Goal: Task Accomplishment & Management: Contribute content

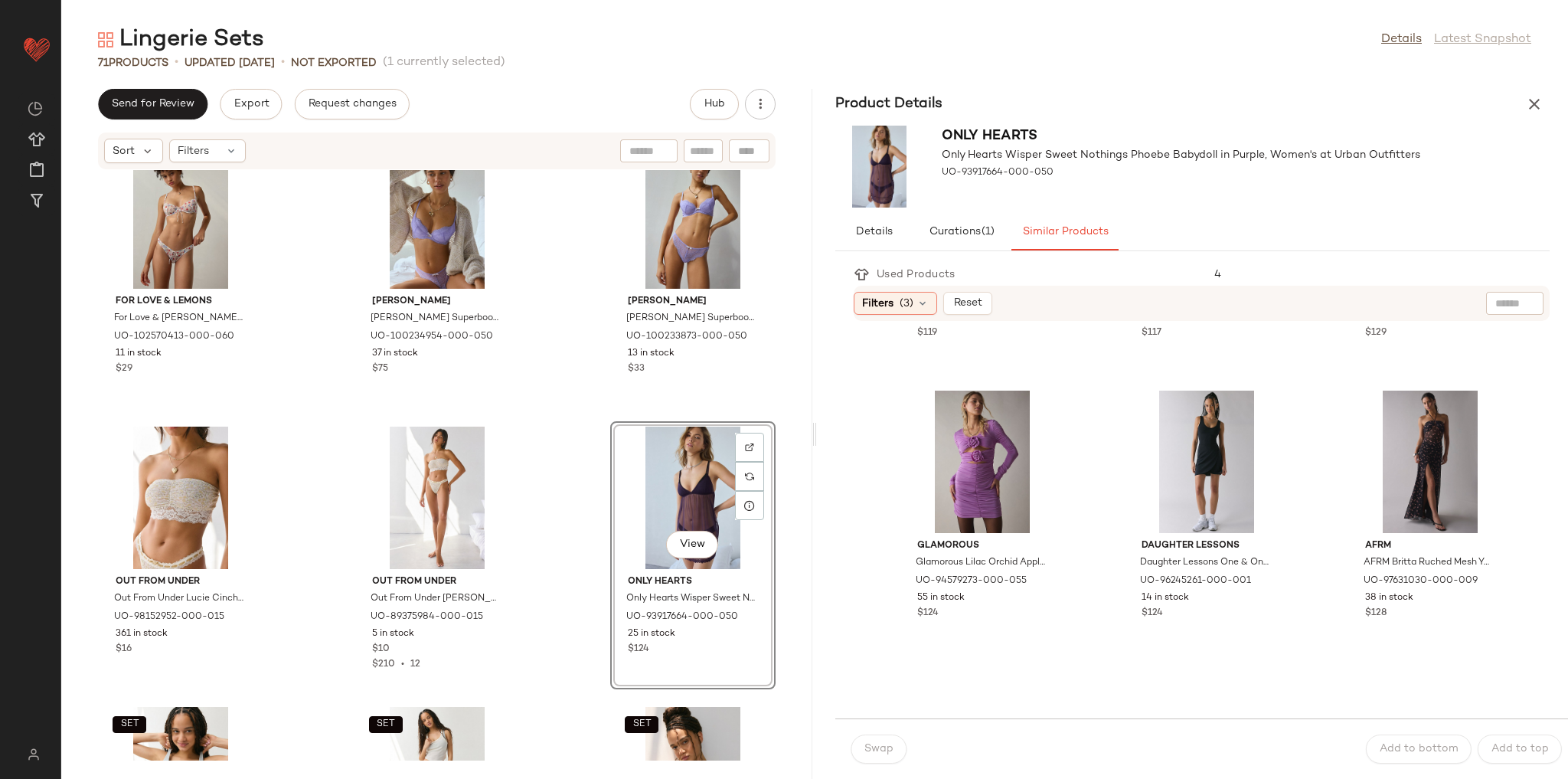
scroll to position [797, 0]
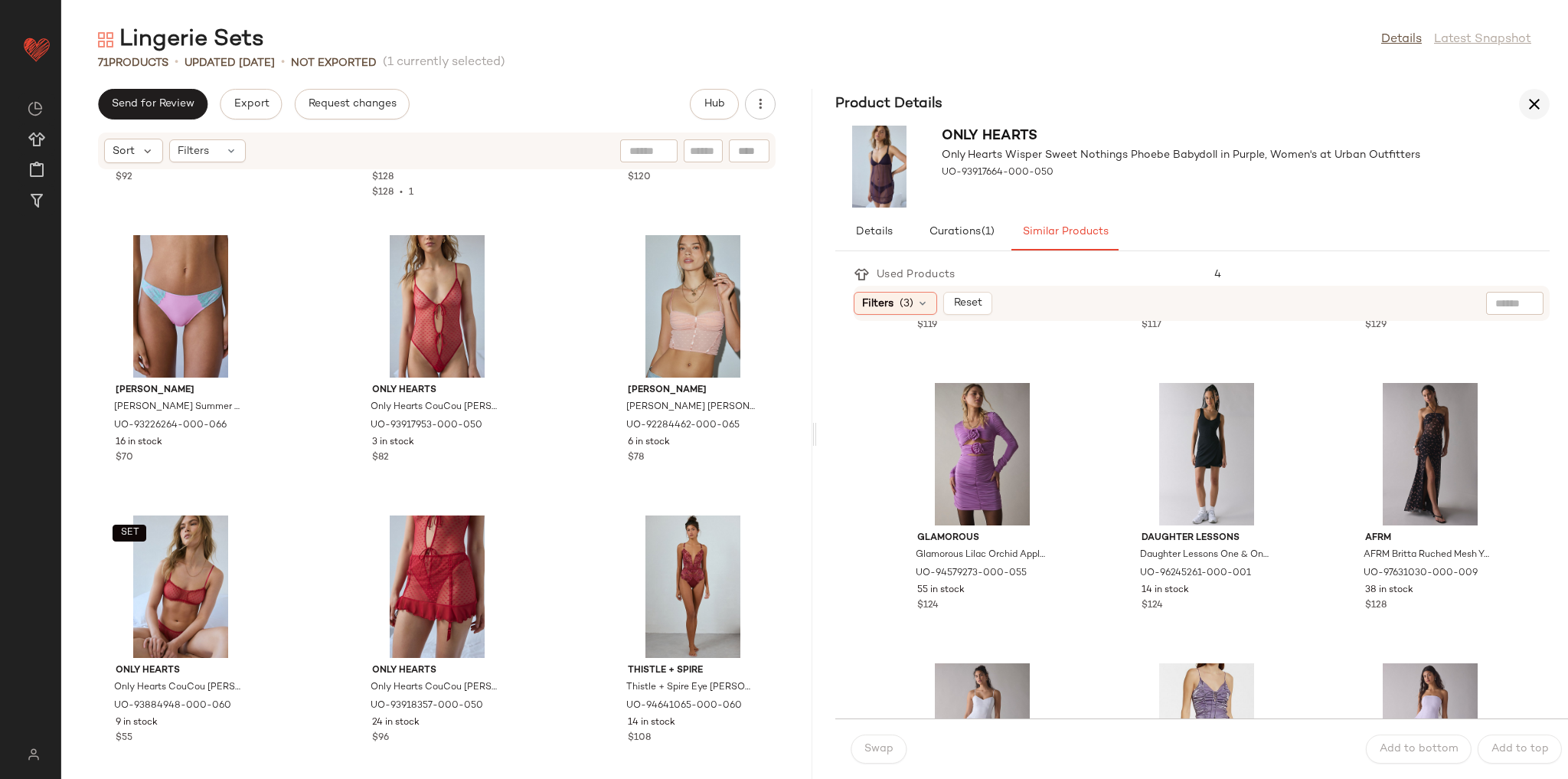
click at [1534, 95] on icon "button" at bounding box center [1534, 104] width 19 height 19
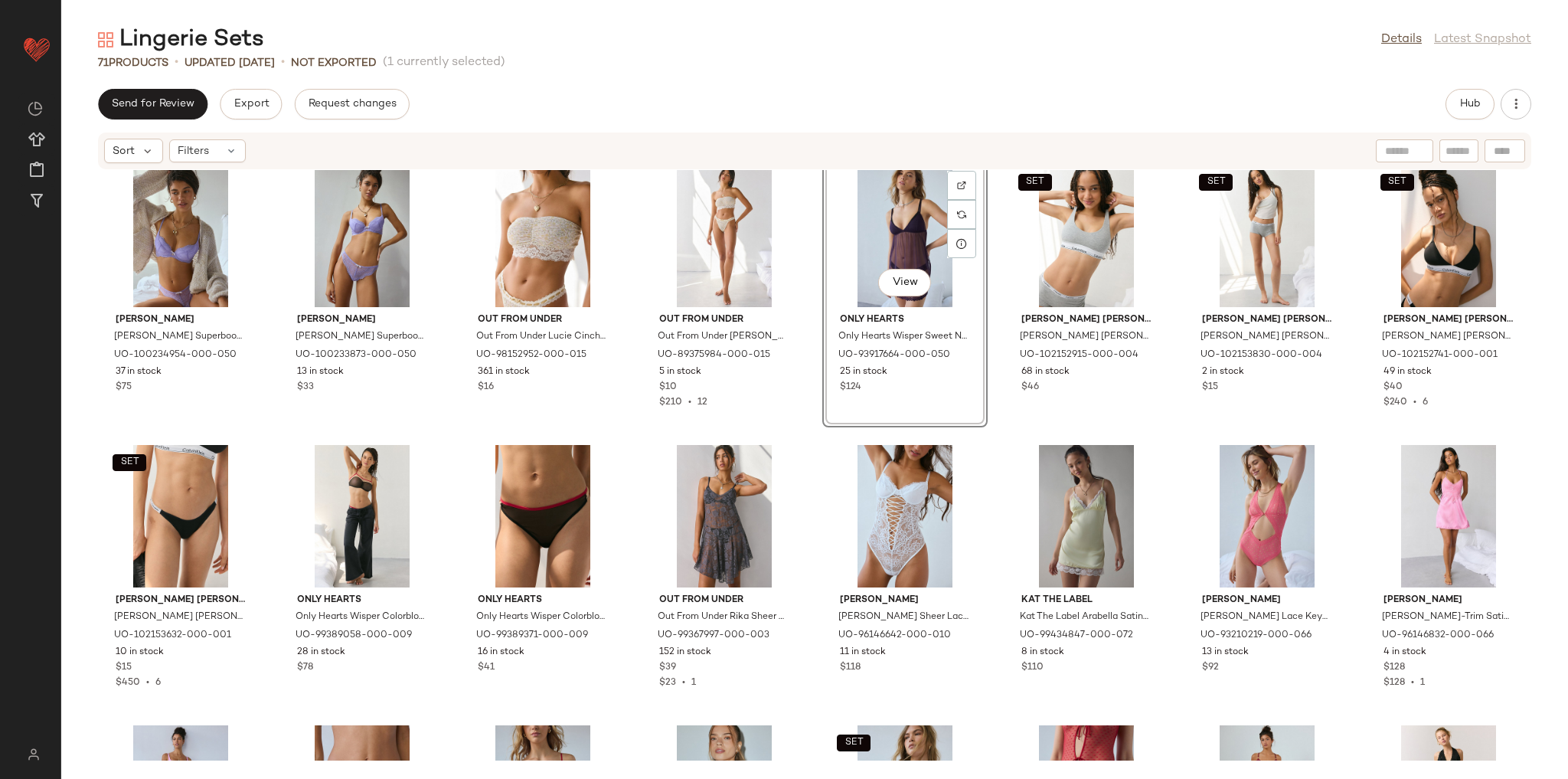
click at [986, 444] on div "SET Calvin Klein Calvin Klein Icon Modal Unlined Scoop Neck Bralette in Buff Pi…" at bounding box center [814, 465] width 1507 height 590
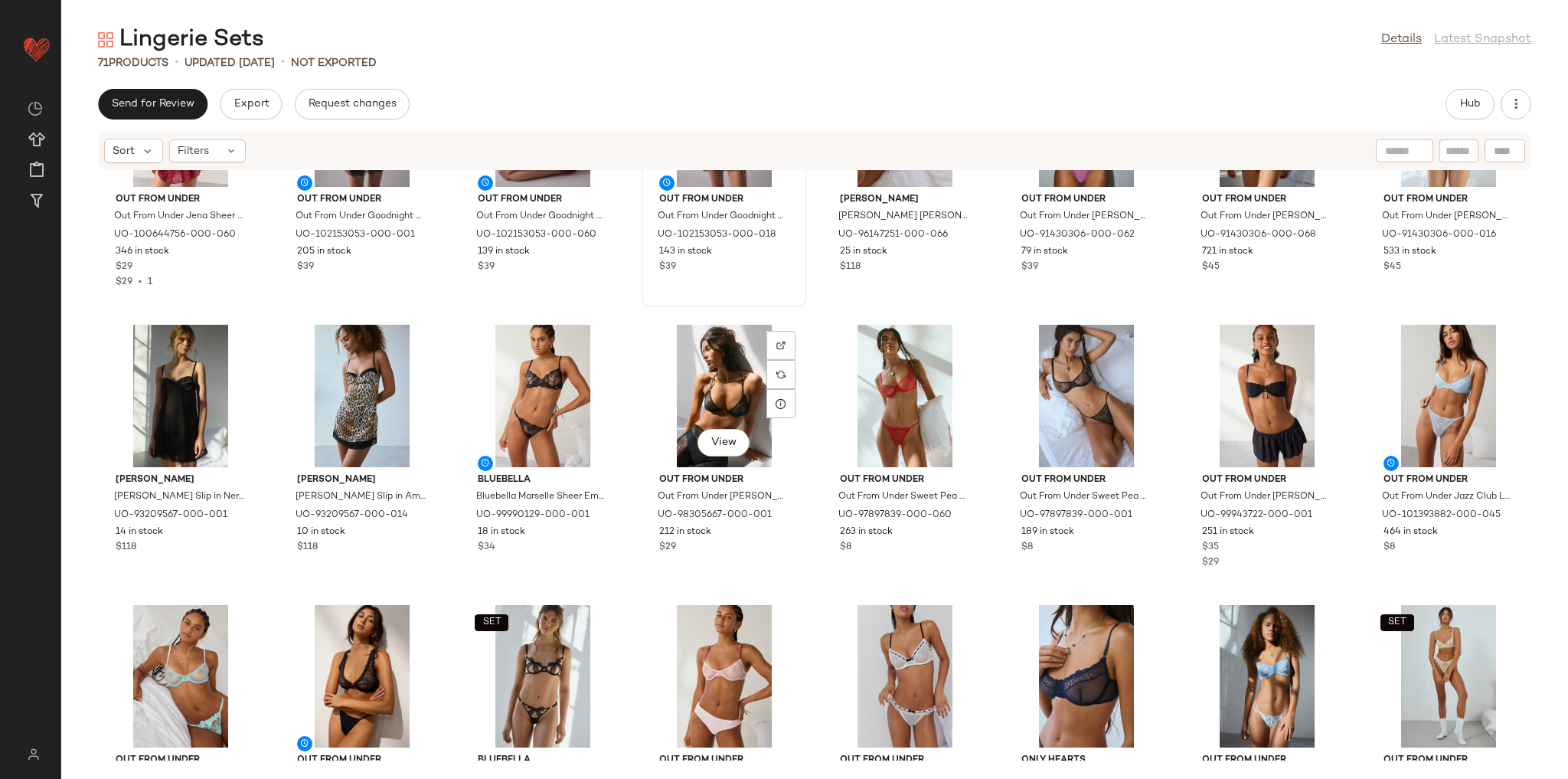
scroll to position [1567, 0]
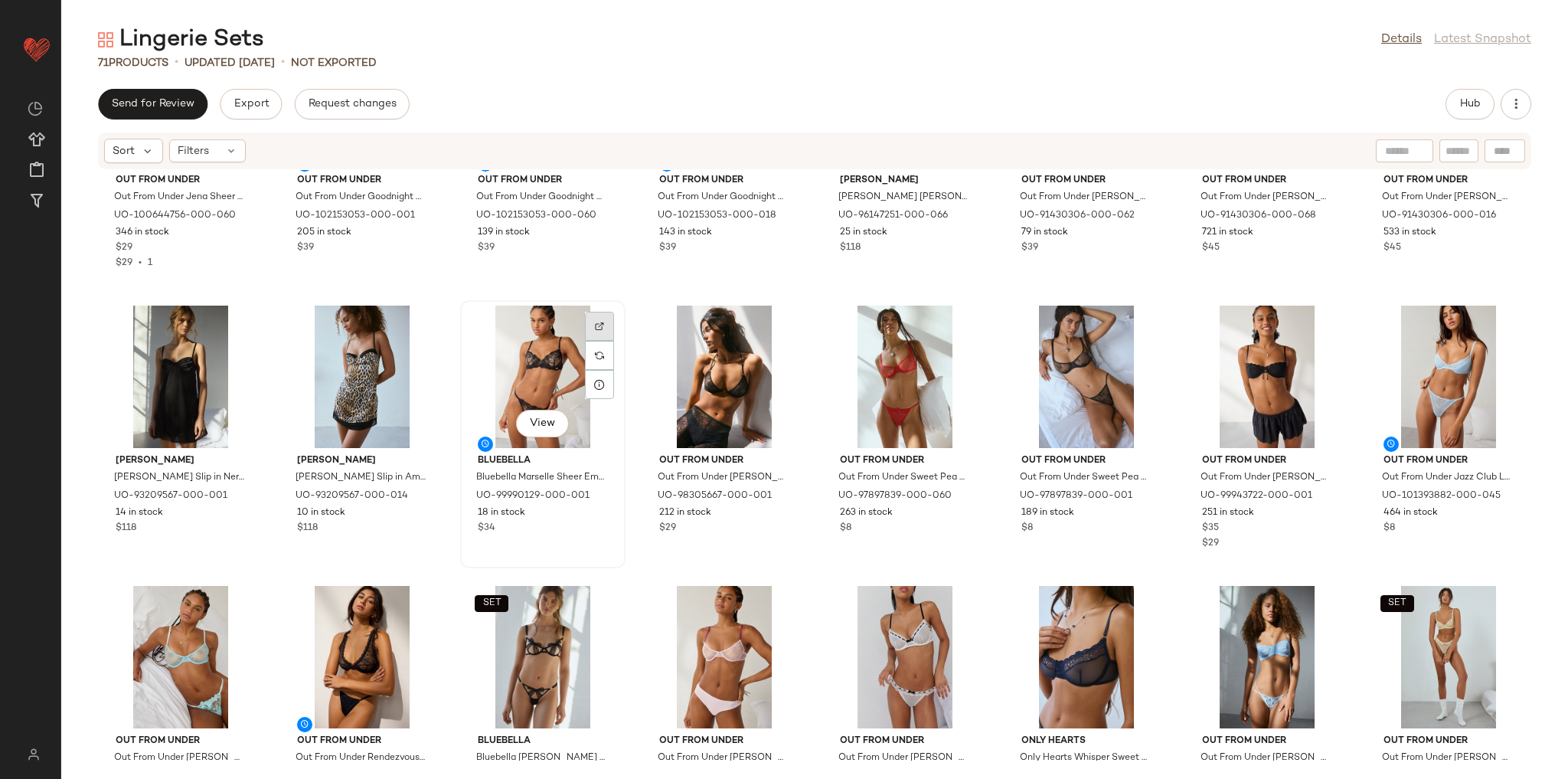
click at [600, 326] on img at bounding box center [599, 326] width 9 height 9
click at [1455, 95] on button "Hub" at bounding box center [1470, 104] width 49 height 30
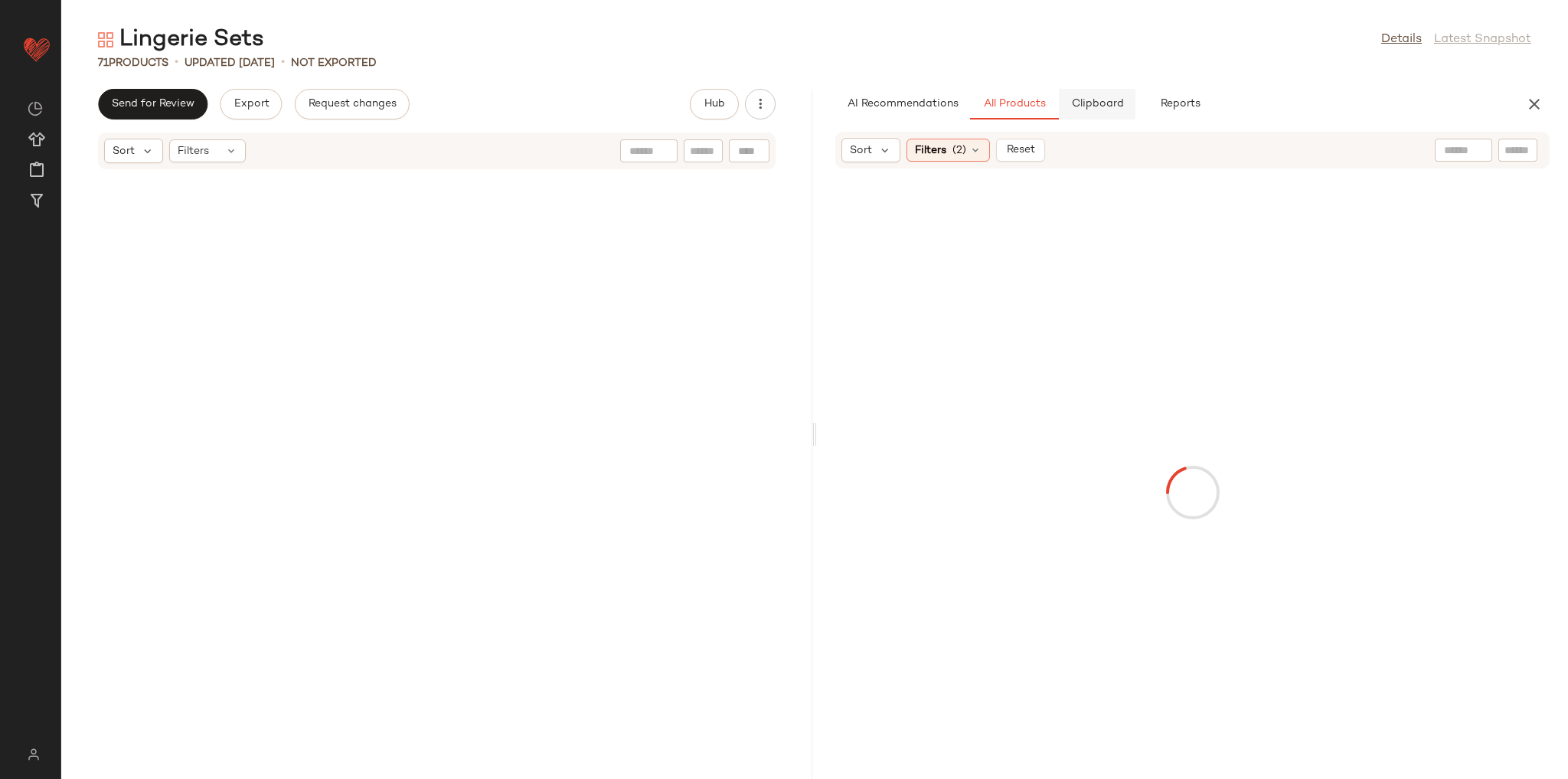
scroll to position [4206, 0]
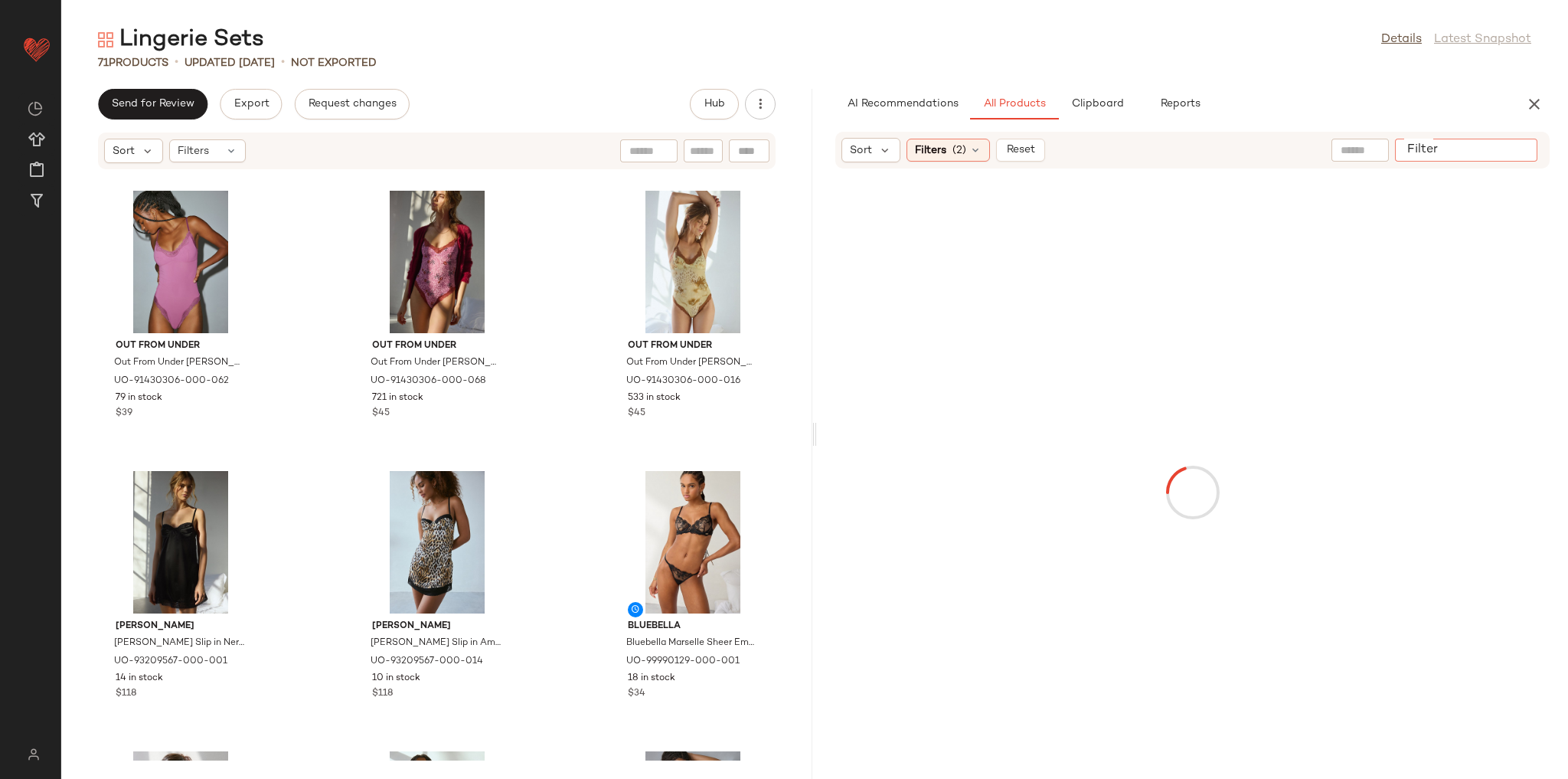
click at [1500, 150] on div at bounding box center [1466, 150] width 142 height 23
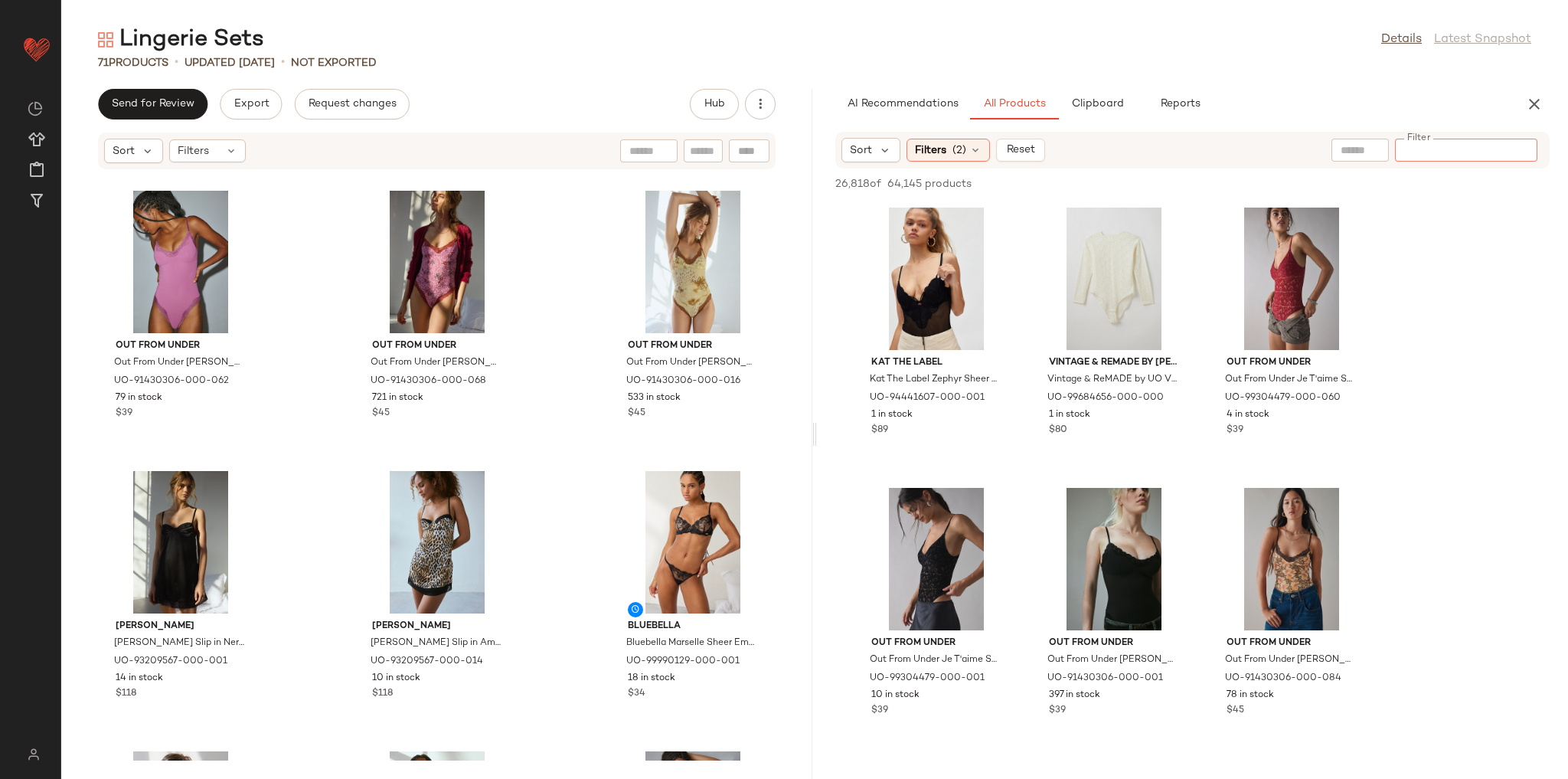
paste input "**********"
click at [1404, 150] on input "**********" at bounding box center [1467, 150] width 130 height 16
type input "**********"
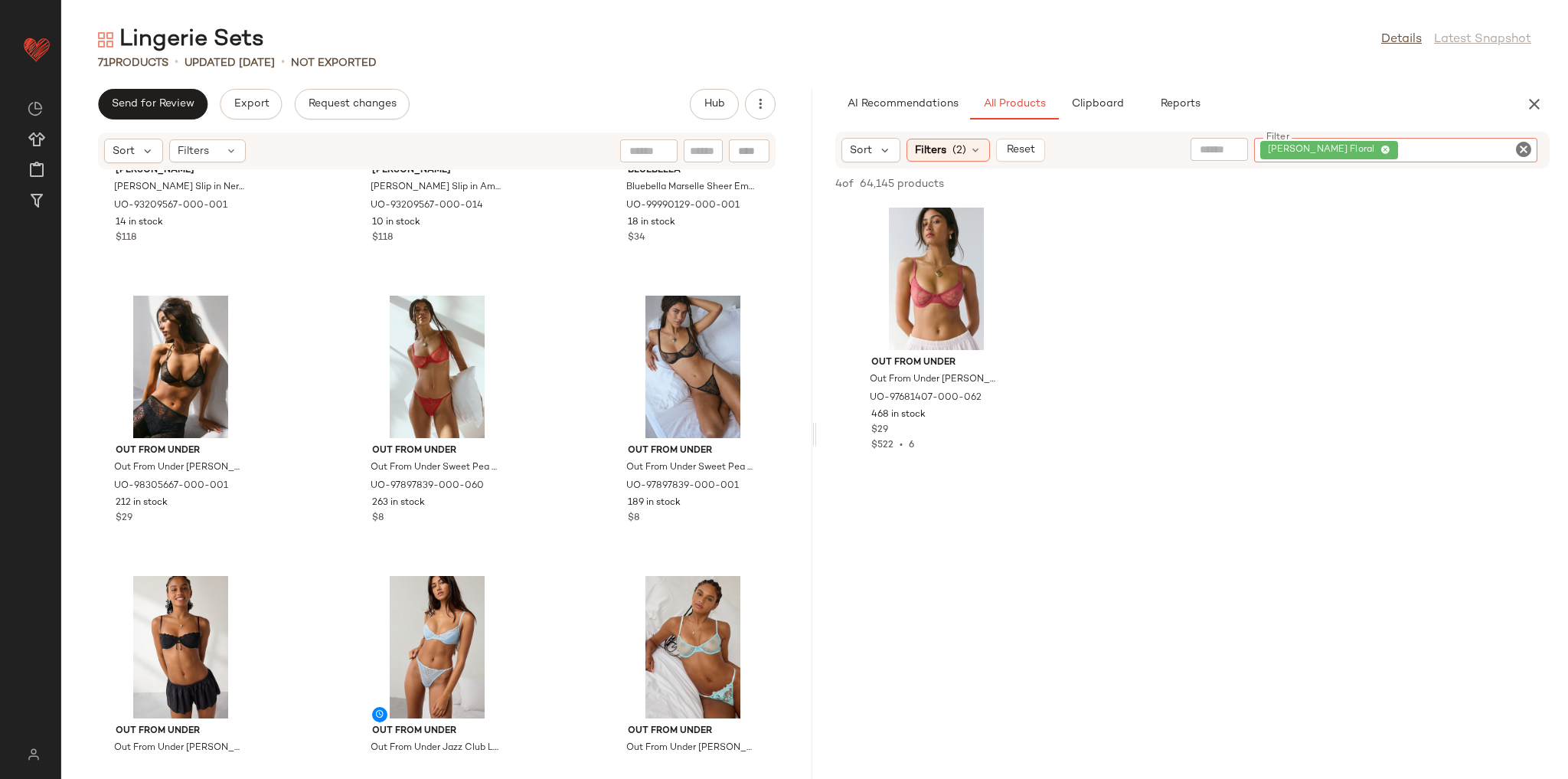
scroll to position [4671, 0]
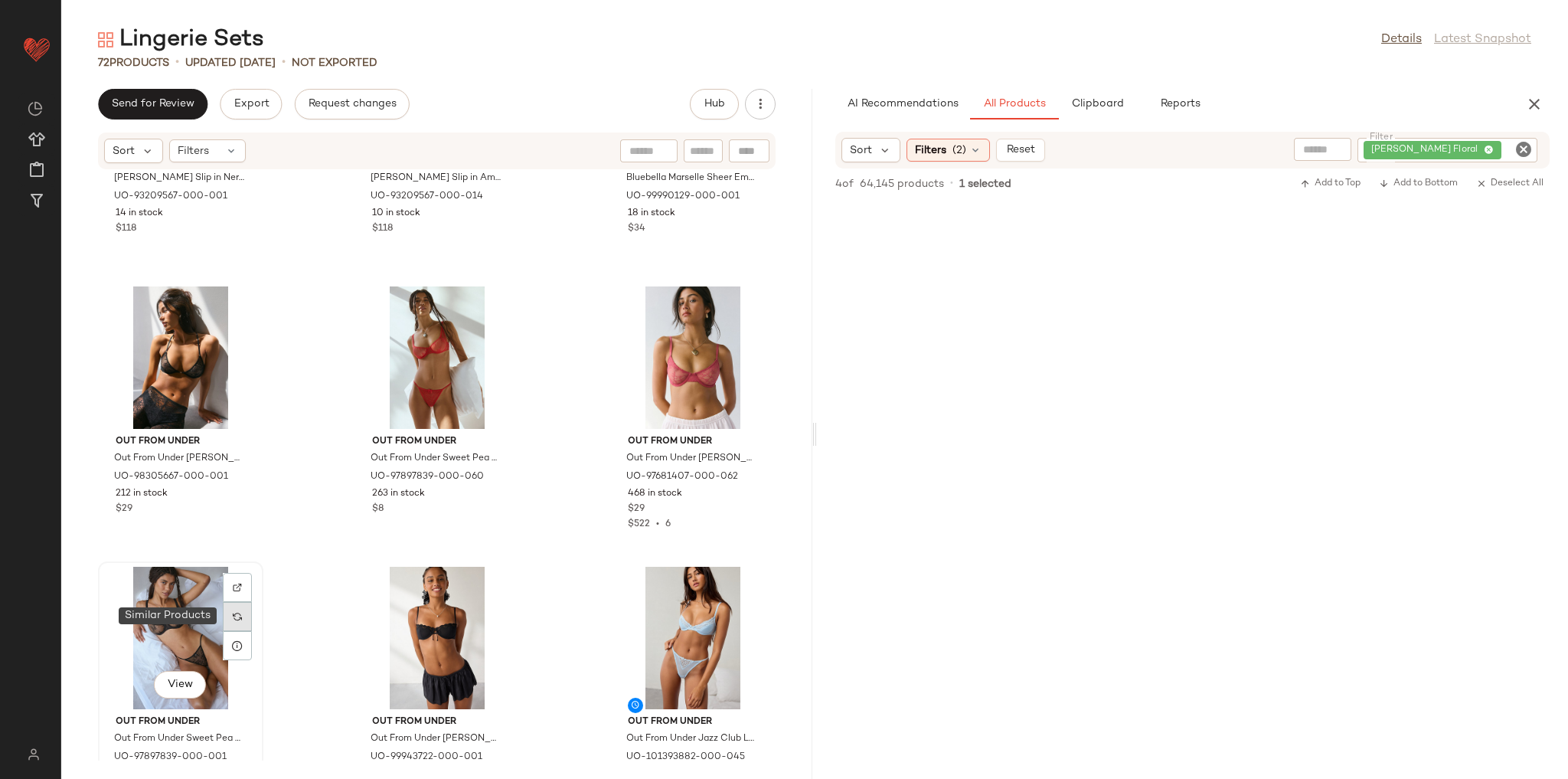
click at [240, 615] on img at bounding box center [237, 617] width 9 height 9
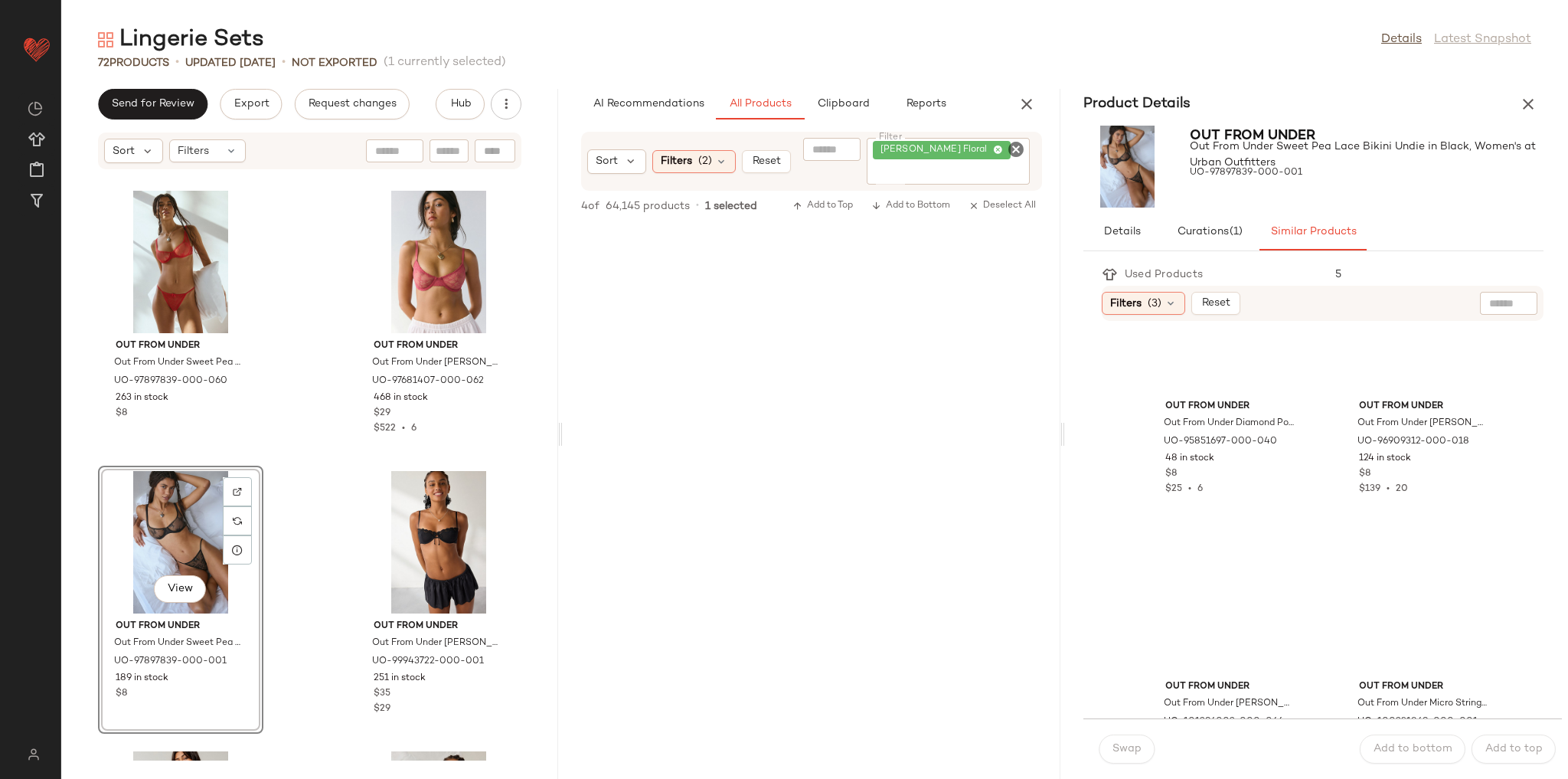
scroll to position [1777, 0]
click at [1531, 96] on icon "button" at bounding box center [1528, 104] width 19 height 19
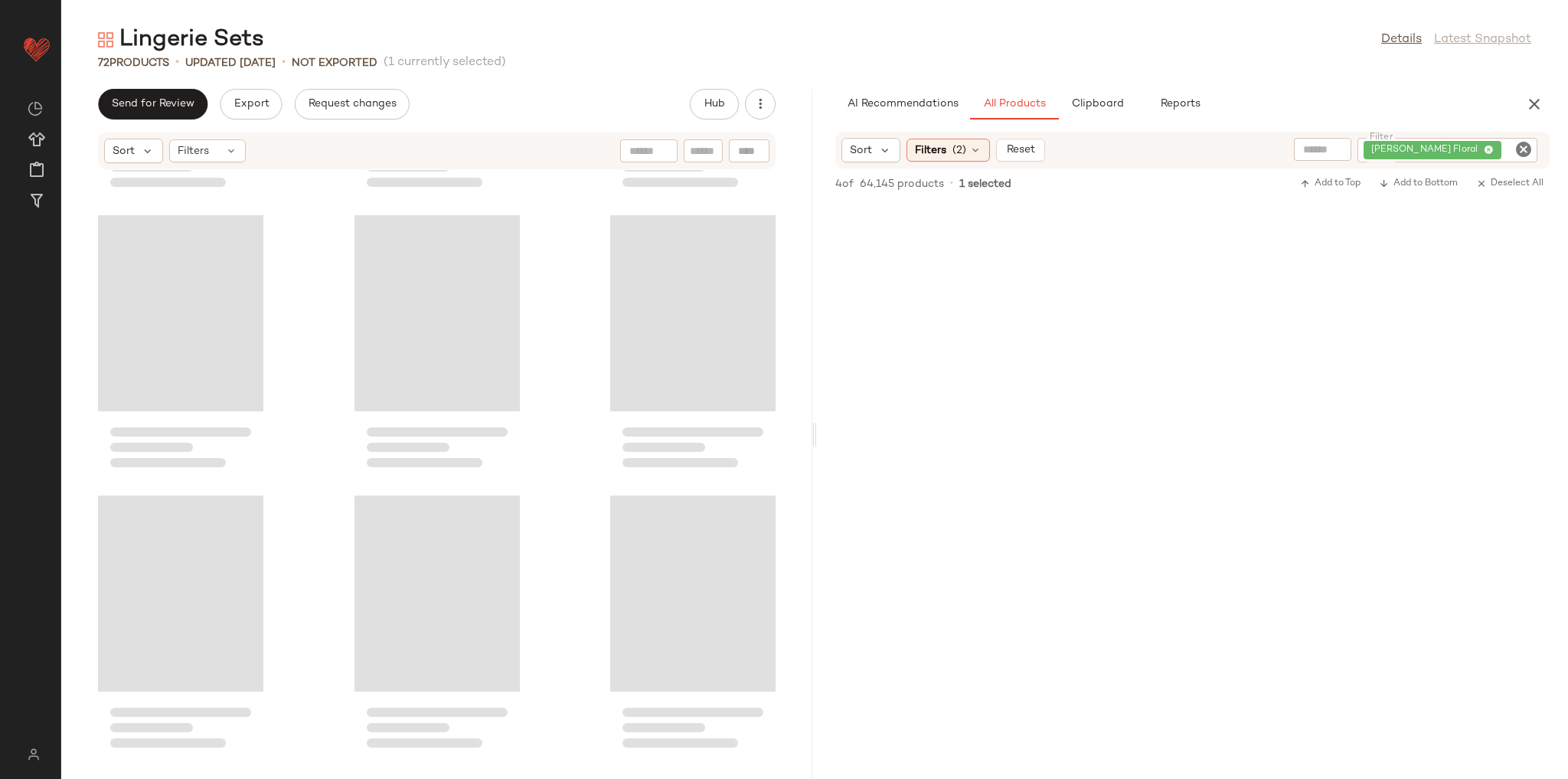
scroll to position [4767, 0]
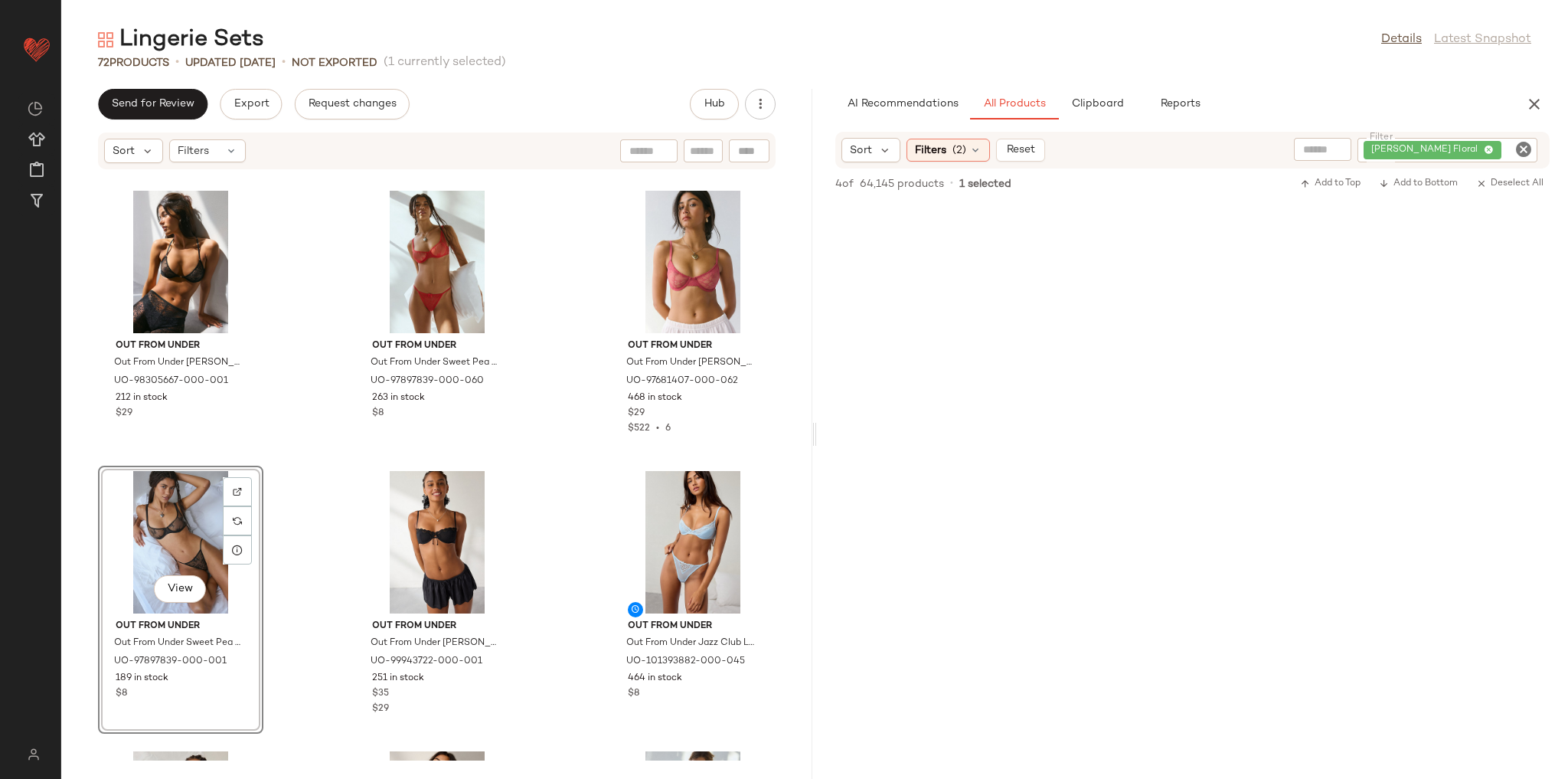
click at [1519, 148] on icon "Clear Filter" at bounding box center [1524, 150] width 19 height 19
click at [1417, 104] on div "AI Recommendations All Products Clipboard Reports" at bounding box center [1167, 104] width 665 height 30
click at [1505, 151] on input "Filter" at bounding box center [1467, 150] width 130 height 16
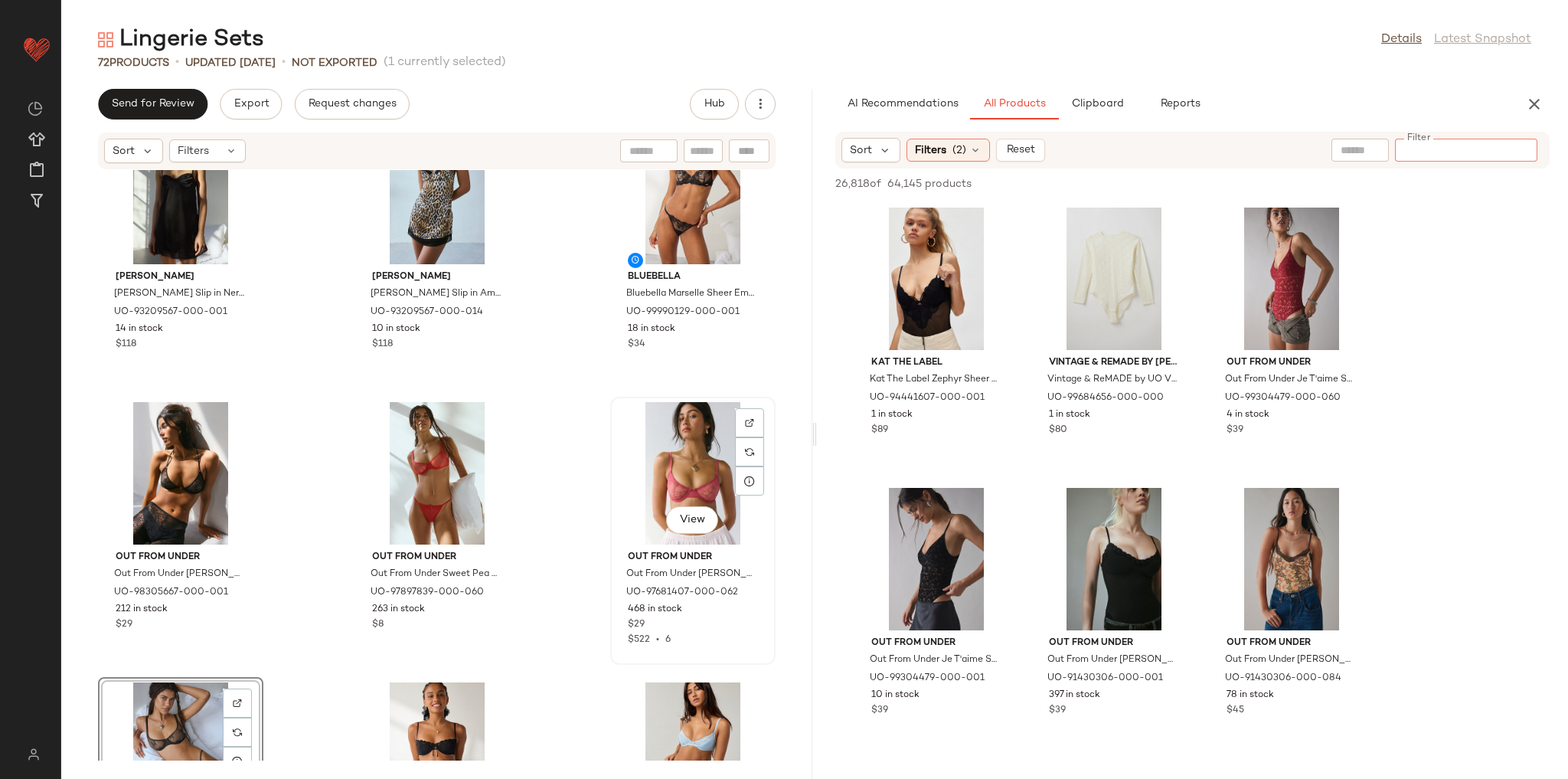
scroll to position [4460, 0]
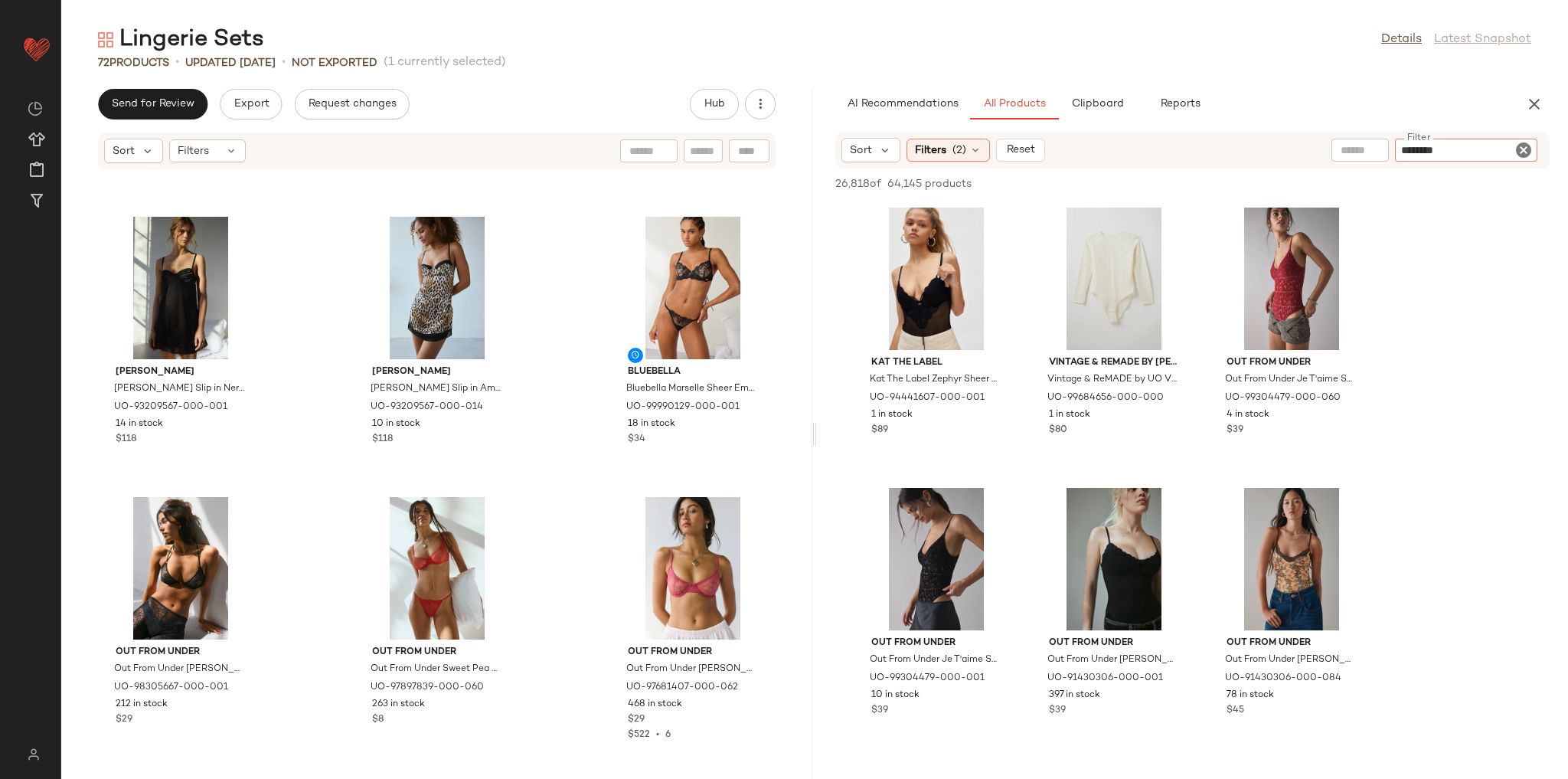
type input "*********"
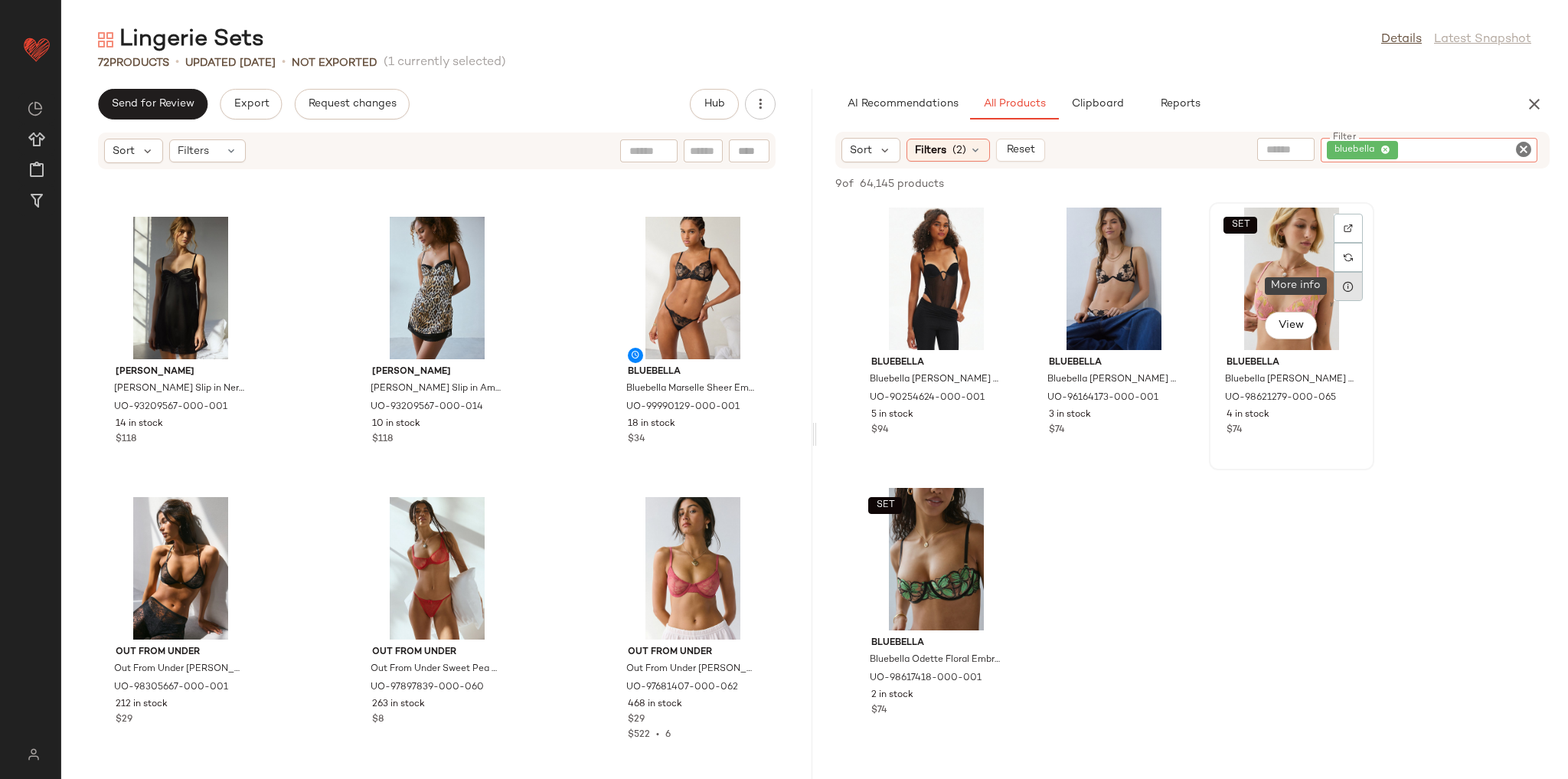
click at [1347, 276] on div at bounding box center [1348, 287] width 29 height 29
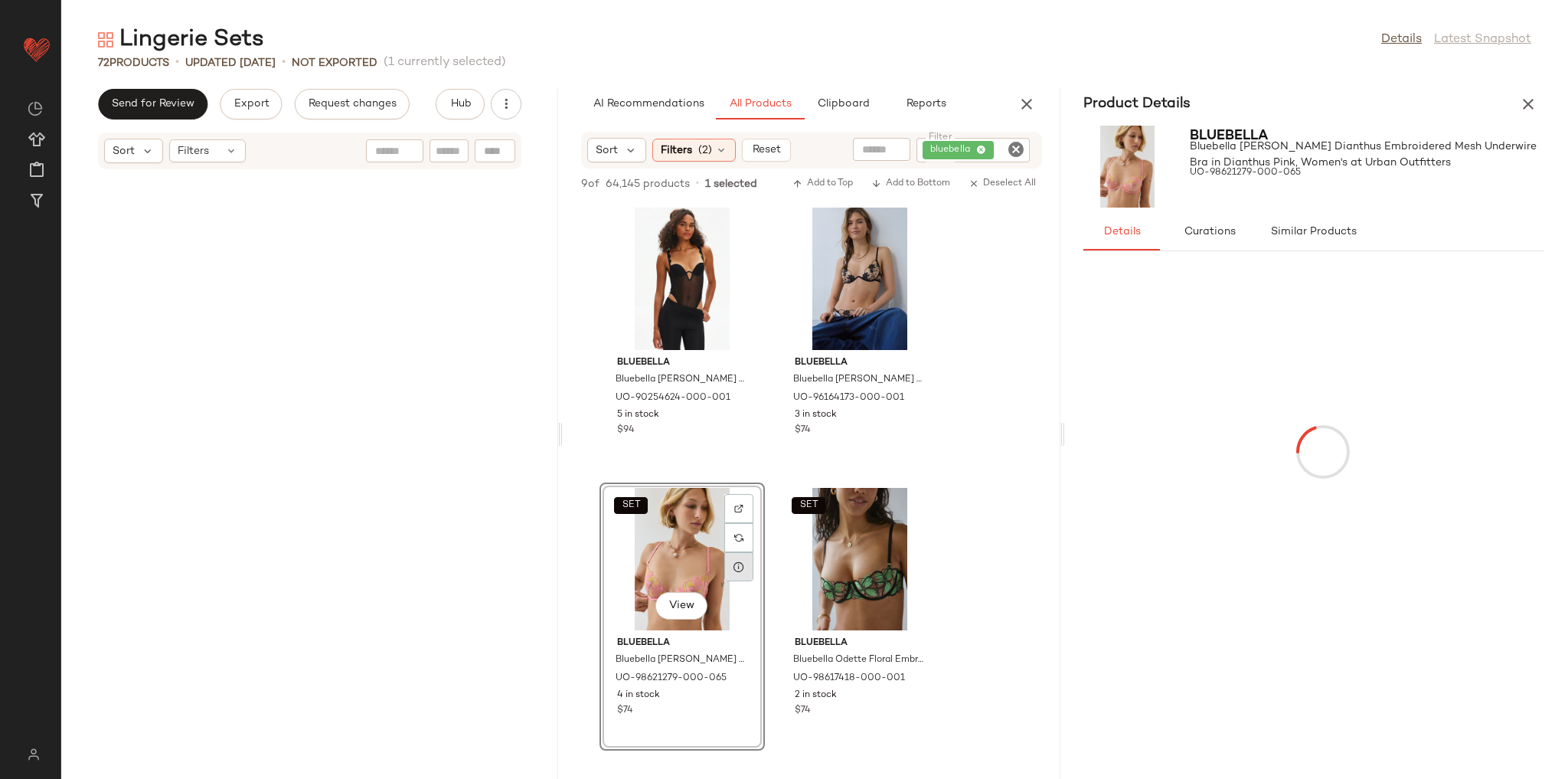
scroll to position [7290, 0]
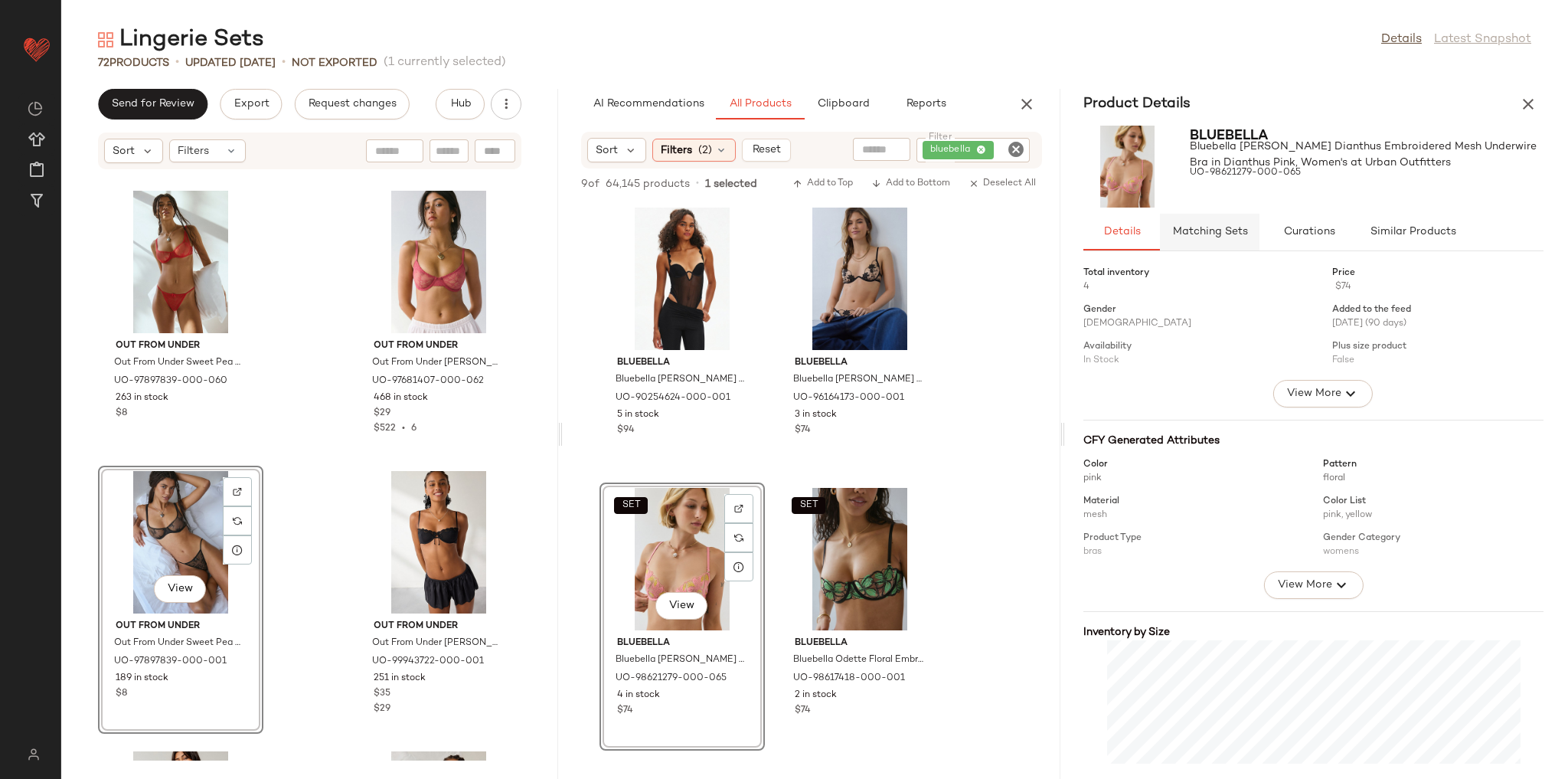
click at [1229, 235] on span "Matching Sets" at bounding box center [1210, 232] width 76 height 12
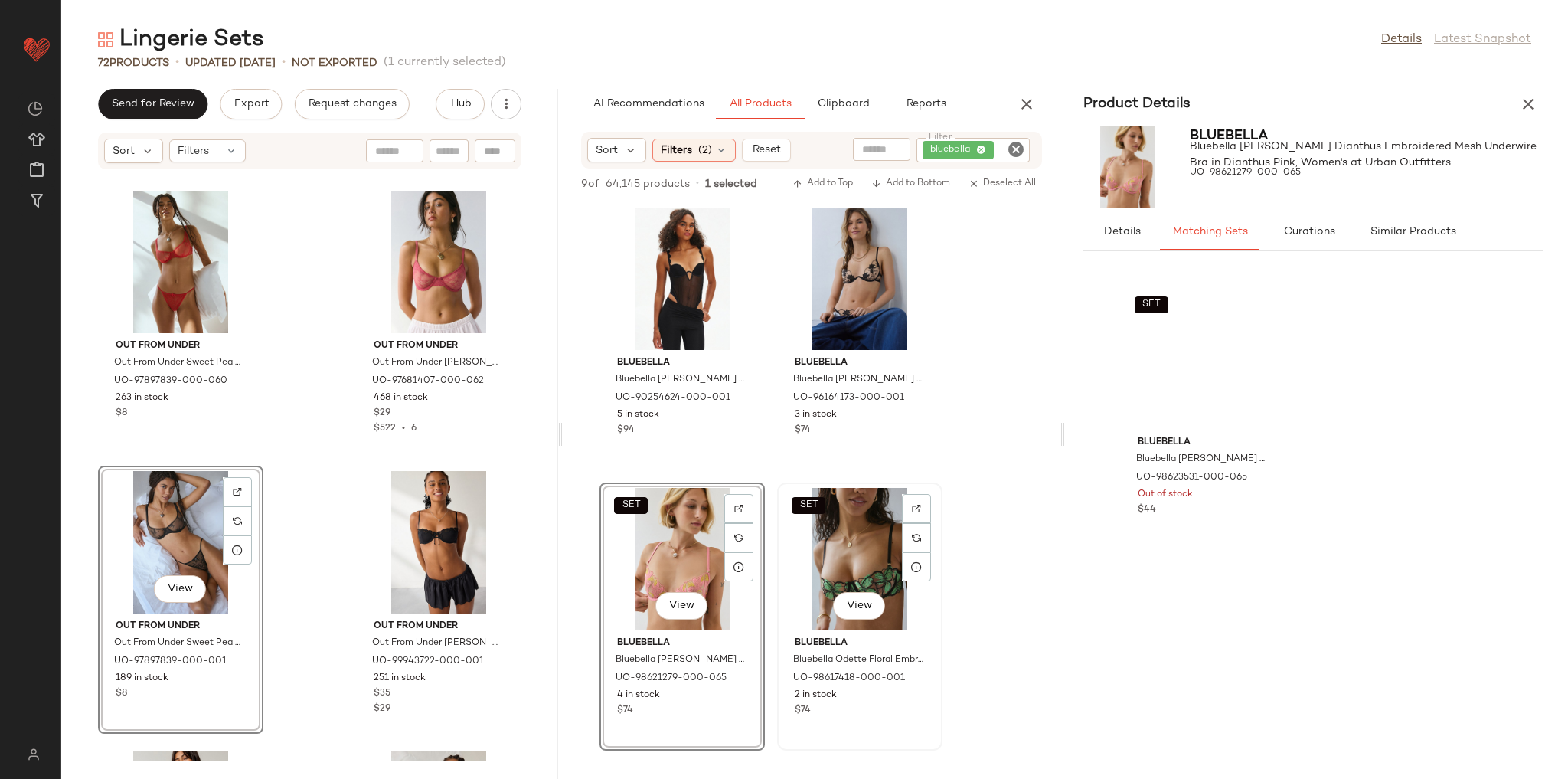
click at [891, 541] on div "SET View" at bounding box center [860, 559] width 155 height 142
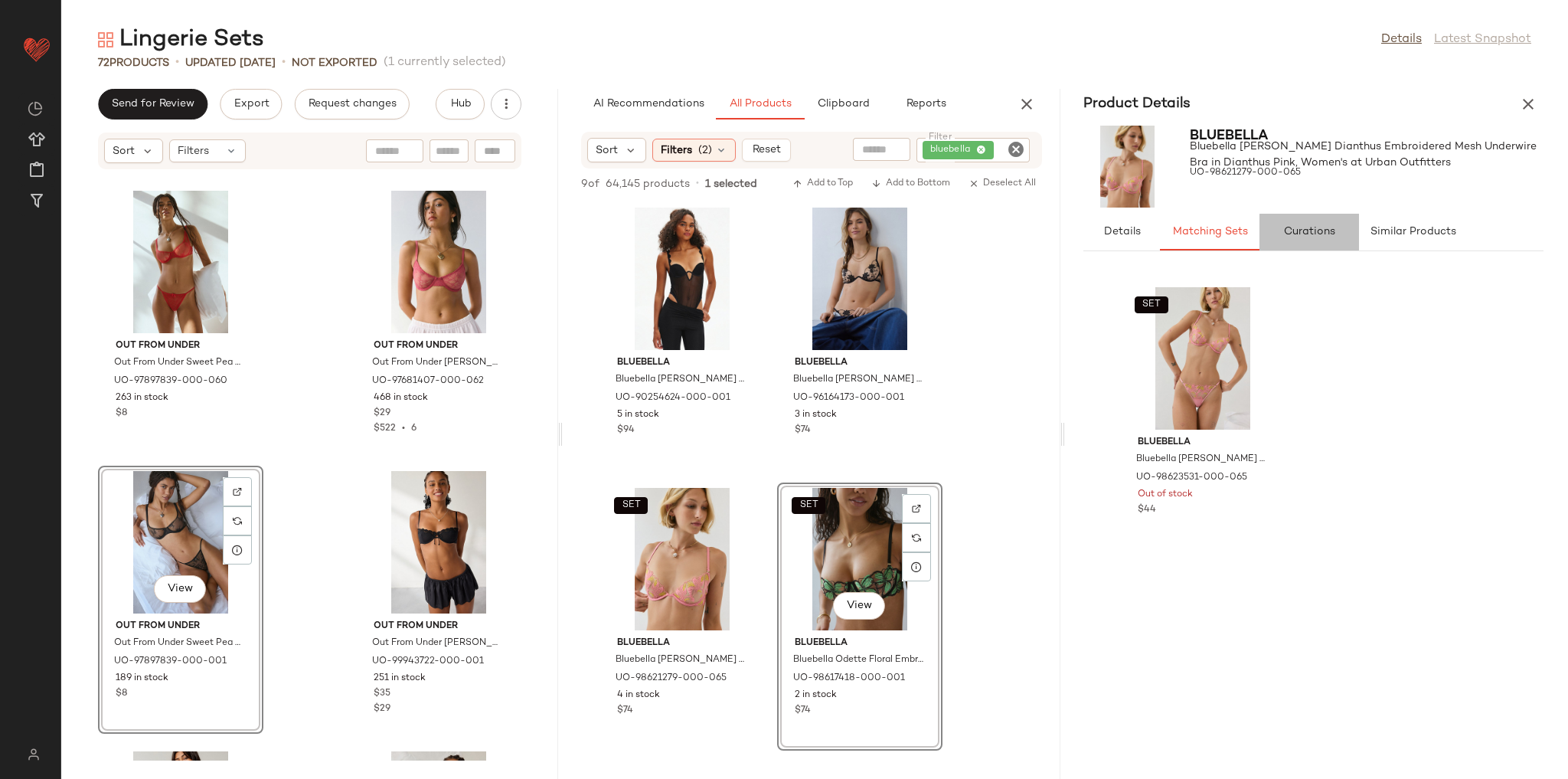
click at [1304, 236] on span "Curations" at bounding box center [1309, 232] width 52 height 12
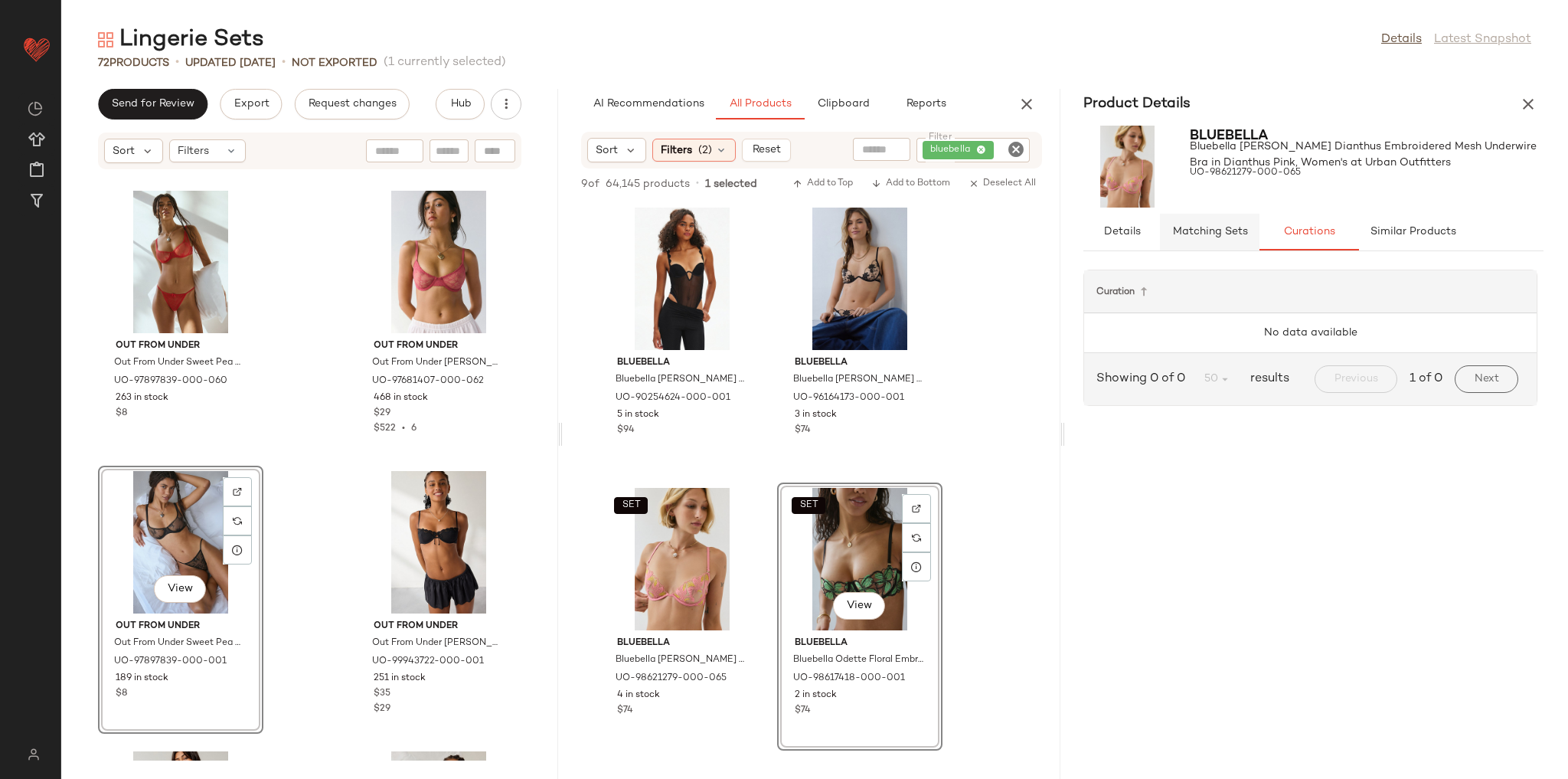
click at [1237, 228] on span "Matching Sets" at bounding box center [1210, 232] width 76 height 12
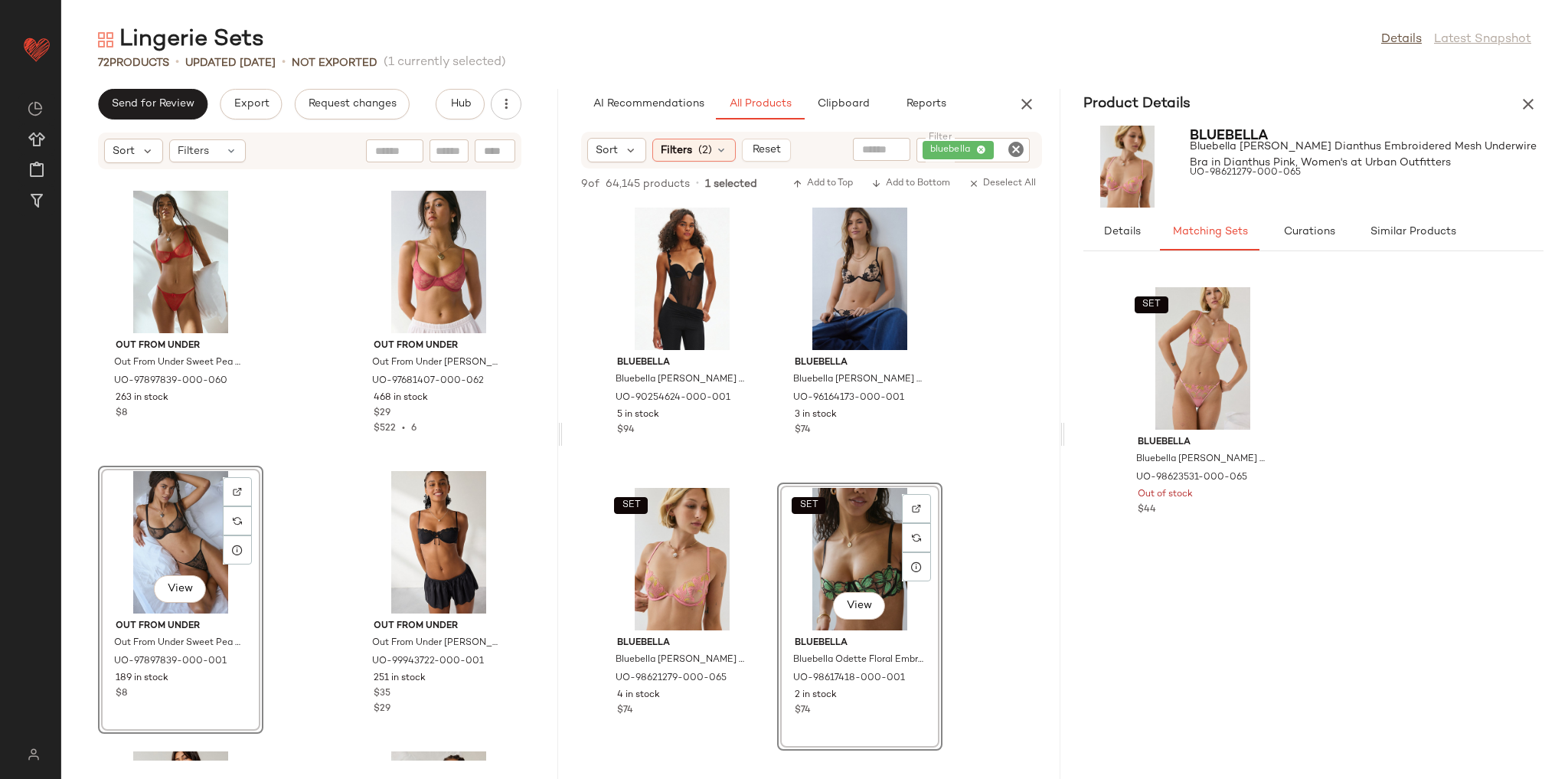
click at [834, 570] on div "SET View" at bounding box center [860, 559] width 155 height 142
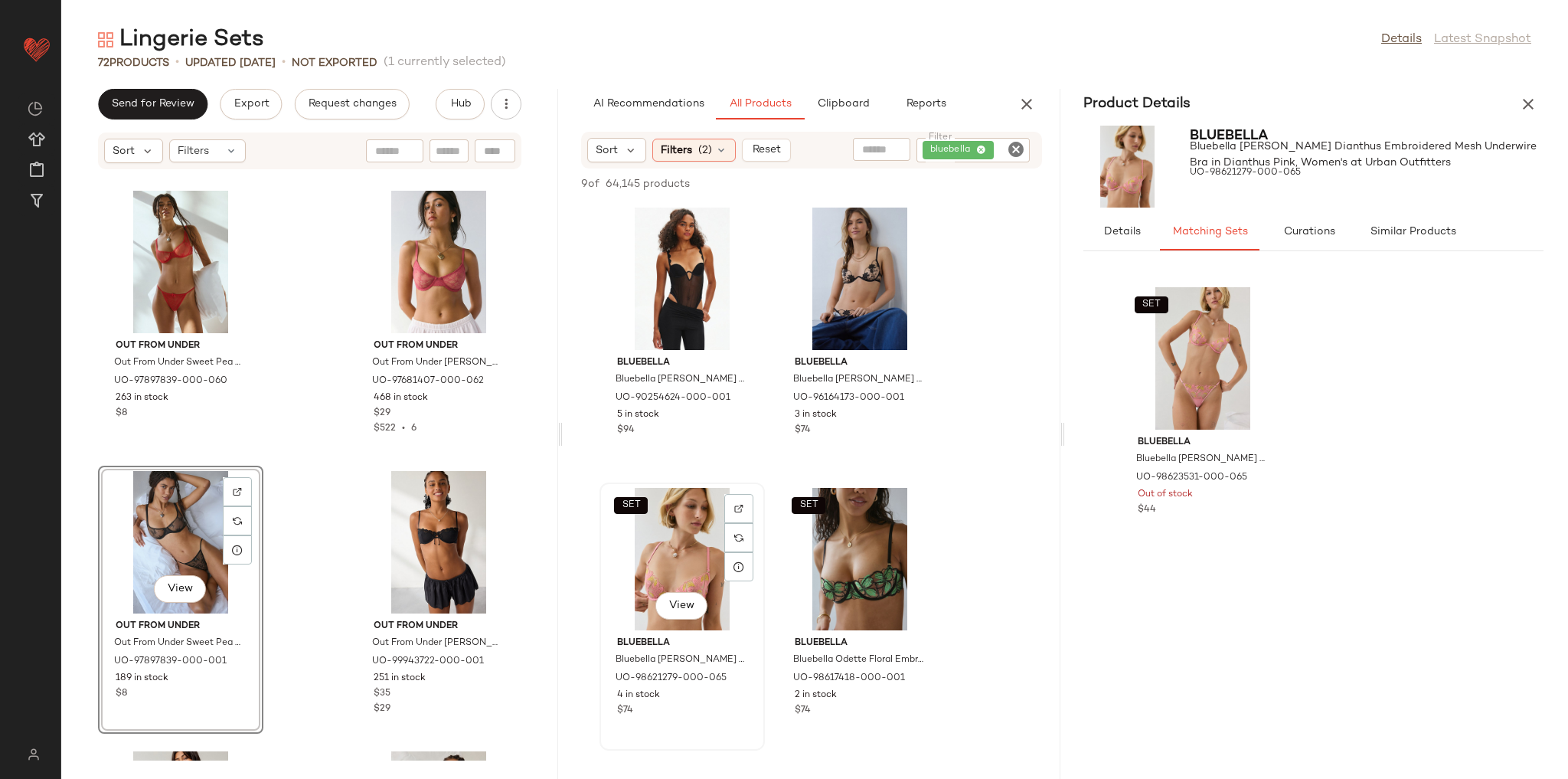
click at [696, 555] on div "SET View" at bounding box center [682, 559] width 155 height 142
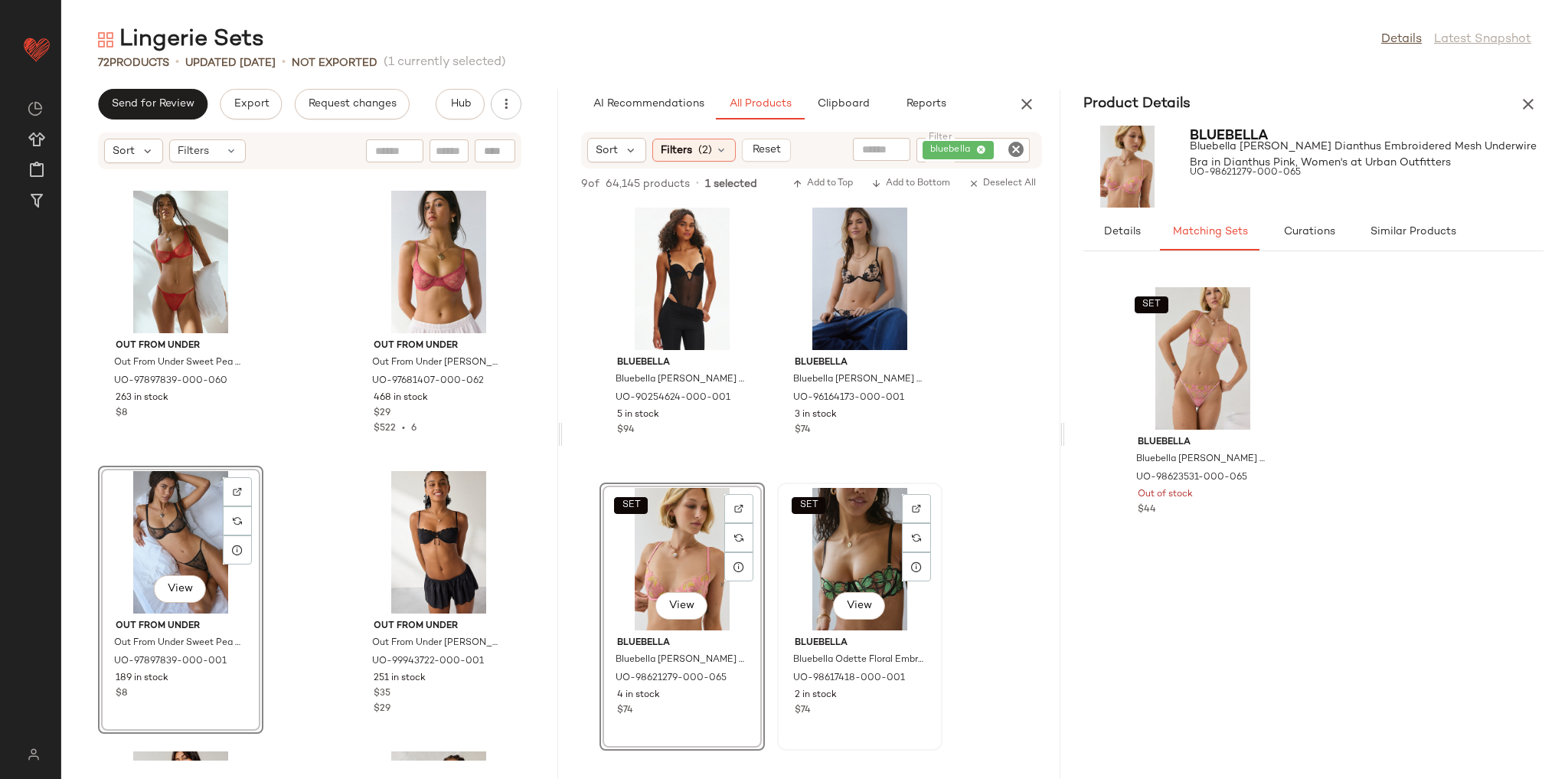
click at [836, 536] on div "SET View" at bounding box center [860, 559] width 155 height 142
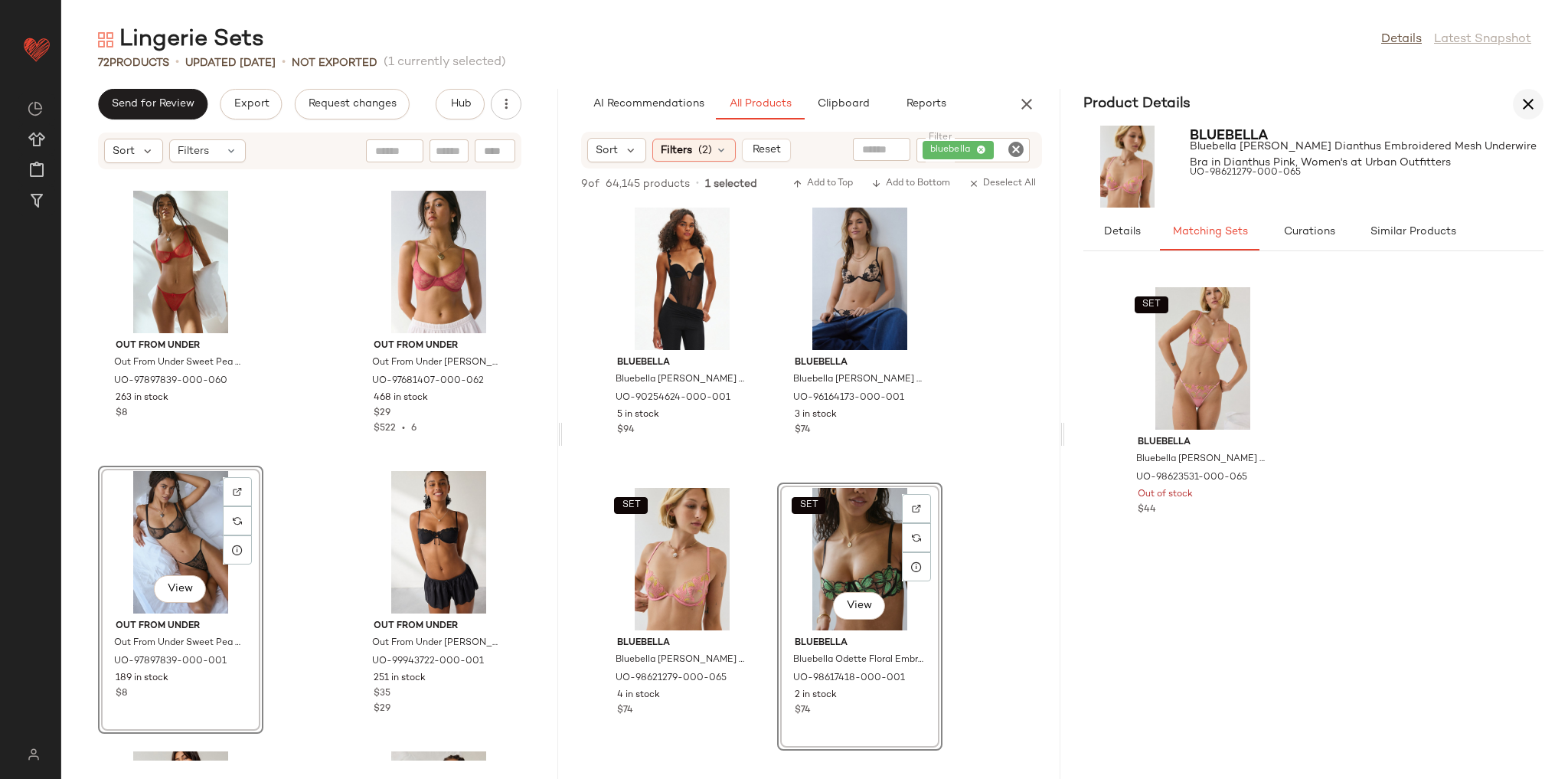
click at [1530, 105] on icon "button" at bounding box center [1528, 104] width 19 height 19
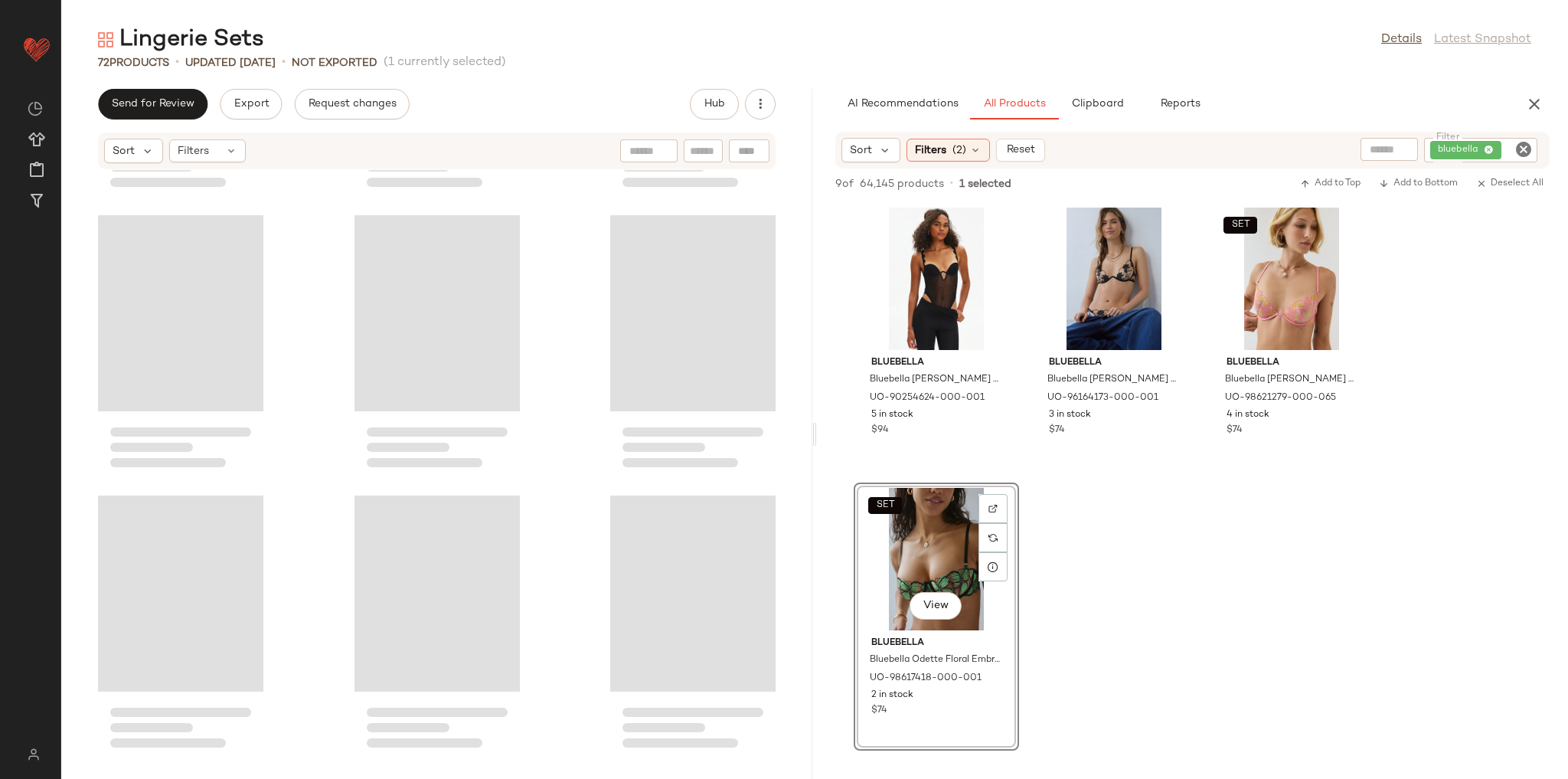
scroll to position [4767, 0]
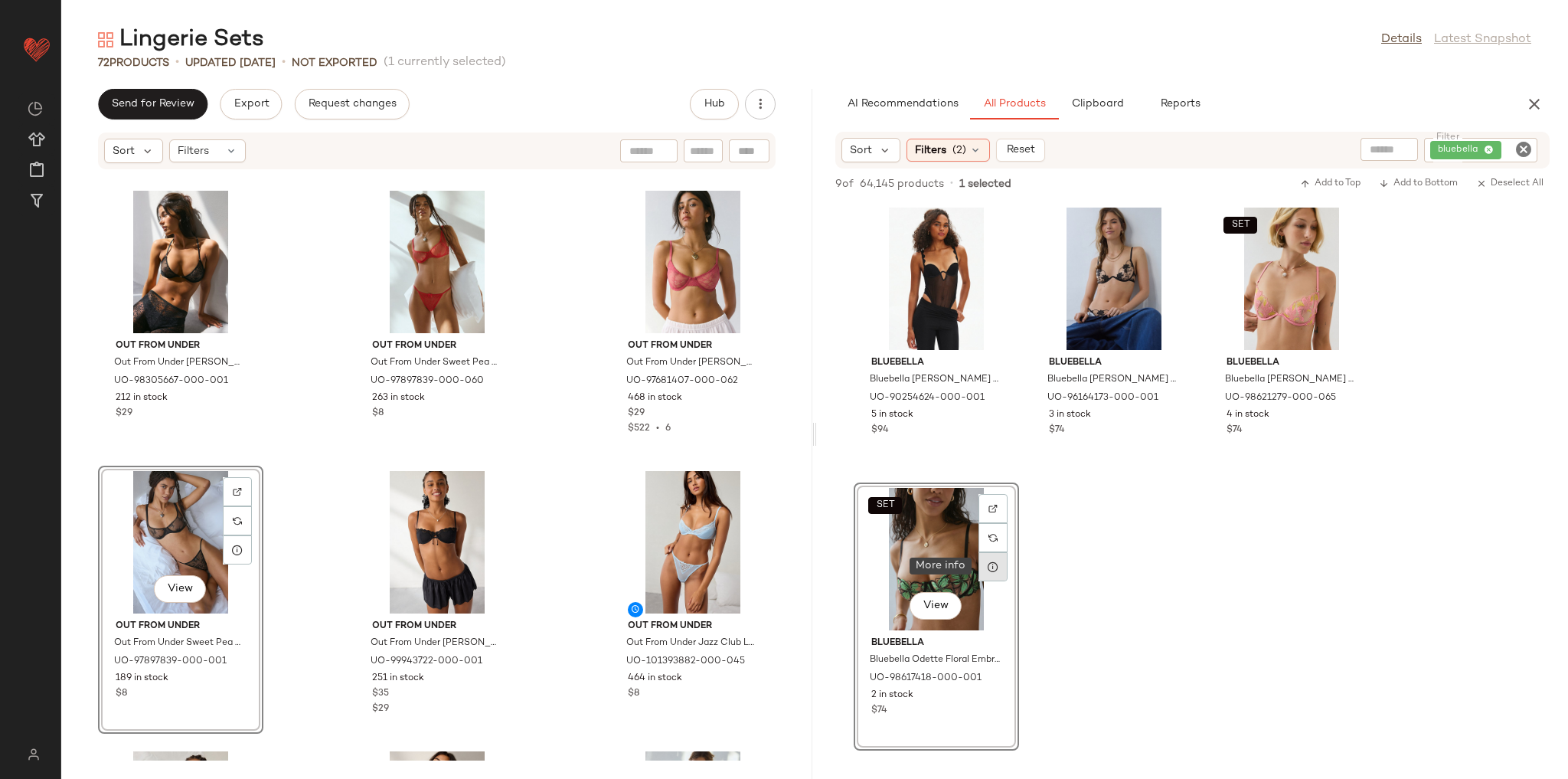
click at [989, 571] on icon at bounding box center [993, 567] width 12 height 12
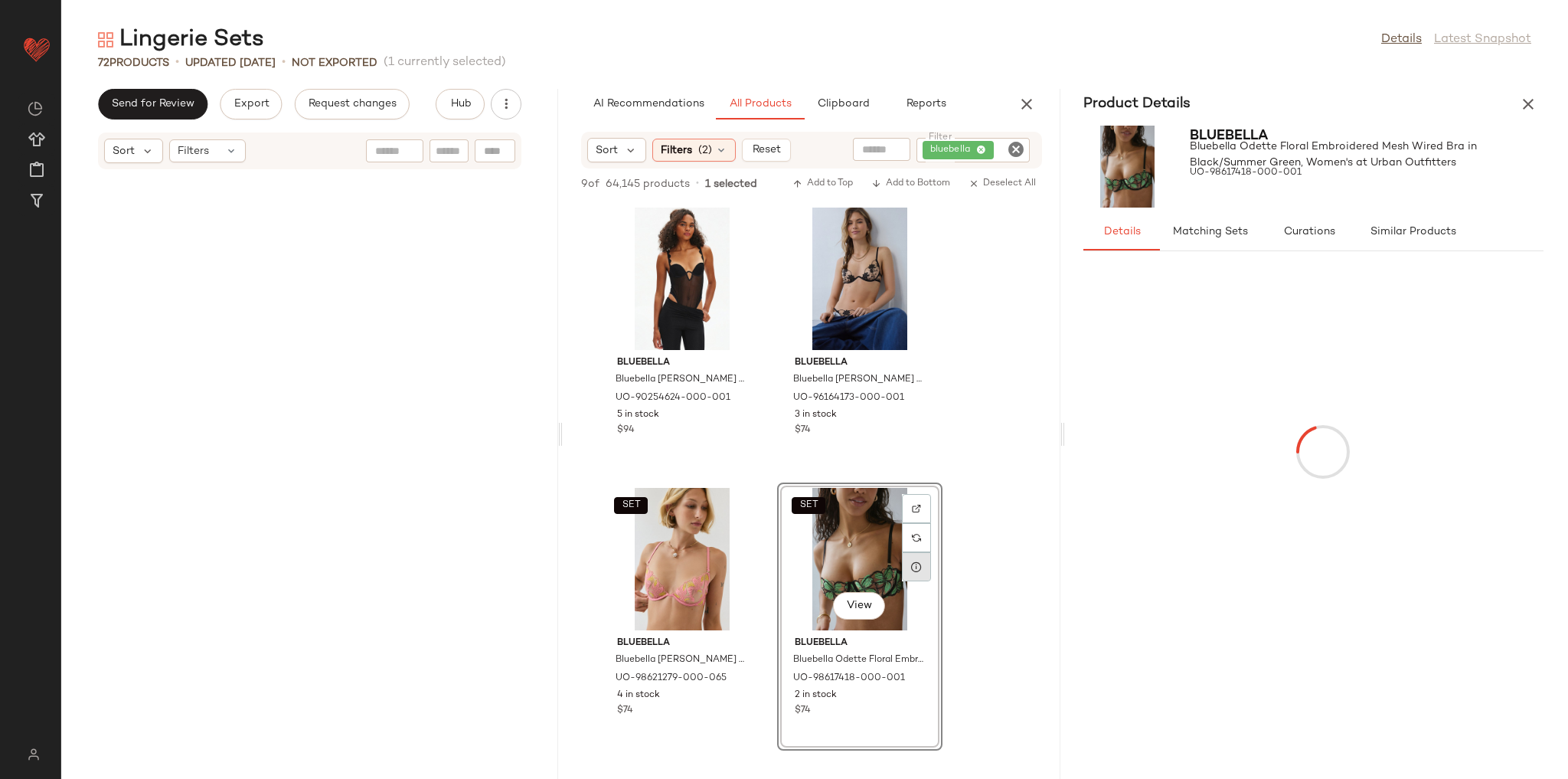
scroll to position [7290, 0]
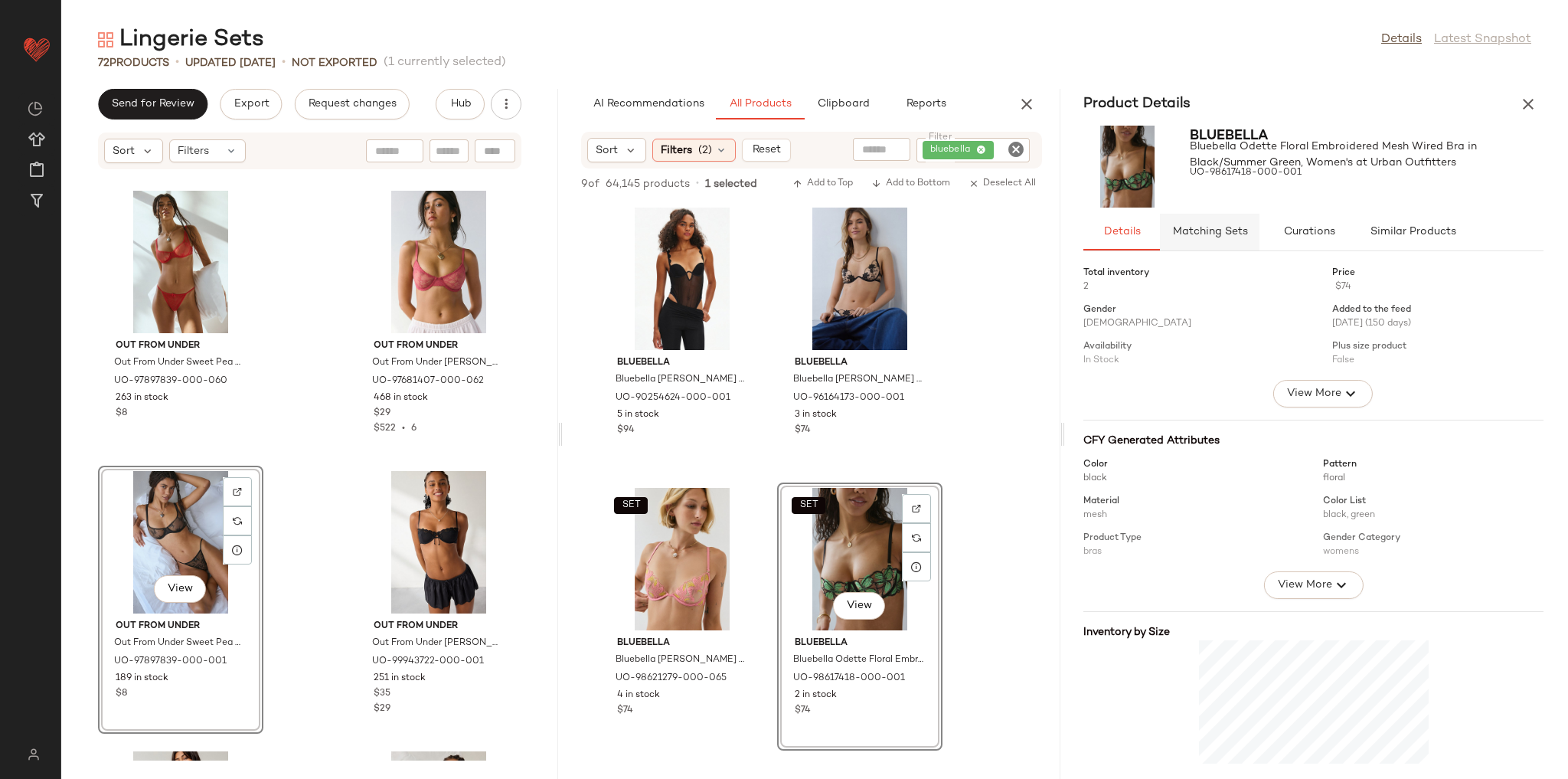
click at [1218, 241] on button "Matching Sets" at bounding box center [1210, 232] width 100 height 36
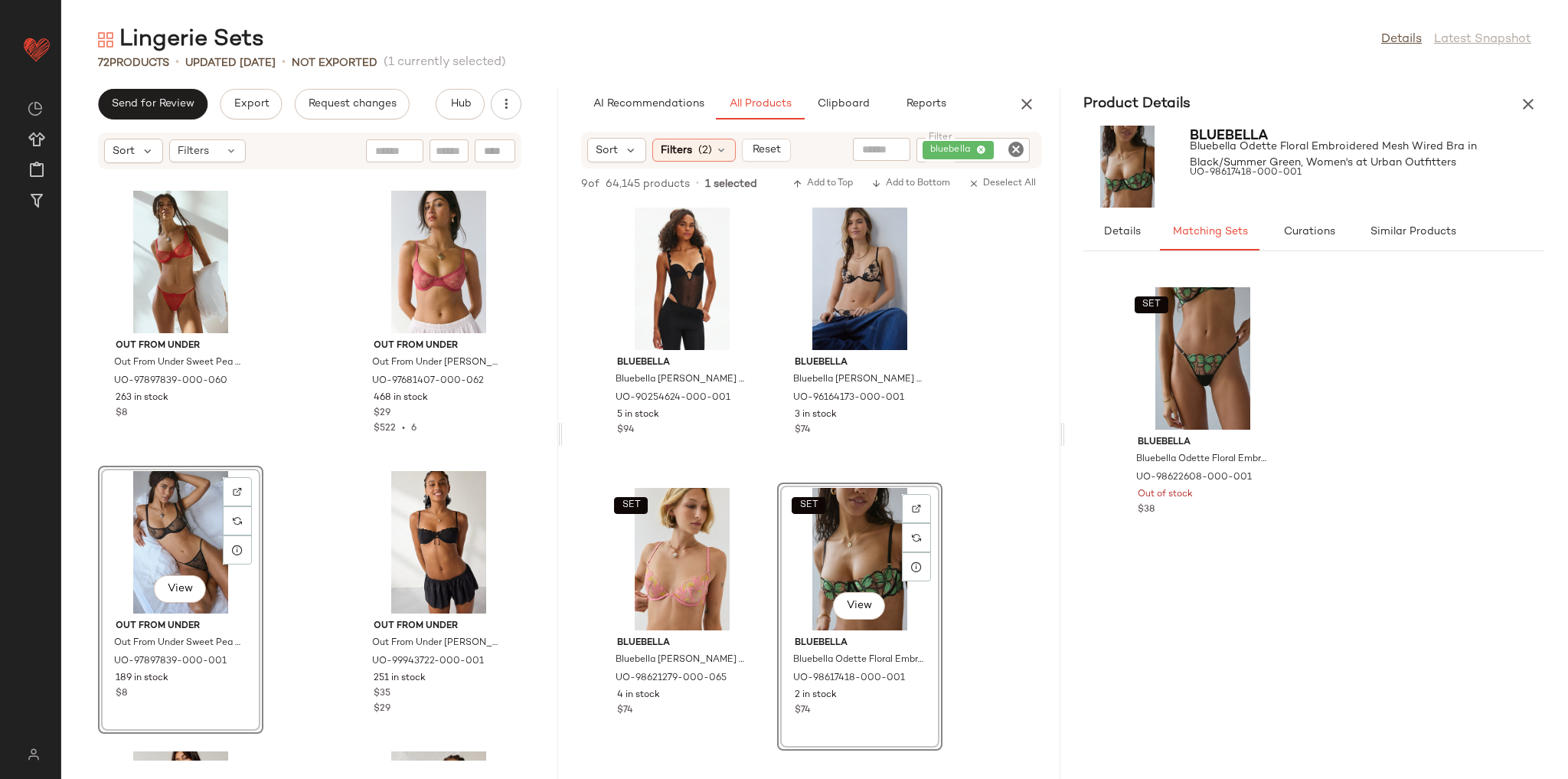
click at [1549, 101] on div "Product Details" at bounding box center [1314, 104] width 497 height 30
click at [1539, 101] on button "button" at bounding box center [1528, 104] width 30 height 30
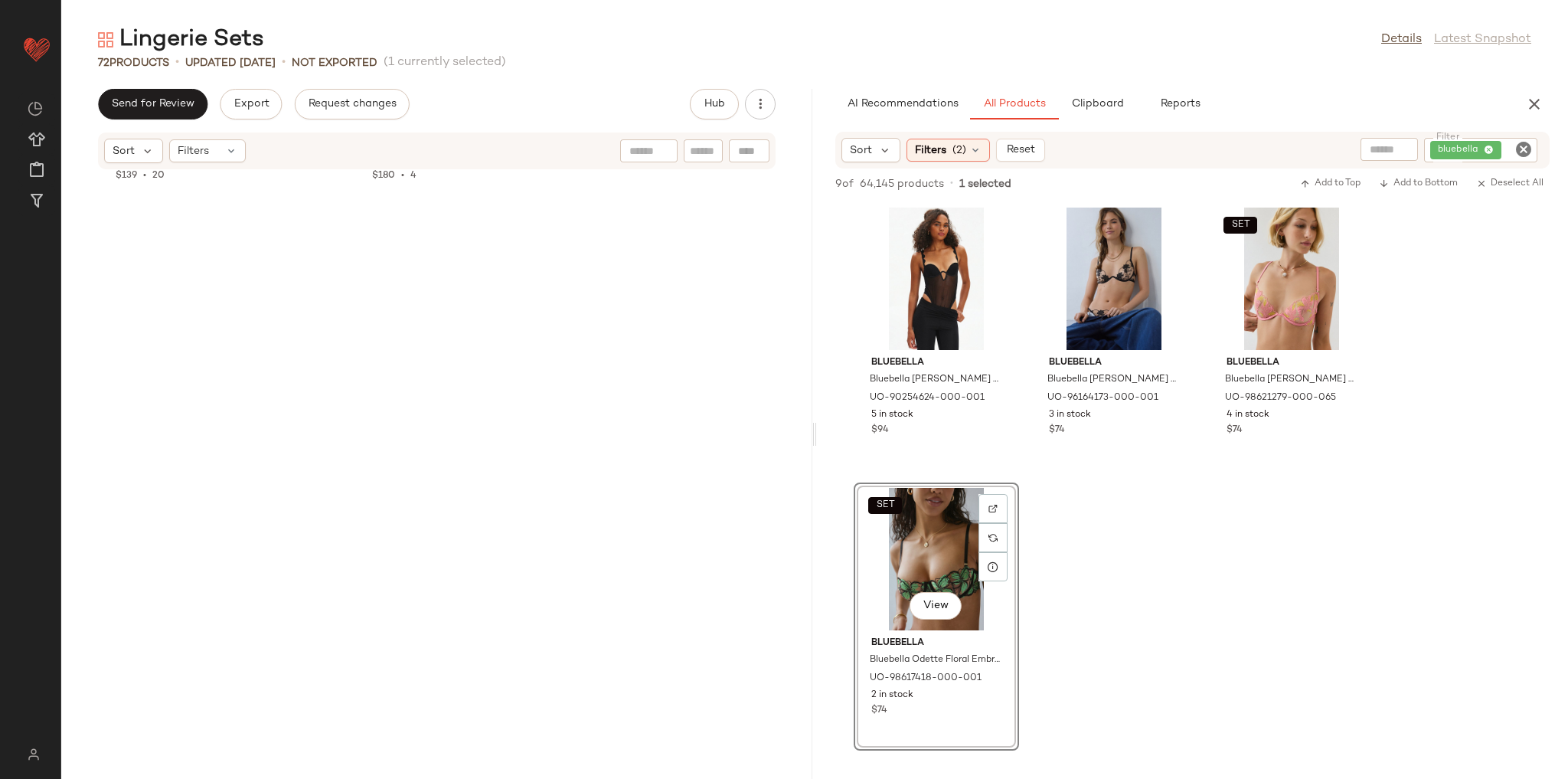
scroll to position [4767, 0]
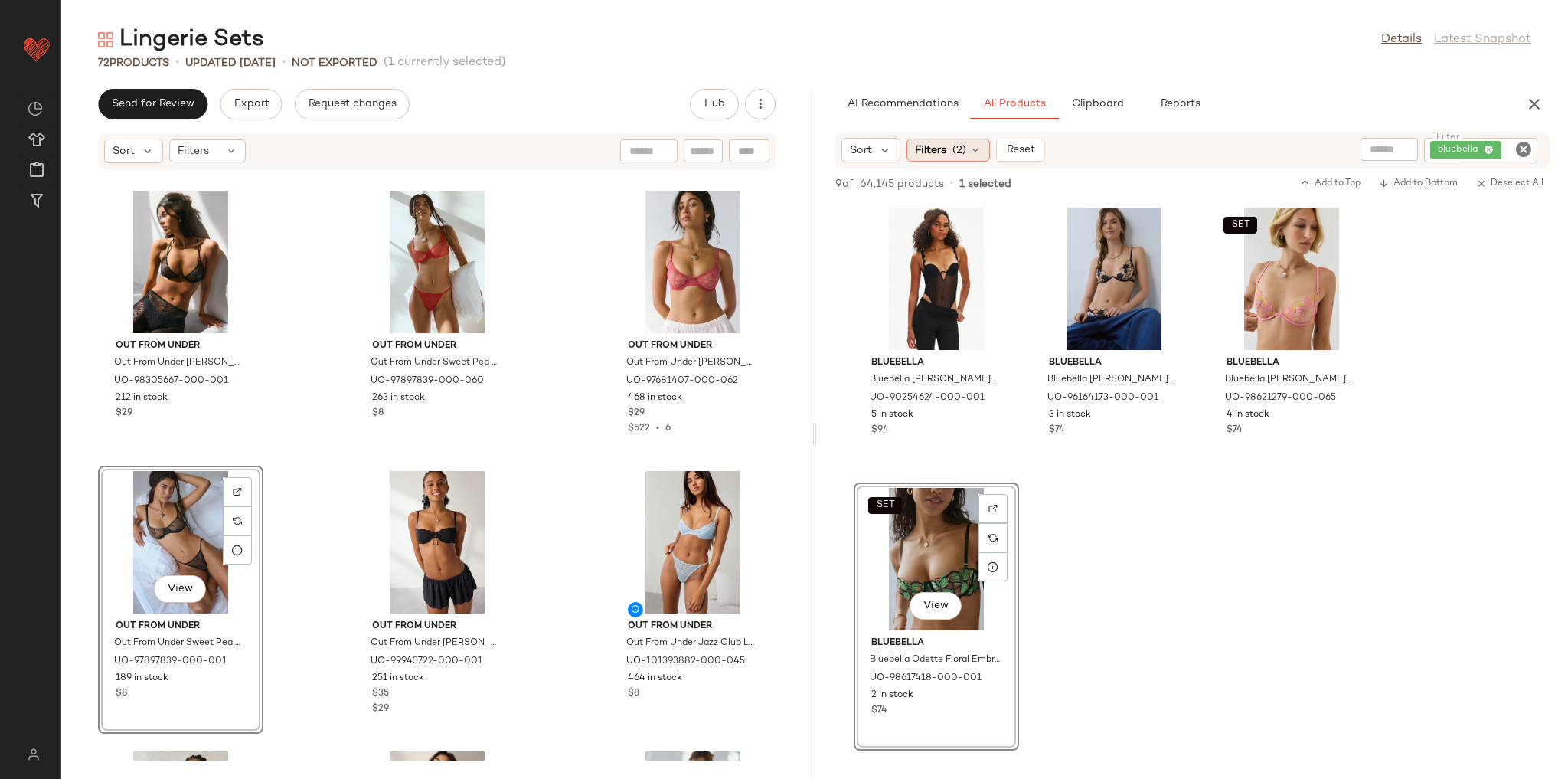
click at [953, 156] on span "(2)" at bounding box center [959, 150] width 14 height 16
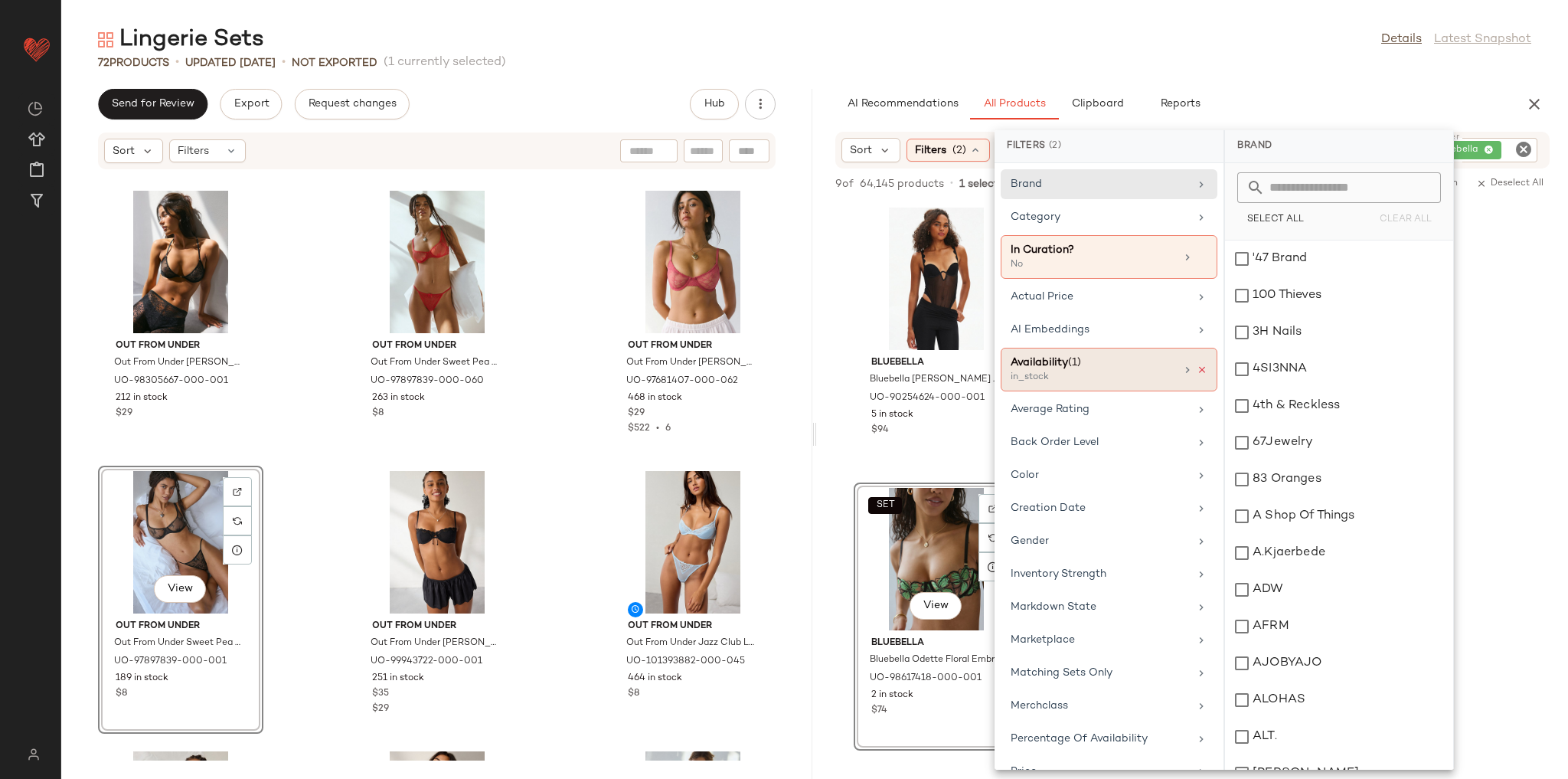
click at [1197, 365] on icon at bounding box center [1202, 370] width 11 height 11
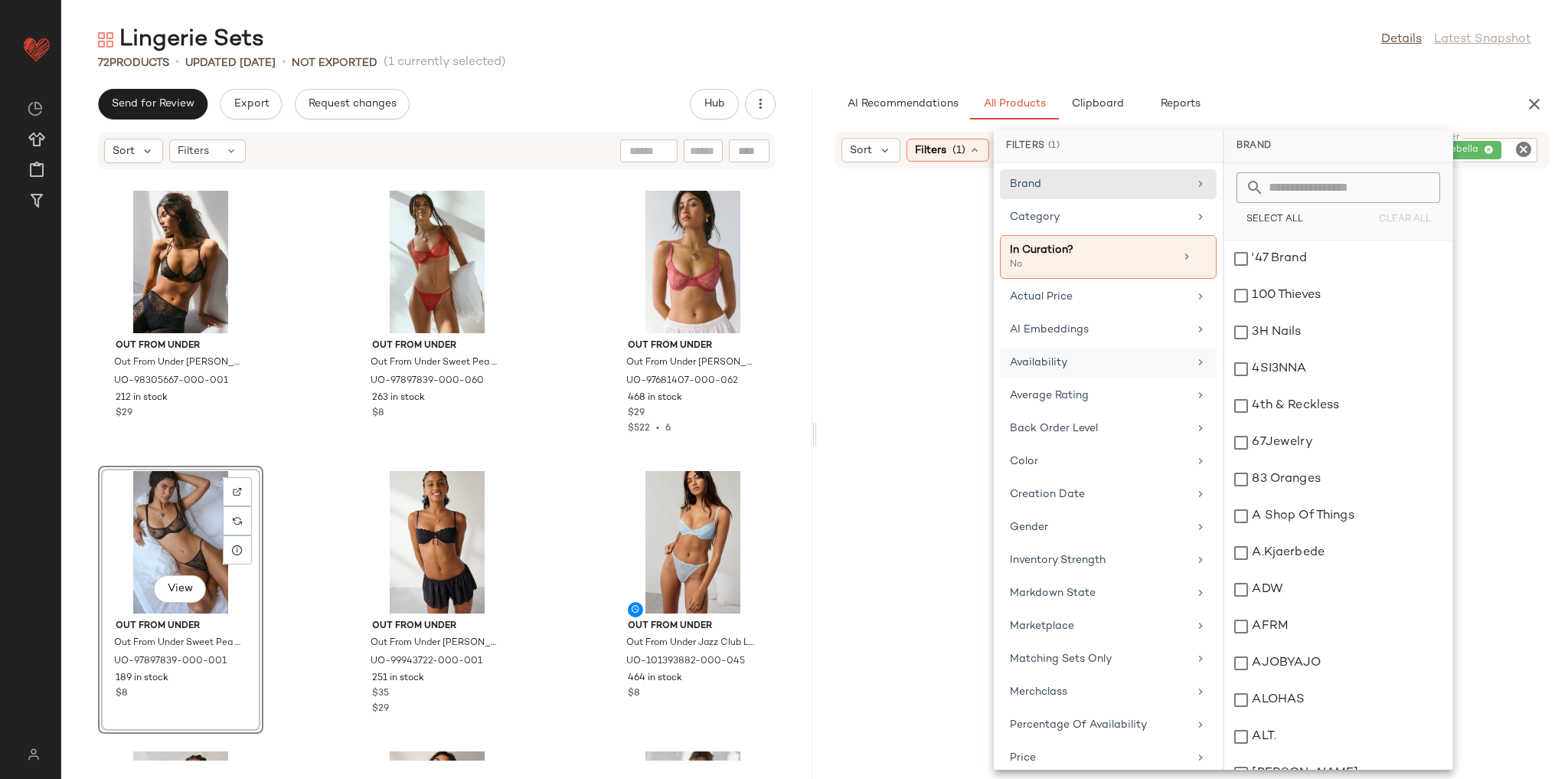
click at [1243, 72] on div "Lingerie Sets Details Latest Snapshot 72 Products • updated Aug 26th • Not Expo…" at bounding box center [814, 402] width 1507 height 754
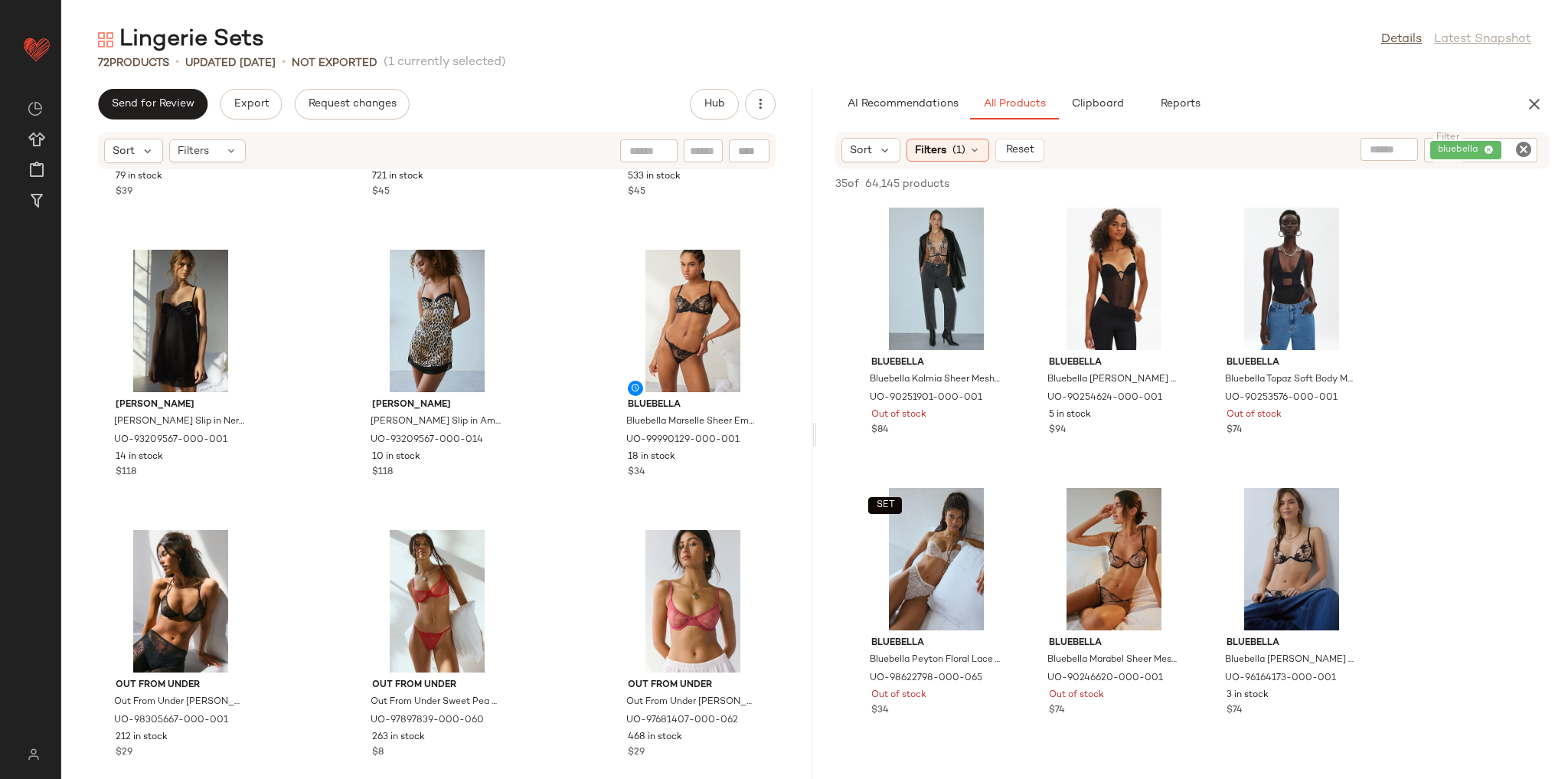
scroll to position [4399, 0]
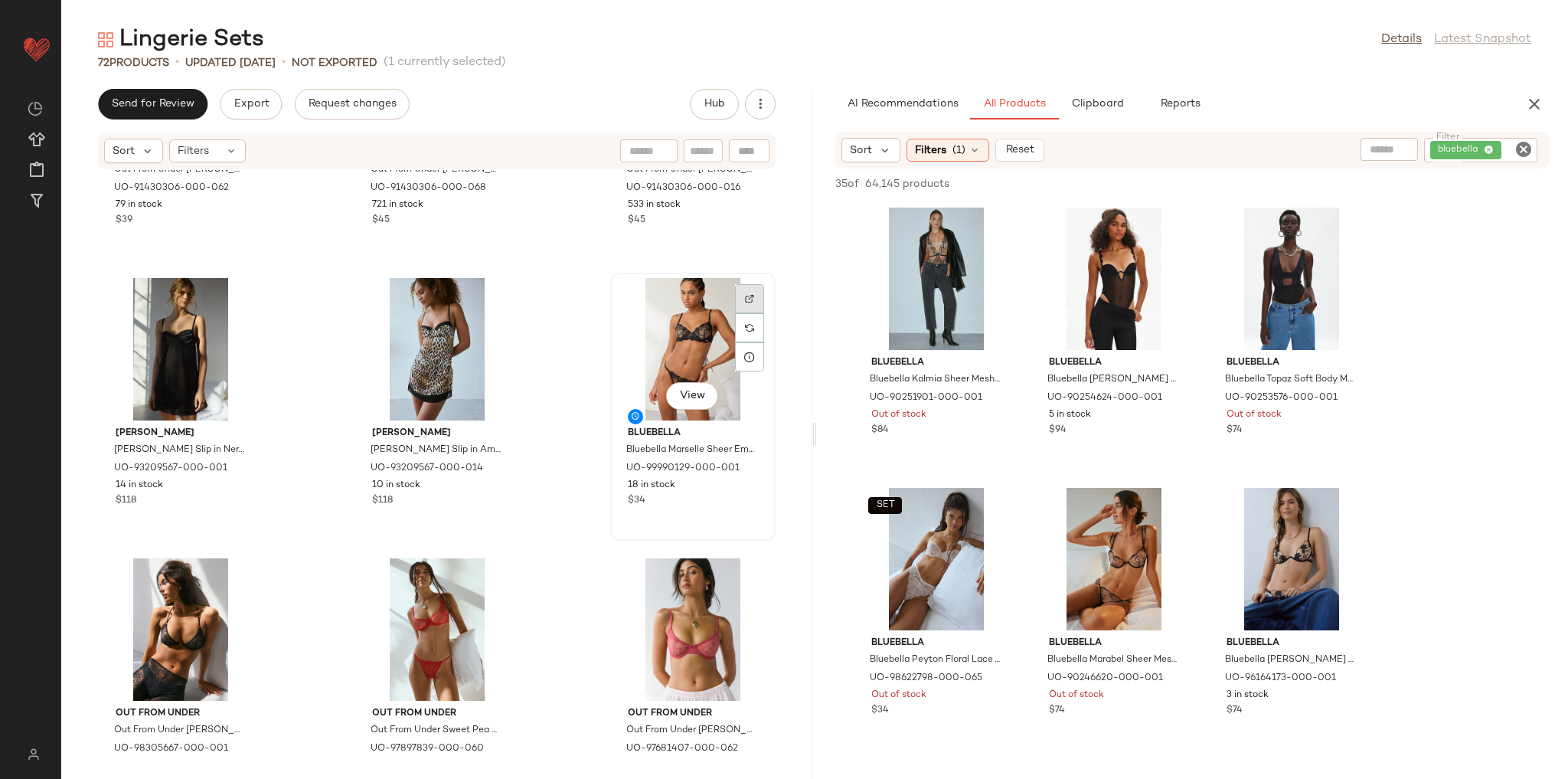
click at [745, 302] on img at bounding box center [749, 299] width 9 height 9
click at [1524, 151] on icon "Clear Filter" at bounding box center [1524, 150] width 19 height 19
click at [1419, 85] on div "Lingerie Sets Details Latest Snapshot 72 Products • updated Aug 26th • Not Expo…" at bounding box center [814, 402] width 1507 height 754
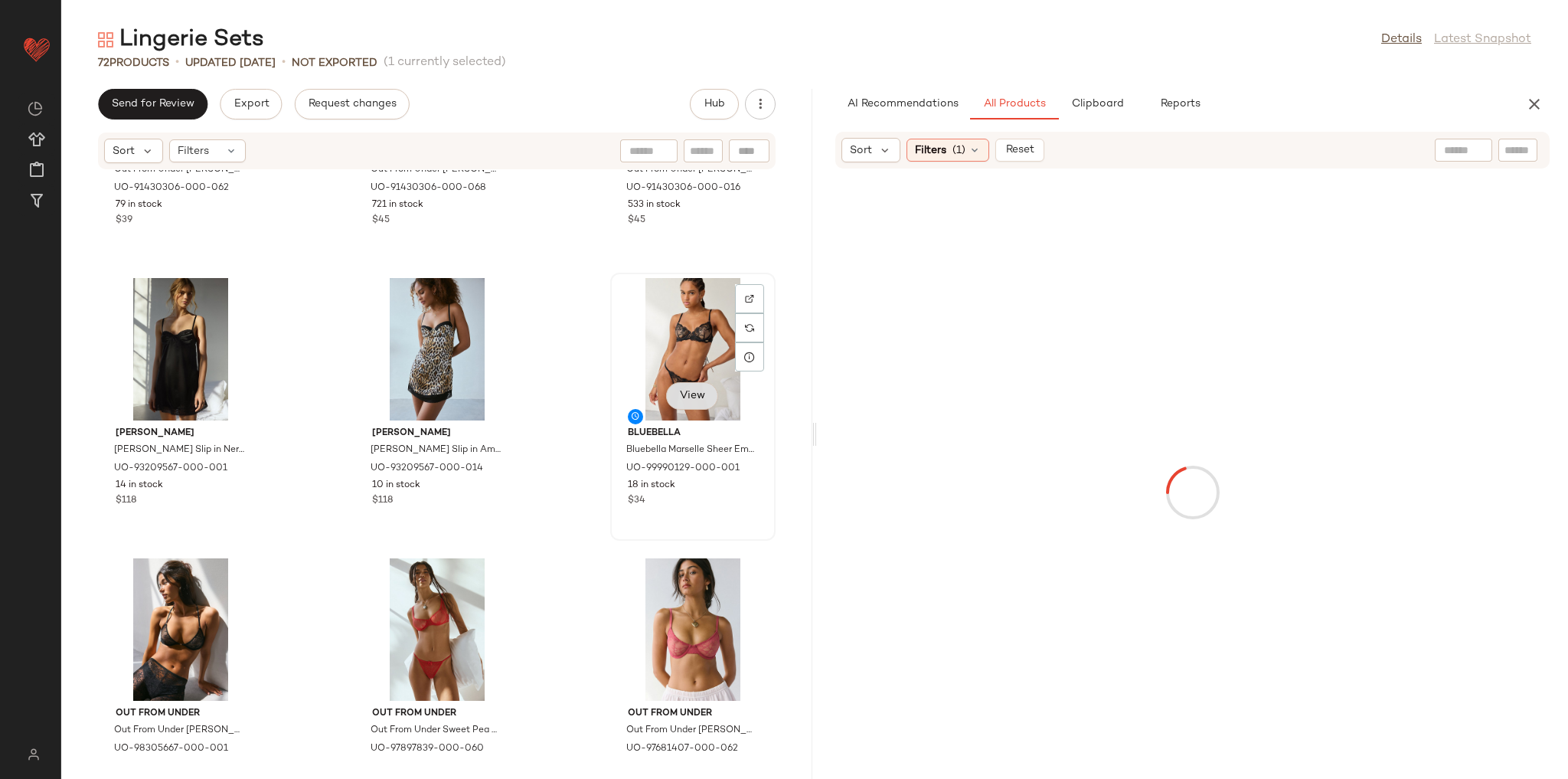
click at [686, 392] on span "View" at bounding box center [691, 396] width 26 height 12
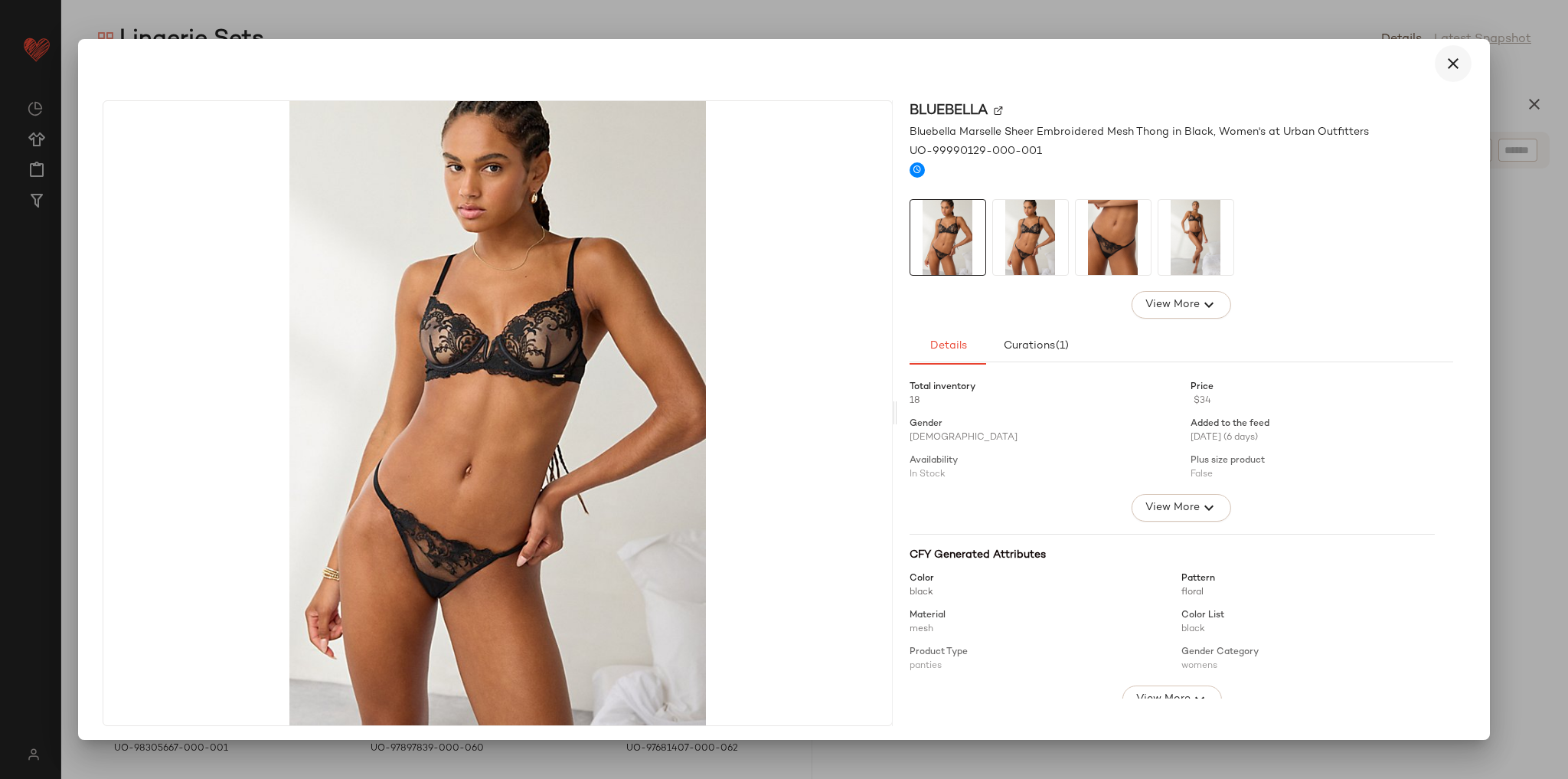
click at [1444, 60] on icon "button" at bounding box center [1453, 63] width 19 height 19
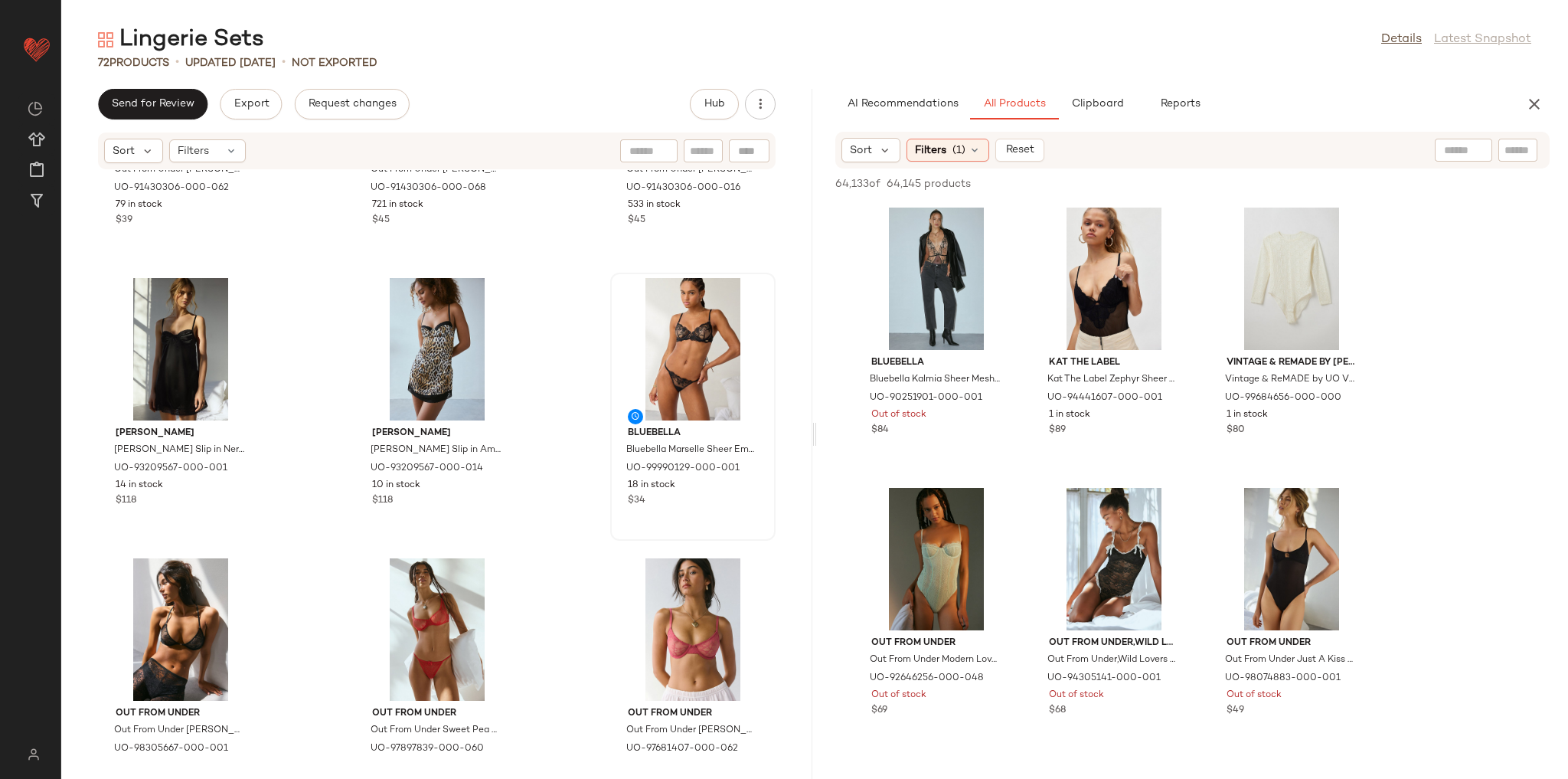
click at [1472, 158] on div at bounding box center [1463, 150] width 57 height 23
click at [1471, 151] on img at bounding box center [1476, 150] width 14 height 14
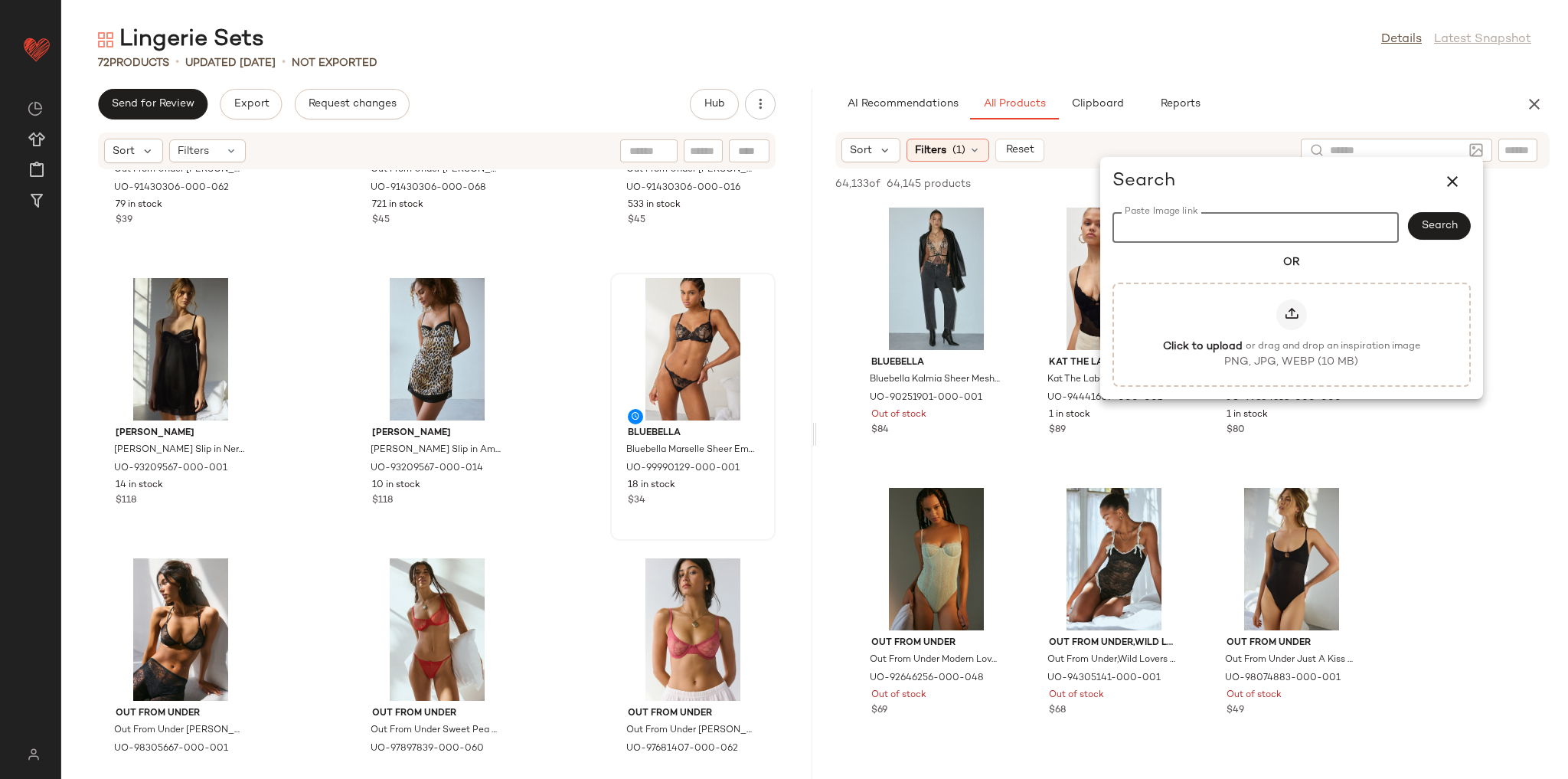
paste input "**********"
type input "**********"
click at [1323, 139] on div at bounding box center [1328, 150] width 36 height 23
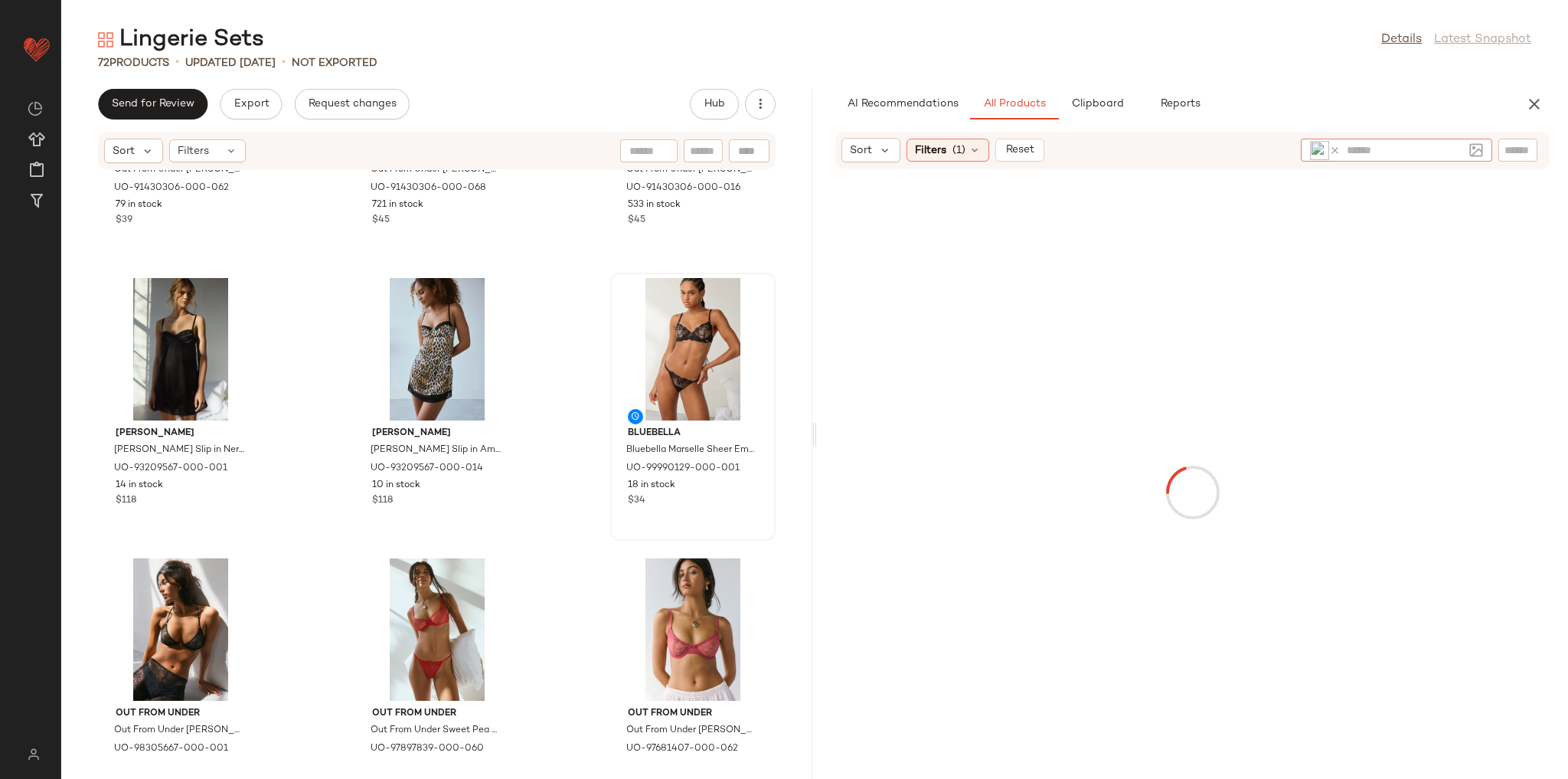
click at [1317, 144] on img at bounding box center [1319, 151] width 19 height 19
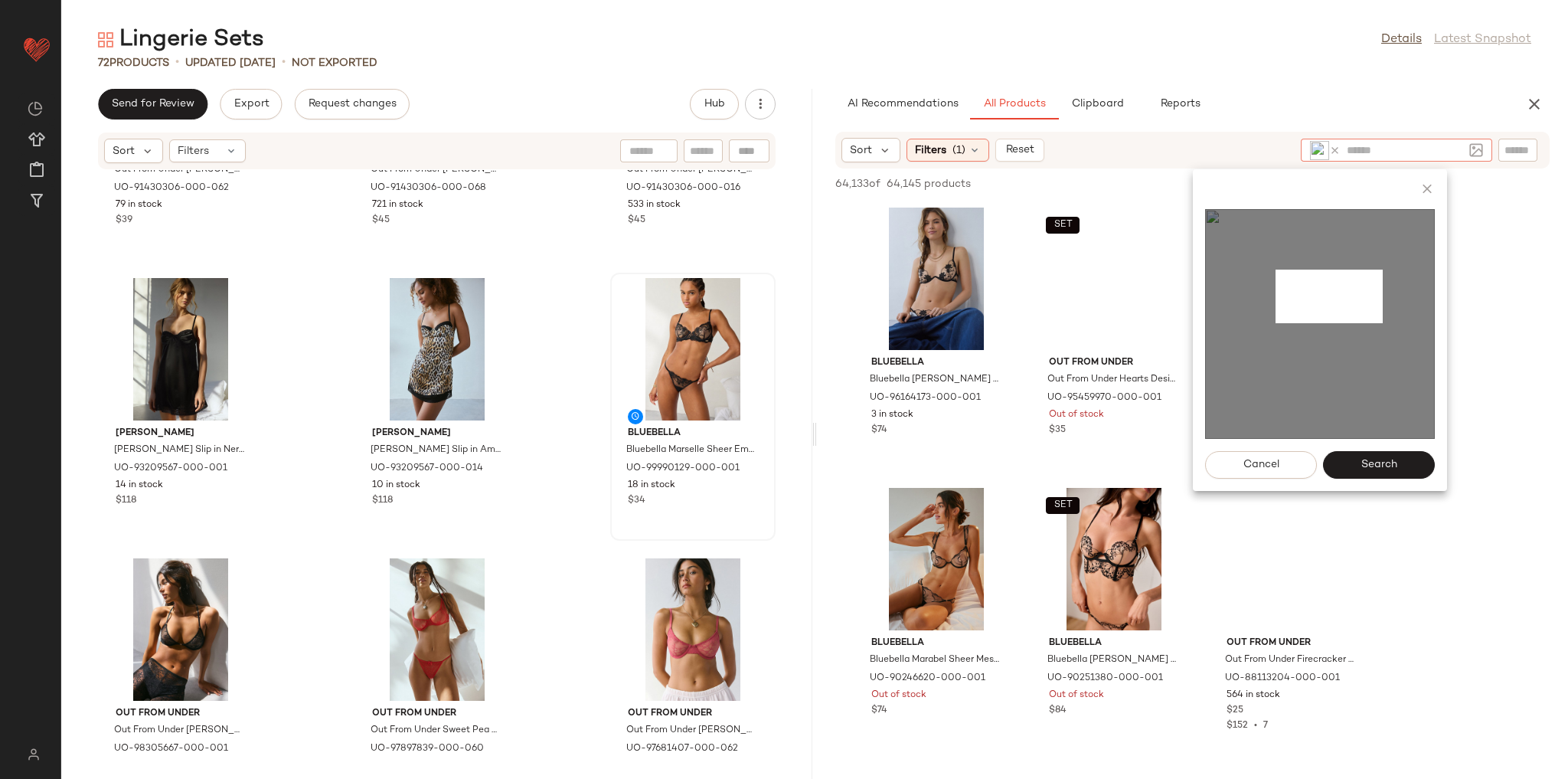
drag, startPoint x: 1276, startPoint y: 270, endPoint x: 1380, endPoint y: 320, distance: 115.4
click at [1382, 323] on img at bounding box center [1320, 324] width 230 height 230
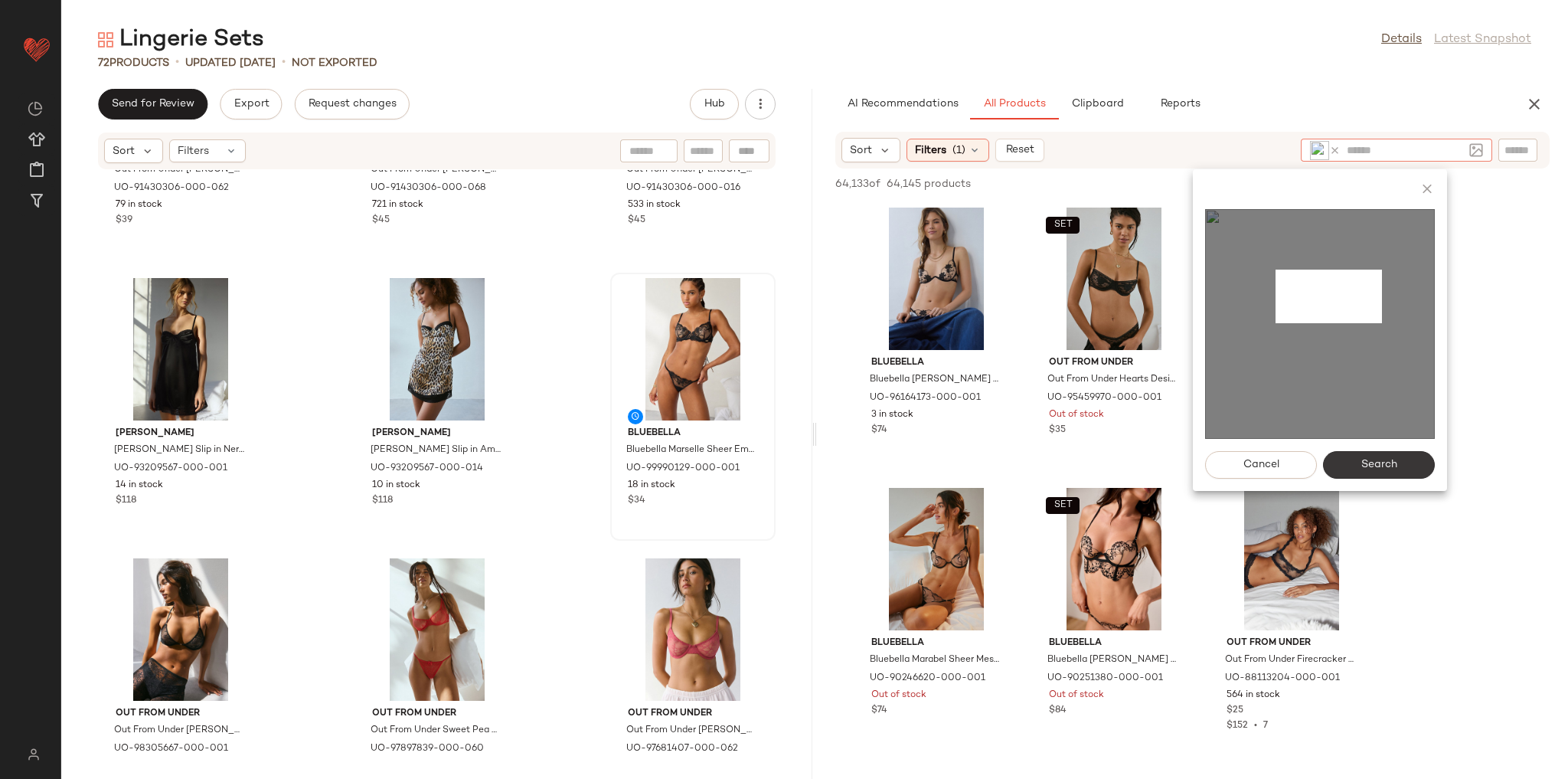
click at [1410, 457] on button "Search" at bounding box center [1379, 464] width 112 height 28
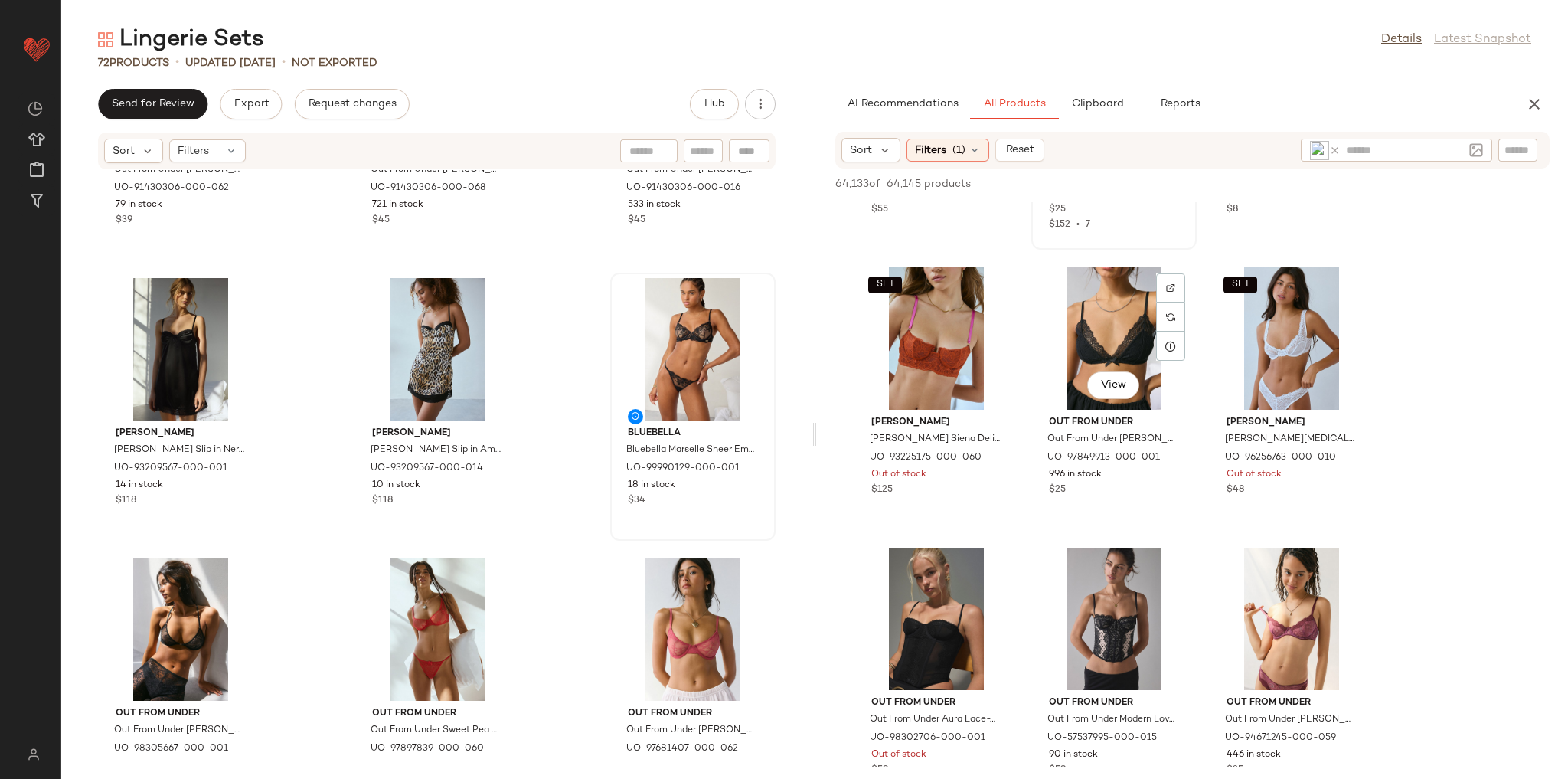
scroll to position [1839, 0]
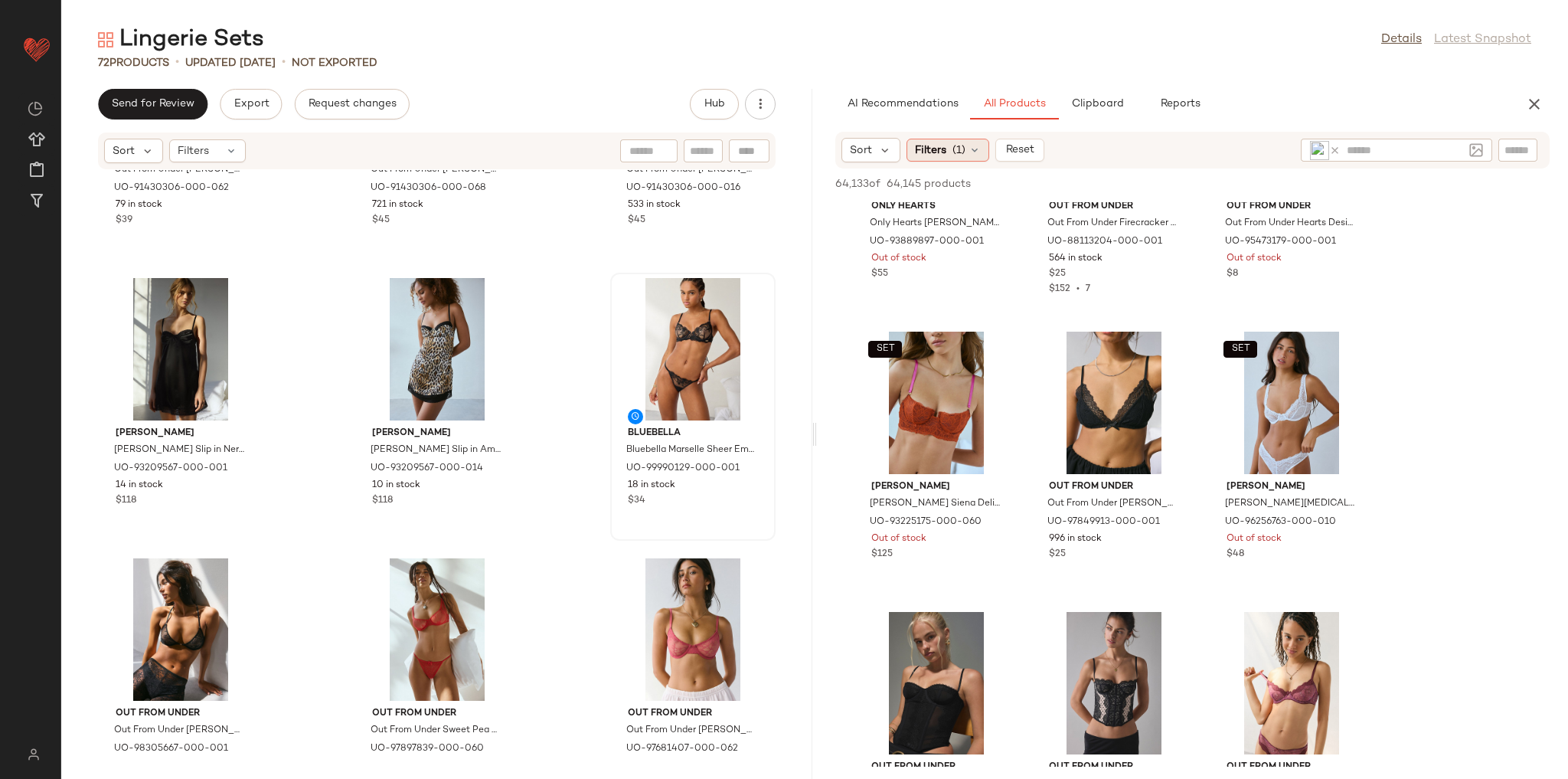
click at [958, 148] on span "(1)" at bounding box center [959, 150] width 13 height 16
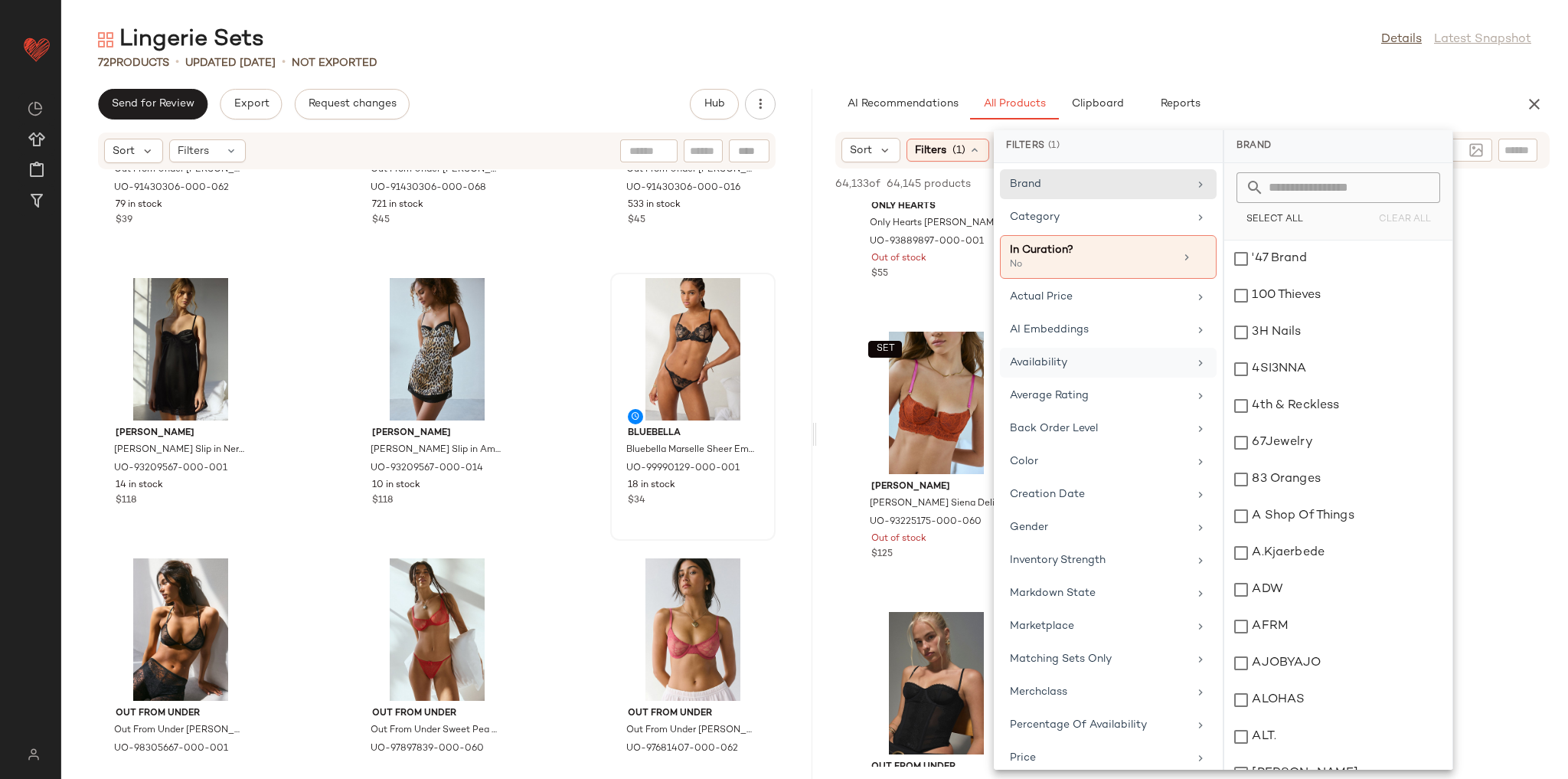
click at [1118, 367] on div "Availability" at bounding box center [1099, 362] width 178 height 16
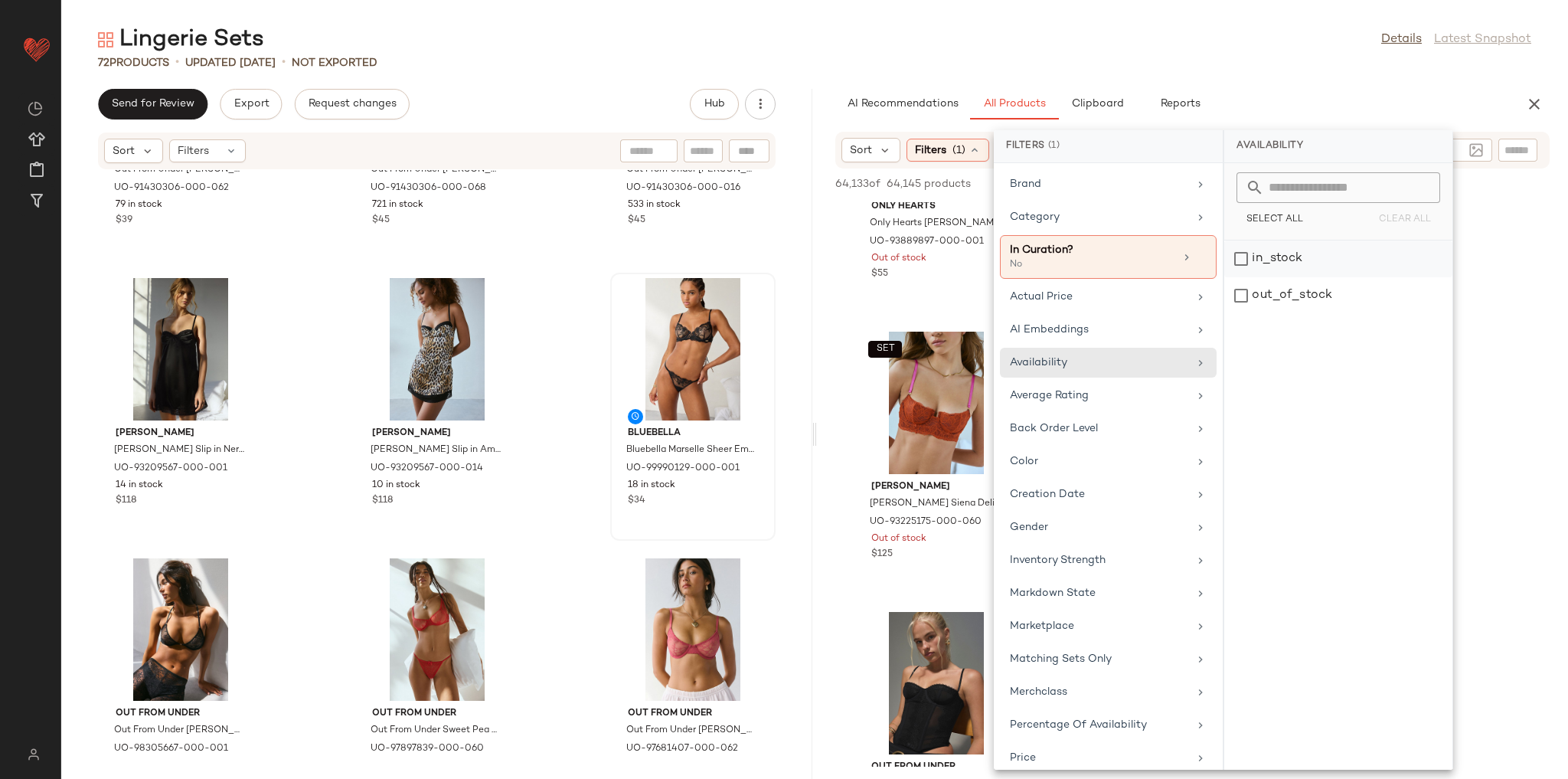
click at [1281, 253] on div "in_stock" at bounding box center [1338, 258] width 228 height 36
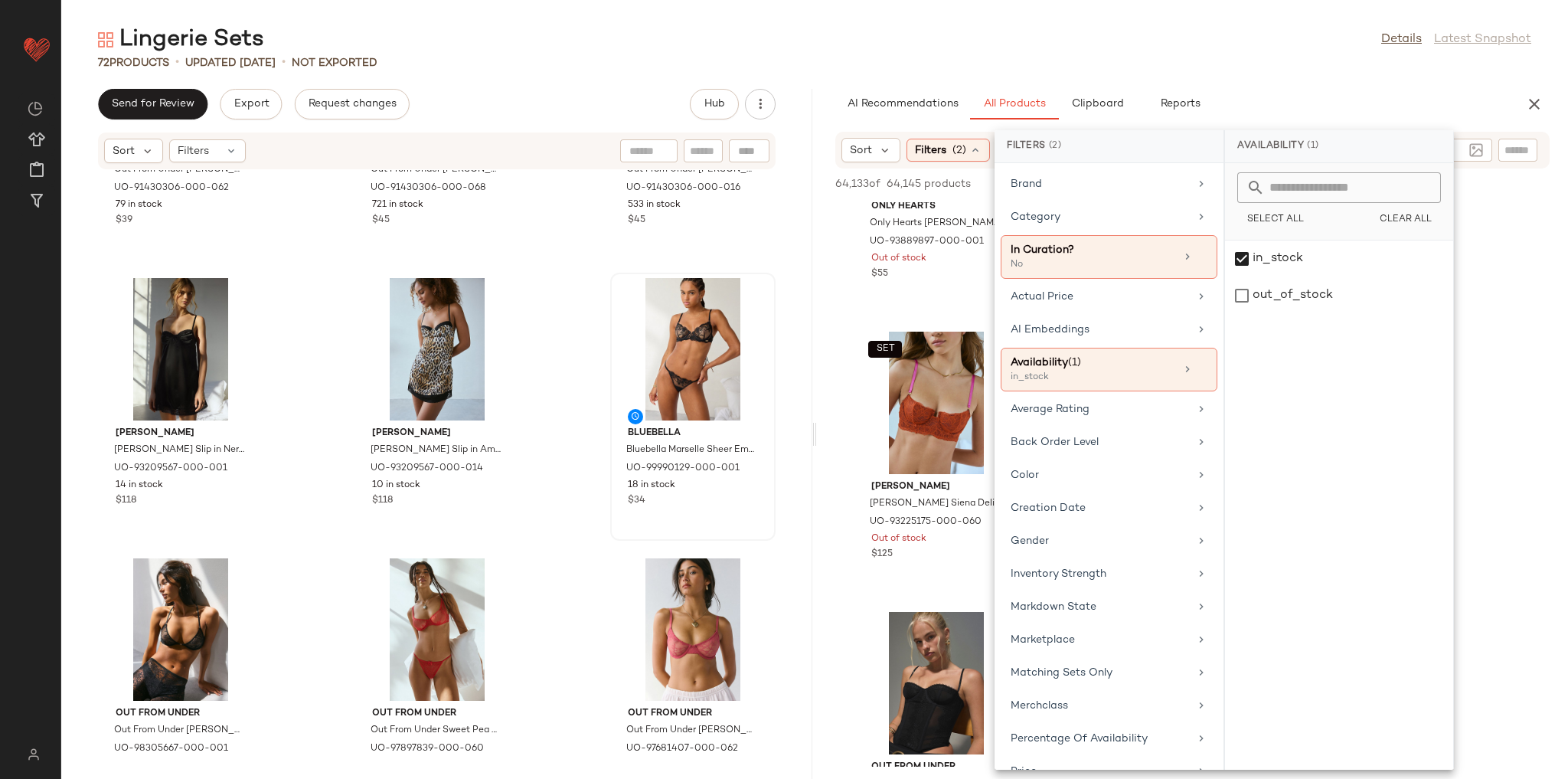
click at [1274, 41] on div "Lingerie Sets Details Latest Snapshot" at bounding box center [814, 40] width 1507 height 30
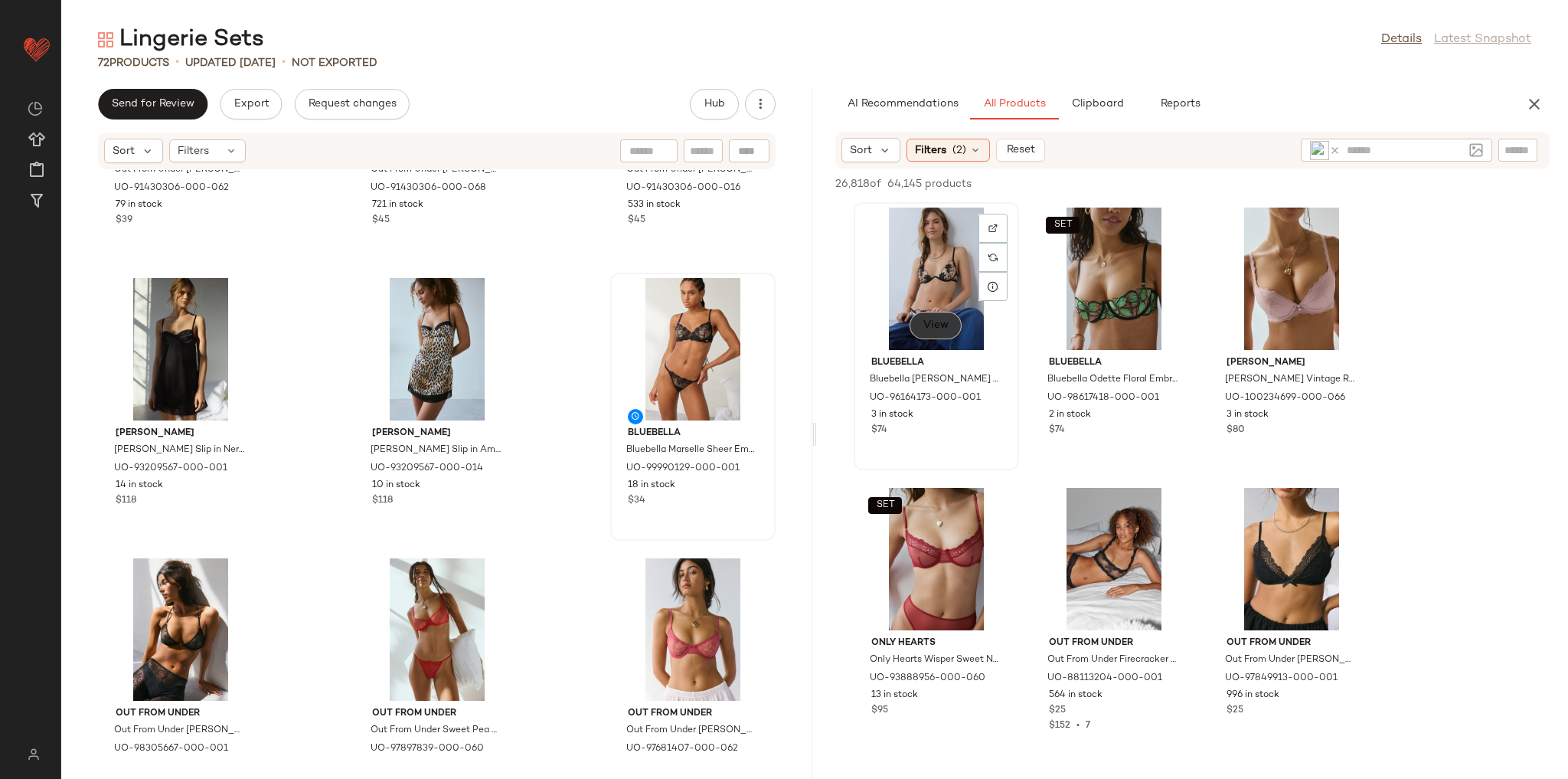
click at [938, 333] on button "View" at bounding box center [936, 326] width 52 height 28
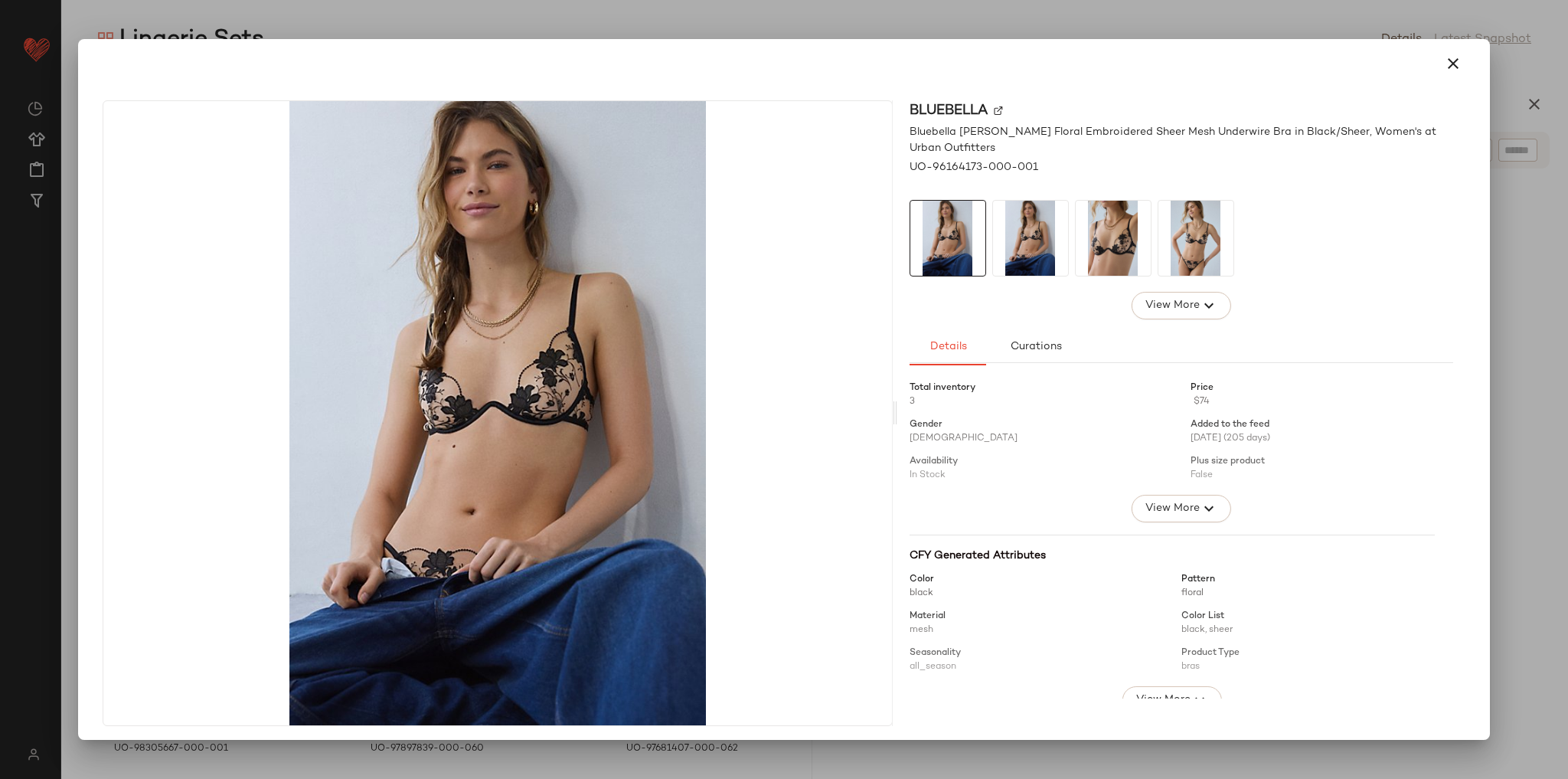
click at [1094, 233] on img at bounding box center [1113, 238] width 75 height 75
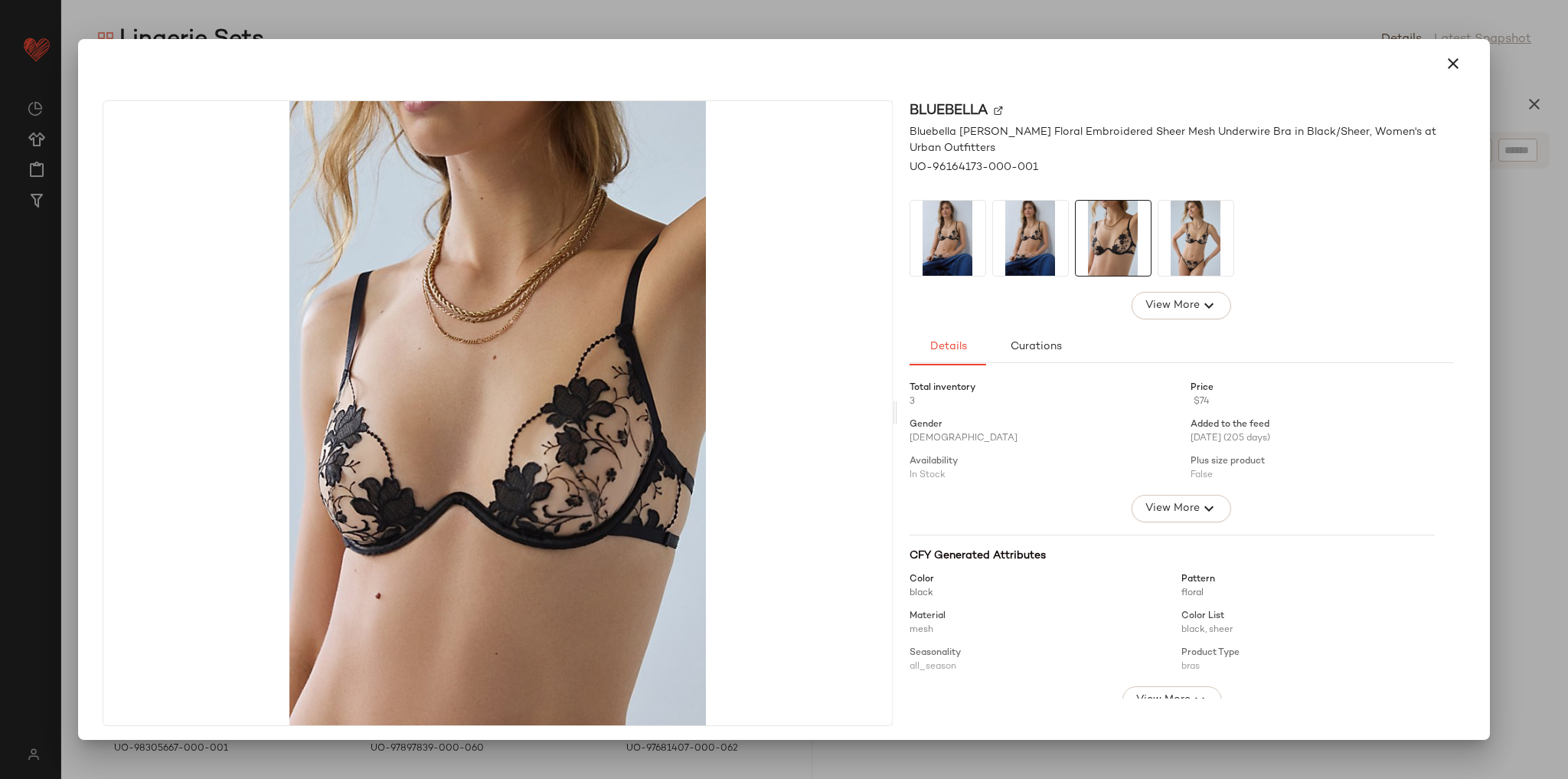
click at [1150, 243] on div at bounding box center [1181, 238] width 544 height 77
click at [1434, 69] on button "button" at bounding box center [1452, 63] width 36 height 36
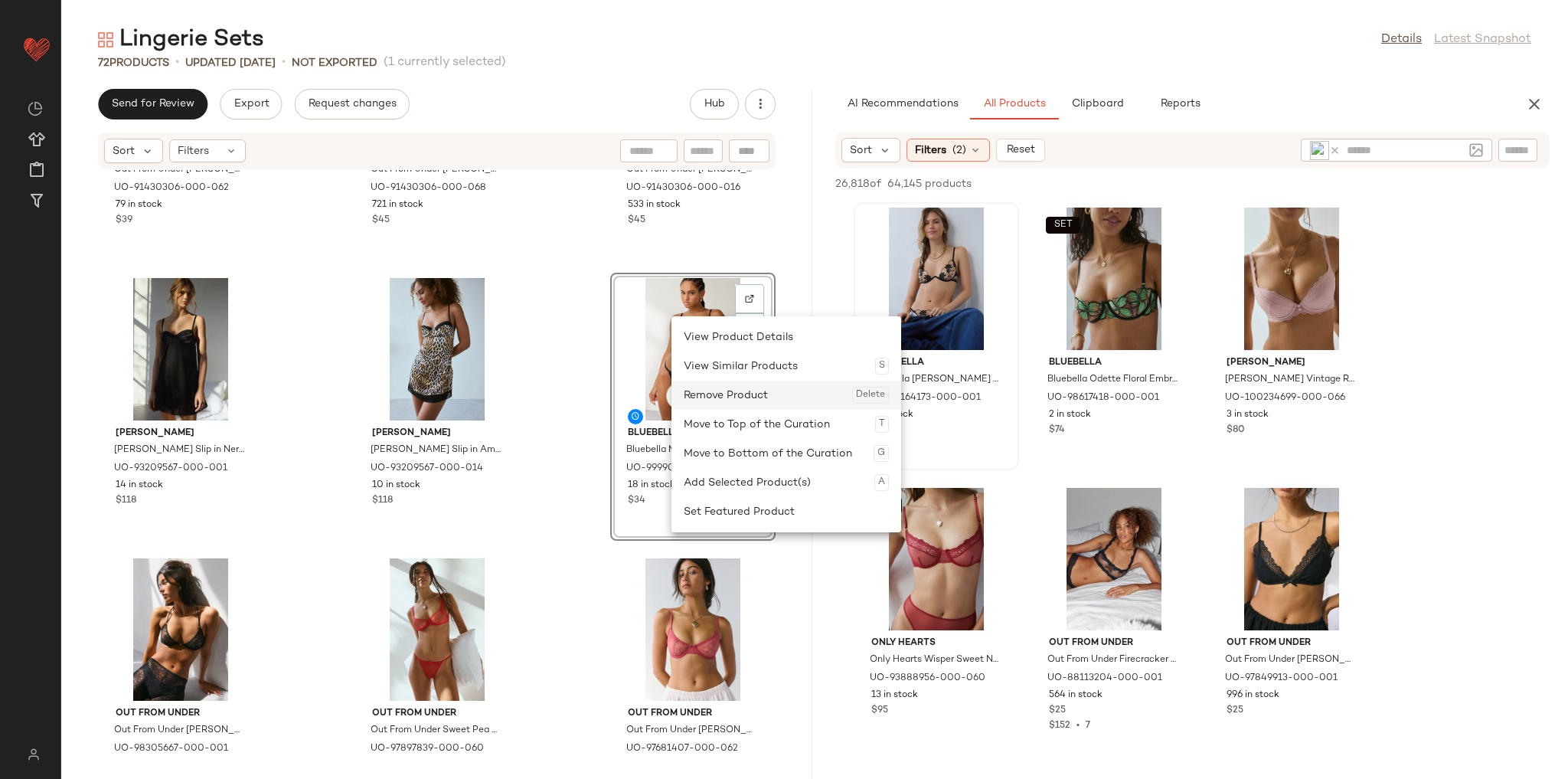
click at [714, 400] on div "Remove Product Delete" at bounding box center [786, 395] width 205 height 29
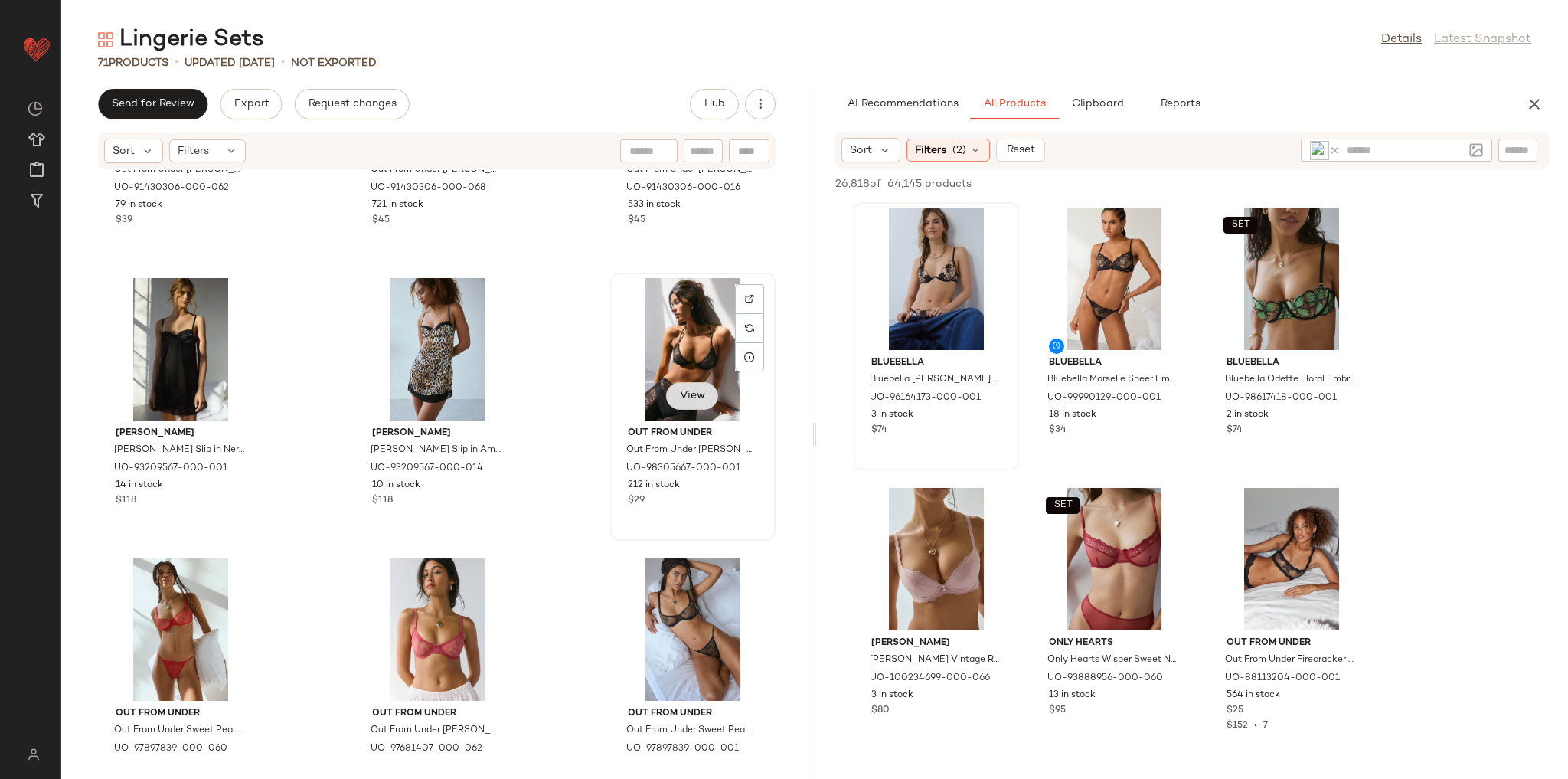
click at [686, 390] on span "View" at bounding box center [691, 396] width 26 height 12
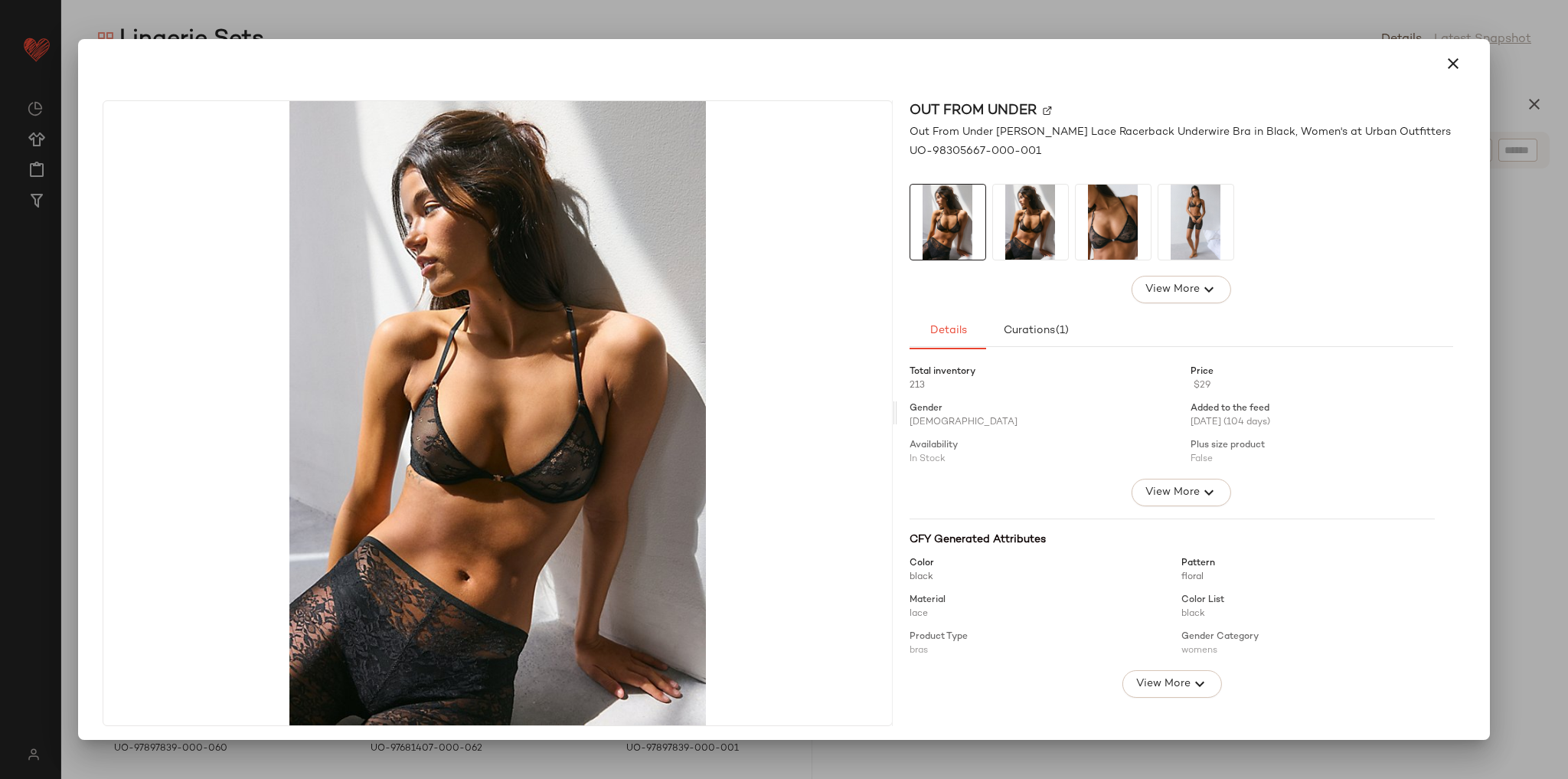
click at [1186, 218] on img at bounding box center [1195, 222] width 75 height 75
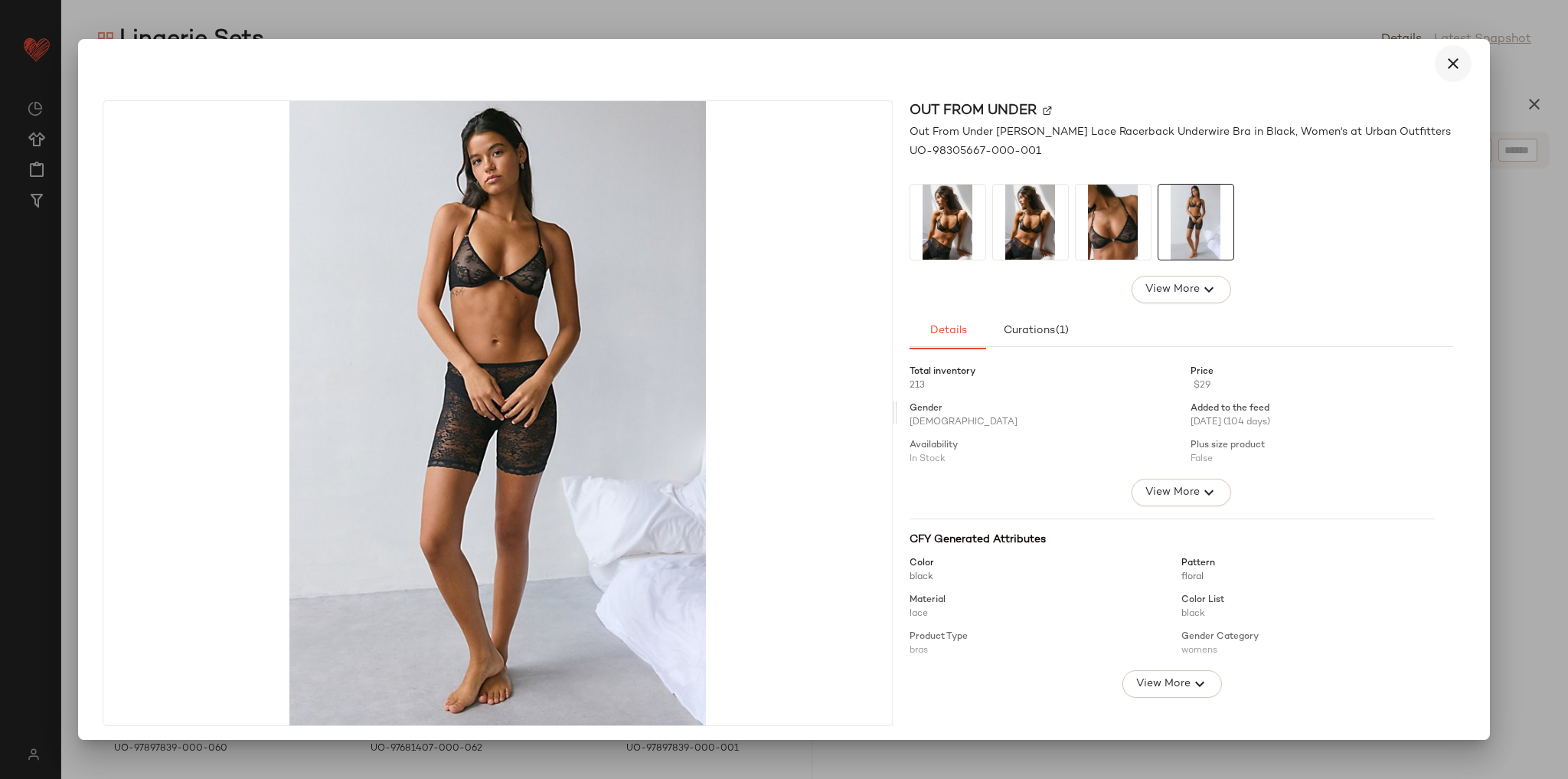
click at [1457, 66] on button "button" at bounding box center [1452, 63] width 36 height 36
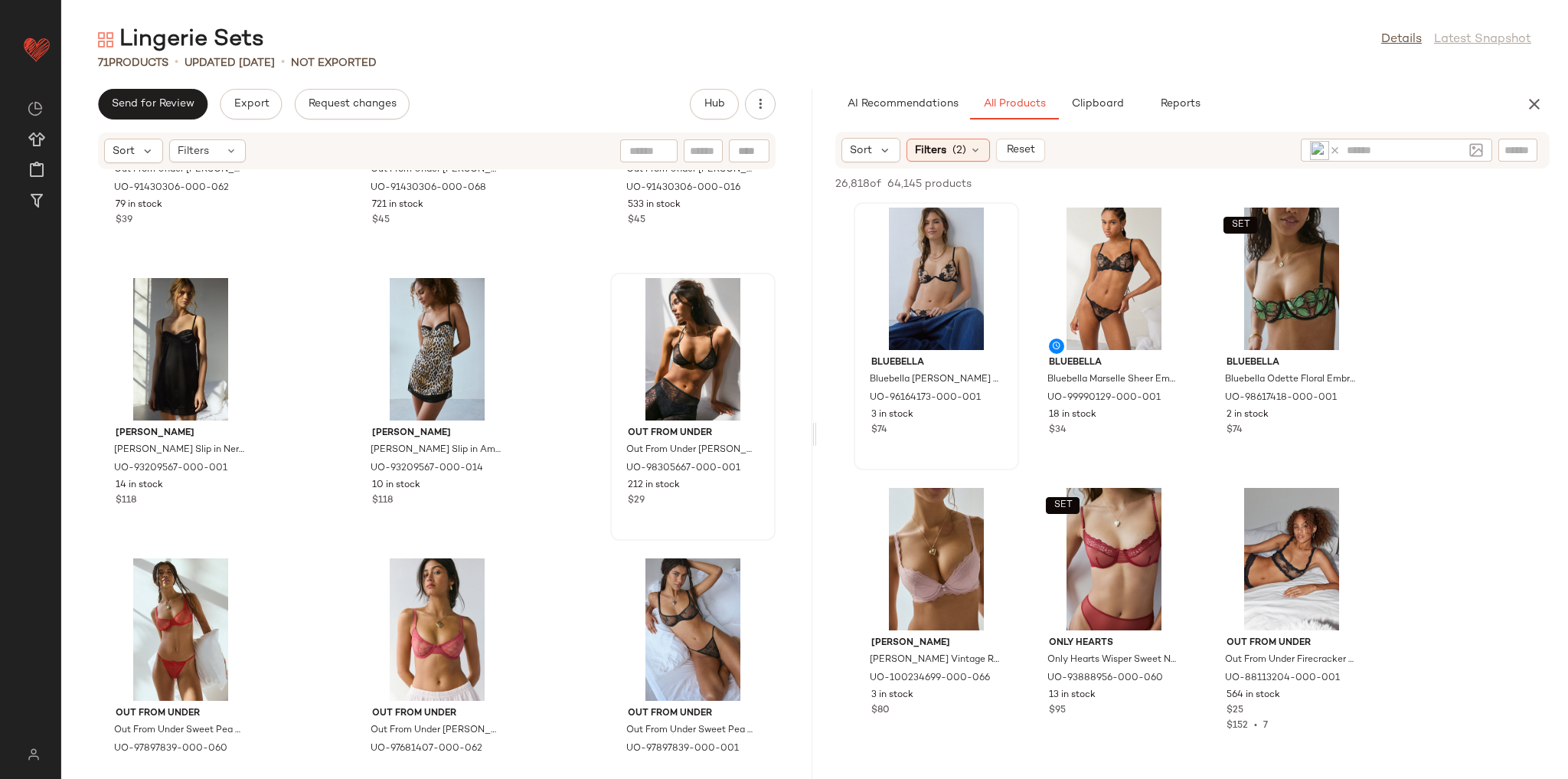
click at [1336, 147] on icon at bounding box center [1335, 151] width 12 height 12
click at [1471, 147] on img at bounding box center [1476, 150] width 14 height 14
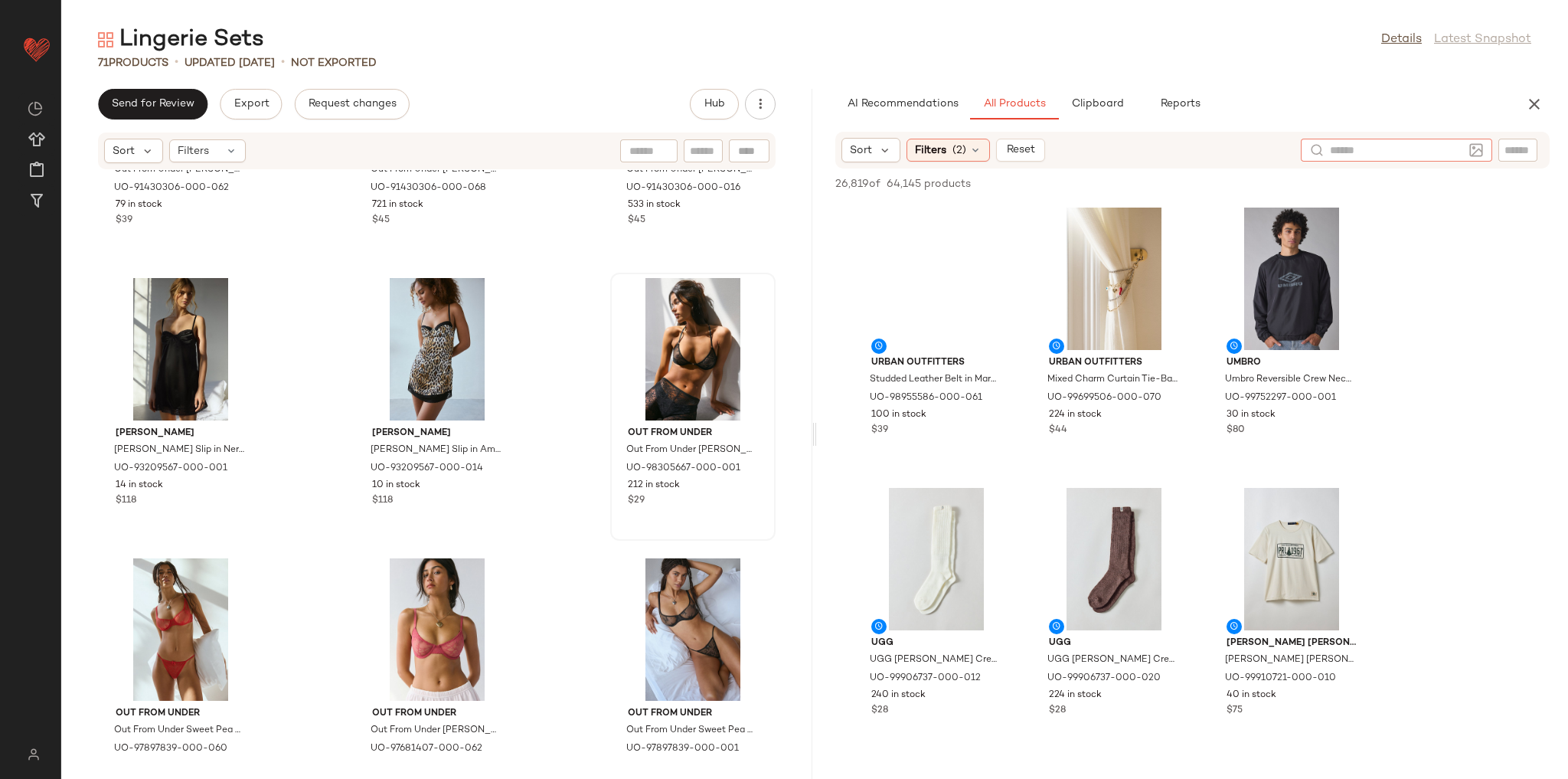
click at [1479, 153] on img at bounding box center [1476, 150] width 14 height 14
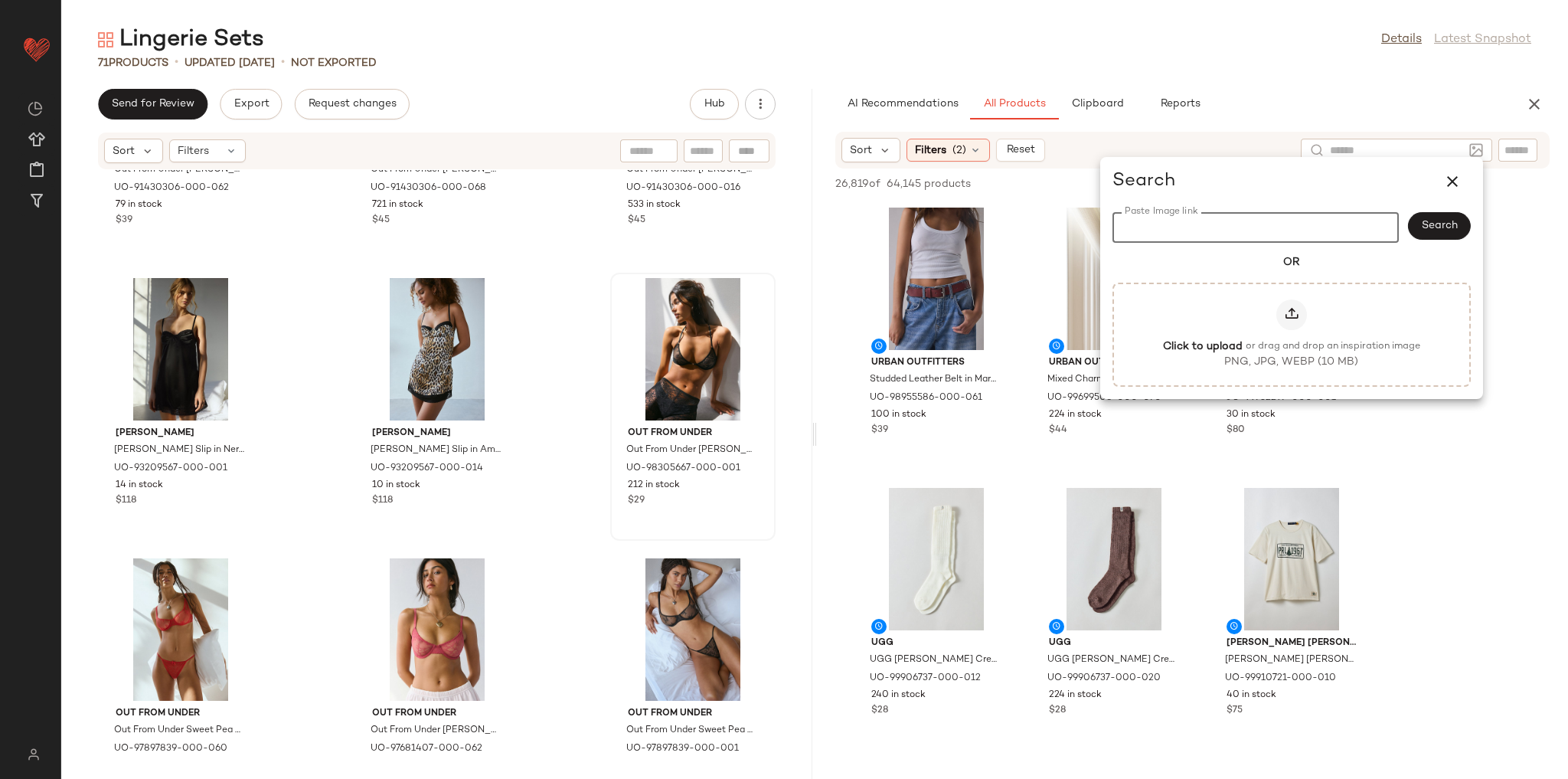
paste input "**********"
type input "**********"
click at [1452, 230] on span "Search" at bounding box center [1439, 226] width 36 height 12
click at [1359, 111] on div "AI Recommendations All Products Clipboard Reports" at bounding box center [1167, 104] width 665 height 30
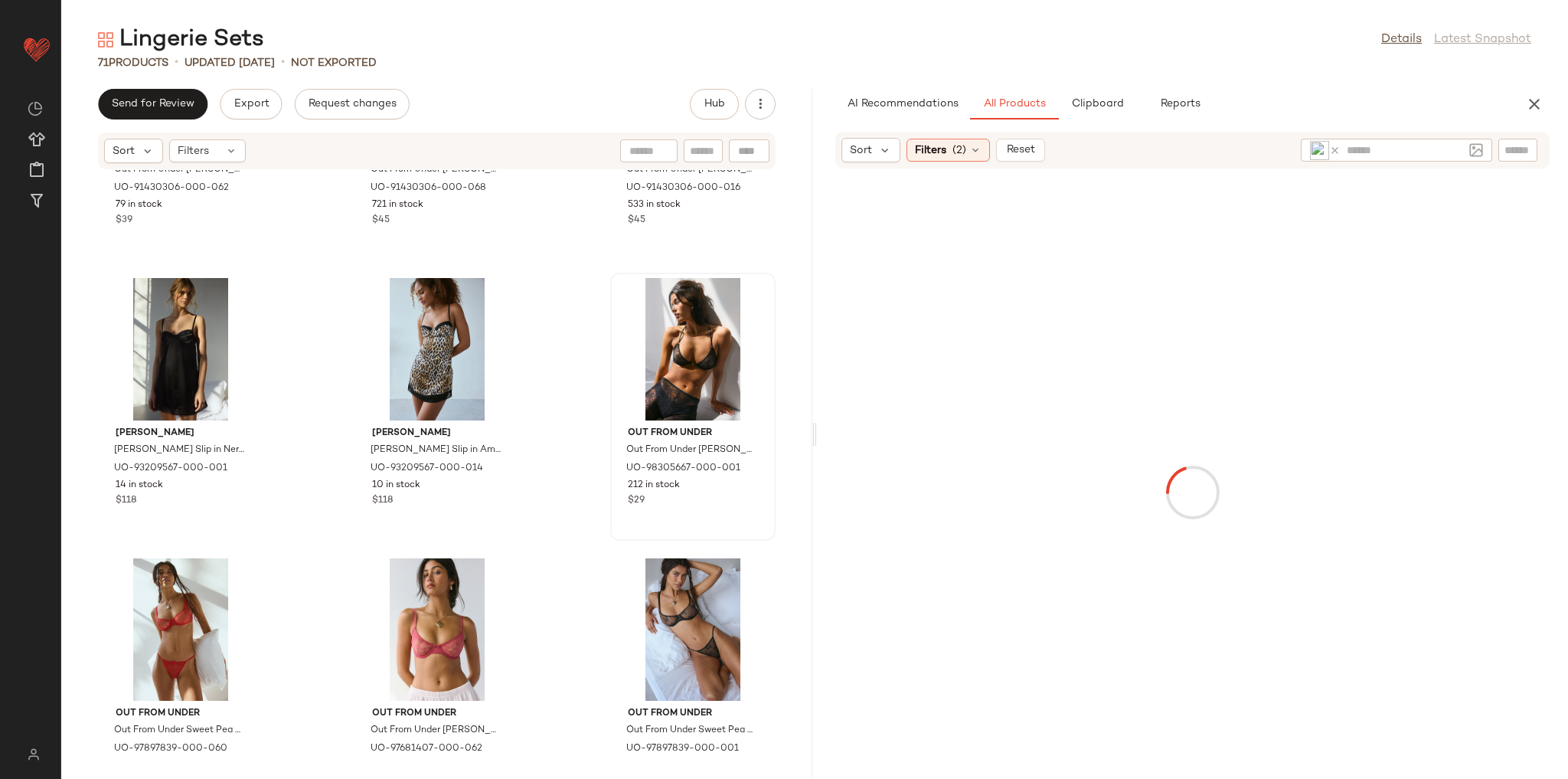
click at [1321, 147] on img at bounding box center [1319, 151] width 19 height 19
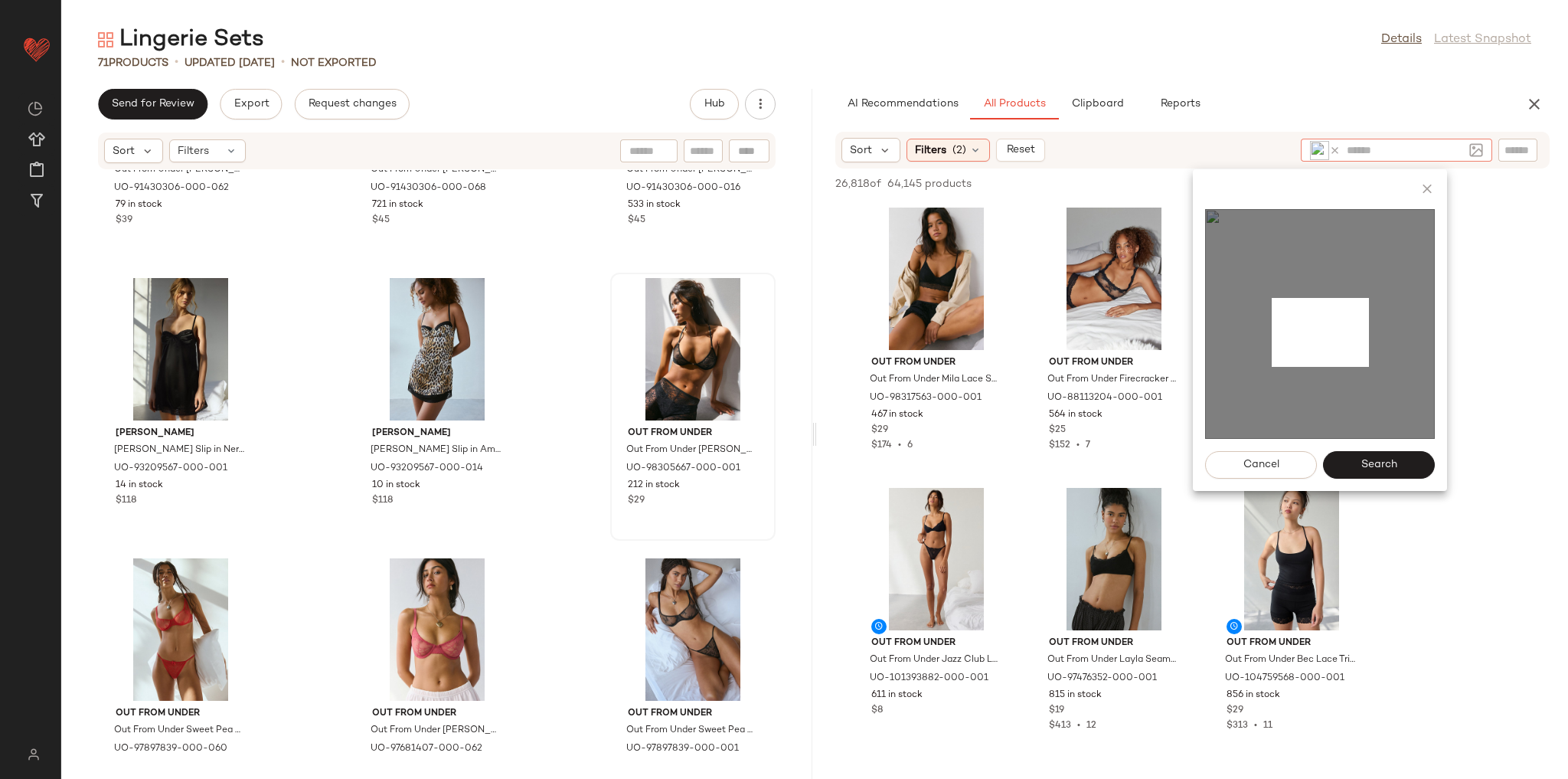
drag, startPoint x: 1271, startPoint y: 298, endPoint x: 1369, endPoint y: 367, distance: 119.9
click at [1369, 367] on img at bounding box center [1320, 324] width 230 height 230
click at [1395, 460] on span "Search" at bounding box center [1378, 465] width 36 height 12
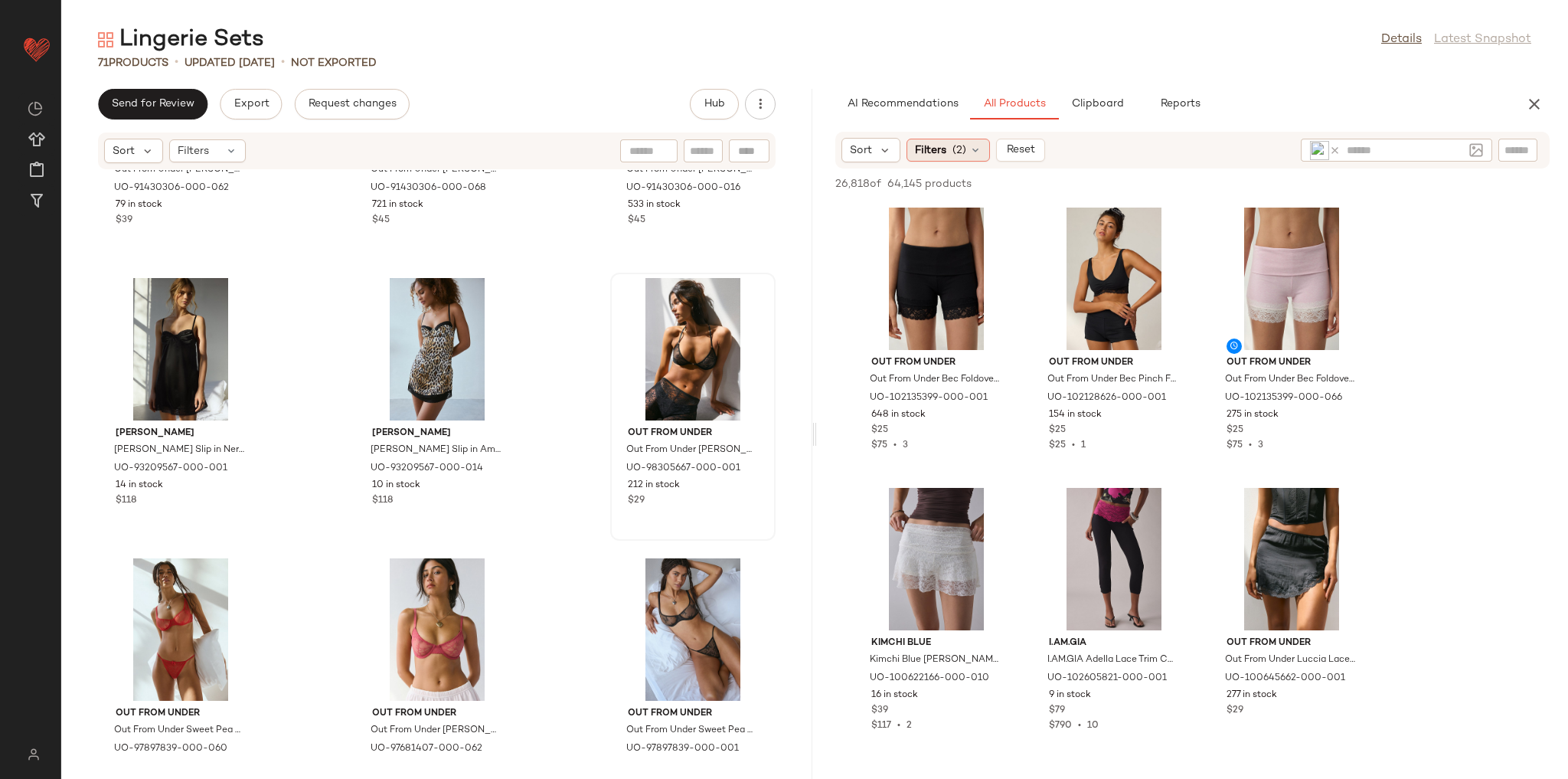
click at [941, 148] on span "Filters" at bounding box center [930, 150] width 31 height 16
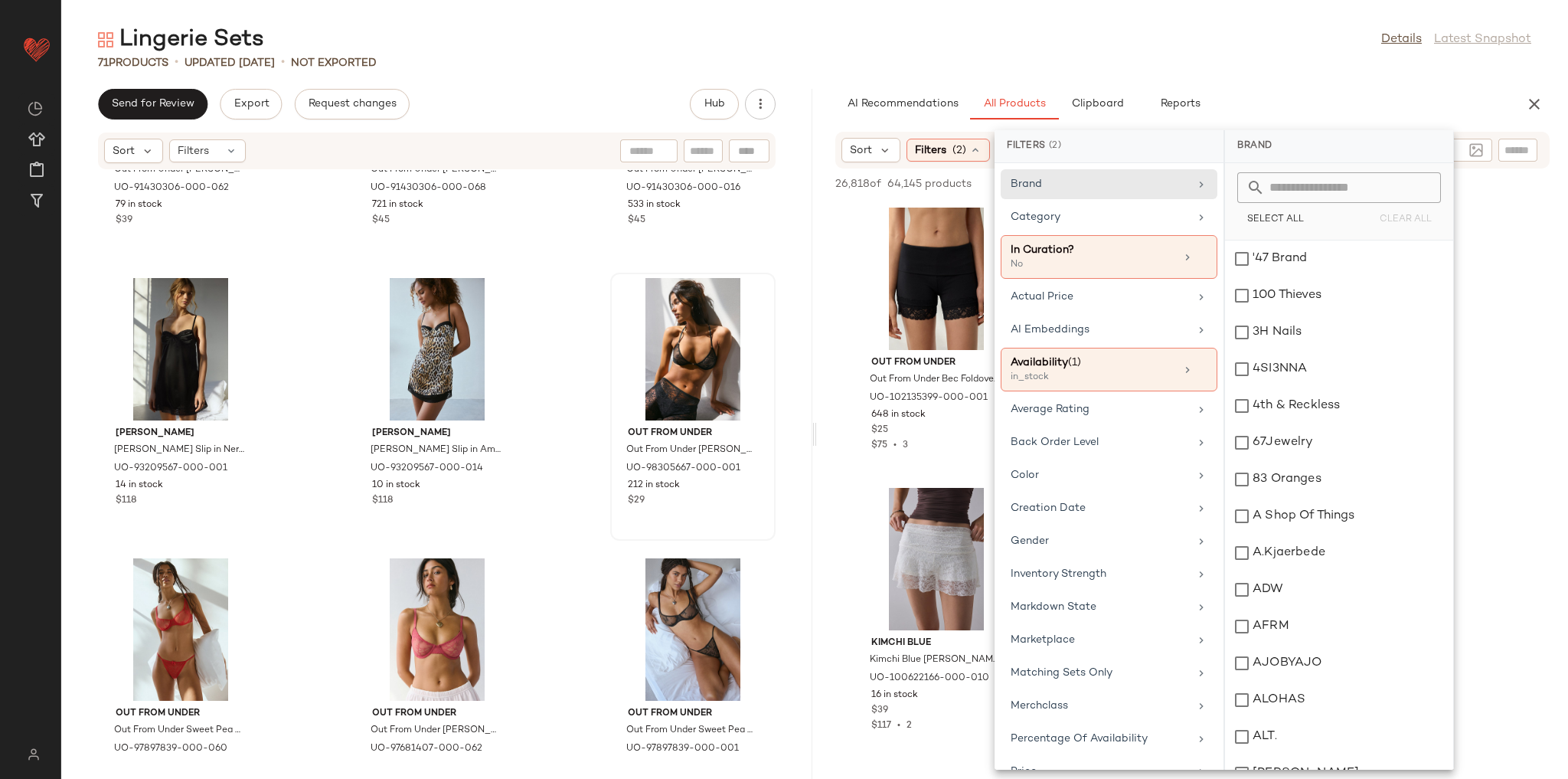
click at [1286, 52] on div "Lingerie Sets Details Latest Snapshot" at bounding box center [814, 40] width 1507 height 30
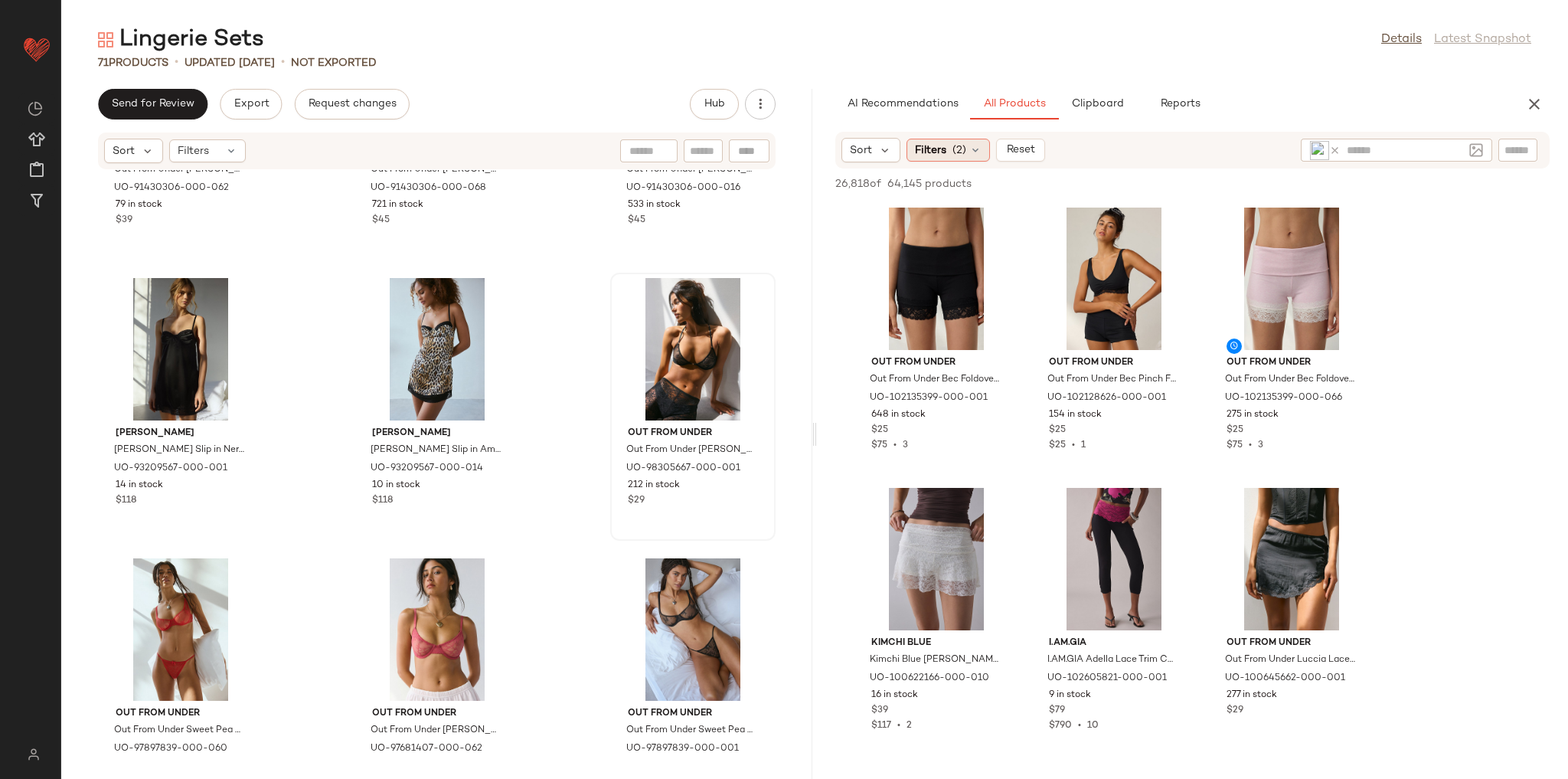
click at [938, 151] on span "Filters" at bounding box center [930, 150] width 31 height 16
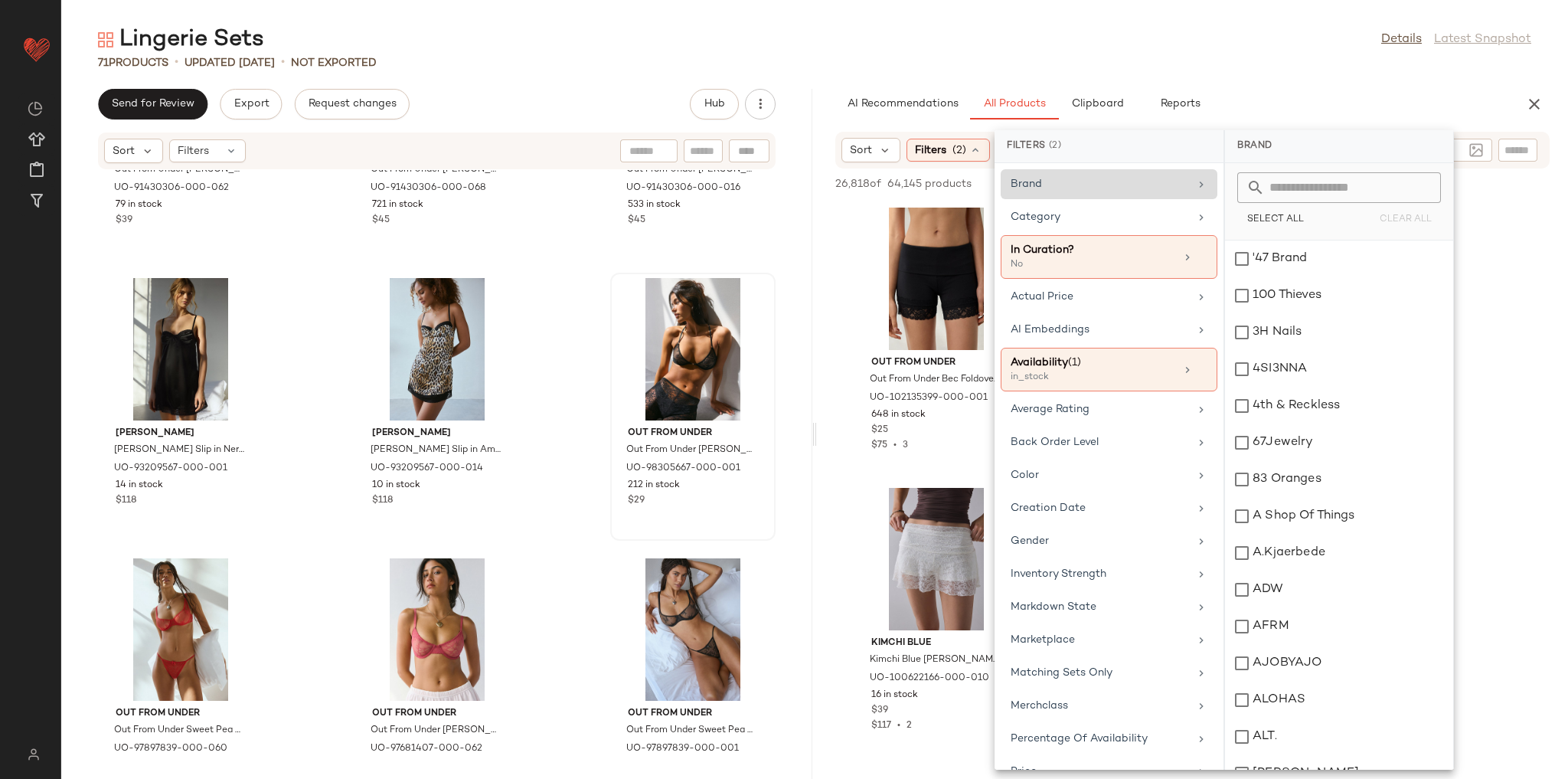
click at [1069, 187] on div "Brand" at bounding box center [1100, 184] width 178 height 16
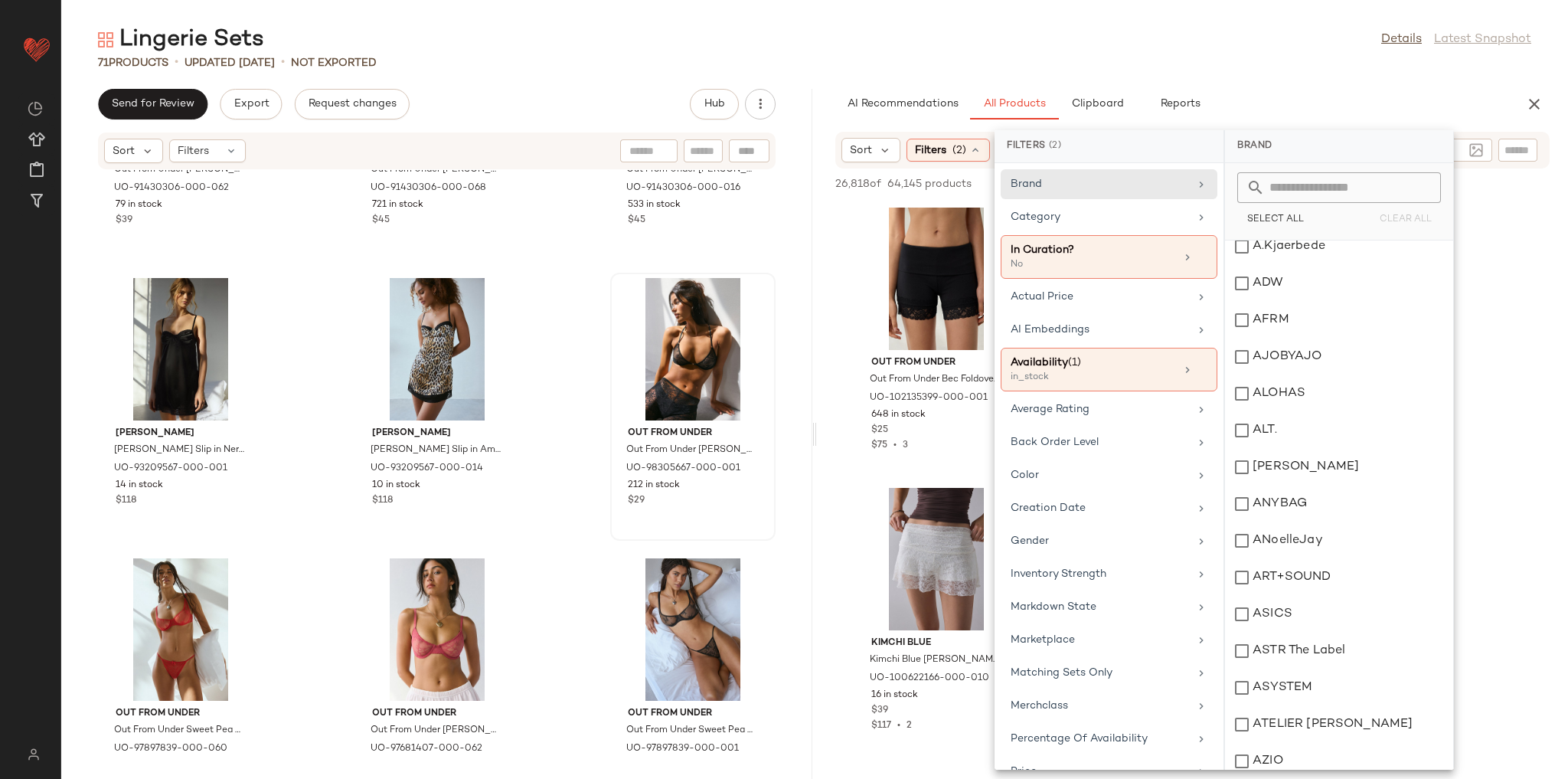
click at [1292, 180] on input "text" at bounding box center [1347, 188] width 167 height 30
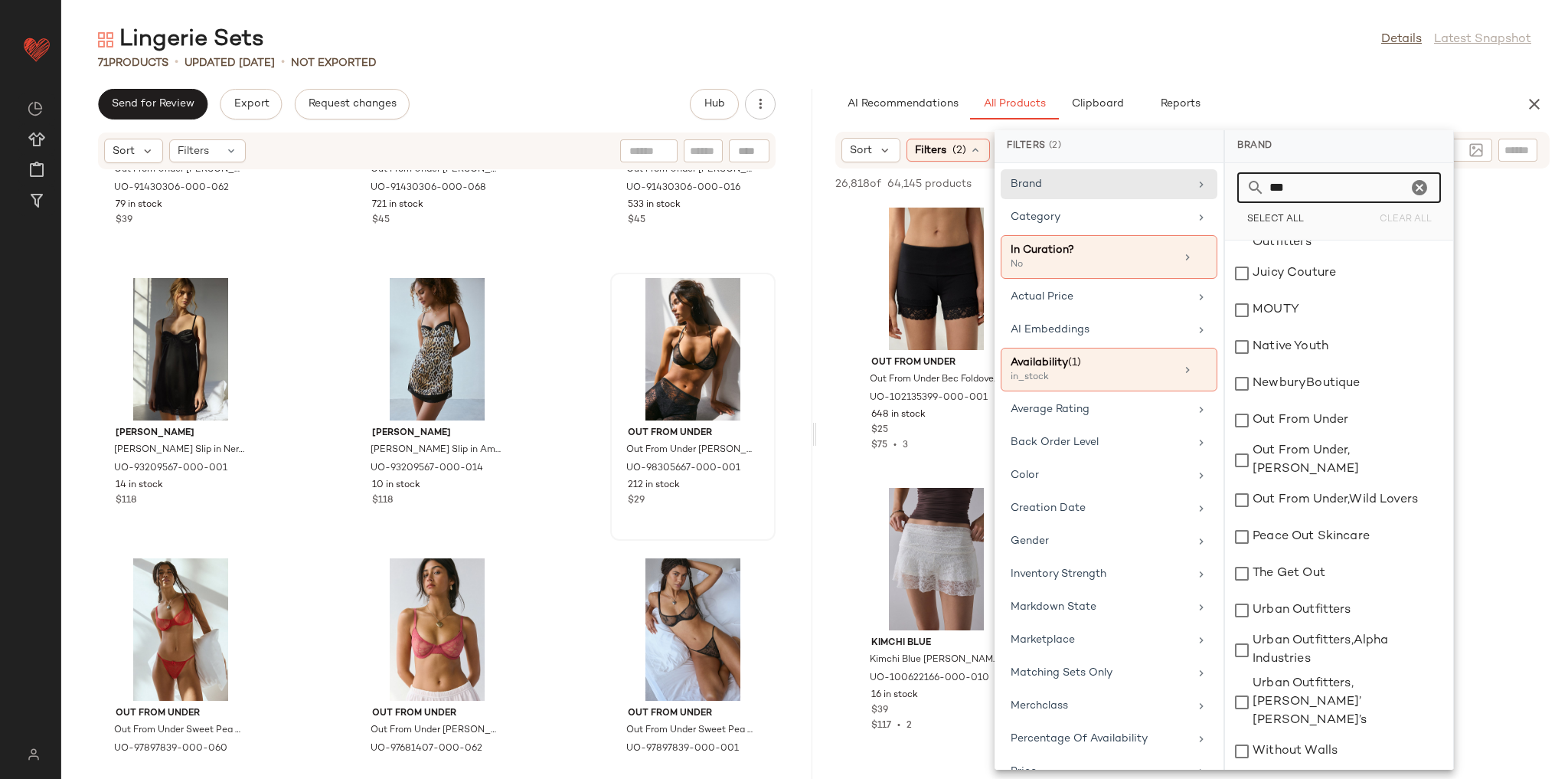
scroll to position [64, 0]
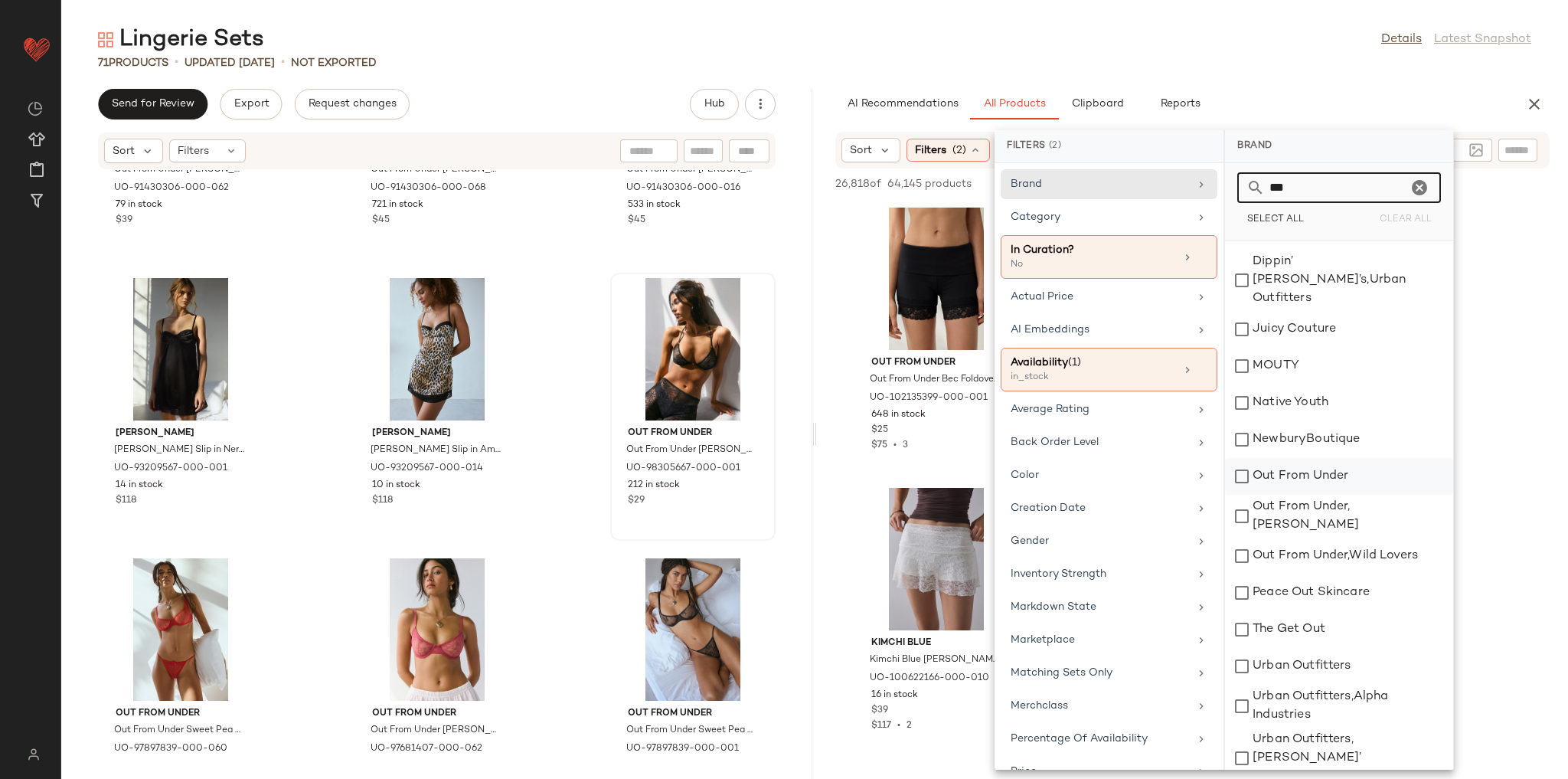
type input "***"
click at [1314, 458] on div "Out From Under" at bounding box center [1339, 476] width 228 height 36
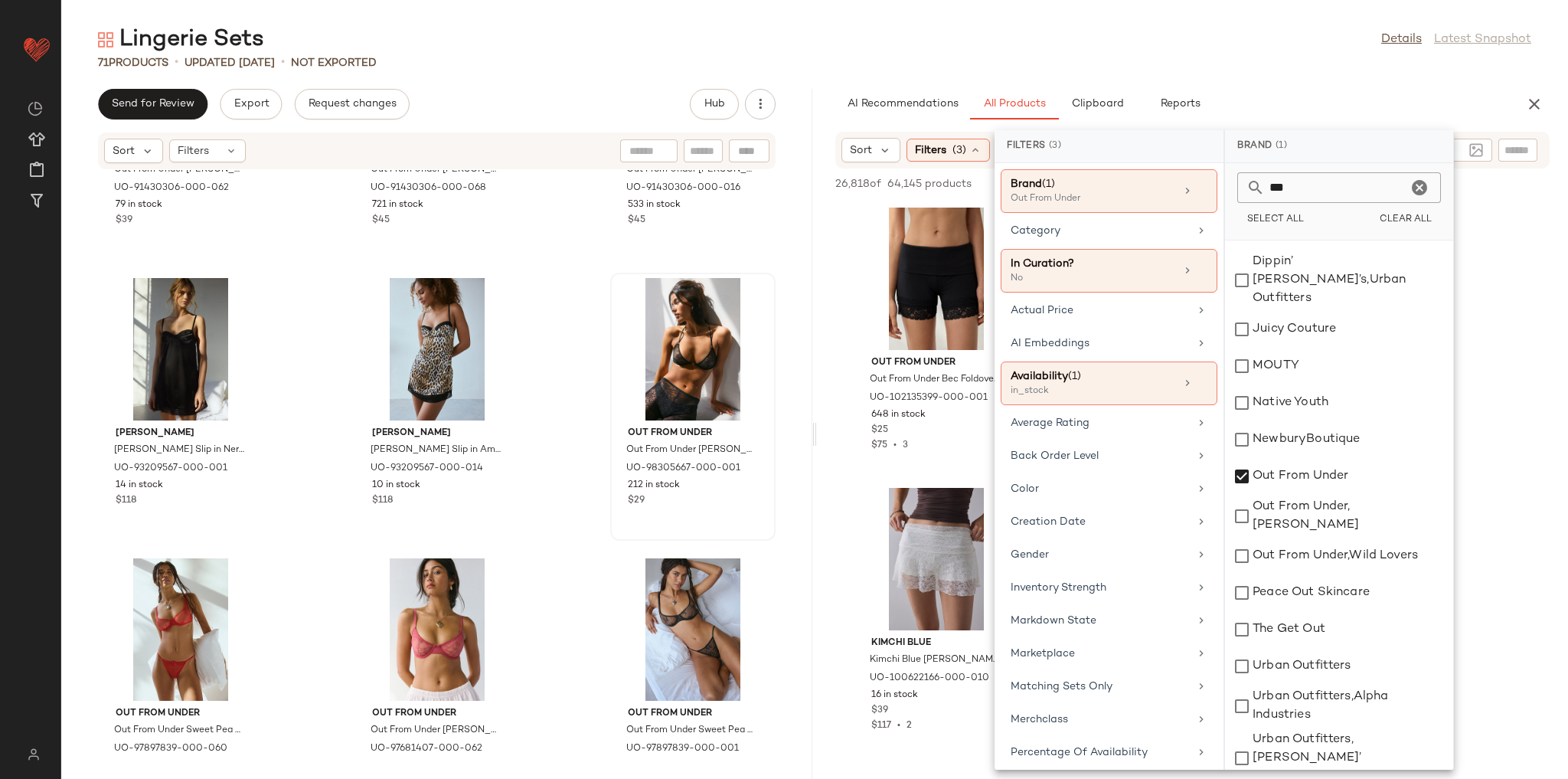
click at [1229, 40] on div "Lingerie Sets Details Latest Snapshot" at bounding box center [814, 40] width 1507 height 30
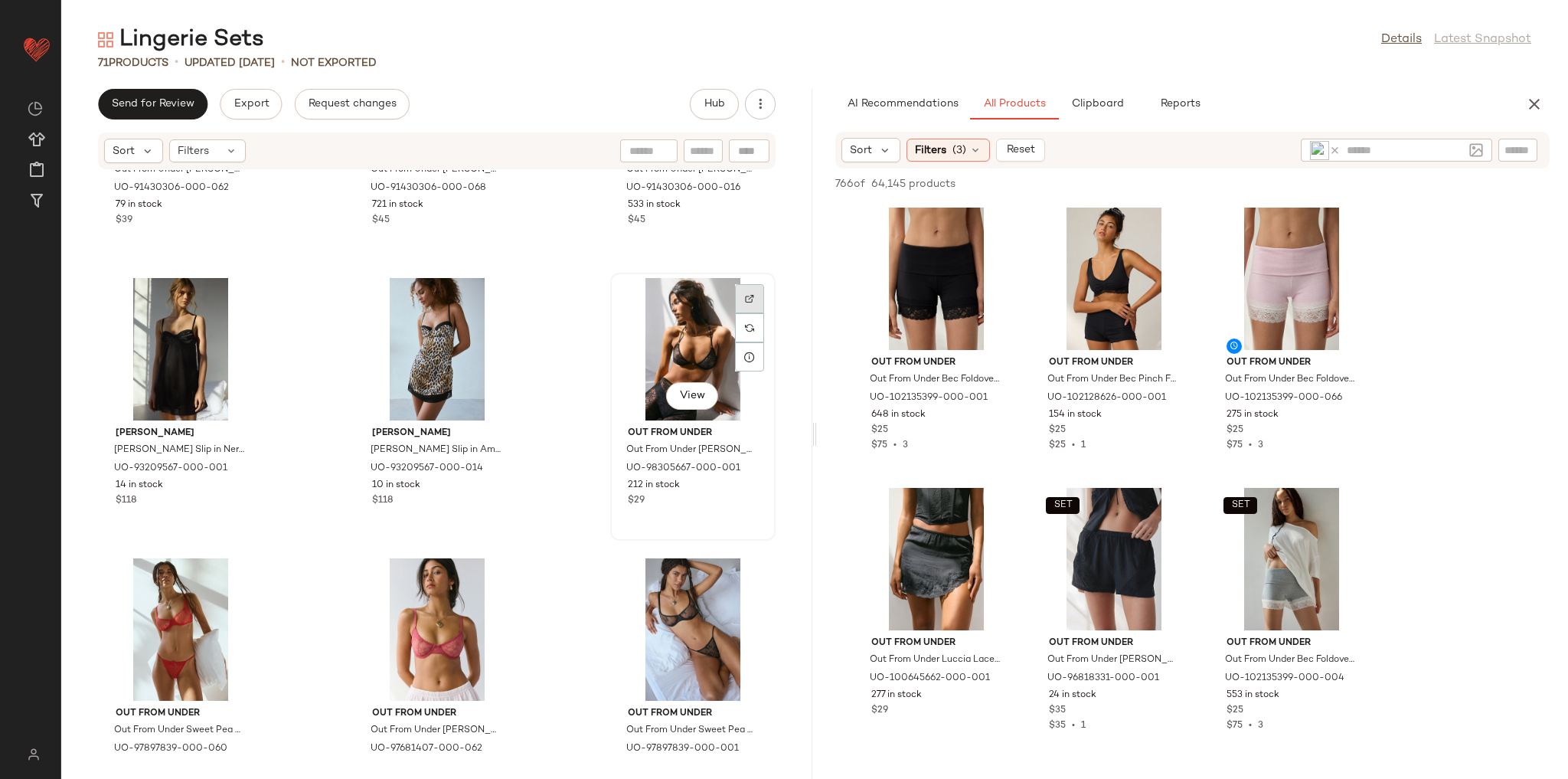
click at [745, 300] on img at bounding box center [749, 299] width 9 height 9
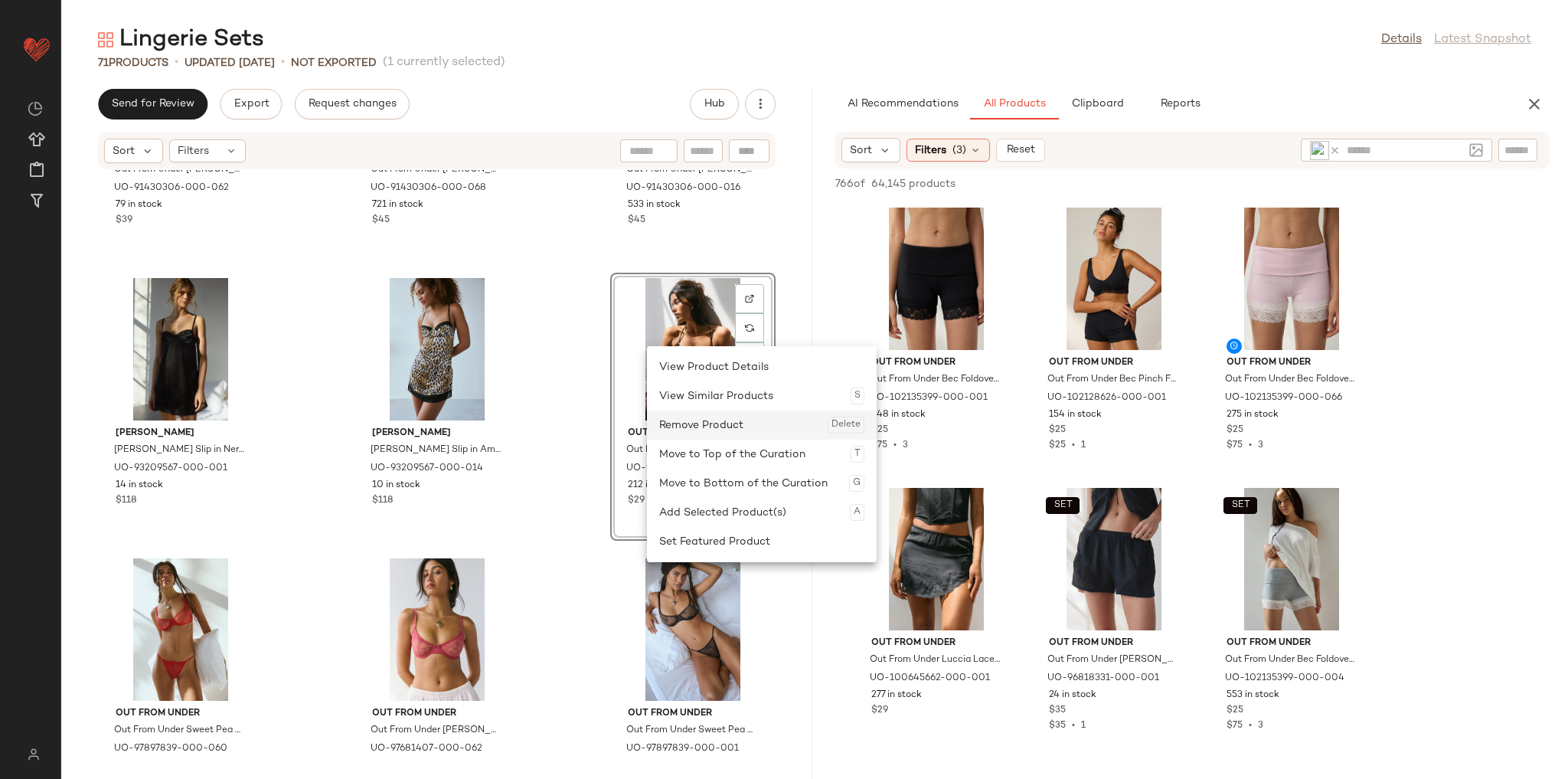
click at [717, 425] on div "Remove Product Delete" at bounding box center [762, 425] width 205 height 29
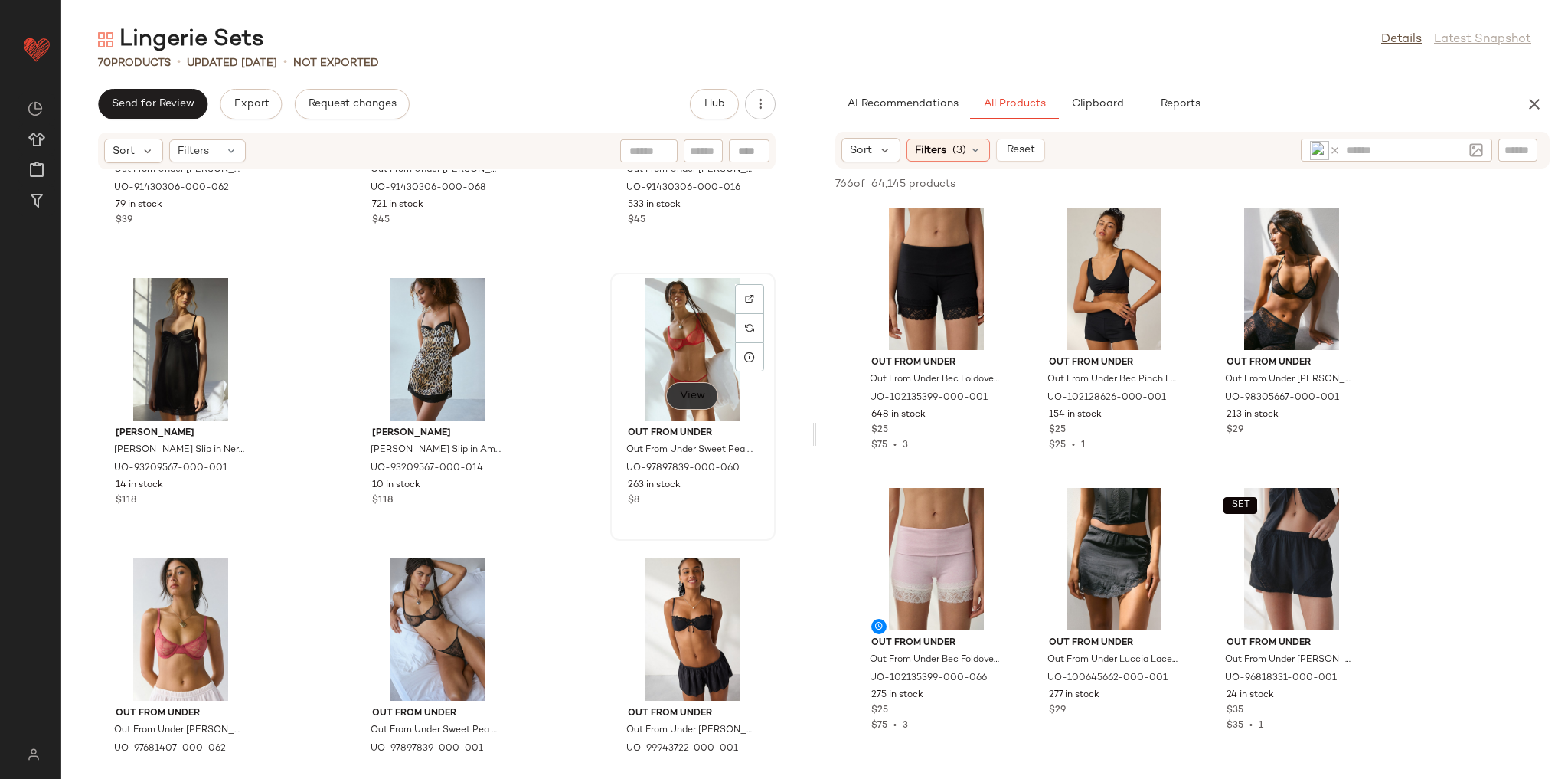
click at [690, 398] on span "View" at bounding box center [691, 396] width 26 height 12
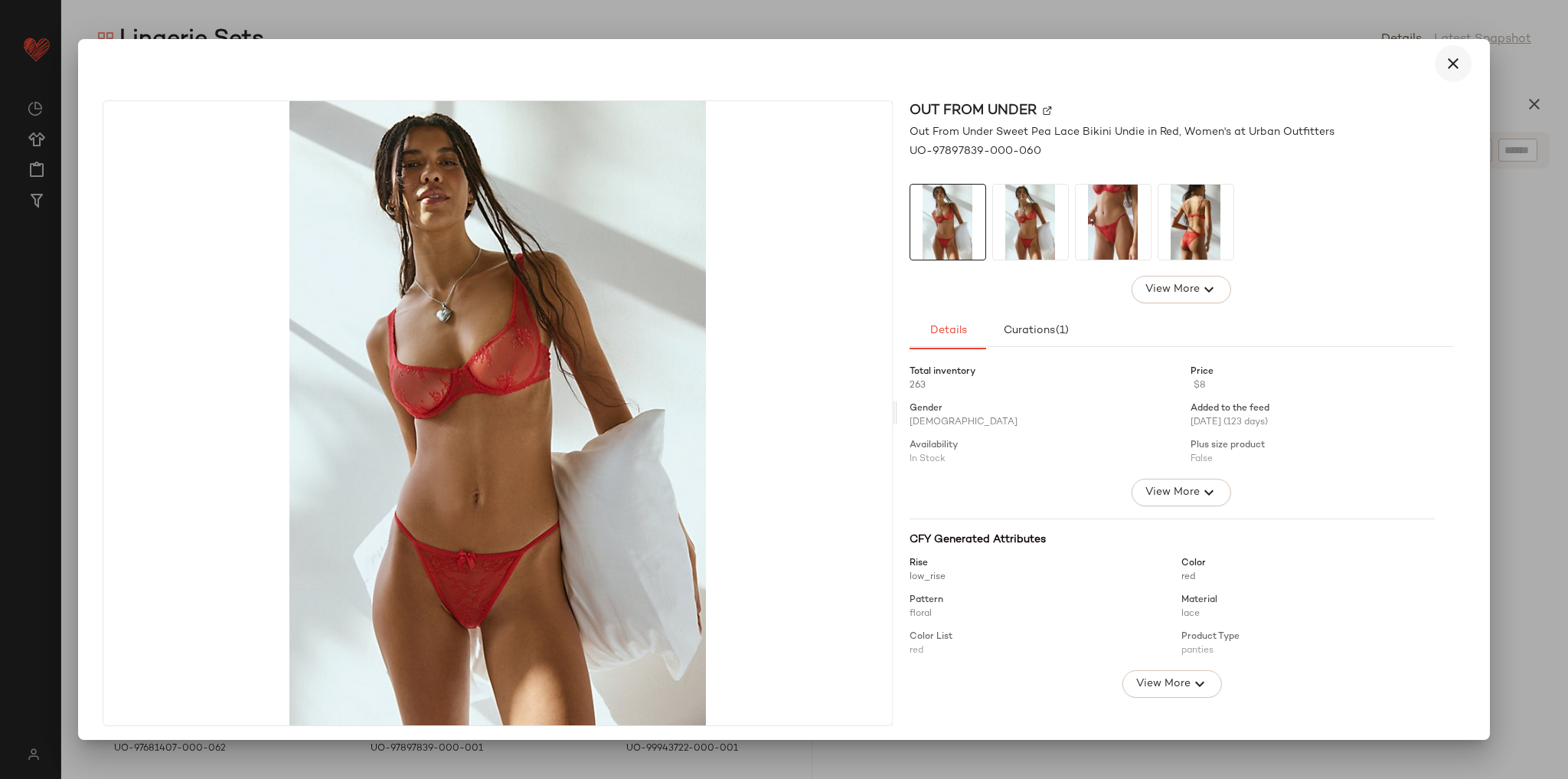
click at [1451, 56] on icon "button" at bounding box center [1453, 63] width 19 height 19
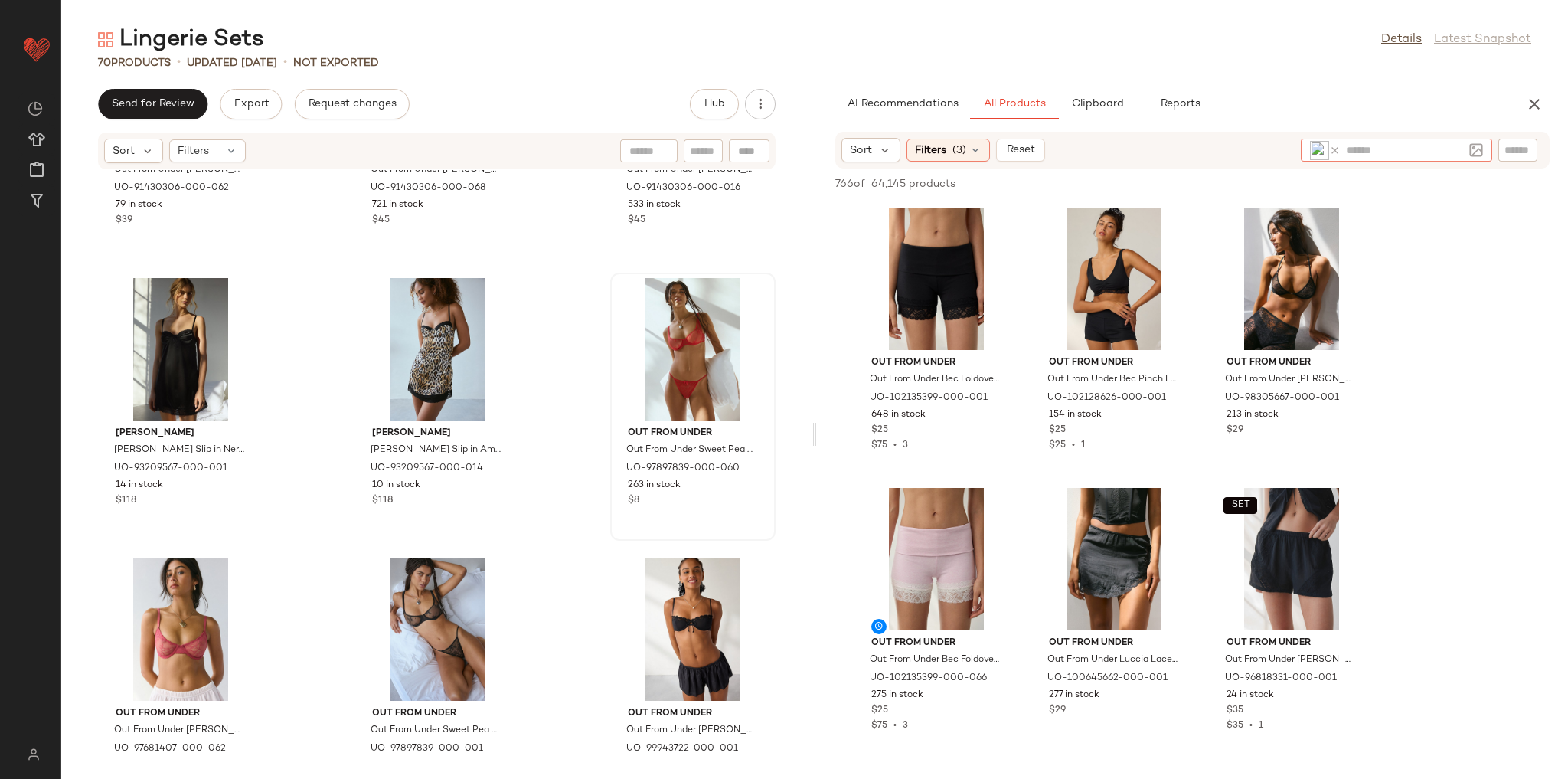
click at [1331, 151] on icon at bounding box center [1335, 151] width 12 height 12
click at [1470, 150] on img at bounding box center [1476, 150] width 14 height 14
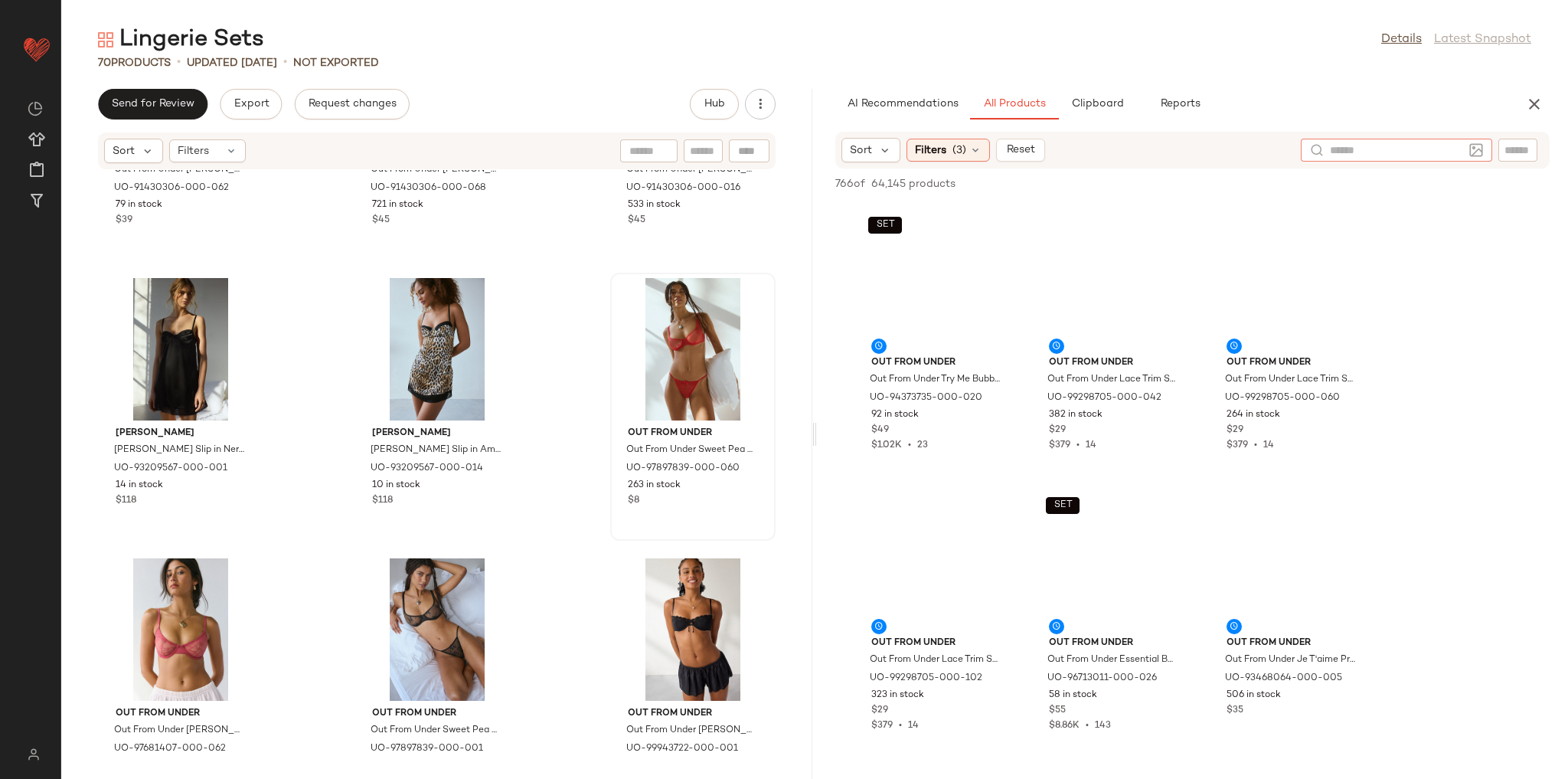
click at [1476, 150] on img at bounding box center [1476, 150] width 14 height 14
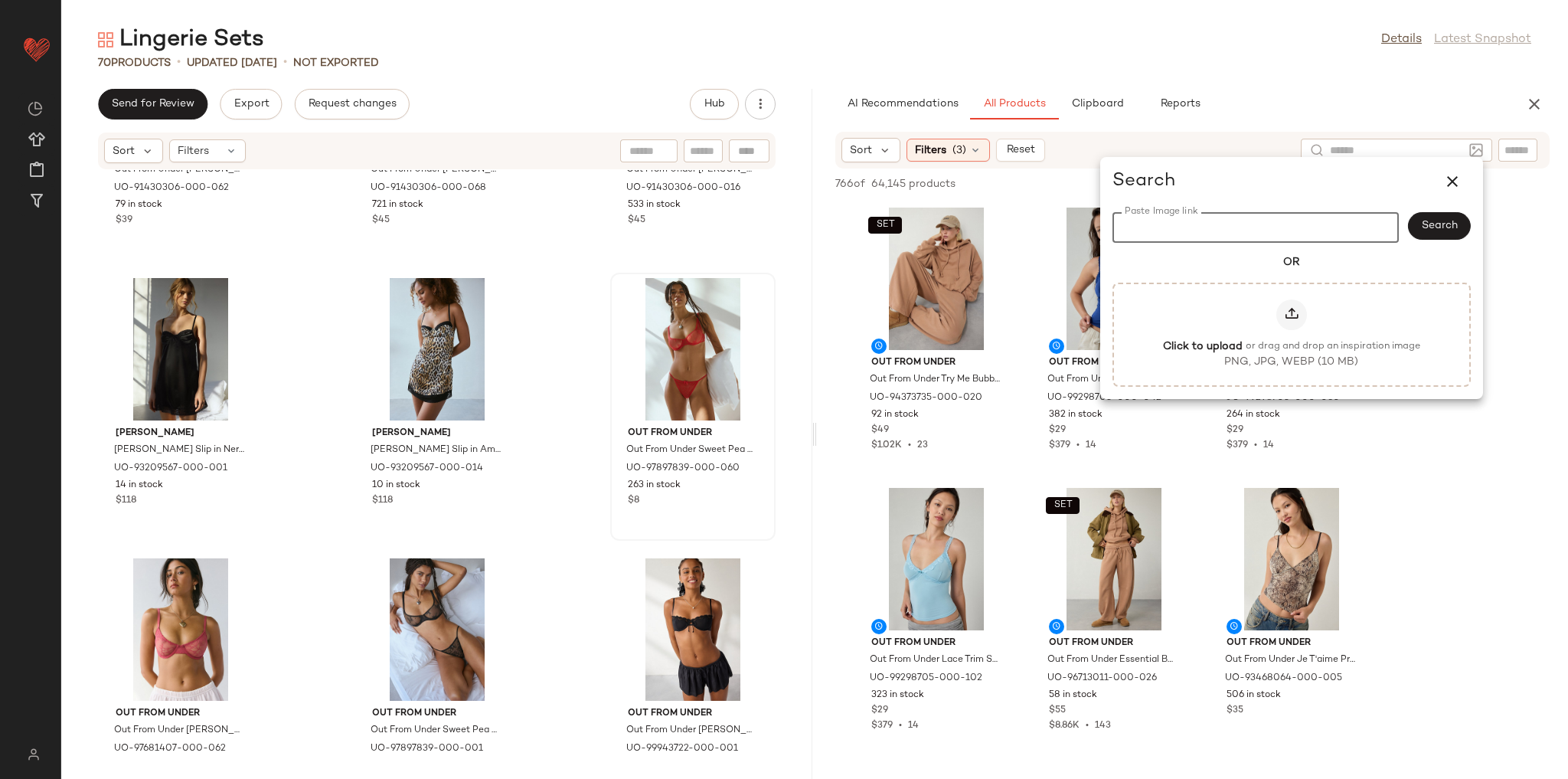
paste input "**********"
type input "**********"
click at [1411, 118] on div "AI Recommendations All Products Clipboard Reports" at bounding box center [1167, 104] width 665 height 30
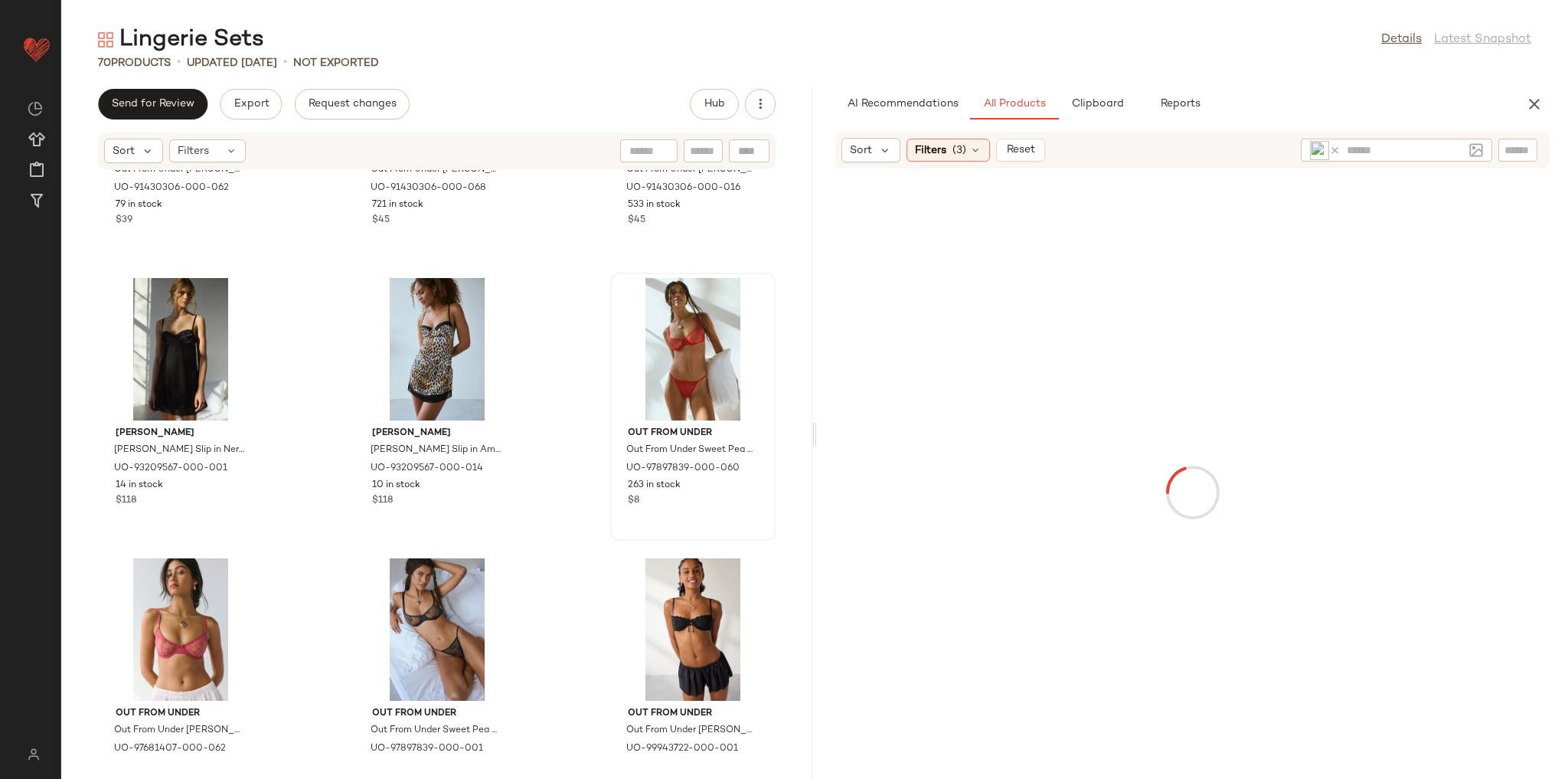
click at [1316, 151] on img at bounding box center [1319, 151] width 19 height 19
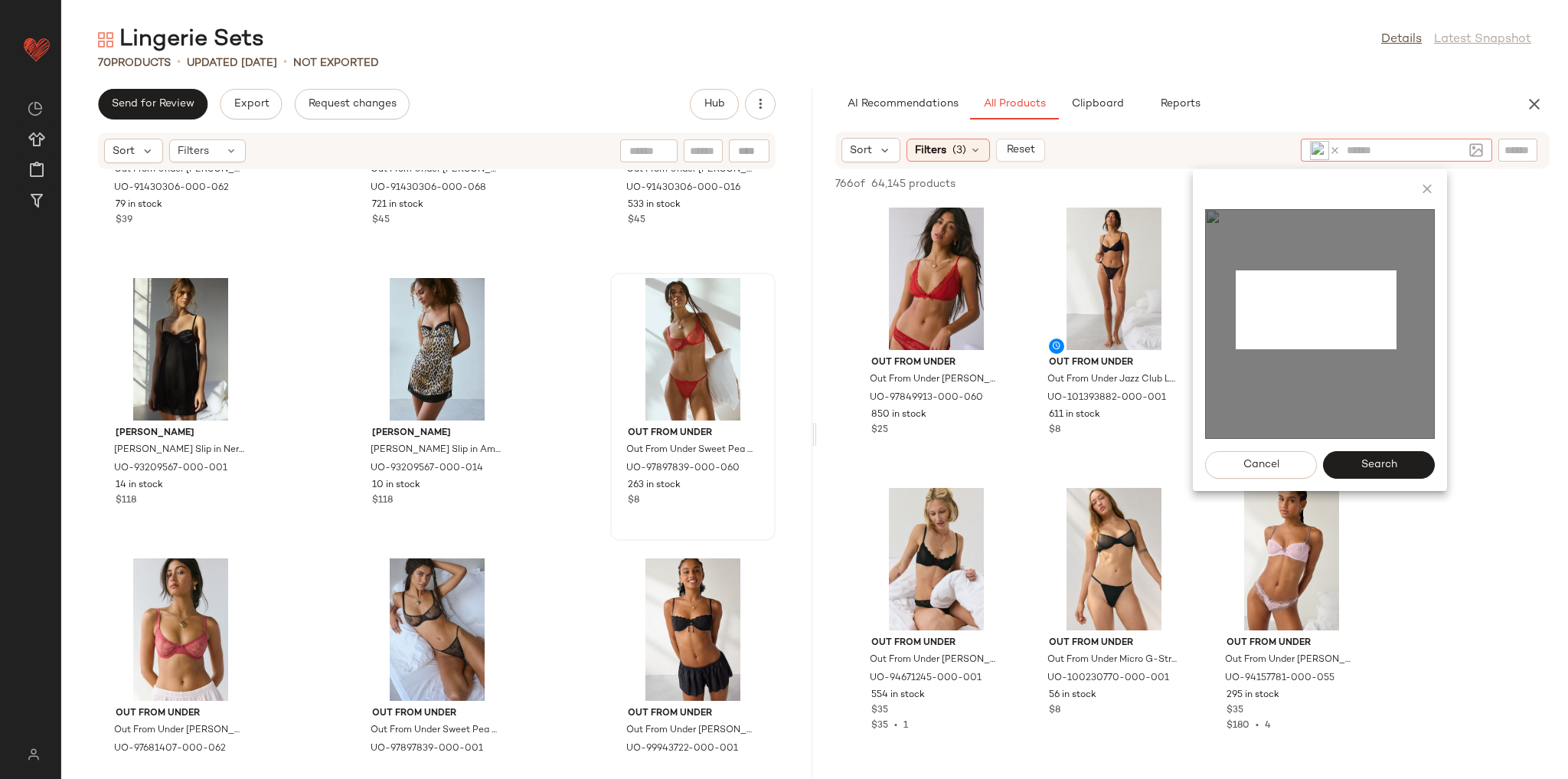
drag, startPoint x: 1236, startPoint y: 271, endPoint x: 1400, endPoint y: 349, distance: 181.6
click at [1400, 349] on img at bounding box center [1320, 324] width 230 height 230
click at [1391, 463] on span "Search" at bounding box center [1378, 465] width 36 height 12
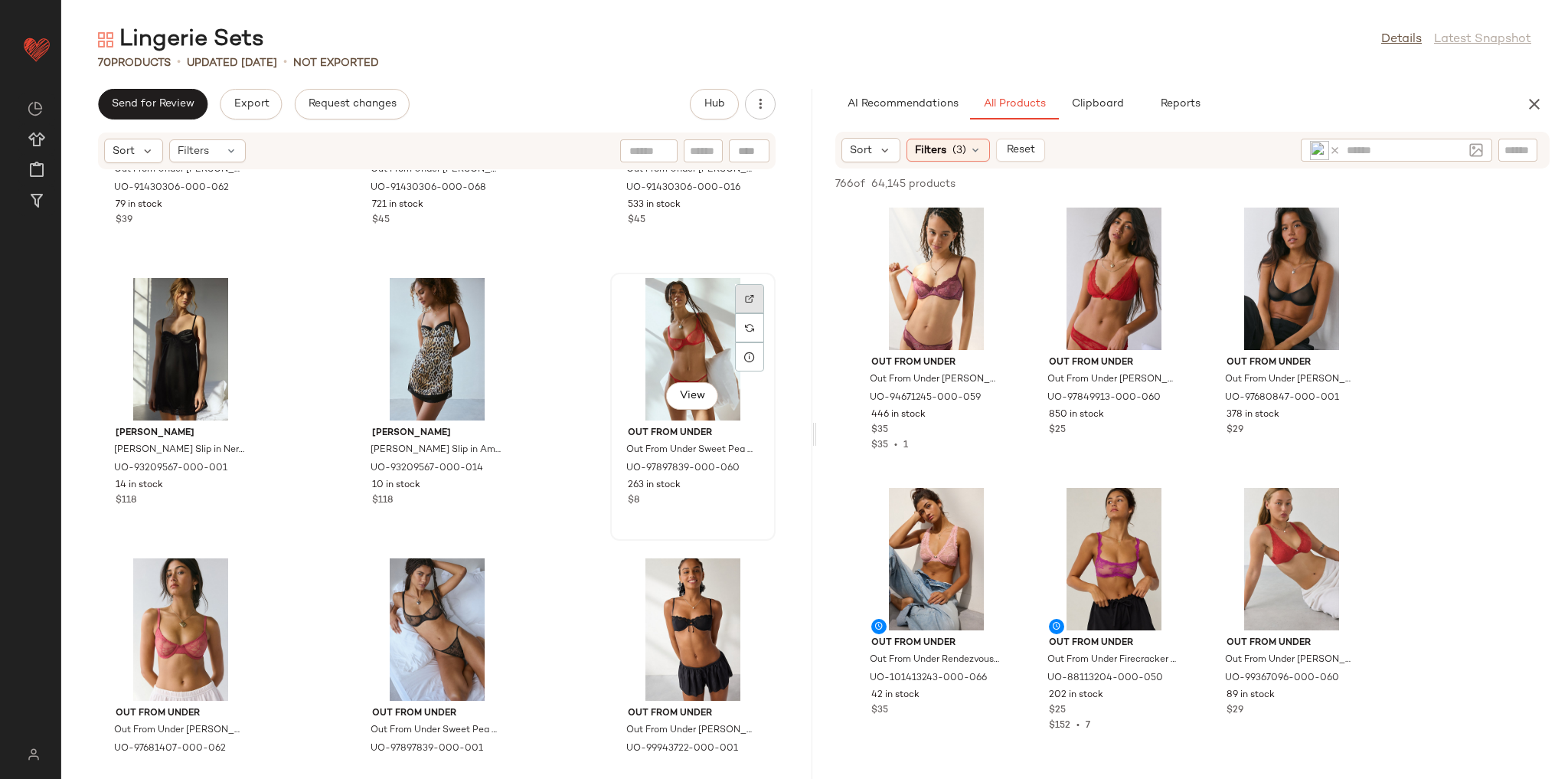
click at [750, 292] on div at bounding box center [750, 299] width 29 height 29
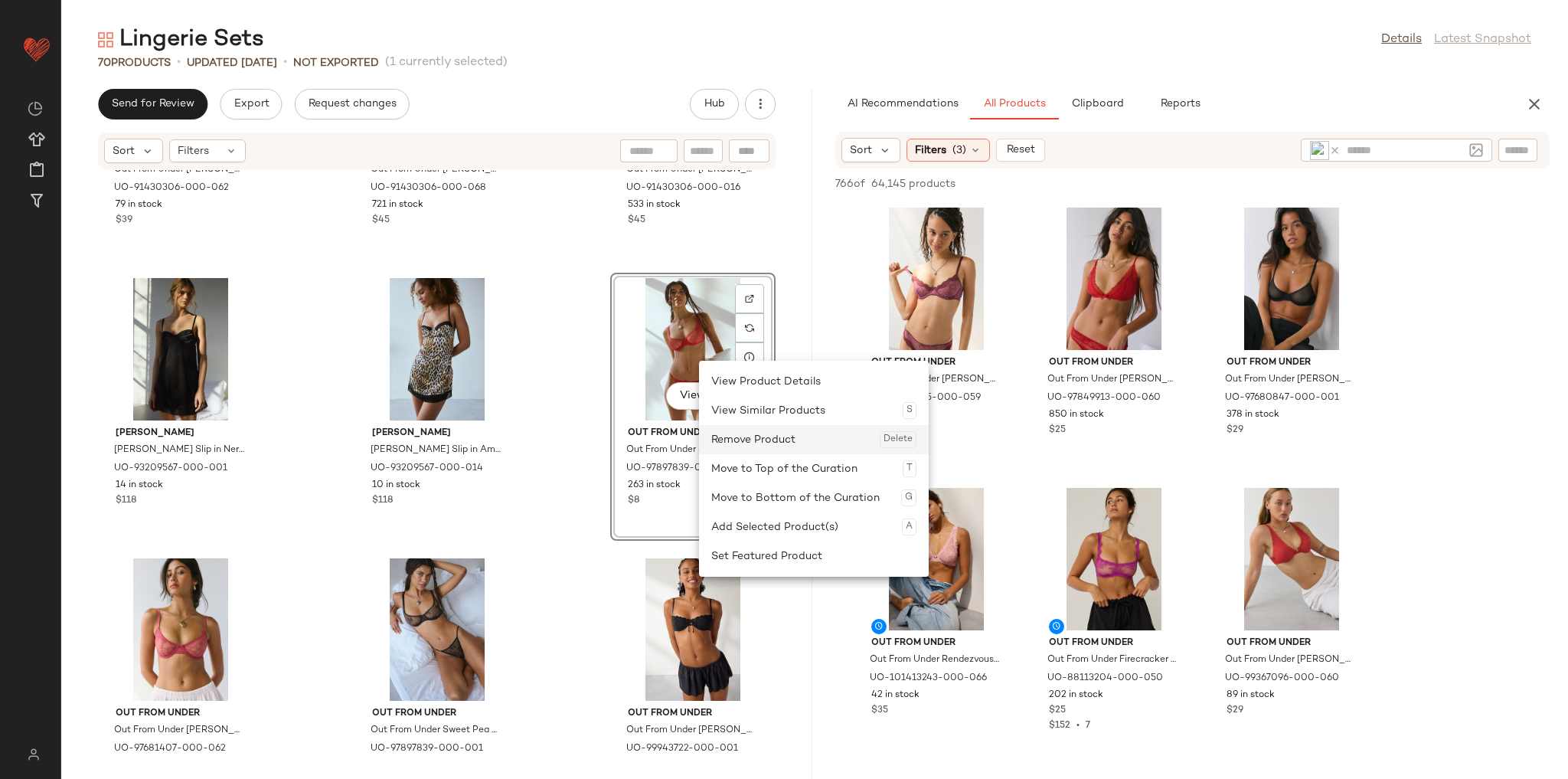
click at [732, 439] on div "Remove Product Delete" at bounding box center [813, 440] width 205 height 29
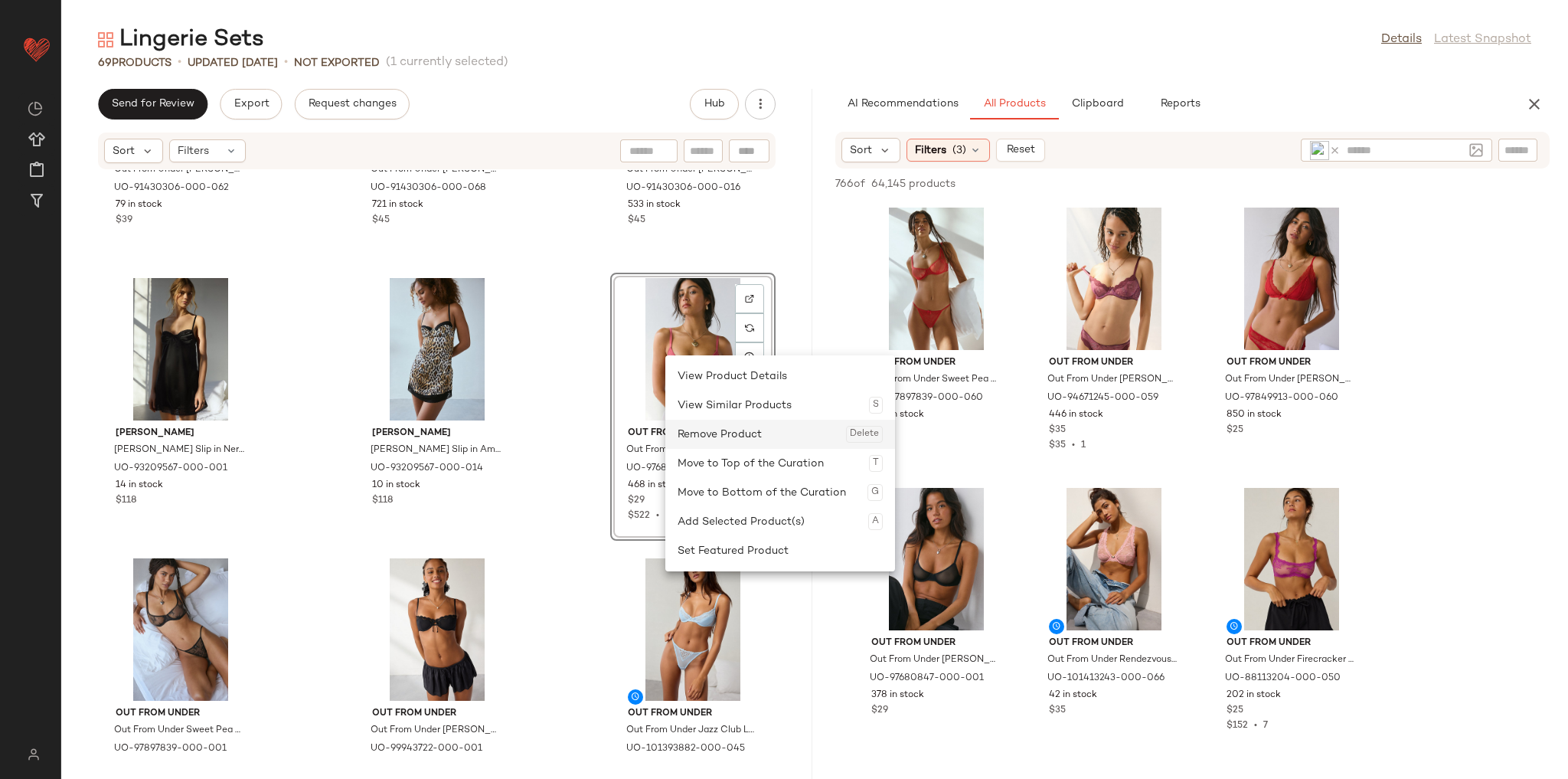
click at [711, 431] on div "Remove Product Delete" at bounding box center [780, 434] width 205 height 29
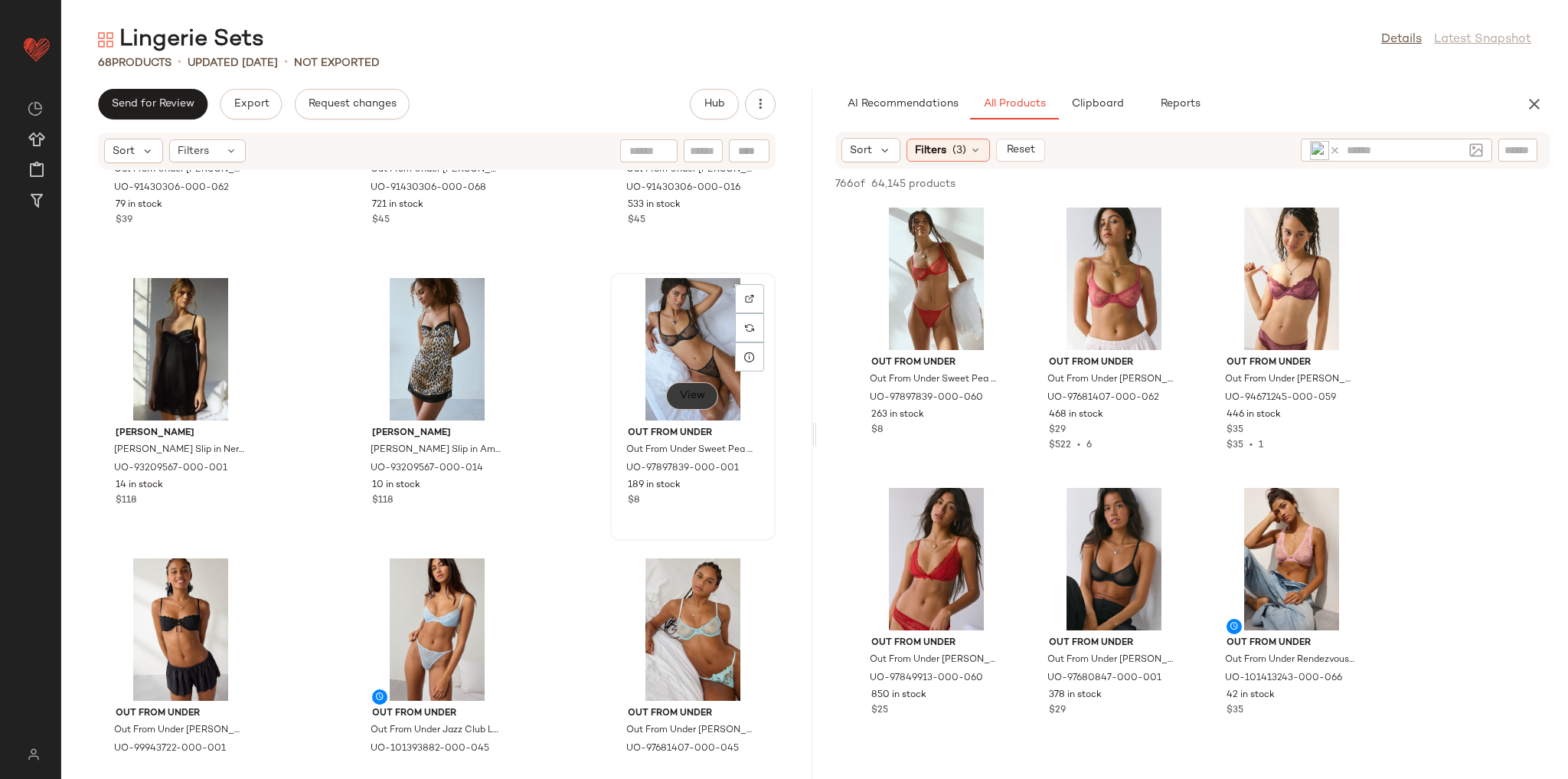
click at [686, 394] on span "View" at bounding box center [691, 396] width 26 height 12
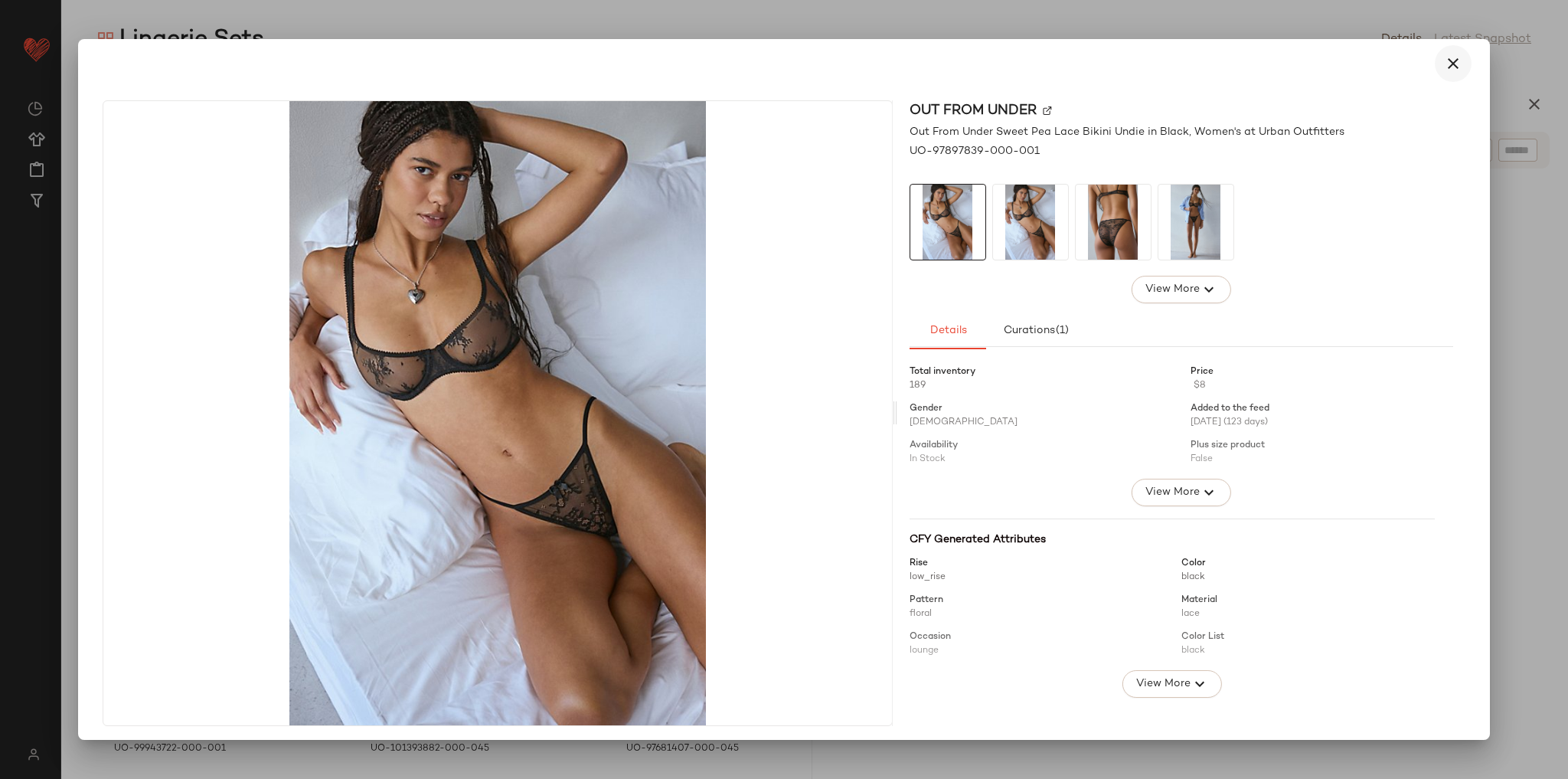
click at [1444, 62] on icon "button" at bounding box center [1453, 63] width 19 height 19
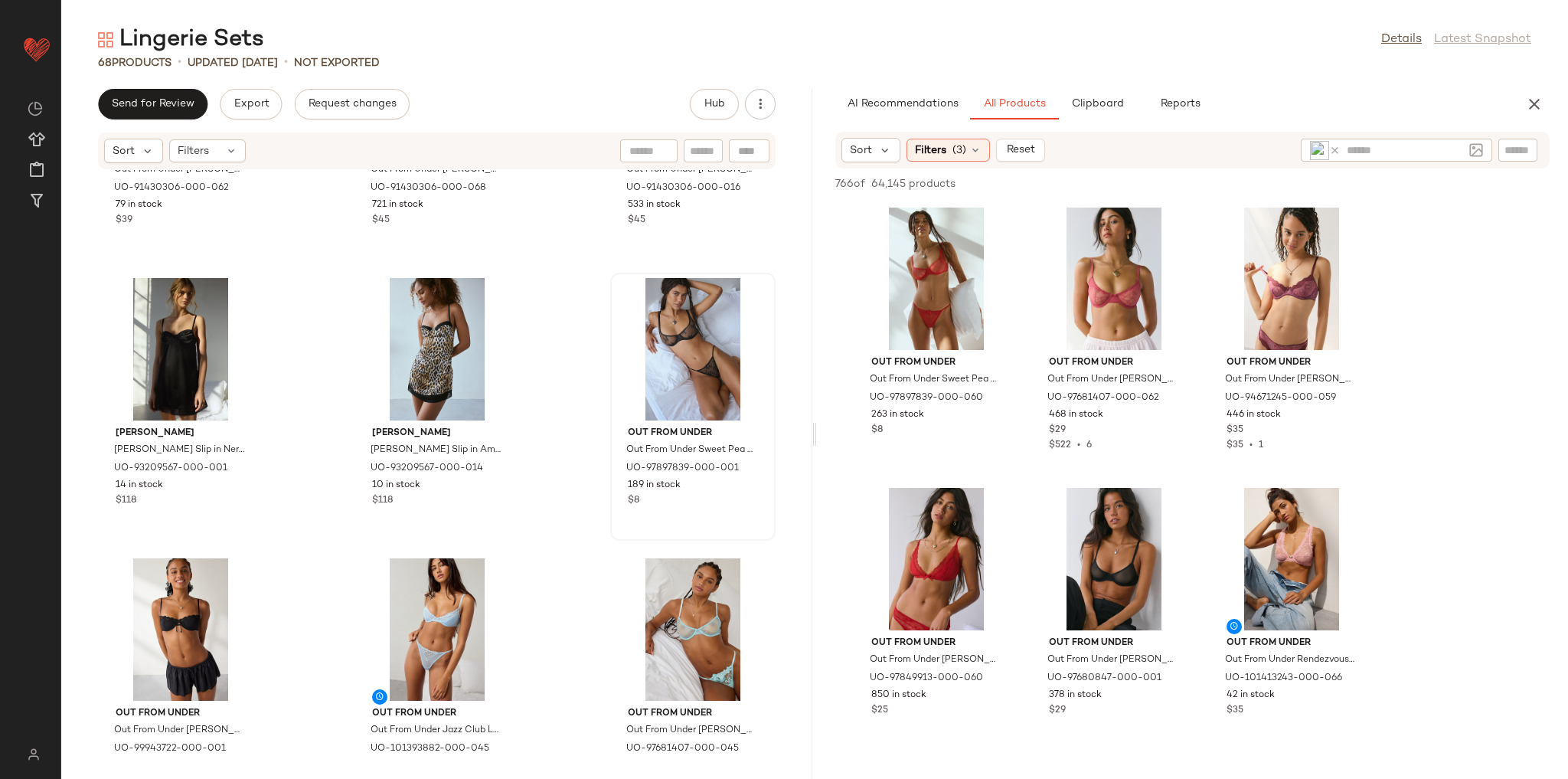
click at [1336, 147] on icon at bounding box center [1335, 151] width 12 height 12
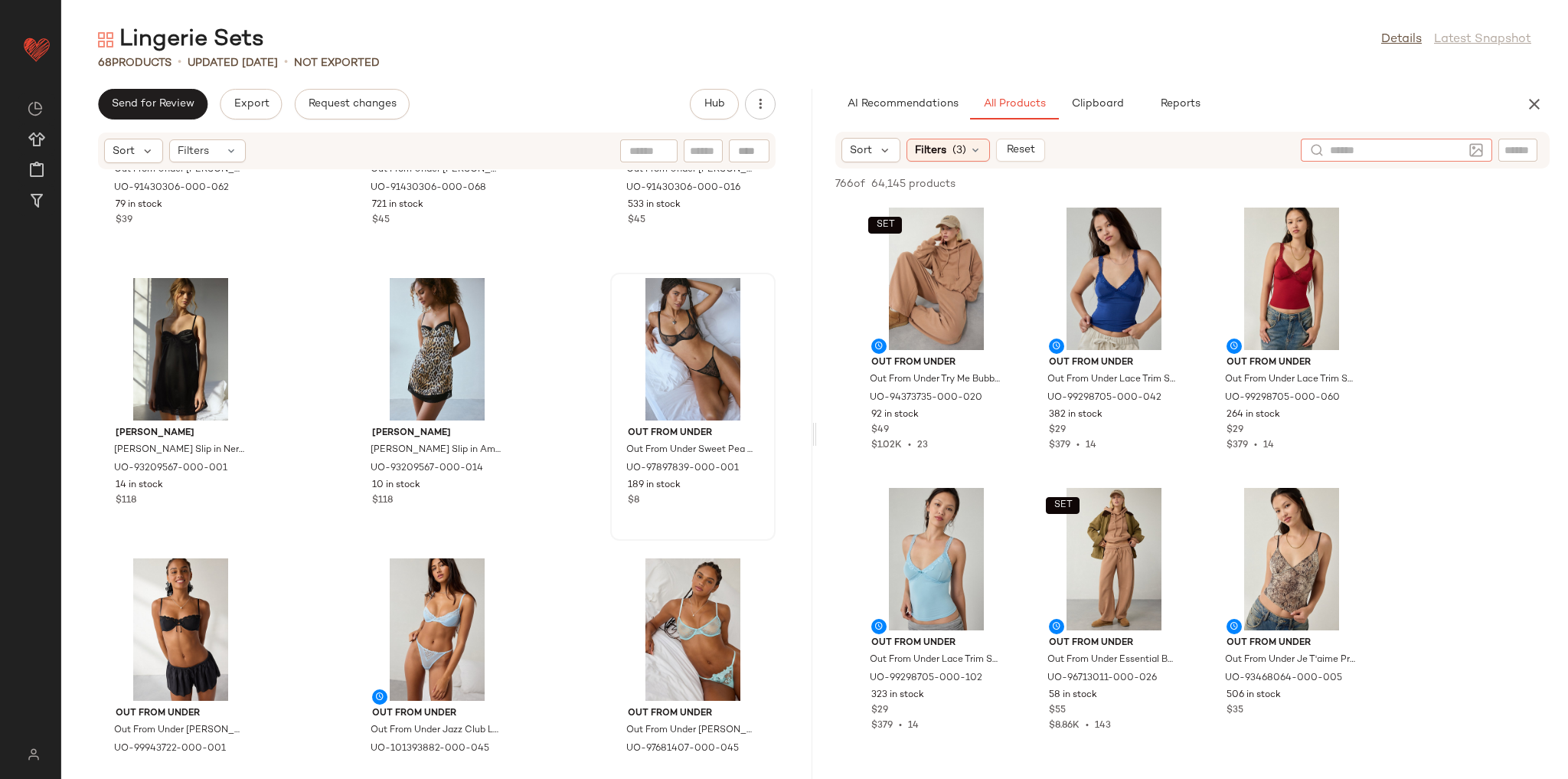
click at [1477, 151] on img at bounding box center [1476, 150] width 14 height 14
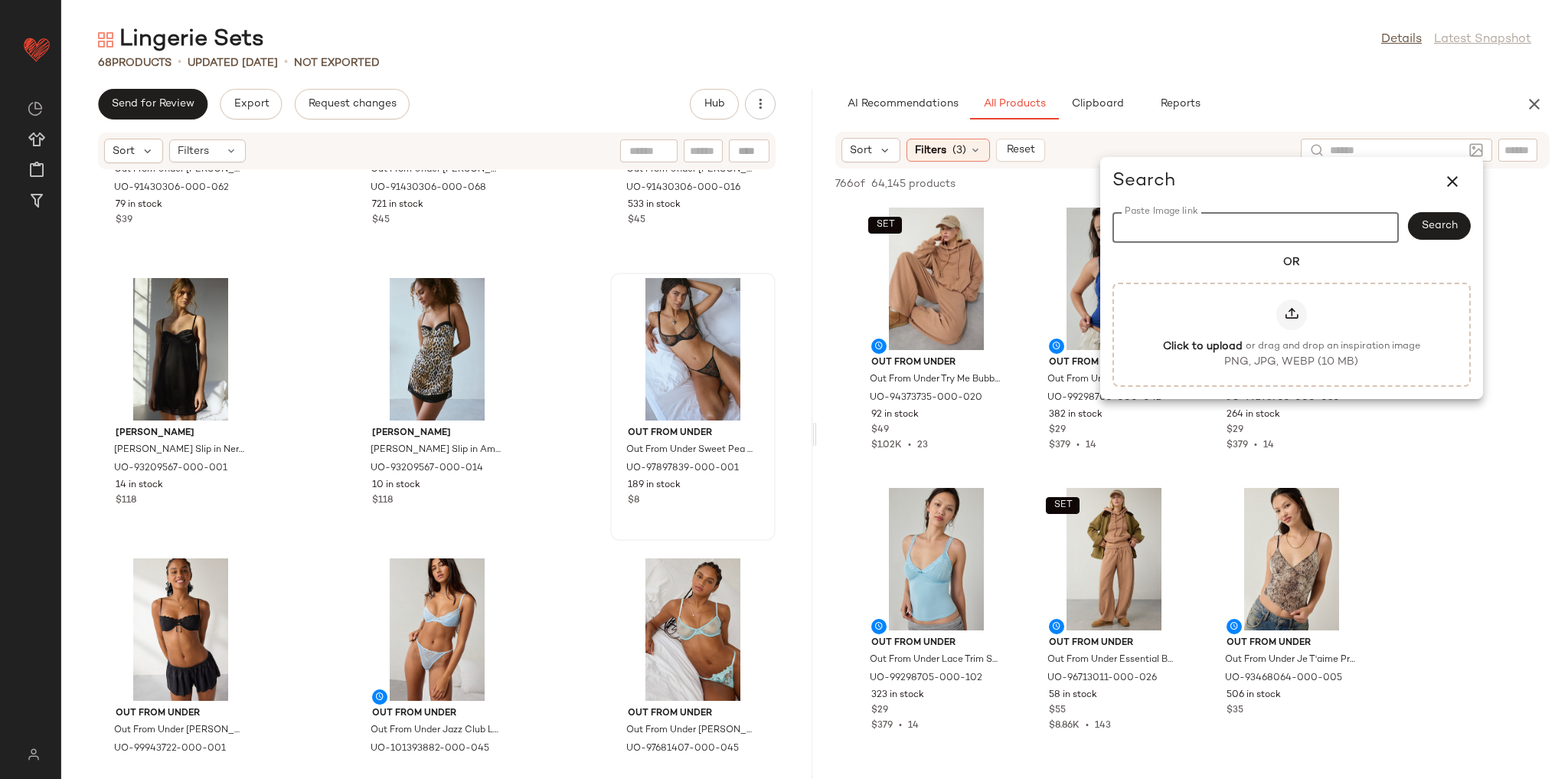
paste input "**********"
type input "**********"
click at [1437, 220] on span "Search" at bounding box center [1439, 226] width 36 height 12
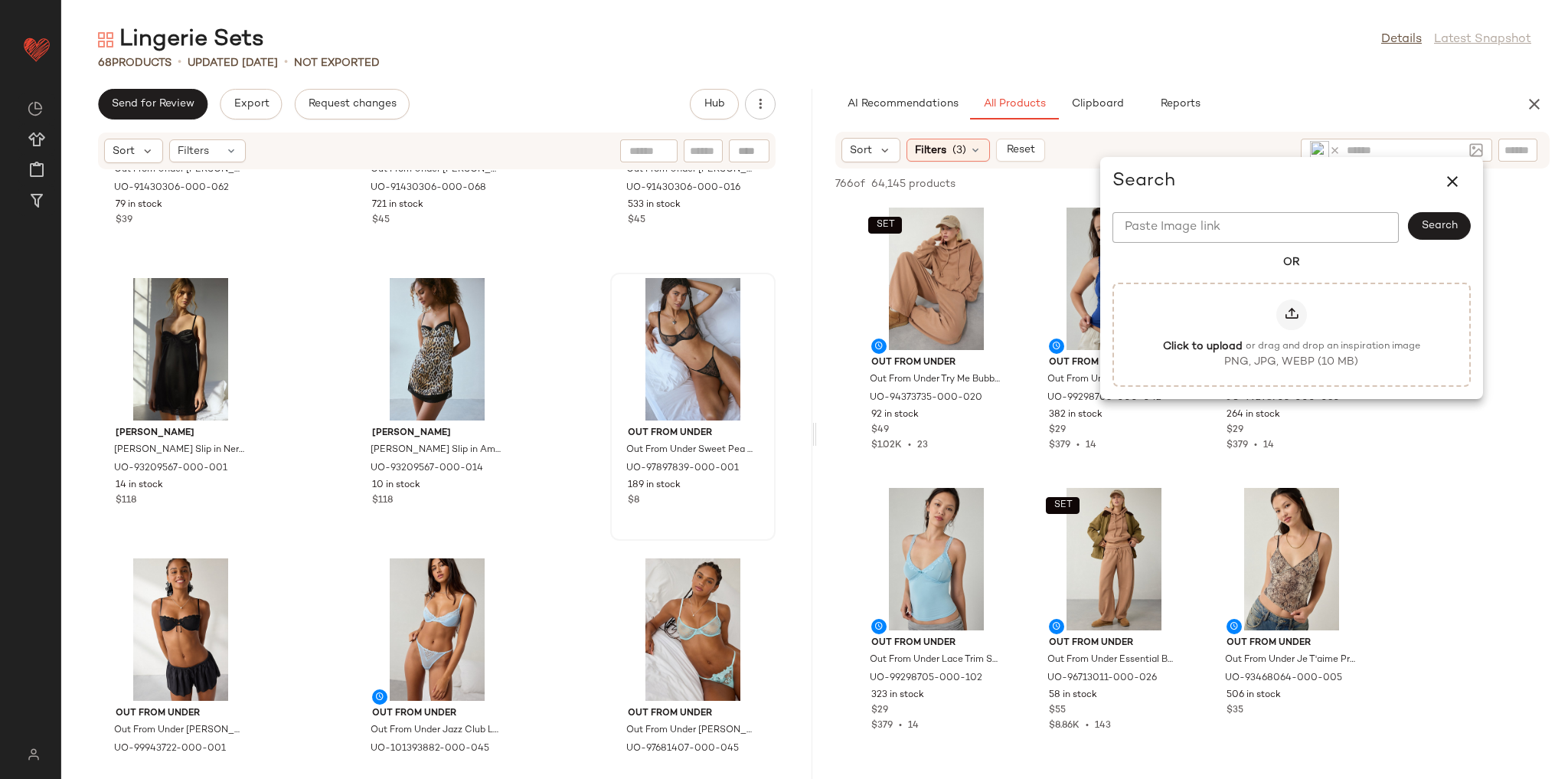
click at [1351, 101] on div "AI Recommendations All Products Clipboard Reports" at bounding box center [1167, 104] width 665 height 30
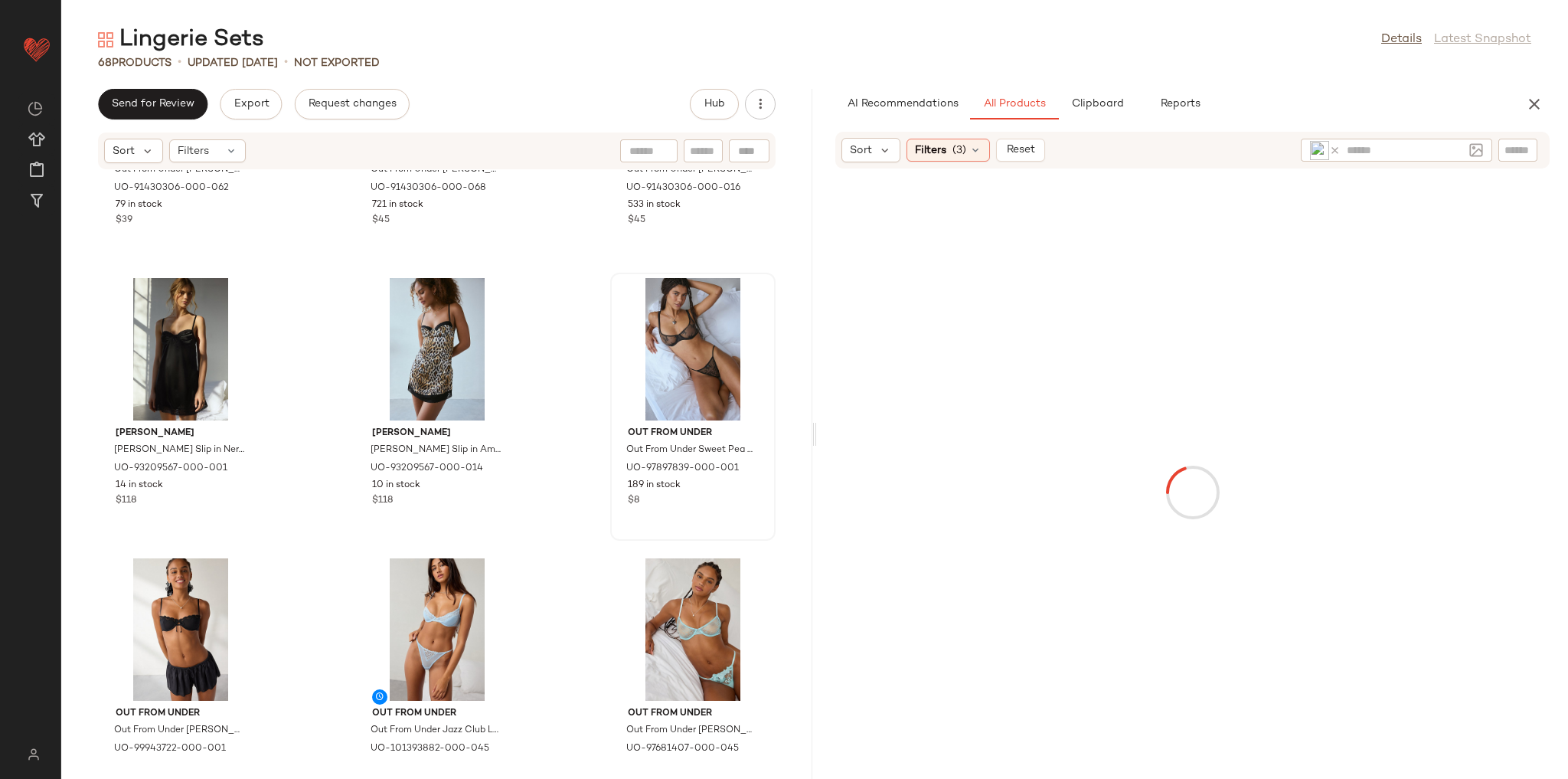
click at [1317, 141] on img at bounding box center [1319, 151] width 19 height 19
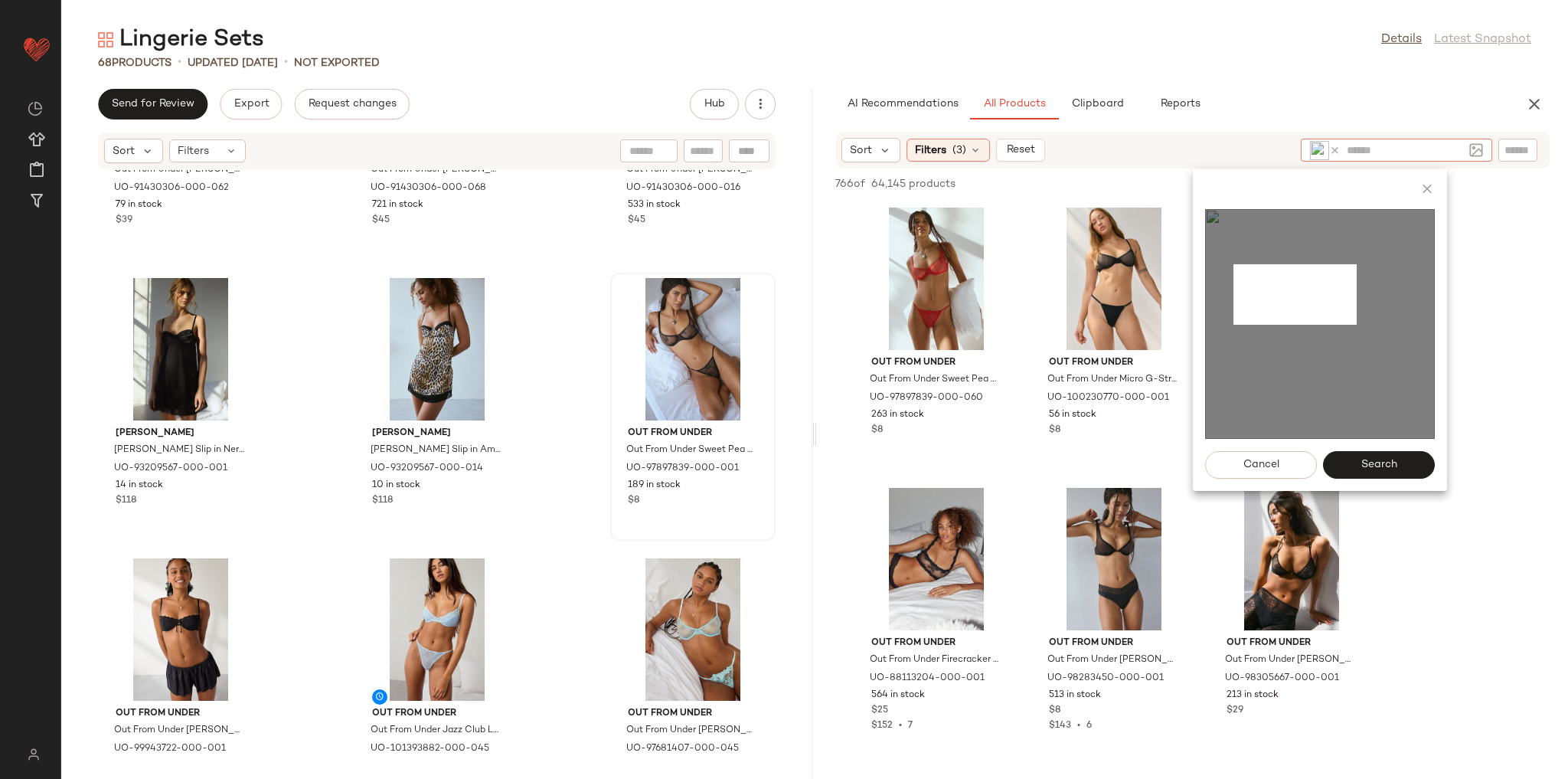
drag, startPoint x: 1233, startPoint y: 264, endPoint x: 1364, endPoint y: 326, distance: 144.9
click at [1364, 326] on img at bounding box center [1320, 324] width 230 height 230
click at [1390, 463] on span "Search" at bounding box center [1378, 465] width 36 height 12
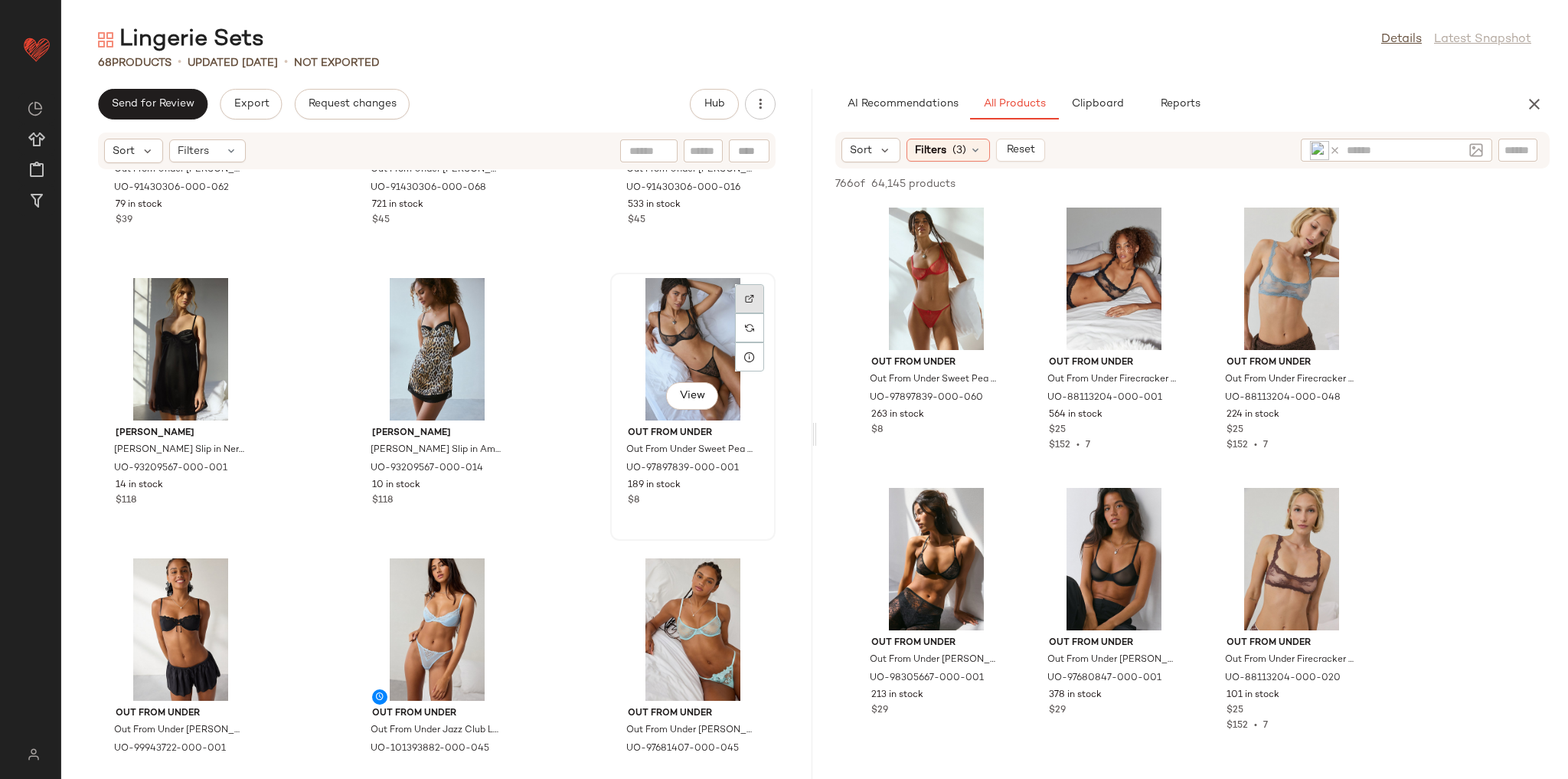
click at [745, 296] on img at bounding box center [749, 299] width 9 height 9
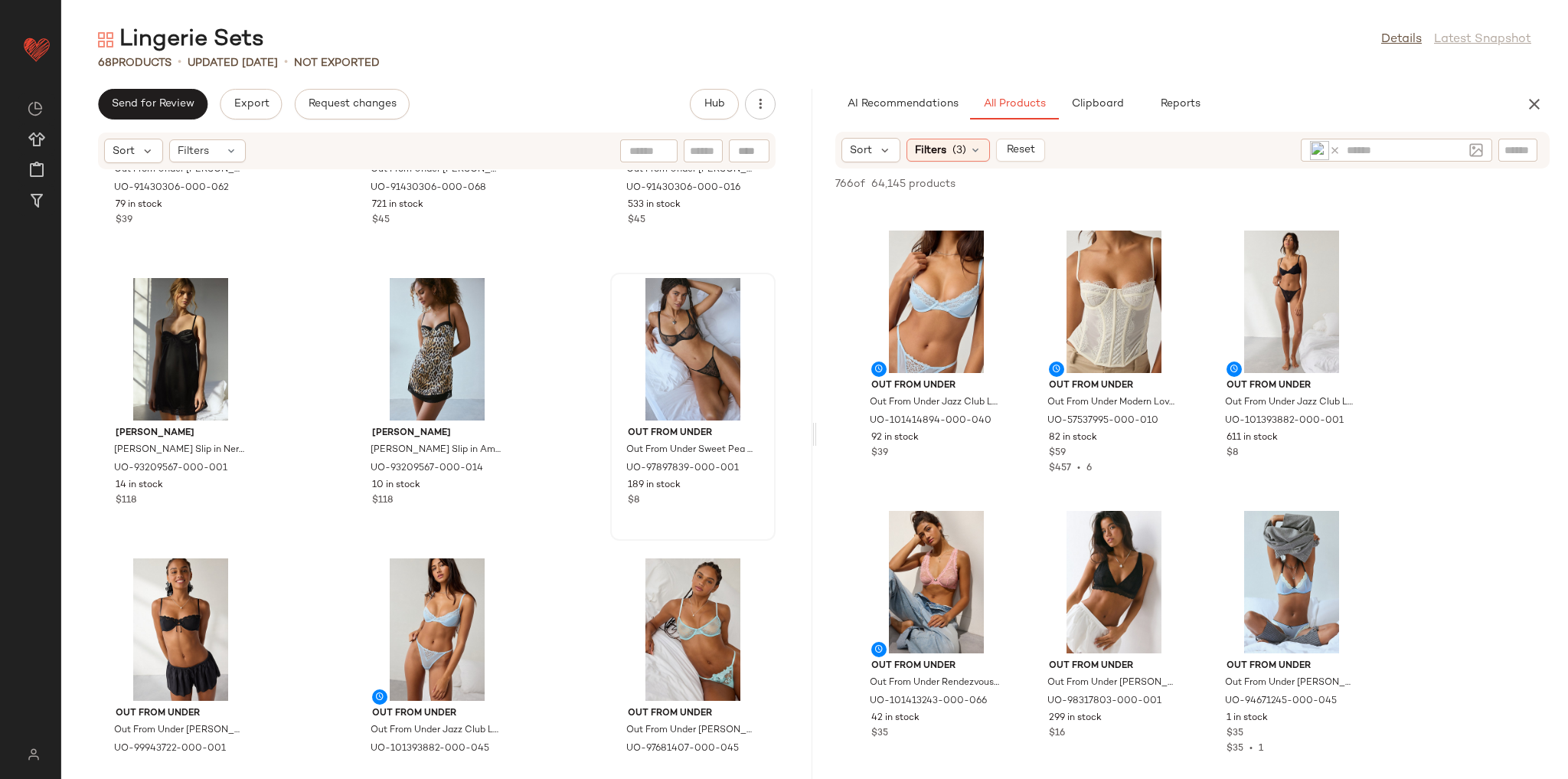
scroll to position [1103, 0]
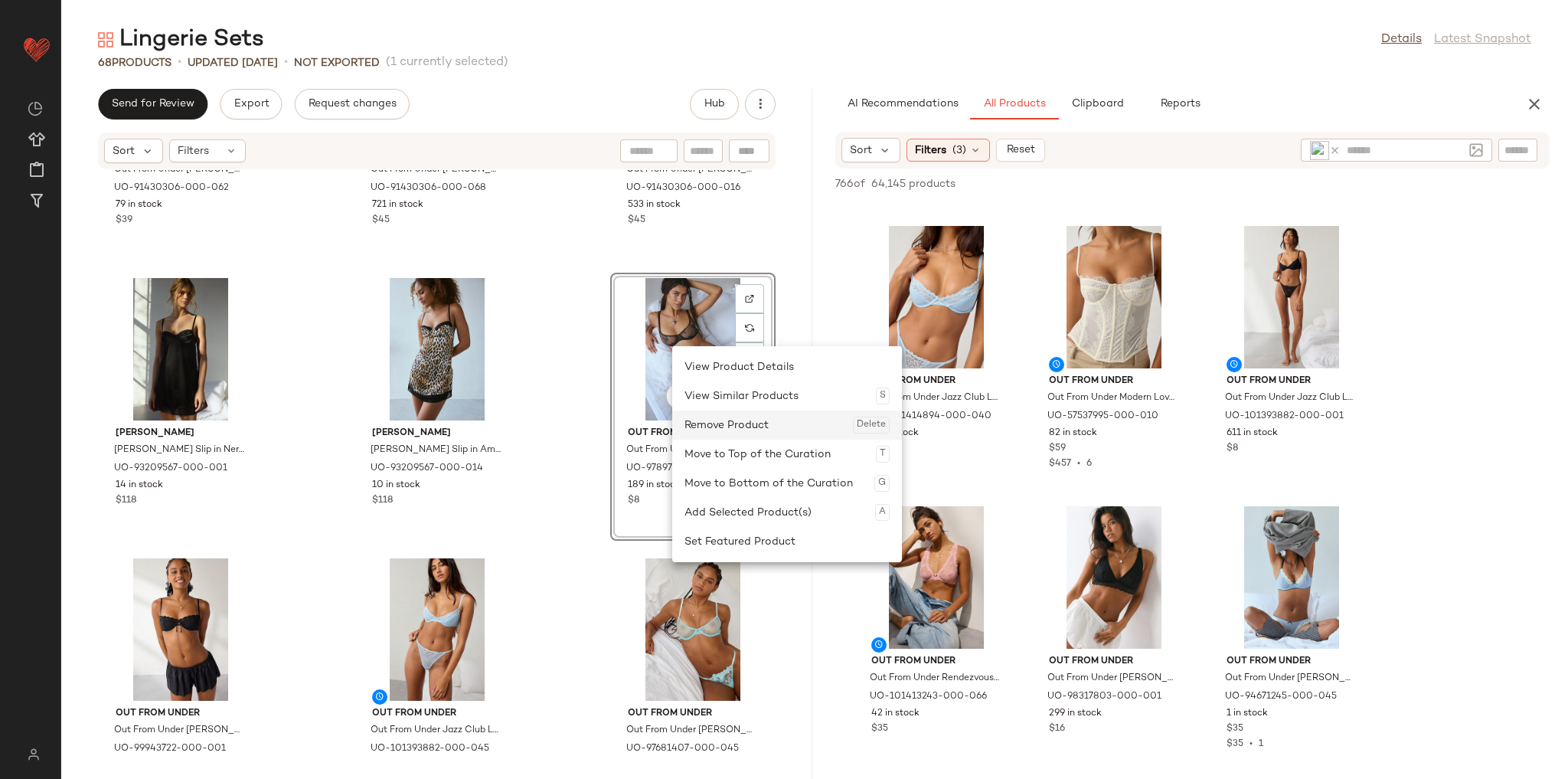
click at [703, 429] on div "Remove Product Delete" at bounding box center [787, 425] width 205 height 29
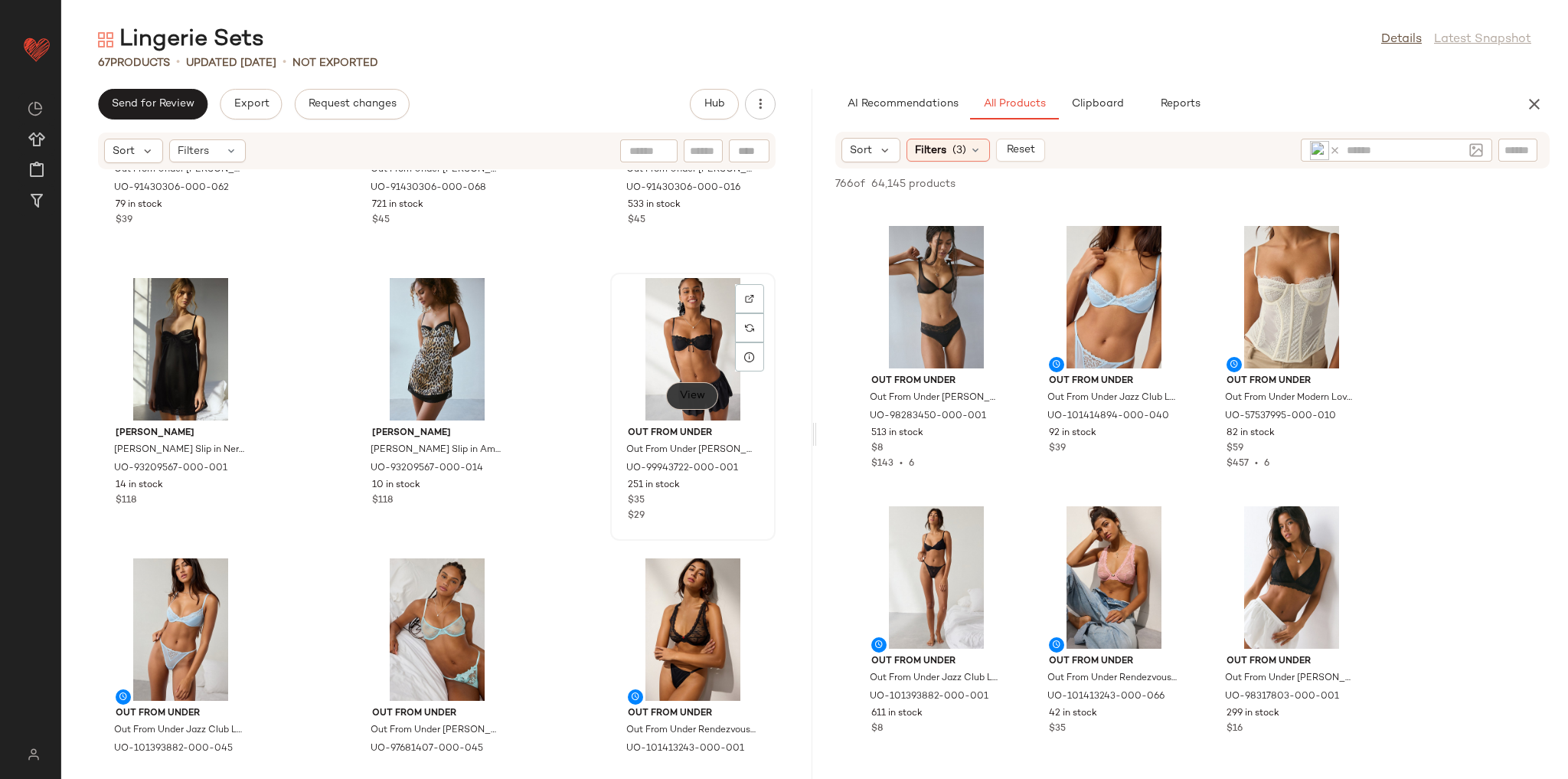
click at [678, 405] on button "View" at bounding box center [692, 396] width 52 height 28
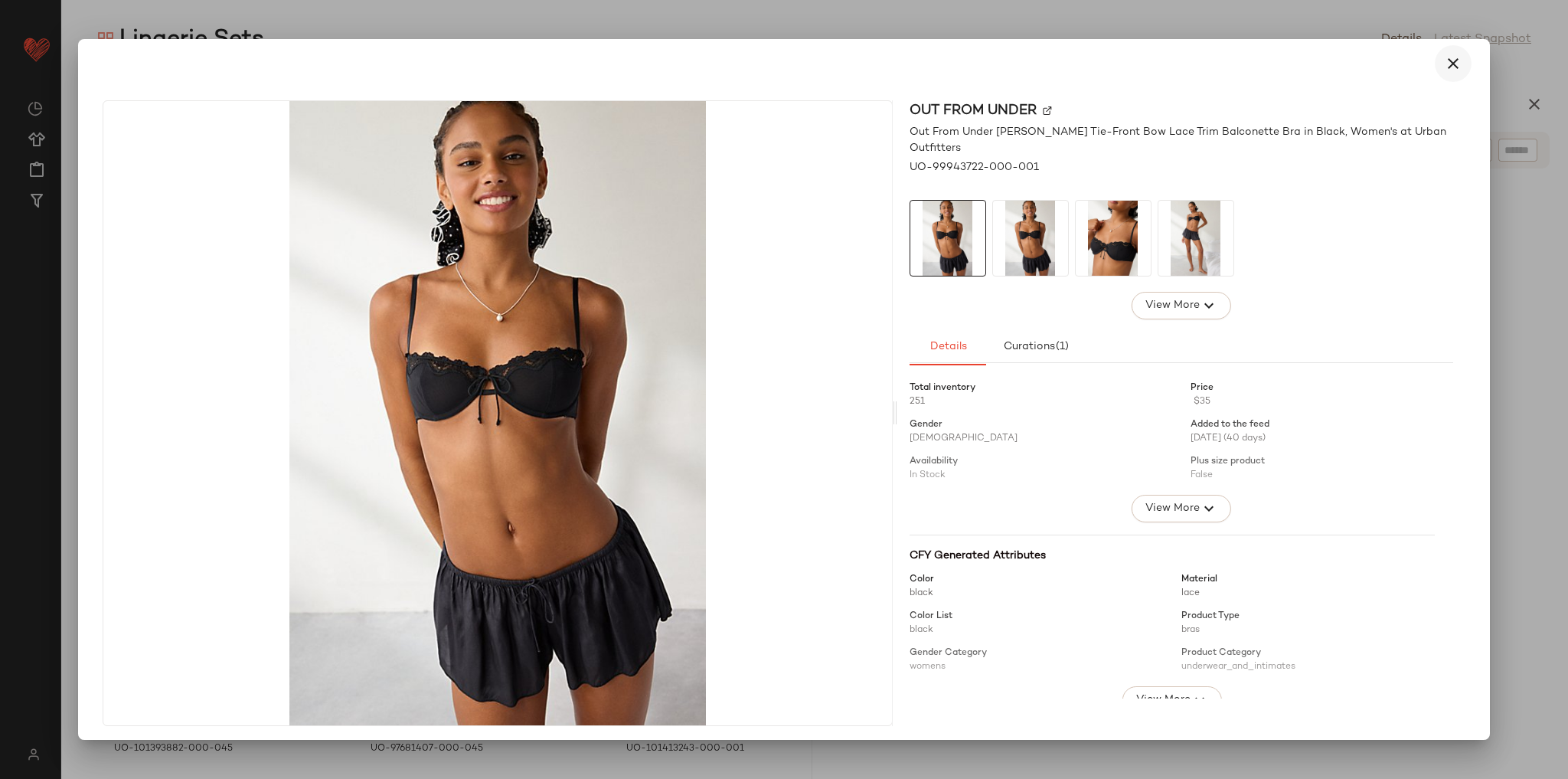
click at [1455, 61] on button "button" at bounding box center [1452, 63] width 36 height 36
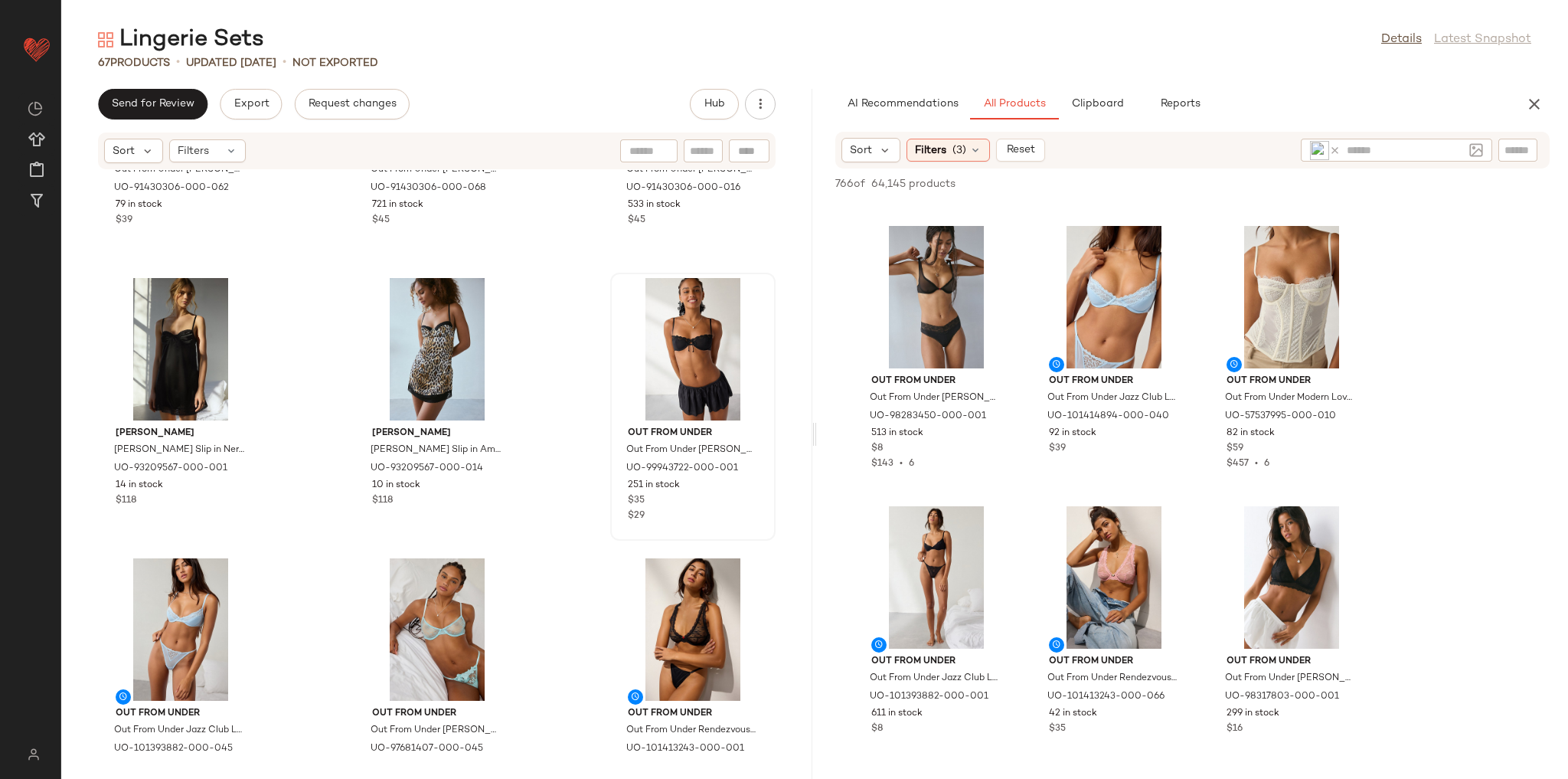
click at [1334, 145] on icon at bounding box center [1335, 151] width 12 height 12
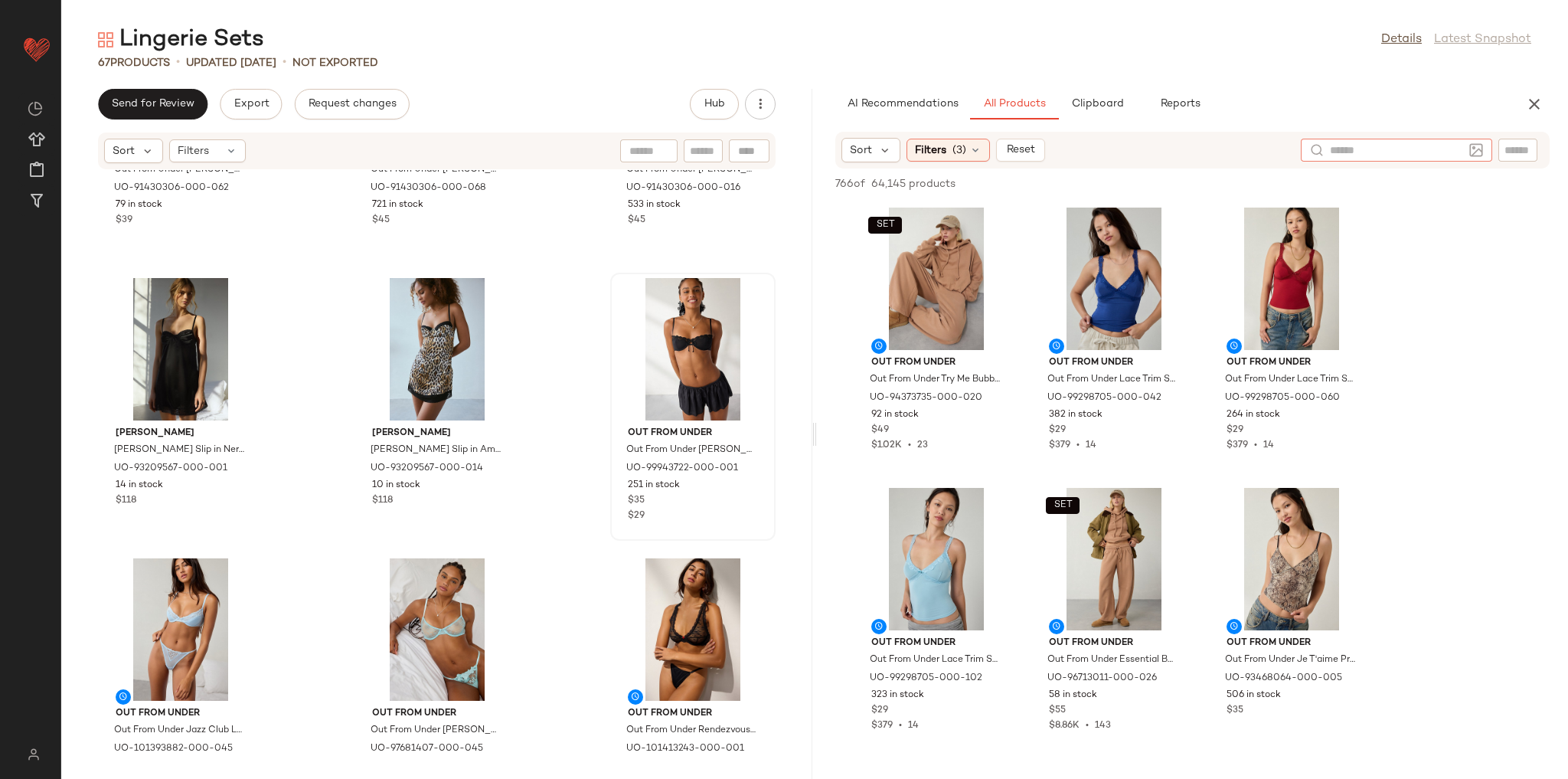
click at [1476, 149] on img at bounding box center [1476, 150] width 14 height 14
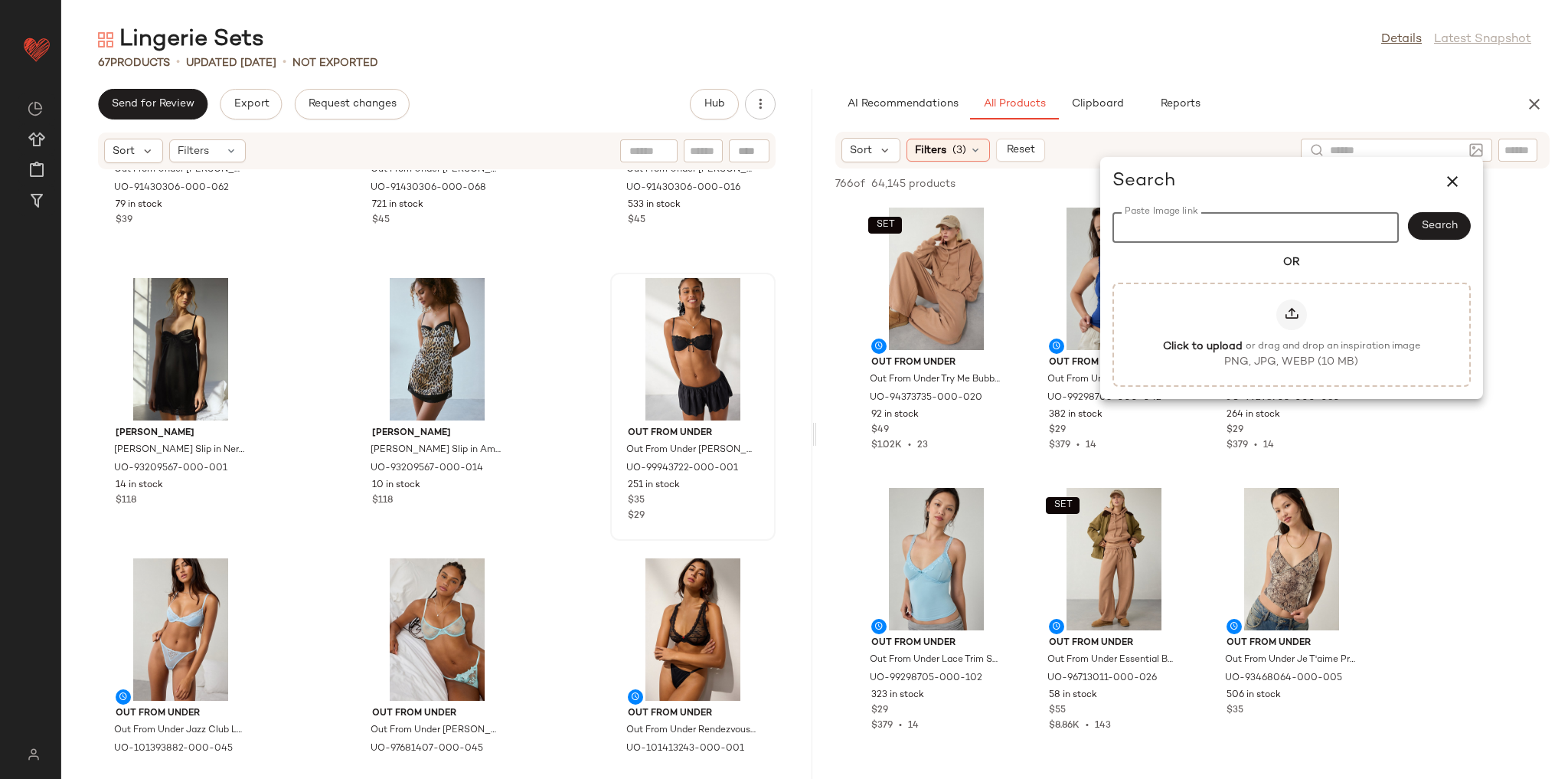
paste input "**********"
type input "**********"
click at [1448, 229] on span "Search" at bounding box center [1439, 226] width 36 height 12
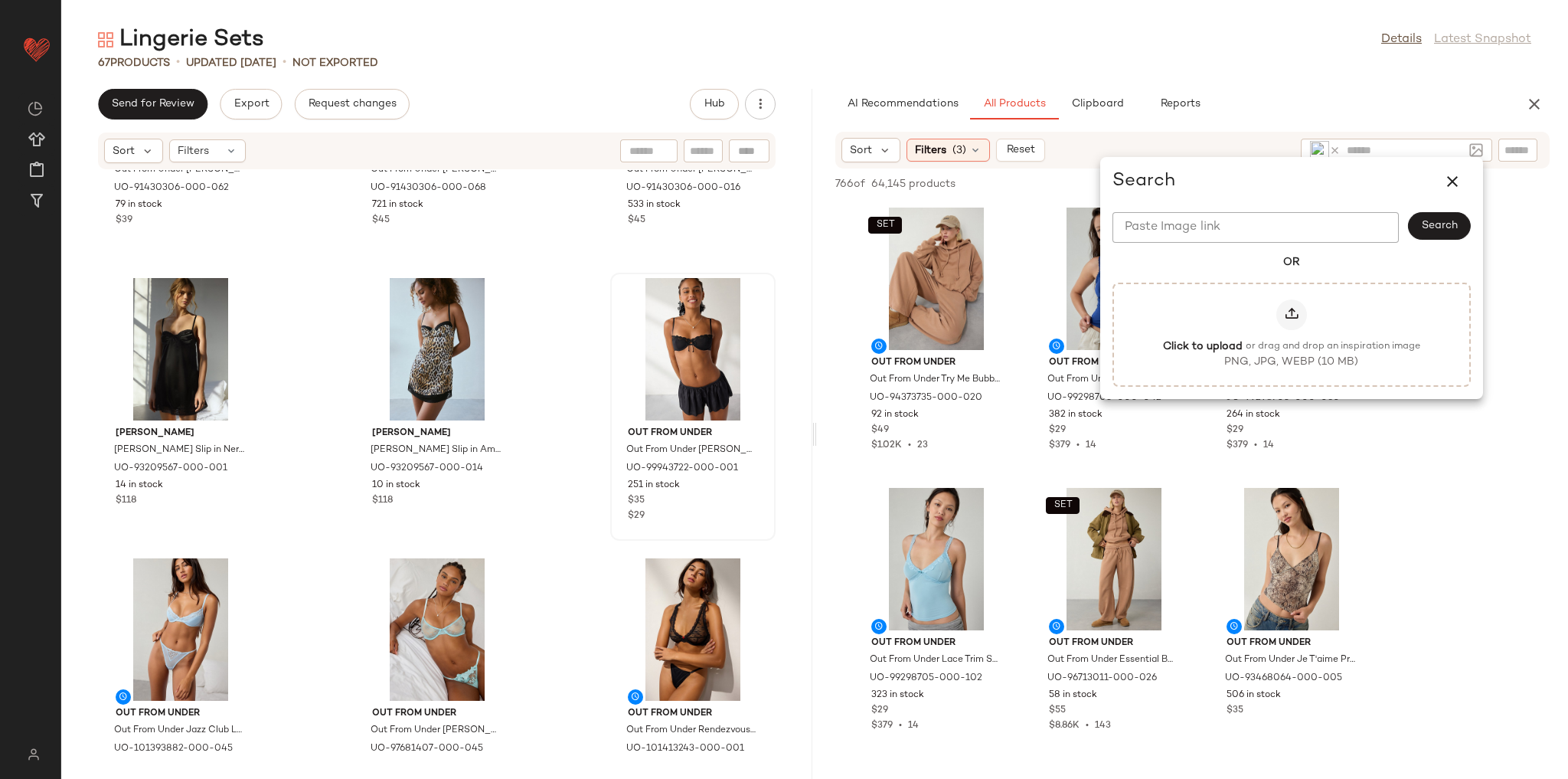
click at [1372, 80] on div "Lingerie Sets Details Latest Snapshot 67 Products • updated Aug 26th • Not Expo…" at bounding box center [814, 402] width 1507 height 754
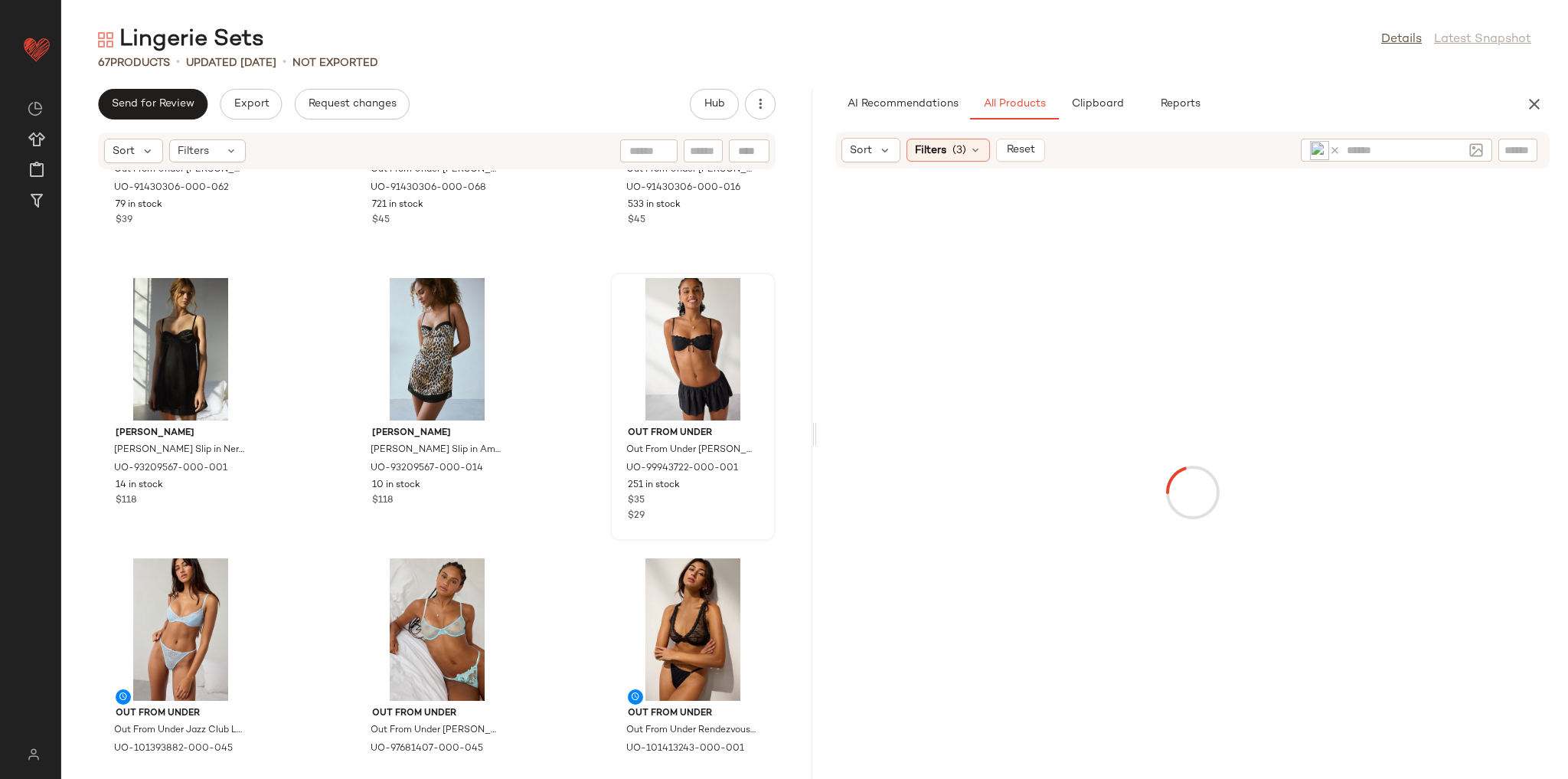
click at [1322, 148] on img at bounding box center [1319, 151] width 19 height 19
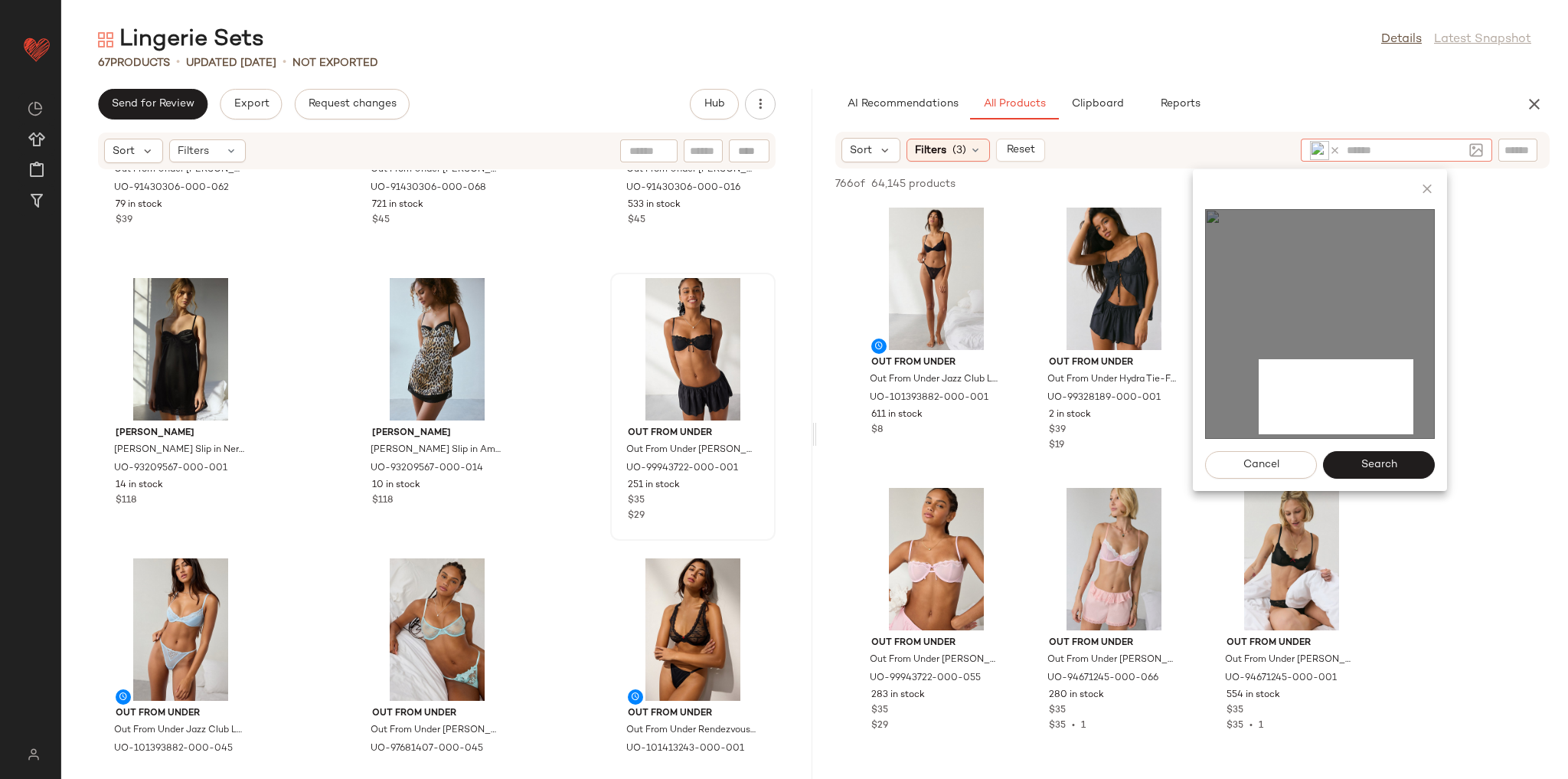
drag, startPoint x: 1287, startPoint y: 378, endPoint x: 1413, endPoint y: 435, distance: 138.3
click at [1413, 435] on img at bounding box center [1320, 324] width 230 height 230
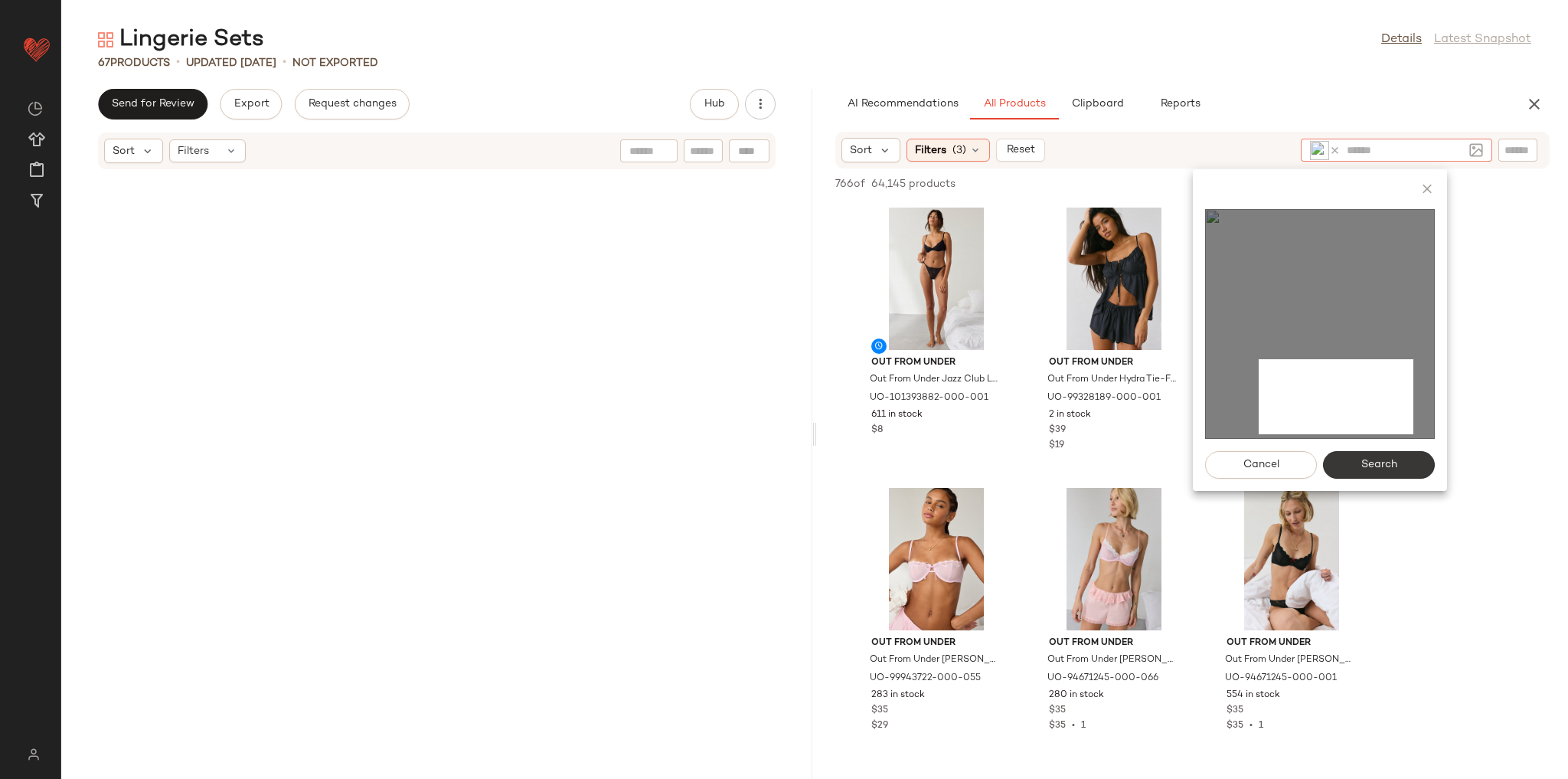
scroll to position [4399, 0]
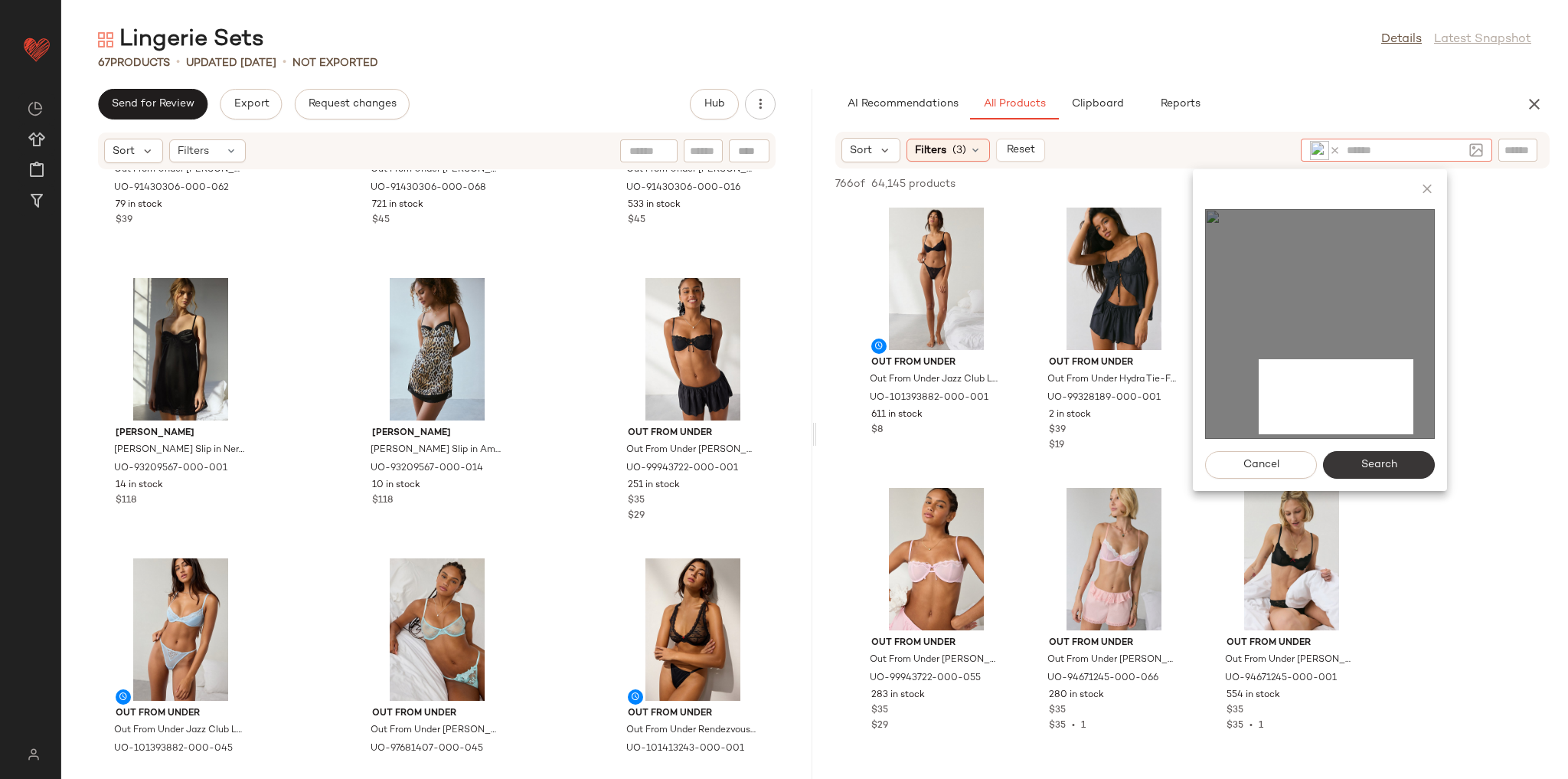
click at [1404, 468] on button "Search" at bounding box center [1379, 464] width 112 height 28
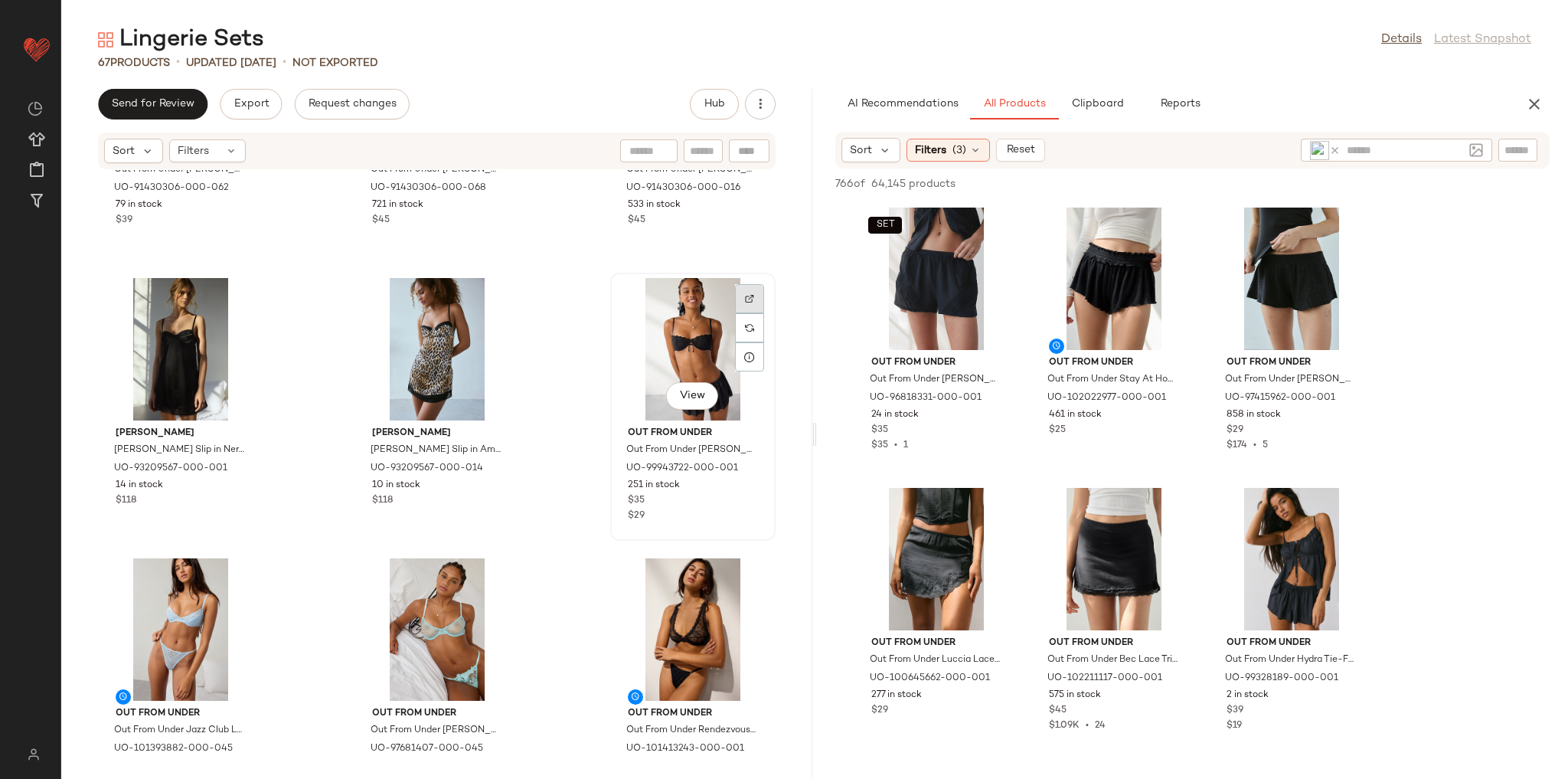
click at [745, 299] on img at bounding box center [749, 299] width 9 height 9
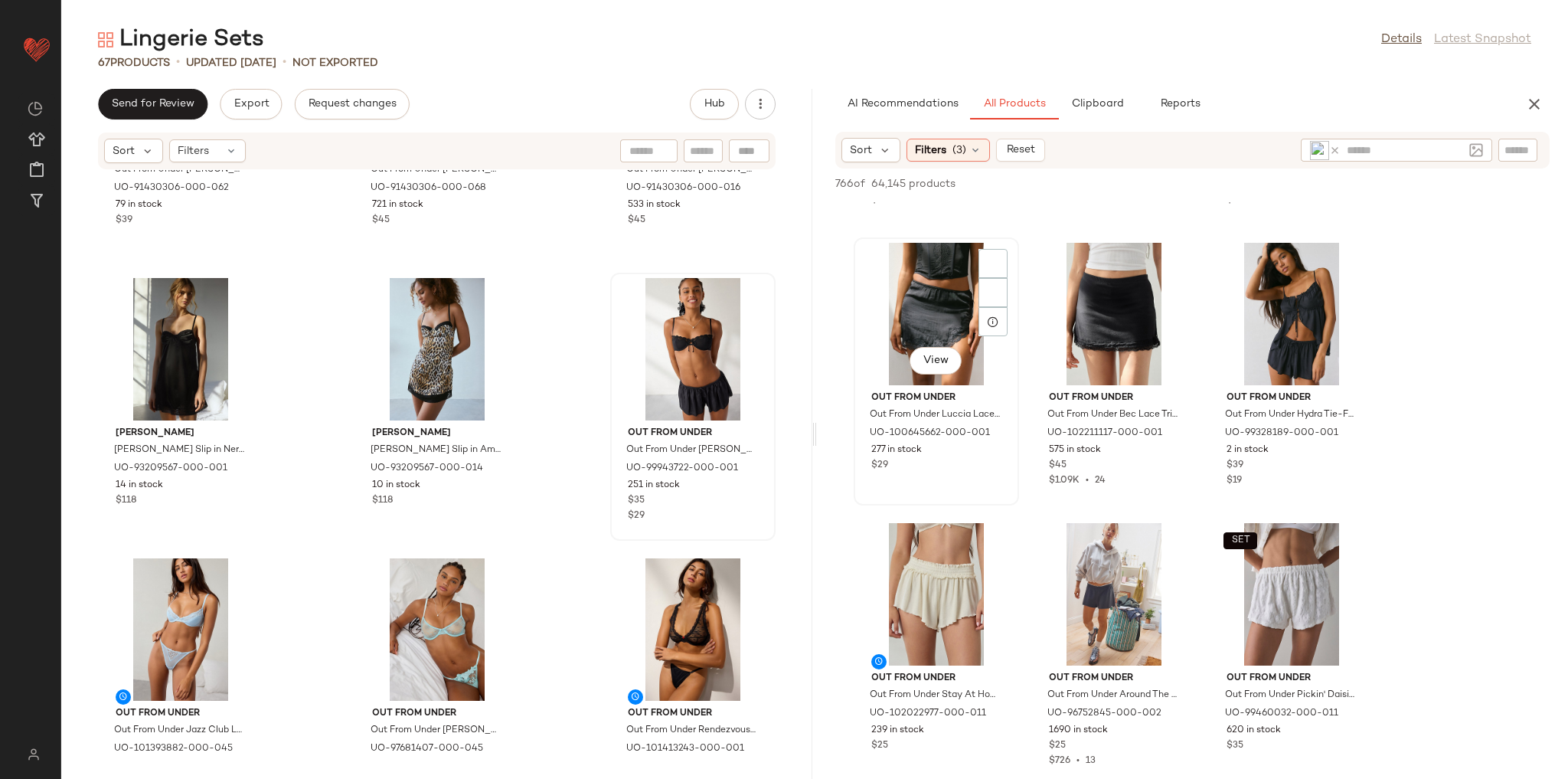
scroll to position [0, 0]
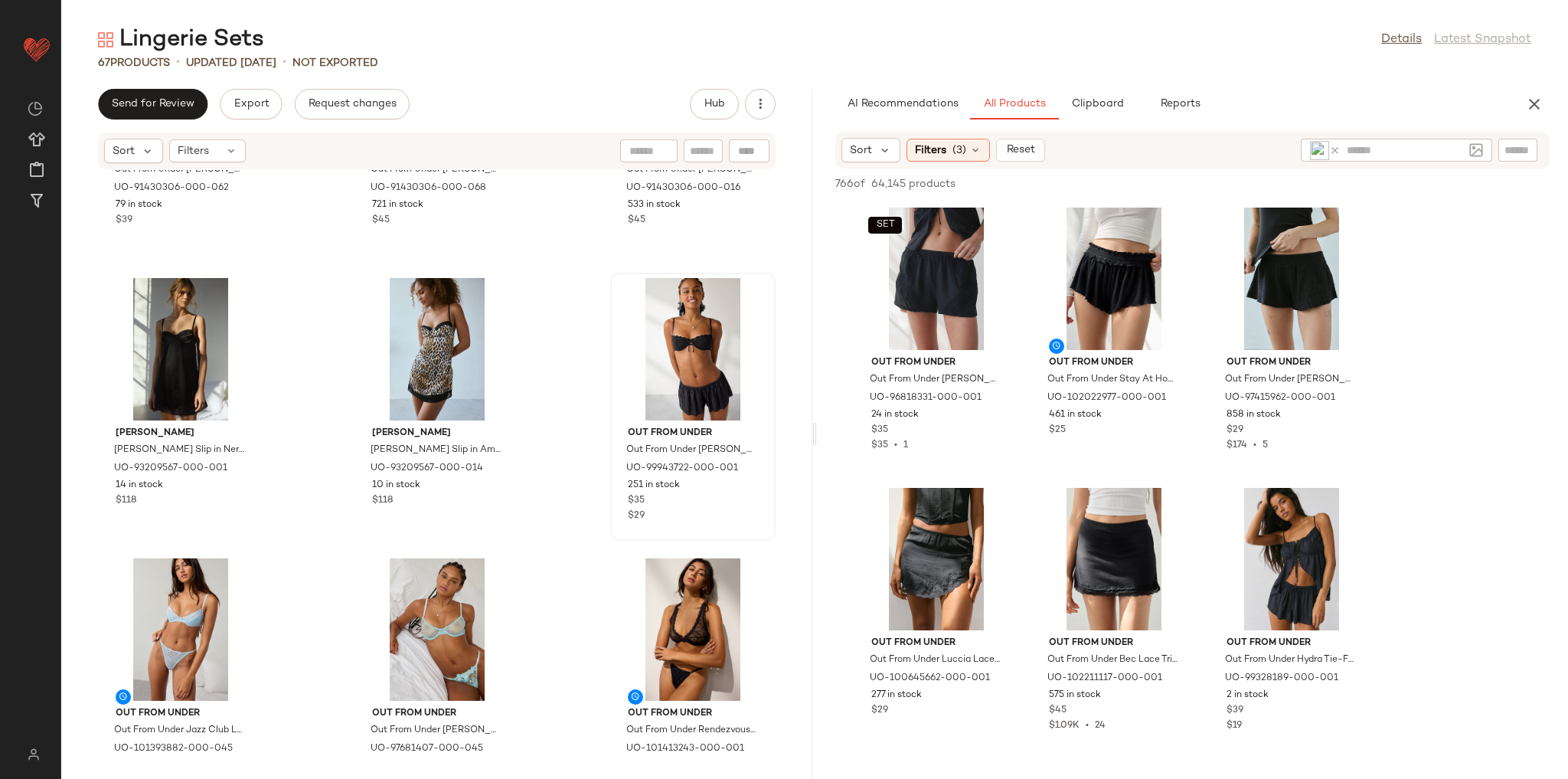
click at [1332, 151] on icon at bounding box center [1335, 151] width 12 height 12
click at [1370, 92] on div "AI Recommendations All Products Clipboard Reports" at bounding box center [1167, 104] width 665 height 30
click at [1525, 154] on input "Filter" at bounding box center [1467, 150] width 130 height 16
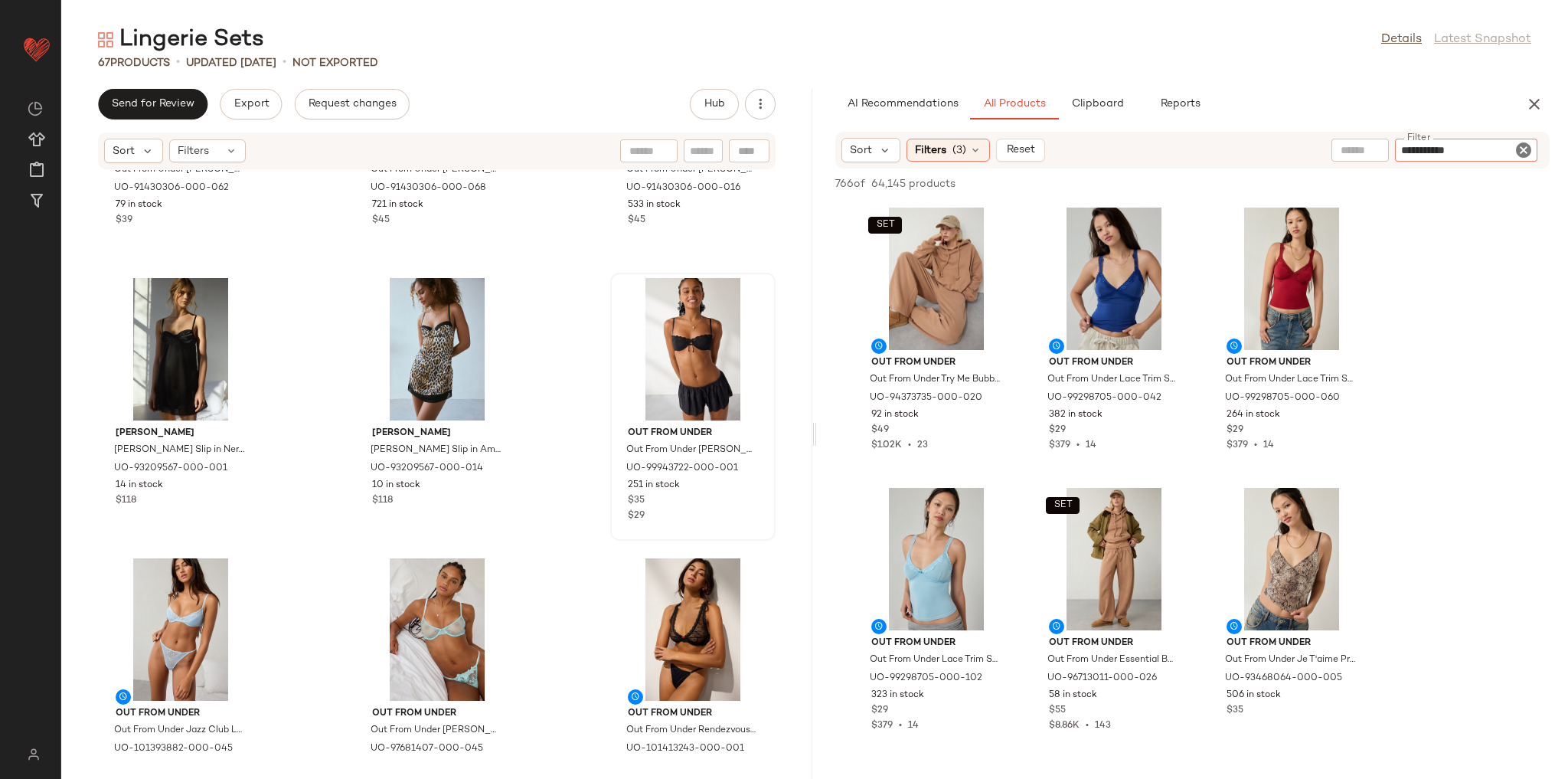
type input "**********"
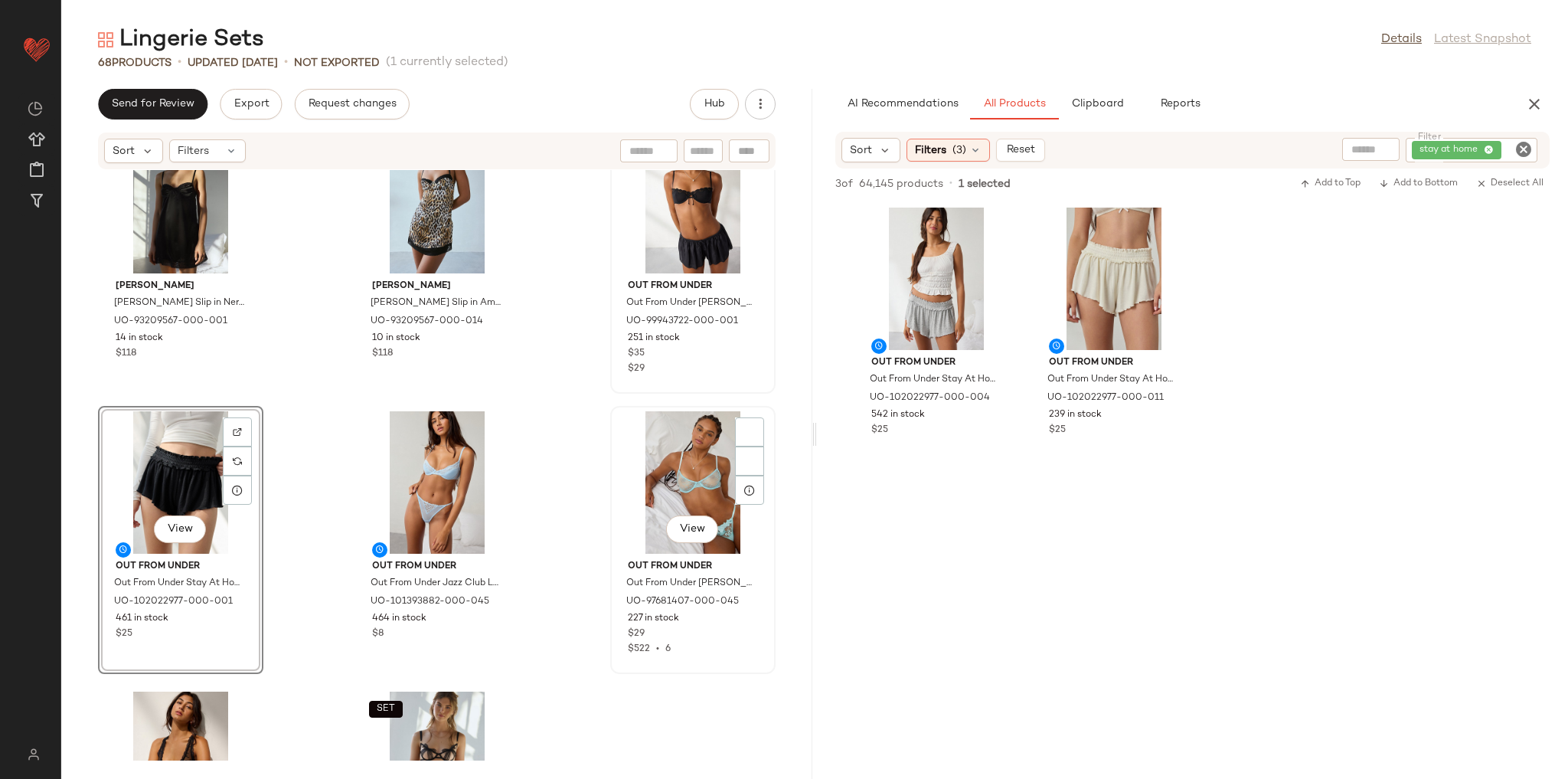
scroll to position [4644, 0]
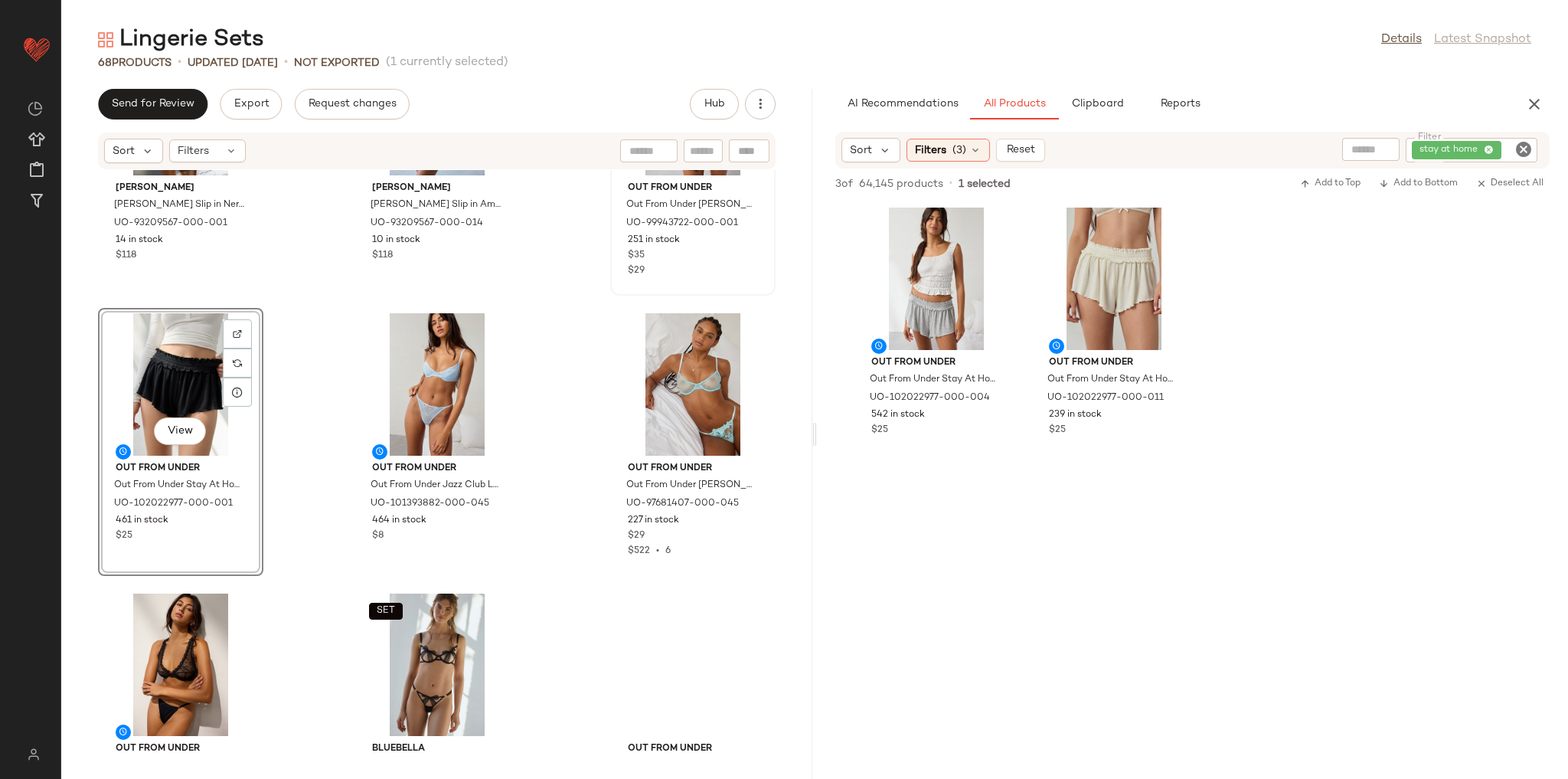
click at [559, 371] on div "[PERSON_NAME] [PERSON_NAME] Slip in [GEOGRAPHIC_DATA], Women's at Urban Outfitt…" at bounding box center [436, 465] width 751 height 590
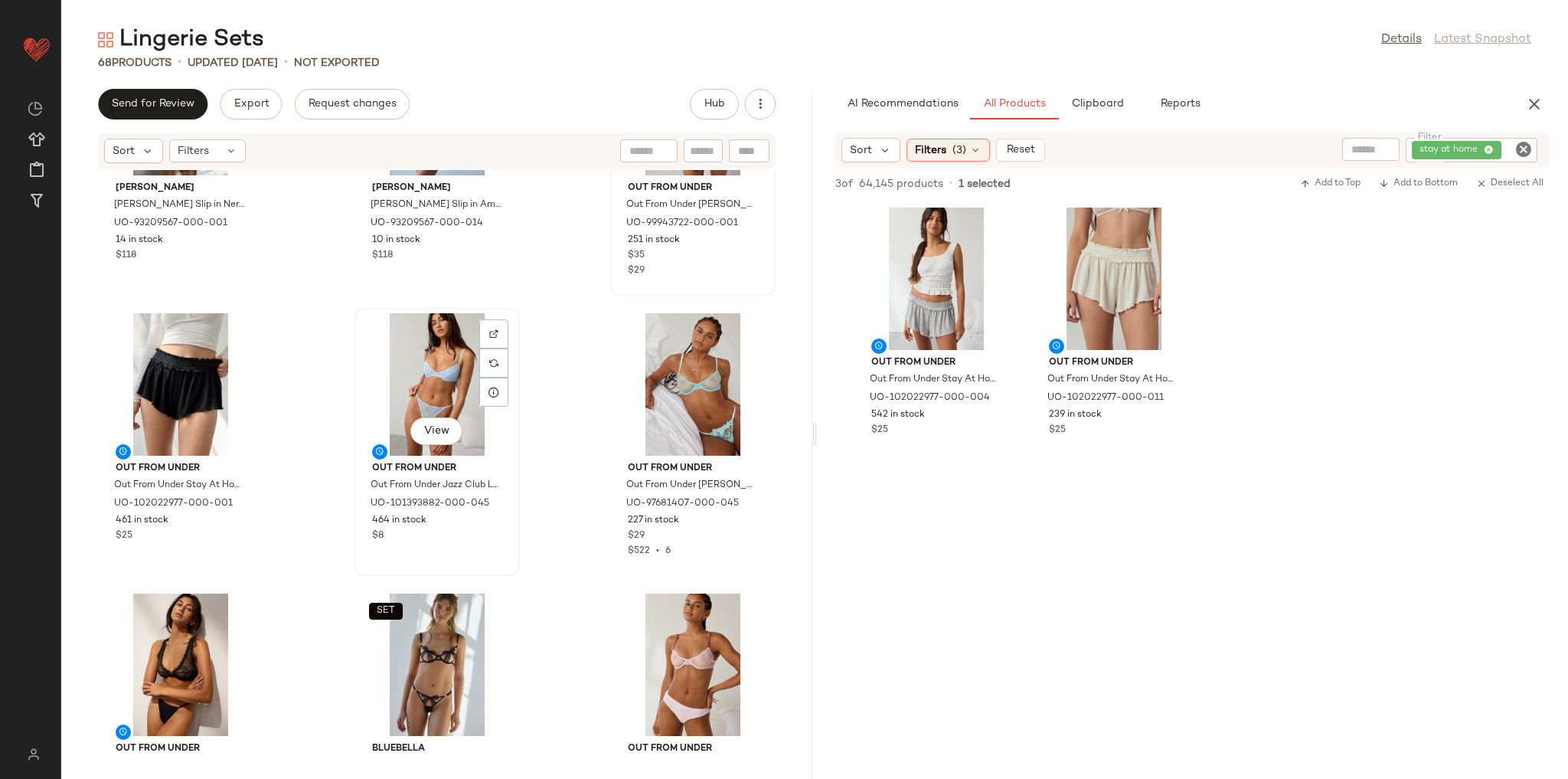
click at [441, 425] on span "View" at bounding box center [436, 431] width 26 height 12
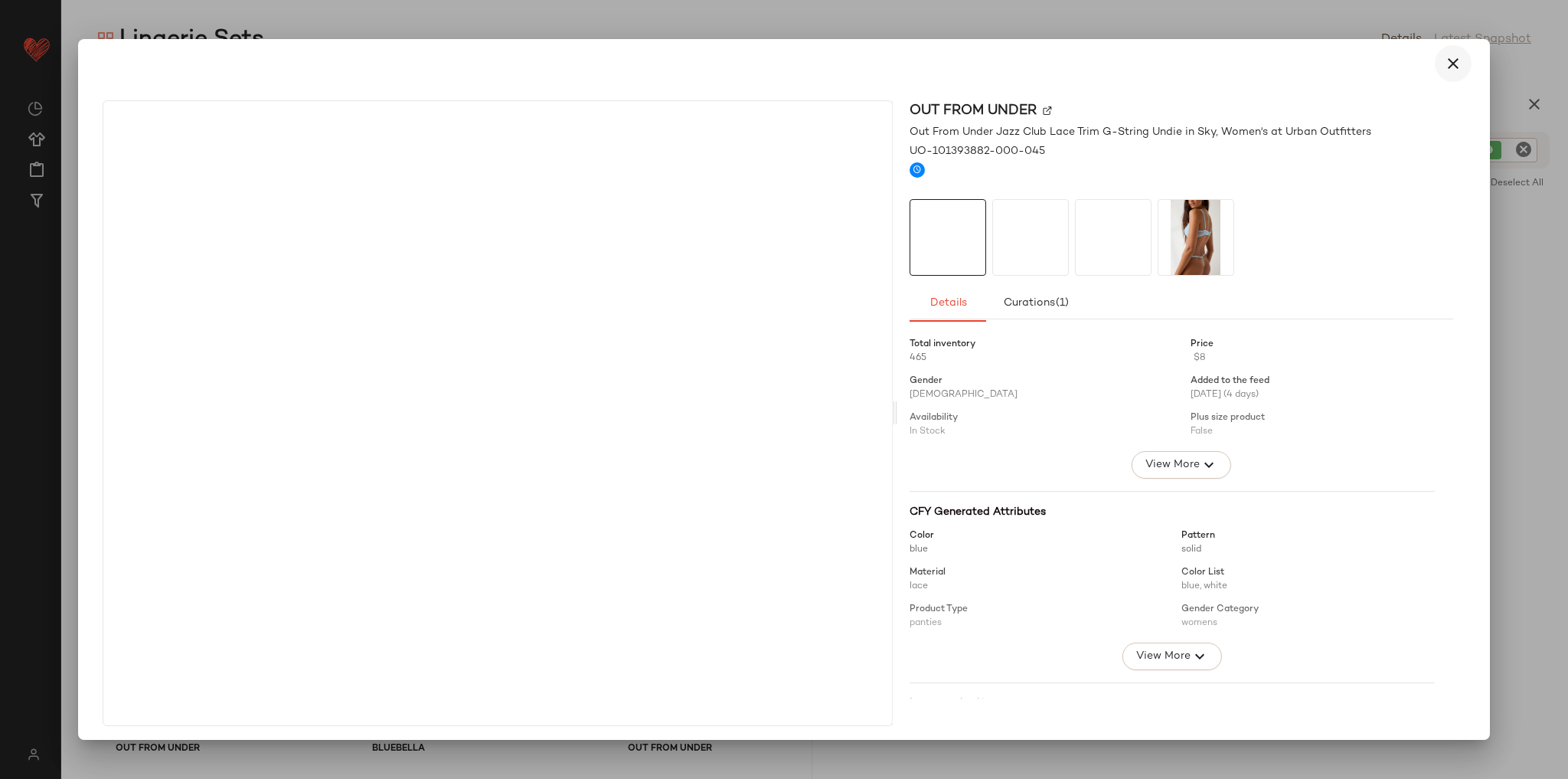
click at [1446, 67] on icon "button" at bounding box center [1453, 63] width 19 height 19
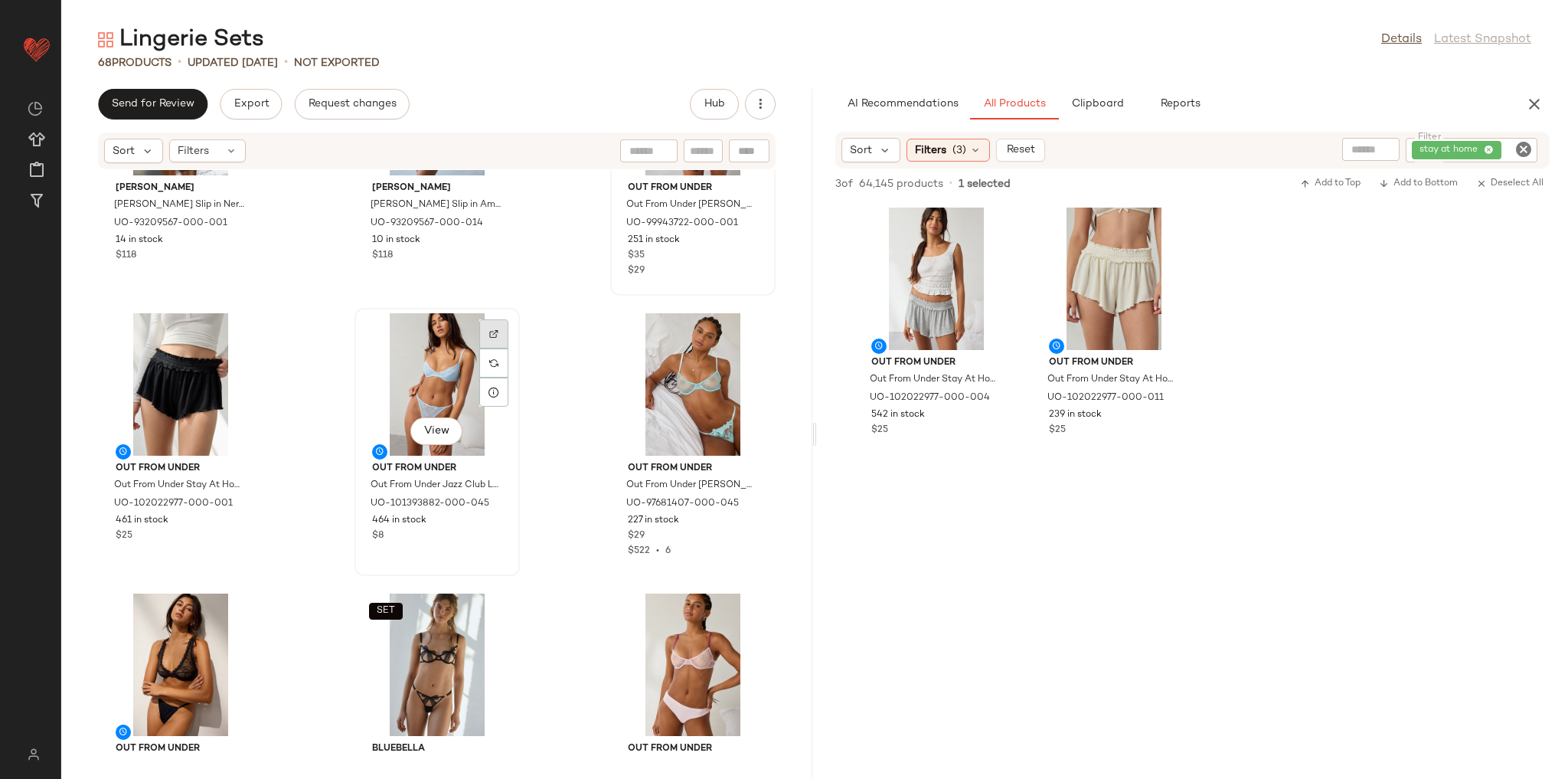
click at [479, 333] on div at bounding box center [494, 334] width 29 height 29
click at [1527, 151] on icon "Clear Filter" at bounding box center [1524, 150] width 19 height 19
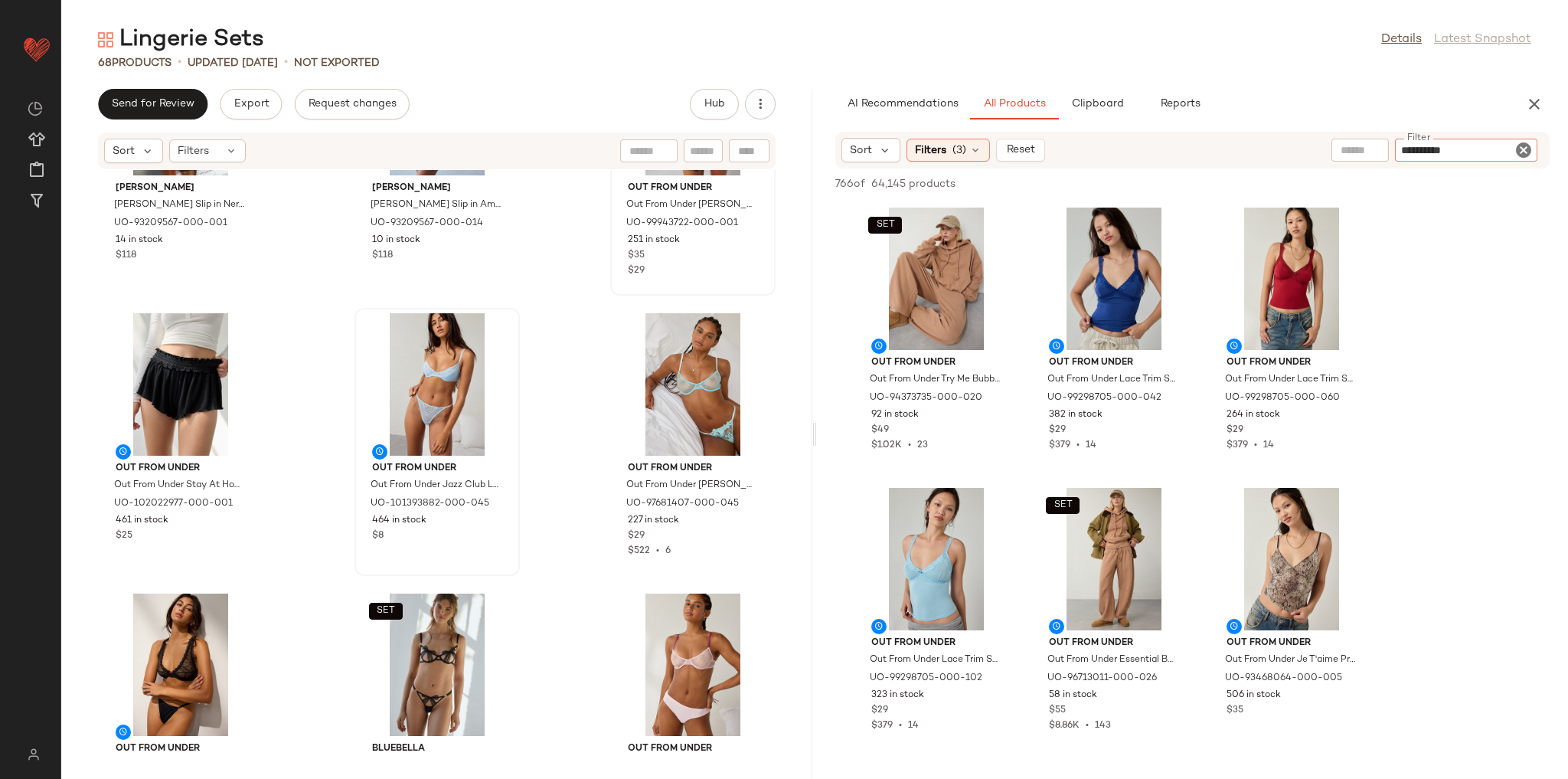
type input "*********"
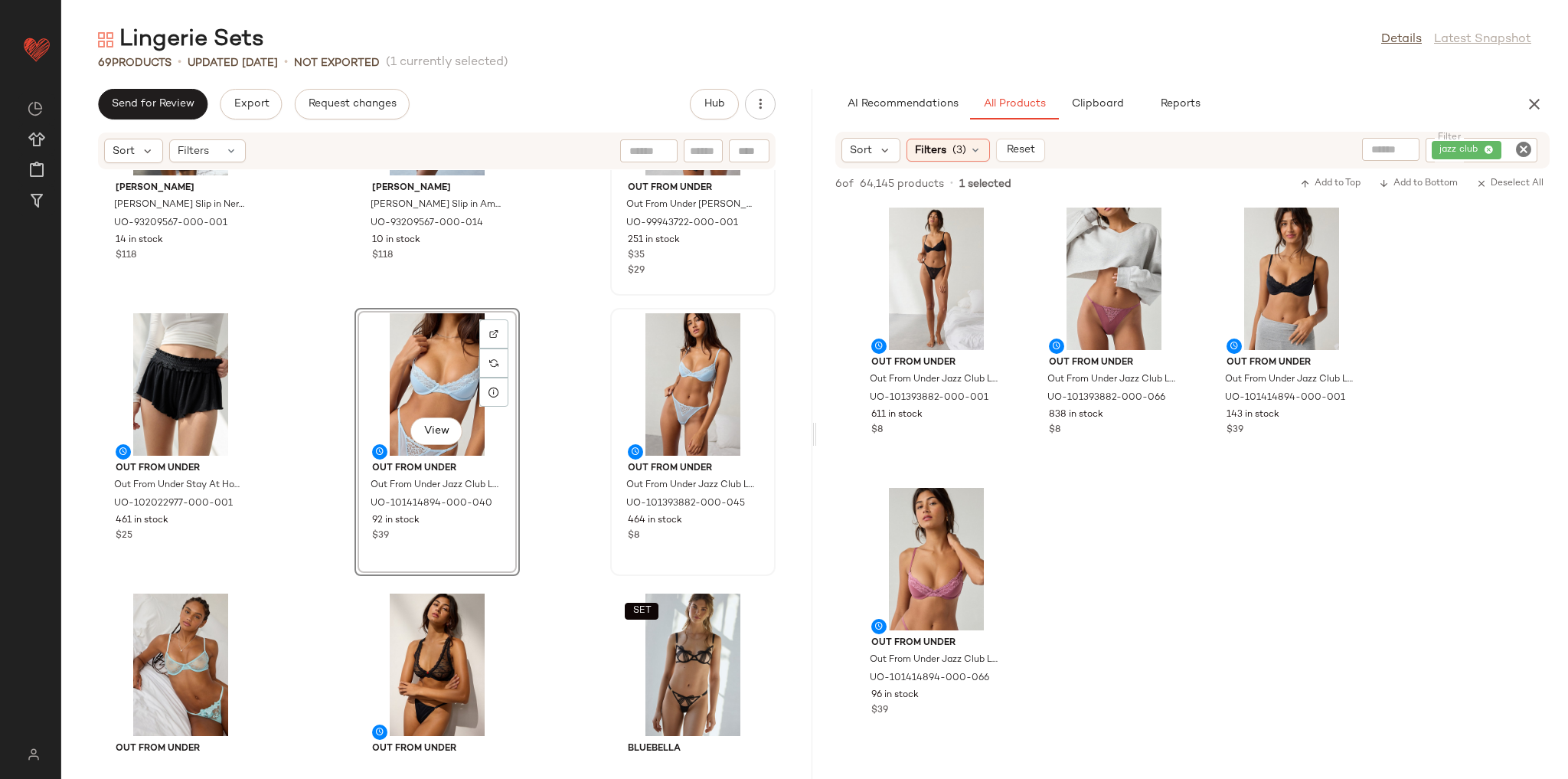
click at [560, 496] on div "[PERSON_NAME] [PERSON_NAME] Slip in [GEOGRAPHIC_DATA], Women's at Urban Outfitt…" at bounding box center [436, 465] width 751 height 590
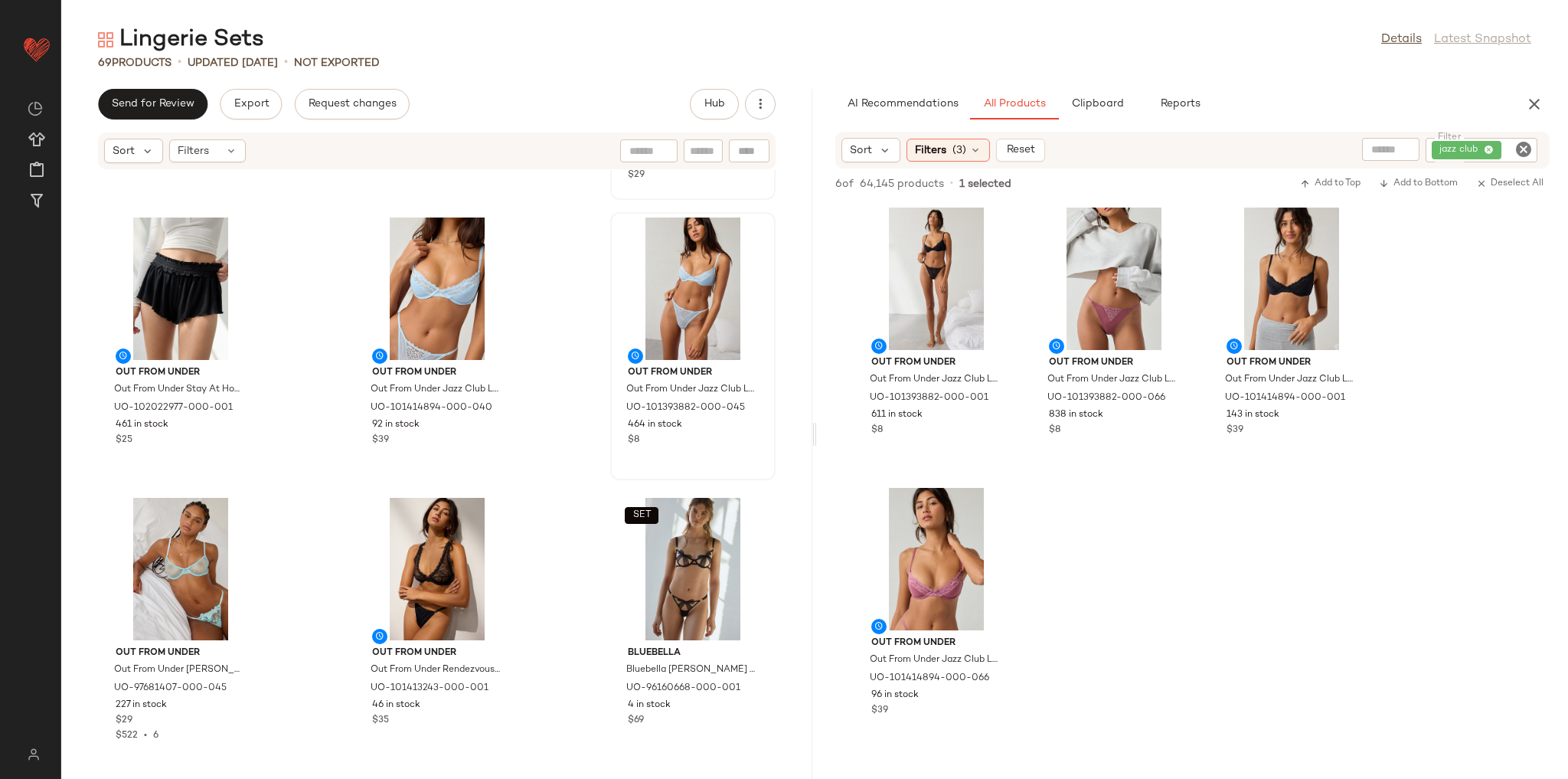
scroll to position [4828, 0]
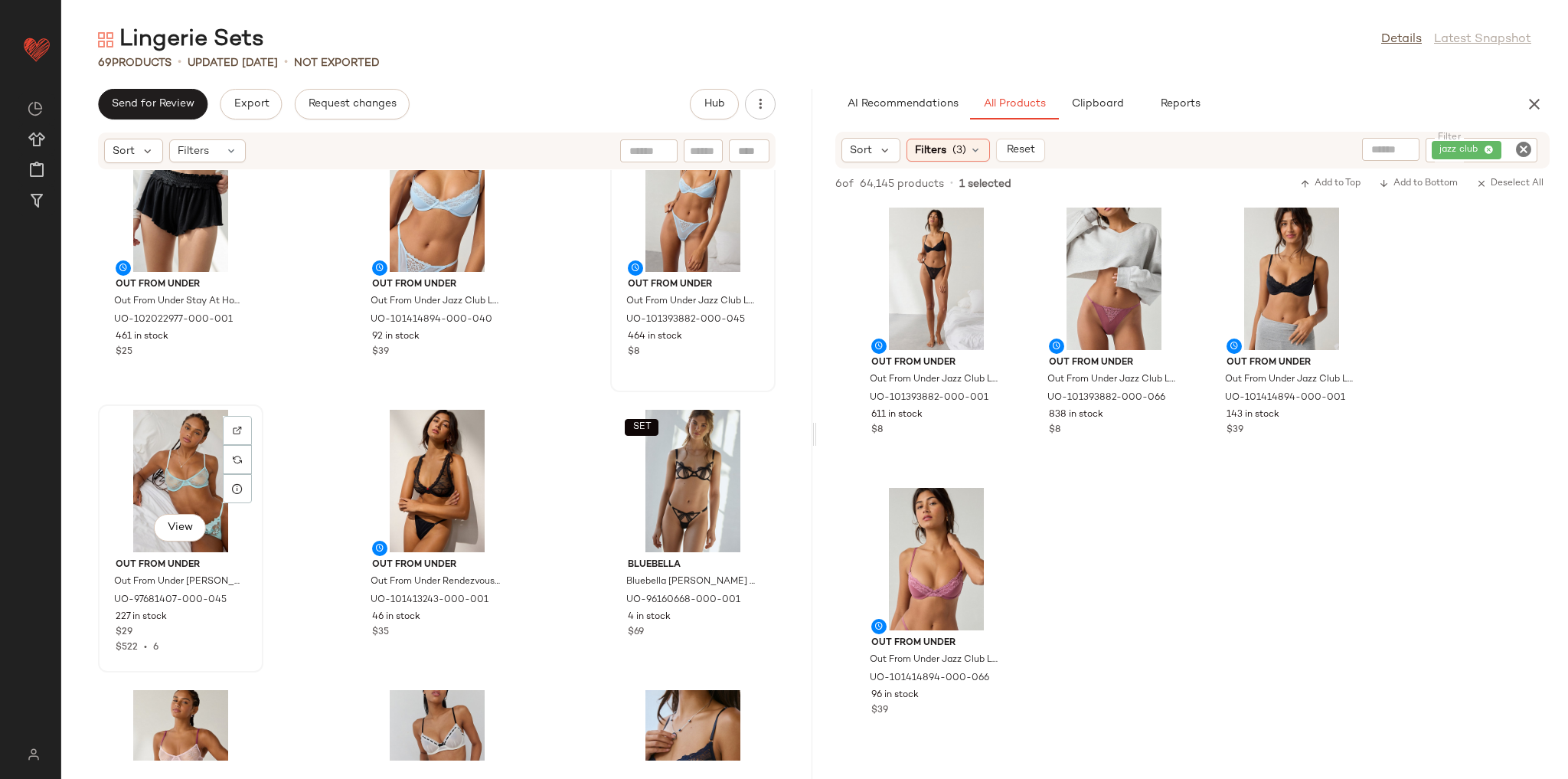
click at [177, 477] on div "View" at bounding box center [180, 481] width 155 height 142
click at [239, 430] on img at bounding box center [237, 431] width 9 height 9
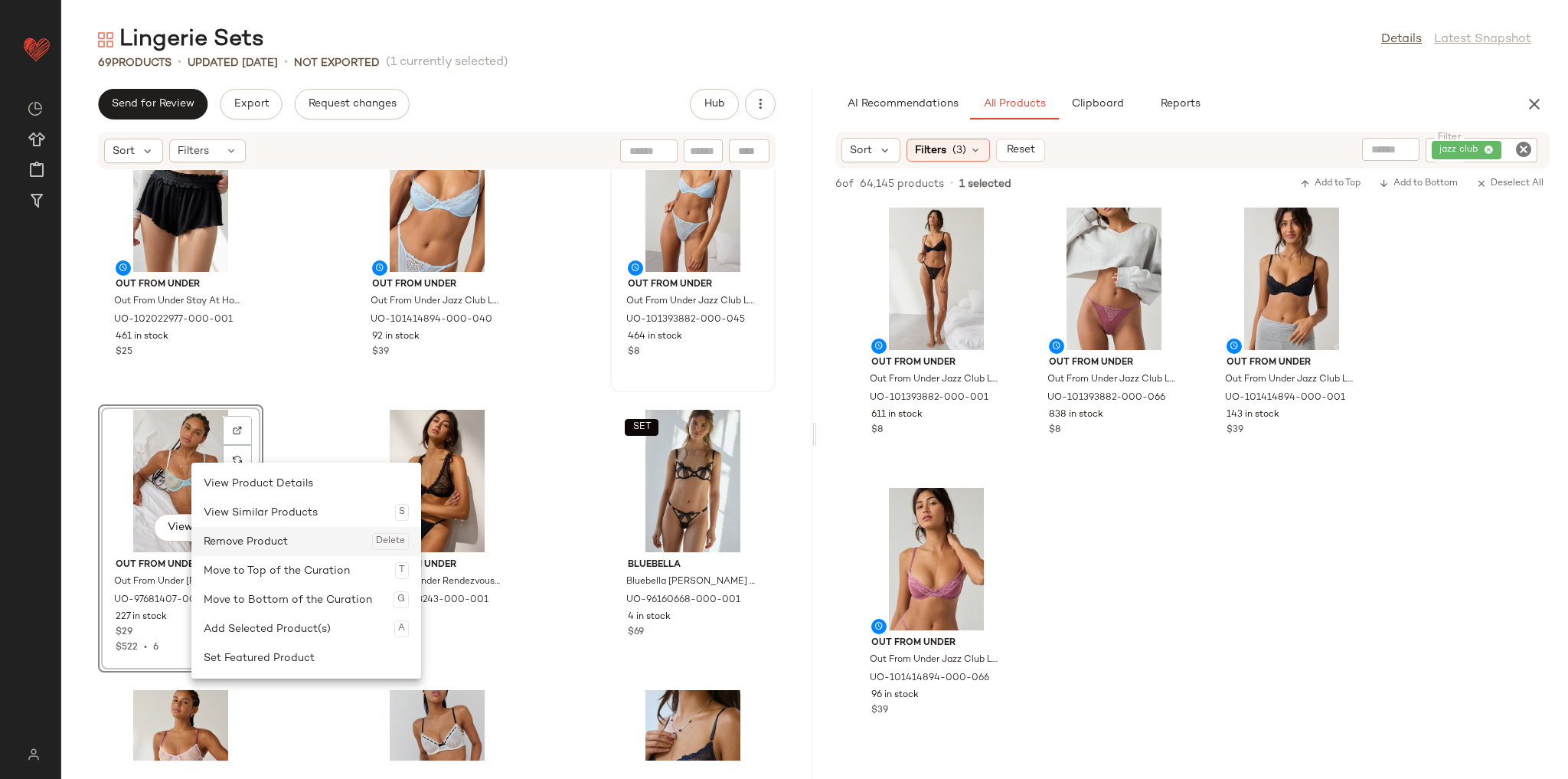
click at [241, 540] on div "Remove Product Delete" at bounding box center [306, 541] width 205 height 29
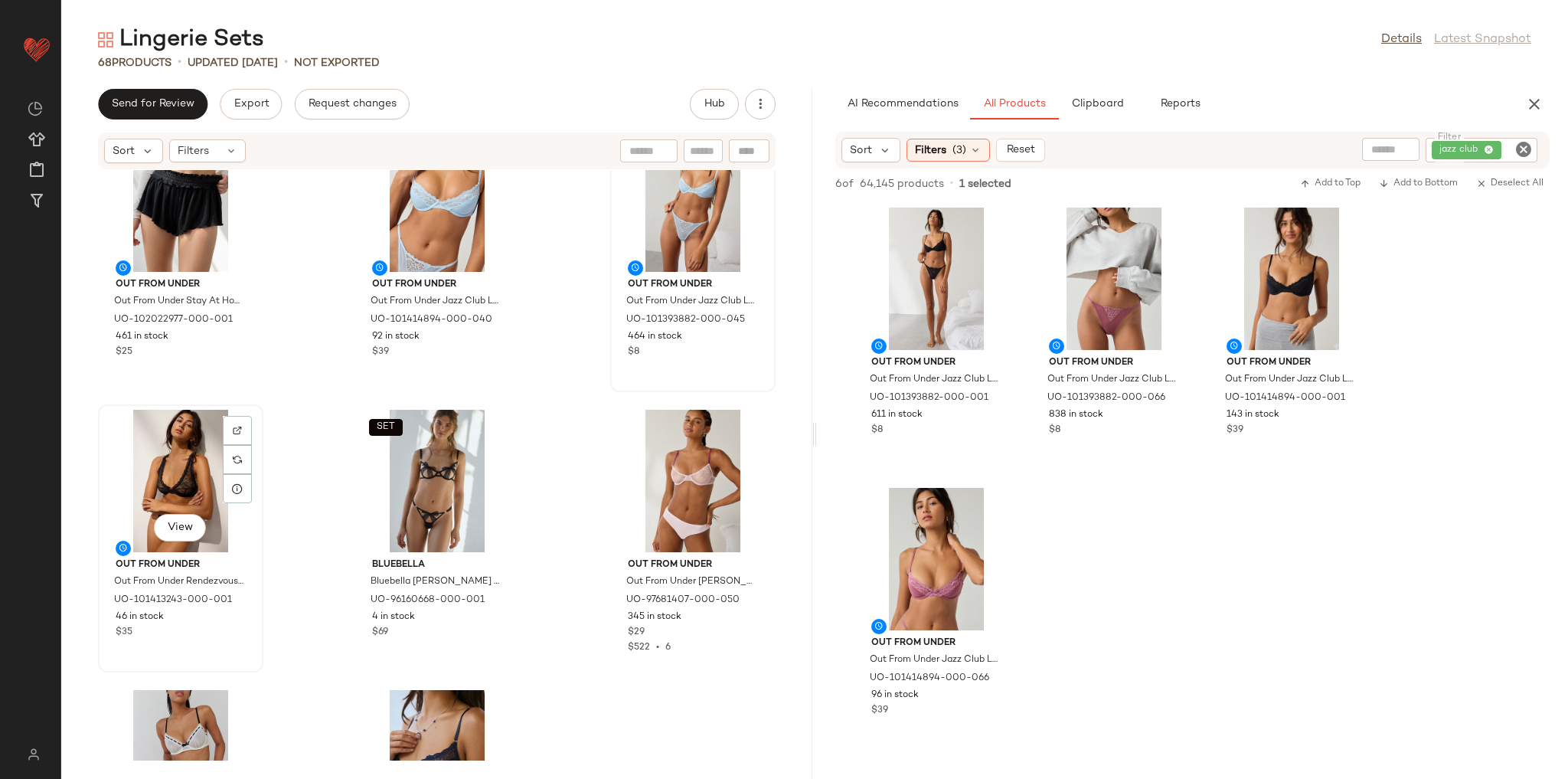
click at [179, 478] on div "View" at bounding box center [180, 481] width 155 height 142
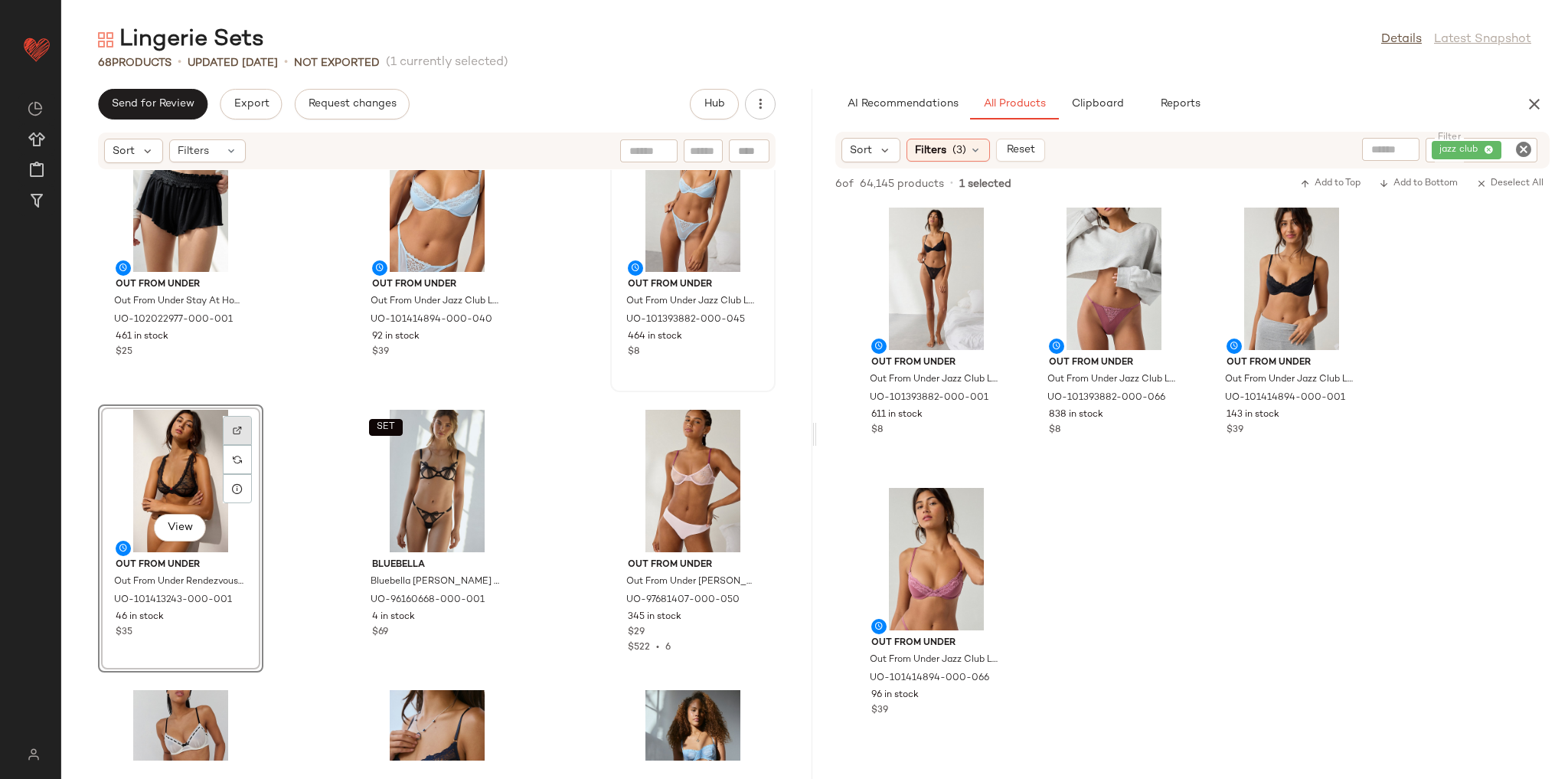
click at [232, 436] on div at bounding box center [238, 431] width 29 height 29
click at [1521, 145] on icon "Clear Filter" at bounding box center [1524, 150] width 19 height 19
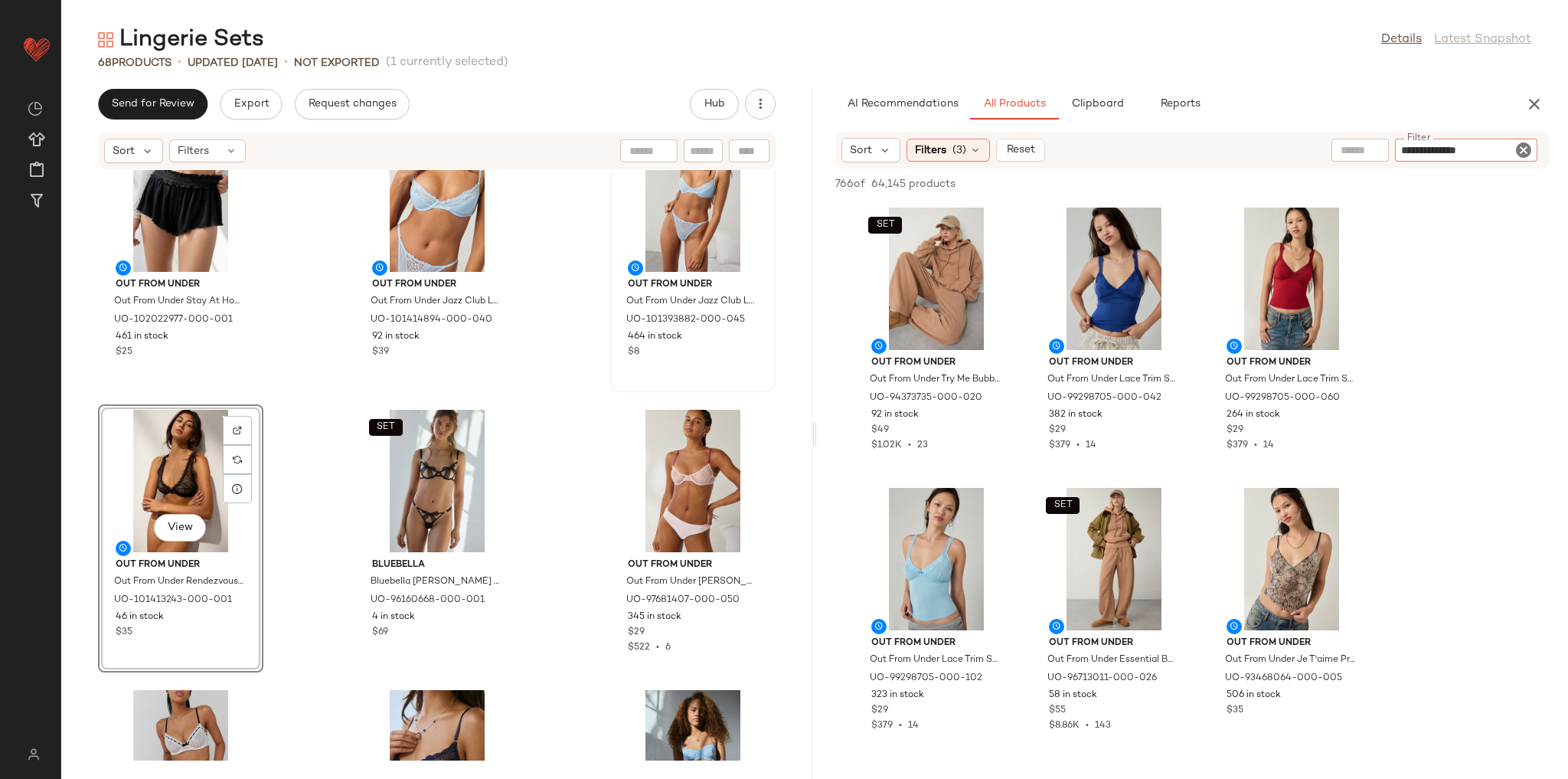
type input "**********"
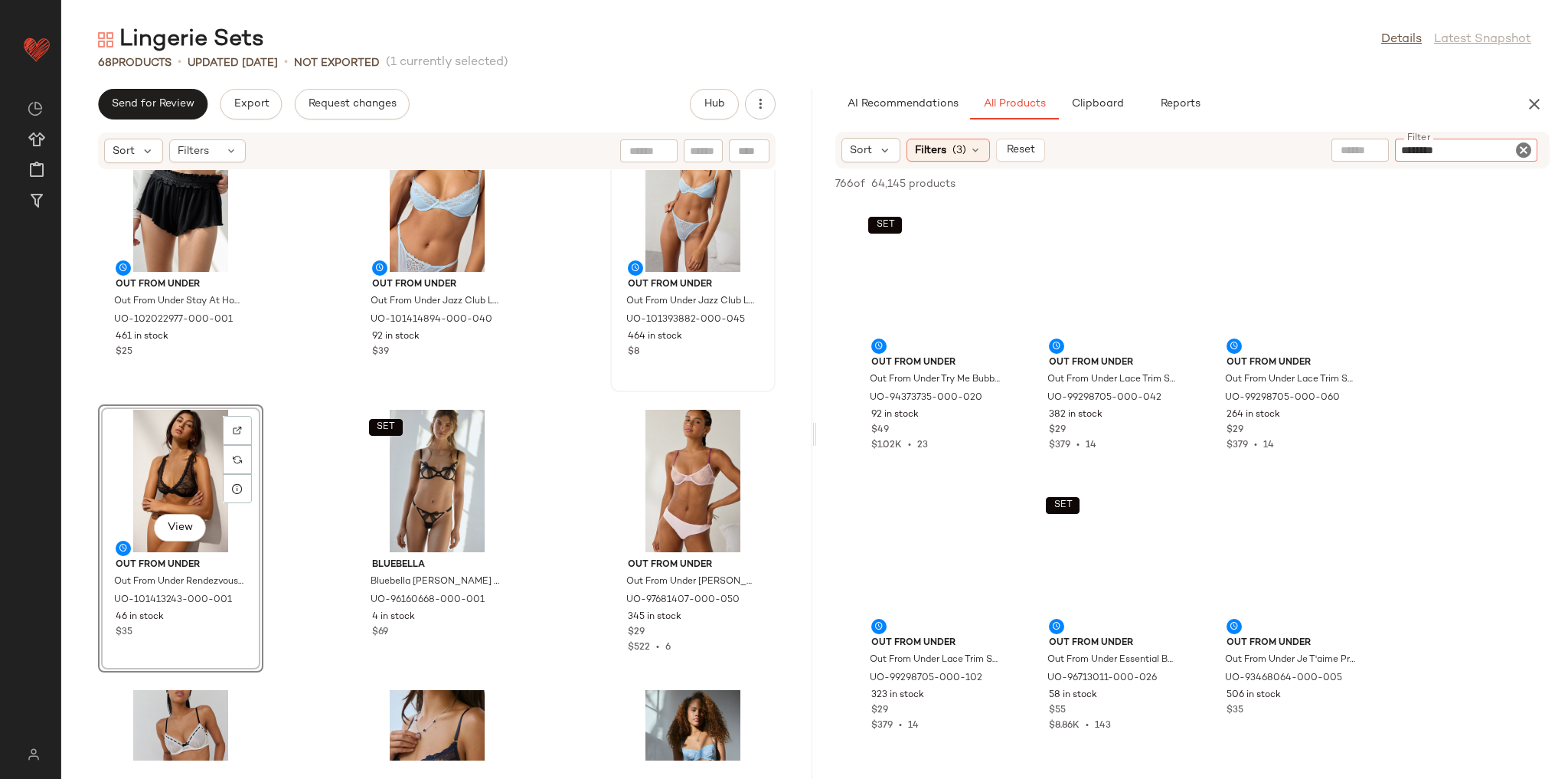
type input "*********"
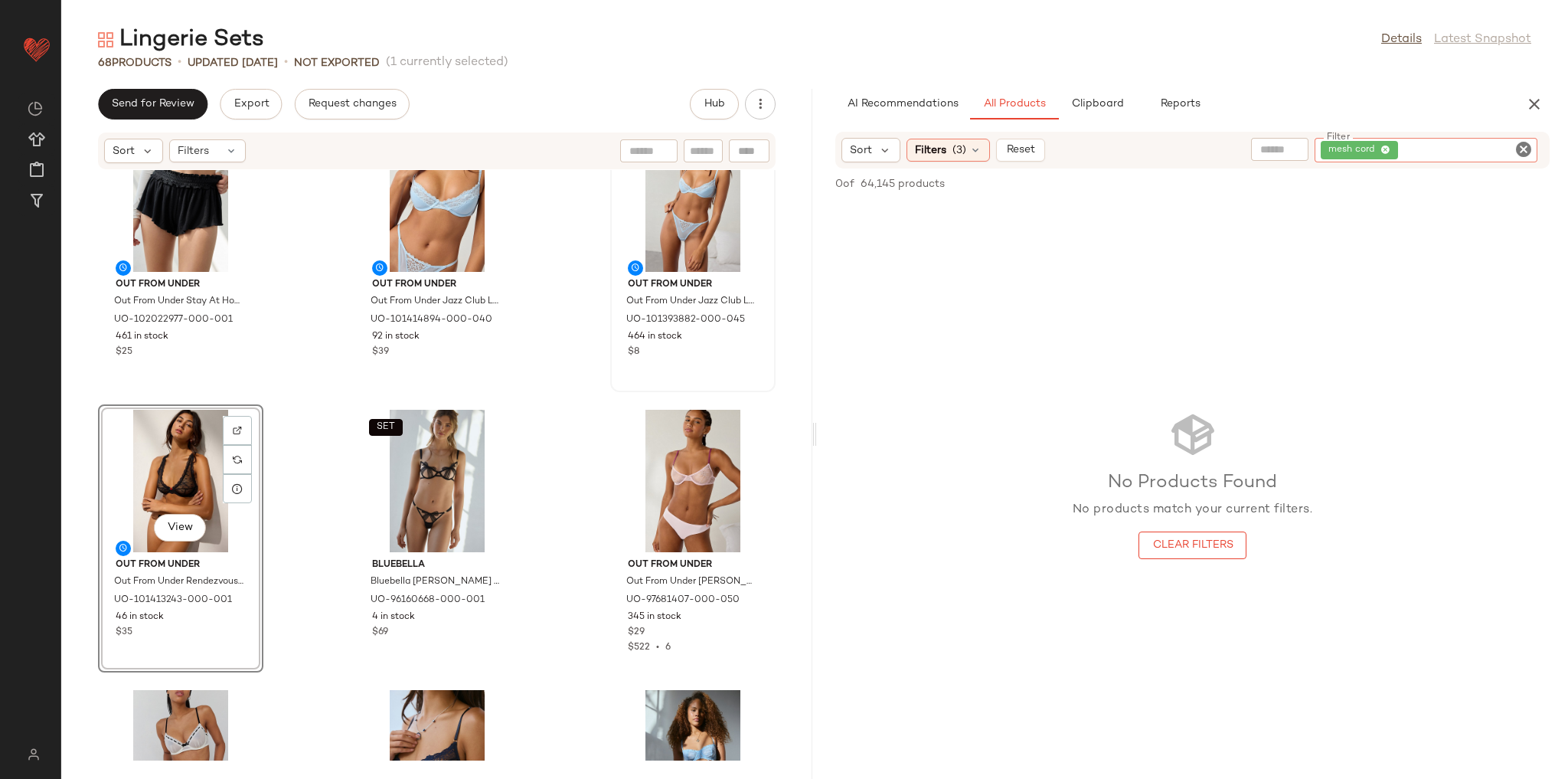
click at [1521, 145] on icon "Clear Filter" at bounding box center [1524, 150] width 19 height 19
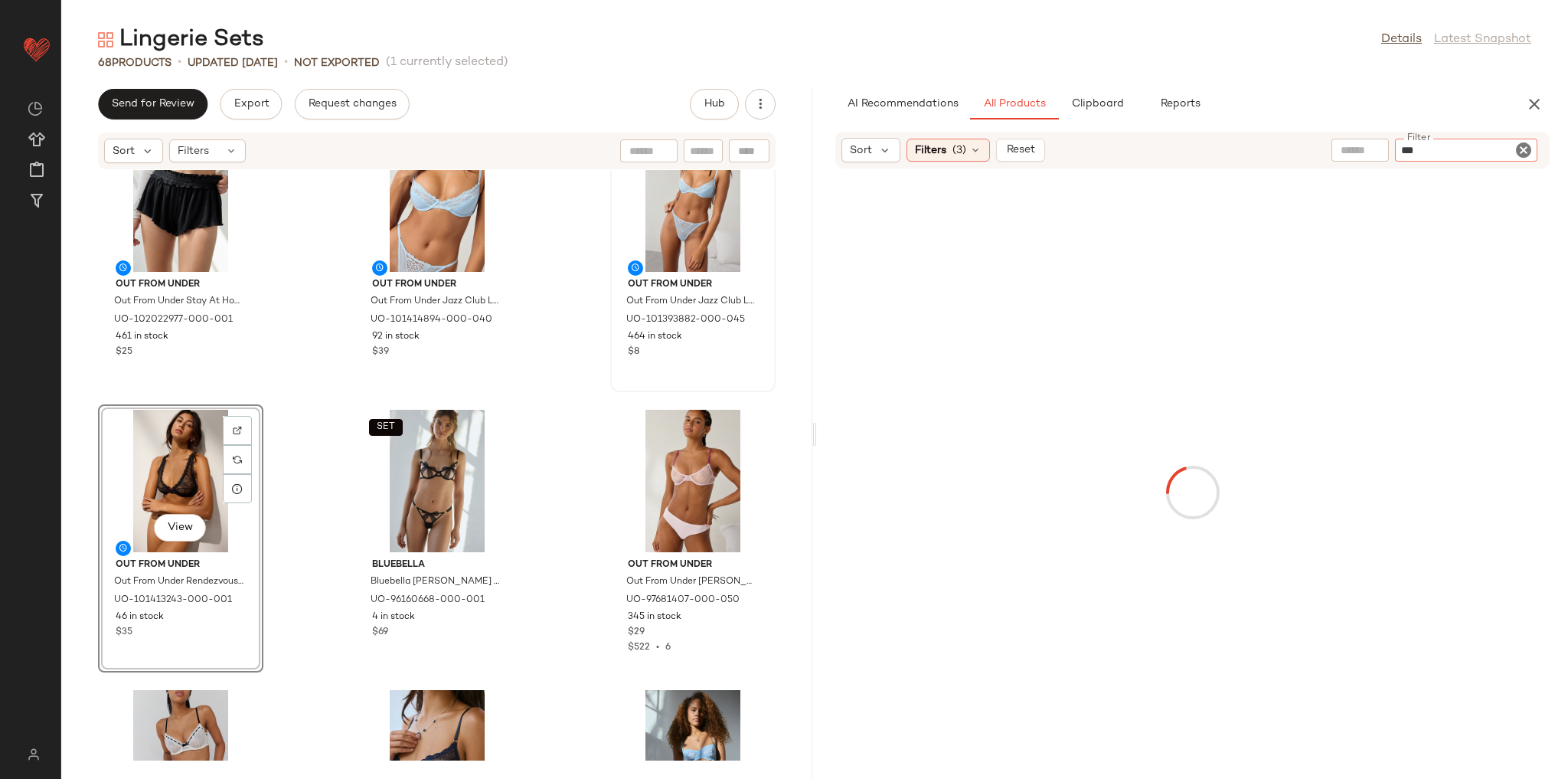
type input "****"
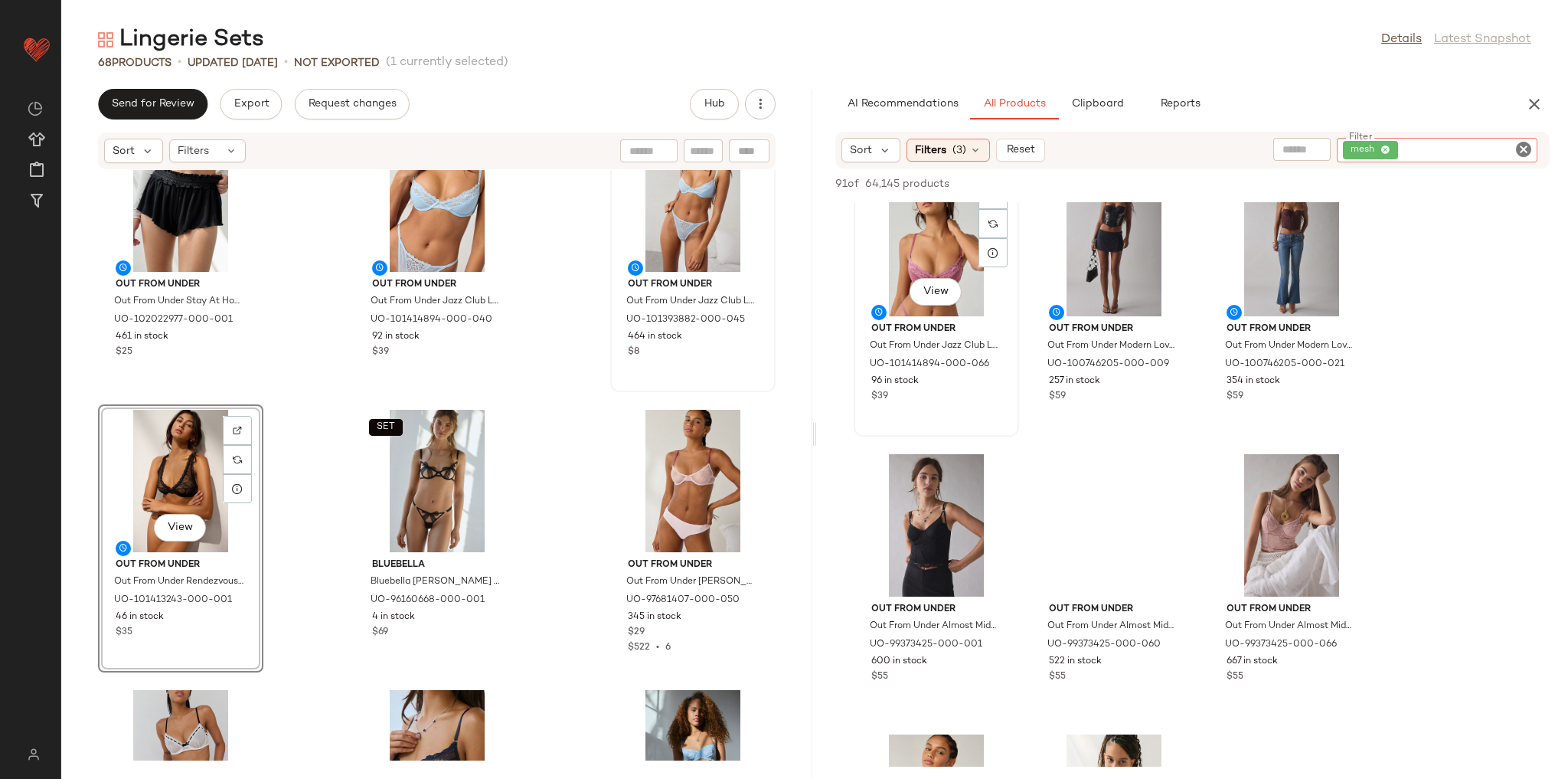
scroll to position [797, 0]
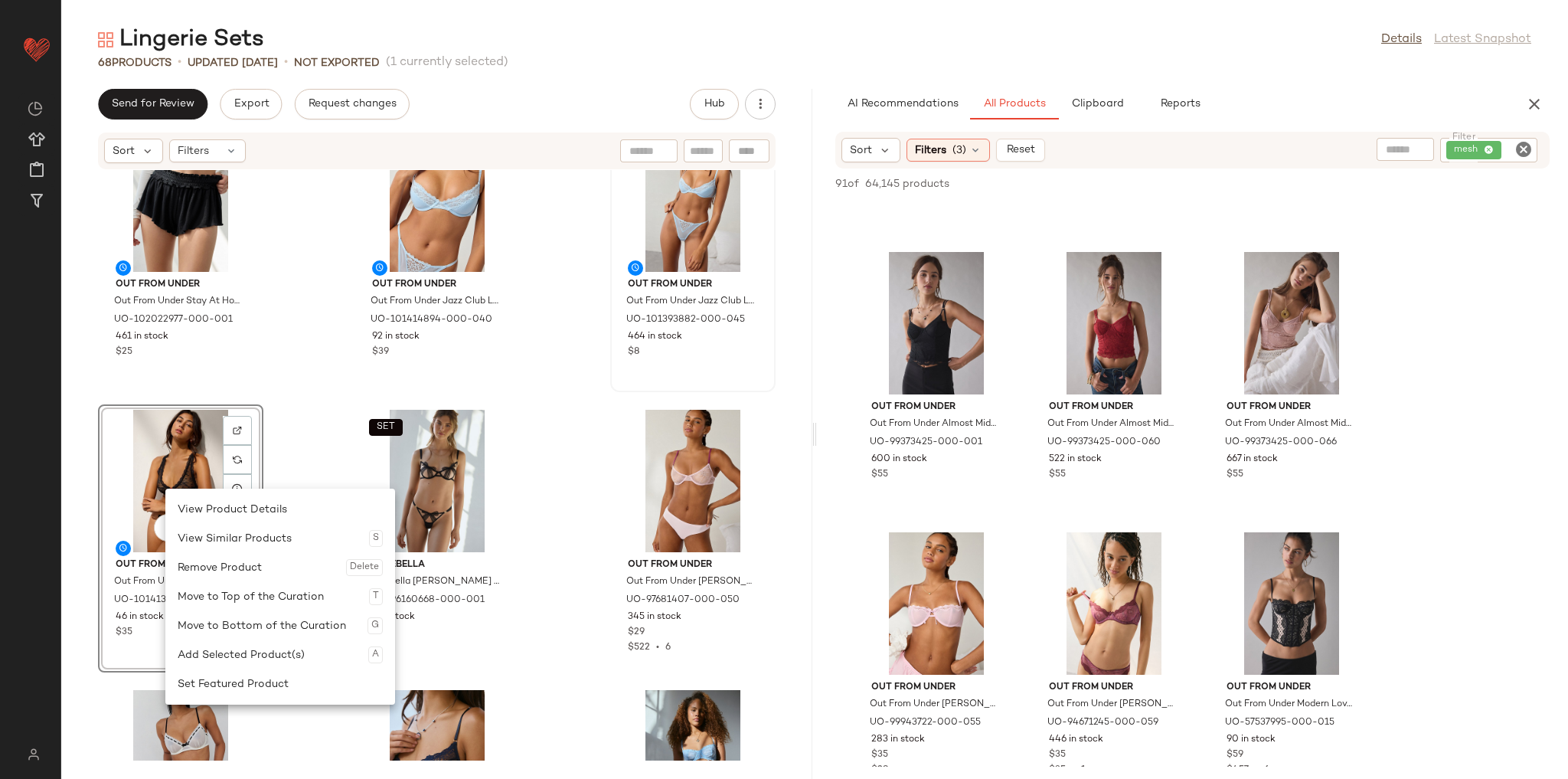
click at [265, 567] on div "Remove Product Delete" at bounding box center [280, 568] width 205 height 29
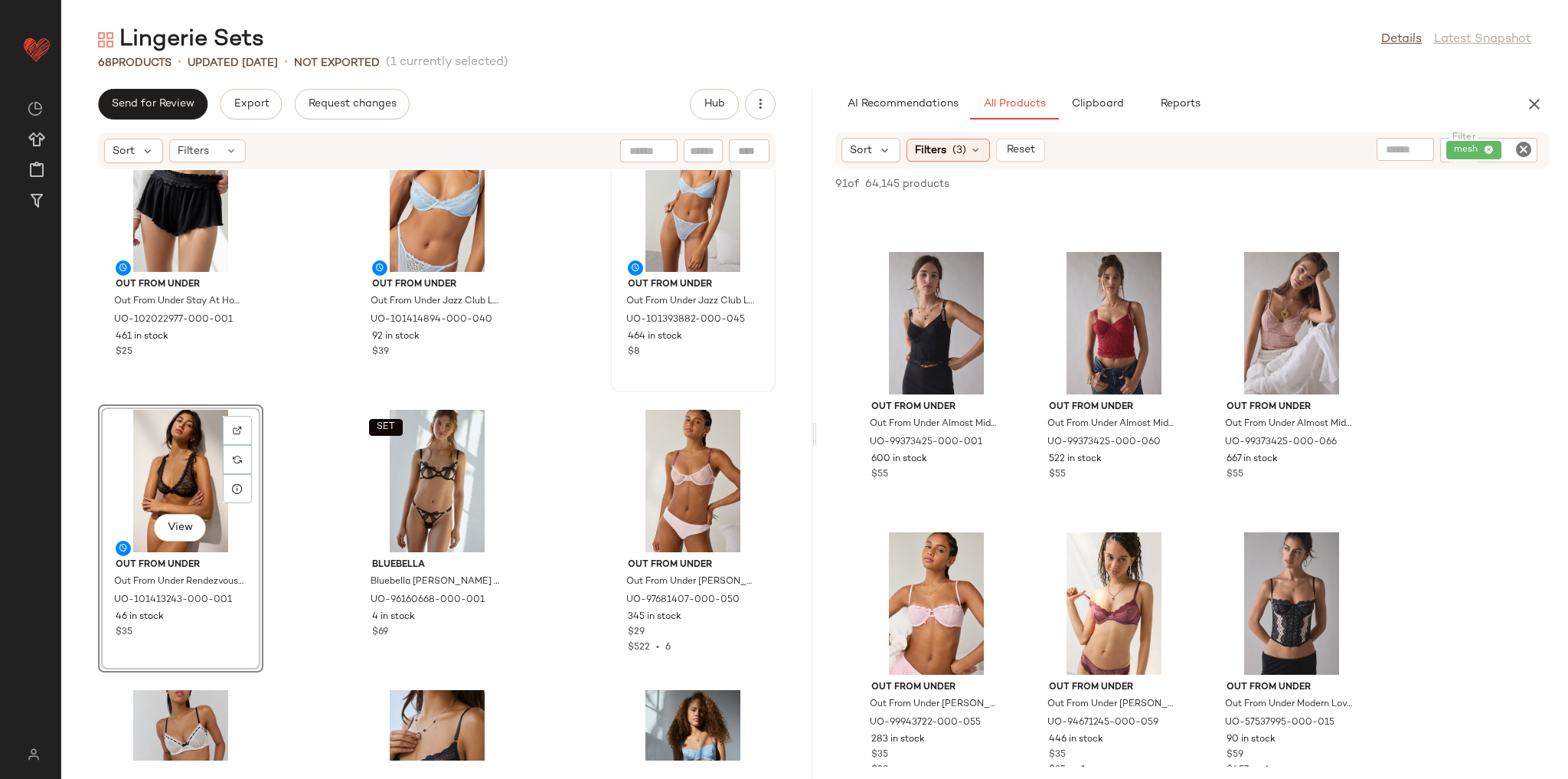
click at [288, 469] on div "[PERSON_NAME] [PERSON_NAME] Slip in [GEOGRAPHIC_DATA], Women's at Urban Outfitt…" at bounding box center [436, 465] width 751 height 590
click at [172, 477] on div "View" at bounding box center [180, 481] width 155 height 142
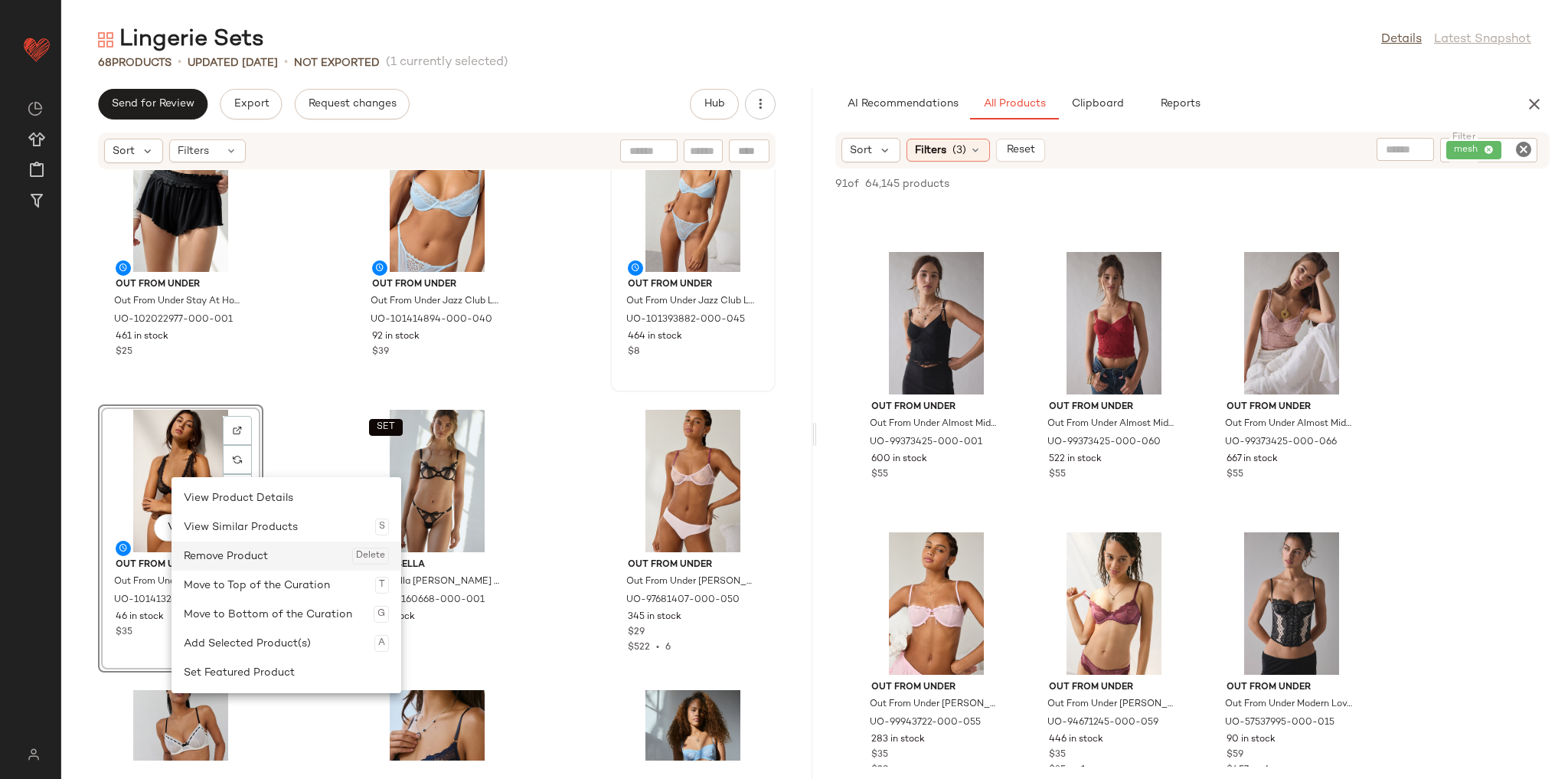
click at [238, 555] on div "Remove Product Delete" at bounding box center [286, 556] width 205 height 29
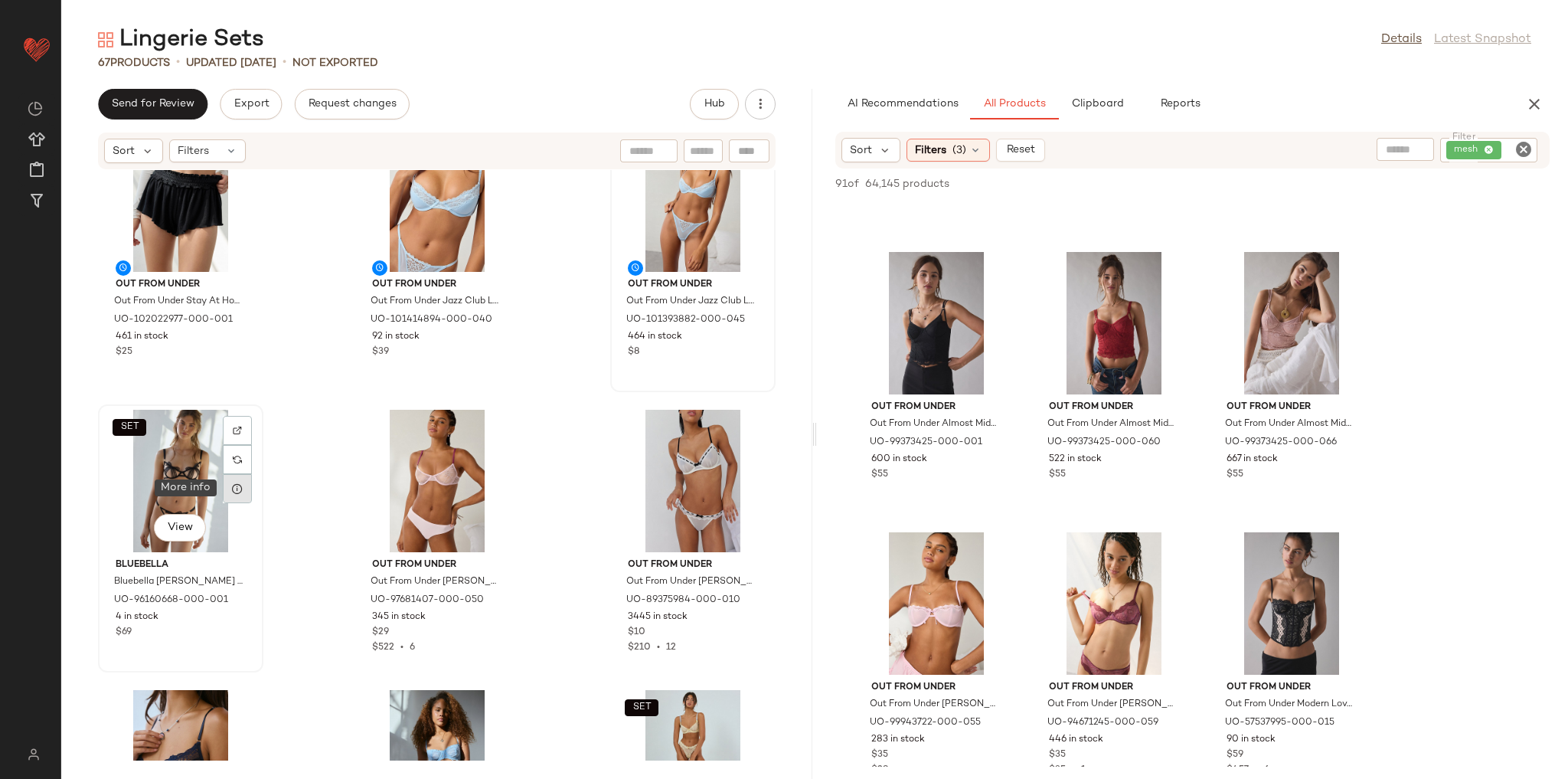
click at [227, 491] on div at bounding box center [238, 489] width 29 height 29
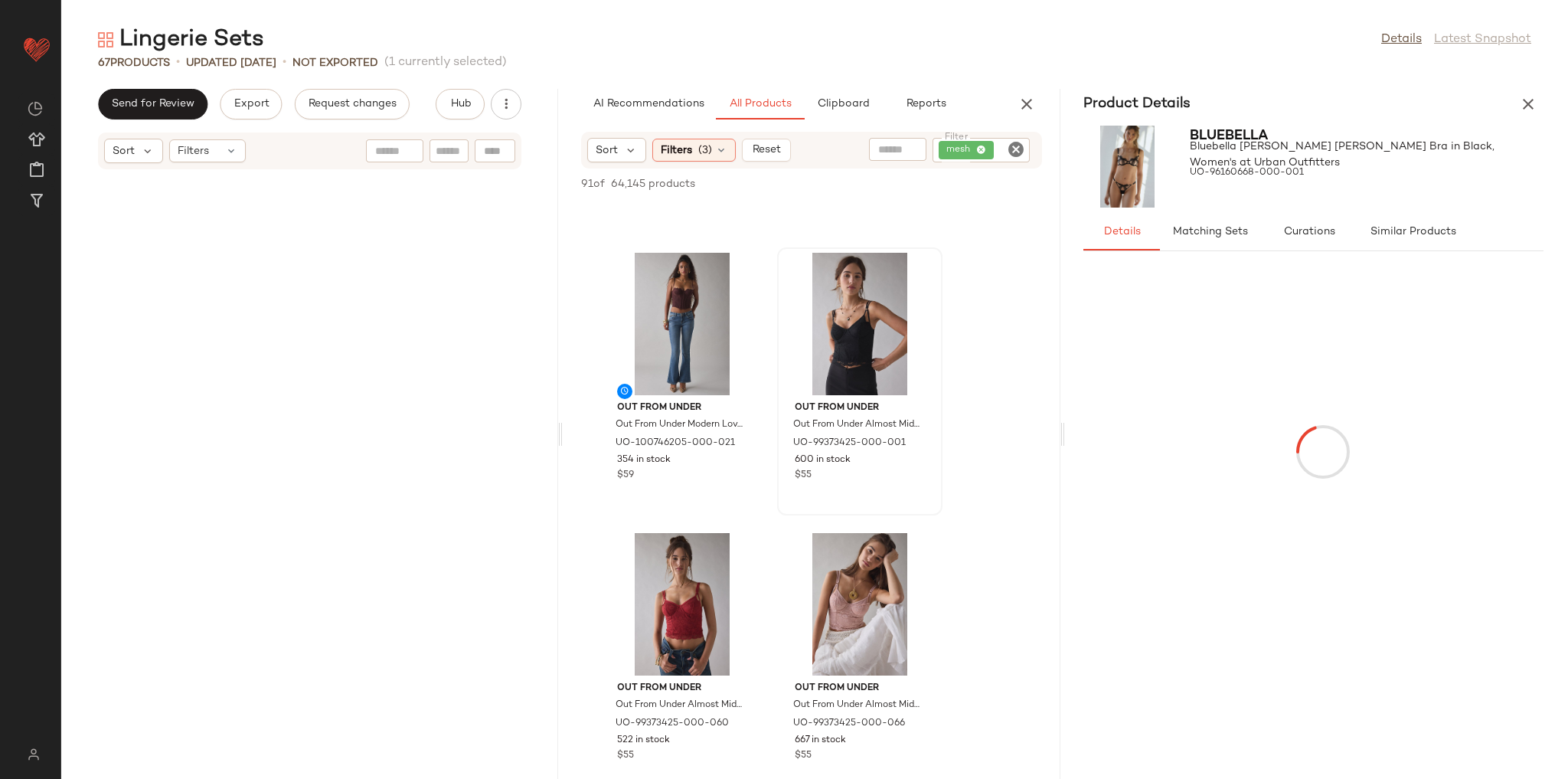
scroll to position [7290, 0]
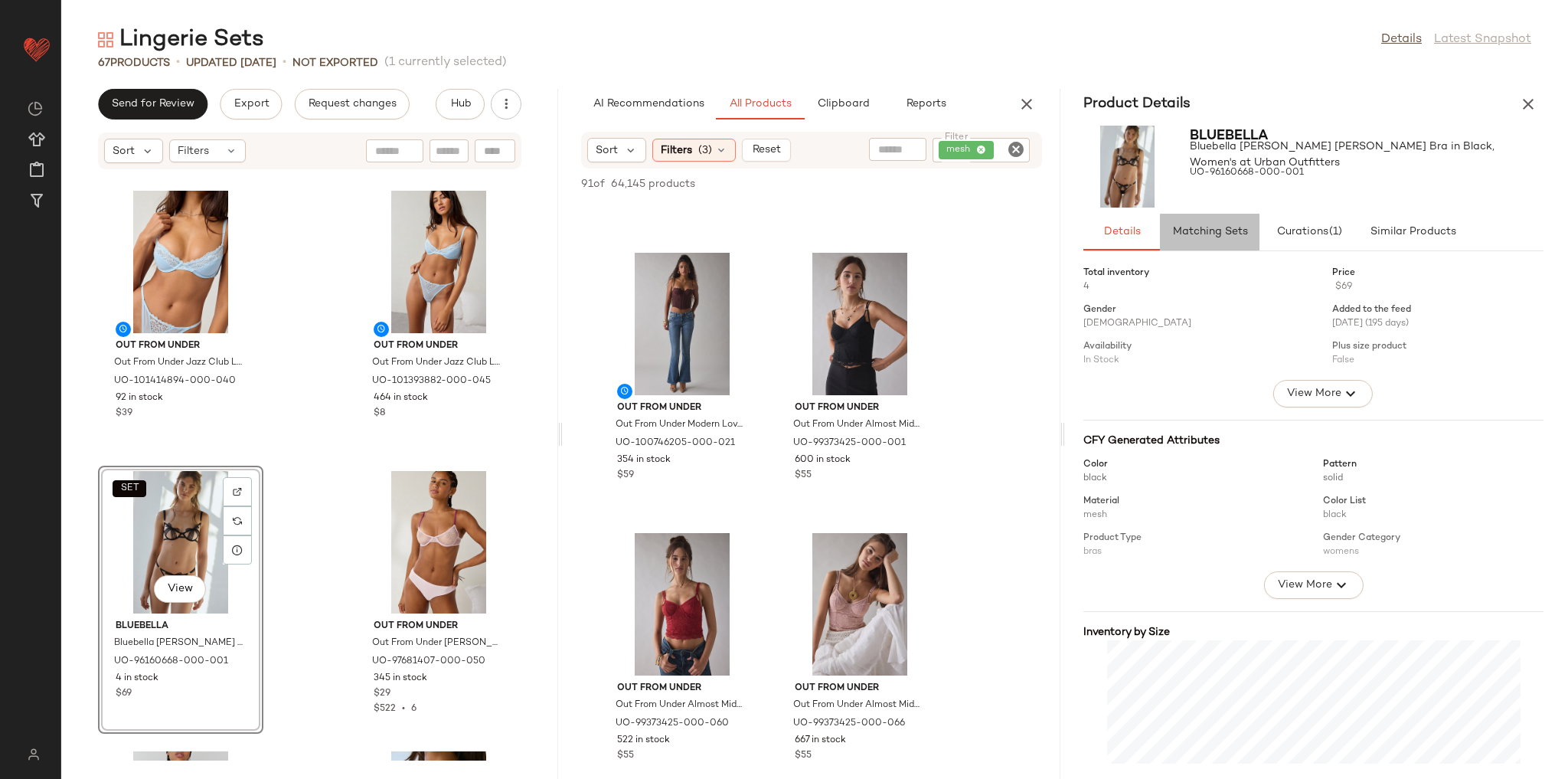
click at [1232, 224] on button "Matching Sets" at bounding box center [1210, 232] width 100 height 36
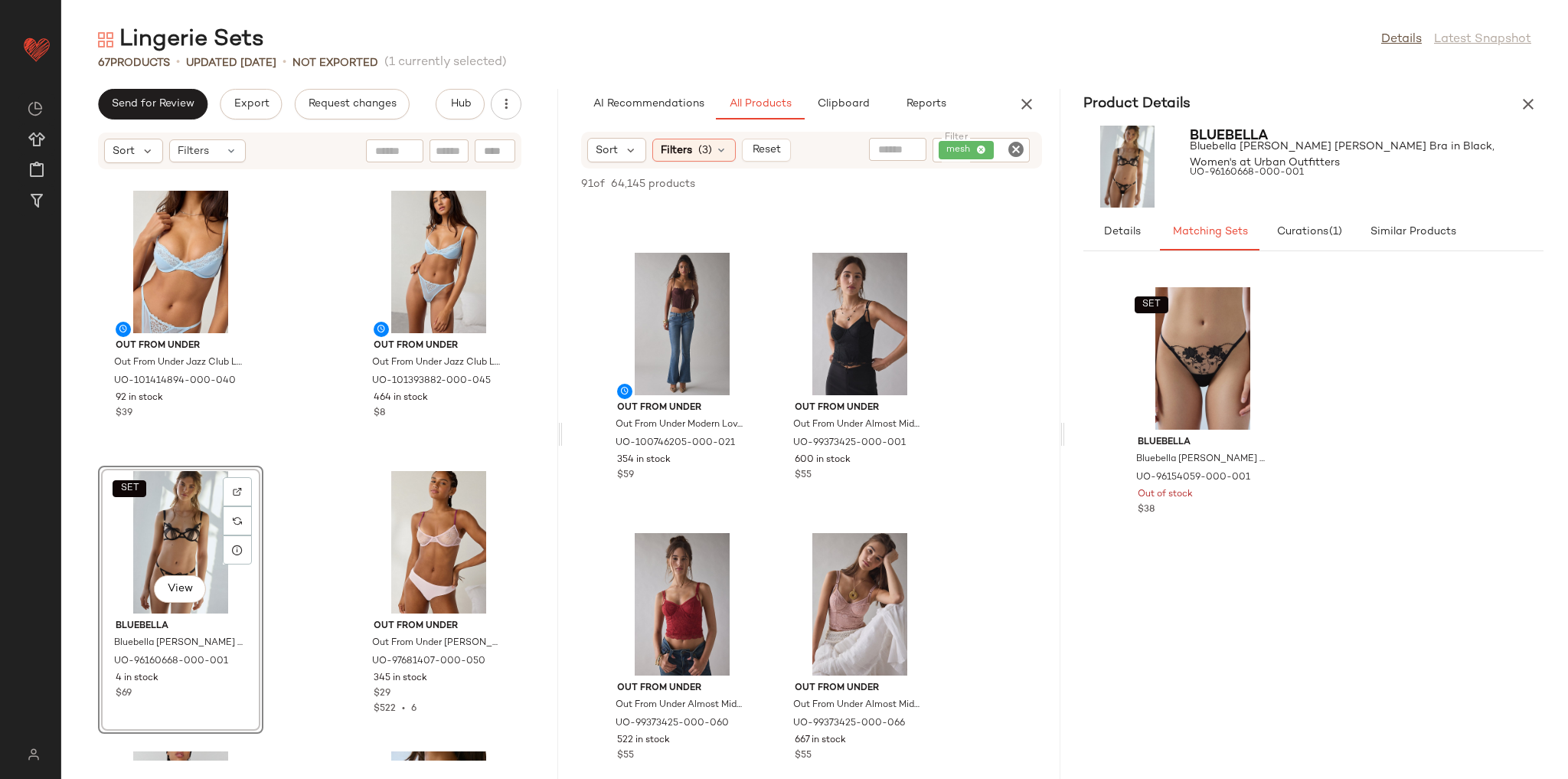
click at [1538, 89] on div "Product Details" at bounding box center [1314, 104] width 497 height 30
click at [1532, 103] on icon "button" at bounding box center [1528, 104] width 19 height 19
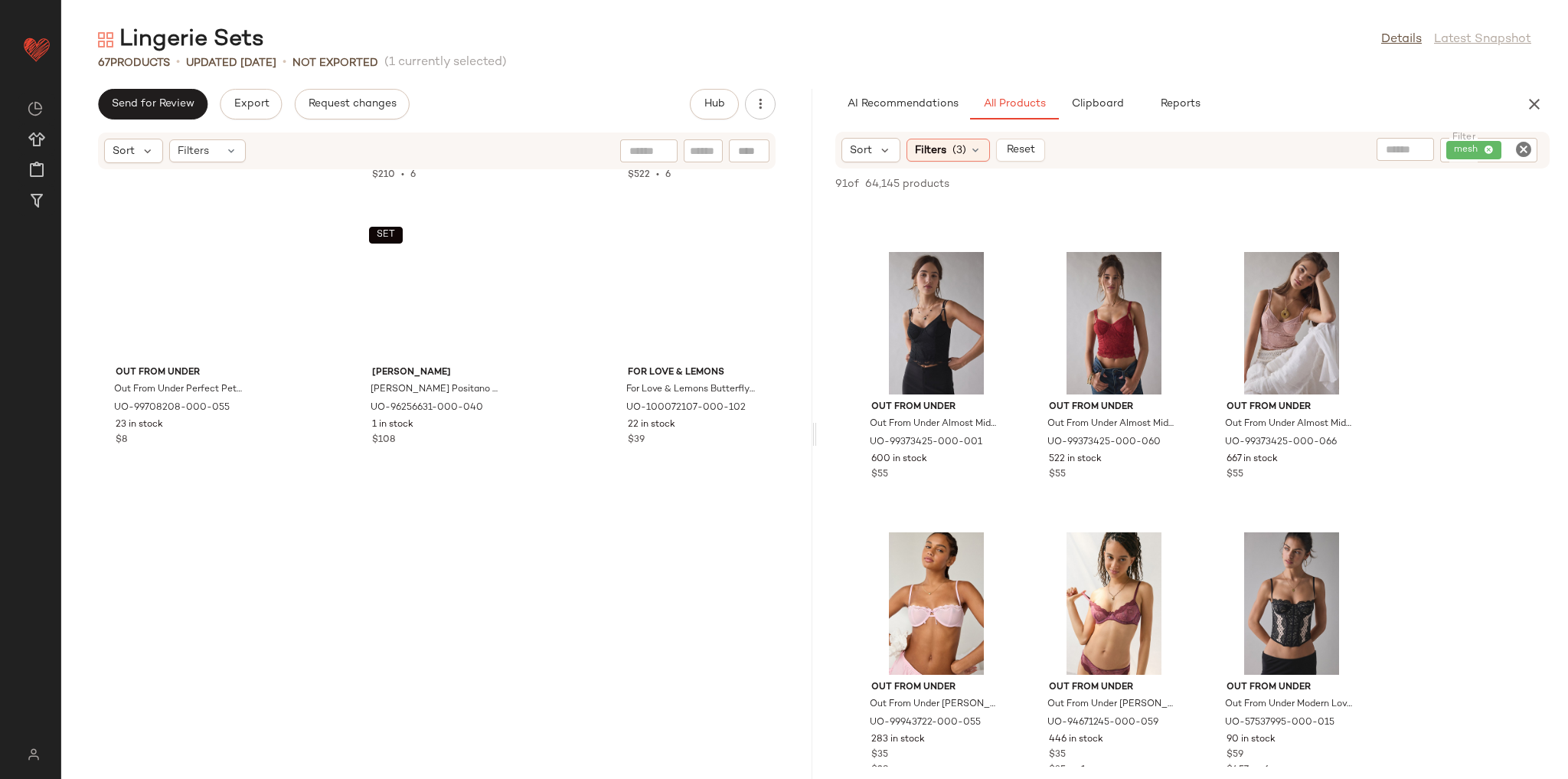
scroll to position [4767, 0]
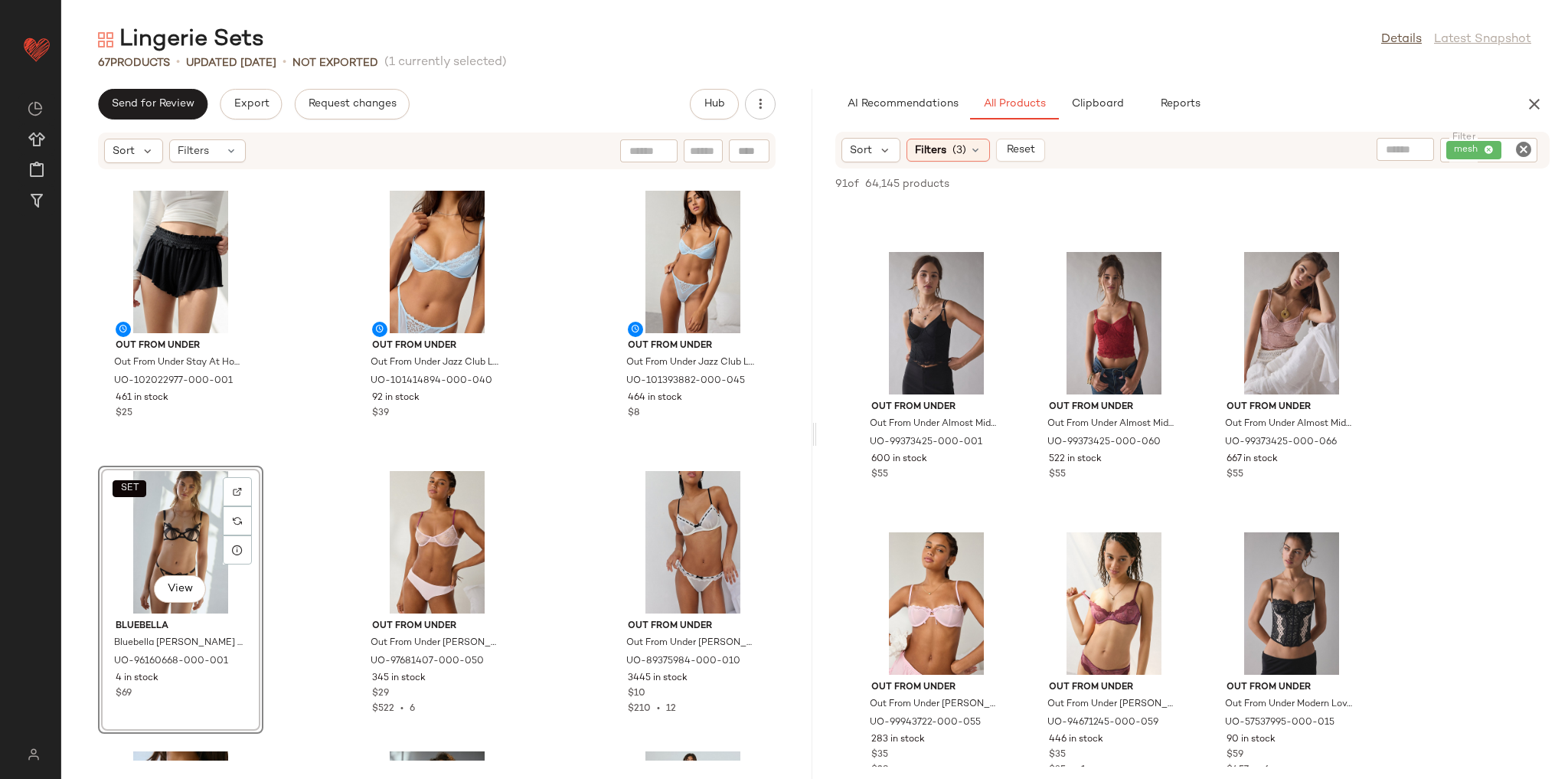
drag, startPoint x: 158, startPoint y: 515, endPoint x: 167, endPoint y: 516, distance: 9.1
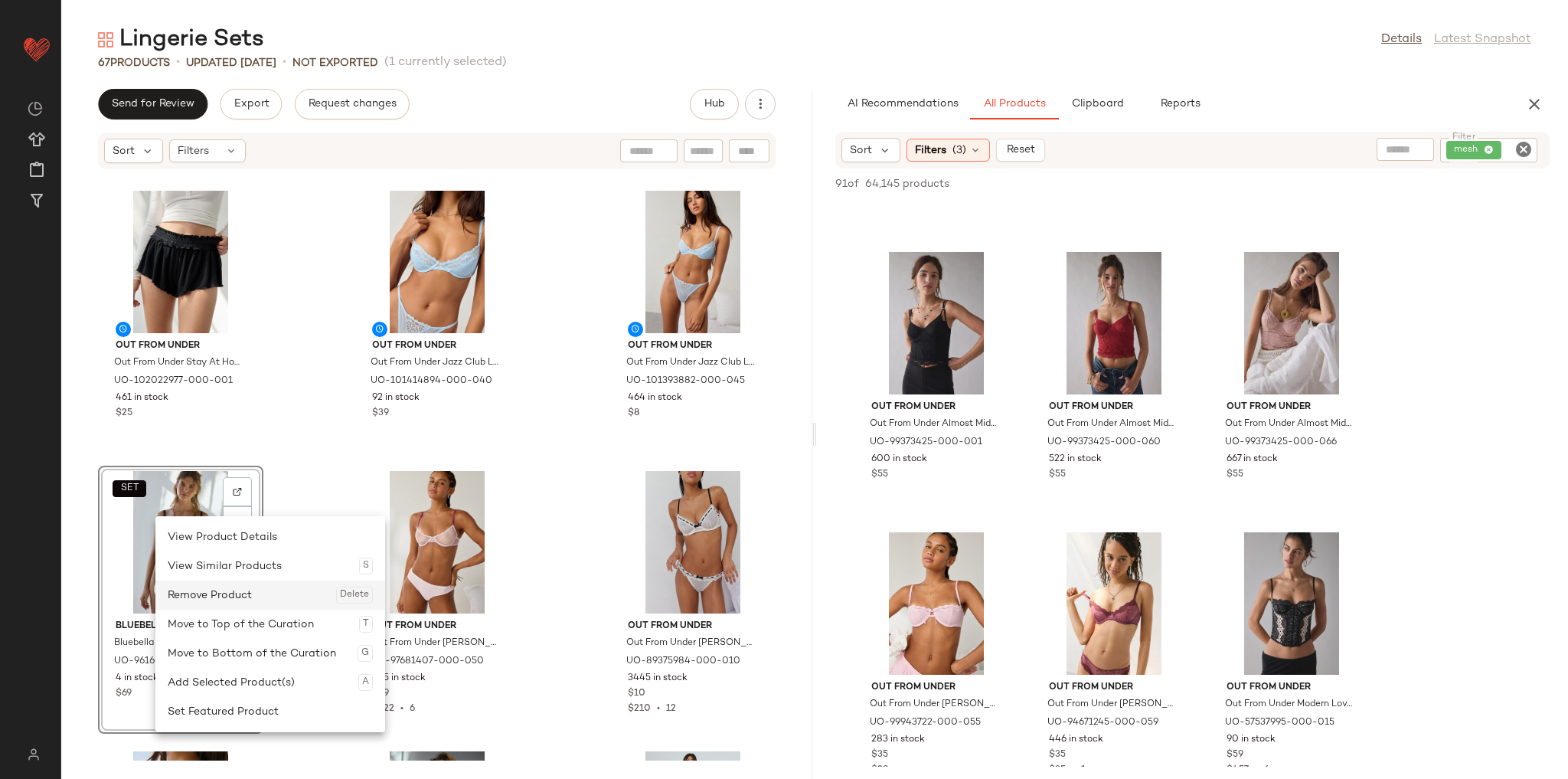
click at [230, 593] on div "Remove Product Delete" at bounding box center [270, 595] width 205 height 29
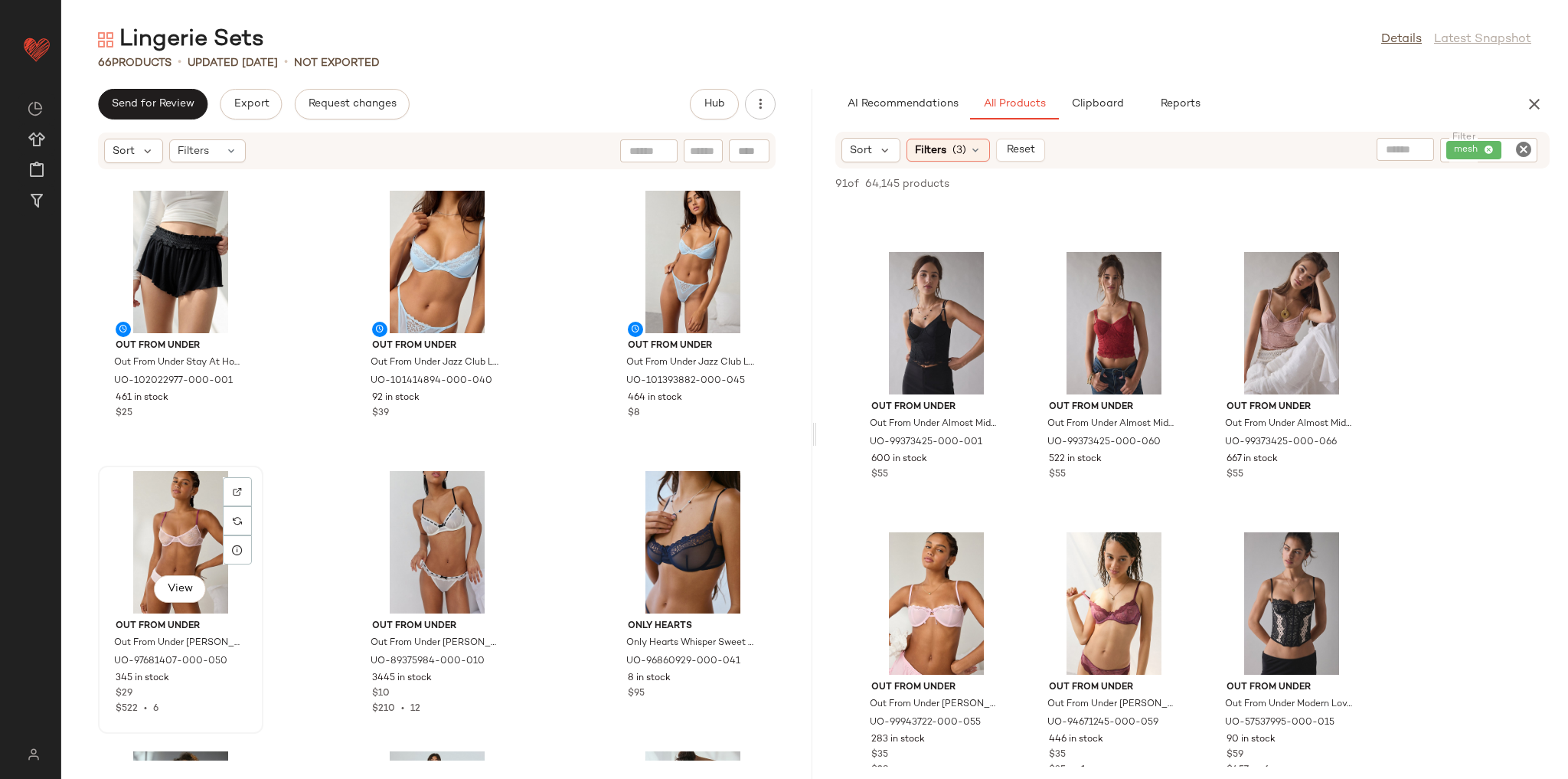
click at [175, 567] on div "View" at bounding box center [180, 542] width 155 height 142
click at [240, 492] on img at bounding box center [237, 491] width 9 height 9
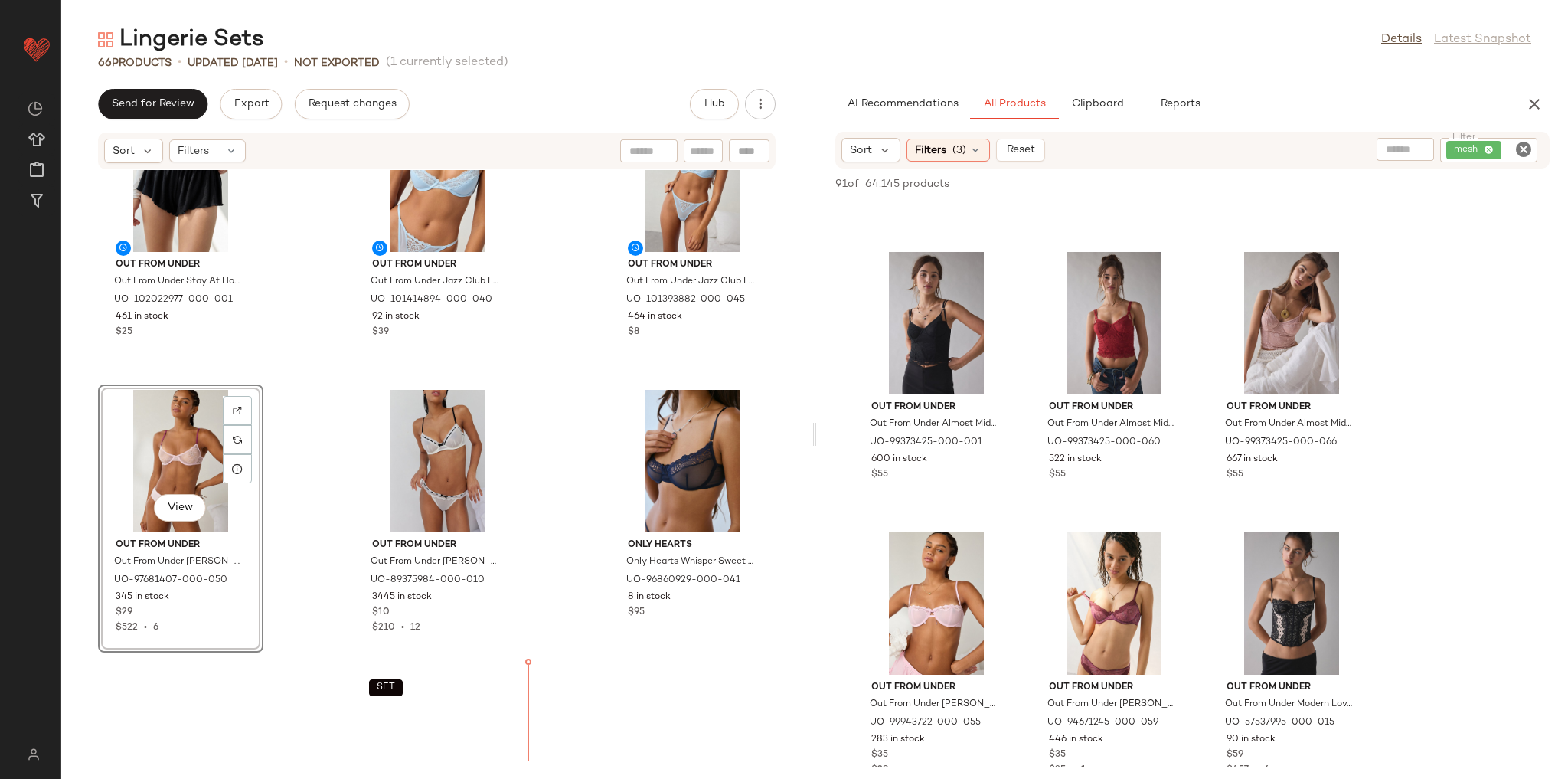
scroll to position [4850, 0]
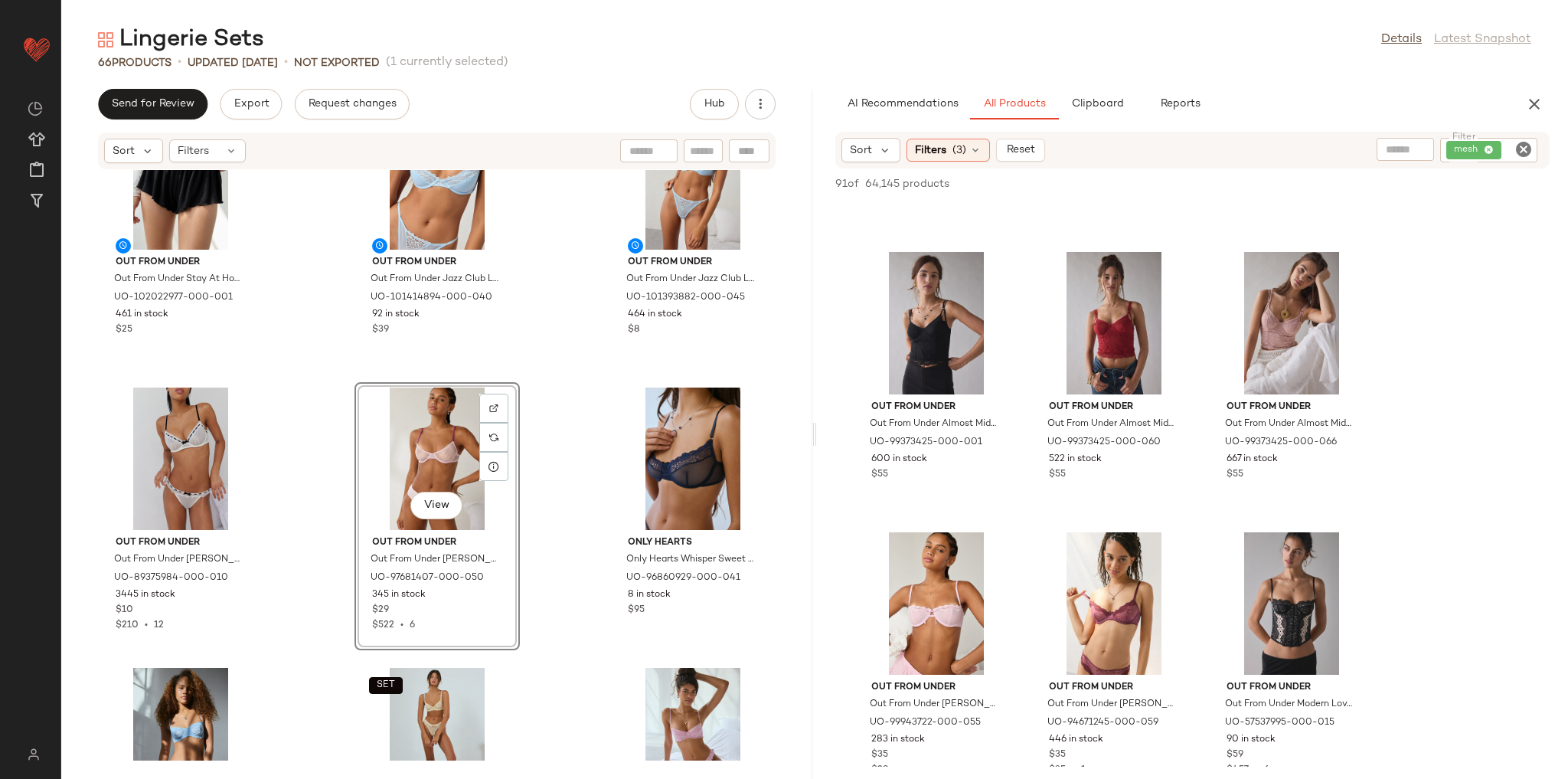
click at [278, 398] on div "Out From Under Out From Under Stay At Home Smocked Ruffle Knit Shorts in Black,…" at bounding box center [436, 465] width 751 height 590
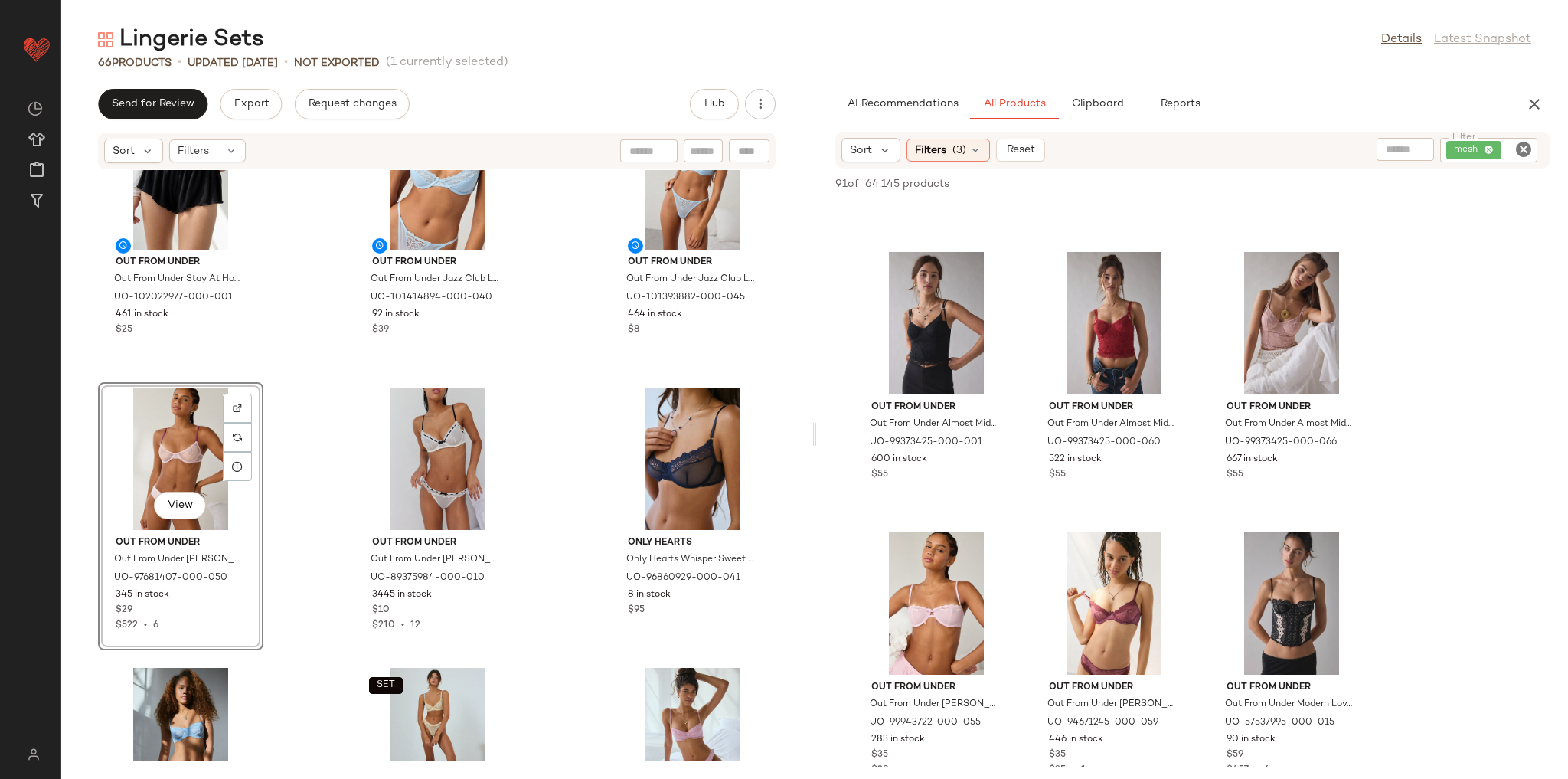
click at [307, 334] on div "Out From Under Out From Under Stay At Home Smocked Ruffle Knit Shorts in Black,…" at bounding box center [436, 465] width 751 height 590
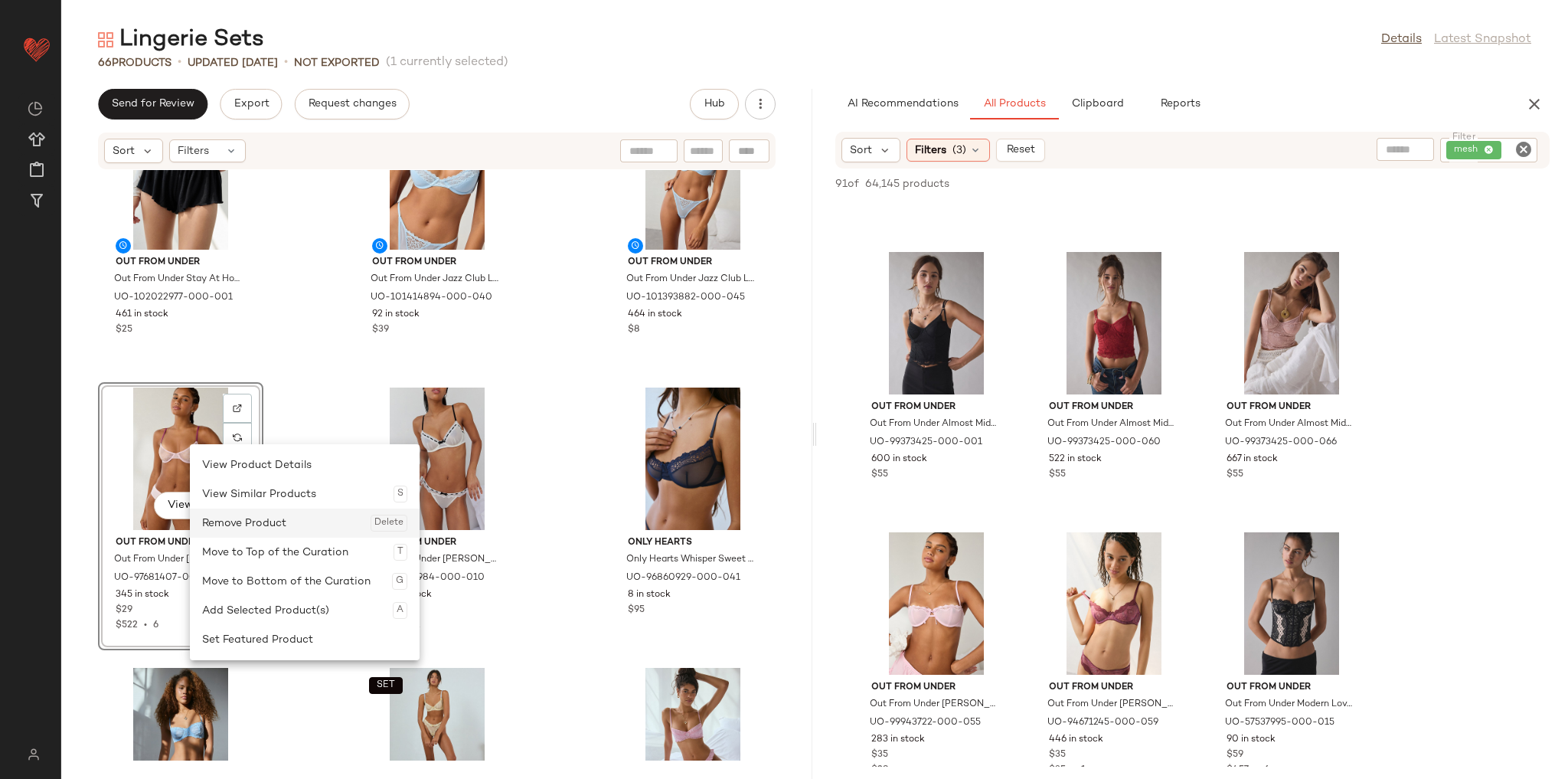
click at [233, 518] on div "Remove Product Delete" at bounding box center [304, 523] width 205 height 29
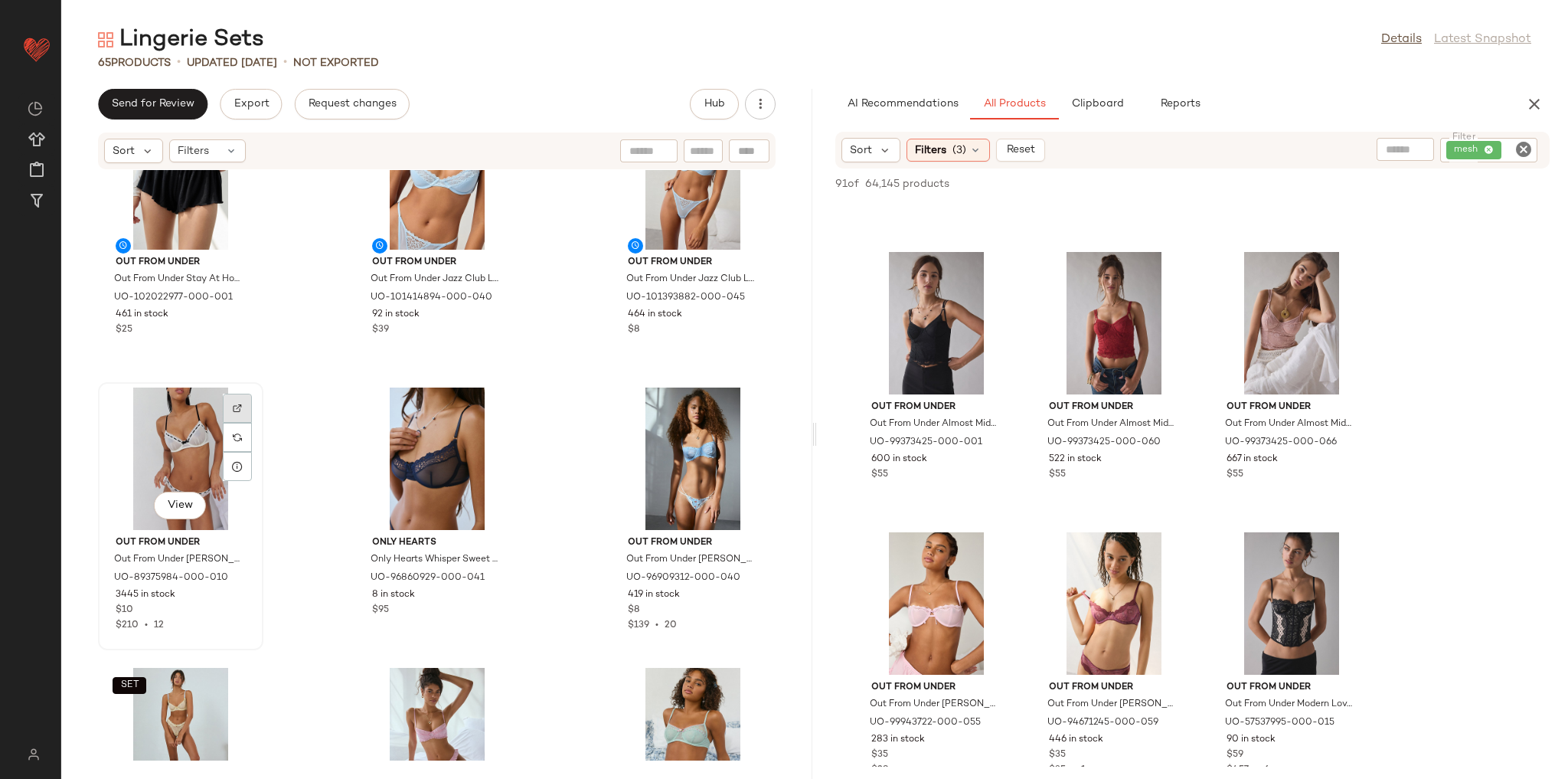
click at [231, 410] on div at bounding box center [238, 409] width 29 height 29
click at [1516, 152] on icon "Clear Filter" at bounding box center [1524, 150] width 19 height 19
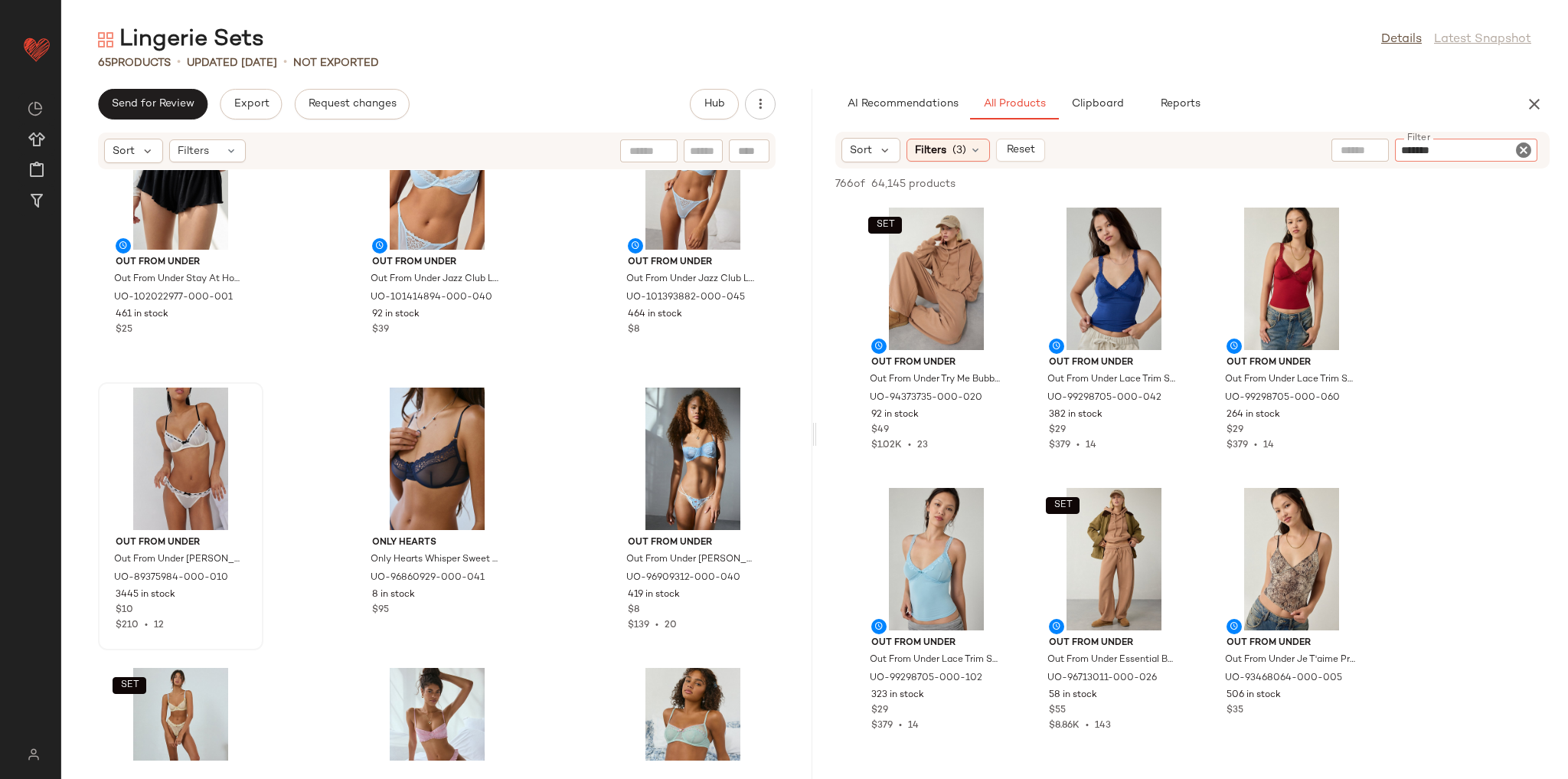
type input "********"
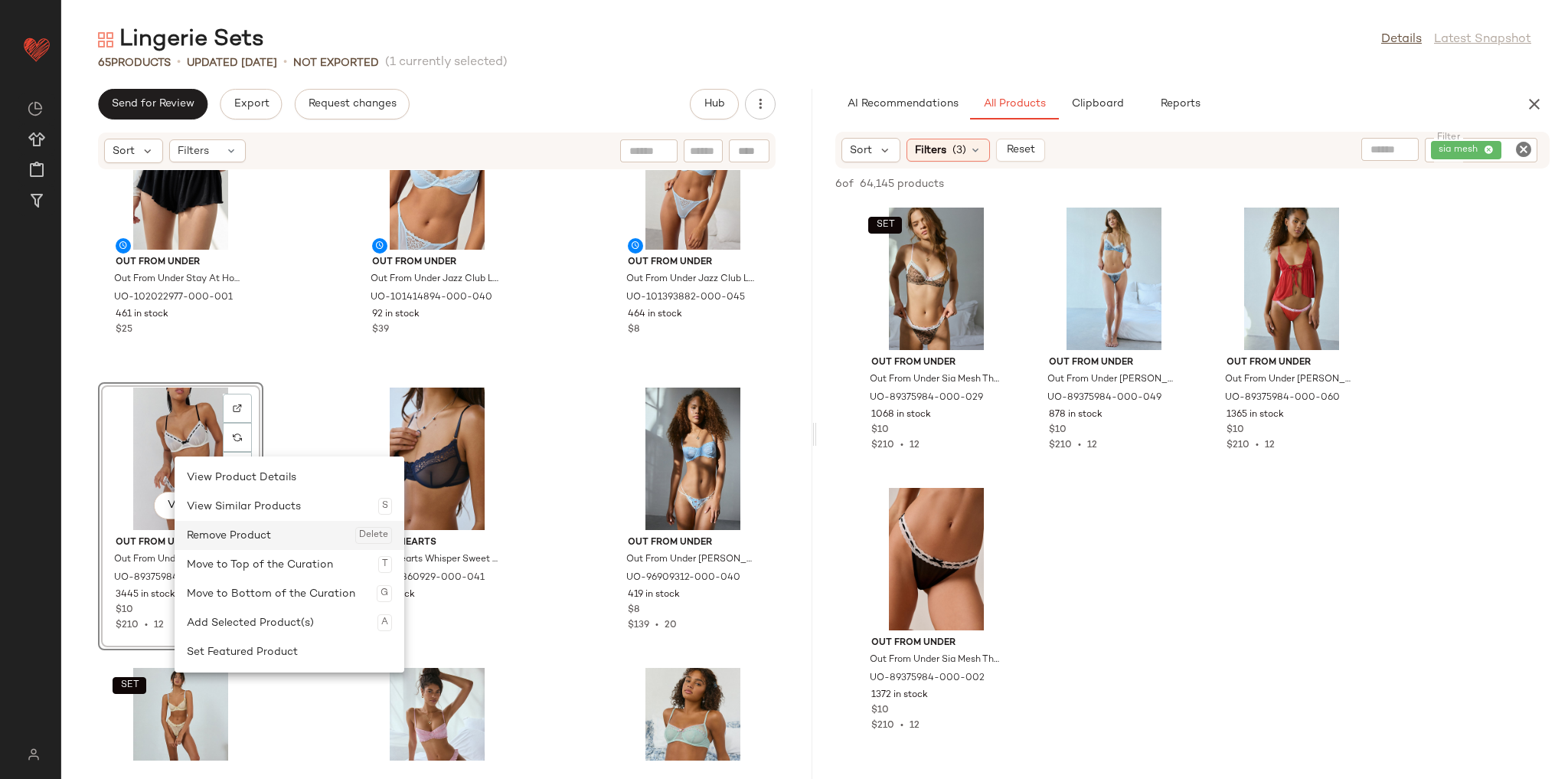
click at [227, 540] on div "Remove Product Delete" at bounding box center [289, 535] width 205 height 29
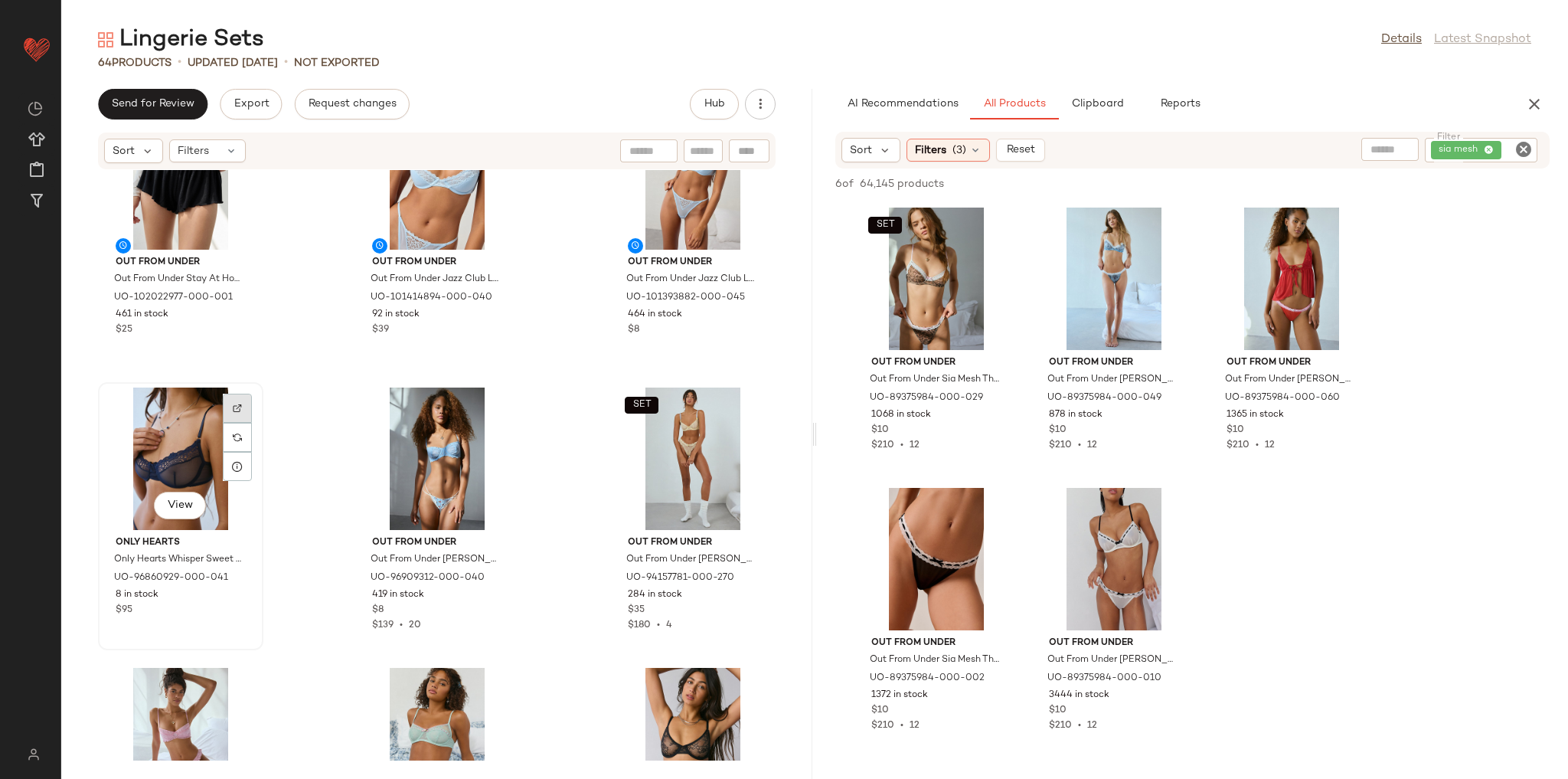
click at [243, 403] on div at bounding box center [238, 409] width 29 height 29
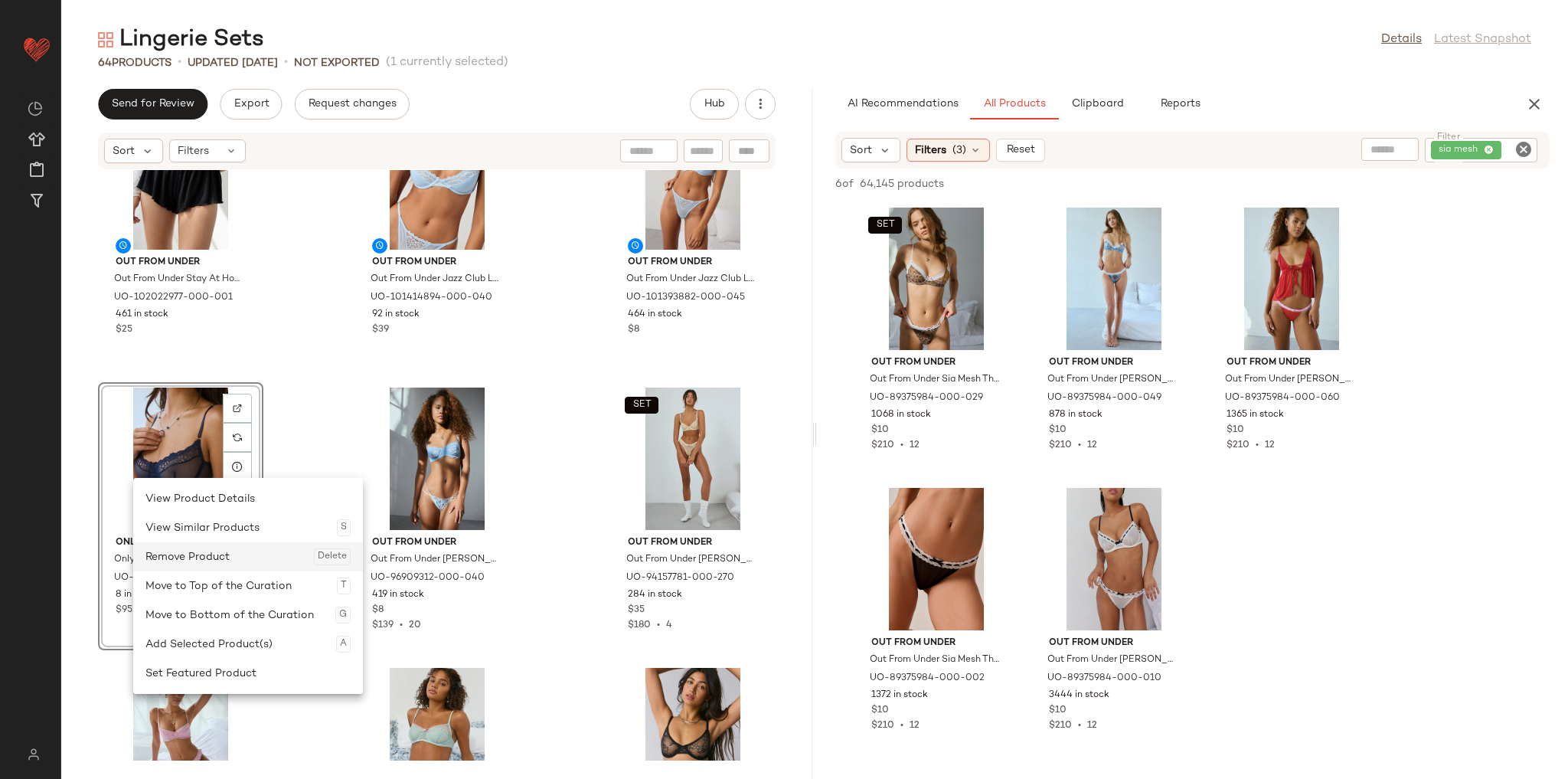
click at [187, 561] on div "Remove Product Delete" at bounding box center [248, 557] width 205 height 29
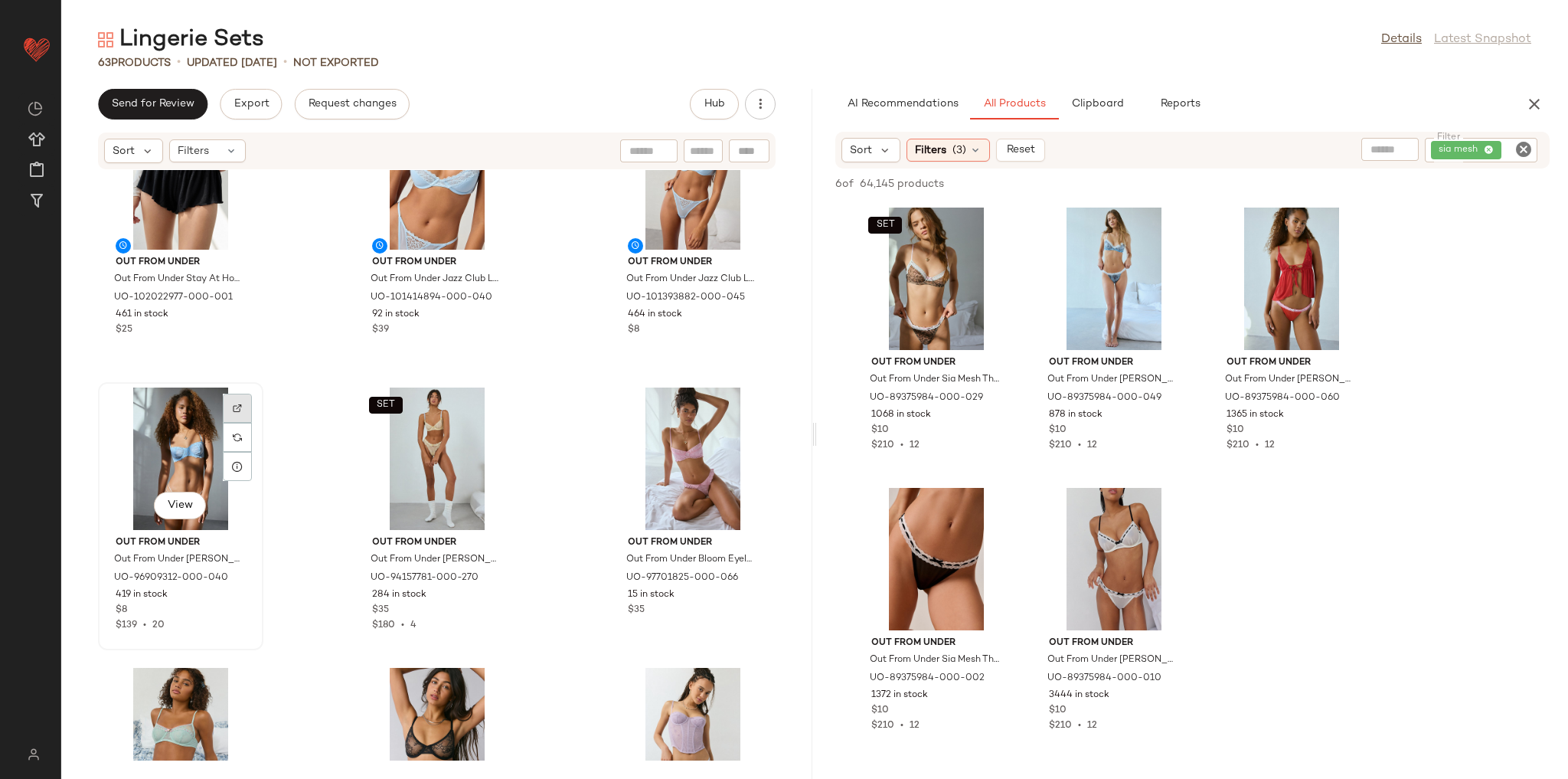
click at [230, 410] on div at bounding box center [238, 409] width 29 height 29
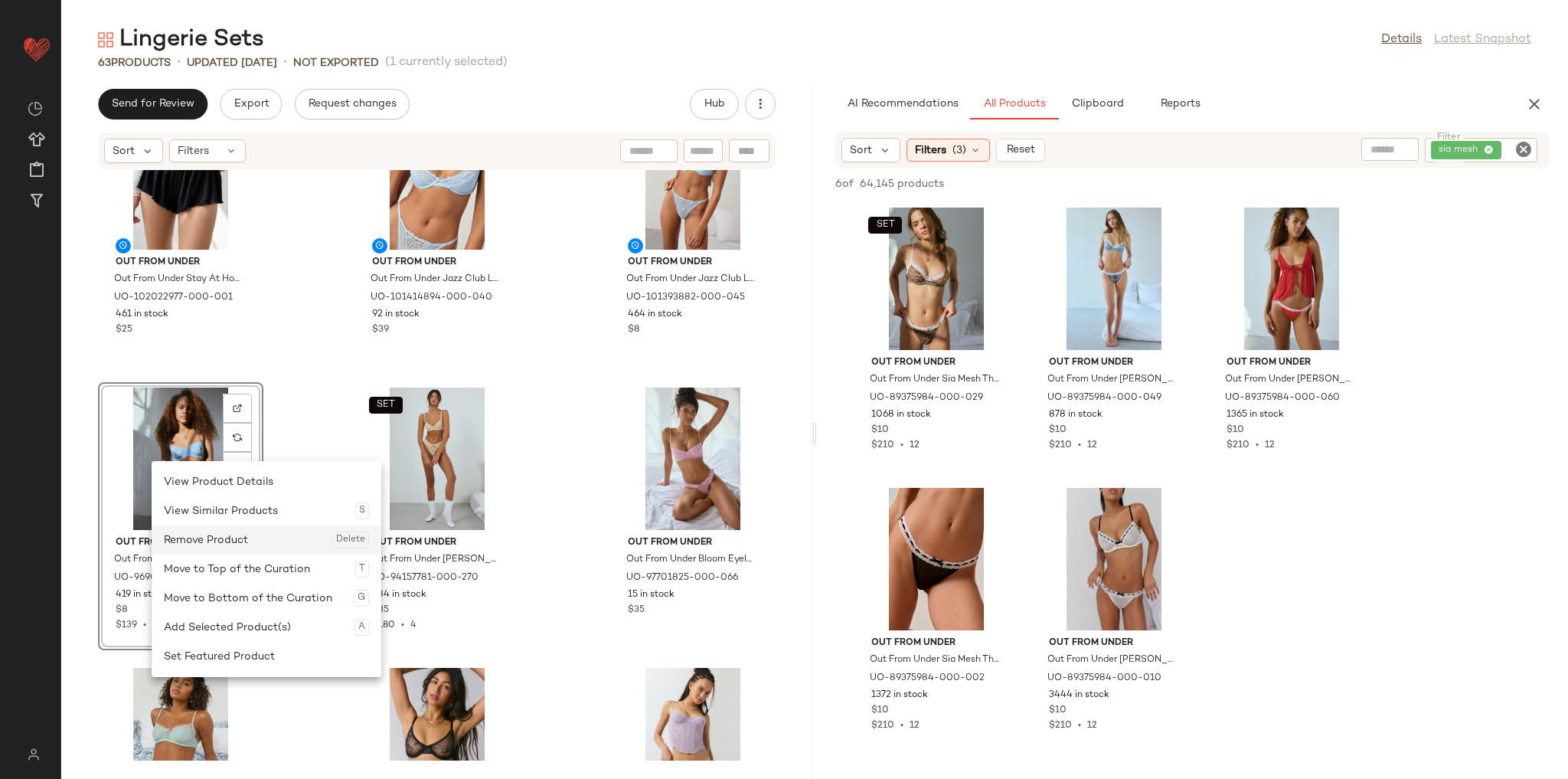
click at [216, 542] on div "Remove Product Delete" at bounding box center [266, 540] width 205 height 29
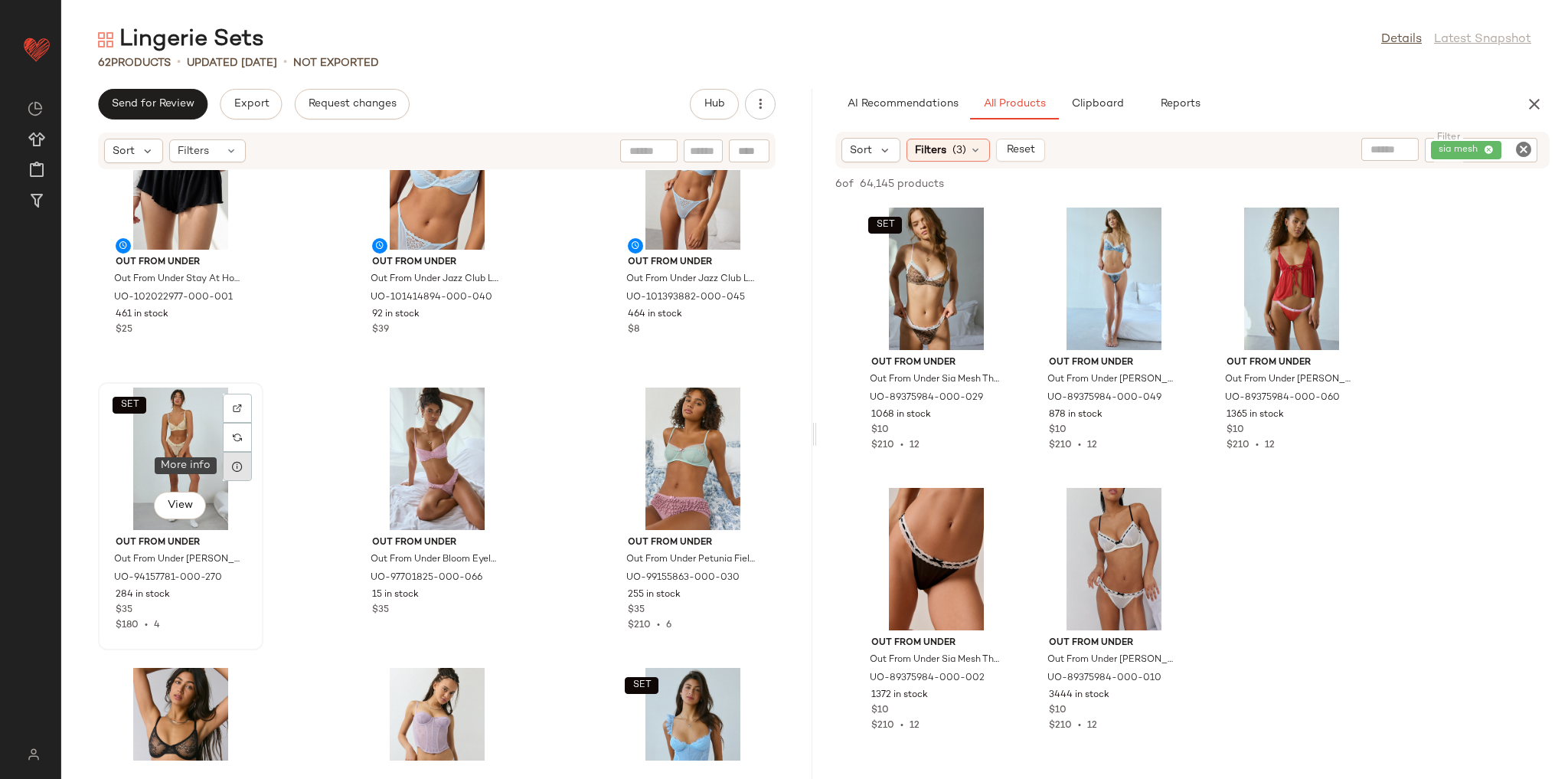
click at [238, 466] on icon at bounding box center [238, 466] width 12 height 12
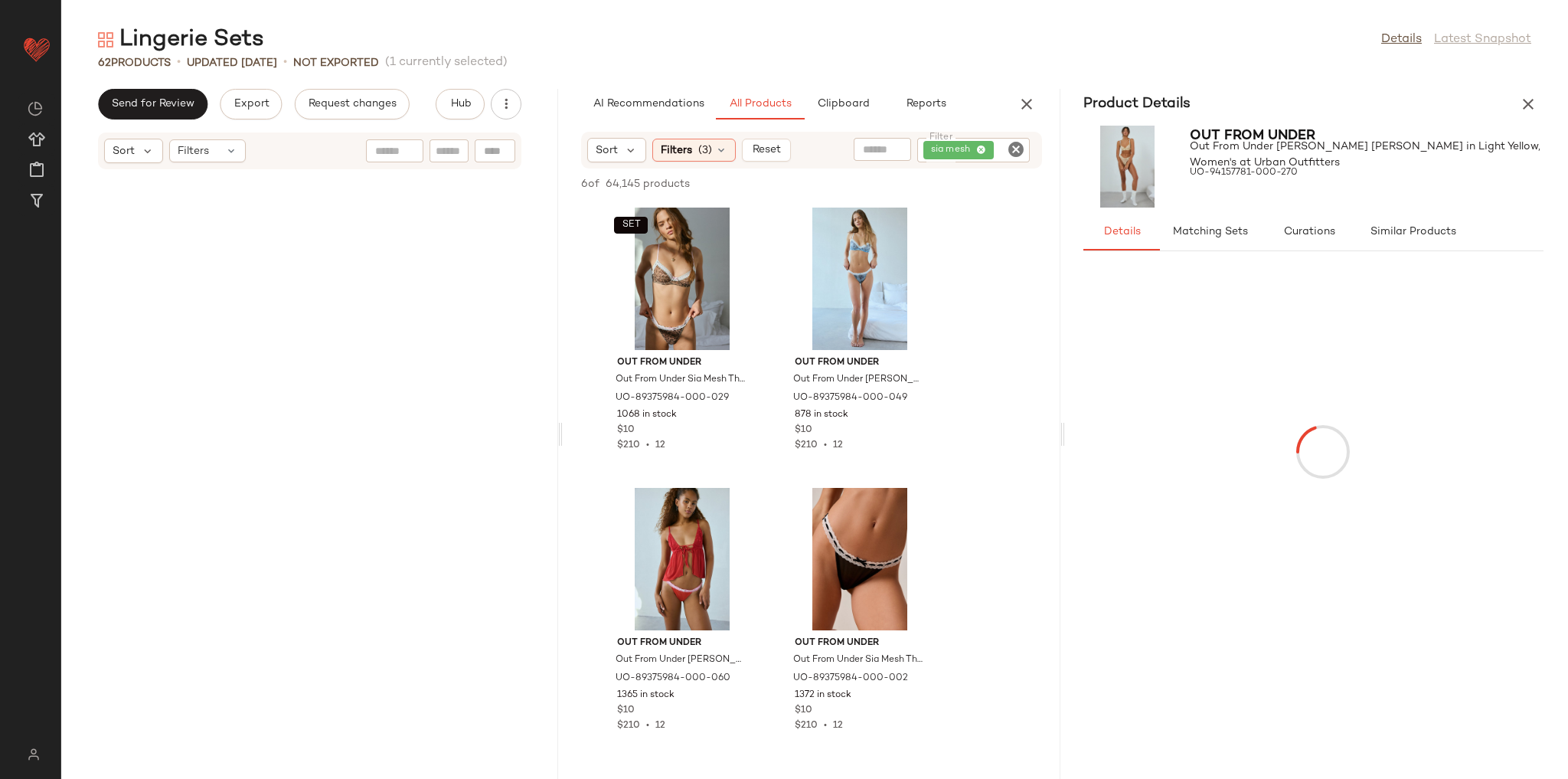
scroll to position [7290, 0]
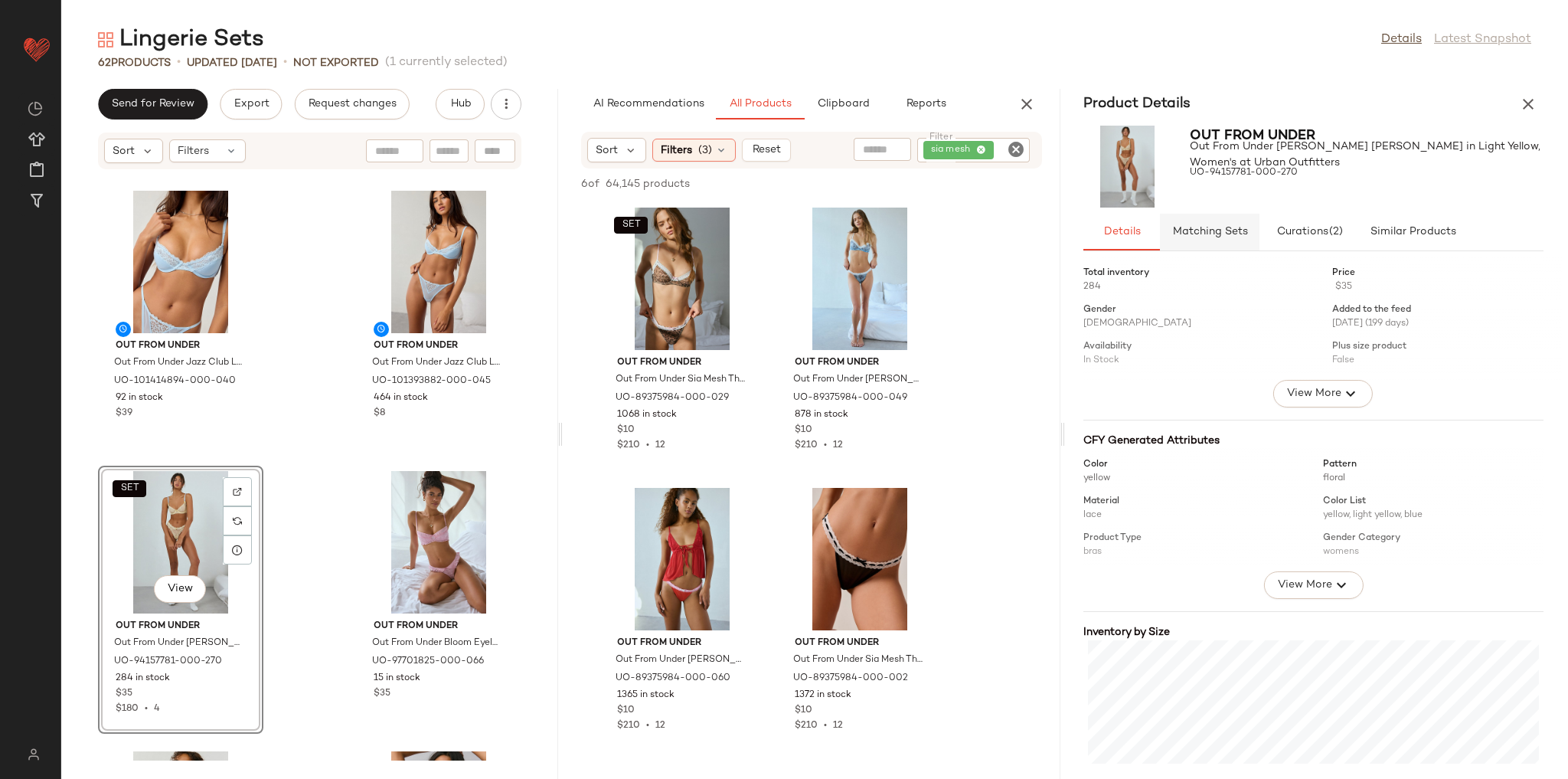
click at [1226, 242] on button "Matching Sets" at bounding box center [1210, 232] width 100 height 36
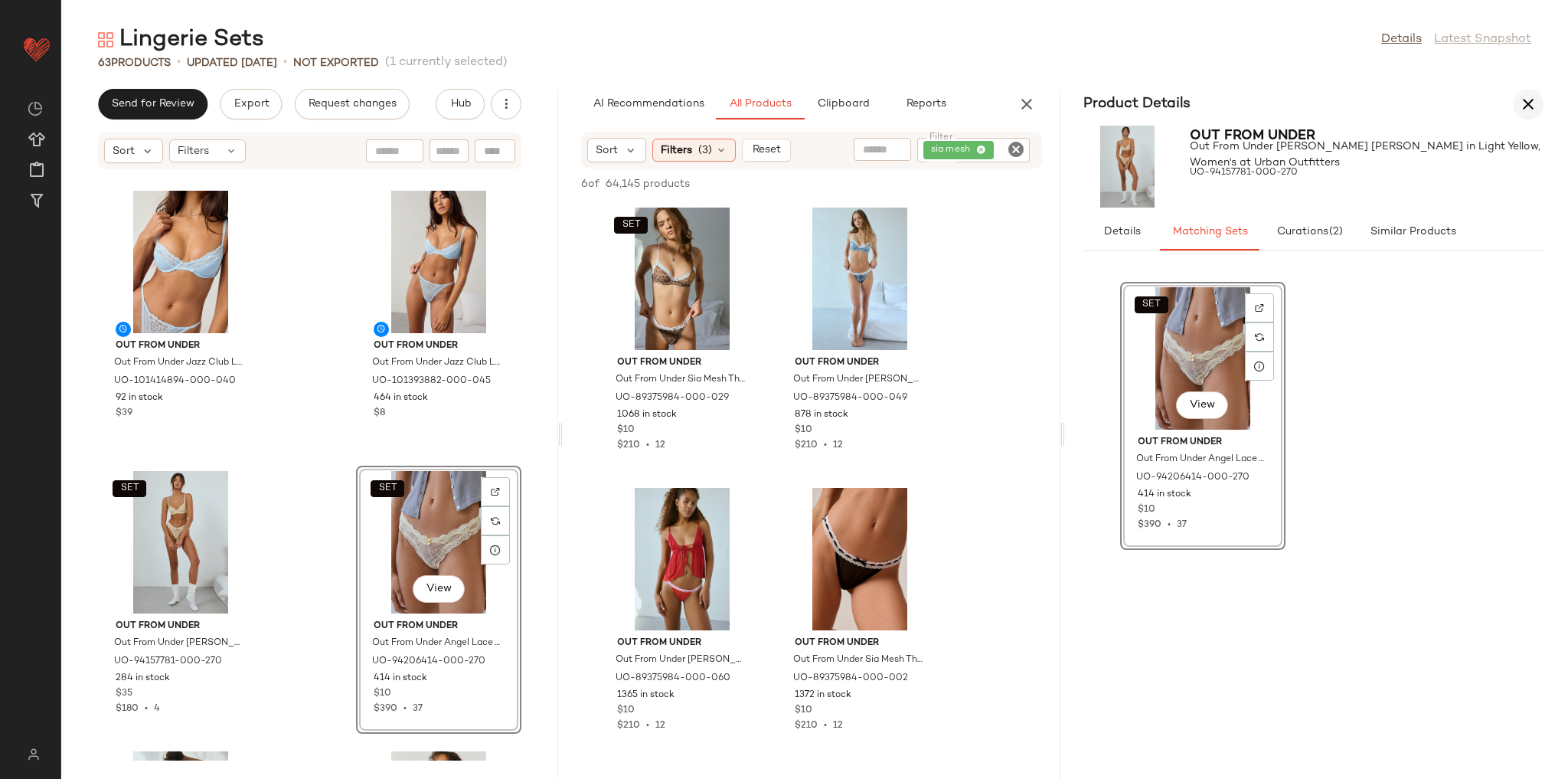
click at [1522, 107] on icon "button" at bounding box center [1528, 104] width 19 height 19
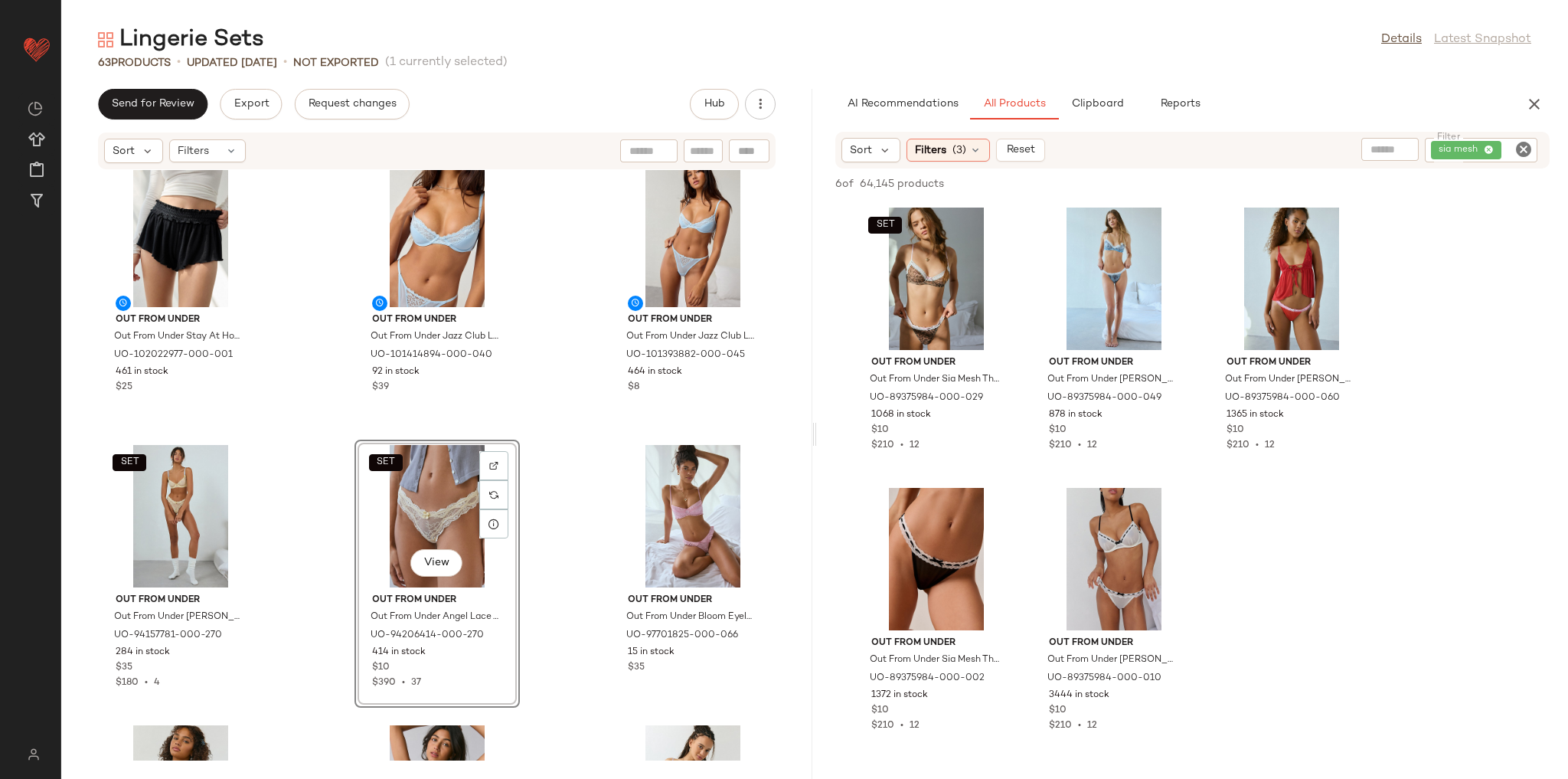
click at [544, 380] on div "Out From Under Out From Under Stay At Home Smocked Ruffle Knit Shorts in Black,…" at bounding box center [436, 465] width 751 height 590
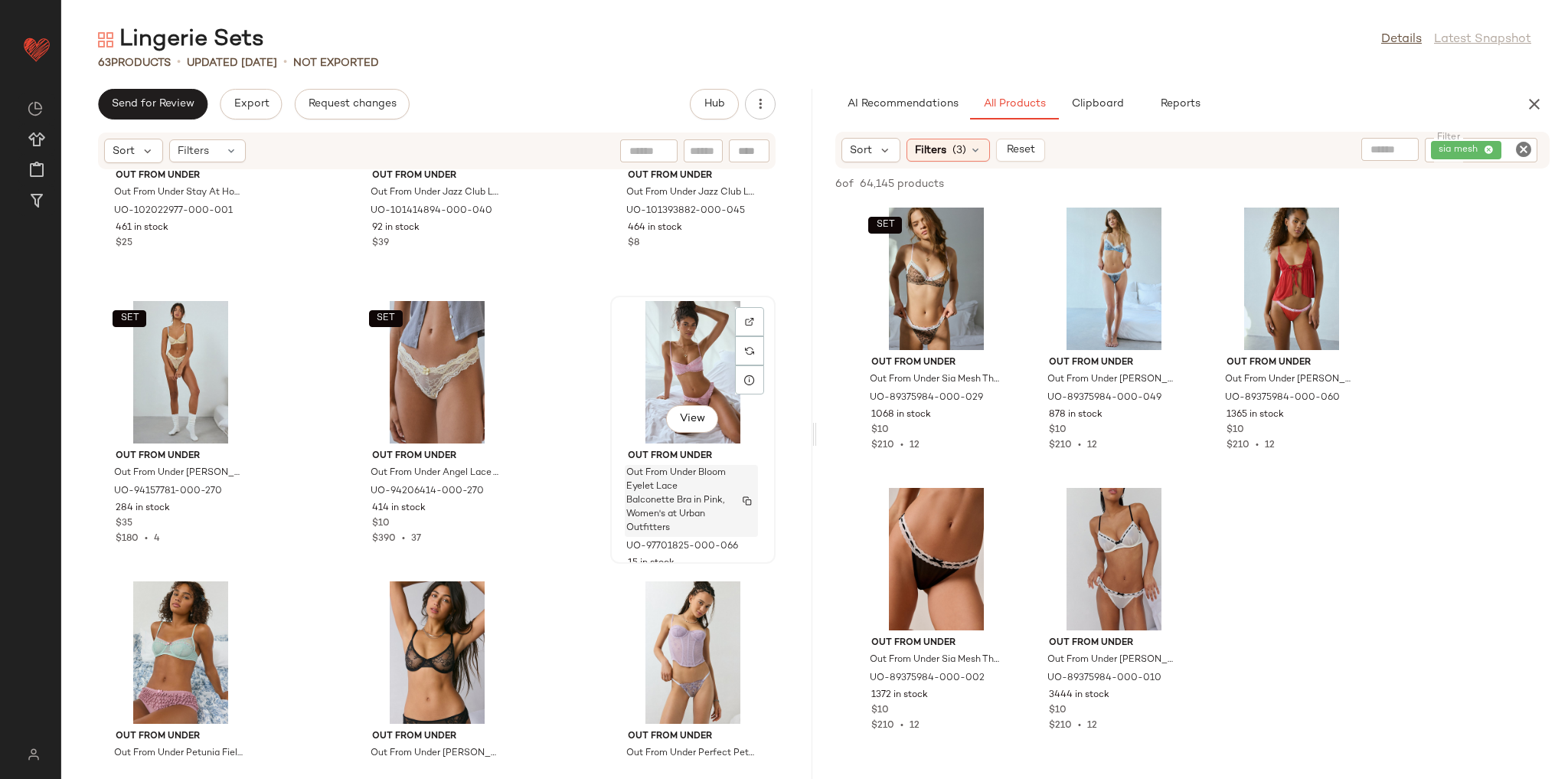
scroll to position [4915, 0]
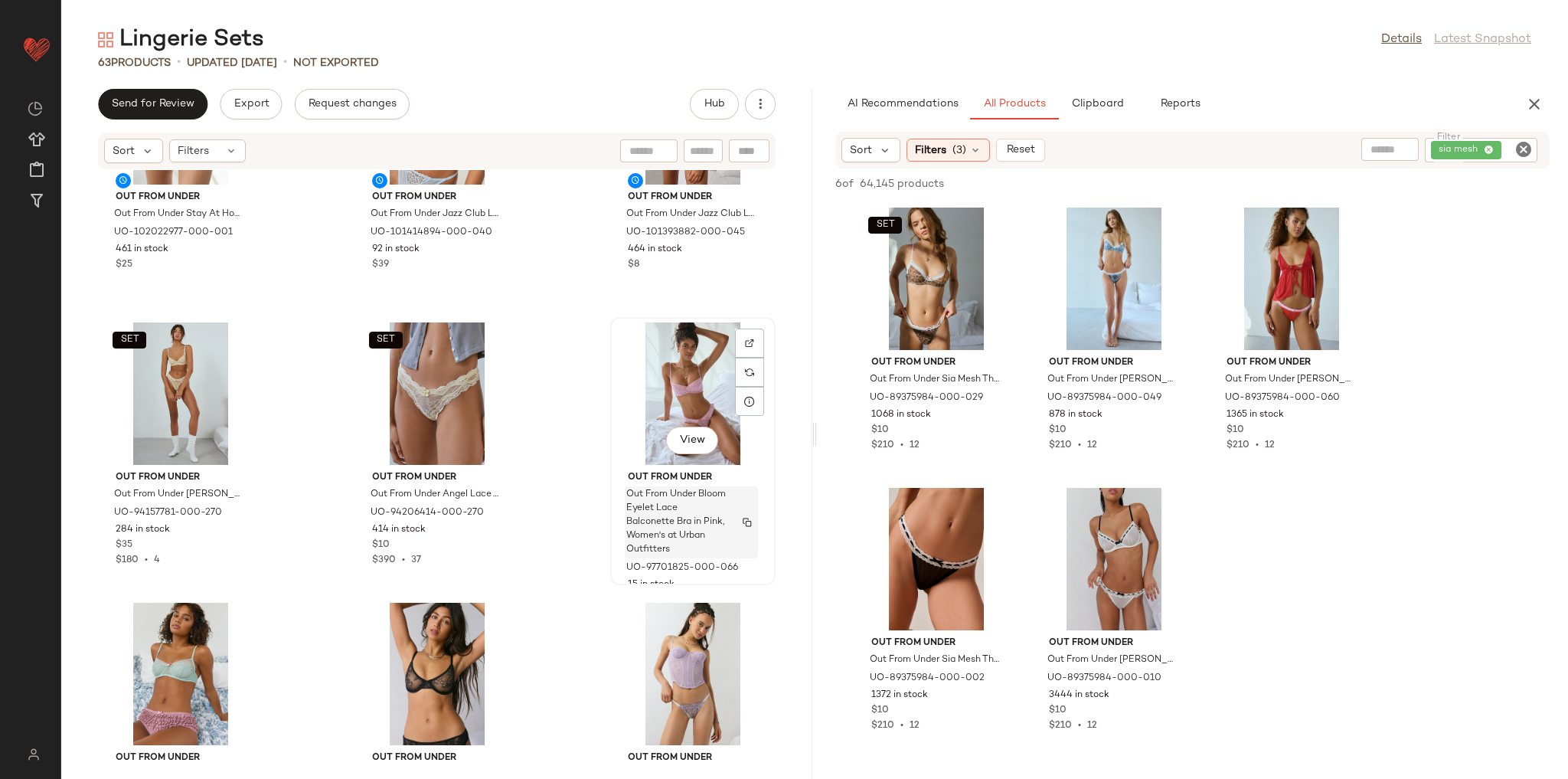
click at [681, 365] on div "View" at bounding box center [692, 393] width 155 height 142
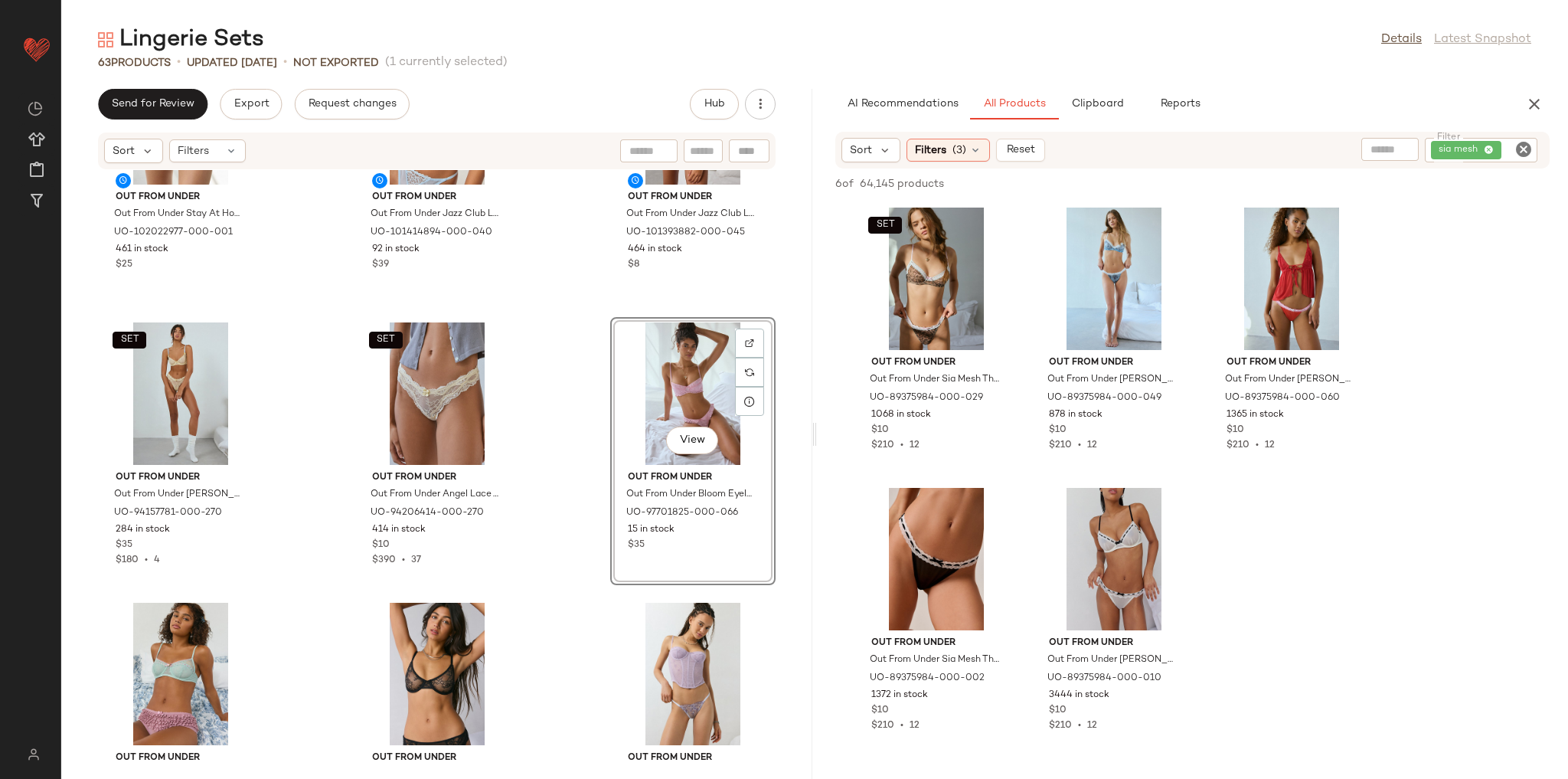
click at [752, 329] on div at bounding box center [750, 372] width 29 height 87
click at [747, 341] on div at bounding box center [750, 343] width 29 height 29
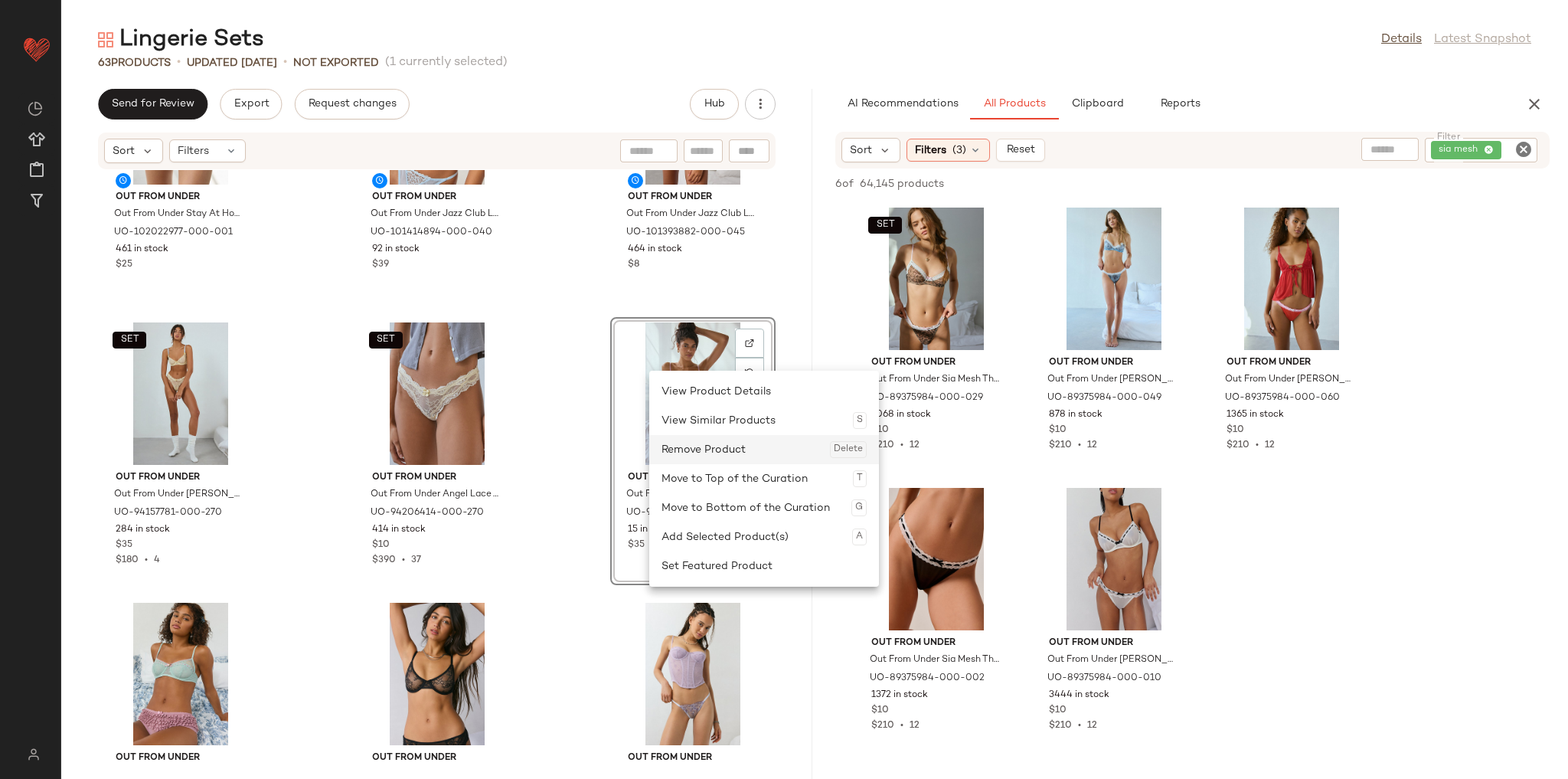
click at [695, 456] on div "Remove Product Delete" at bounding box center [764, 449] width 205 height 29
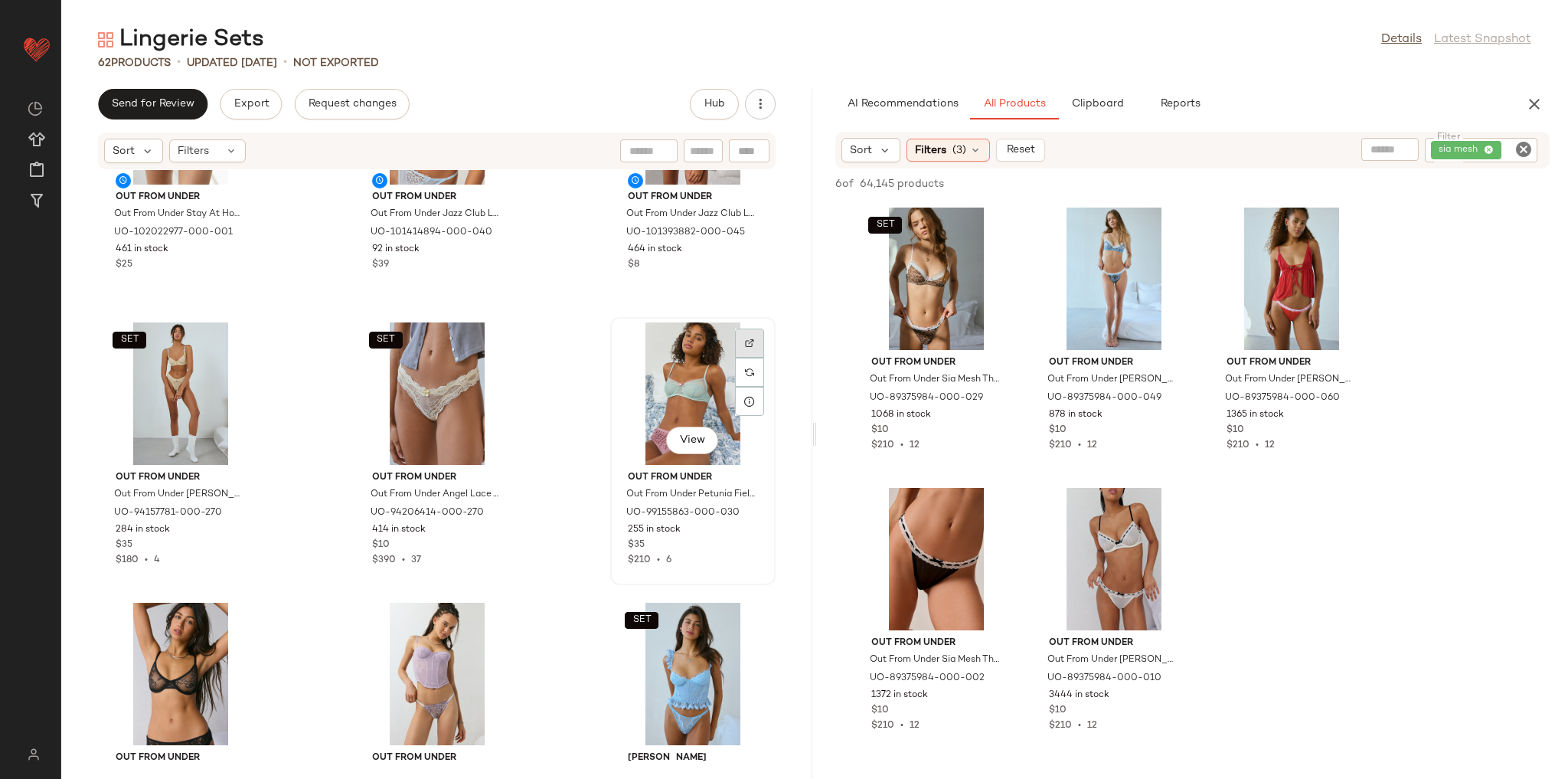
click at [735, 337] on div at bounding box center [750, 343] width 29 height 29
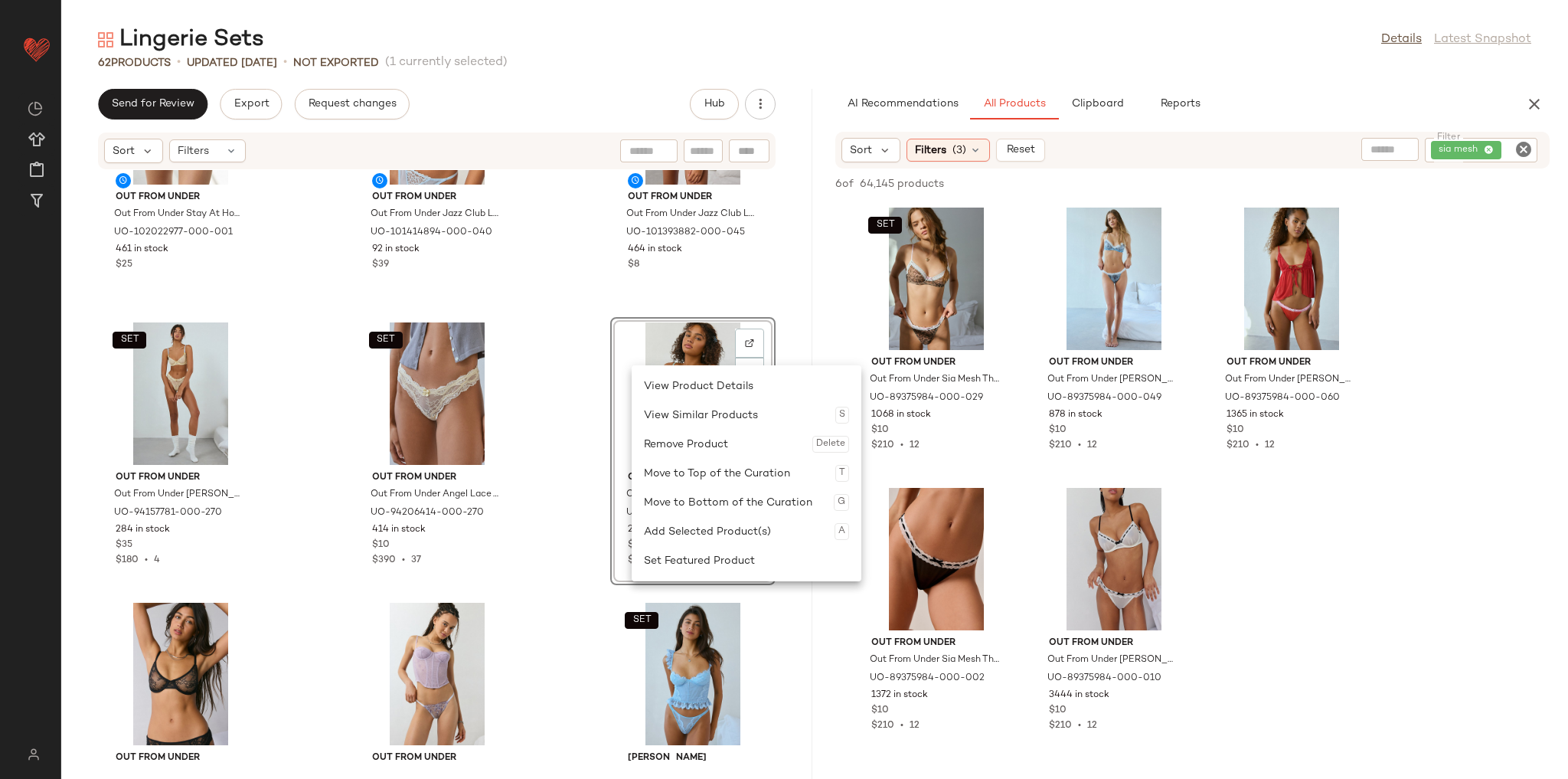
click at [664, 450] on div "Remove Product Delete" at bounding box center [746, 444] width 205 height 29
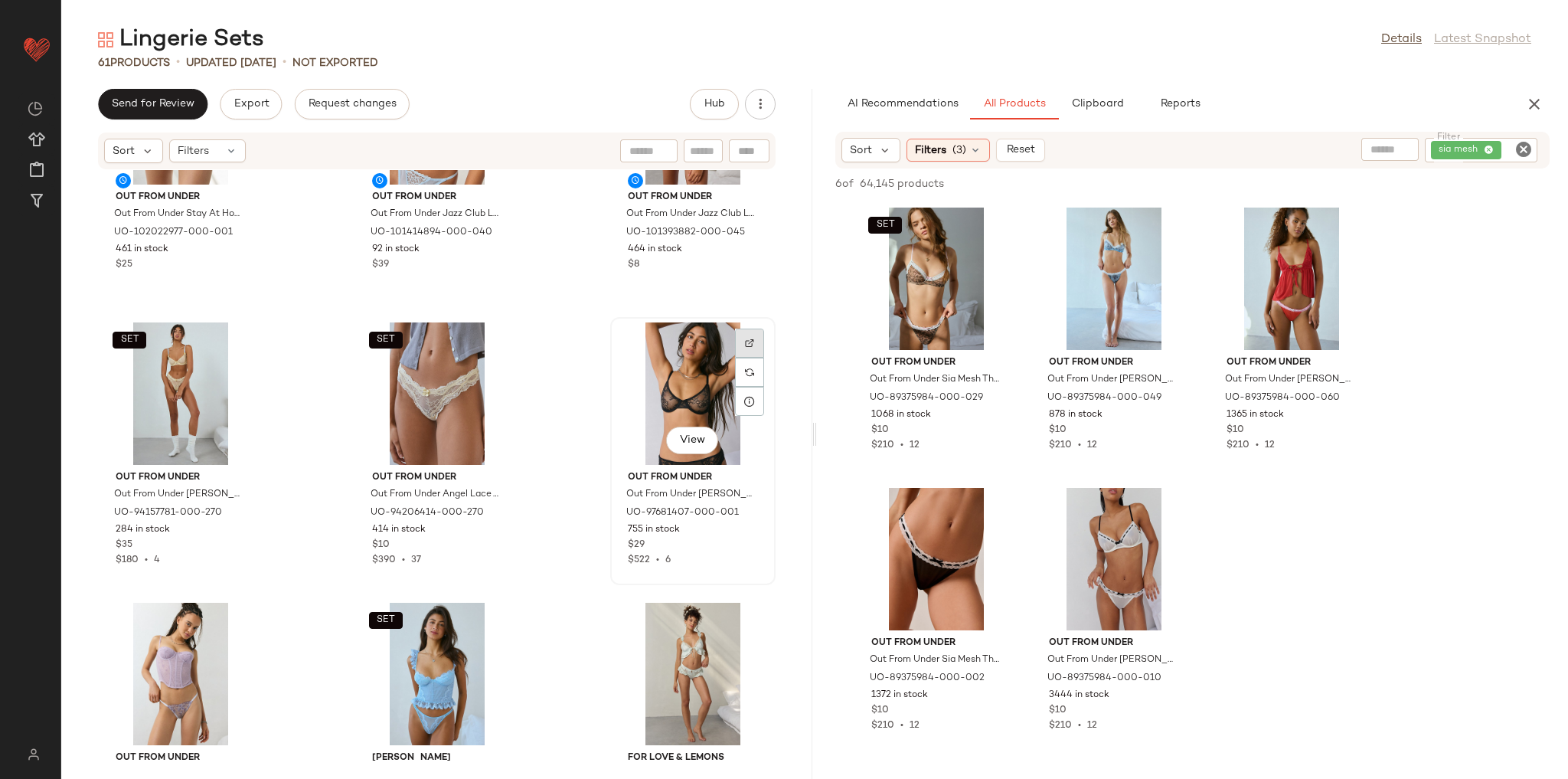
click at [735, 349] on div at bounding box center [750, 343] width 29 height 29
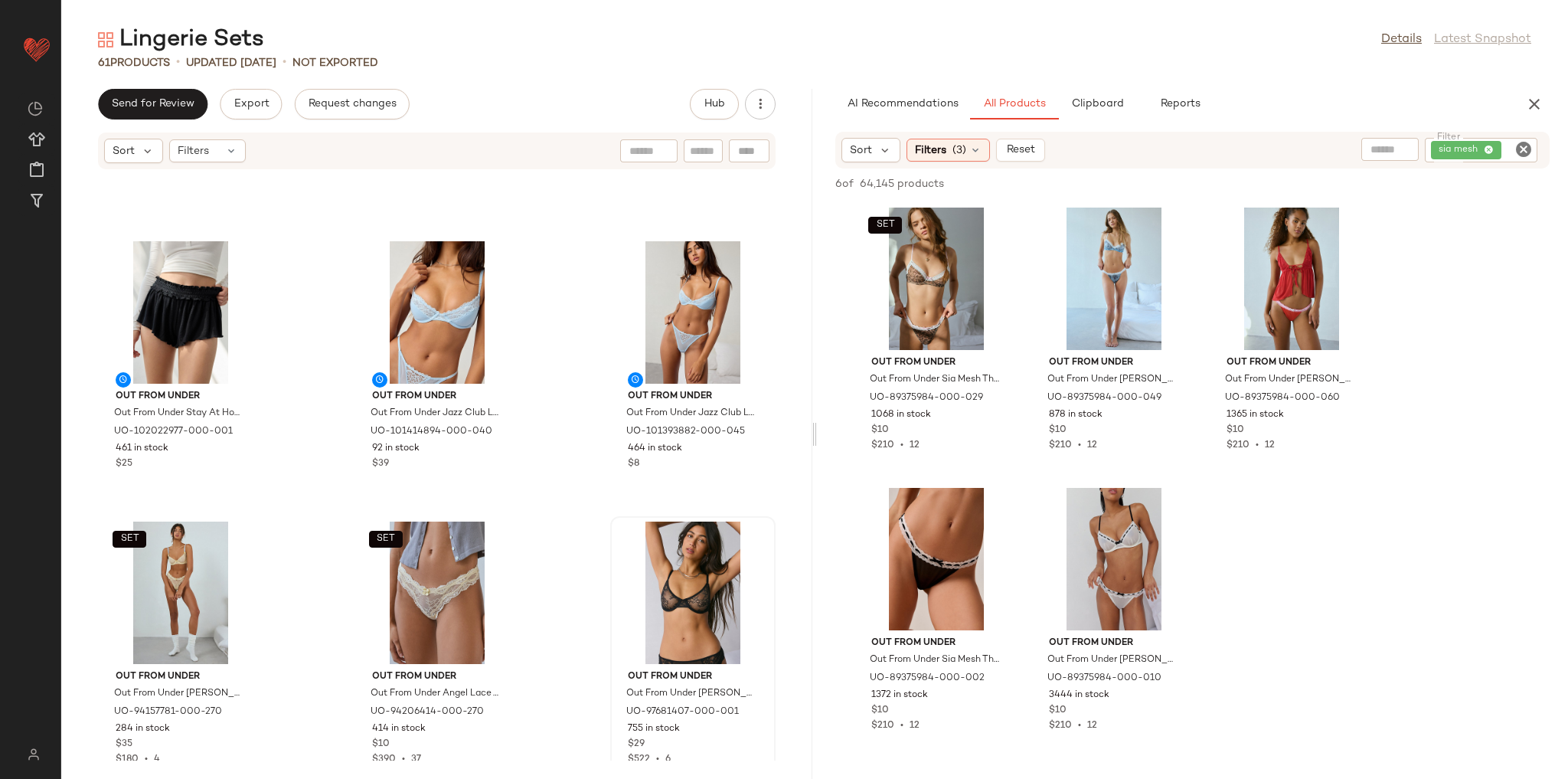
scroll to position [4854, 0]
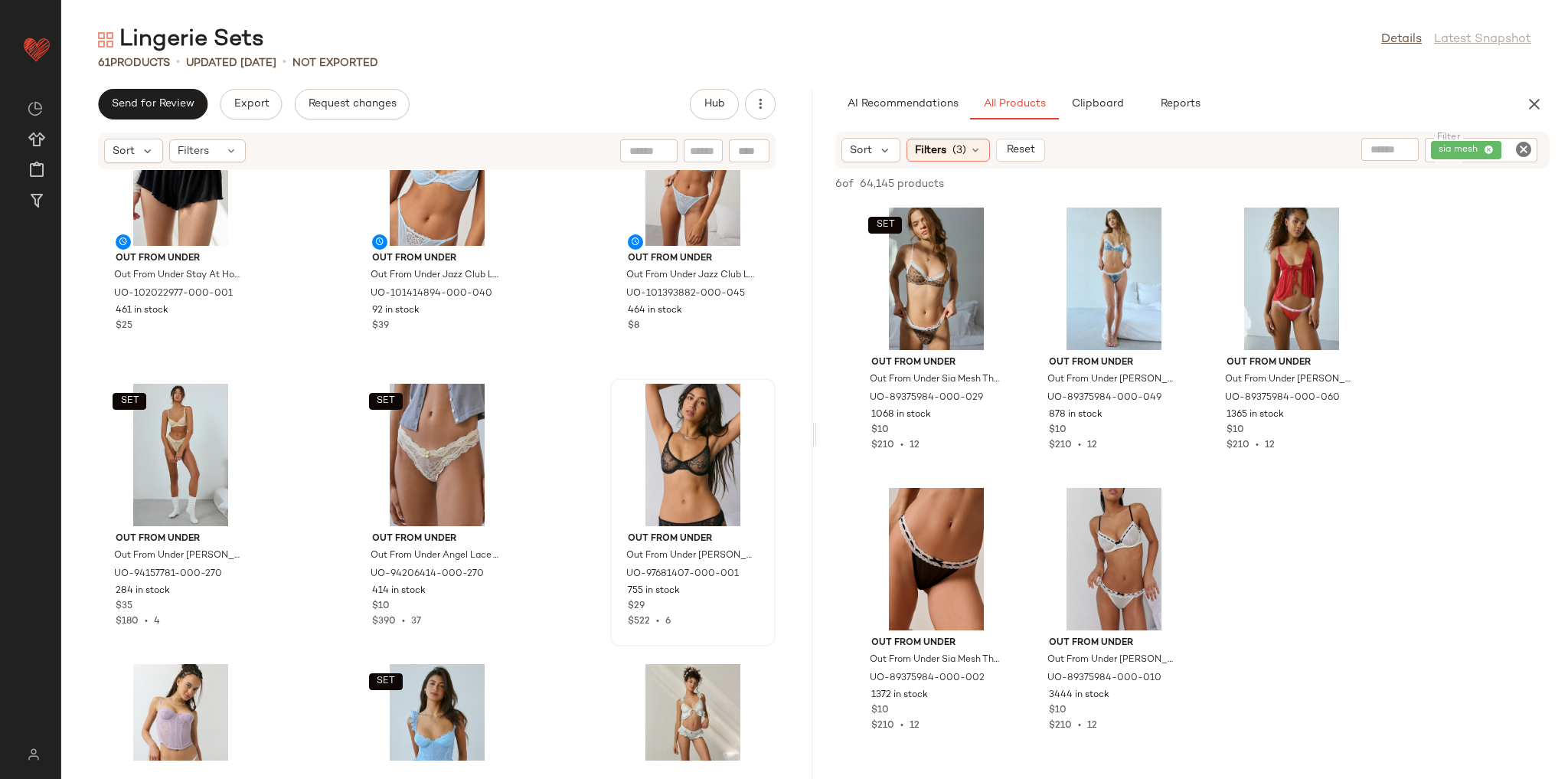
click at [1524, 149] on icon "Clear Filter" at bounding box center [1524, 150] width 19 height 19
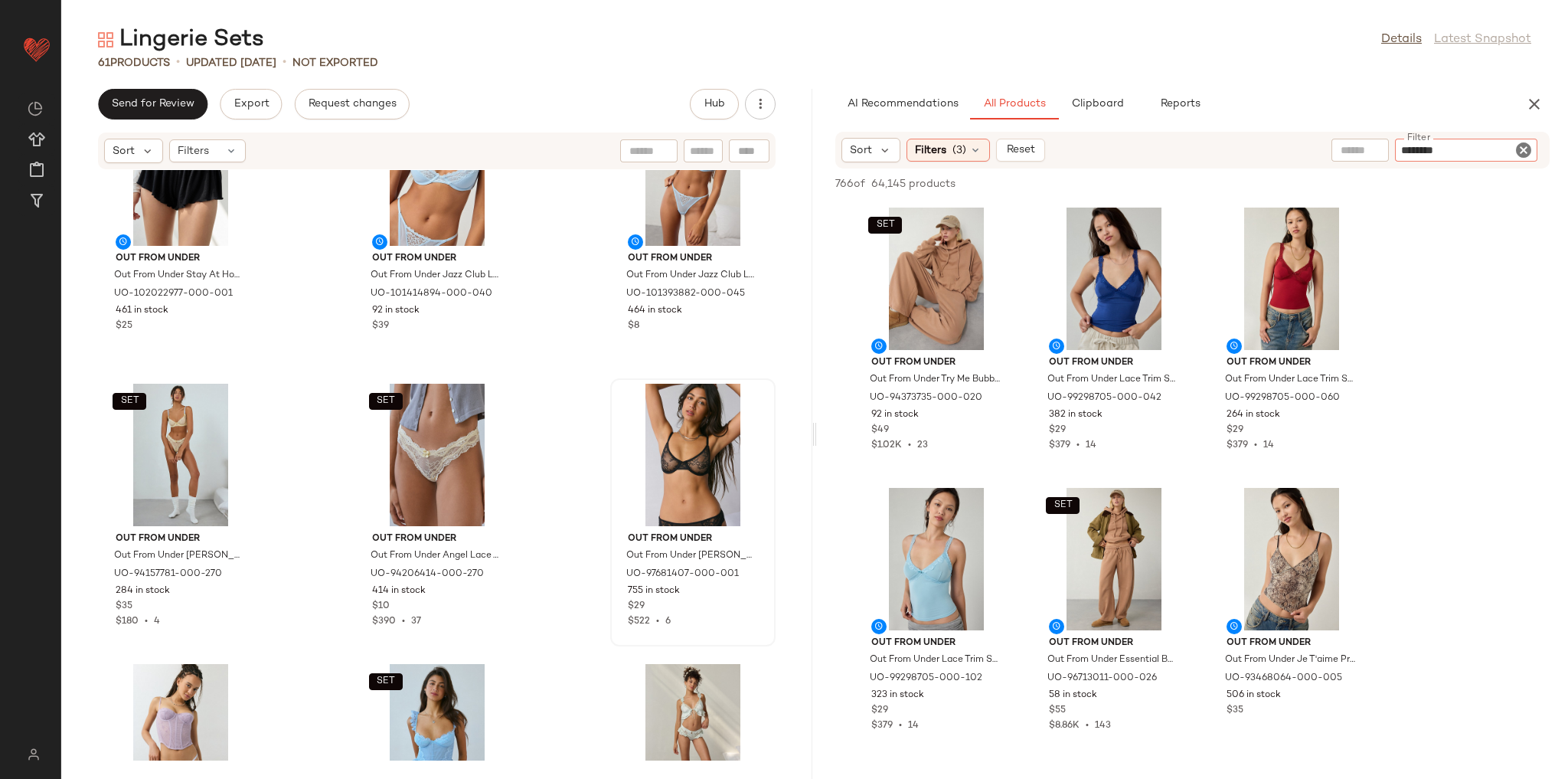
type input "*********"
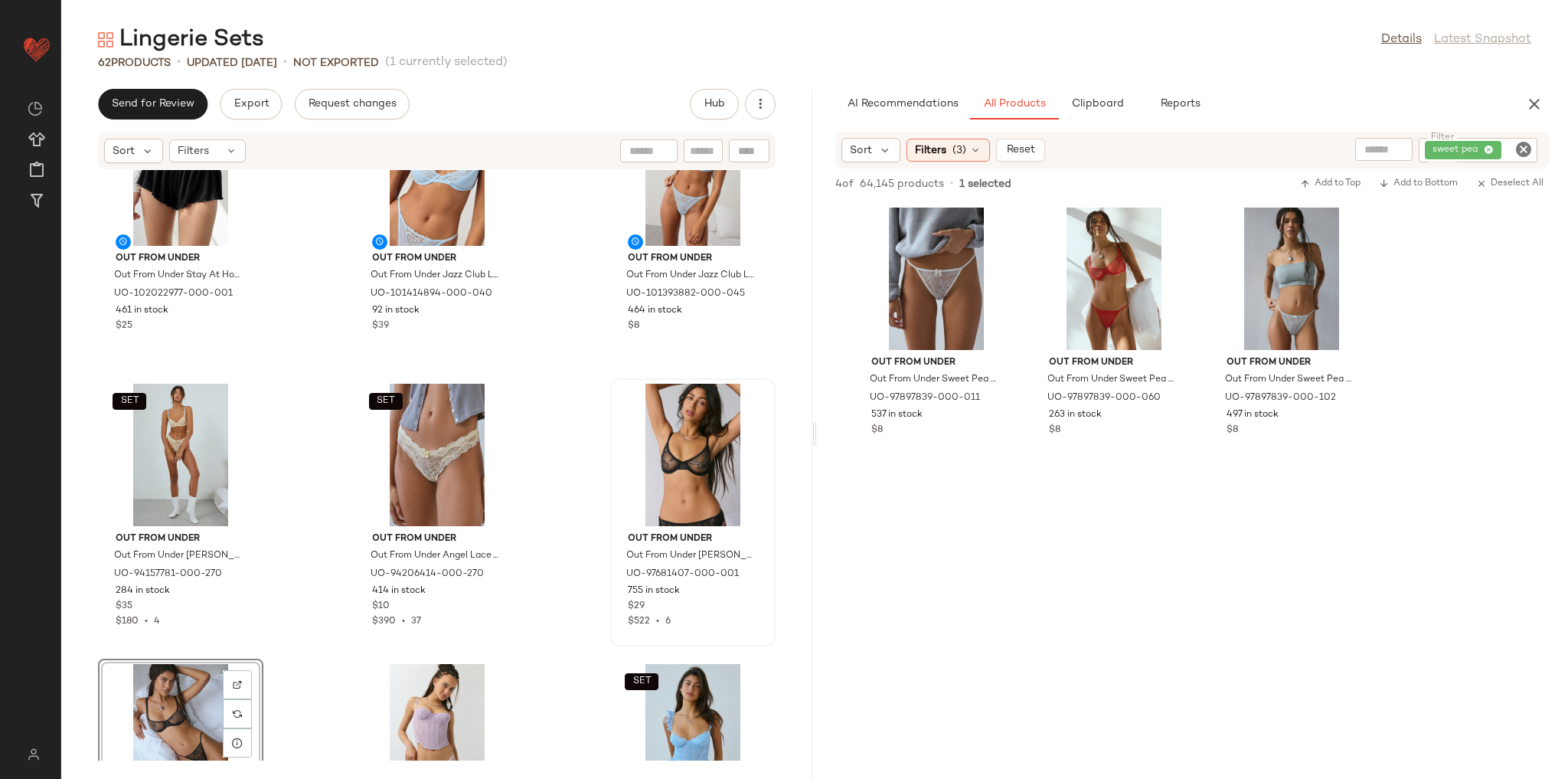
click at [559, 474] on div "Out From Under Out From Under Stay At Home Smocked Ruffle Knit Shorts in Black,…" at bounding box center [436, 465] width 751 height 590
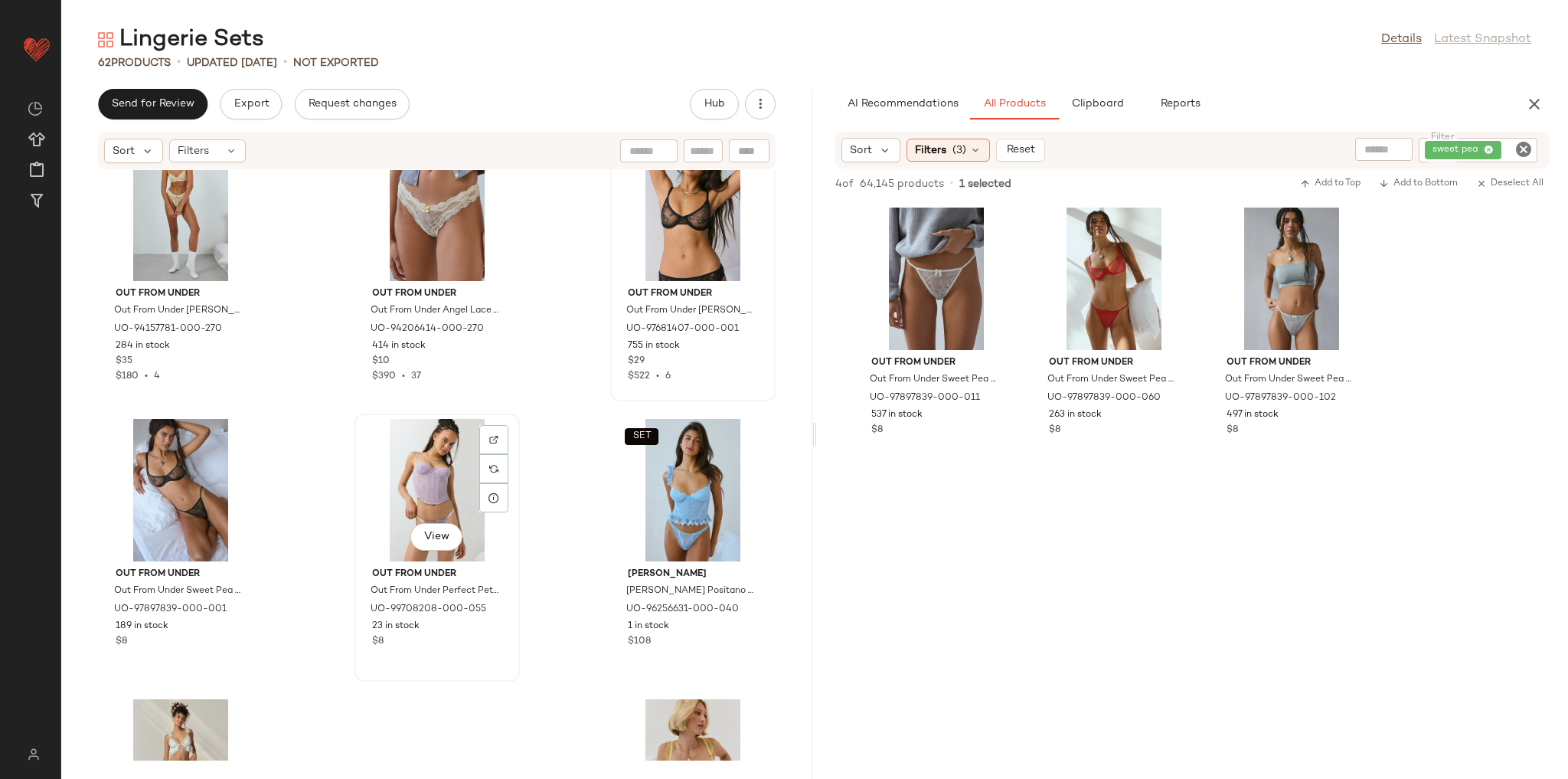
click at [440, 499] on div "View" at bounding box center [437, 490] width 155 height 142
click at [489, 436] on img at bounding box center [494, 439] width 9 height 9
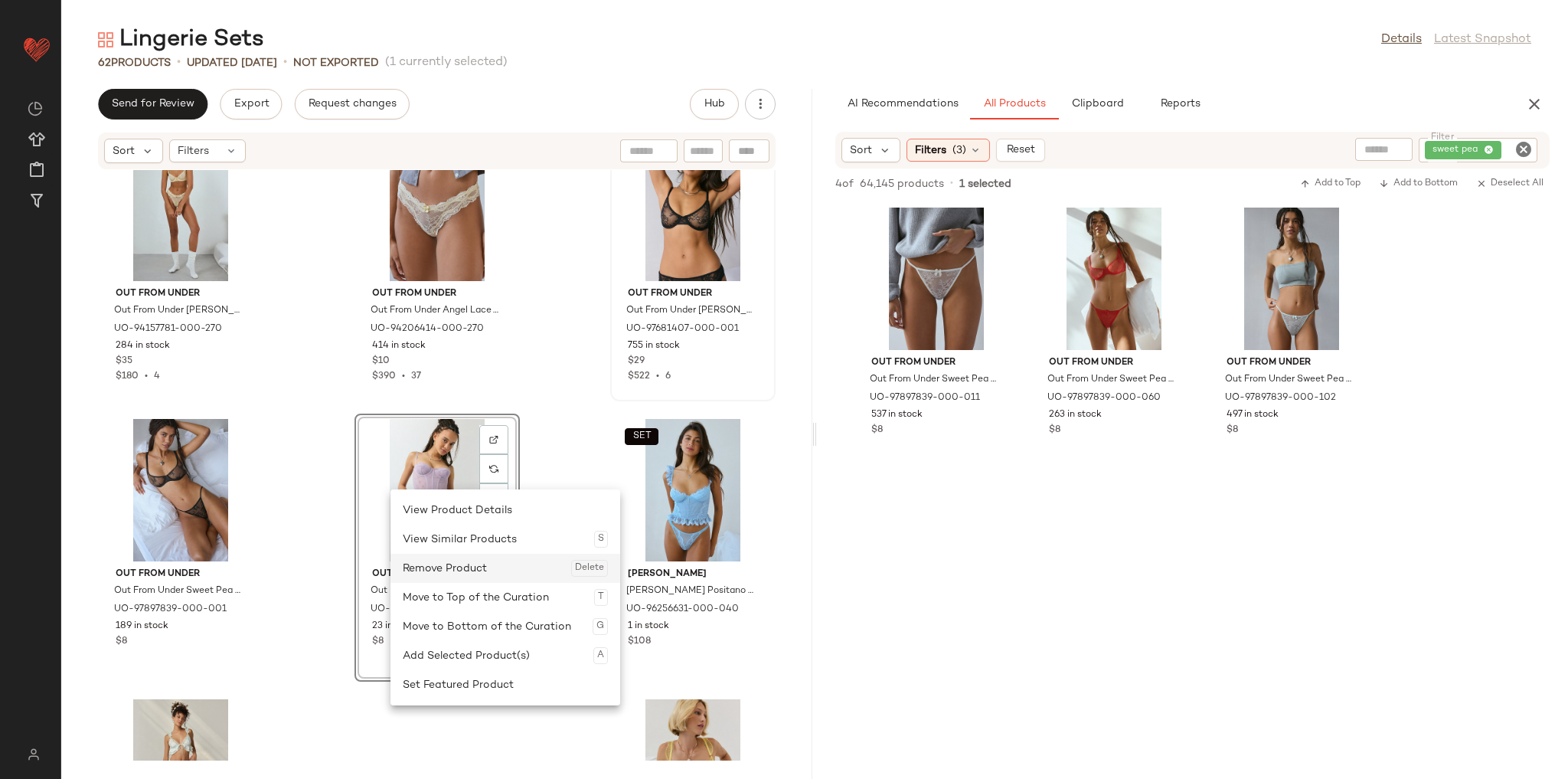
click at [467, 578] on div "Remove Product Delete" at bounding box center [505, 568] width 205 height 29
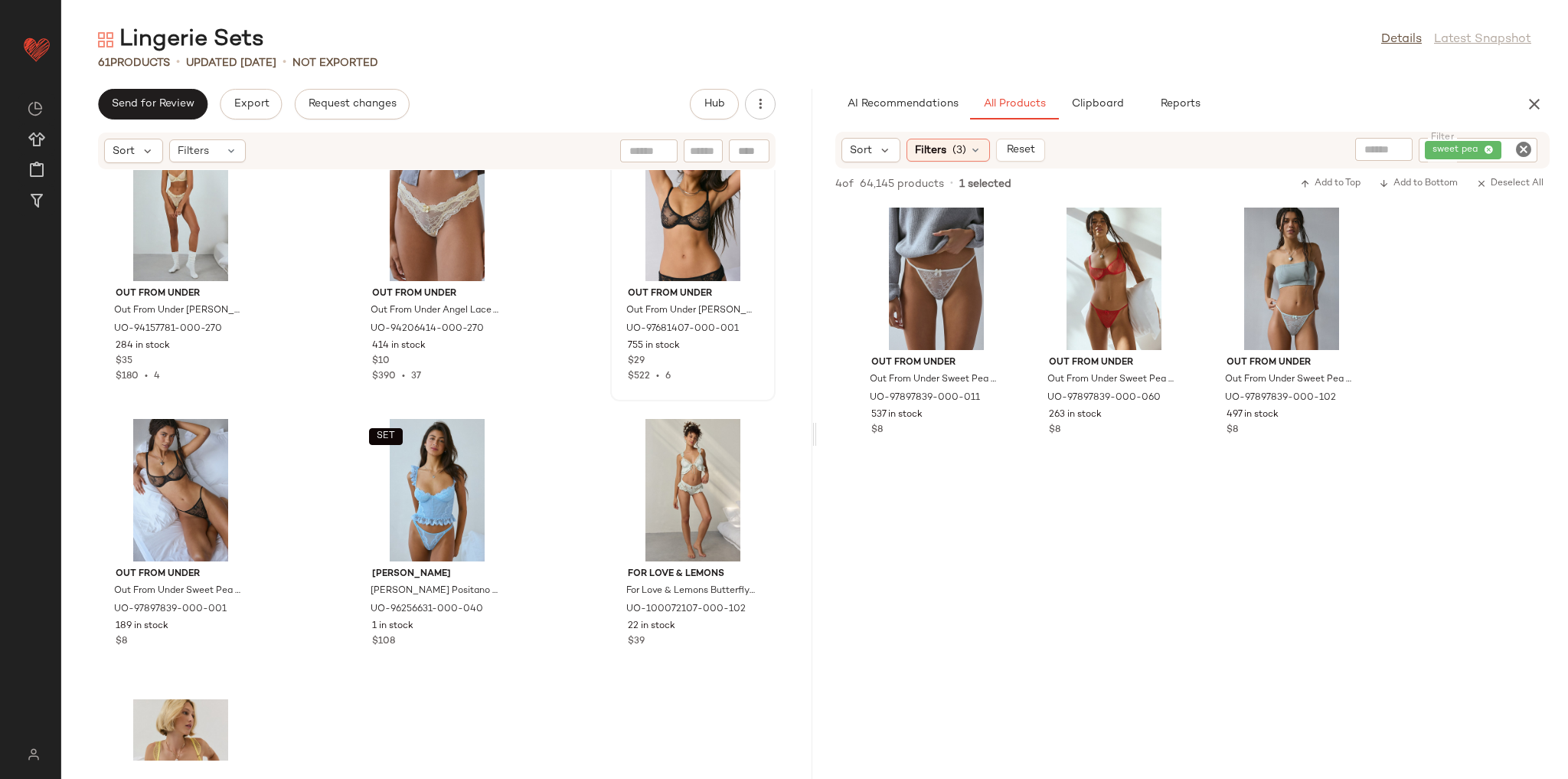
click at [525, 430] on div "SET Out From Under Out From Under [PERSON_NAME] [PERSON_NAME] in Light Yellow, …" at bounding box center [436, 465] width 751 height 590
click at [432, 494] on div "SET View" at bounding box center [437, 490] width 155 height 142
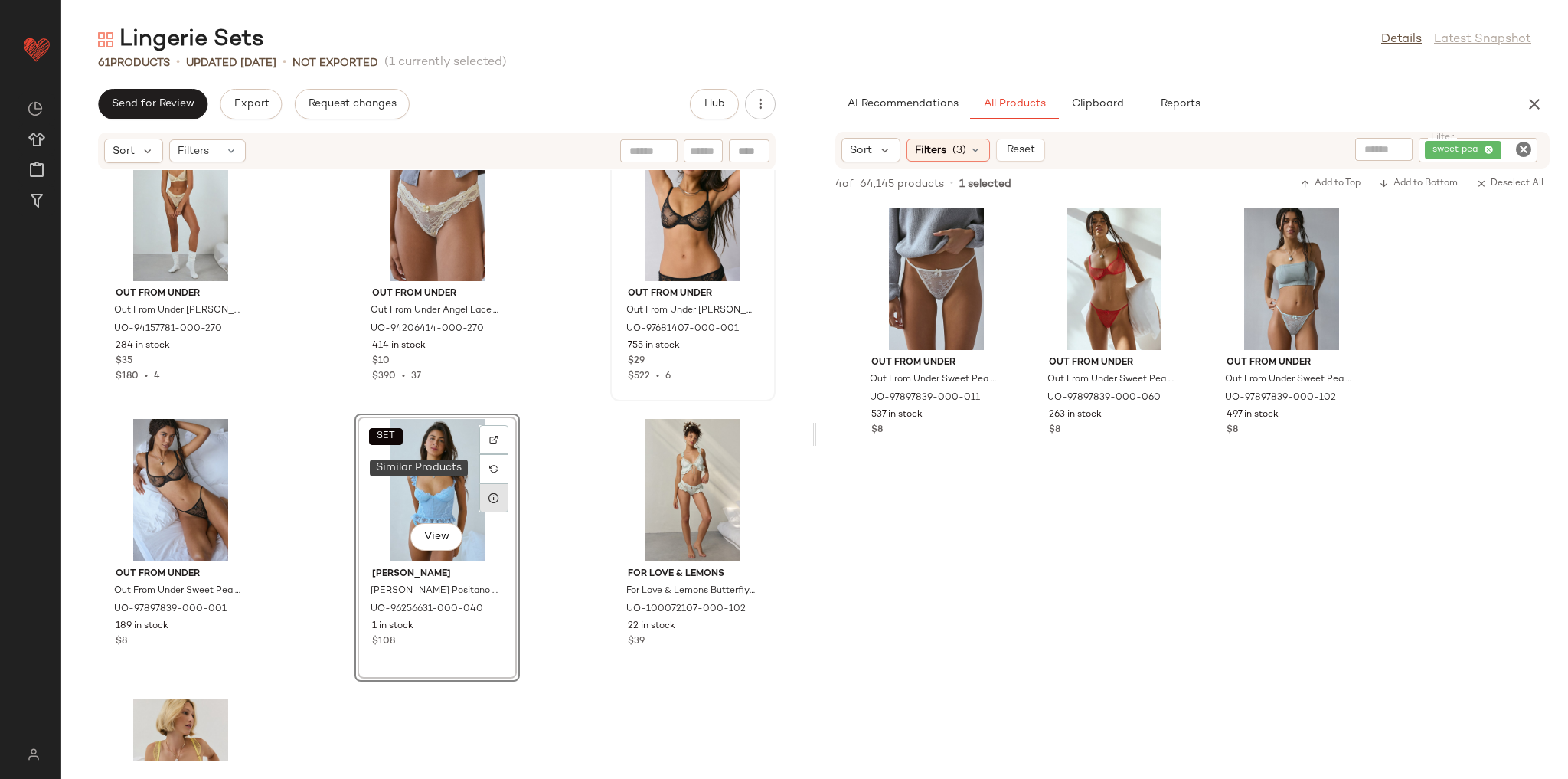
click at [493, 485] on div at bounding box center [494, 498] width 29 height 29
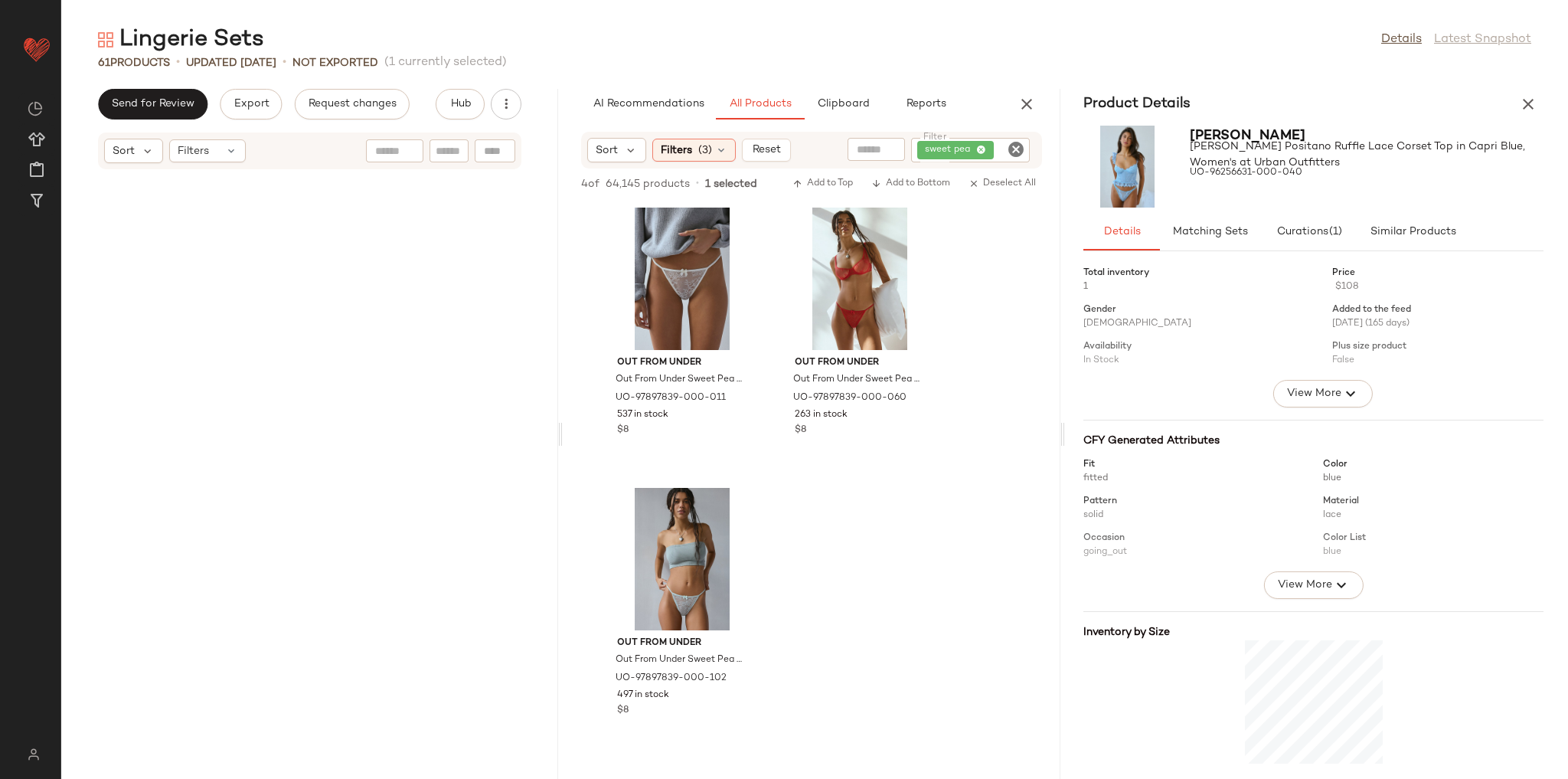
scroll to position [7851, 0]
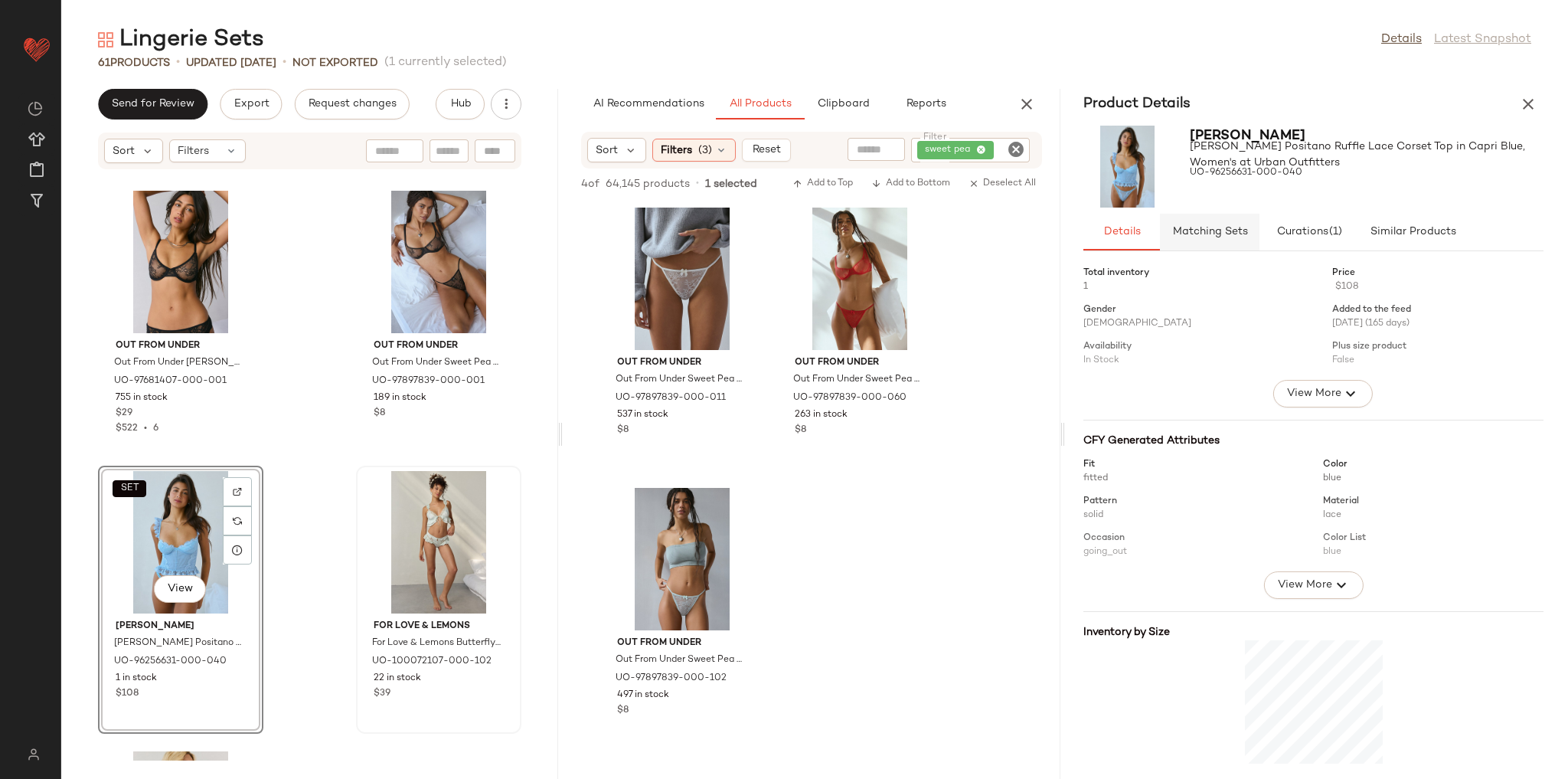
click at [1210, 240] on button "Matching Sets" at bounding box center [1210, 232] width 100 height 36
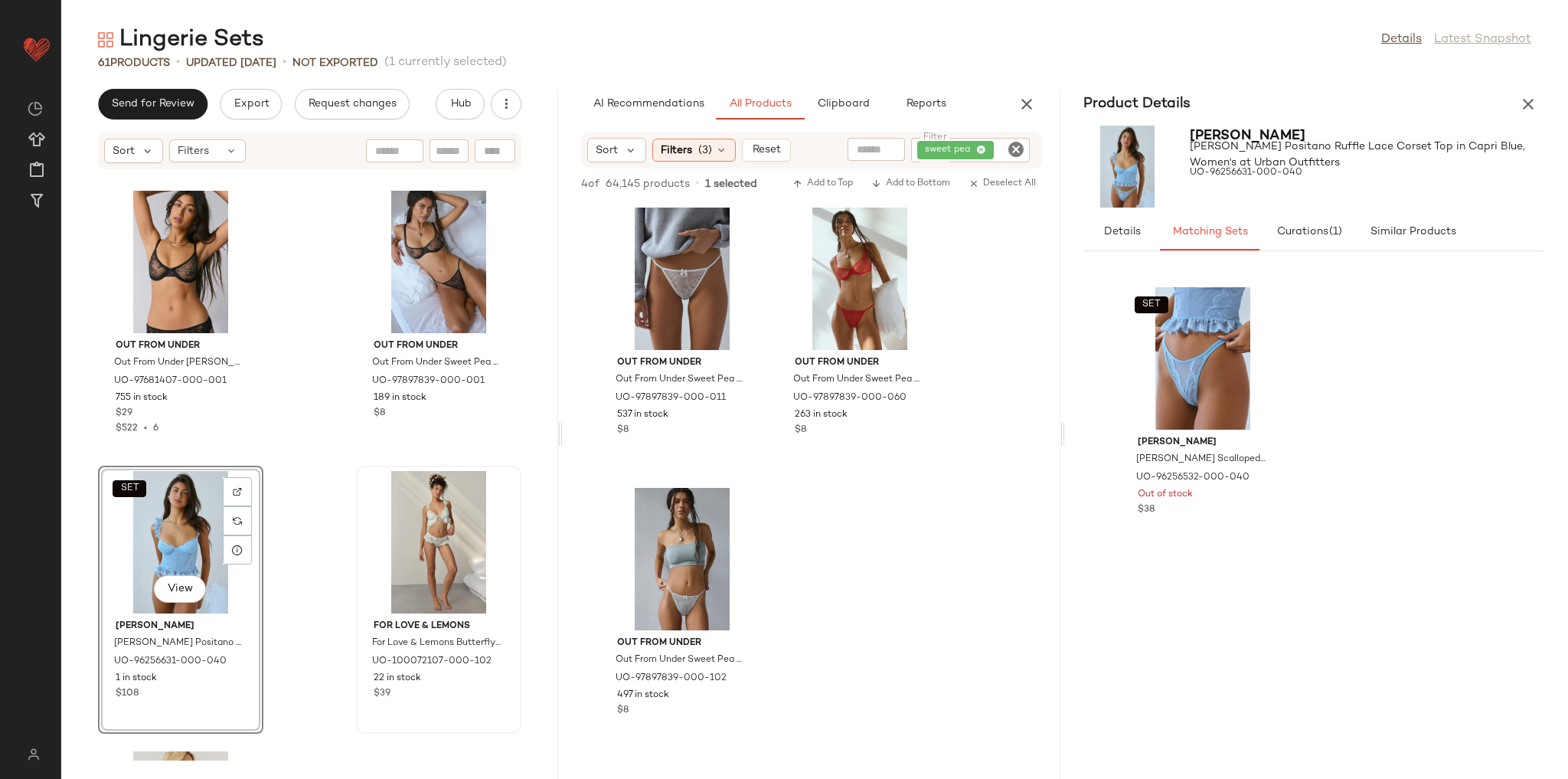
click at [1545, 107] on div "Product Details" at bounding box center [1314, 104] width 497 height 30
click at [1538, 104] on button "button" at bounding box center [1528, 104] width 30 height 30
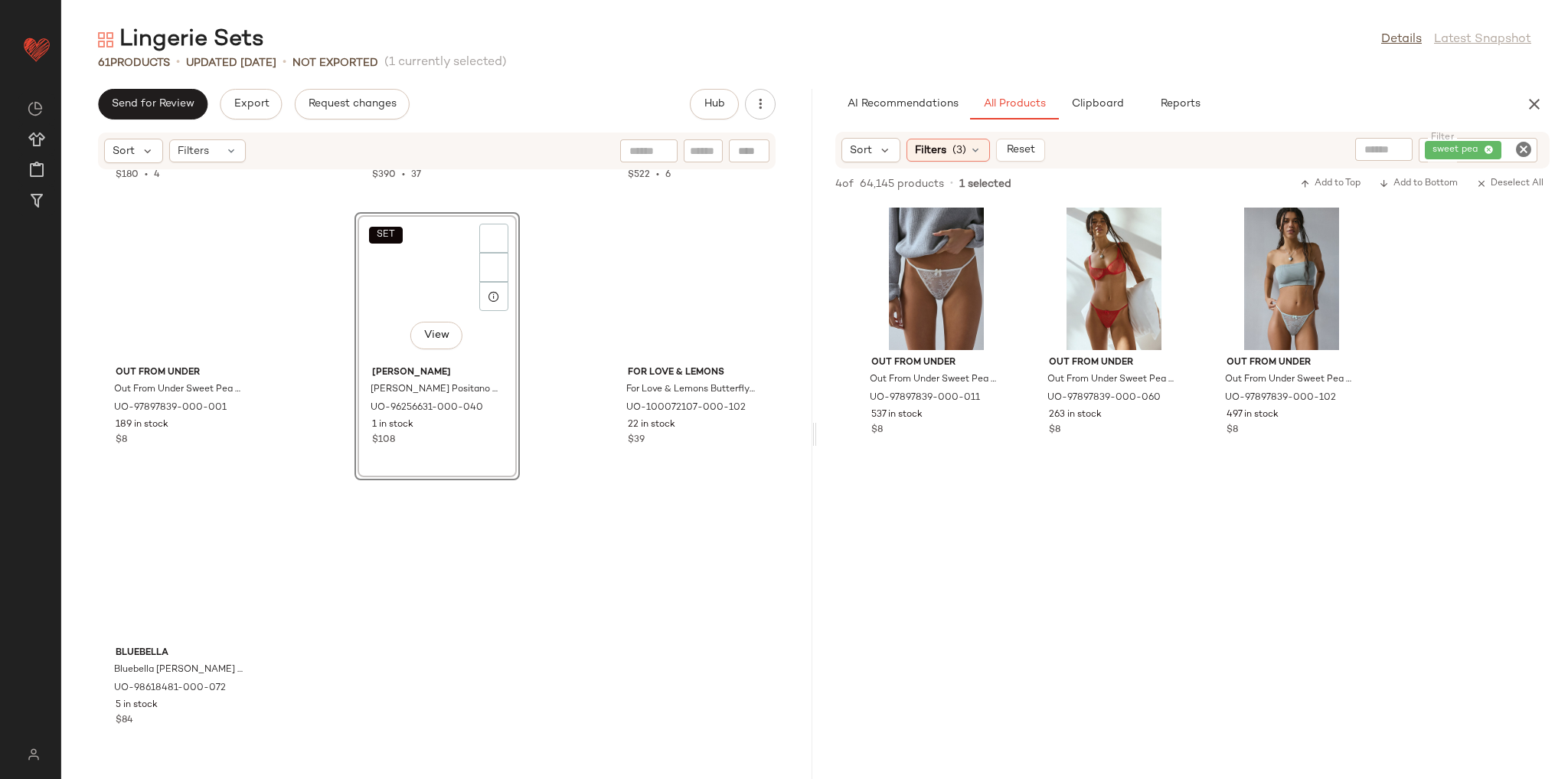
scroll to position [5047, 0]
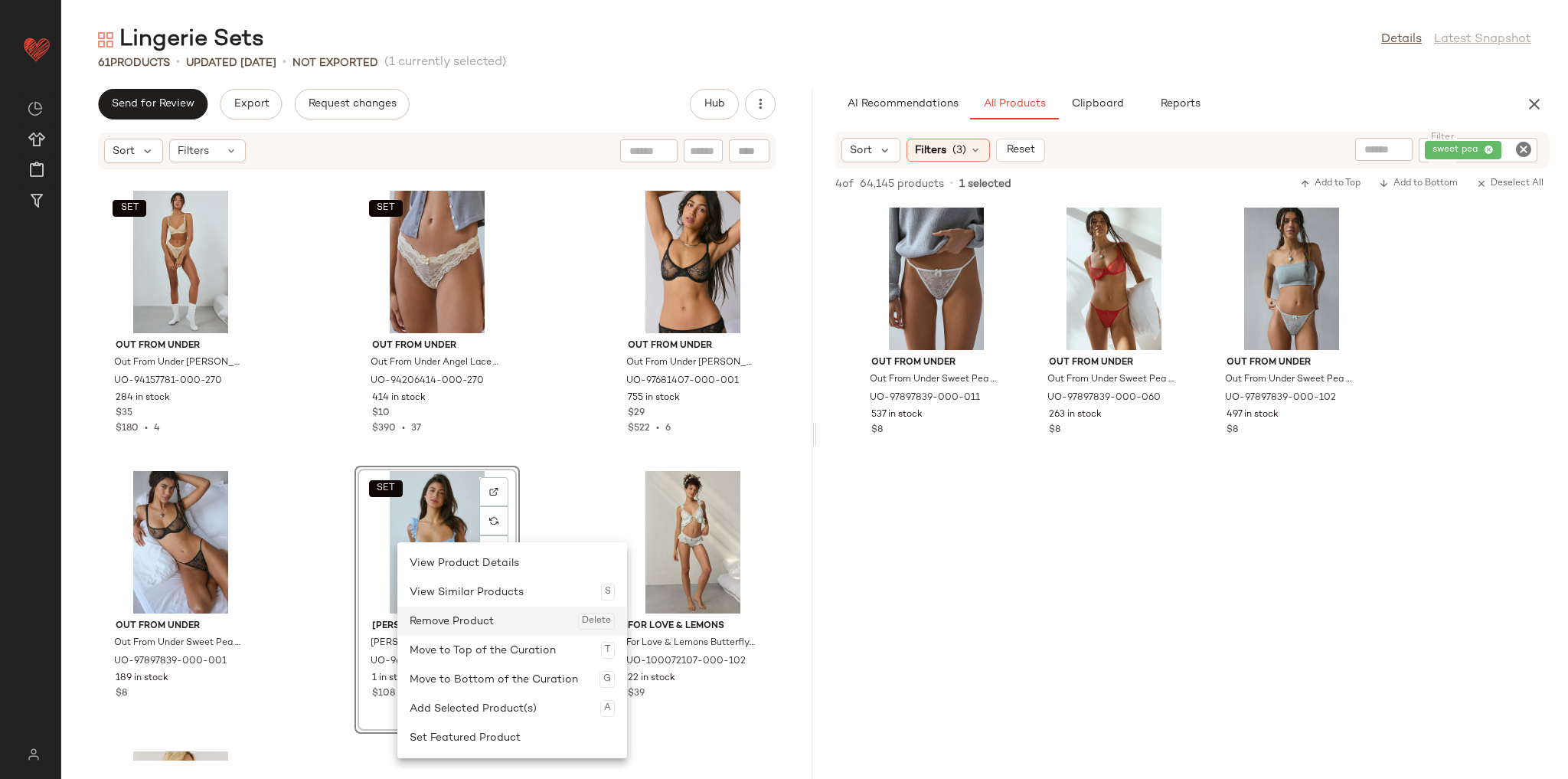
click at [492, 620] on div "Remove Product Delete" at bounding box center [512, 621] width 205 height 29
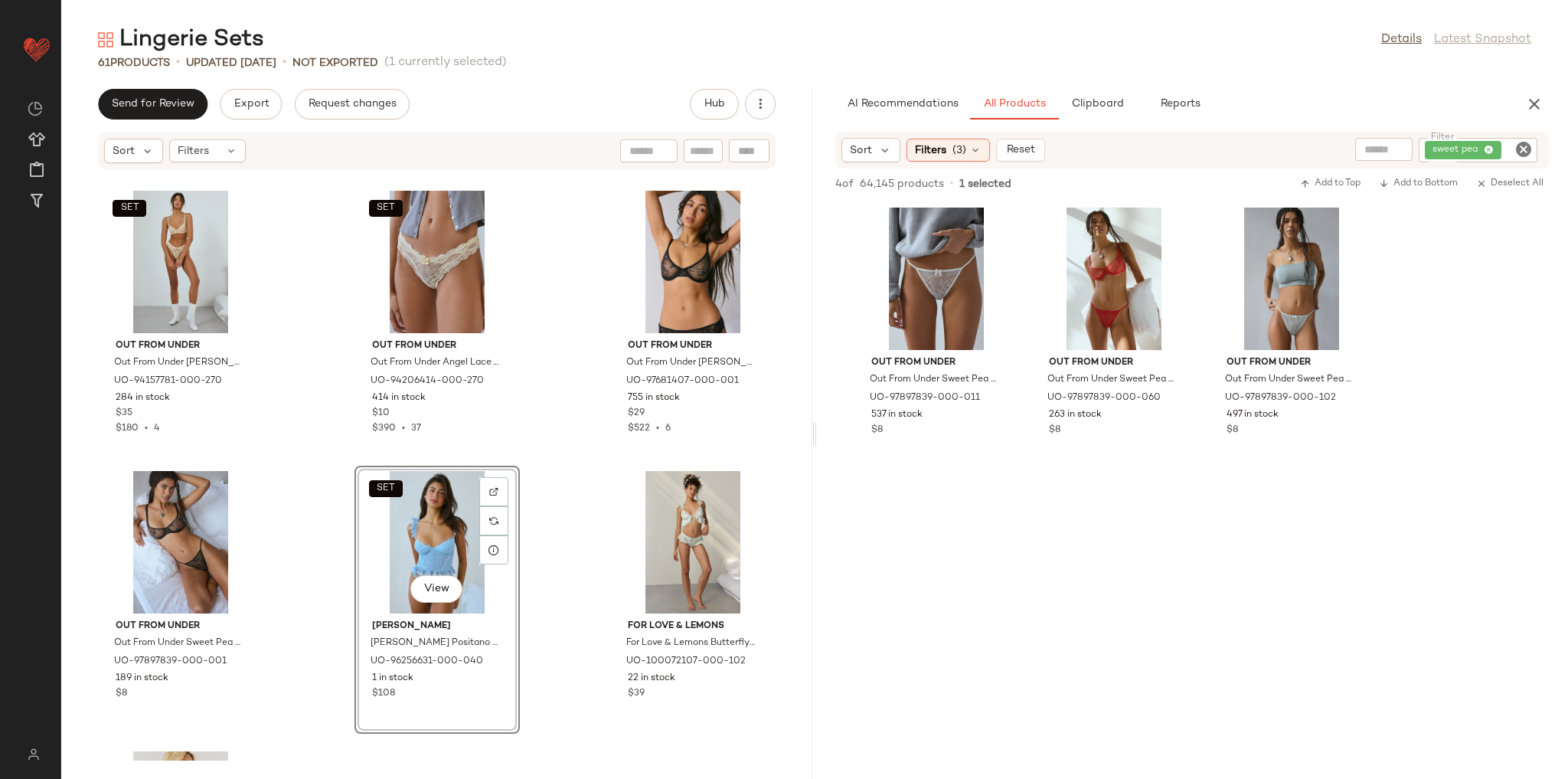
scroll to position [5020, 0]
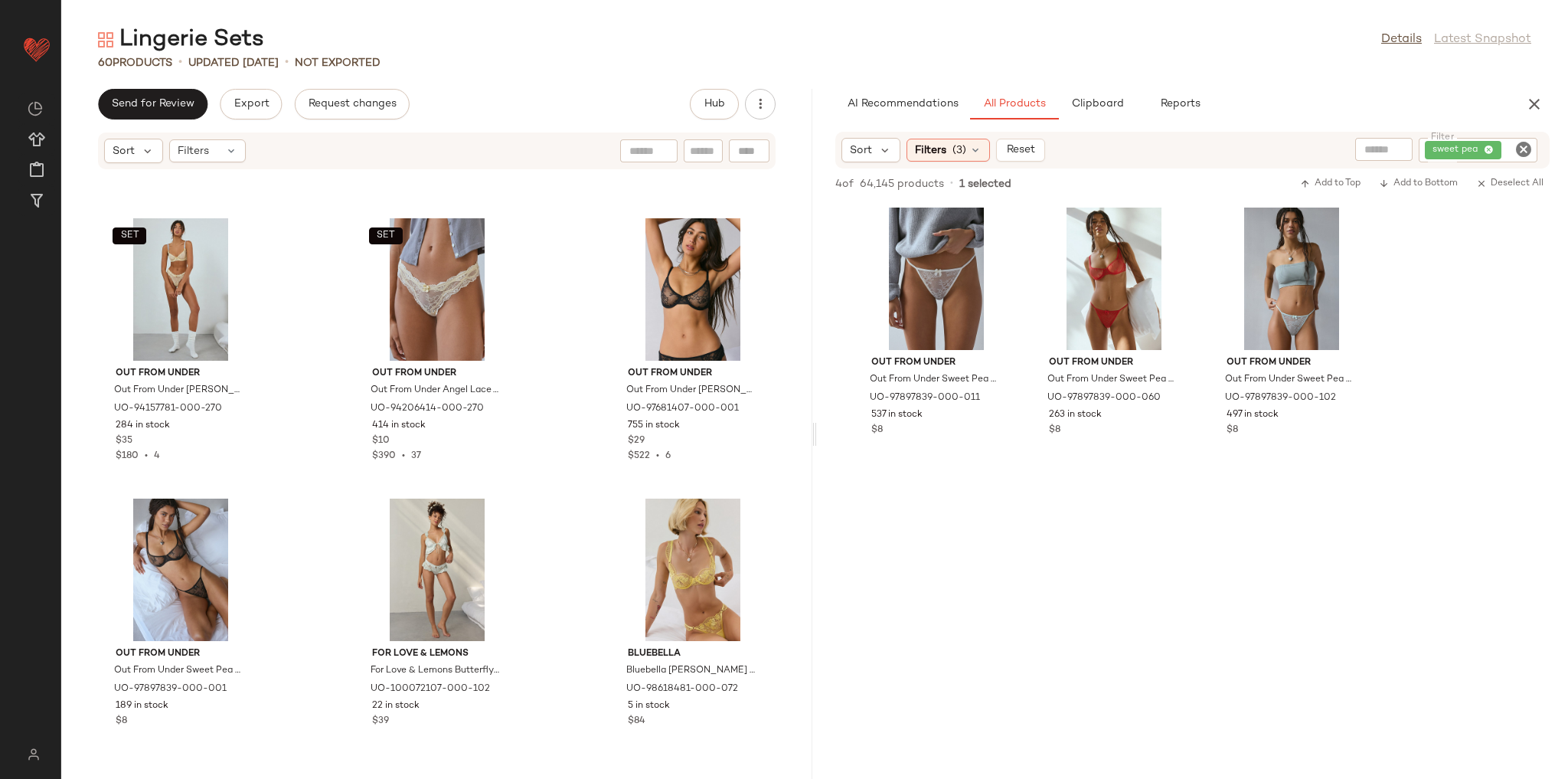
click at [521, 516] on div "SET Out From Under Out From Under [PERSON_NAME] [PERSON_NAME] in Light Yellow, …" at bounding box center [436, 465] width 751 height 590
click at [443, 587] on div "View" at bounding box center [437, 570] width 155 height 142
click at [479, 510] on div at bounding box center [494, 519] width 29 height 29
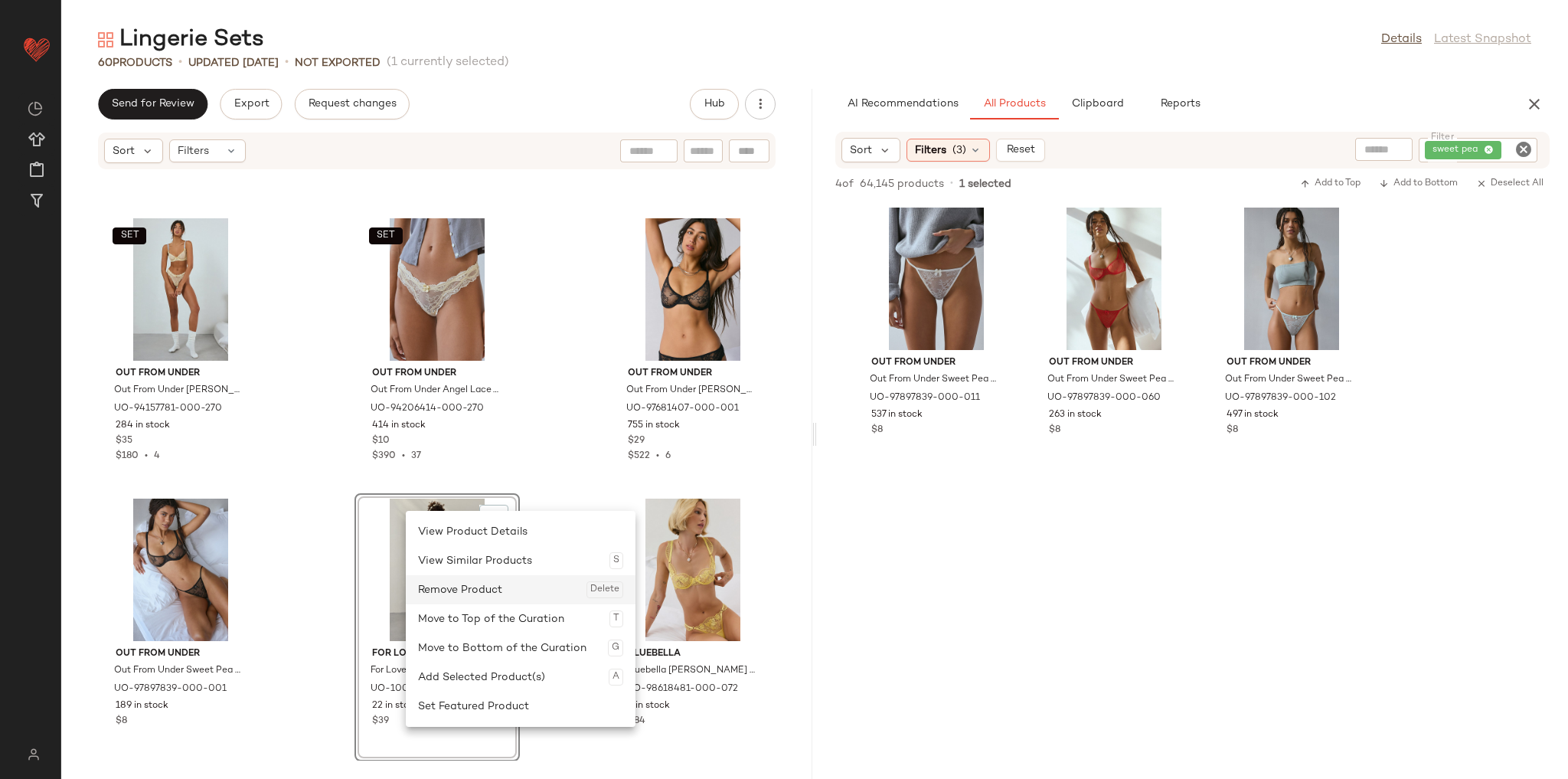
click at [459, 595] on div "Remove Product Delete" at bounding box center [521, 590] width 205 height 29
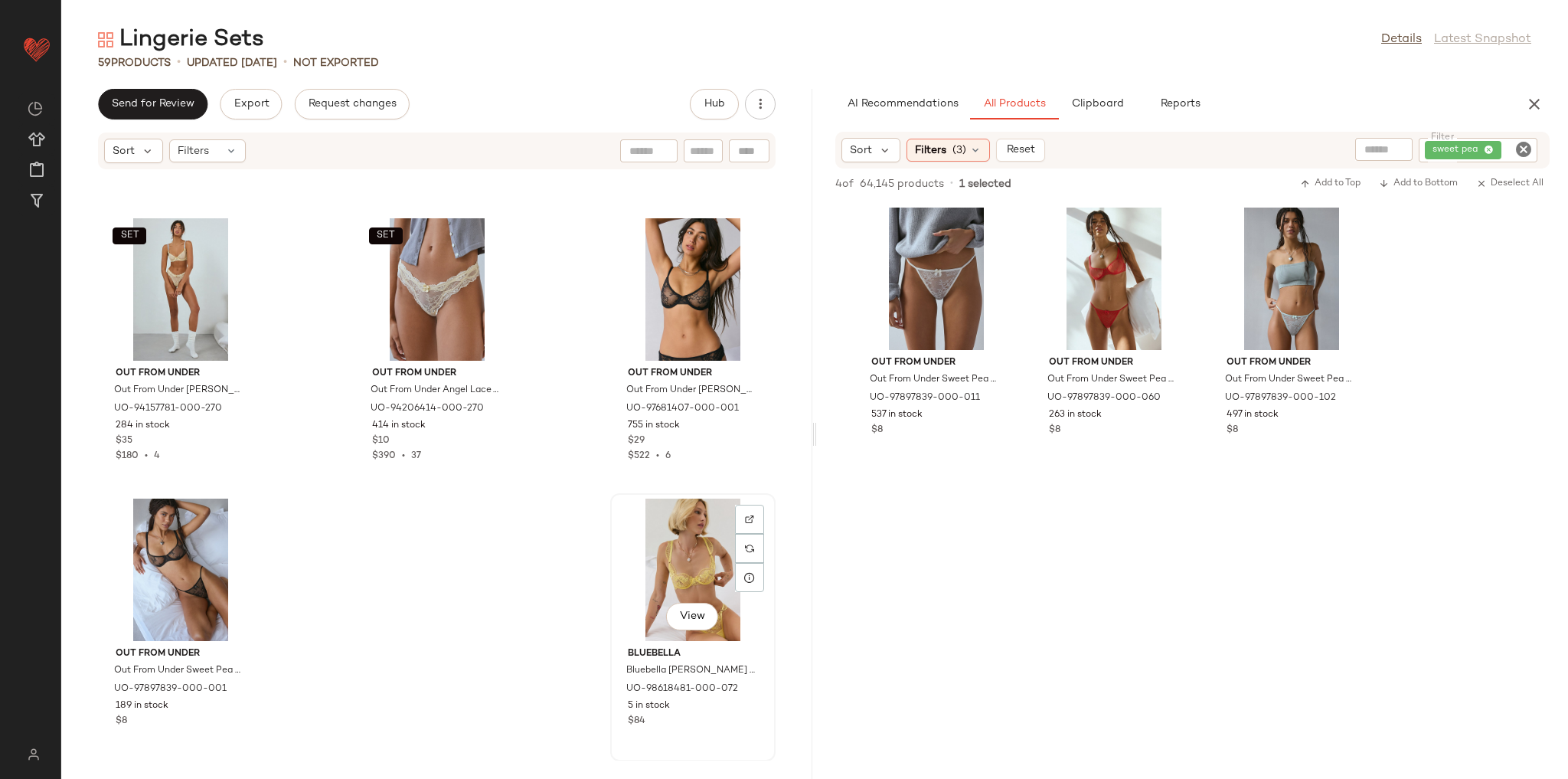
click at [620, 581] on div "View" at bounding box center [692, 570] width 155 height 142
click at [735, 522] on div at bounding box center [750, 519] width 29 height 29
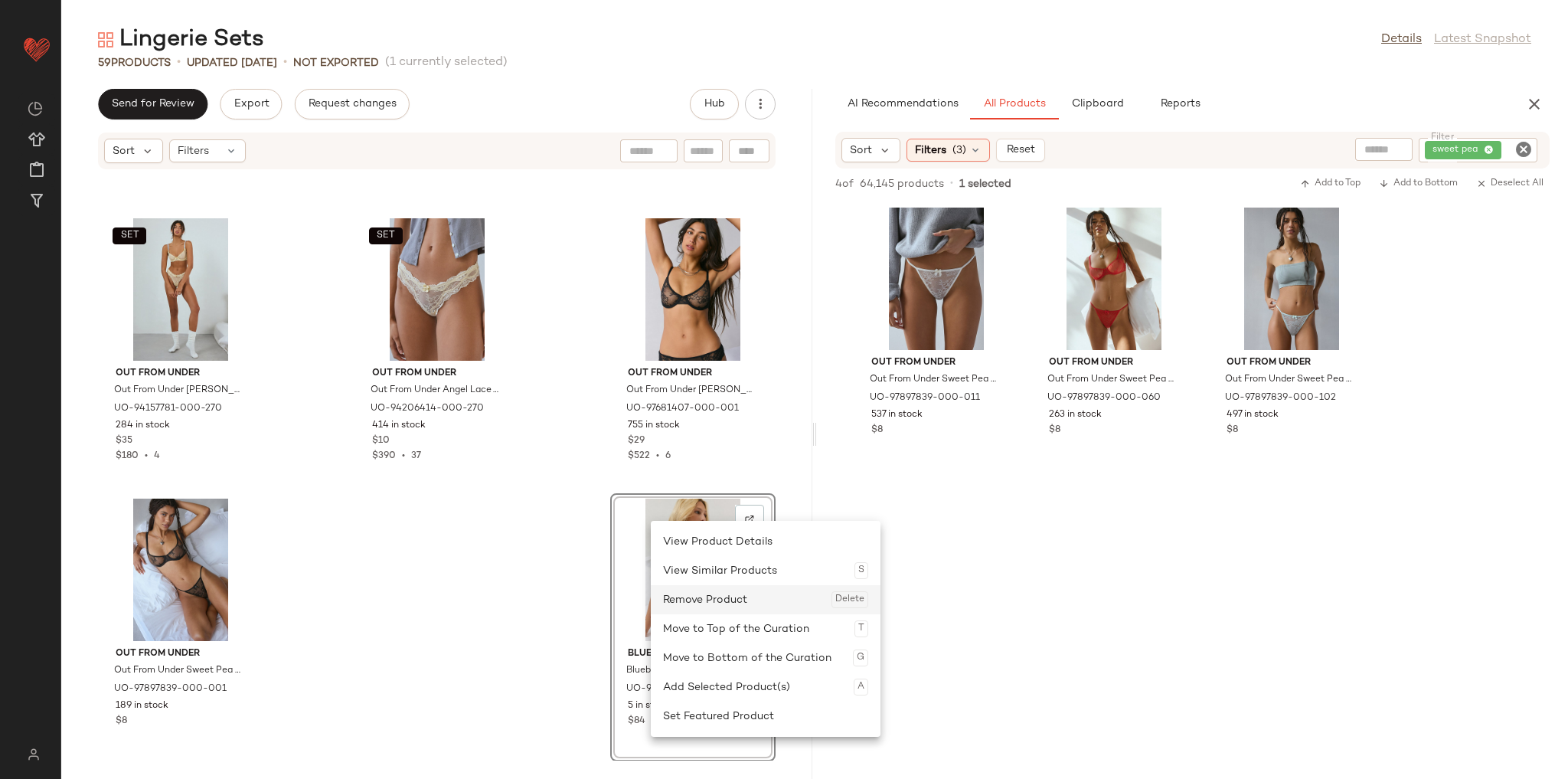
click at [702, 588] on div "Remove Product Delete" at bounding box center [765, 600] width 205 height 29
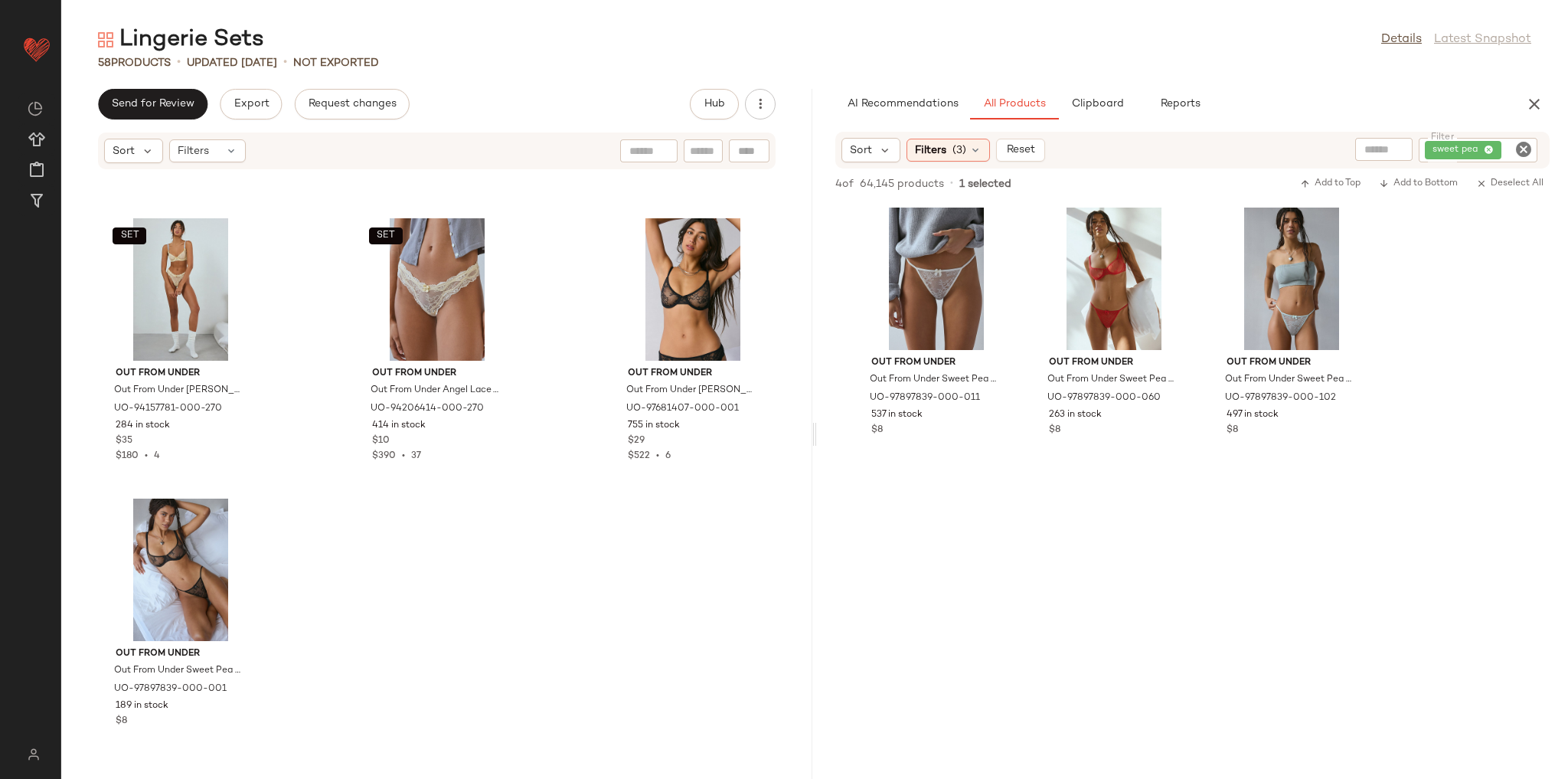
click at [541, 568] on div "SET Out From Under Out From Under [PERSON_NAME] [PERSON_NAME] in Light Yellow, …" at bounding box center [436, 465] width 751 height 590
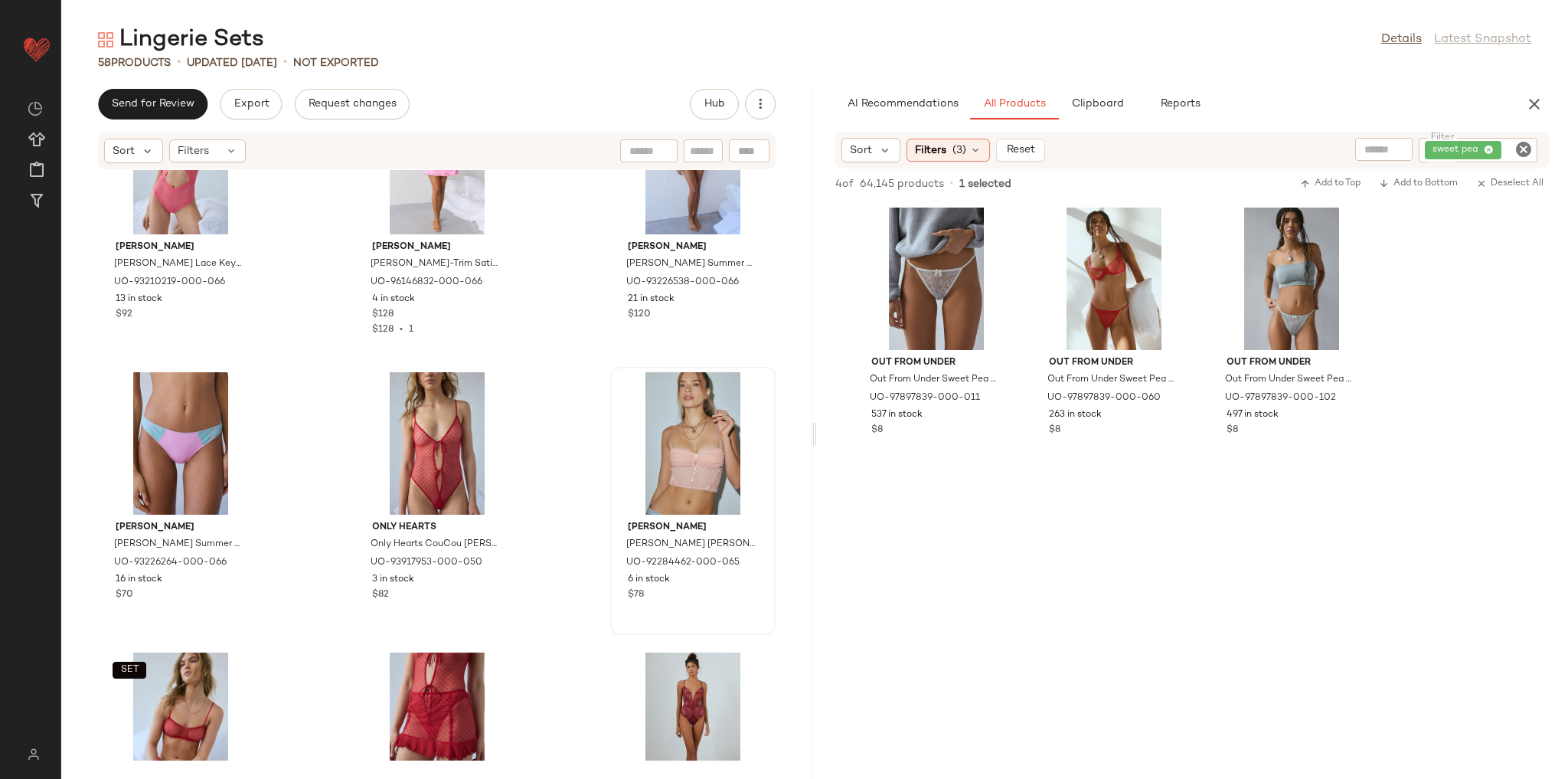
scroll to position [2893, 0]
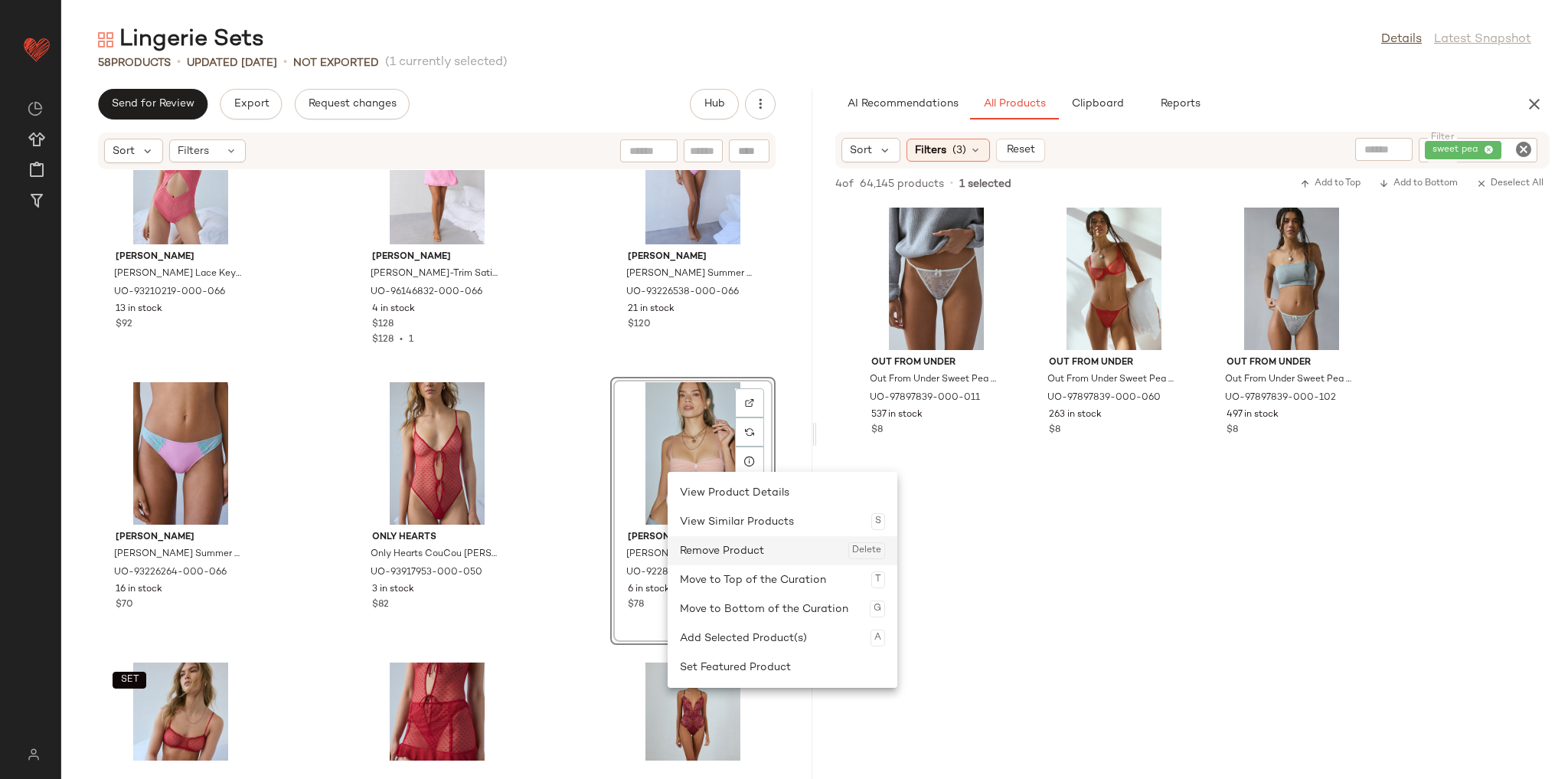
click at [692, 557] on div "Remove Product Delete" at bounding box center [782, 551] width 205 height 29
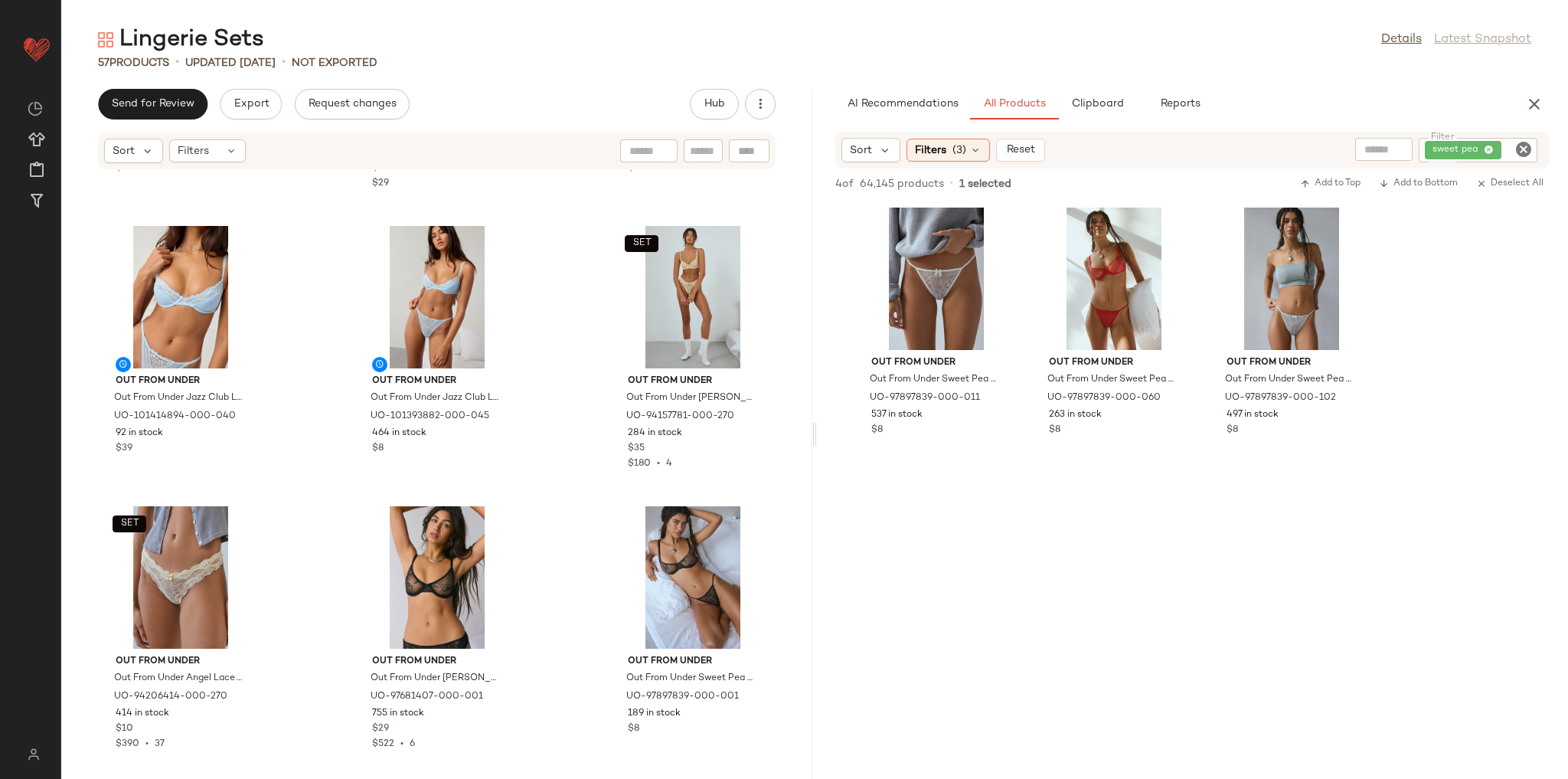
scroll to position [4740, 0]
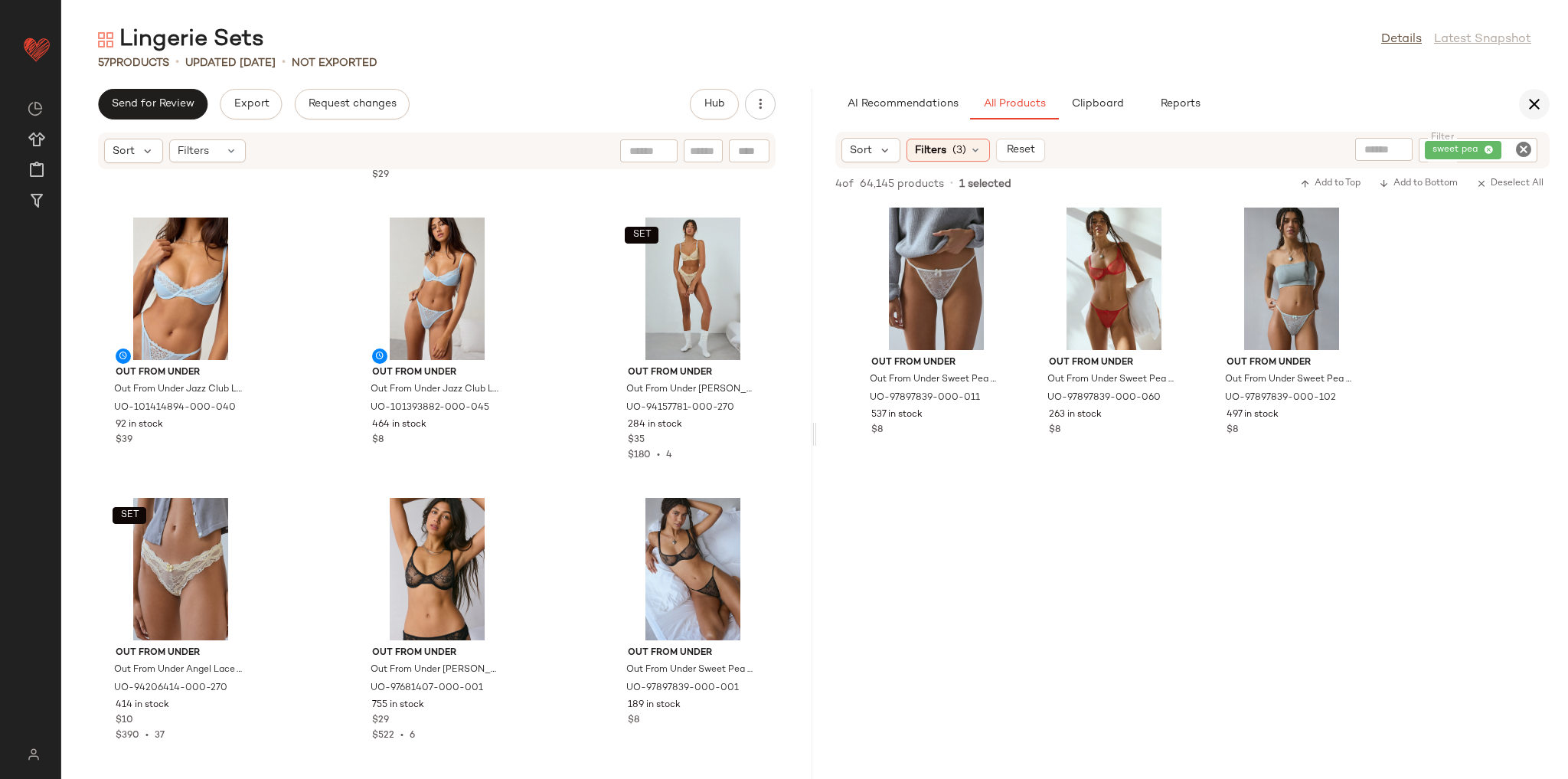
click at [1534, 104] on icon "button" at bounding box center [1534, 104] width 19 height 19
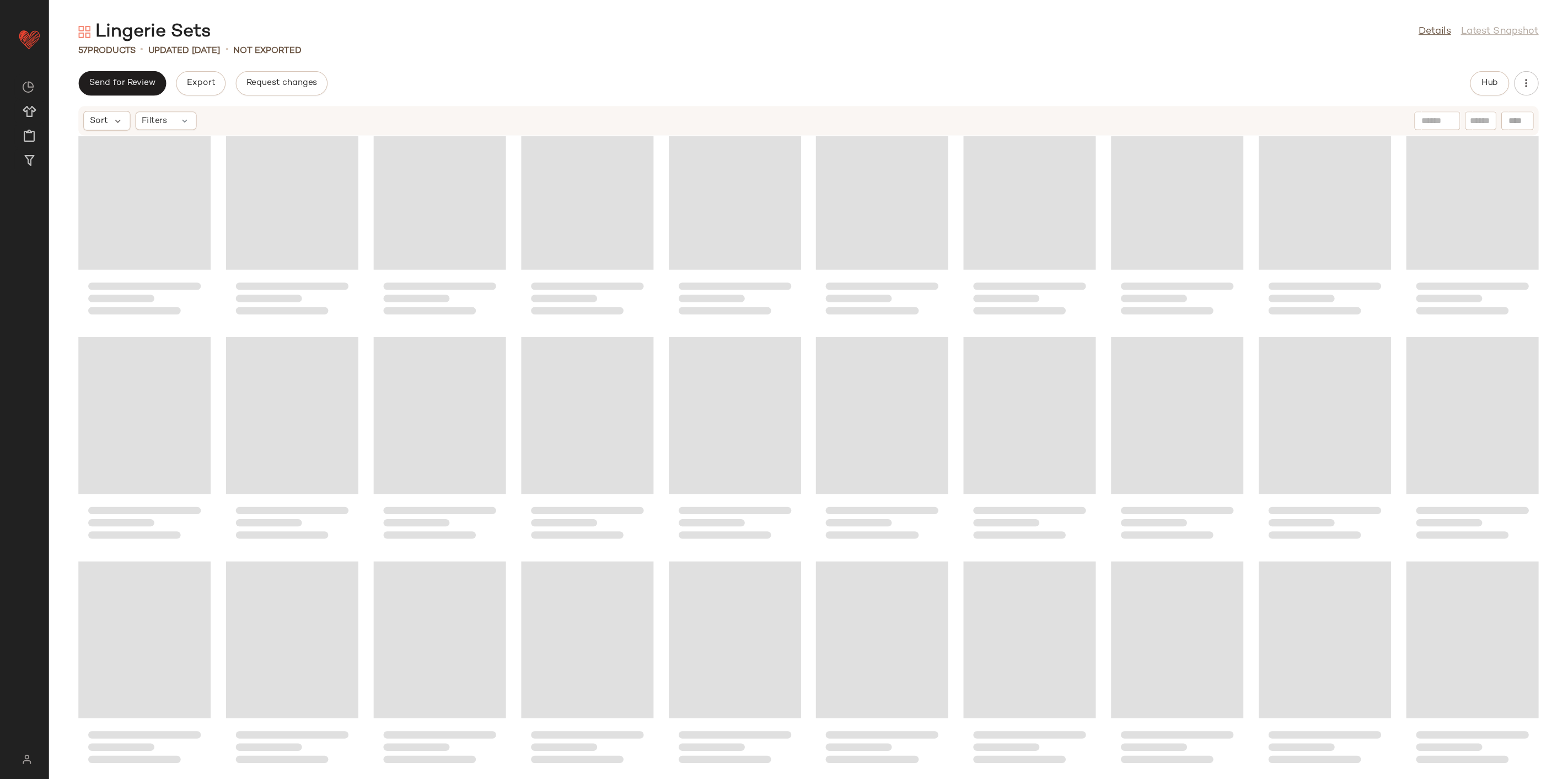
scroll to position [227, 0]
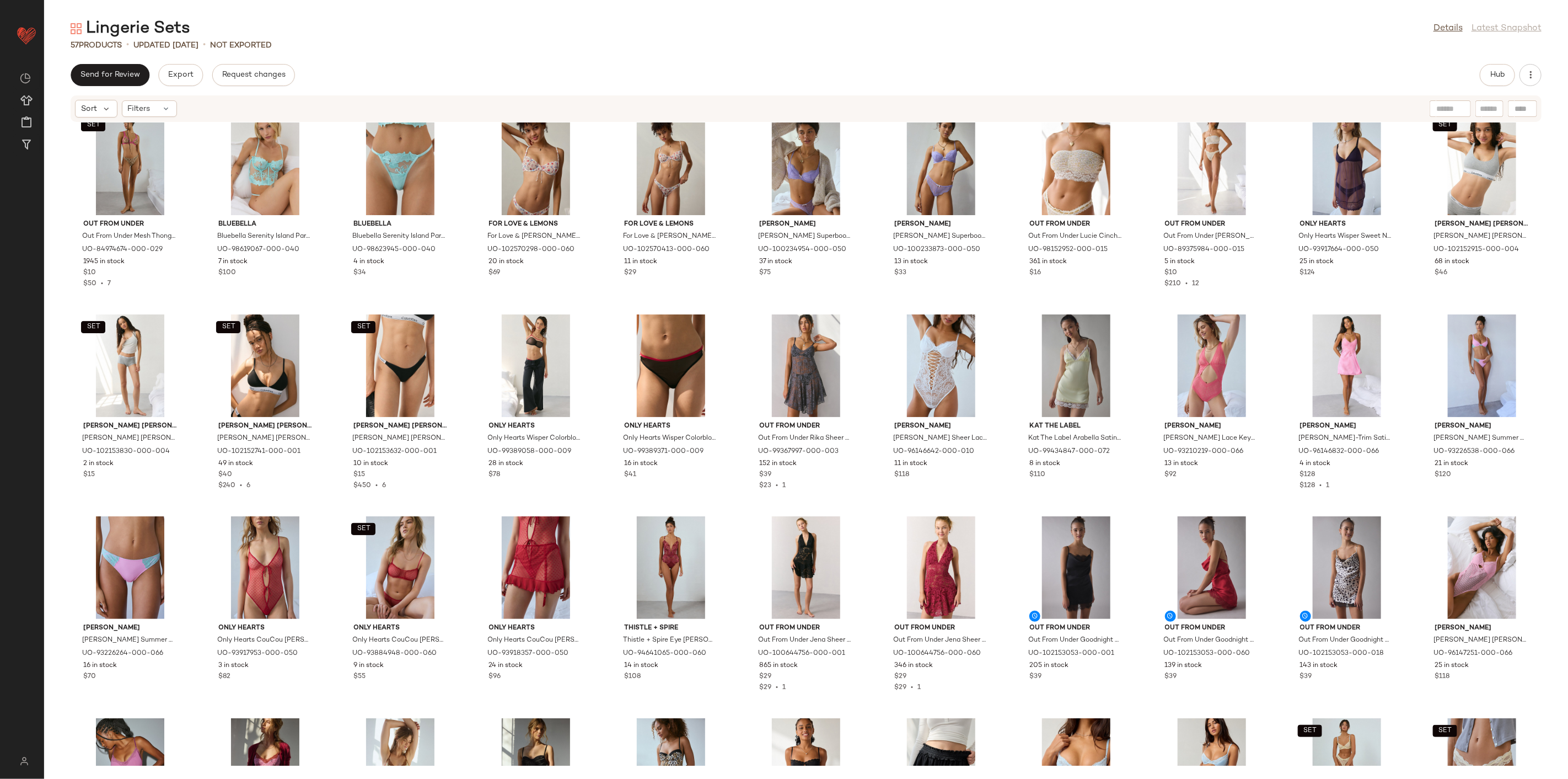
click at [1035, 55] on div "Lingerie Sets Details Latest Snapshot 57 Products • updated [DATE] • Not Export…" at bounding box center [806, 398] width 1524 height 761
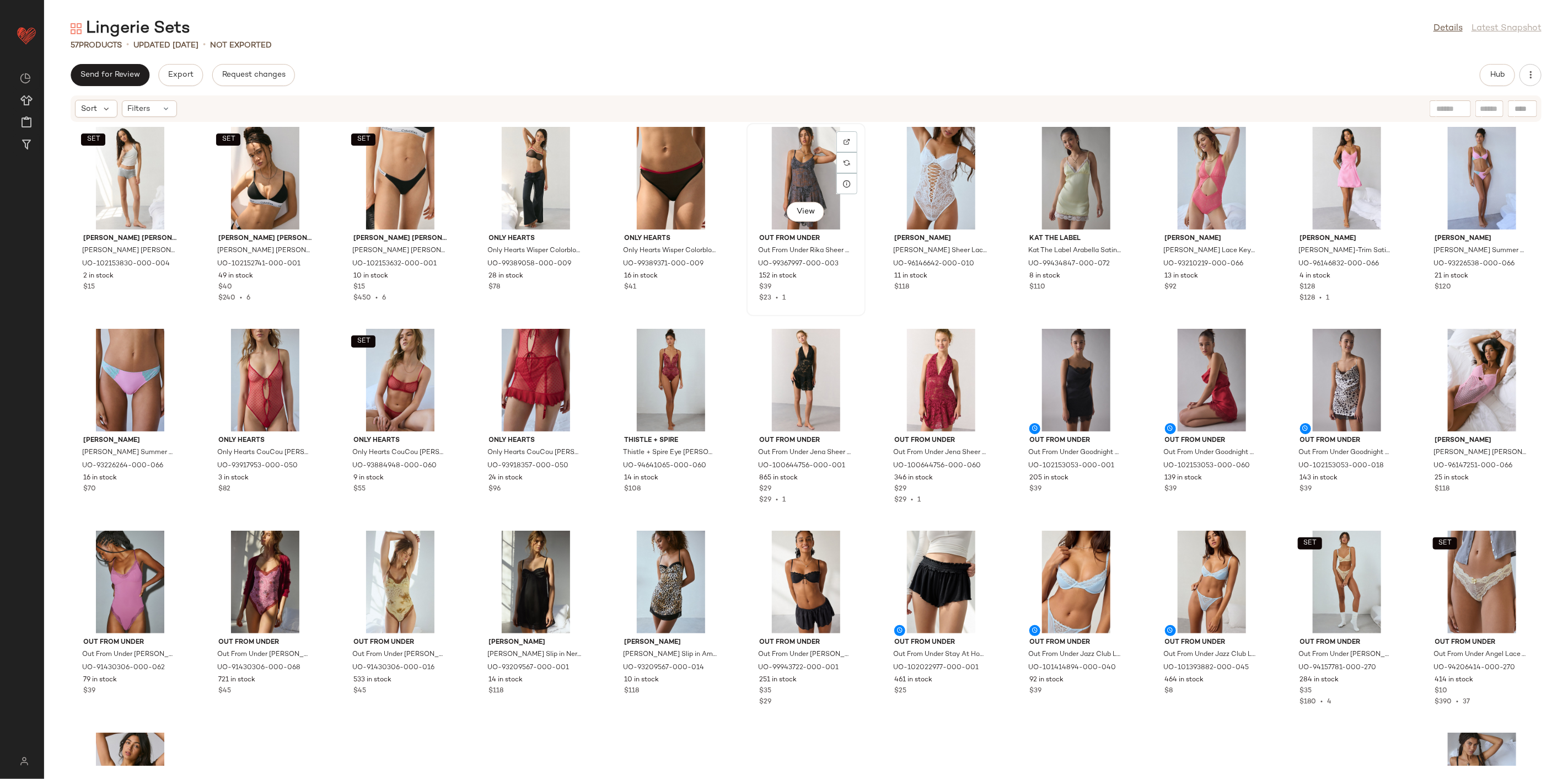
scroll to position [499, 0]
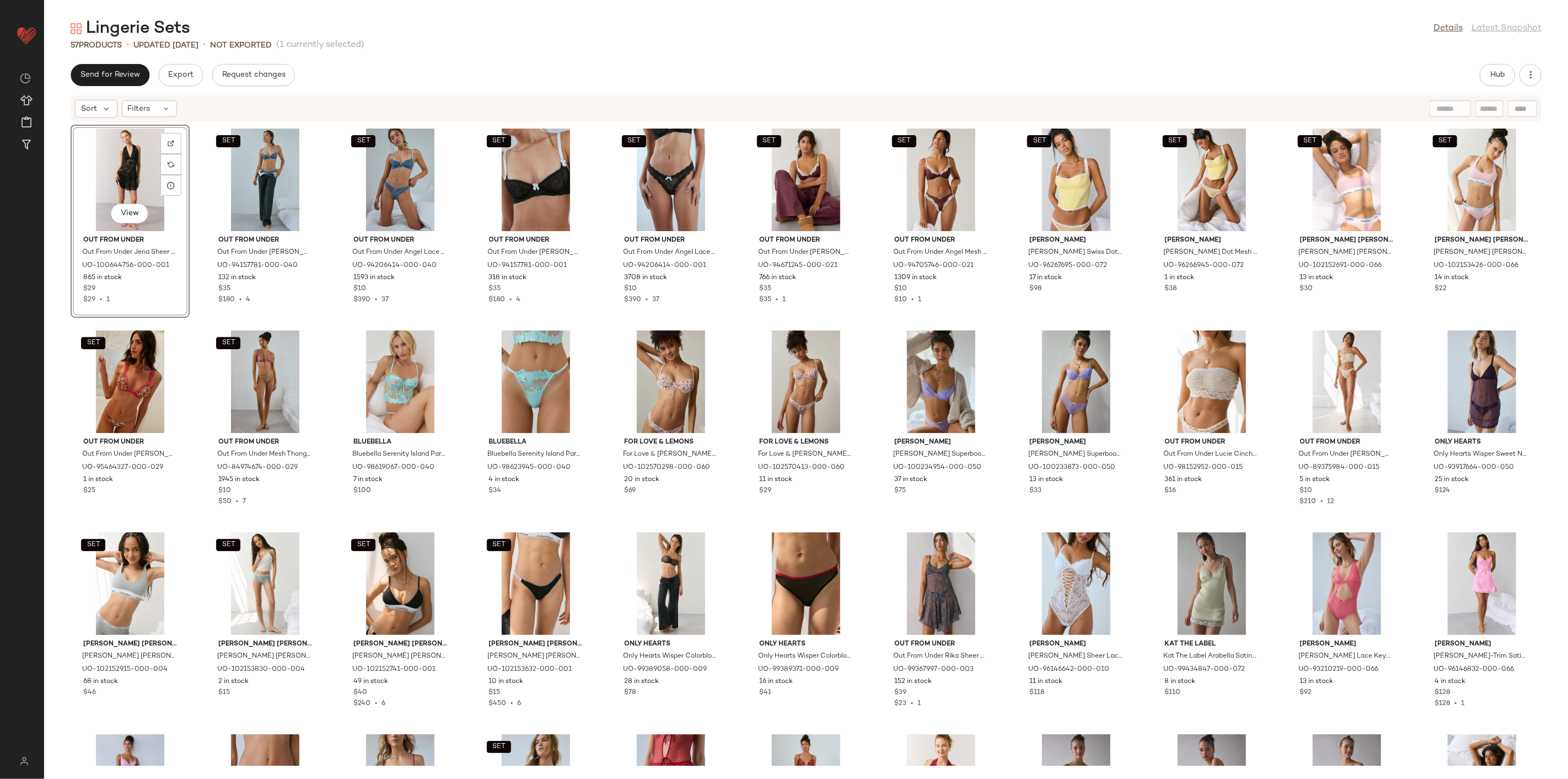
click at [189, 325] on div "View Out From Under Out From Under Jena Sheer Lace Halter Slip in Black, Women'…" at bounding box center [806, 444] width 1524 height 643
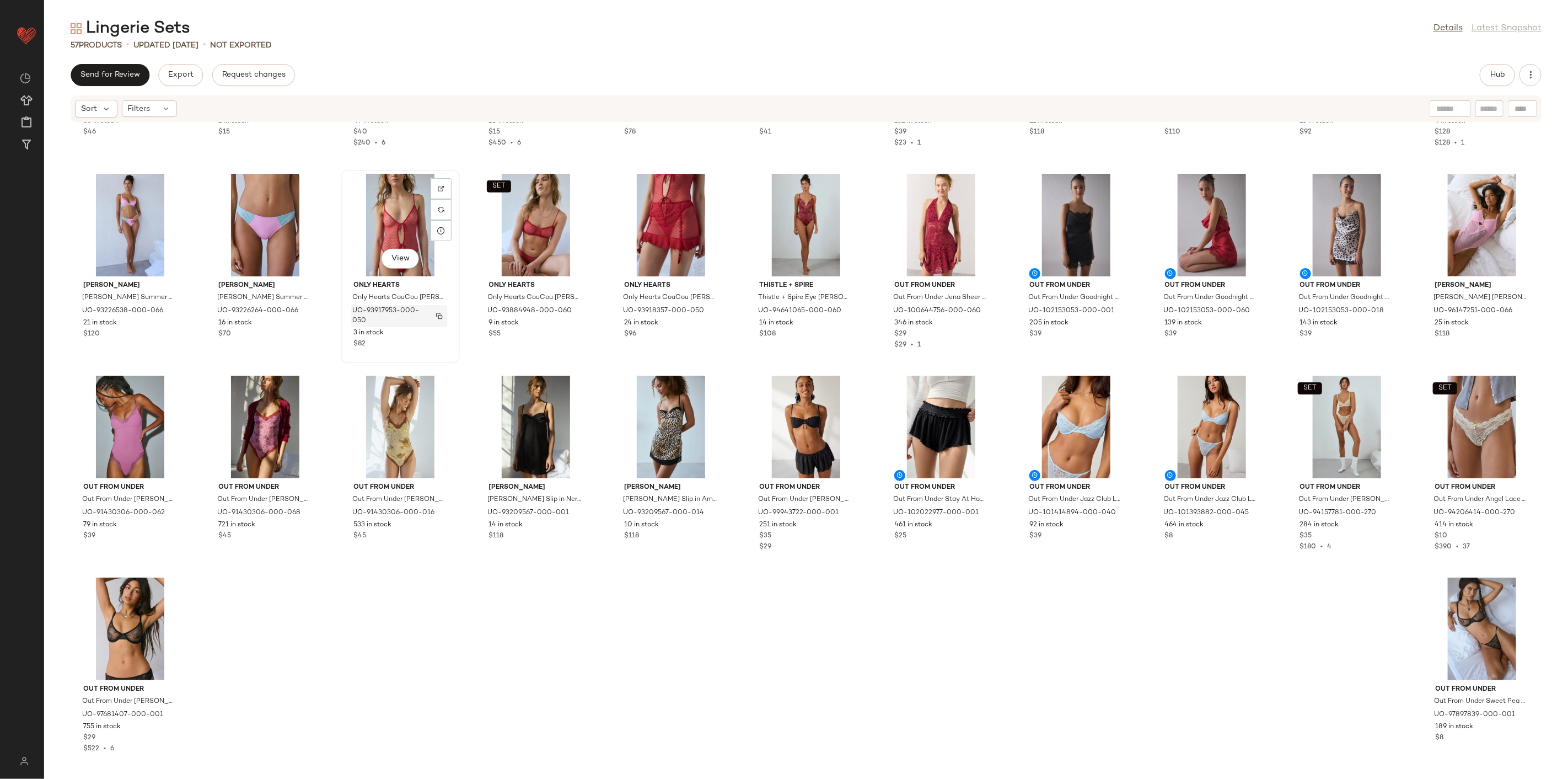
scroll to position [570, 0]
click at [1129, 427] on div "SET View" at bounding box center [1346, 426] width 111 height 102
click at [1129, 431] on div "SET View" at bounding box center [1482, 426] width 111 height 102
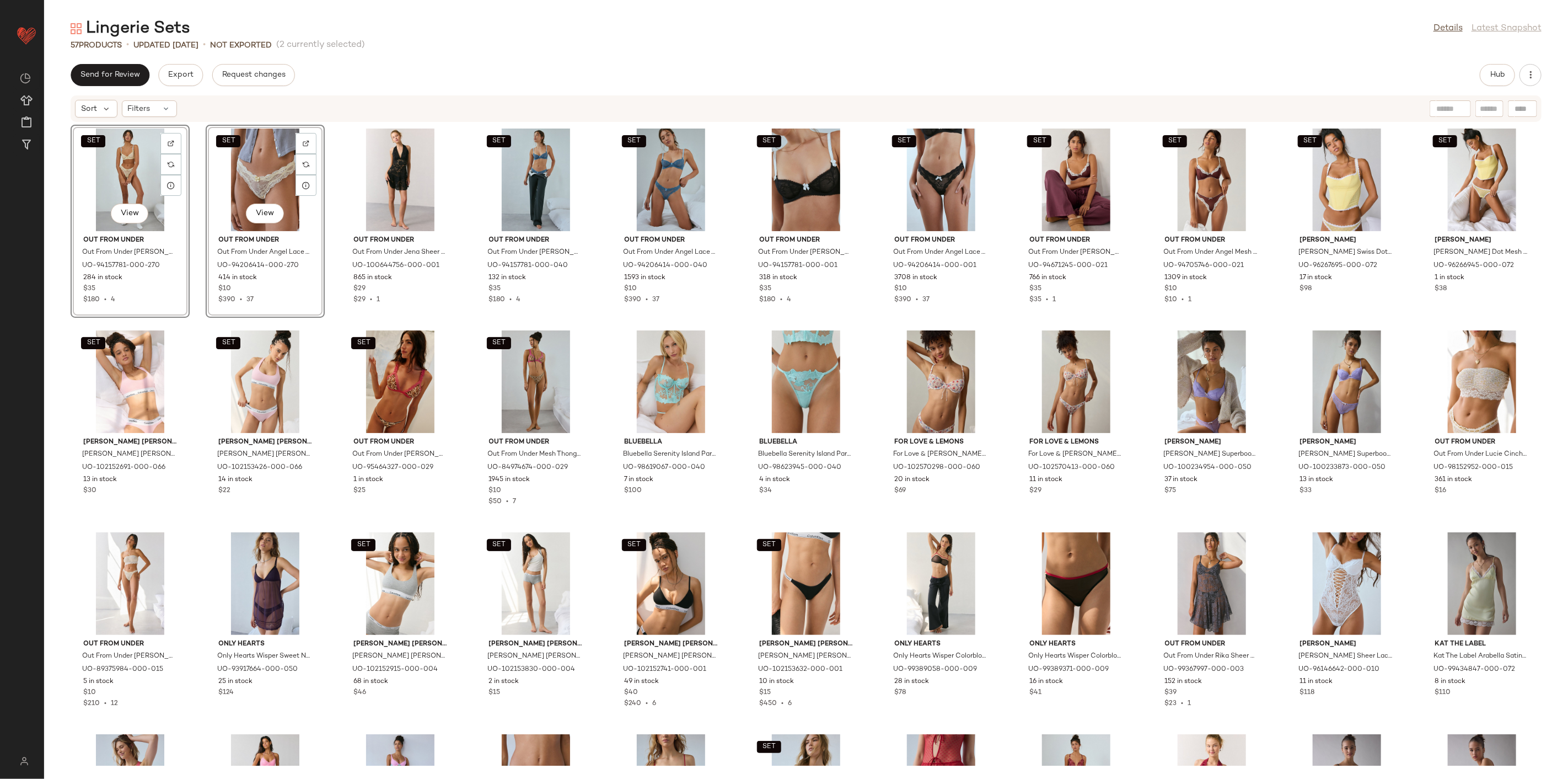
click at [197, 330] on div "SET View Out From Under Out From Under [PERSON_NAME] [PERSON_NAME] in Light Yel…" at bounding box center [806, 444] width 1524 height 643
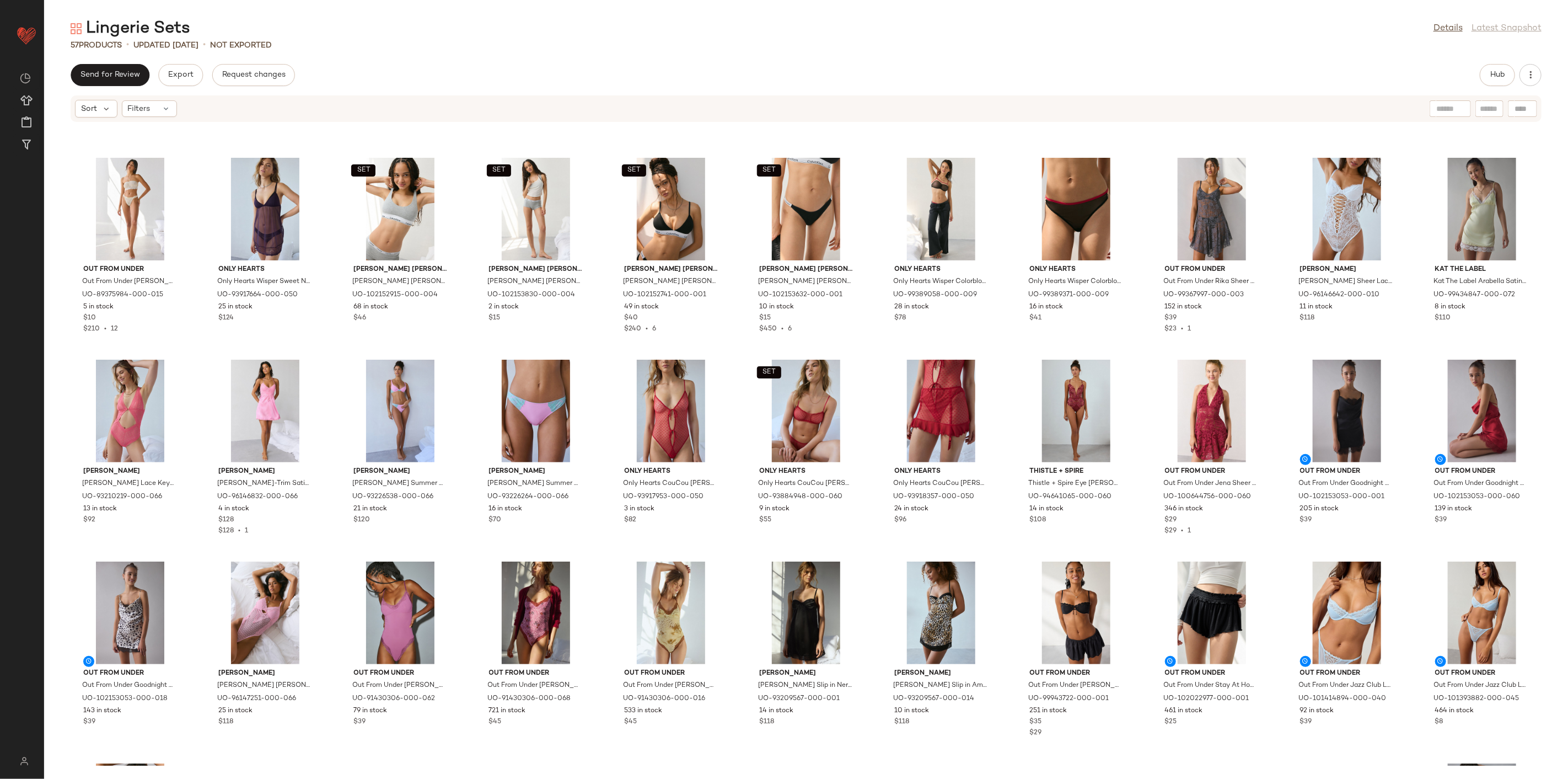
scroll to position [560, 0]
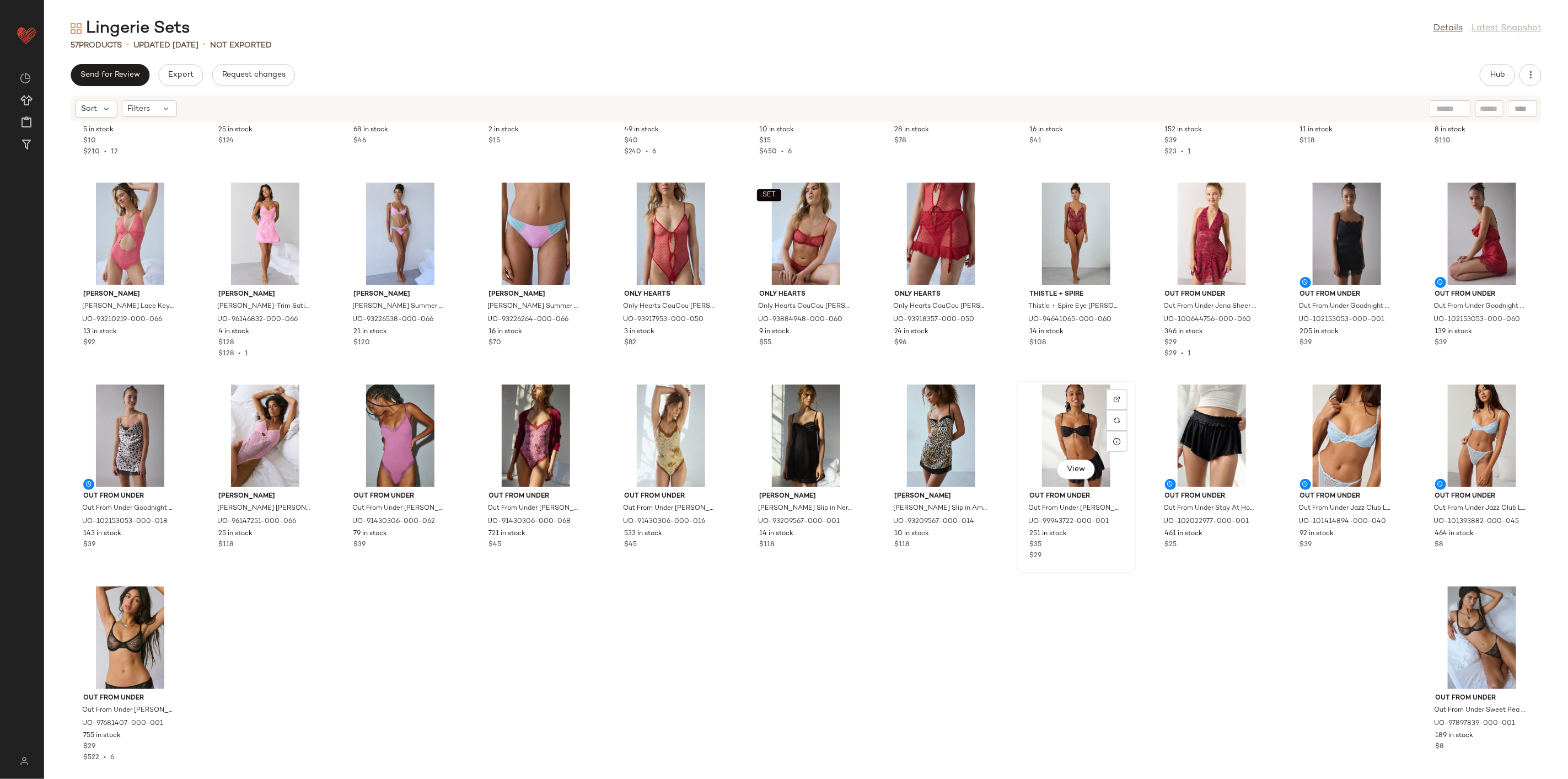
click at [1043, 422] on div "View" at bounding box center [1076, 435] width 111 height 102
click at [1129, 419] on div "View" at bounding box center [1482, 435] width 111 height 102
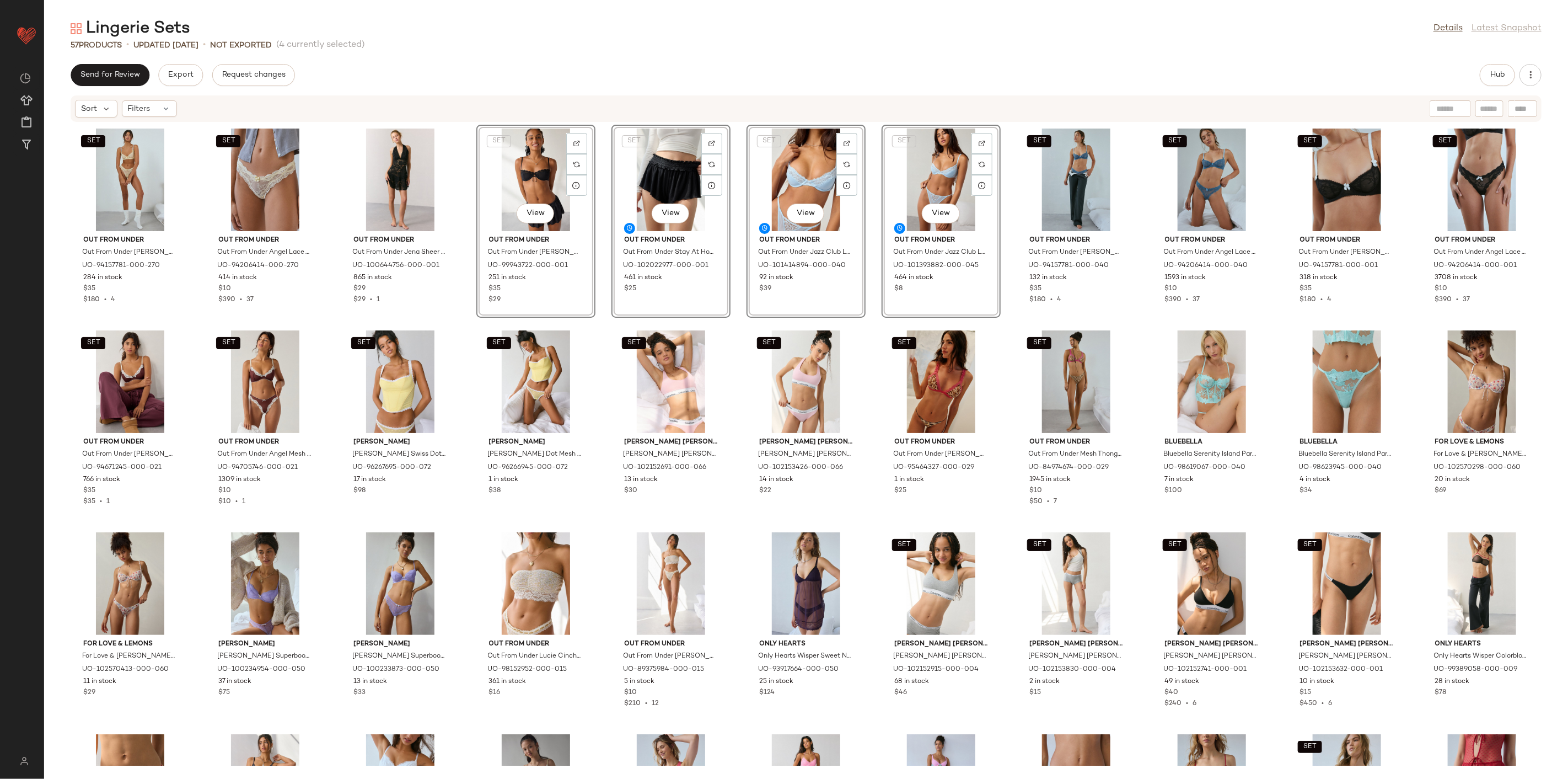
click at [460, 300] on div "SET Out From Under Out From Under [PERSON_NAME] [PERSON_NAME] in Light Yellow, …" at bounding box center [806, 444] width 1524 height 643
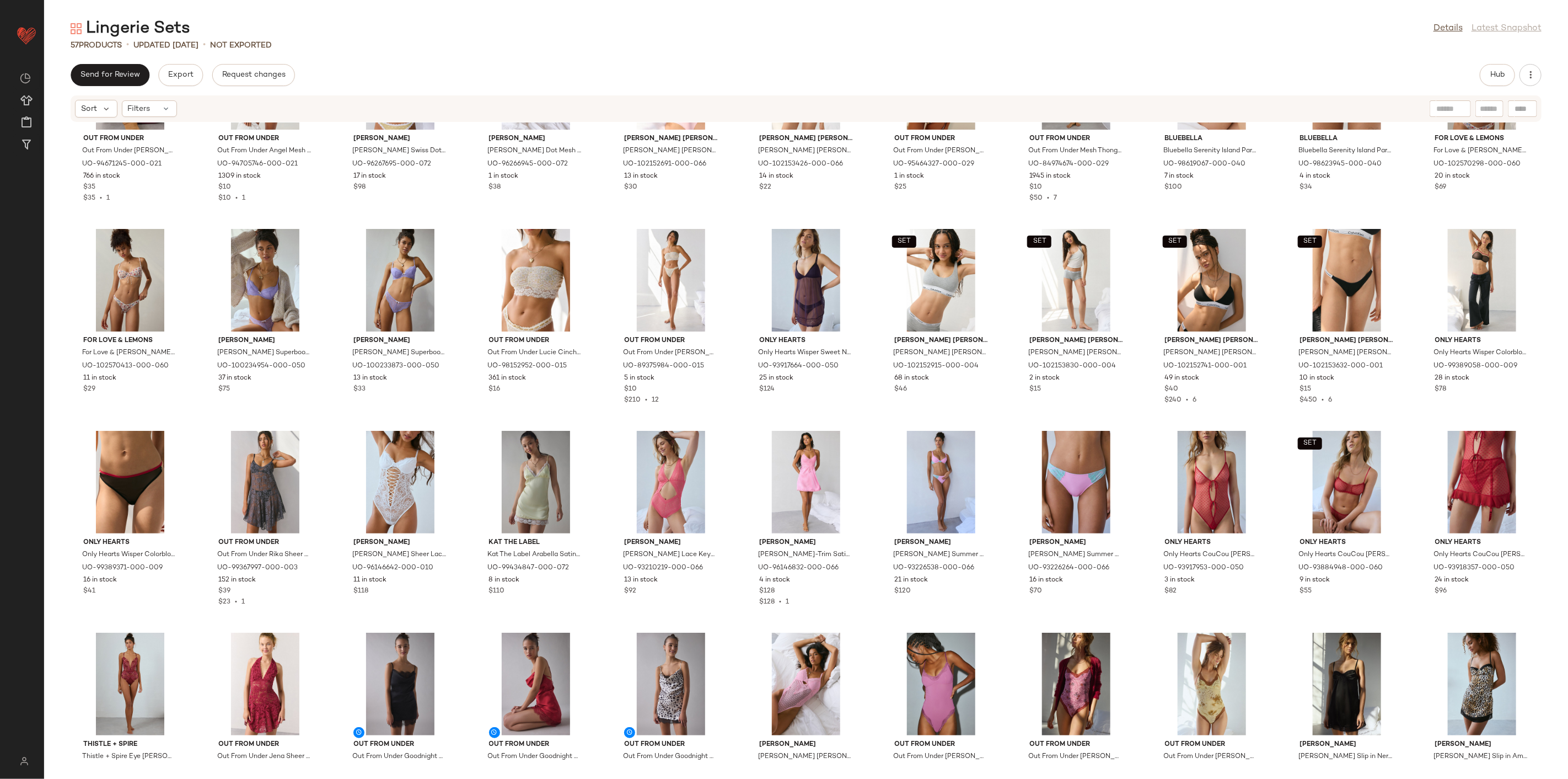
scroll to position [499, 0]
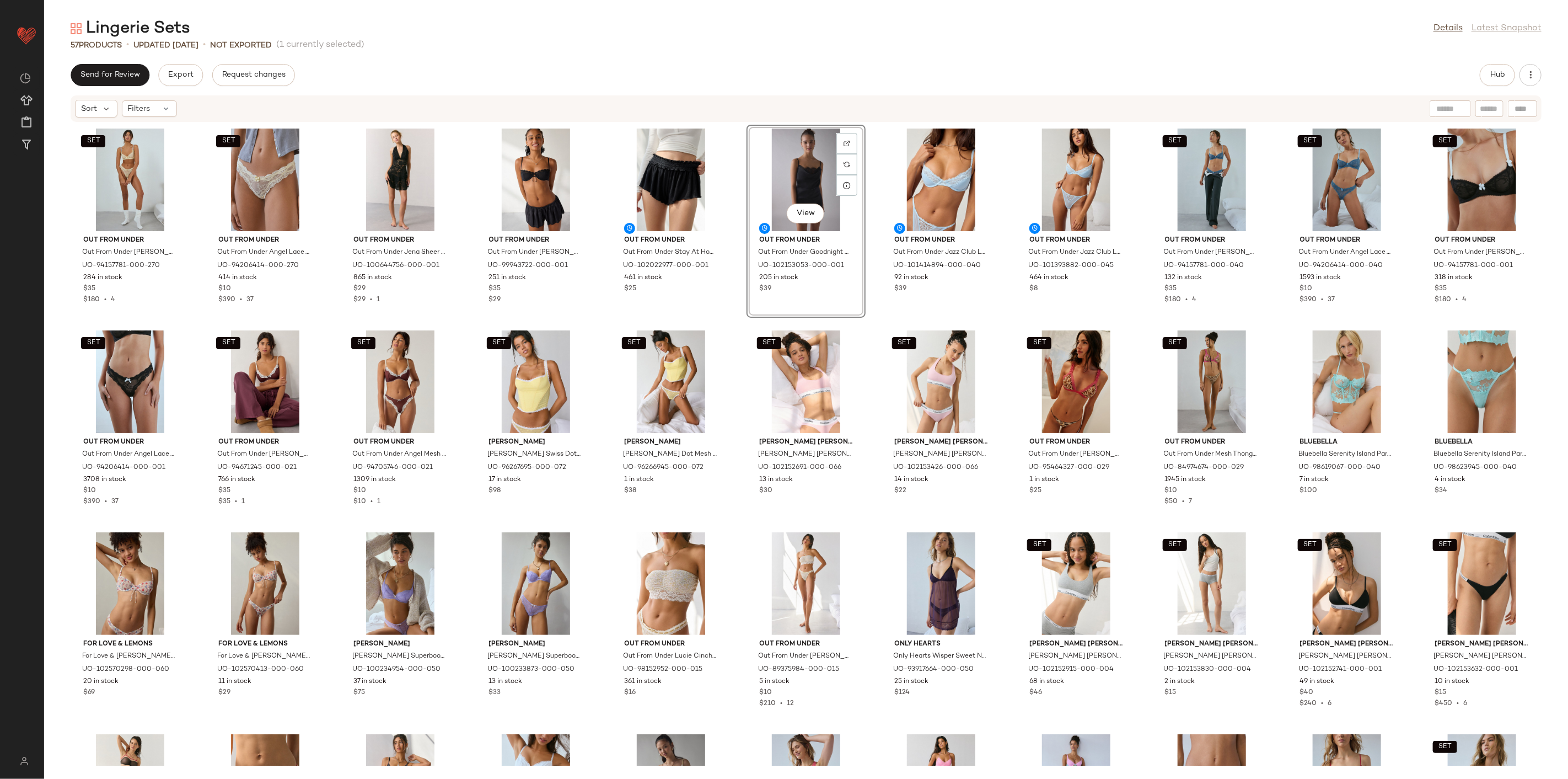
click at [730, 327] on div "SET Out From Under Out From Under [PERSON_NAME] [PERSON_NAME] in Light Yellow, …" at bounding box center [806, 444] width 1524 height 643
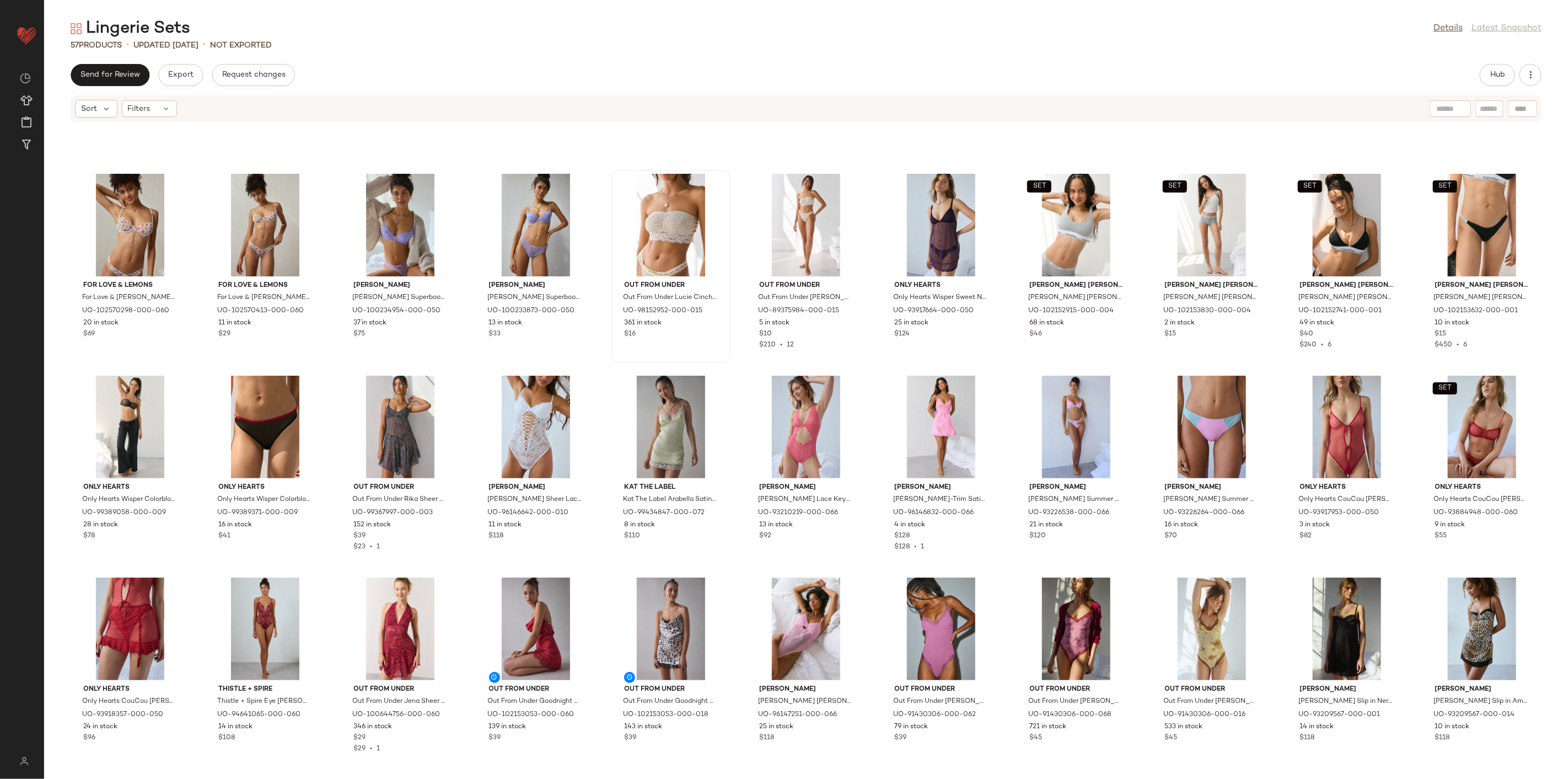
scroll to position [315, 0]
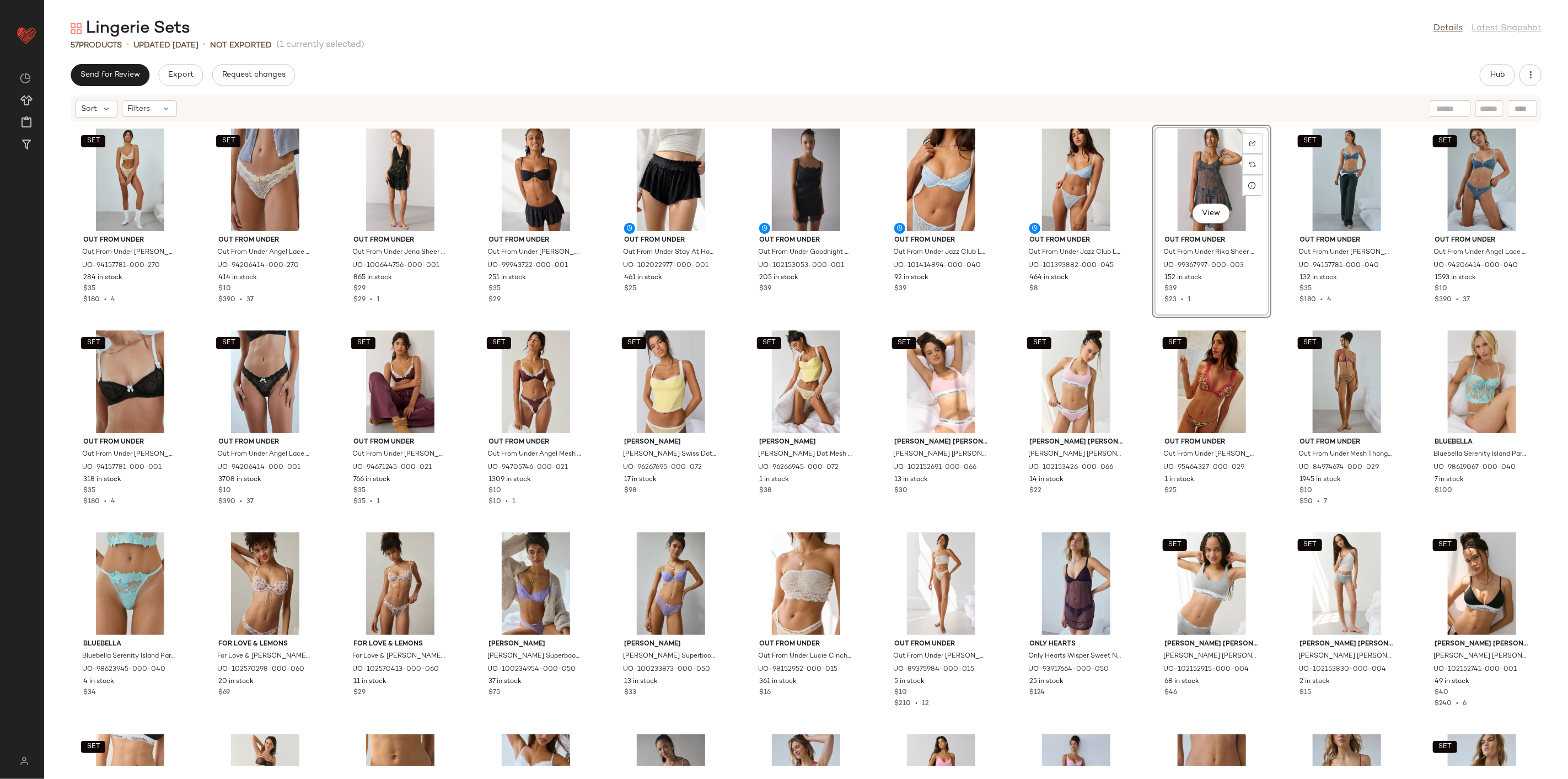
click at [1129, 308] on div "SET Out From Under Out From Under [PERSON_NAME] [PERSON_NAME] in Light Yellow, …" at bounding box center [806, 444] width 1524 height 643
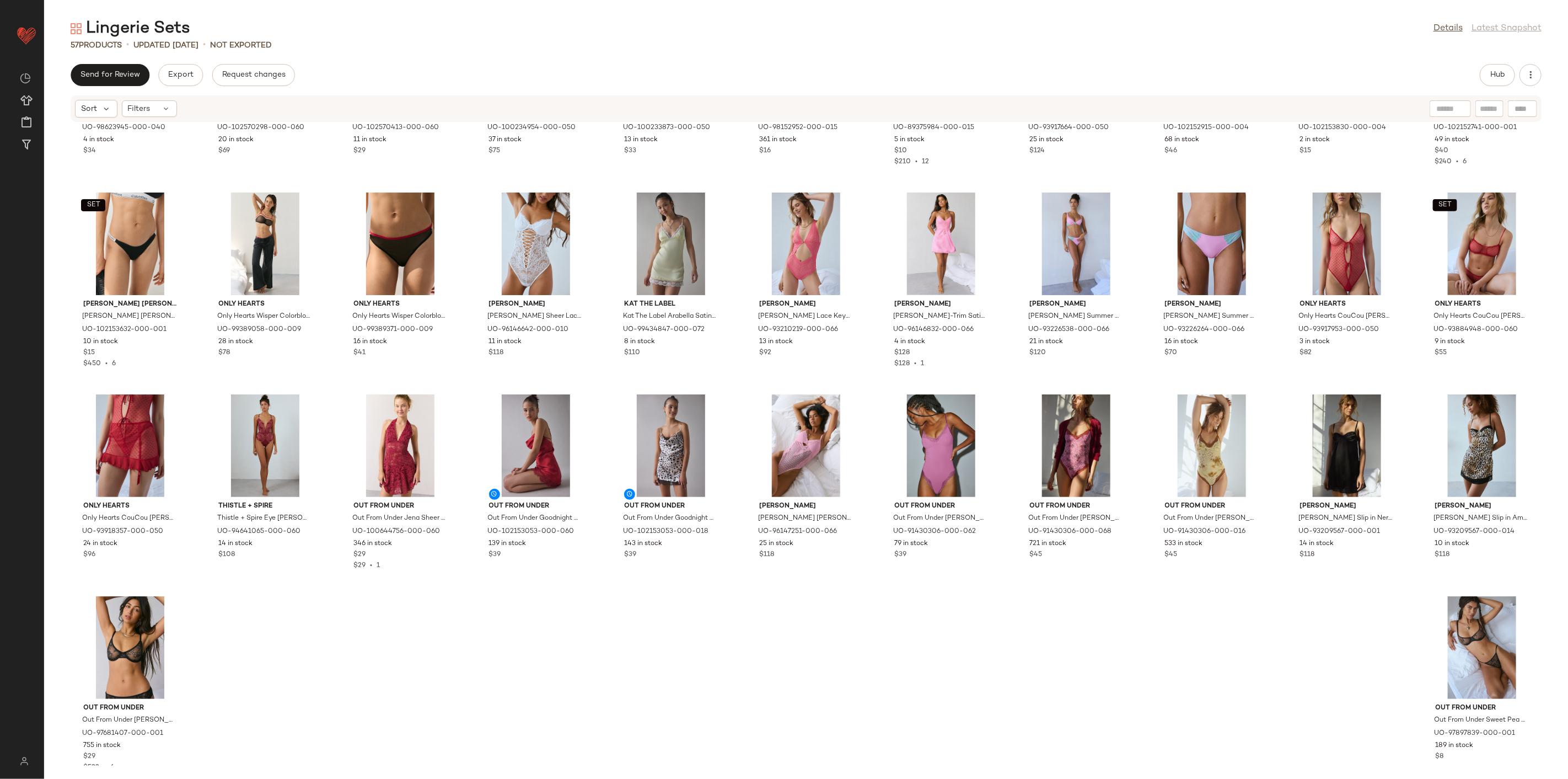
scroll to position [560, 0]
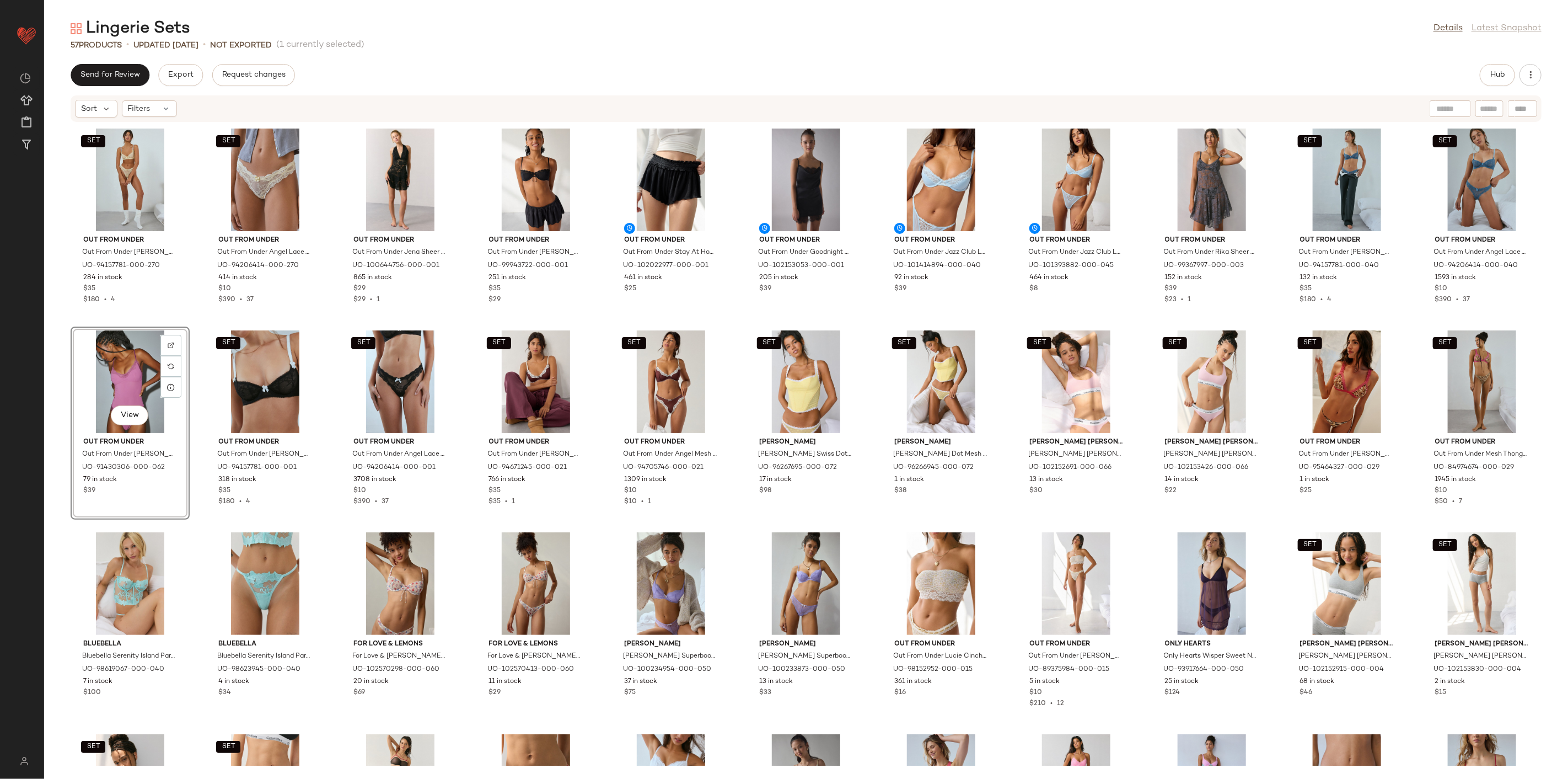
click at [998, 326] on div "SET Out From Under Out From Under [PERSON_NAME] [PERSON_NAME] in Light Yellow, …" at bounding box center [806, 444] width 1524 height 643
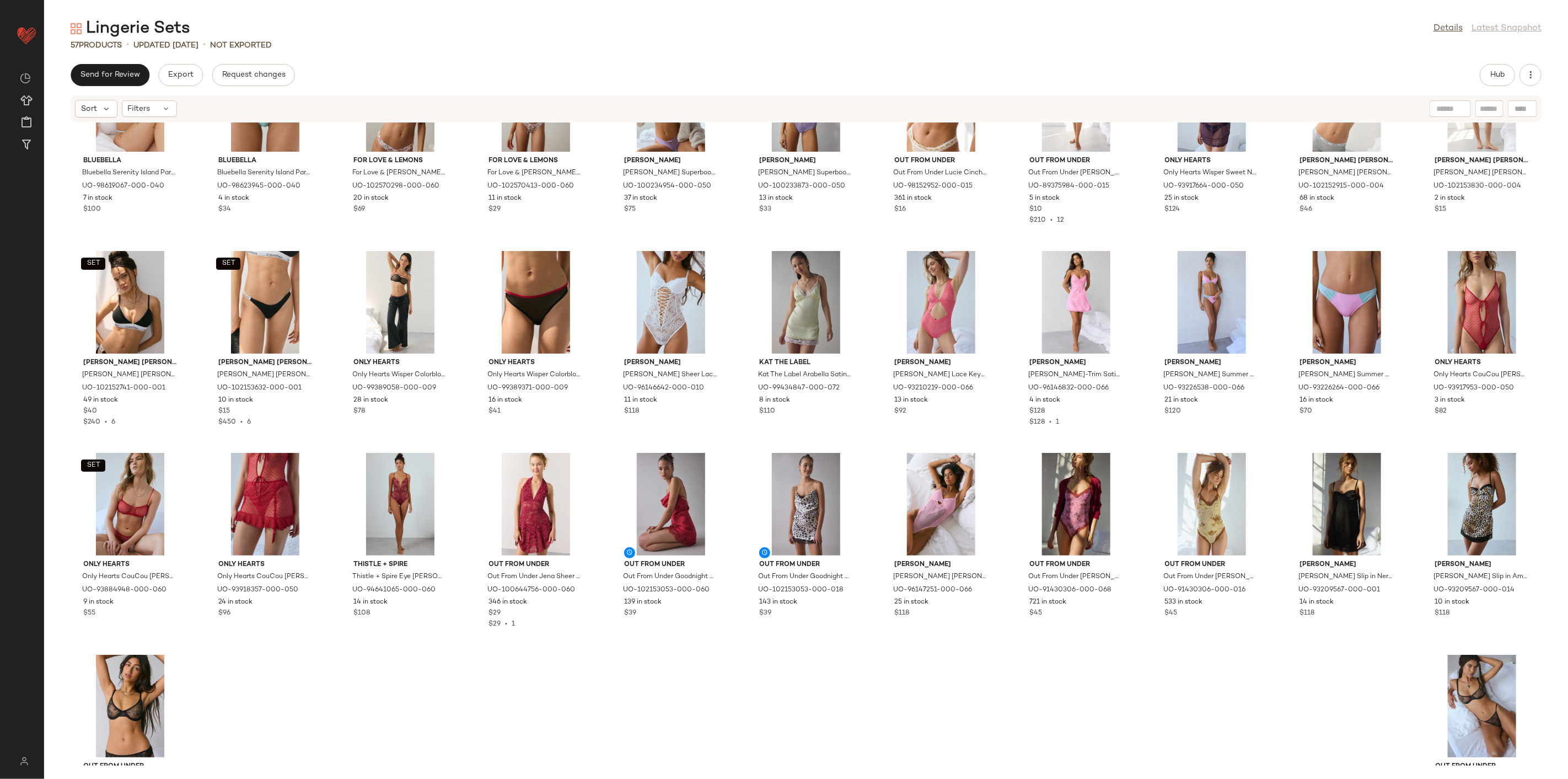
scroll to position [499, 0]
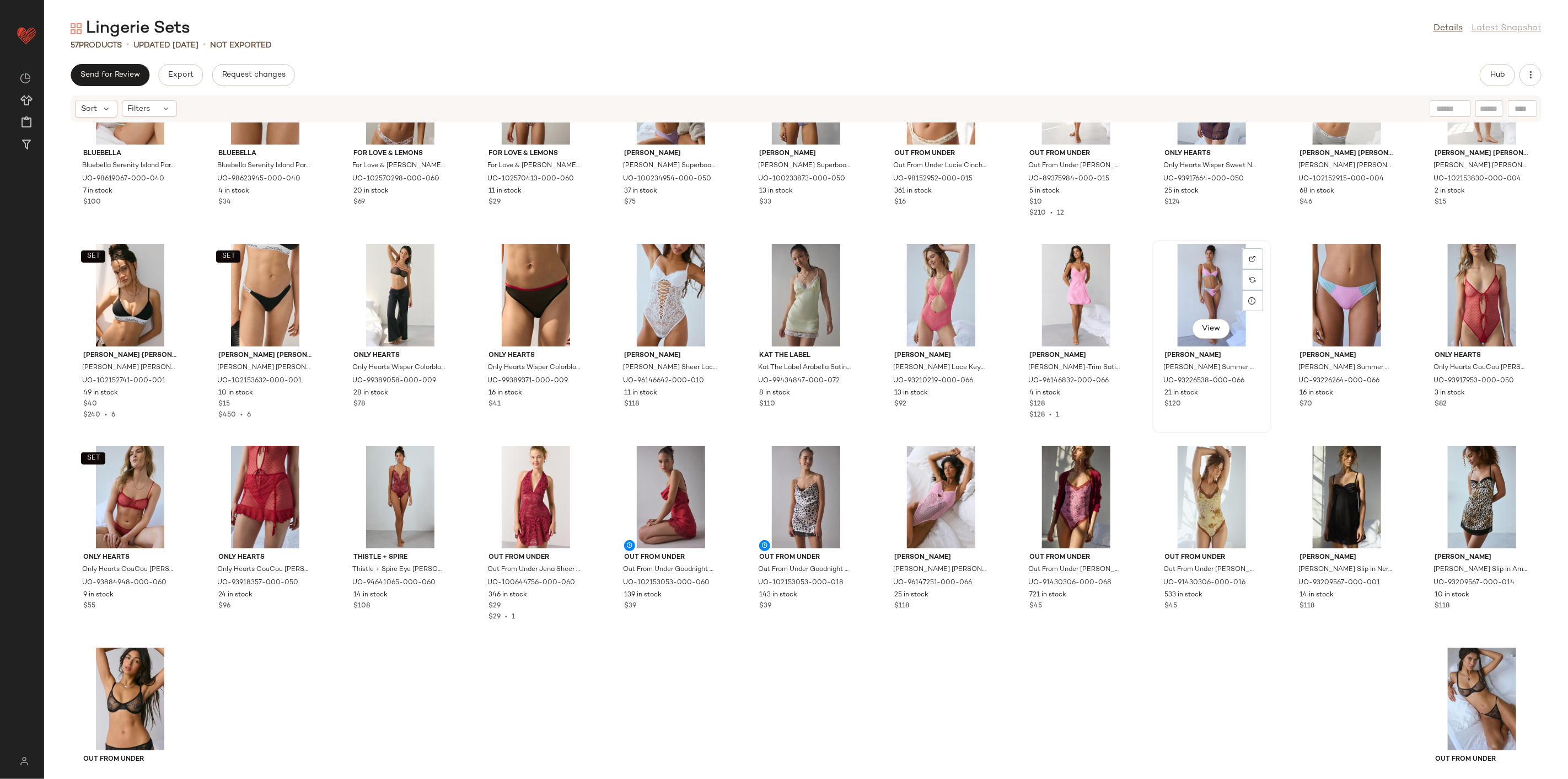
click at [1129, 292] on div "View" at bounding box center [1211, 295] width 111 height 102
click at [1129, 296] on div "View" at bounding box center [1346, 295] width 111 height 102
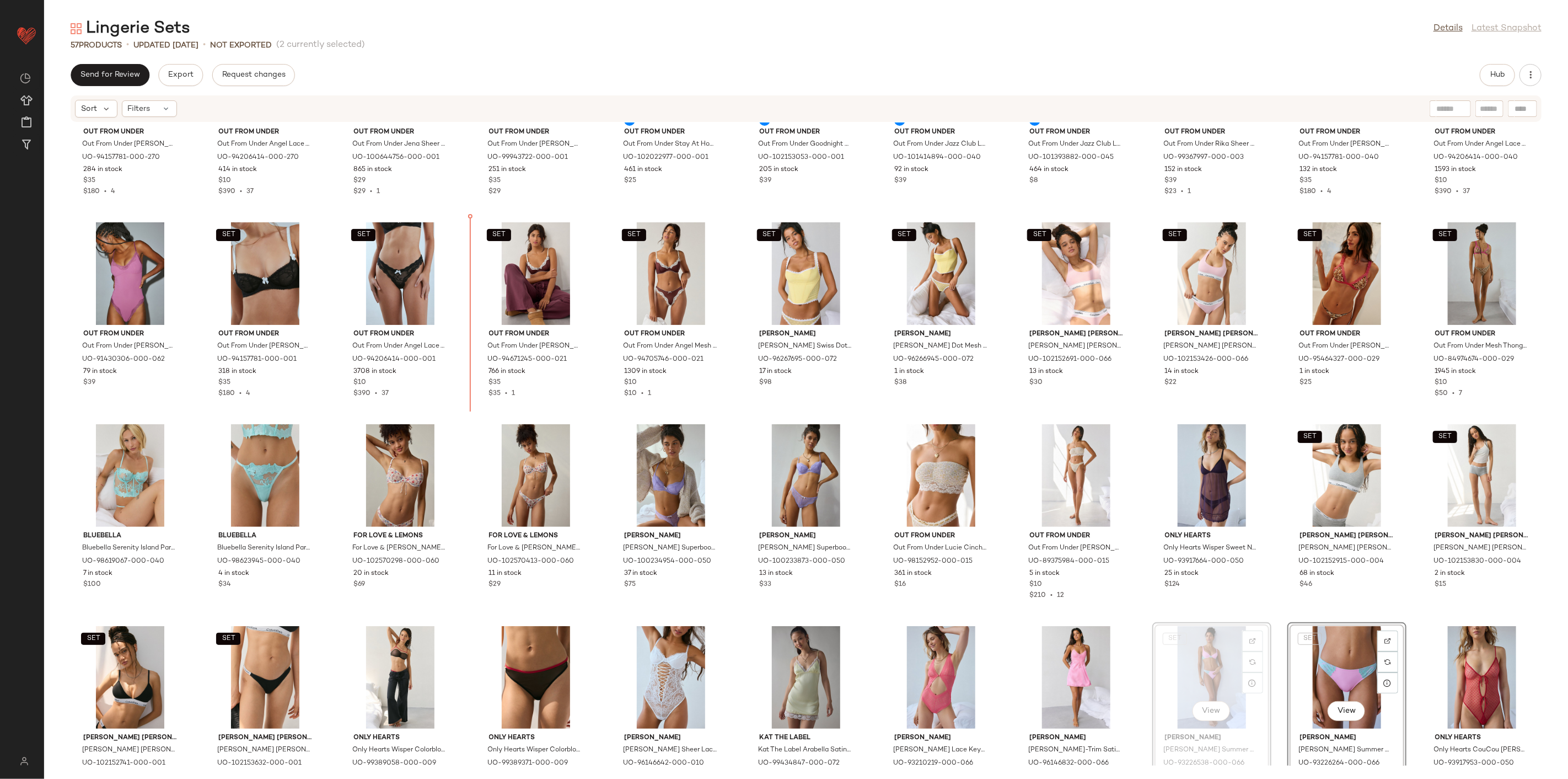
scroll to position [79, 0]
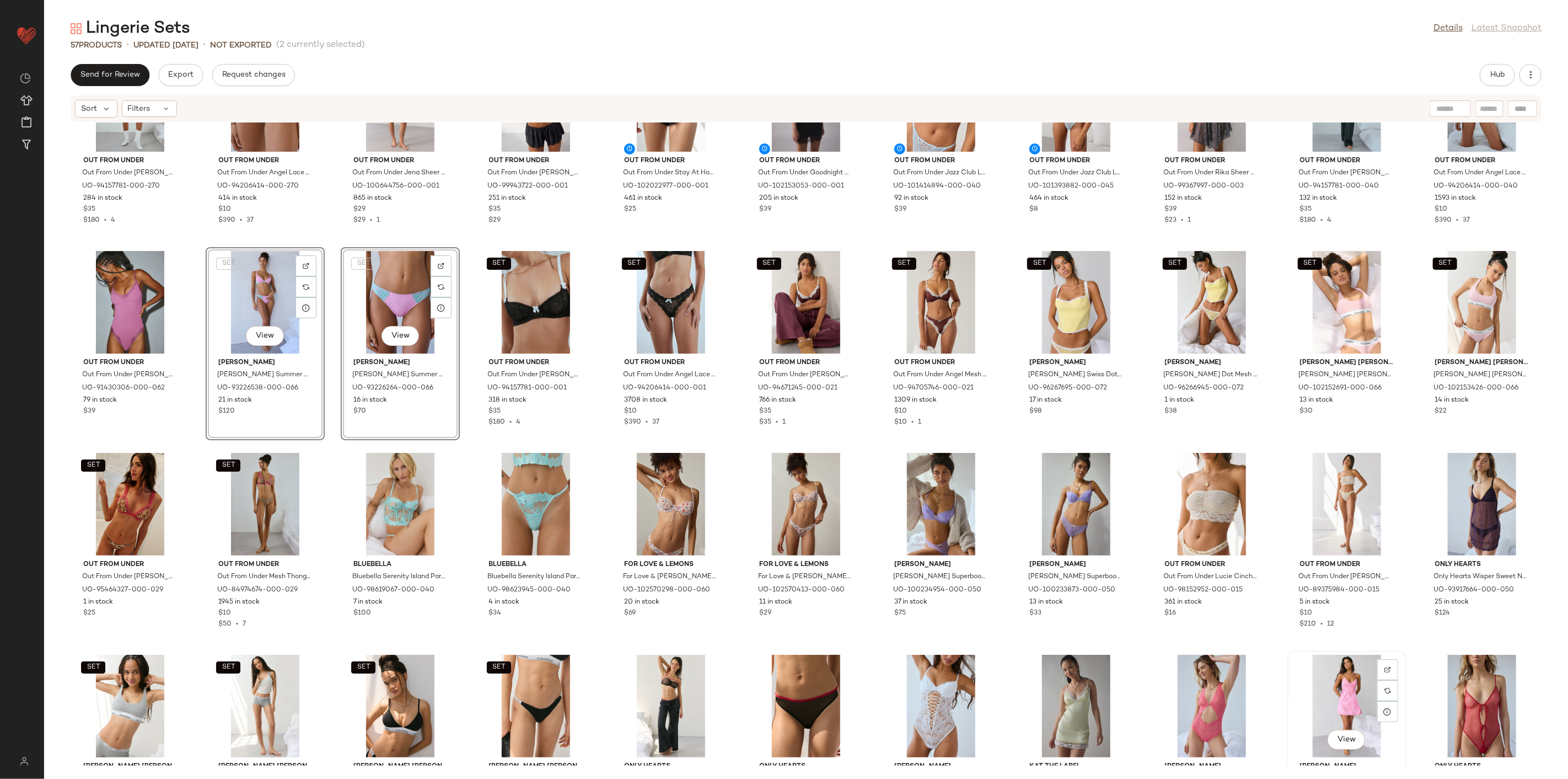
scroll to position [80, 0]
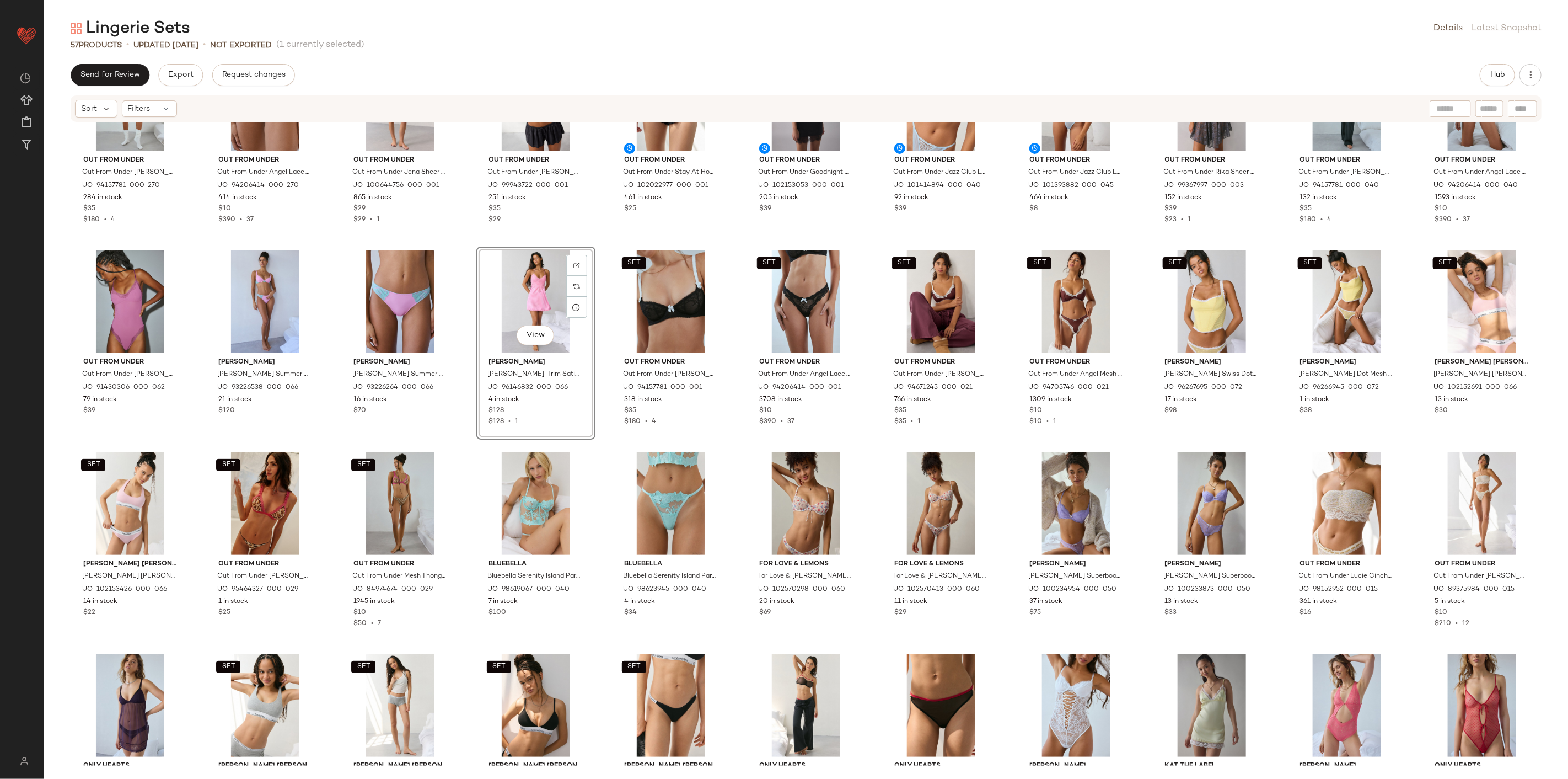
click at [472, 436] on div "SET Out From Under Out From Under [PERSON_NAME] [PERSON_NAME] in Light Yellow, …" at bounding box center [806, 444] width 1524 height 643
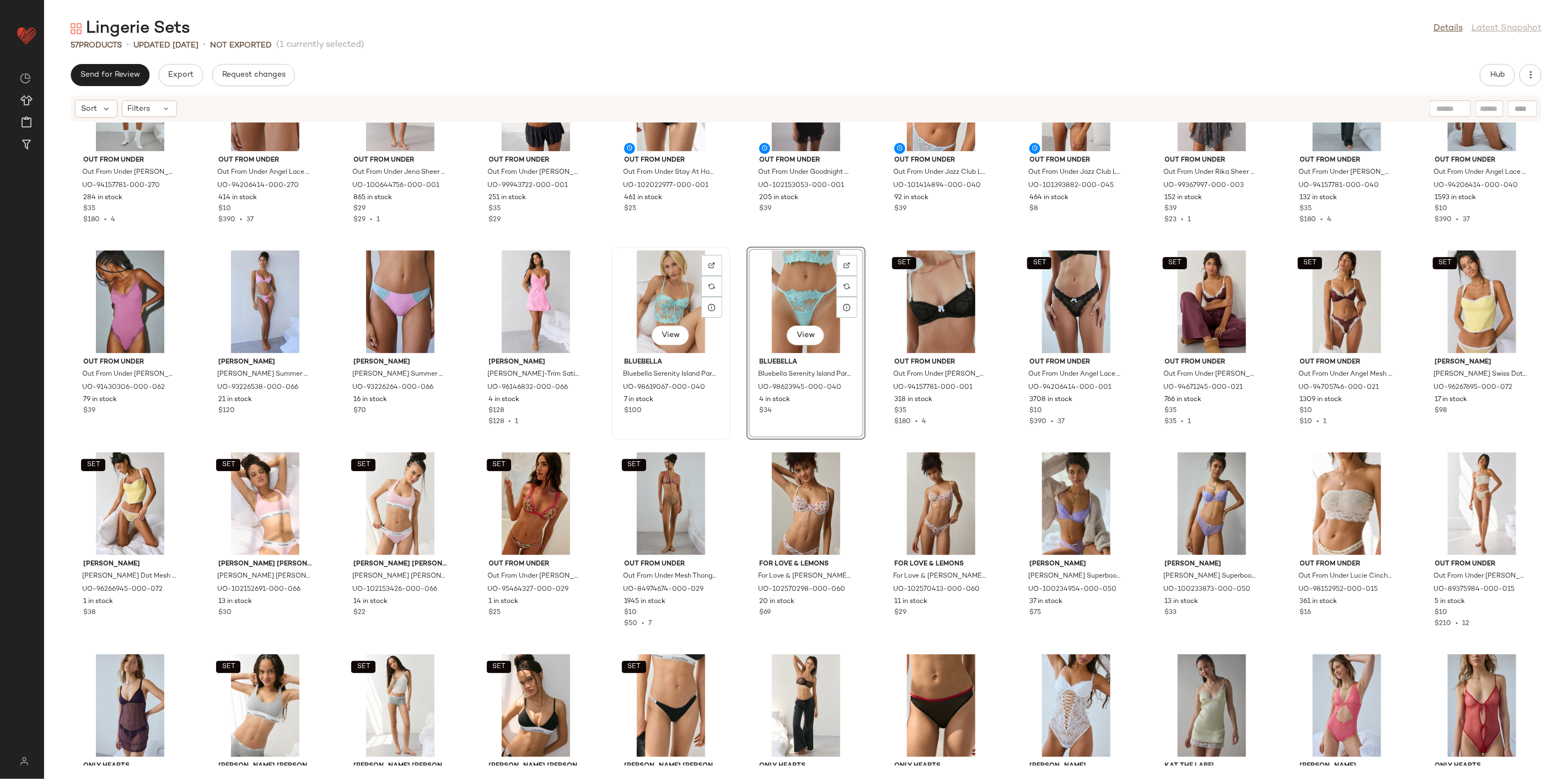
scroll to position [141, 0]
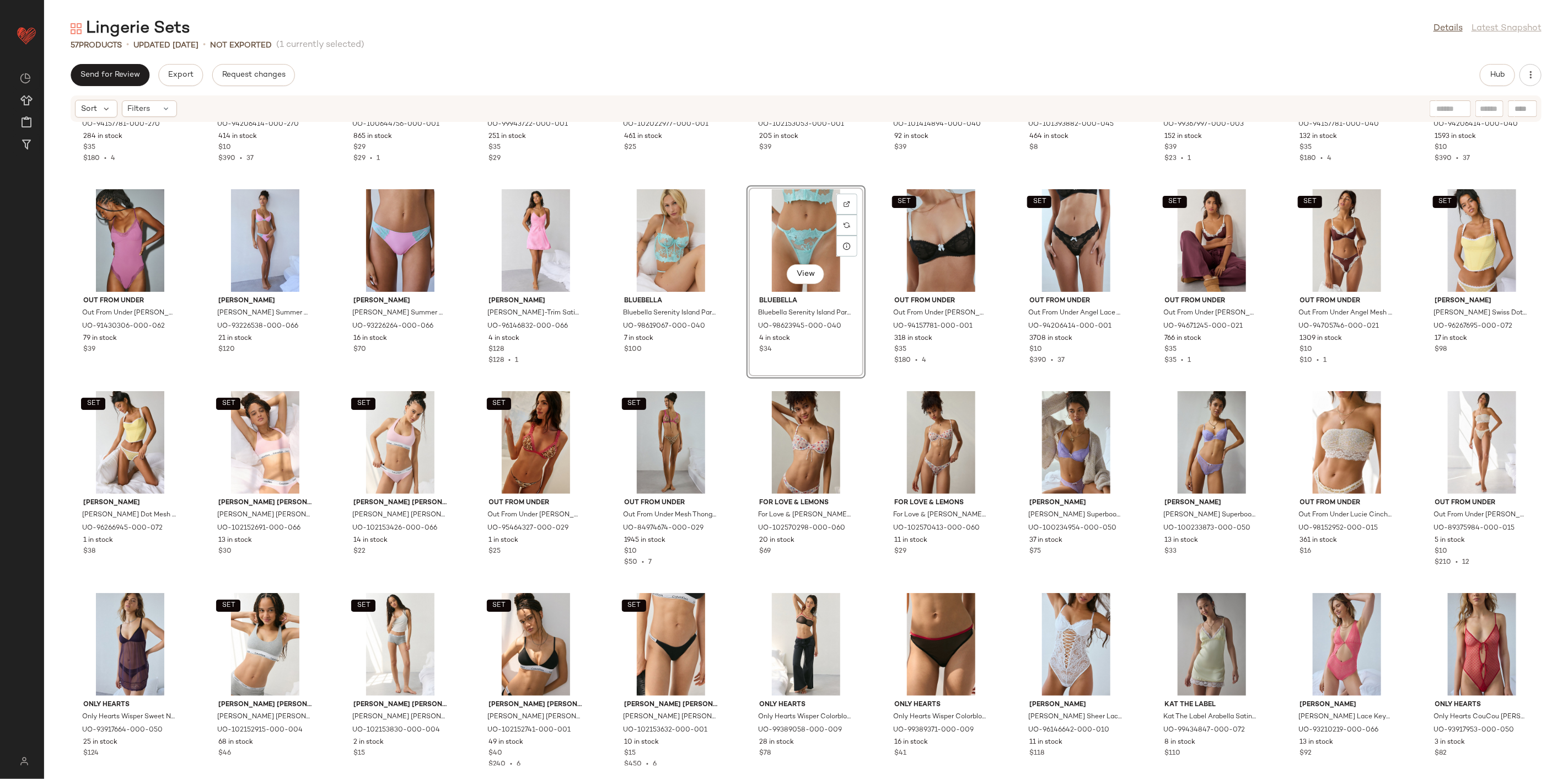
click at [732, 396] on div "SET Out From Under Out From Under [PERSON_NAME] [PERSON_NAME] in Light Yellow, …" at bounding box center [806, 444] width 1524 height 643
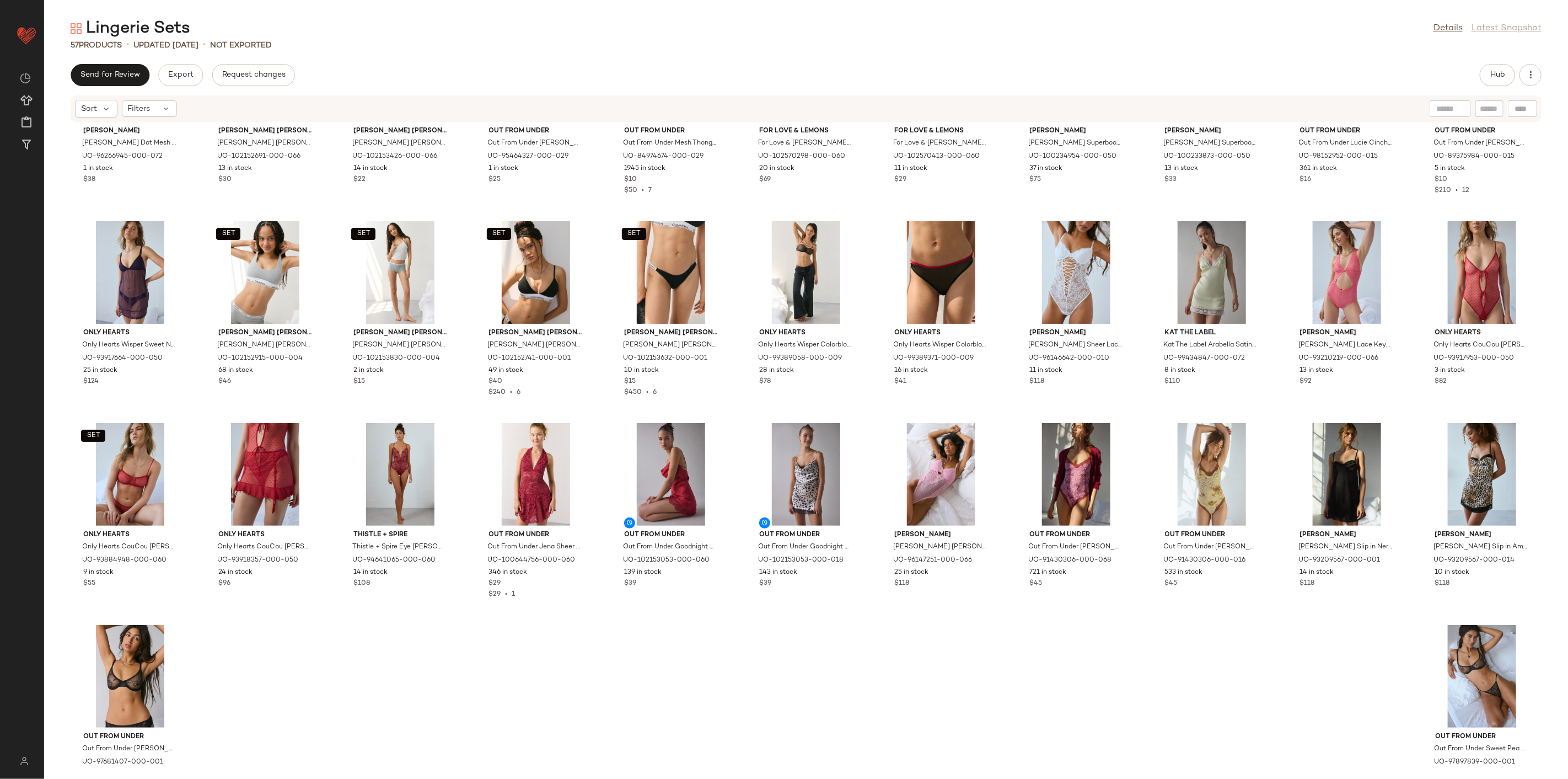
scroll to position [509, 0]
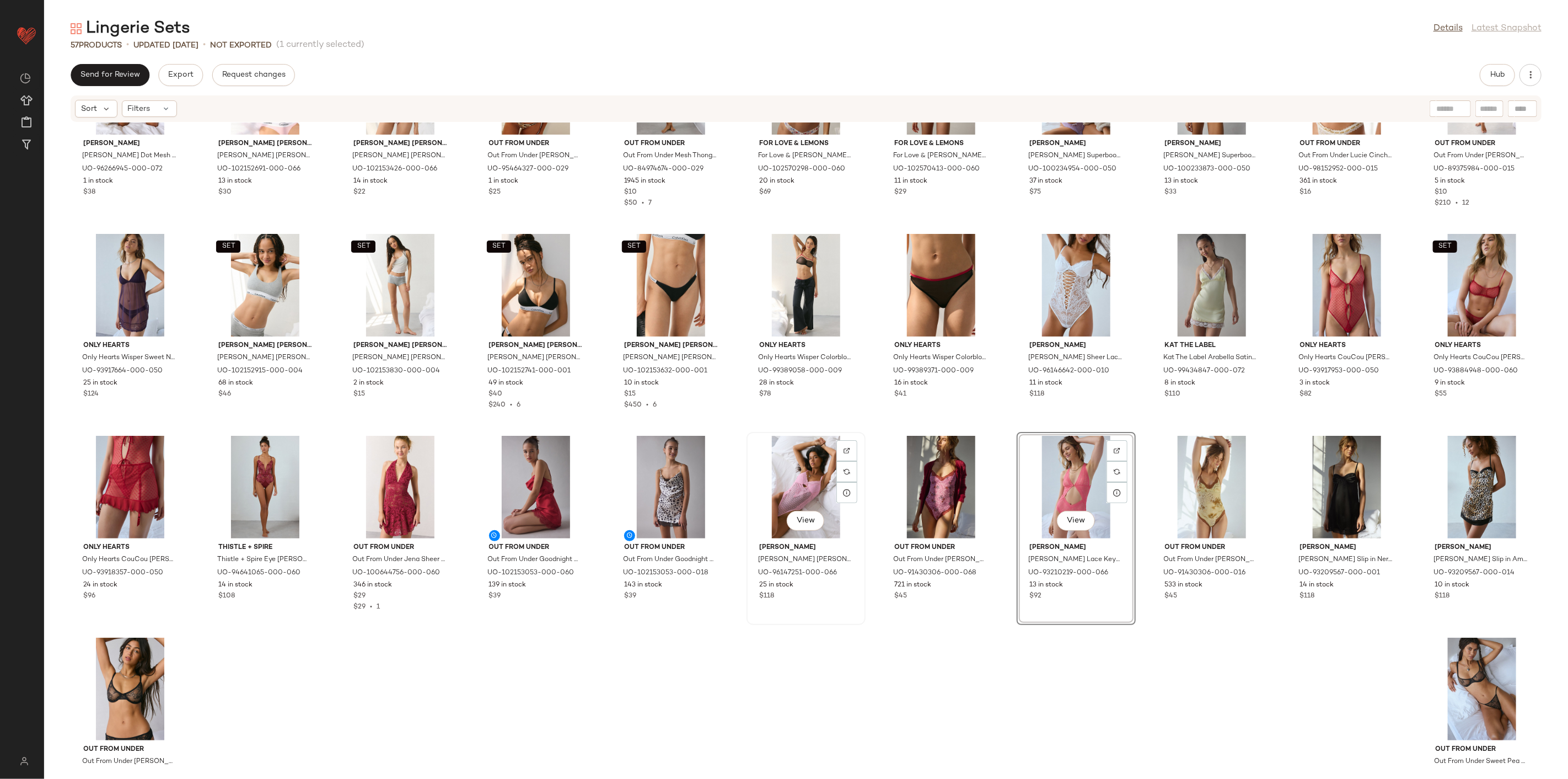
click at [808, 478] on div "View" at bounding box center [806, 487] width 111 height 102
click at [1040, 499] on div "View" at bounding box center [1076, 487] width 111 height 102
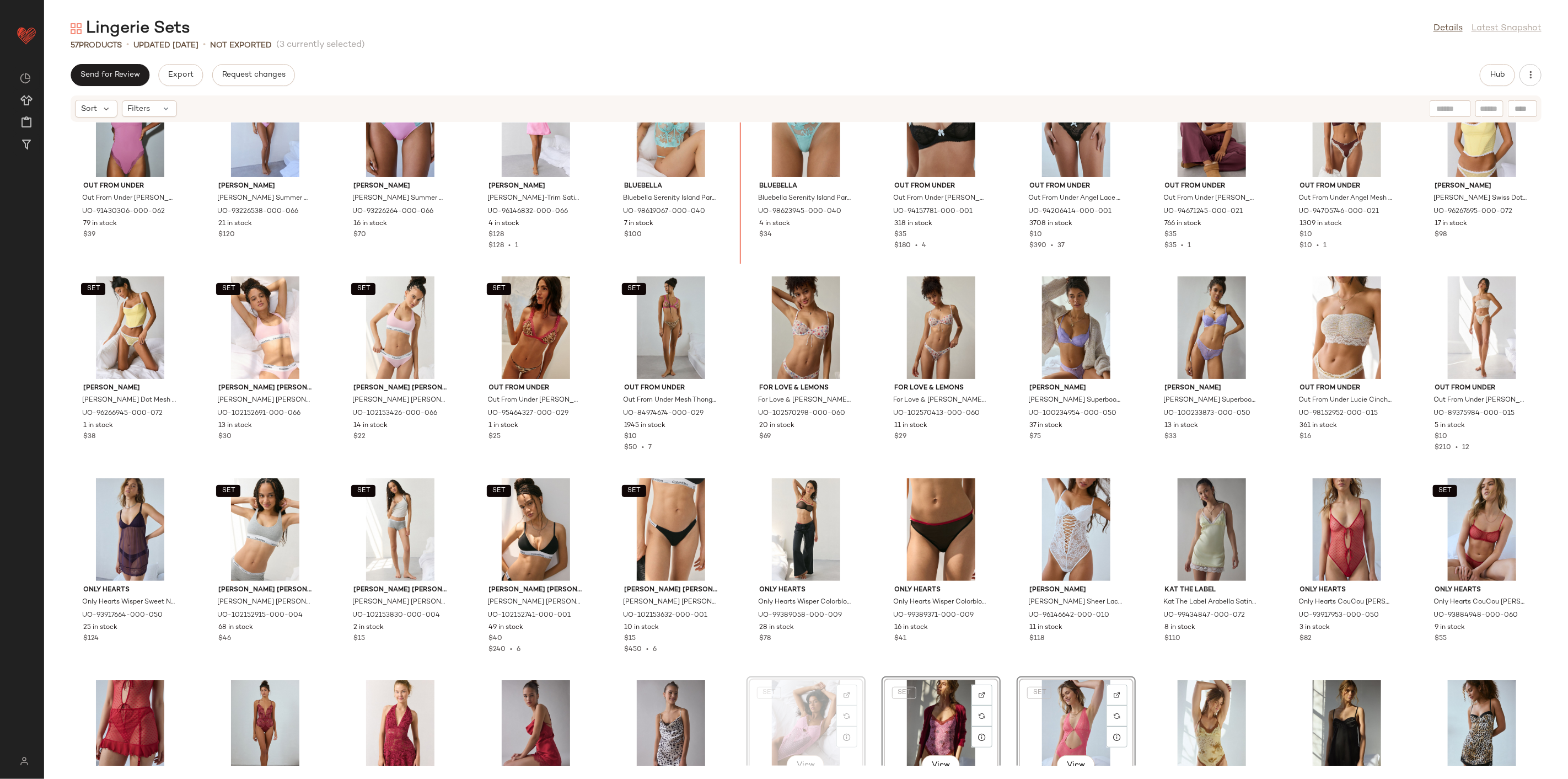
scroll to position [255, 0]
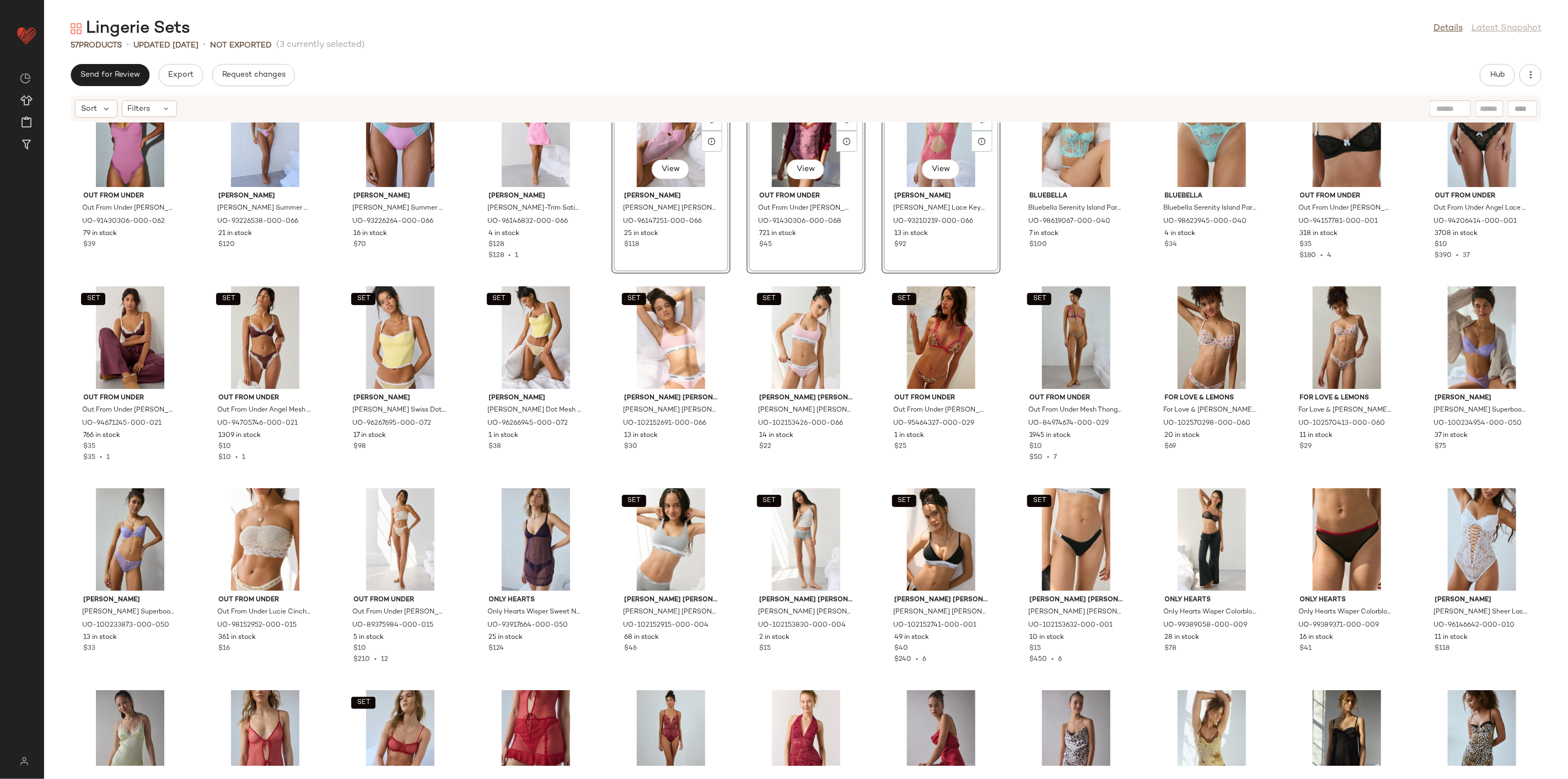
click at [605, 308] on div "Out From Under Out From Under [PERSON_NAME] Trim Mesh Bodysuit in [GEOGRAPHIC_D…" at bounding box center [806, 444] width 1524 height 643
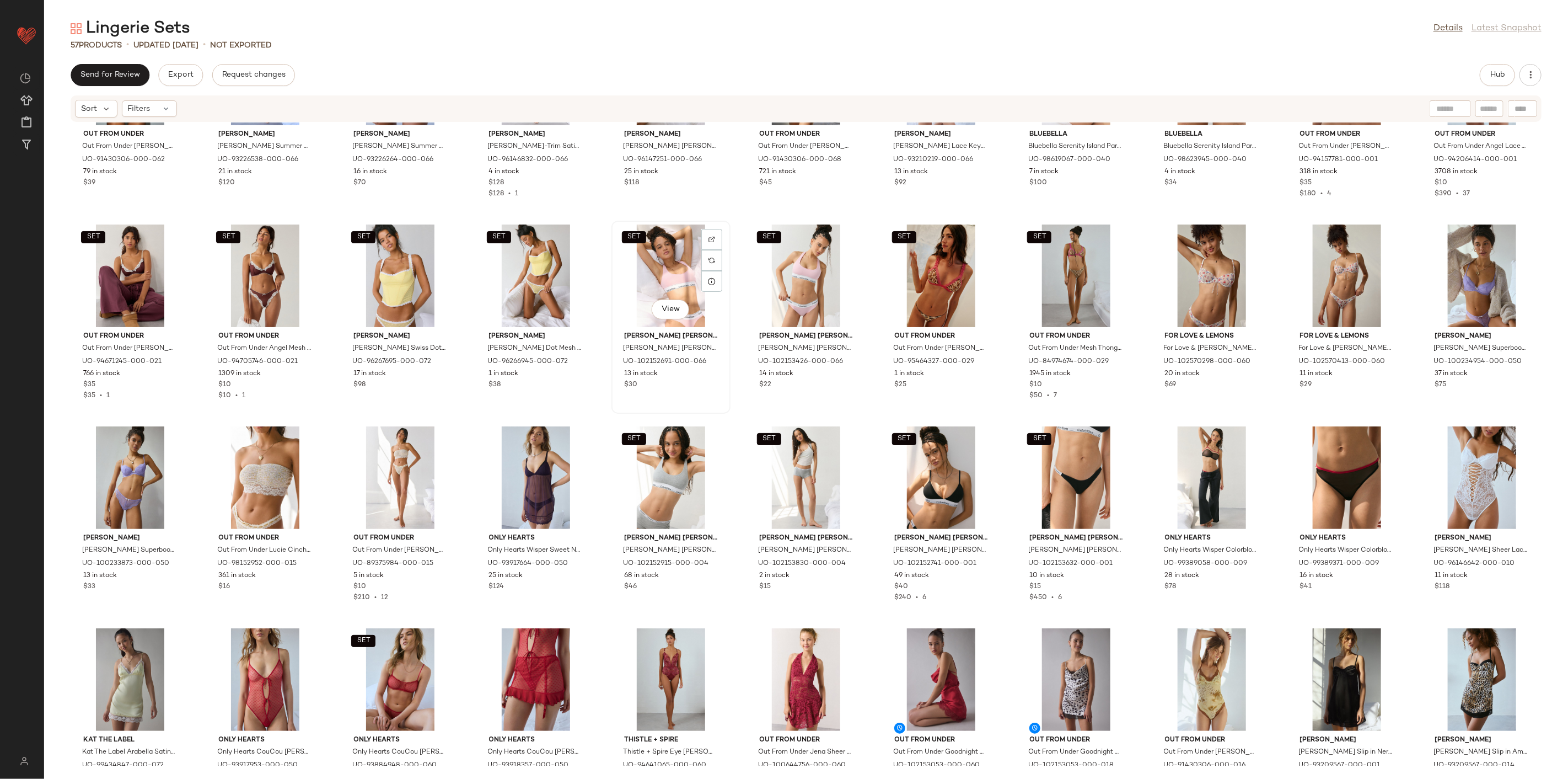
scroll to position [562, 0]
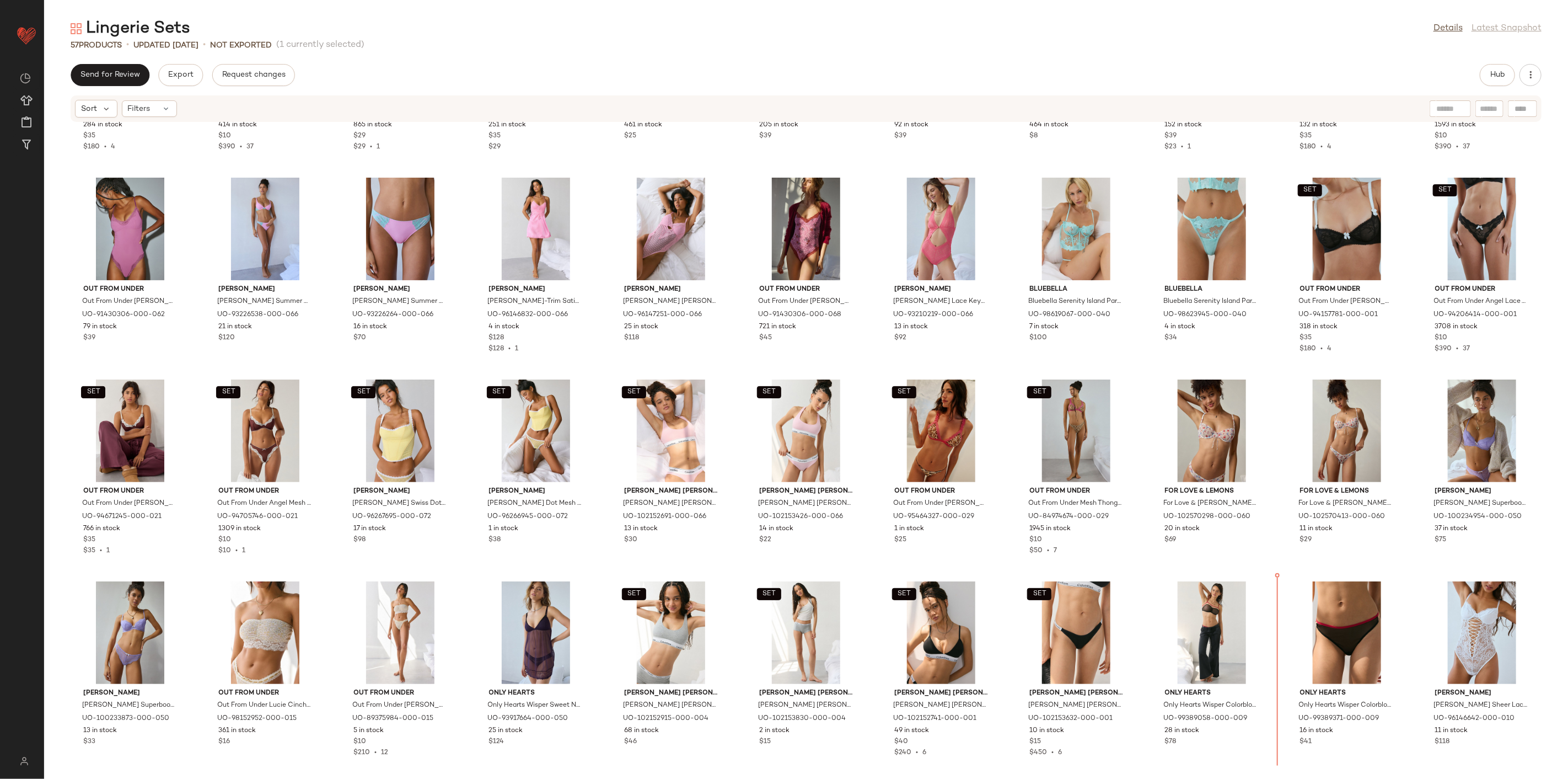
scroll to position [149, 0]
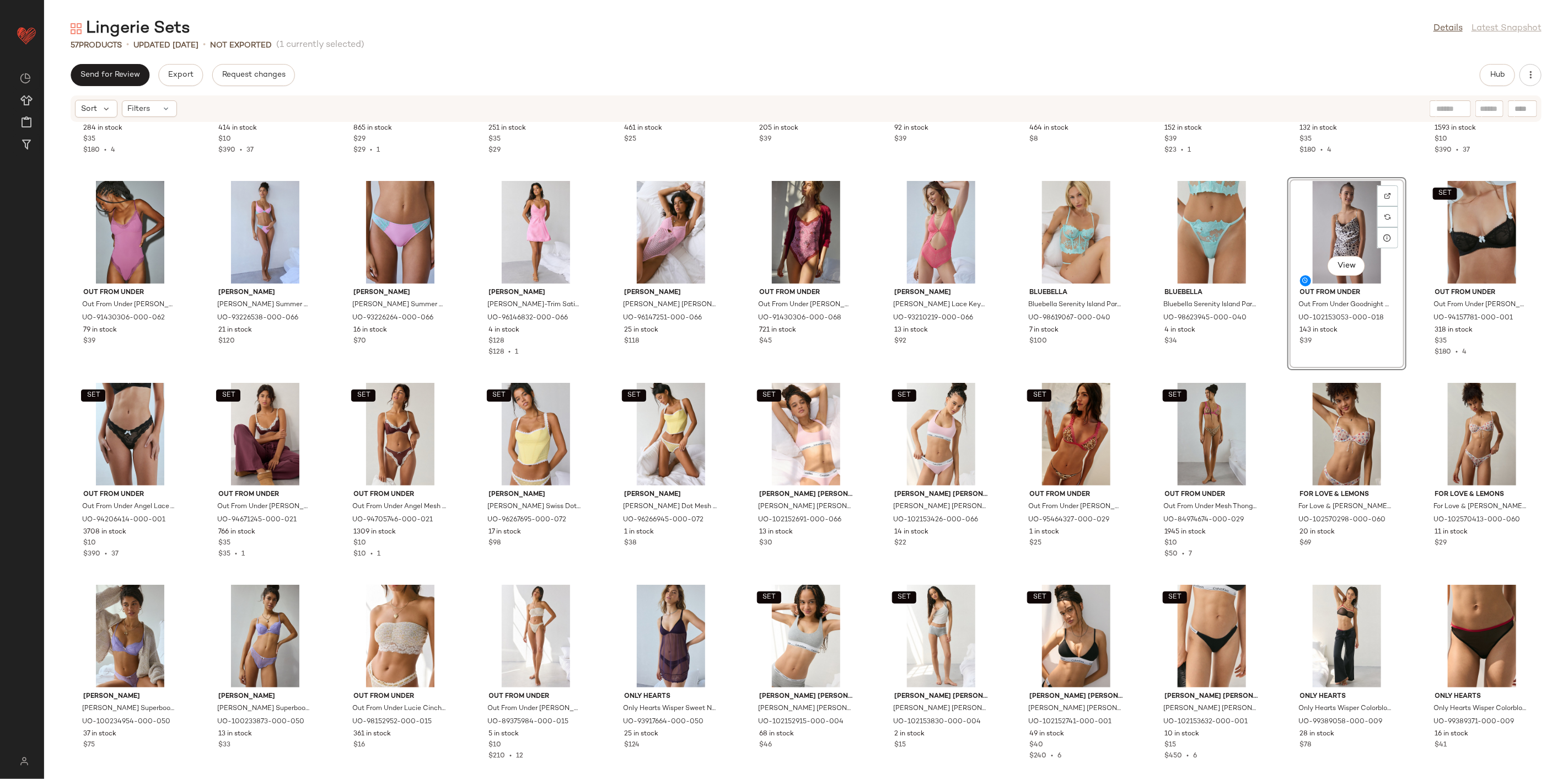
click at [1129, 374] on div "SET Out From Under Out From Under [PERSON_NAME] [PERSON_NAME] in Light Yellow, …" at bounding box center [806, 444] width 1524 height 643
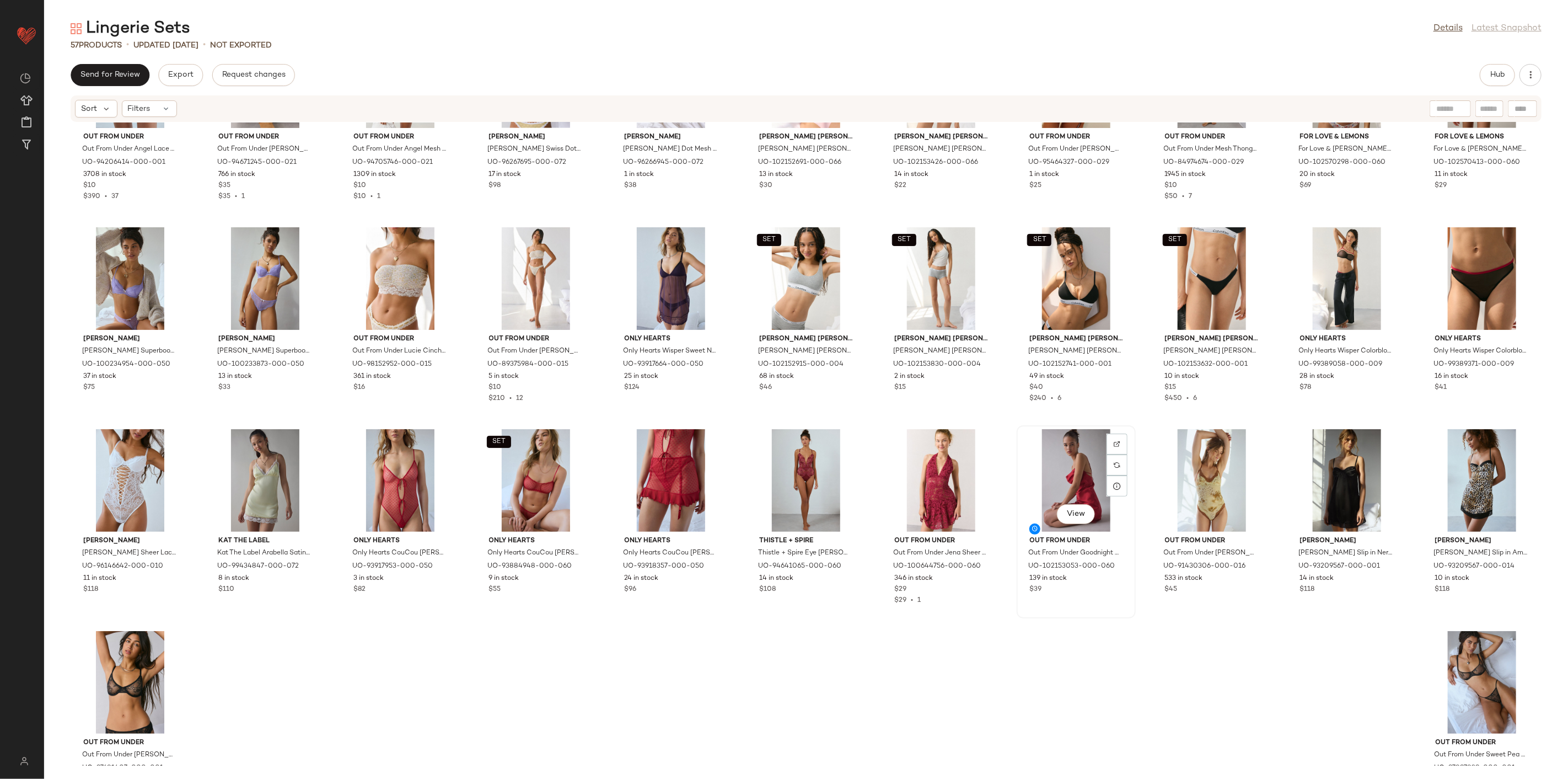
scroll to position [526, 0]
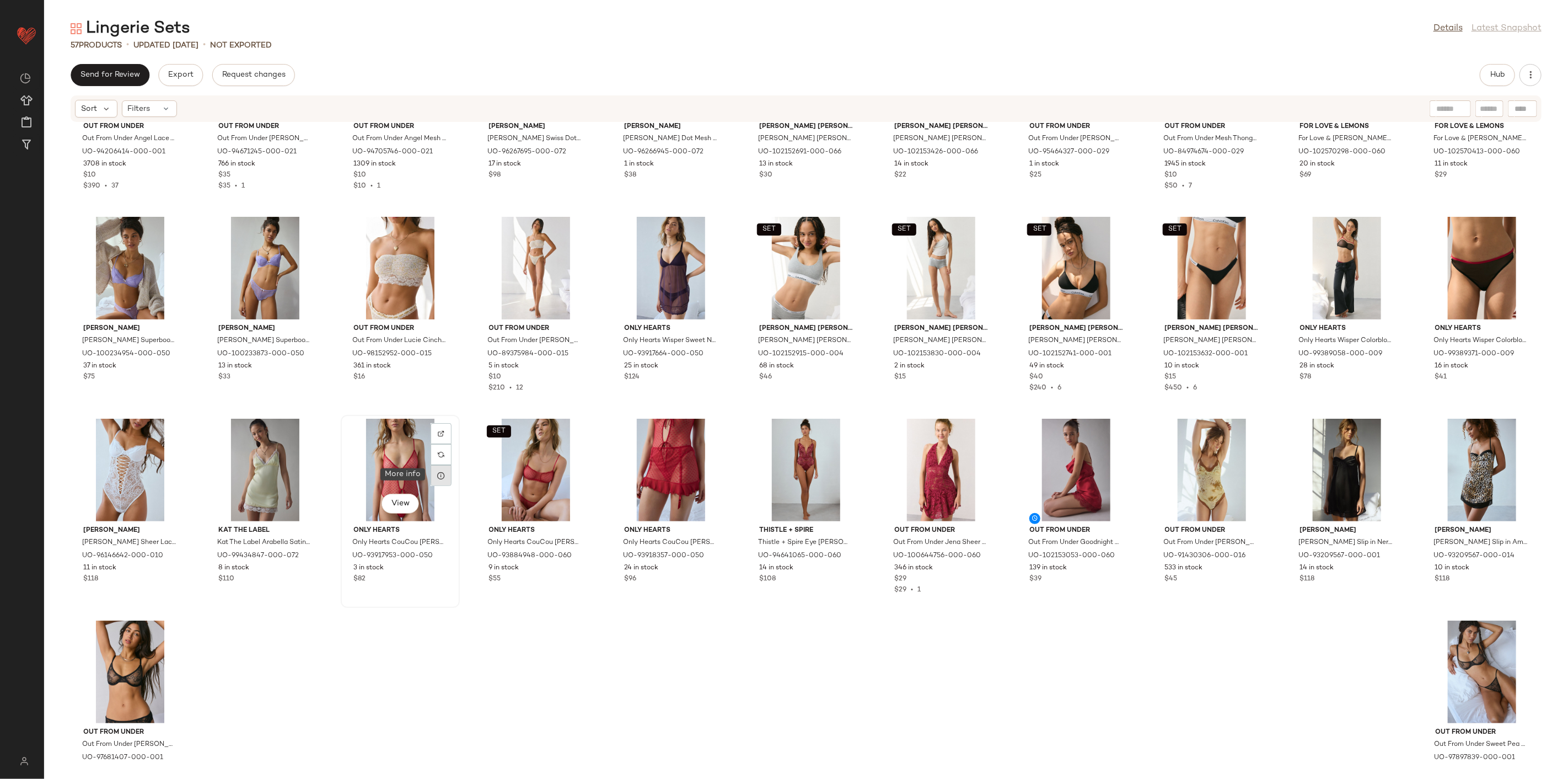
click at [434, 471] on div at bounding box center [441, 476] width 21 height 21
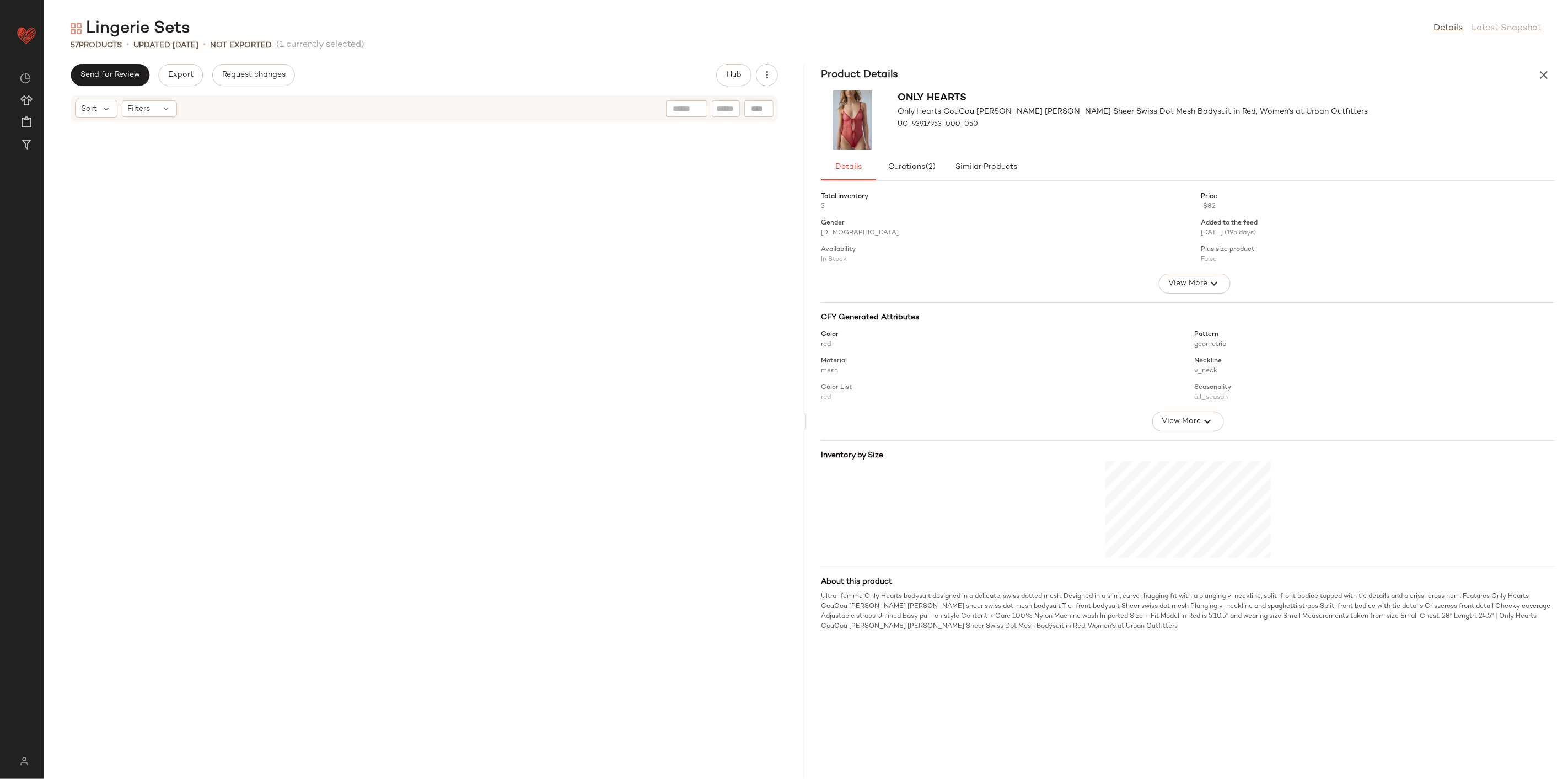
scroll to position [1615, 0]
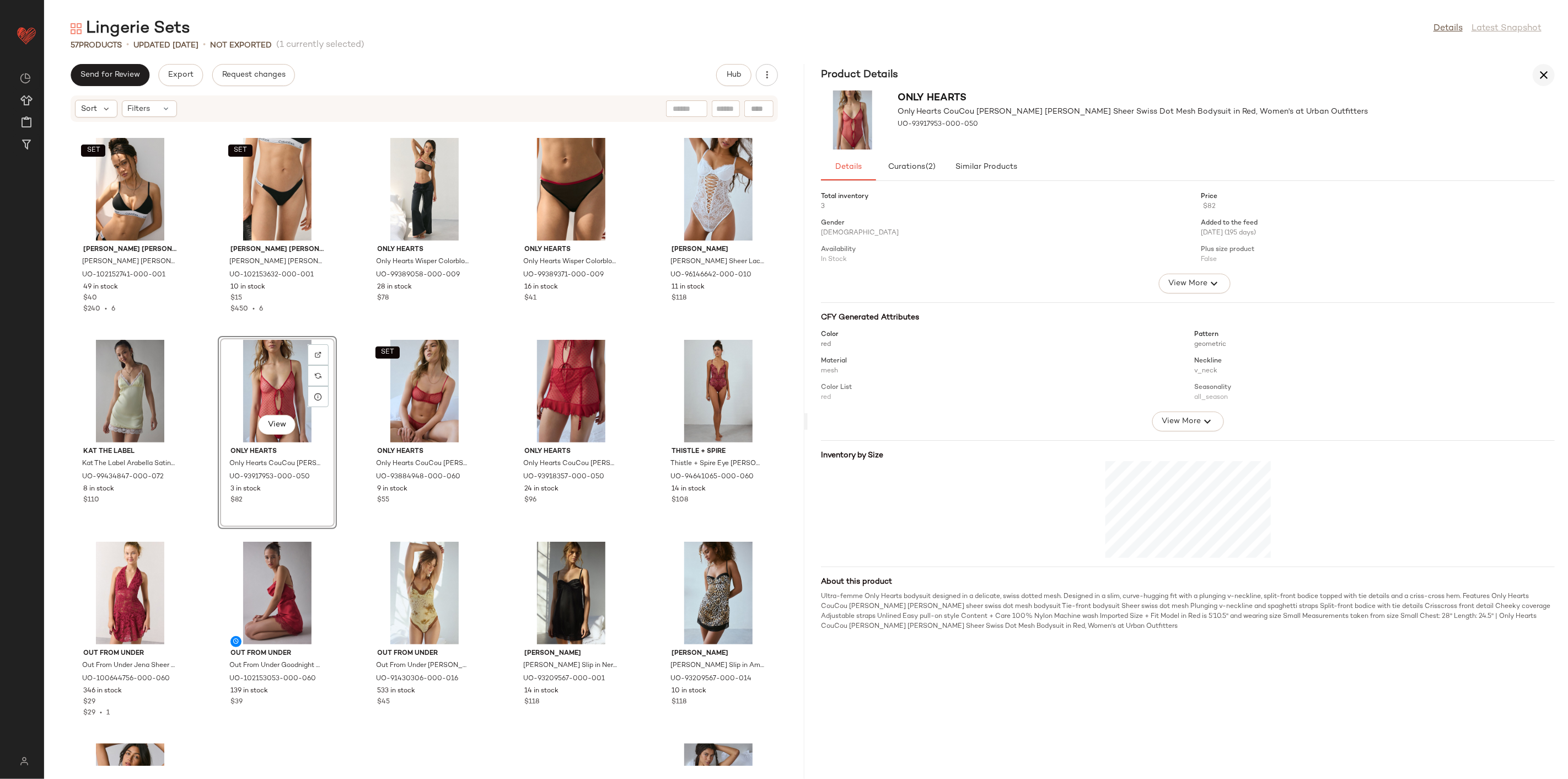
click at [1129, 75] on icon "button" at bounding box center [1544, 75] width 13 height 13
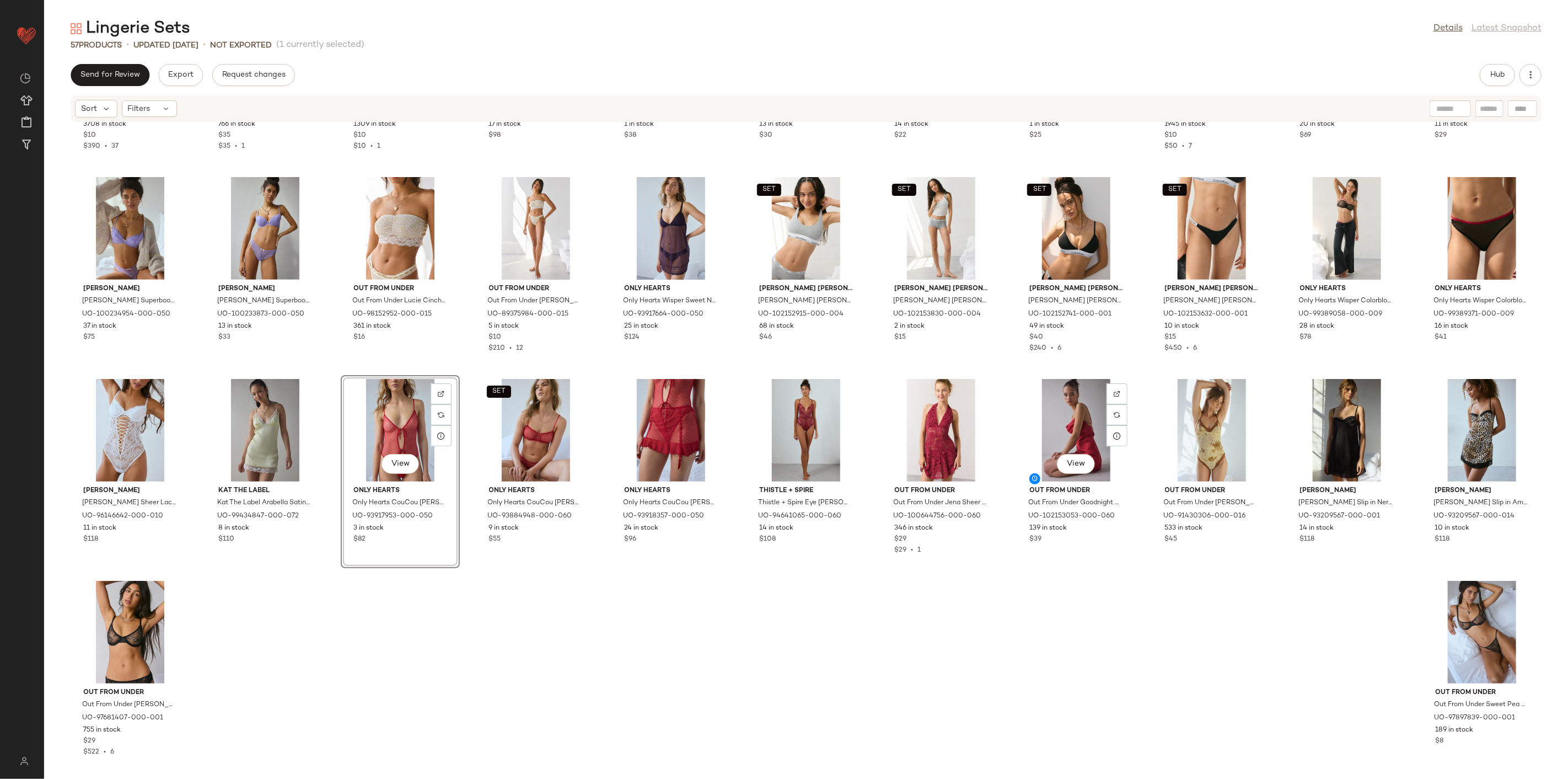
scroll to position [570, 0]
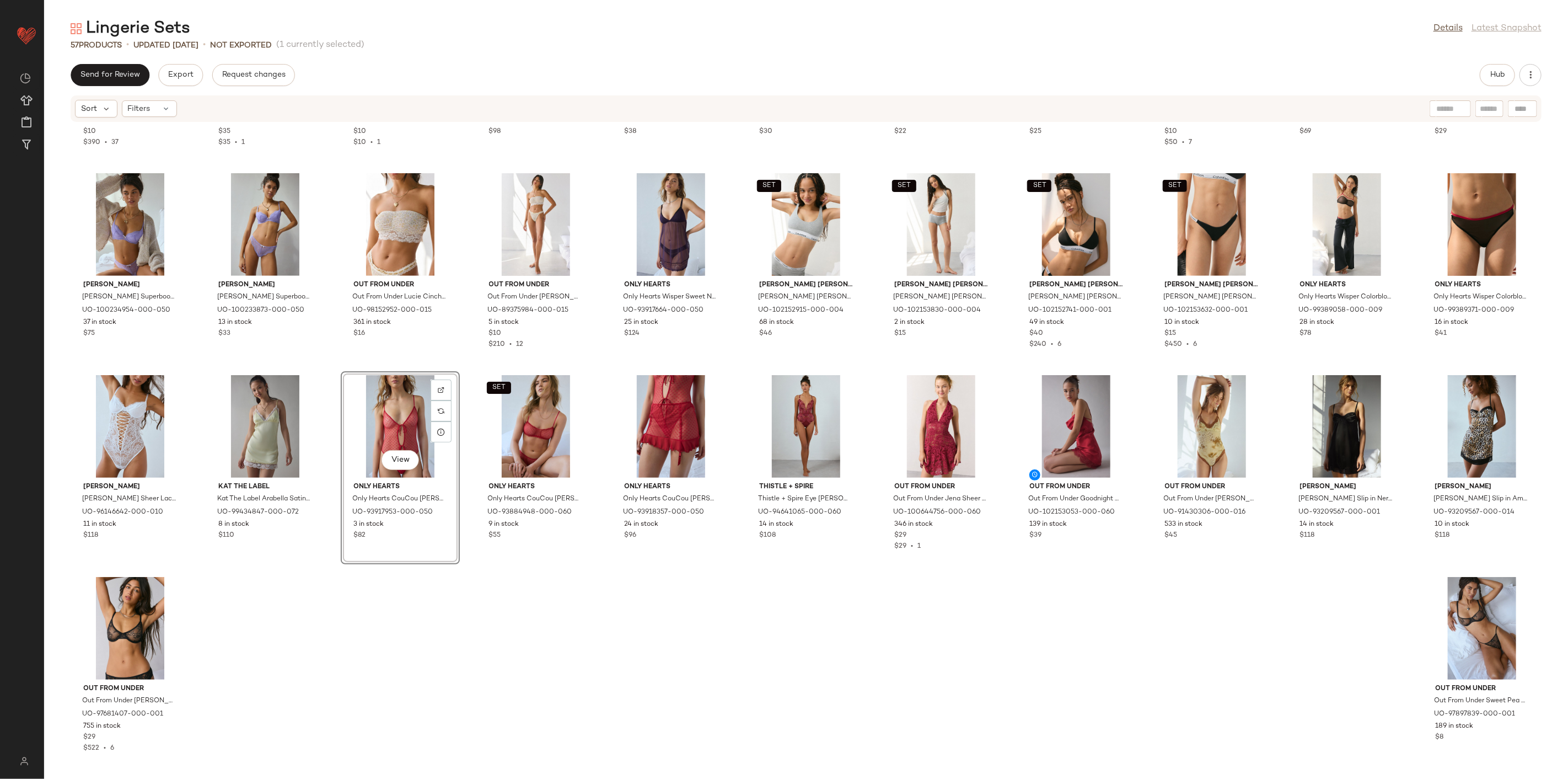
click at [1121, 560] on div "SET Out From Under Out From Under Angel Lace Thong in Black, Women's at Urban O…" at bounding box center [806, 444] width 1524 height 643
click at [1129, 560] on div "View" at bounding box center [1482, 628] width 111 height 102
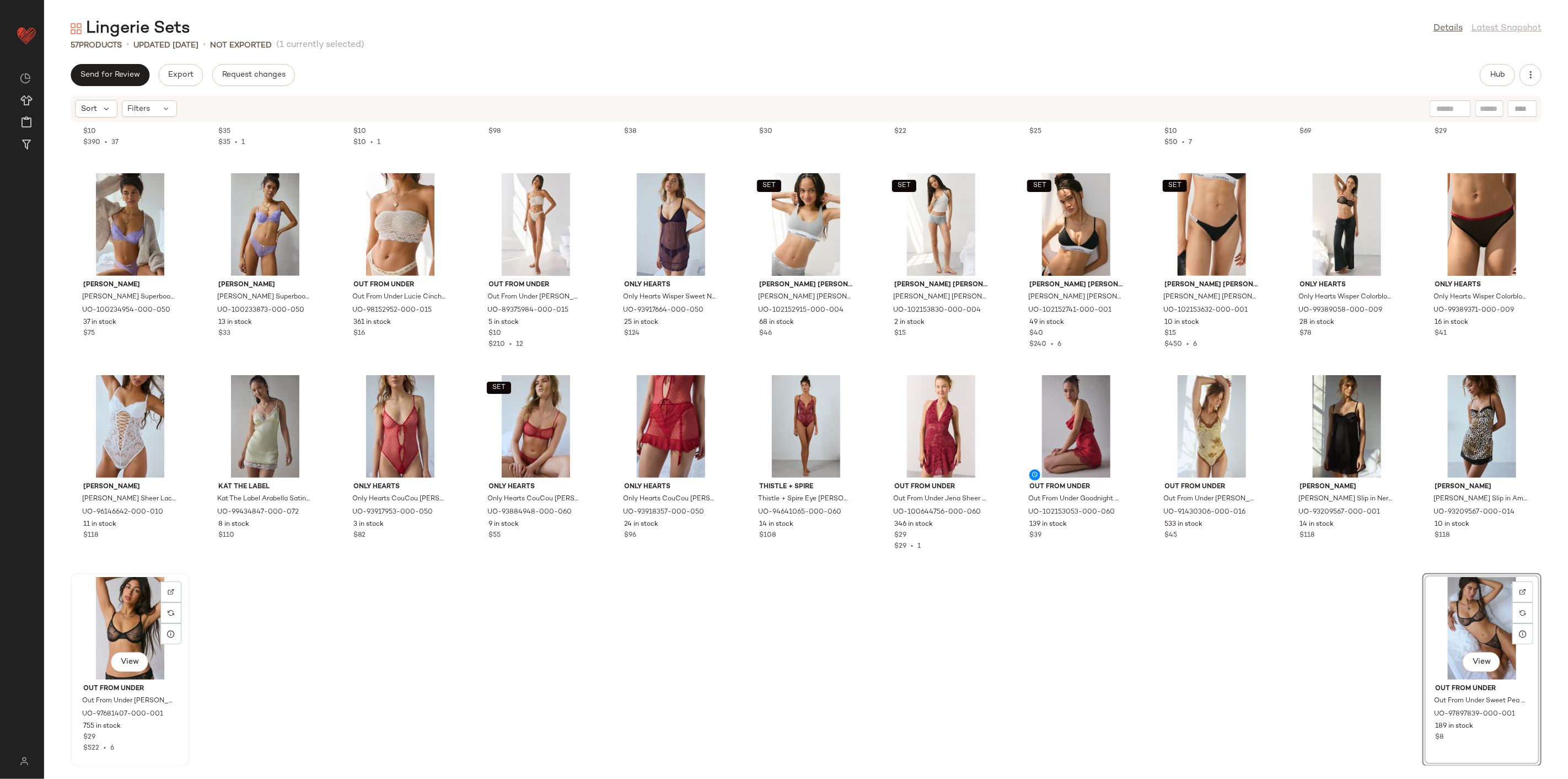
click at [123, 560] on div "View" at bounding box center [130, 628] width 111 height 102
drag, startPoint x: 124, startPoint y: 630, endPoint x: 743, endPoint y: 162, distance: 776.0
click at [743, 162] on div "SET Out From Under Out From Under Angel Lace Thong in Black, Women's at Urban O…" at bounding box center [806, 444] width 1524 height 643
click at [123, 560] on div "View" at bounding box center [130, 628] width 111 height 102
click at [1129, 560] on div "View" at bounding box center [1482, 628] width 111 height 102
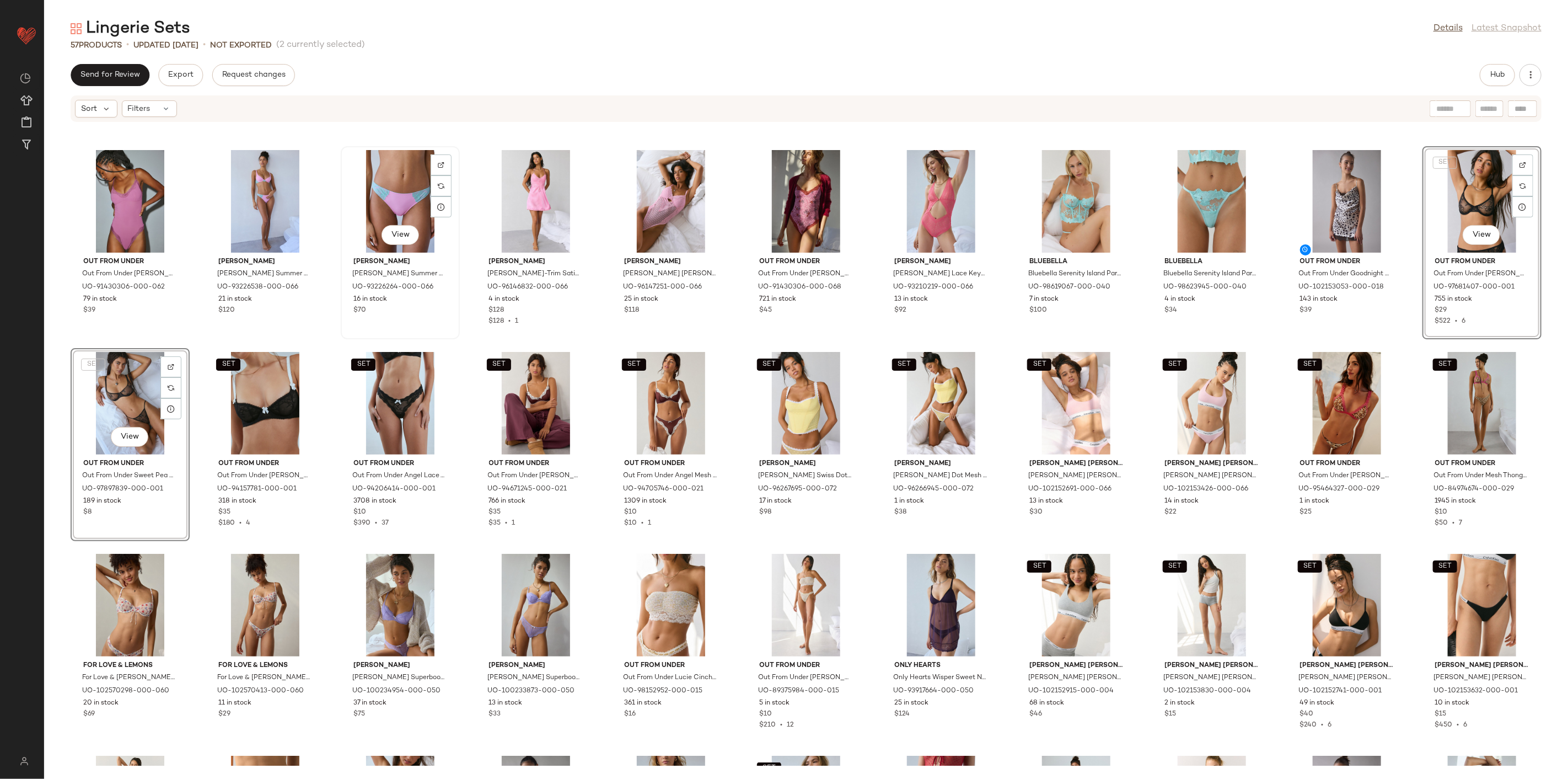
scroll to position [245, 0]
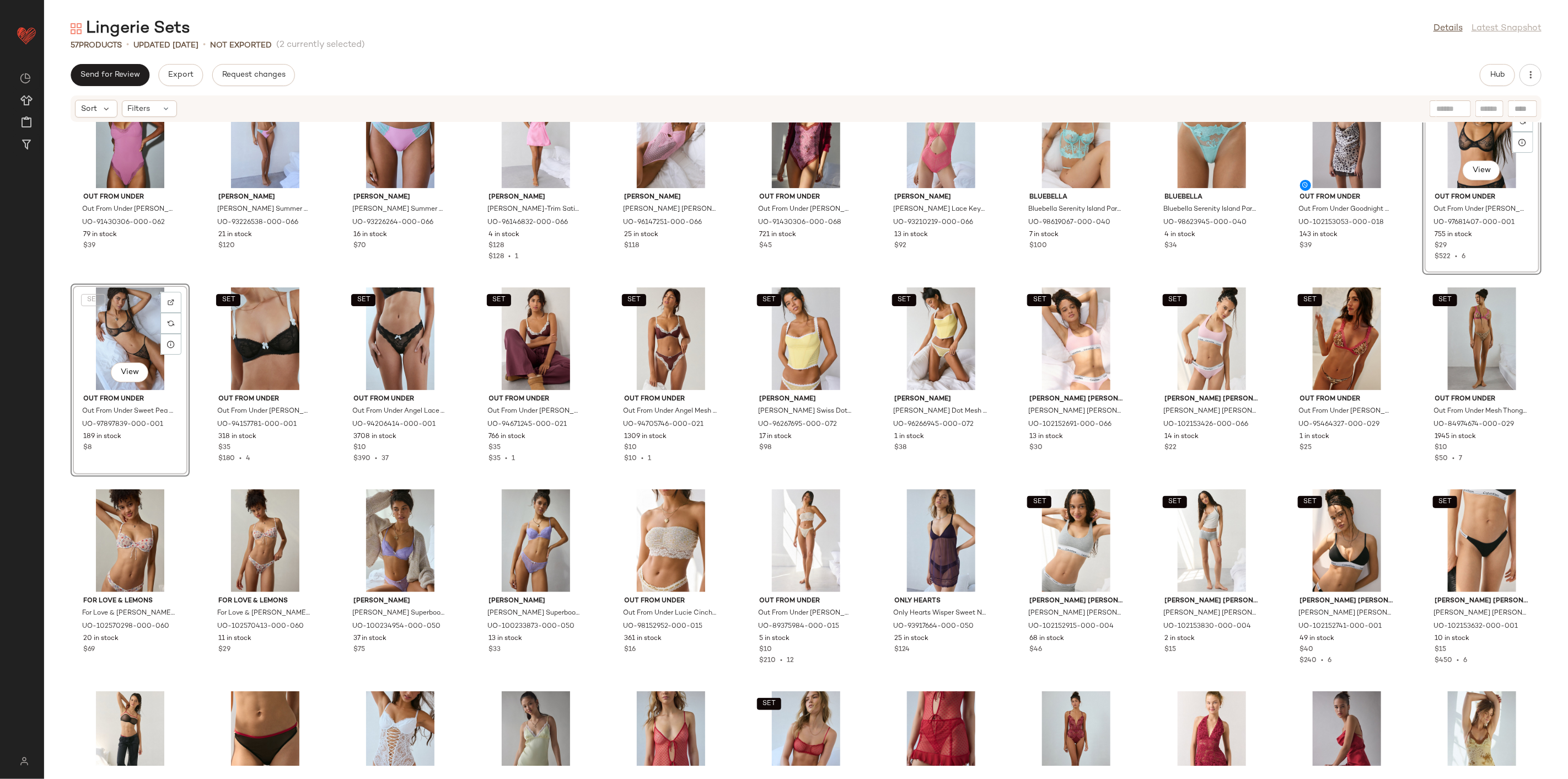
click at [466, 477] on div "SET Out From Under Out From Under [PERSON_NAME] [PERSON_NAME] in Light Yellow, …" at bounding box center [806, 444] width 1524 height 643
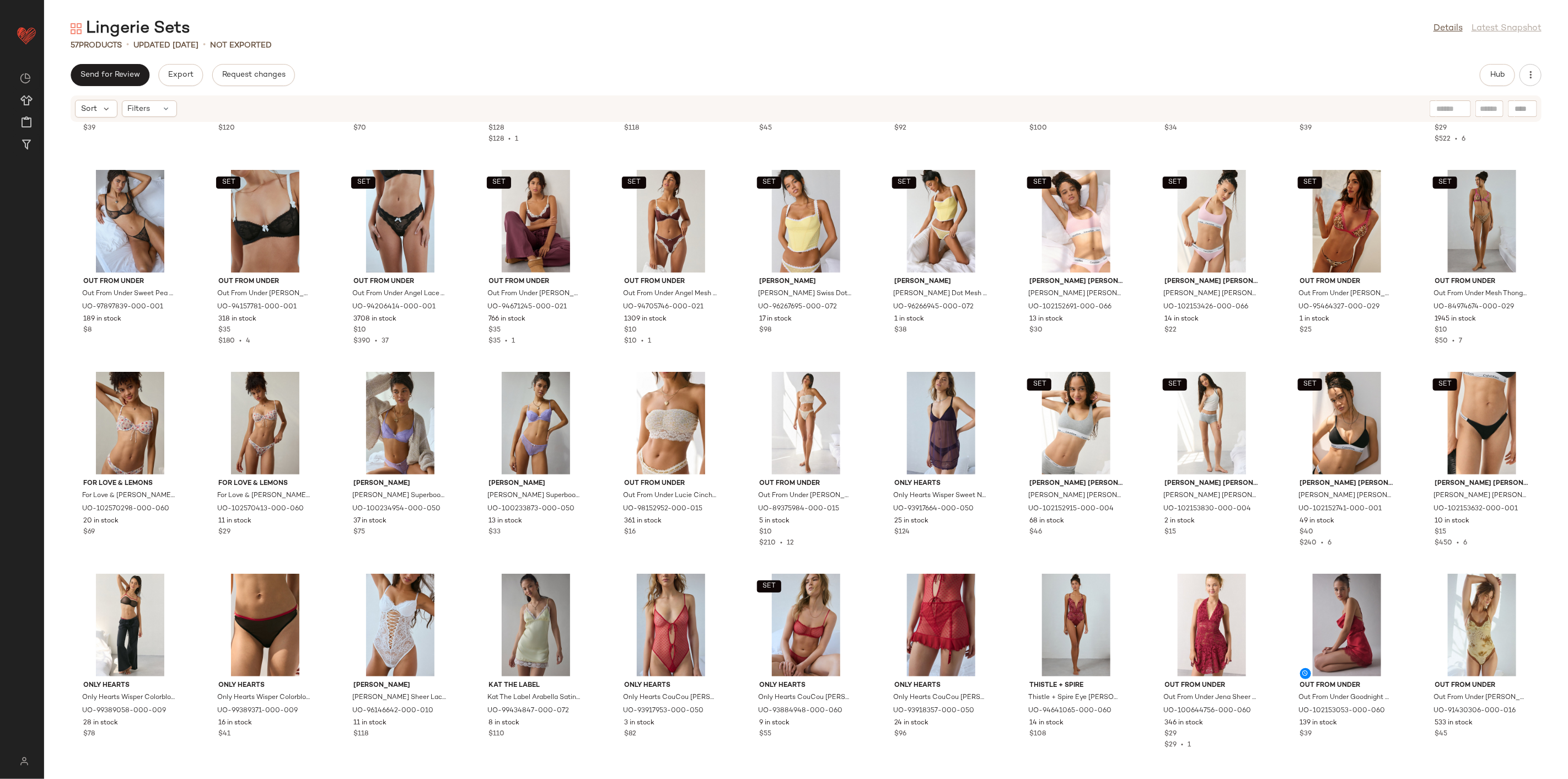
scroll to position [377, 0]
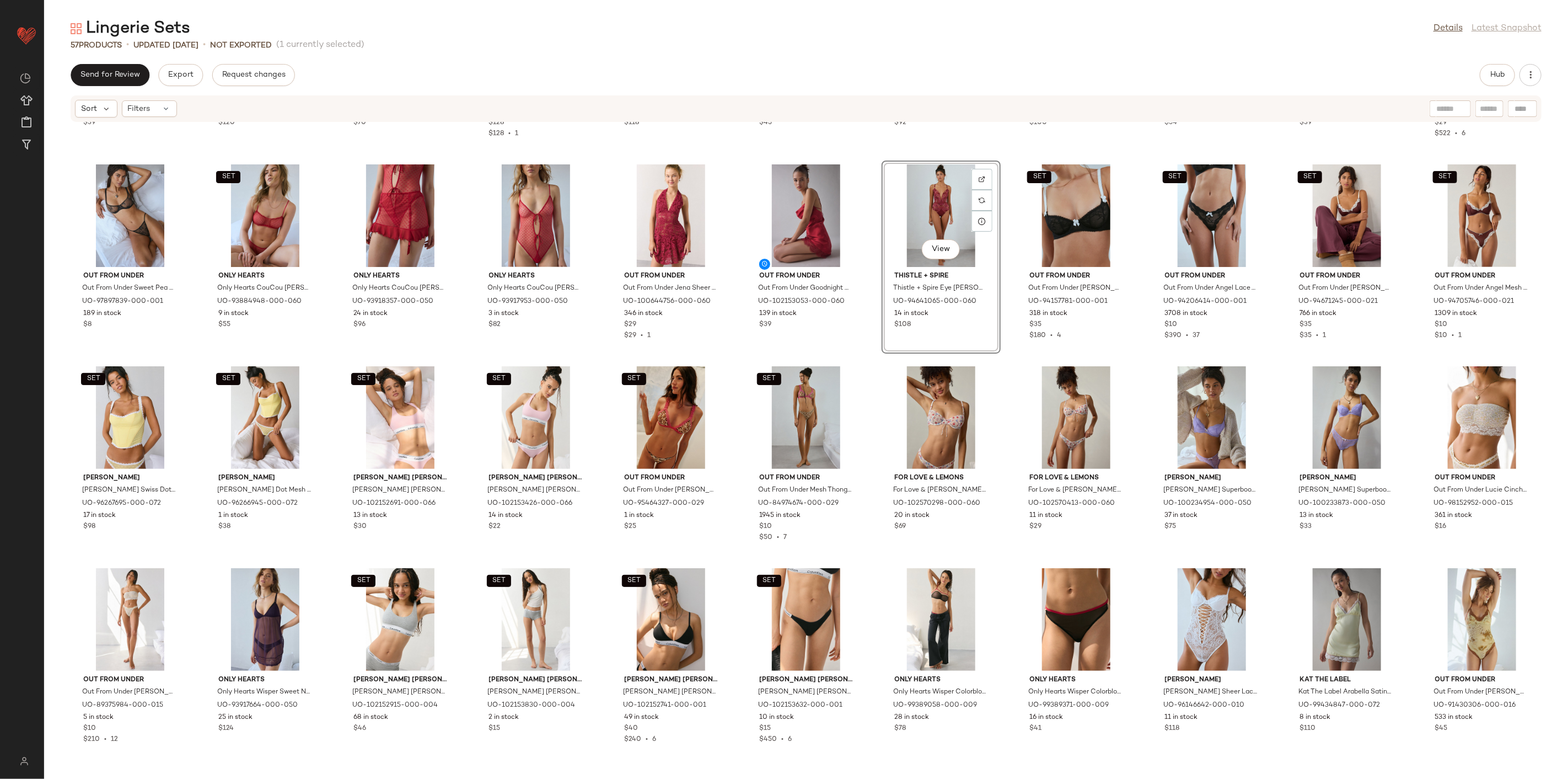
click at [877, 360] on div "Out From Under Out From Under [PERSON_NAME] Trim Mesh Bodysuit in [GEOGRAPHIC_D…" at bounding box center [806, 444] width 1524 height 643
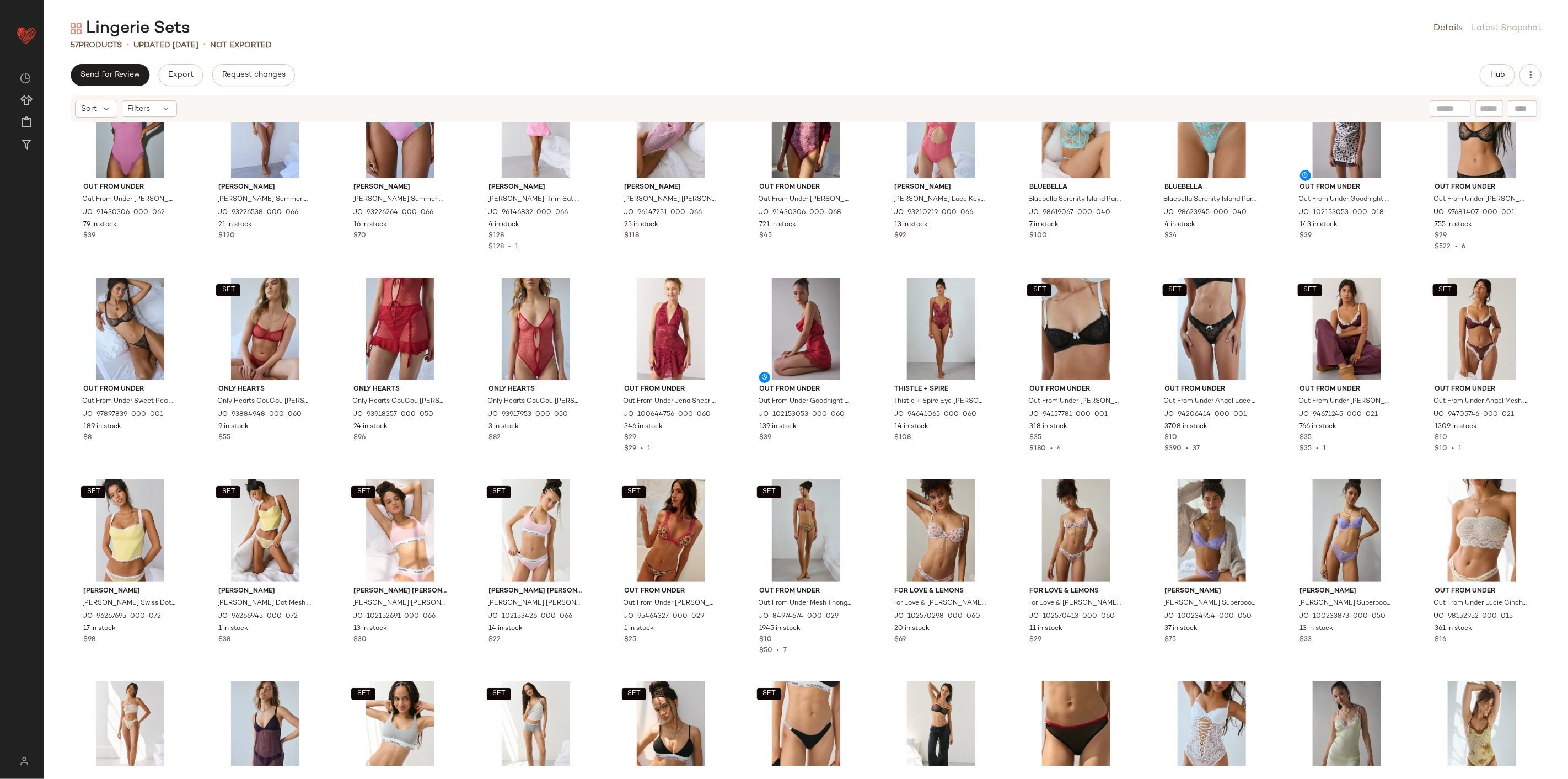
scroll to position [325, 0]
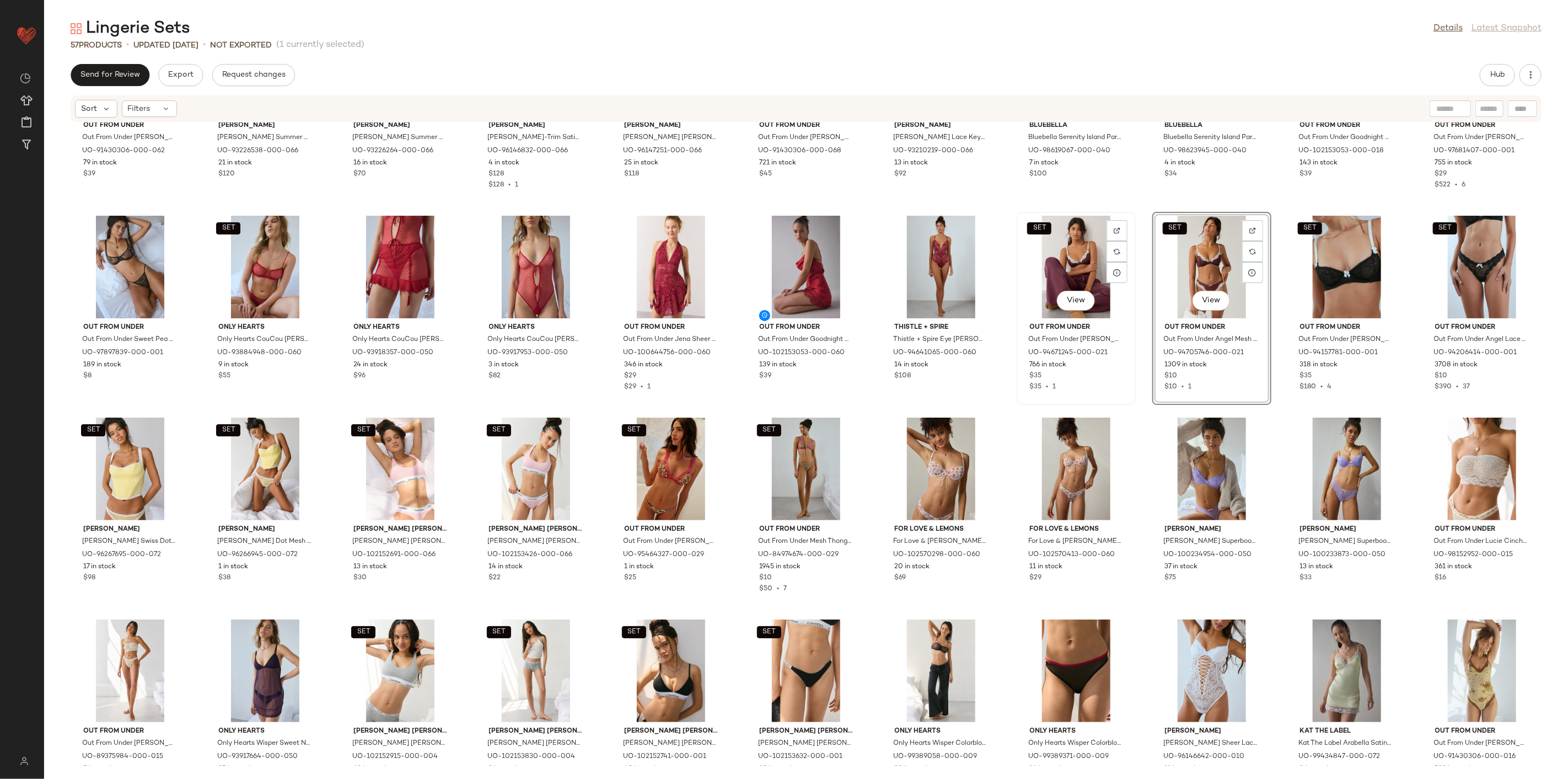
click at [1056, 278] on div "SET View" at bounding box center [1076, 267] width 111 height 102
click at [1129, 267] on div "SET View" at bounding box center [1211, 267] width 111 height 102
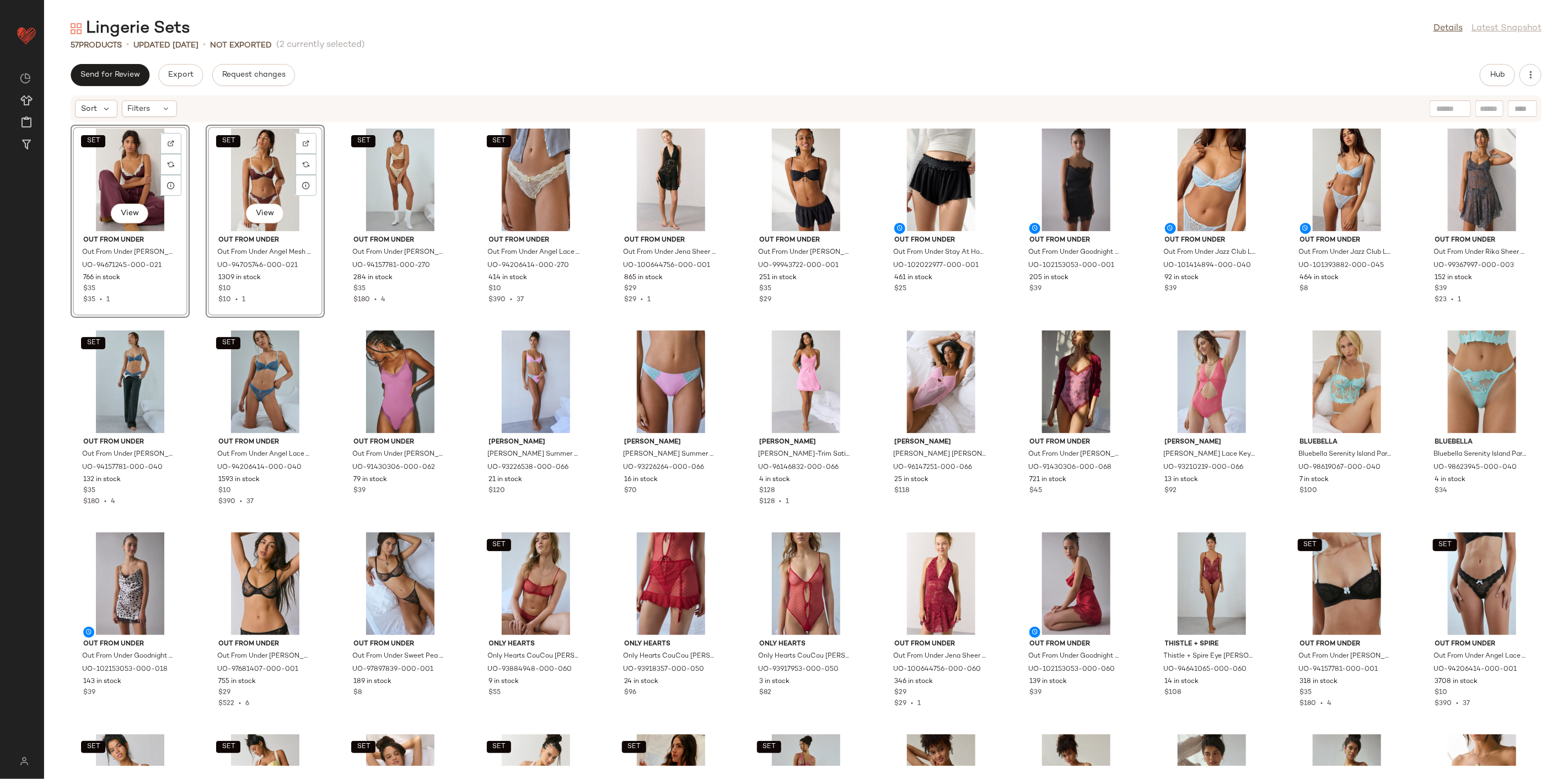
click at [327, 327] on div "SET View Out From Under Out From Under [PERSON_NAME] Underwire Bra in Chocolate…" at bounding box center [806, 444] width 1524 height 643
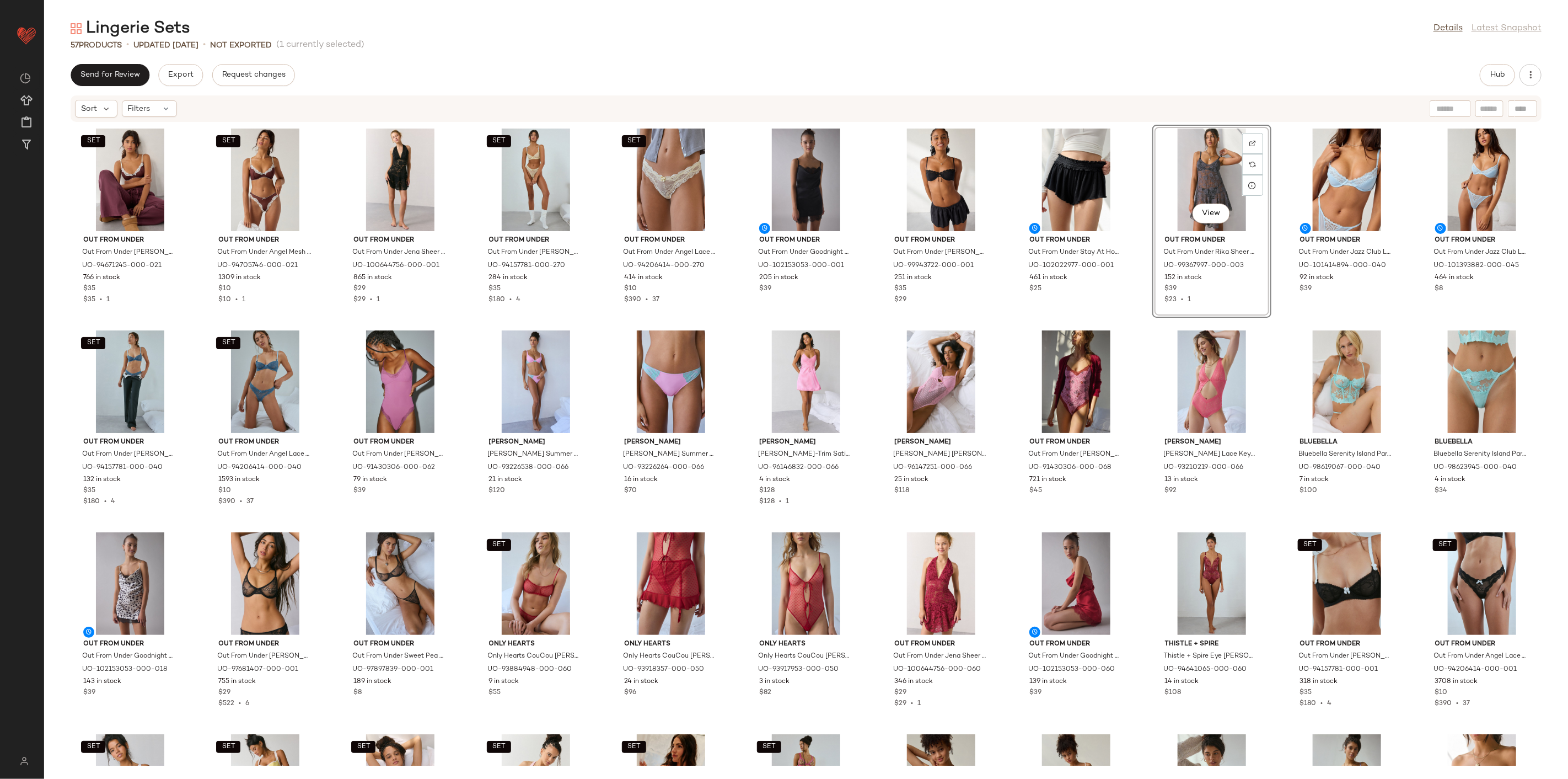
click at [1129, 330] on div "SET Out From Under Out From Under [PERSON_NAME] Underwire Bra in Chocolate, Wom…" at bounding box center [806, 444] width 1524 height 643
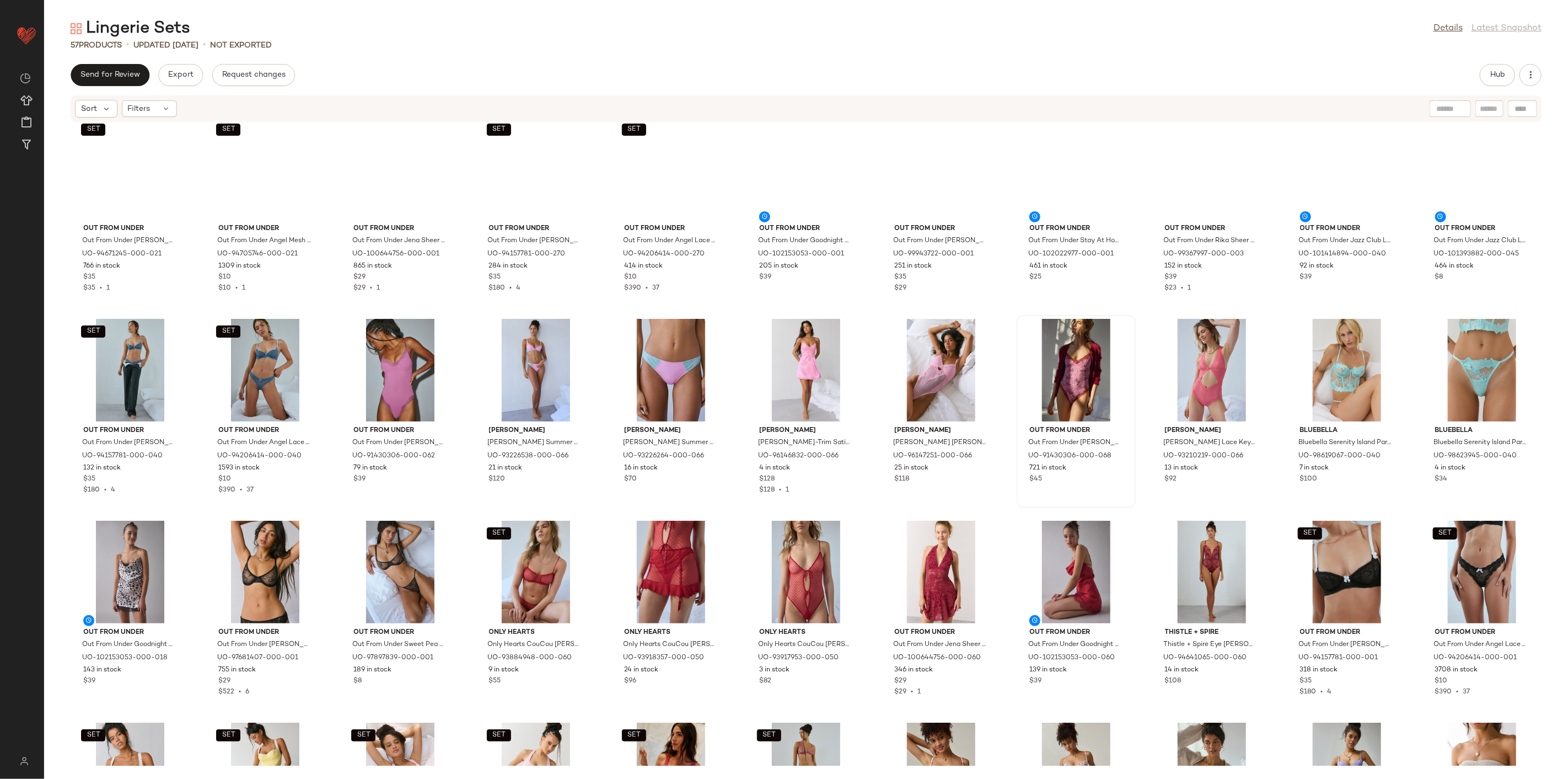
scroll to position [1, 0]
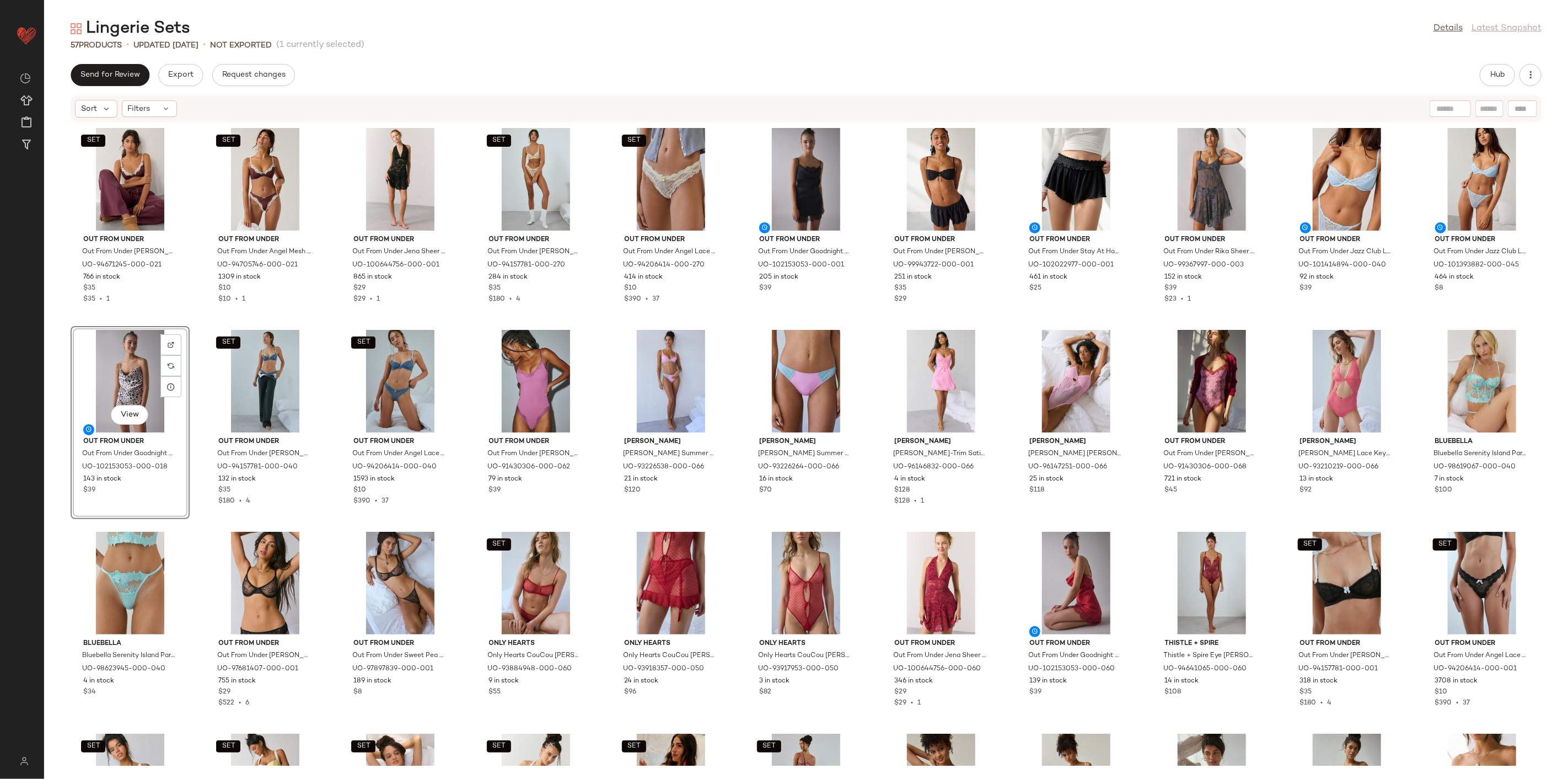
click at [601, 520] on div "SET Out From Under Out From Under [PERSON_NAME] Underwire Bra in Chocolate, Wom…" at bounding box center [806, 444] width 1524 height 643
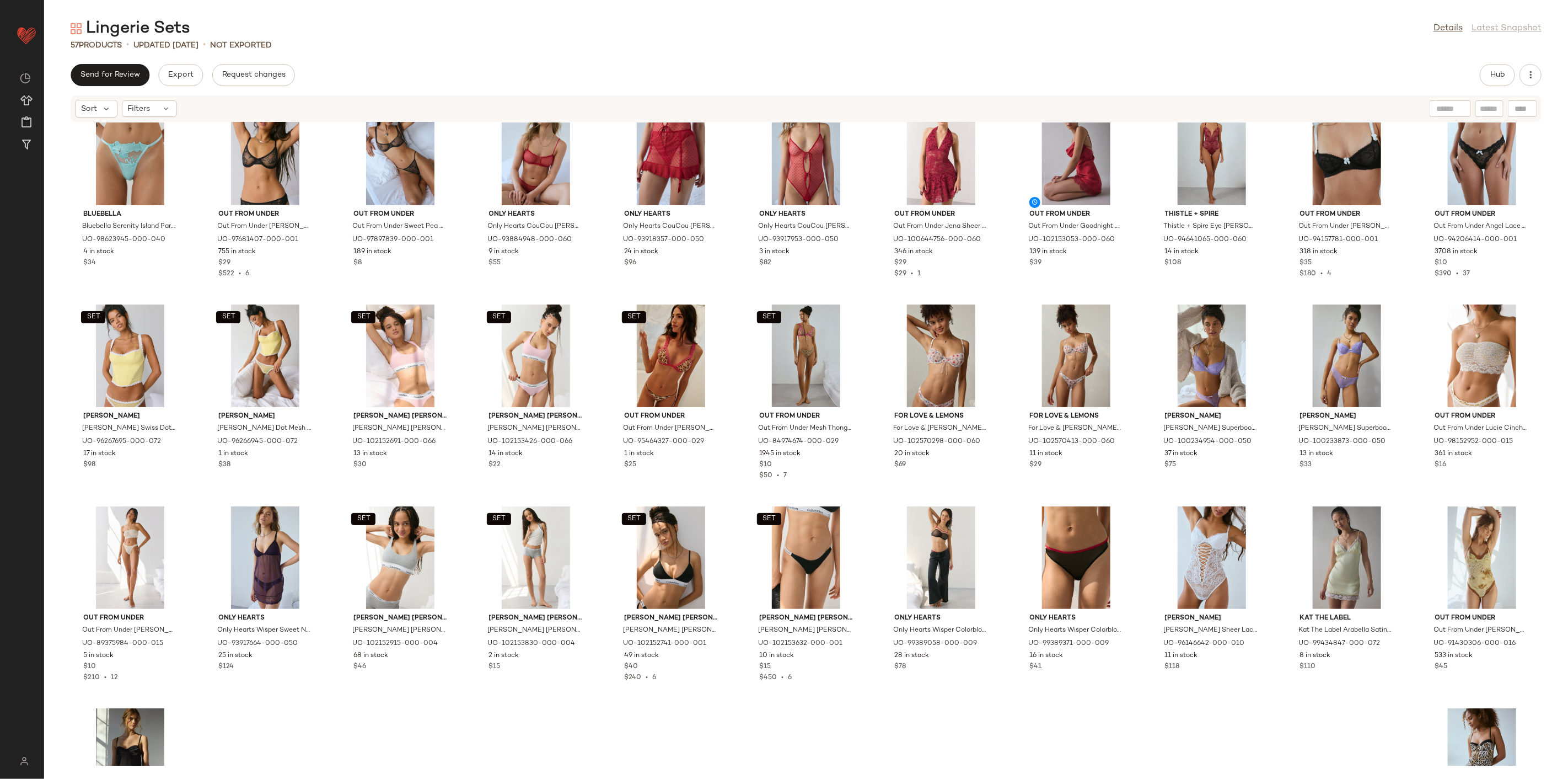
scroll to position [378, 0]
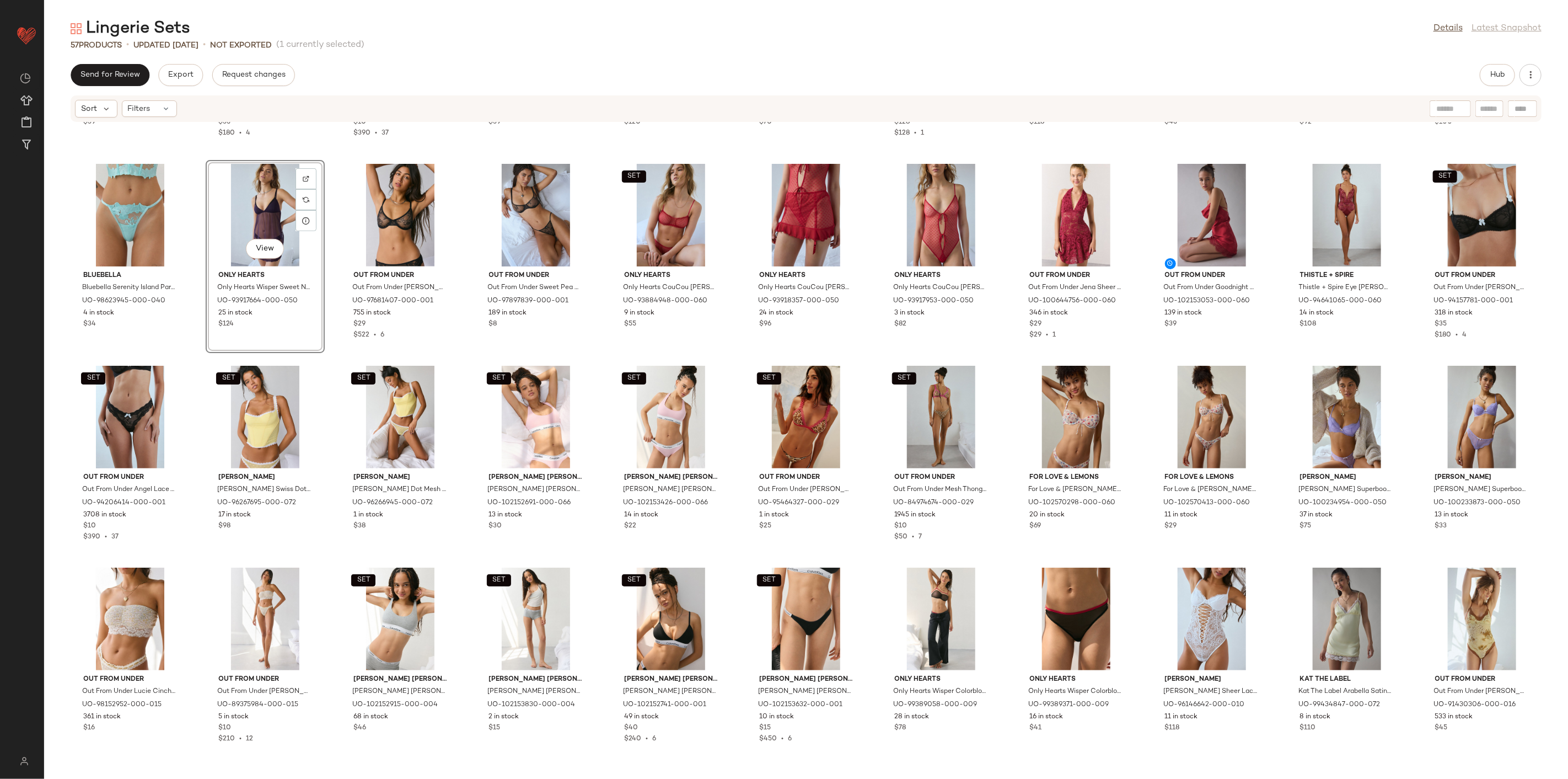
click at [326, 361] on div "Out From Under Out From Under Goodnight Kiss Lace Trim Cowl Neck Satin Slip in …" at bounding box center [806, 444] width 1524 height 643
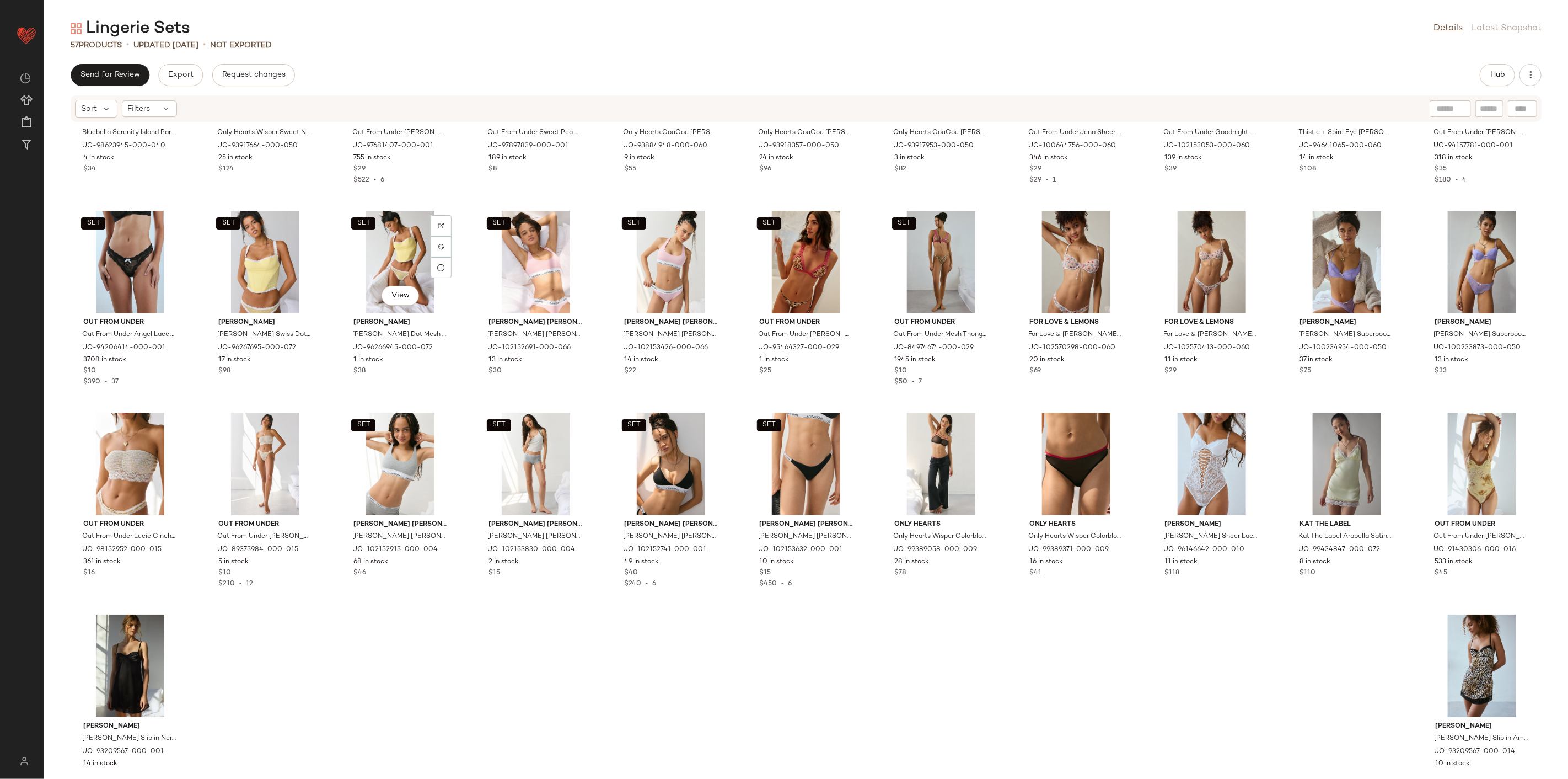
scroll to position [570, 0]
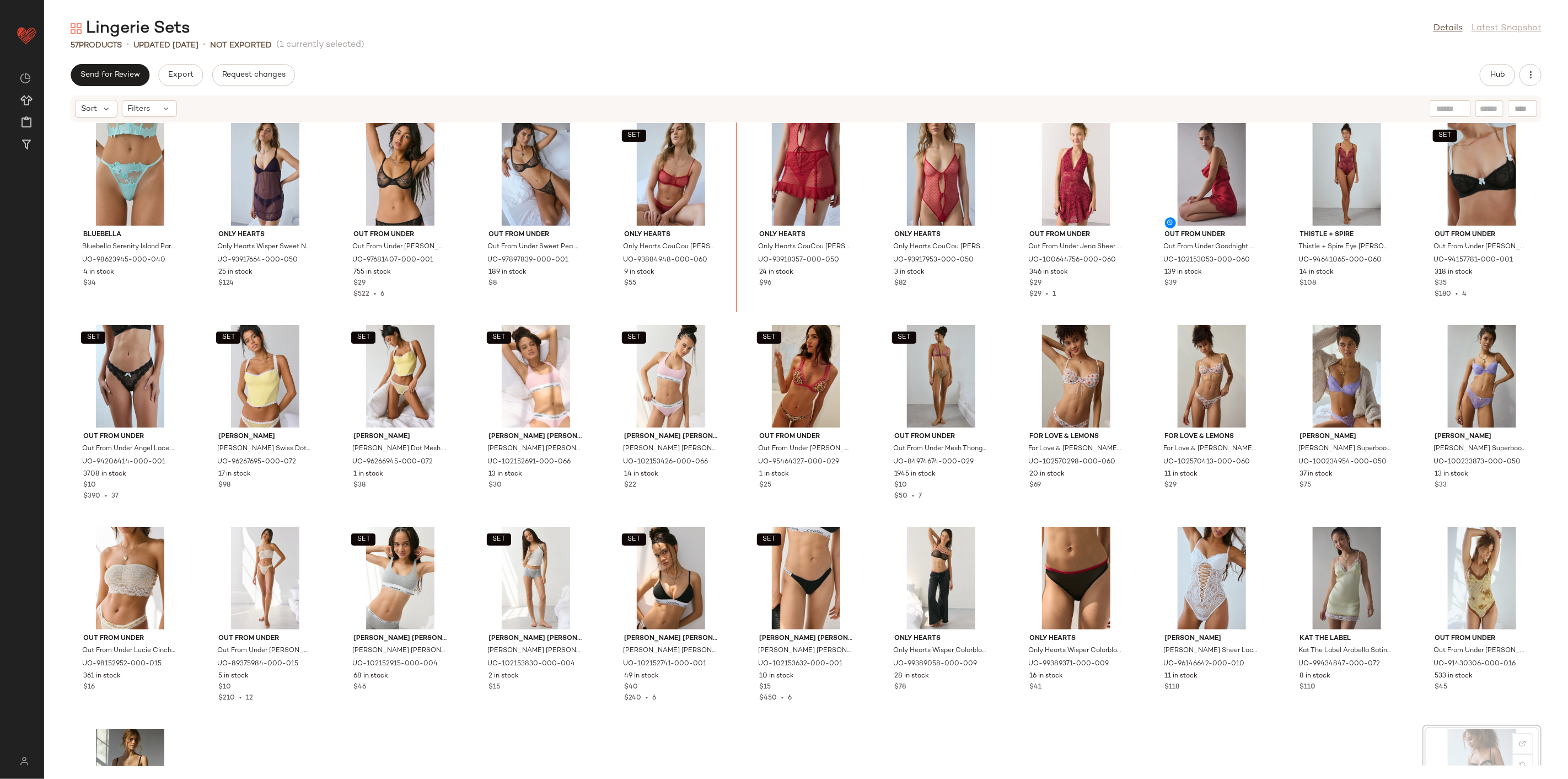
scroll to position [418, 0]
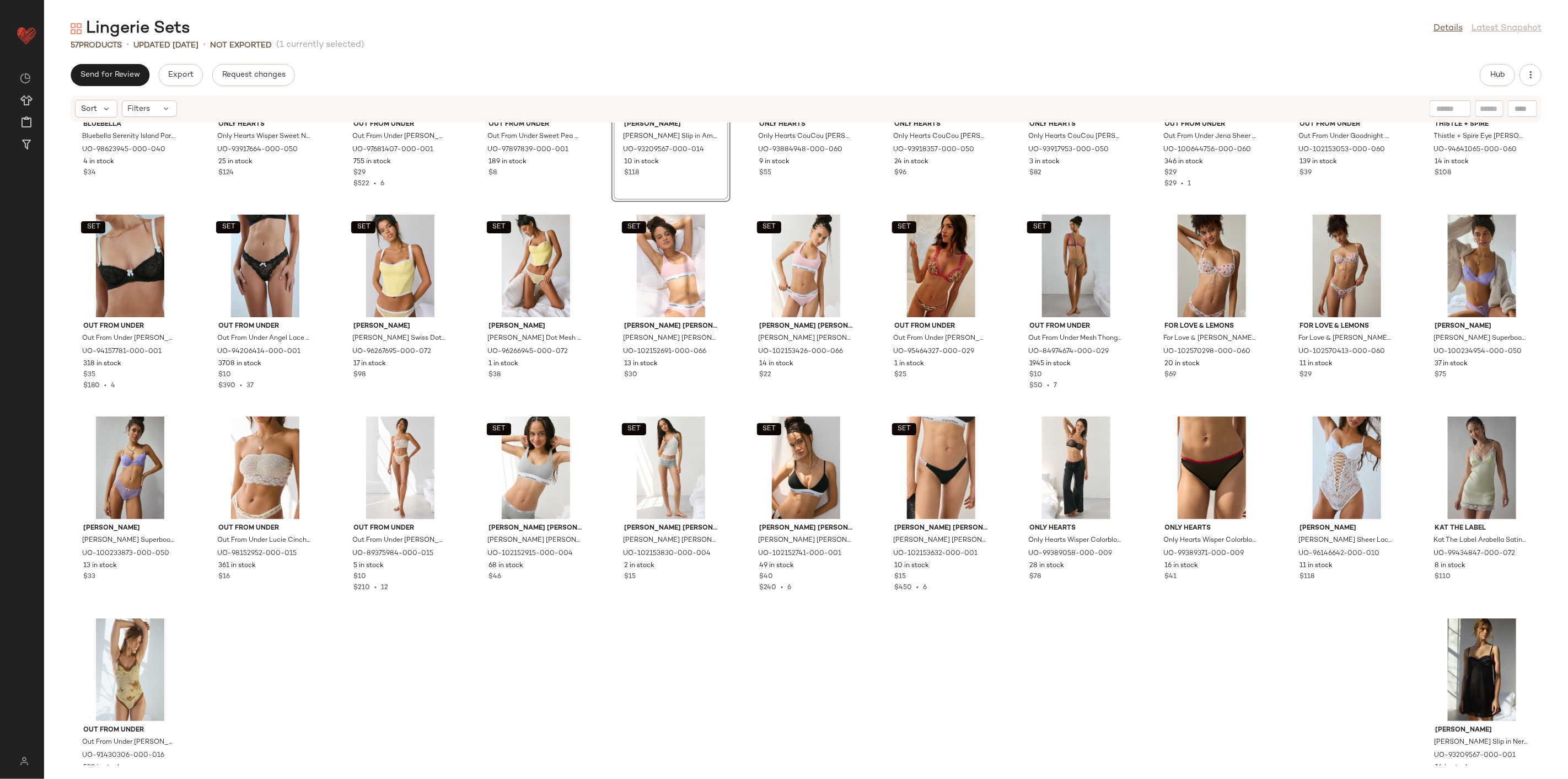
scroll to position [541, 0]
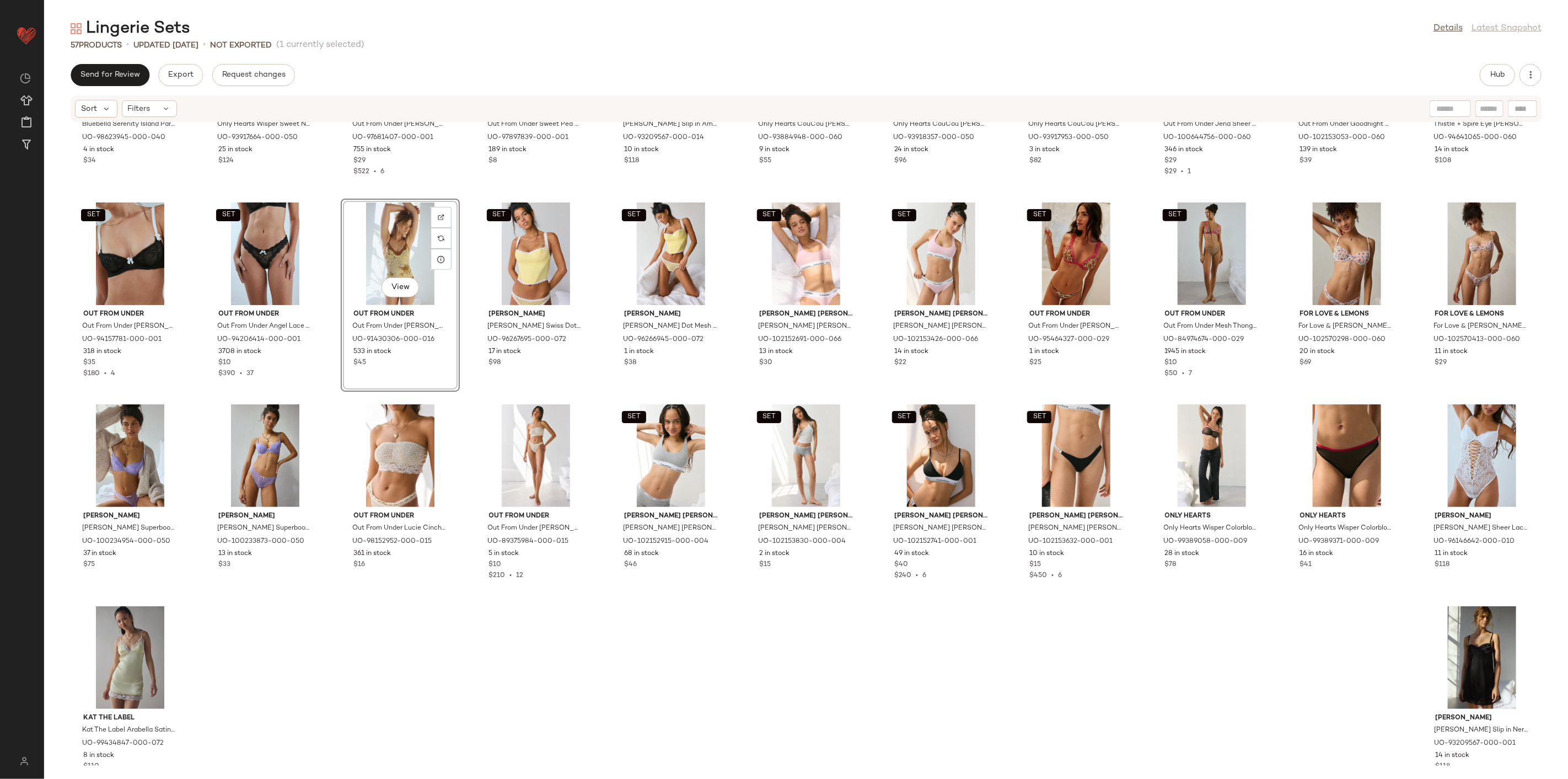
click at [592, 560] on div "Bluebella Bluebella [GEOGRAPHIC_DATA] Paradise [GEOGRAPHIC_DATA] in [GEOGRAPHIC…" at bounding box center [806, 444] width 1524 height 643
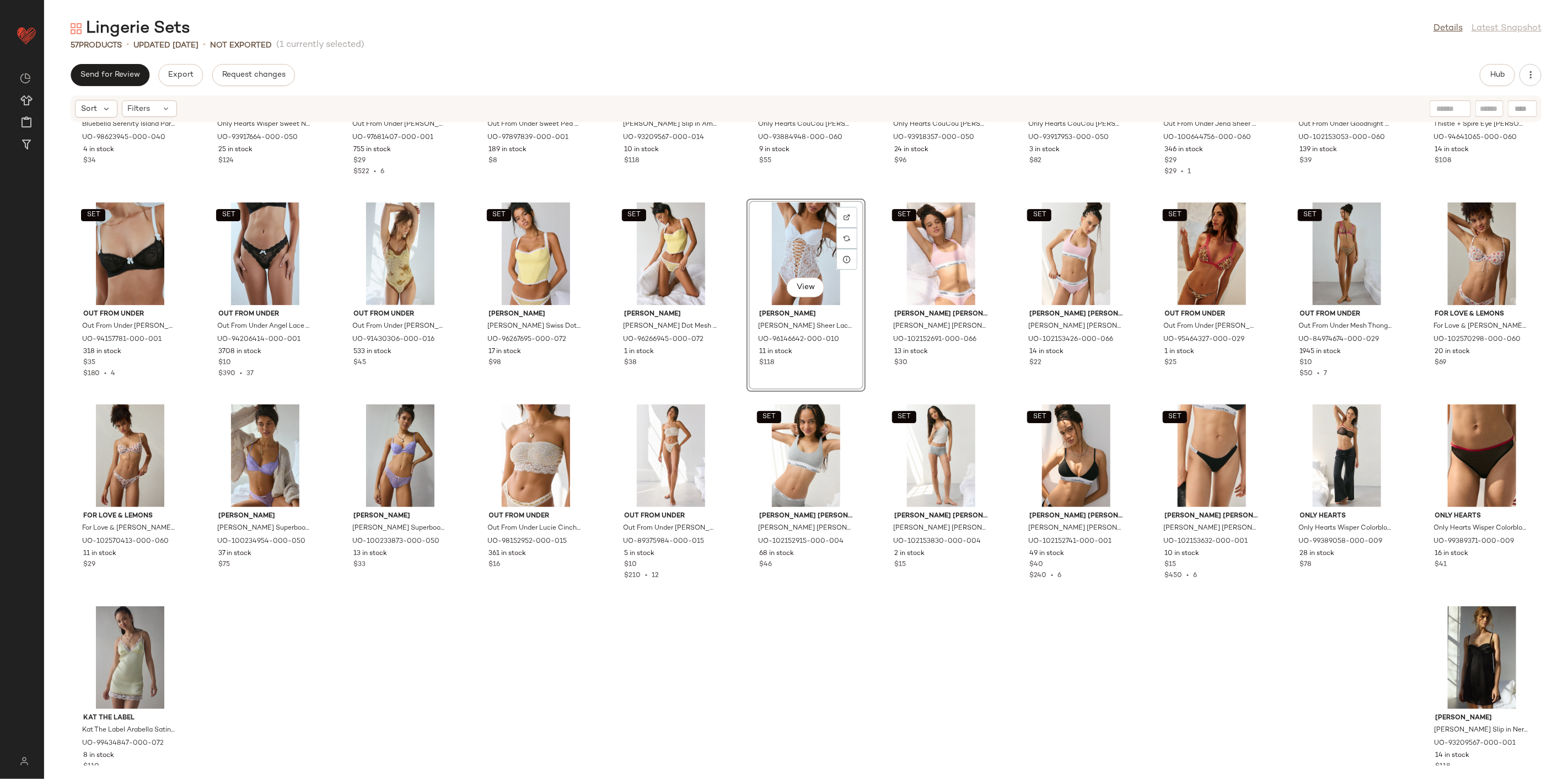
click at [835, 560] on div "Bluebella Bluebella [GEOGRAPHIC_DATA] Paradise [GEOGRAPHIC_DATA] in [GEOGRAPHIC…" at bounding box center [806, 444] width 1524 height 643
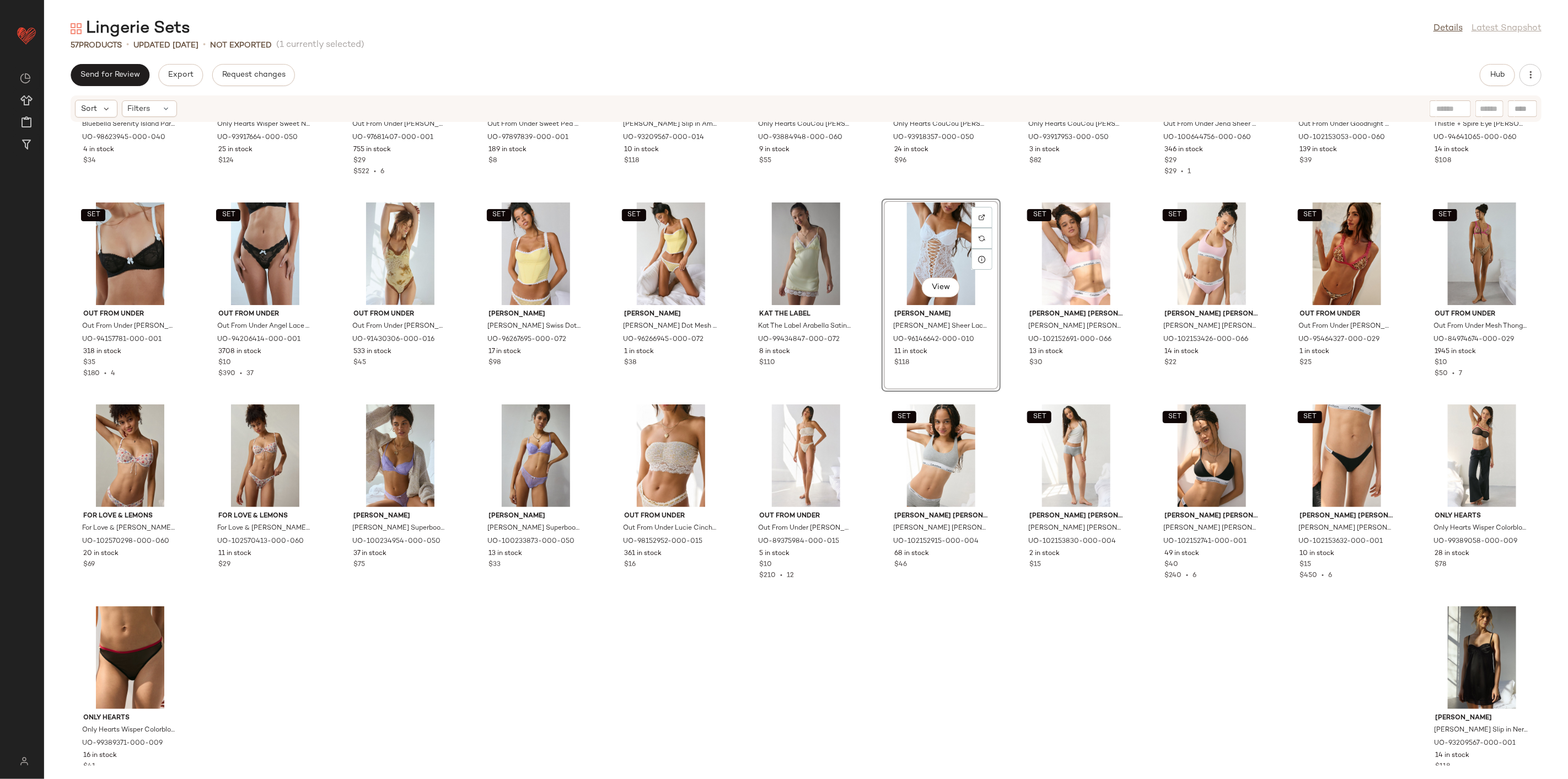
click at [908, 560] on div "Bluebella Bluebella [GEOGRAPHIC_DATA] Paradise [GEOGRAPHIC_DATA] in [GEOGRAPHIC…" at bounding box center [806, 444] width 1524 height 643
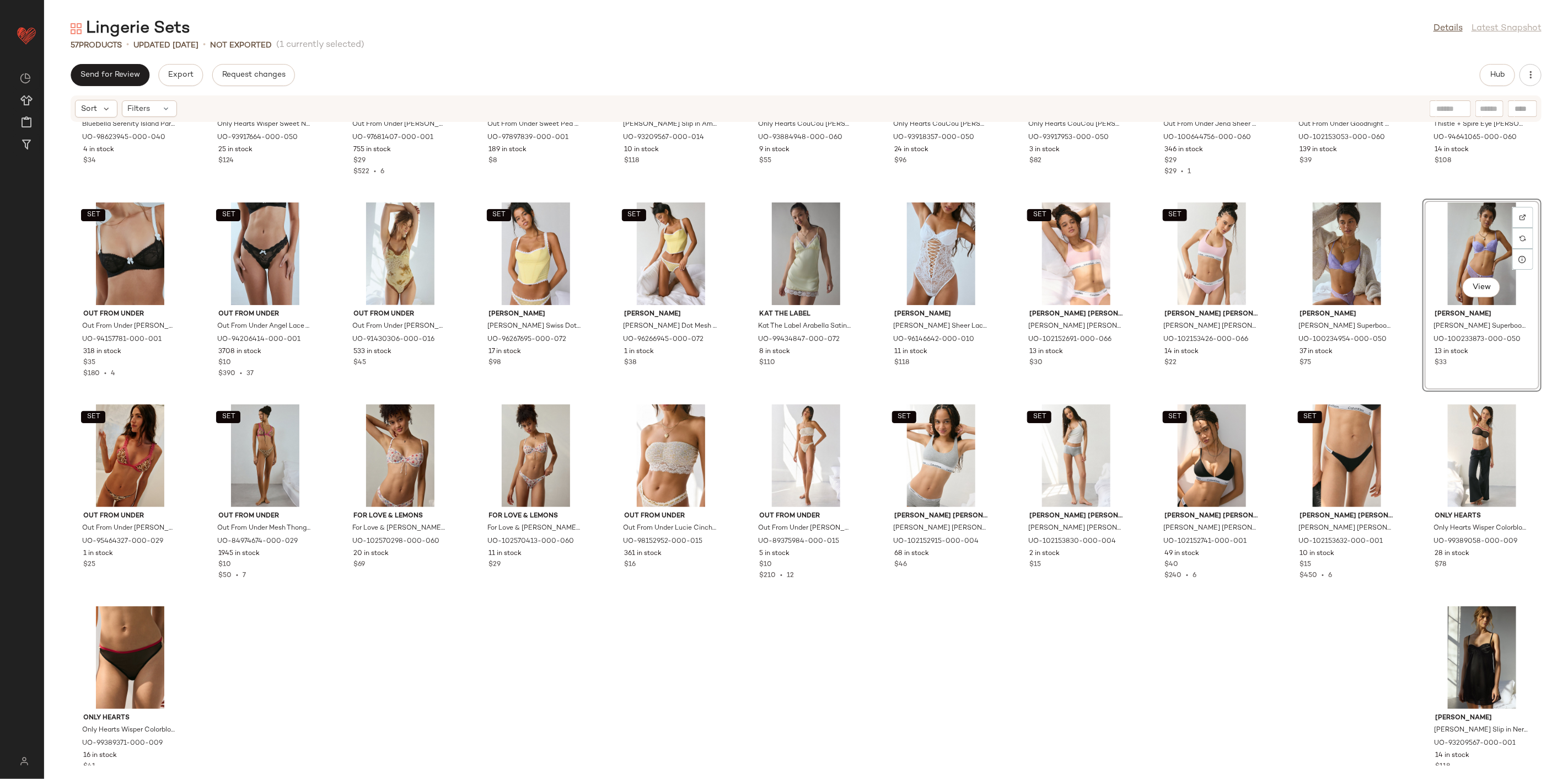
click at [1129, 560] on div "Bluebella Bluebella [GEOGRAPHIC_DATA] Paradise [GEOGRAPHIC_DATA] in [GEOGRAPHIC…" at bounding box center [806, 444] width 1524 height 643
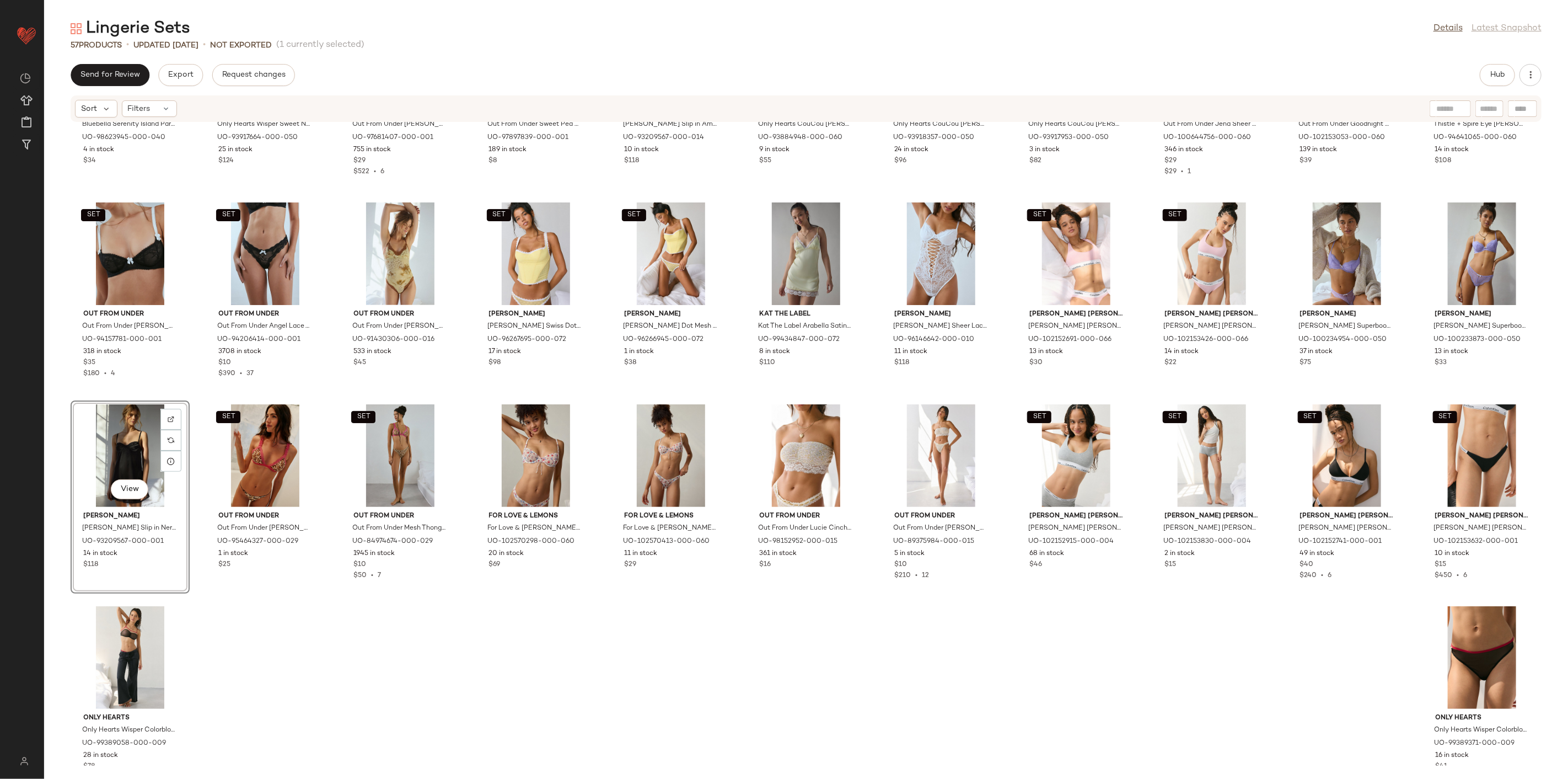
click at [1129, 560] on div "Bluebella Bluebella [GEOGRAPHIC_DATA] Paradise [GEOGRAPHIC_DATA] in [GEOGRAPHIC…" at bounding box center [806, 444] width 1524 height 643
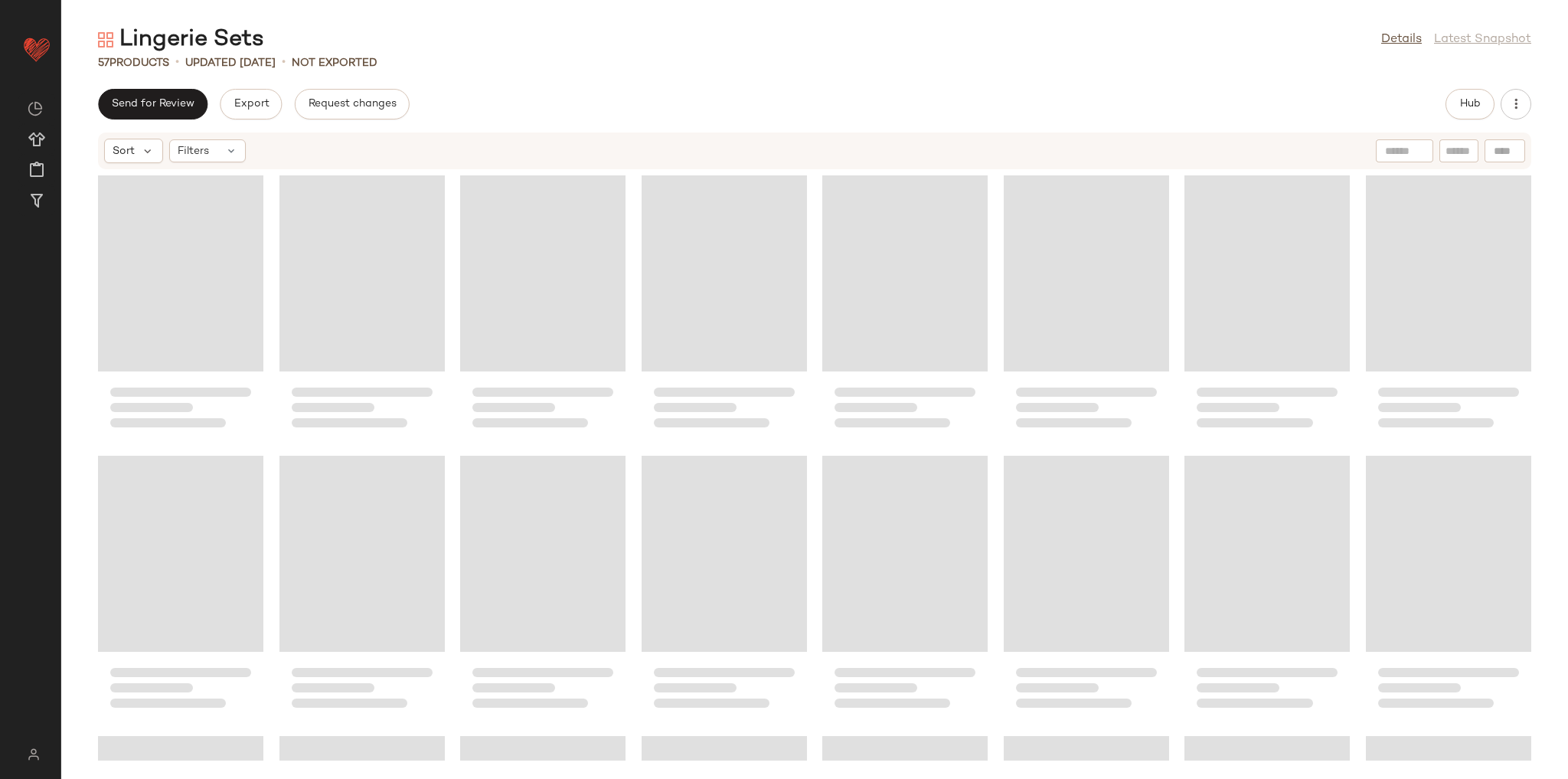
drag, startPoint x: 2048, startPoint y: 5, endPoint x: 1208, endPoint y: 85, distance: 843.8
click at [1208, 85] on div "Lingerie Sets Details Latest Snapshot 57 Products • updated [DATE] • Not Export…" at bounding box center [814, 402] width 1507 height 754
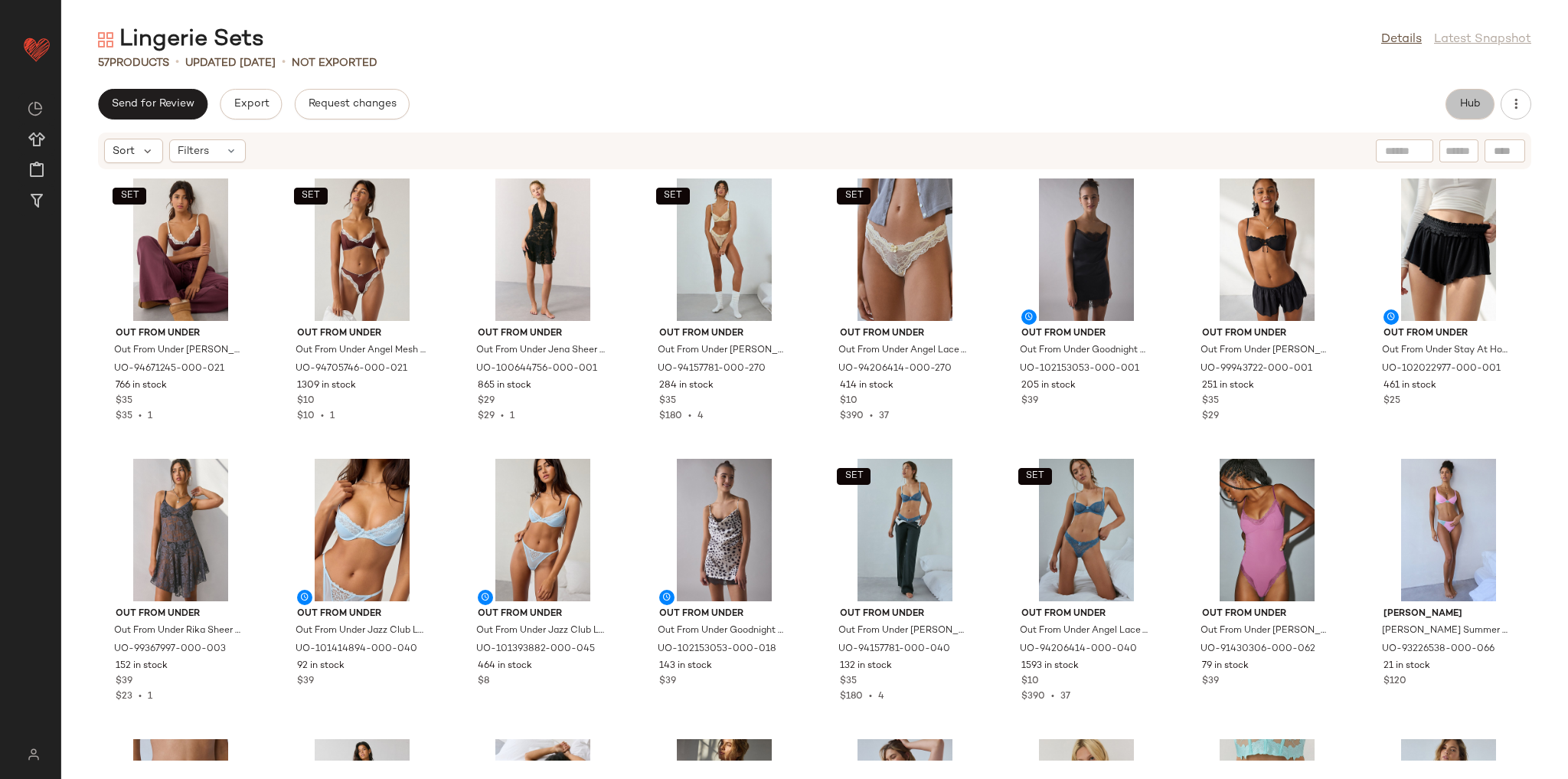
click at [1461, 107] on span "Hub" at bounding box center [1469, 104] width 21 height 12
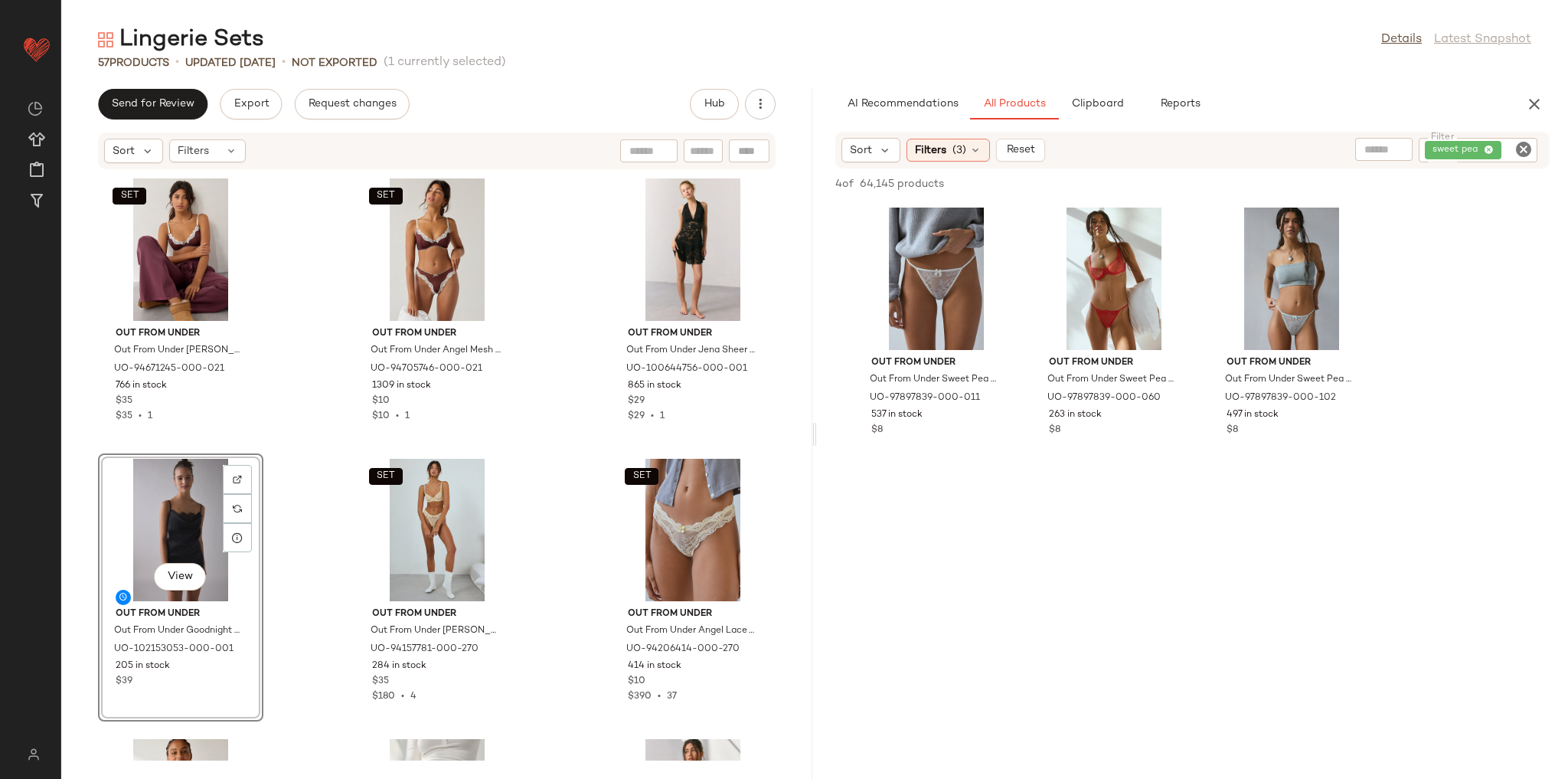
click at [286, 442] on div "SET Out From Under Out From Under [PERSON_NAME] Underwire Bra in Chocolate, Wom…" at bounding box center [436, 465] width 751 height 590
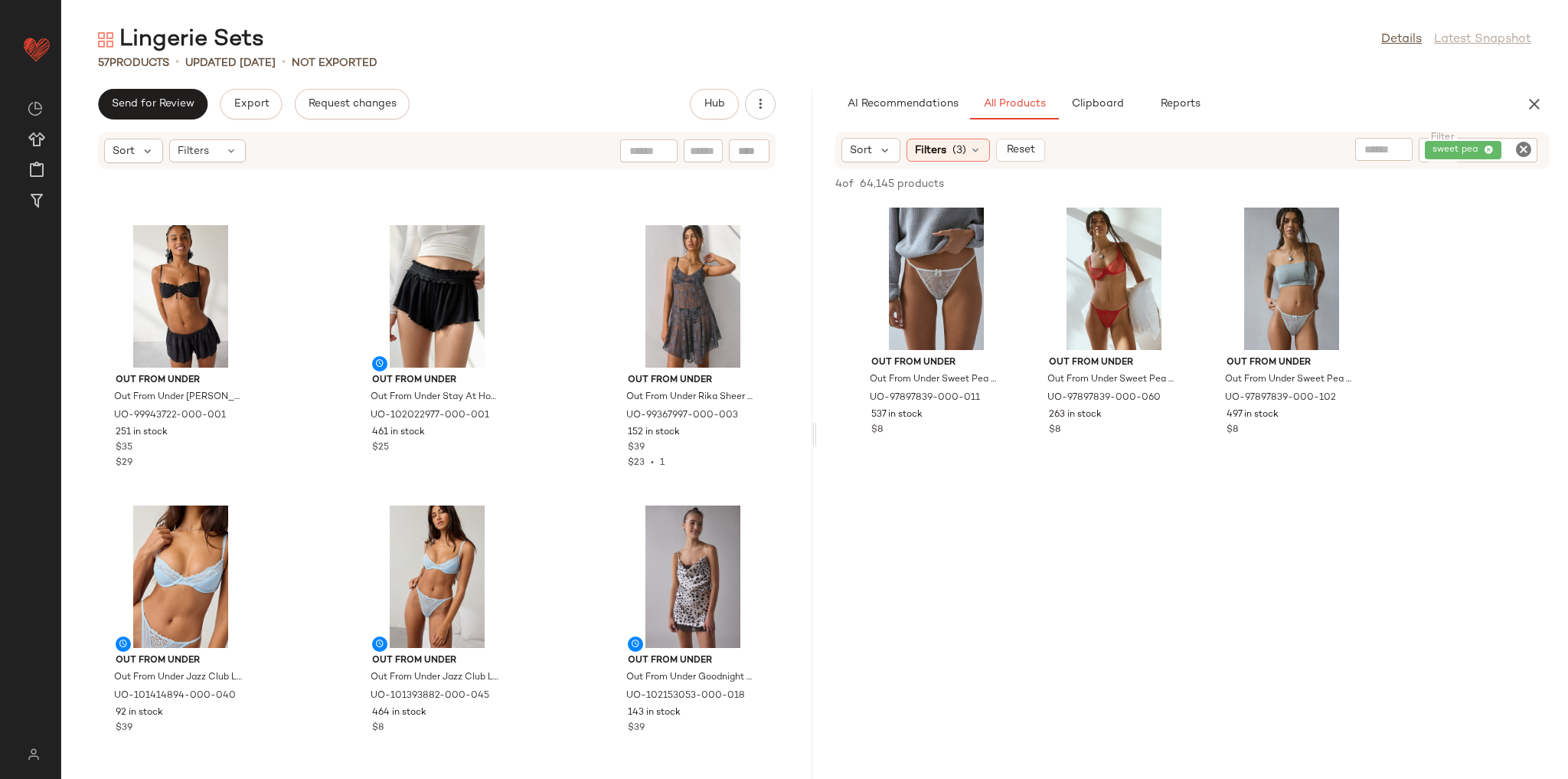
scroll to position [625, 0]
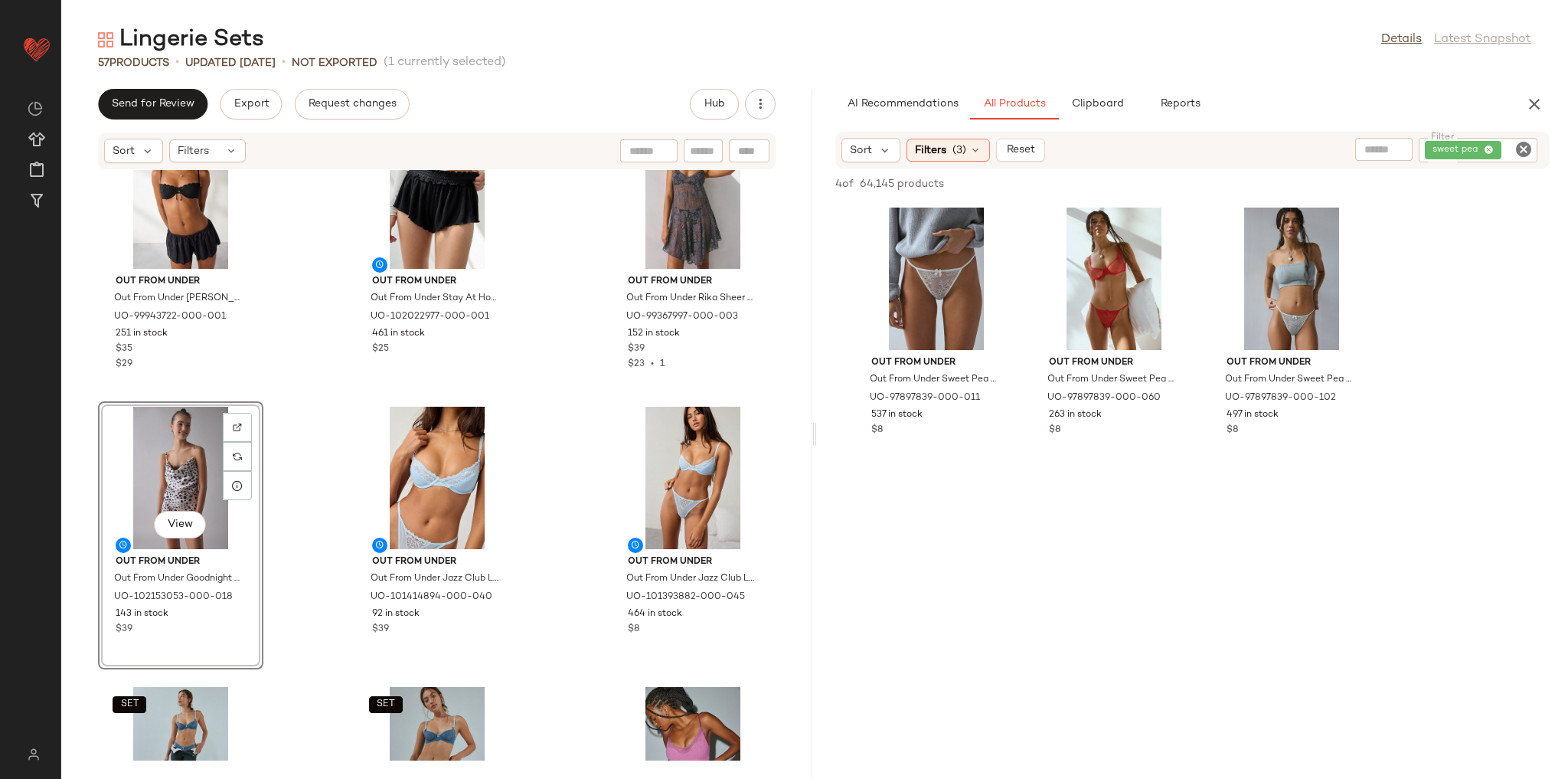
click at [299, 392] on div "Out From Under Out From Under [PERSON_NAME] Tie-Front Bow Lace Trim Balconette …" at bounding box center [436, 465] width 751 height 590
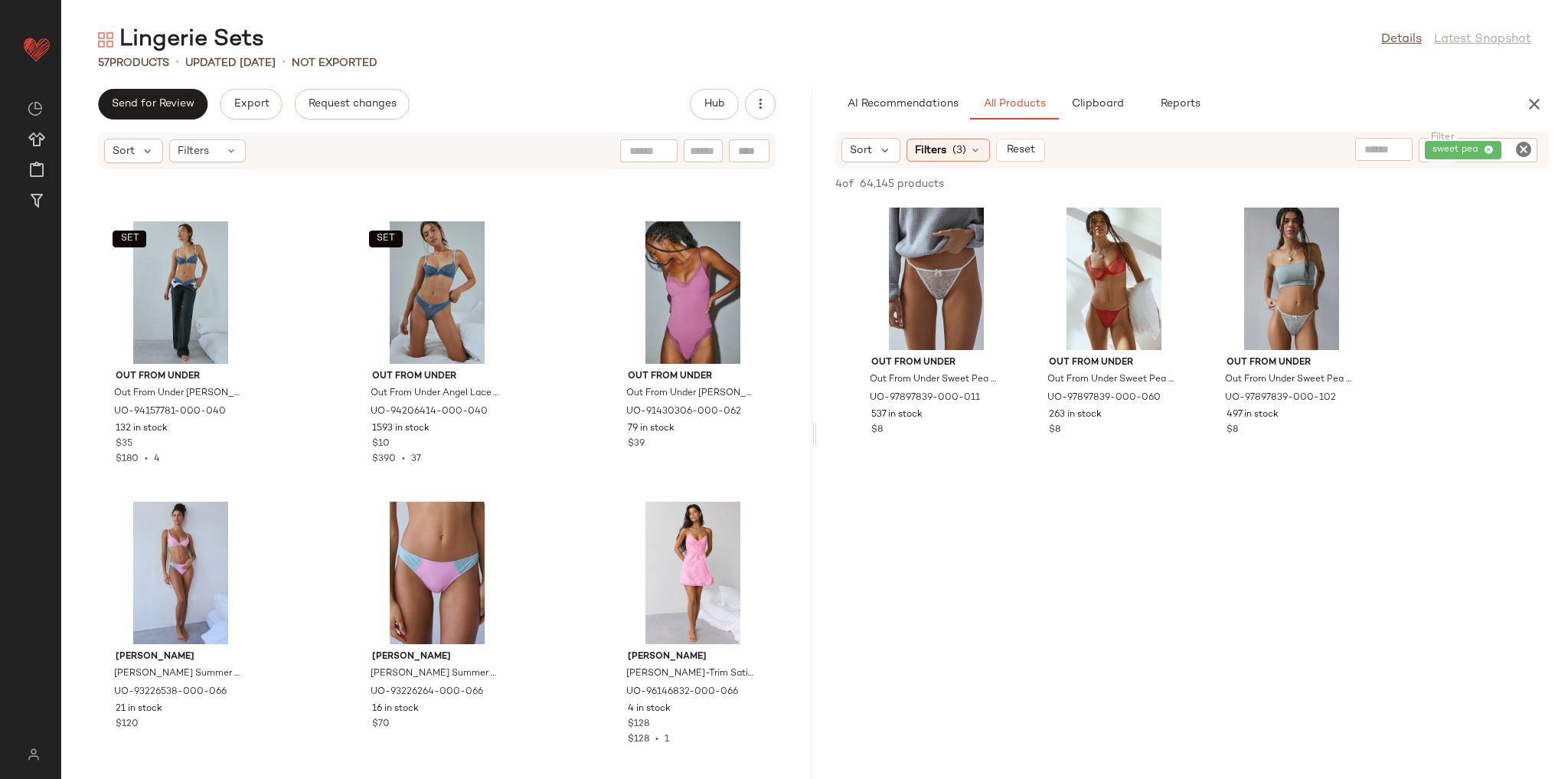
scroll to position [1116, 0]
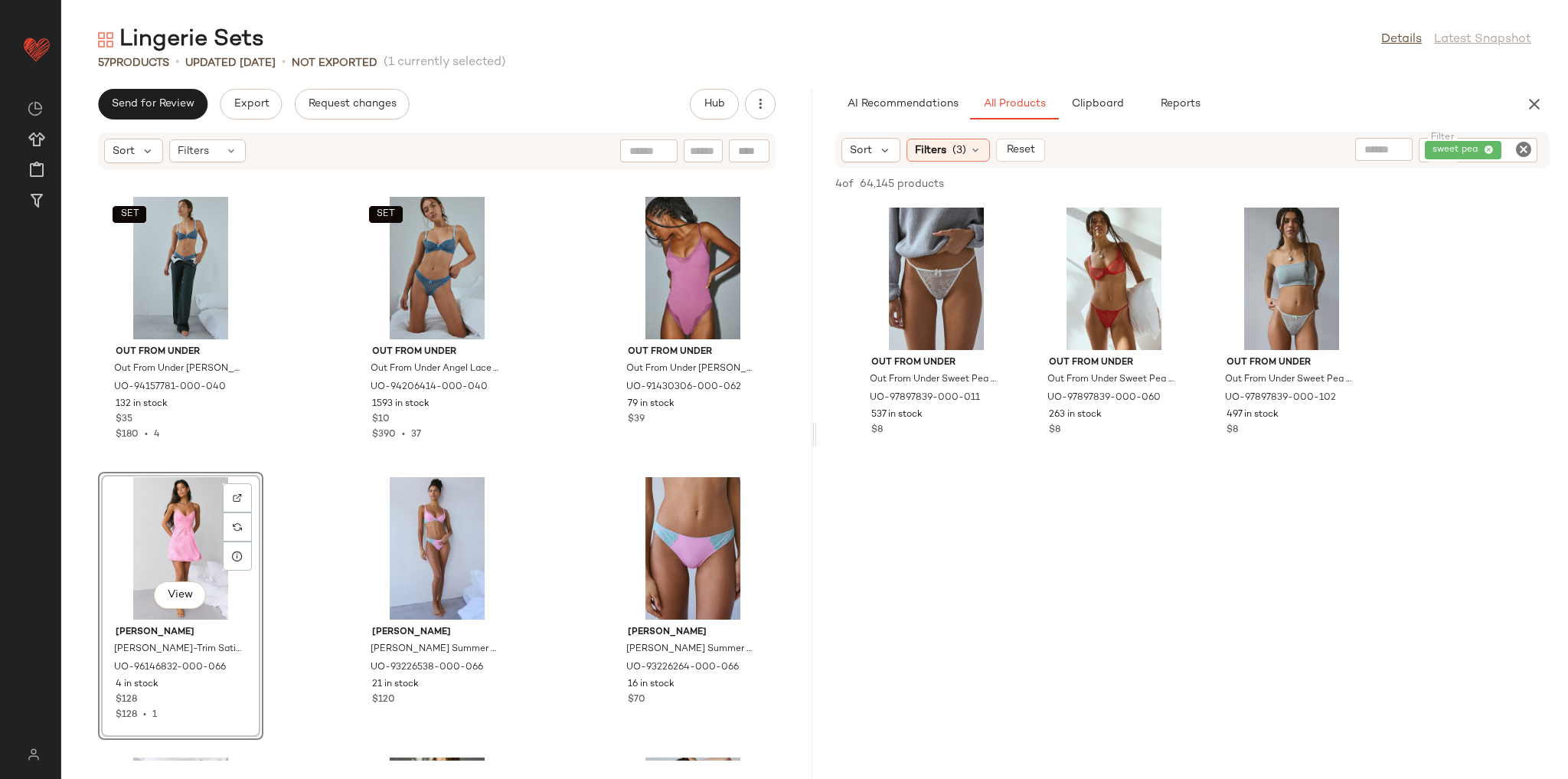
click at [290, 432] on div "Out From Under Out From Under Goodnight Kiss Lace Trim Cowl Neck Satin Slip in …" at bounding box center [436, 465] width 751 height 590
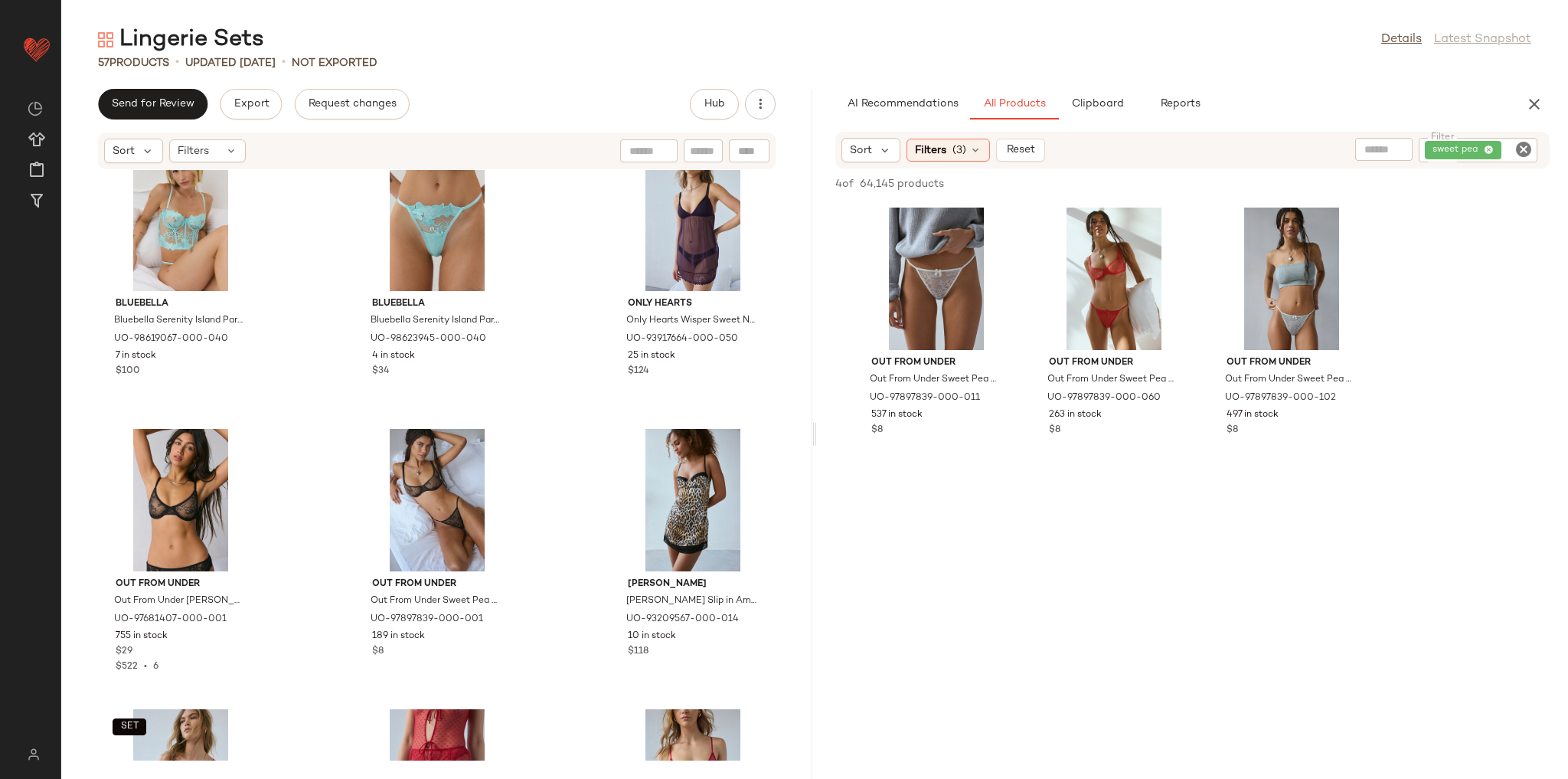
scroll to position [2035, 0]
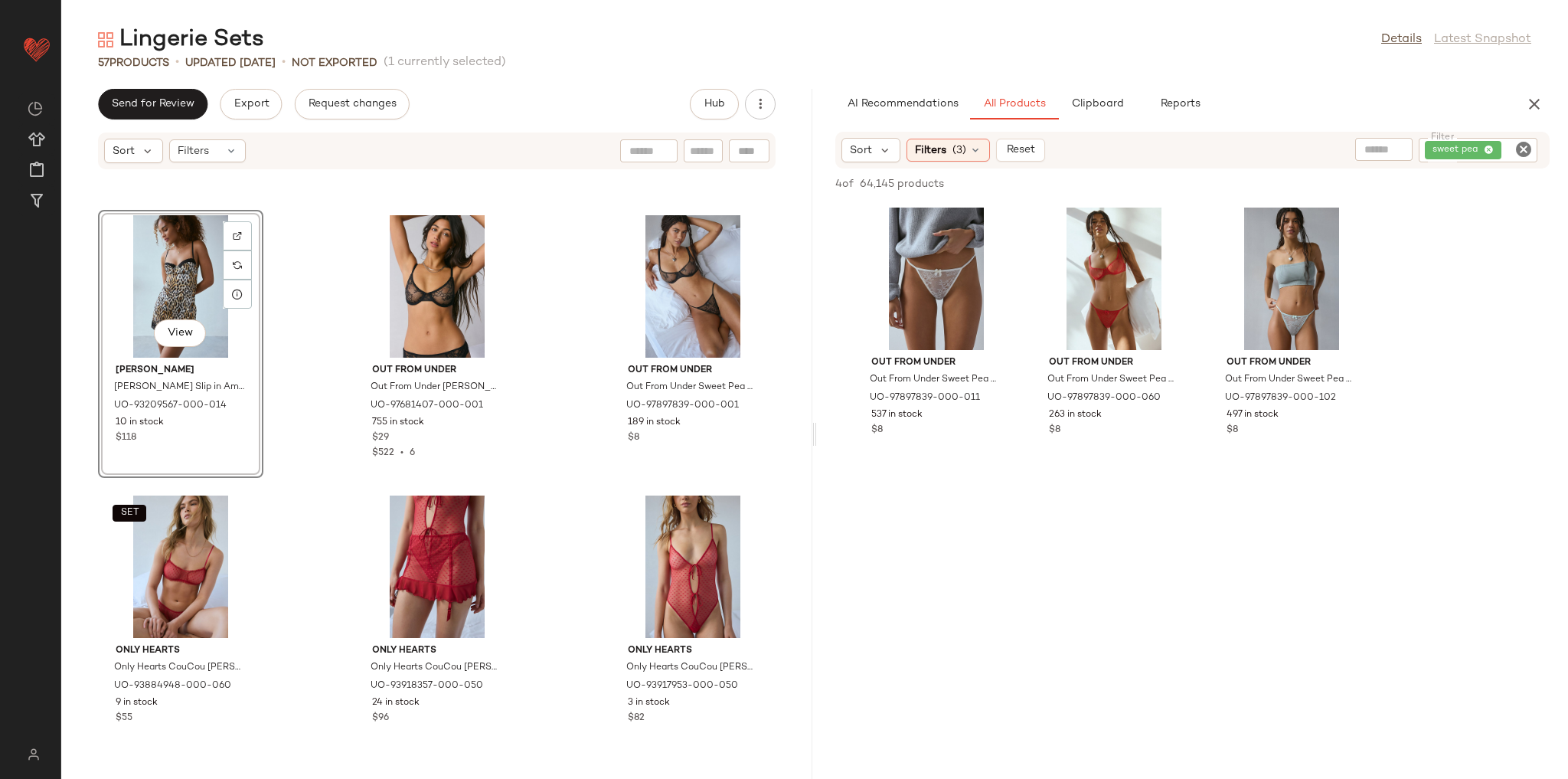
click at [303, 459] on div "Bluebella Bluebella Serenity Island Paradise Blue Wired Bustier in [GEOGRAPHIC_…" at bounding box center [436, 465] width 751 height 590
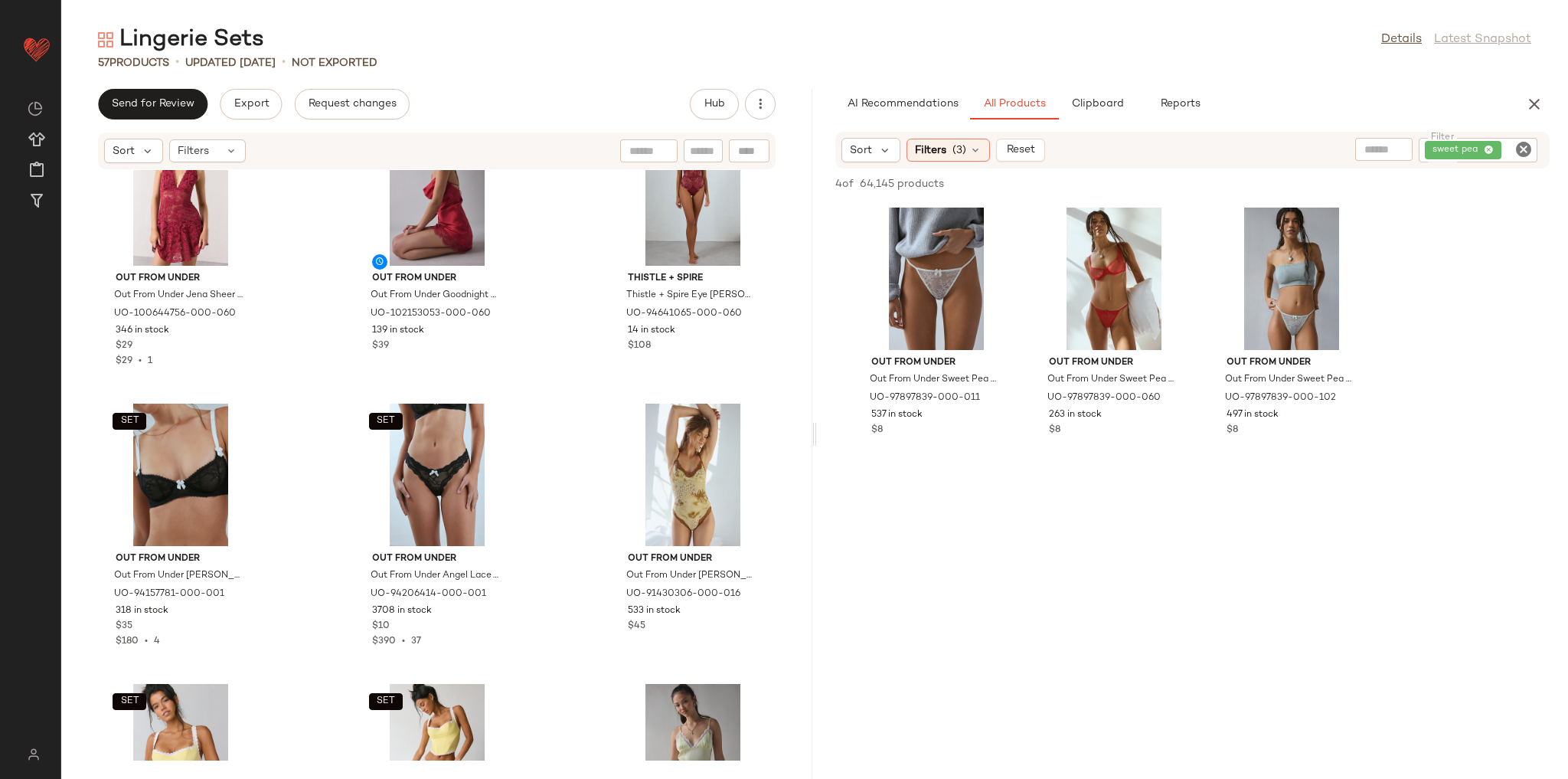
scroll to position [2893, 0]
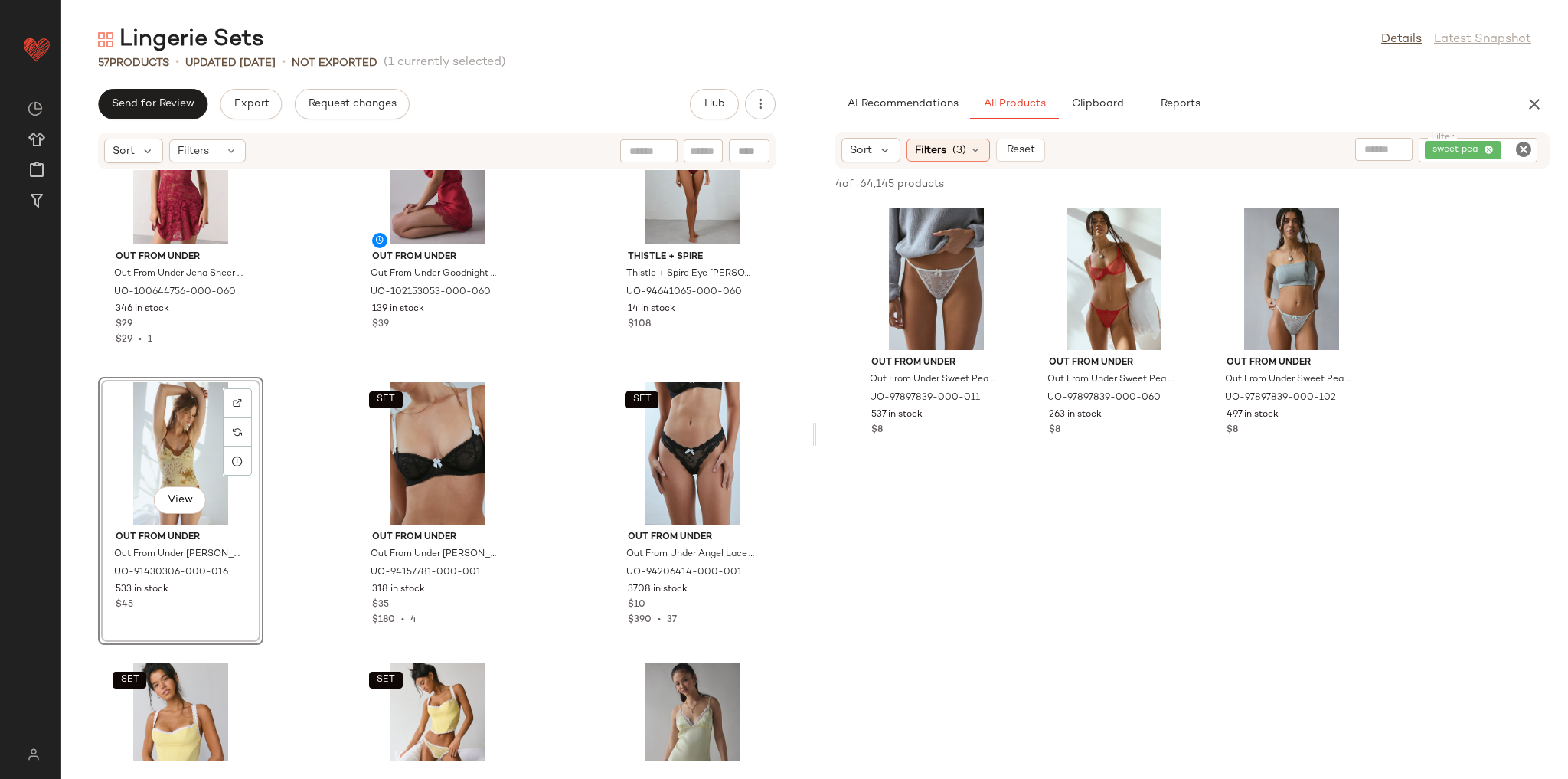
click at [293, 365] on div "Out From Under Out From Under Jena Sheer Lace Halter Slip in Red, Women's at Ur…" at bounding box center [436, 465] width 751 height 590
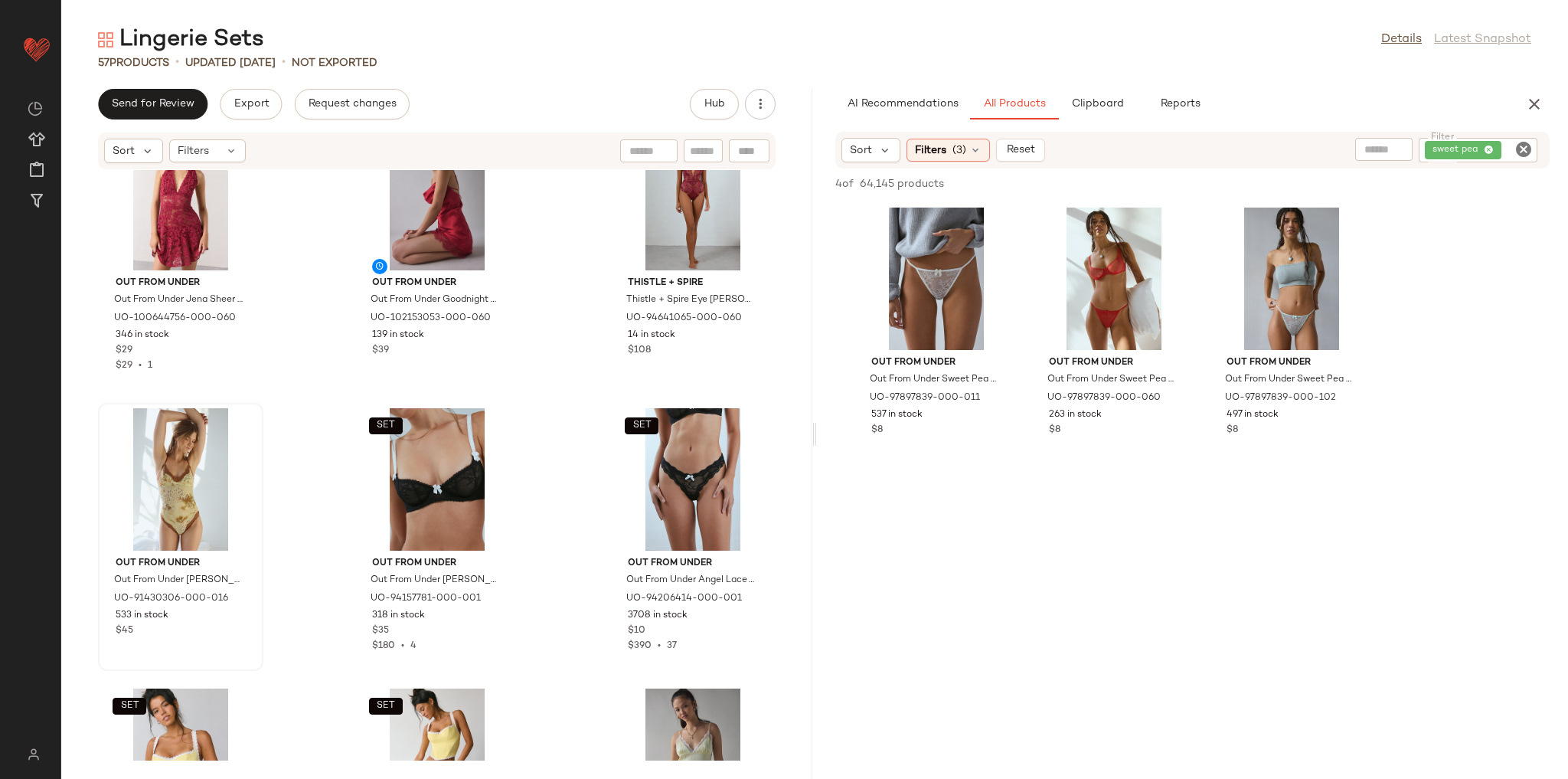
scroll to position [2832, 0]
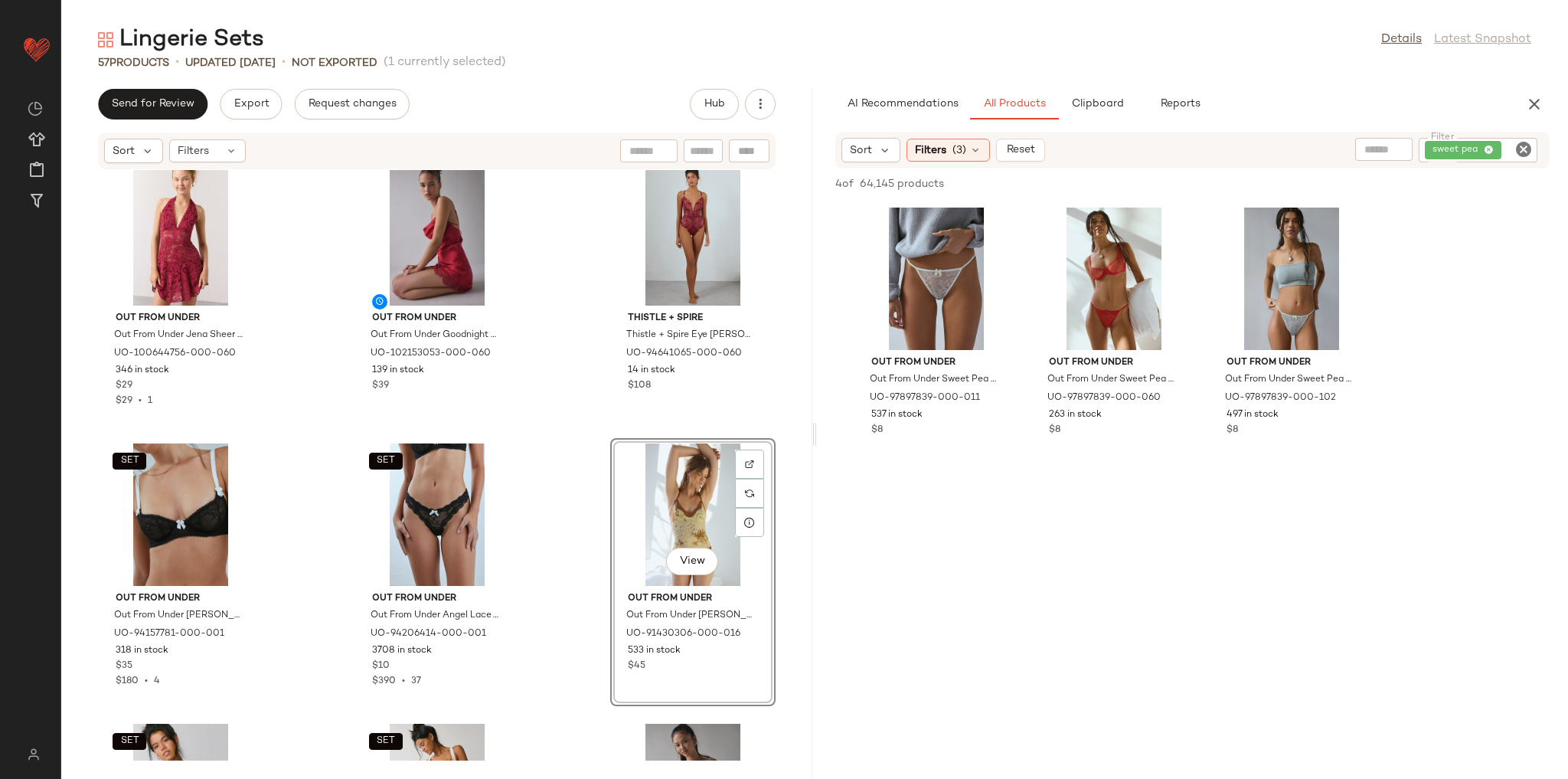
click at [544, 414] on div "Out From Under Out From Under Jena Sheer Lace Halter Slip in Red, Women's at Ur…" at bounding box center [436, 465] width 751 height 590
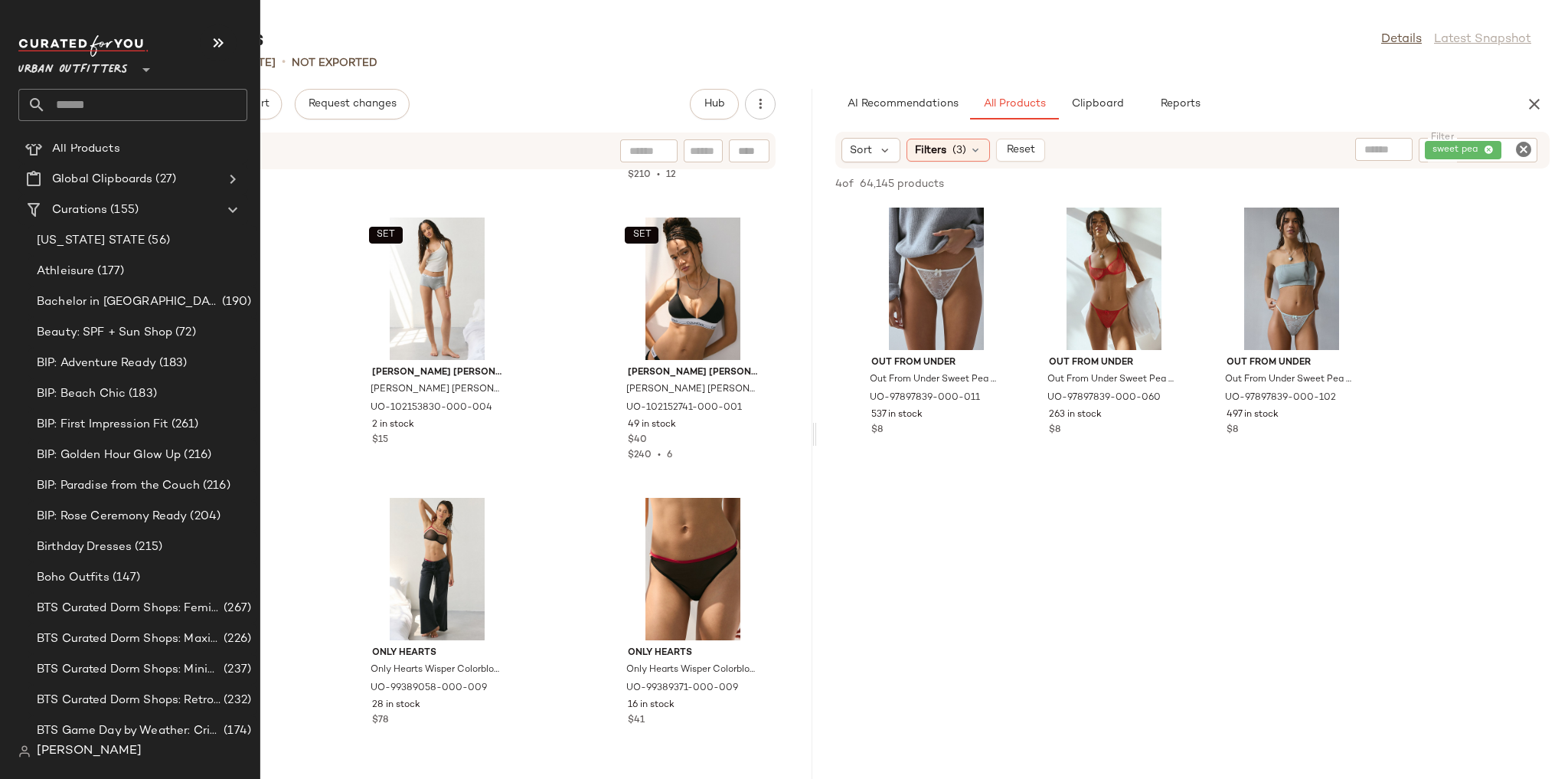
scroll to position [61, 0]
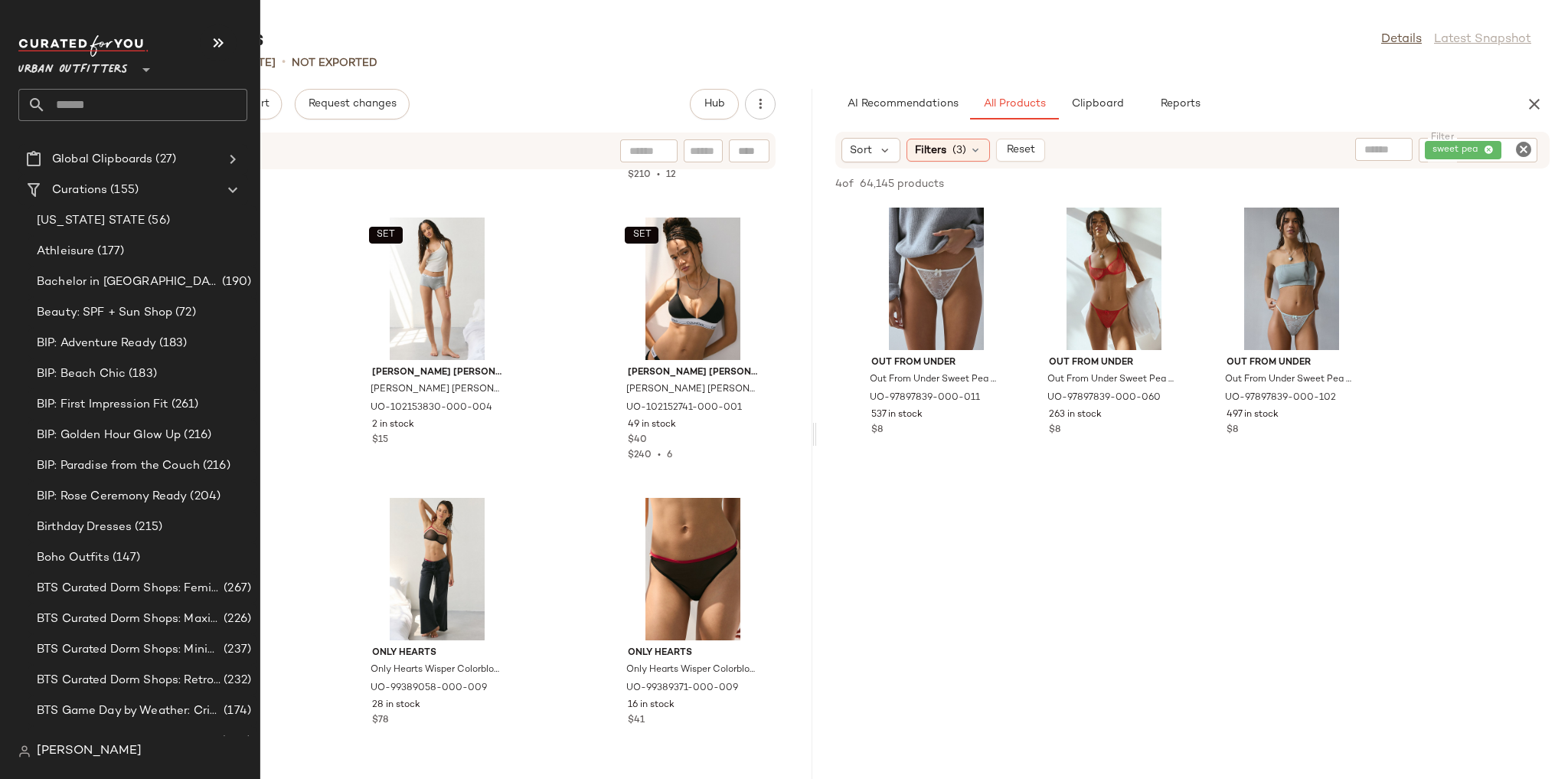
click at [119, 92] on input "text" at bounding box center [146, 105] width 201 height 32
type input "*"
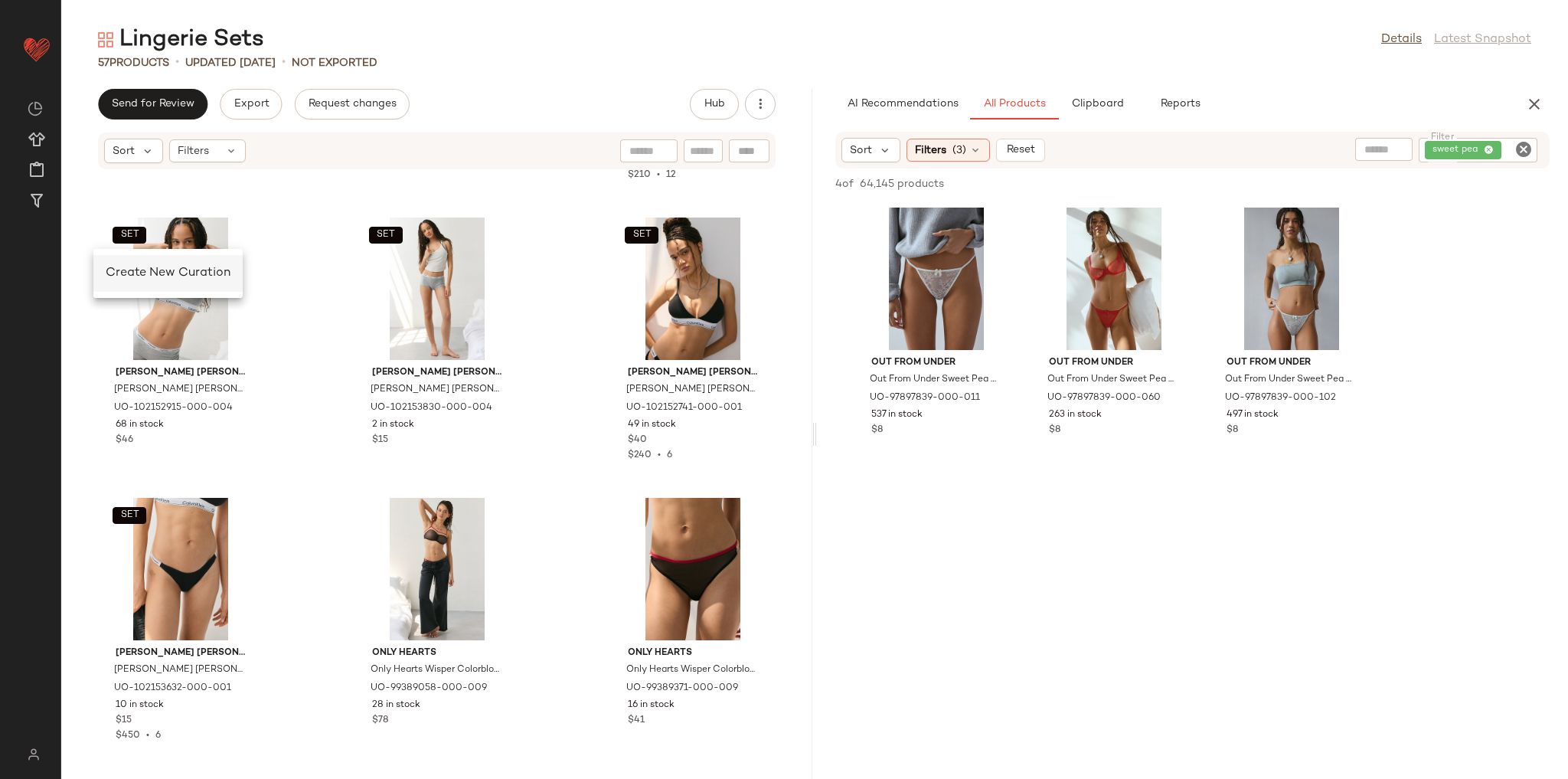
click at [150, 277] on span "Create New Curation" at bounding box center [168, 272] width 125 height 13
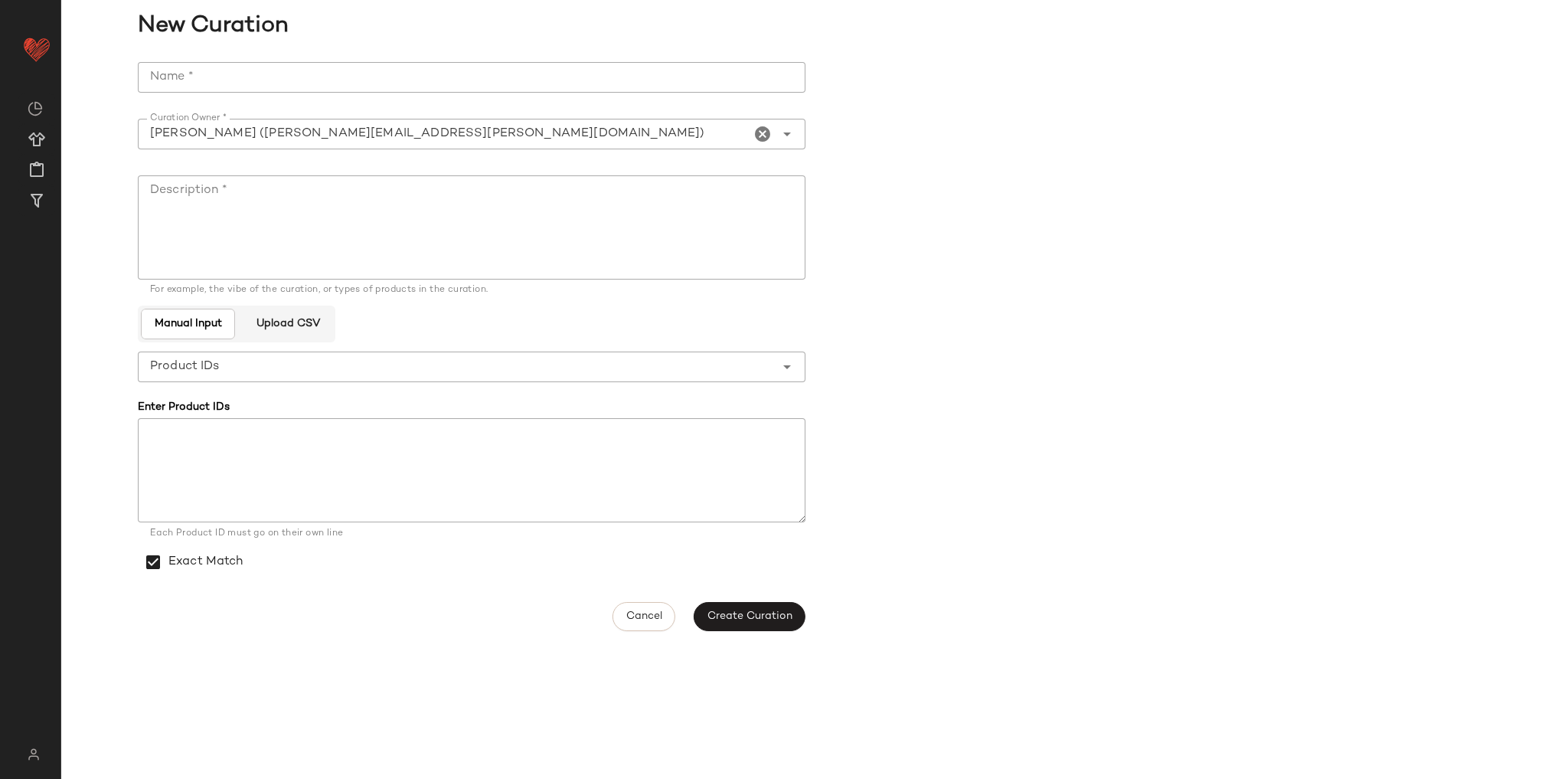
click at [244, 77] on input "Name *" at bounding box center [472, 77] width 668 height 30
type input "*"
type input "**********"
click at [264, 215] on textarea "Description *" at bounding box center [472, 227] width 668 height 104
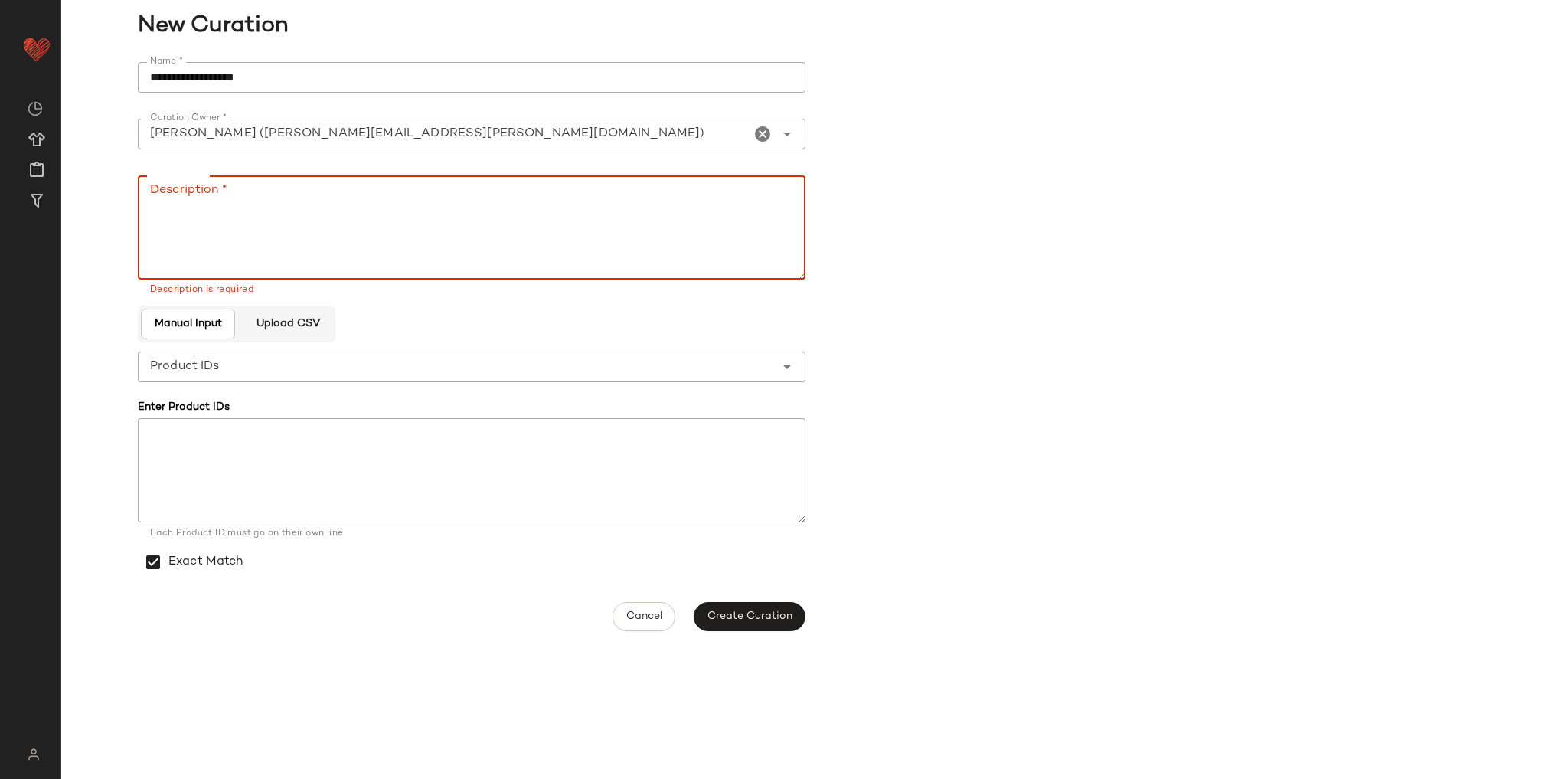
click at [265, 214] on textarea "Description *" at bounding box center [472, 227] width 668 height 104
paste textarea "**********"
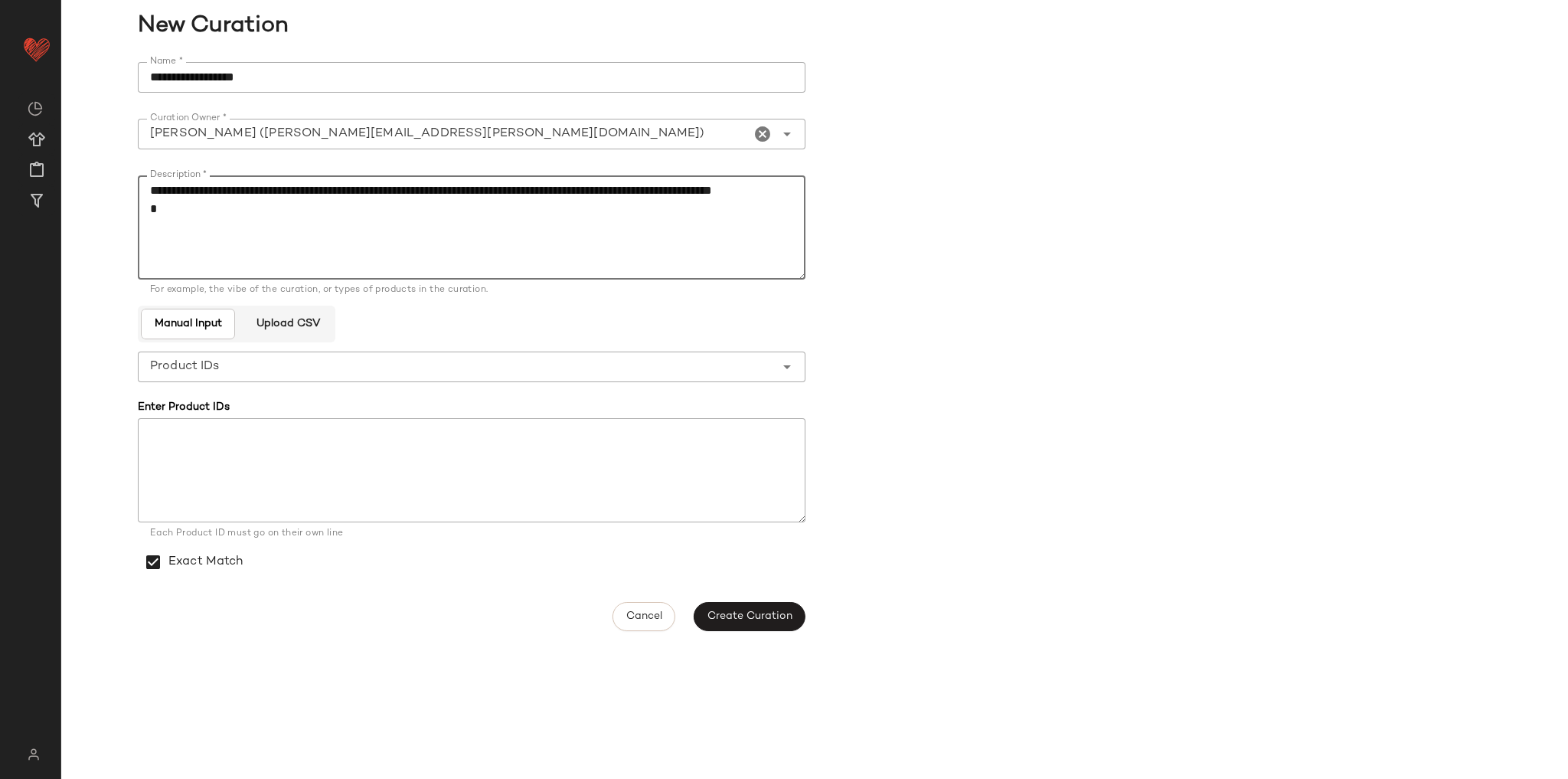
click at [315, 251] on textarea "**********" at bounding box center [472, 227] width 668 height 104
type textarea "**********"
click at [784, 616] on span "Create Curation" at bounding box center [749, 617] width 85 height 12
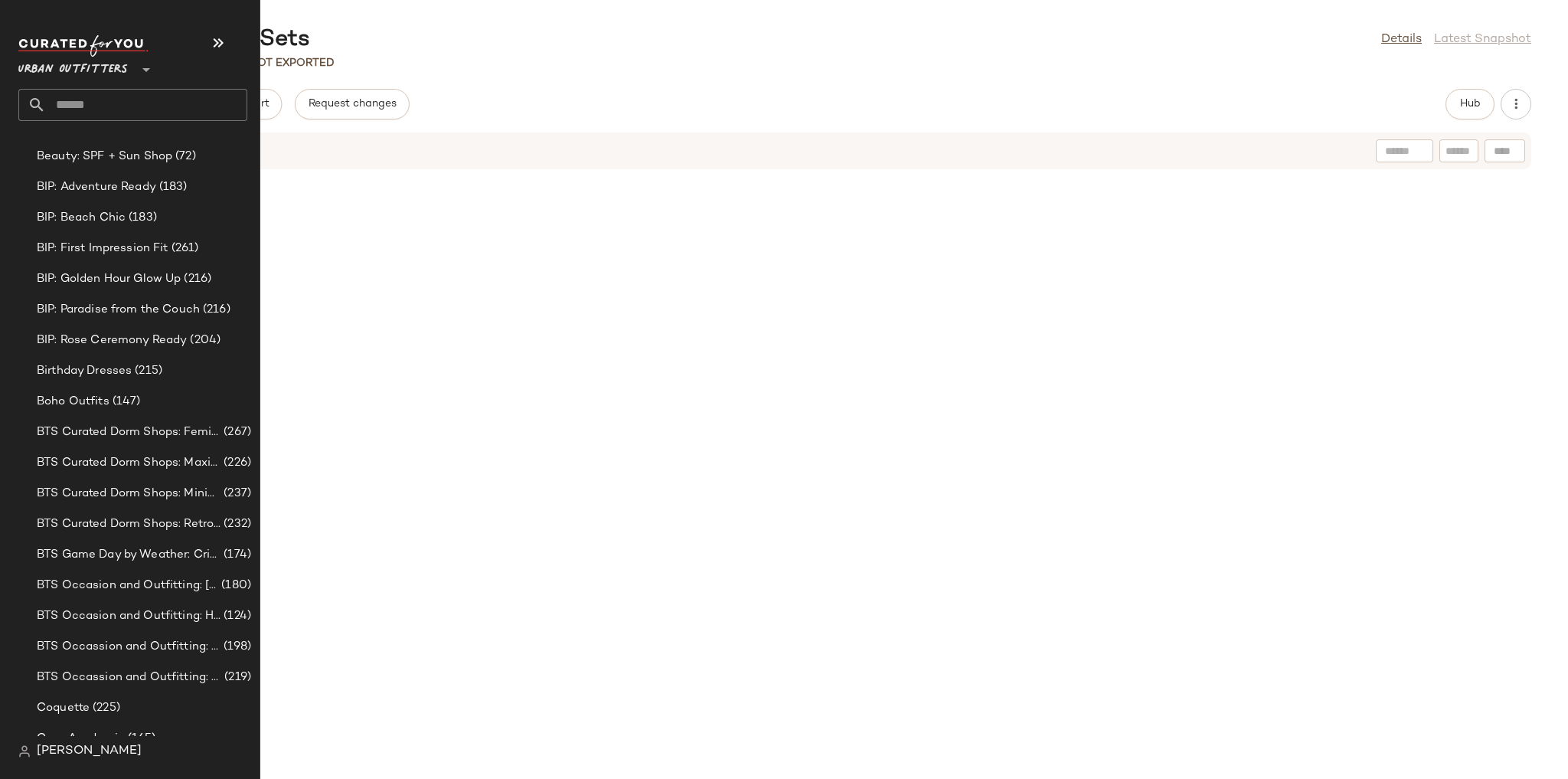
scroll to position [245, 0]
click at [104, 106] on input "text" at bounding box center [146, 105] width 201 height 32
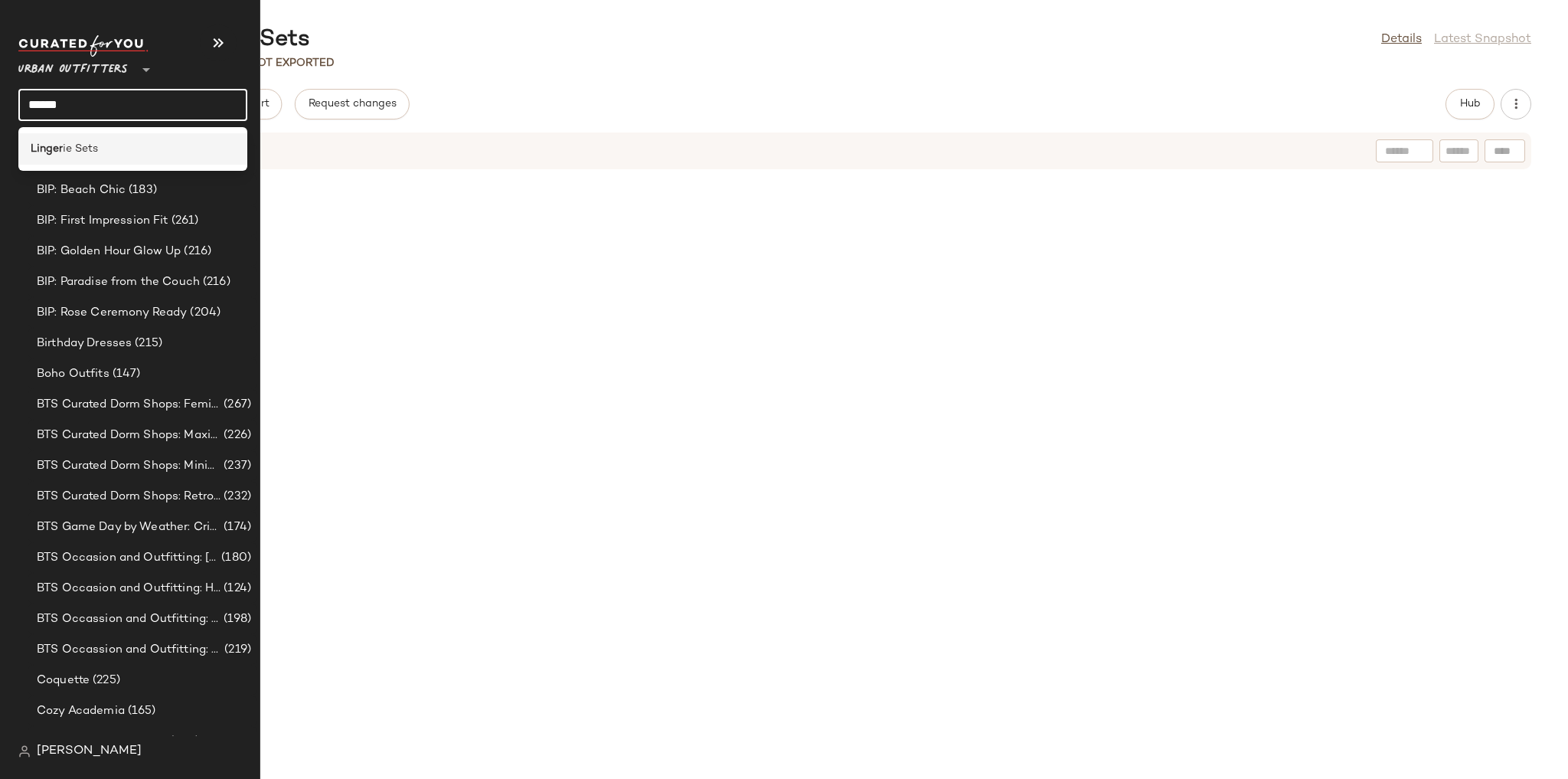
type input "******"
click at [103, 138] on div "Linger ie Sets" at bounding box center [133, 149] width 229 height 31
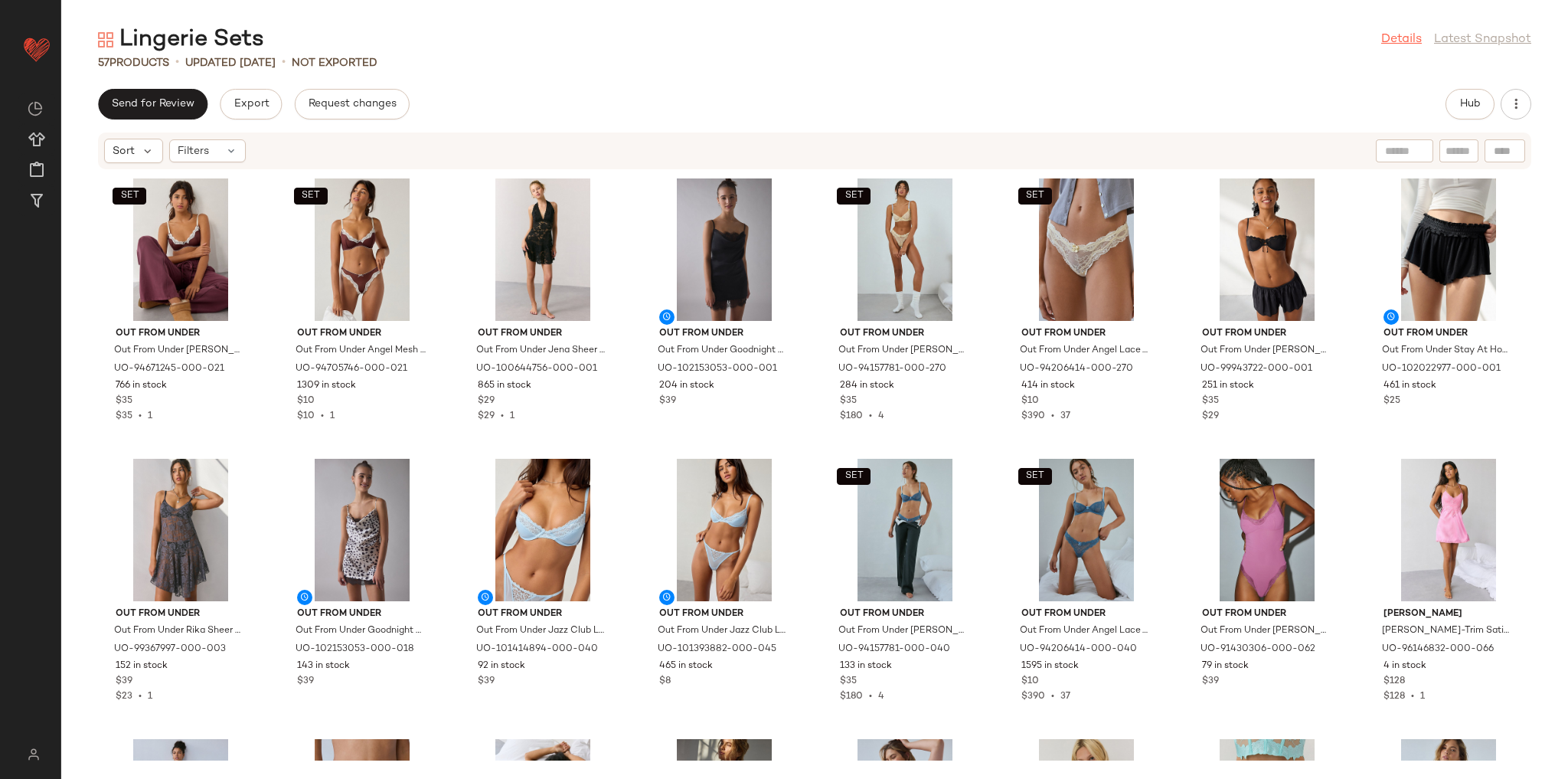
click at [1420, 36] on link "Details" at bounding box center [1401, 40] width 41 height 19
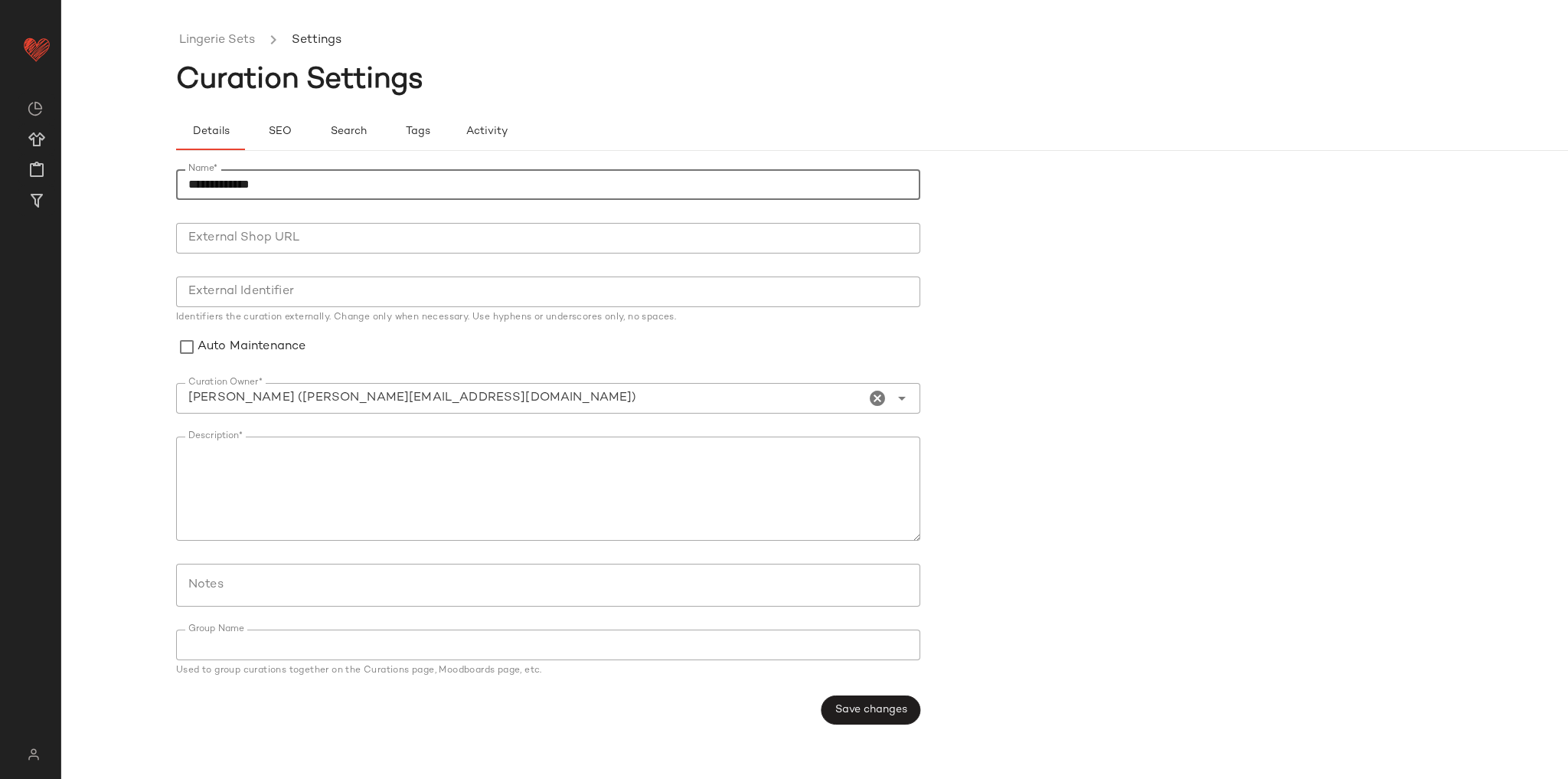
click at [187, 184] on input "**********" at bounding box center [548, 184] width 744 height 30
type input "**********"
click at [881, 705] on span "Save changes" at bounding box center [871, 710] width 73 height 12
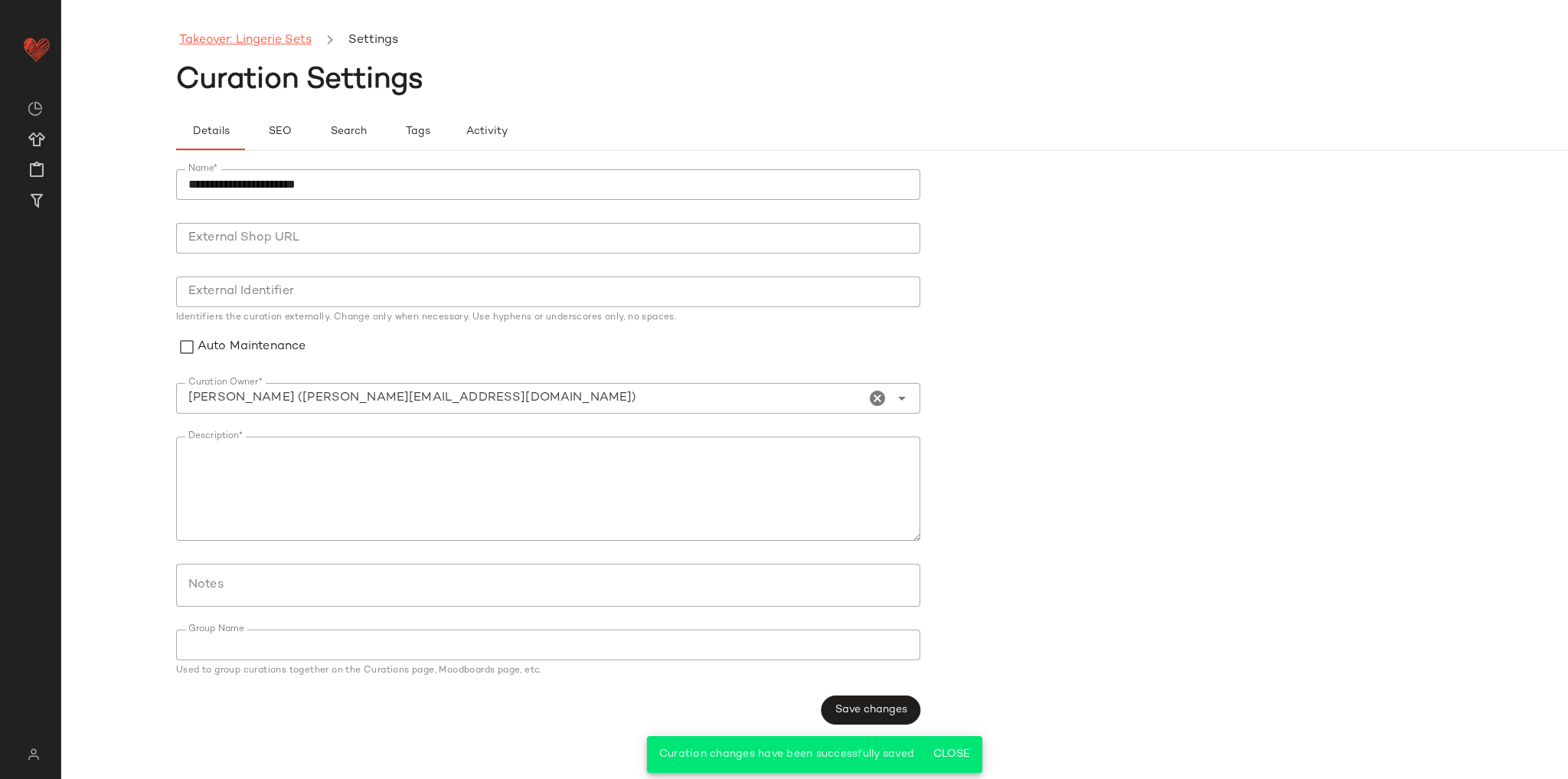
click at [229, 50] on link "Takeover: Lingerie Sets" at bounding box center [245, 41] width 133 height 20
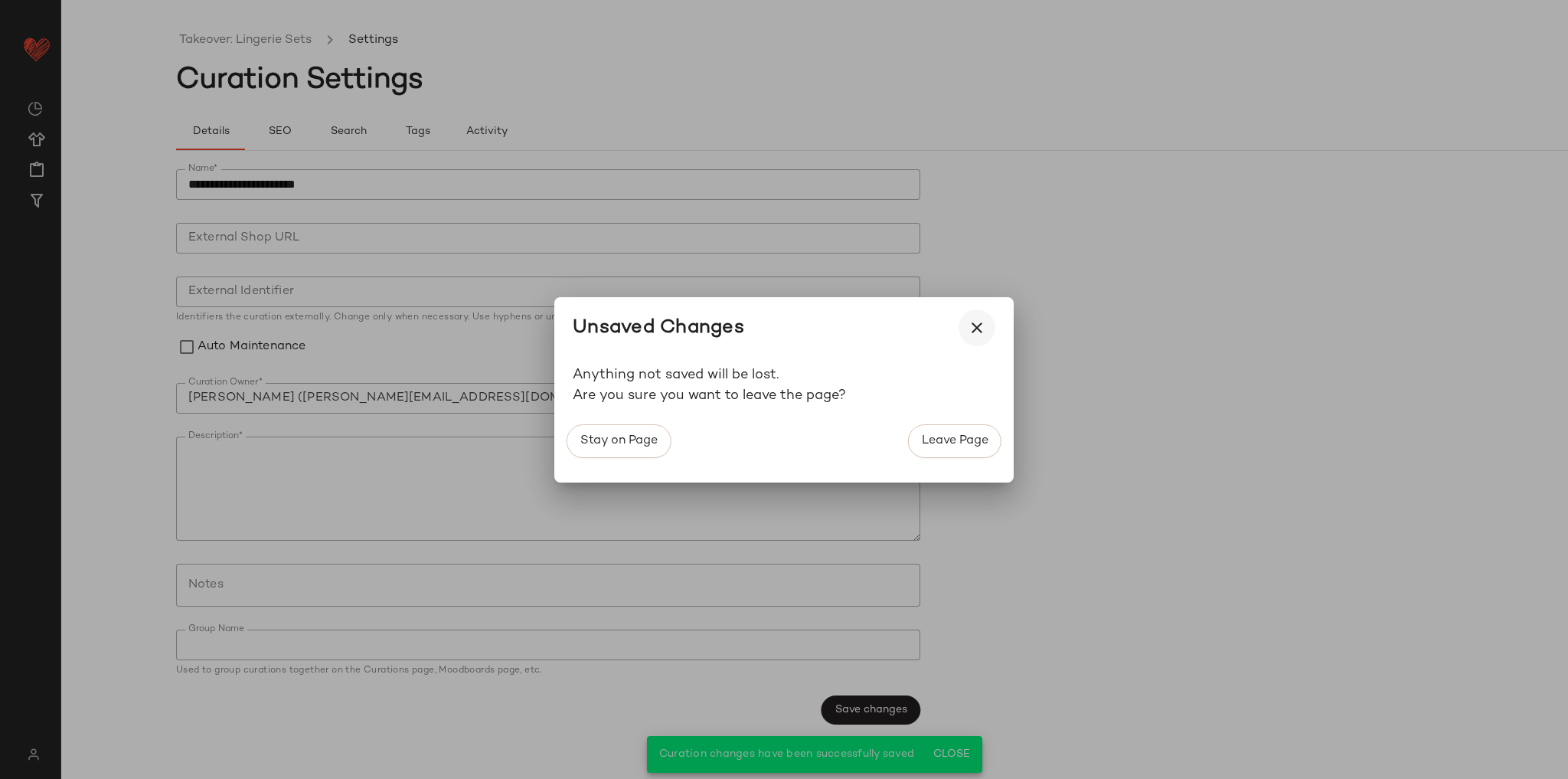
click at [979, 310] on button "button" at bounding box center [976, 327] width 36 height 36
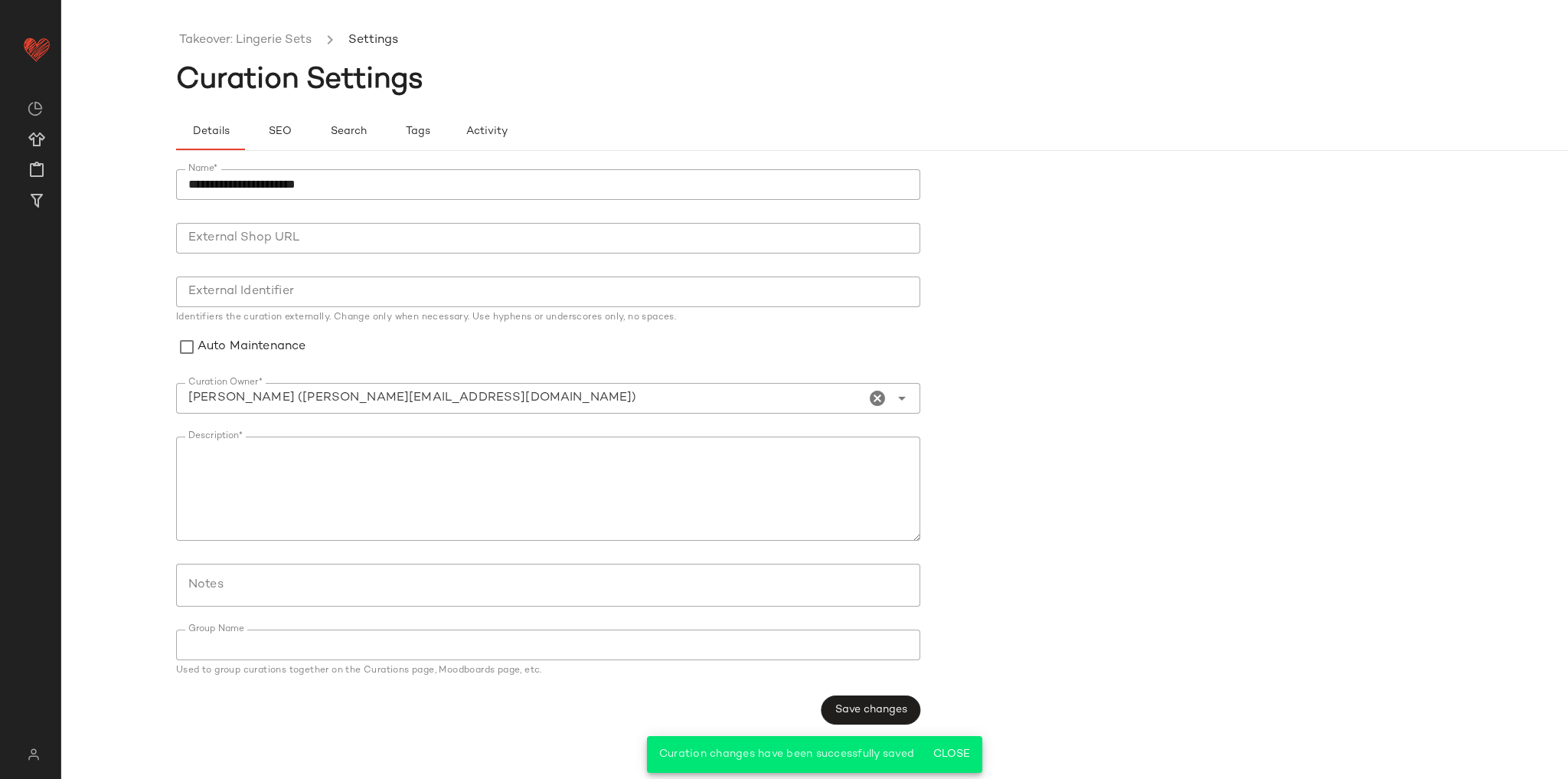
click at [882, 699] on button "Save changes" at bounding box center [871, 710] width 99 height 29
click at [948, 748] on button "Close" at bounding box center [951, 754] width 50 height 28
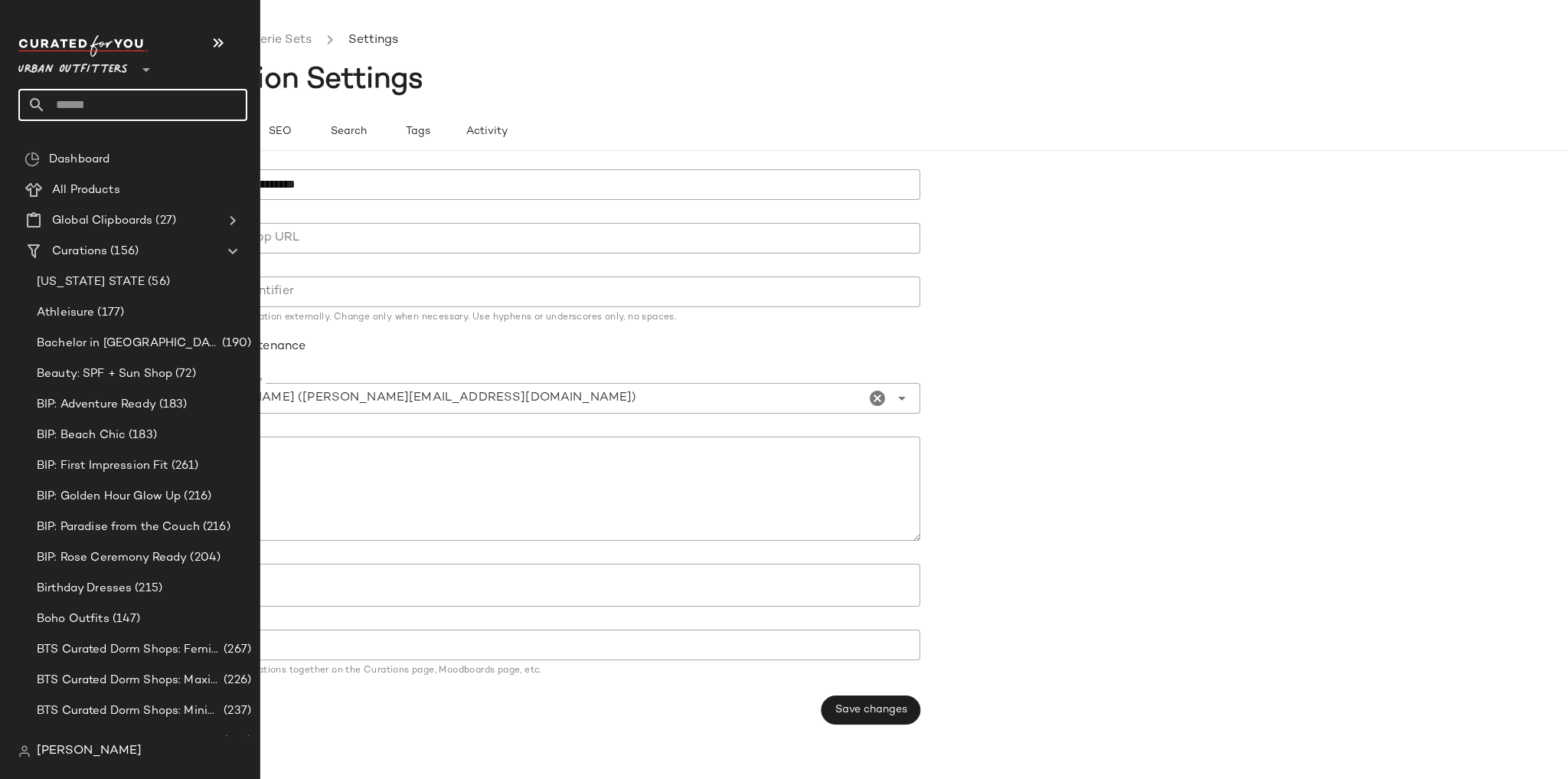
click at [141, 94] on input "text" at bounding box center [146, 105] width 201 height 32
click at [101, 98] on input "text" at bounding box center [146, 105] width 201 height 32
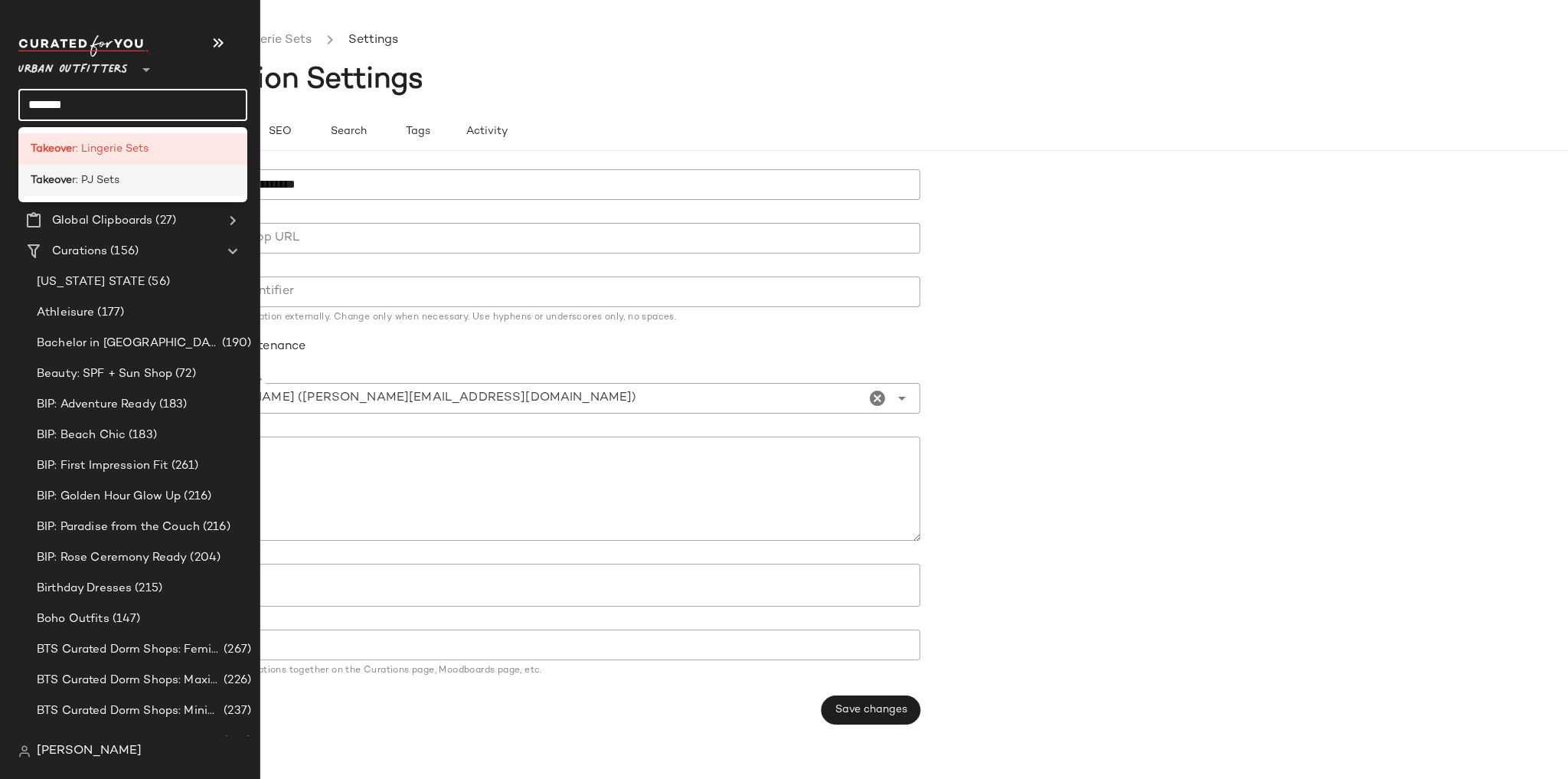
type input "*******"
click at [95, 193] on div "Takeove r: PJ Sets" at bounding box center [133, 180] width 229 height 31
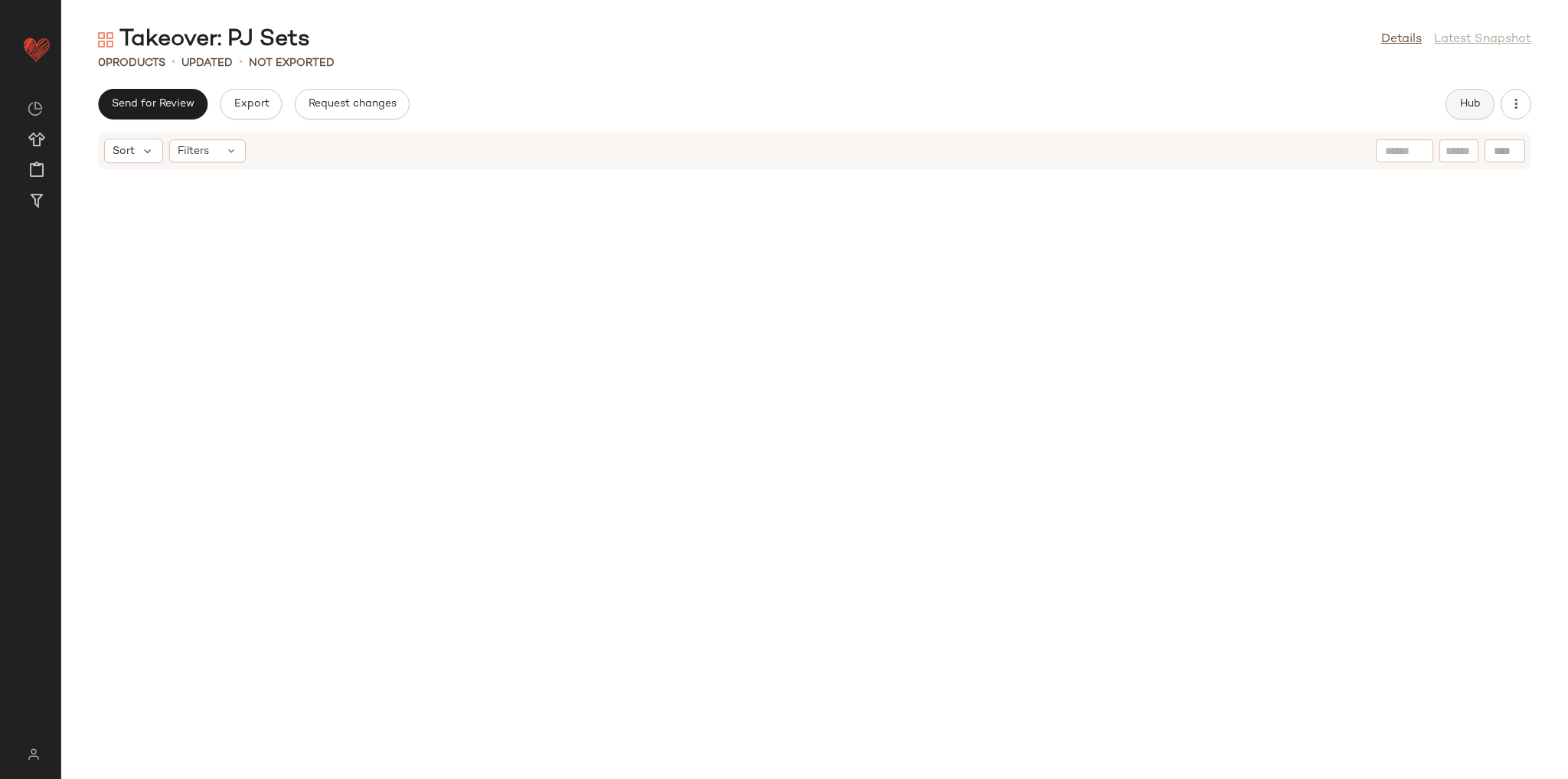
click at [1483, 111] on button "Hub" at bounding box center [1470, 104] width 49 height 30
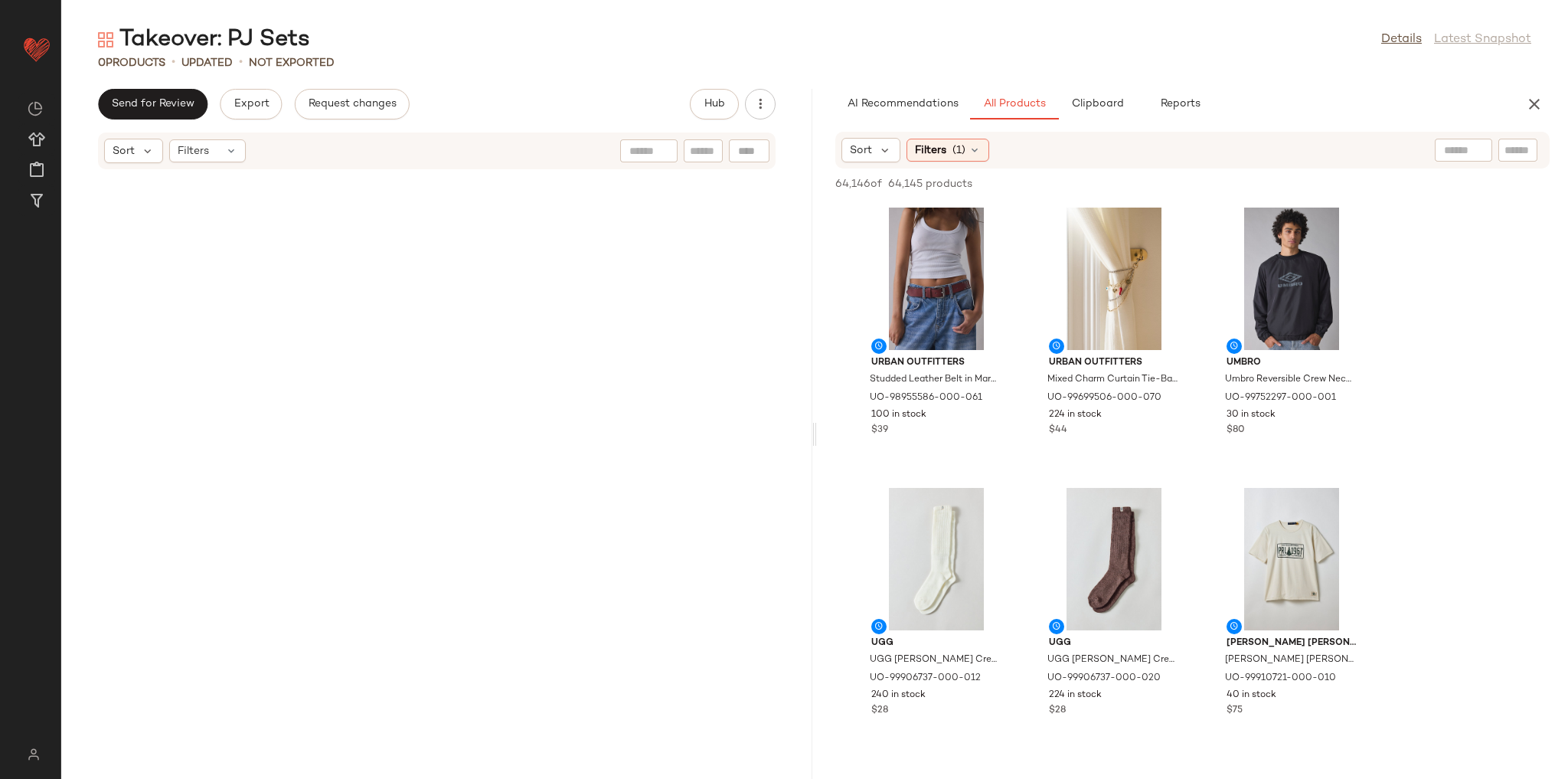
click at [1510, 151] on input "text" at bounding box center [1518, 150] width 27 height 16
type input "**********"
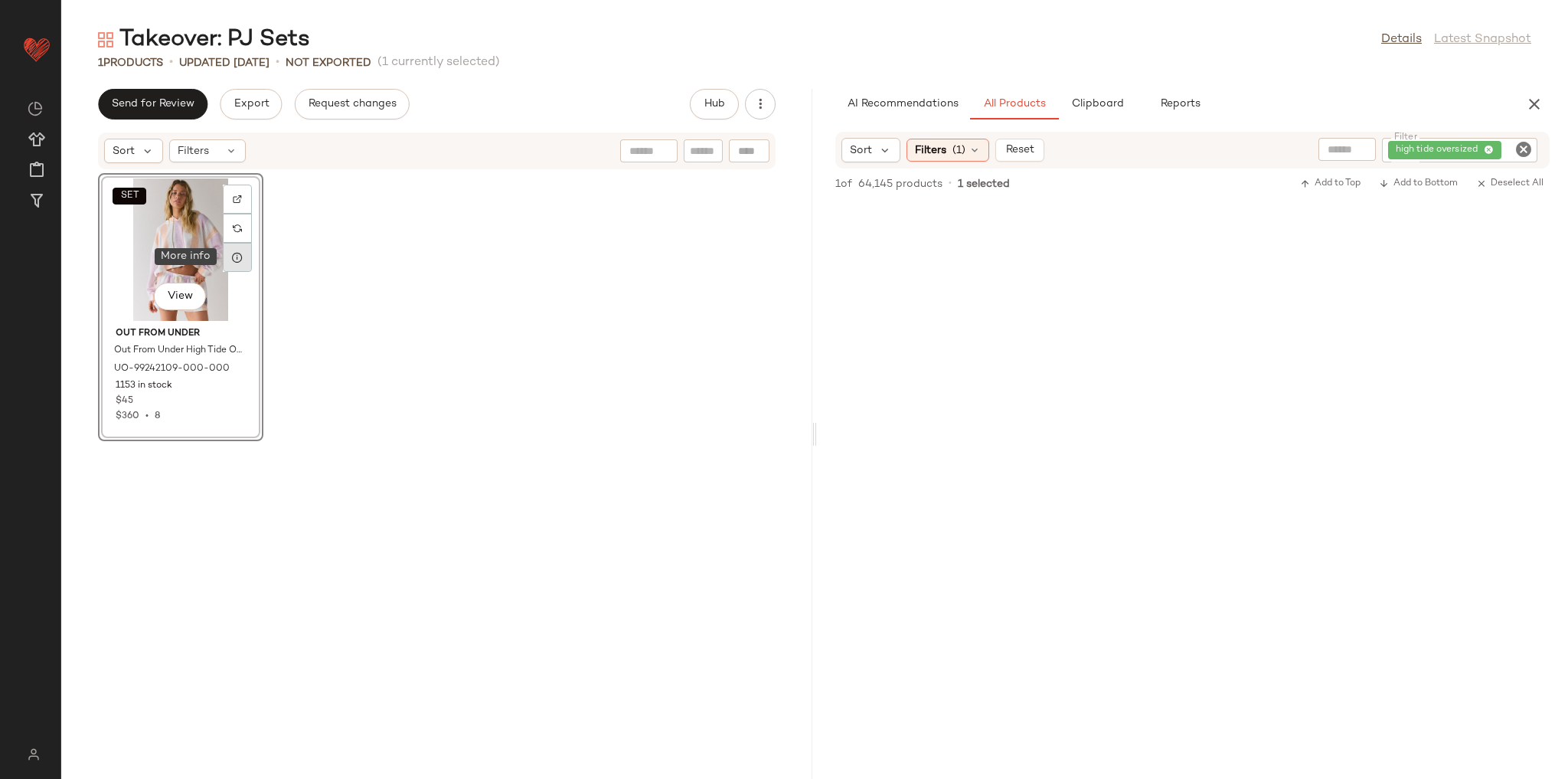
click at [248, 264] on div at bounding box center [238, 257] width 29 height 29
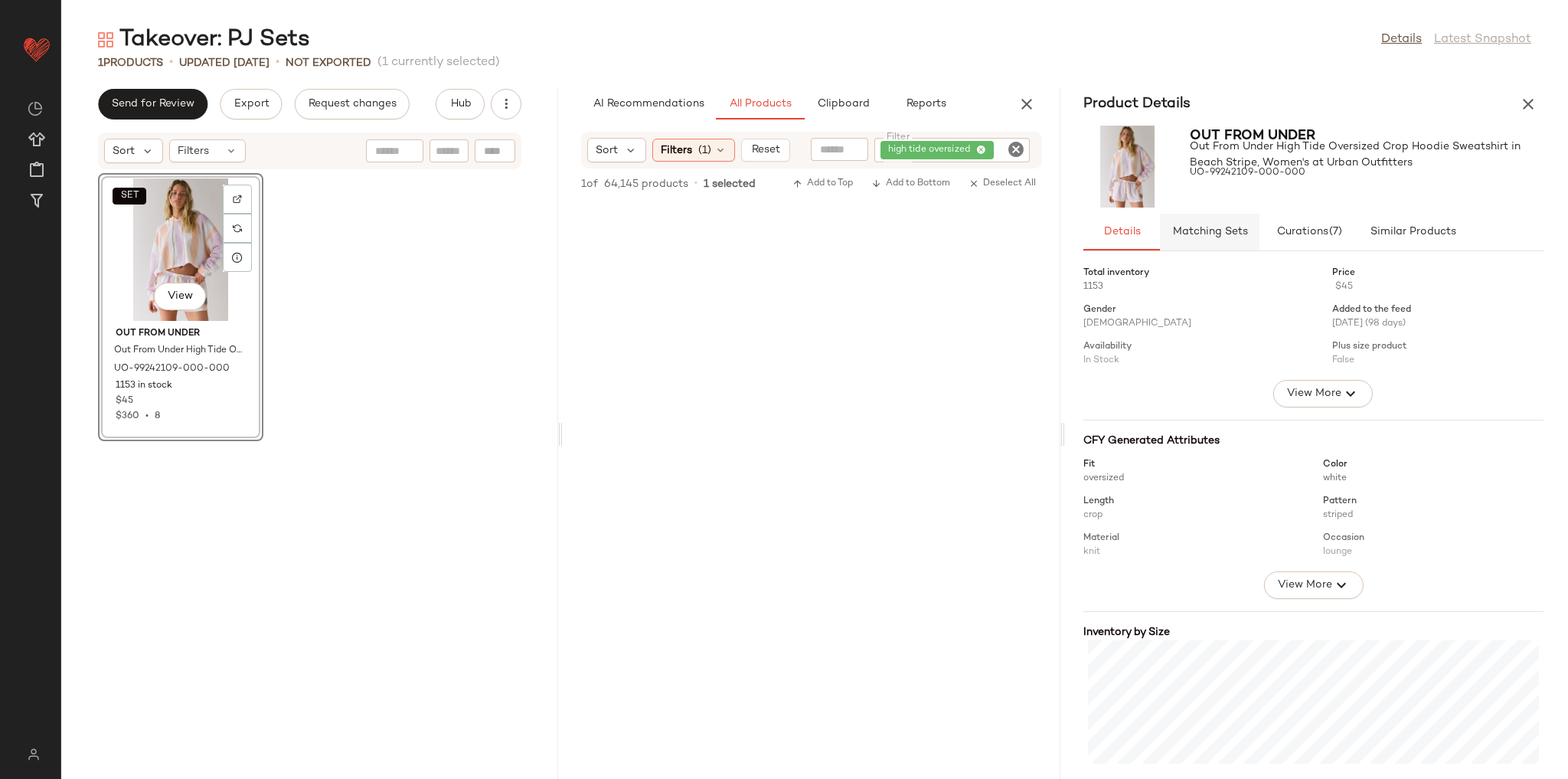
click at [1191, 239] on button "Matching Sets" at bounding box center [1210, 232] width 100 height 36
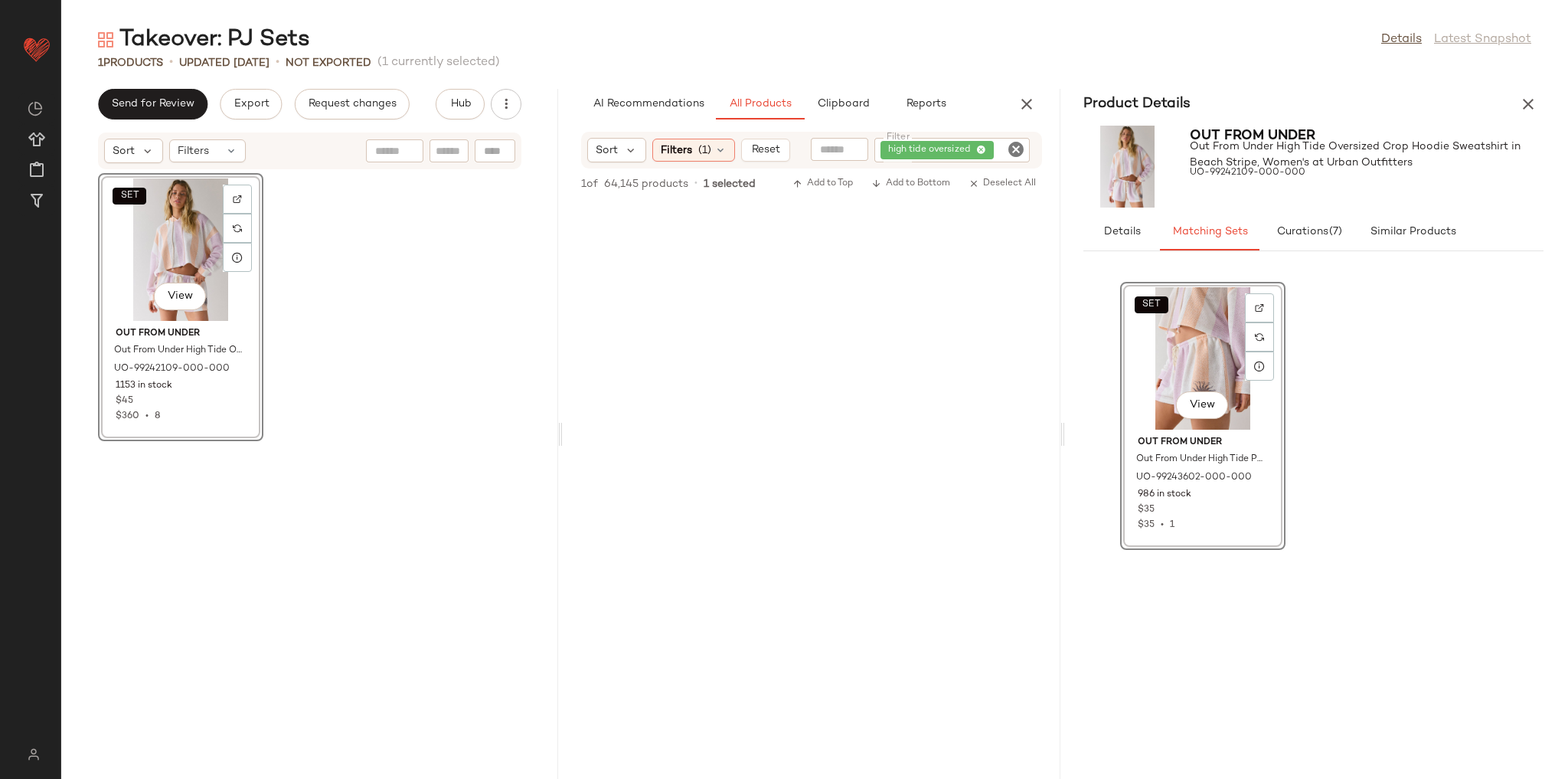
click at [392, 471] on div "SET View Out From Under Out From Under High Tide Oversized Crop Hoodie Sweatshi…" at bounding box center [309, 465] width 497 height 590
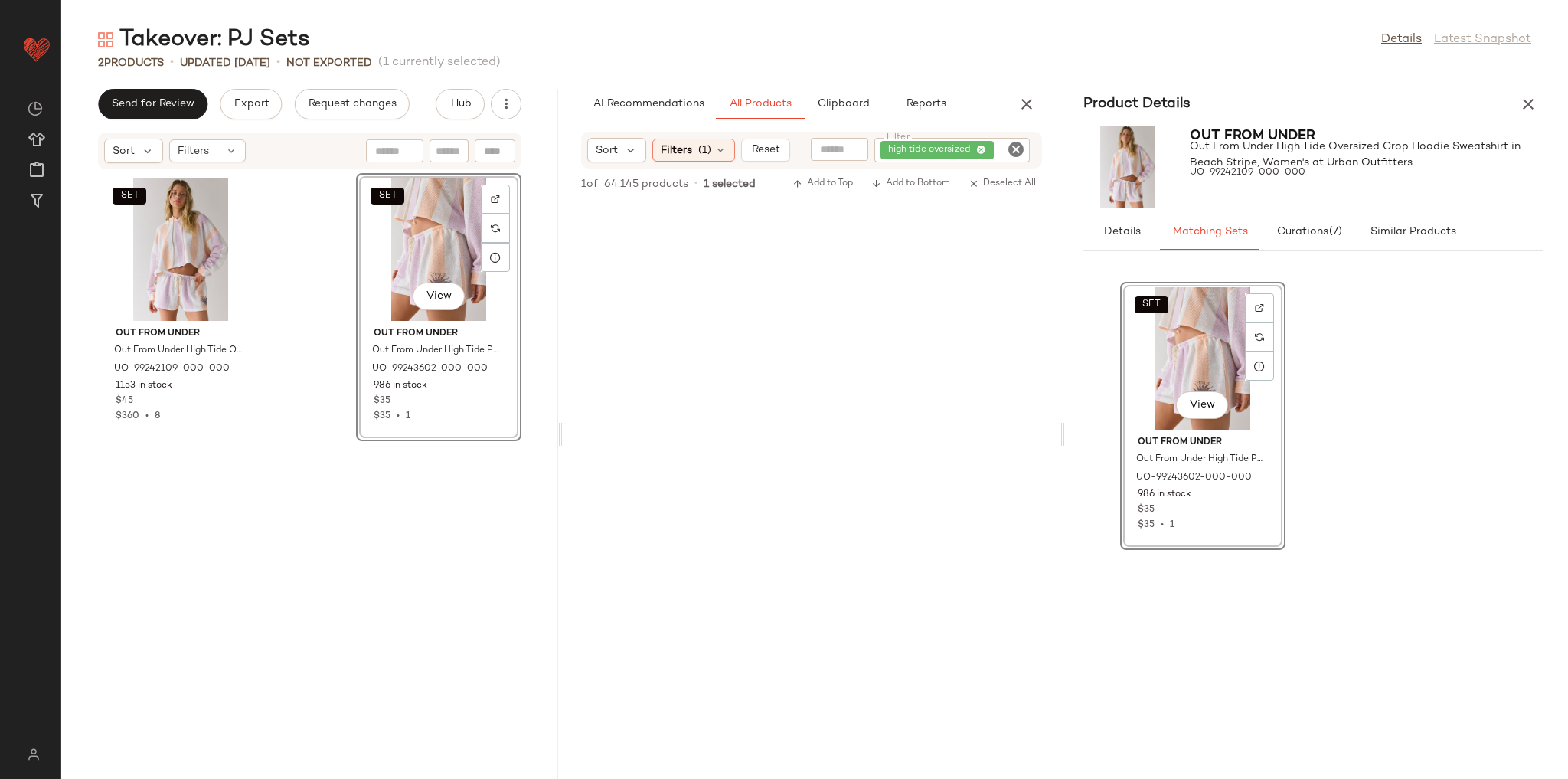
click at [325, 484] on div "SET Out From Under Out From Under High Tide Oversized Crop Hoodie Sweatshirt in…" at bounding box center [309, 465] width 497 height 590
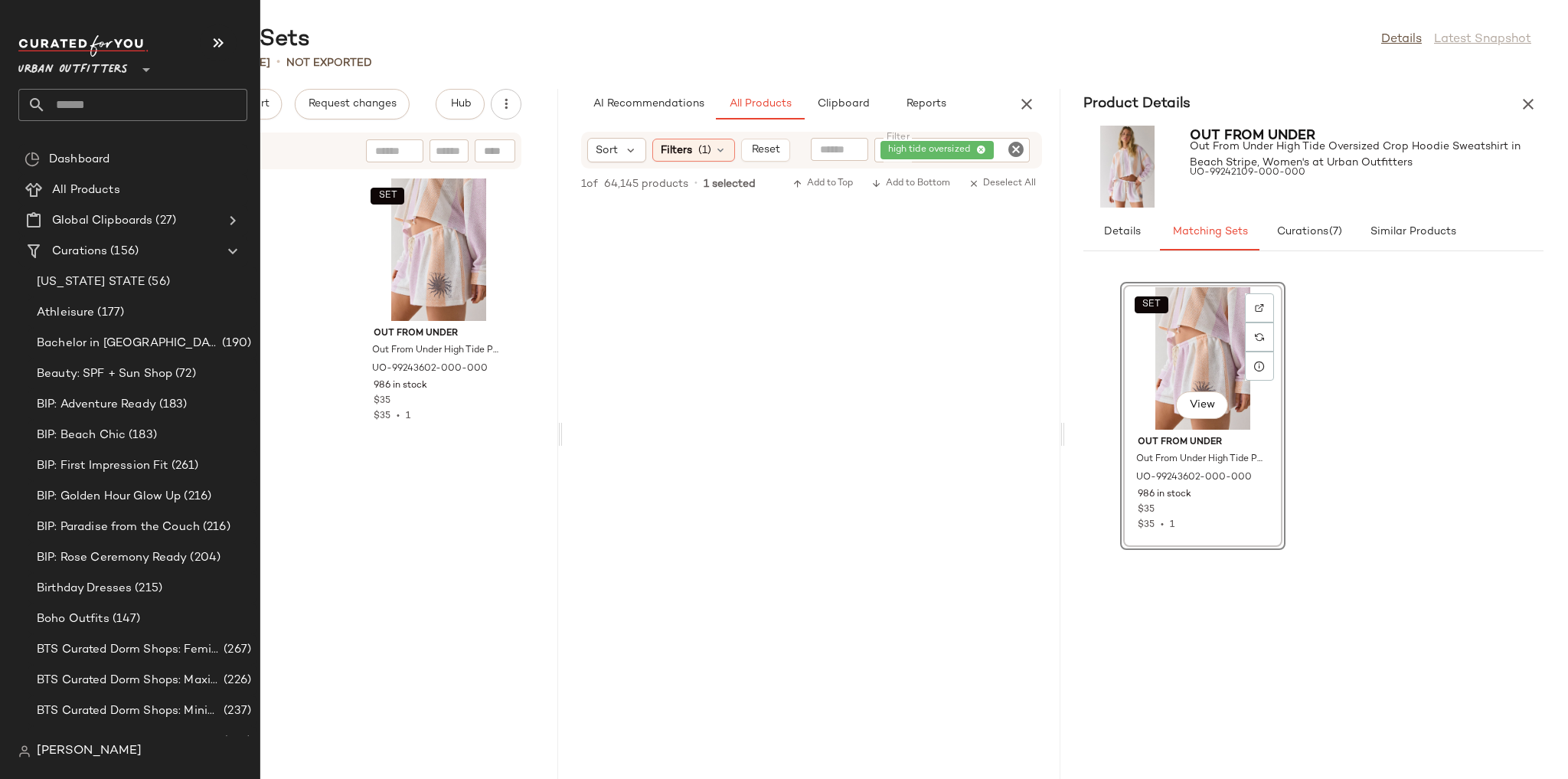
click at [148, 111] on input "text" at bounding box center [146, 105] width 201 height 32
type input "*"
type input "**"
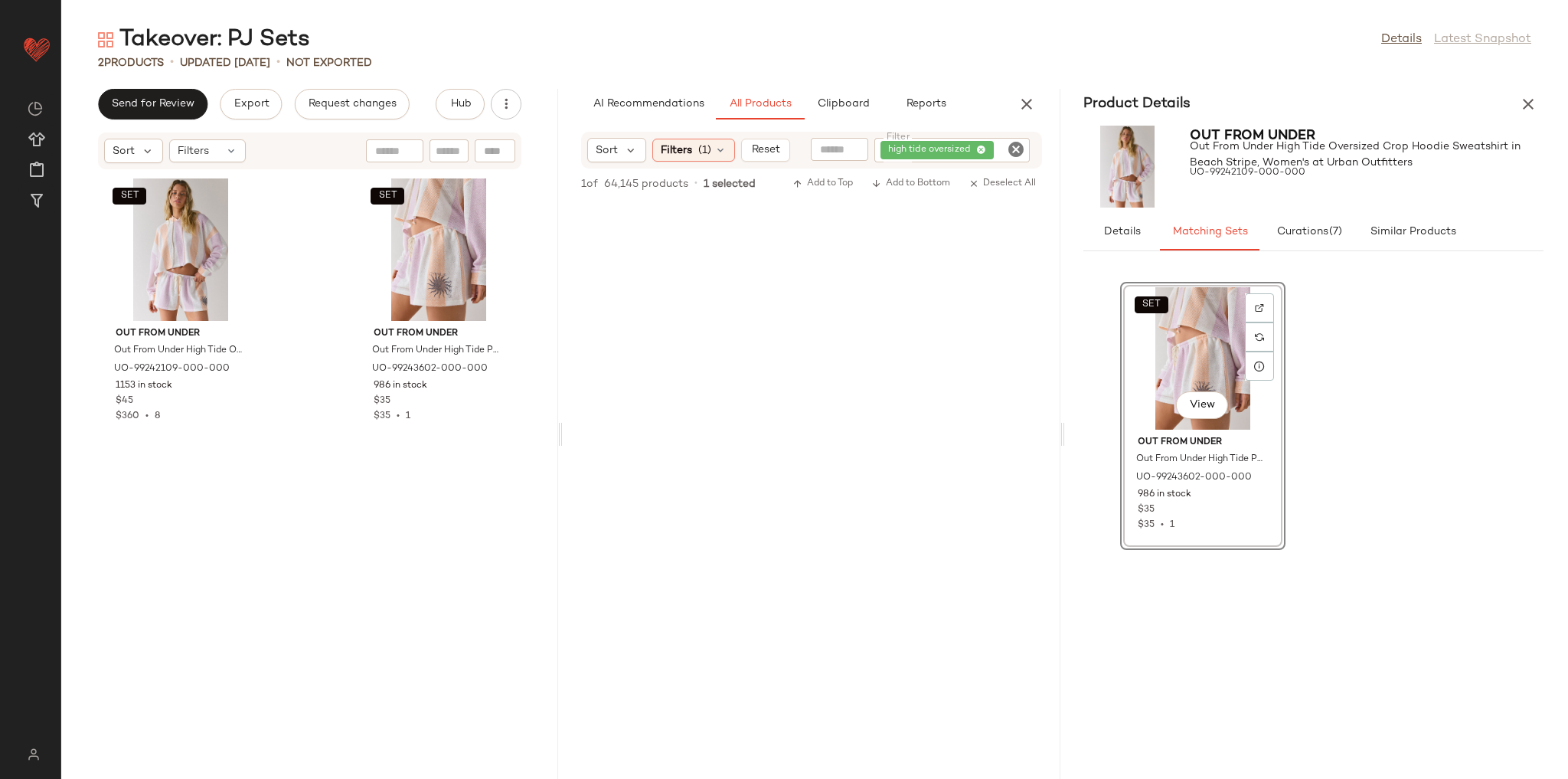
click at [557, 27] on div "Takeover: PJ Sets Details Latest Snapshot" at bounding box center [814, 40] width 1507 height 30
click at [1524, 110] on icon "button" at bounding box center [1528, 104] width 19 height 19
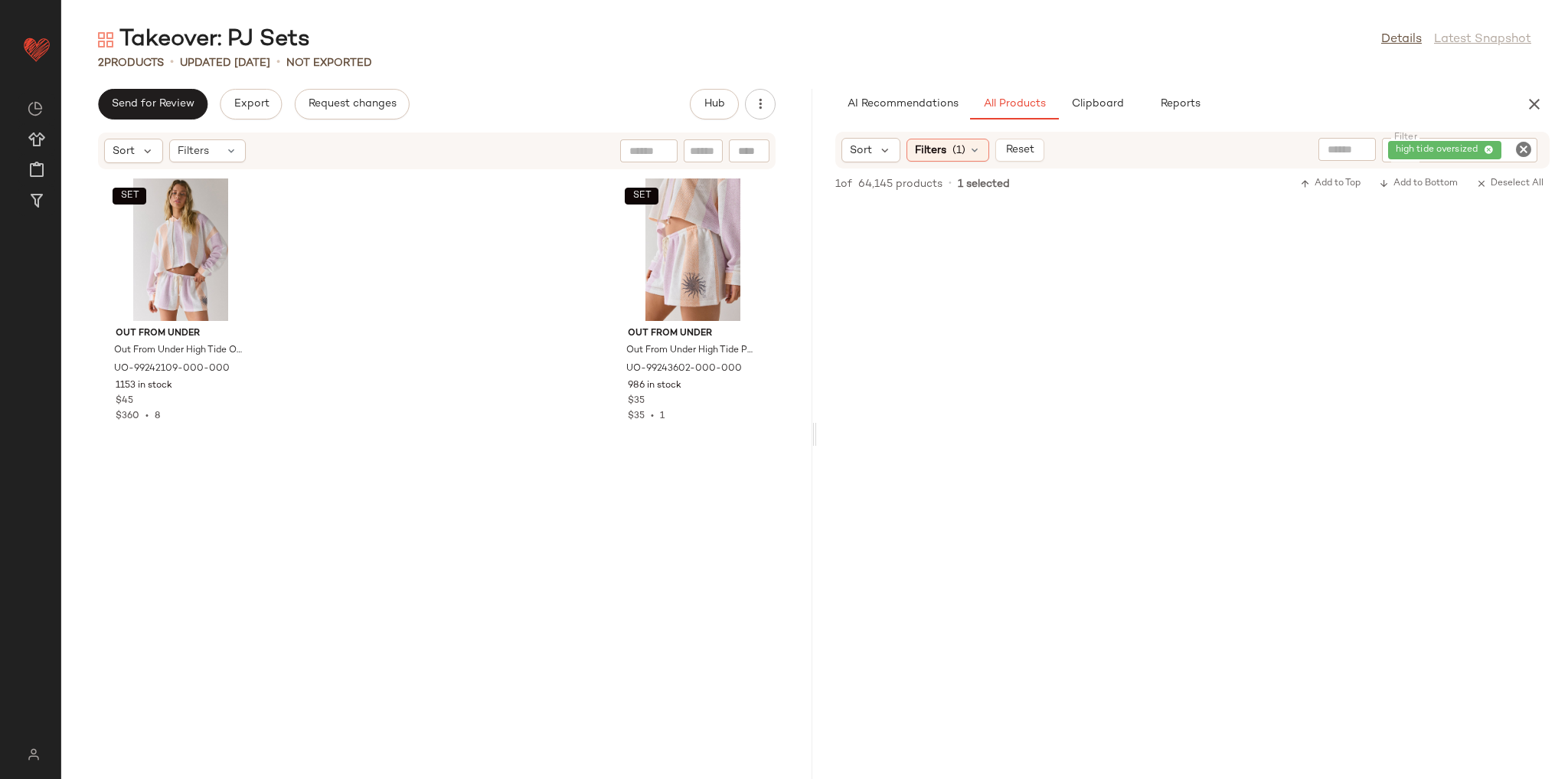
click at [1518, 144] on icon "Clear Filter" at bounding box center [1524, 150] width 19 height 19
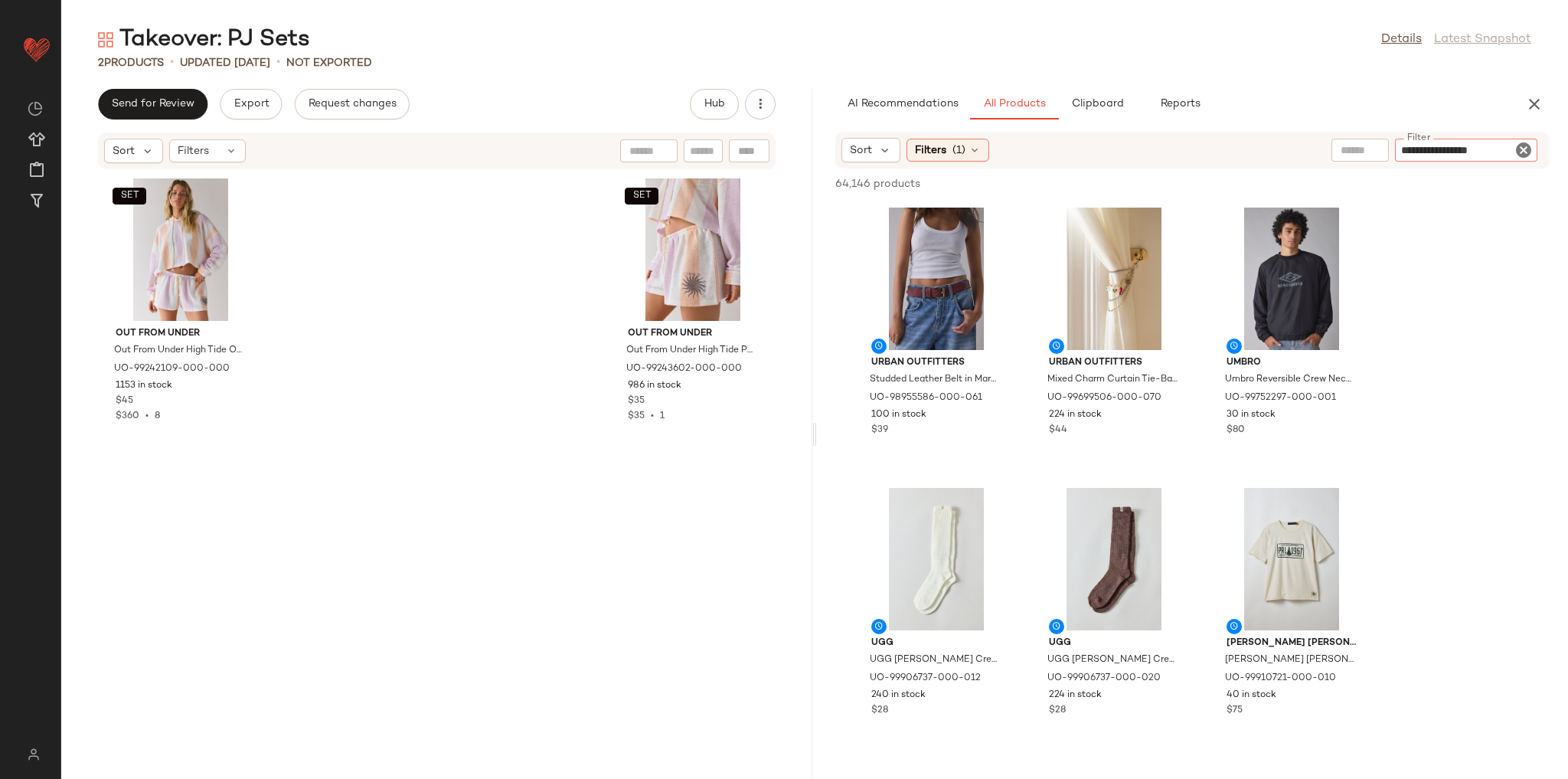
type input "**********"
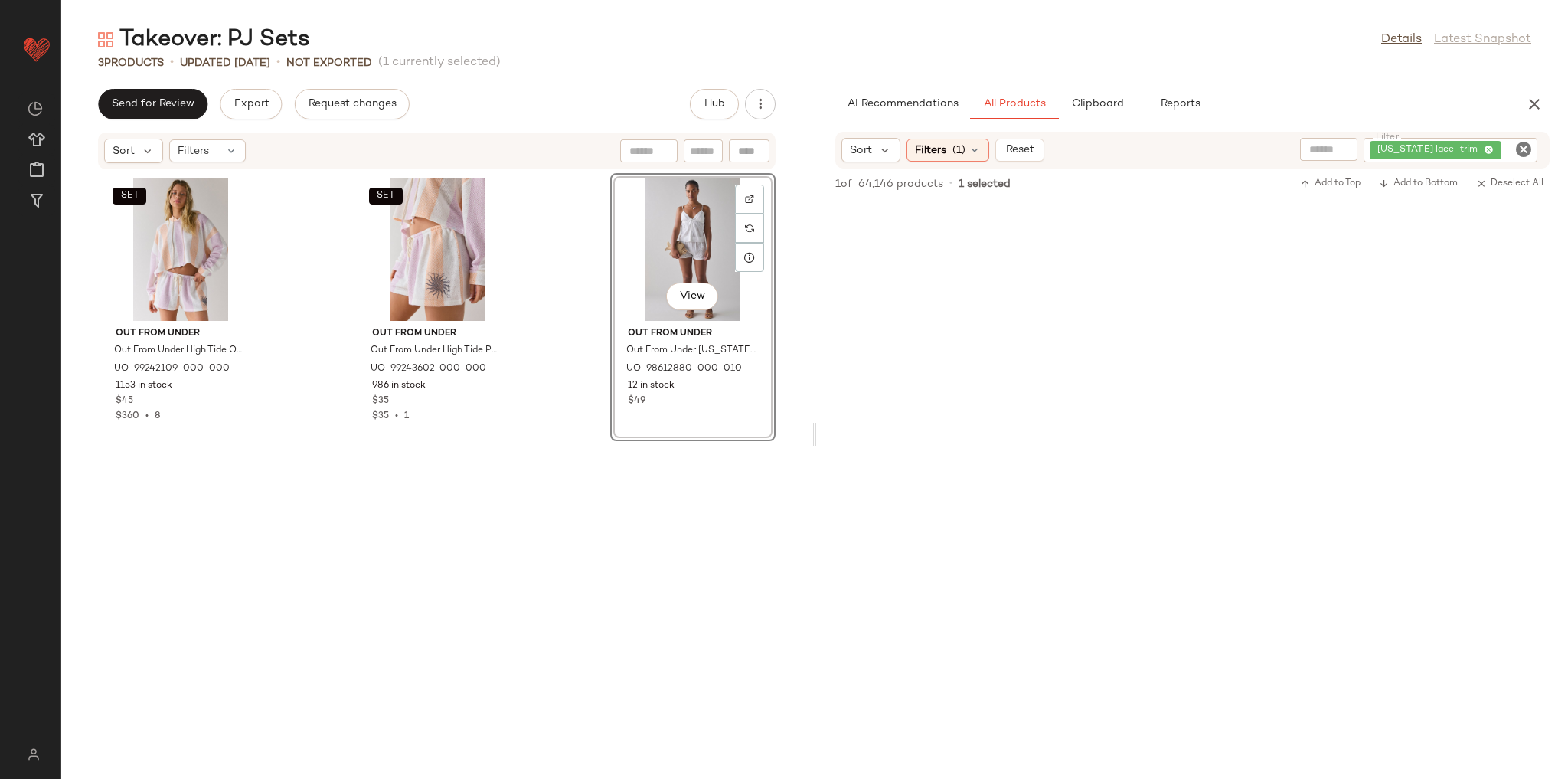
click at [1519, 149] on icon "Clear Filter" at bounding box center [1524, 150] width 19 height 19
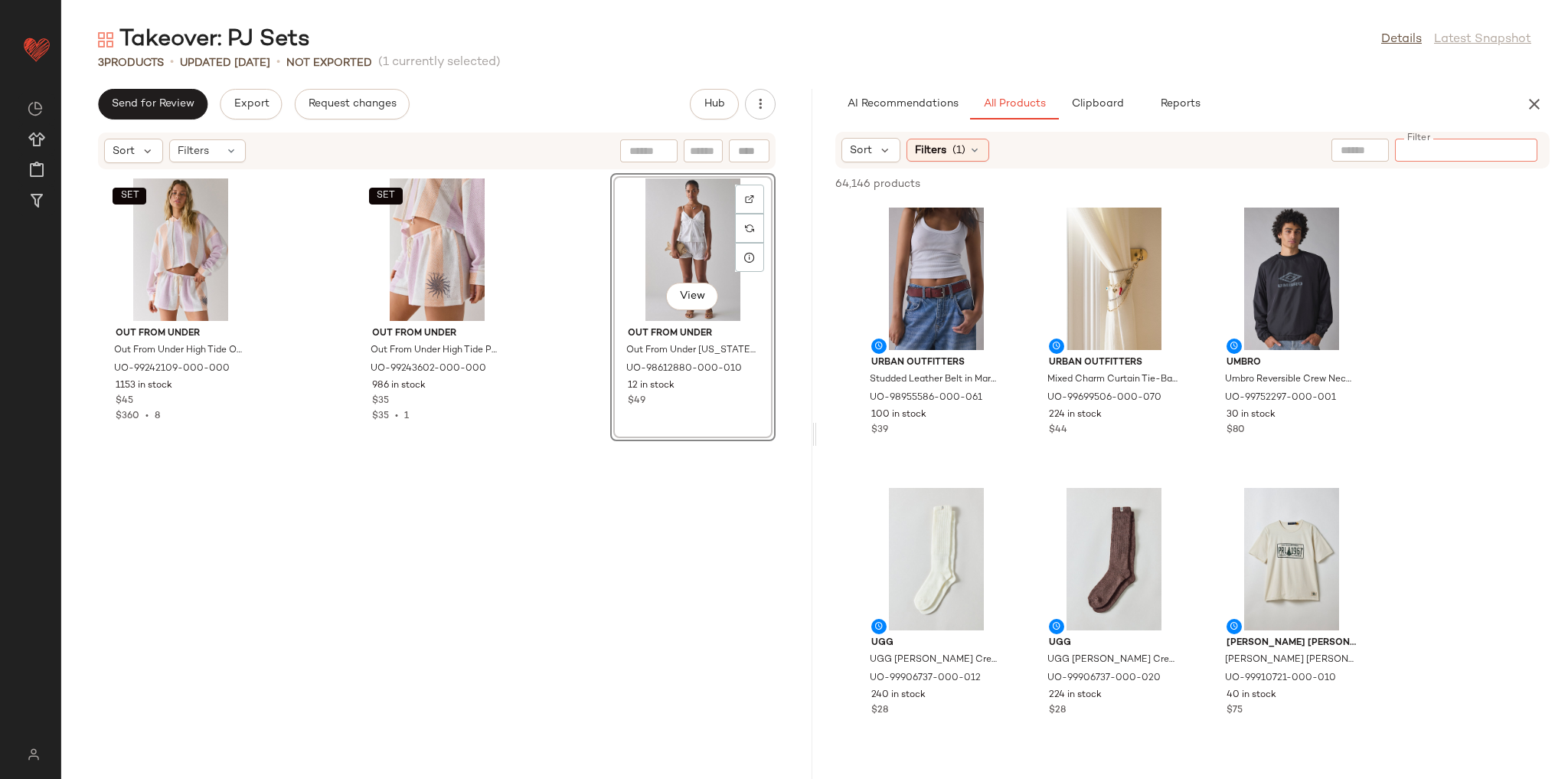
click at [1421, 144] on input "Filter" at bounding box center [1467, 150] width 130 height 16
type input "**********"
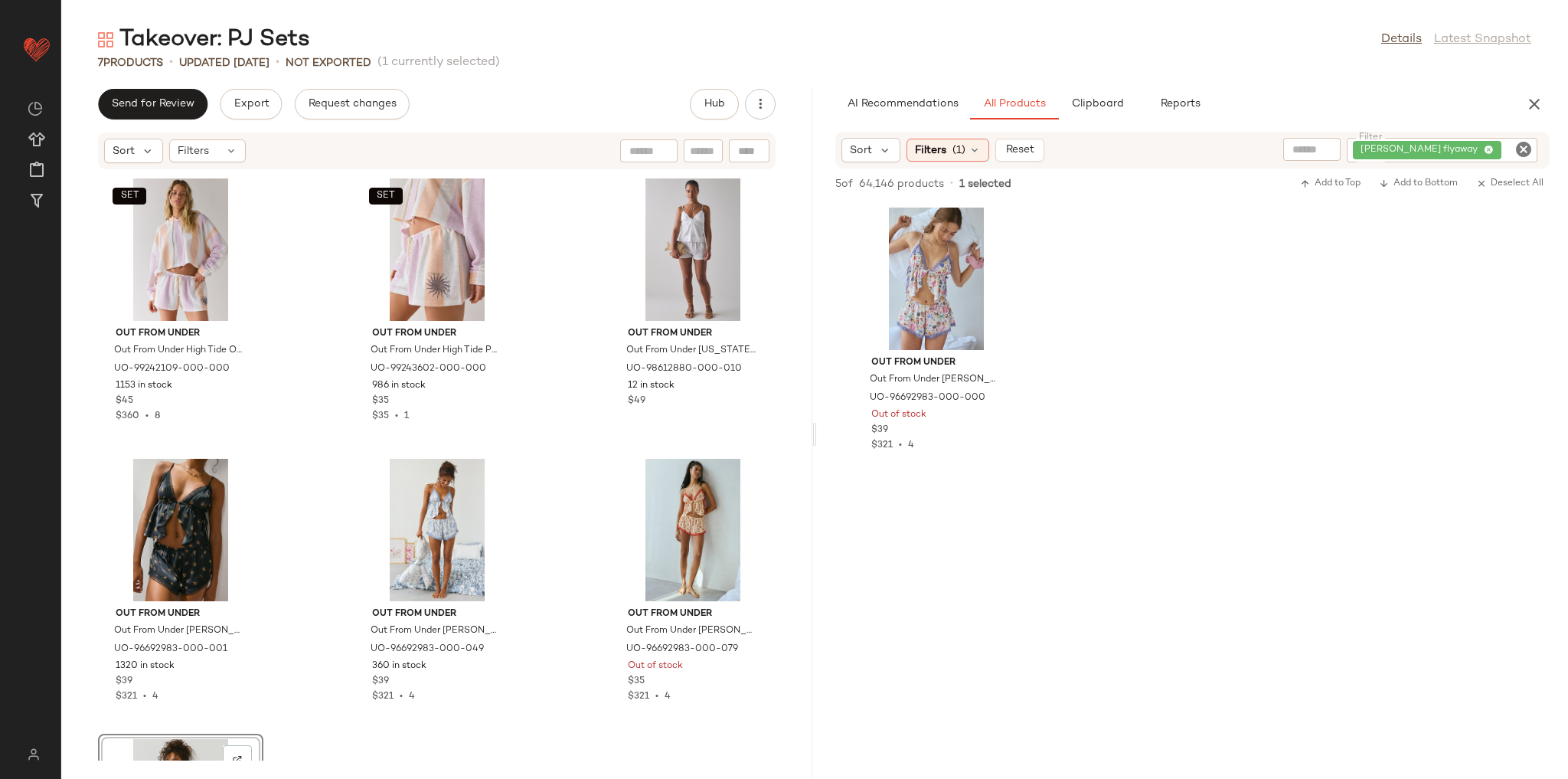
click at [552, 444] on div "SET Out From Under Out From Under High Tide Oversized Crop Hoodie Sweatshirt in…" at bounding box center [436, 465] width 751 height 590
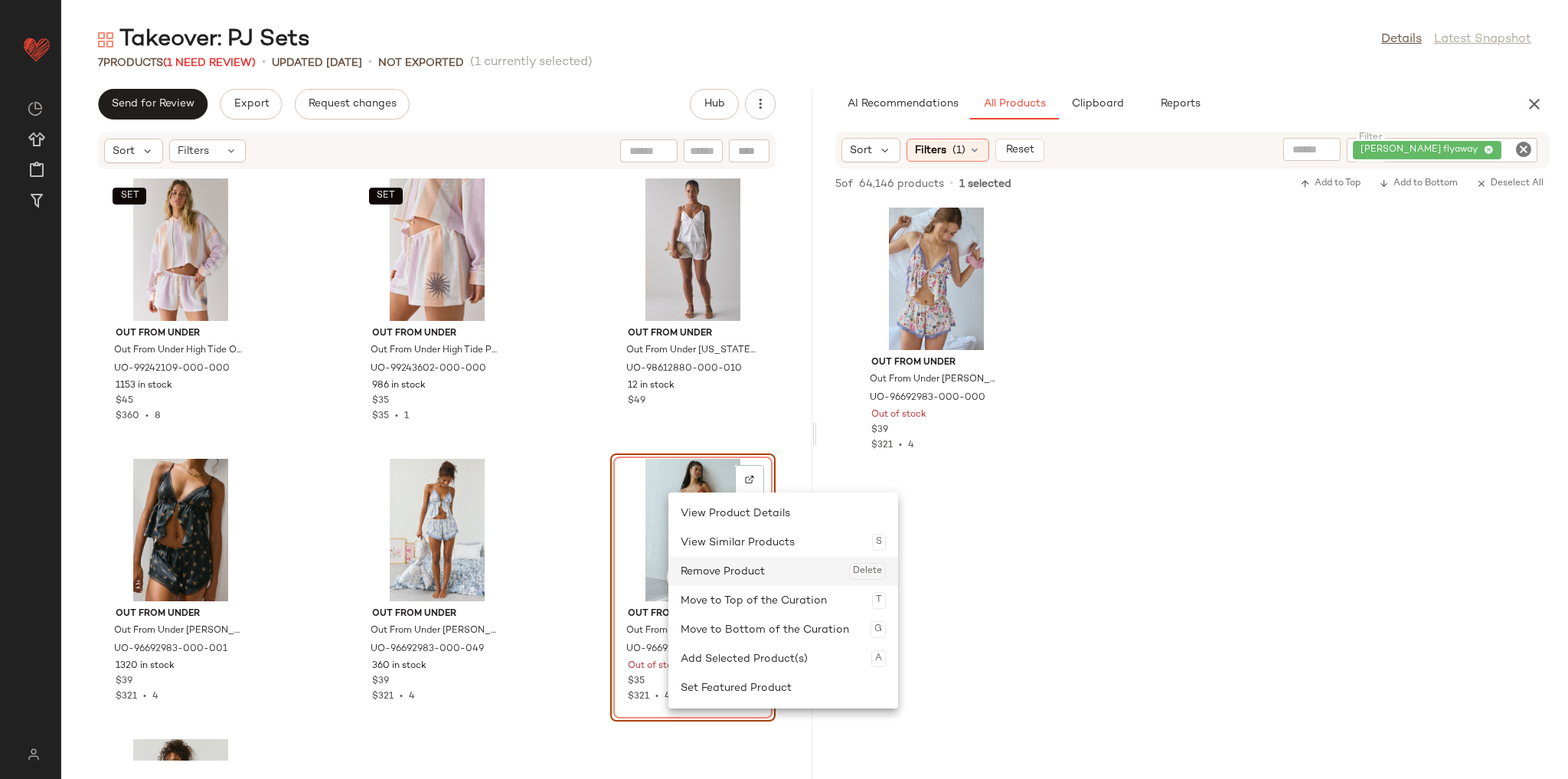
drag, startPoint x: 708, startPoint y: 573, endPoint x: 695, endPoint y: 551, distance: 25.6
click at [710, 573] on div "Remove Product Delete" at bounding box center [783, 571] width 205 height 29
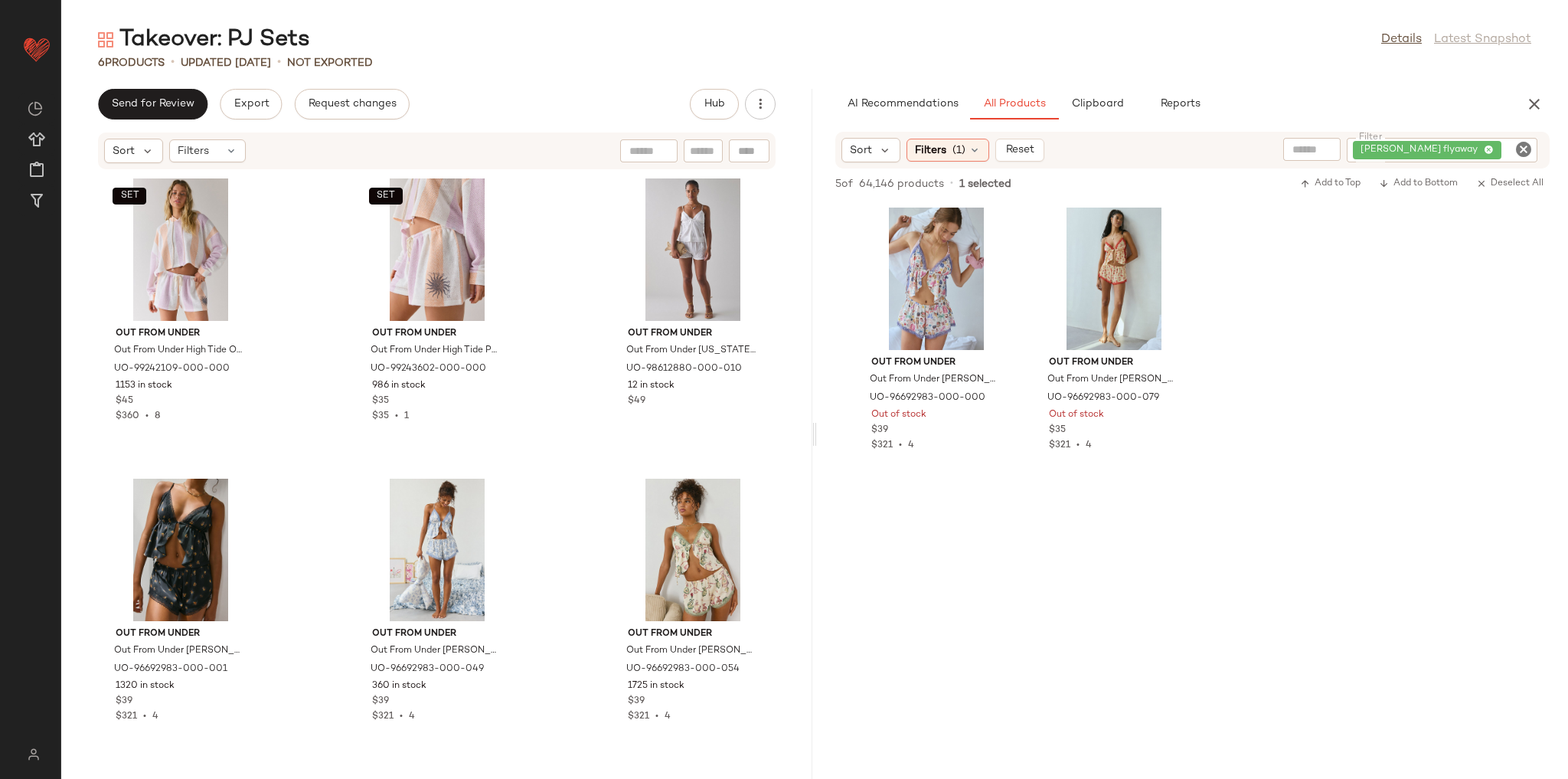
click at [560, 450] on div "SET Out From Under Out From Under High Tide Oversized Crop Hoodie Sweatshirt in…" at bounding box center [436, 465] width 751 height 590
click at [1522, 154] on icon "Clear Filter" at bounding box center [1524, 150] width 19 height 19
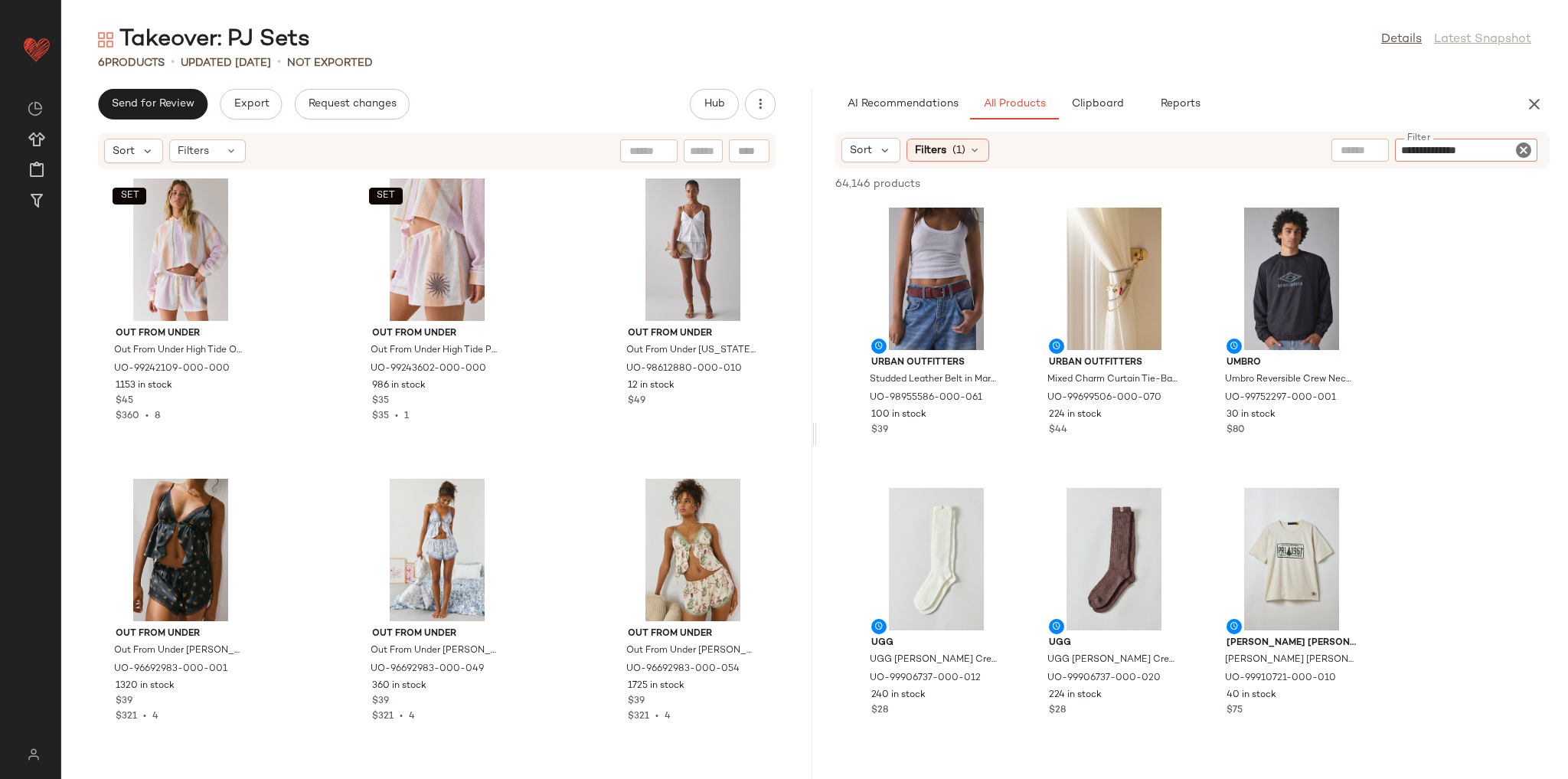
type input "**********"
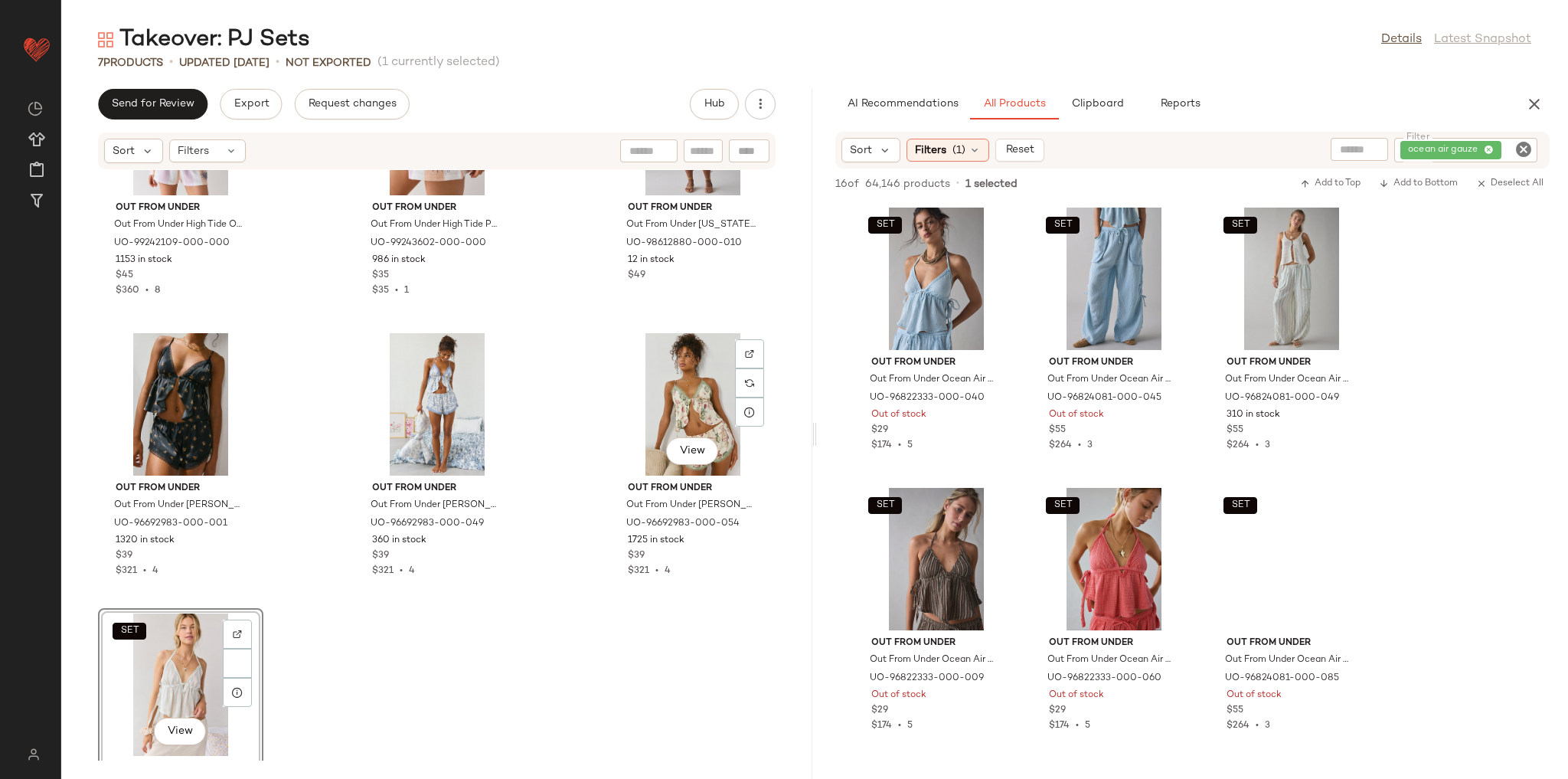
scroll to position [241, 0]
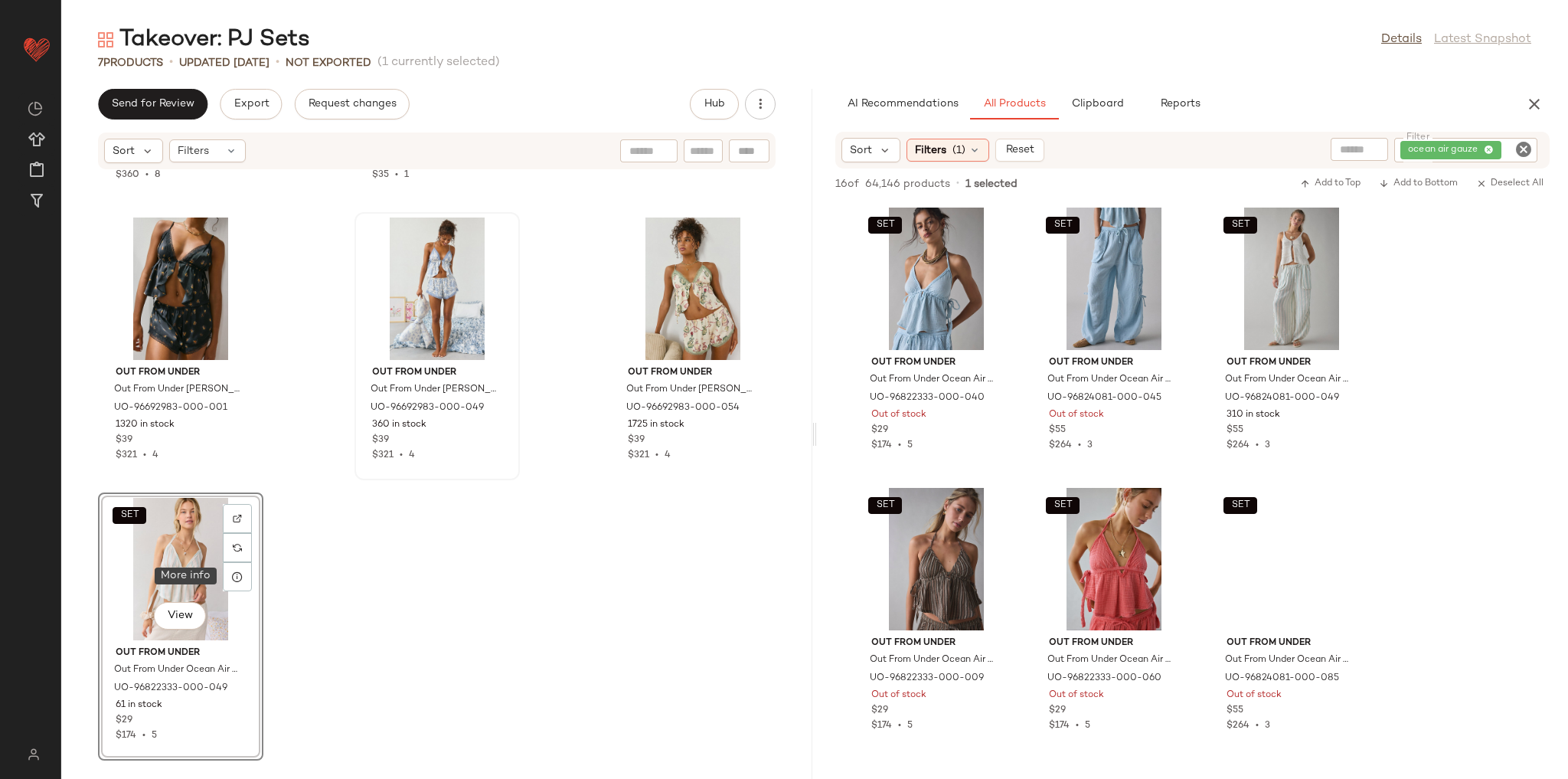
click at [232, 578] on icon at bounding box center [238, 577] width 12 height 12
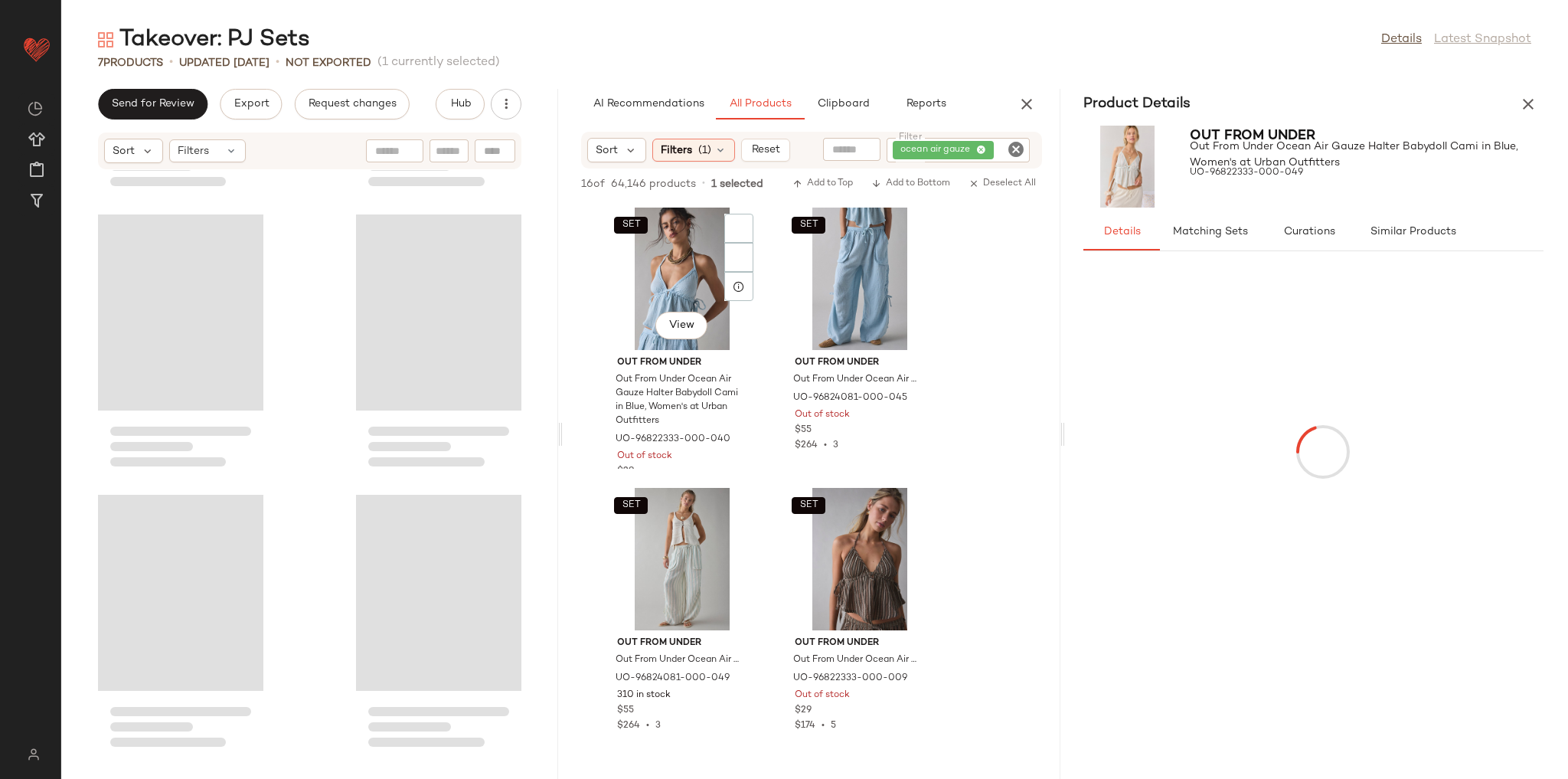
scroll to position [533, 0]
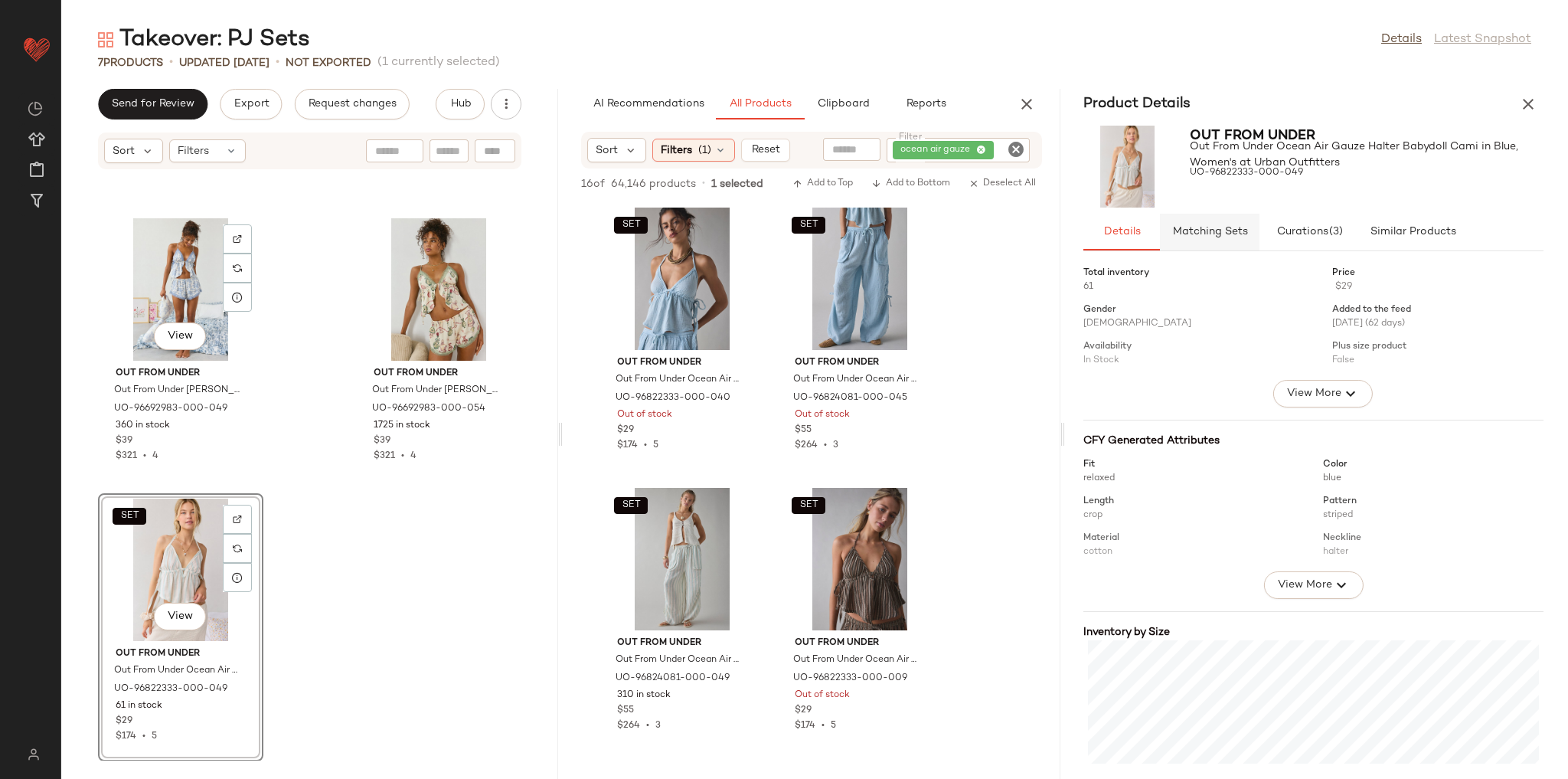
click at [1199, 233] on span "Matching Sets" at bounding box center [1210, 232] width 76 height 12
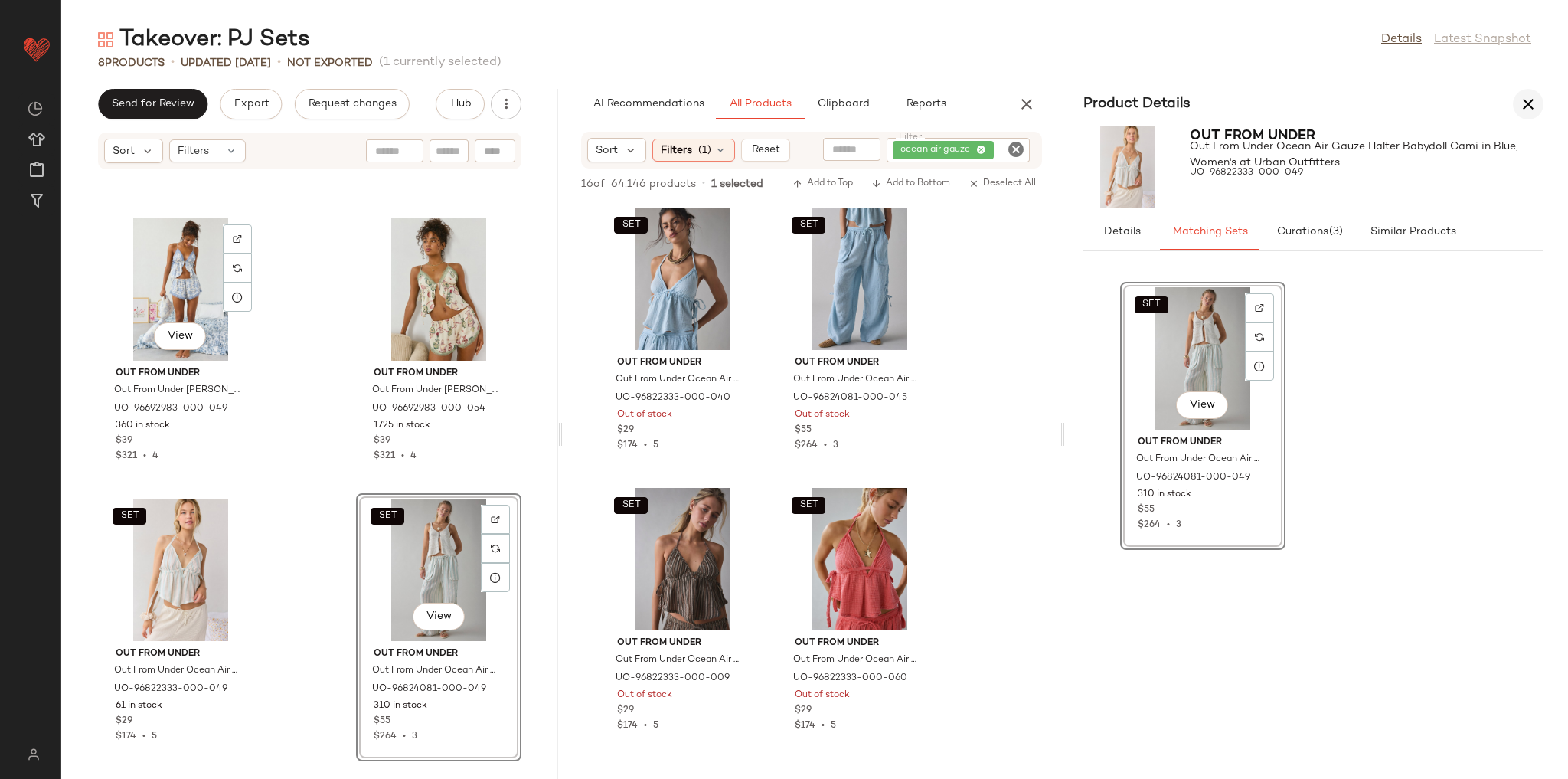
click at [1520, 107] on icon "button" at bounding box center [1528, 104] width 19 height 19
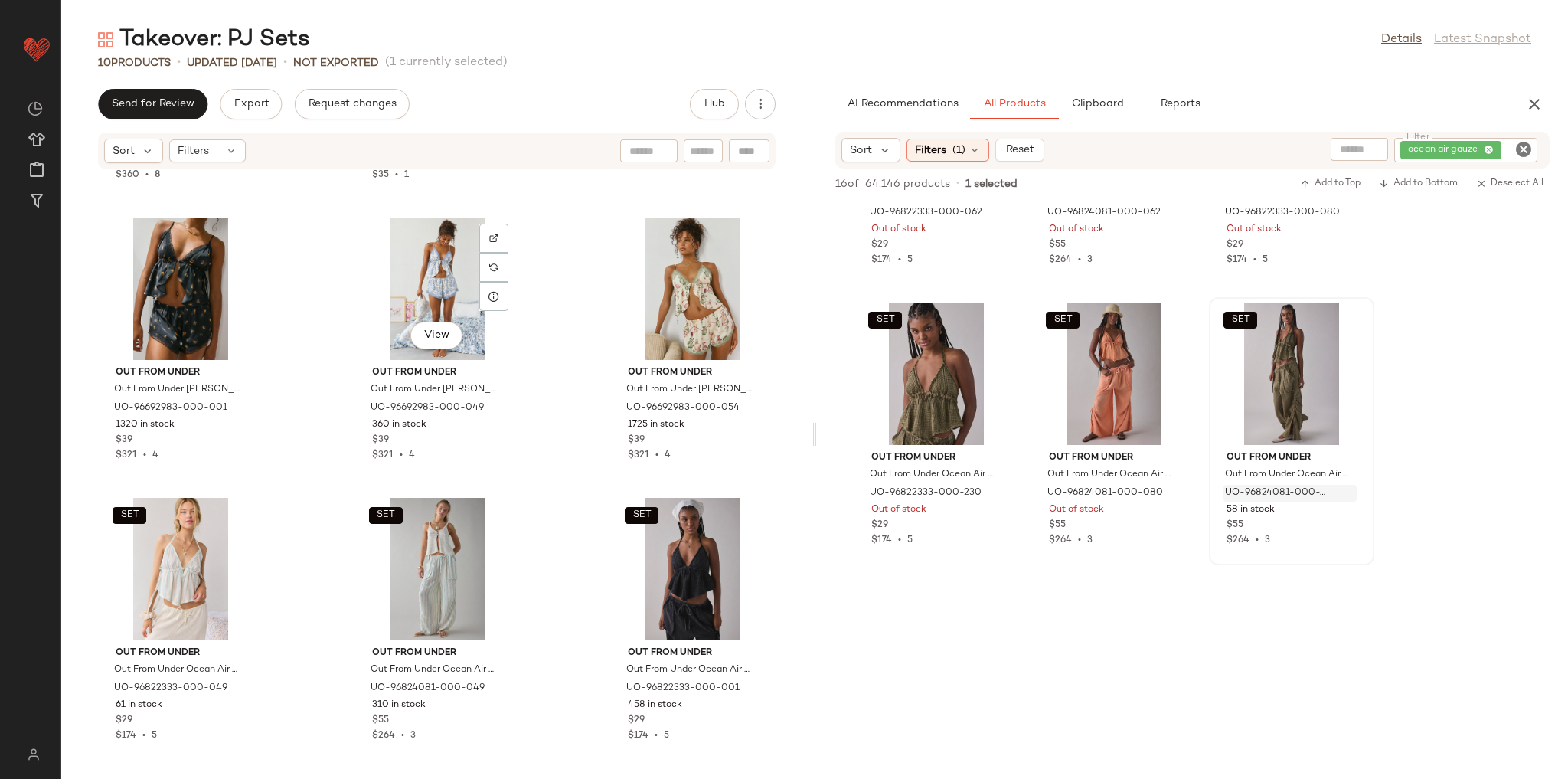
scroll to position [736, 0]
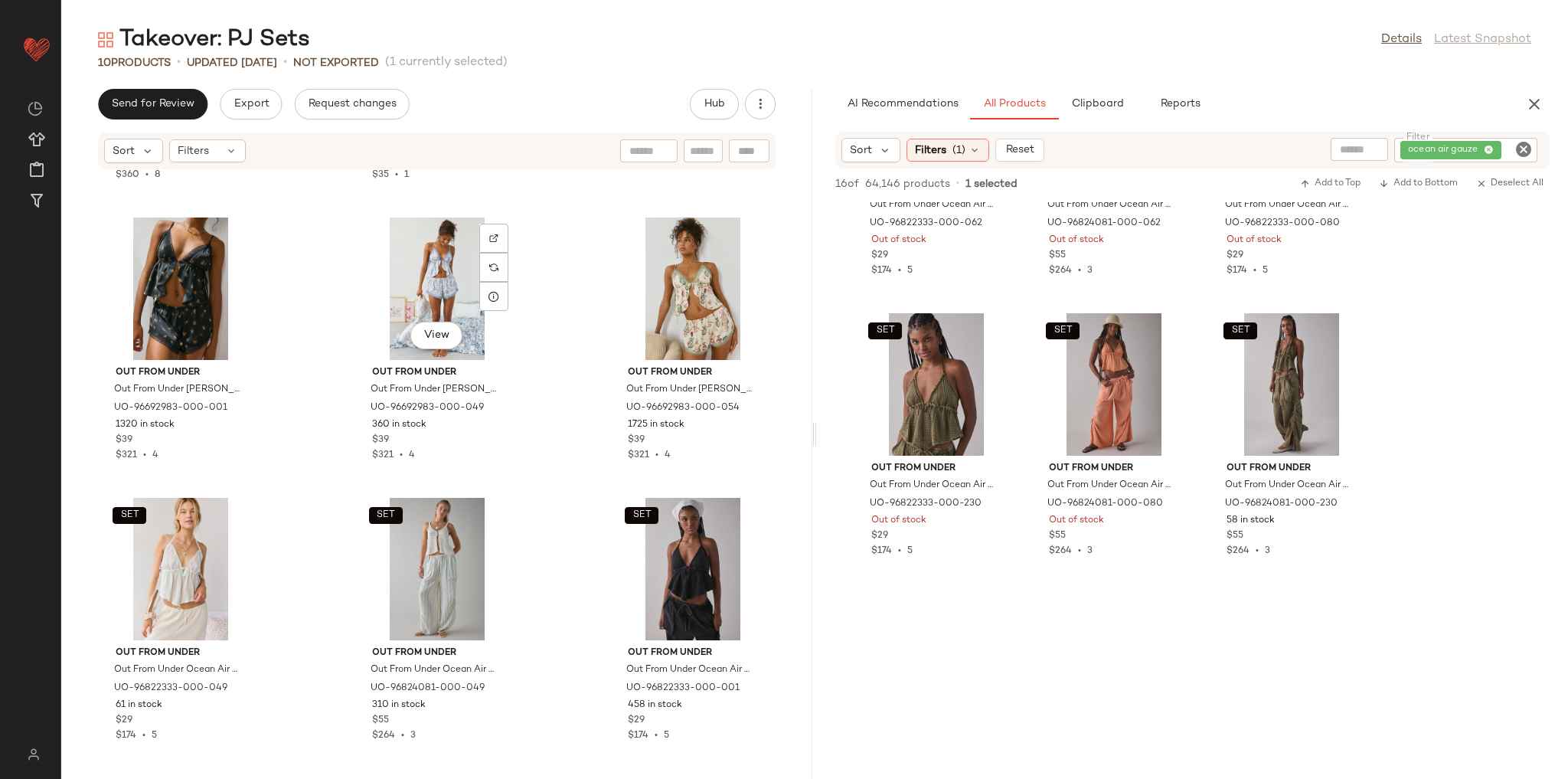
click at [1527, 150] on icon "Clear Filter" at bounding box center [1524, 150] width 19 height 19
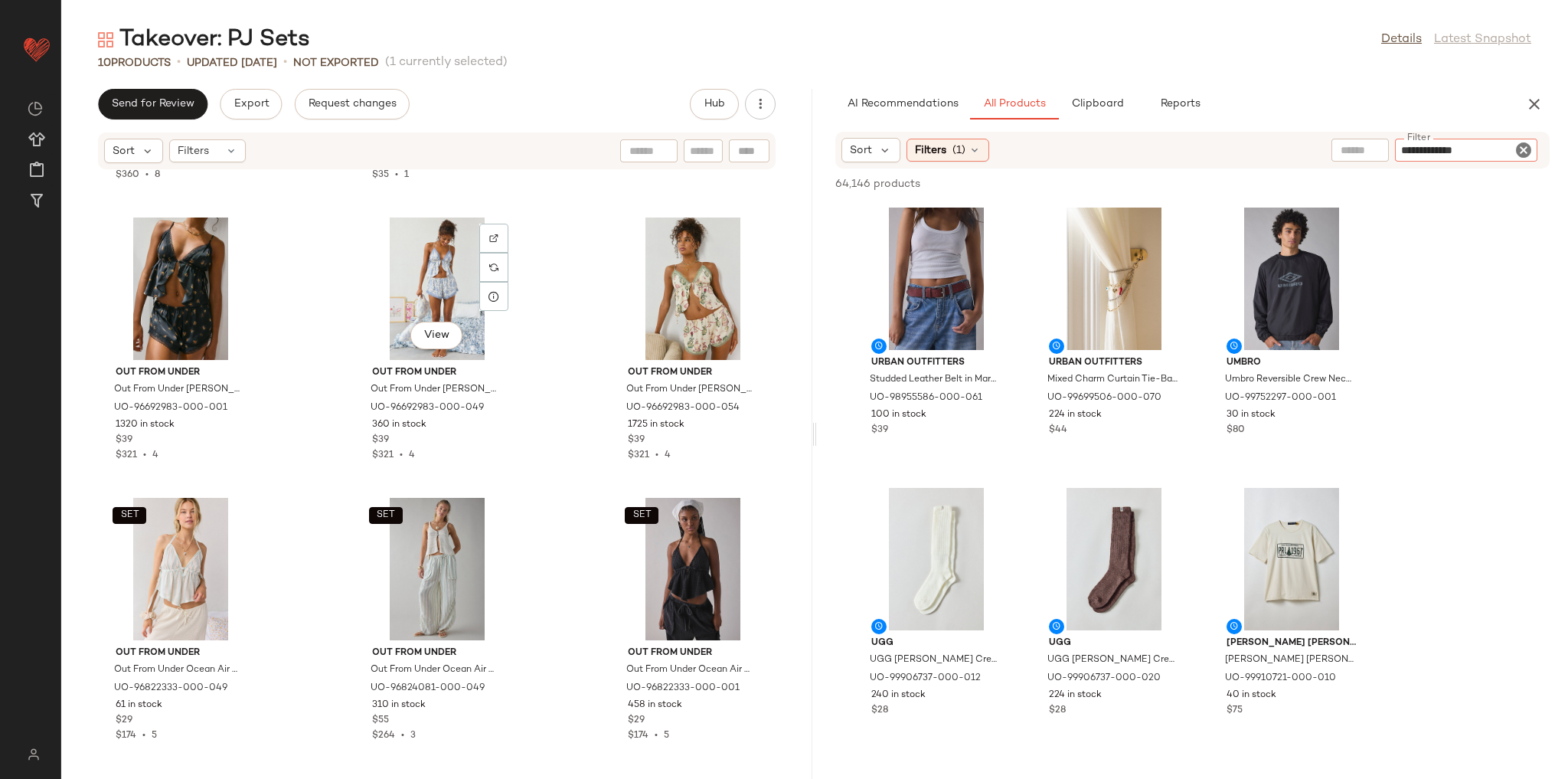
type input "**********"
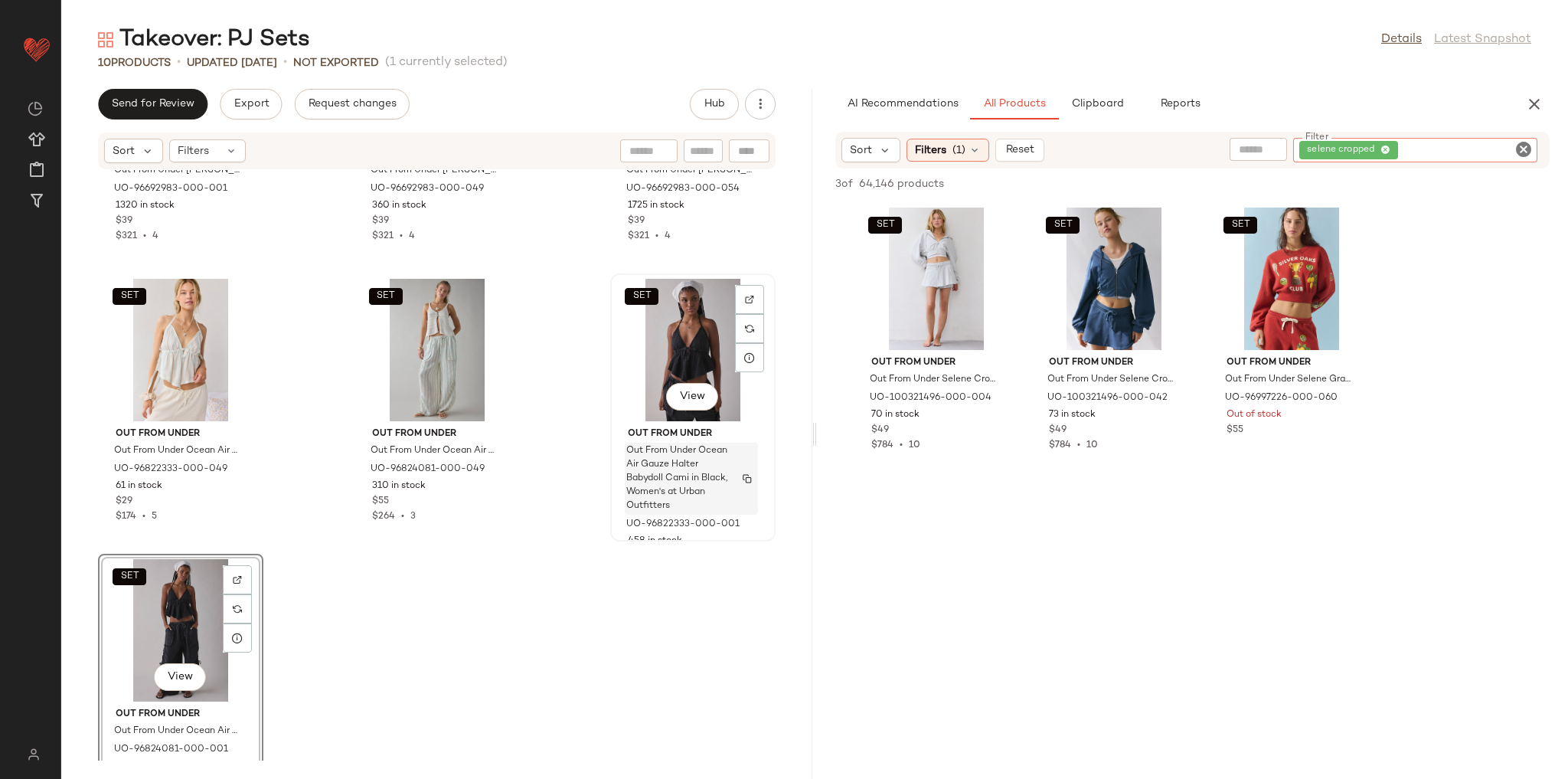
scroll to position [533, 0]
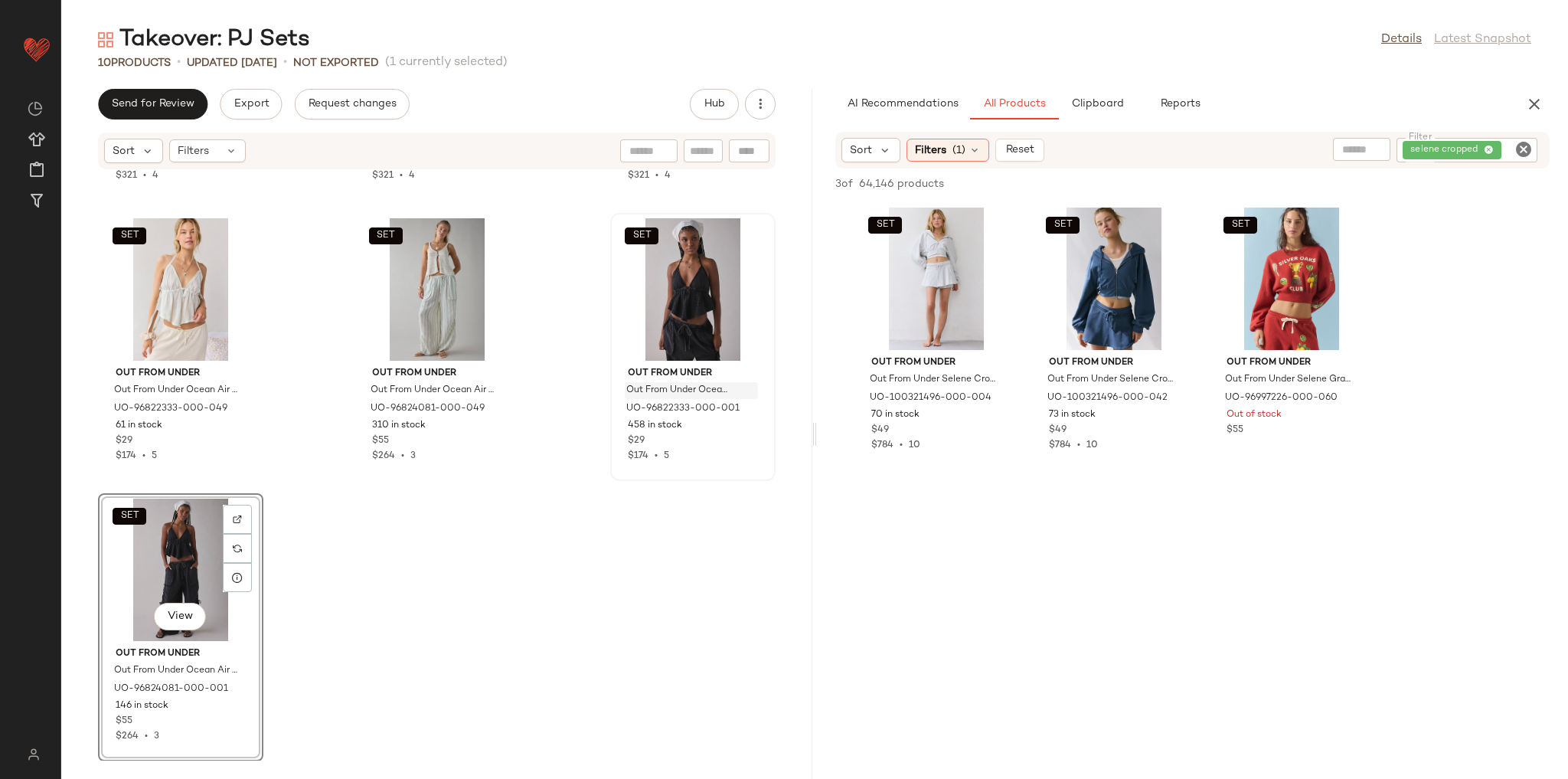
click at [689, 631] on div "Out From Under Out From Under Lola Satin Flyaway Cami & Micro Short Set in Blac…" at bounding box center [436, 465] width 751 height 590
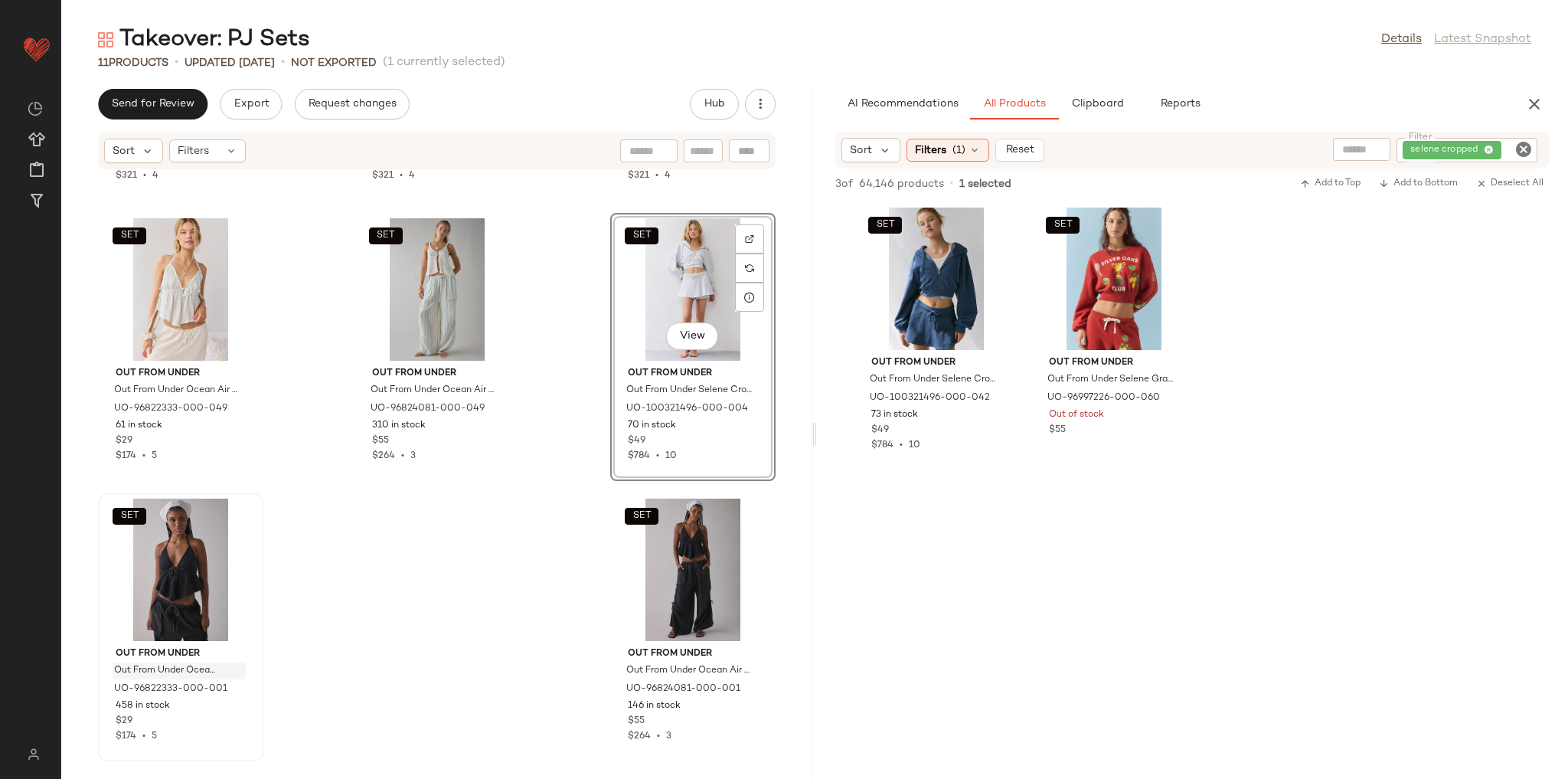
scroll to position [529, 0]
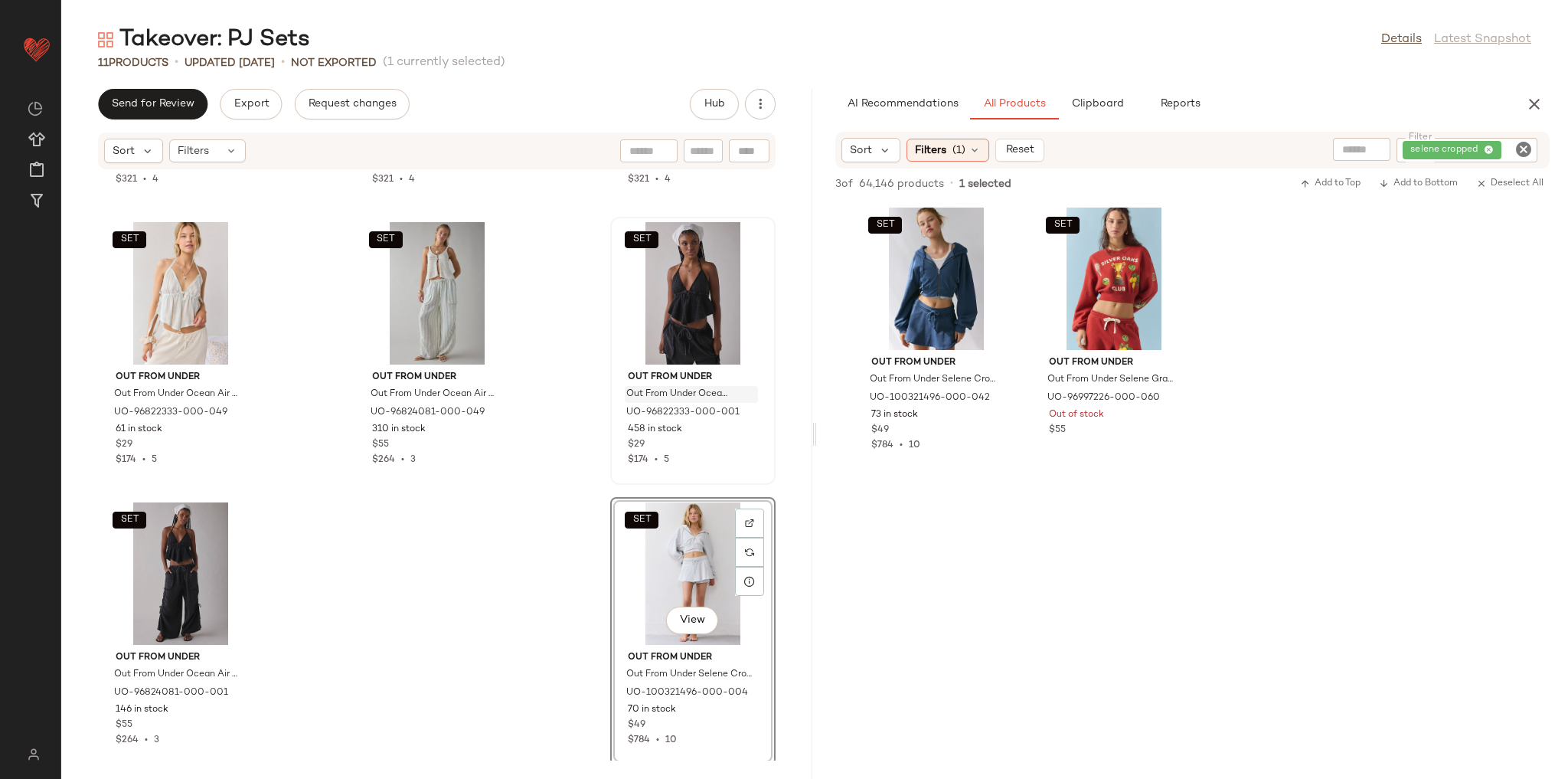
click at [782, 431] on div "Out From Under Out From Under Lola Satin Flyaway Cami & Micro Short Set in Blac…" at bounding box center [436, 465] width 751 height 590
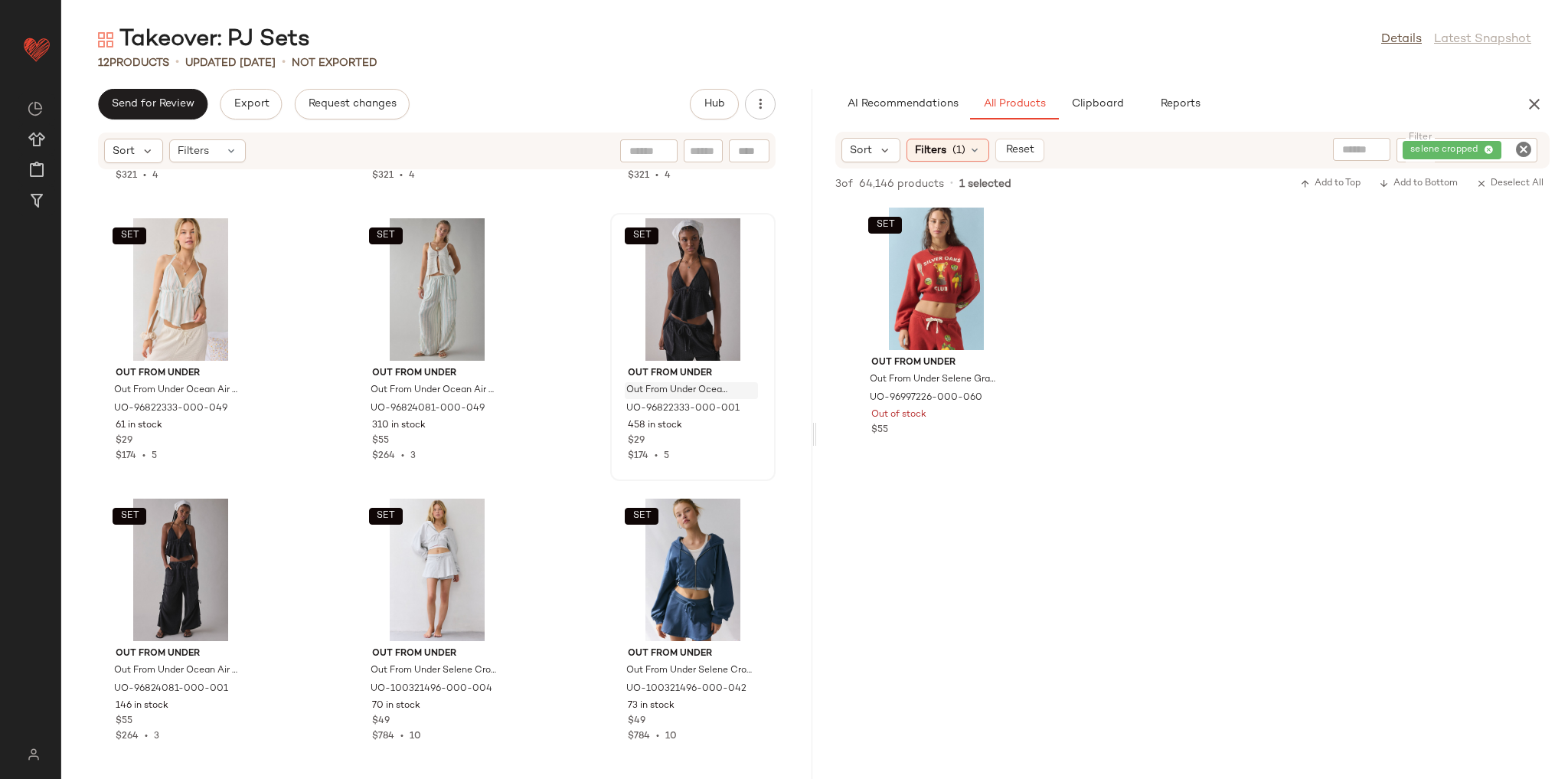
click at [768, 457] on div "Out From Under Out From Under Lola Satin Flyaway Cami & Micro Short Set in Blac…" at bounding box center [436, 465] width 751 height 590
click at [494, 574] on icon at bounding box center [494, 578] width 12 height 12
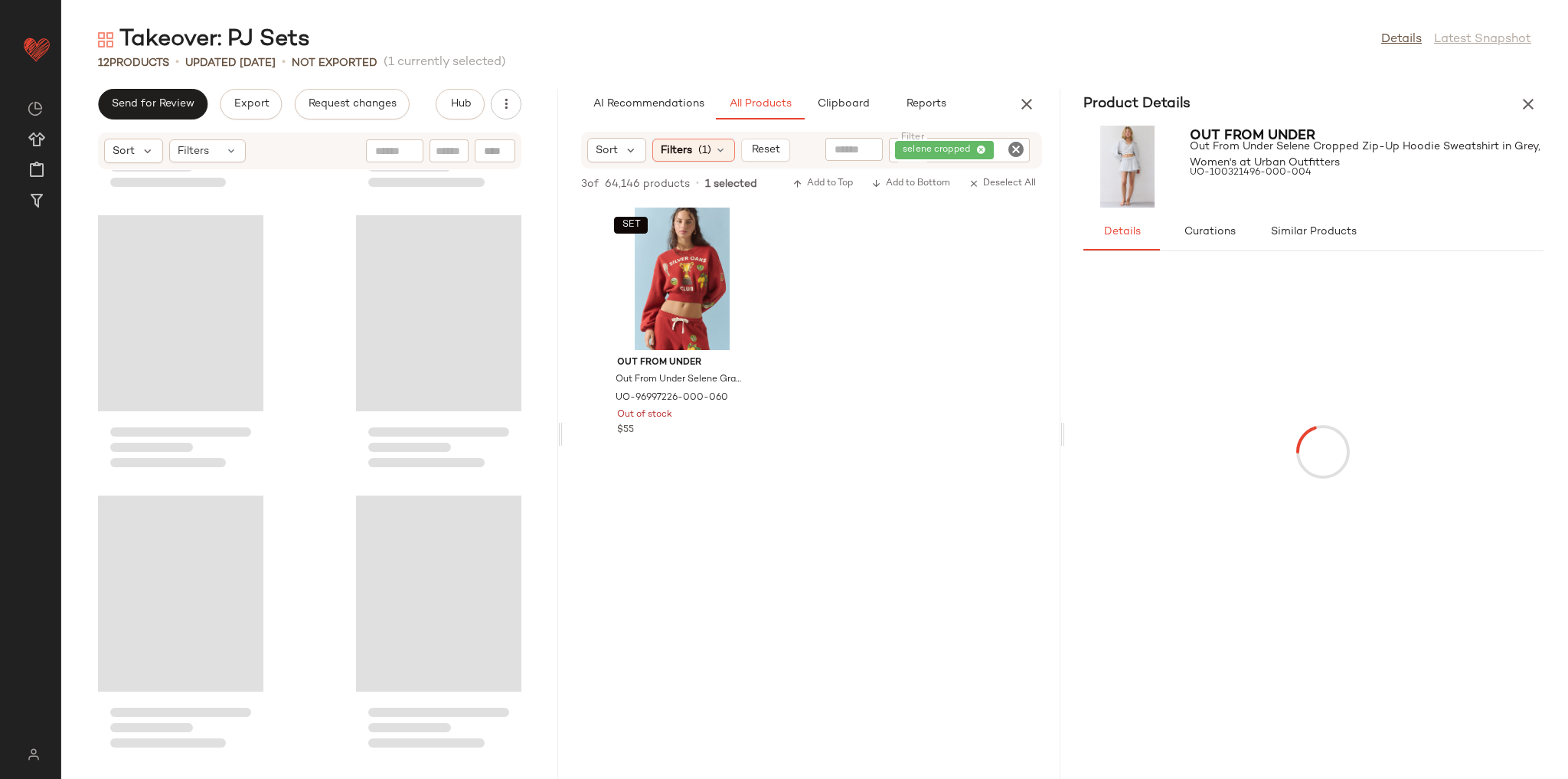
scroll to position [1094, 0]
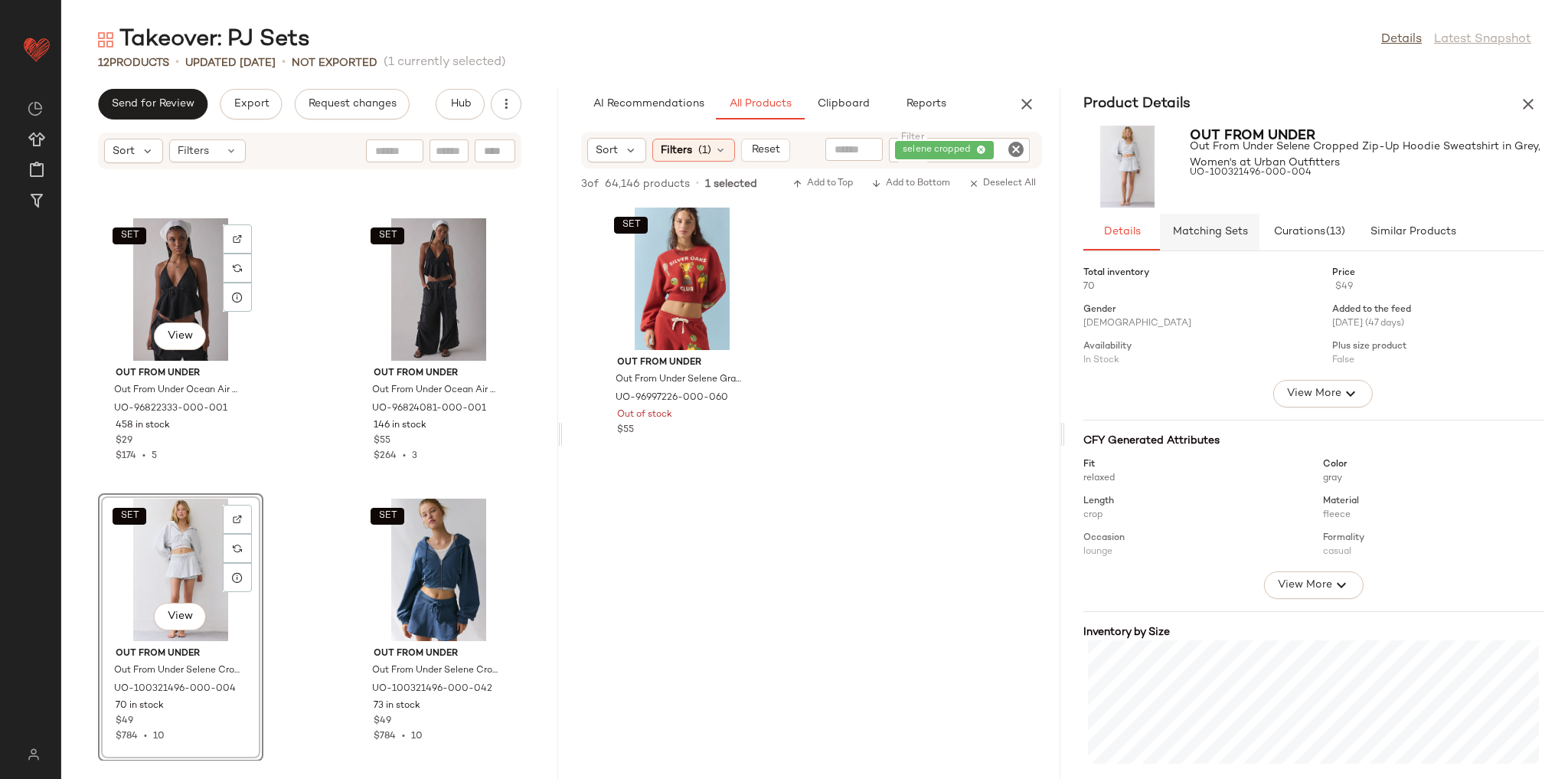
click at [1205, 239] on span "Matching Sets" at bounding box center [1210, 232] width 76 height 12
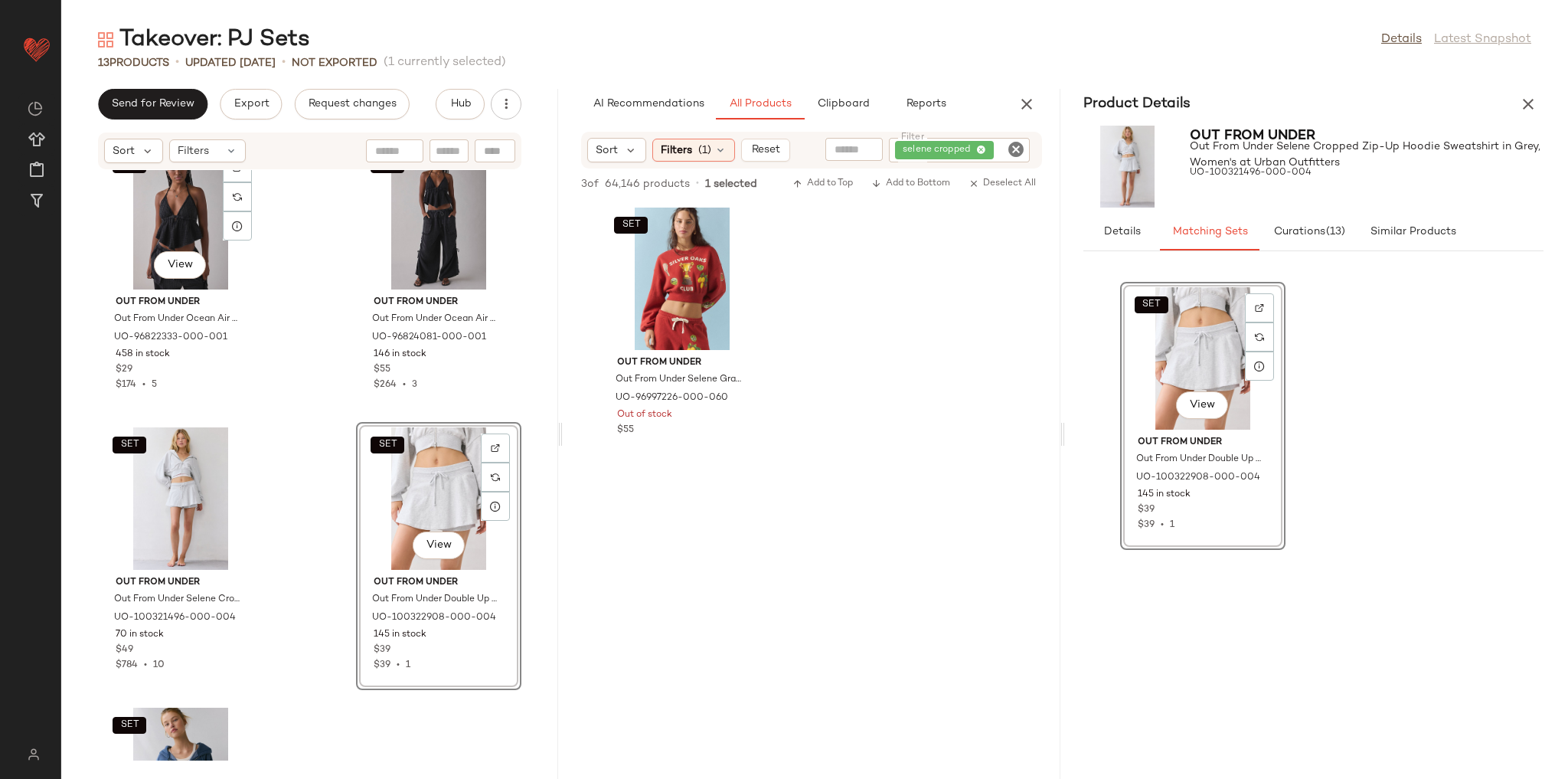
scroll to position [1339, 0]
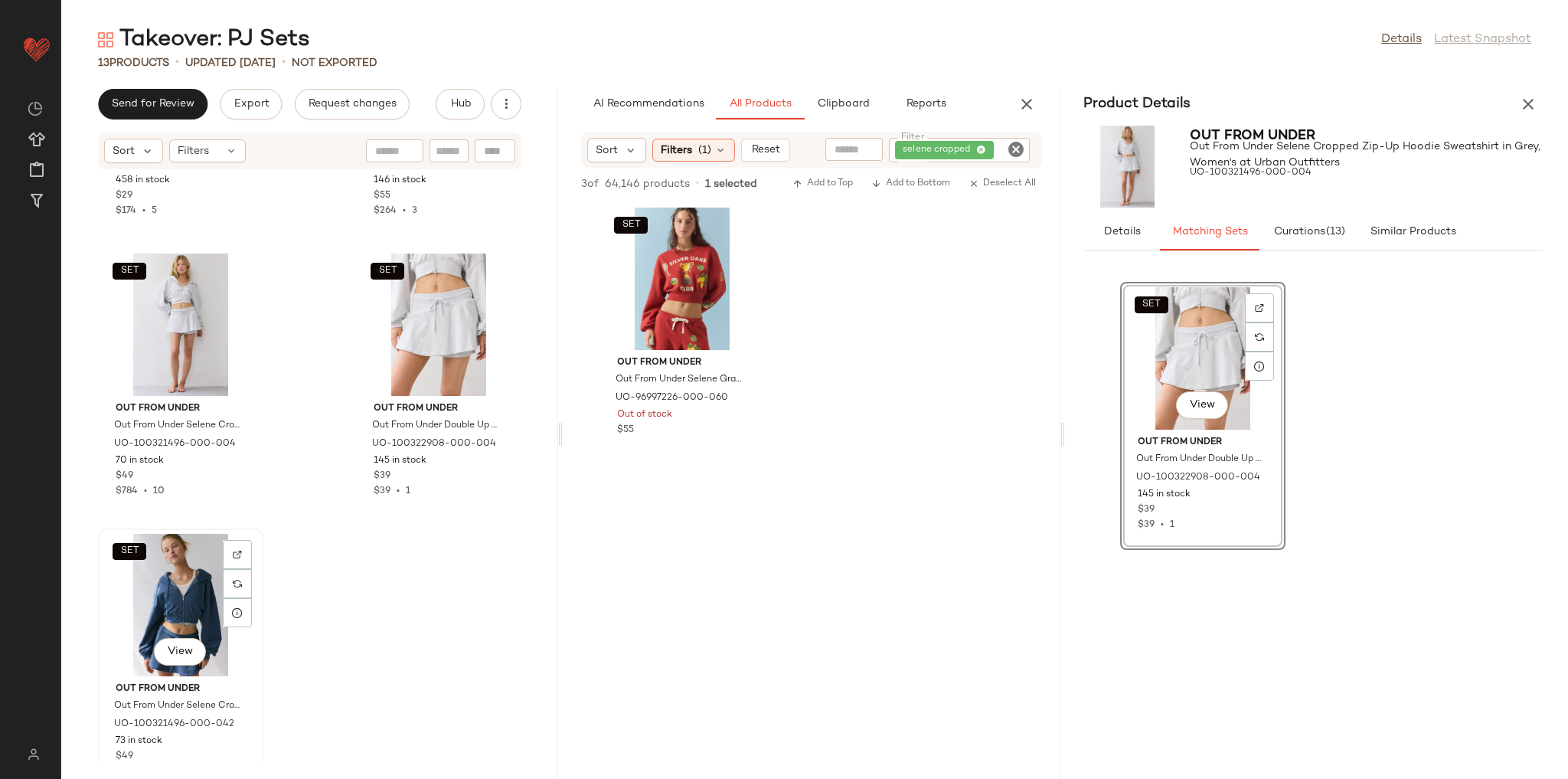
click at [126, 621] on div "SET View" at bounding box center [180, 605] width 155 height 142
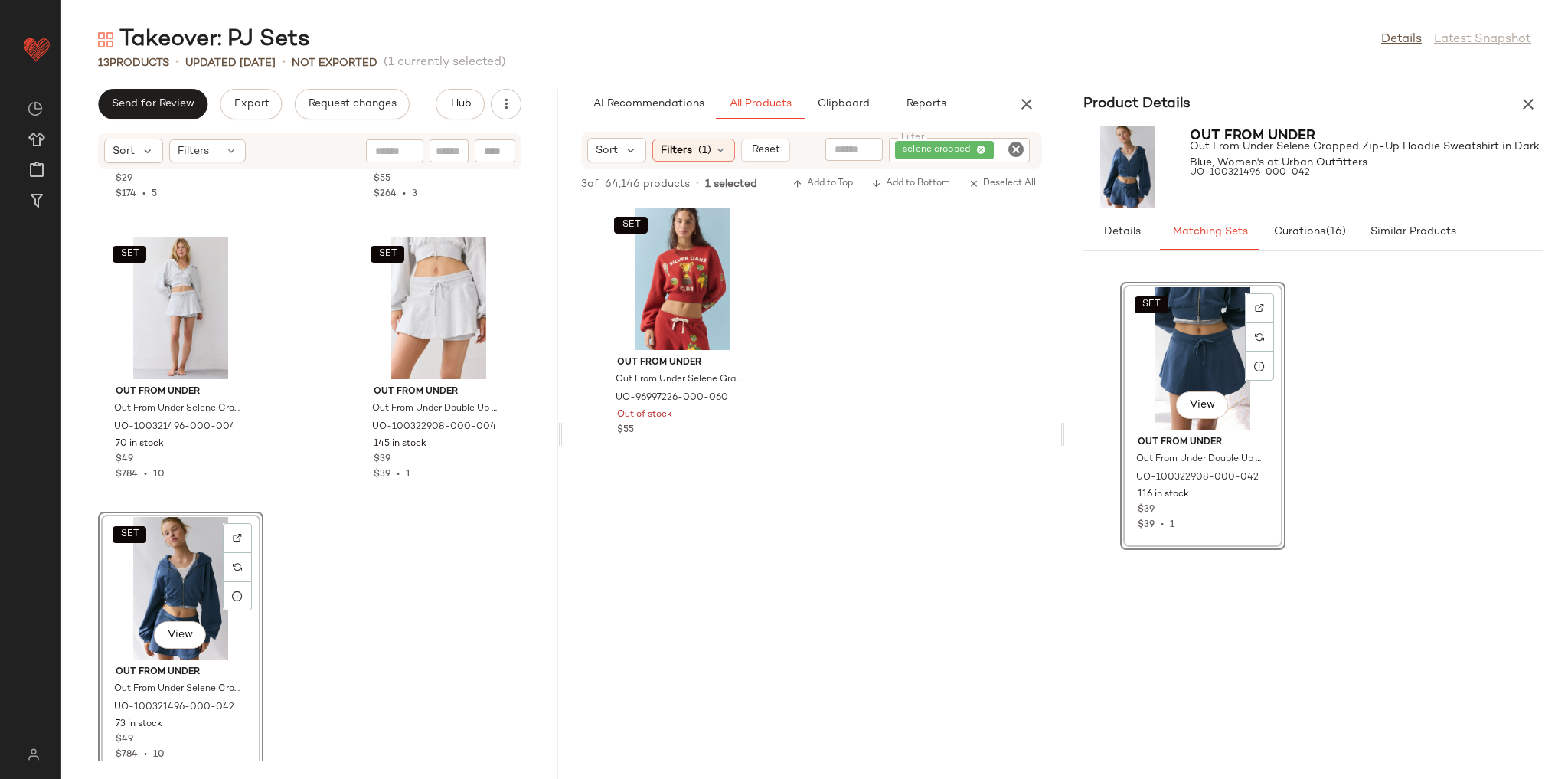
scroll to position [1358, 0]
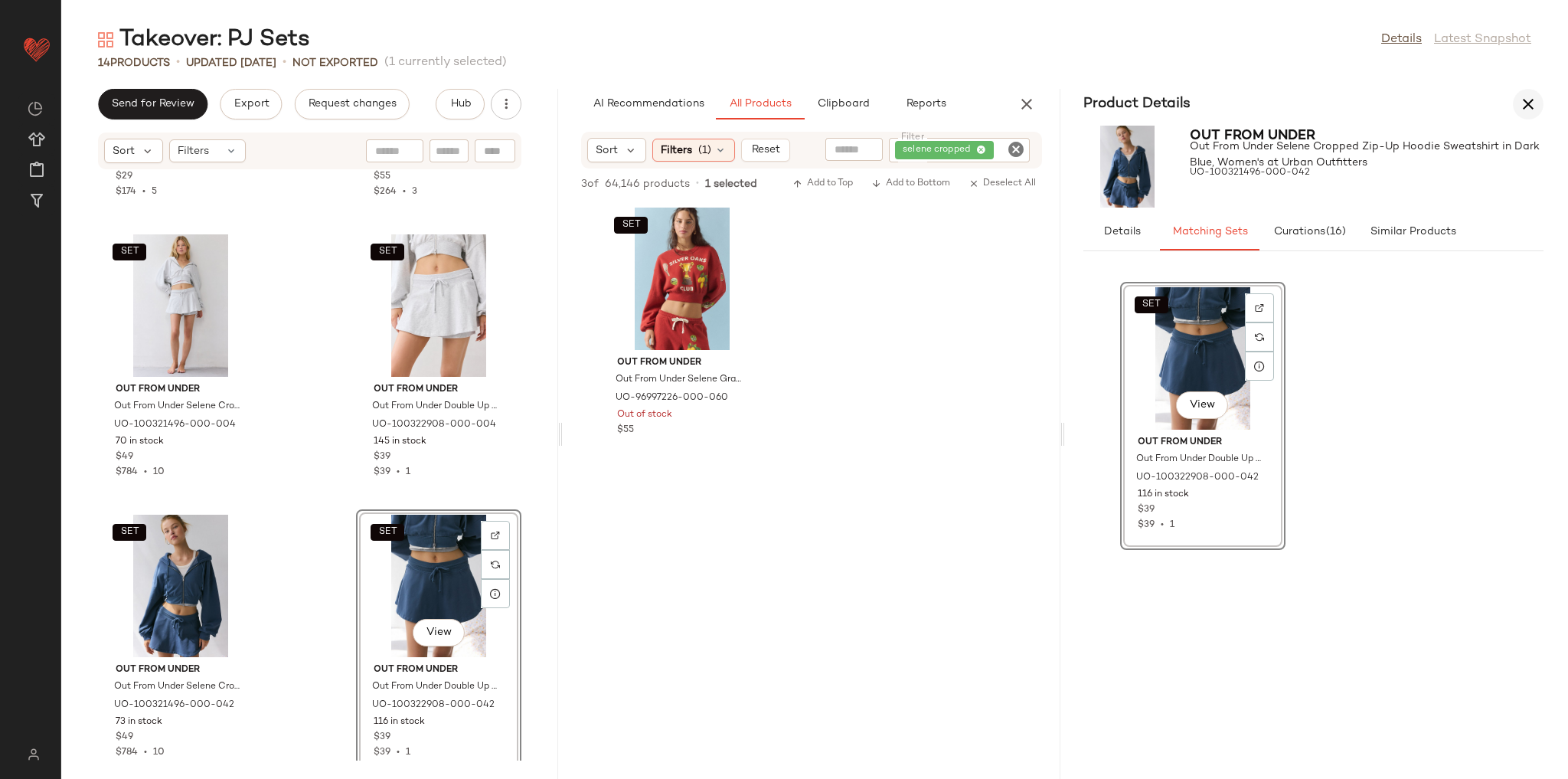
click at [1534, 98] on icon "button" at bounding box center [1528, 104] width 19 height 19
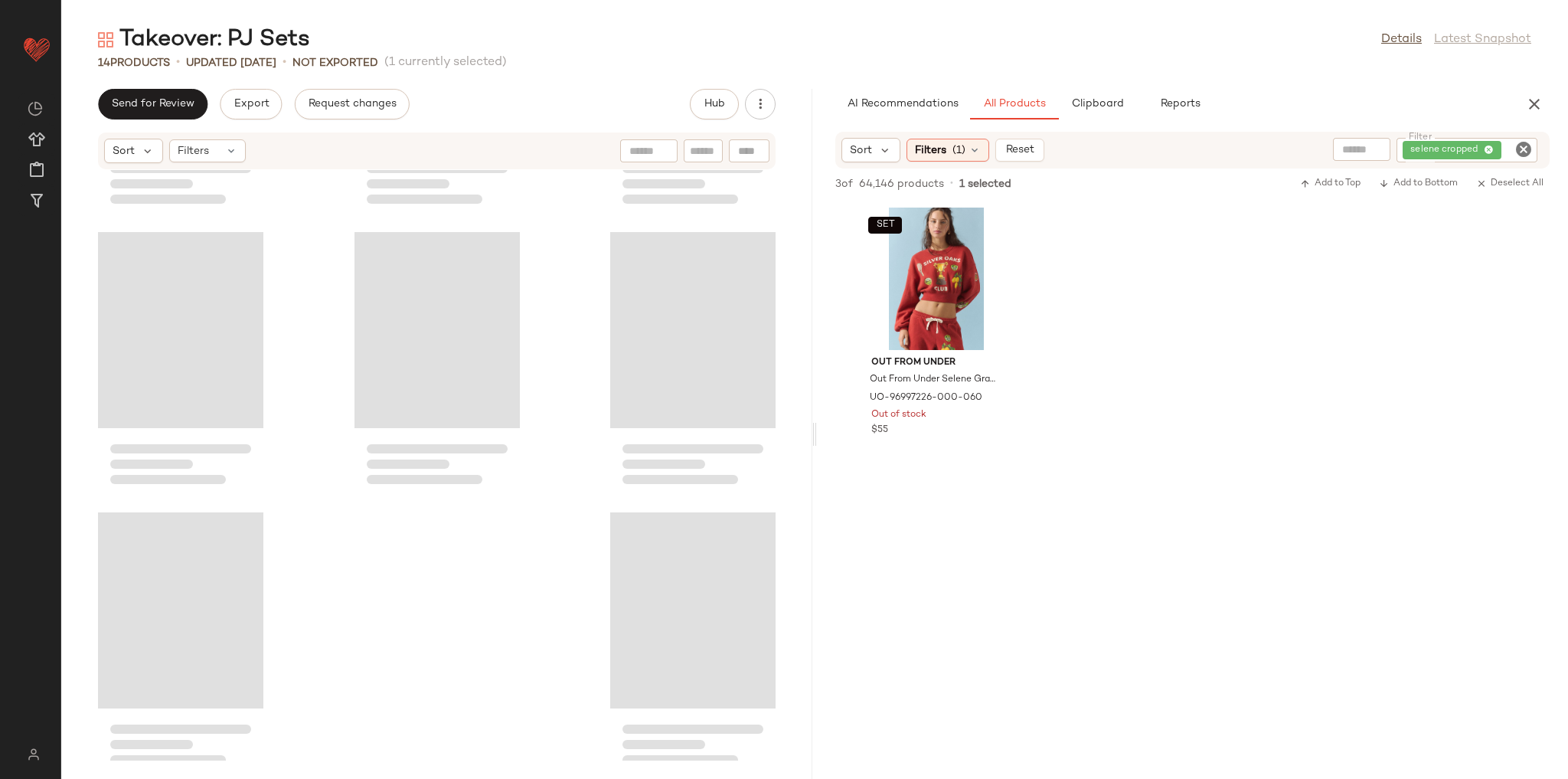
scroll to position [561, 0]
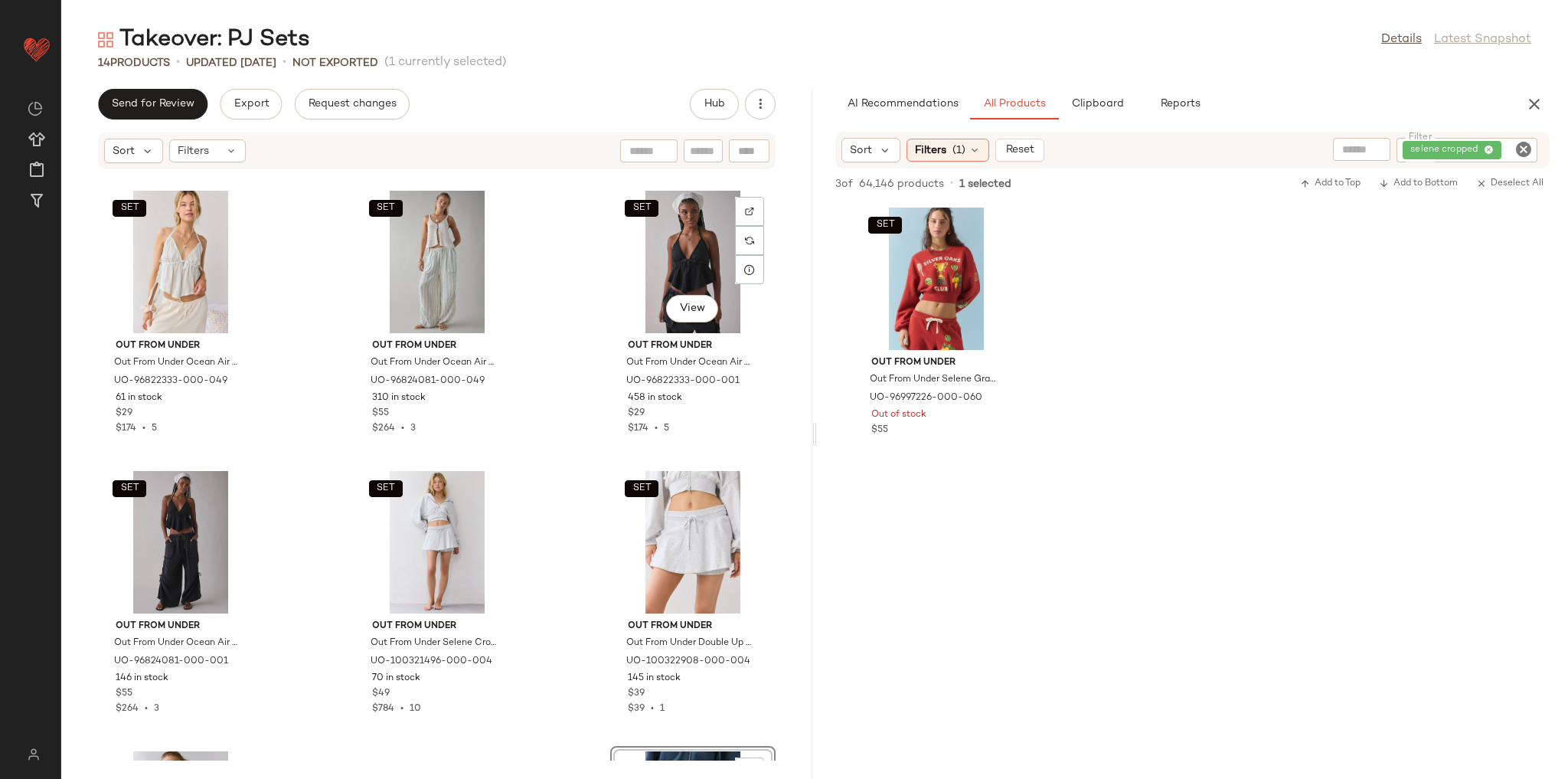
click at [1522, 156] on icon "Clear Filter" at bounding box center [1524, 150] width 19 height 19
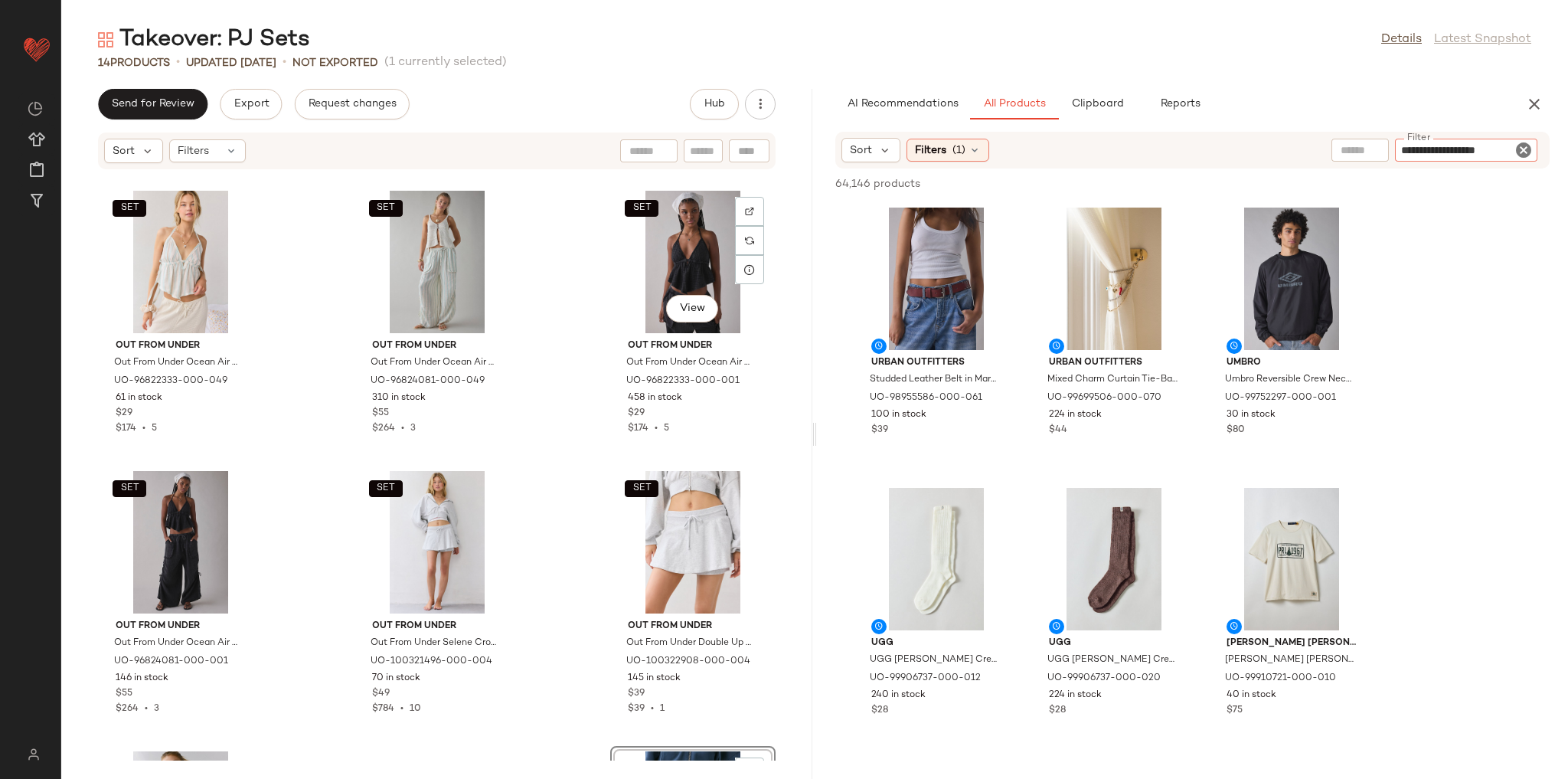
type input "**********"
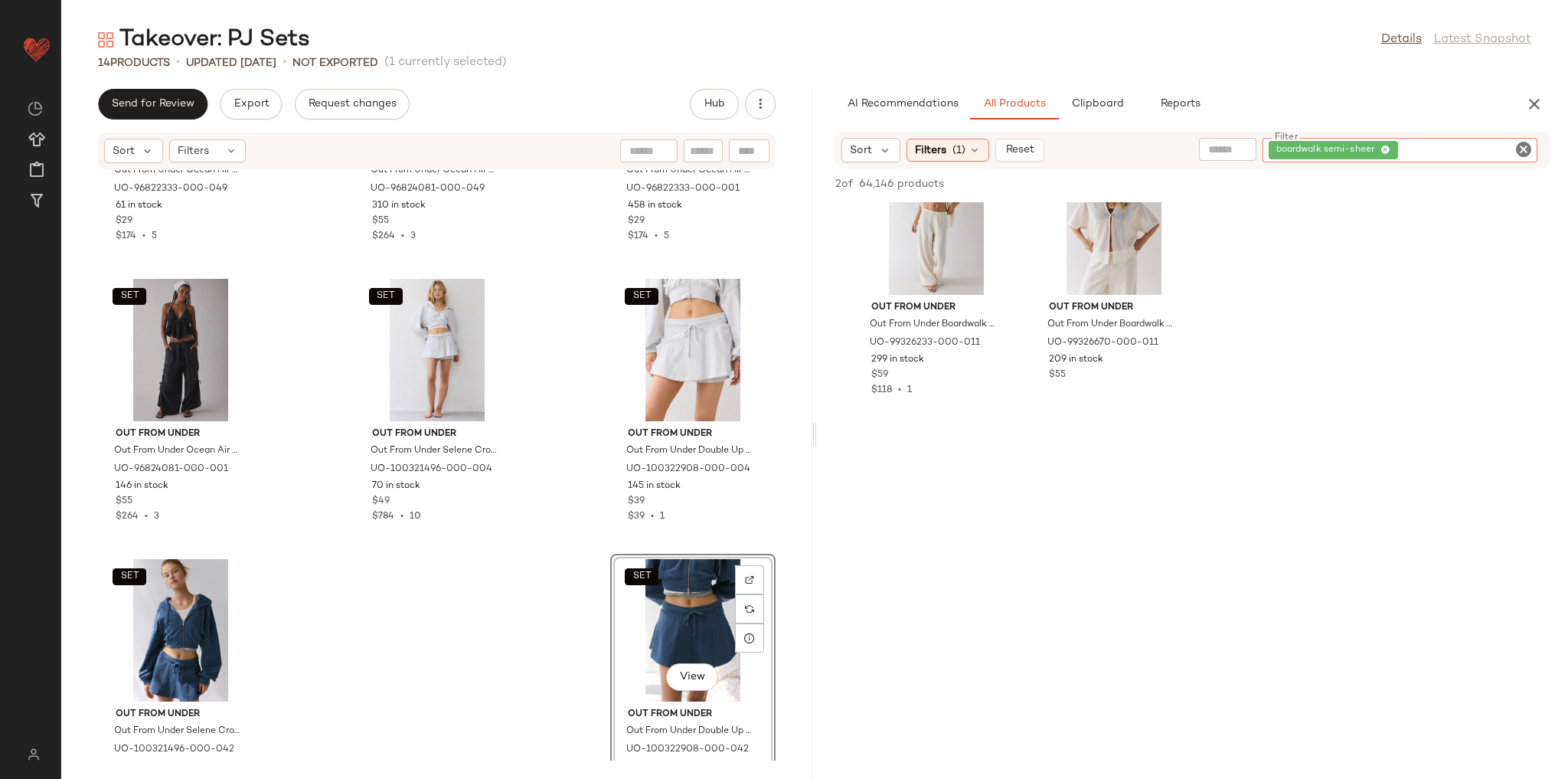
scroll to position [0, 0]
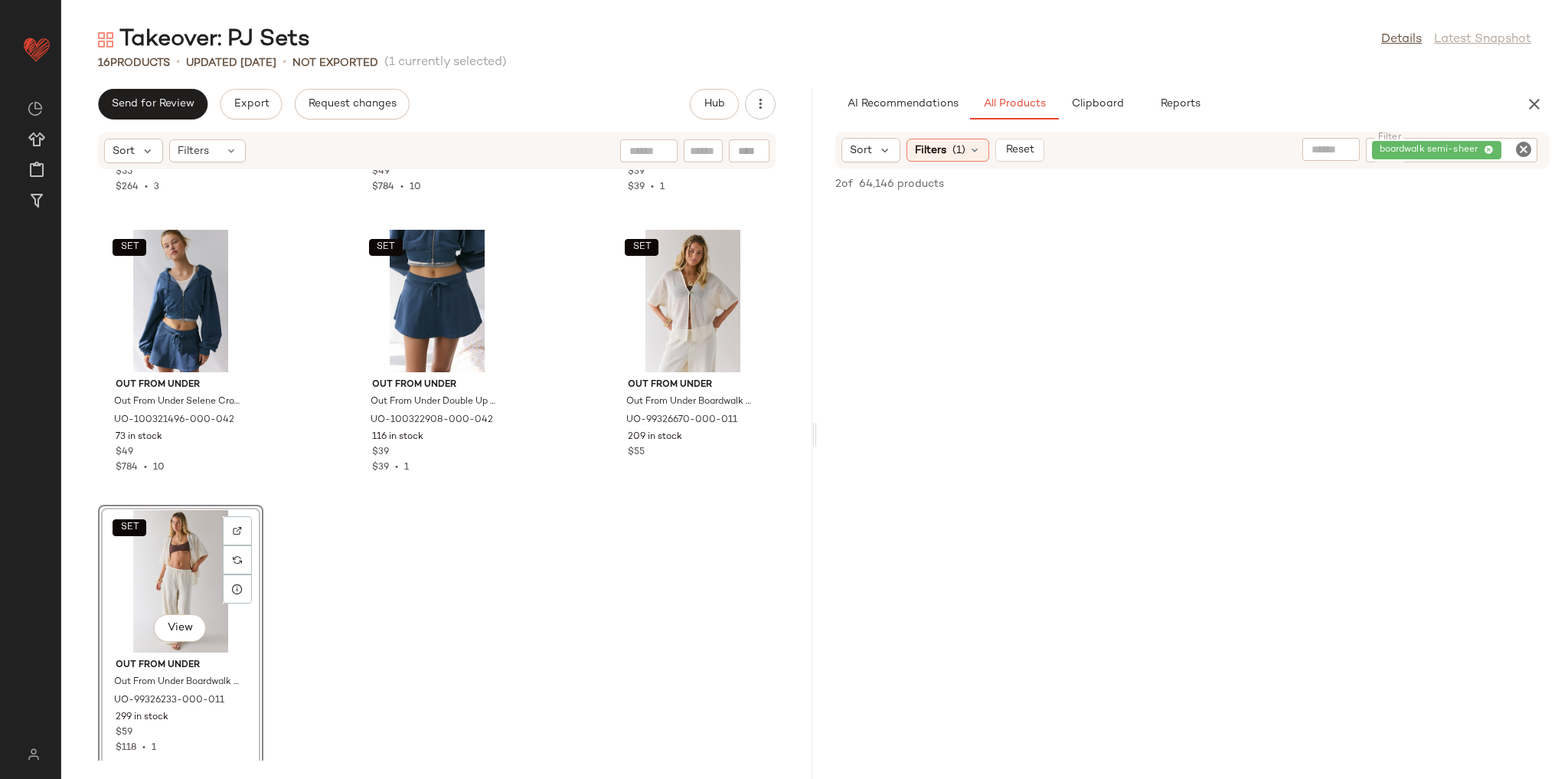
scroll to position [1094, 0]
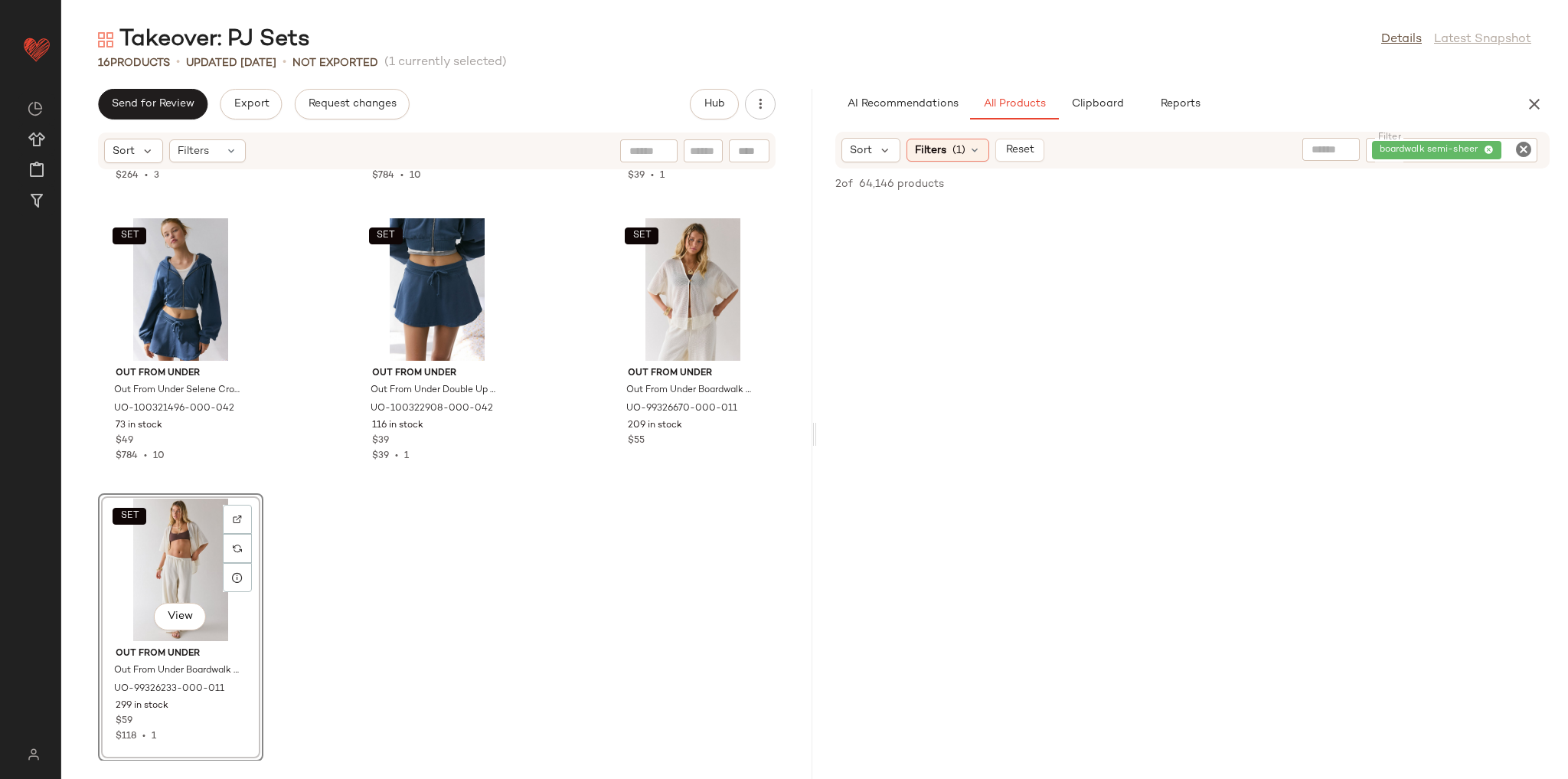
click at [1522, 145] on icon "Clear Filter" at bounding box center [1524, 150] width 19 height 19
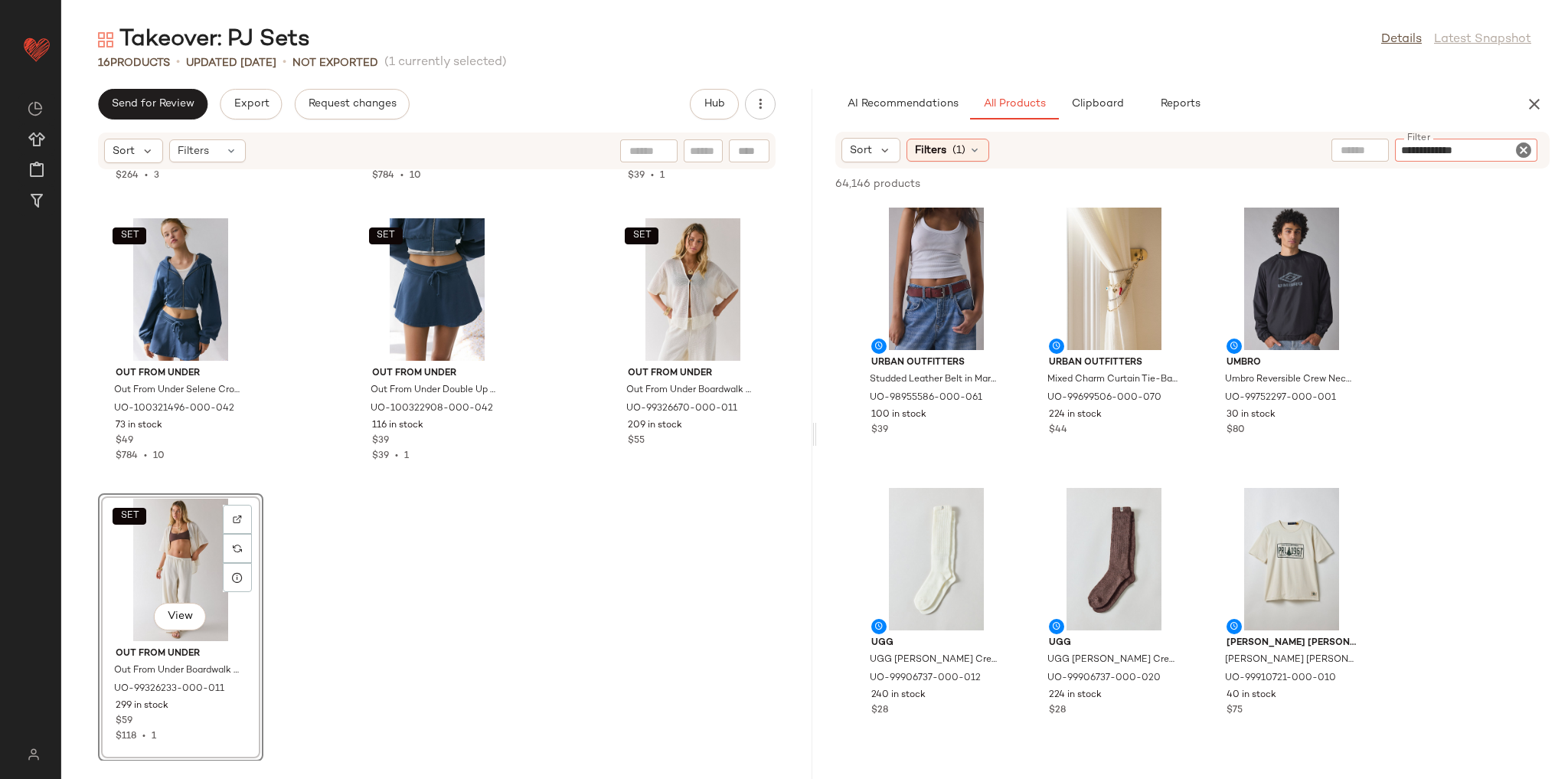
type input "**********"
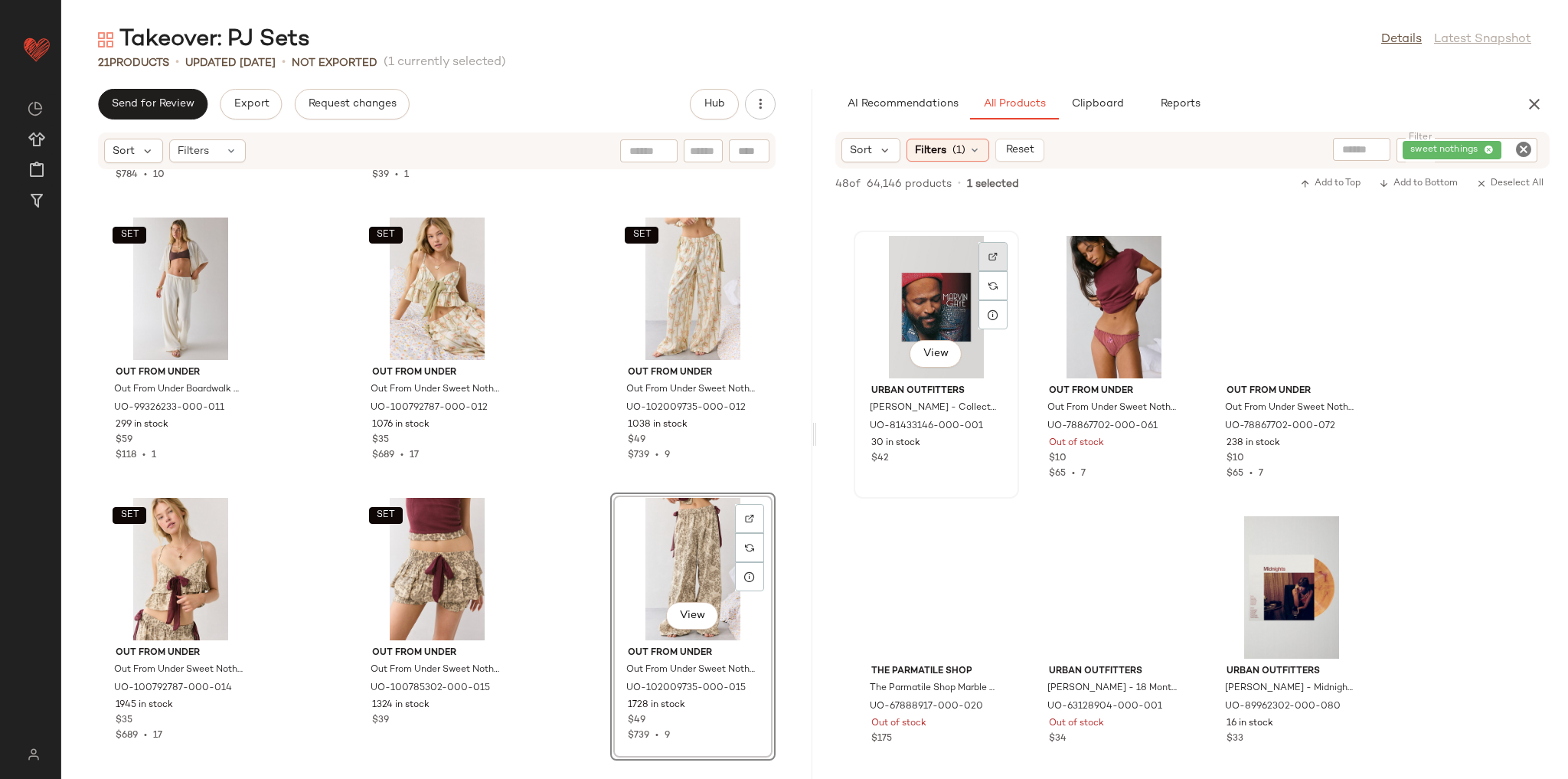
scroll to position [306, 0]
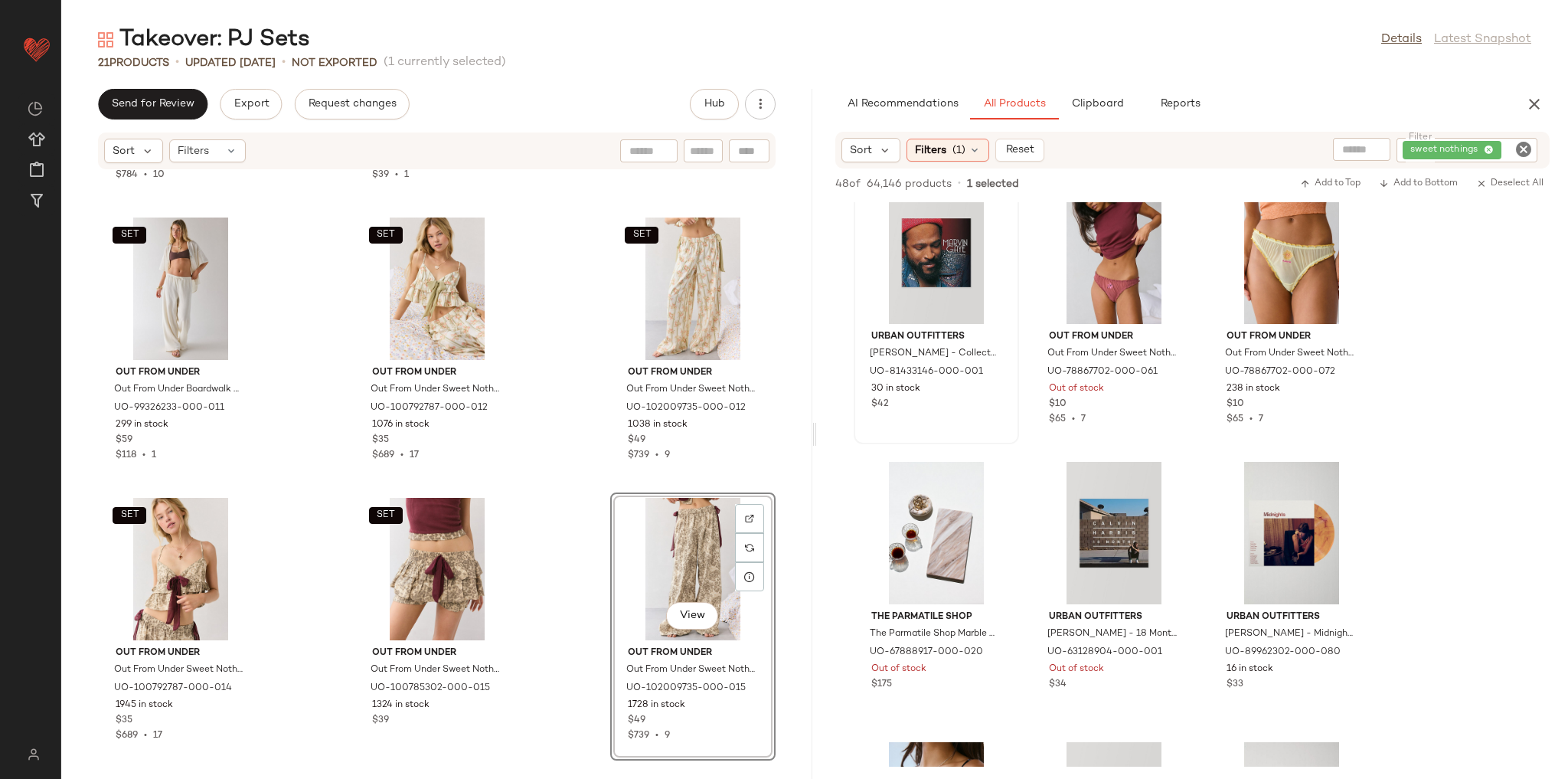
click at [1516, 147] on icon "Clear Filter" at bounding box center [1524, 150] width 19 height 19
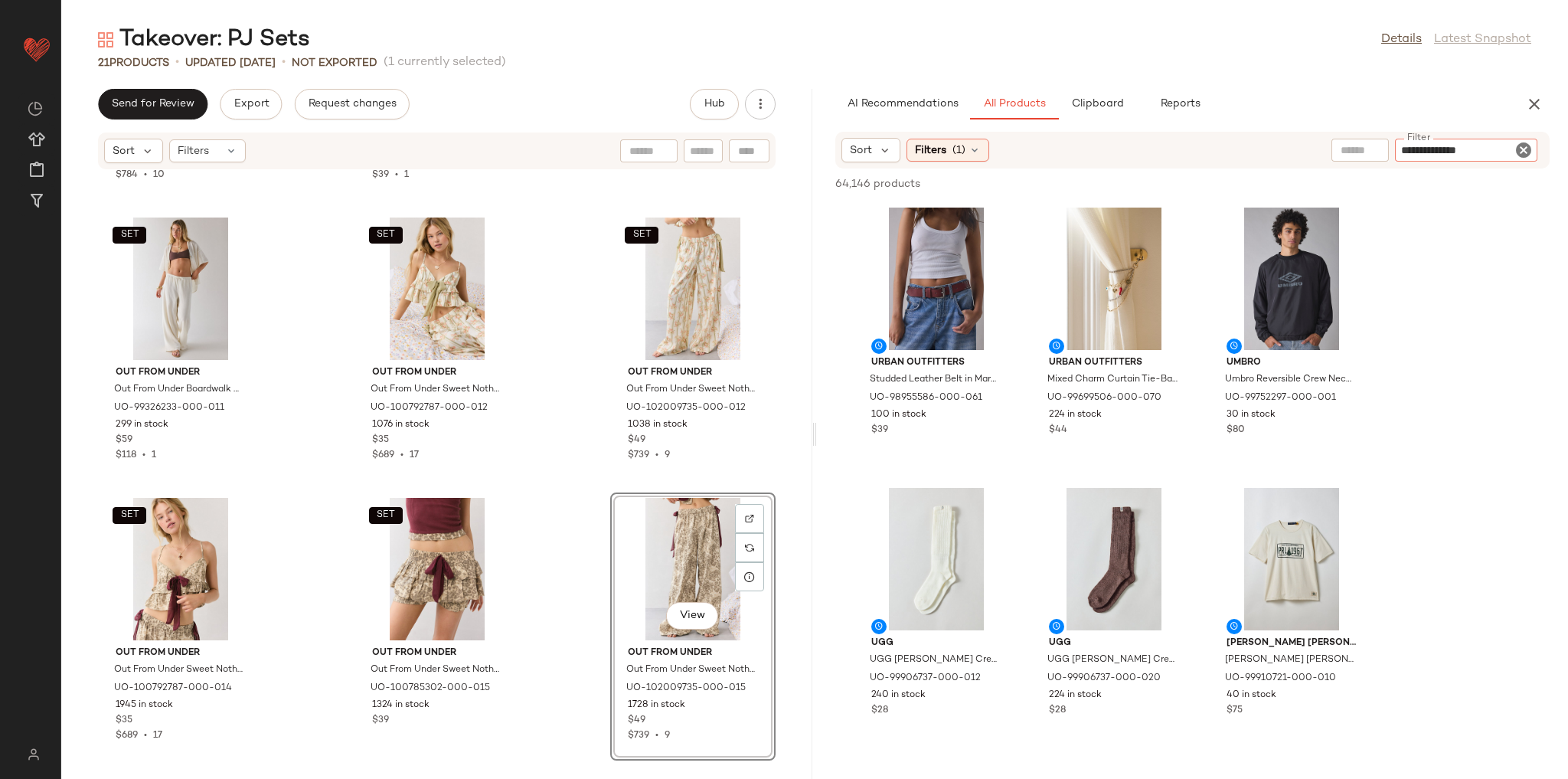
type input "**********"
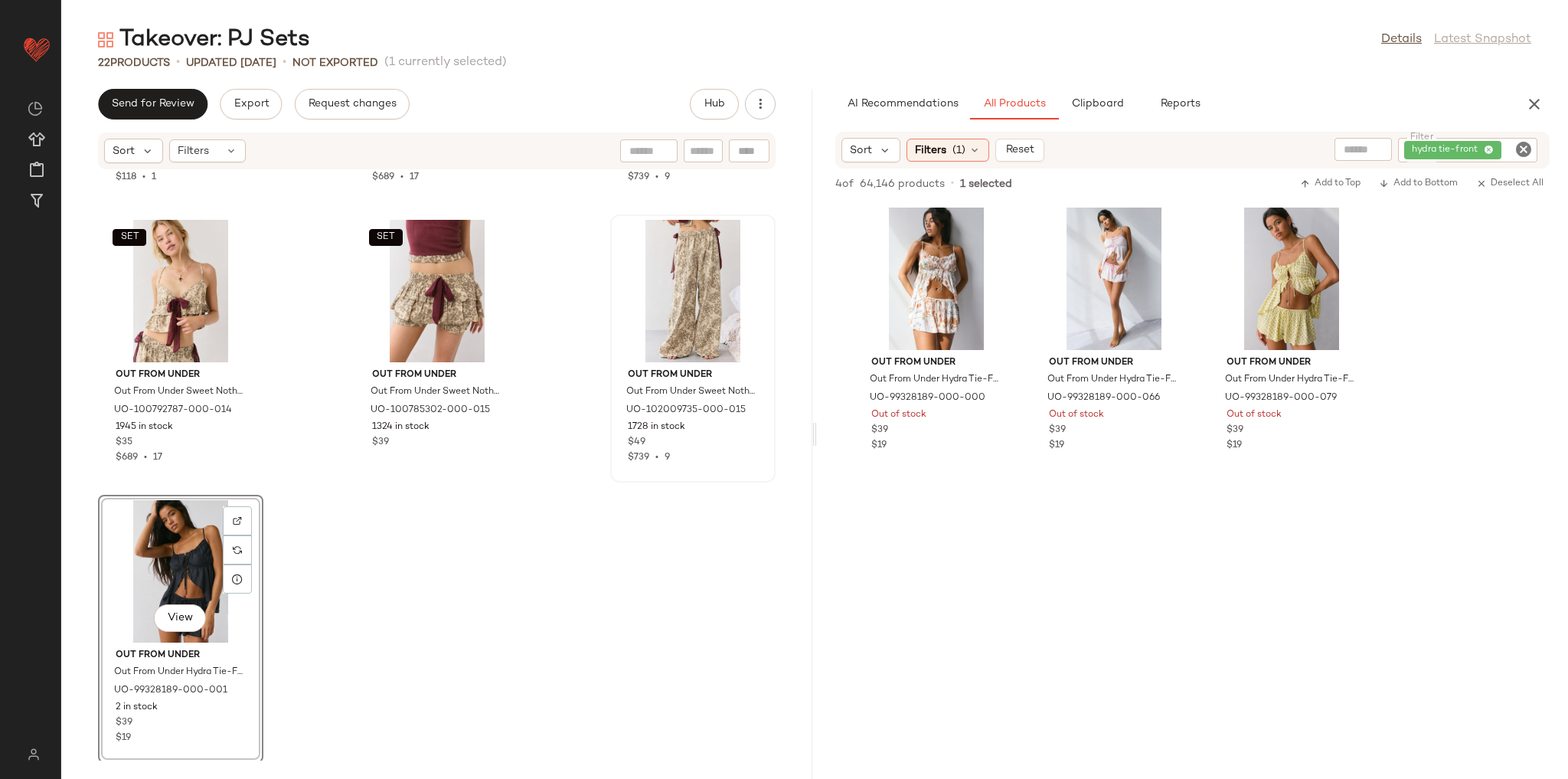
scroll to position [1654, 0]
click at [704, 542] on div "SET Out From Under Out From Under Boardwalk Semi-Sheer Knit Beach Pant in Ivory…" at bounding box center [436, 465] width 751 height 590
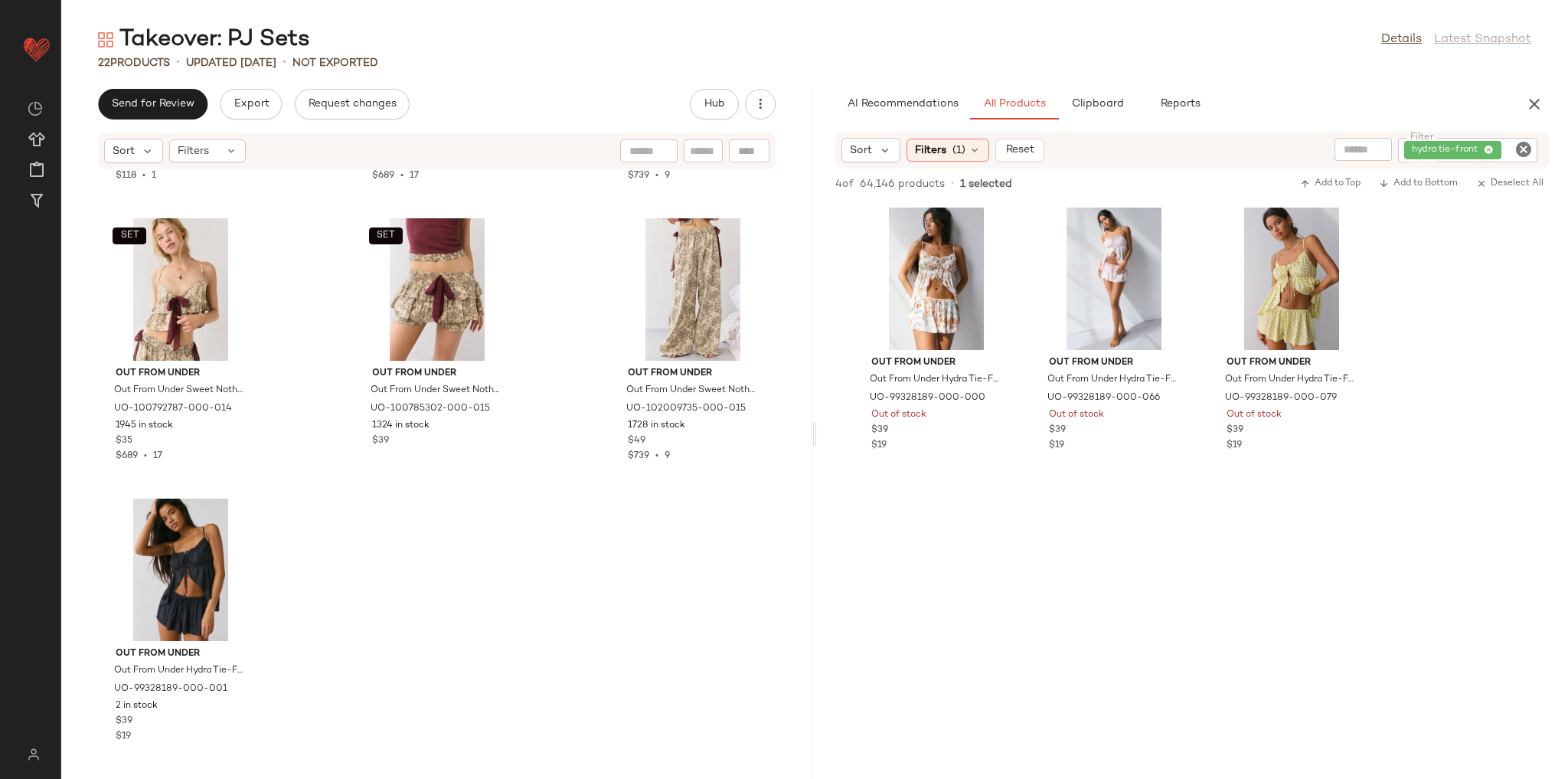
click at [1525, 151] on icon "Clear Filter" at bounding box center [1524, 150] width 19 height 19
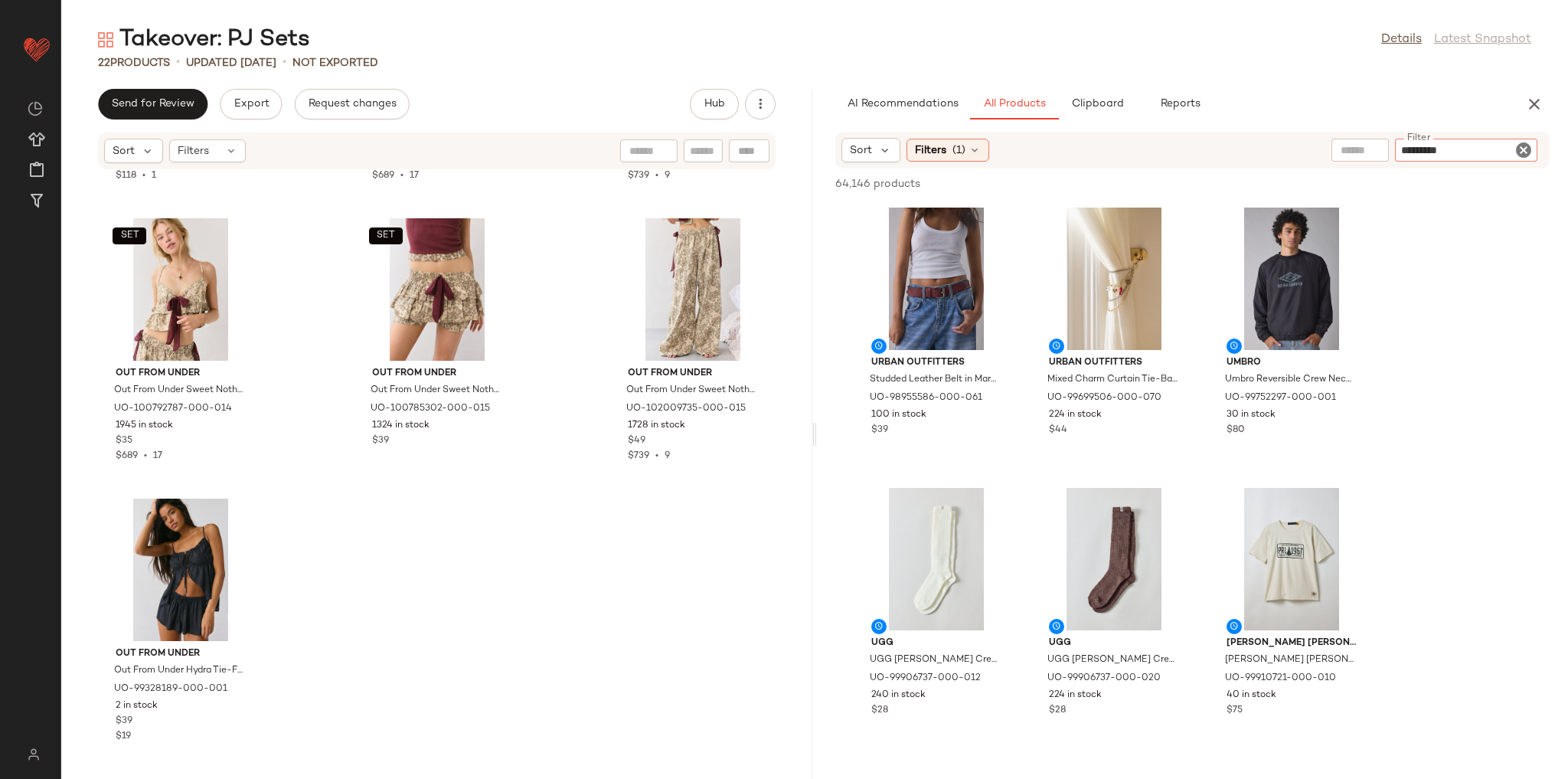
type input "**********"
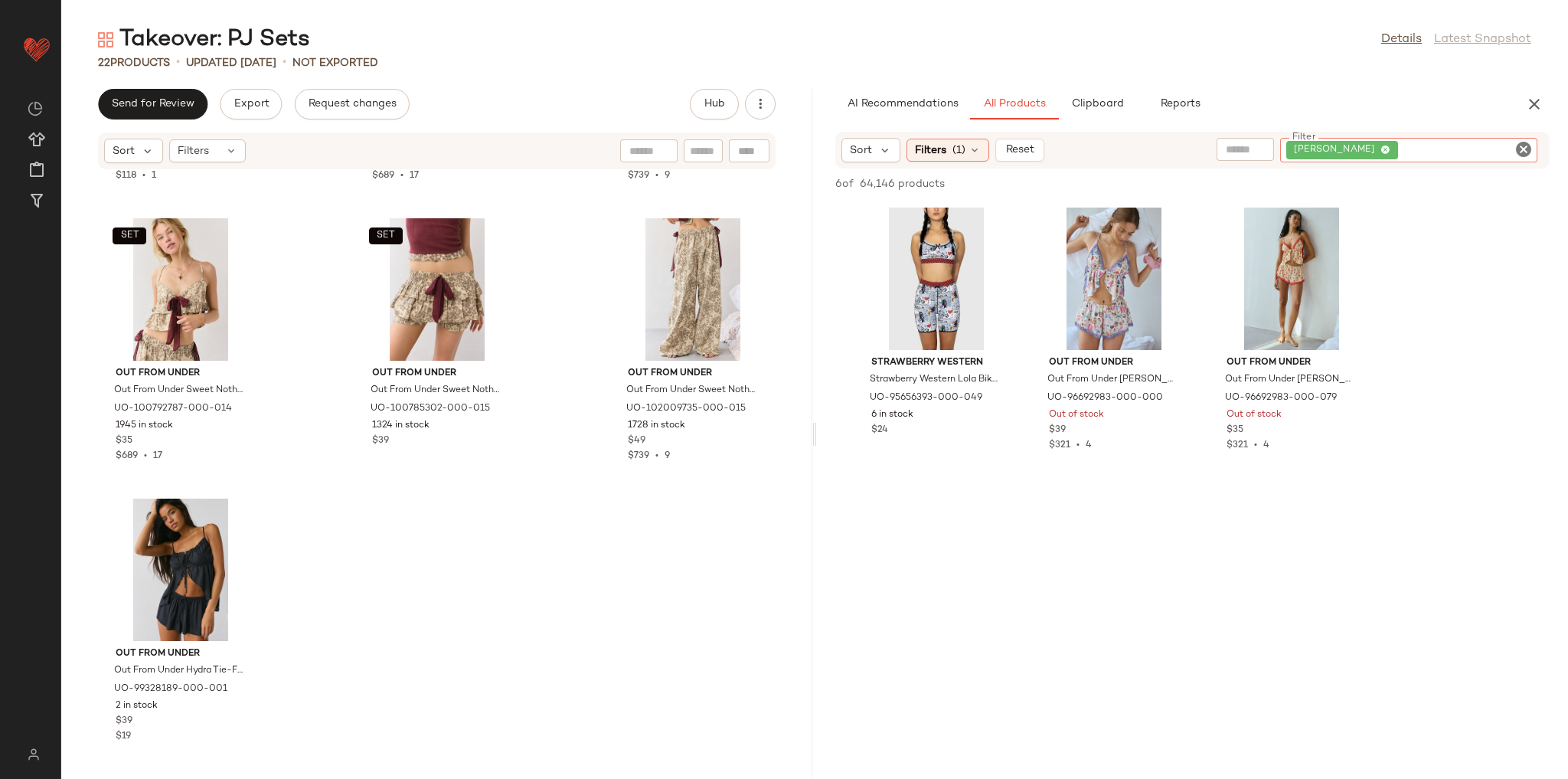
click at [1527, 156] on icon "Clear Filter" at bounding box center [1524, 150] width 19 height 19
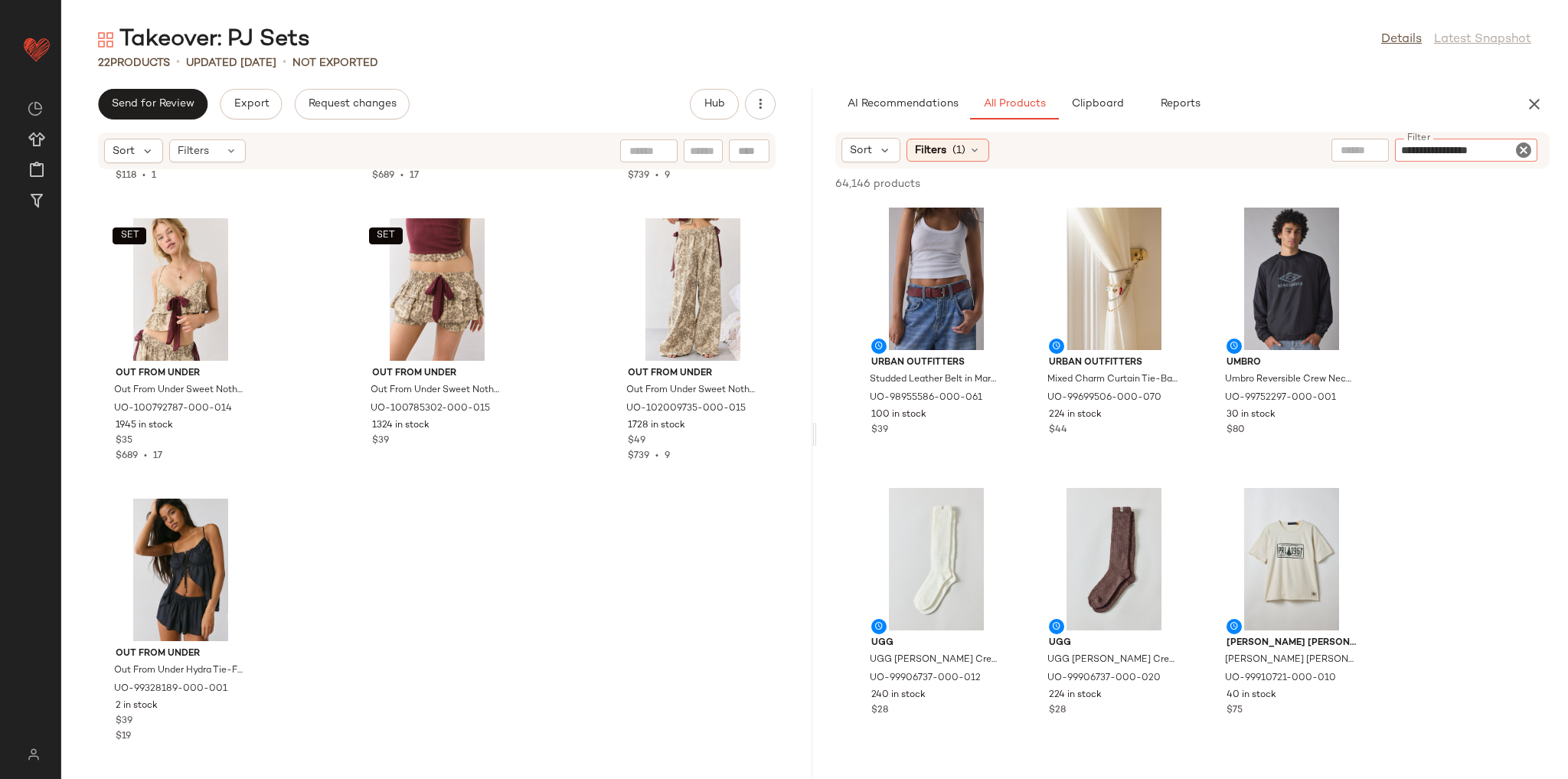
type input "**********"
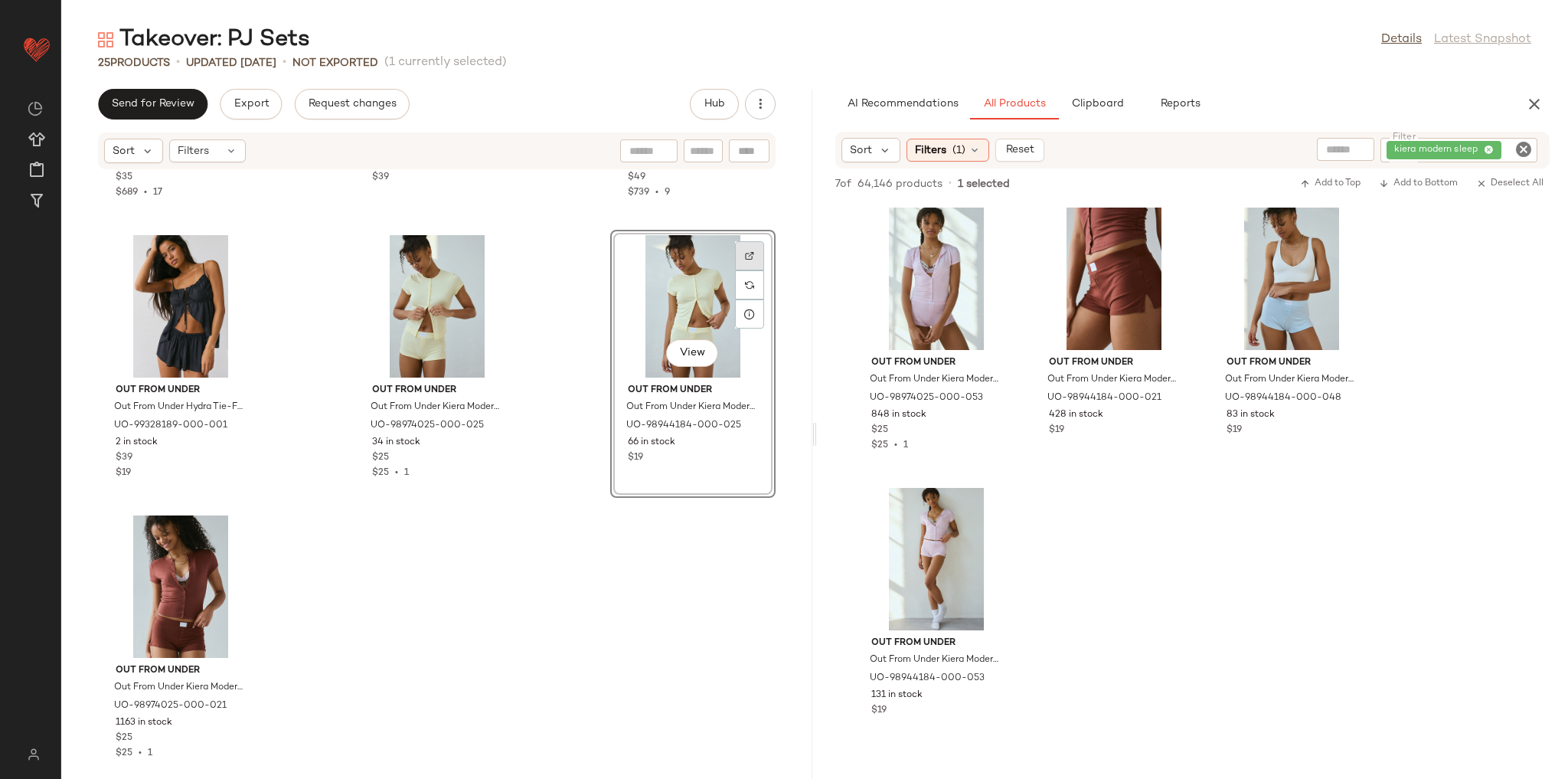
scroll to position [1936, 0]
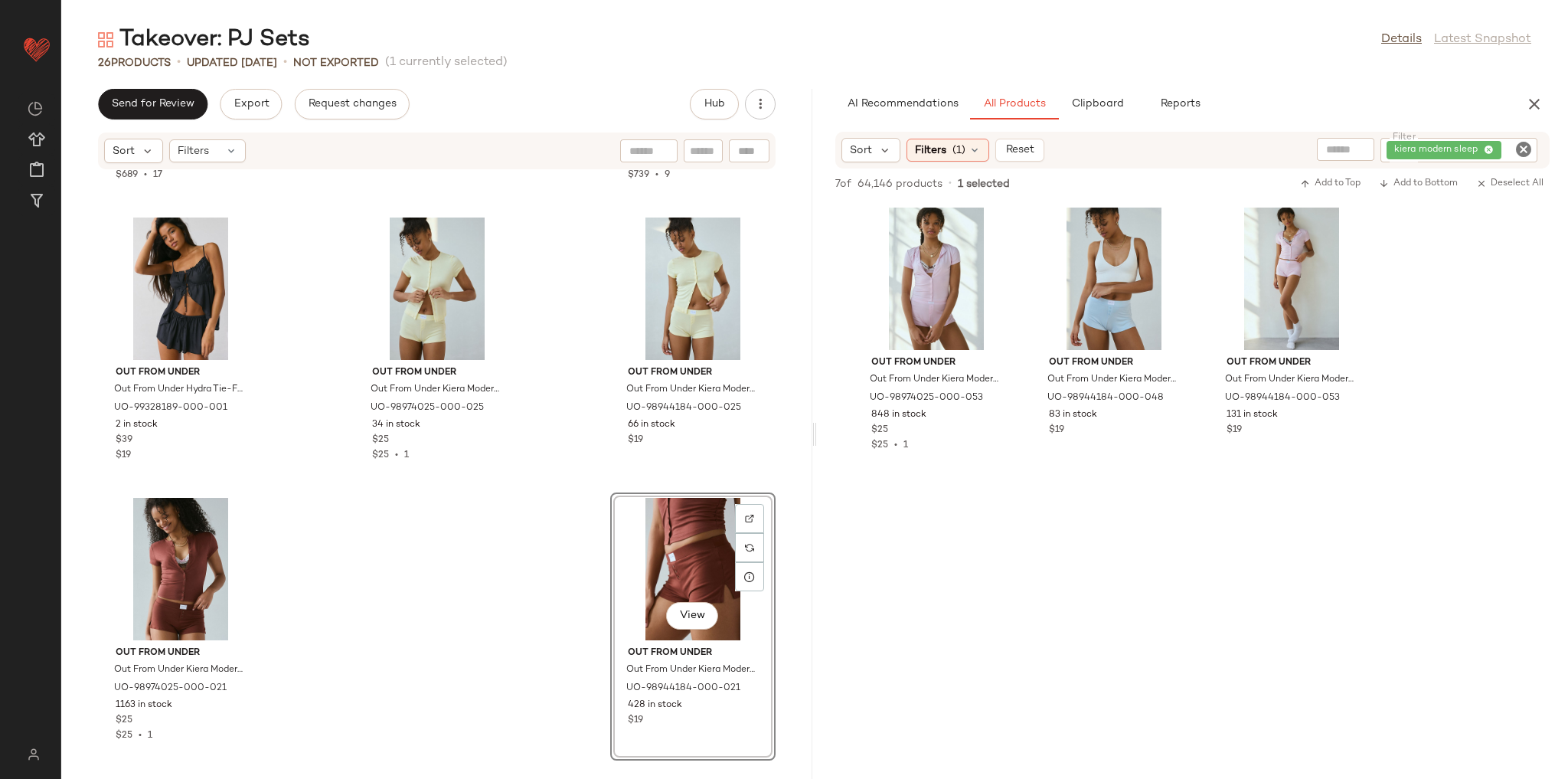
click at [536, 571] on div "SET Out From Under Out From Under Sweet Nothings Tie-Front Bow Babydoll Tank To…" at bounding box center [436, 465] width 751 height 590
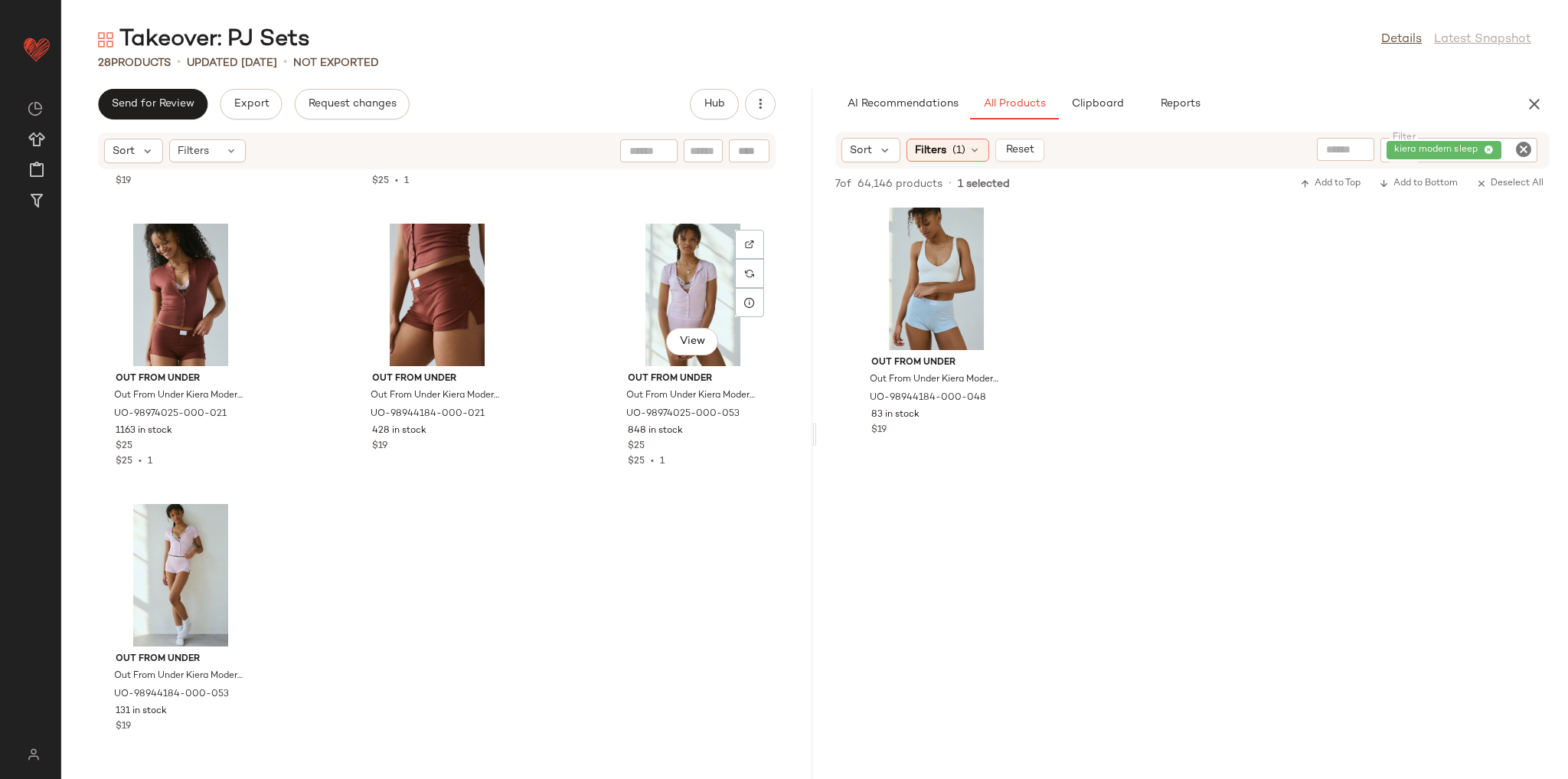
scroll to position [2215, 0]
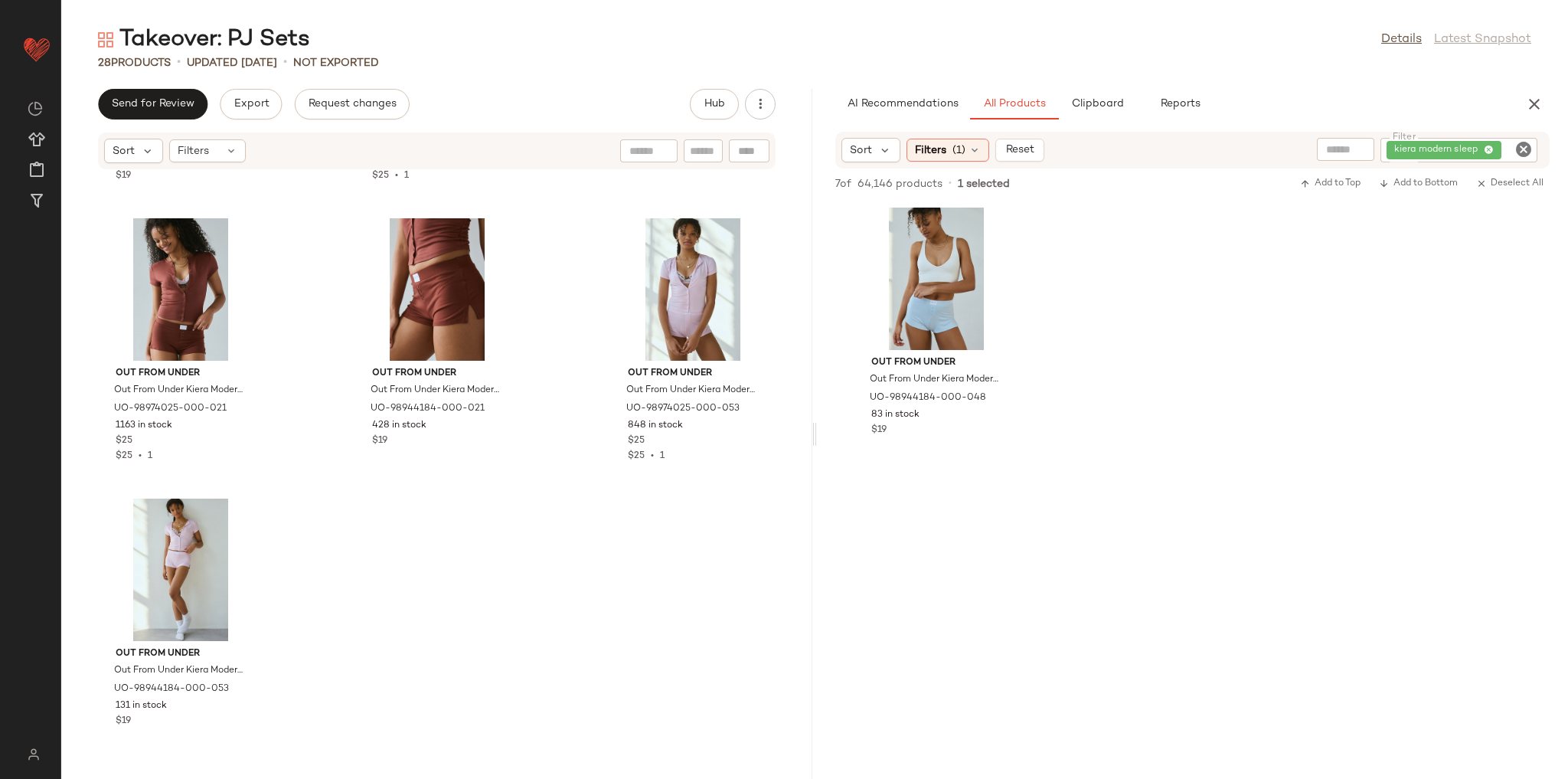
click at [1526, 146] on icon "Clear Filter" at bounding box center [1524, 150] width 19 height 19
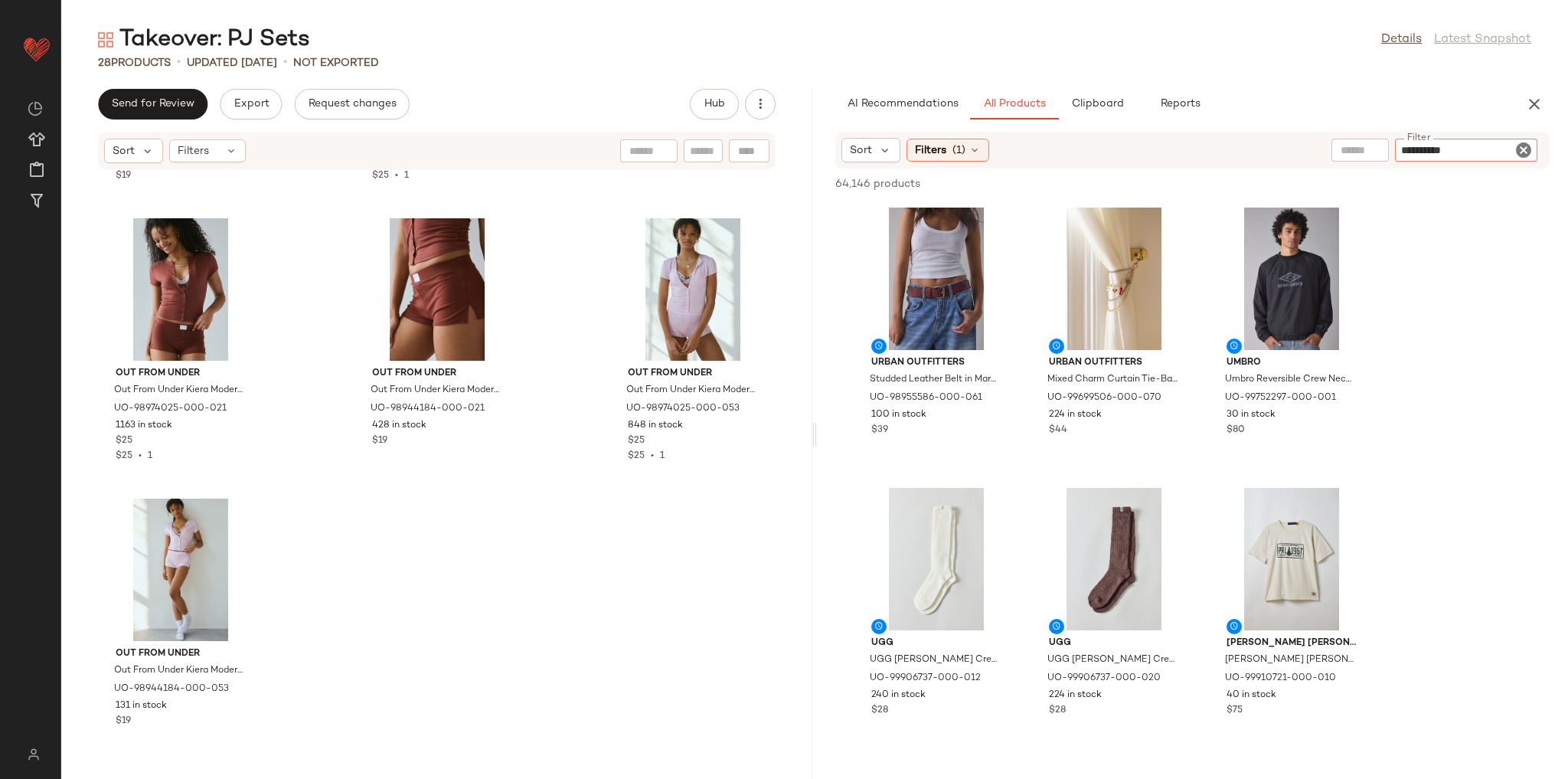
type input "**********"
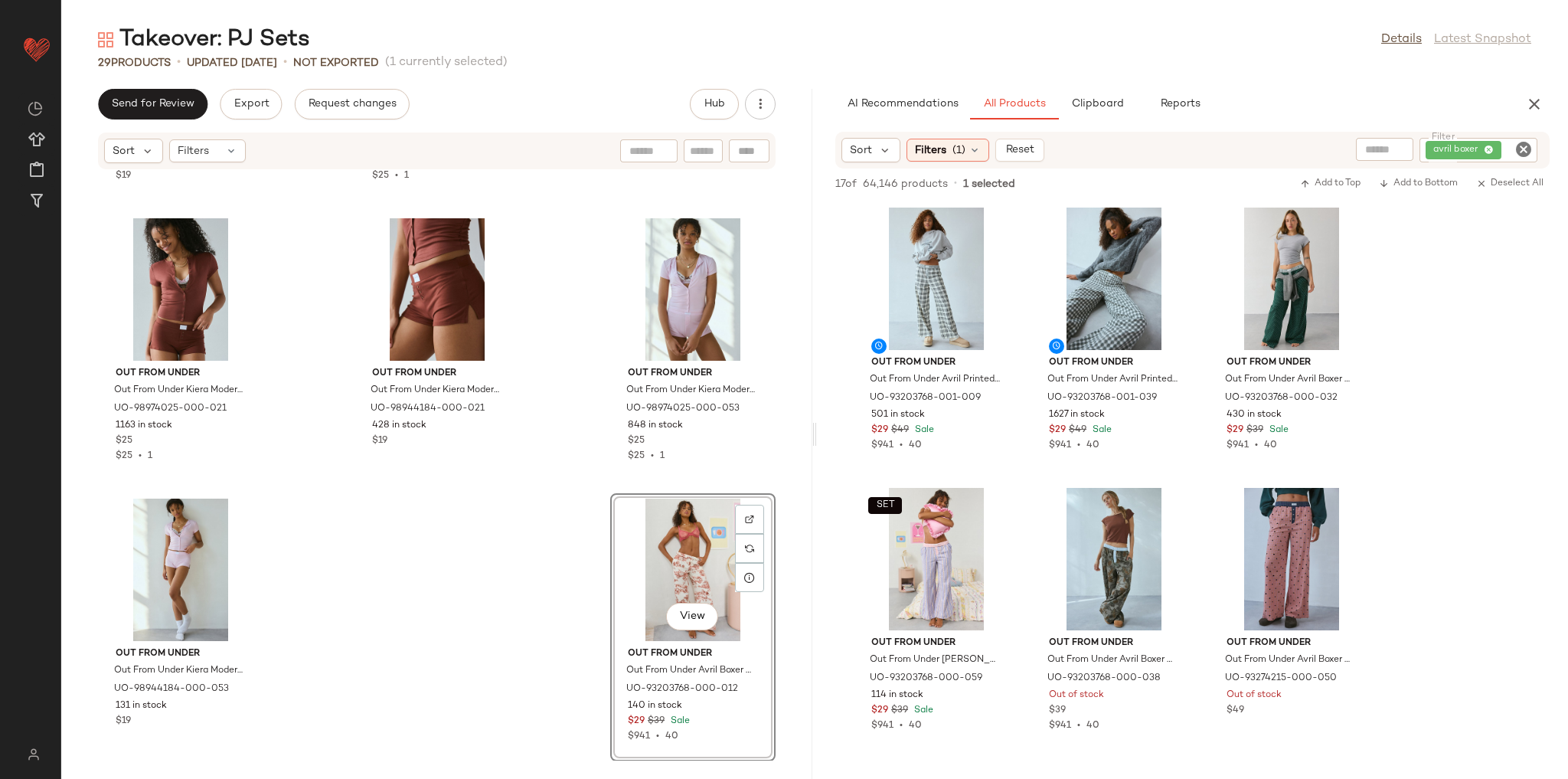
click at [775, 487] on div "Out From Under Out From Under Hydra Tie-Front Flyaway Cami & Micro Short Set in…" at bounding box center [436, 465] width 751 height 590
click at [1523, 154] on icon "Clear Filter" at bounding box center [1524, 150] width 19 height 19
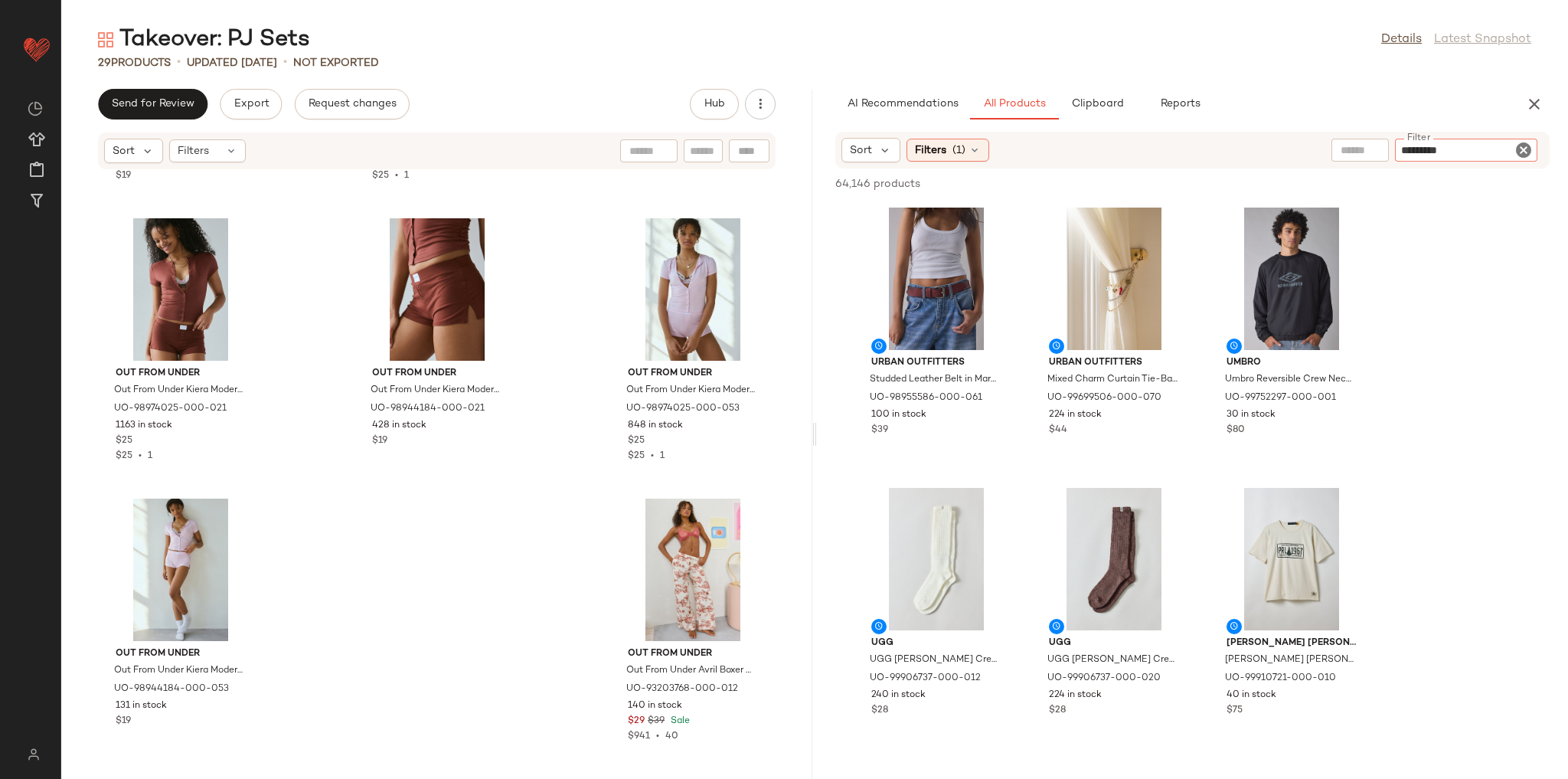
type input "**********"
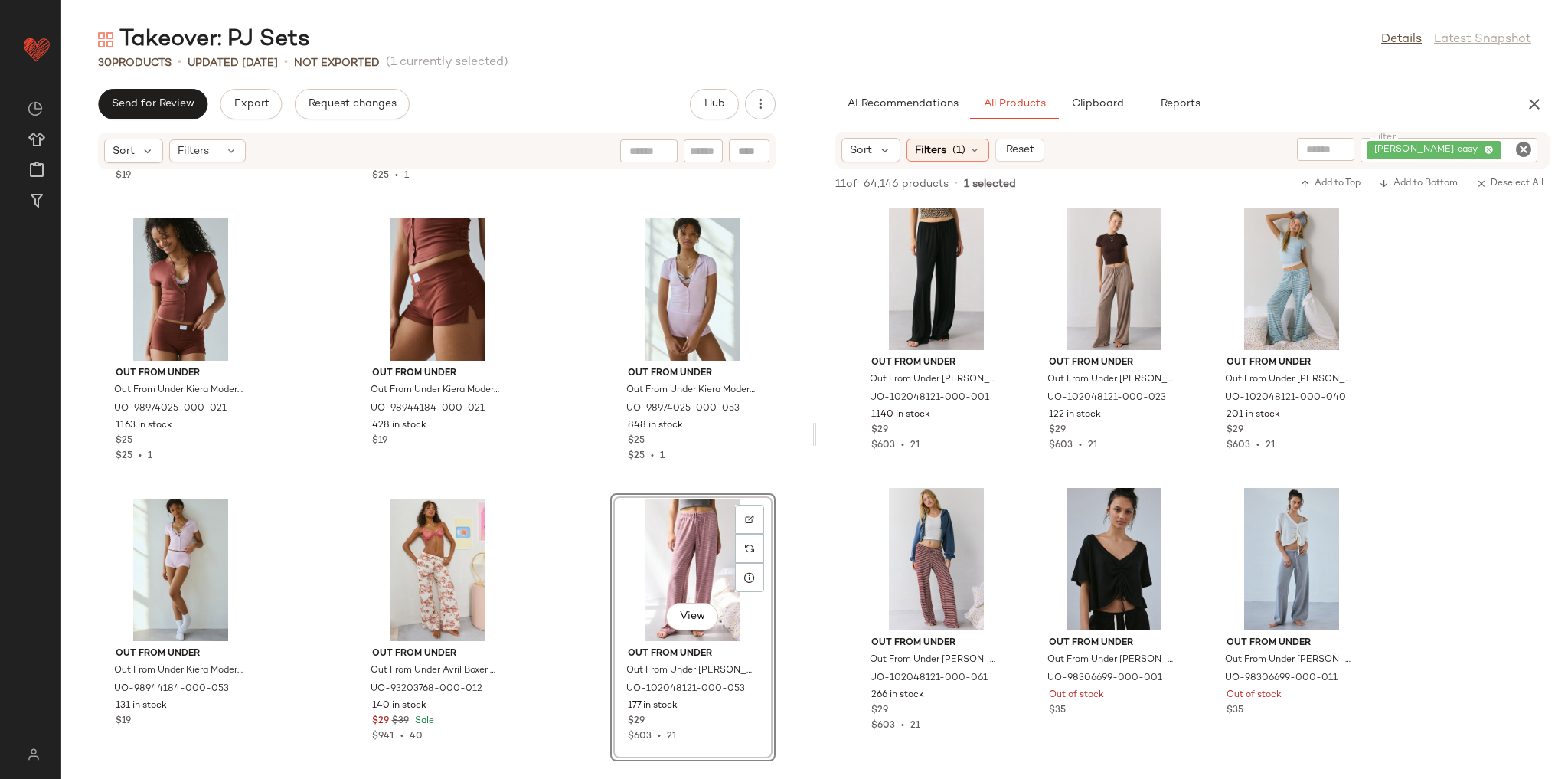
click at [778, 483] on div "Out From Under Out From Under Hydra Tie-Front Flyaway Cami & Micro Short Set in…" at bounding box center [436, 465] width 751 height 590
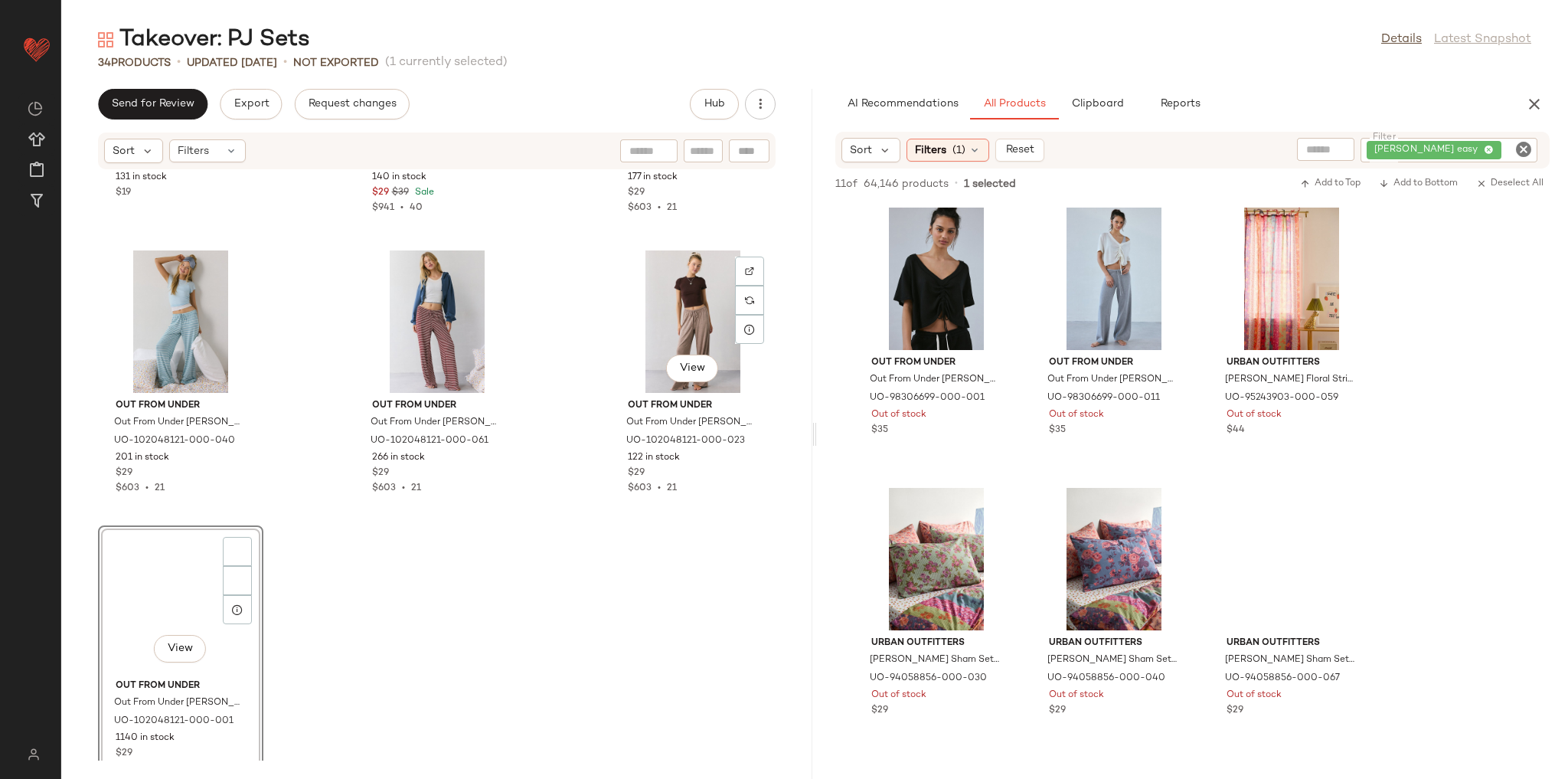
scroll to position [2776, 0]
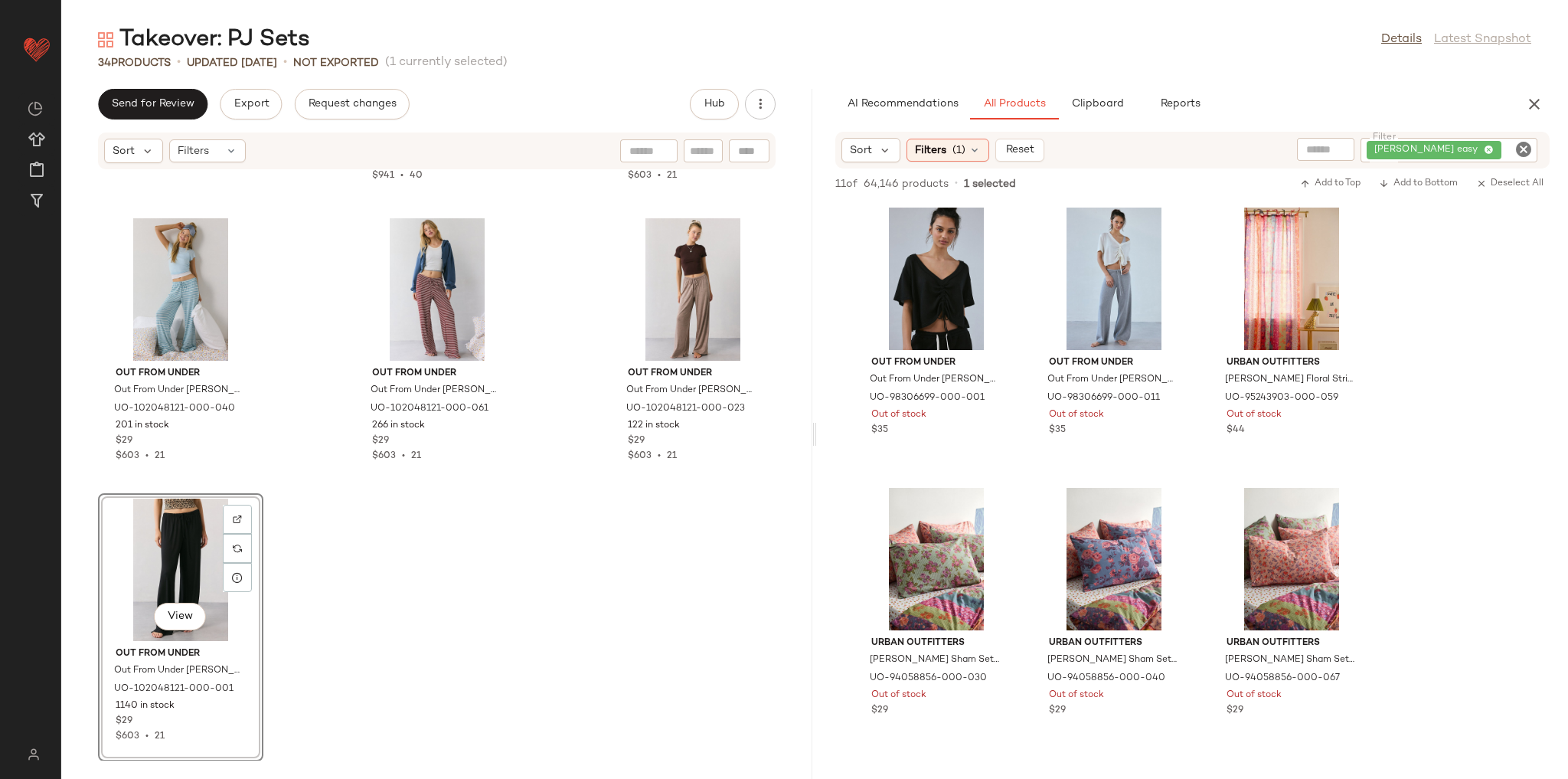
click at [1519, 145] on icon "Clear Filter" at bounding box center [1524, 150] width 19 height 19
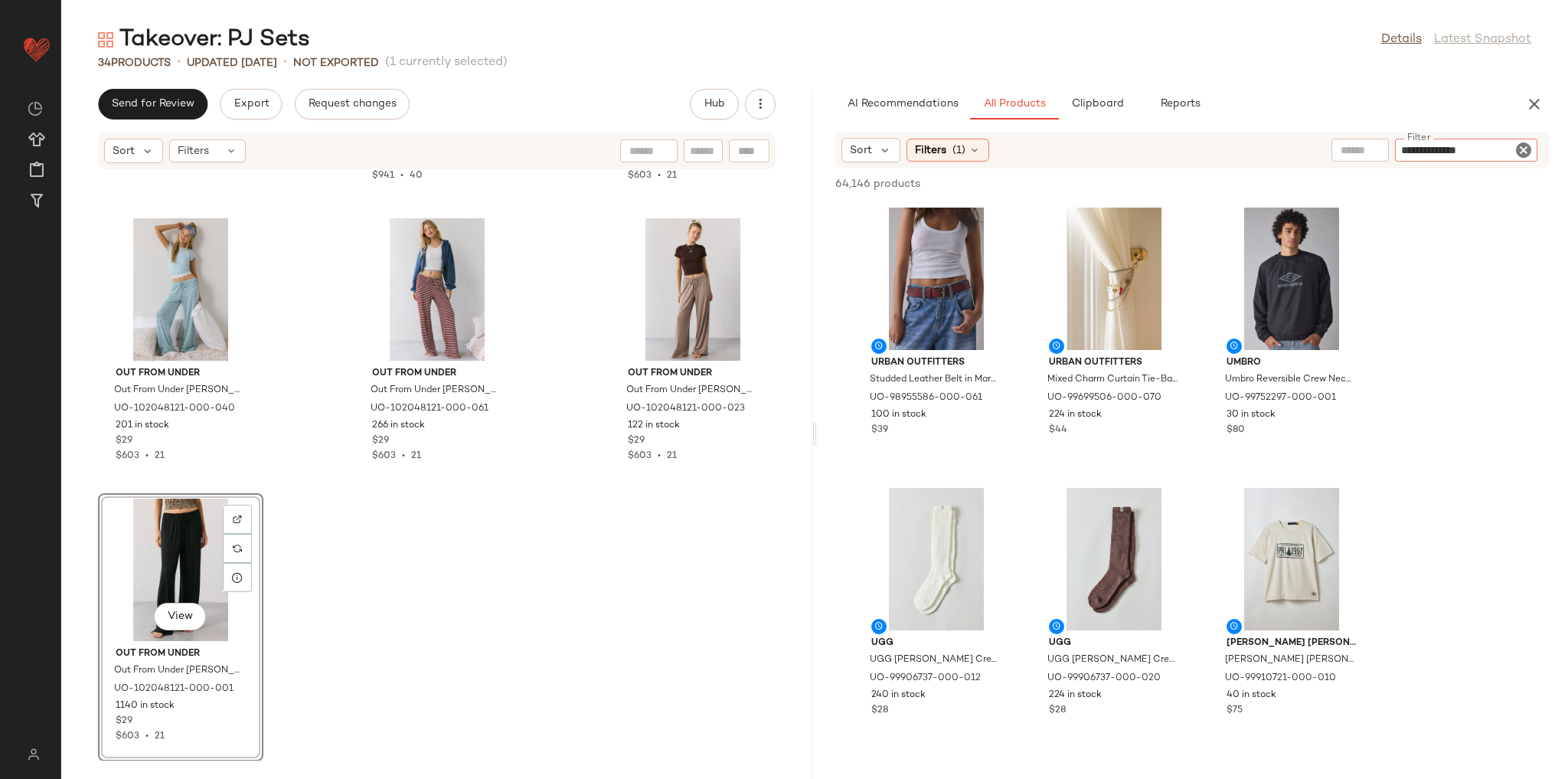
type input "**********"
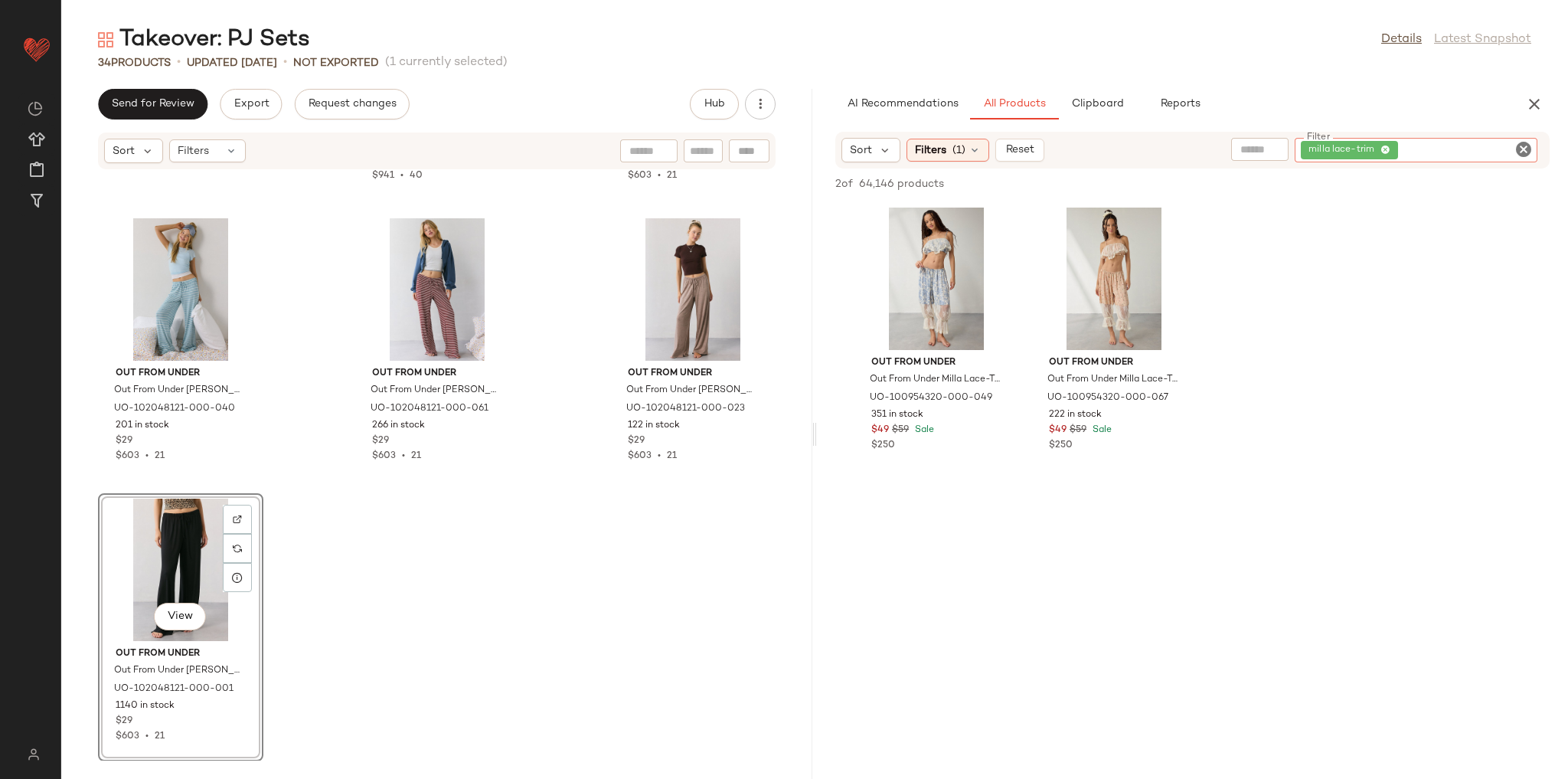
click at [1256, 515] on div at bounding box center [1192, 617] width 751 height 293
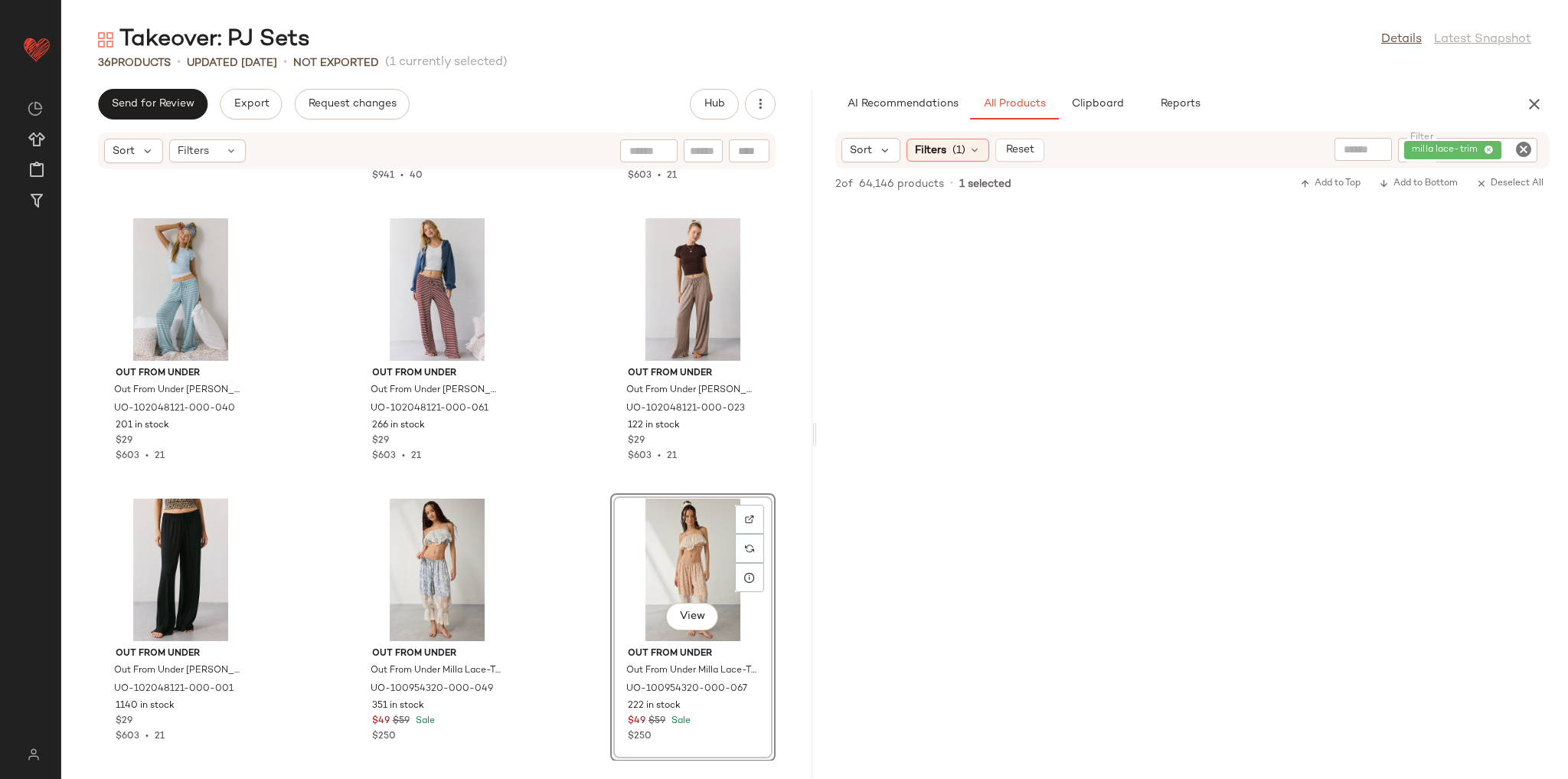
click at [527, 531] on div "Out From Under Out From Under Kiera Modern Sleep Micro Shortie in Lavender, Wom…" at bounding box center [436, 465] width 751 height 590
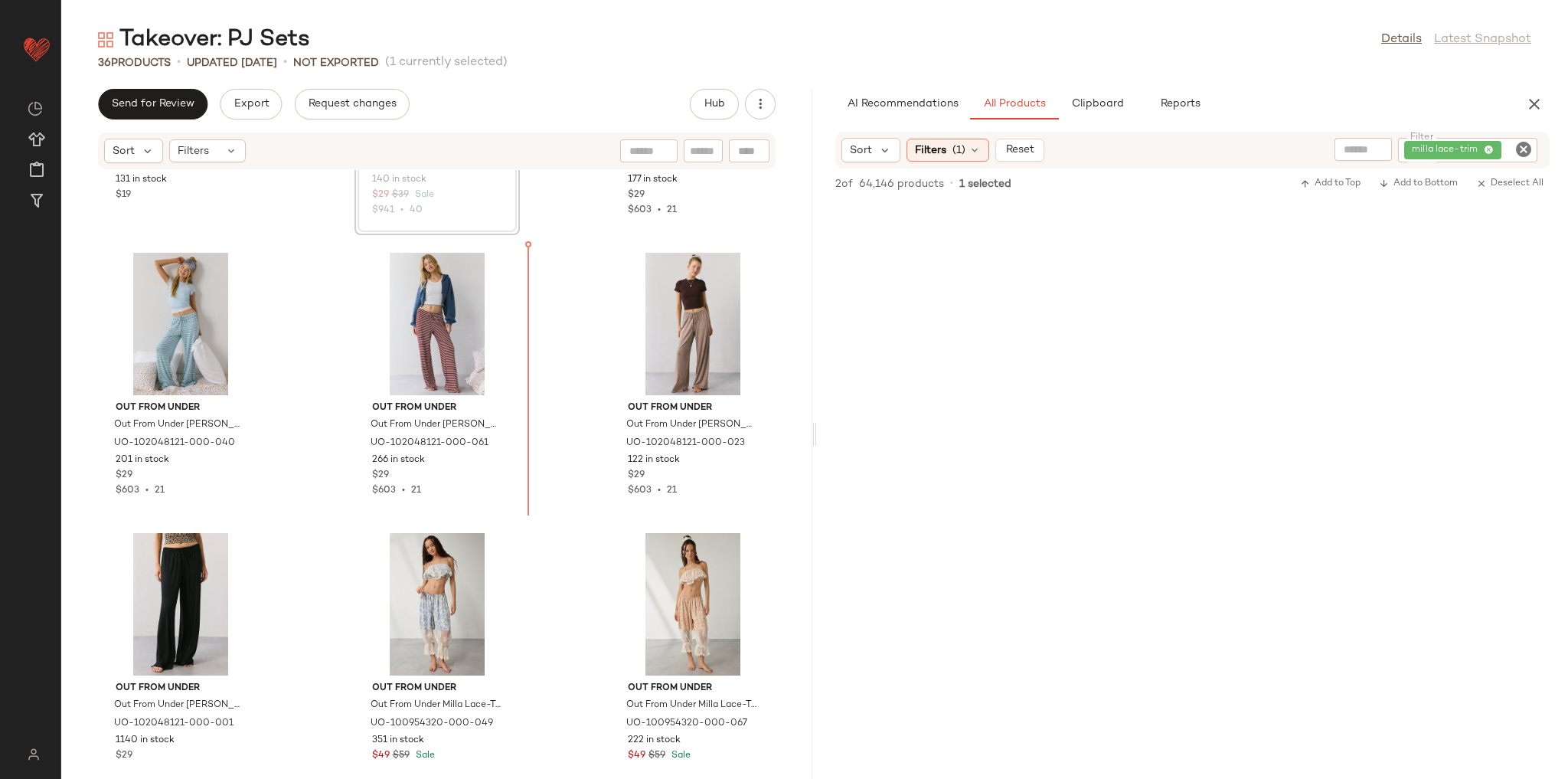
scroll to position [2776, 0]
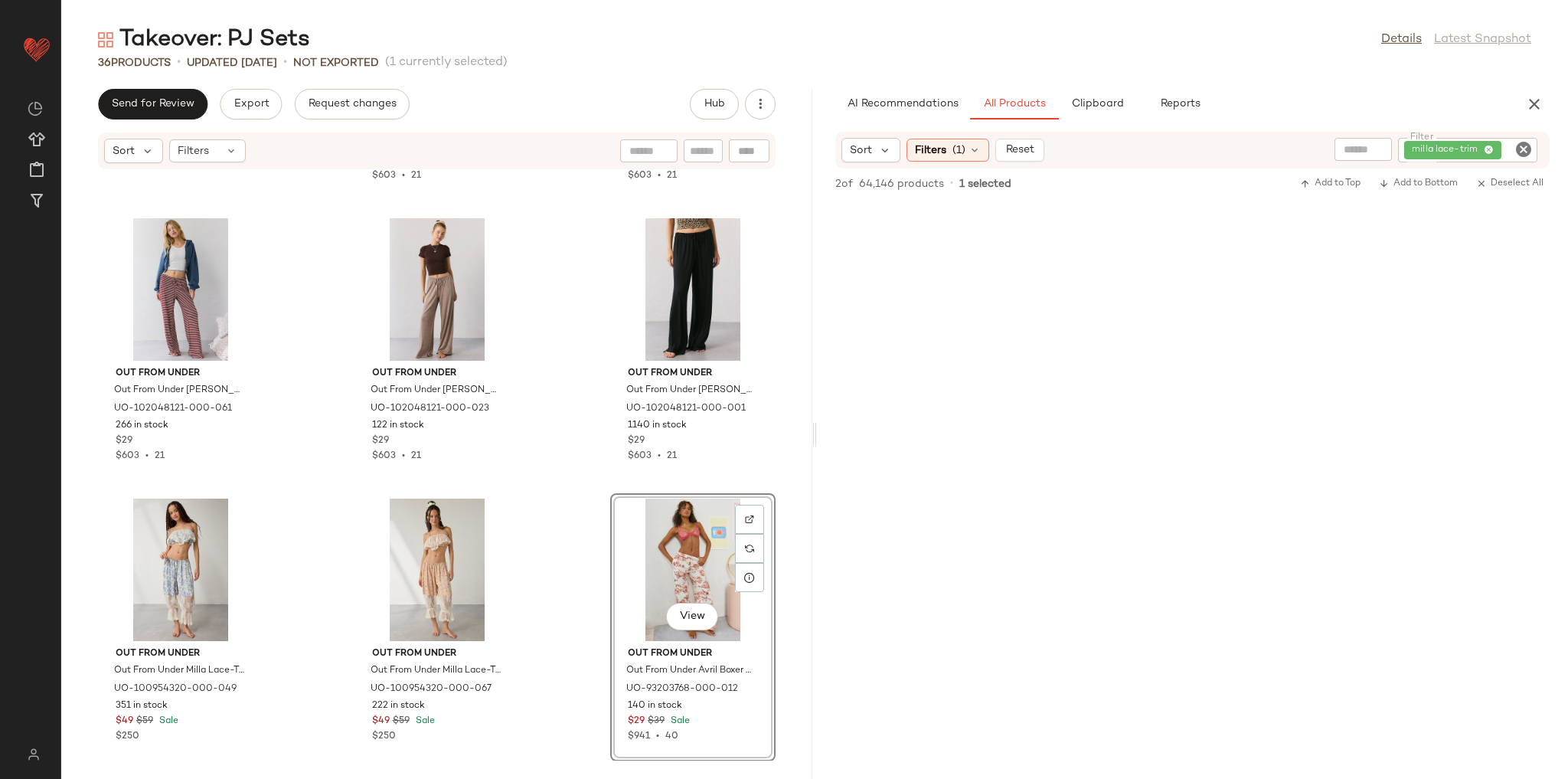
click at [549, 490] on div "Out From Under Out From Under Kiera Modern Sleep Micro Shortie in Lavender, Wom…" at bounding box center [436, 465] width 751 height 590
click at [1523, 145] on icon "Clear Filter" at bounding box center [1524, 150] width 19 height 19
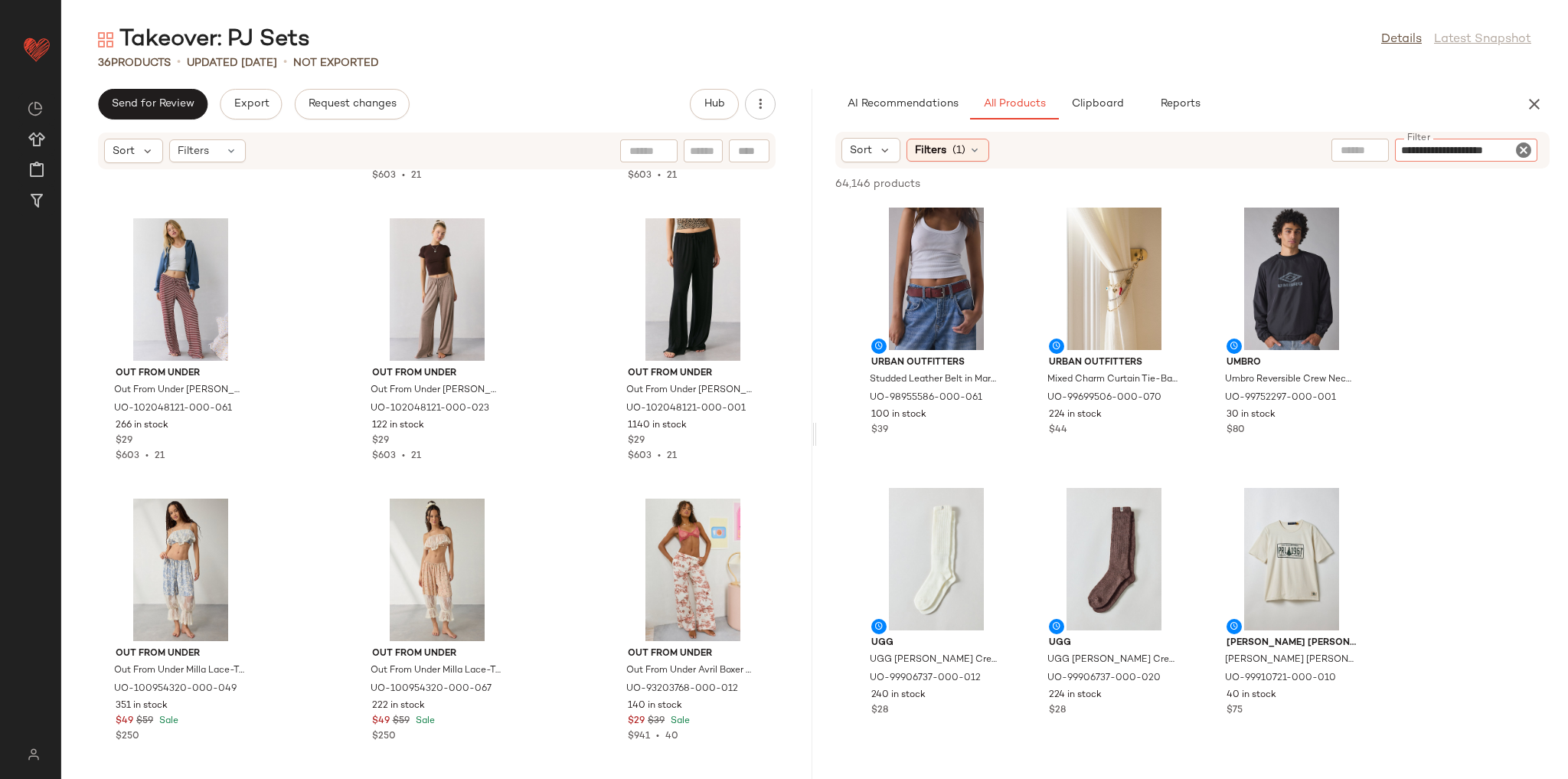
type input "**********"
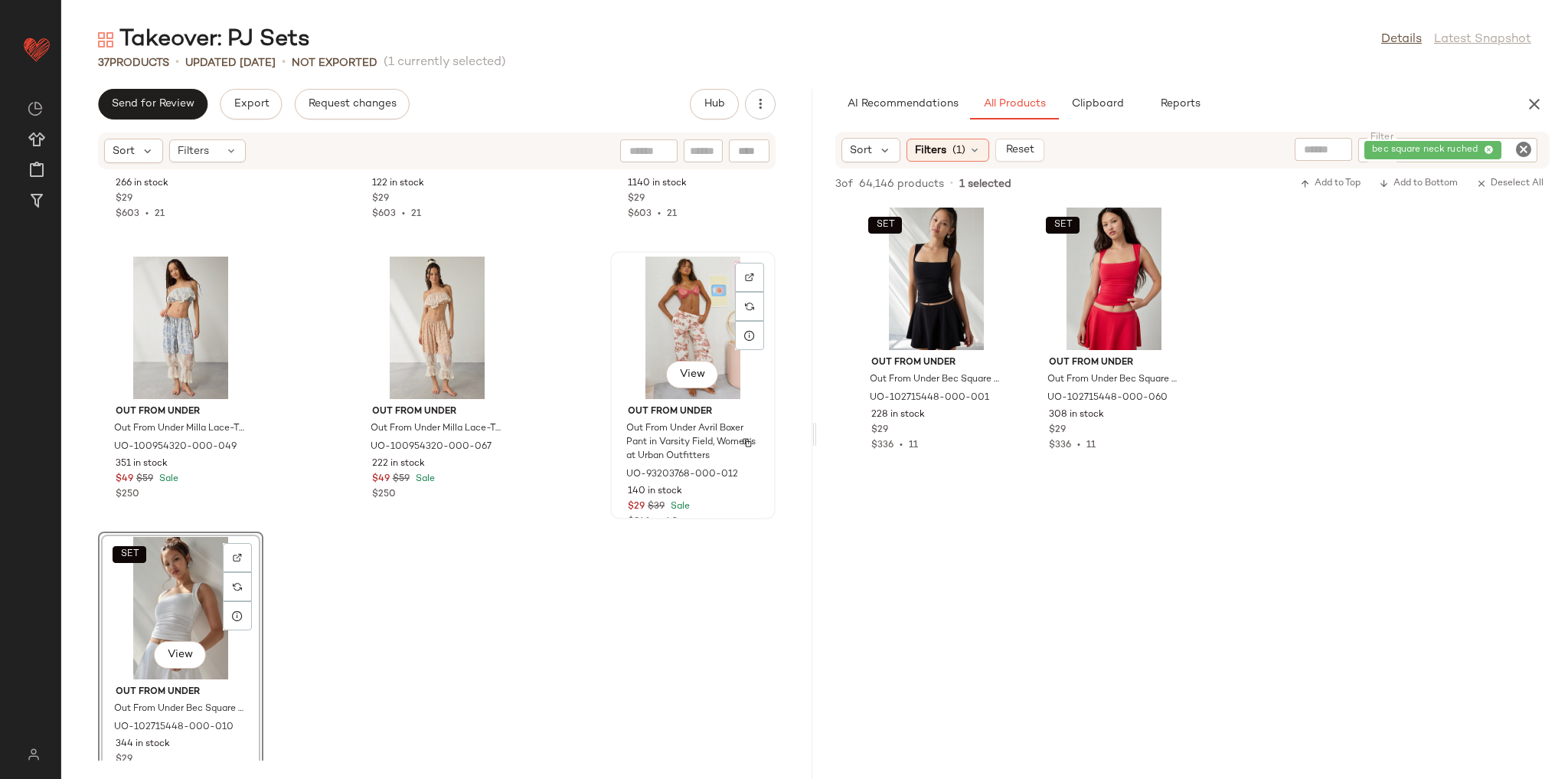
scroll to position [3058, 0]
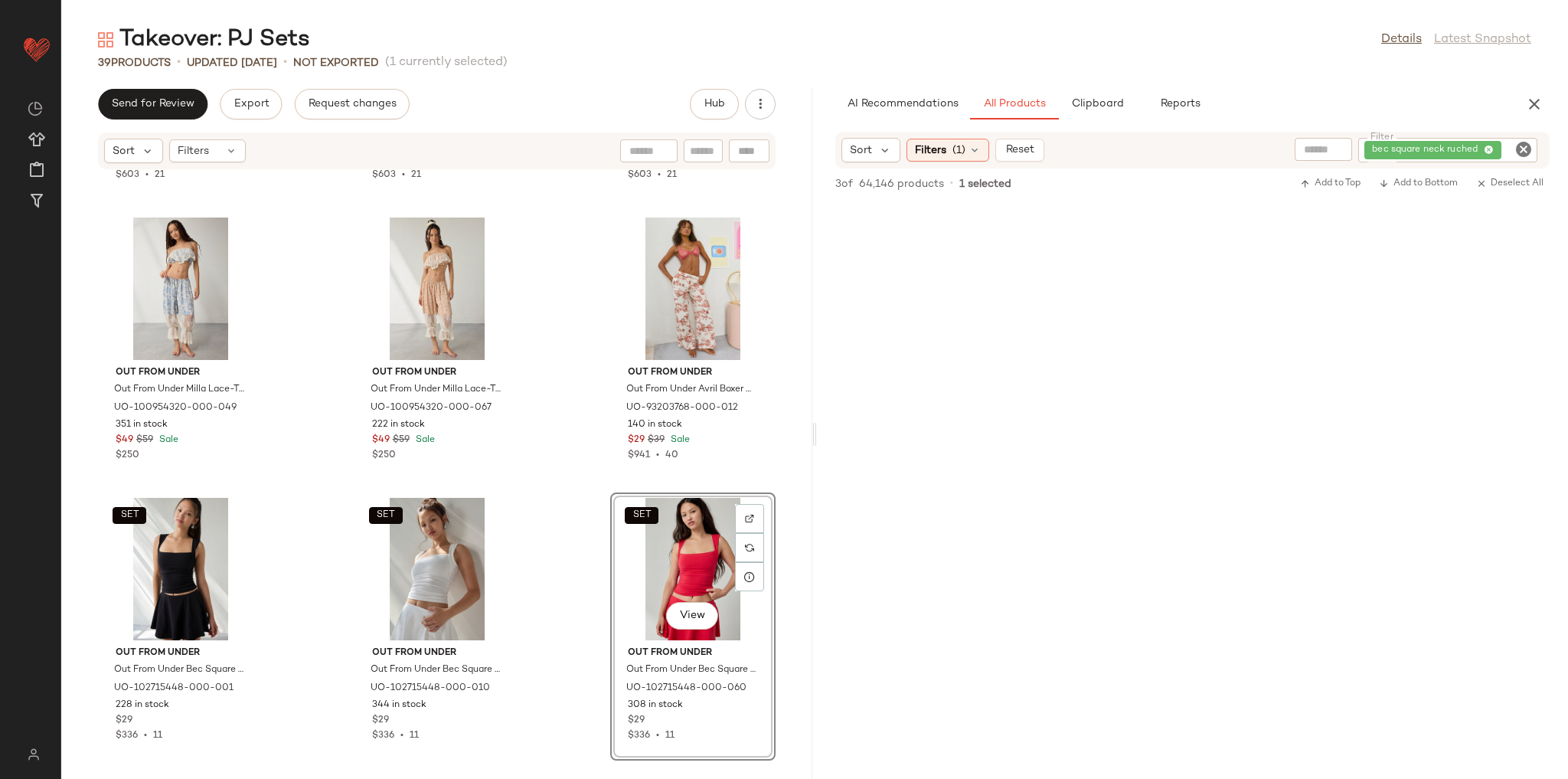
click at [557, 513] on div "Out From Under Out From Under Willa Easy Pull-On Lounge Pant in Maroon Stripe, …" at bounding box center [436, 465] width 751 height 590
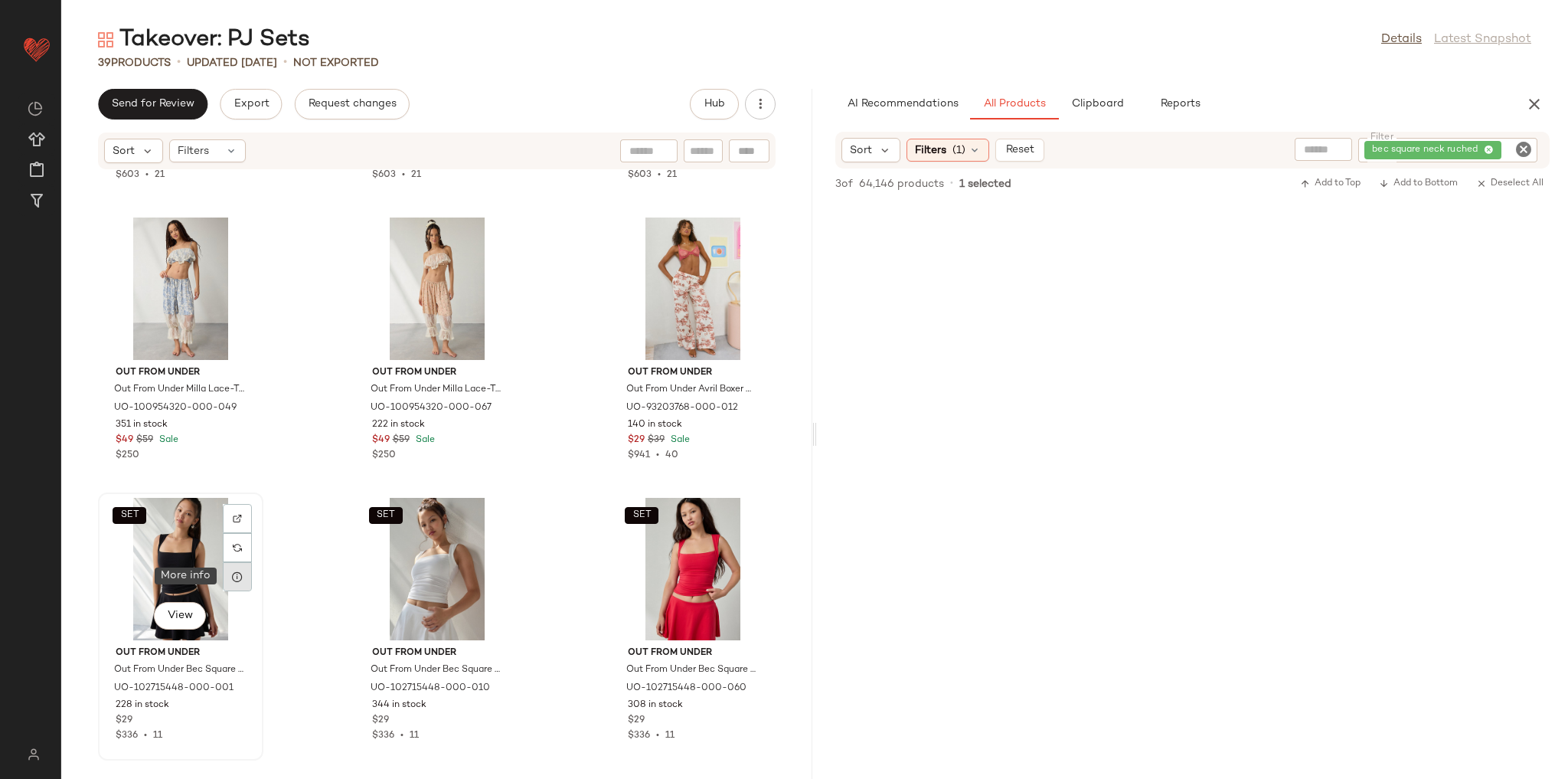
click at [234, 569] on div at bounding box center [238, 577] width 29 height 29
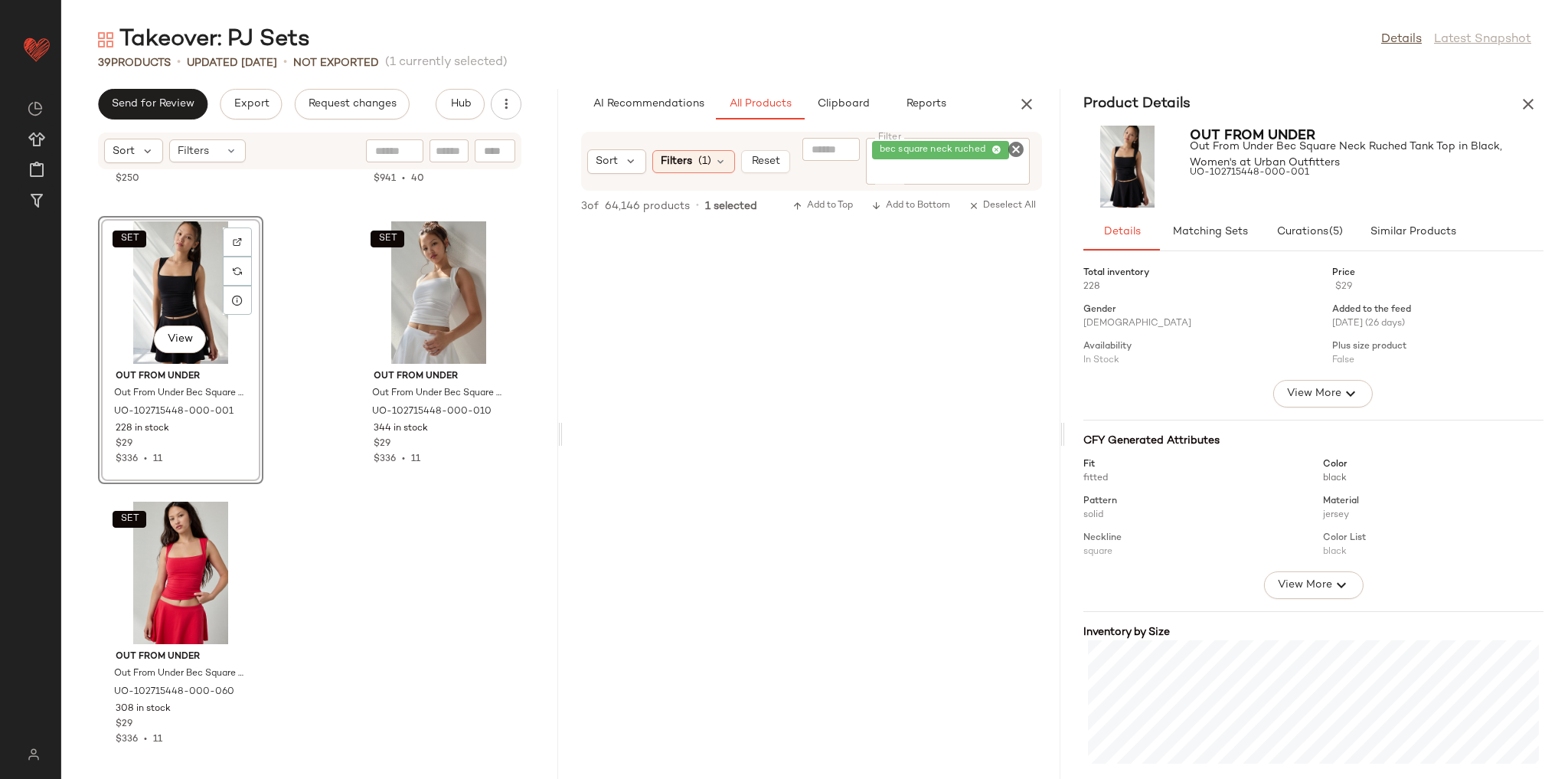
scroll to position [5020, 0]
click at [1195, 231] on span "Matching Sets" at bounding box center [1210, 232] width 76 height 12
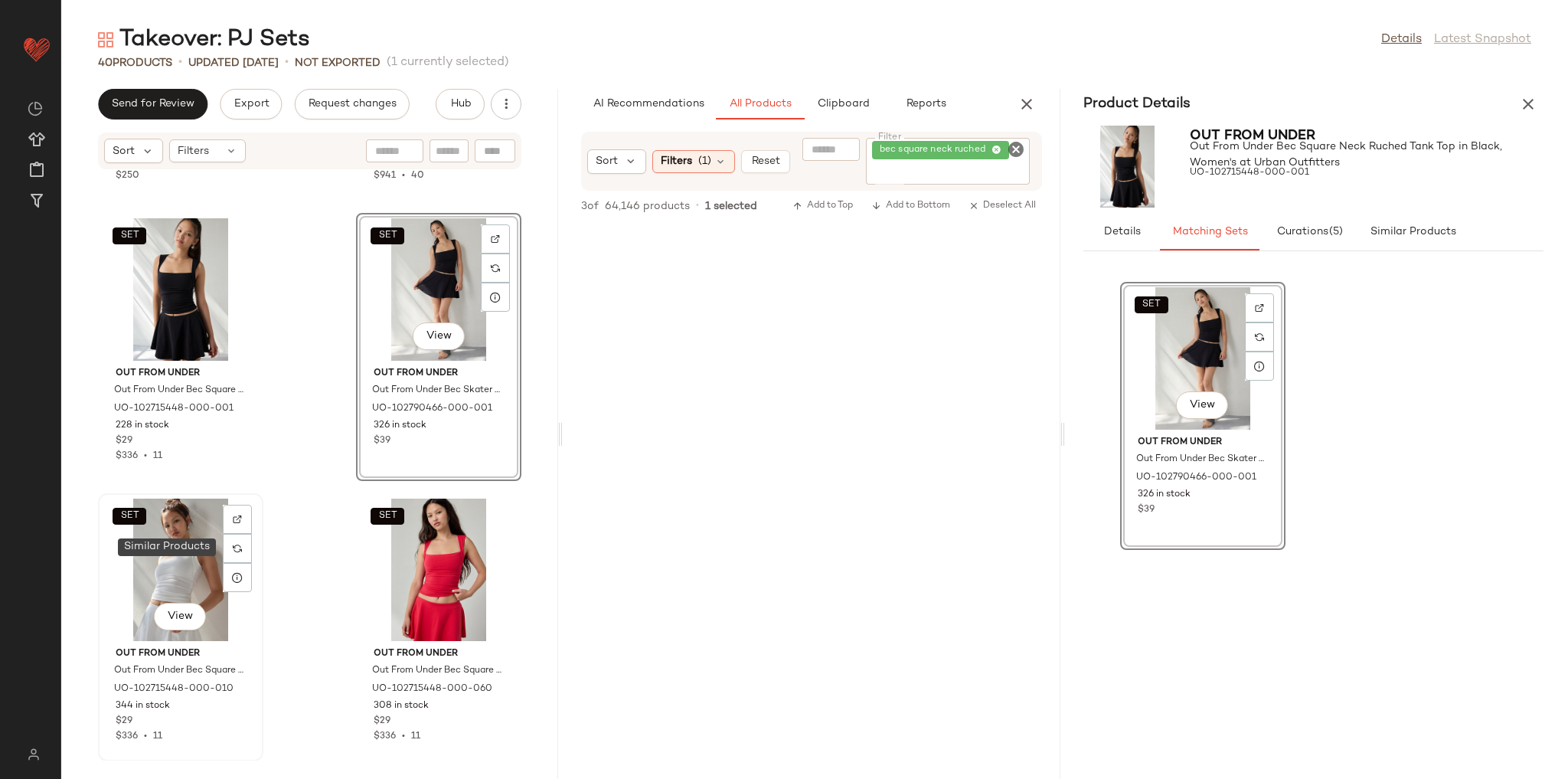
click at [162, 549] on div "SET View" at bounding box center [180, 570] width 155 height 142
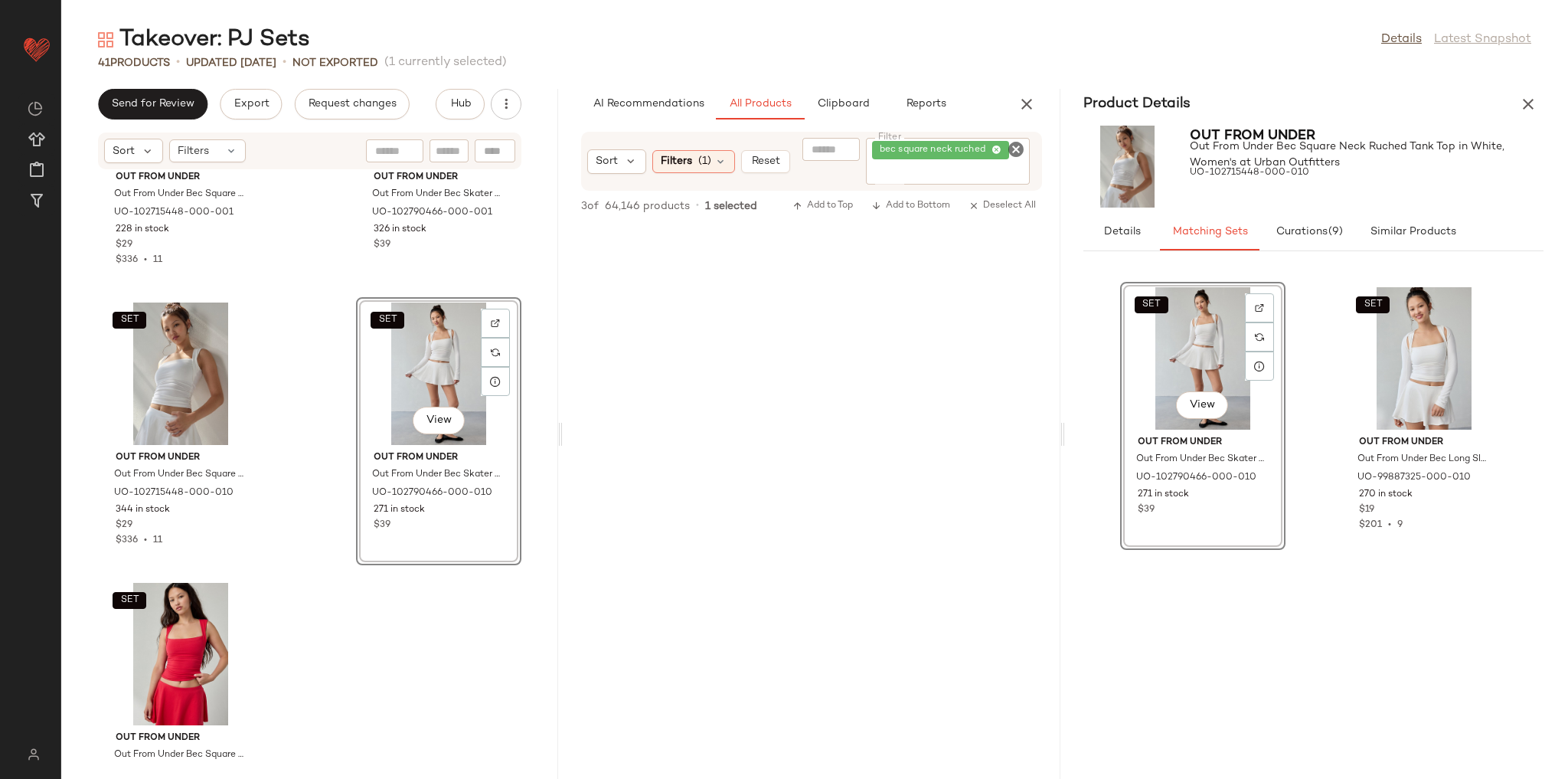
scroll to position [5264, 0]
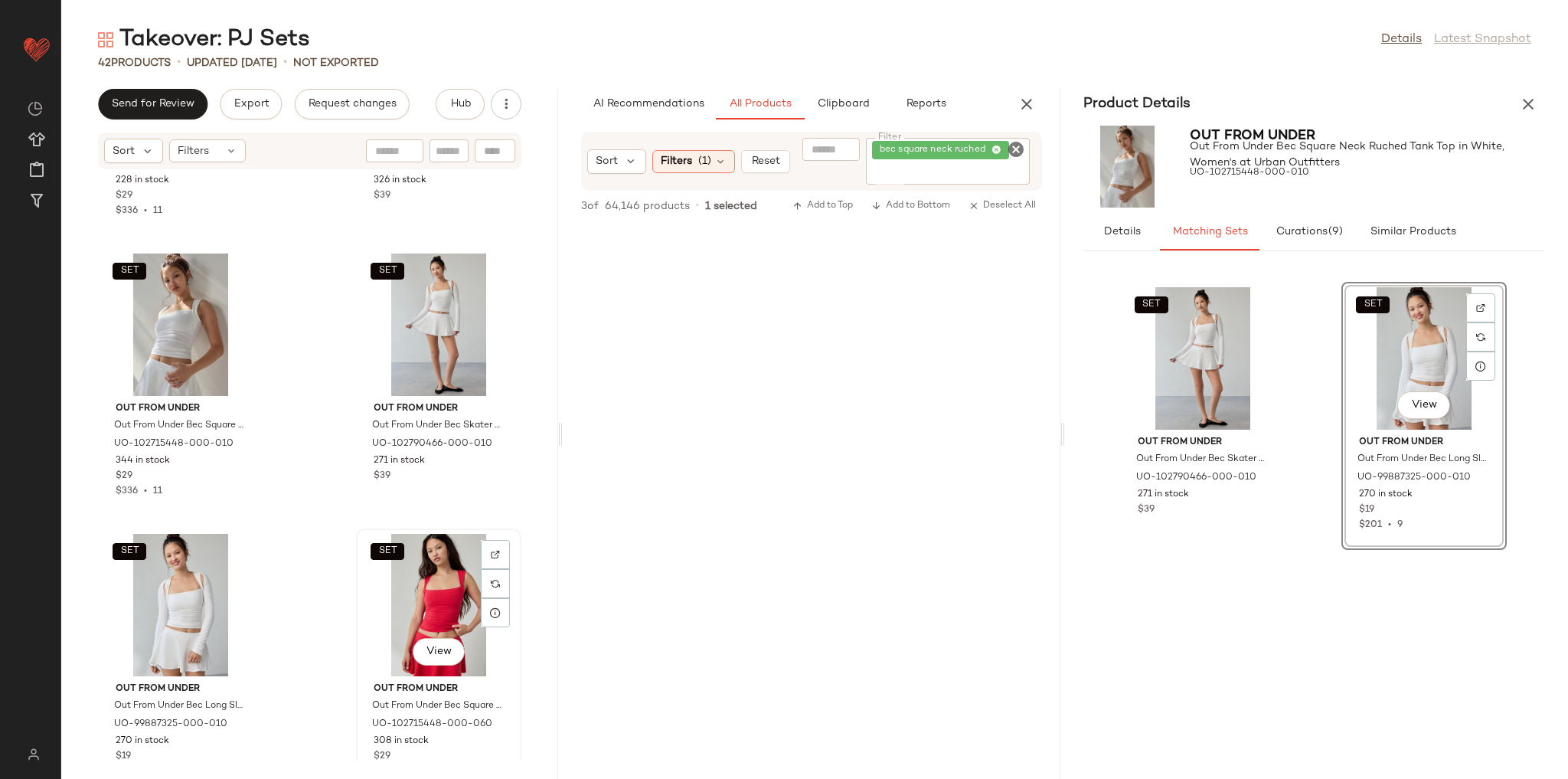
click at [430, 551] on div "SET View" at bounding box center [439, 605] width 155 height 142
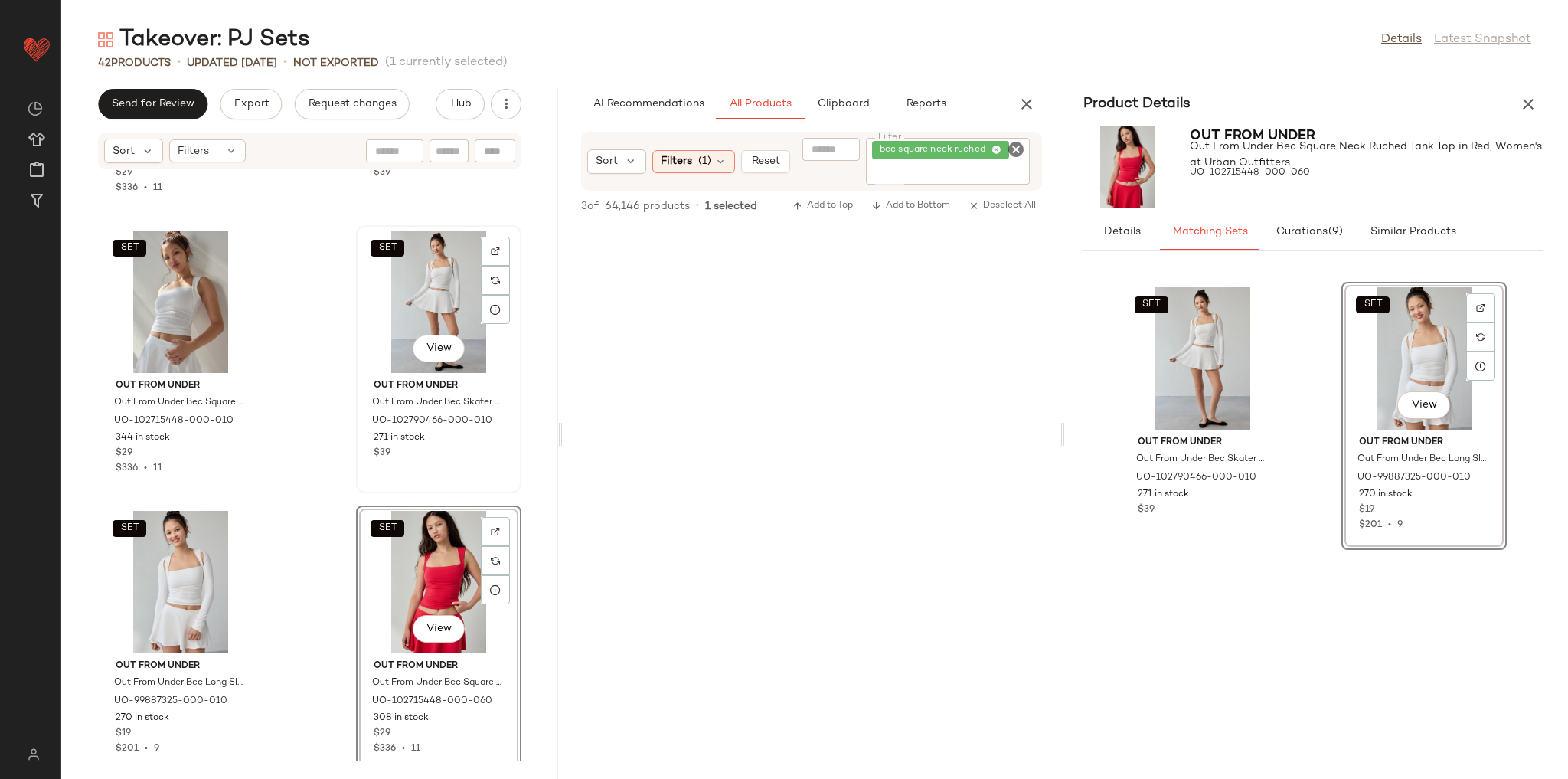
scroll to position [5301, 0]
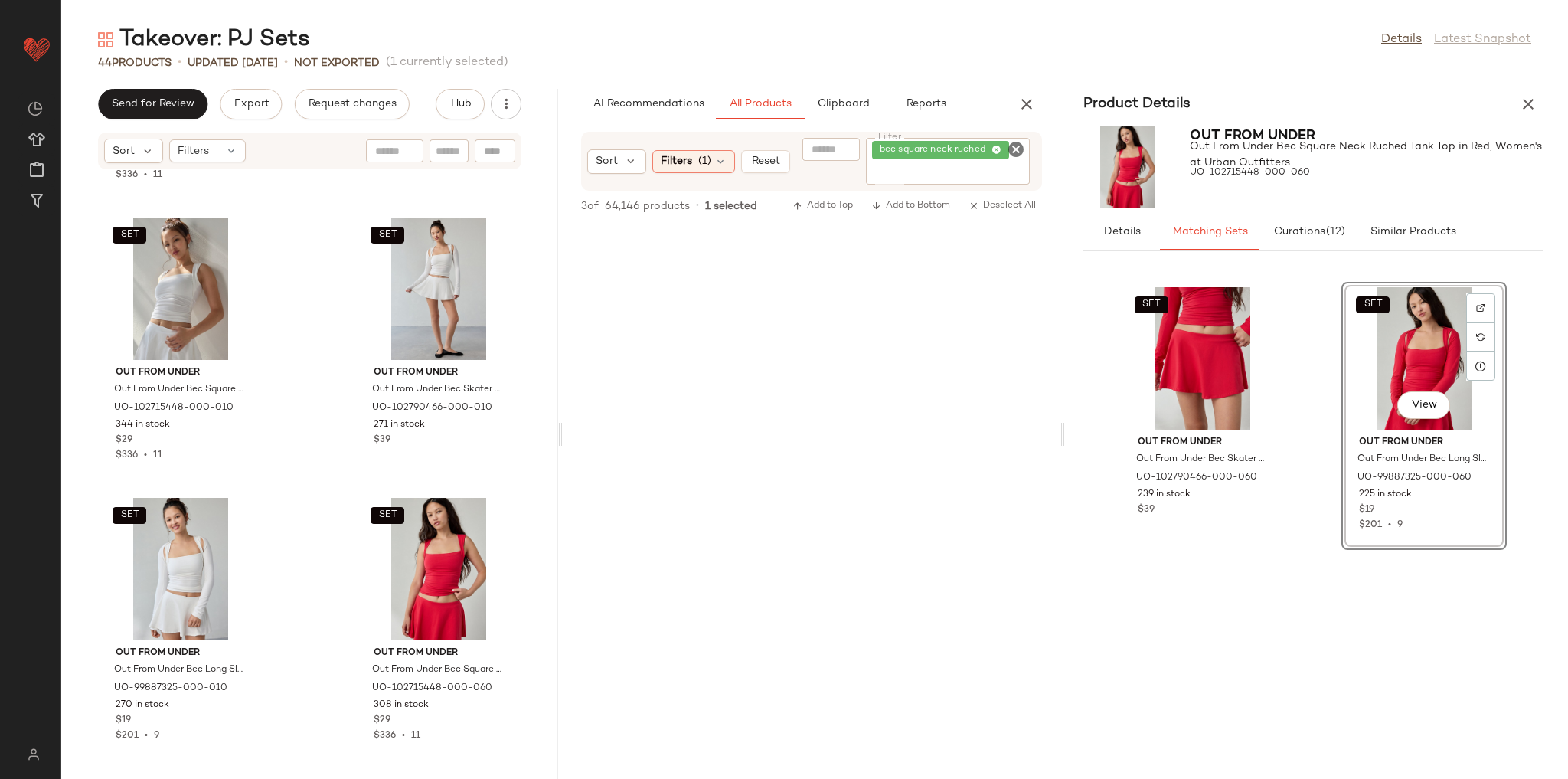
click at [518, 451] on div "SET Out From Under Out From Under Bec Square Neck Ruched Tank Top in Black, Wom…" at bounding box center [309, 465] width 497 height 590
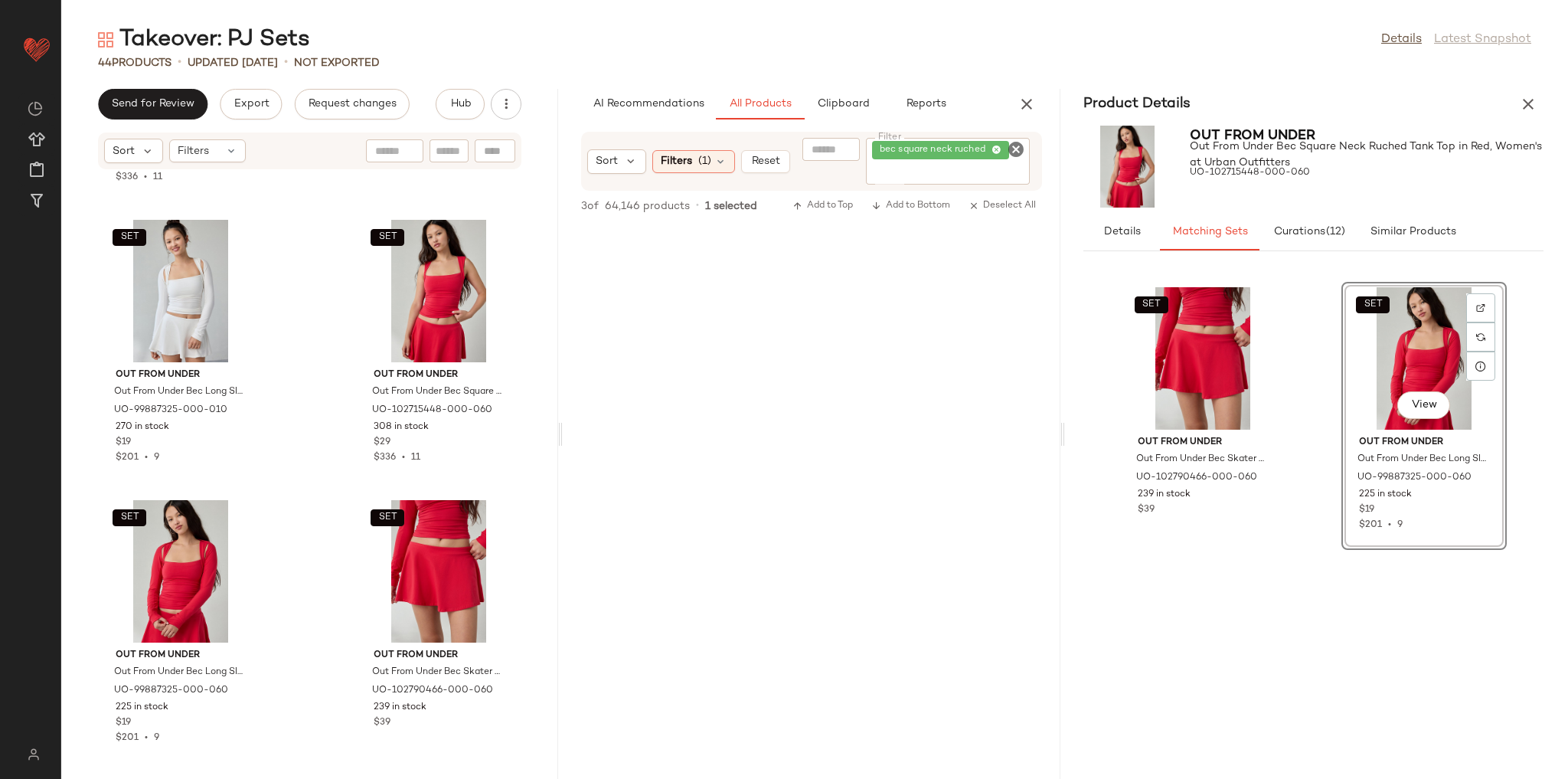
scroll to position [5581, 0]
click at [1529, 104] on icon "button" at bounding box center [1528, 104] width 19 height 19
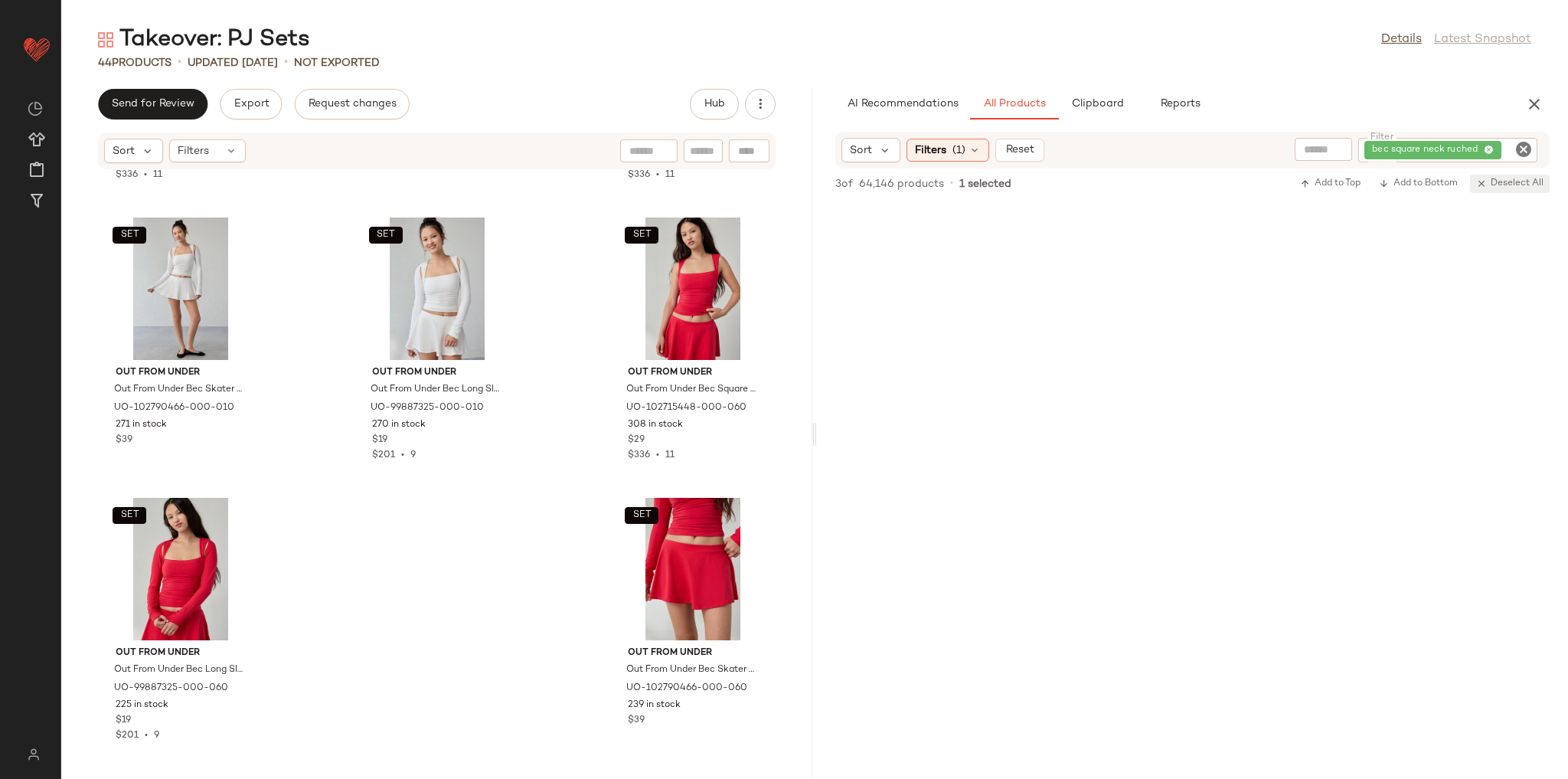
scroll to position [3365, 0]
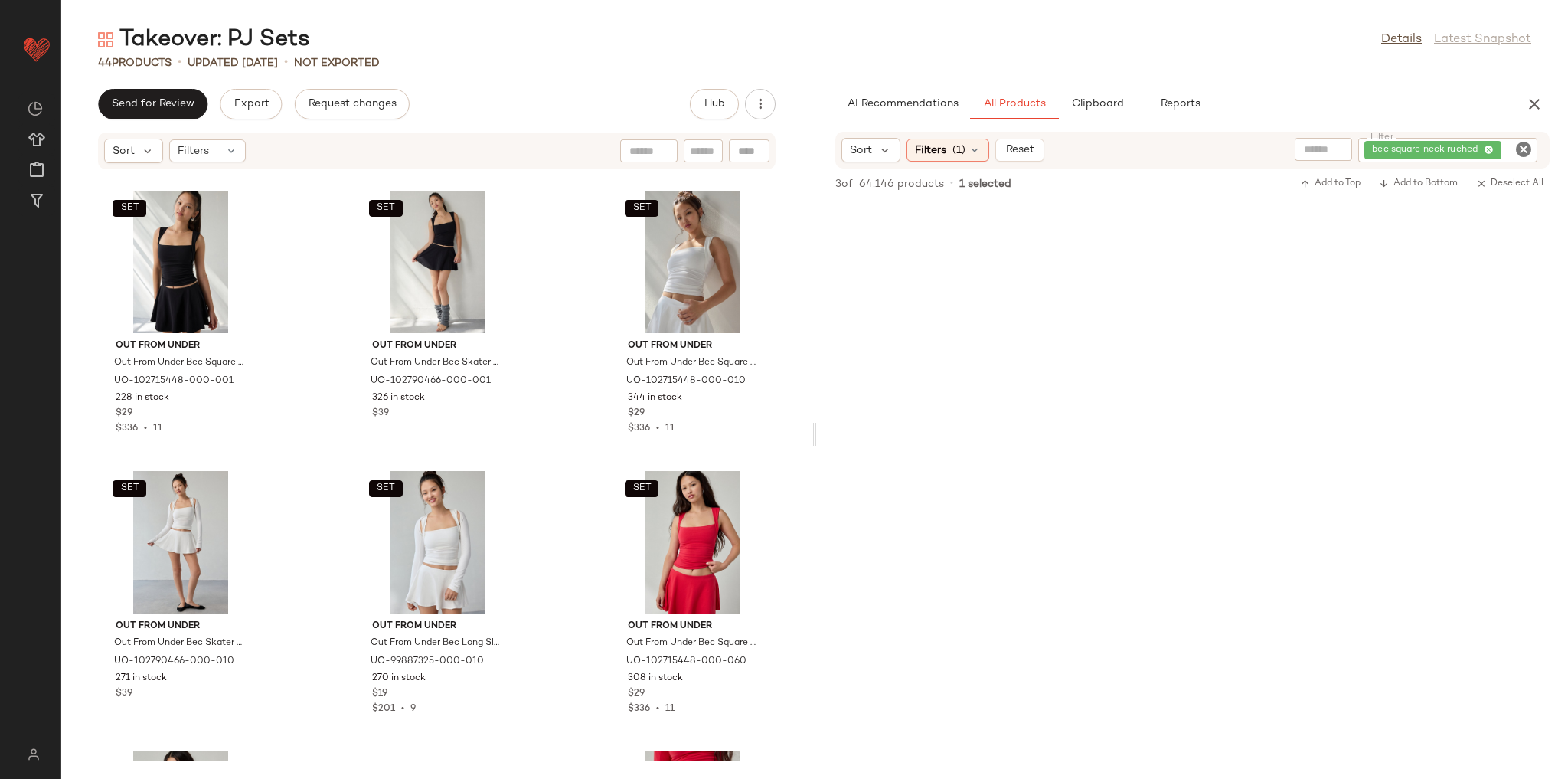
click at [1528, 149] on icon "Clear Filter" at bounding box center [1524, 150] width 19 height 19
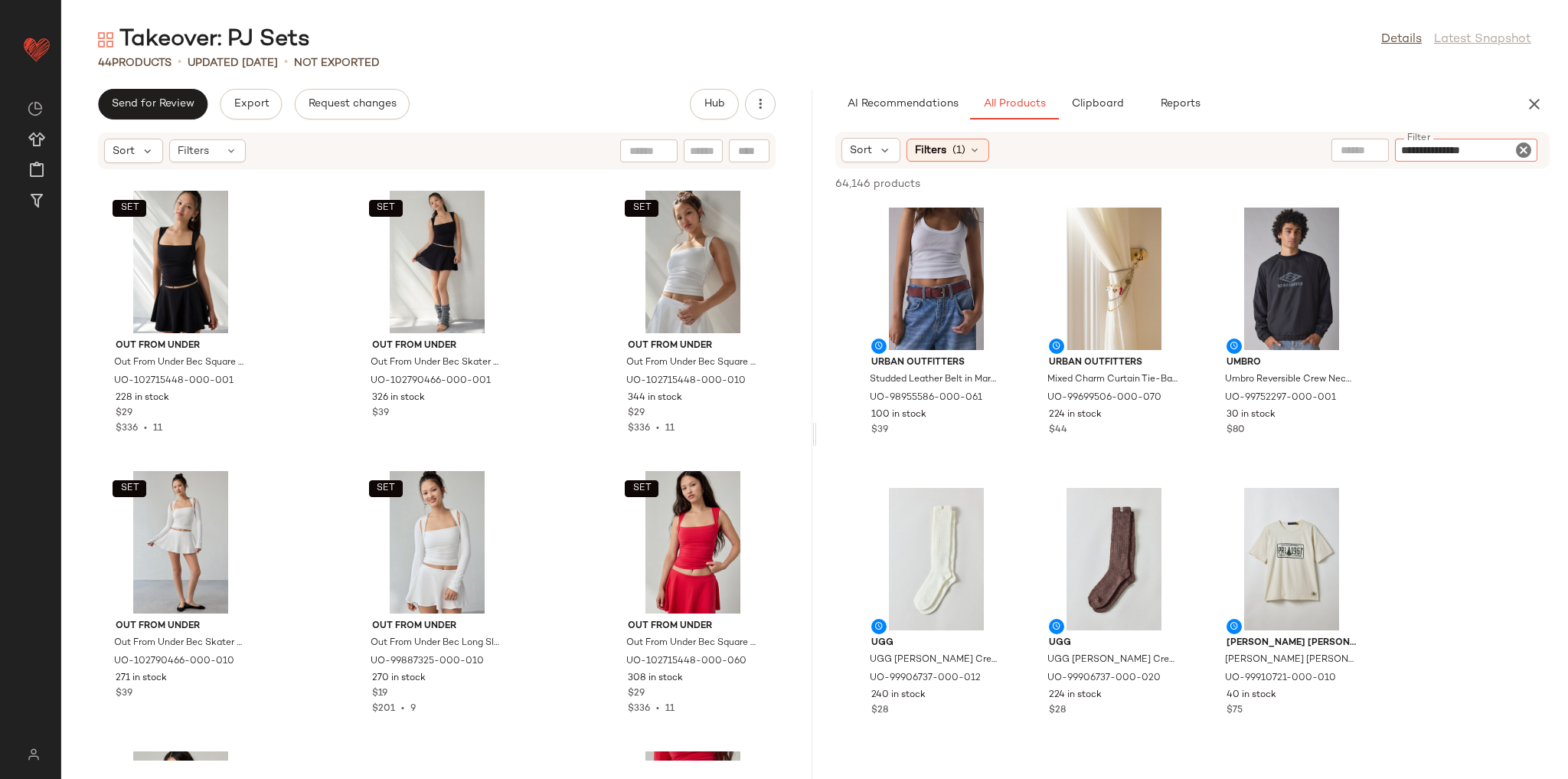
type input "**********"
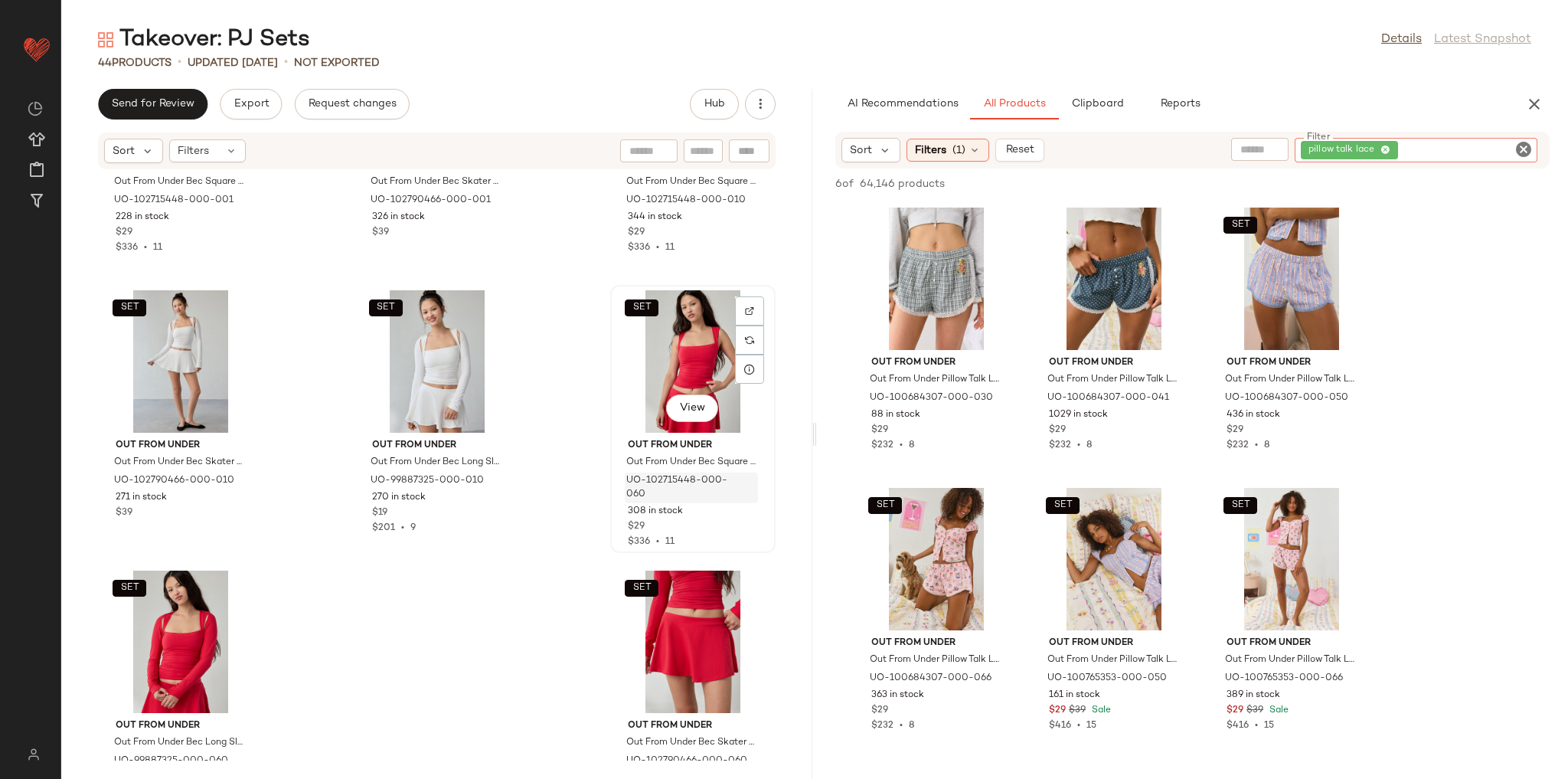
scroll to position [3618, 0]
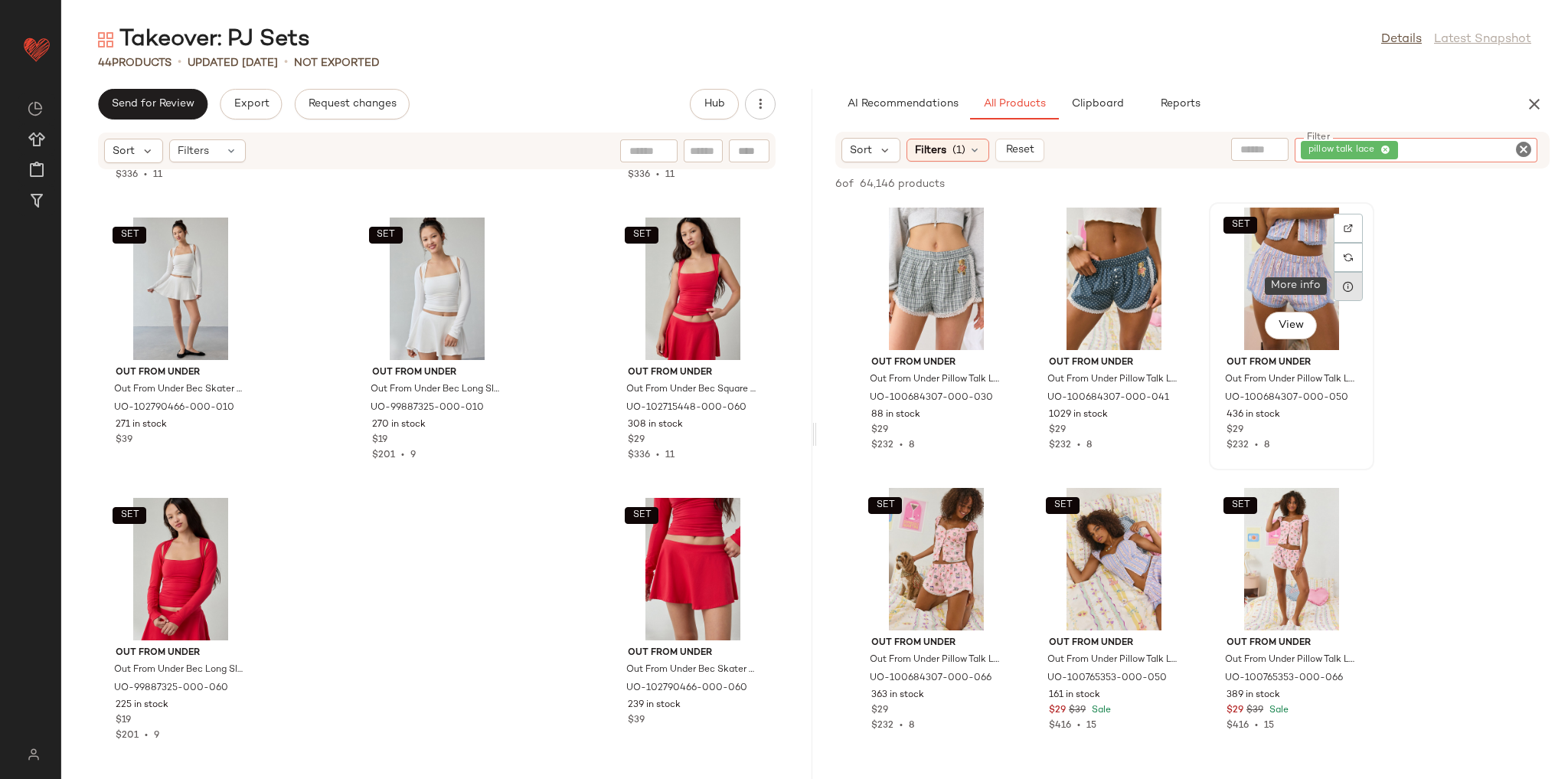
click at [1338, 293] on div at bounding box center [1348, 287] width 29 height 29
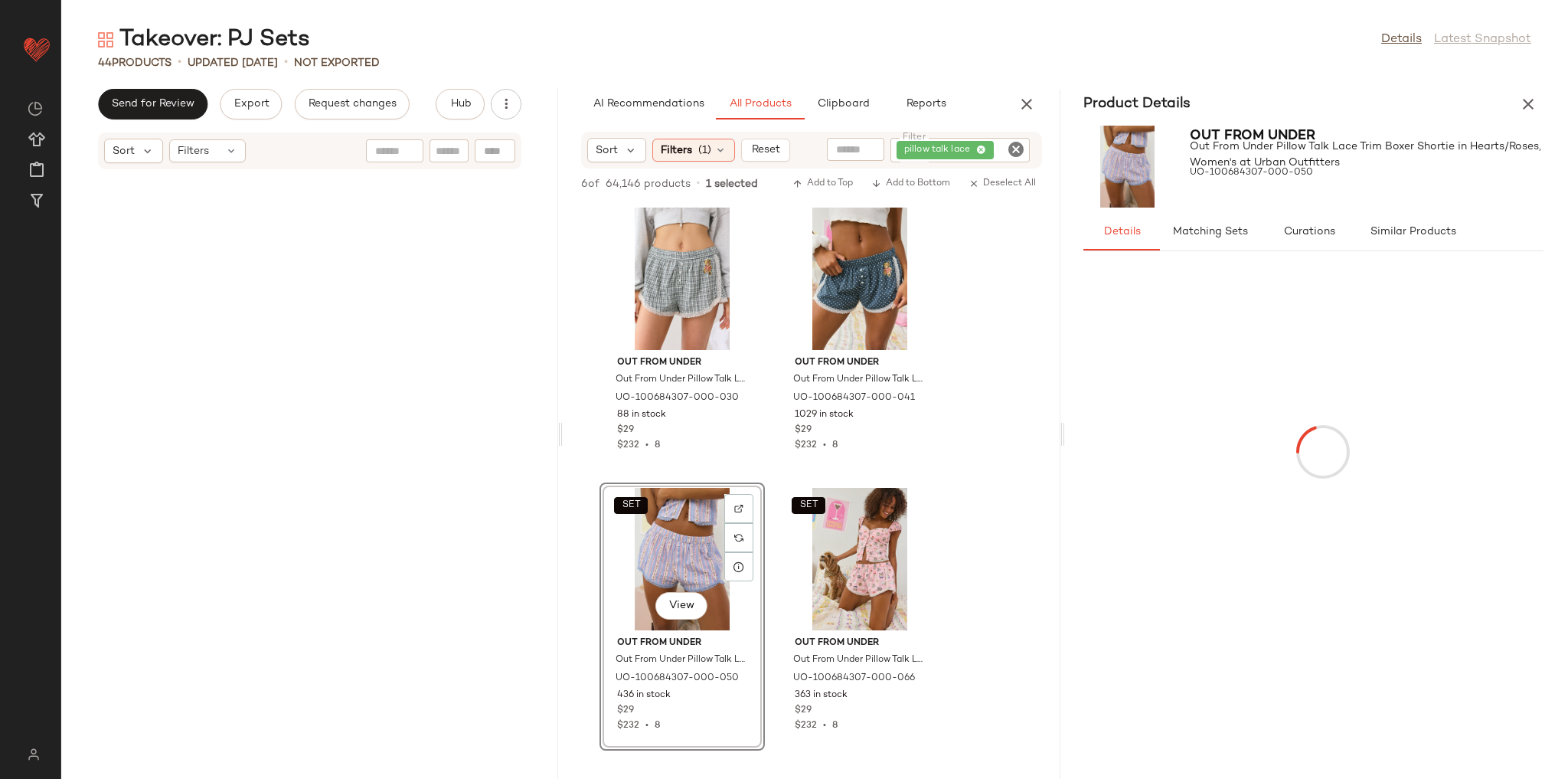
scroll to position [5047, 0]
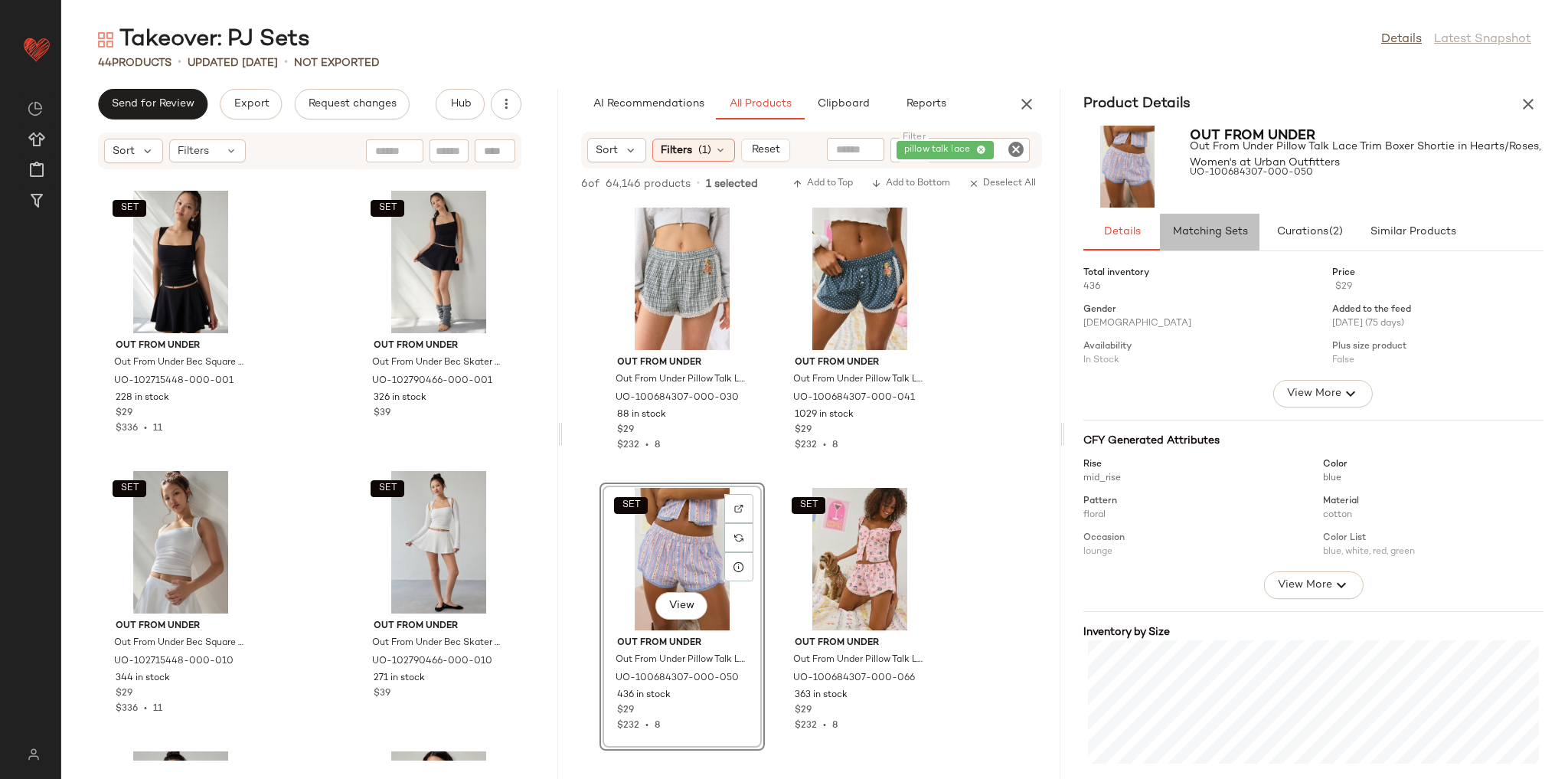
click at [1239, 228] on span "Matching Sets" at bounding box center [1210, 232] width 76 height 12
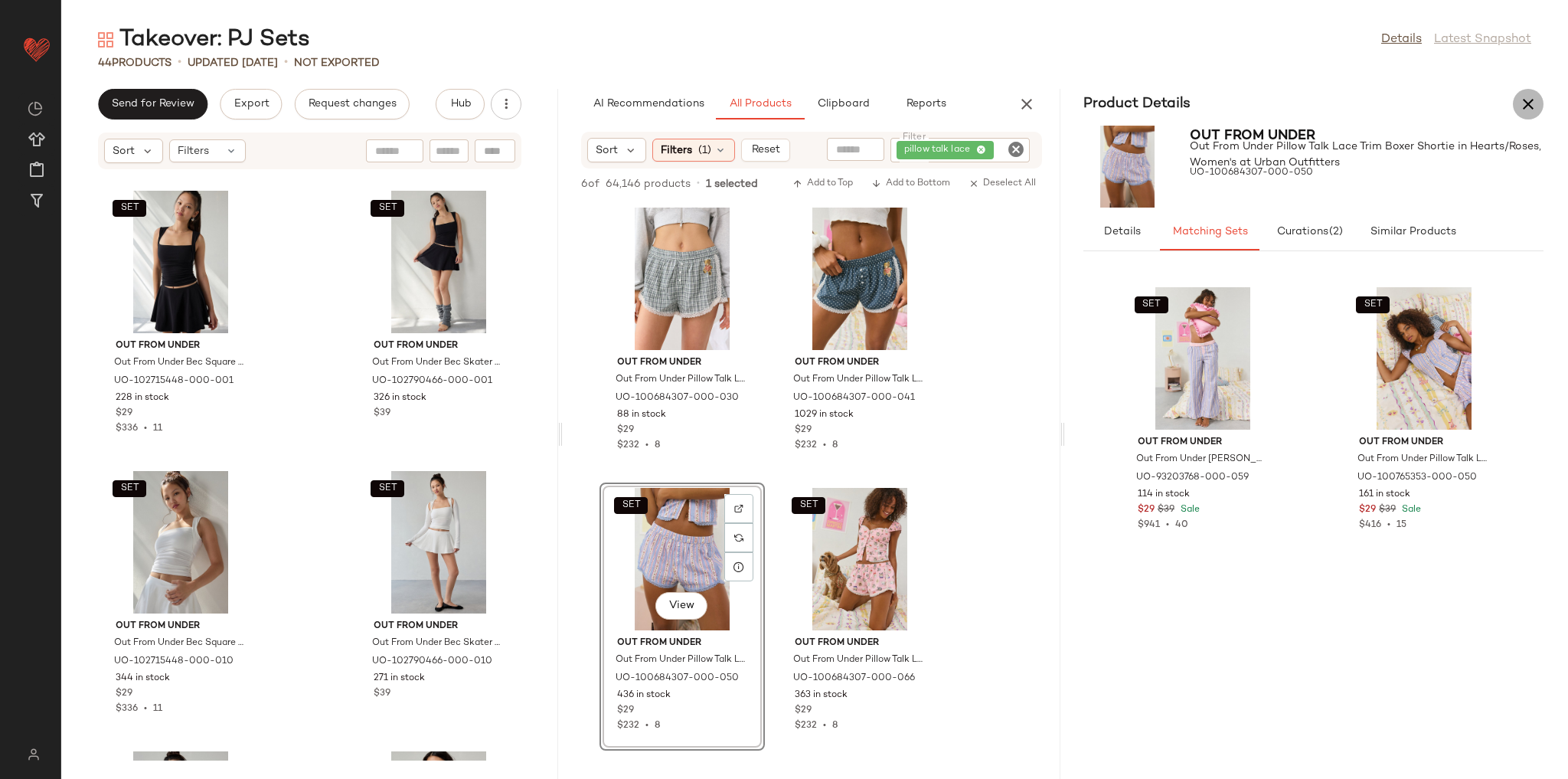
click at [1535, 107] on icon "button" at bounding box center [1528, 104] width 19 height 19
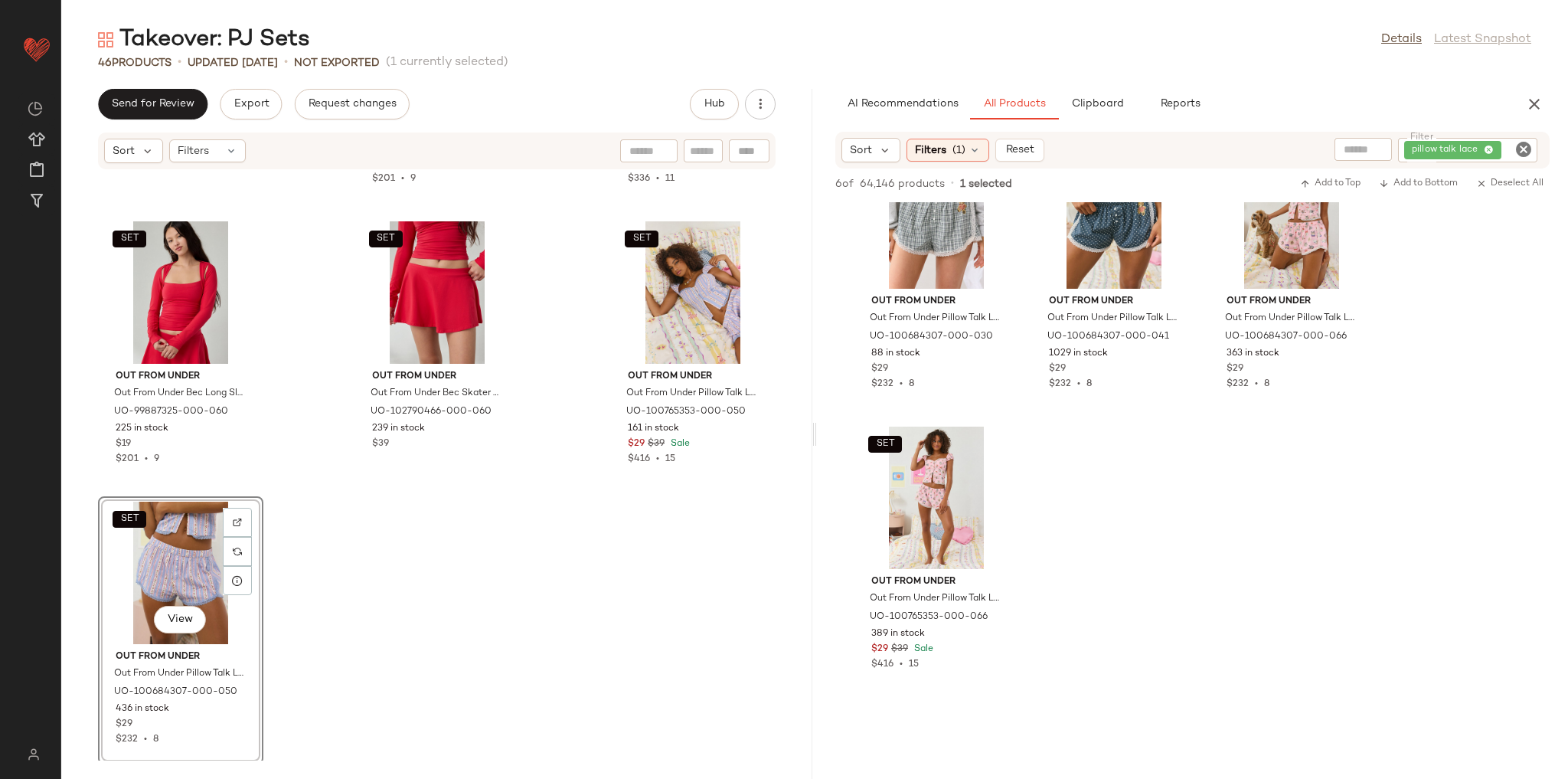
scroll to position [3898, 0]
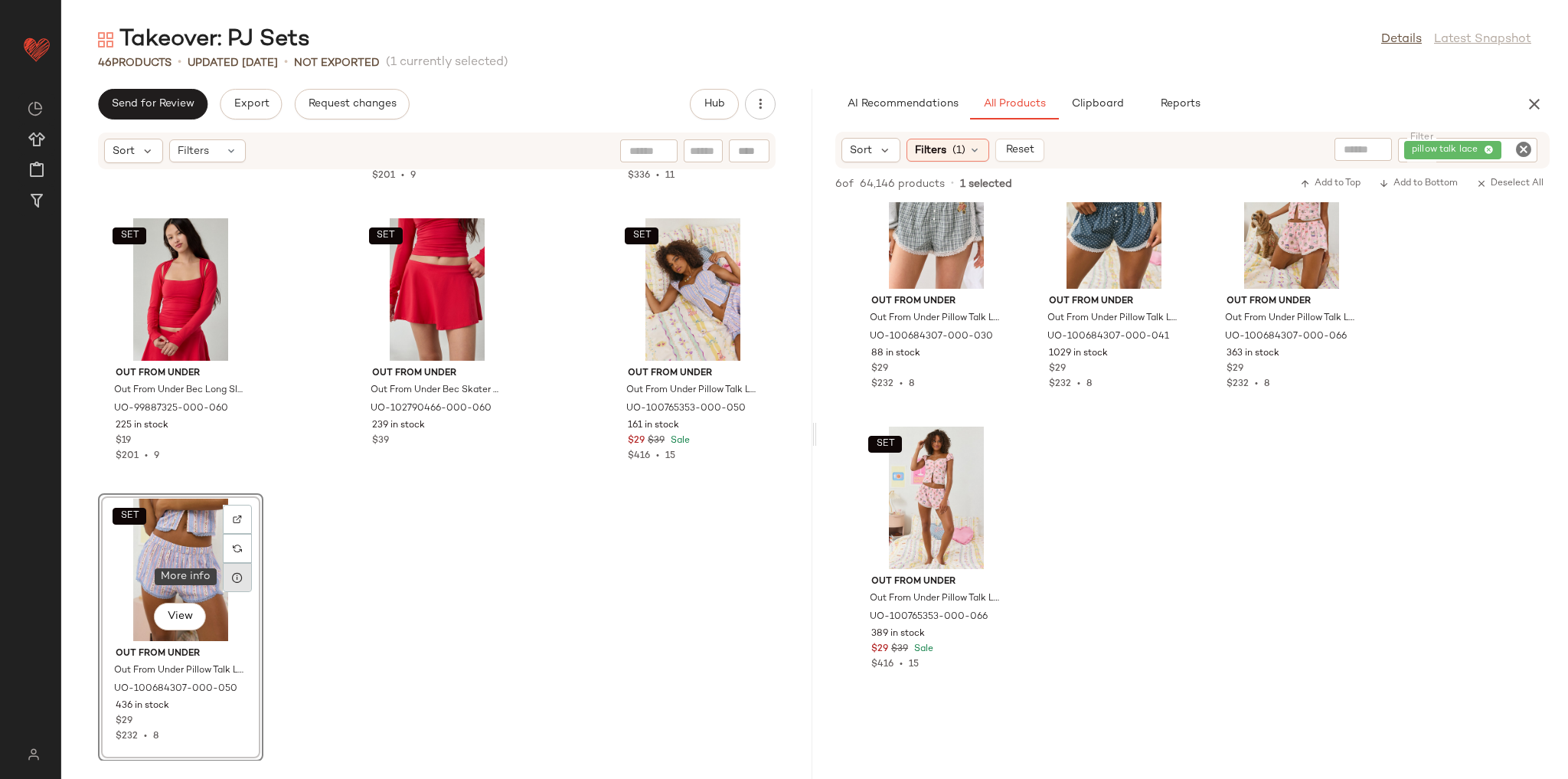
click at [238, 576] on icon at bounding box center [238, 578] width 12 height 12
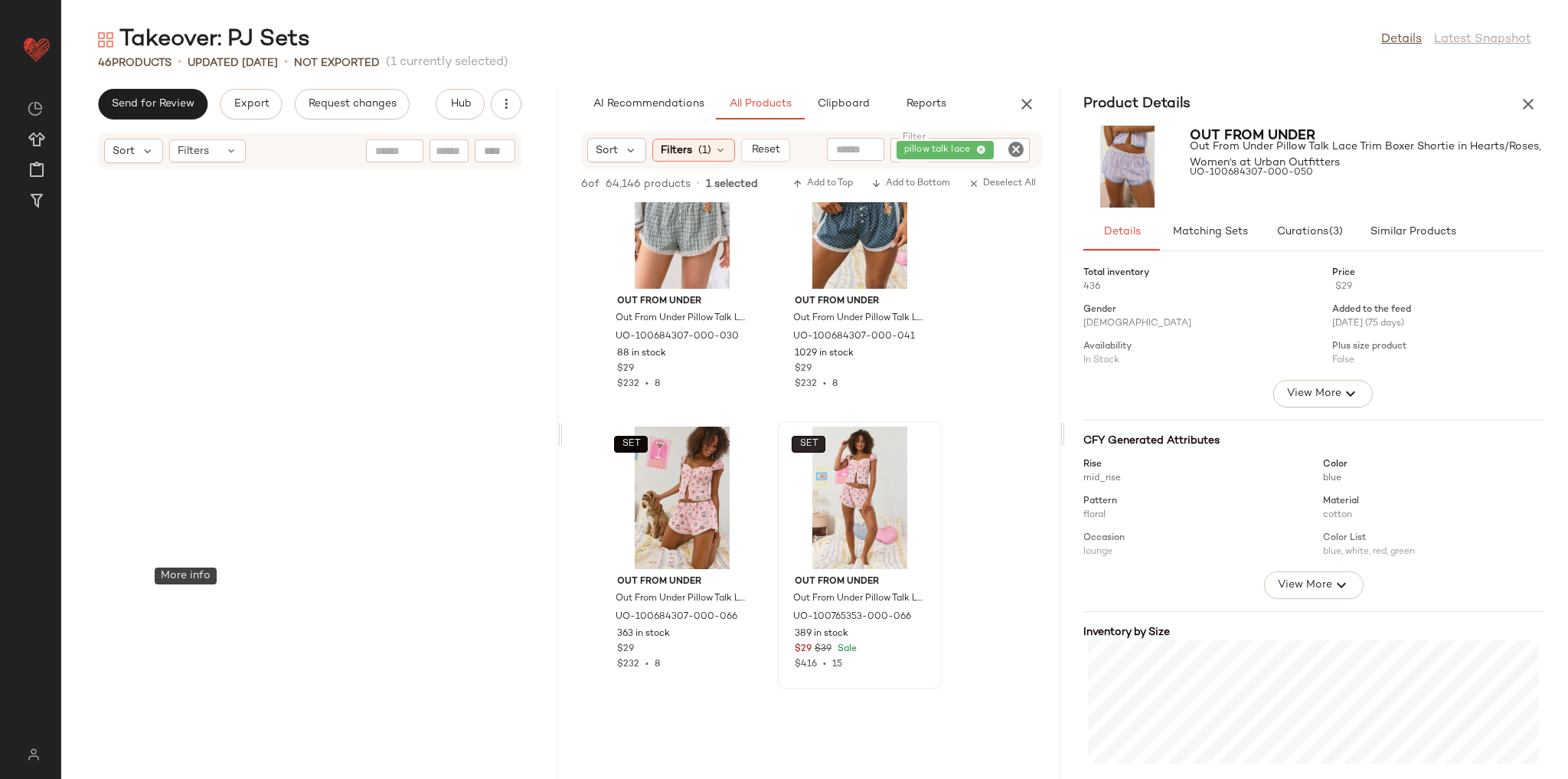
scroll to position [5862, 0]
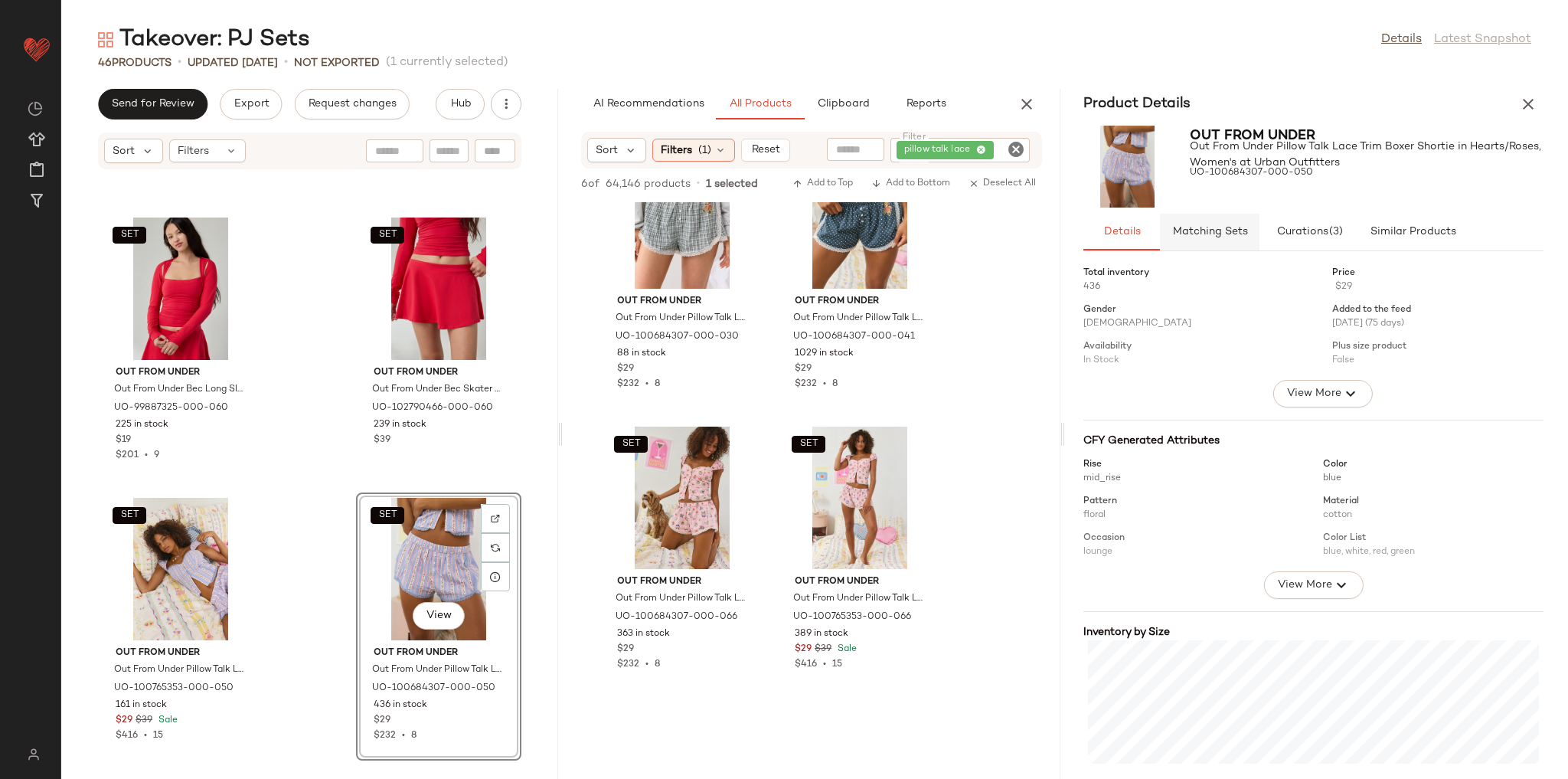
click at [1242, 228] on span "Matching Sets" at bounding box center [1210, 232] width 76 height 12
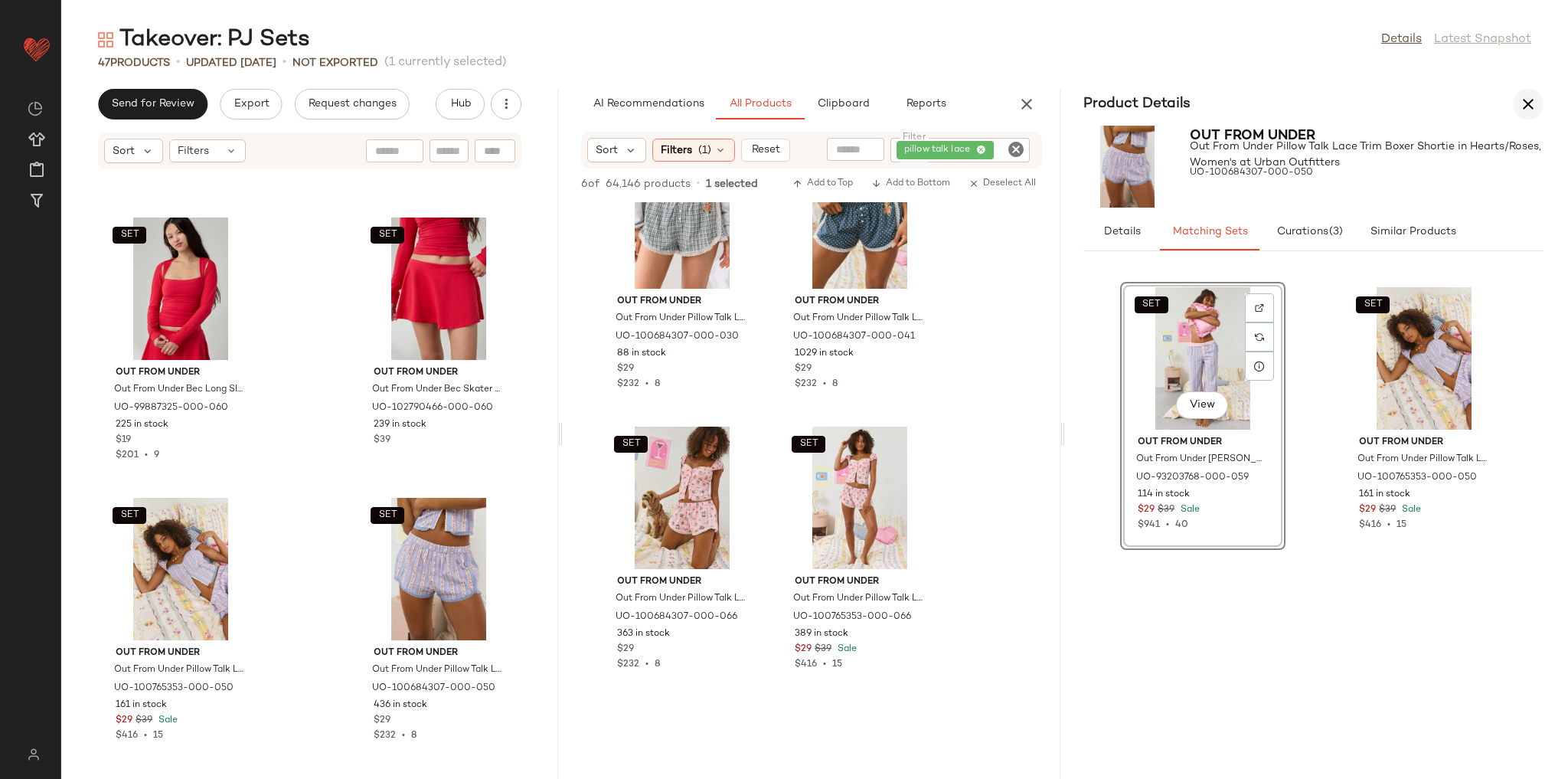
drag, startPoint x: 1544, startPoint y: 108, endPoint x: 1532, endPoint y: 102, distance: 13.4
click at [1534, 103] on div "Product Details" at bounding box center [1314, 104] width 497 height 30
click at [1532, 102] on icon "button" at bounding box center [1528, 104] width 19 height 19
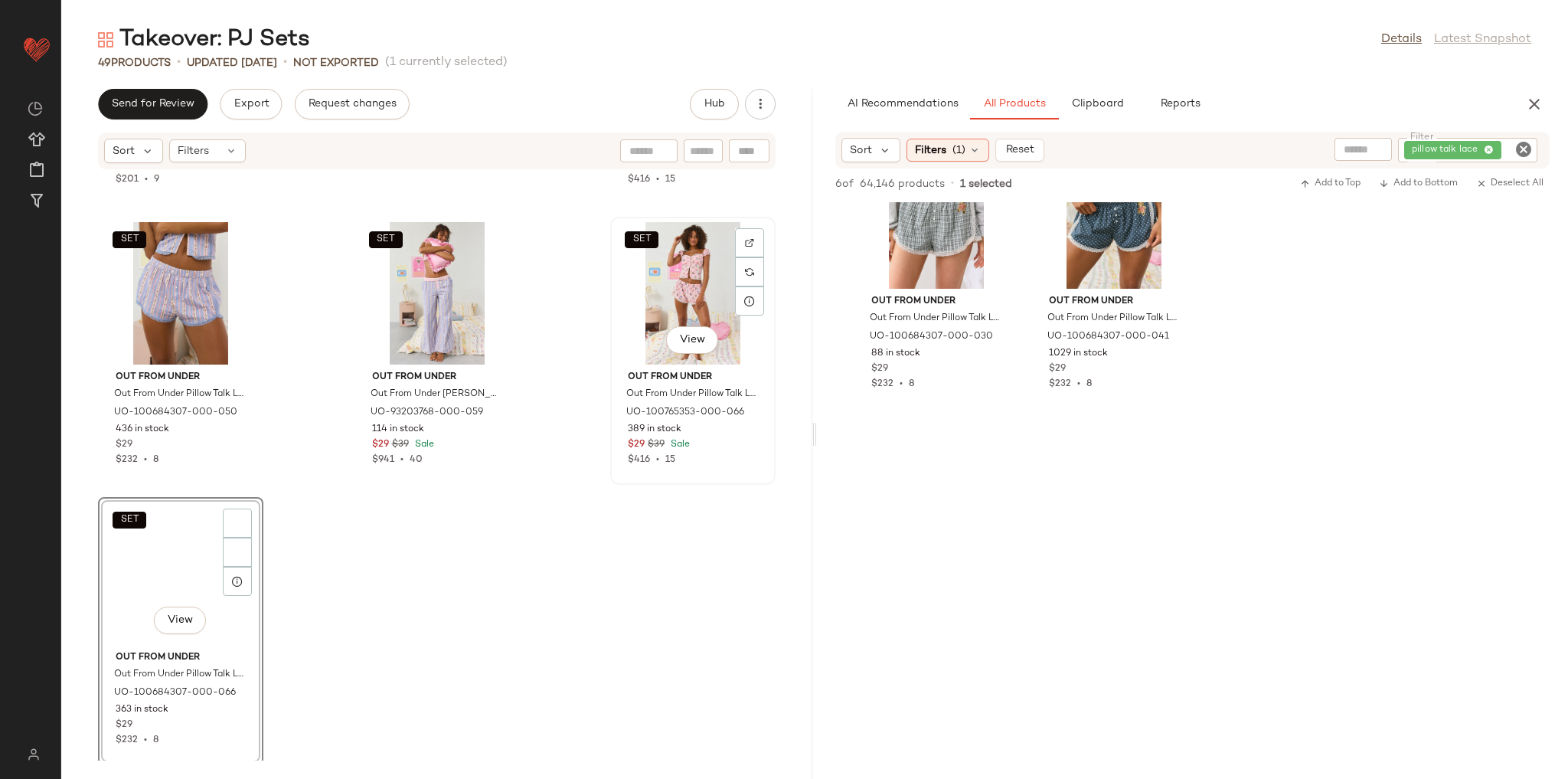
scroll to position [4179, 0]
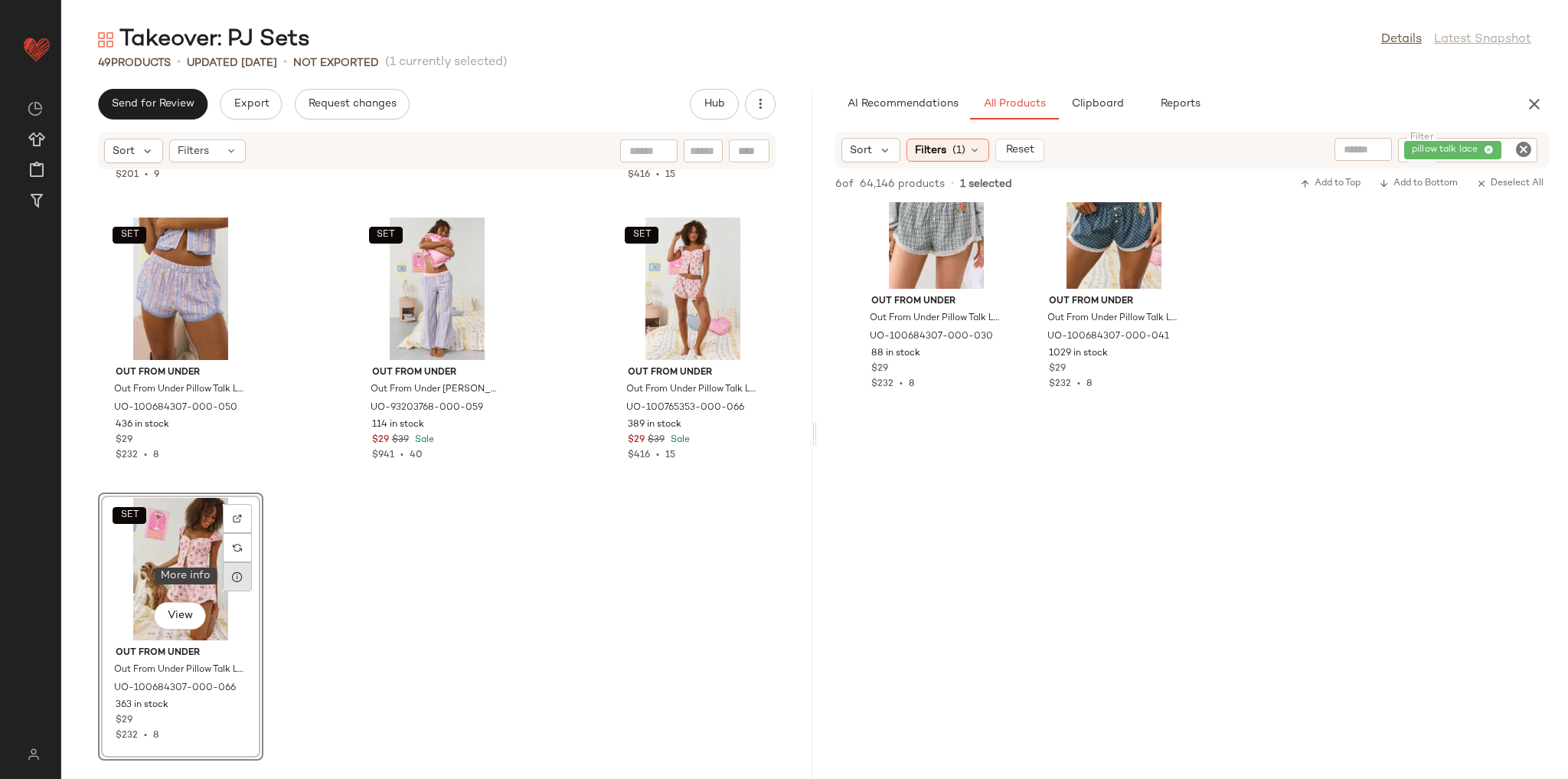
click at [243, 574] on icon at bounding box center [238, 577] width 12 height 12
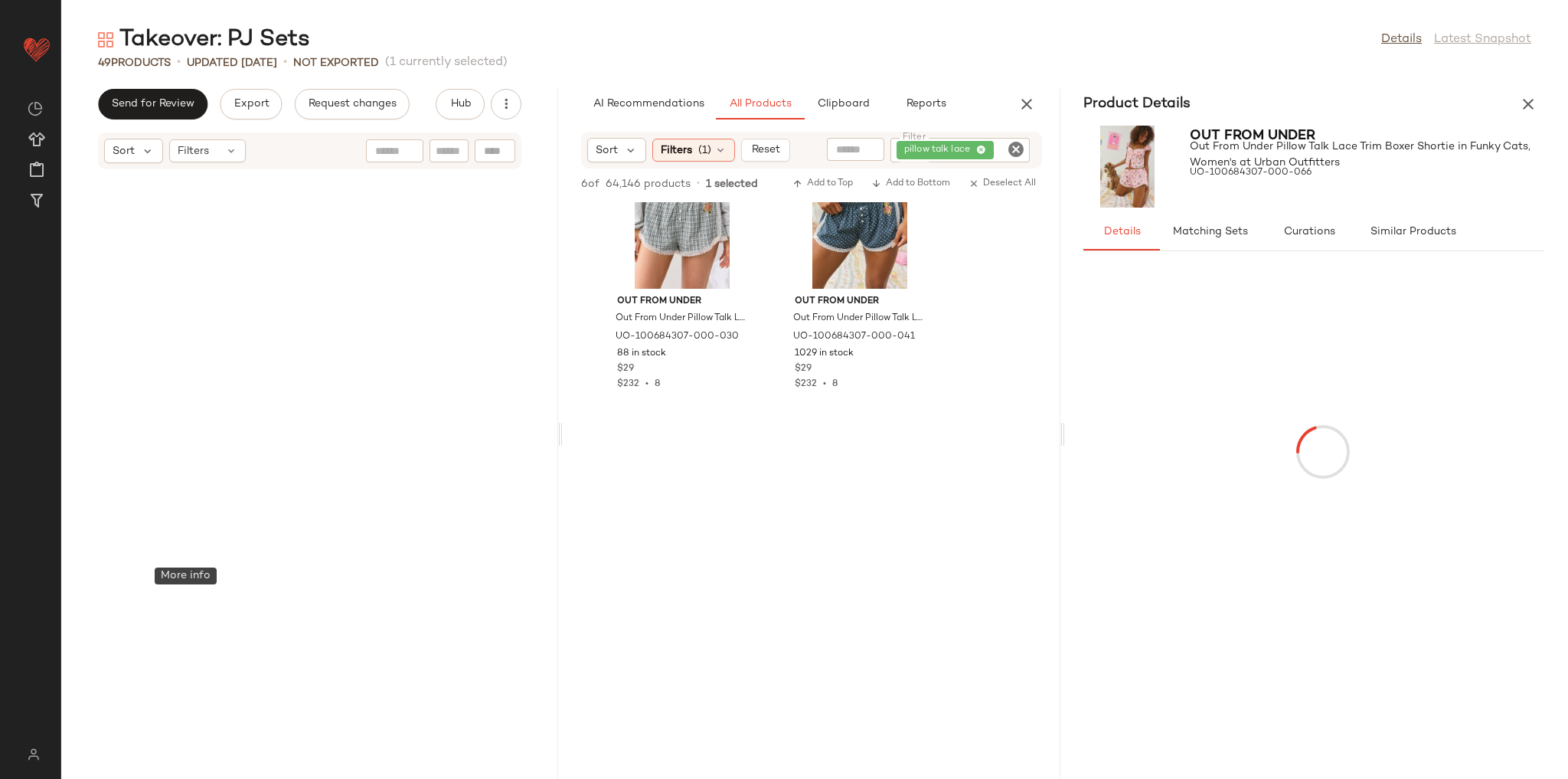
scroll to position [6422, 0]
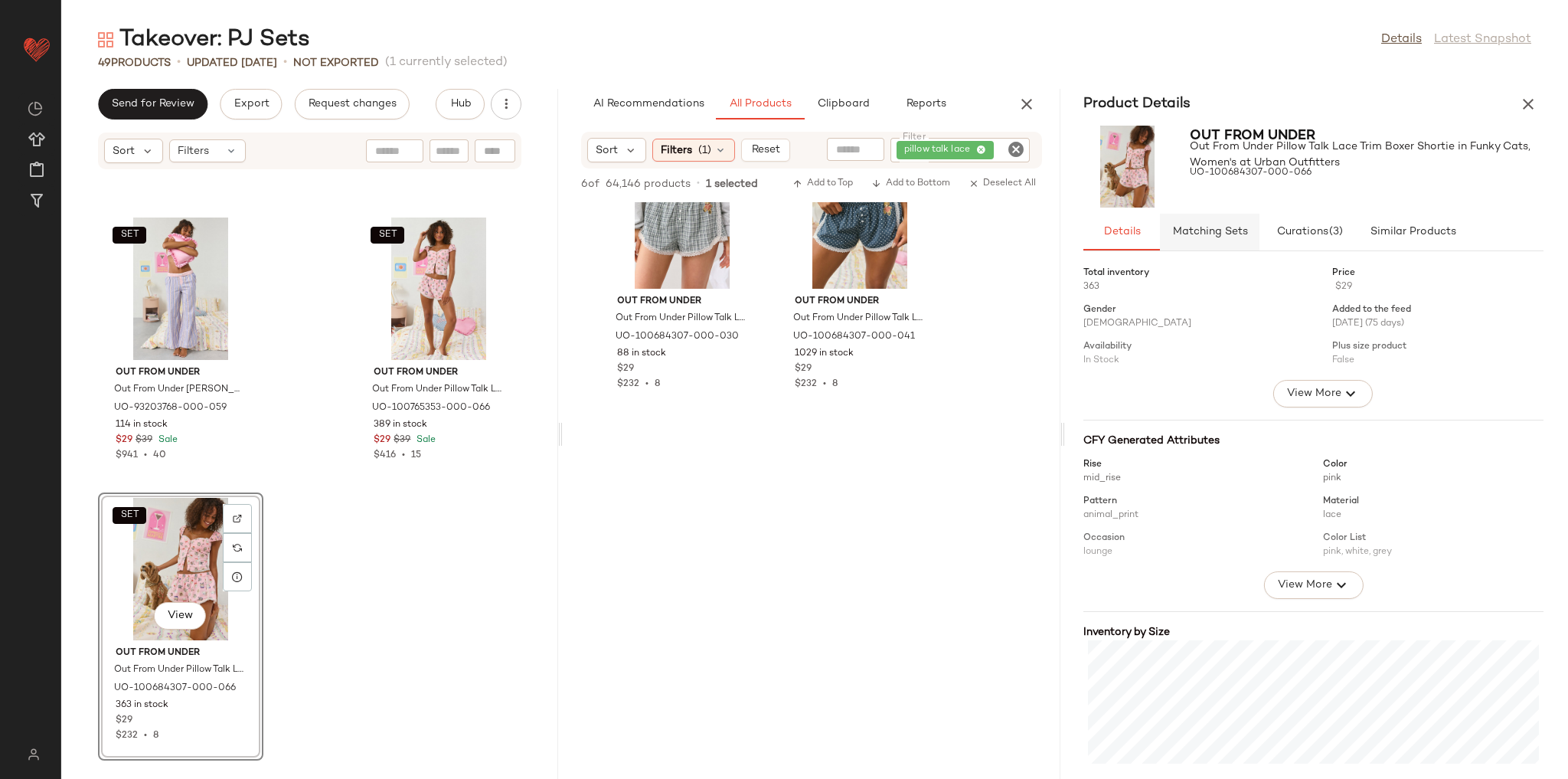
click at [1192, 239] on span "Matching Sets" at bounding box center [1210, 232] width 76 height 12
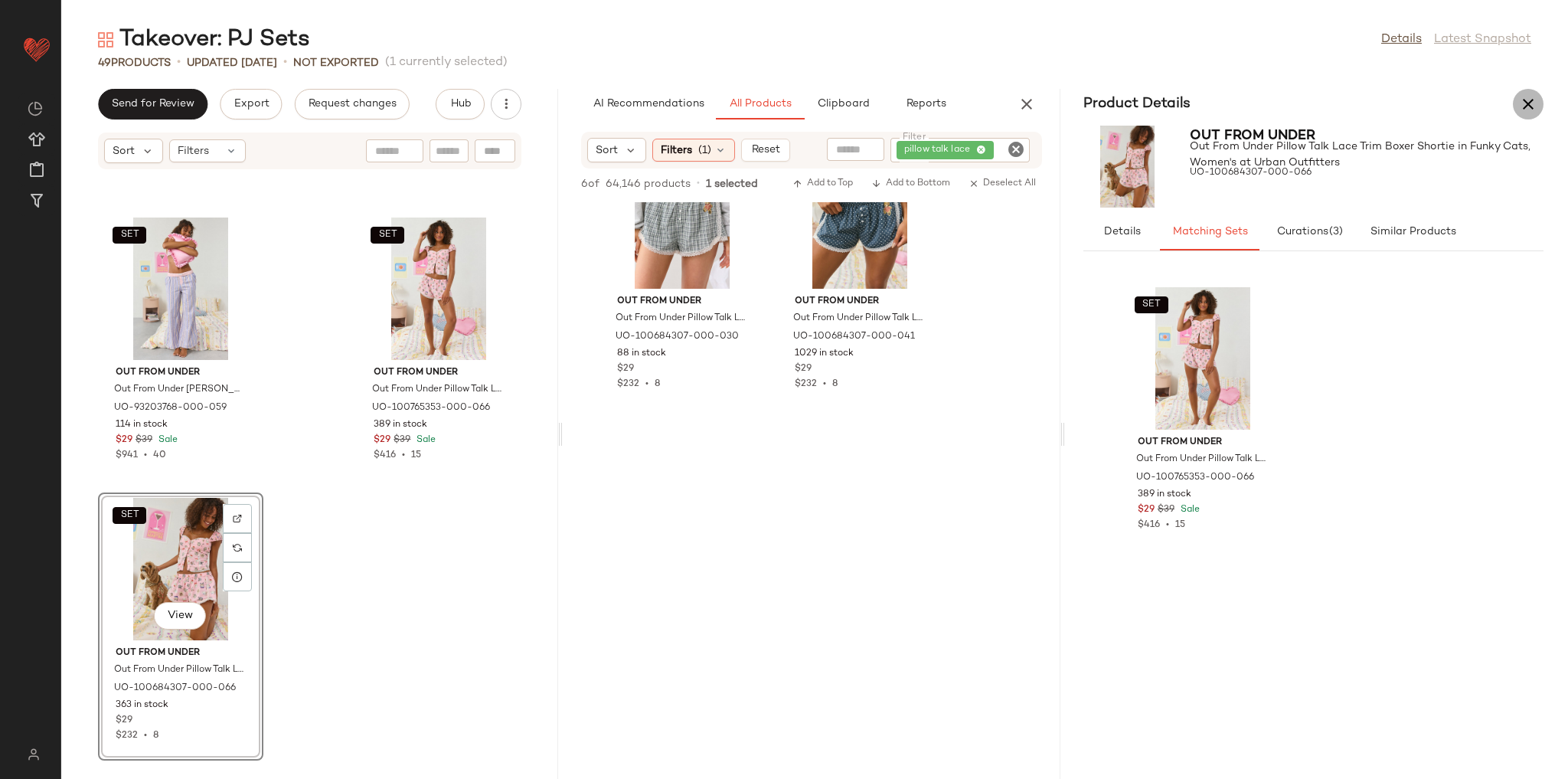
click at [1517, 101] on button "button" at bounding box center [1528, 104] width 30 height 30
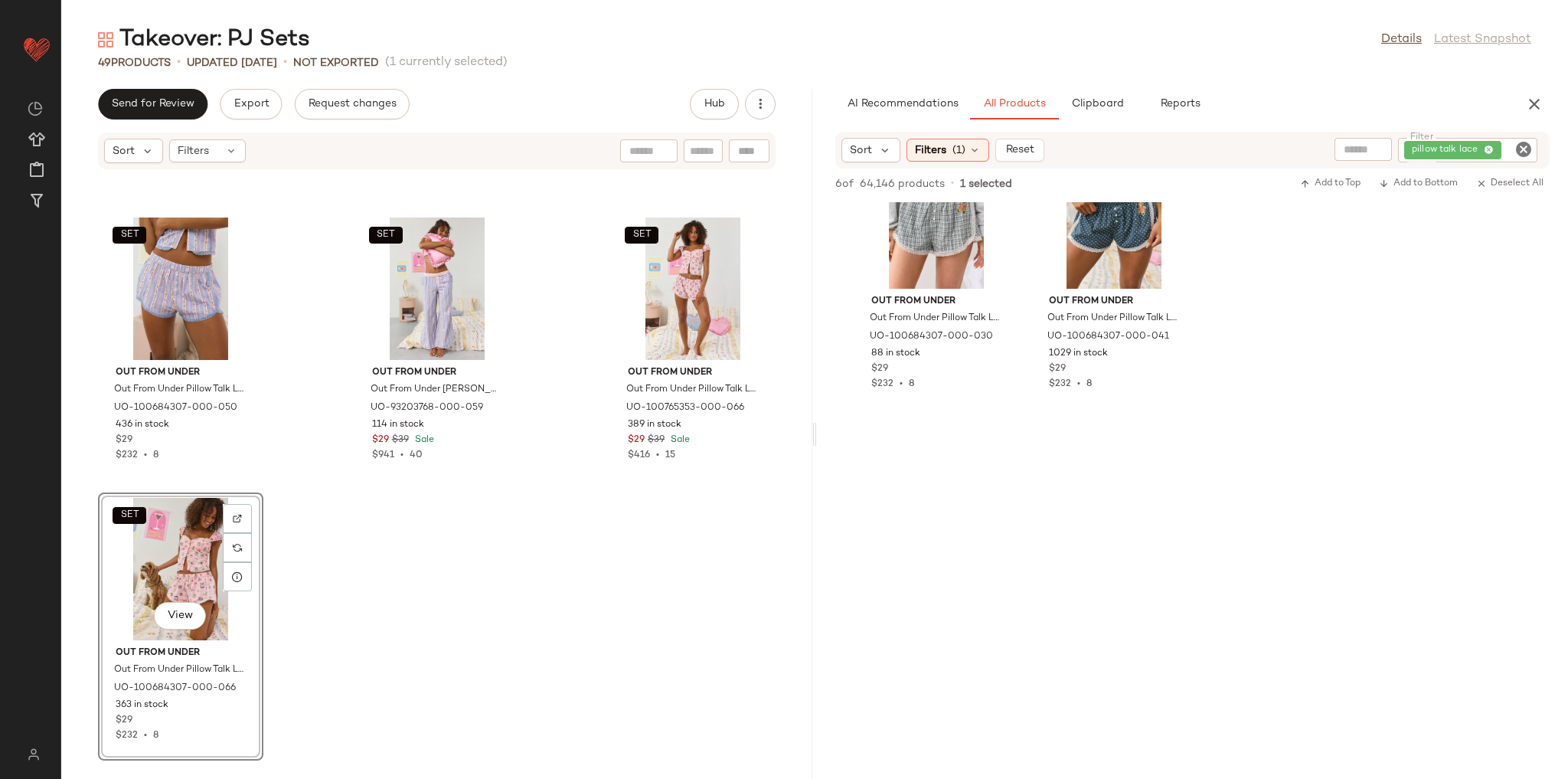
scroll to position [0, 0]
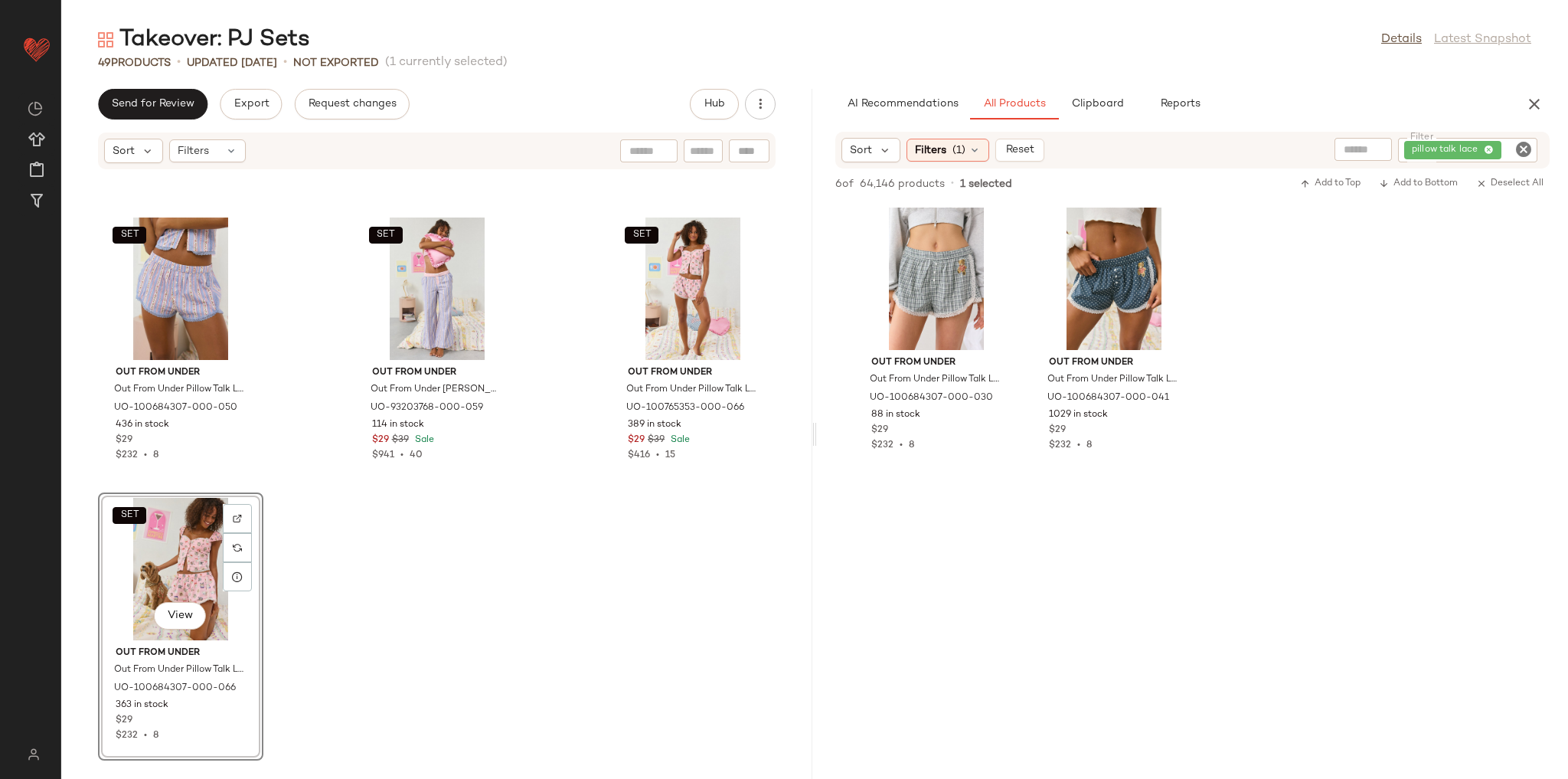
click at [1532, 152] on div "pillow talk lace" at bounding box center [1467, 150] width 139 height 25
type input "**********"
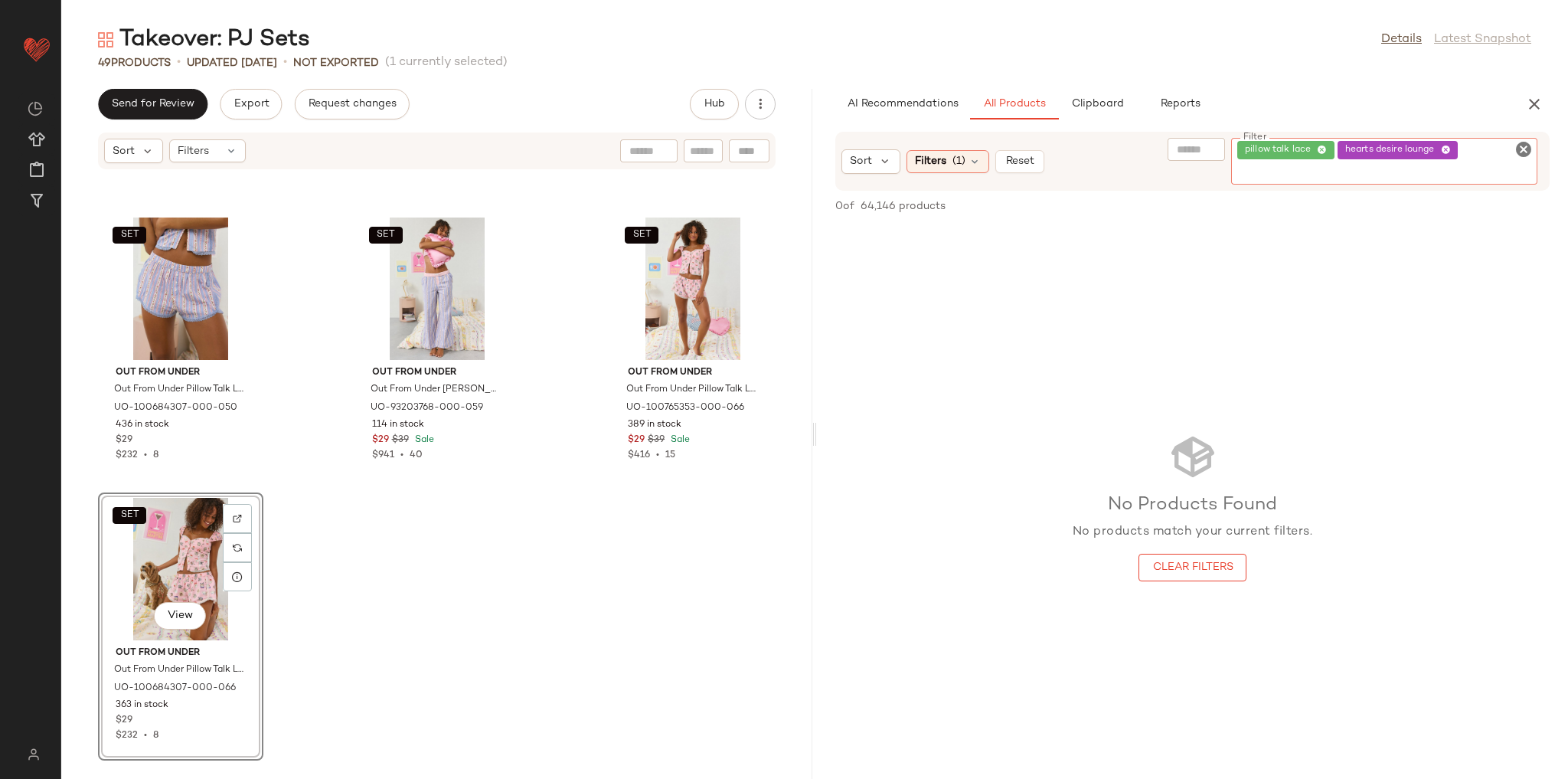
click at [1320, 150] on icon at bounding box center [1322, 151] width 10 height 10
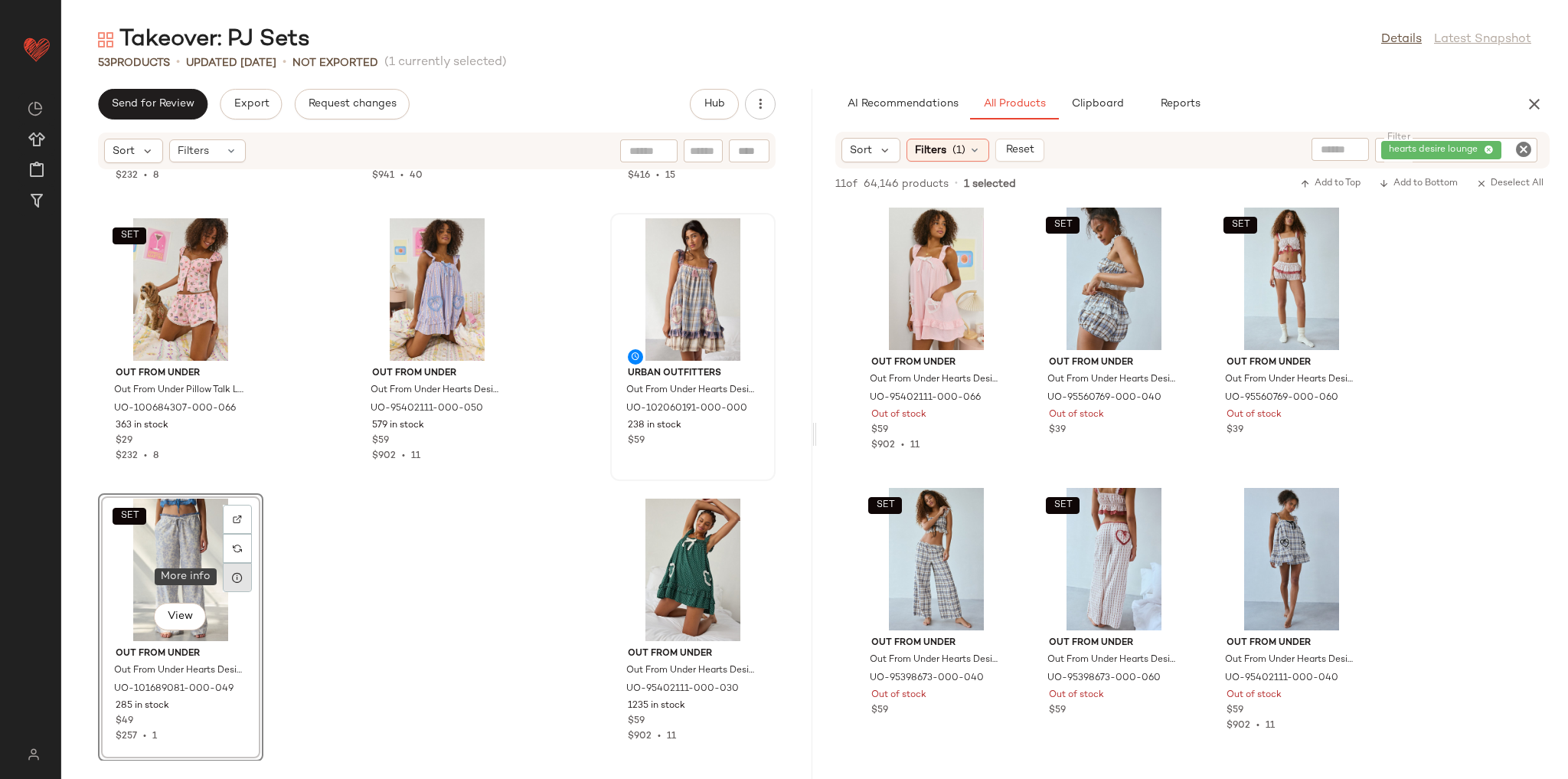
click at [245, 581] on div at bounding box center [238, 578] width 29 height 29
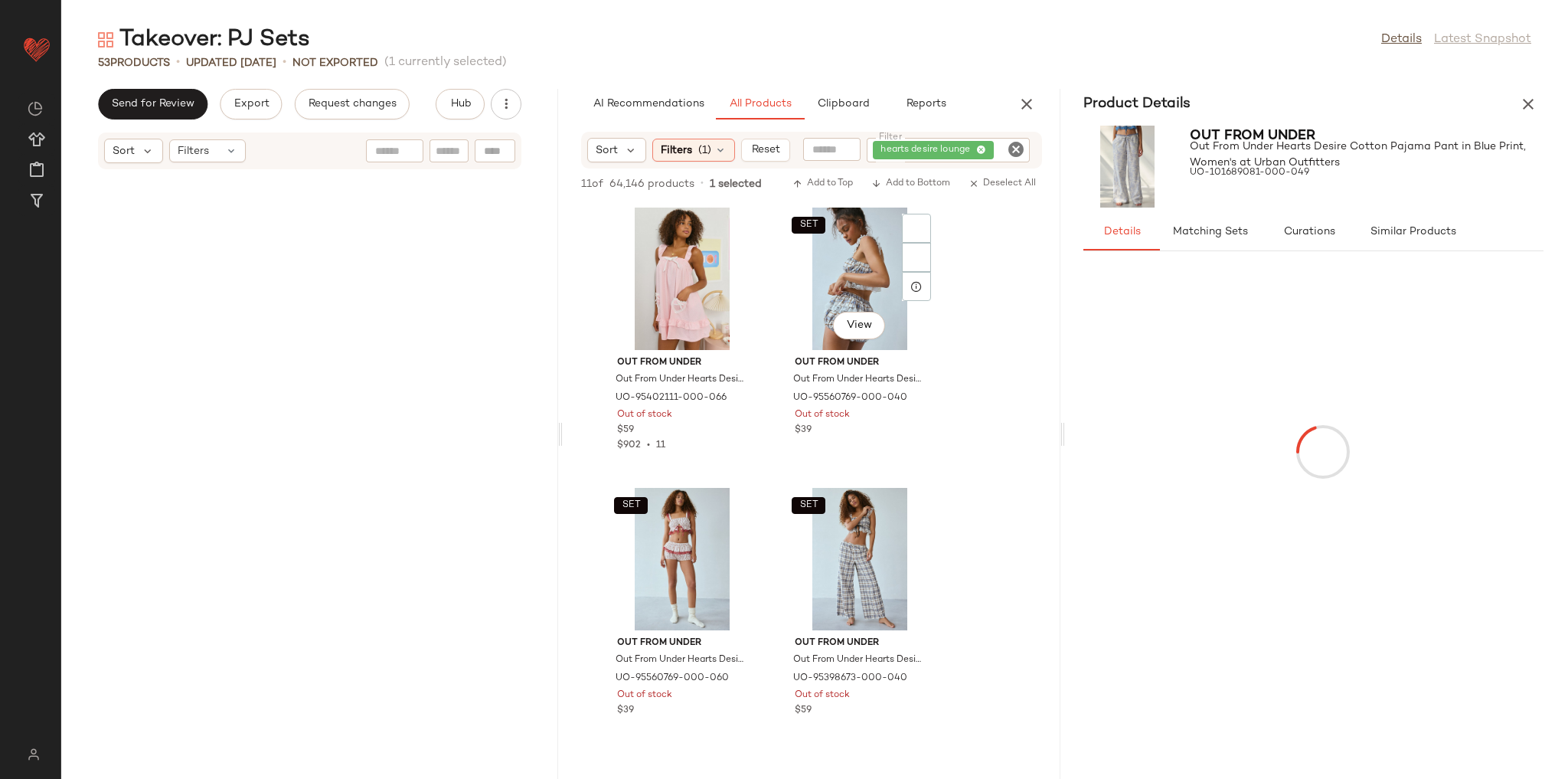
scroll to position [6729, 0]
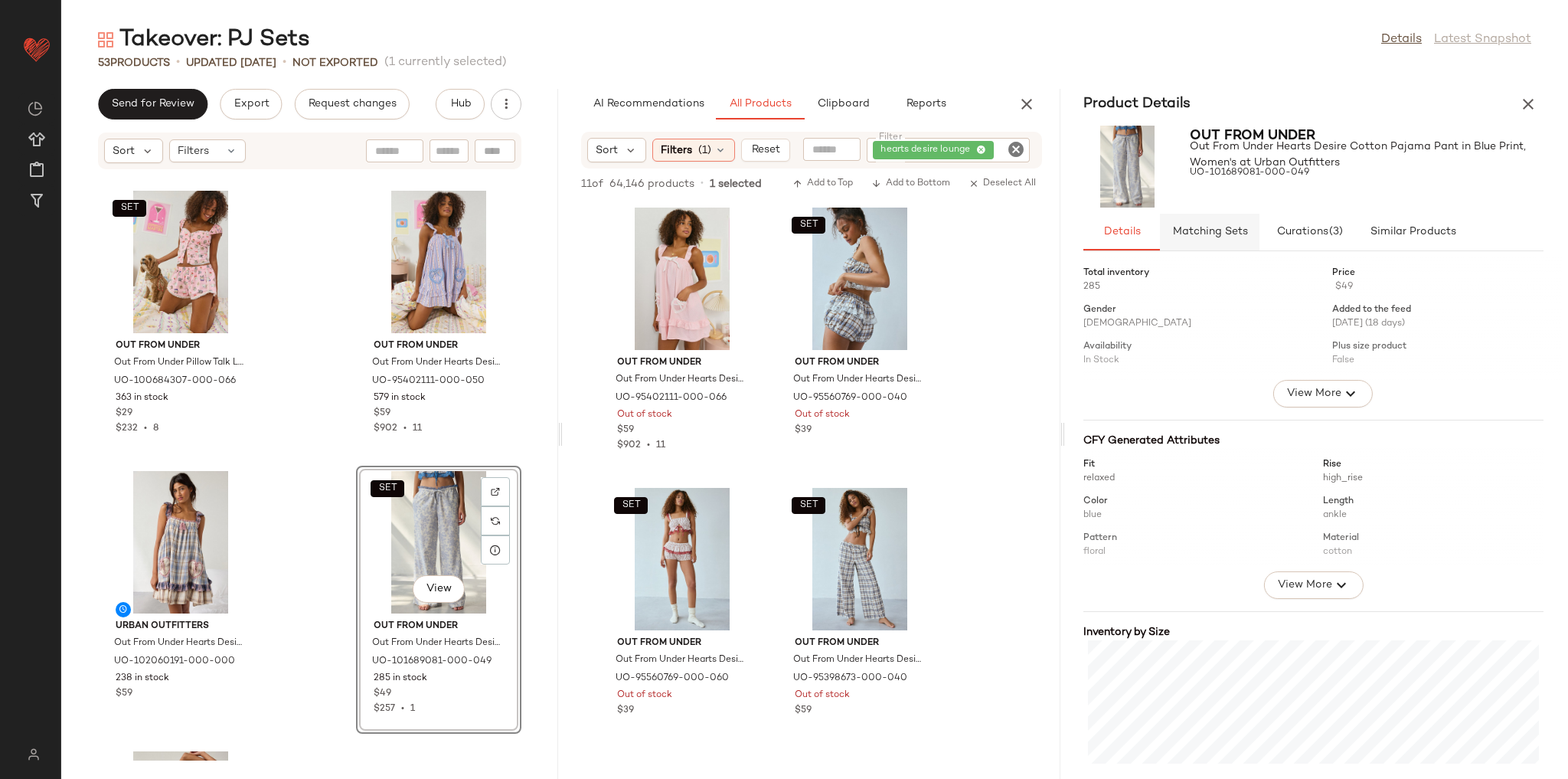
click at [1191, 230] on span "Matching Sets" at bounding box center [1210, 232] width 76 height 12
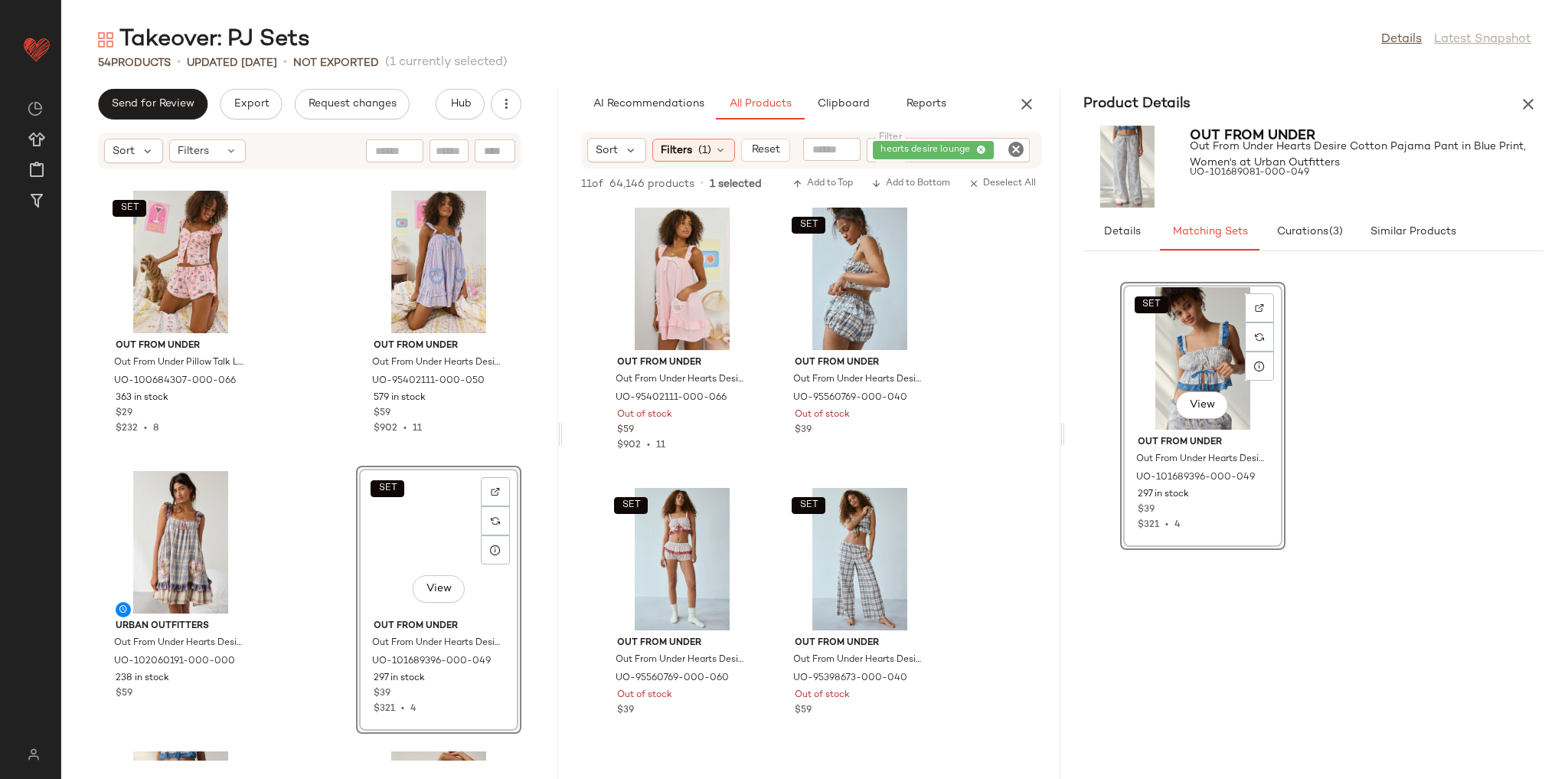
click at [327, 469] on div "SET Out From Under Out From Under Pillow Talk Lace Trim Boxer Shortie in Funky …" at bounding box center [309, 465] width 497 height 590
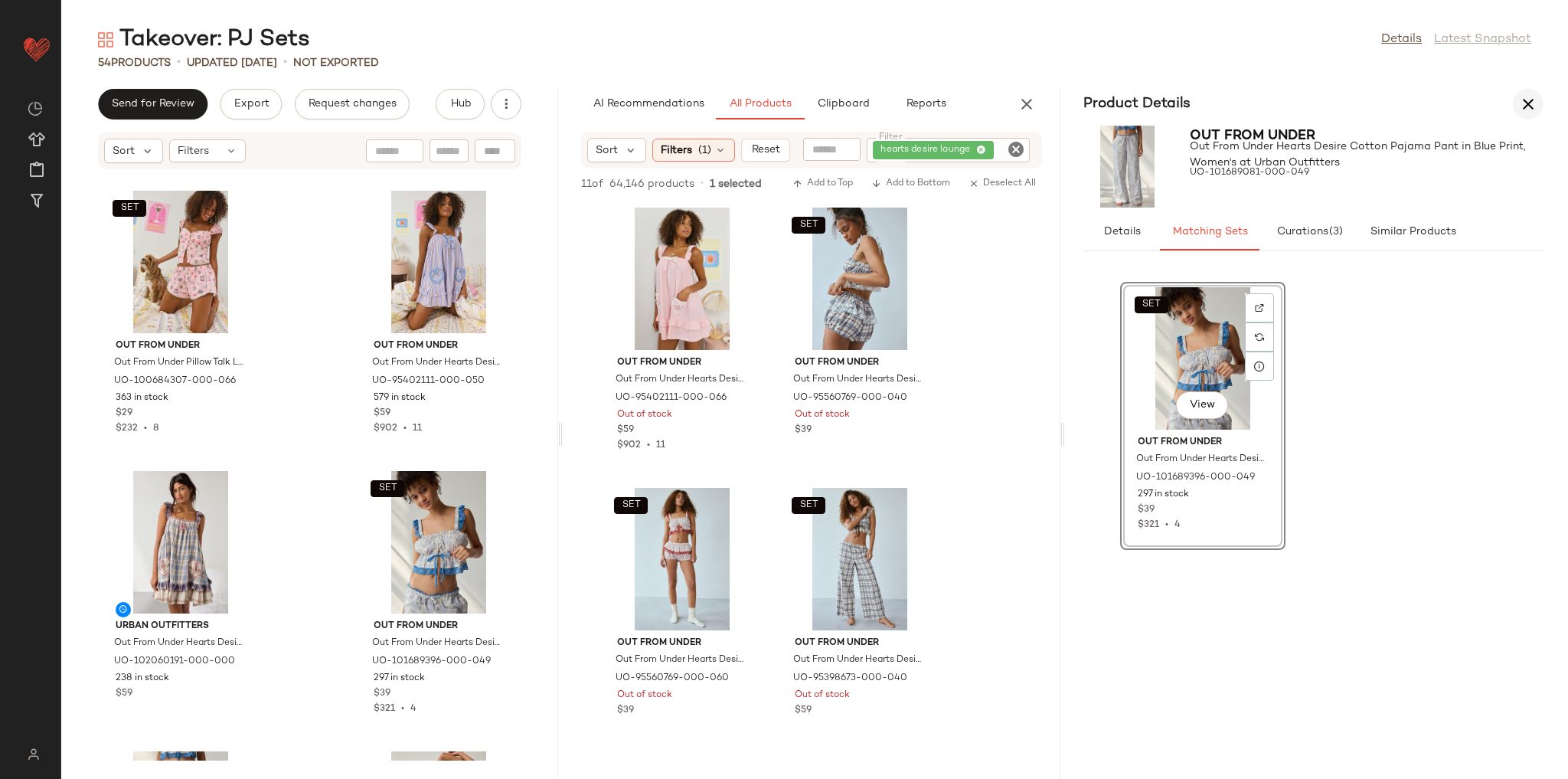
click at [1528, 102] on icon "button" at bounding box center [1528, 104] width 19 height 19
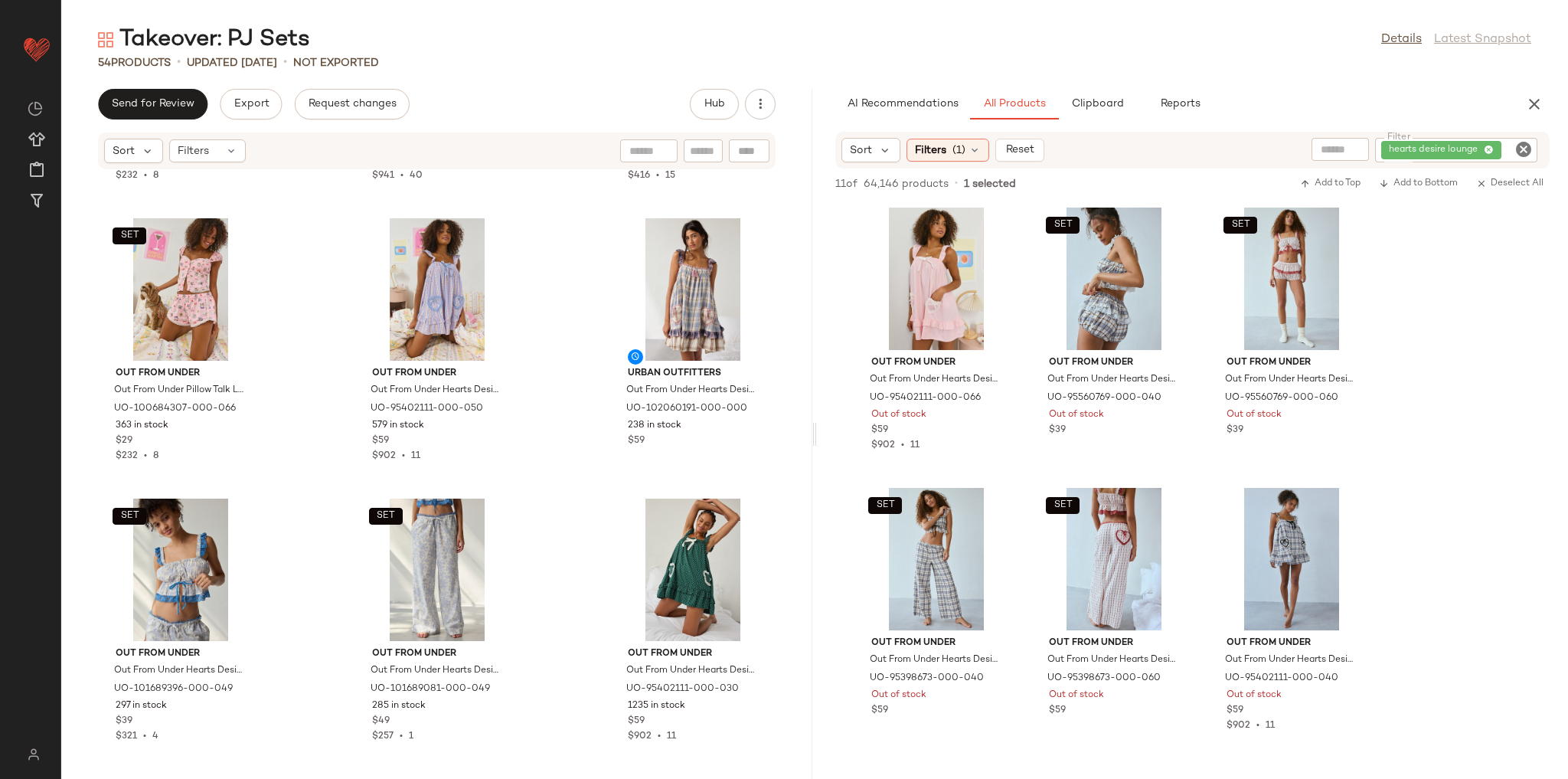
scroll to position [4459, 0]
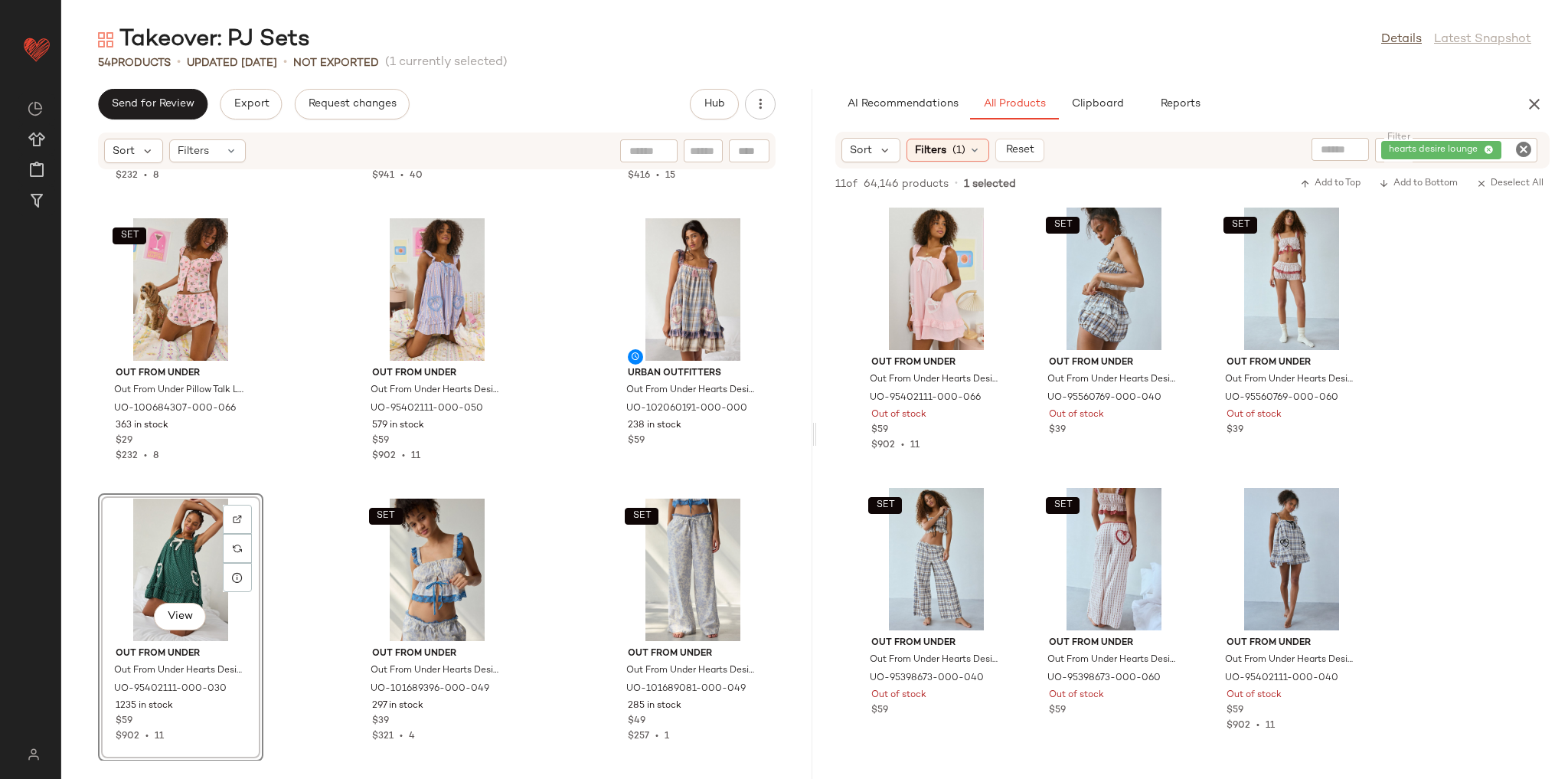
click at [303, 459] on div "SET Out From Under Out From Under Pillow Talk Lace Trim Boxer Shortie in Hearts…" at bounding box center [436, 465] width 751 height 590
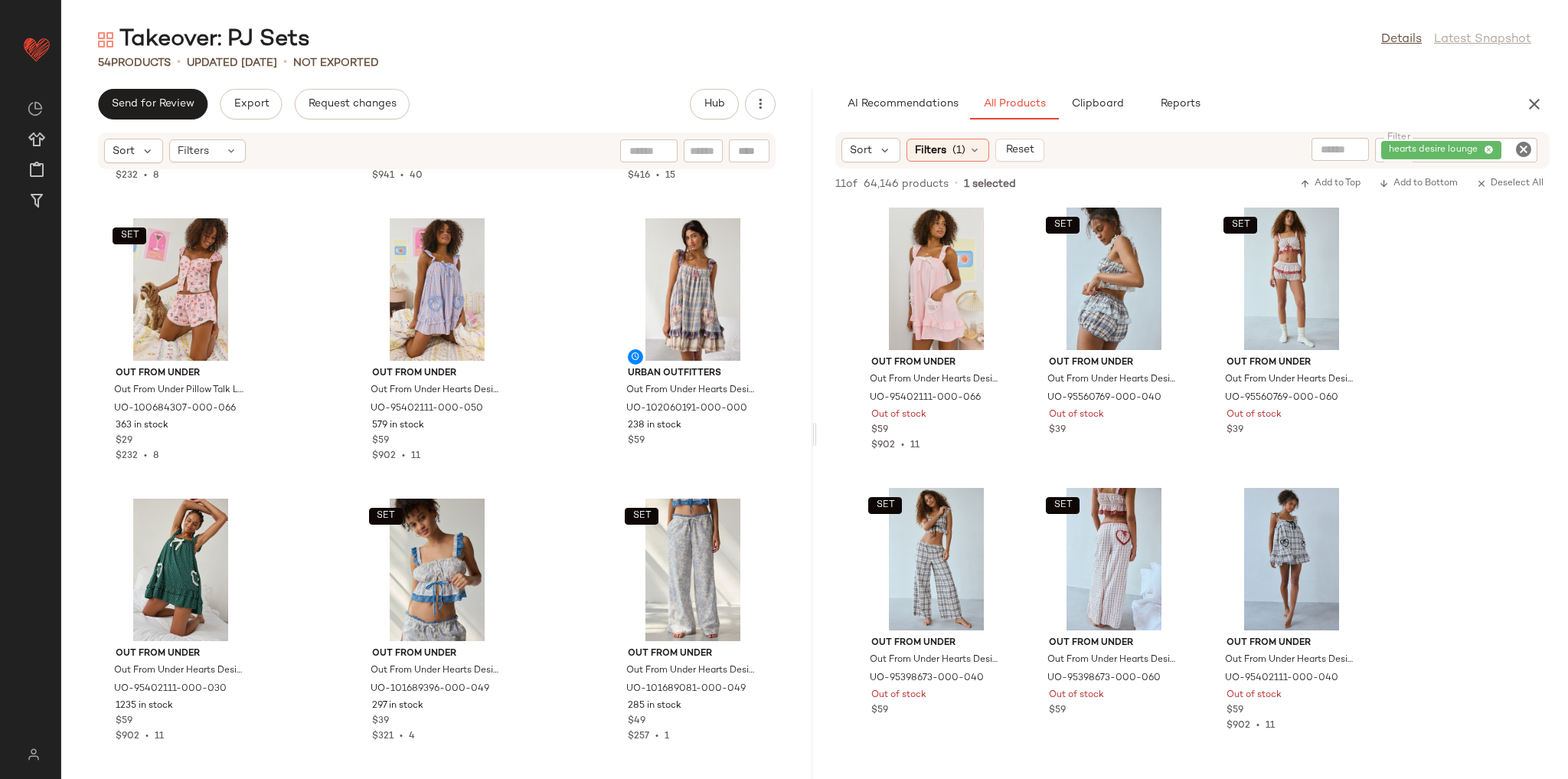
click at [1525, 154] on icon "Clear Filter" at bounding box center [1524, 150] width 19 height 19
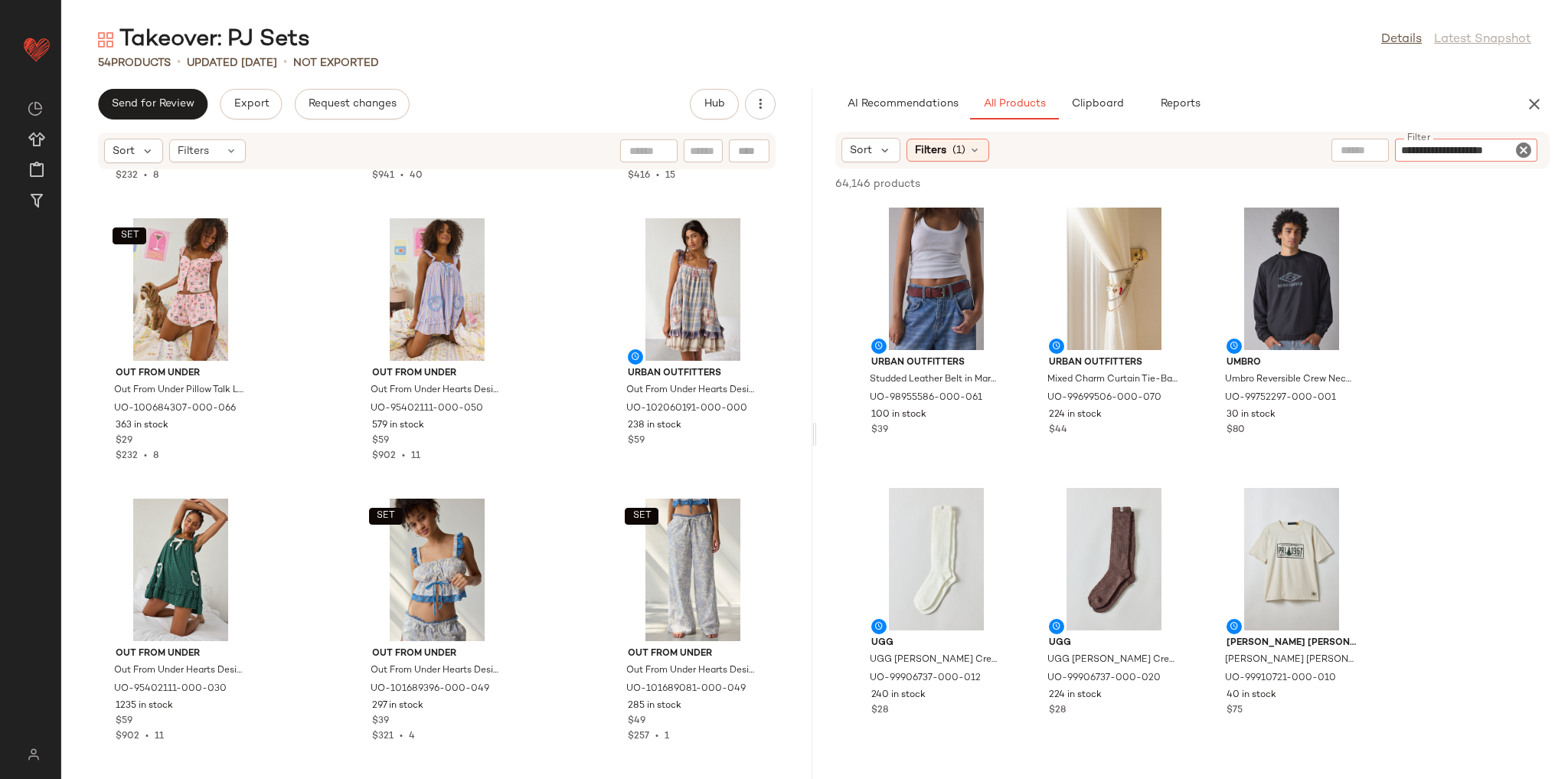
type input "**********"
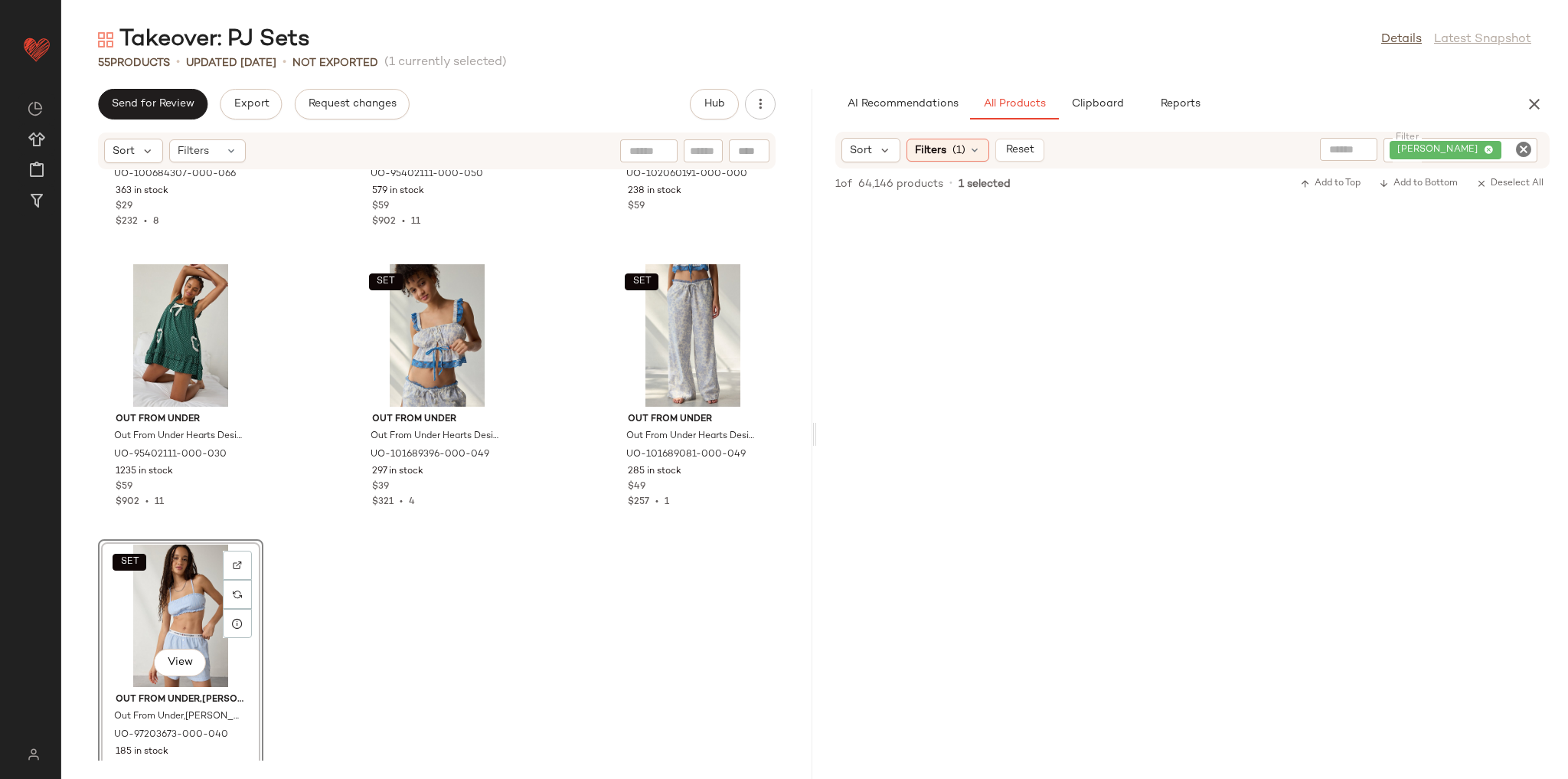
scroll to position [4740, 0]
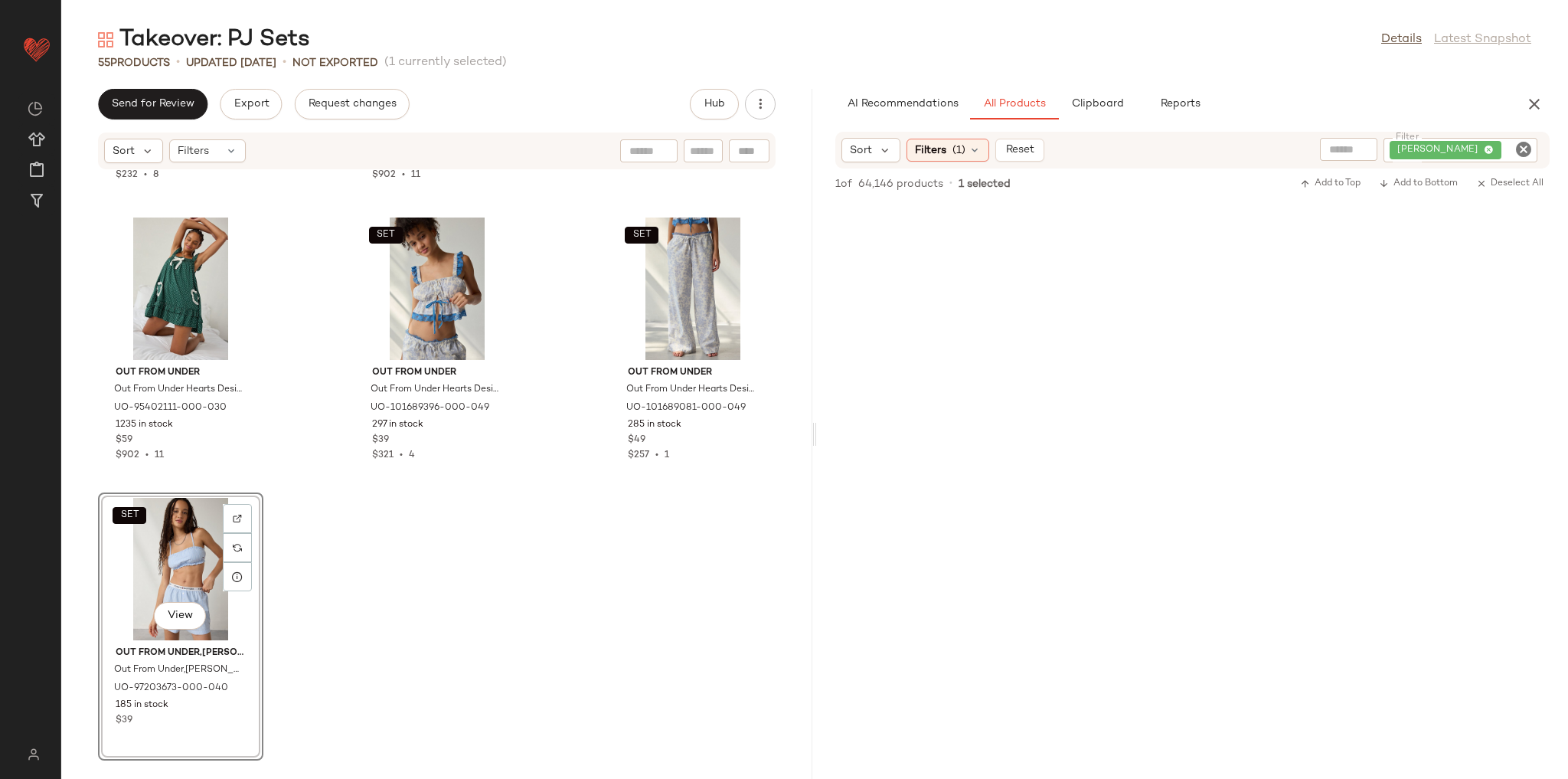
click at [195, 555] on div "SET View" at bounding box center [180, 569] width 155 height 142
click at [243, 568] on div at bounding box center [238, 577] width 29 height 29
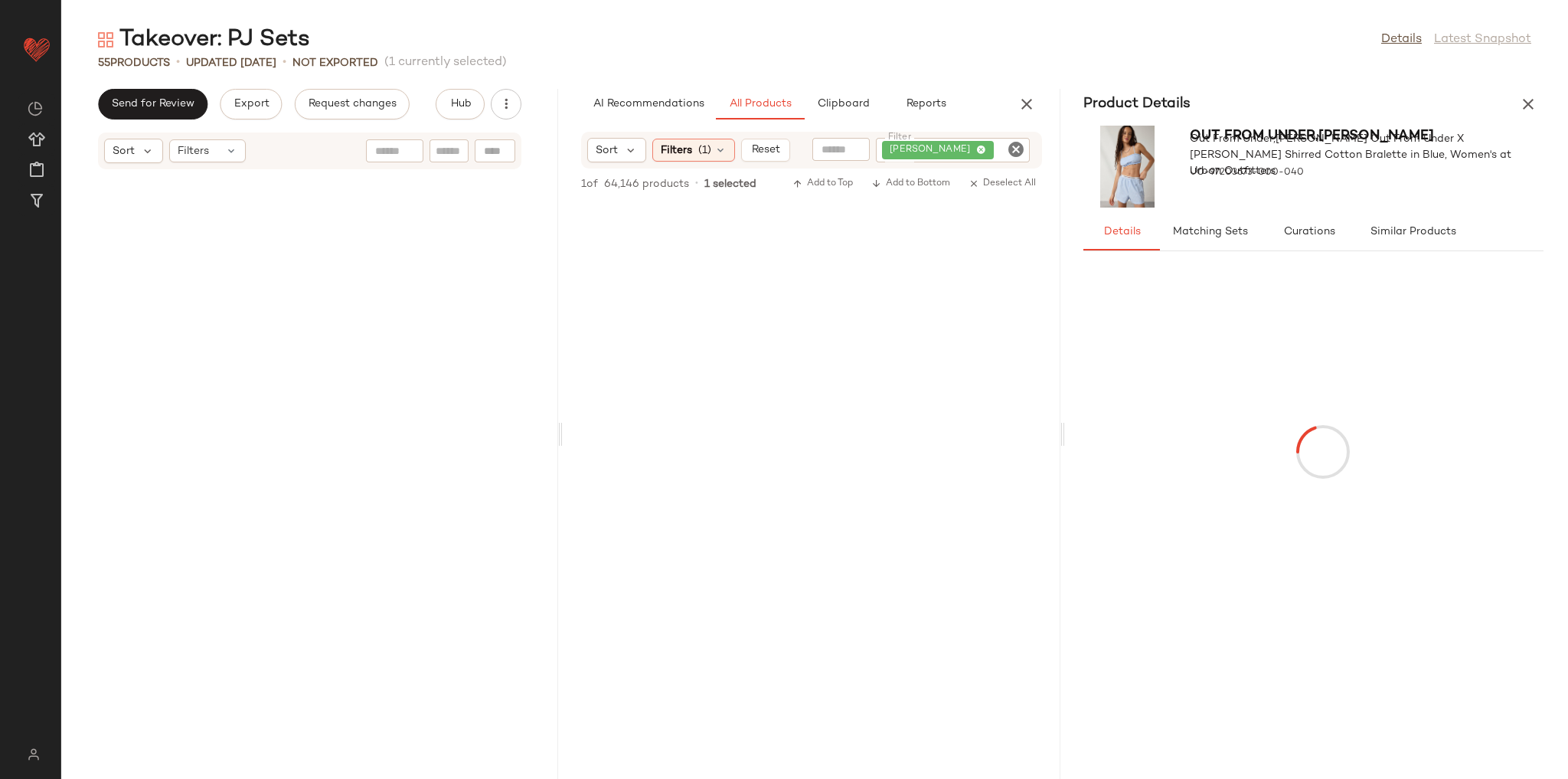
scroll to position [7263, 0]
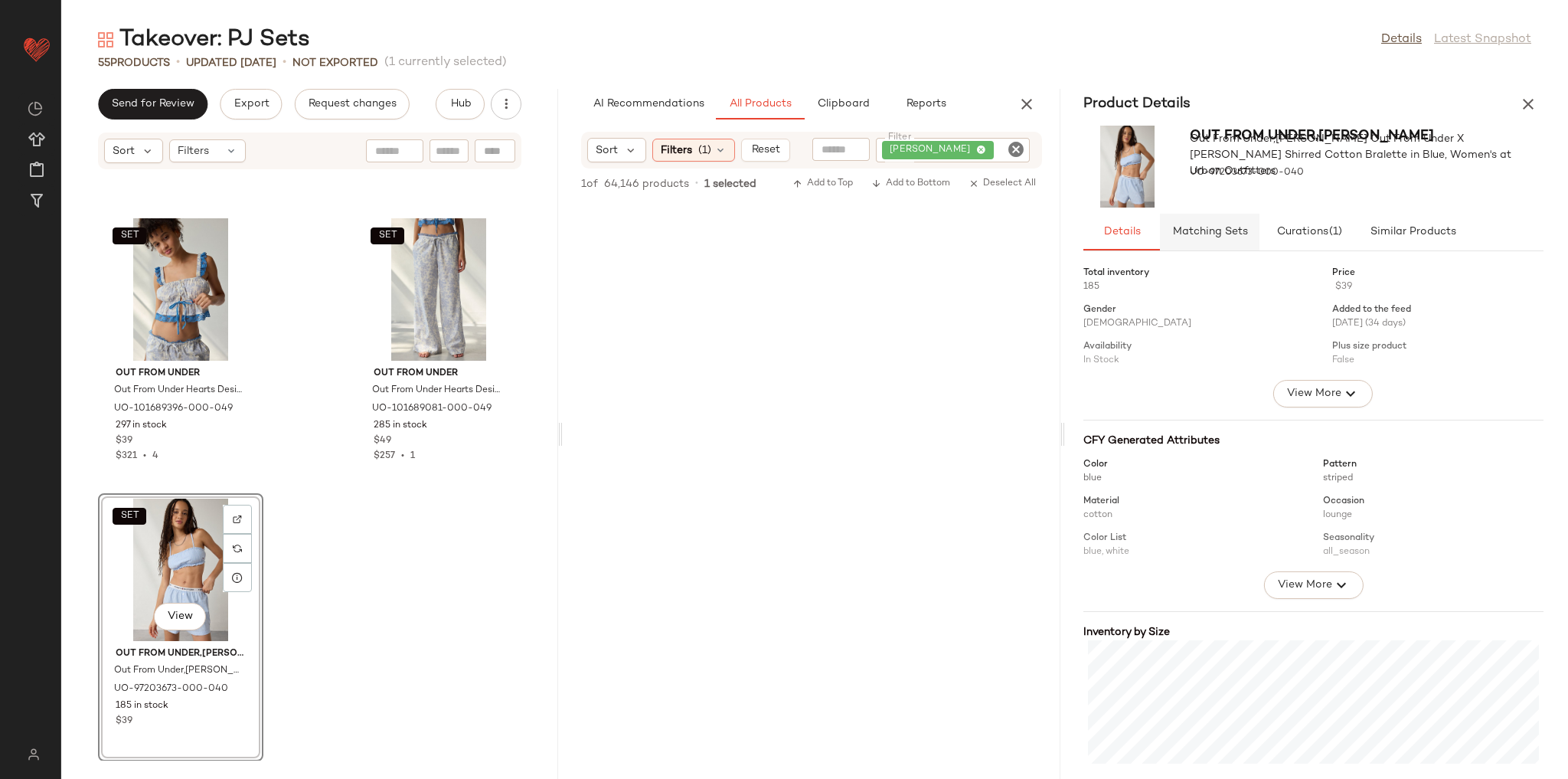
click at [1231, 239] on button "Matching Sets" at bounding box center [1210, 232] width 100 height 36
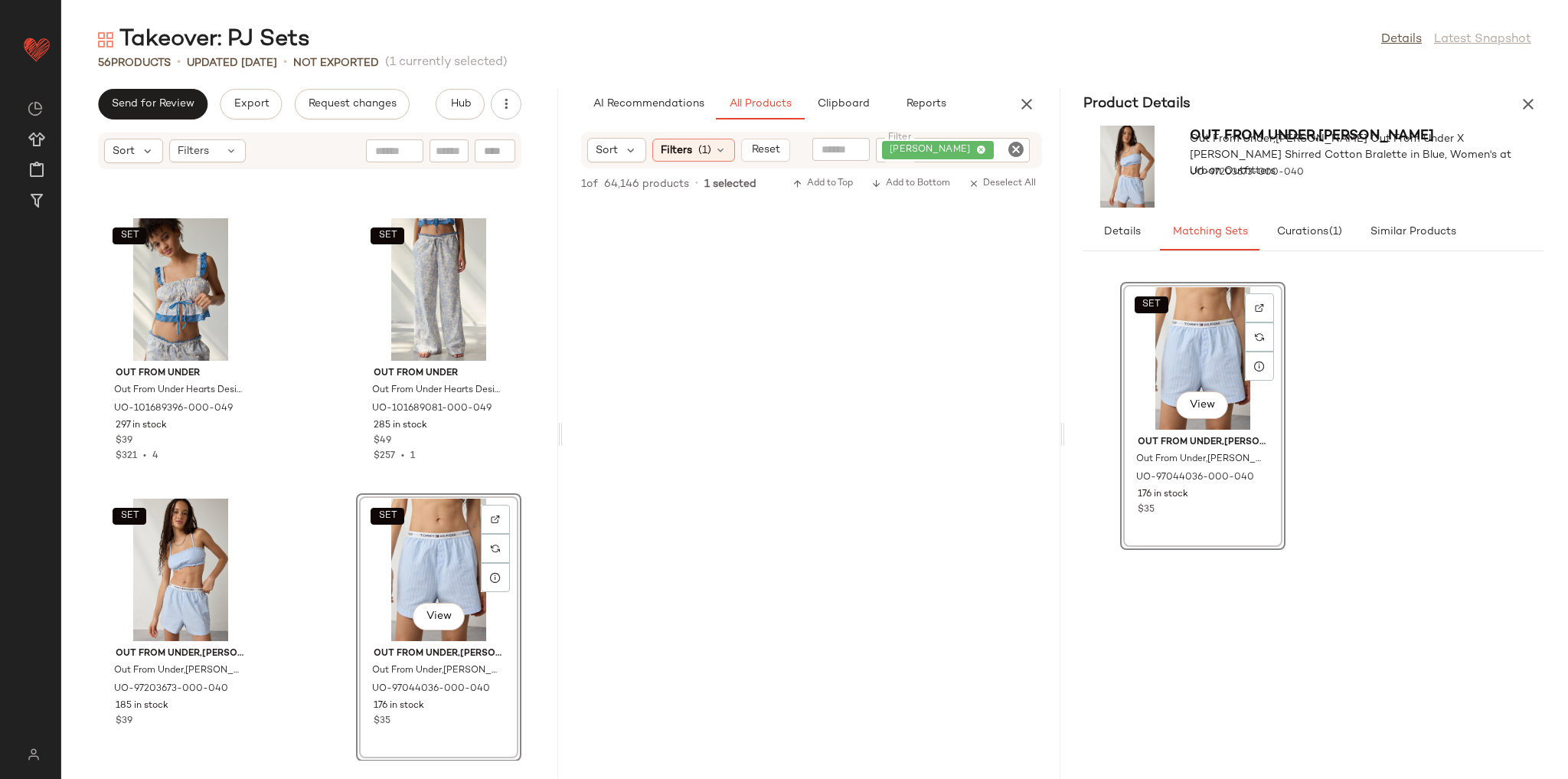
click at [302, 479] on div "SET Out From Under Out From Under Hearts Desire Cropped Babydoll Tank Top in Bl…" at bounding box center [309, 465] width 497 height 590
click at [1522, 101] on icon "button" at bounding box center [1528, 104] width 19 height 19
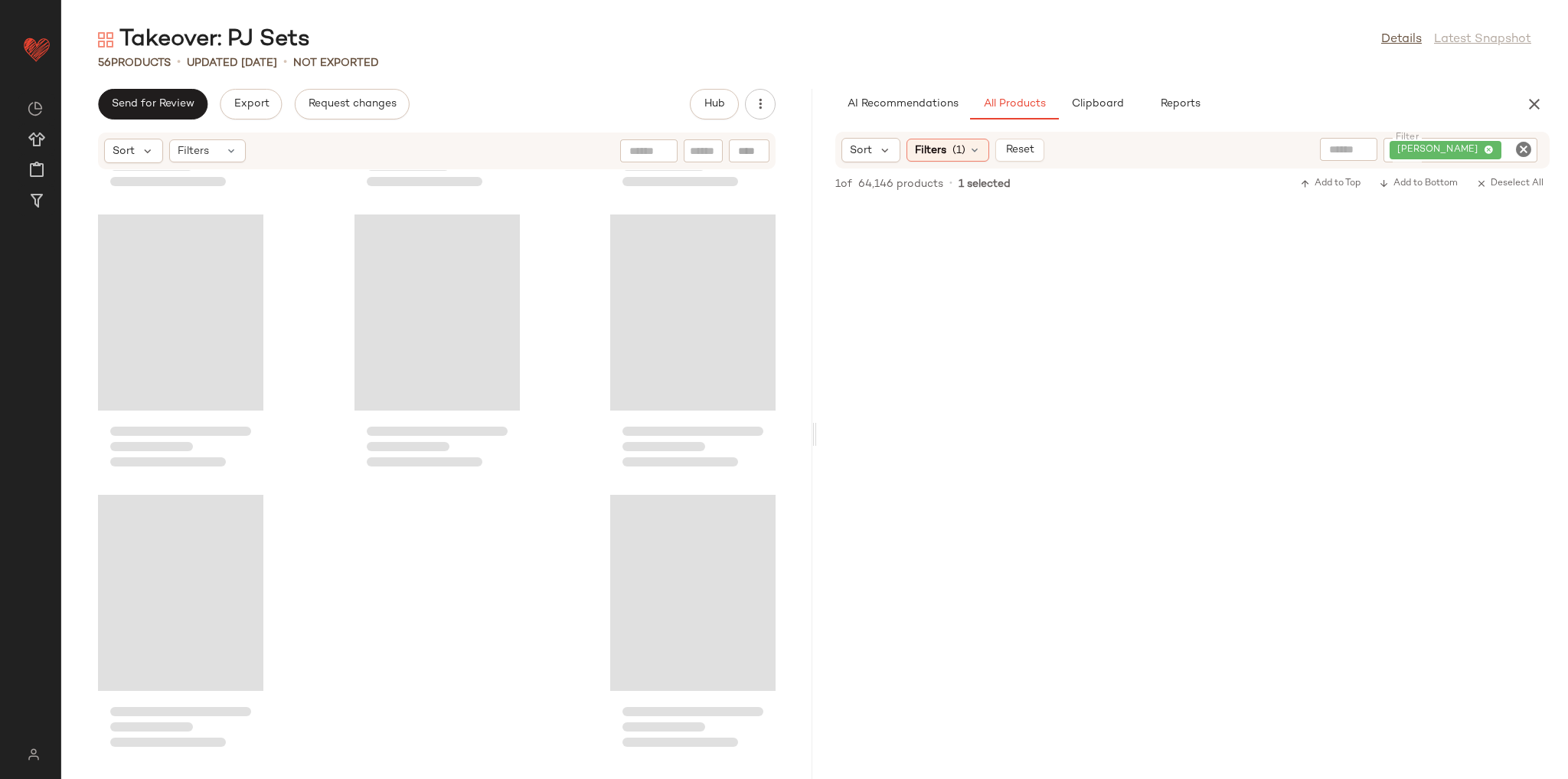
scroll to position [4486, 0]
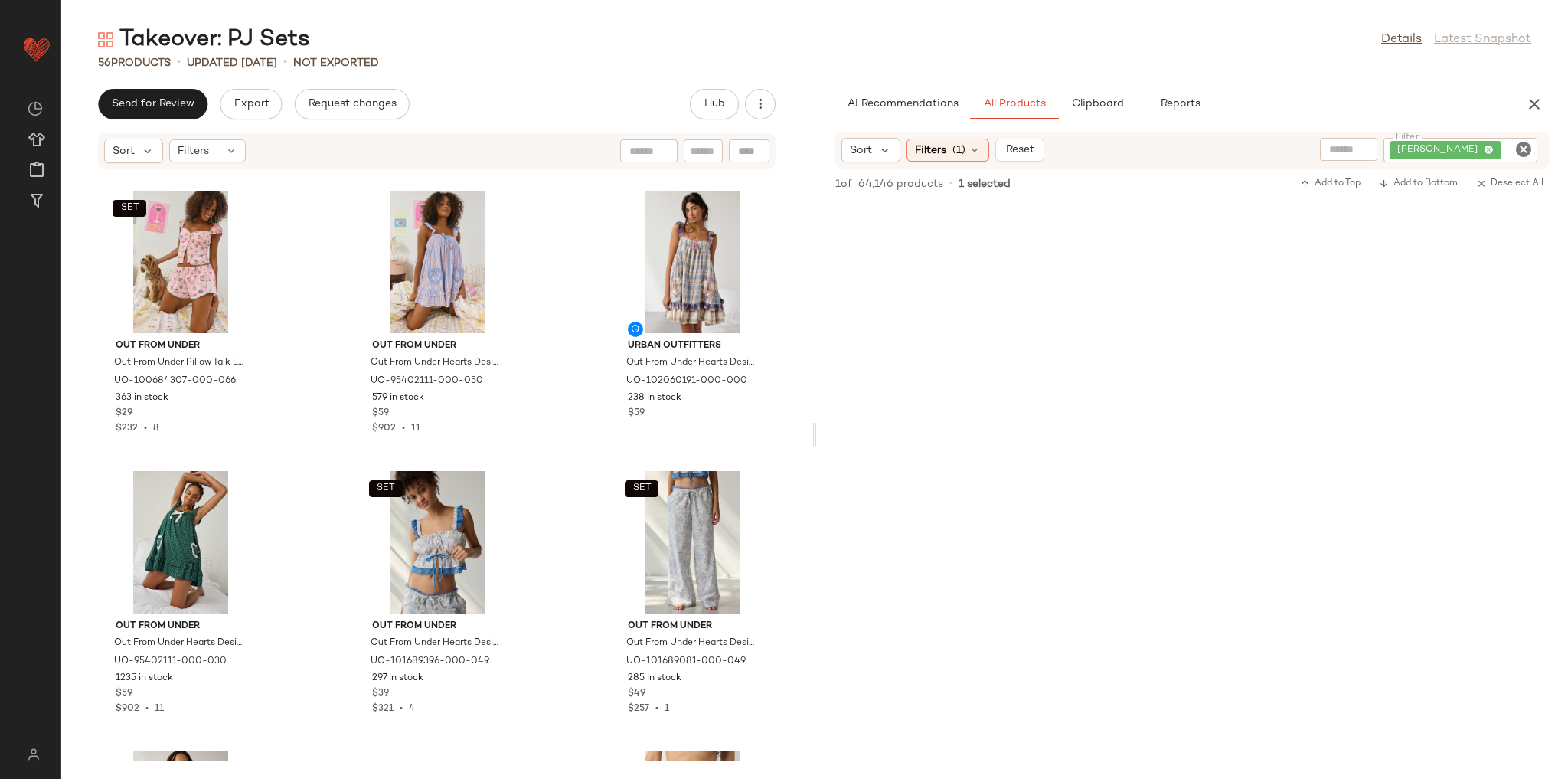
drag, startPoint x: 1507, startPoint y: 167, endPoint x: 1511, endPoint y: 156, distance: 11.7
click at [1508, 159] on div "Sort Filters (1) Reset Filter tommy hilfiger shirred Filter" at bounding box center [1192, 150] width 714 height 36
click at [1513, 153] on input "Filter" at bounding box center [1518, 150] width 27 height 16
click at [1521, 151] on icon "Clear Filter" at bounding box center [1524, 150] width 19 height 19
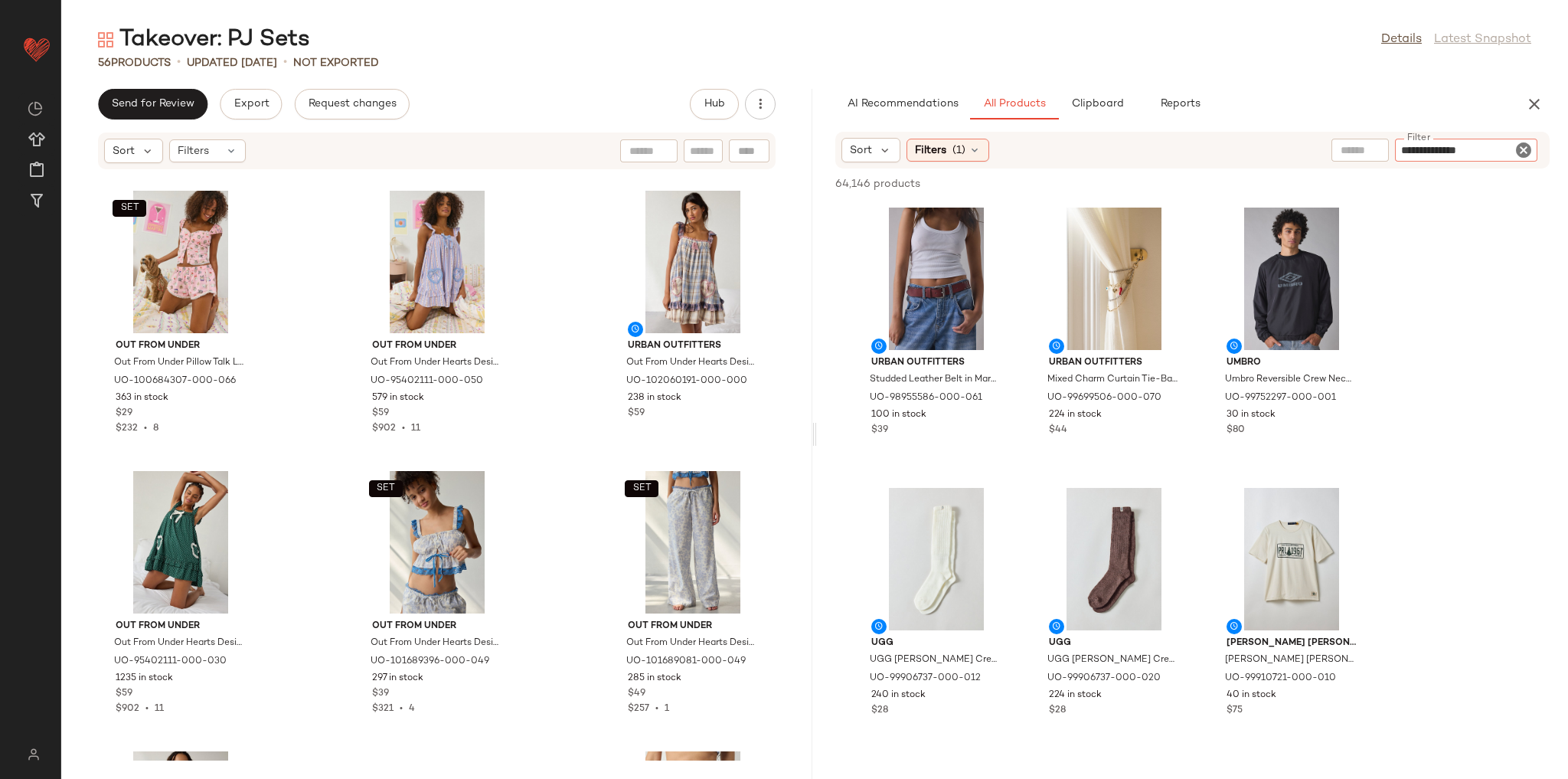
type input "**********"
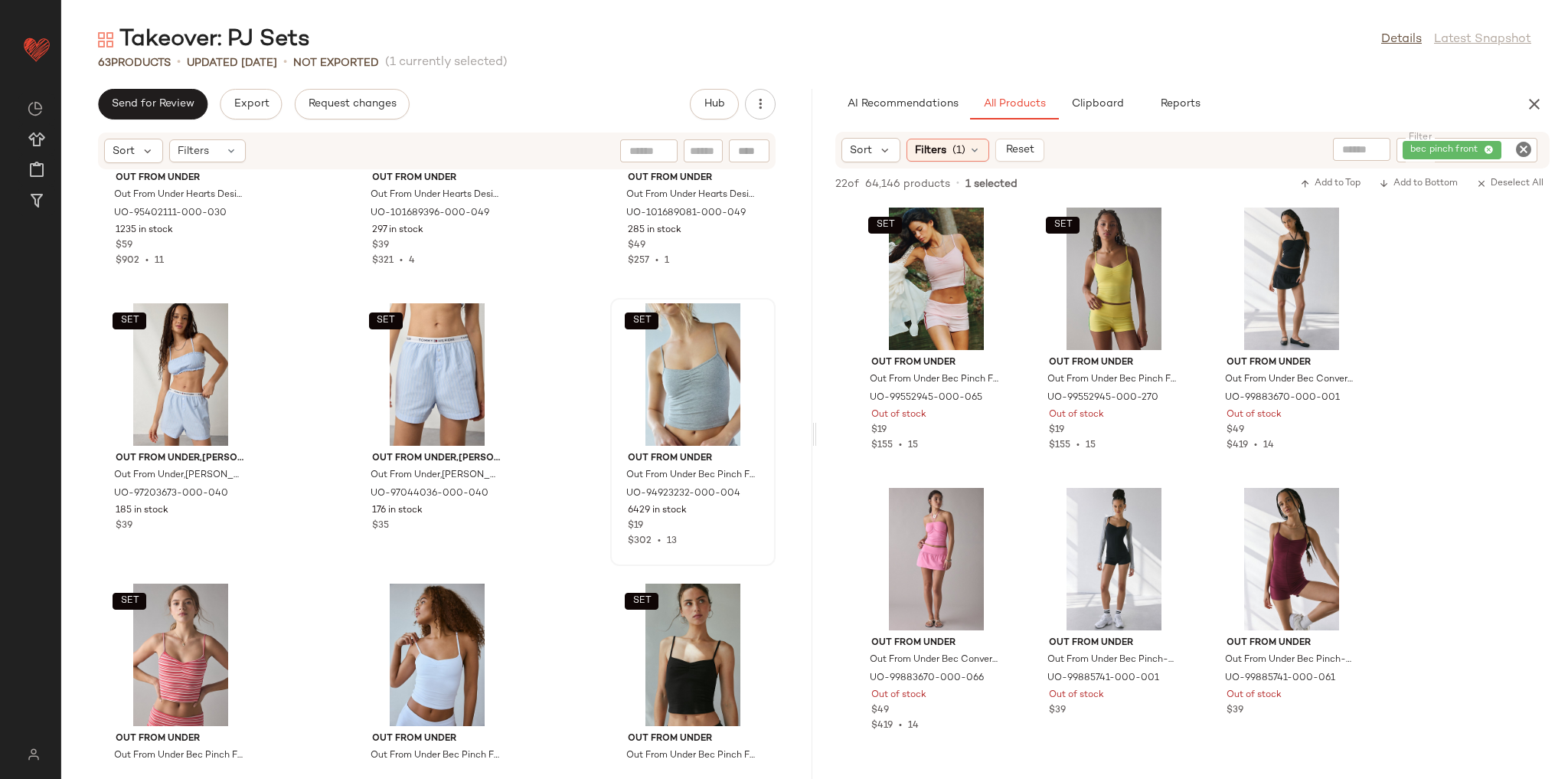
scroll to position [4933, 0]
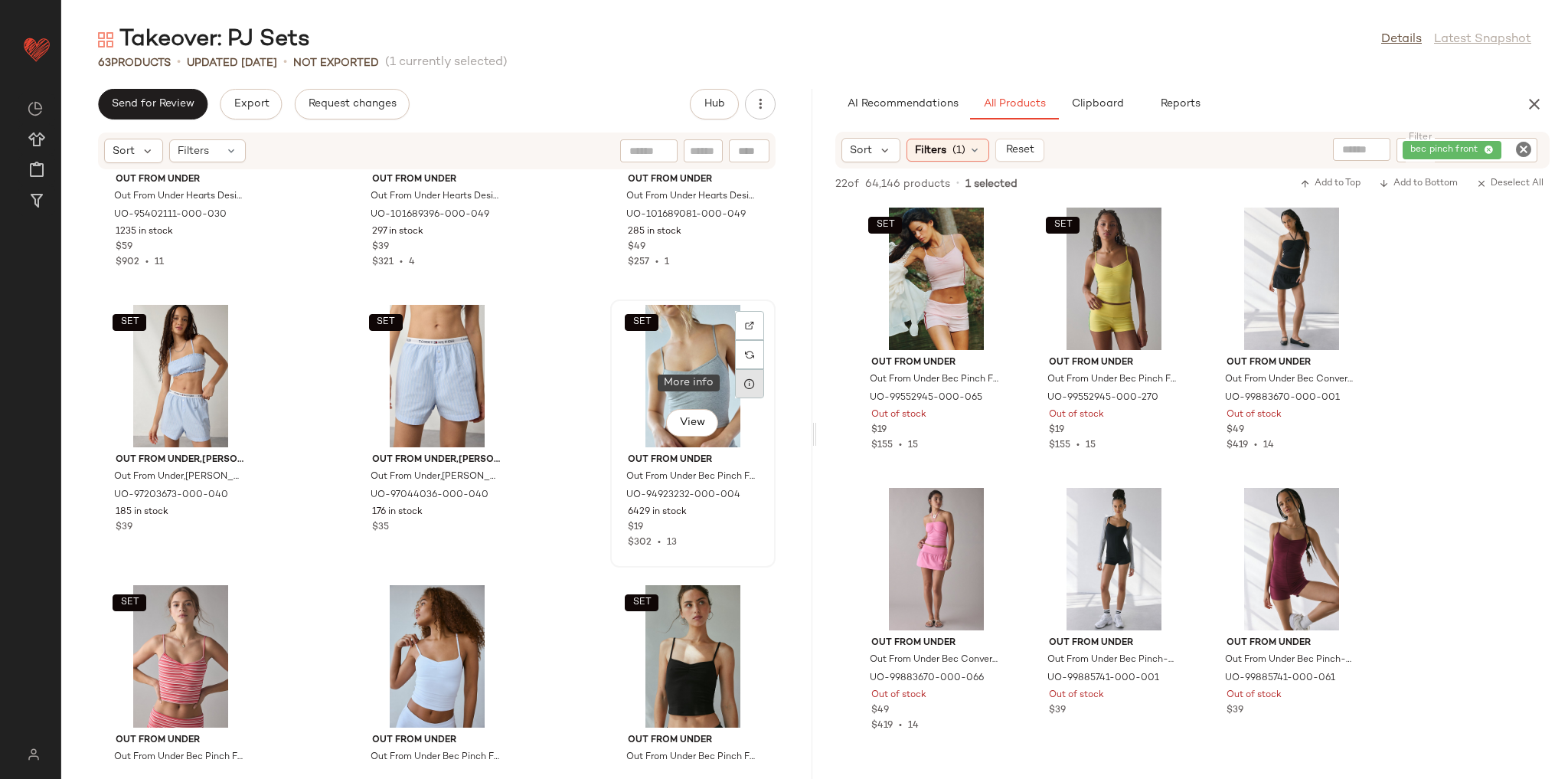
click at [742, 389] on div at bounding box center [750, 384] width 29 height 29
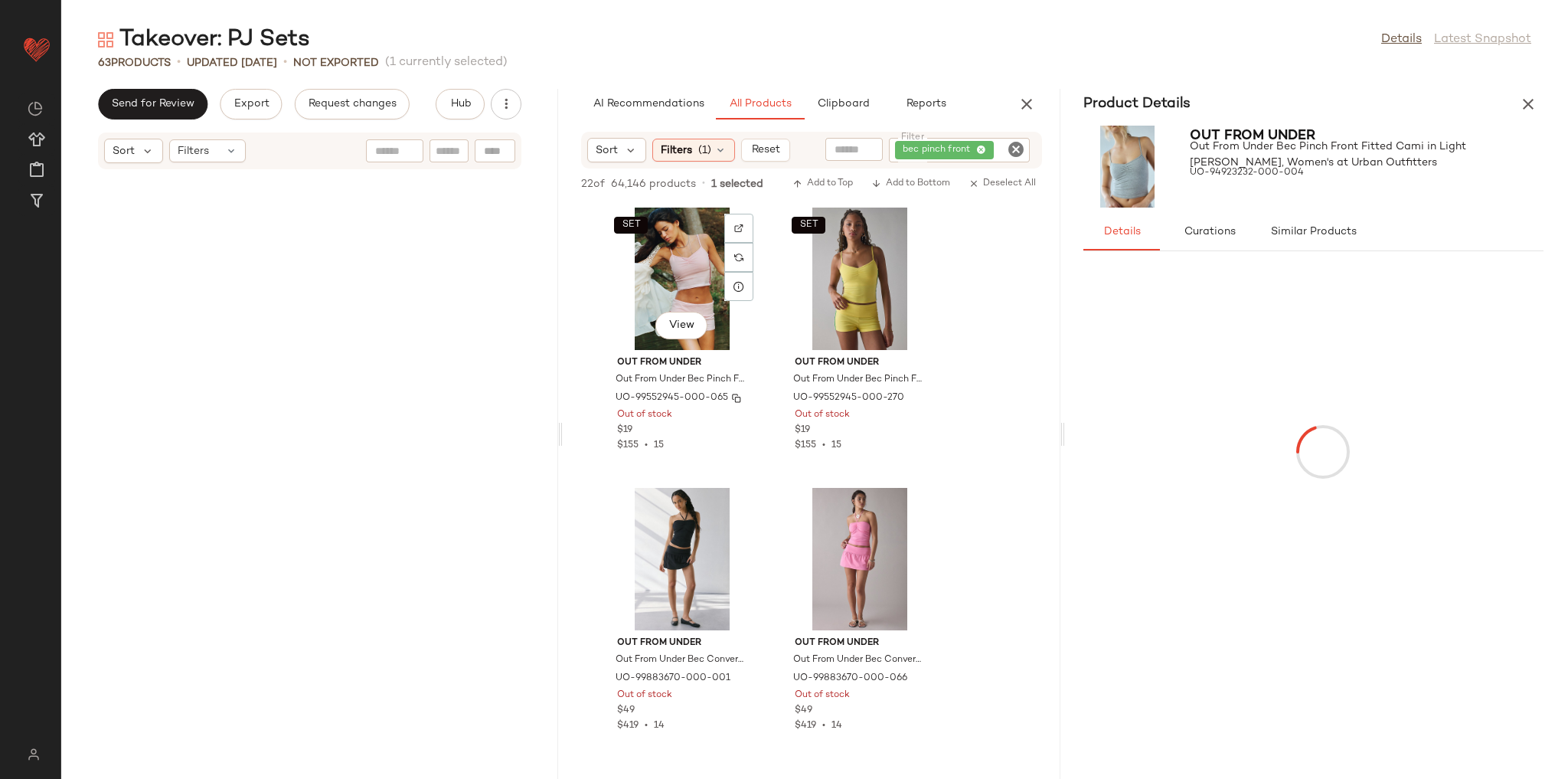
scroll to position [7571, 0]
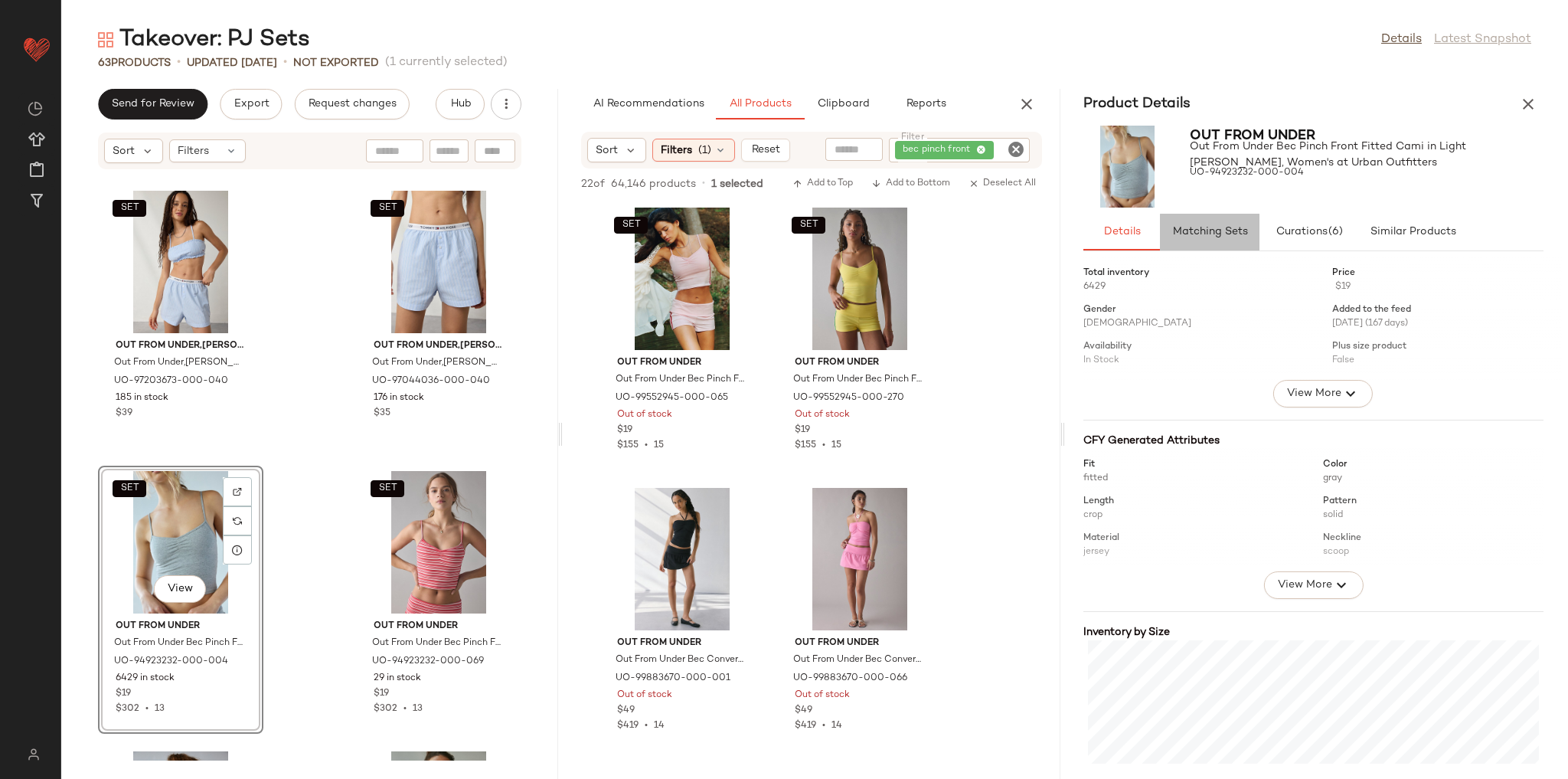
click at [1198, 237] on span "Matching Sets" at bounding box center [1210, 232] width 76 height 12
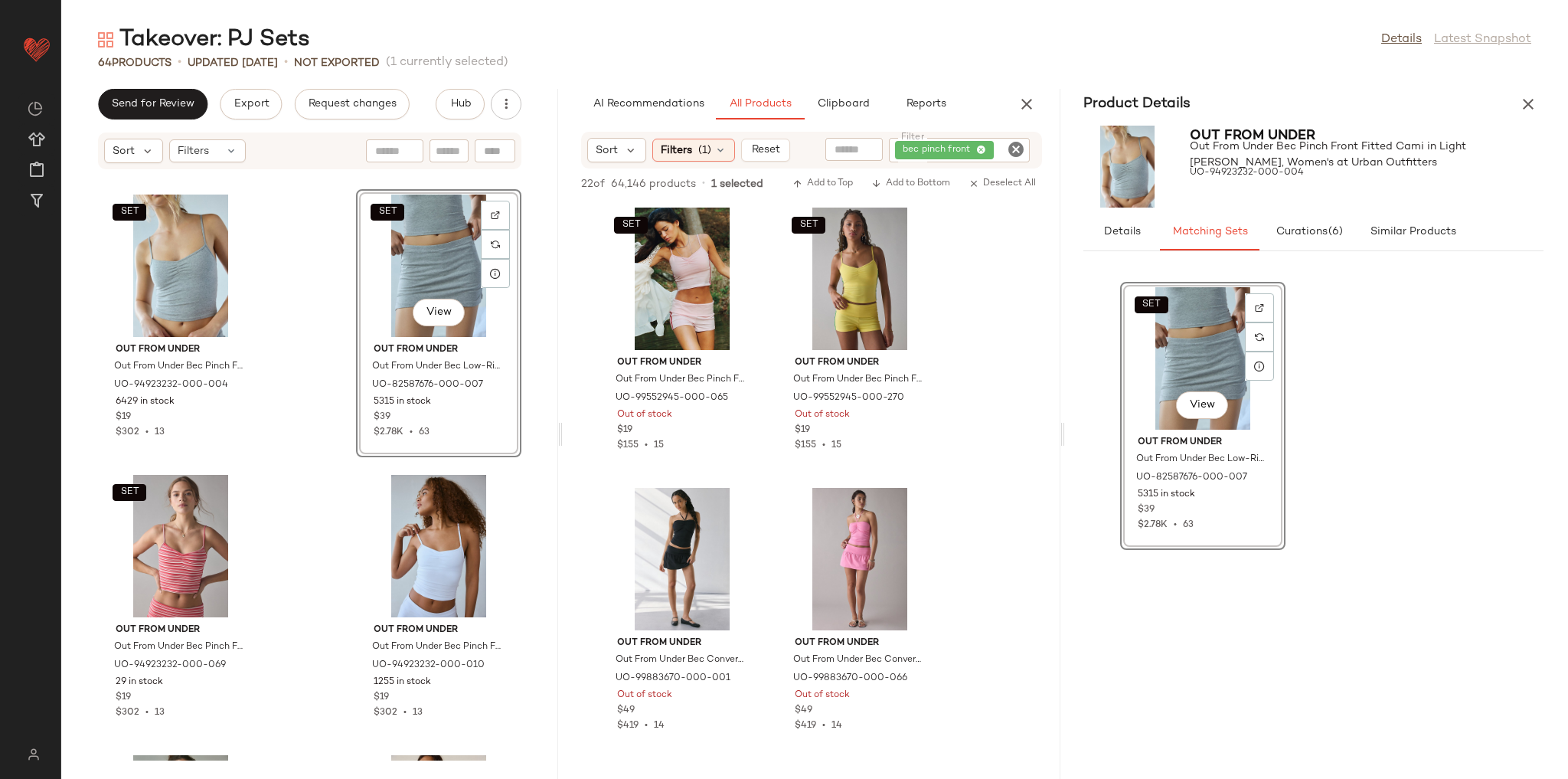
scroll to position [7877, 0]
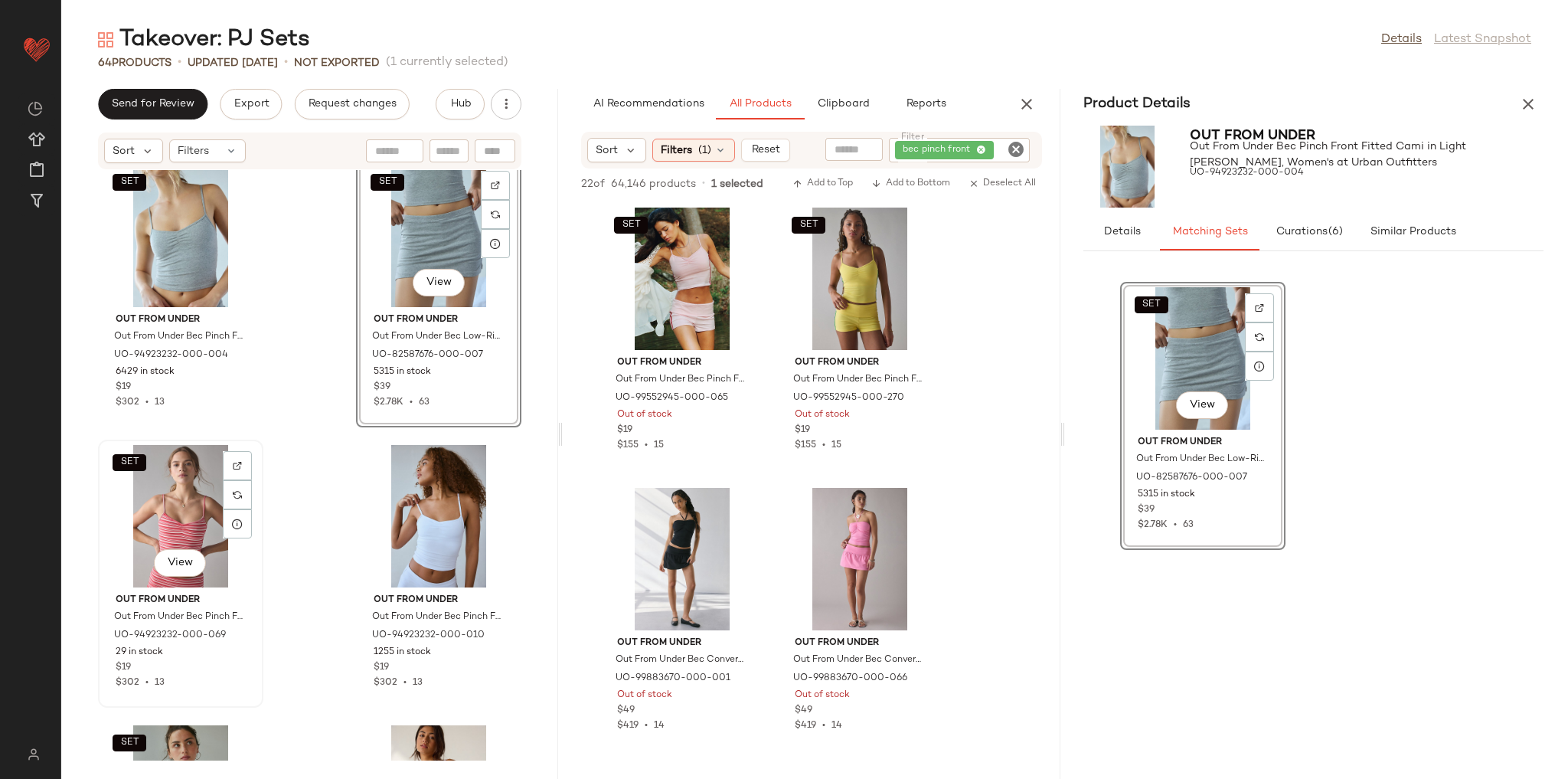
click at [183, 508] on div "SET View" at bounding box center [180, 516] width 155 height 142
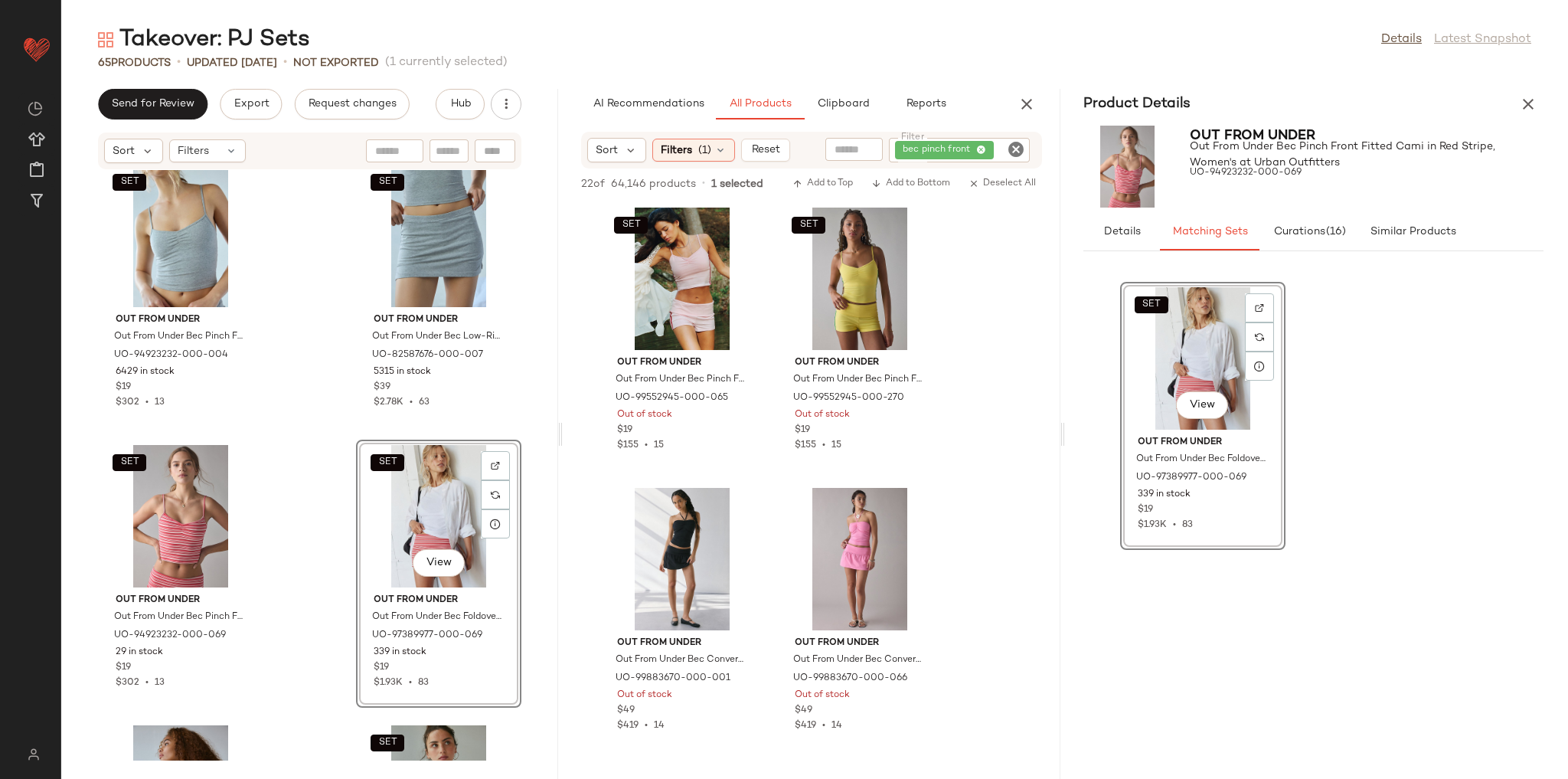
scroll to position [8122, 0]
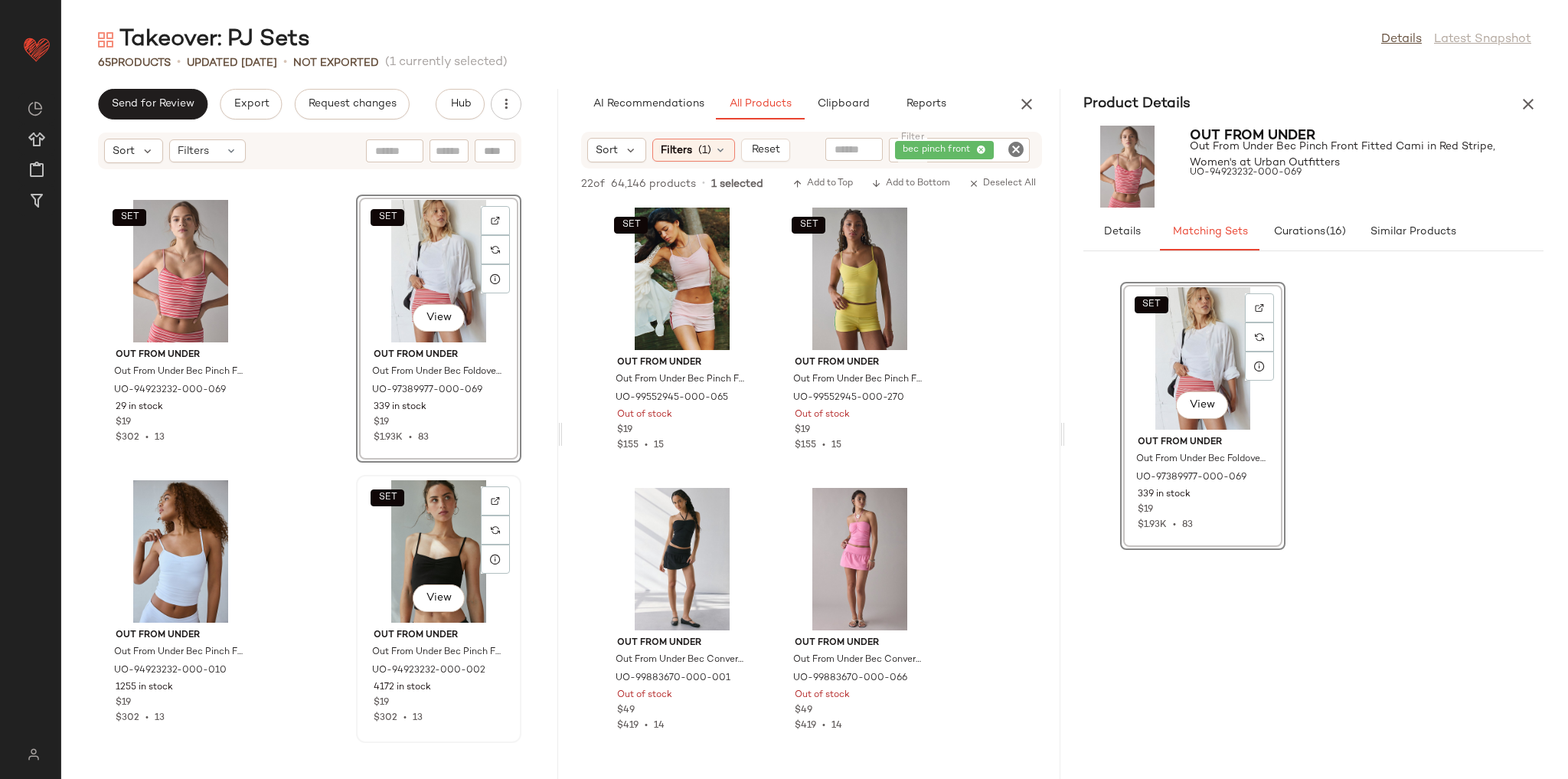
click at [459, 527] on div "SET View" at bounding box center [439, 551] width 155 height 142
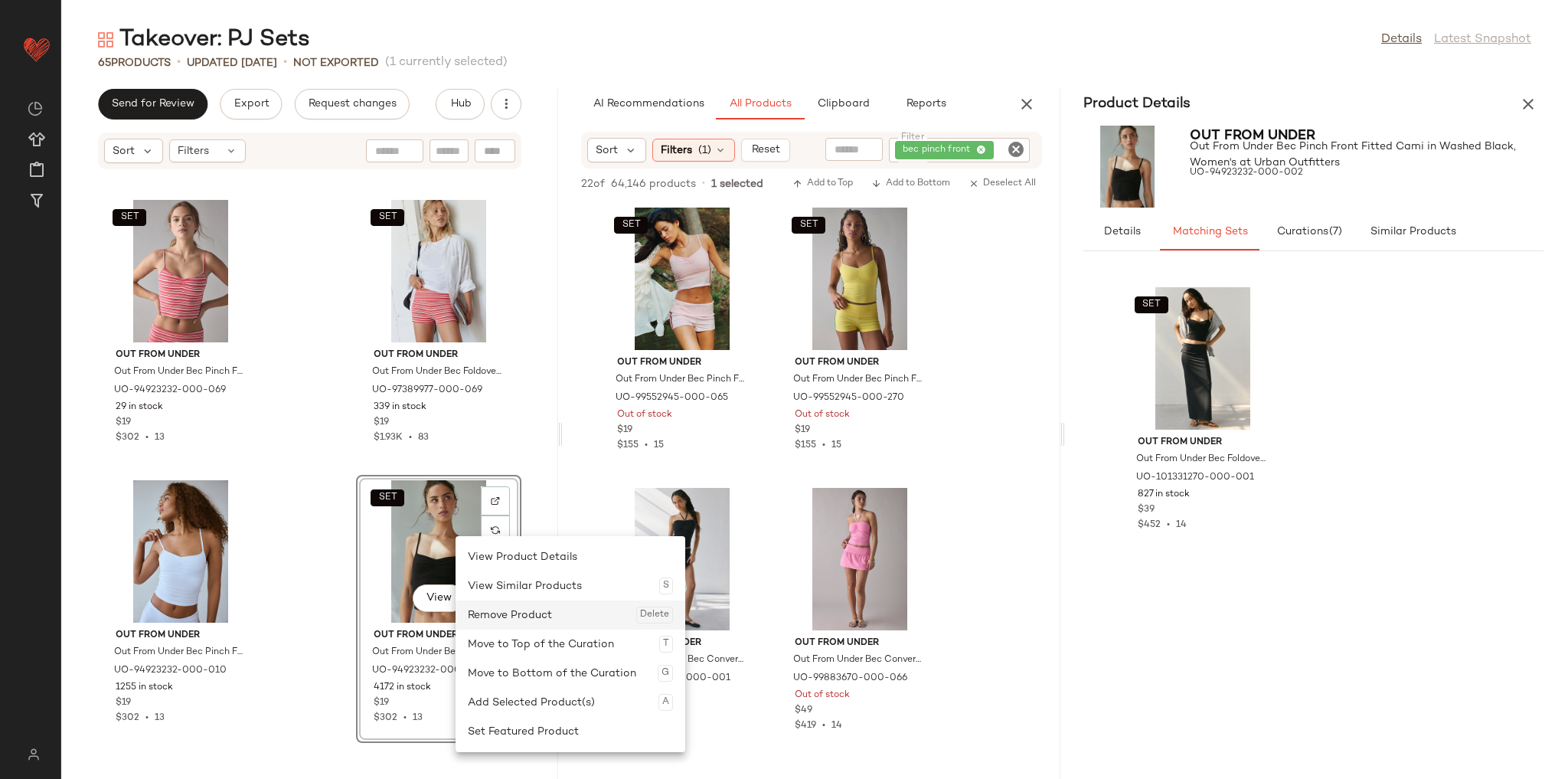
click at [511, 613] on div "Remove Product Delete" at bounding box center [570, 615] width 205 height 29
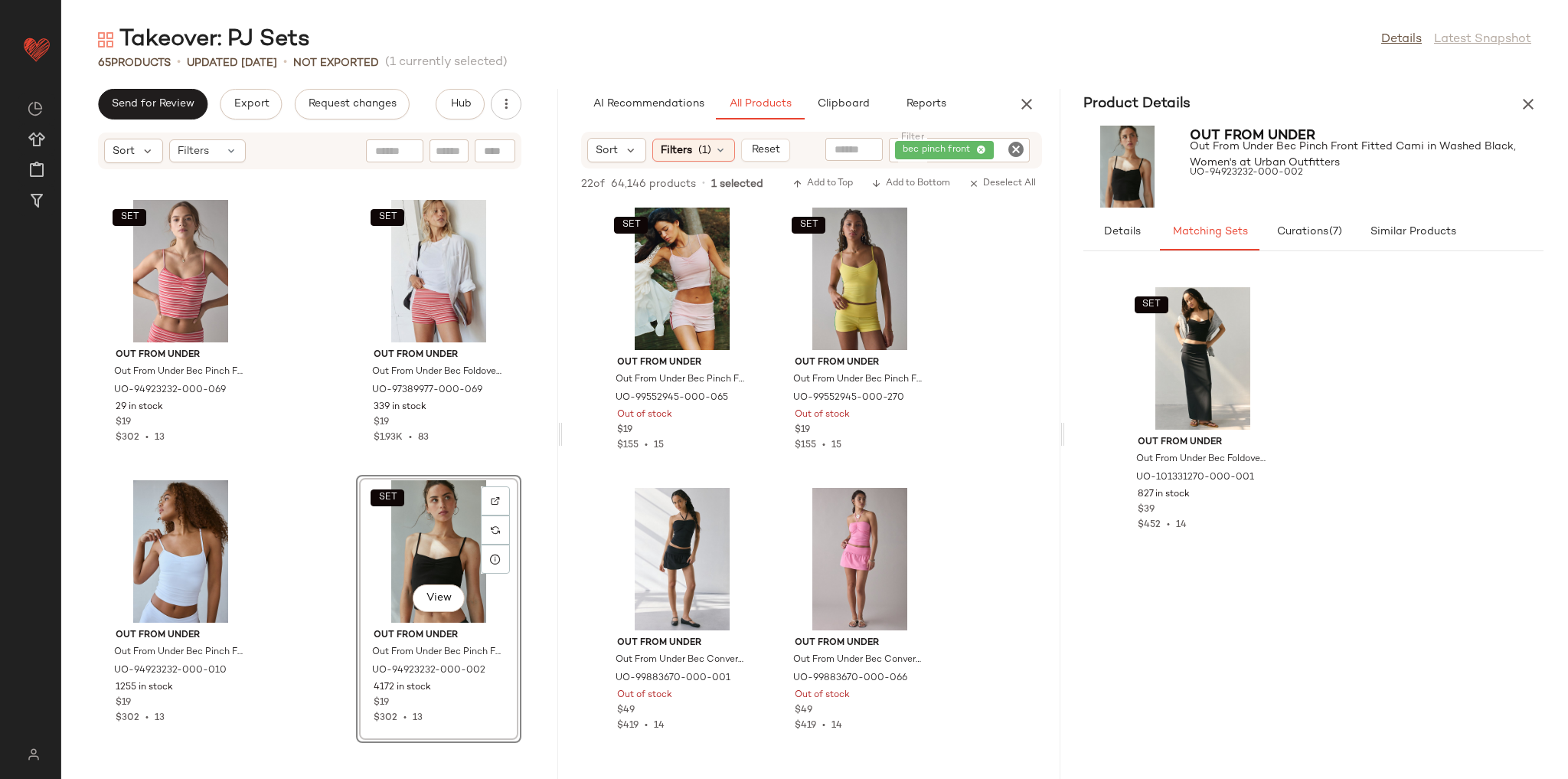
click at [303, 551] on div "SET Out From Under Out From Under Bec Pinch Front Fitted Cami in Light Heather …" at bounding box center [309, 465] width 497 height 590
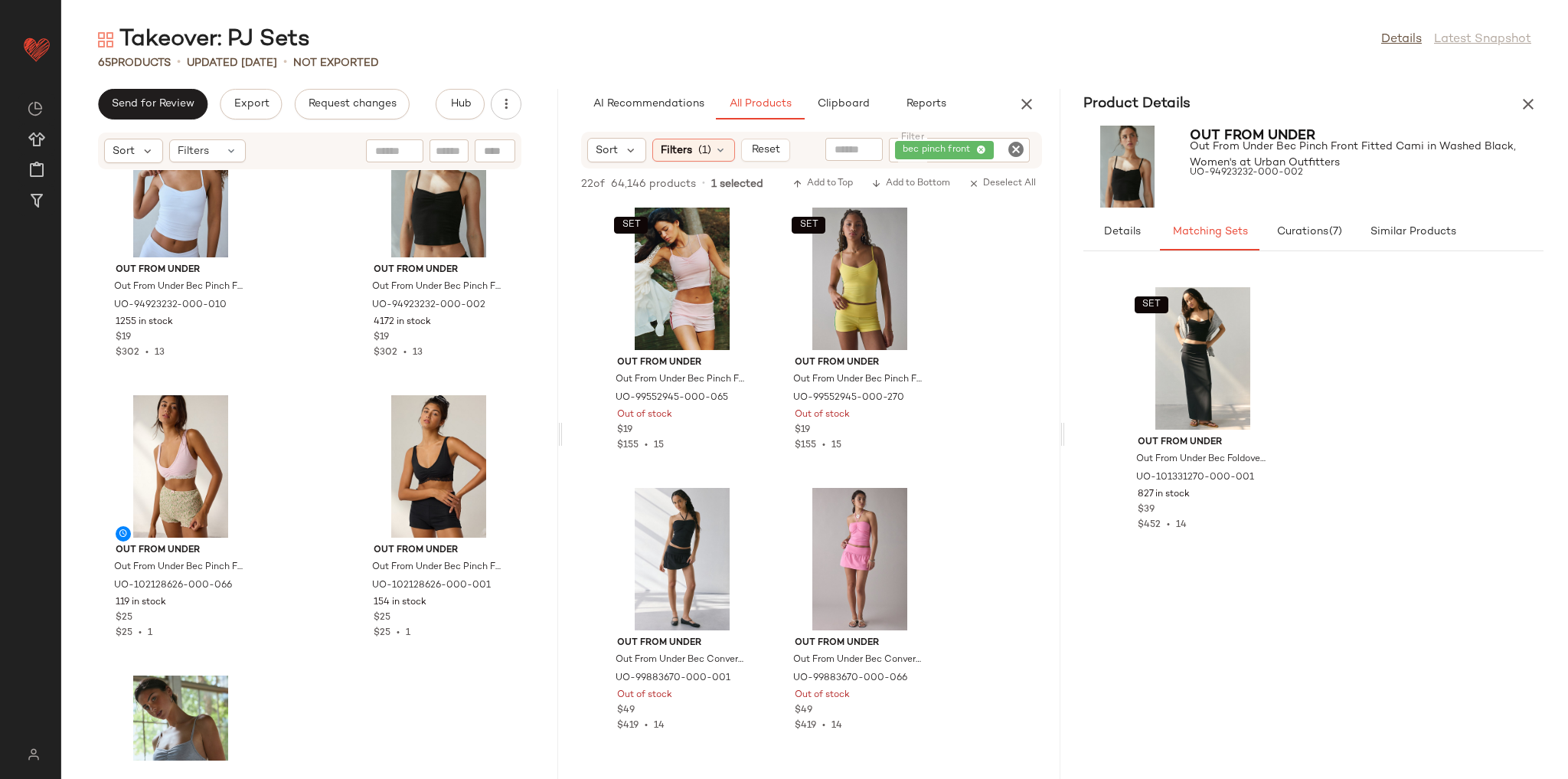
scroll to position [8490, 0]
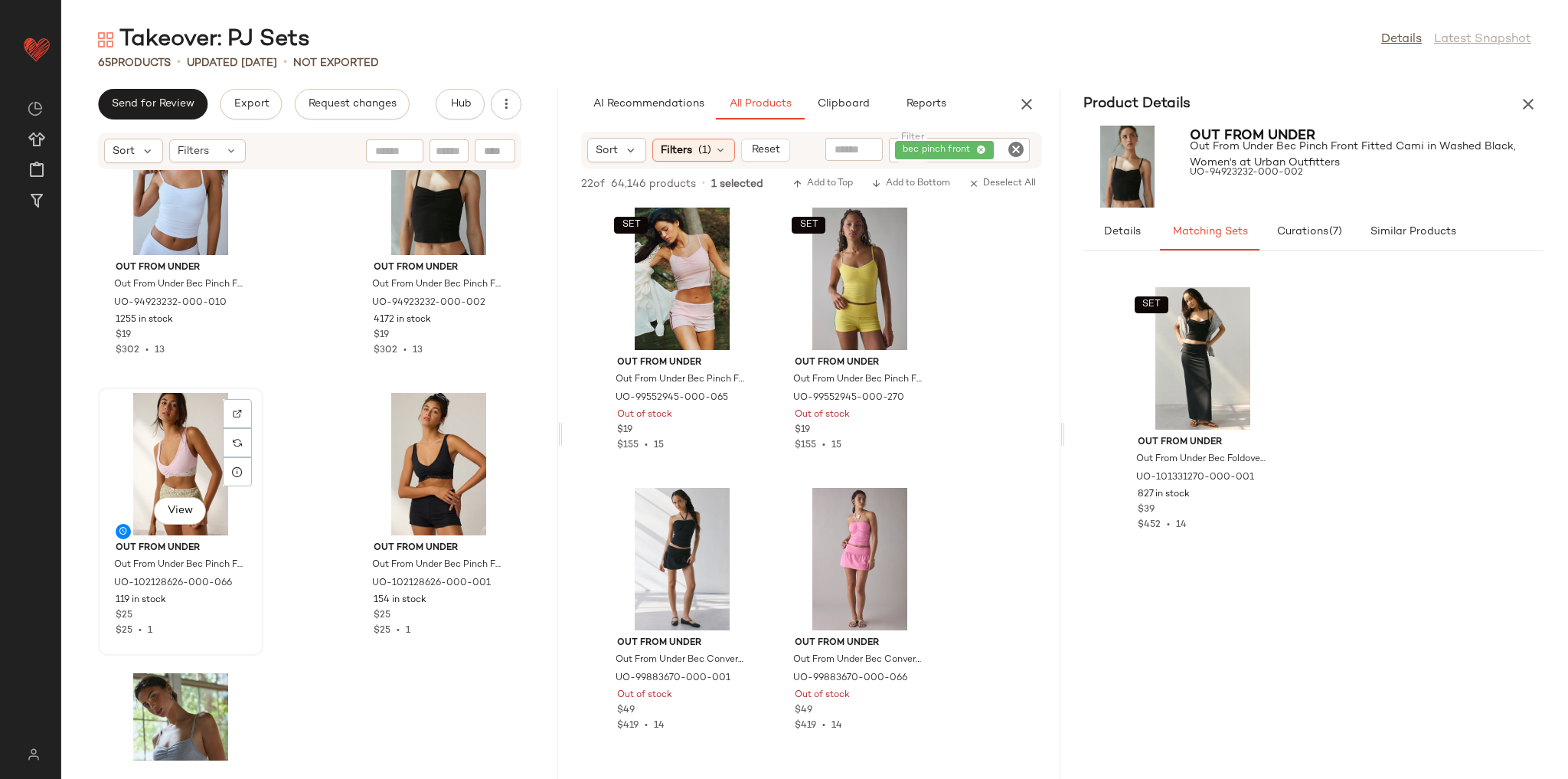
click at [195, 474] on div "View" at bounding box center [180, 464] width 155 height 142
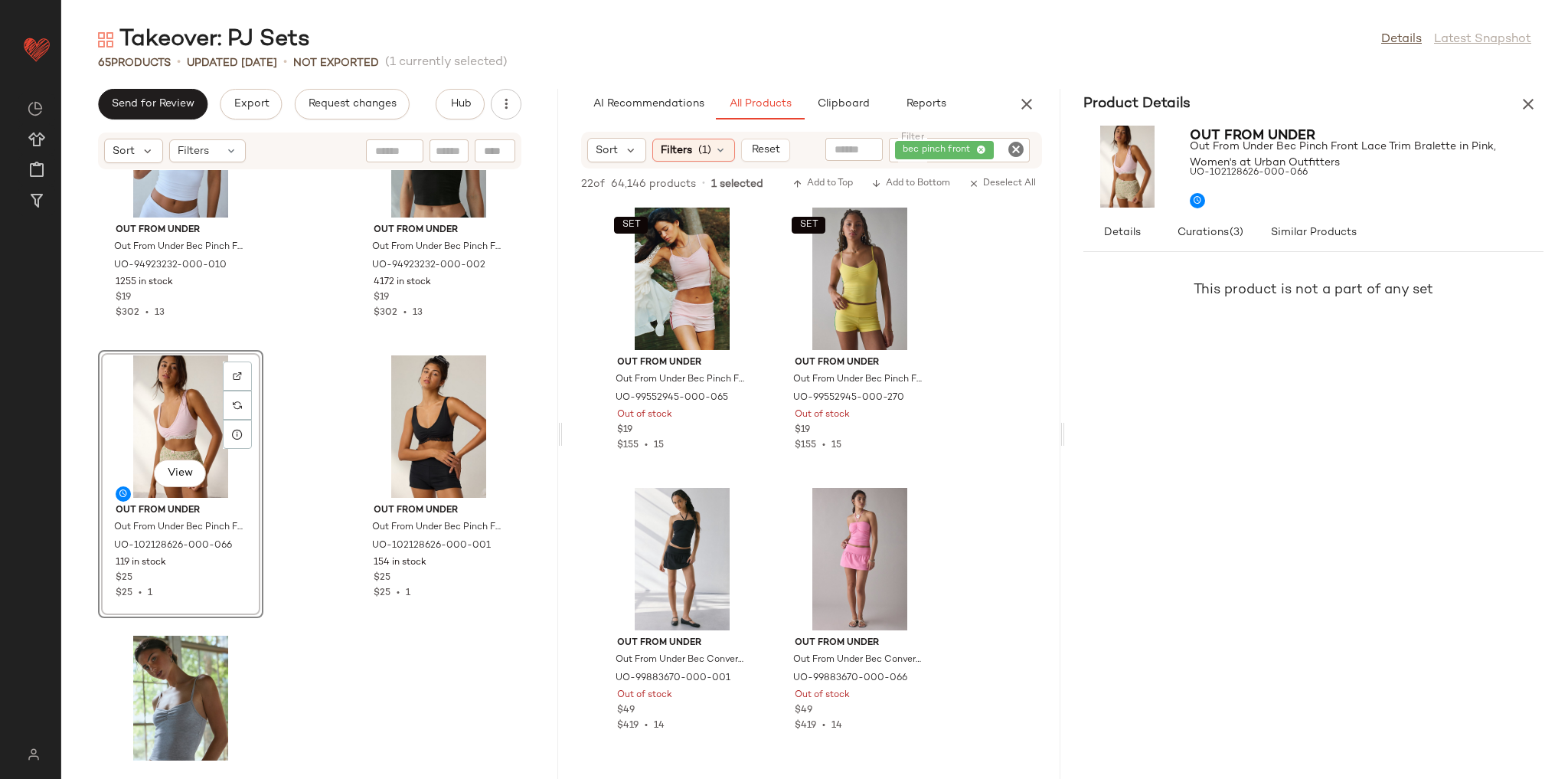
scroll to position [8665, 0]
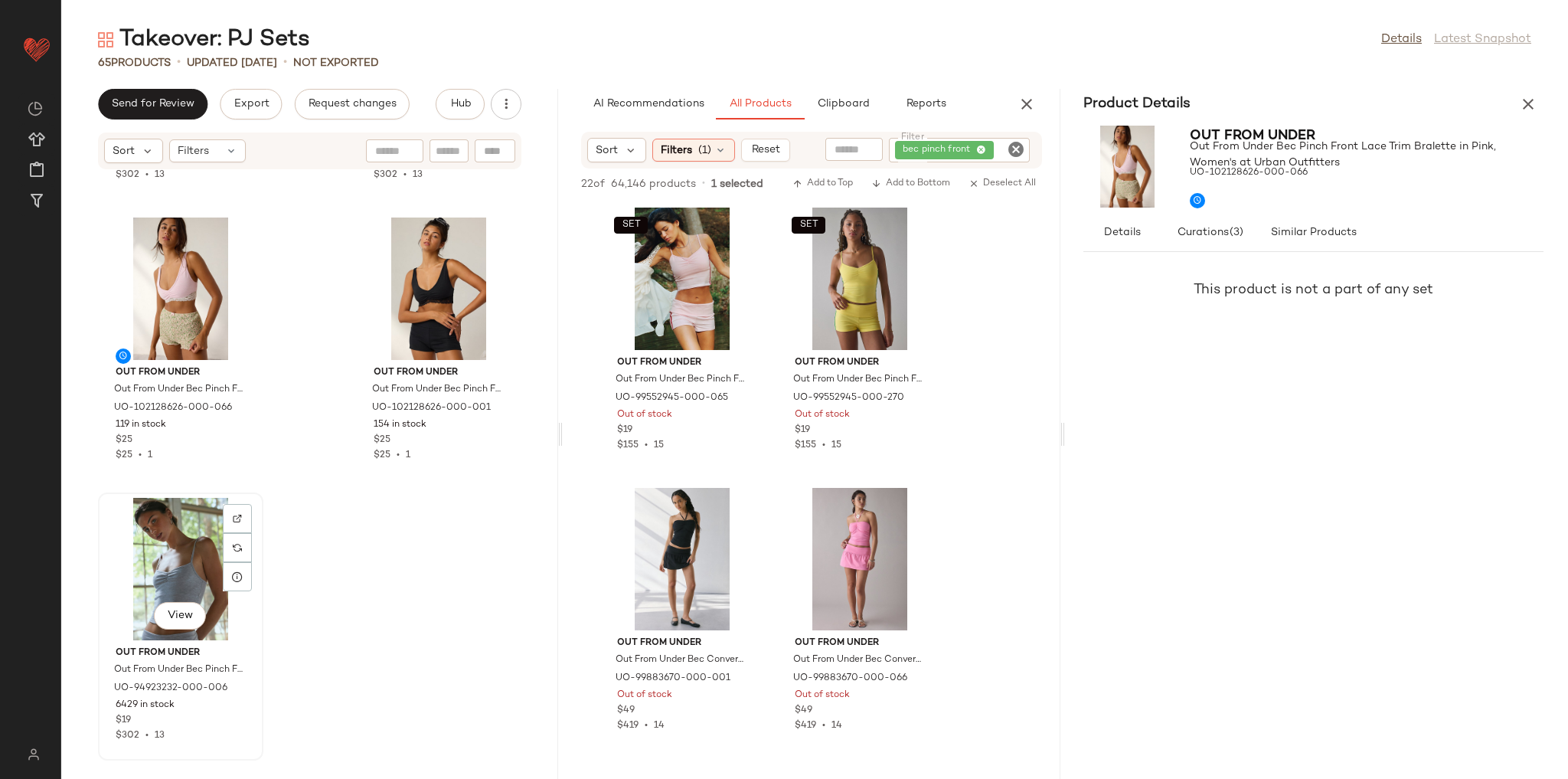
click at [183, 560] on div "View" at bounding box center [180, 569] width 155 height 142
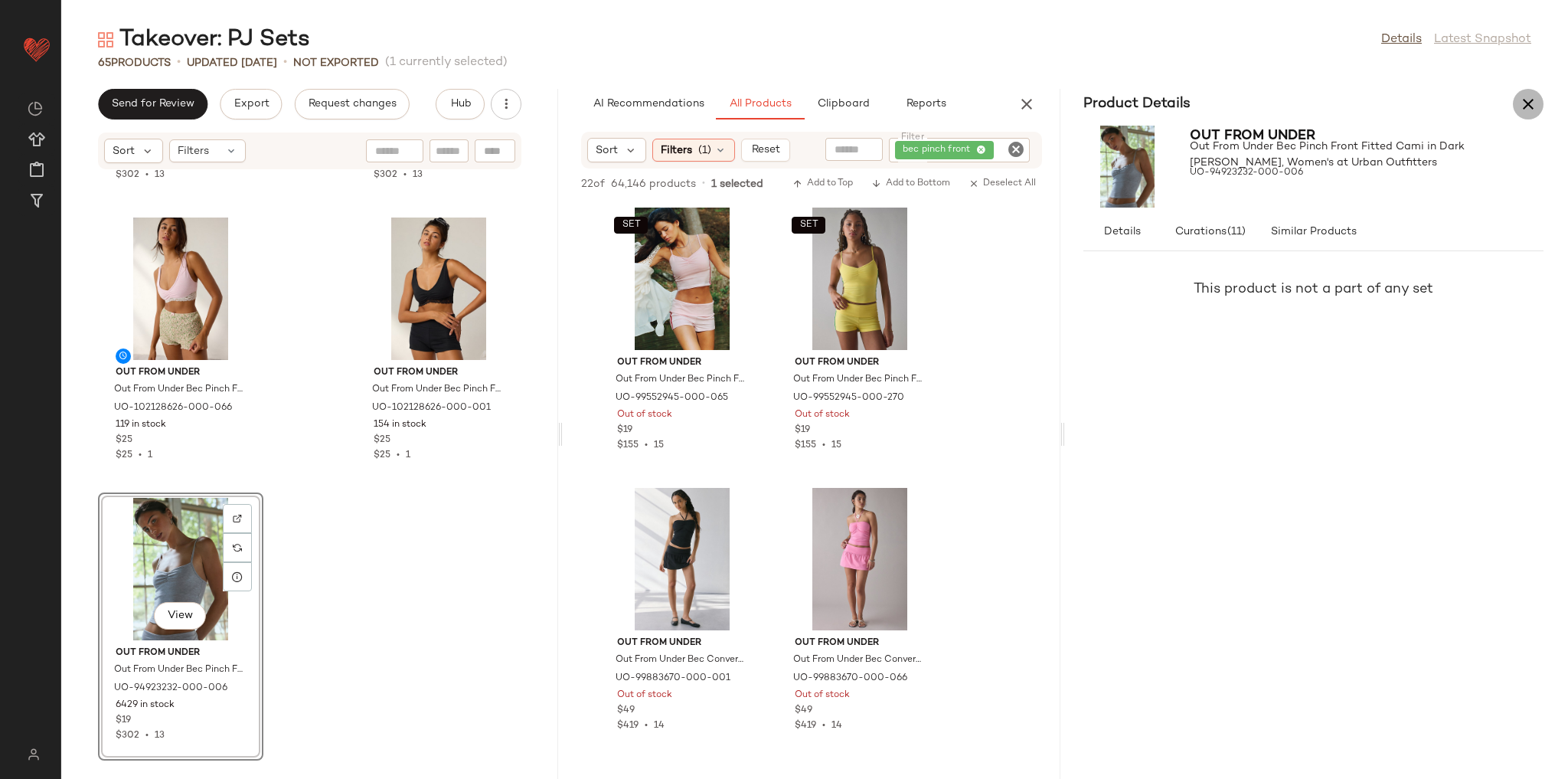
click at [1536, 106] on icon "button" at bounding box center [1528, 104] width 19 height 19
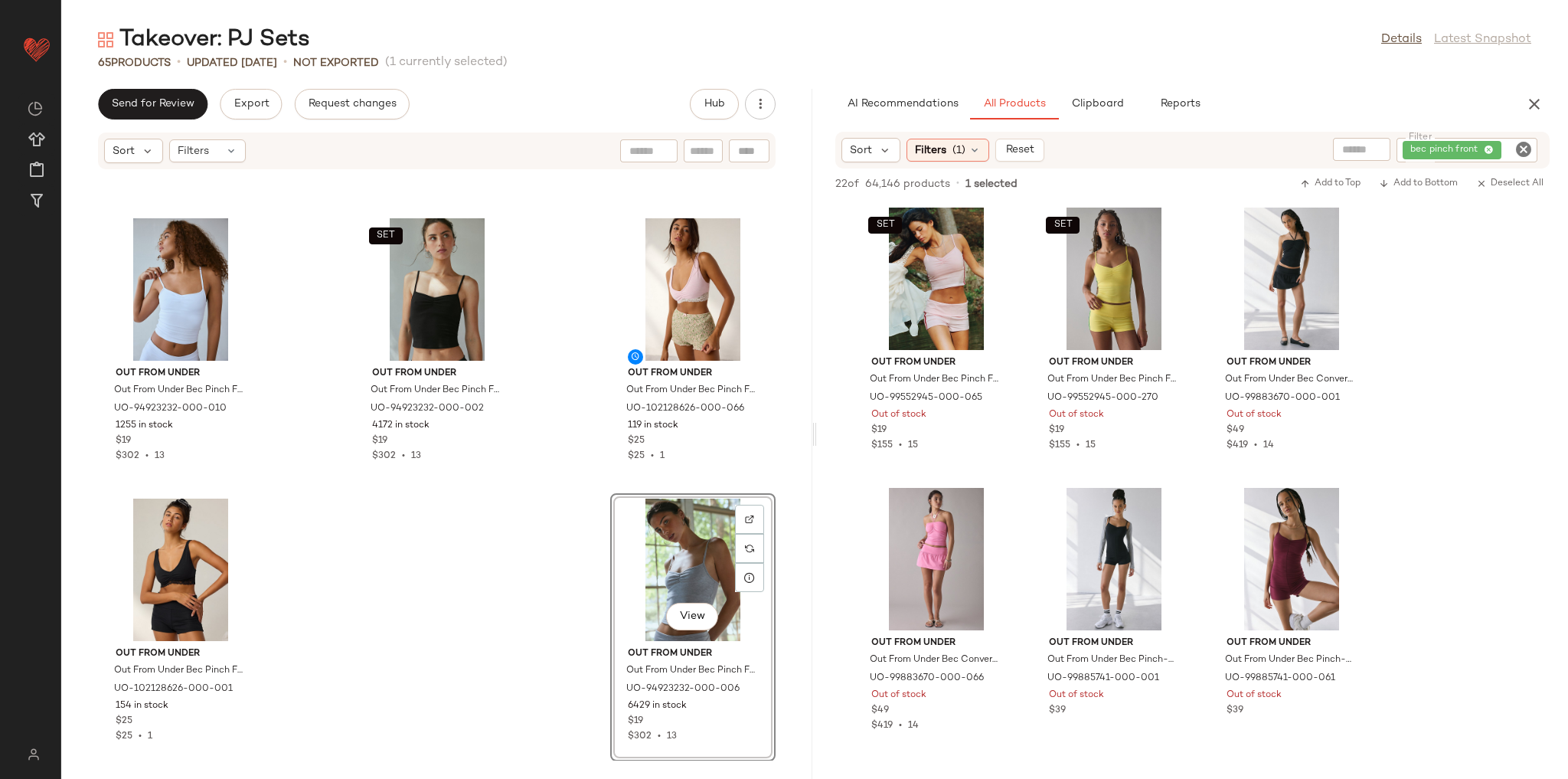
click at [543, 535] on div "Out From Under Out From Under Bec Pinch Front Fitted Cami in White, Women's at …" at bounding box center [436, 465] width 751 height 590
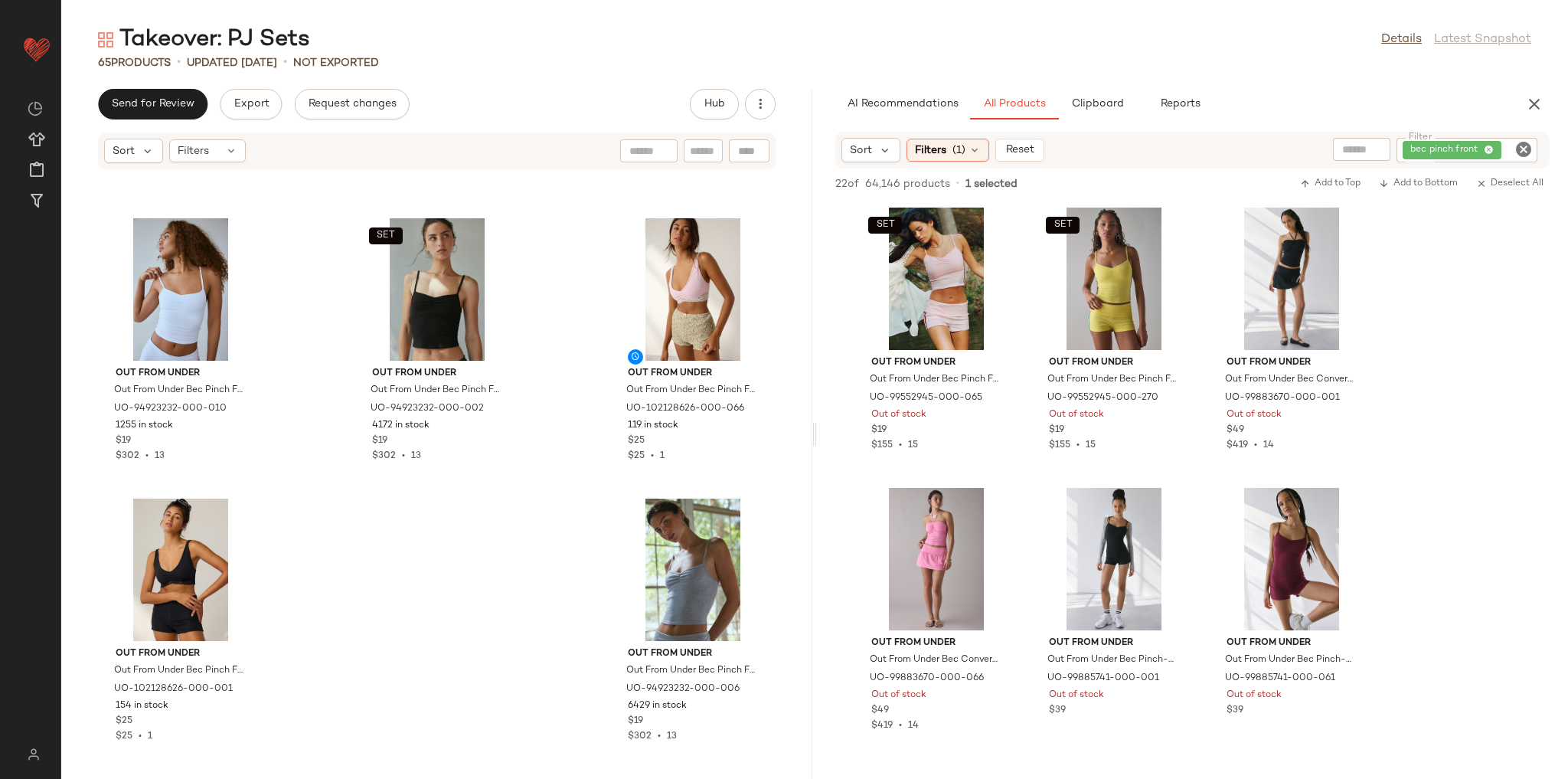
click at [1526, 145] on icon "Clear Filter" at bounding box center [1524, 150] width 19 height 19
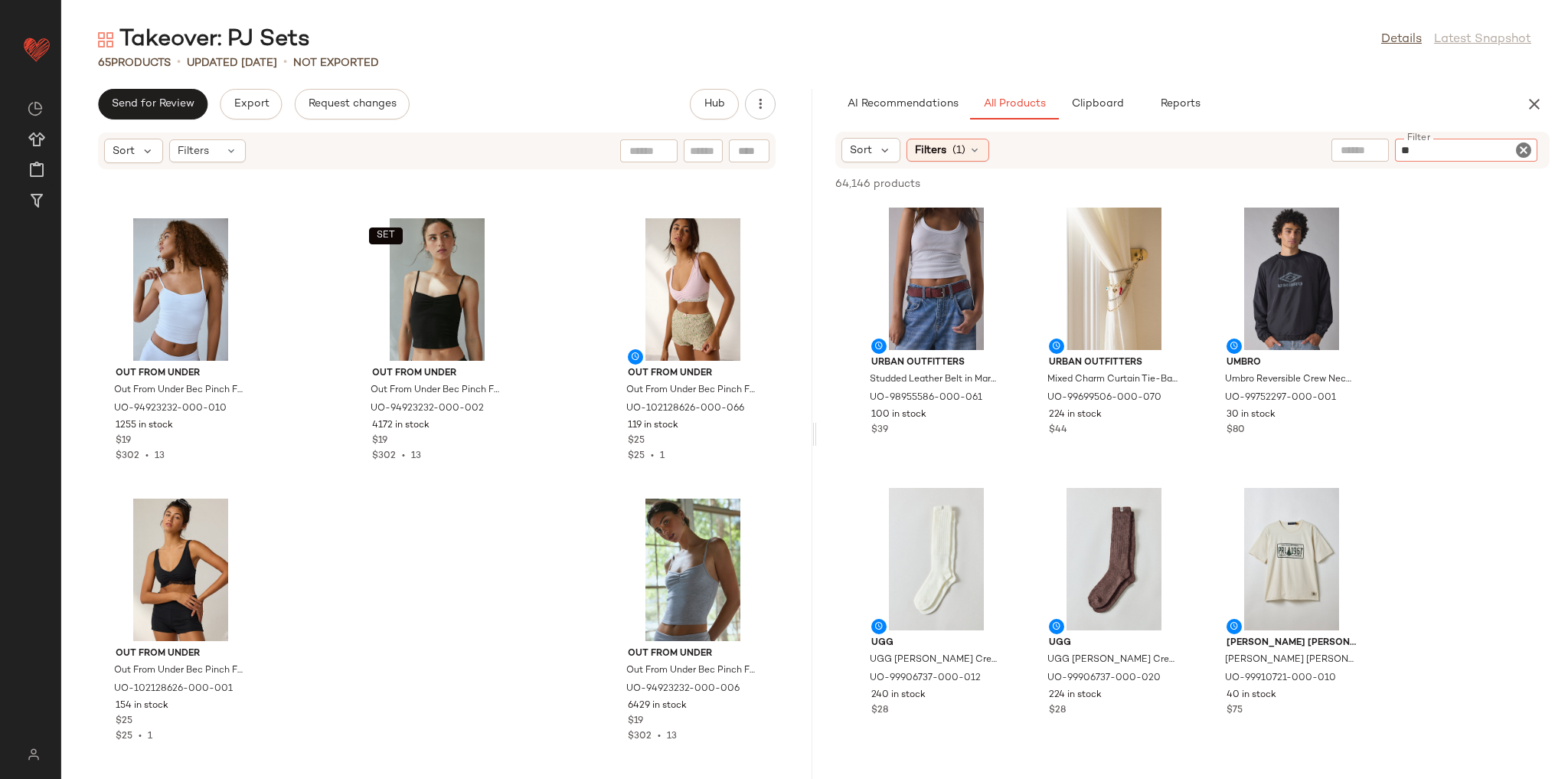
type input "*"
type input "**********"
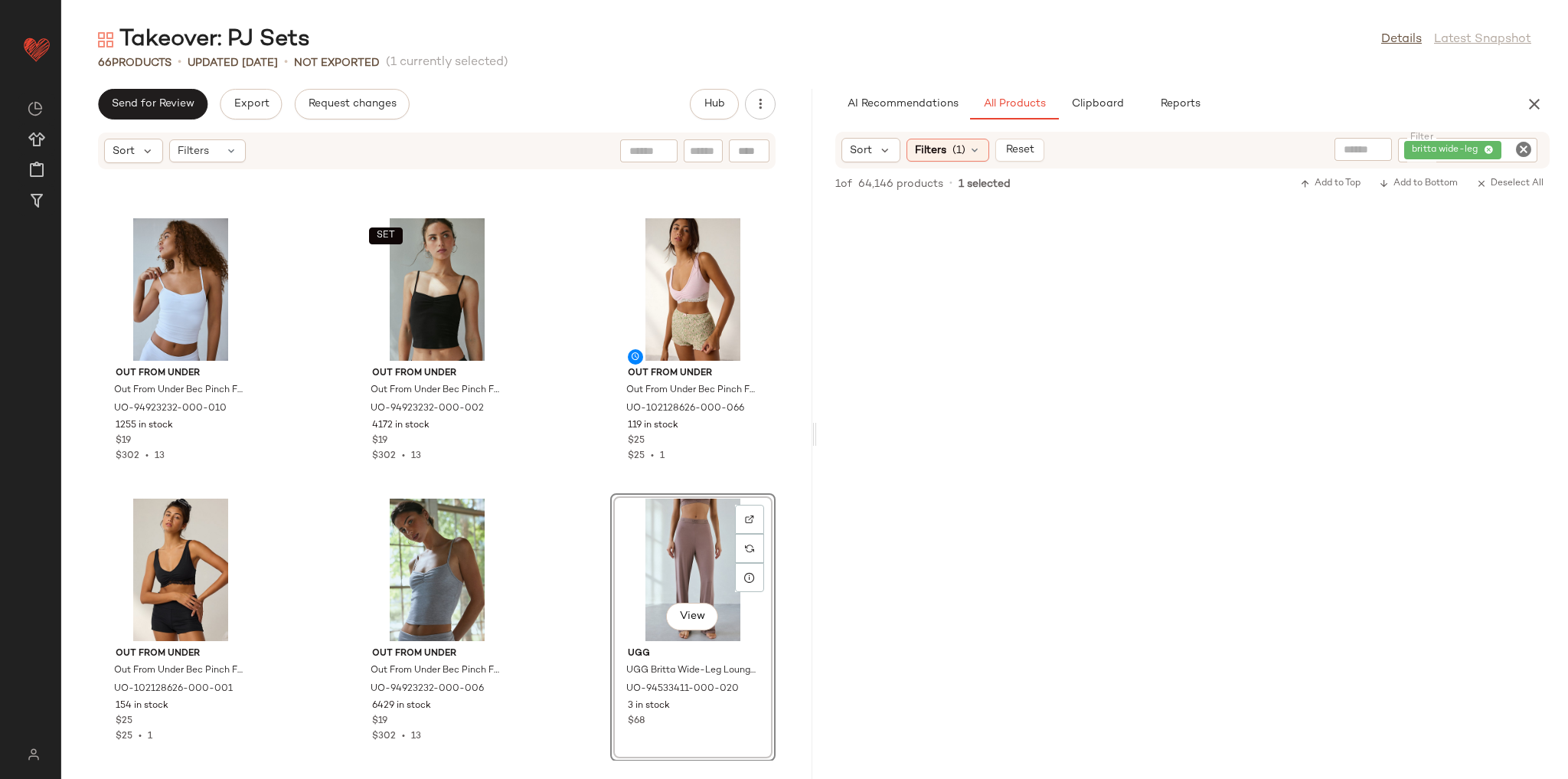
click at [1520, 147] on icon "Clear Filter" at bounding box center [1524, 150] width 19 height 19
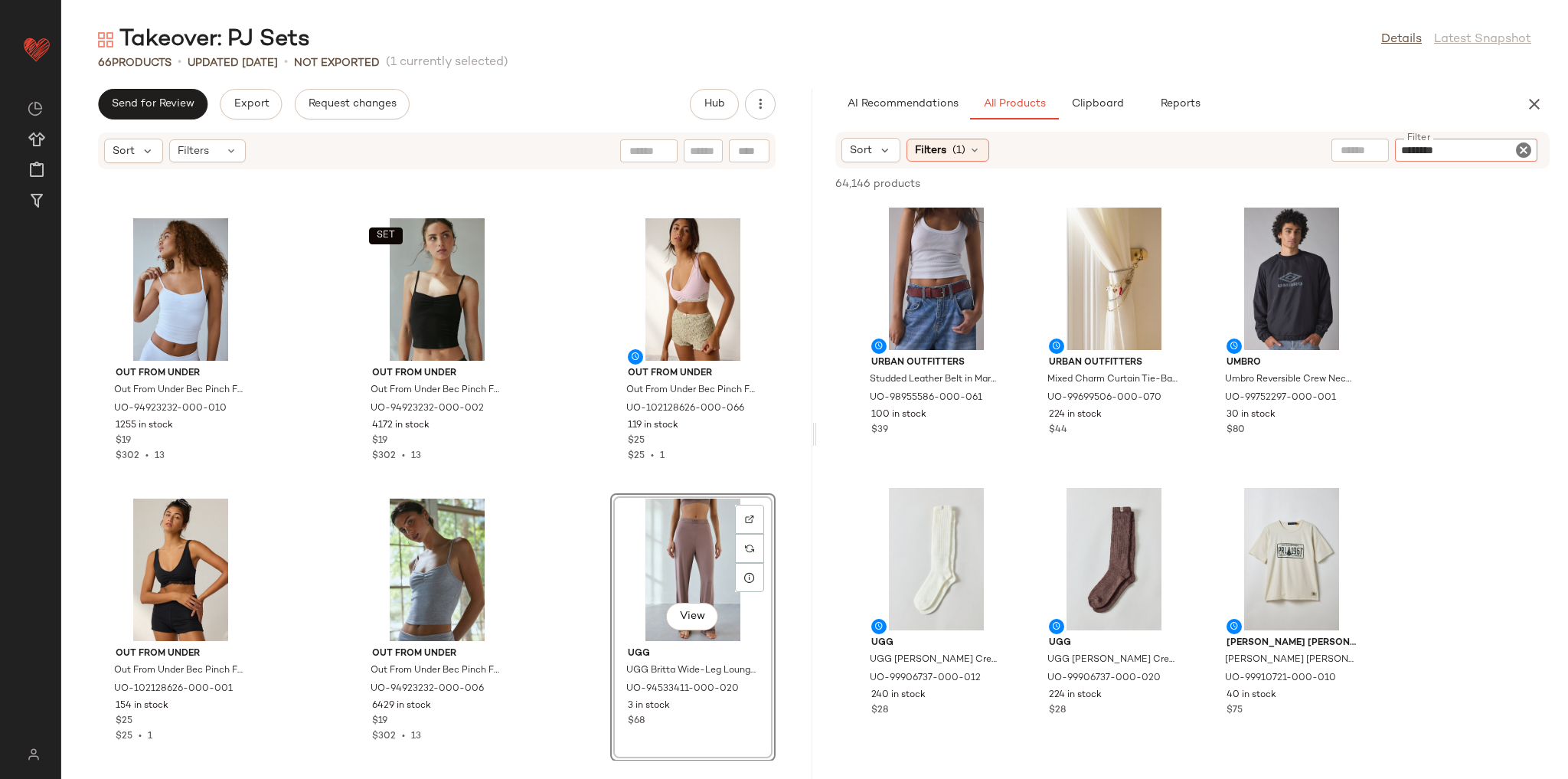
type input "*********"
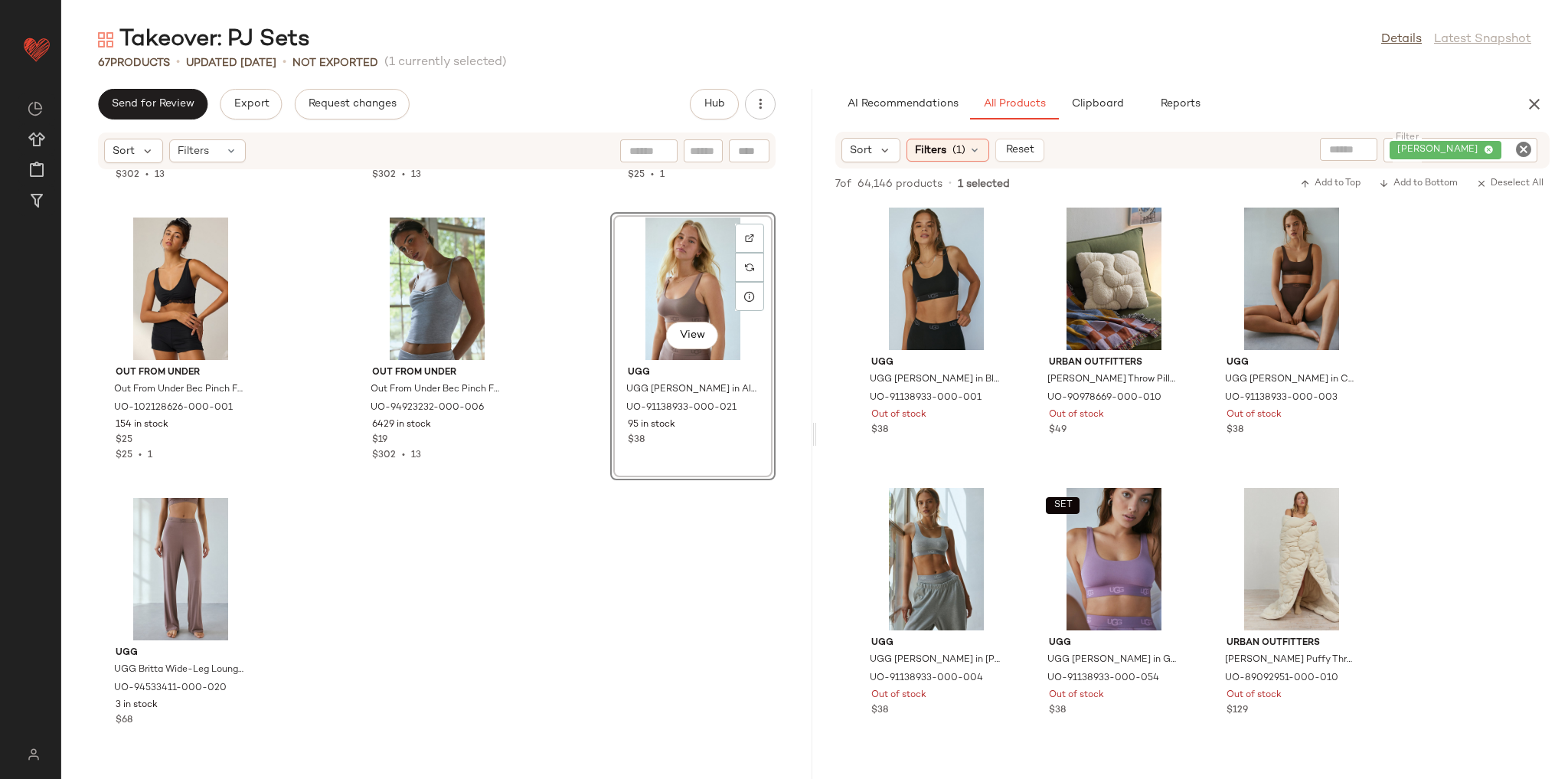
click at [1516, 151] on icon "Clear Filter" at bounding box center [1524, 150] width 19 height 19
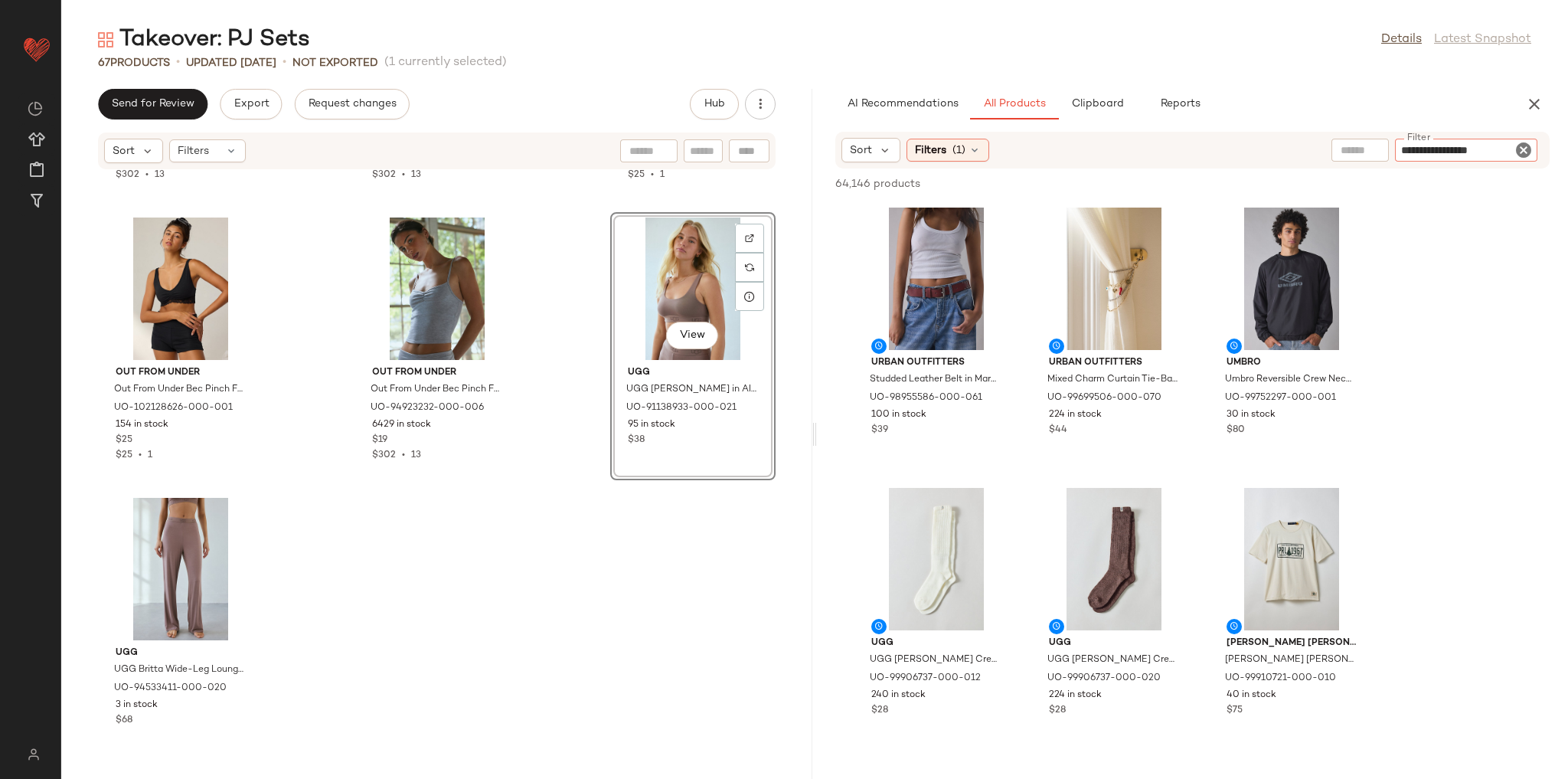
type input "**********"
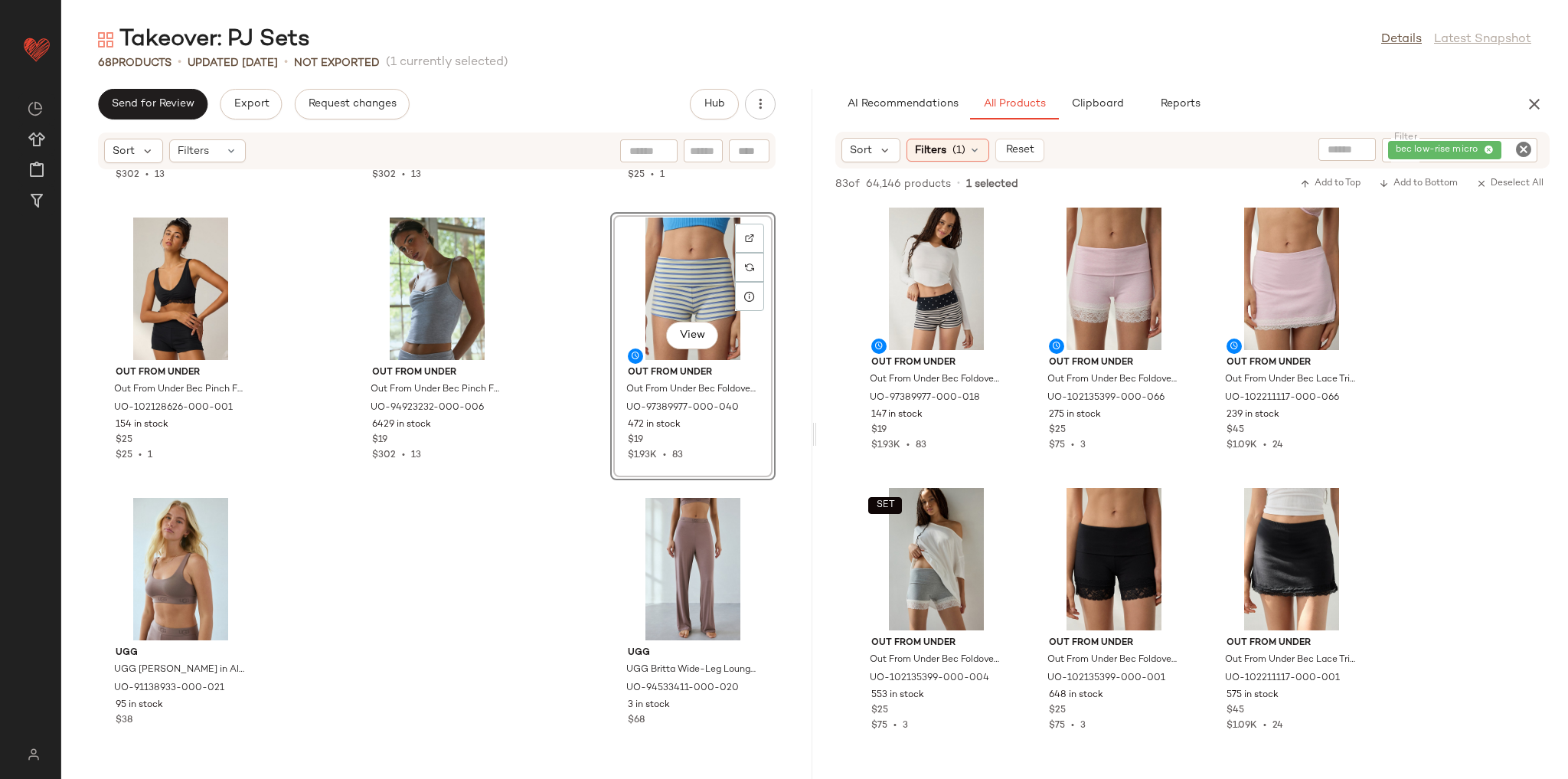
click at [554, 459] on div "Out From Under Out From Under Bec Pinch Front Fitted Cami in White, Women's at …" at bounding box center [436, 465] width 751 height 590
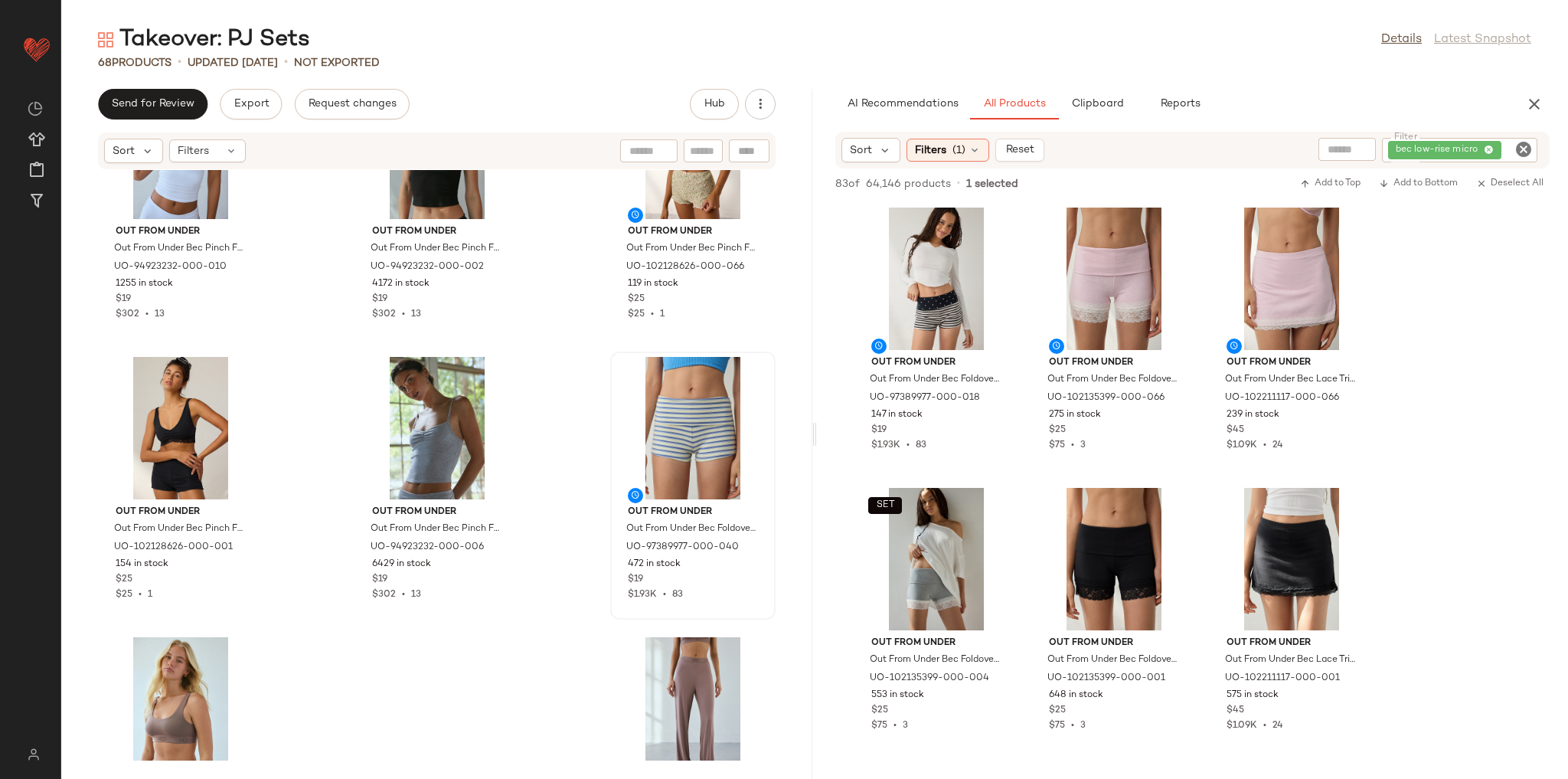
scroll to position [5739, 0]
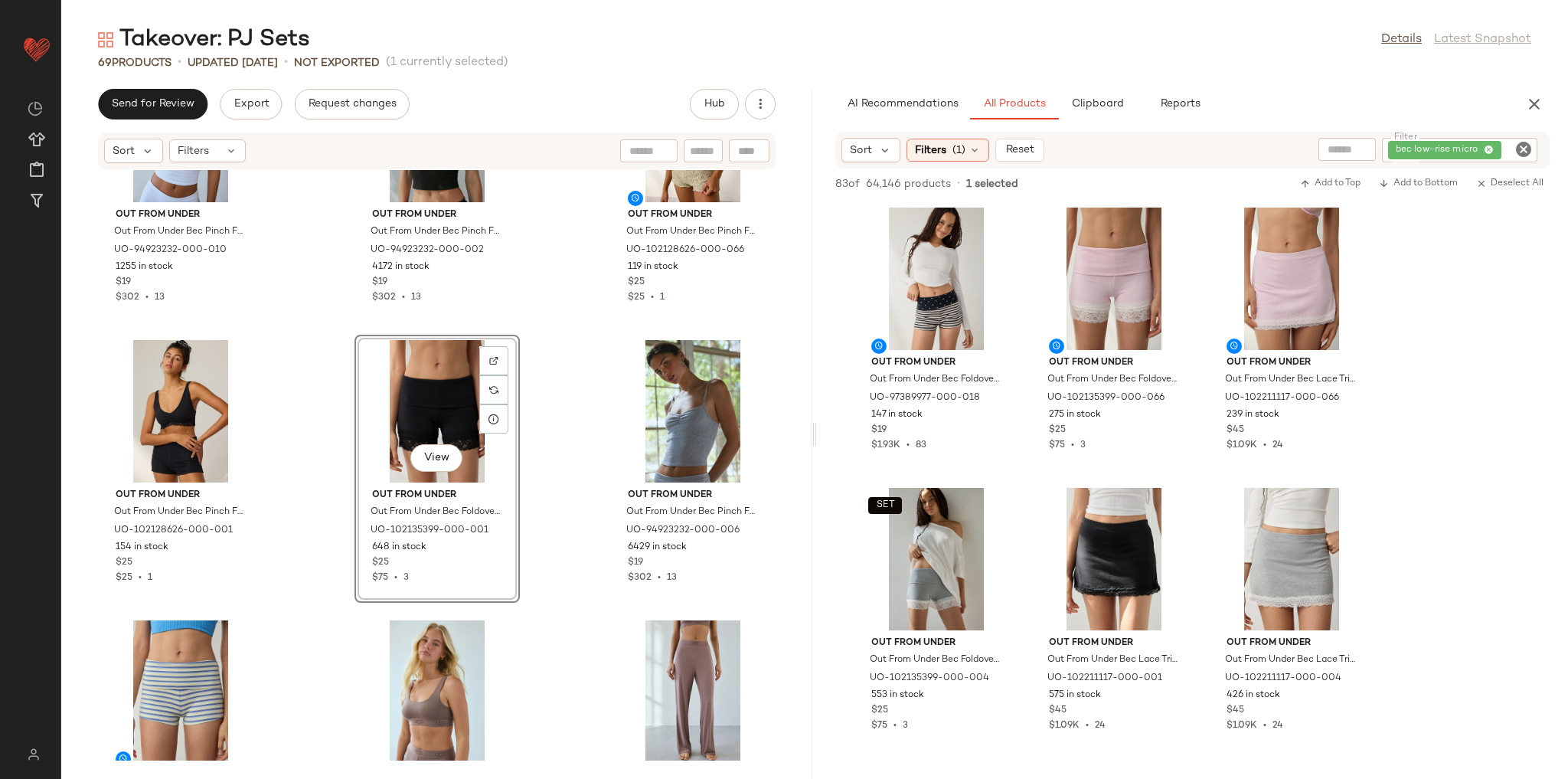
click at [581, 605] on div "Out From Under Out From Under Bec Pinch Front Fitted Cami in White, Women's at …" at bounding box center [436, 465] width 751 height 590
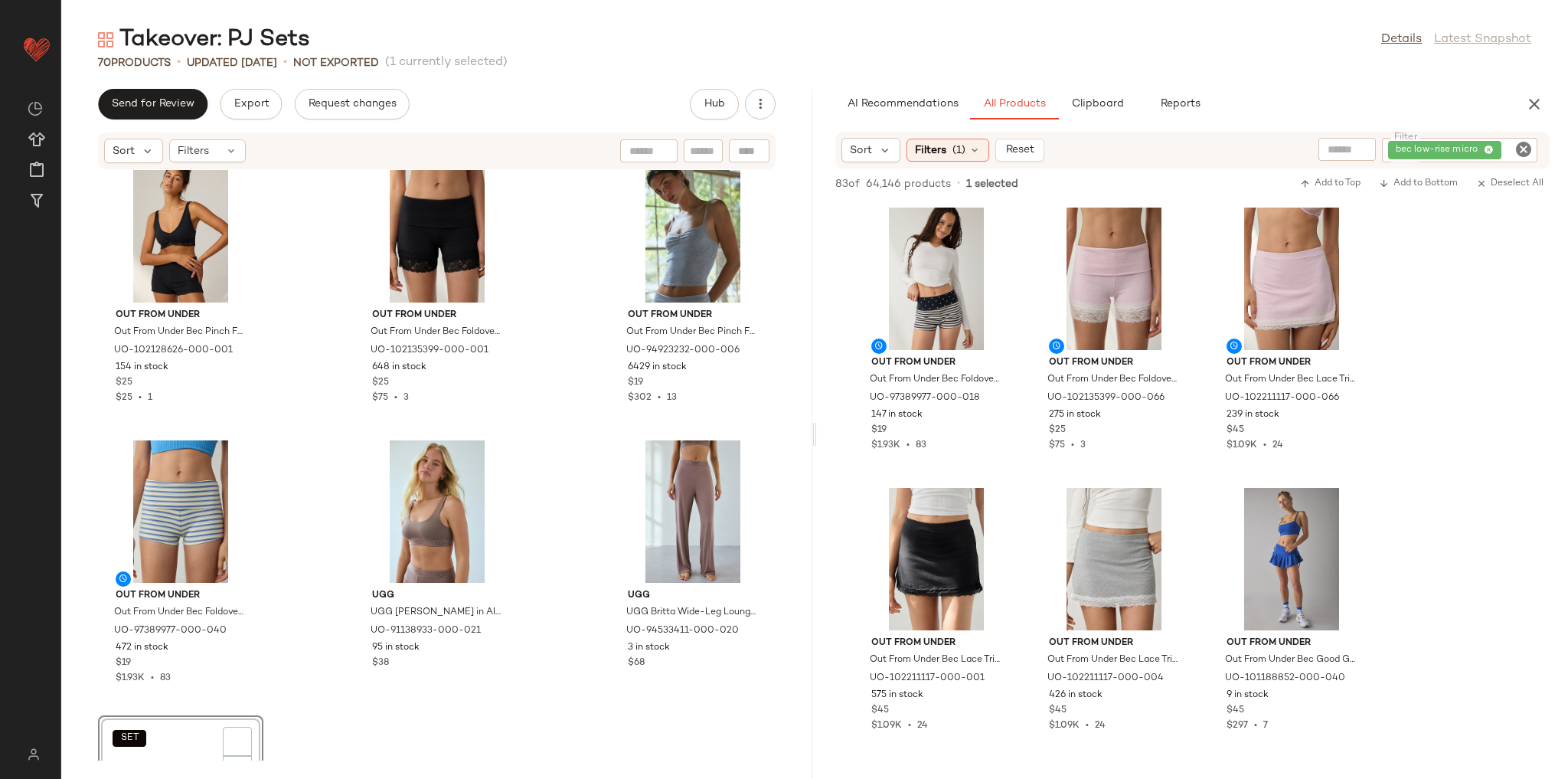
scroll to position [6141, 0]
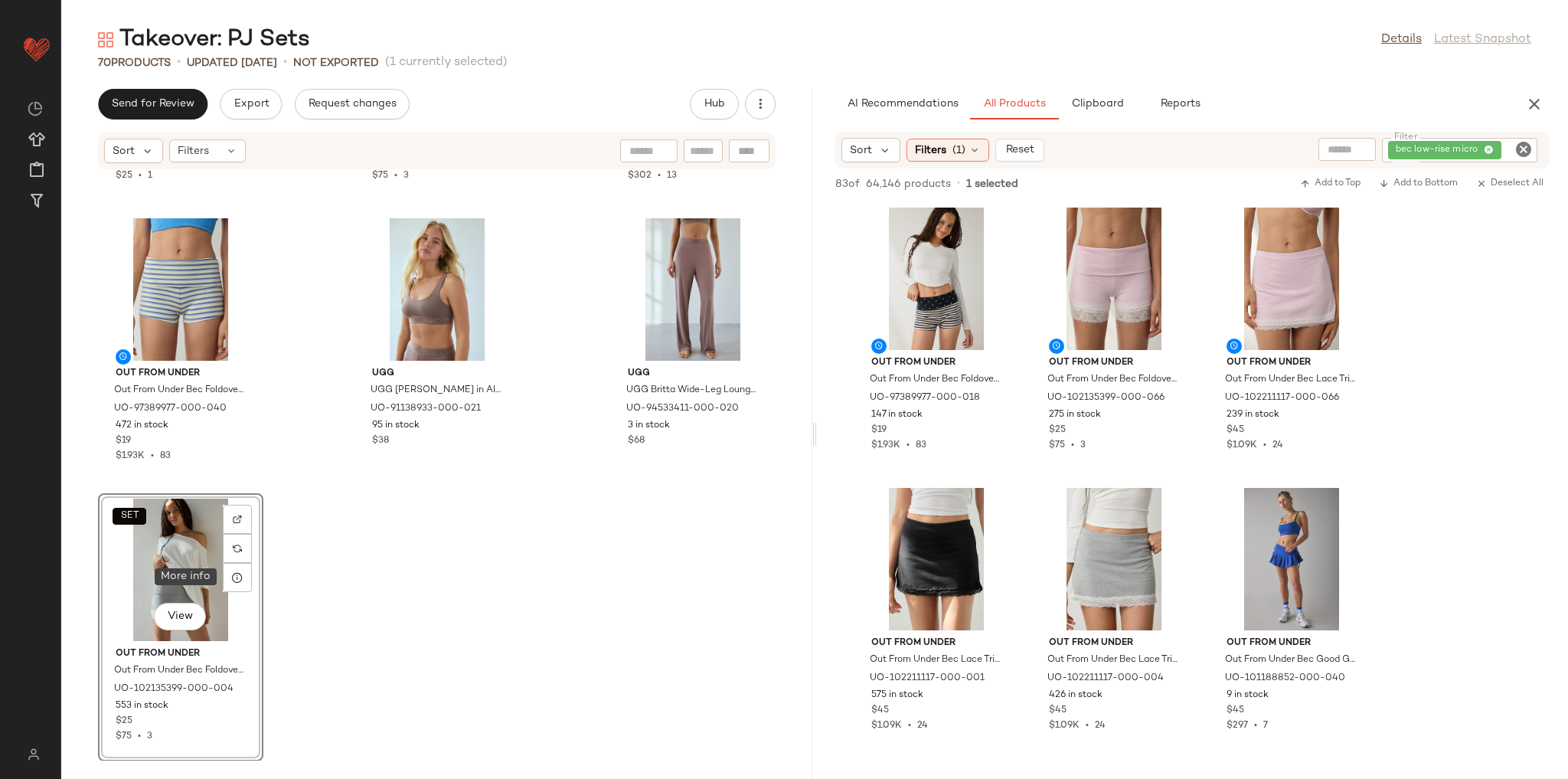
click at [230, 592] on div "SET View" at bounding box center [180, 570] width 155 height 142
click at [232, 581] on icon at bounding box center [238, 578] width 12 height 12
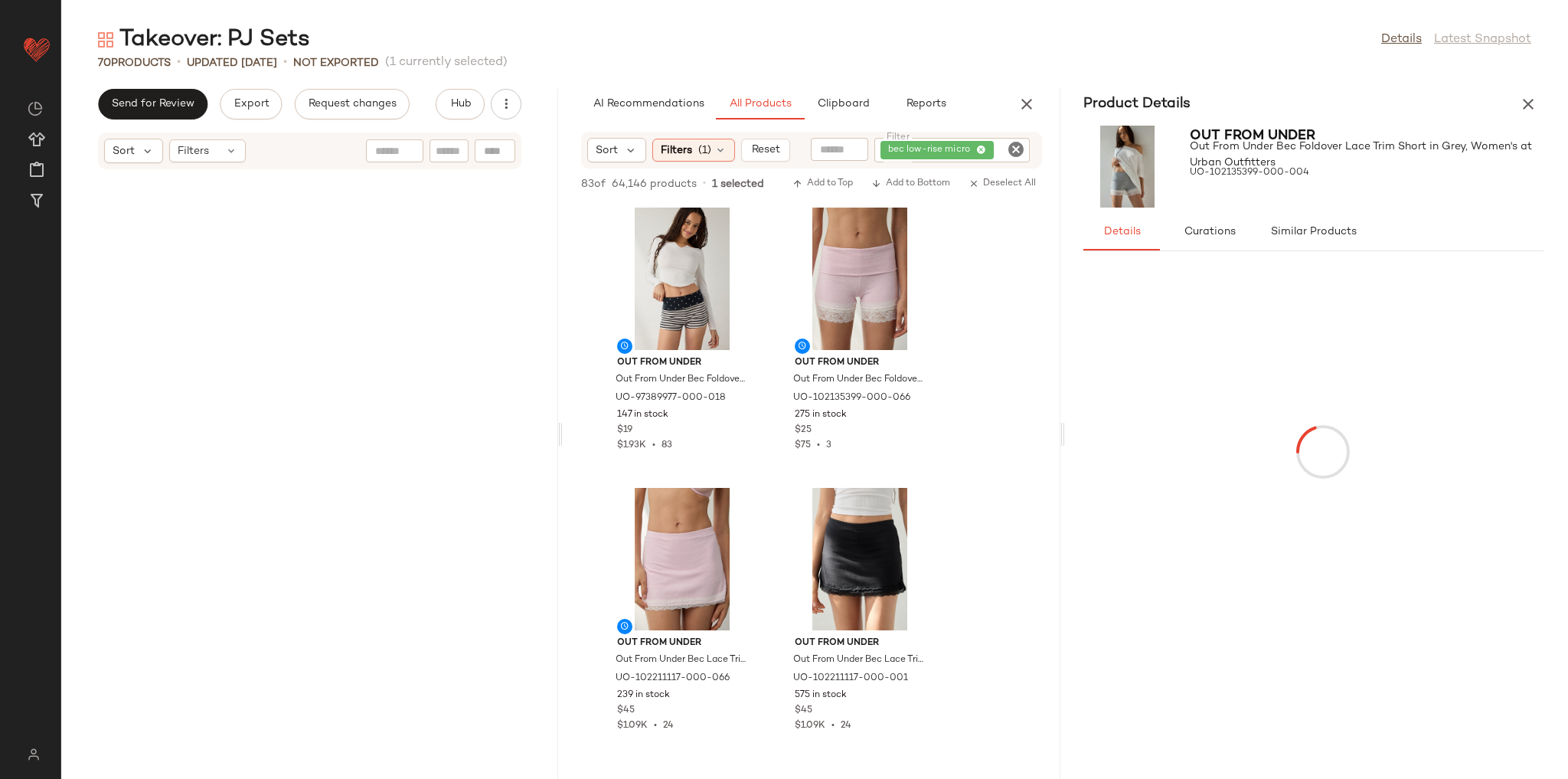
scroll to position [9226, 0]
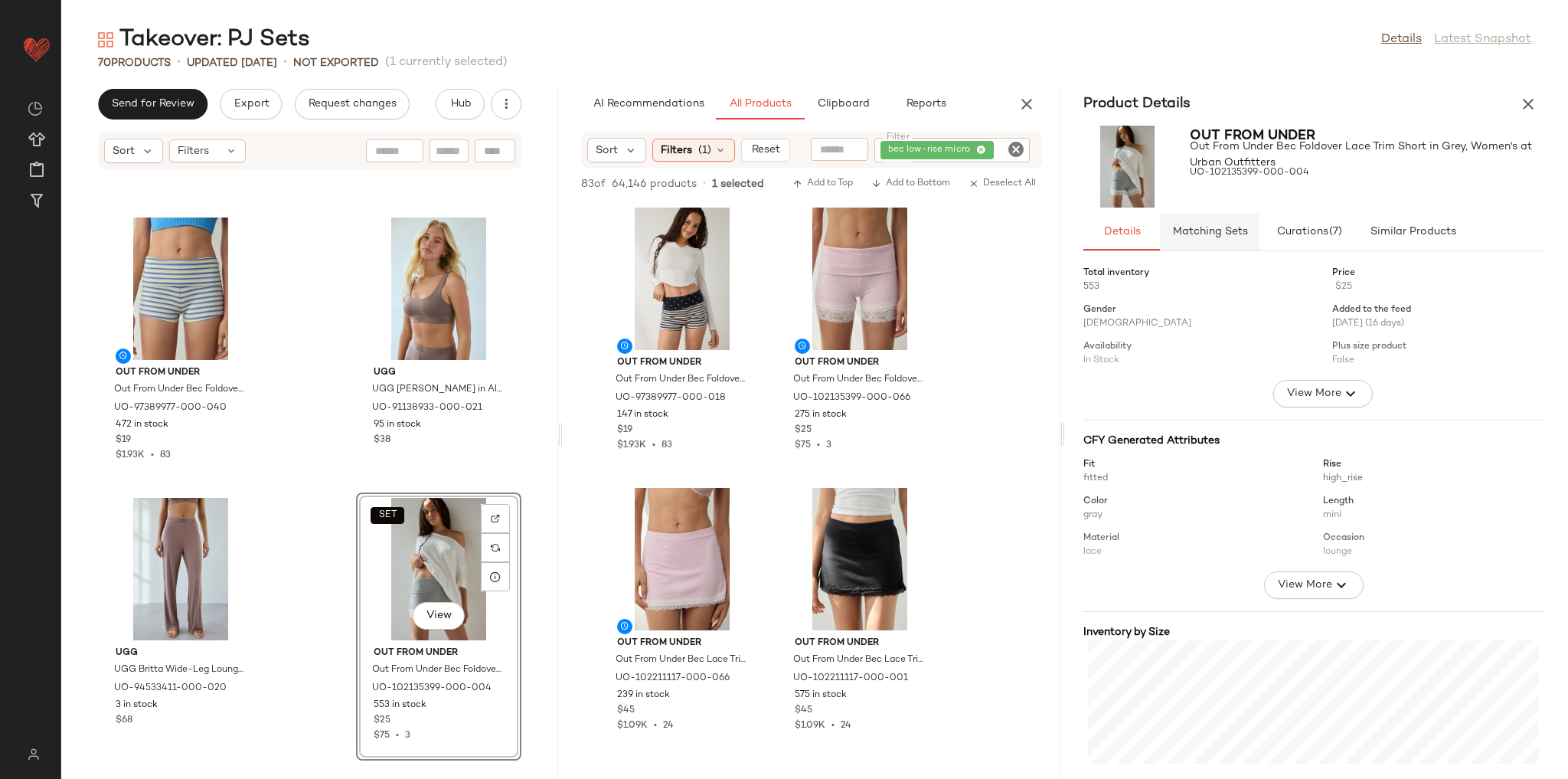
click at [1190, 242] on button "Matching Sets" at bounding box center [1210, 232] width 100 height 36
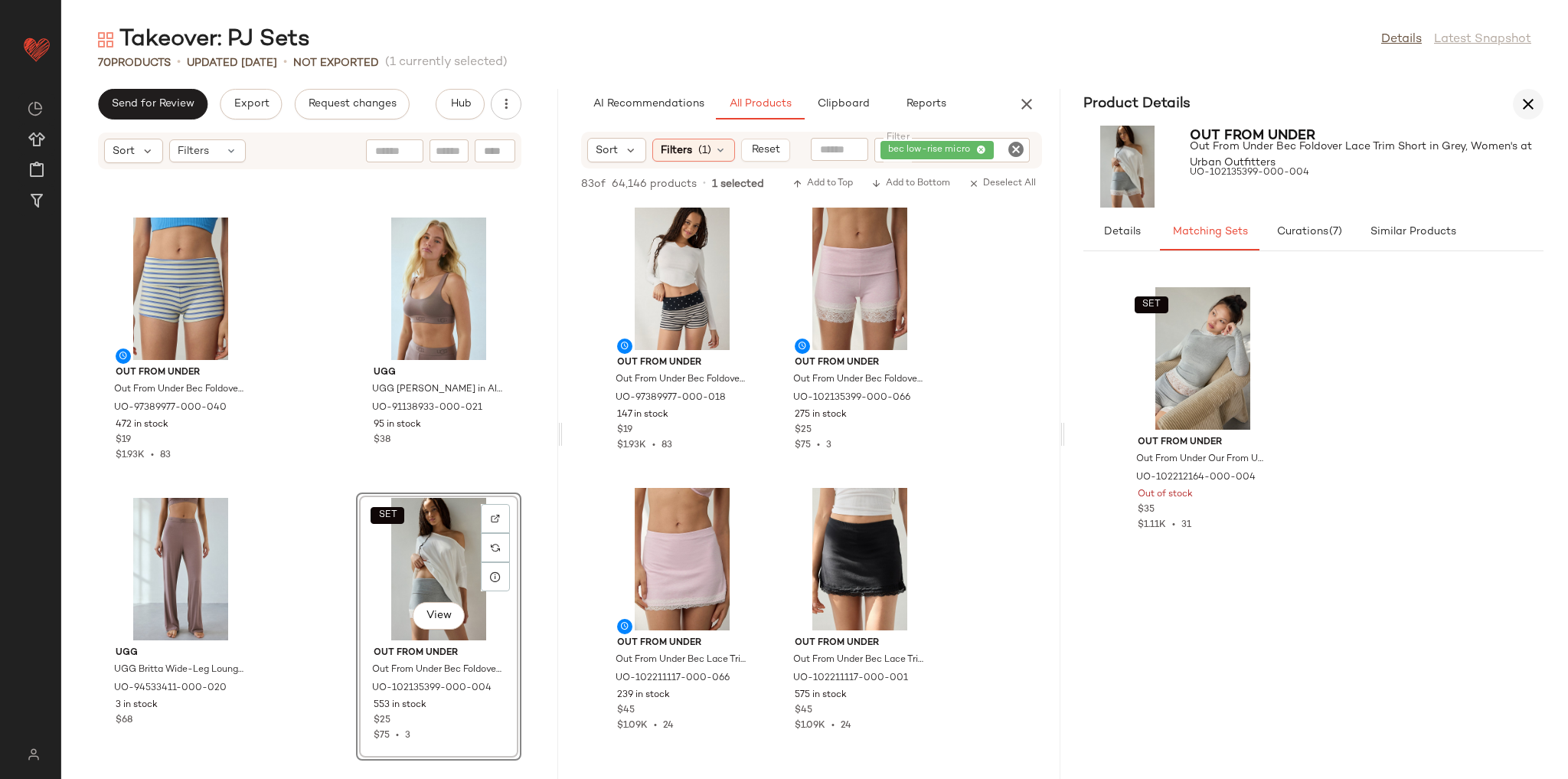
click at [1525, 101] on icon "button" at bounding box center [1528, 104] width 19 height 19
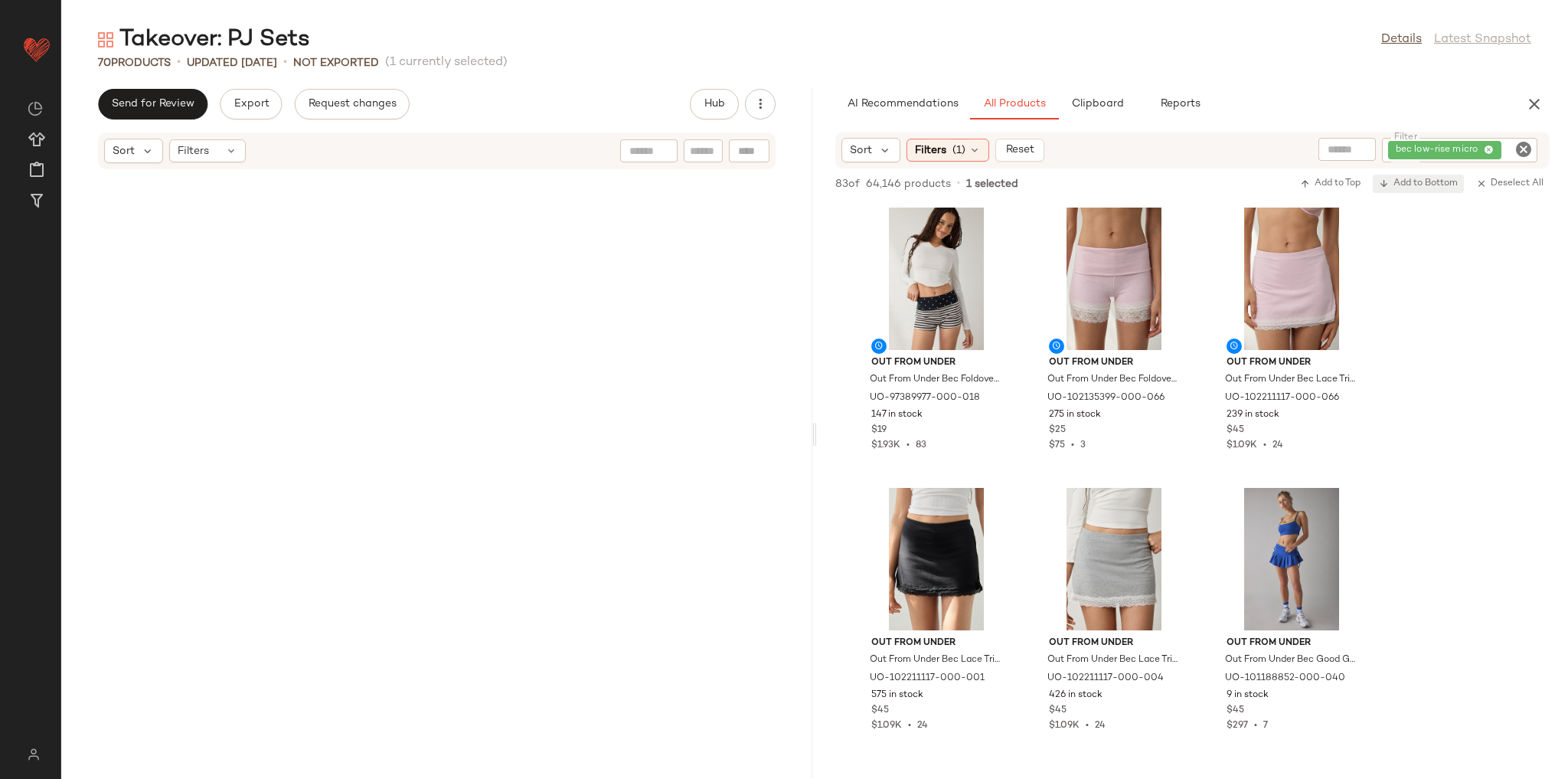
scroll to position [6141, 0]
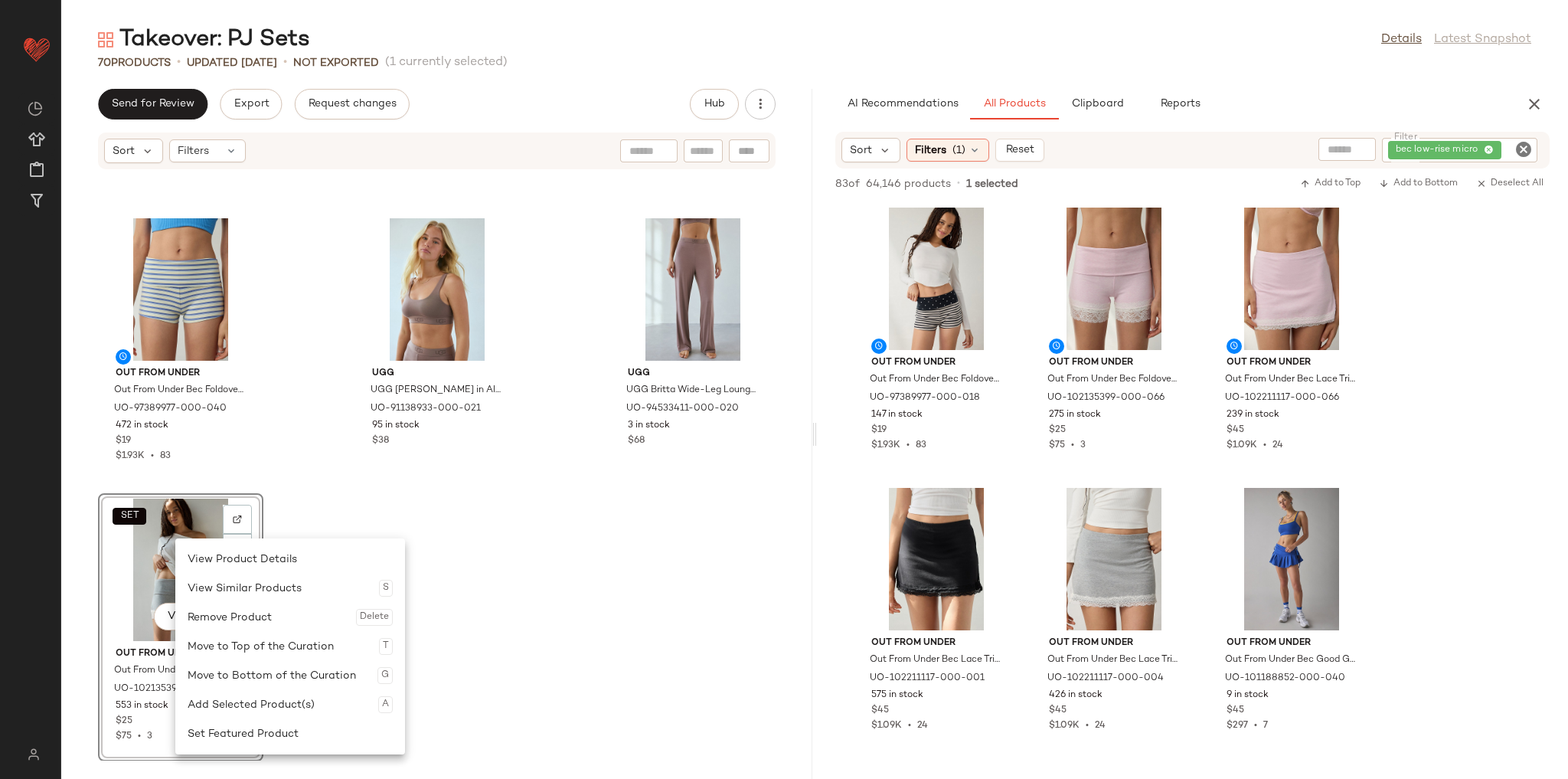
click at [433, 553] on div "Out From Under Out From Under Bec Foldover Micro Short in Blue, Women's at Urba…" at bounding box center [436, 465] width 751 height 590
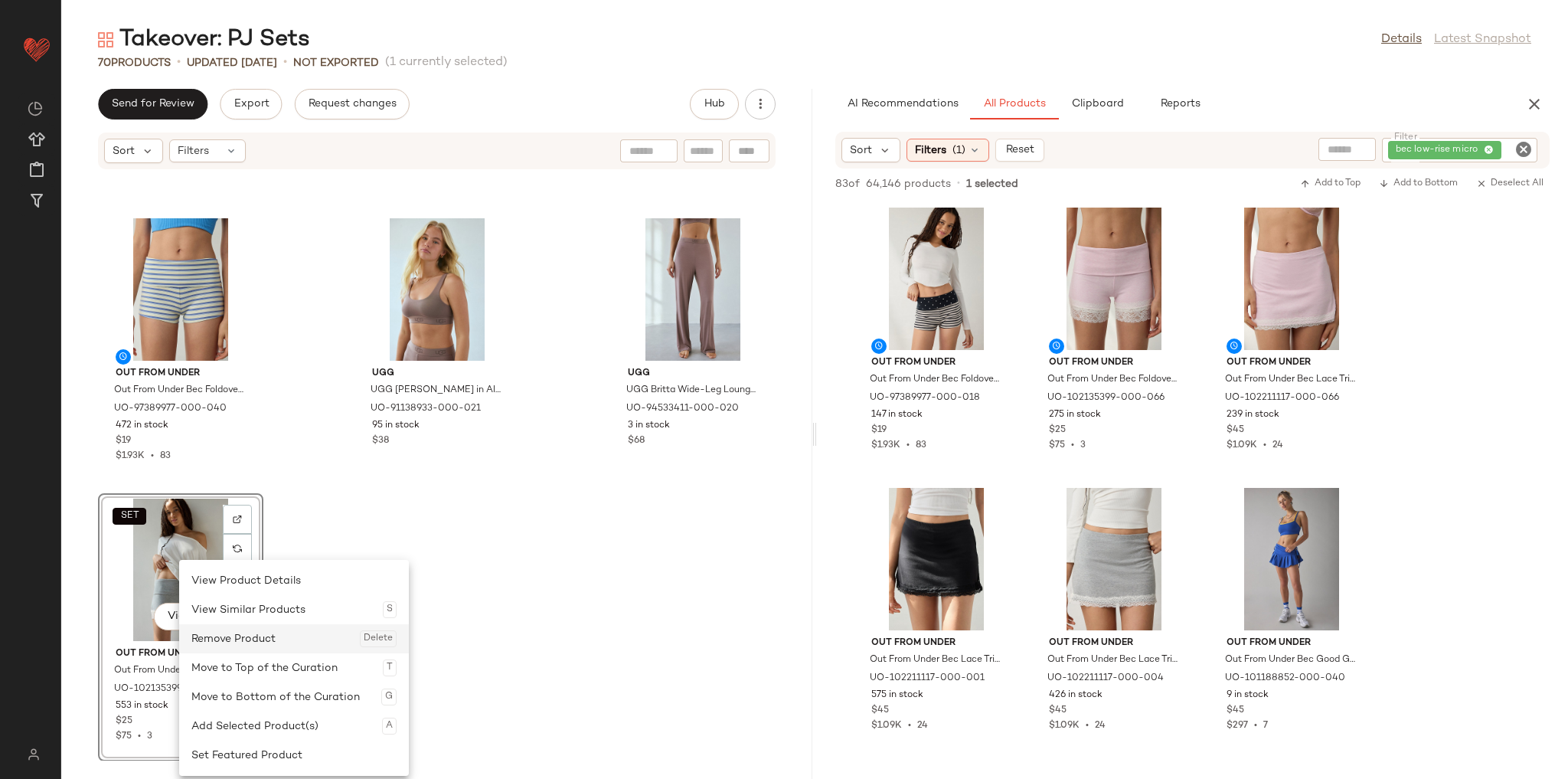
click at [242, 639] on div "Remove Product Delete" at bounding box center [293, 639] width 205 height 29
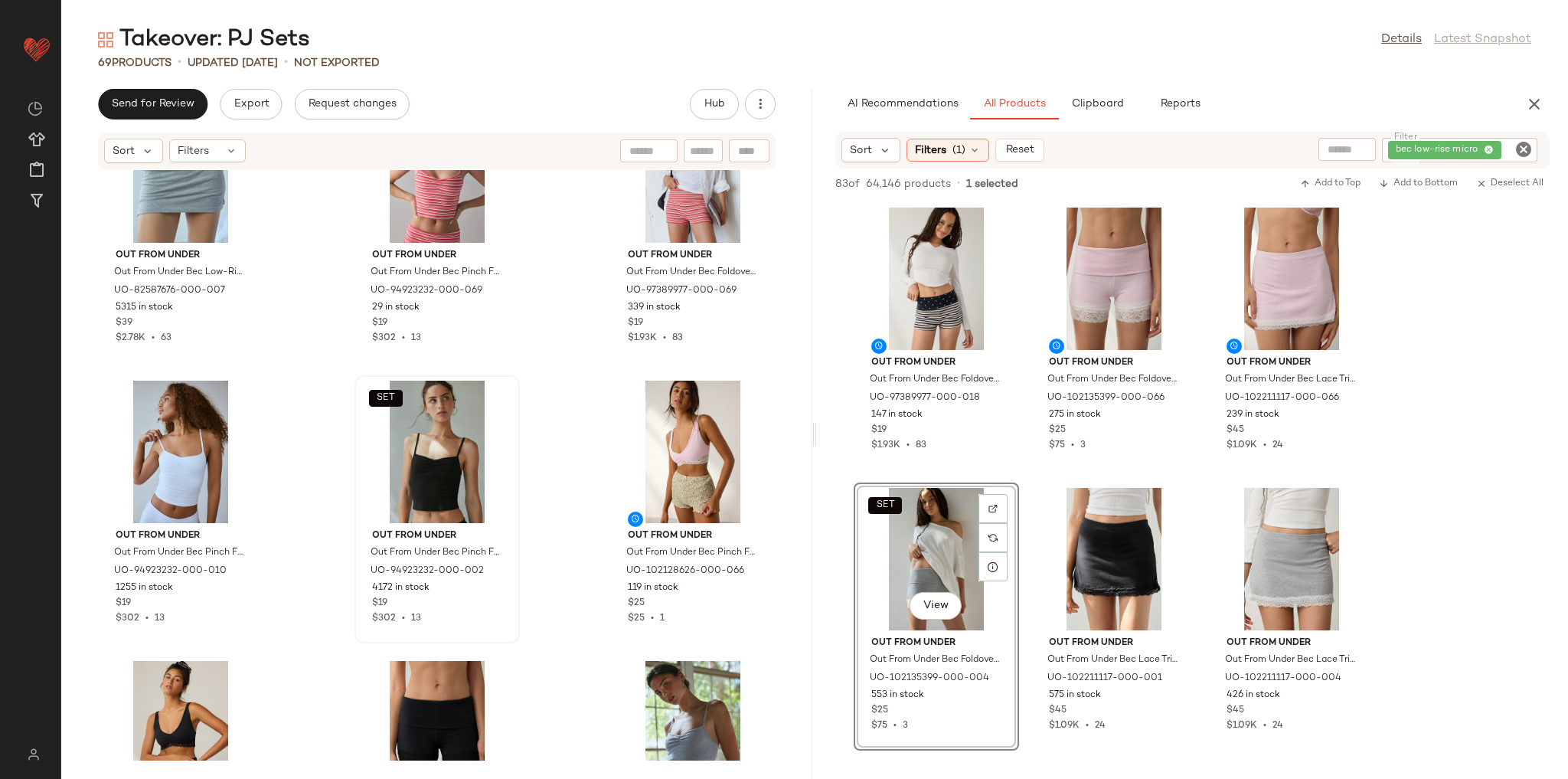
scroll to position [5371, 0]
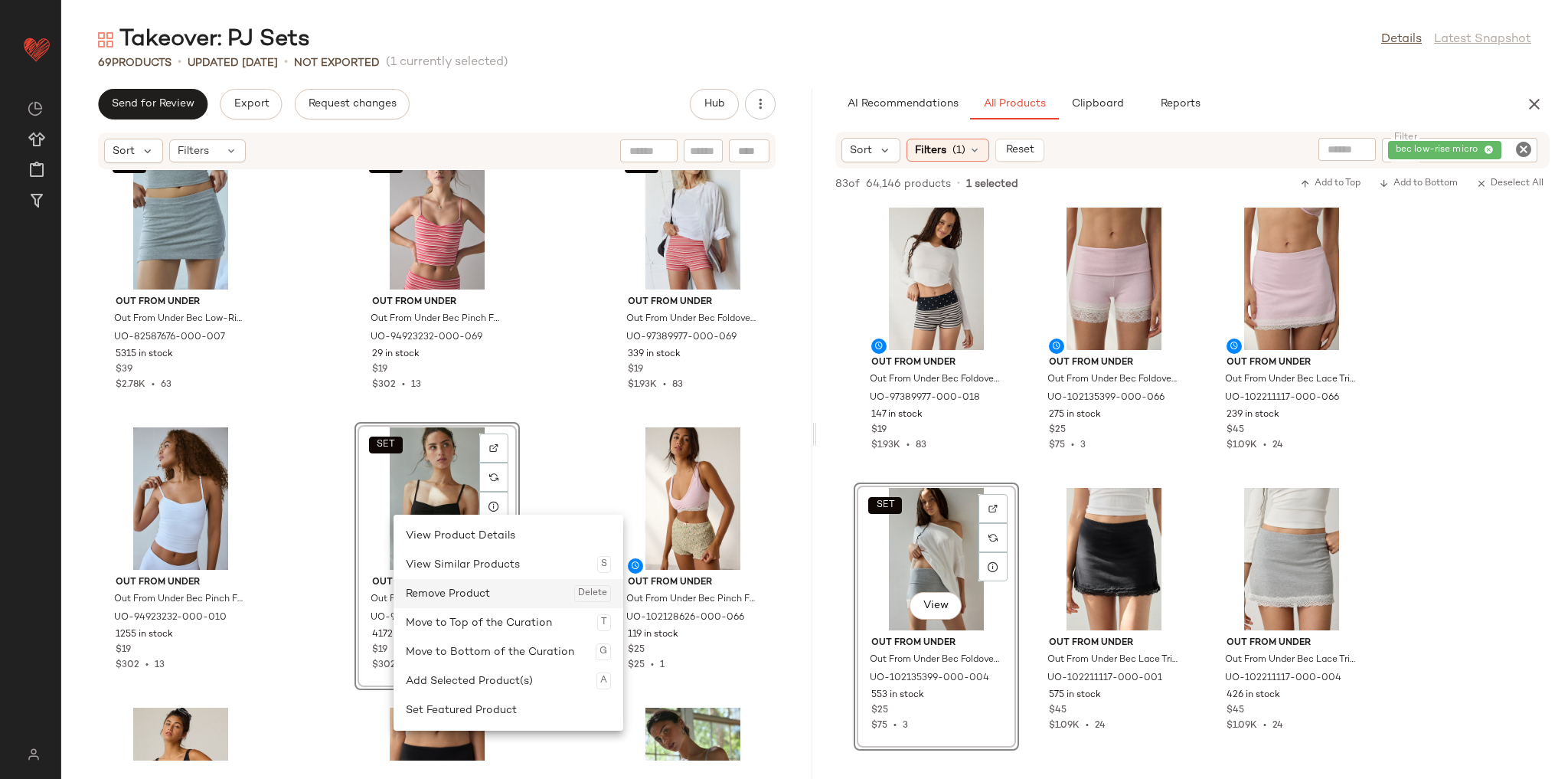
click at [466, 590] on div "Remove Product Delete" at bounding box center [508, 594] width 205 height 29
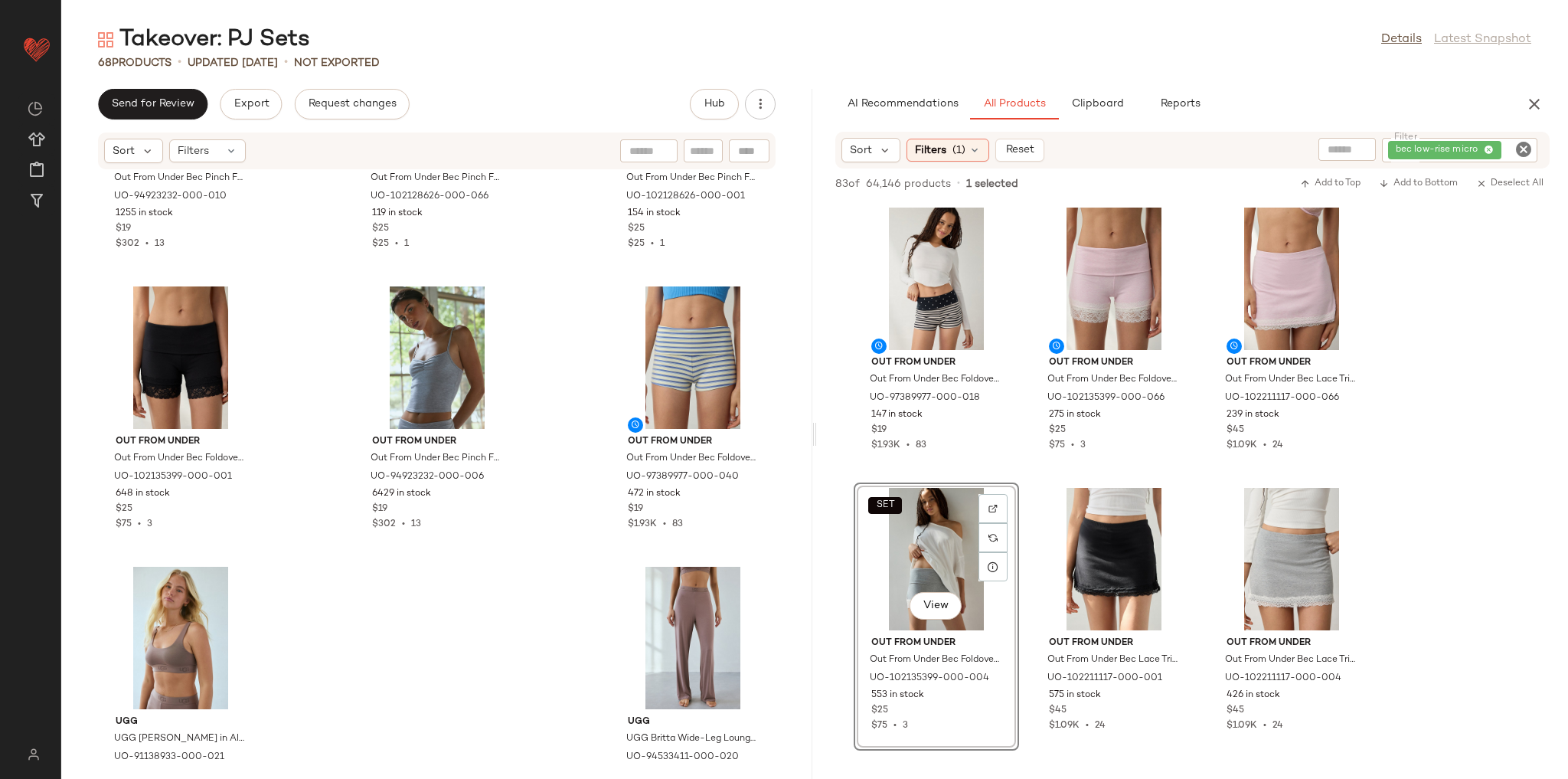
scroll to position [5801, 0]
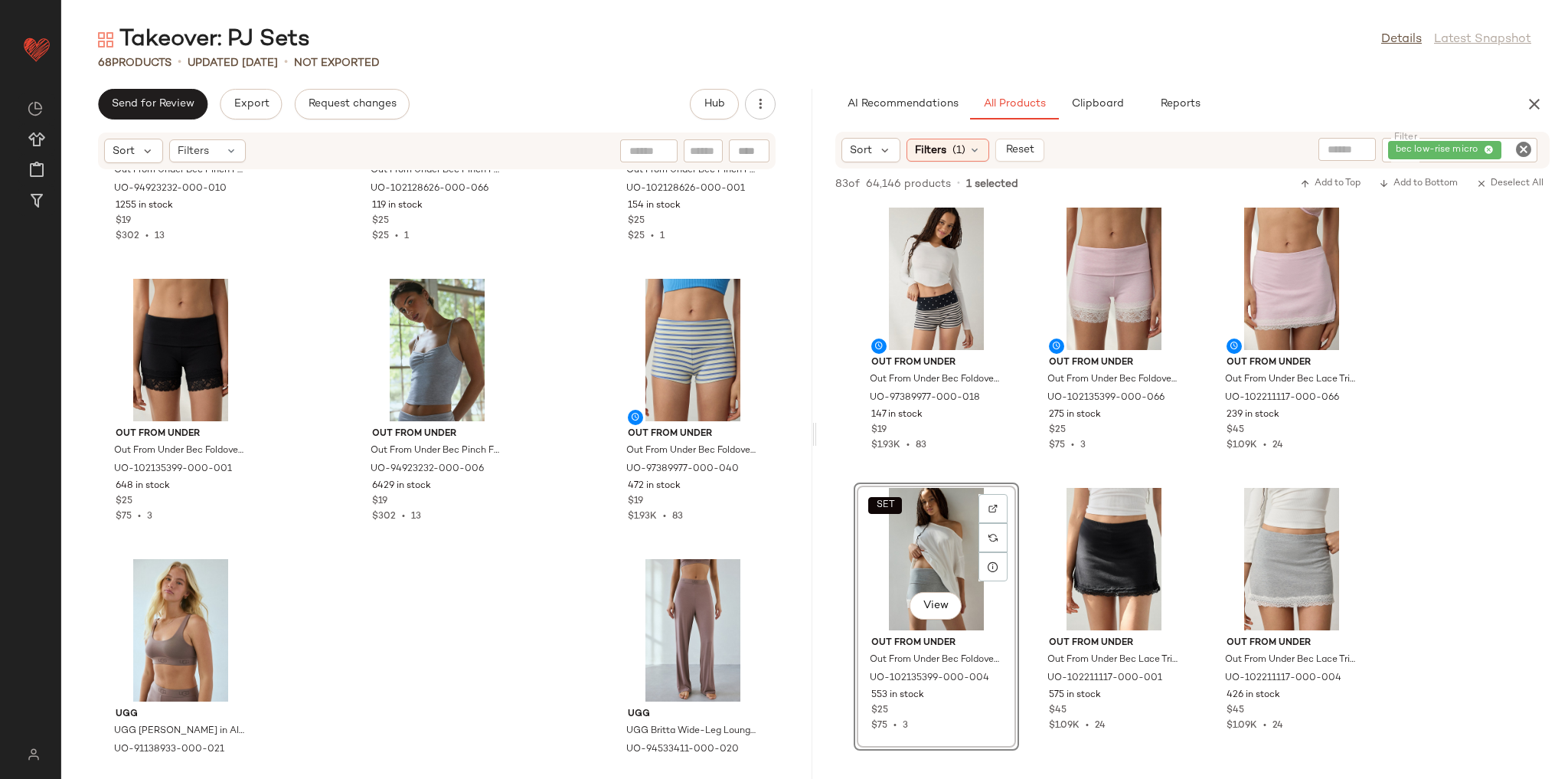
click at [540, 573] on div "Out From Under Out From Under Bec Pinch Front Fitted Cami in White, Women's at …" at bounding box center [436, 465] width 751 height 590
click at [1528, 149] on icon "Clear Filter" at bounding box center [1524, 150] width 19 height 19
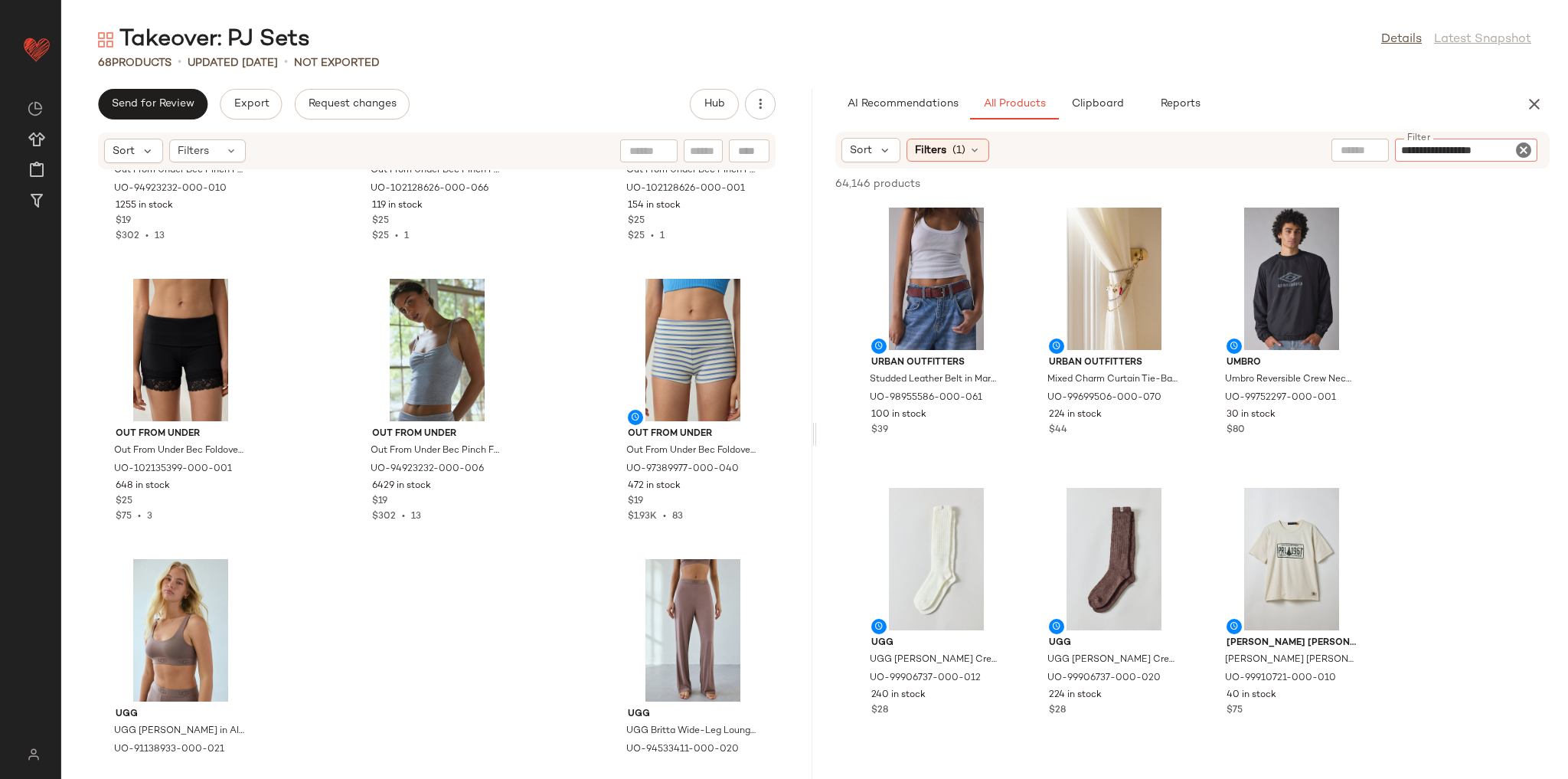
type input "**********"
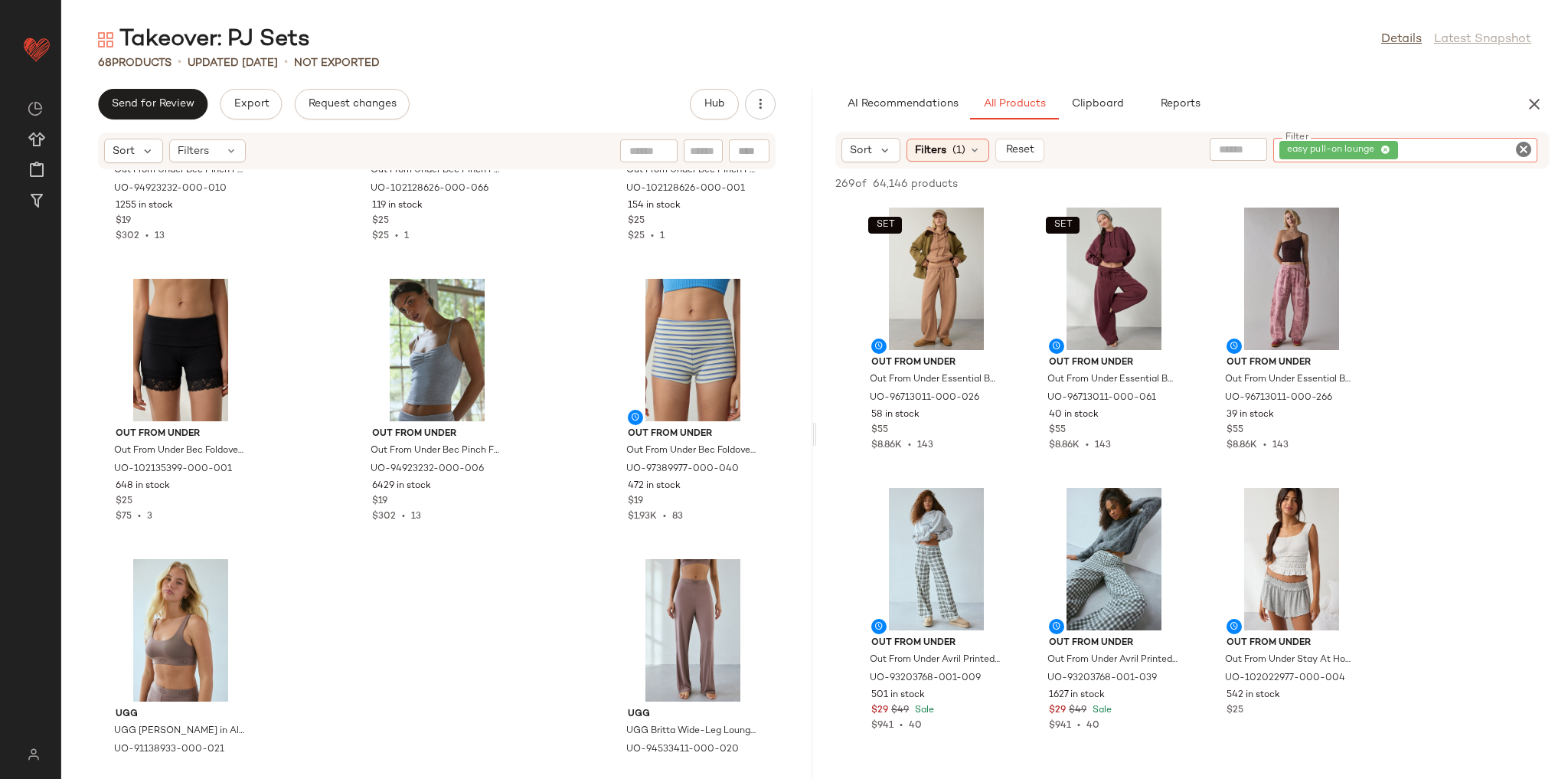
click at [1517, 151] on icon "Clear Filter" at bounding box center [1524, 150] width 19 height 19
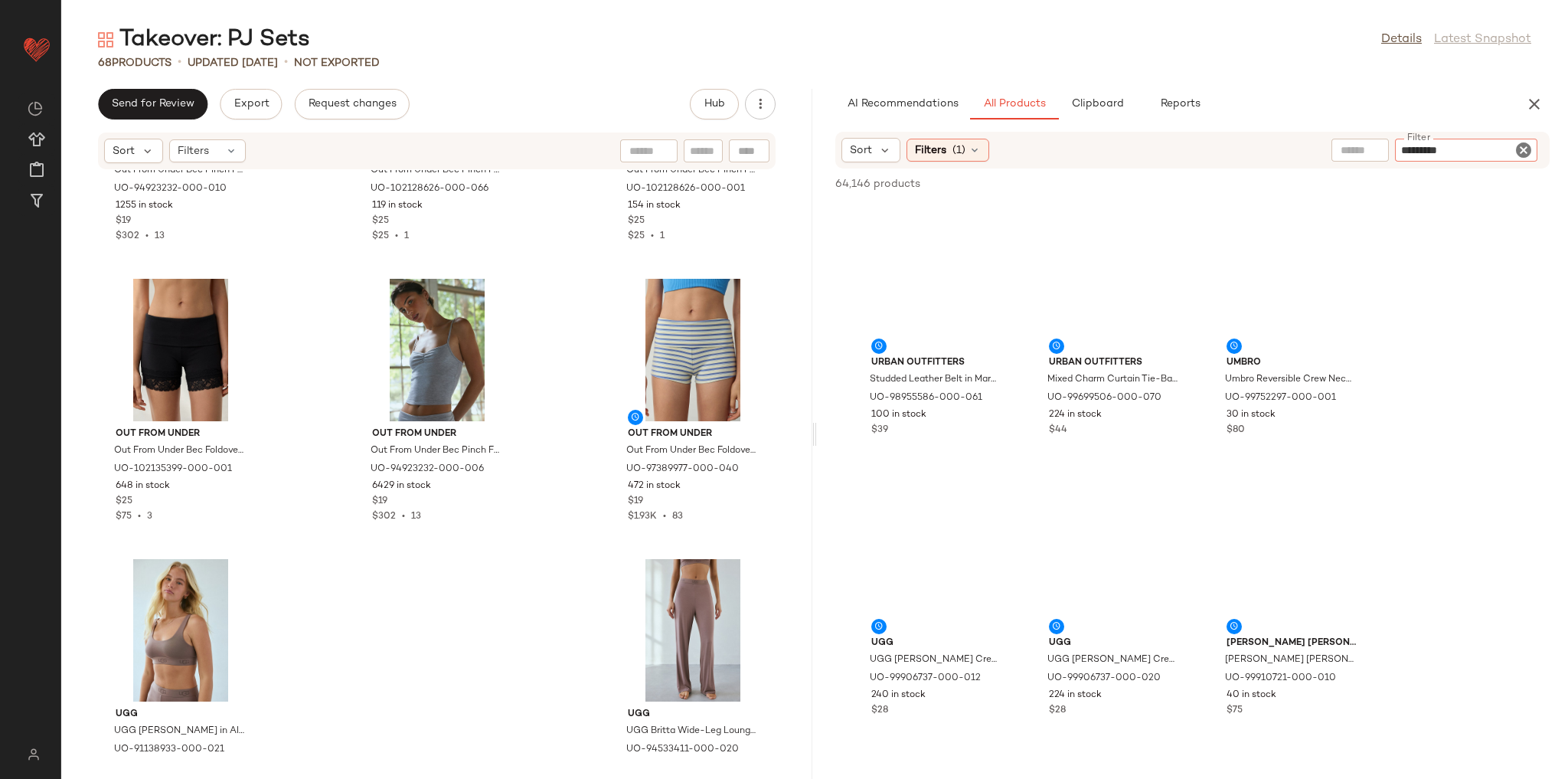
type input "**********"
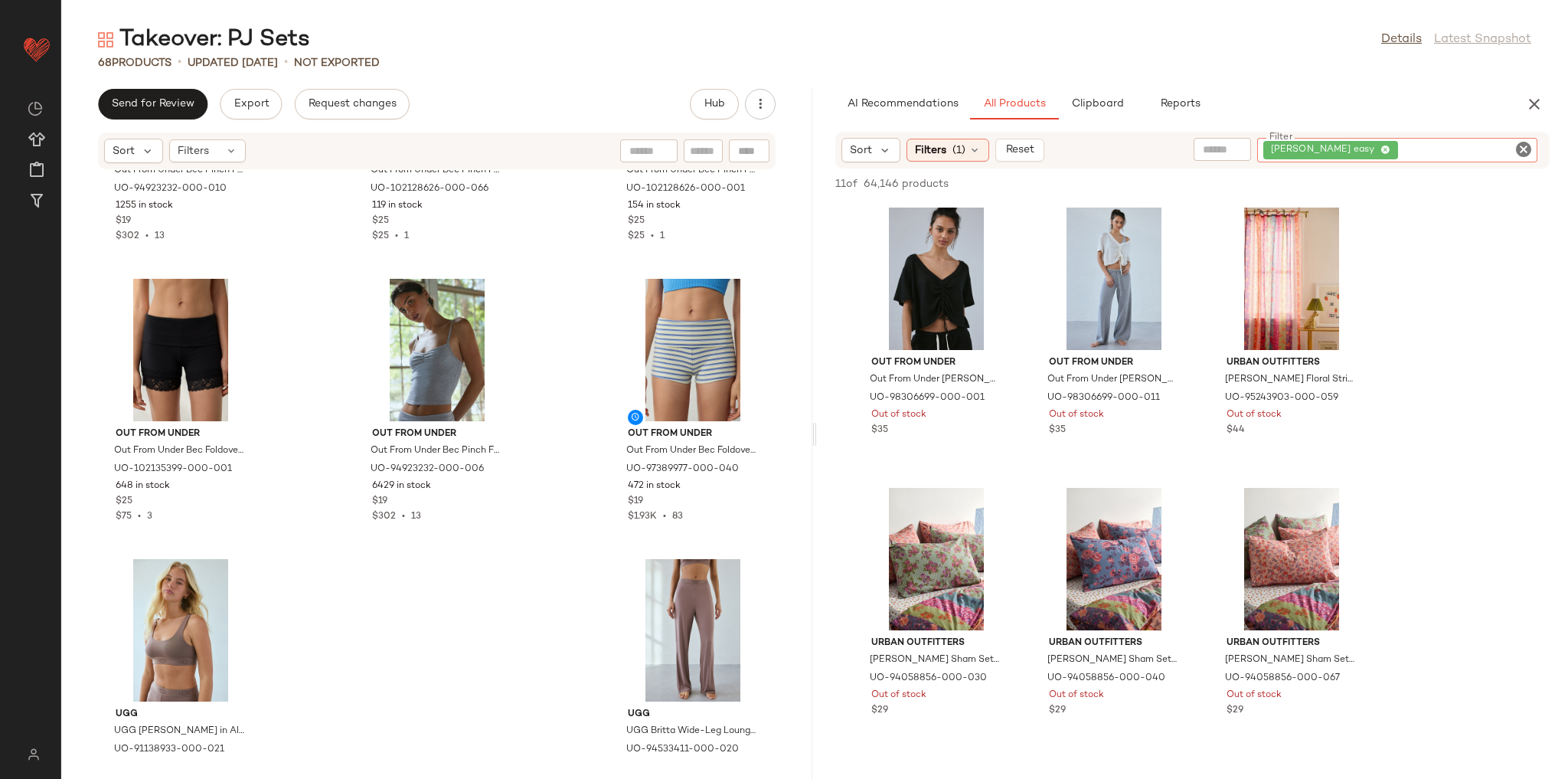
click at [1512, 151] on input "Filter" at bounding box center [1467, 150] width 130 height 16
click at [1522, 151] on icon "Clear Filter" at bounding box center [1524, 150] width 19 height 19
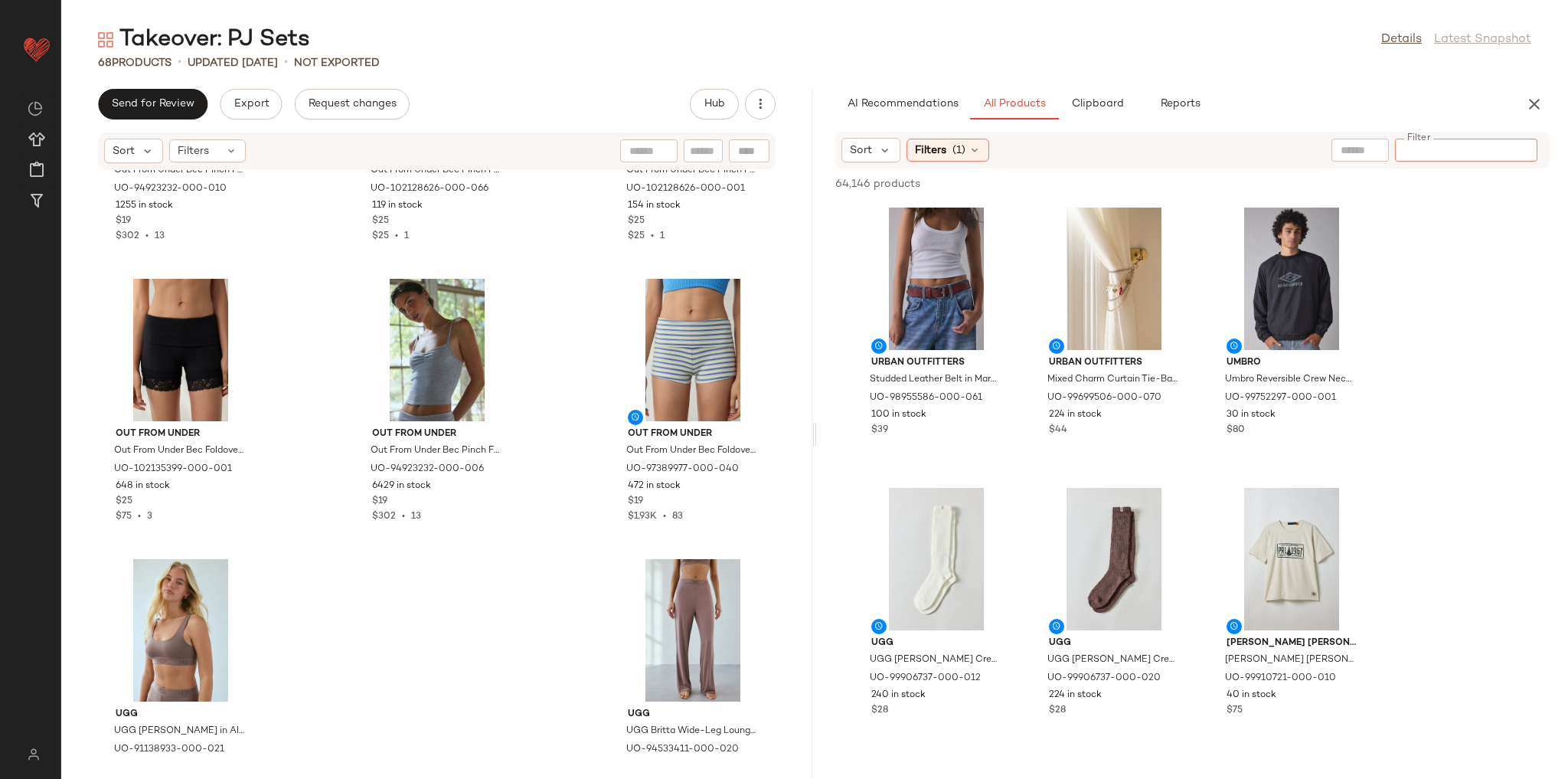
click at [1449, 142] on input "Filter" at bounding box center [1467, 150] width 130 height 16
type input "**********"
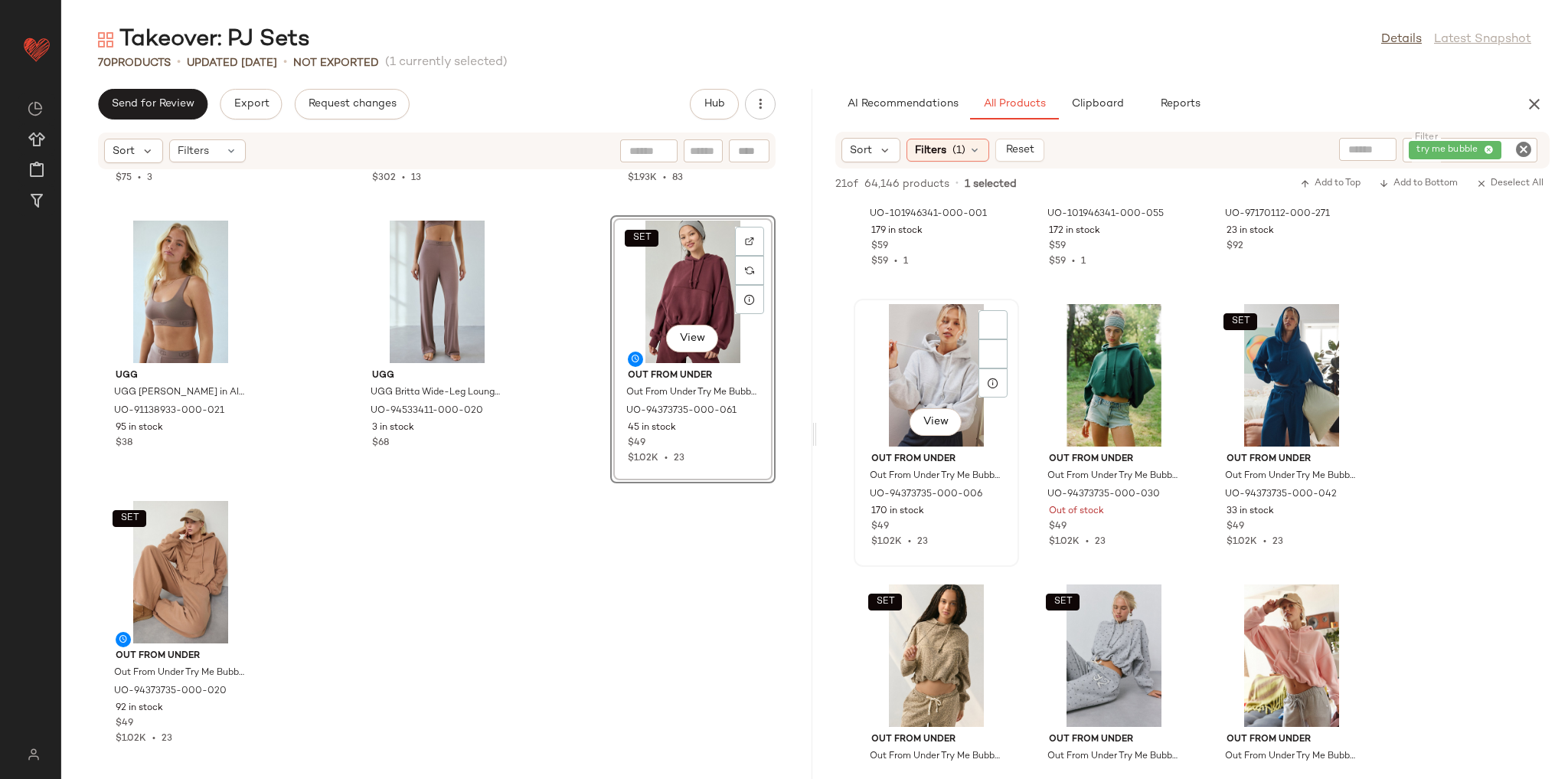
scroll to position [6141, 0]
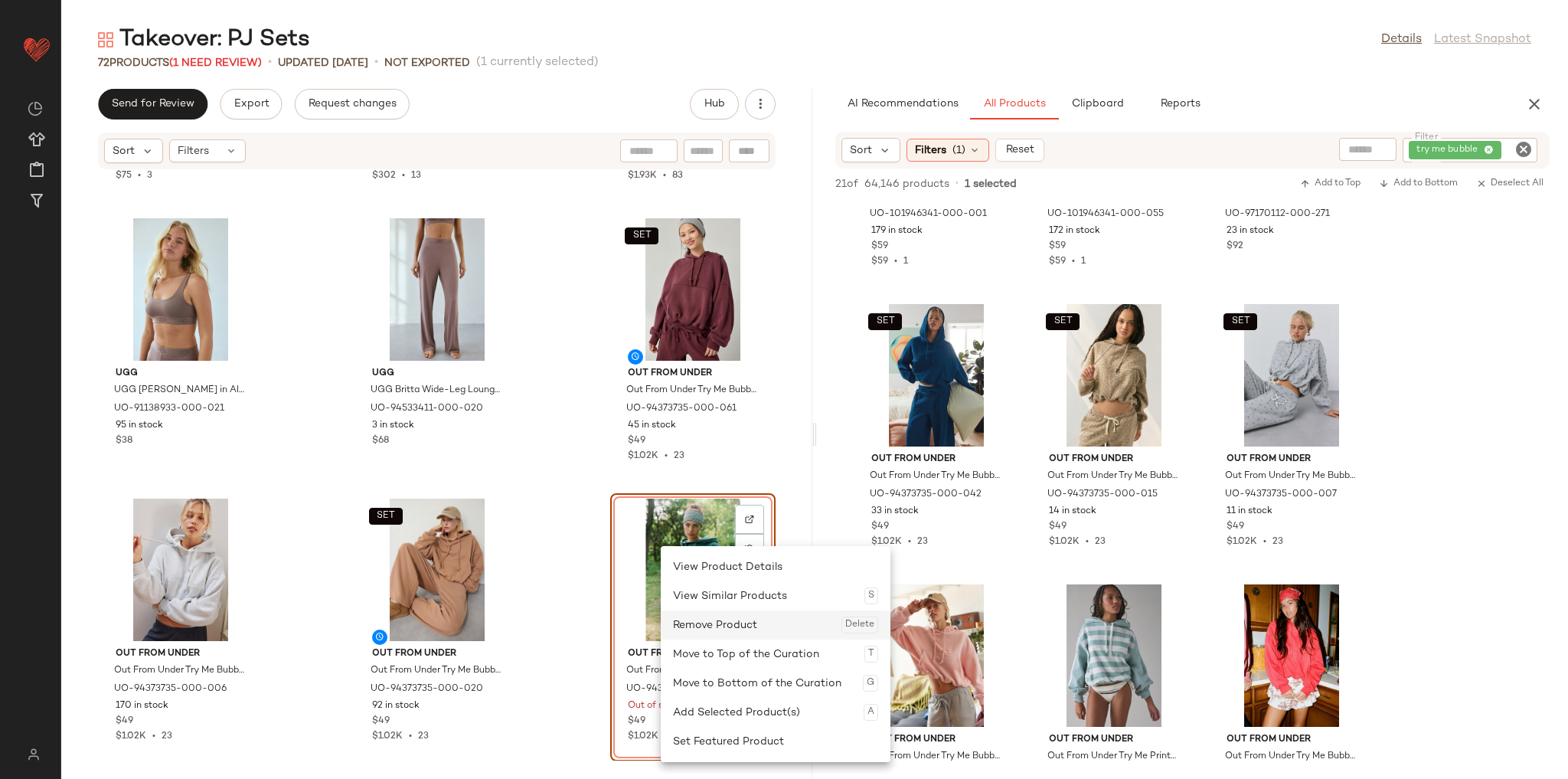
click at [719, 631] on div "Remove Product Delete" at bounding box center [775, 625] width 205 height 29
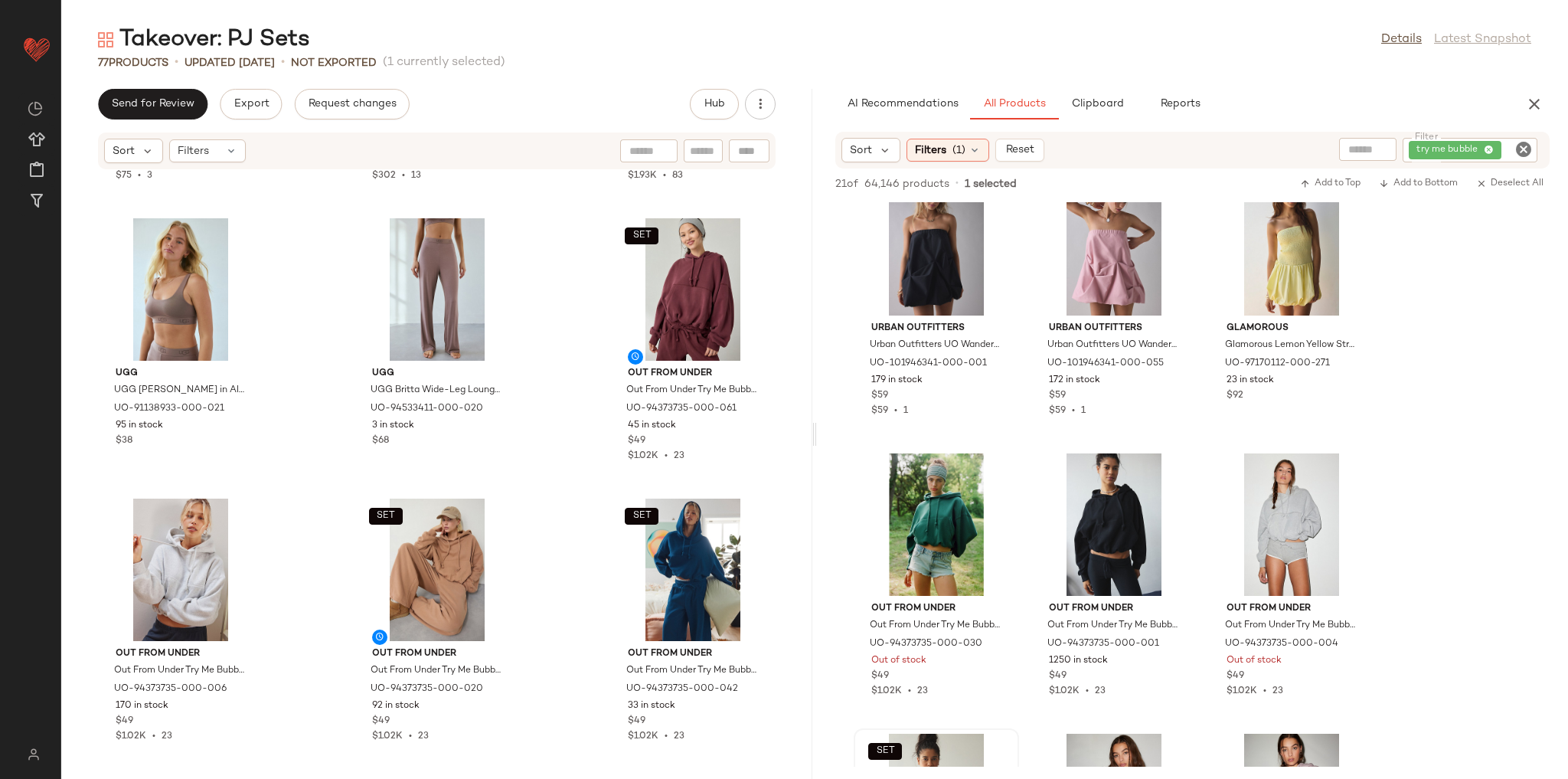
scroll to position [0, 0]
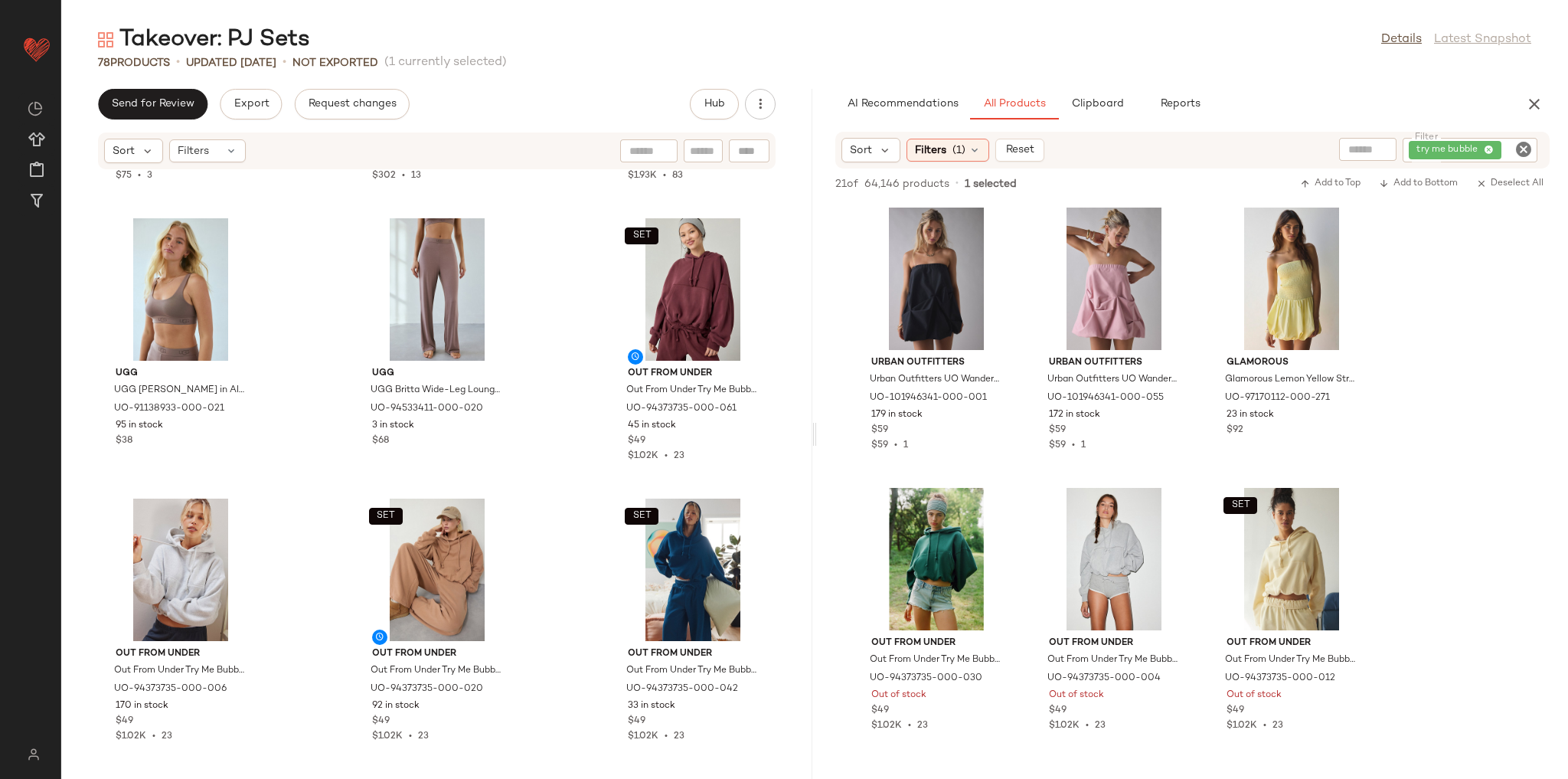
click at [1519, 153] on icon "Clear Filter" at bounding box center [1524, 150] width 19 height 19
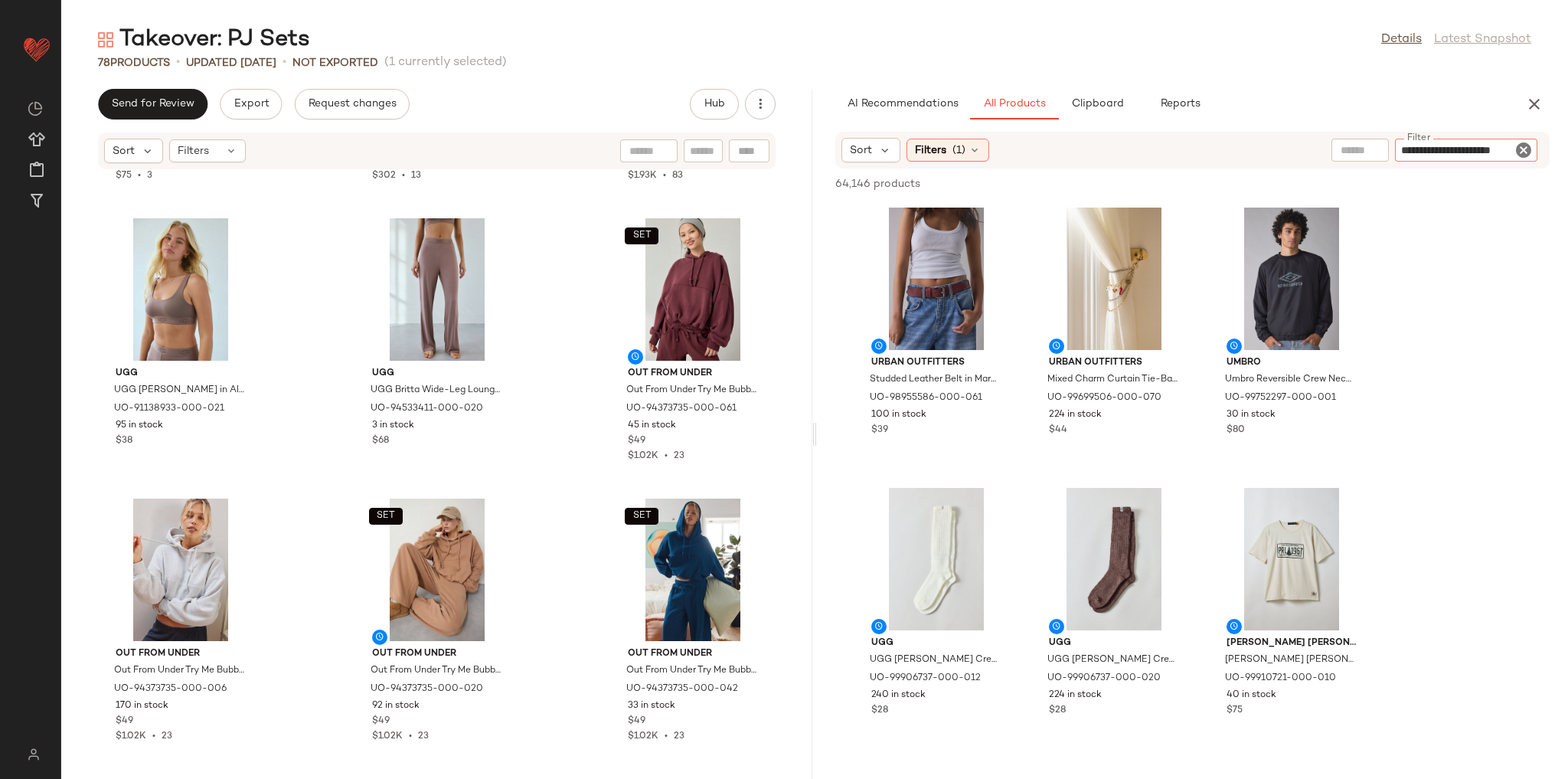
type input "**********"
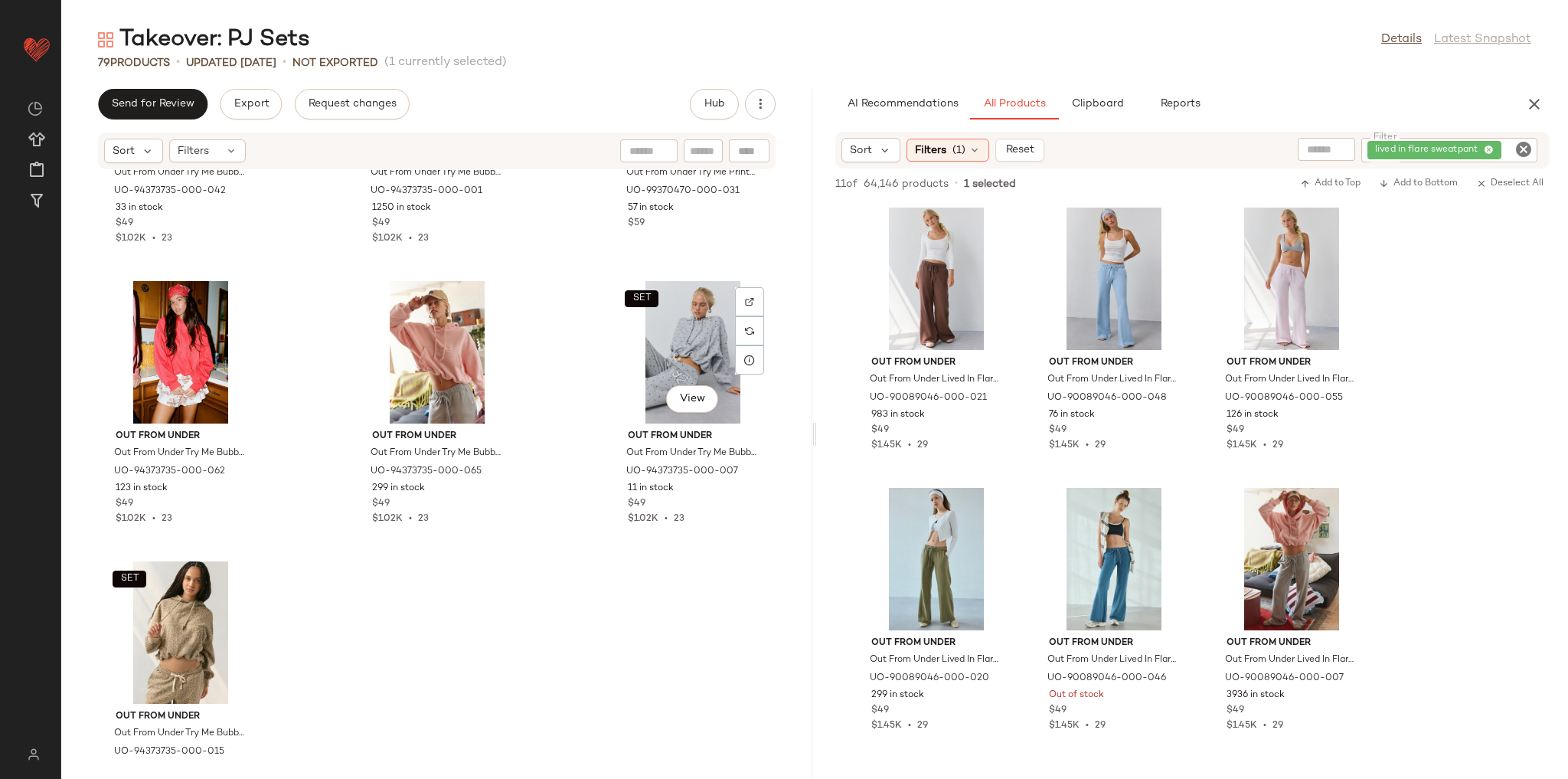
scroll to position [6925, 0]
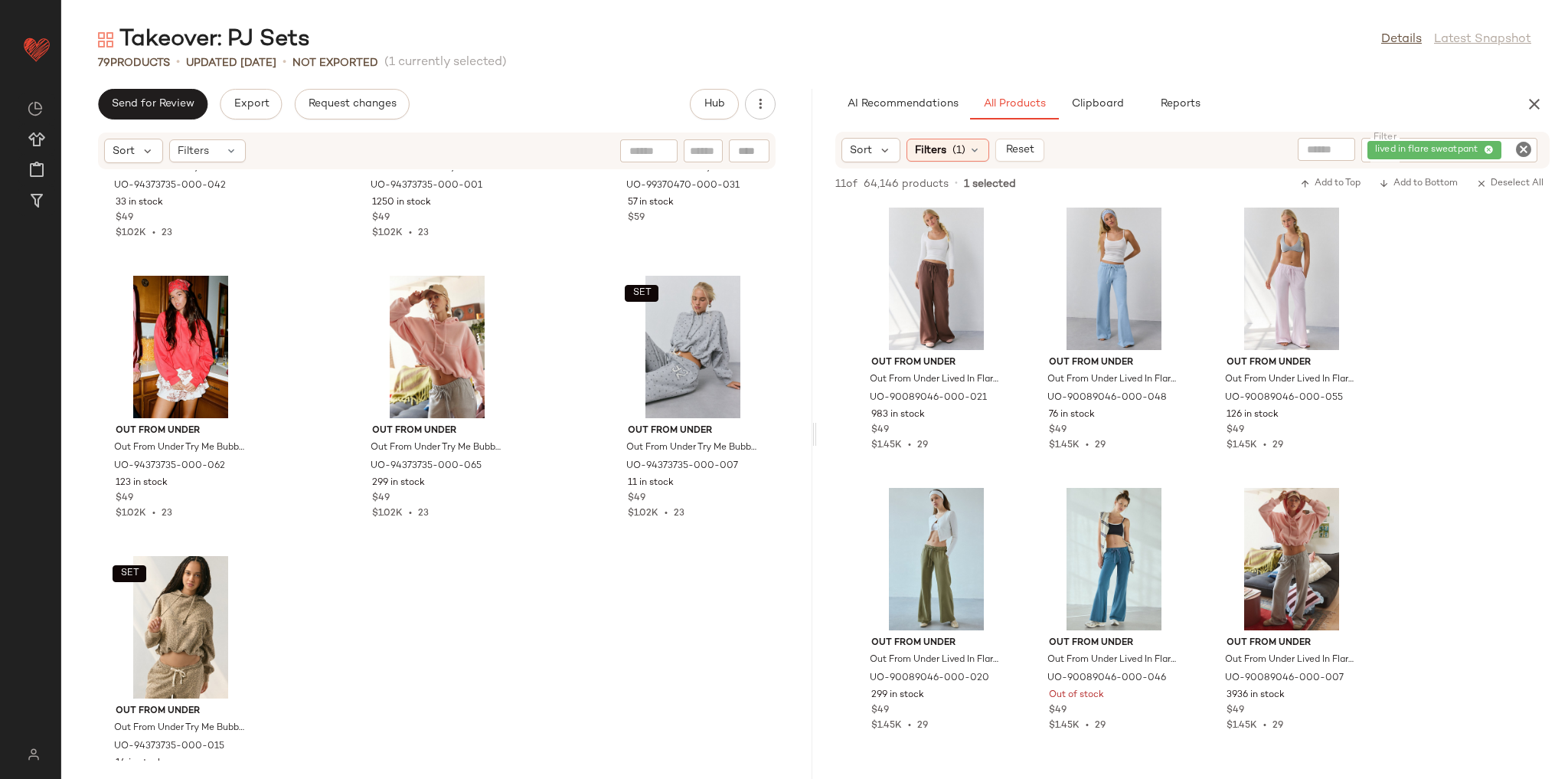
click at [561, 470] on div "SET Out From Under Out From Under Try Me Bubble Hoodie Sweatshirt in Blue Opal,…" at bounding box center [436, 465] width 751 height 590
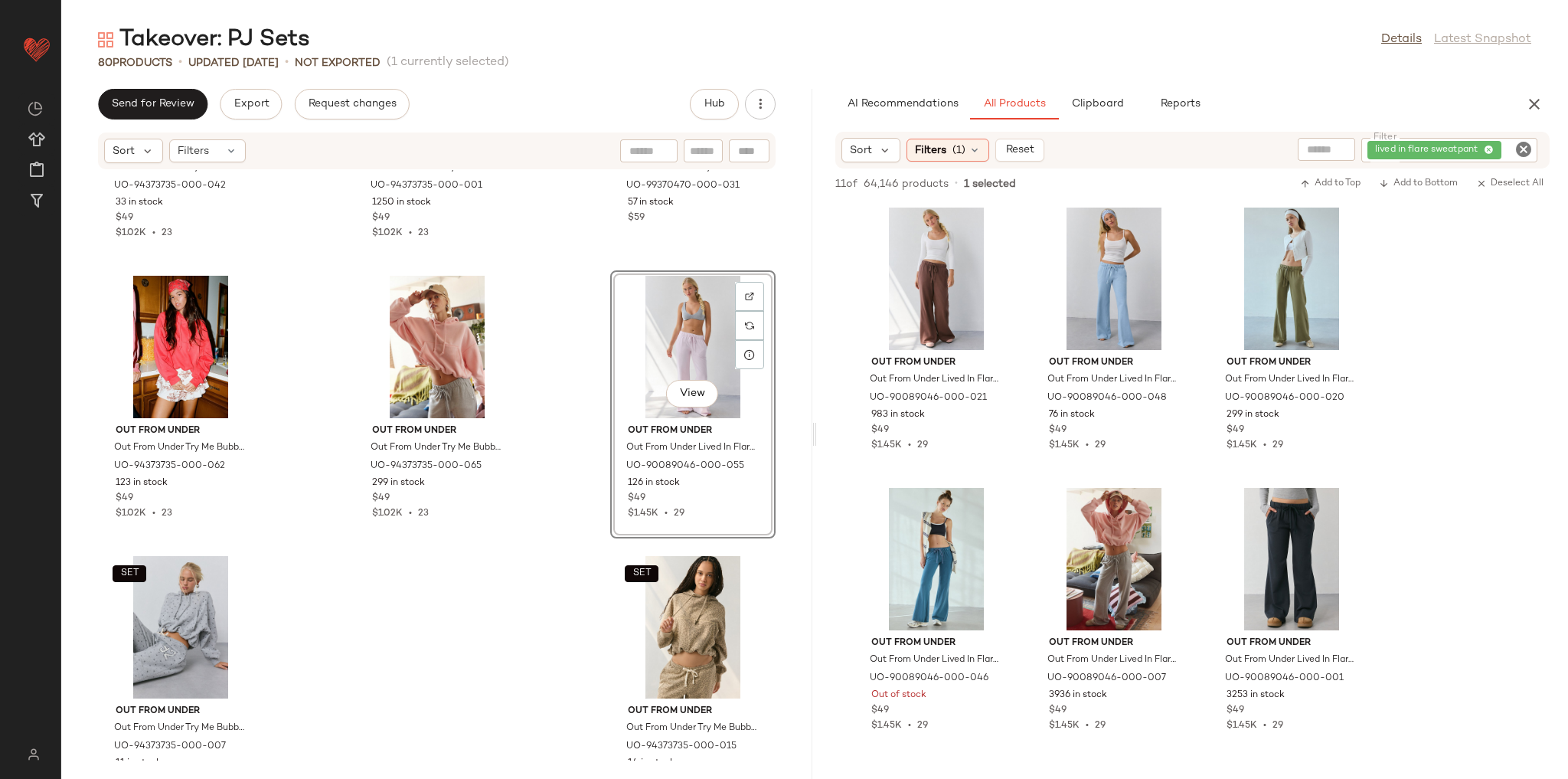
click at [555, 450] on div "SET Out From Under Out From Under Try Me Bubble Hoodie Sweatshirt in Blue Opal,…" at bounding box center [436, 465] width 751 height 590
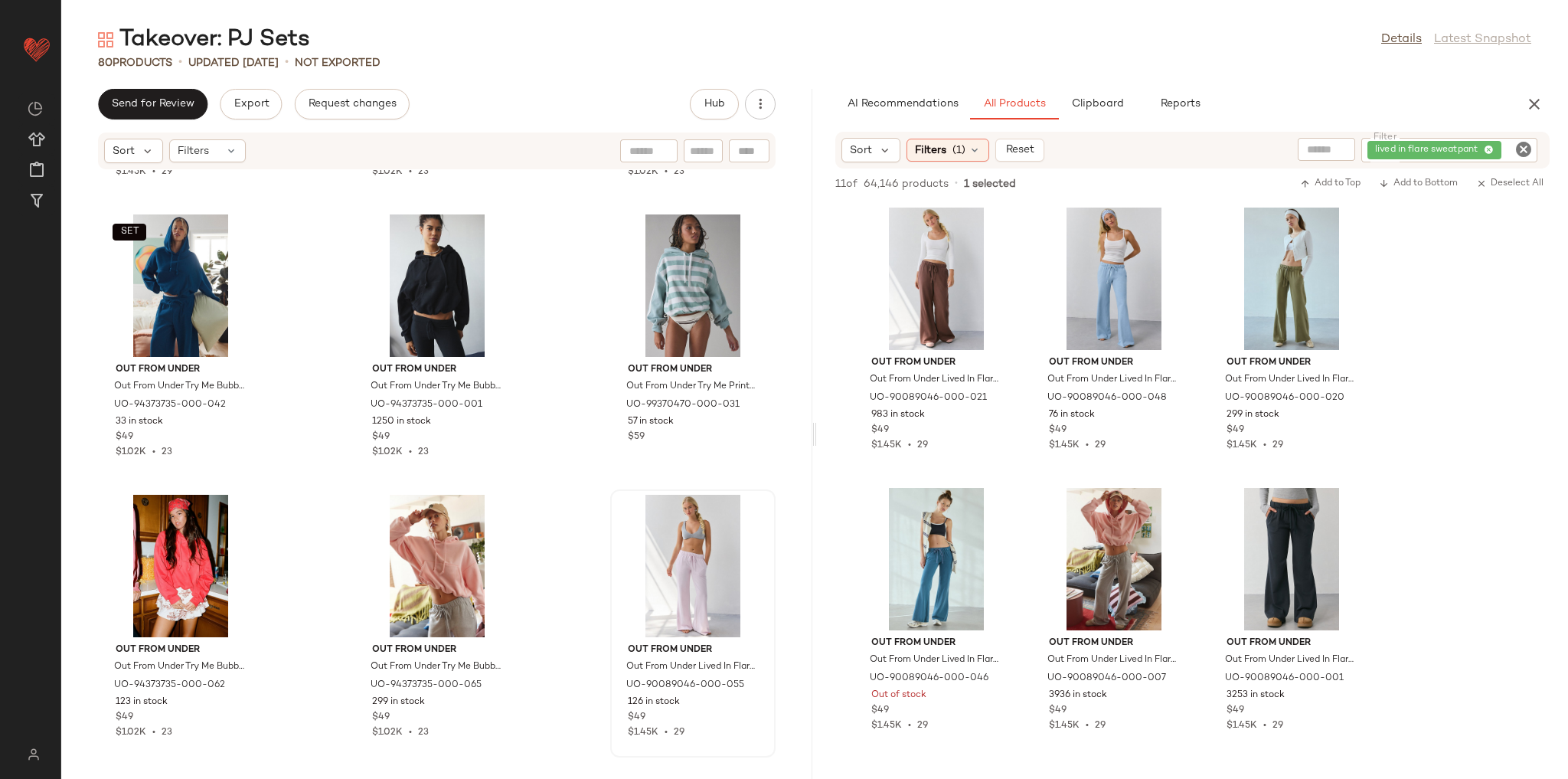
scroll to position [6741, 0]
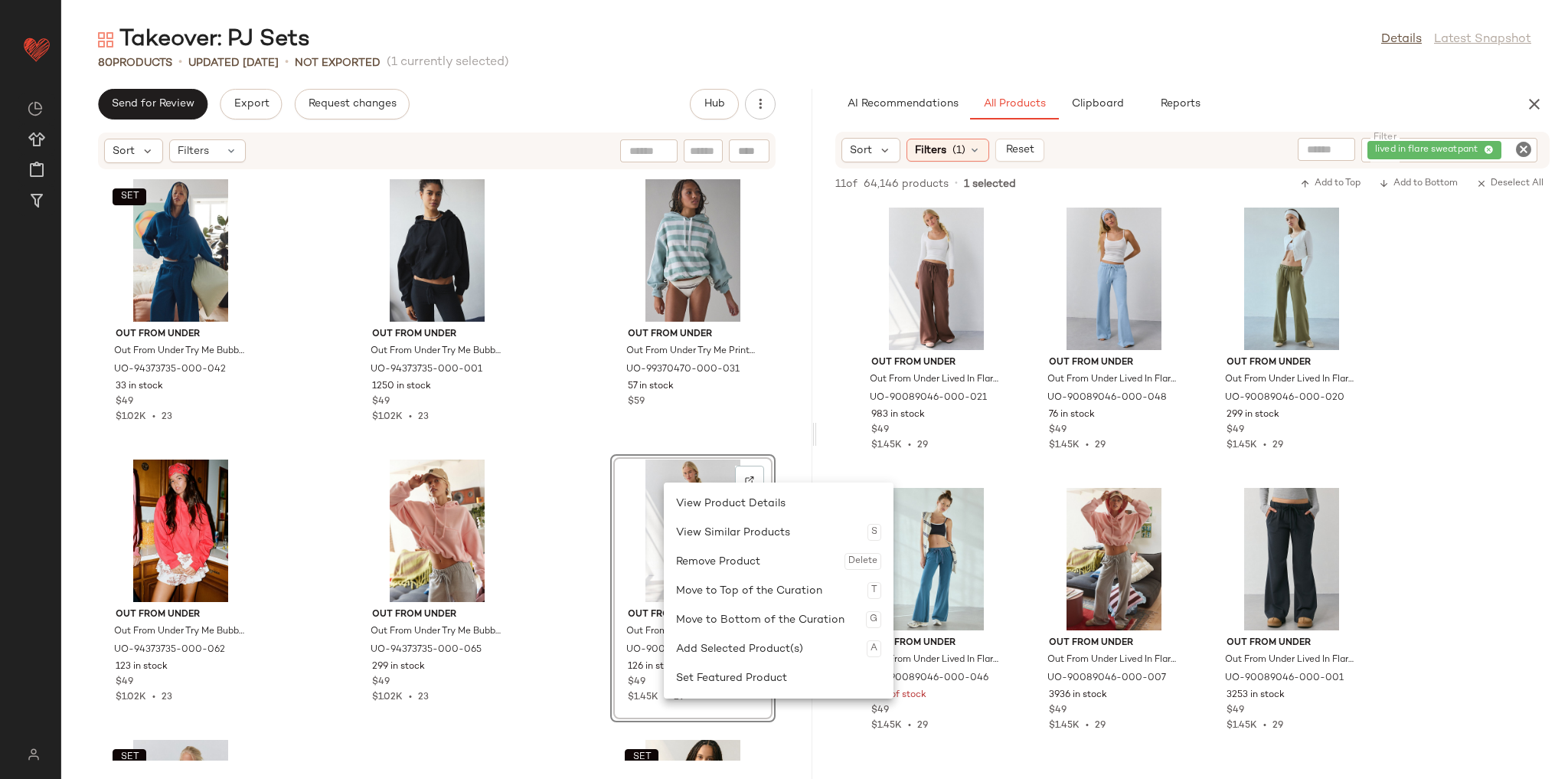
drag, startPoint x: 680, startPoint y: 552, endPoint x: 671, endPoint y: 544, distance: 12.0
click at [680, 551] on div "Remove Product Delete" at bounding box center [779, 562] width 205 height 29
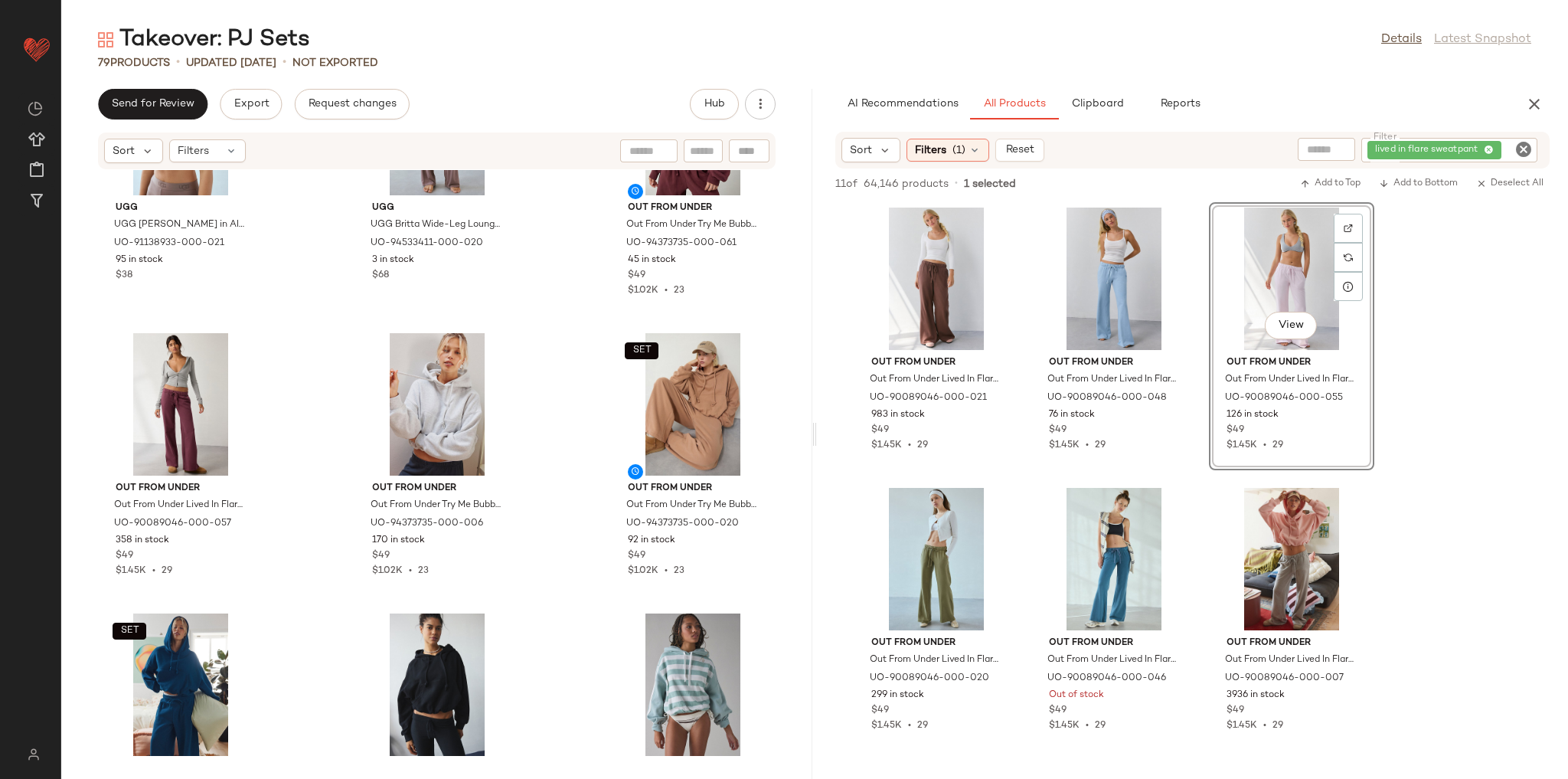
scroll to position [6435, 0]
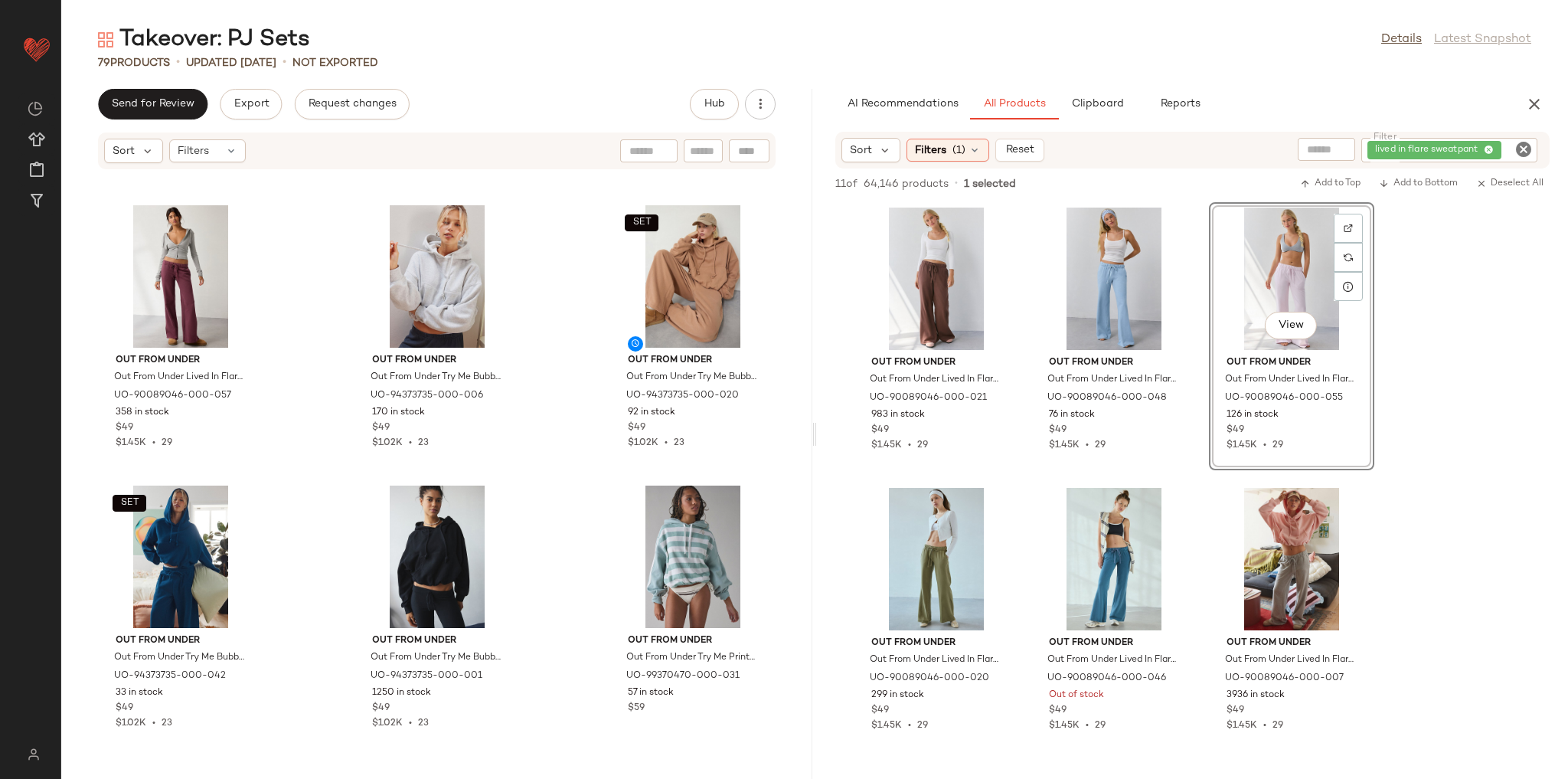
click at [558, 477] on div "UGG UGG Gwendolyn Bralette in Allspice, Women's at Urban Outfitters UO-91138933…" at bounding box center [436, 465] width 751 height 590
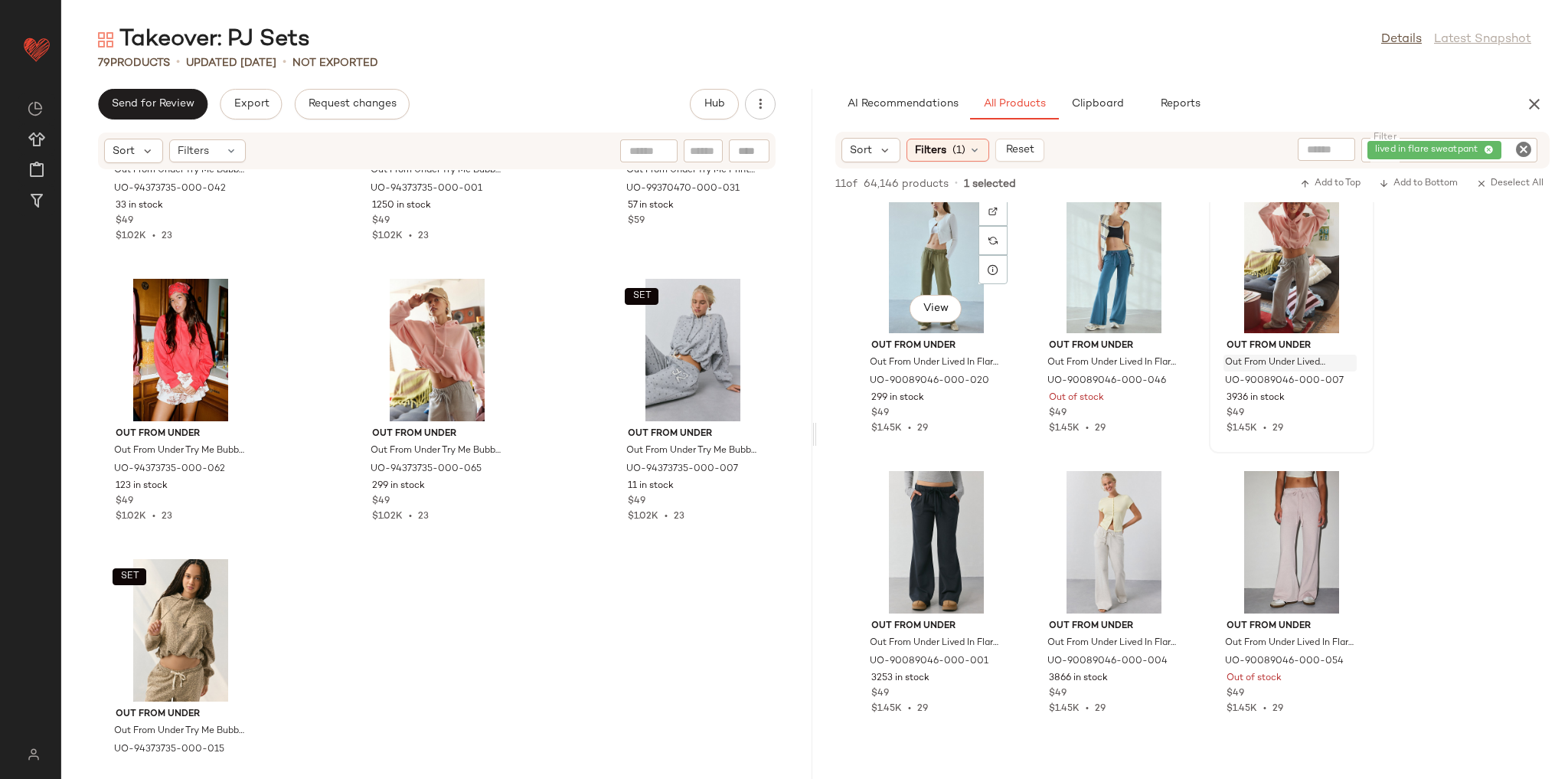
scroll to position [306, 0]
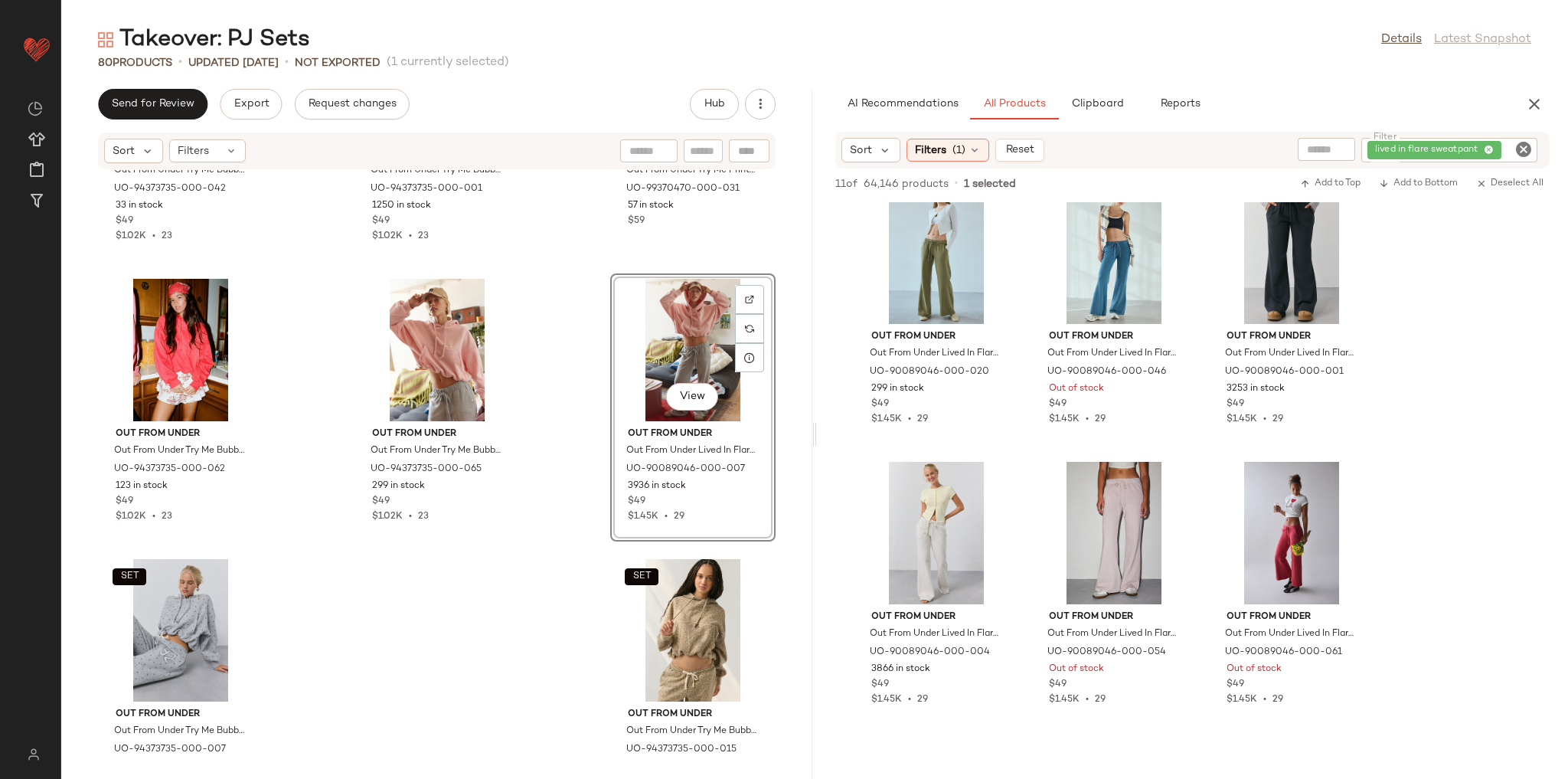
click at [549, 435] on div "SET Out From Under Out From Under Try Me Bubble Hoodie Sweatshirt in Blue Opal,…" at bounding box center [436, 465] width 751 height 590
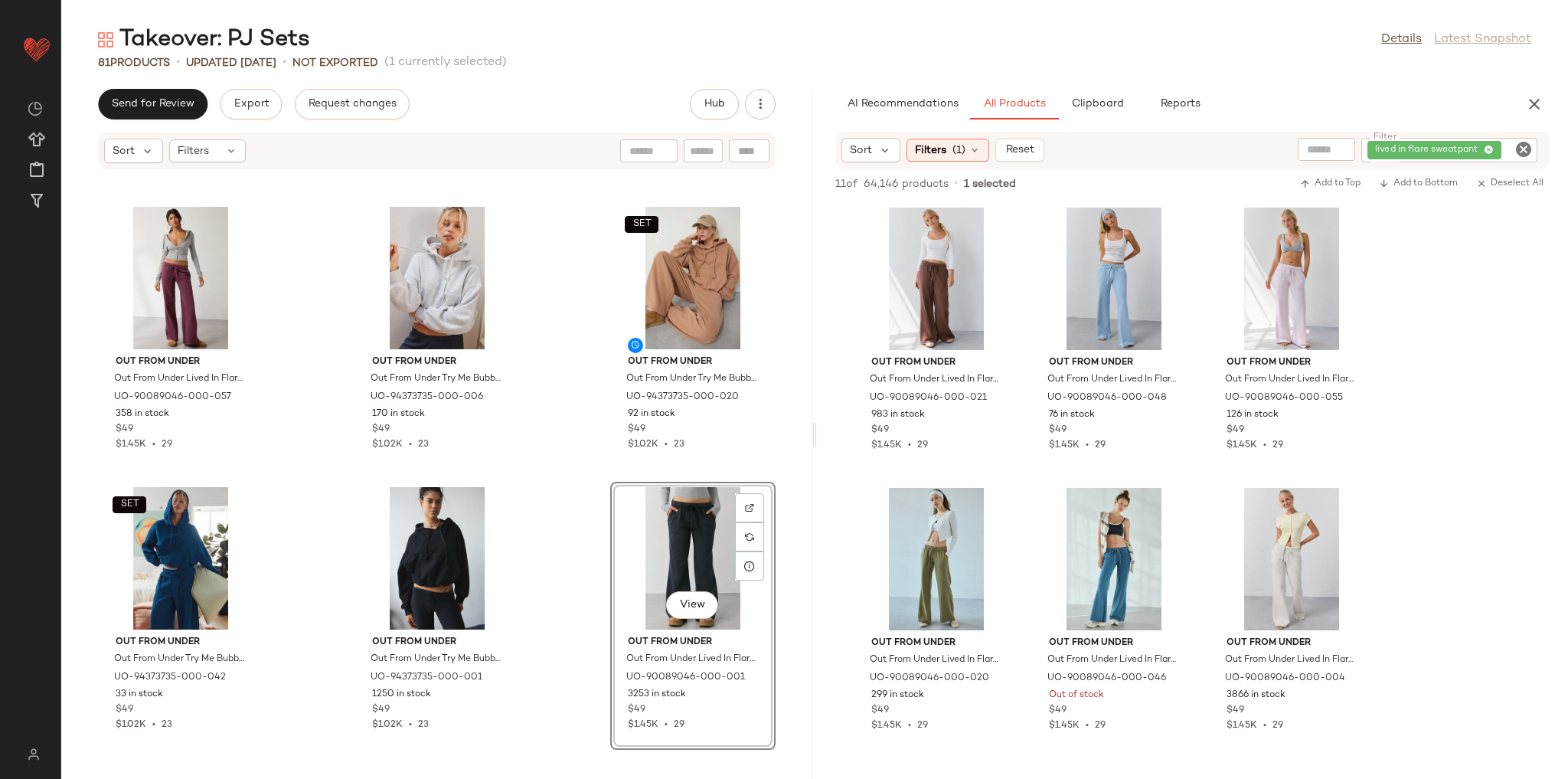
scroll to position [6390, 0]
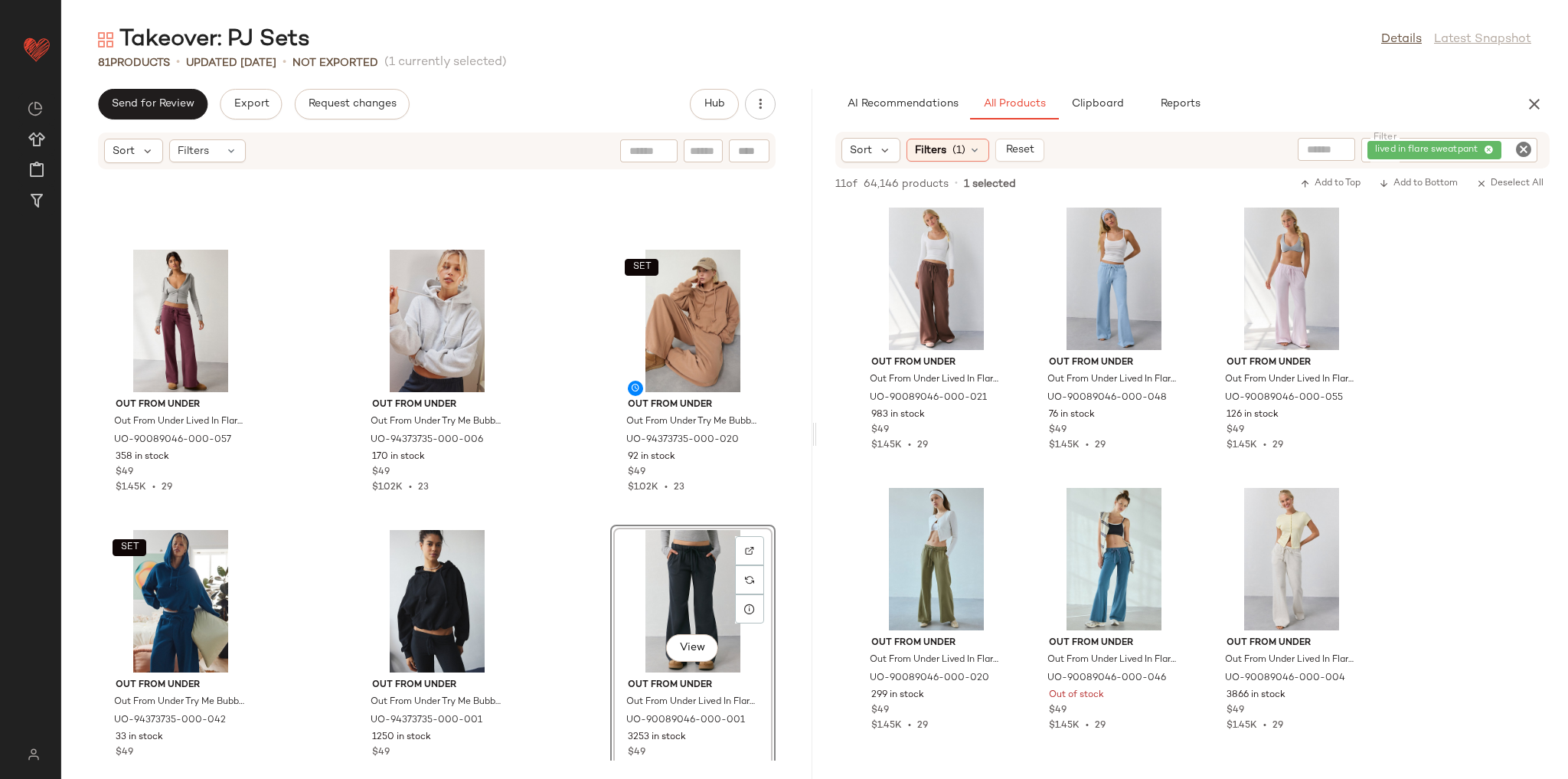
click at [557, 355] on div "Out From Under Out From Under Lived In Flare Sweatpant in Light Purple, Women's…" at bounding box center [436, 465] width 751 height 590
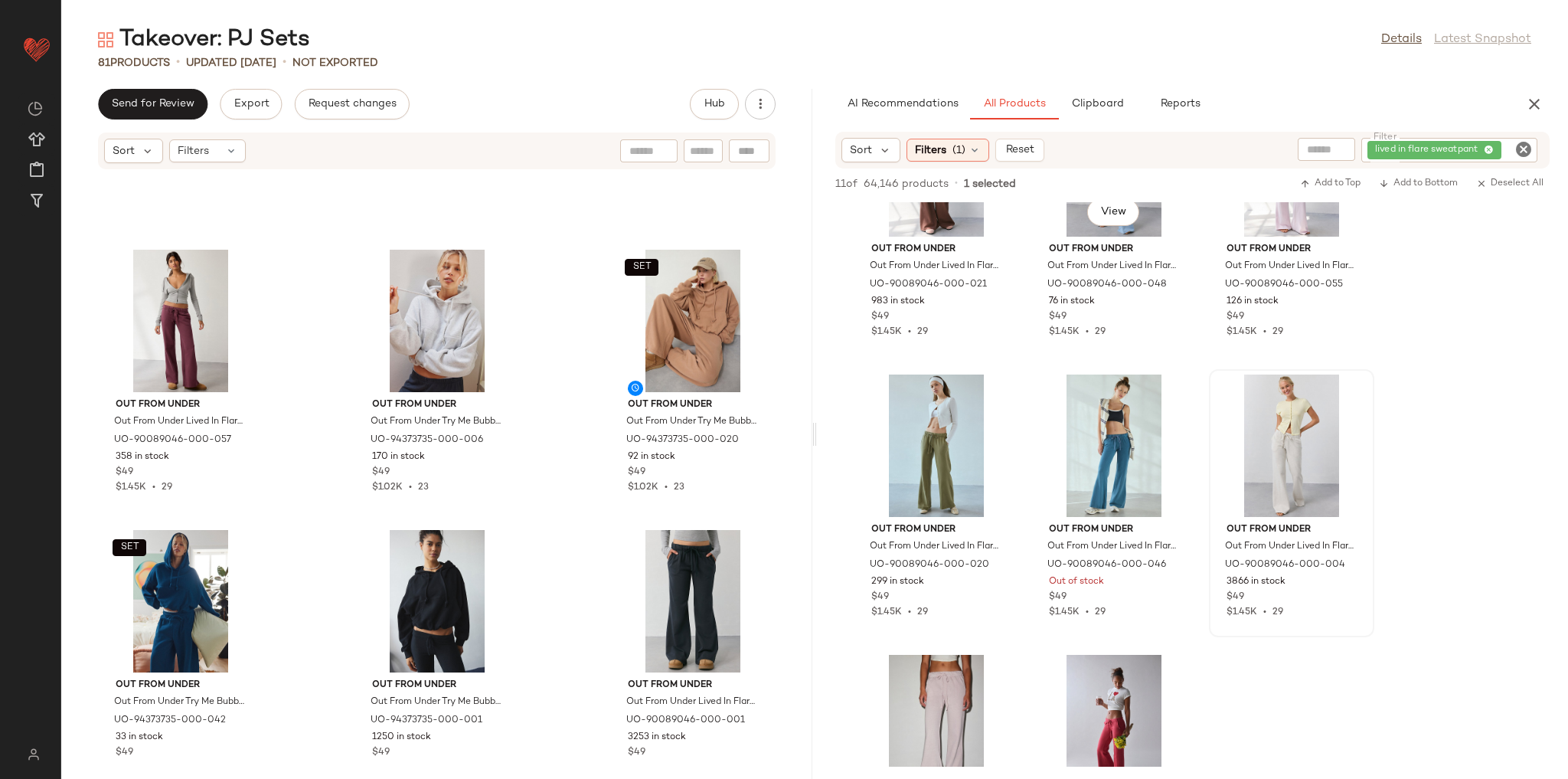
scroll to position [123, 0]
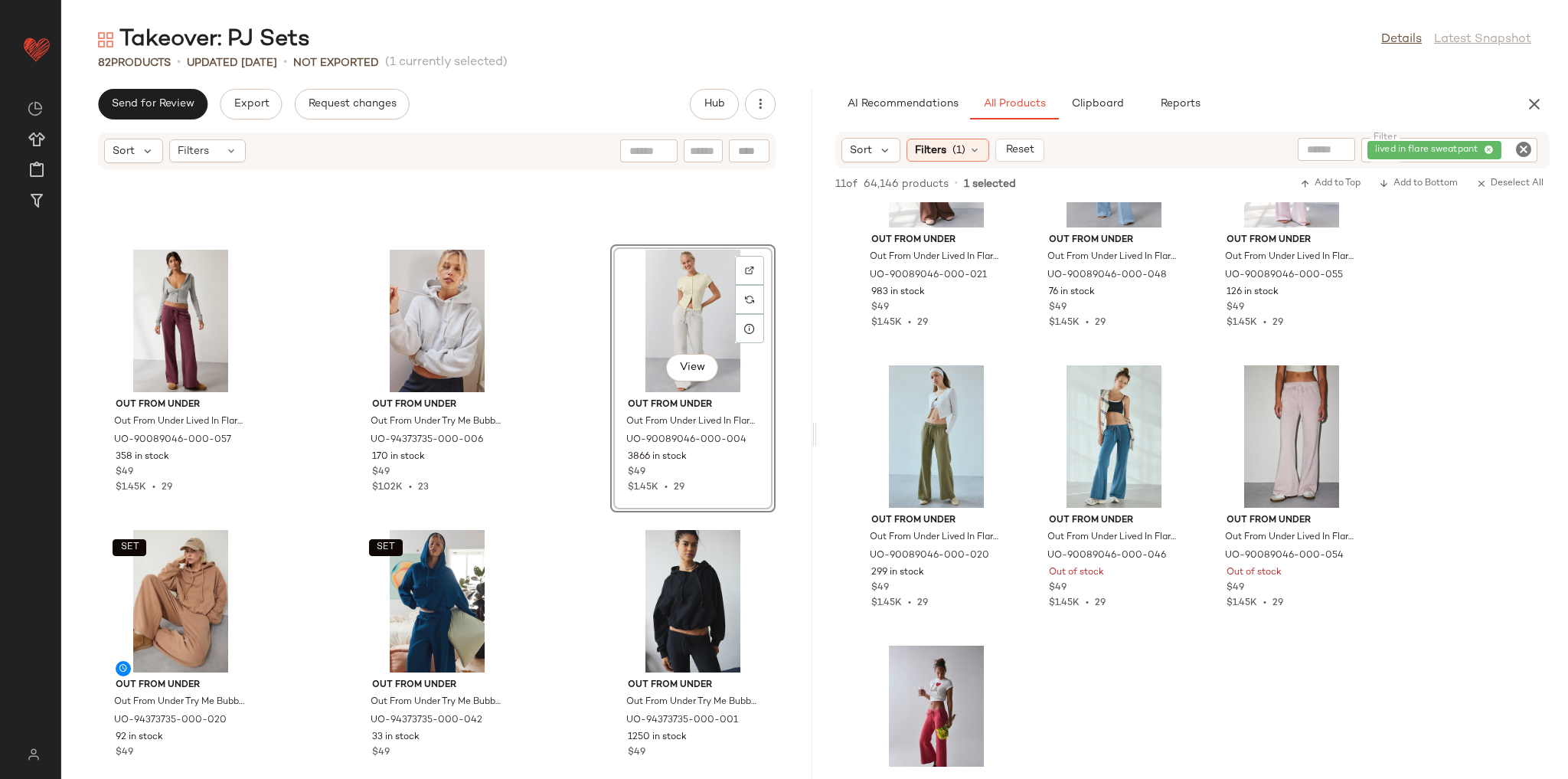
click at [554, 325] on div "Out From Under Out From Under Lived In Flare Sweatpant in Light Purple, Women's…" at bounding box center [436, 465] width 751 height 590
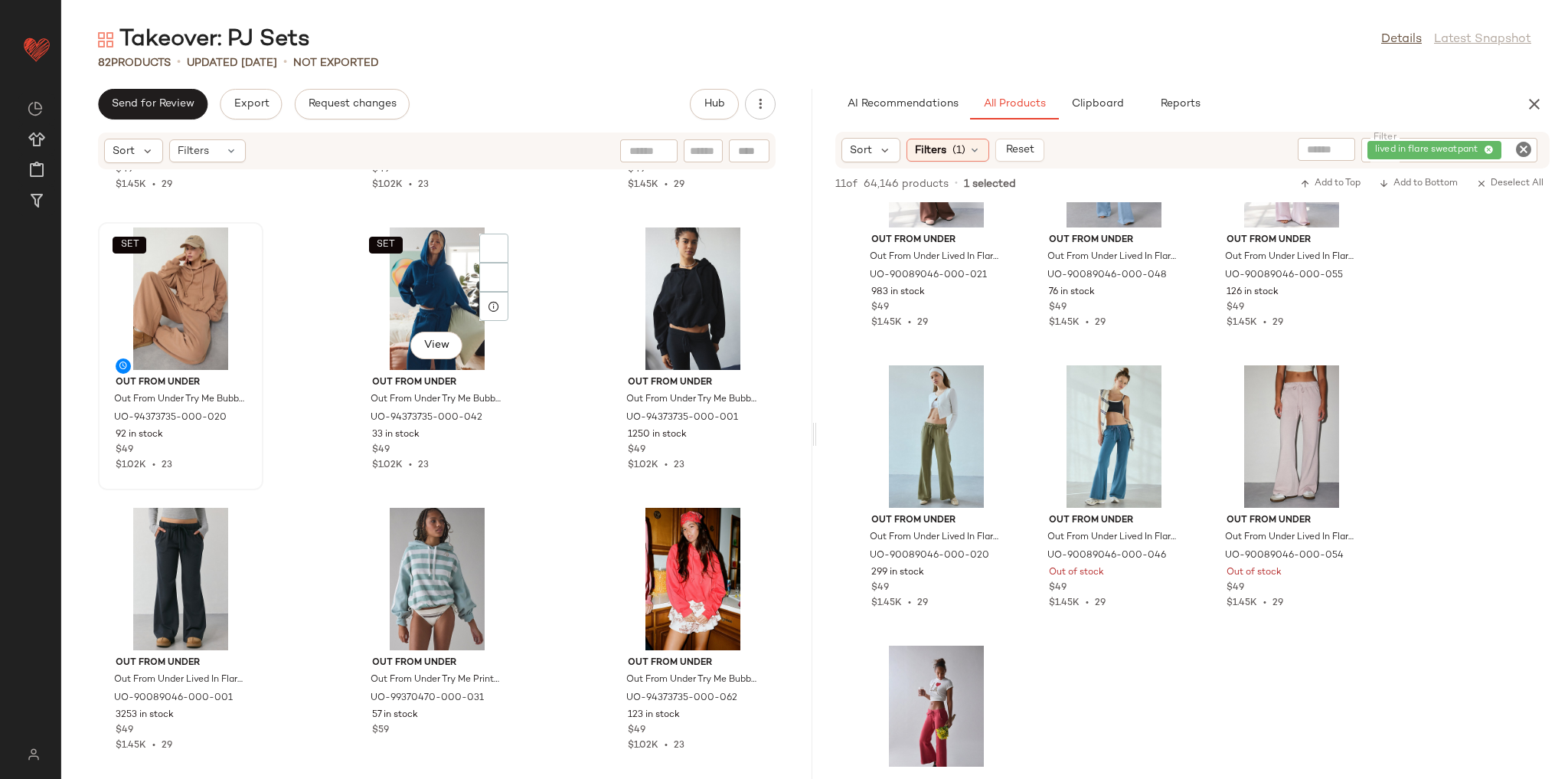
scroll to position [6696, 0]
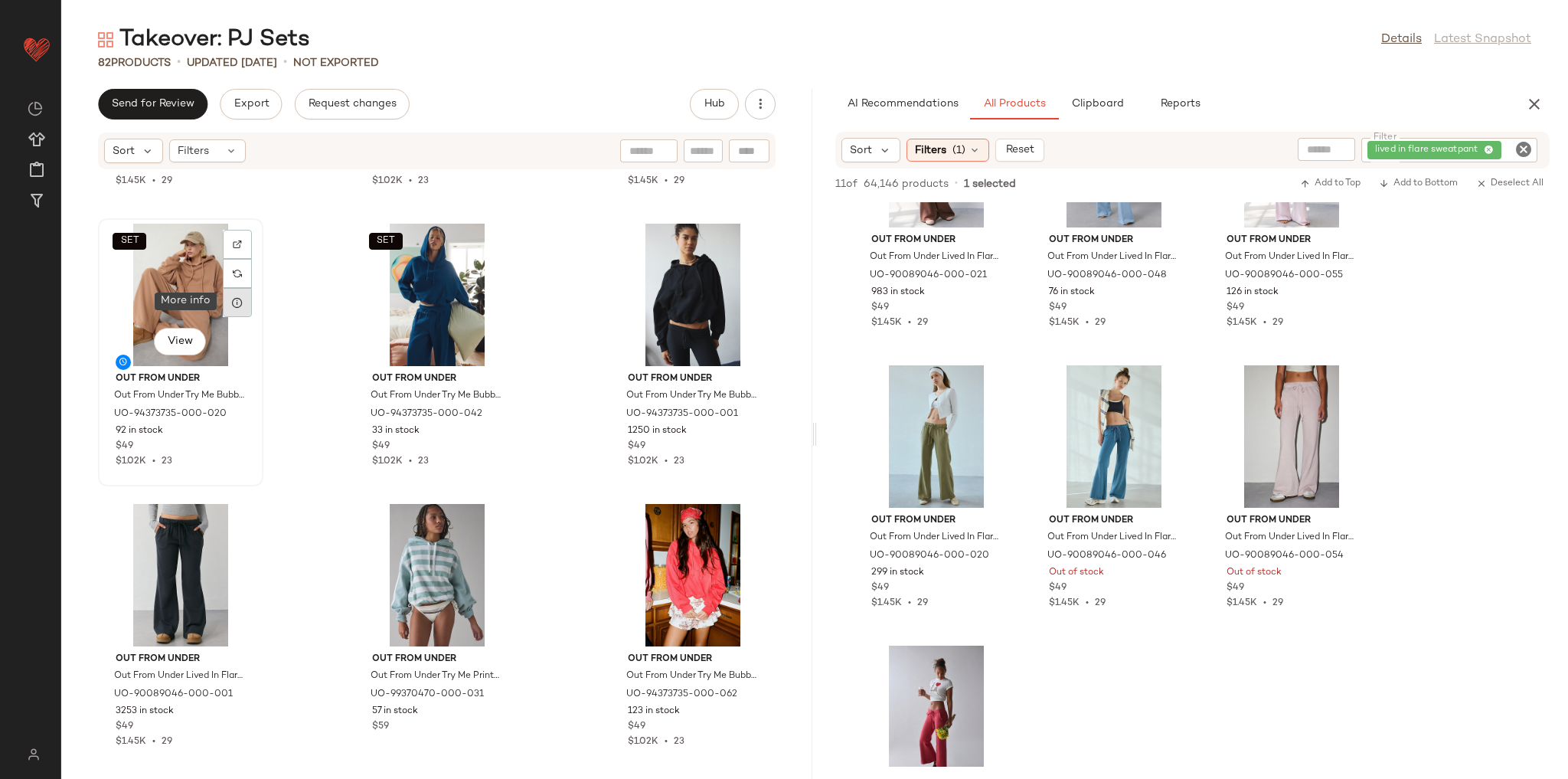
click at [232, 301] on icon at bounding box center [238, 303] width 12 height 12
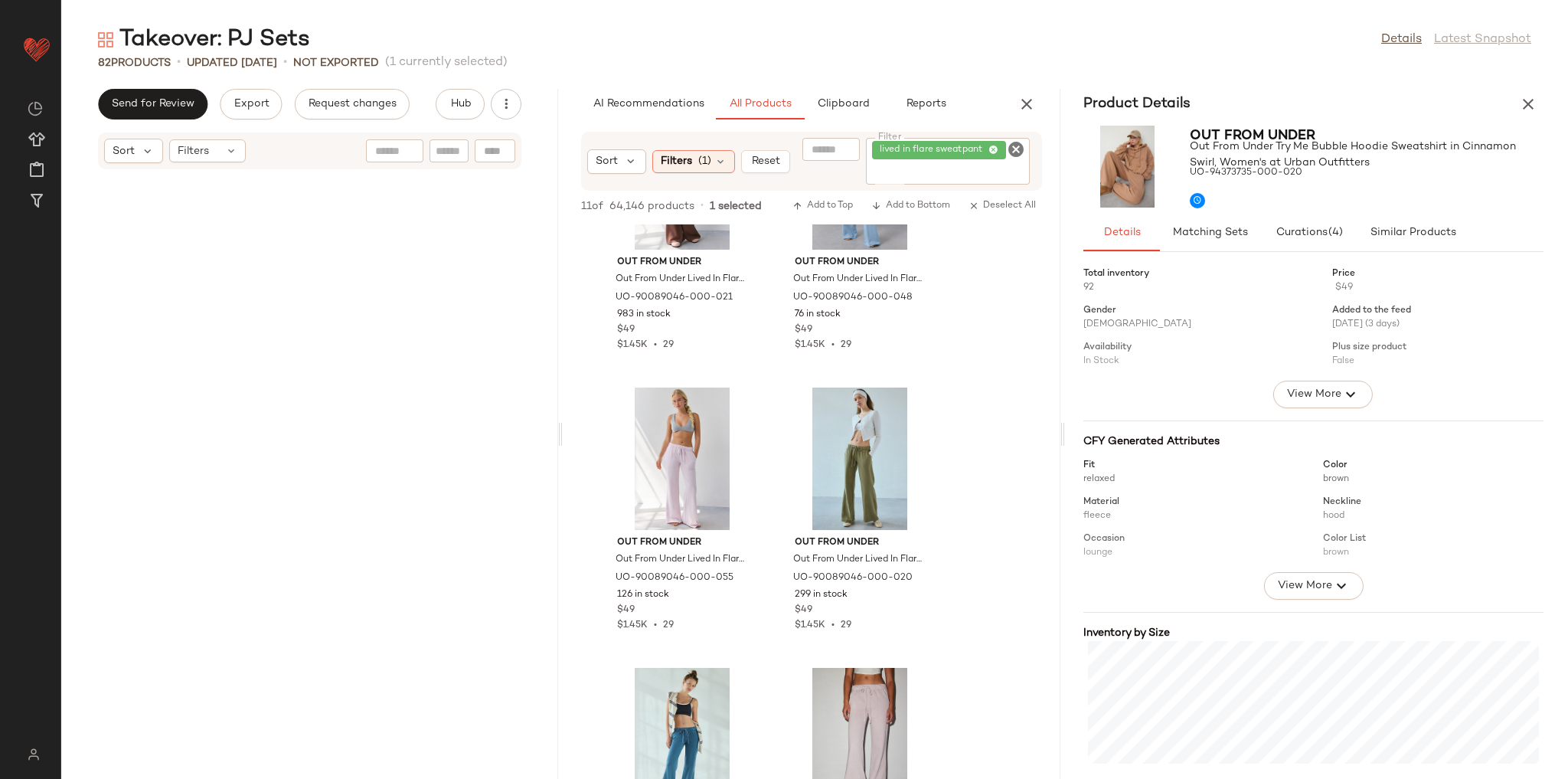
scroll to position [9814, 0]
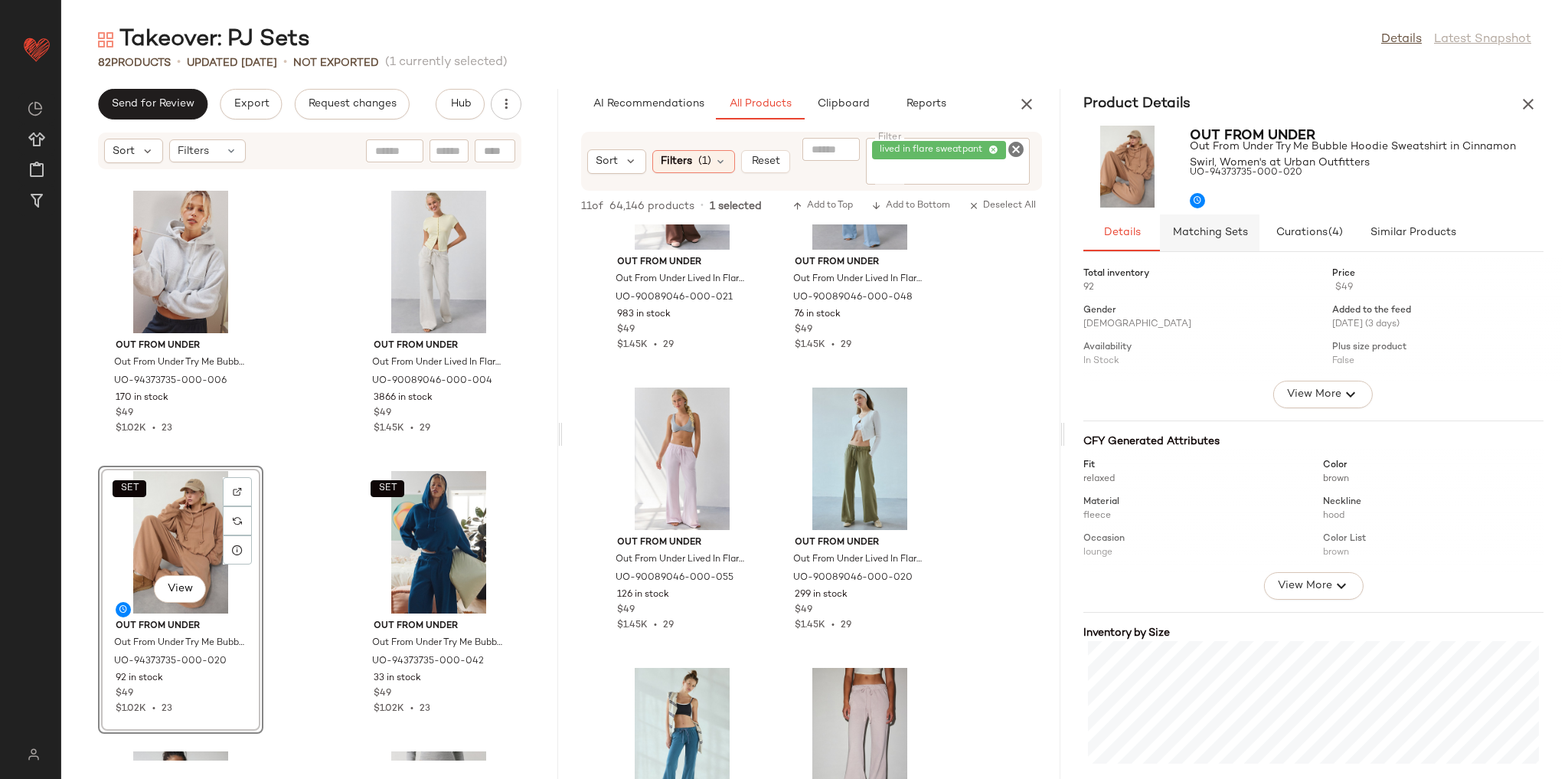
click at [1225, 247] on button "Matching Sets" at bounding box center [1210, 233] width 100 height 36
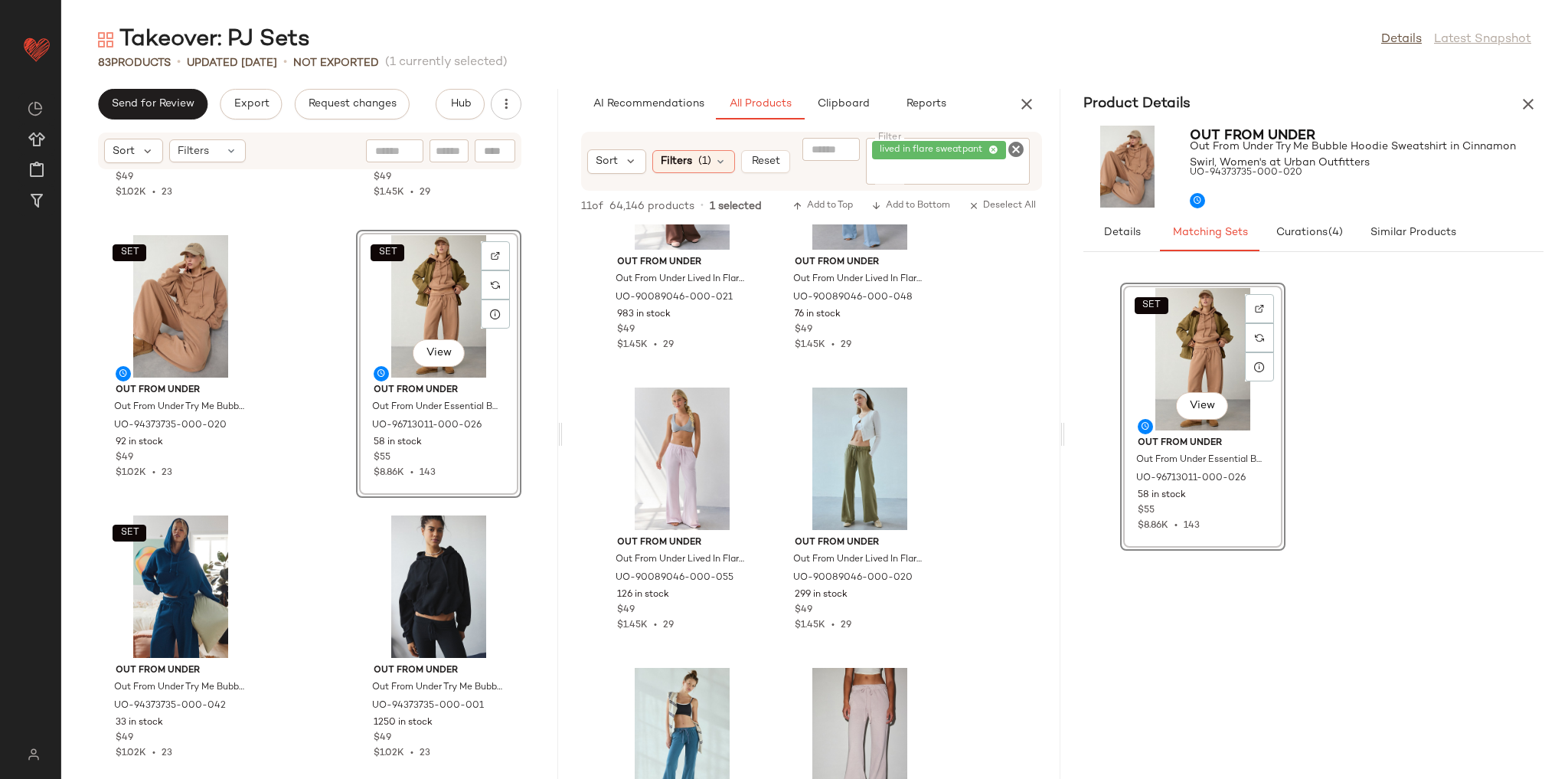
scroll to position [10059, 0]
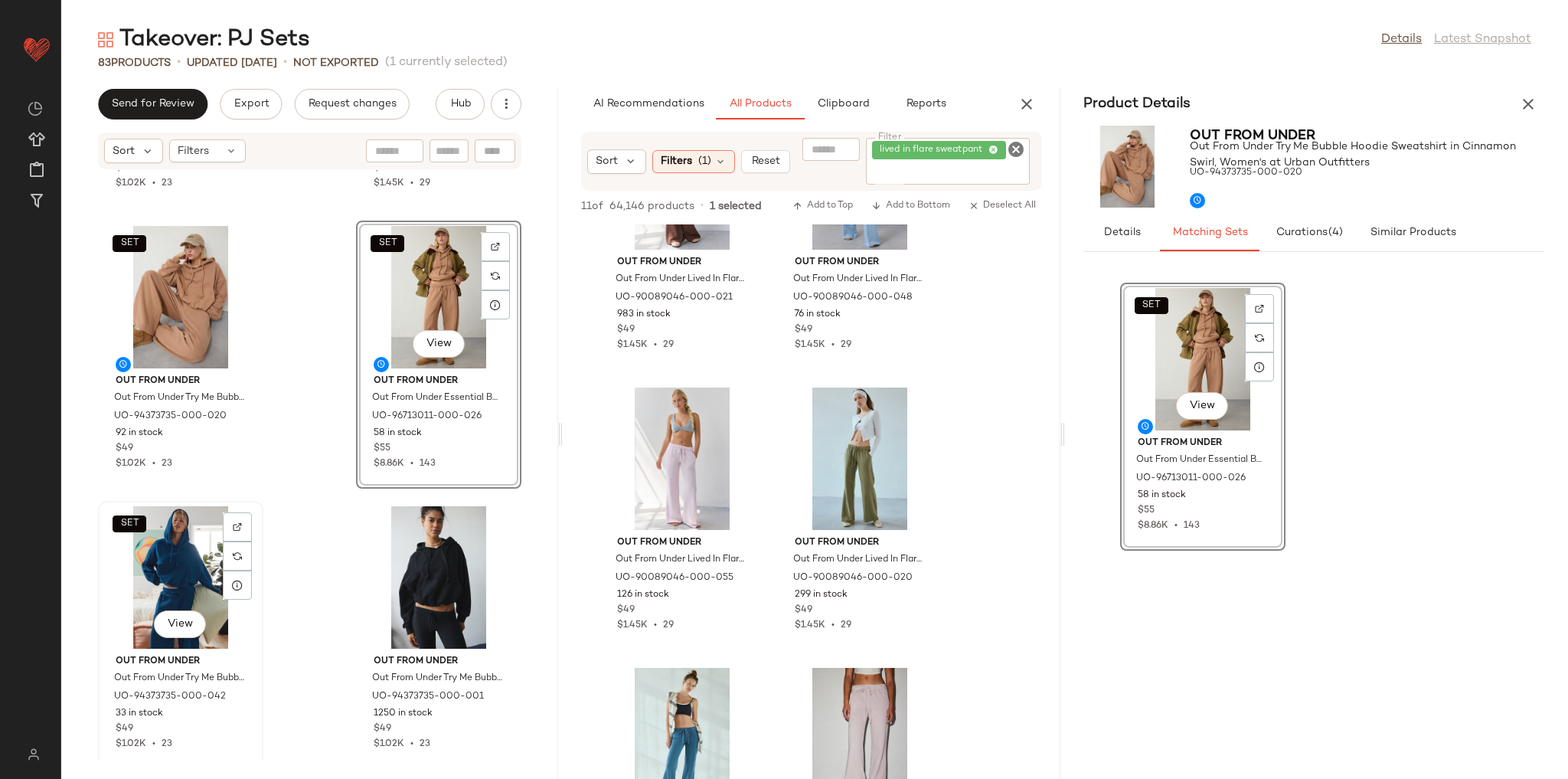
click at [163, 562] on div "SET View" at bounding box center [180, 578] width 155 height 142
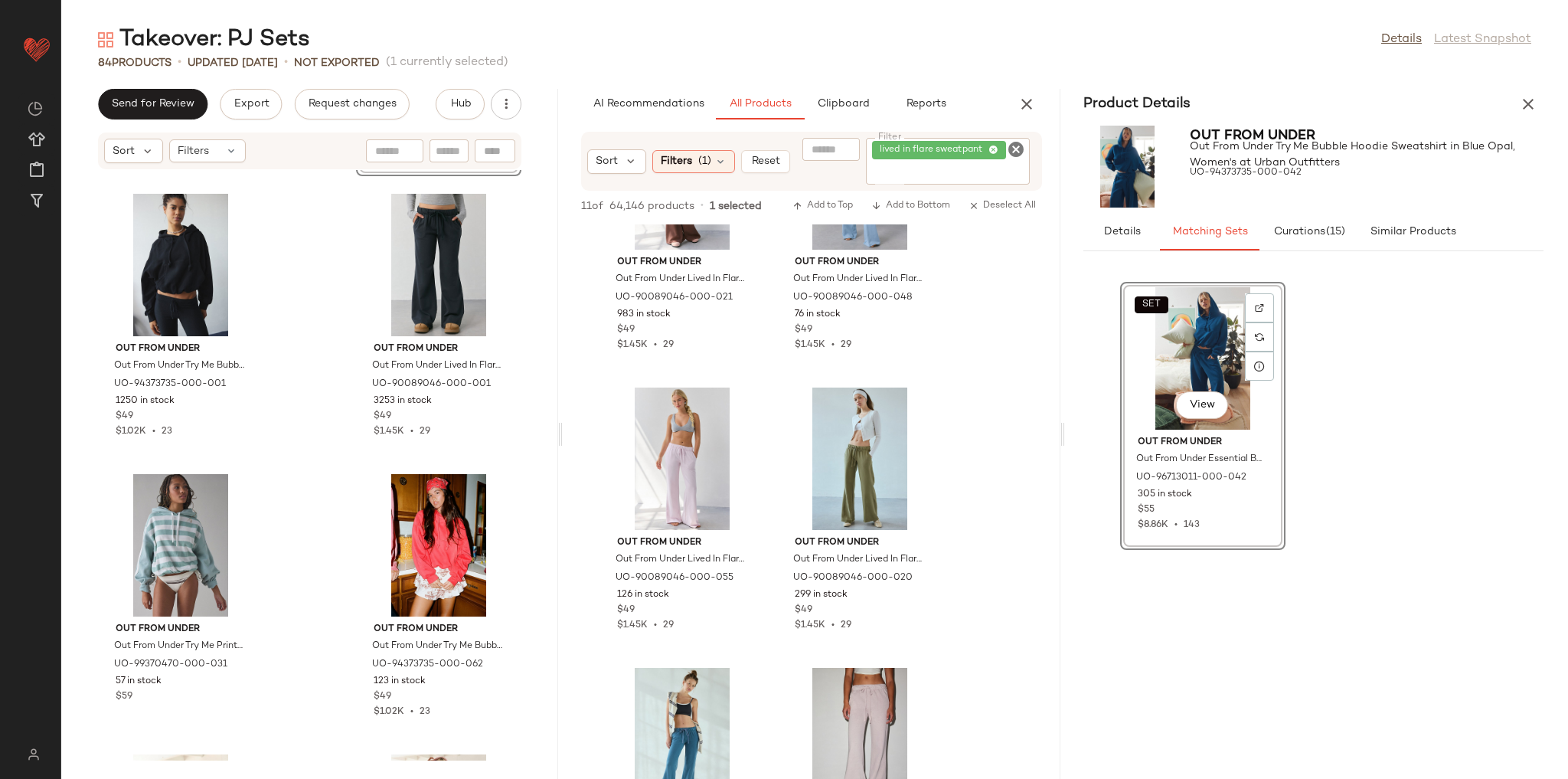
scroll to position [10802, 0]
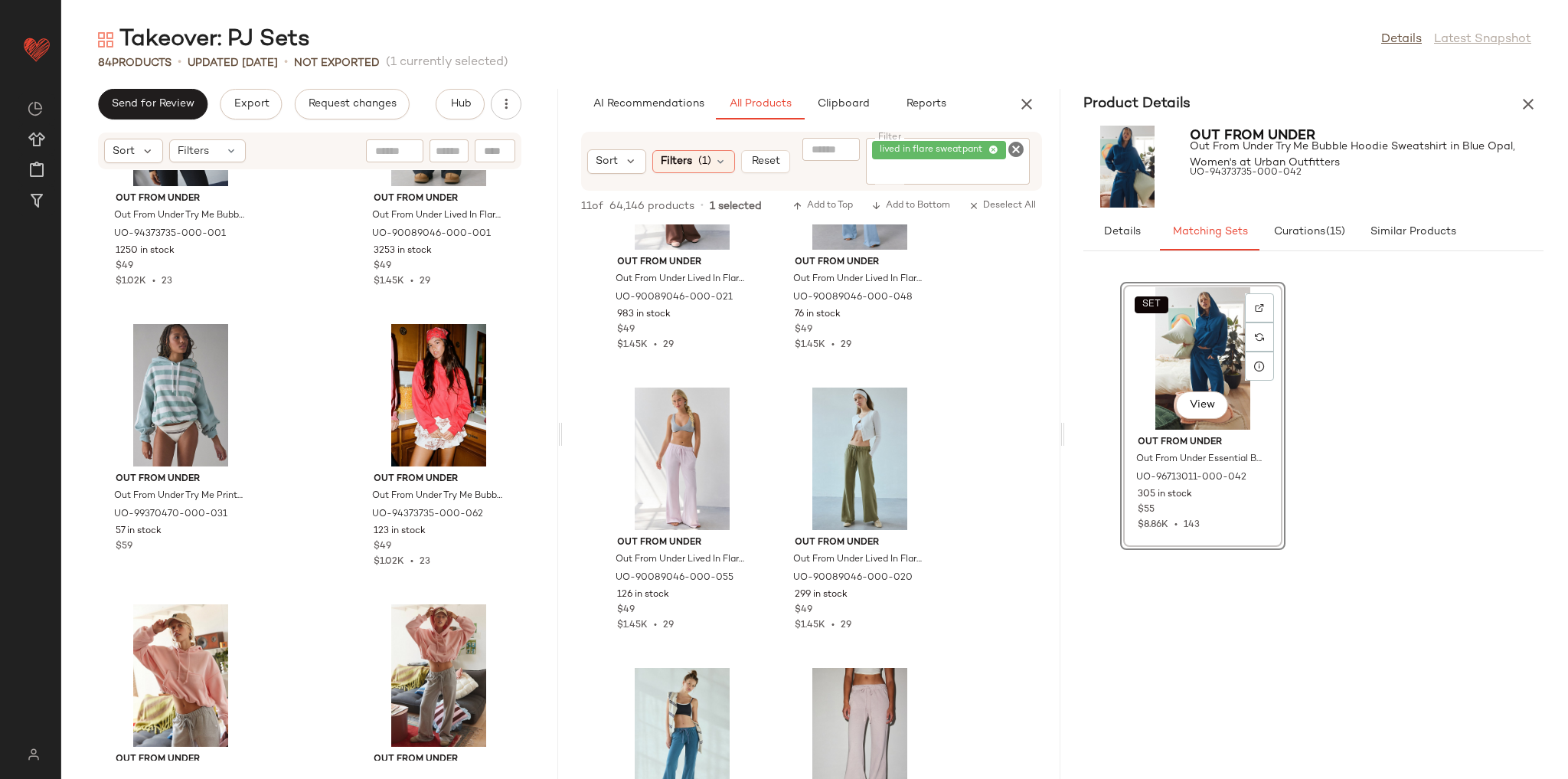
click at [321, 545] on div "Out From Under Out From Under Try Me Bubble Hoodie Sweatshirt in Black, Women's…" at bounding box center [309, 465] width 497 height 590
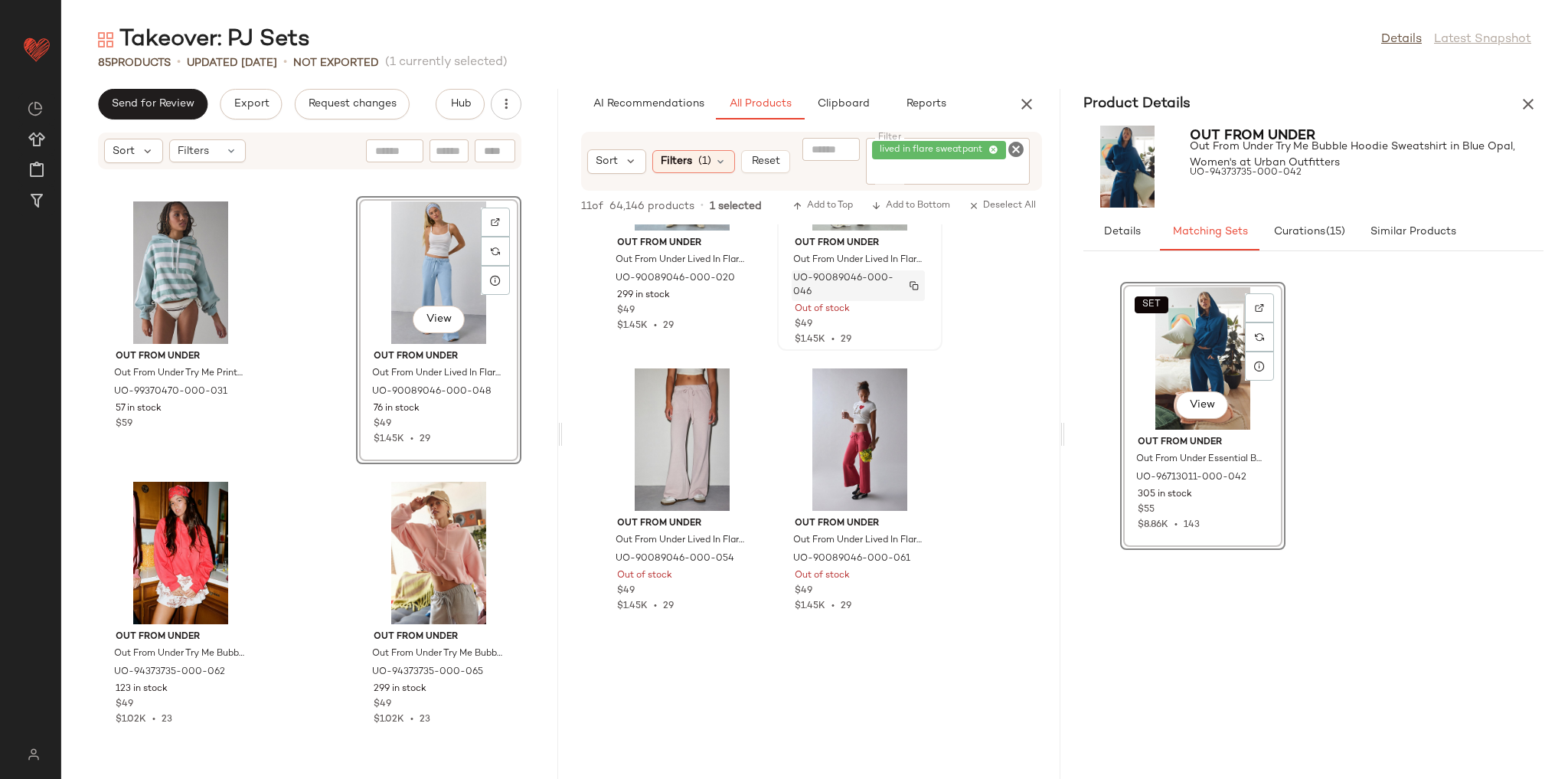
scroll to position [429, 0]
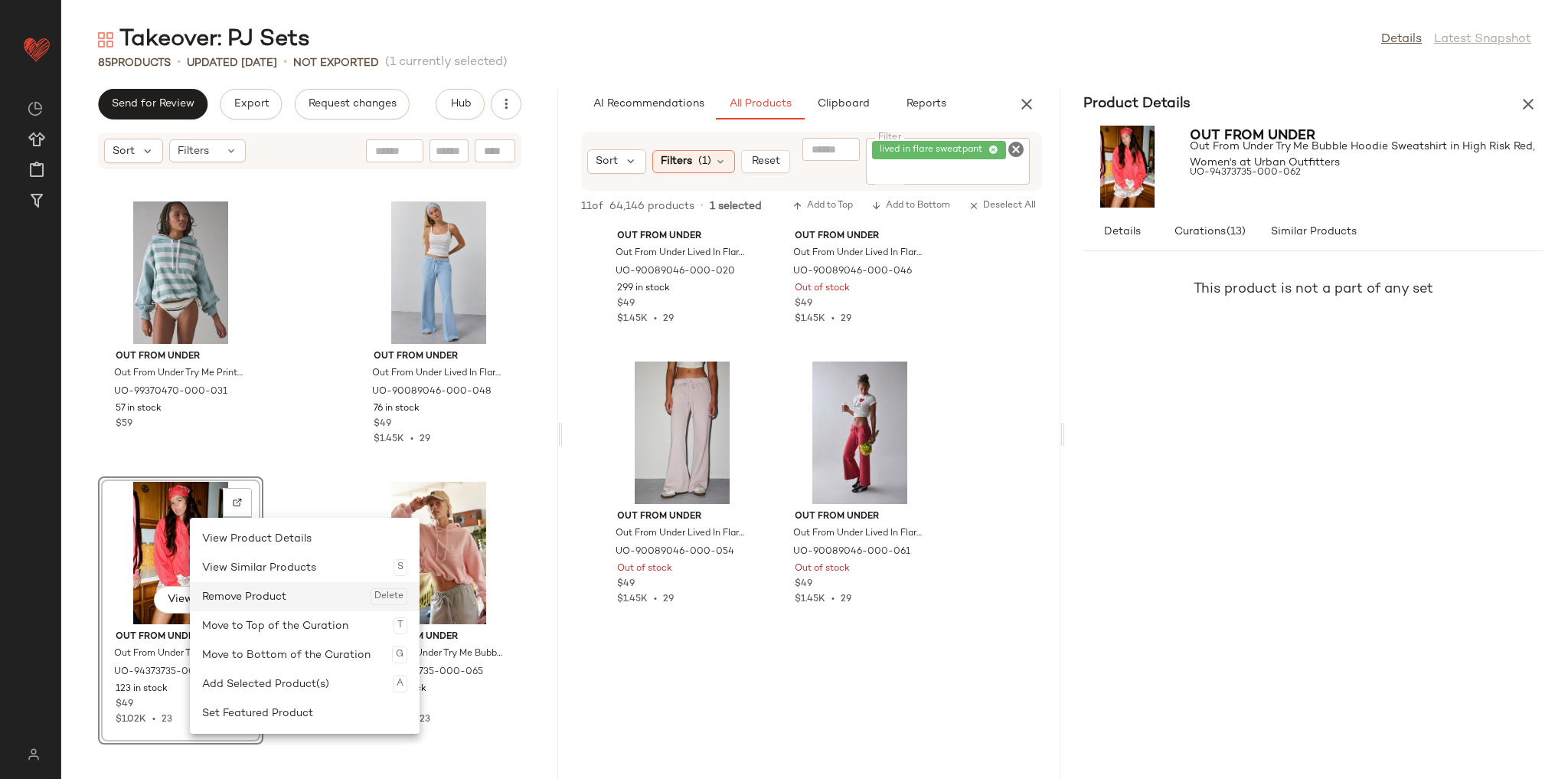
click at [243, 597] on div "Remove Product Delete" at bounding box center [304, 596] width 205 height 29
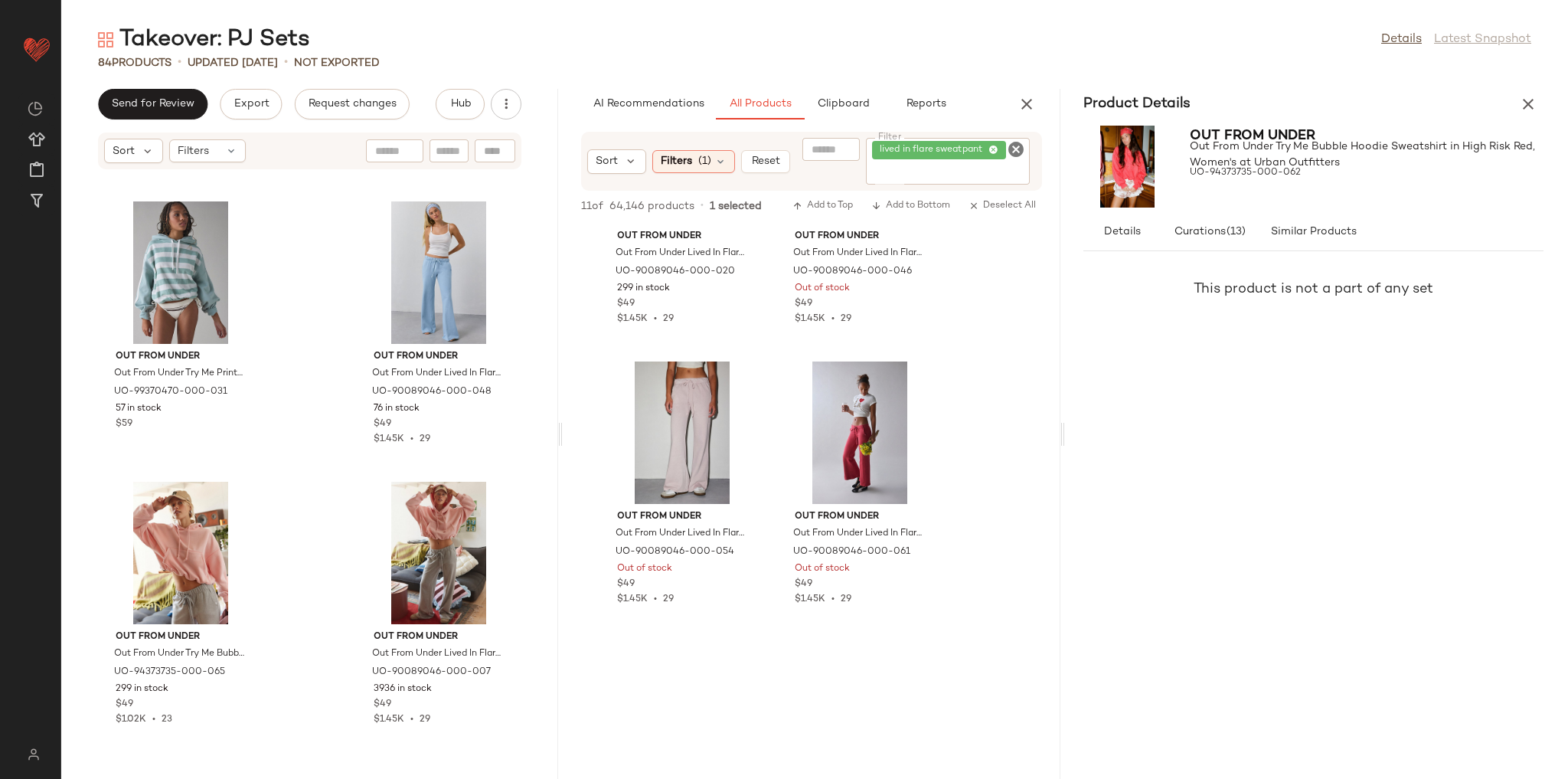
click at [308, 478] on div "Out From Under Out From Under Try Me Bubble Hoodie Sweatshirt in Black, Women's…" at bounding box center [309, 465] width 497 height 590
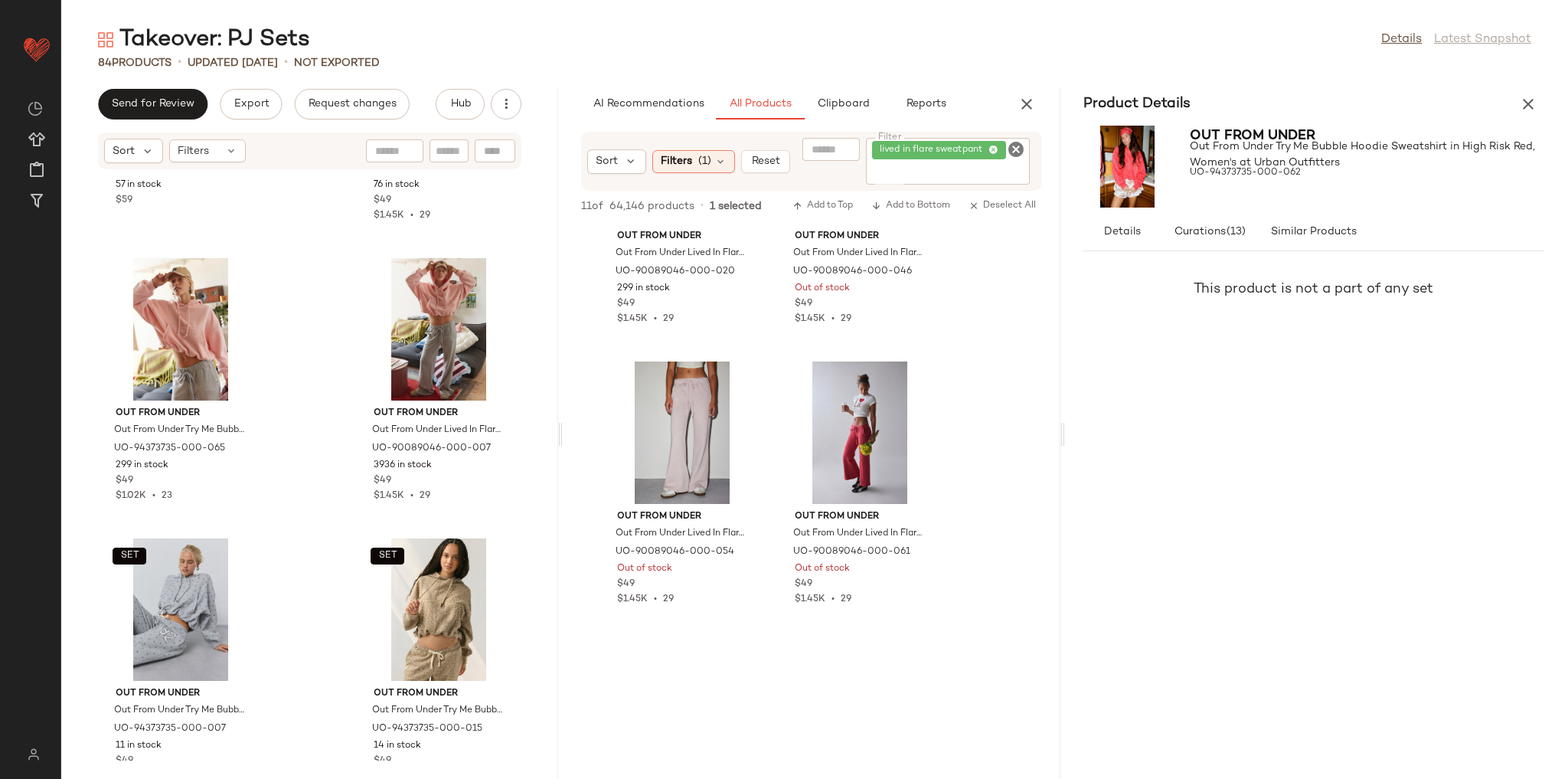
scroll to position [11189, 0]
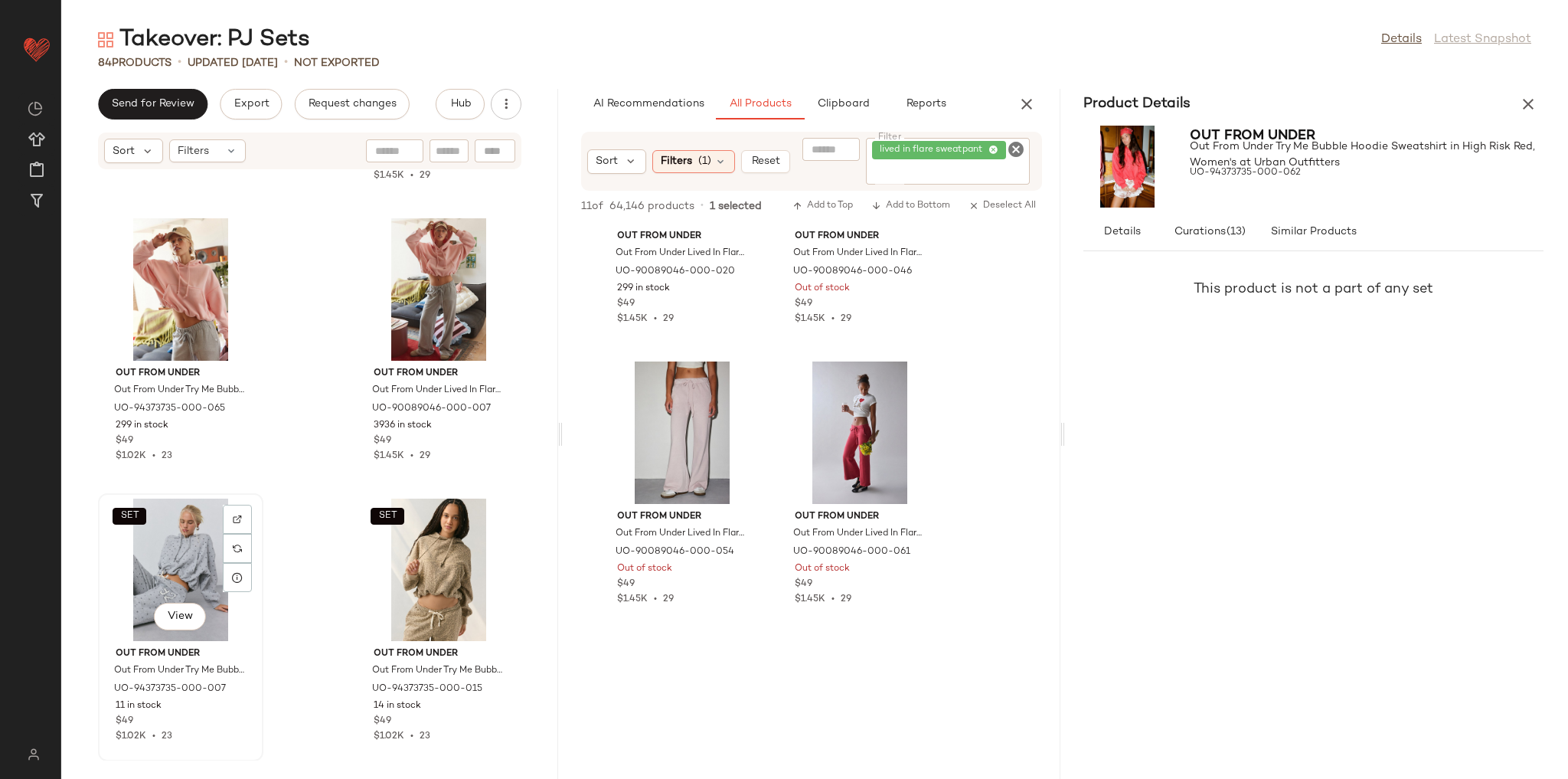
click at [186, 538] on div "SET View" at bounding box center [180, 570] width 155 height 142
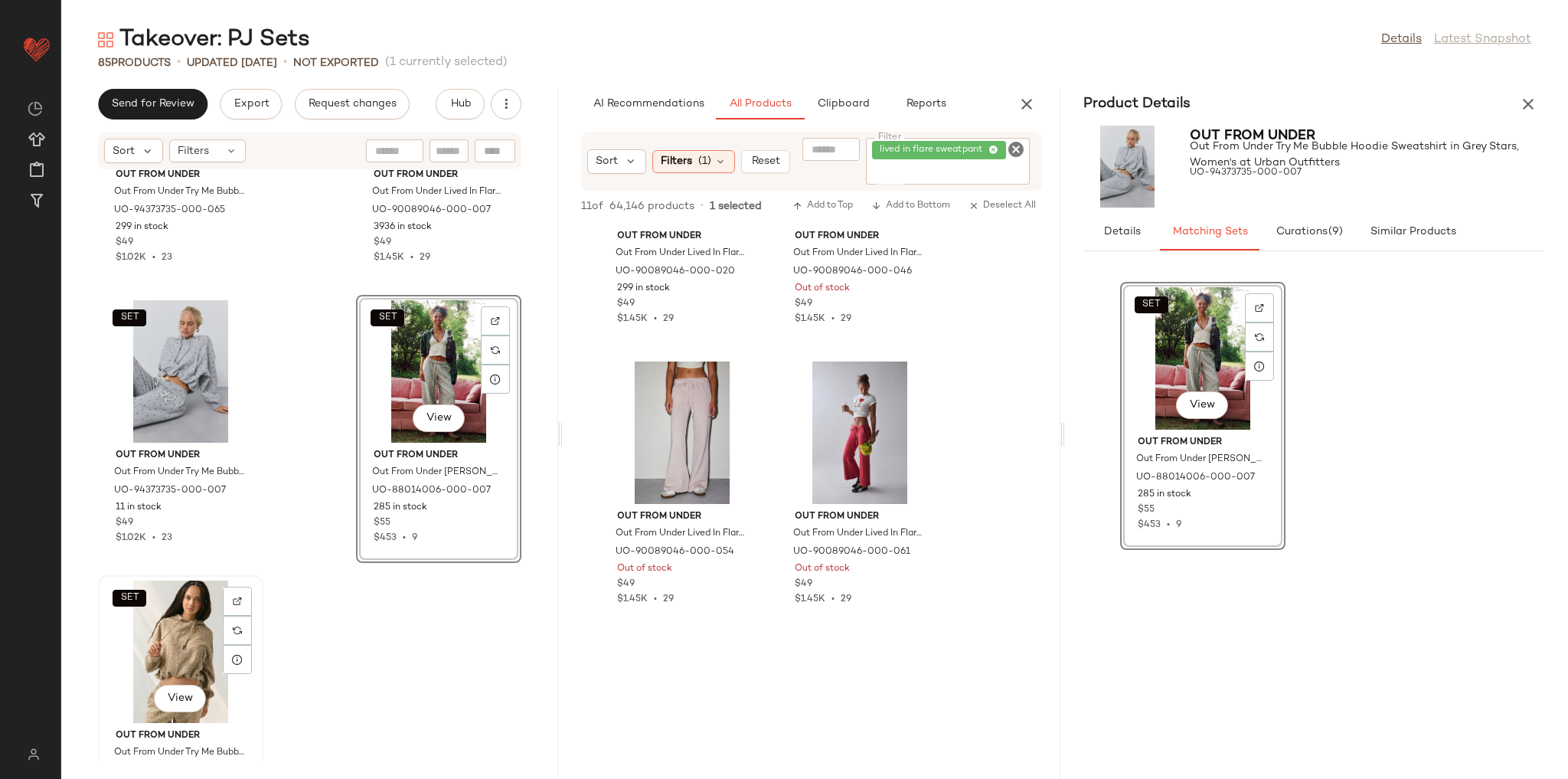
scroll to position [11469, 0]
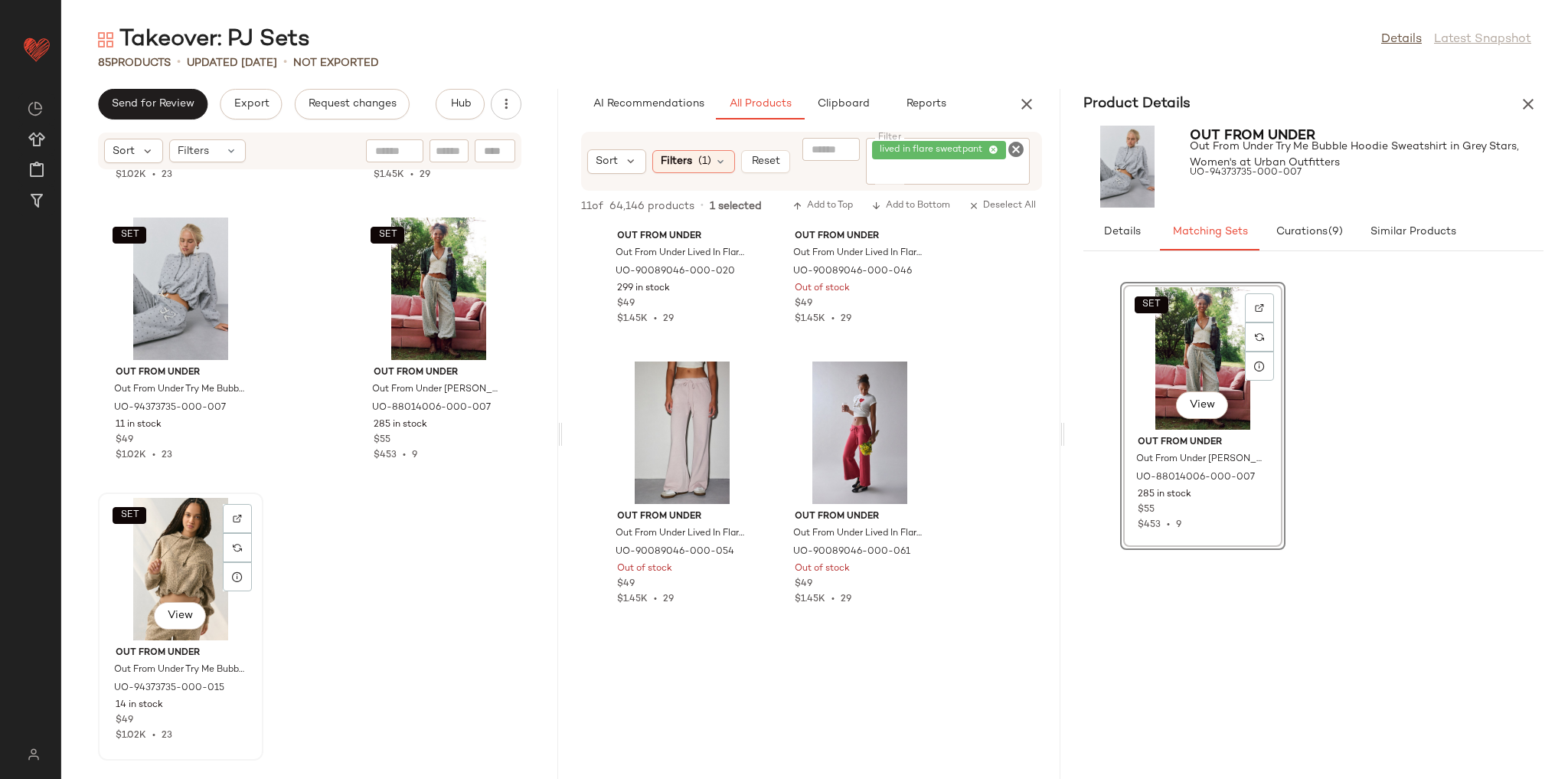
click at [170, 533] on div "SET View" at bounding box center [180, 569] width 155 height 142
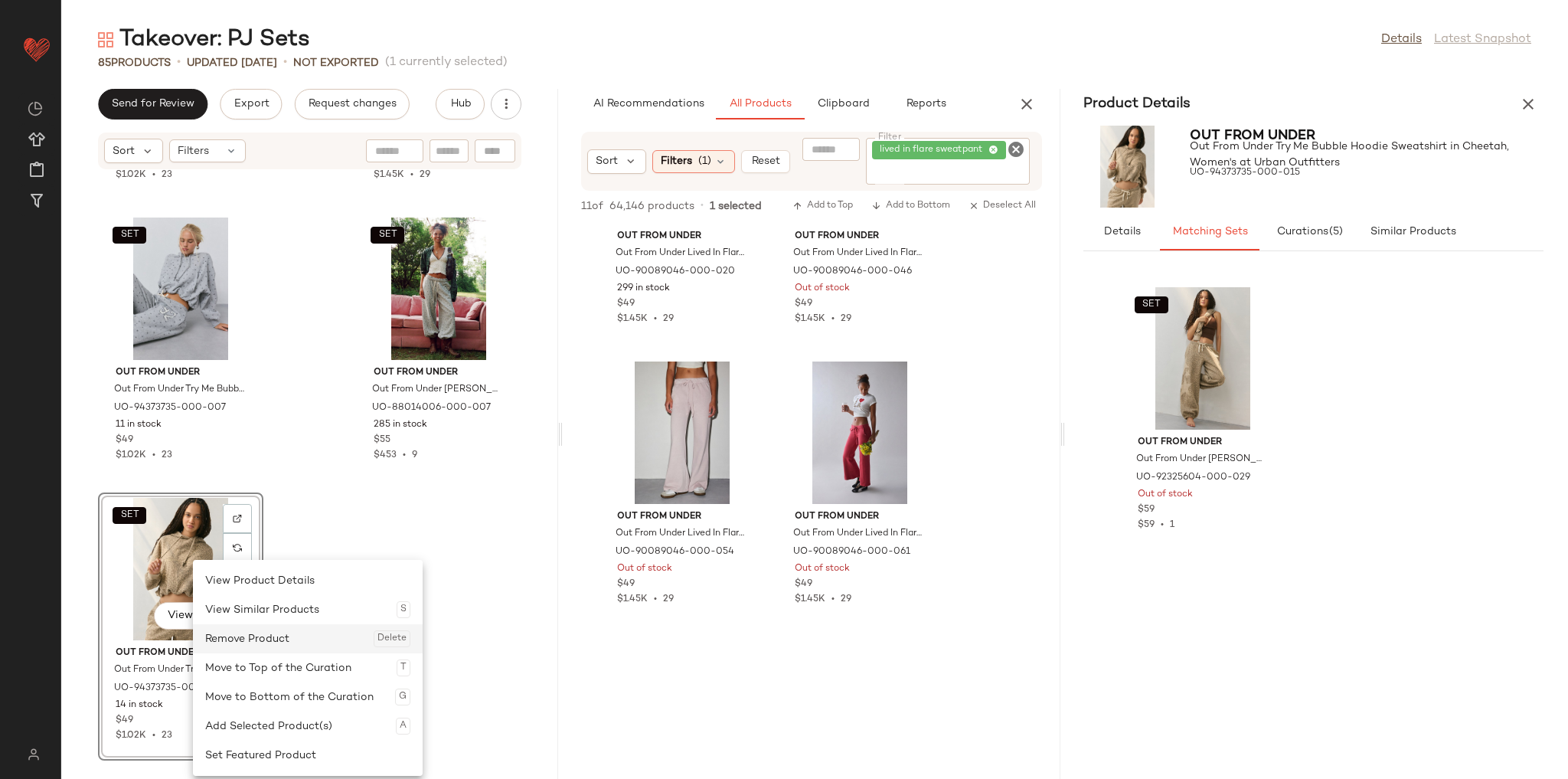
click at [252, 637] on div "Remove Product Delete" at bounding box center [308, 639] width 205 height 29
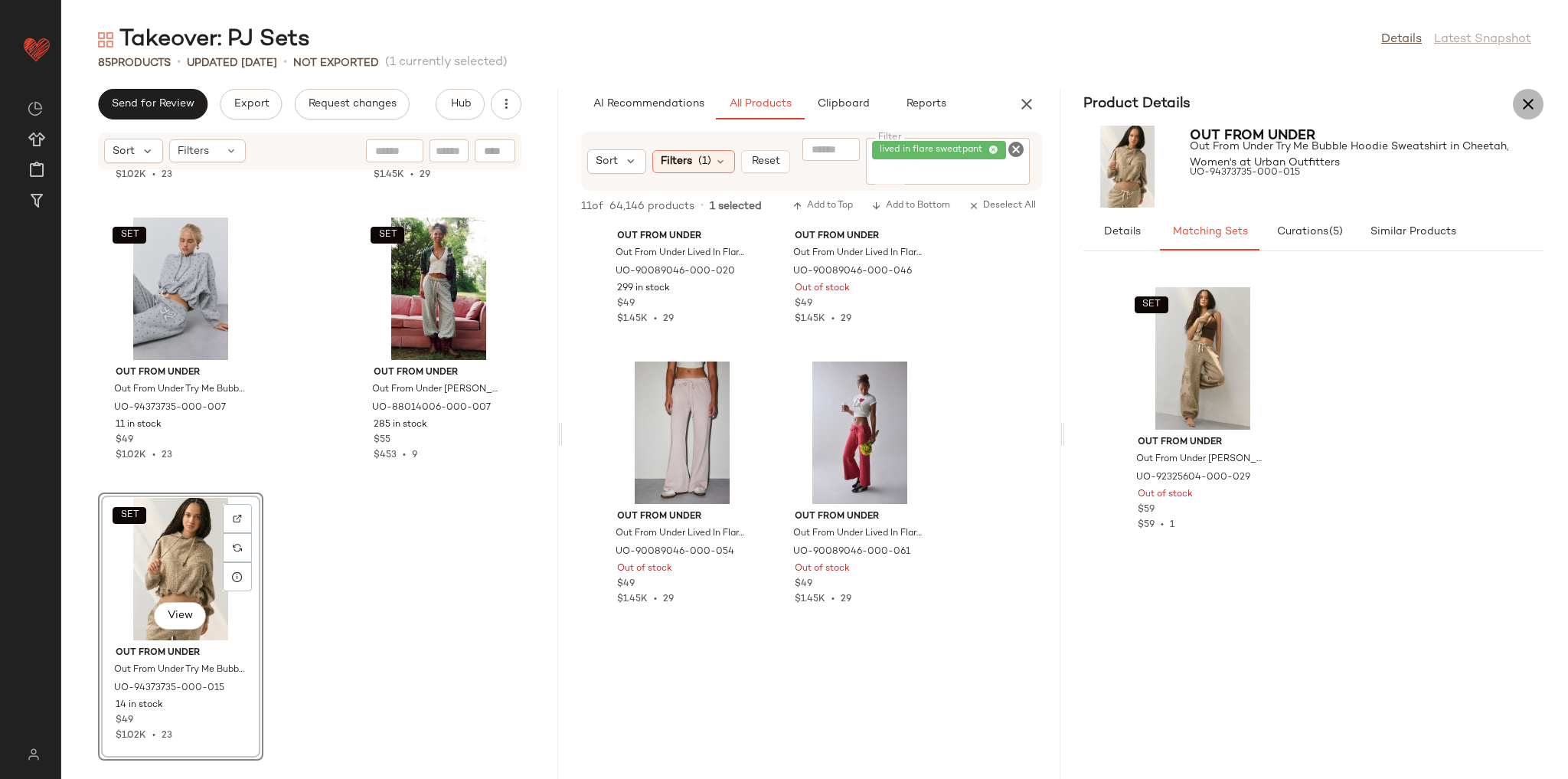
click at [1528, 96] on icon "button" at bounding box center [1528, 104] width 19 height 19
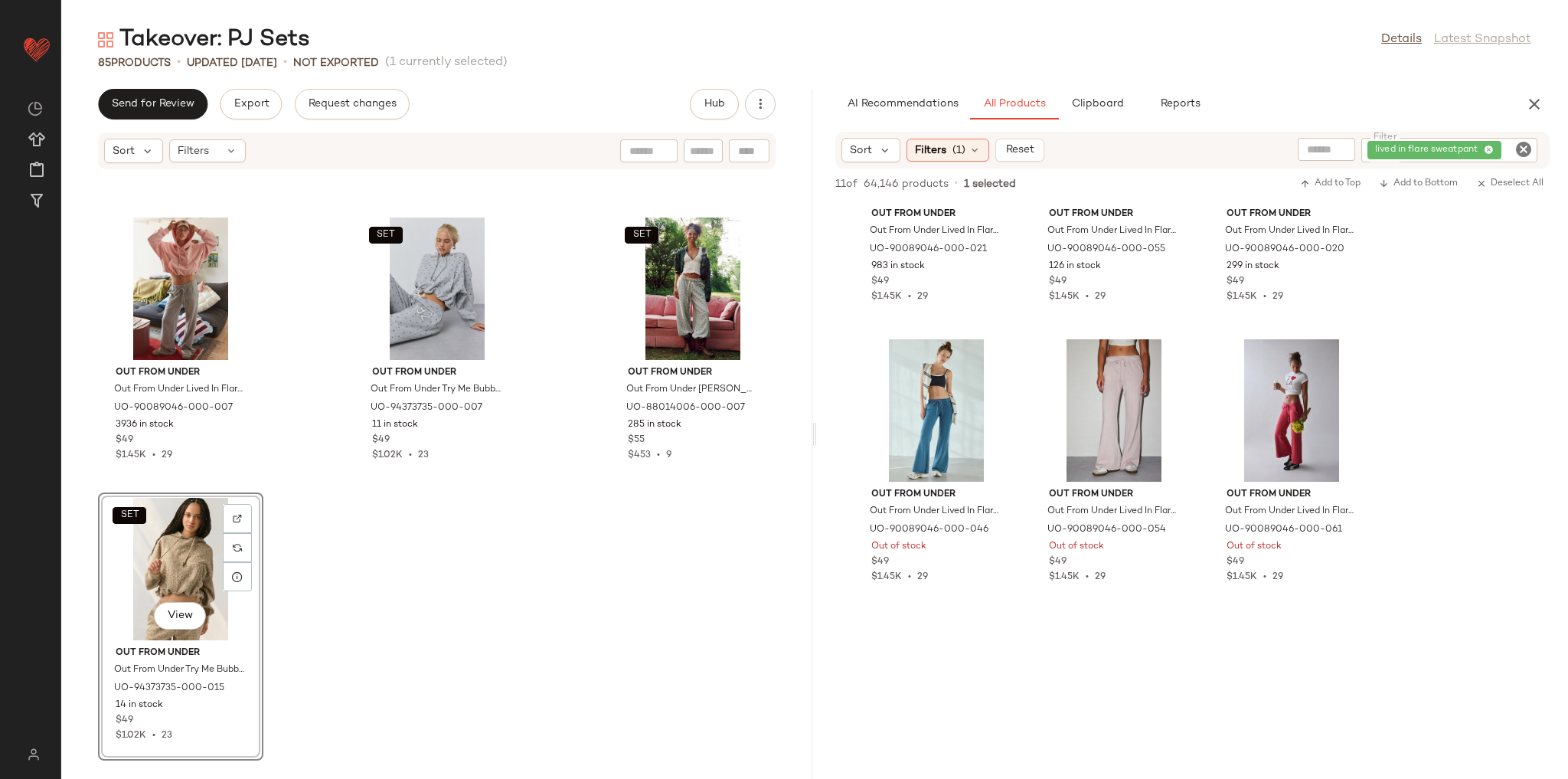
click at [636, 579] on div "Out From Under Out From Under Lived In Flare Sweatpant in Heather Grey, Women's…" at bounding box center [436, 465] width 751 height 590
click at [175, 548] on div "SET View" at bounding box center [180, 569] width 155 height 142
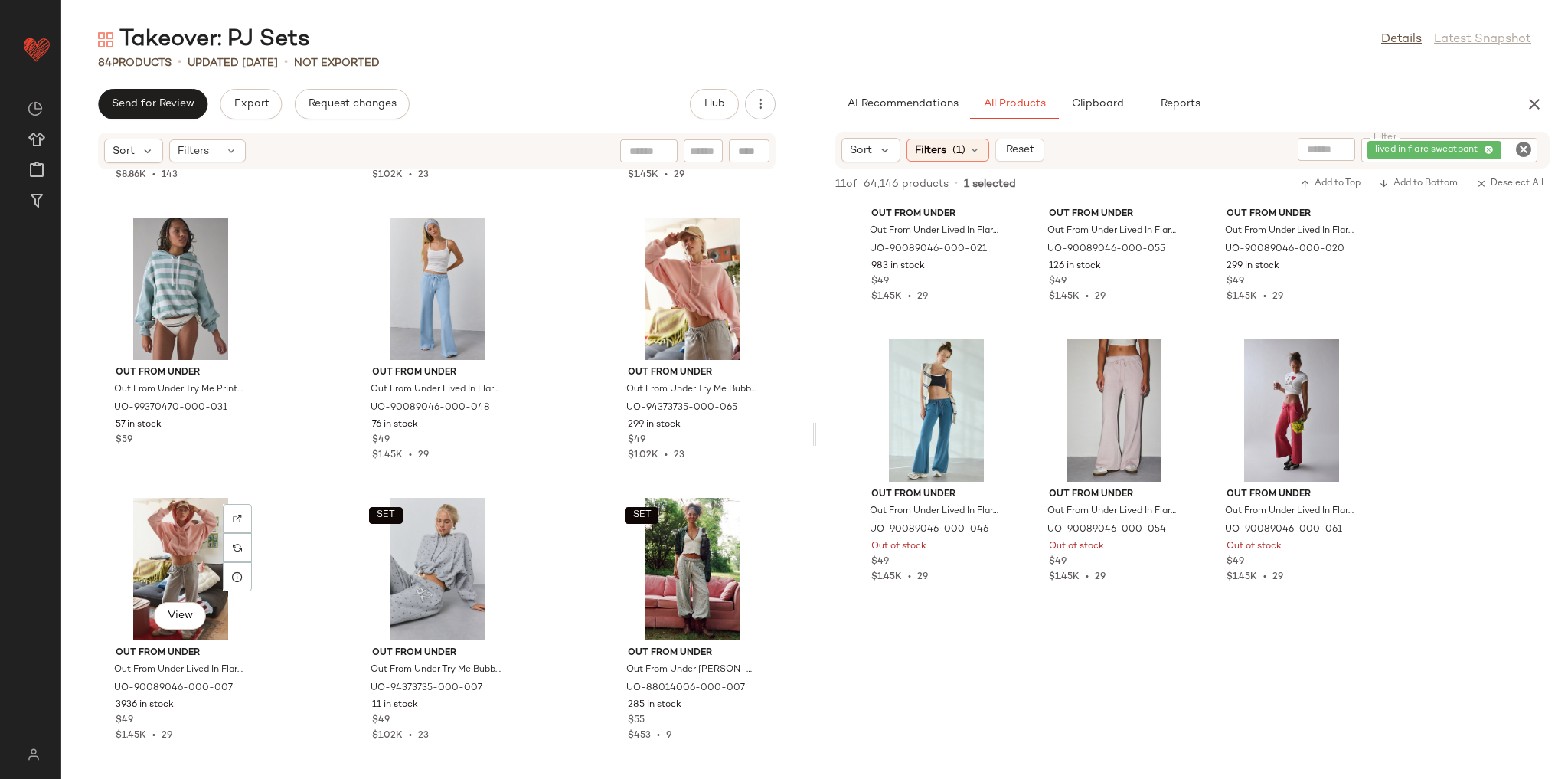
scroll to position [7263, 0]
click at [1525, 154] on icon "Clear Filter" at bounding box center [1524, 150] width 19 height 19
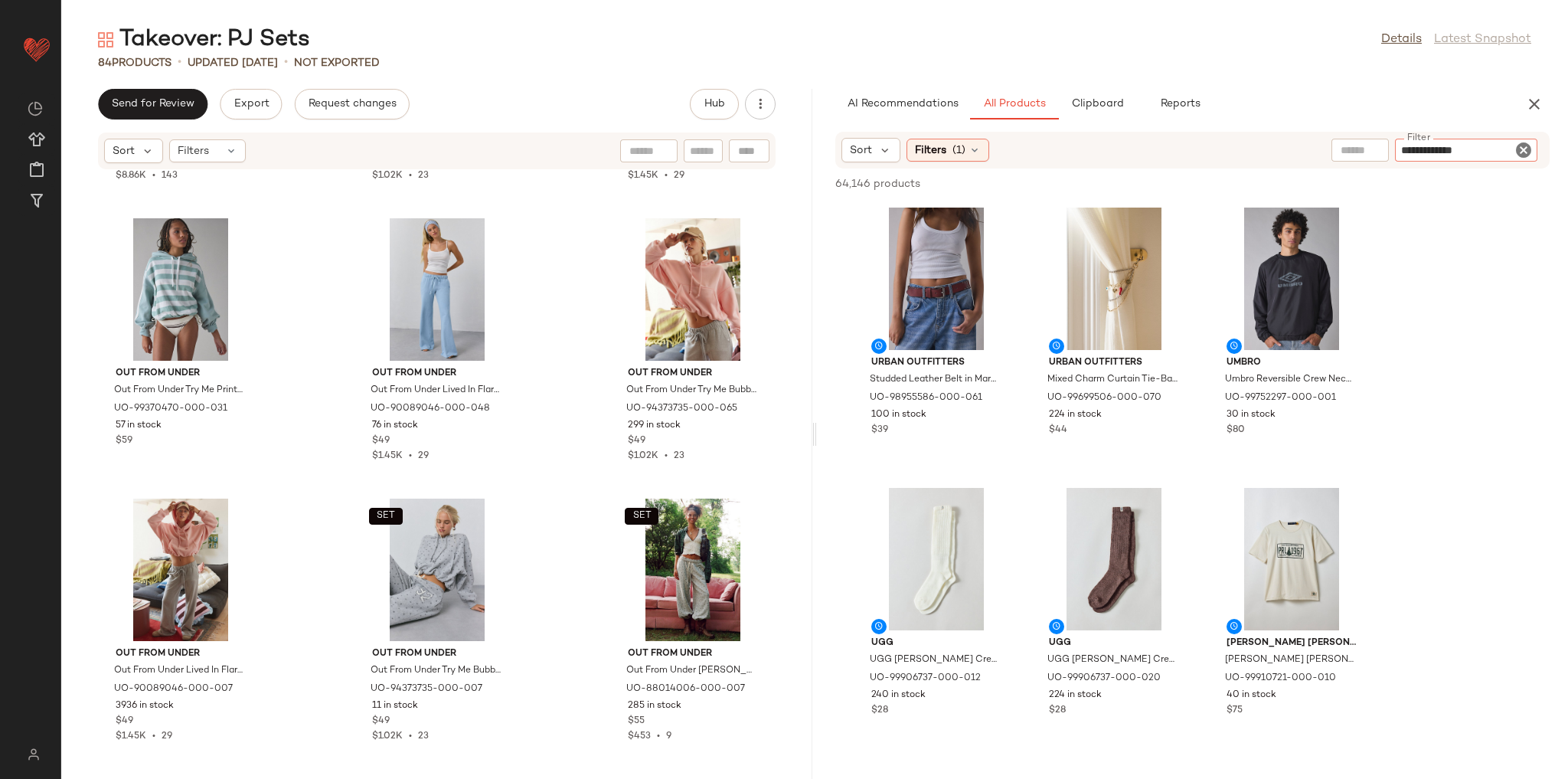
type input "**********"
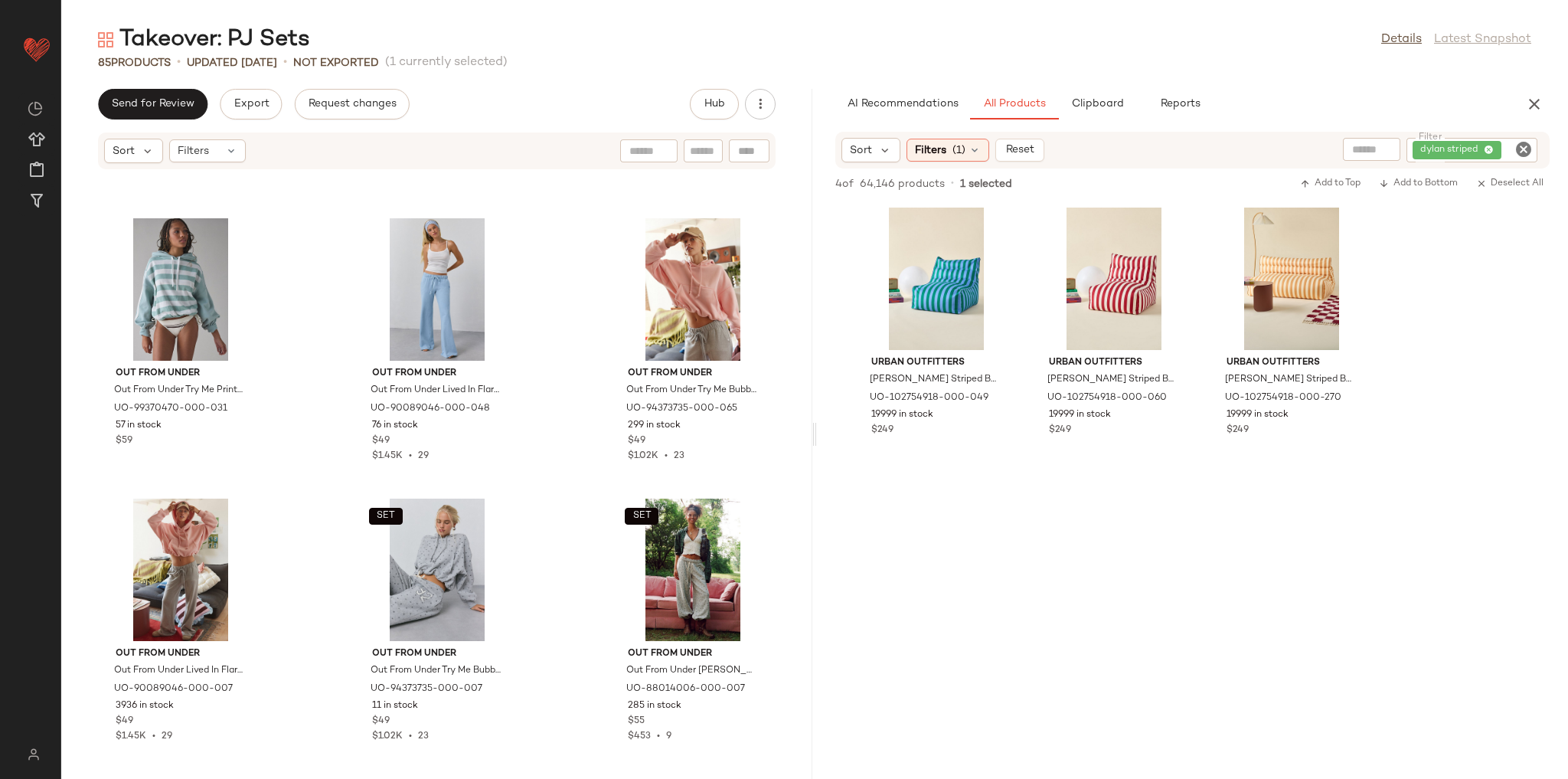
scroll to position [7544, 0]
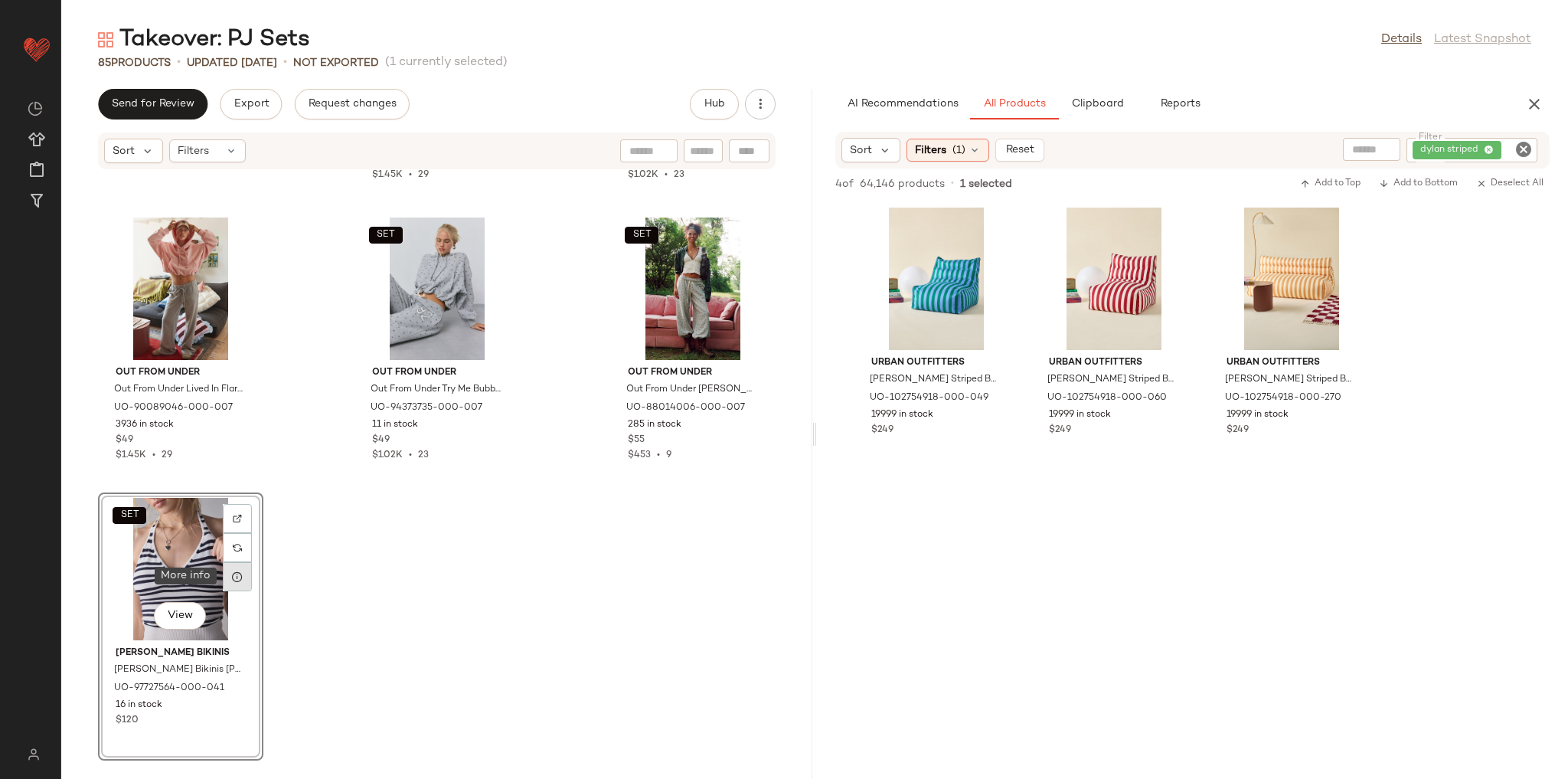
click at [245, 583] on div at bounding box center [238, 577] width 29 height 29
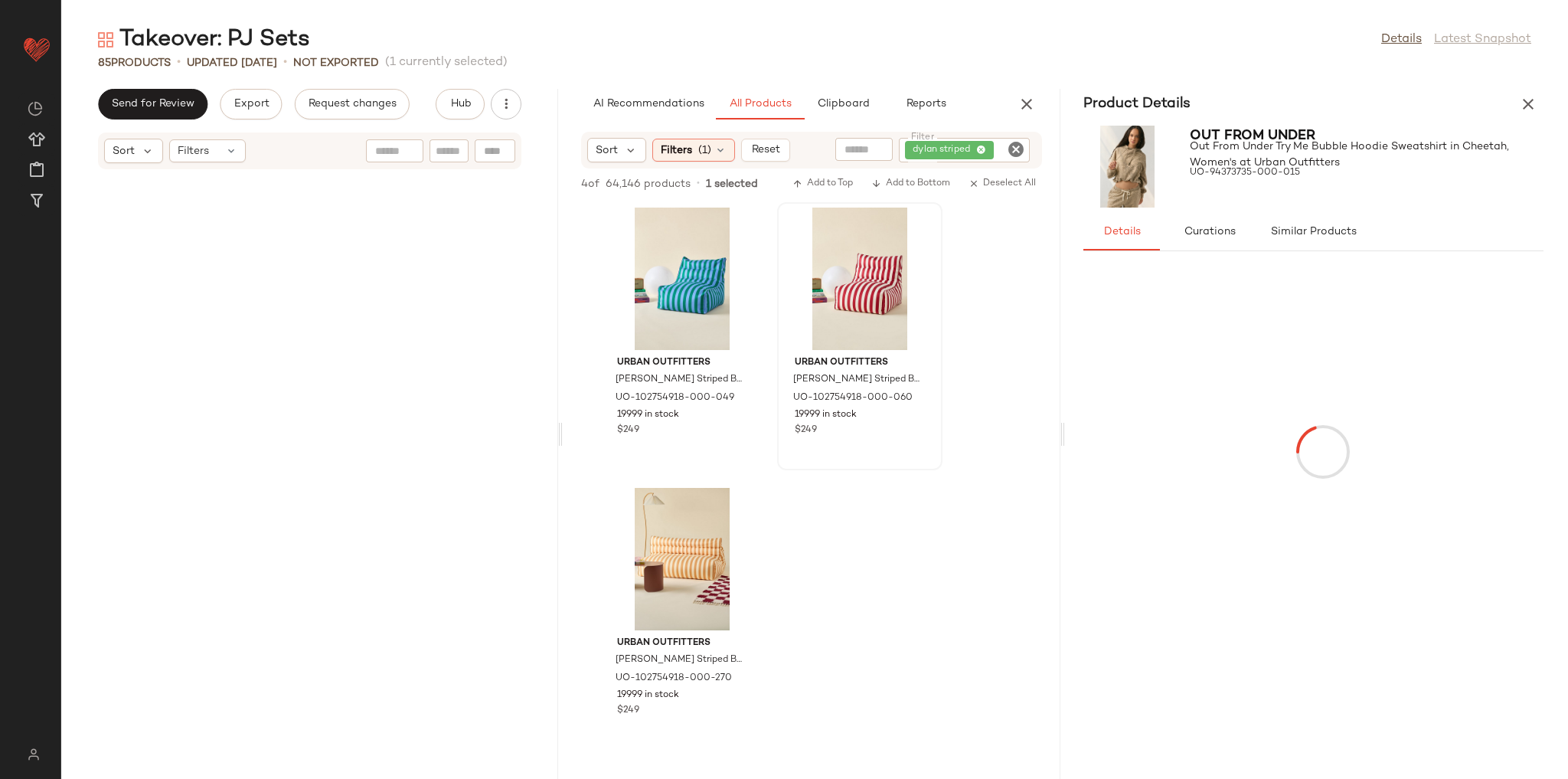
scroll to position [11469, 0]
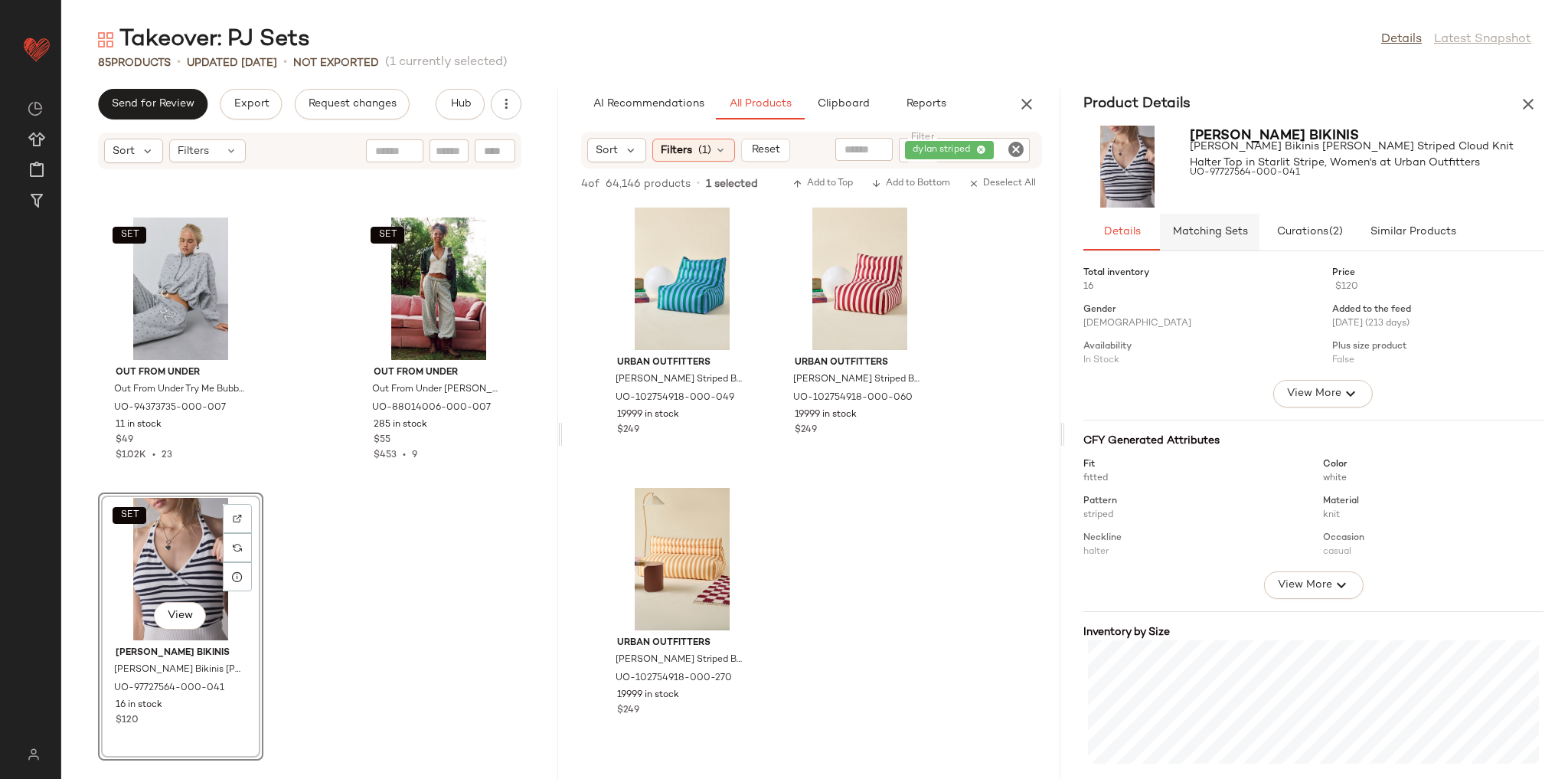
click at [1236, 228] on span "Matching Sets" at bounding box center [1210, 232] width 76 height 12
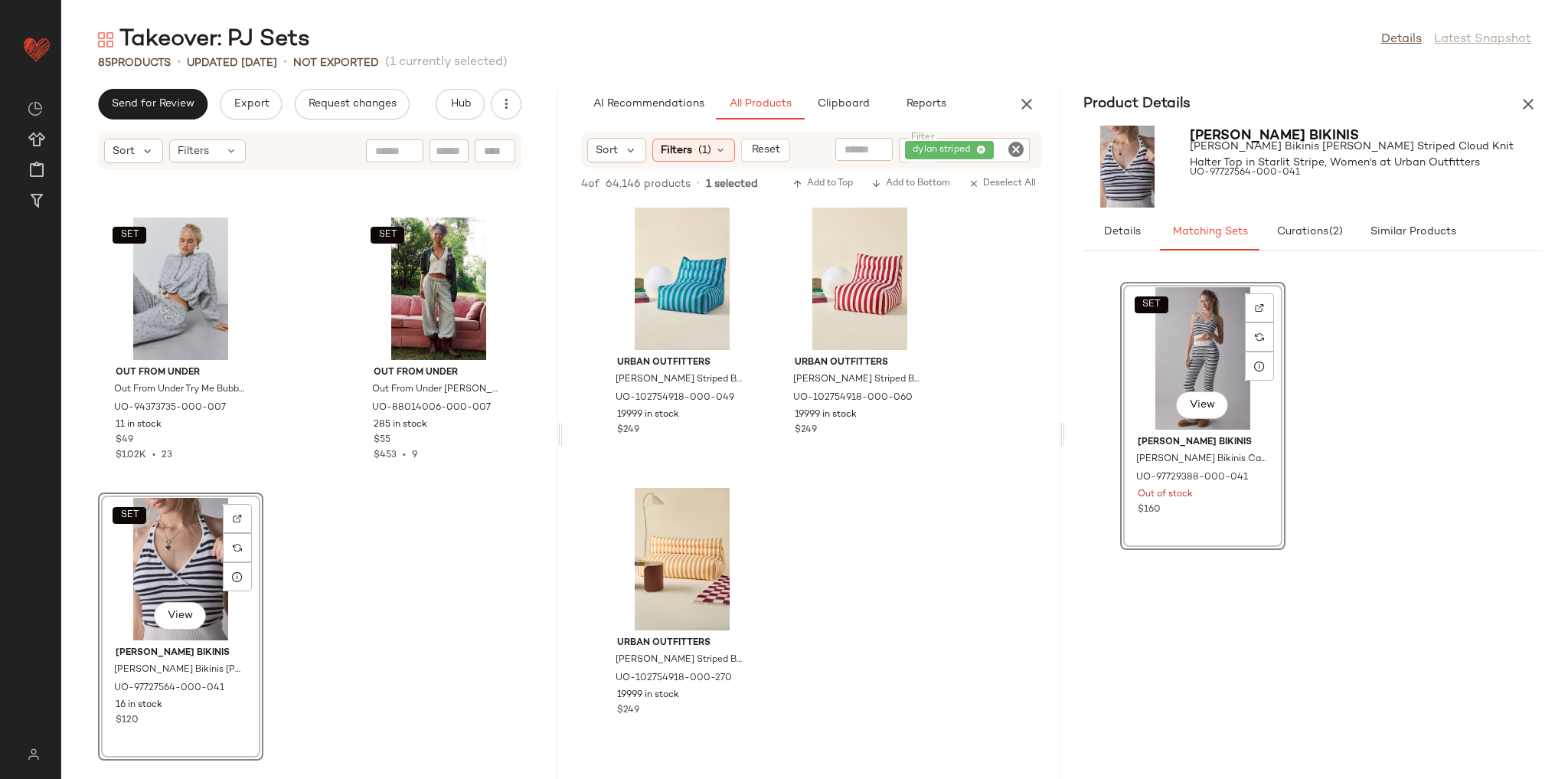
click at [1093, 420] on div "SET View Frankies Bikinis Frankies Bikinis Camden Striped Cloud Knit Pant in St…" at bounding box center [1314, 518] width 460 height 479
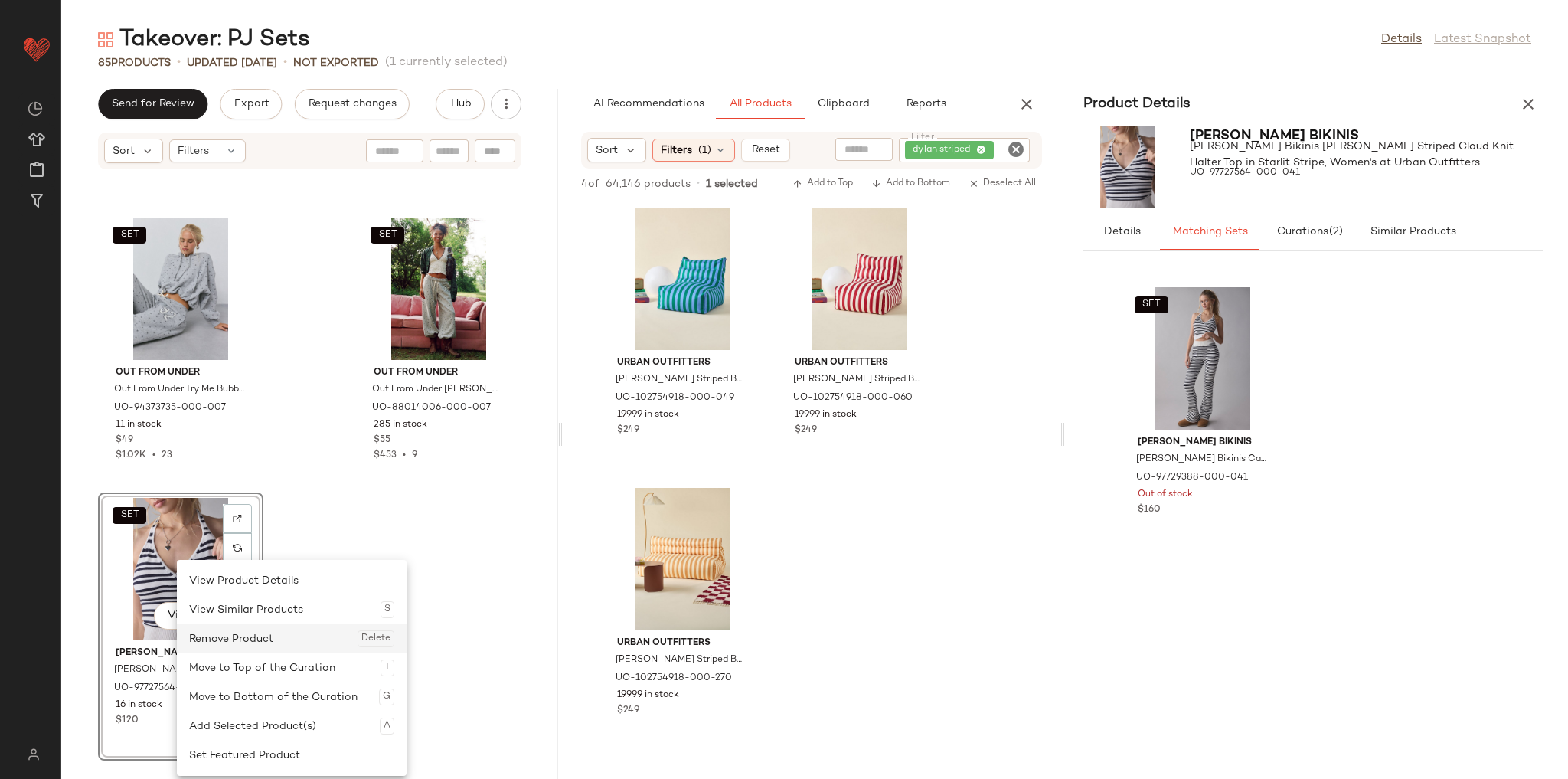
click at [256, 637] on div "Remove Product Delete" at bounding box center [292, 639] width 205 height 29
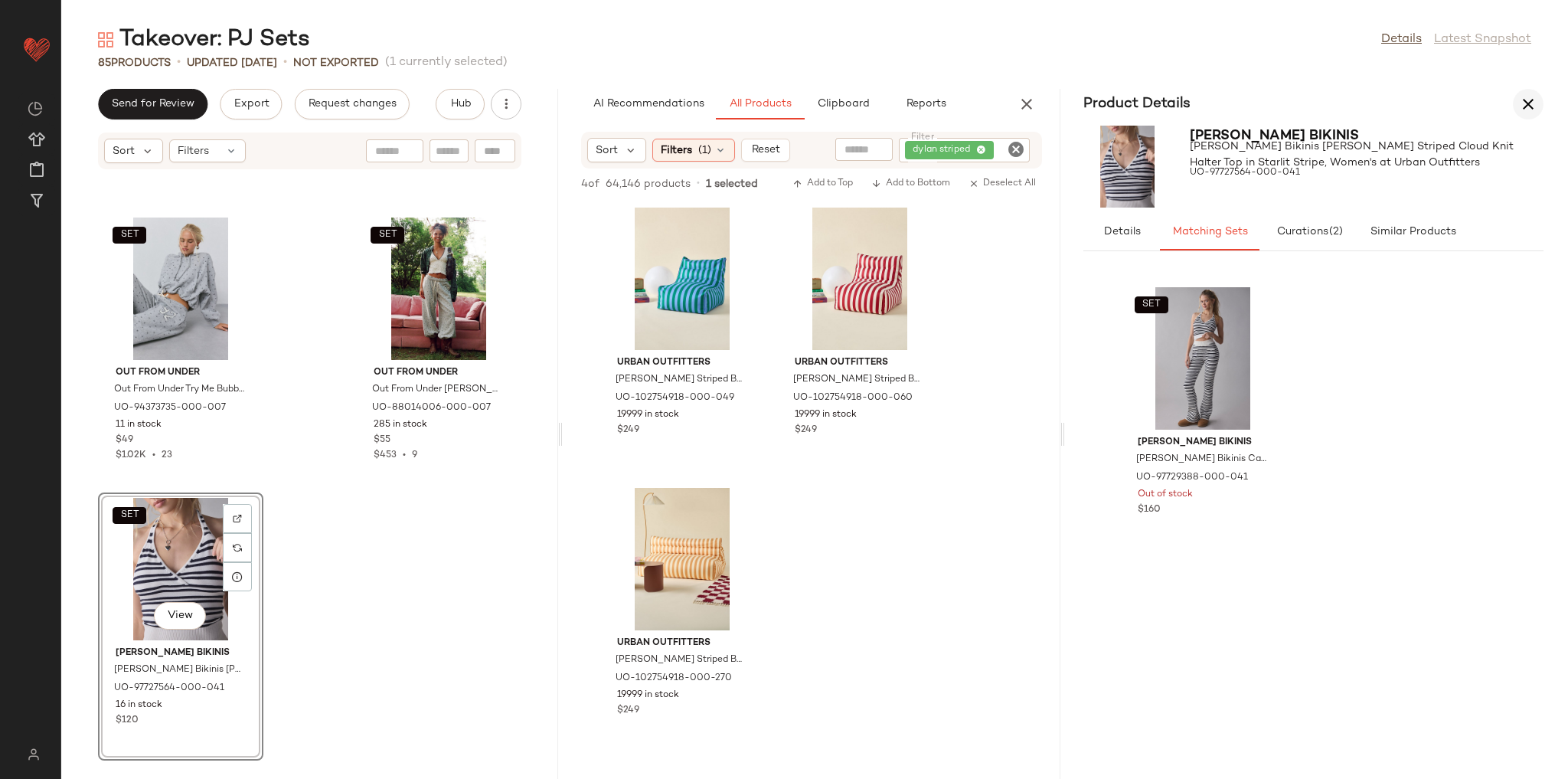
click at [1514, 101] on button "button" at bounding box center [1528, 104] width 30 height 30
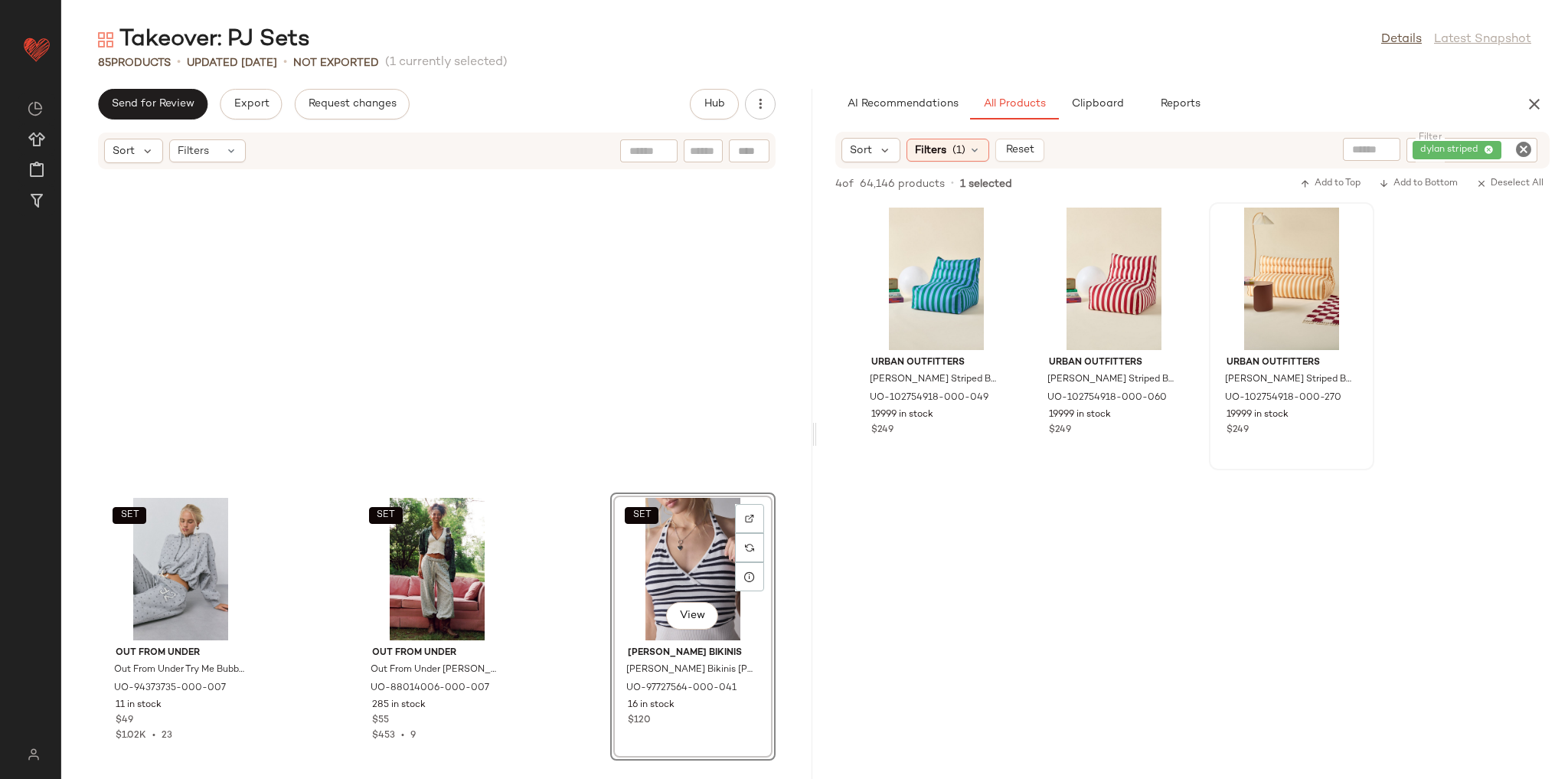
scroll to position [7544, 0]
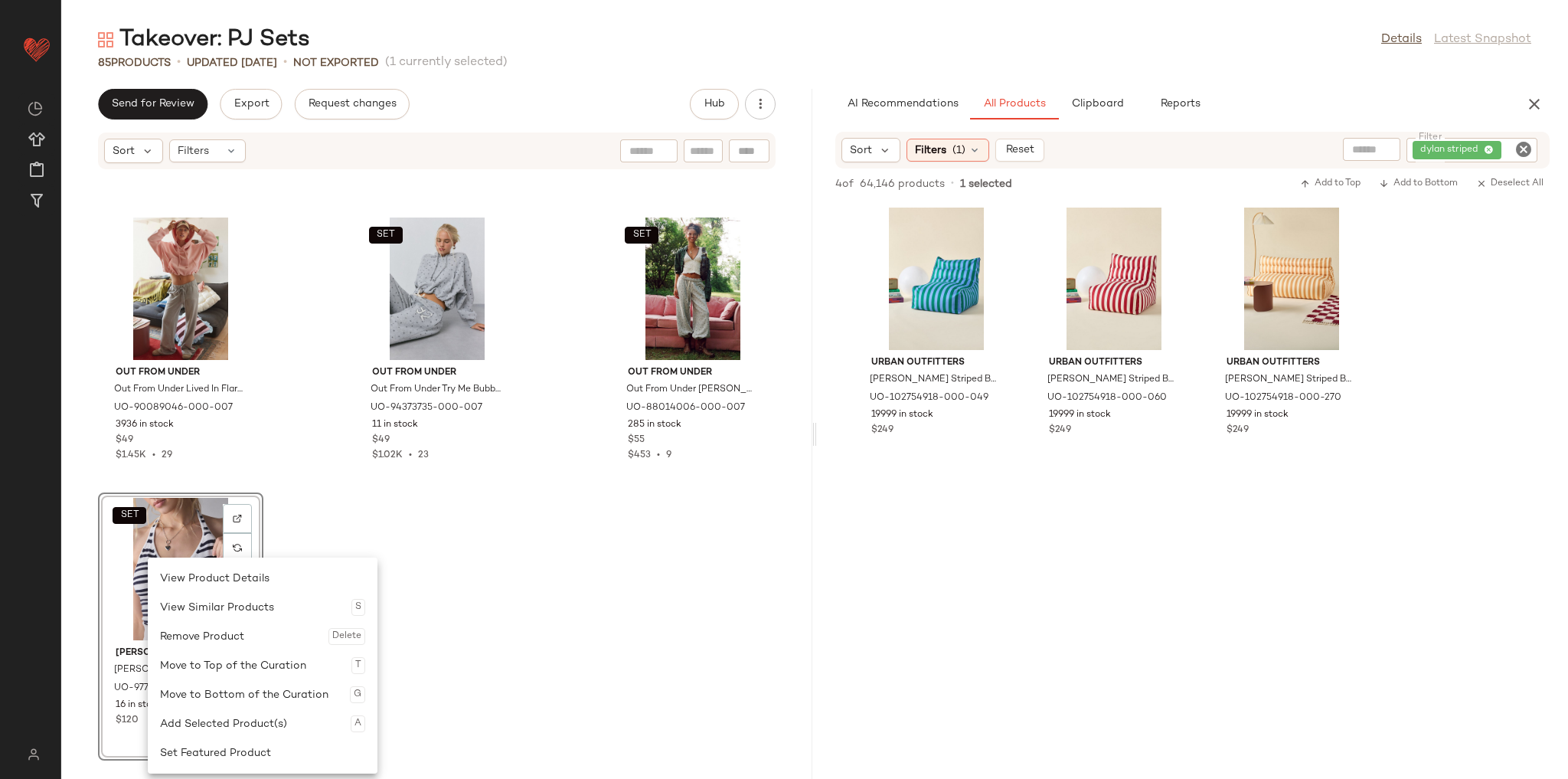
click at [225, 629] on div "Remove Product Delete" at bounding box center [262, 636] width 205 height 29
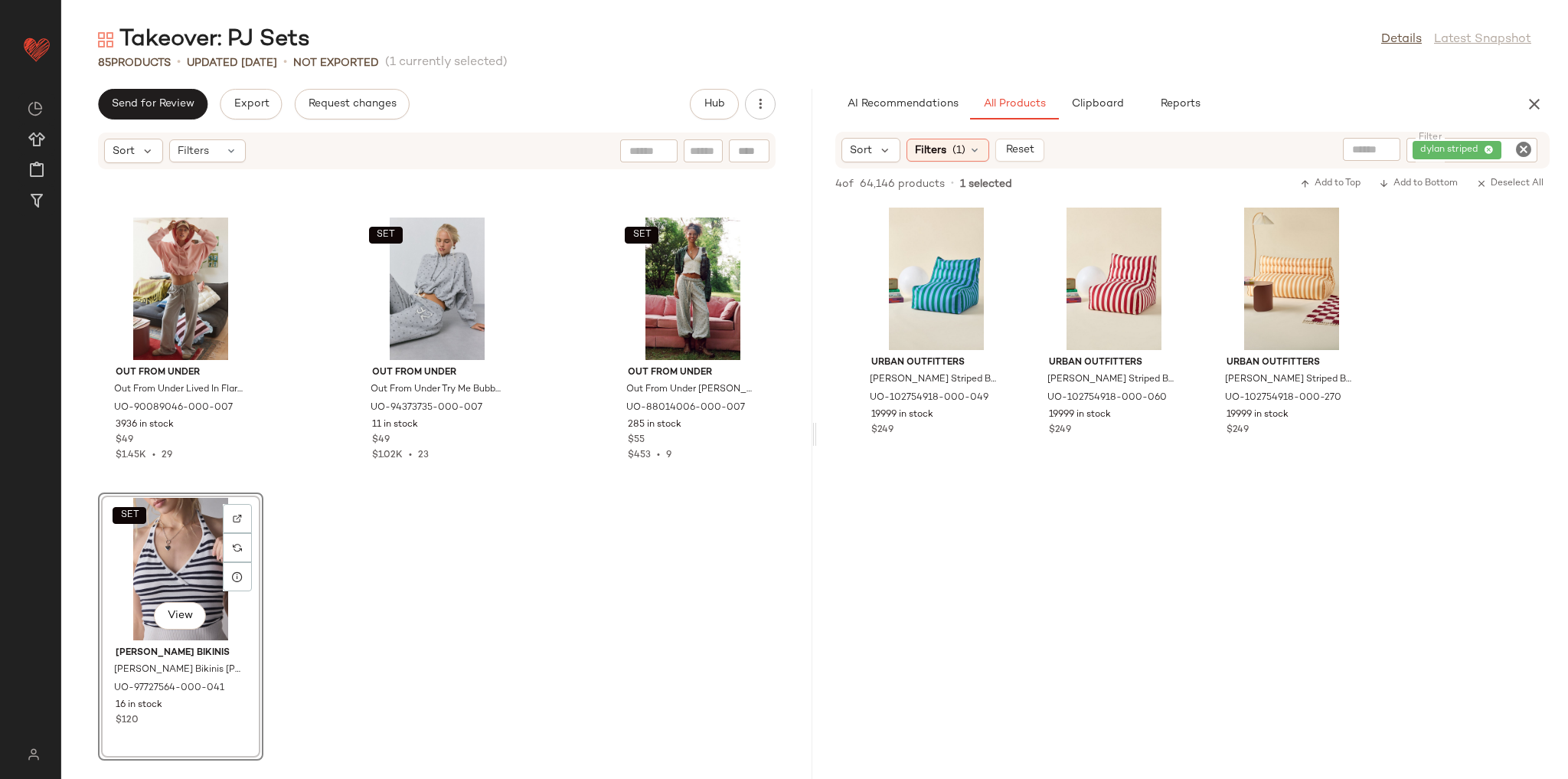
click at [539, 442] on div "Out From Under Out From Under Lived In Flare Sweatpant in Heather Grey, Women's…" at bounding box center [436, 465] width 751 height 590
click at [139, 576] on div "SET View" at bounding box center [180, 569] width 155 height 142
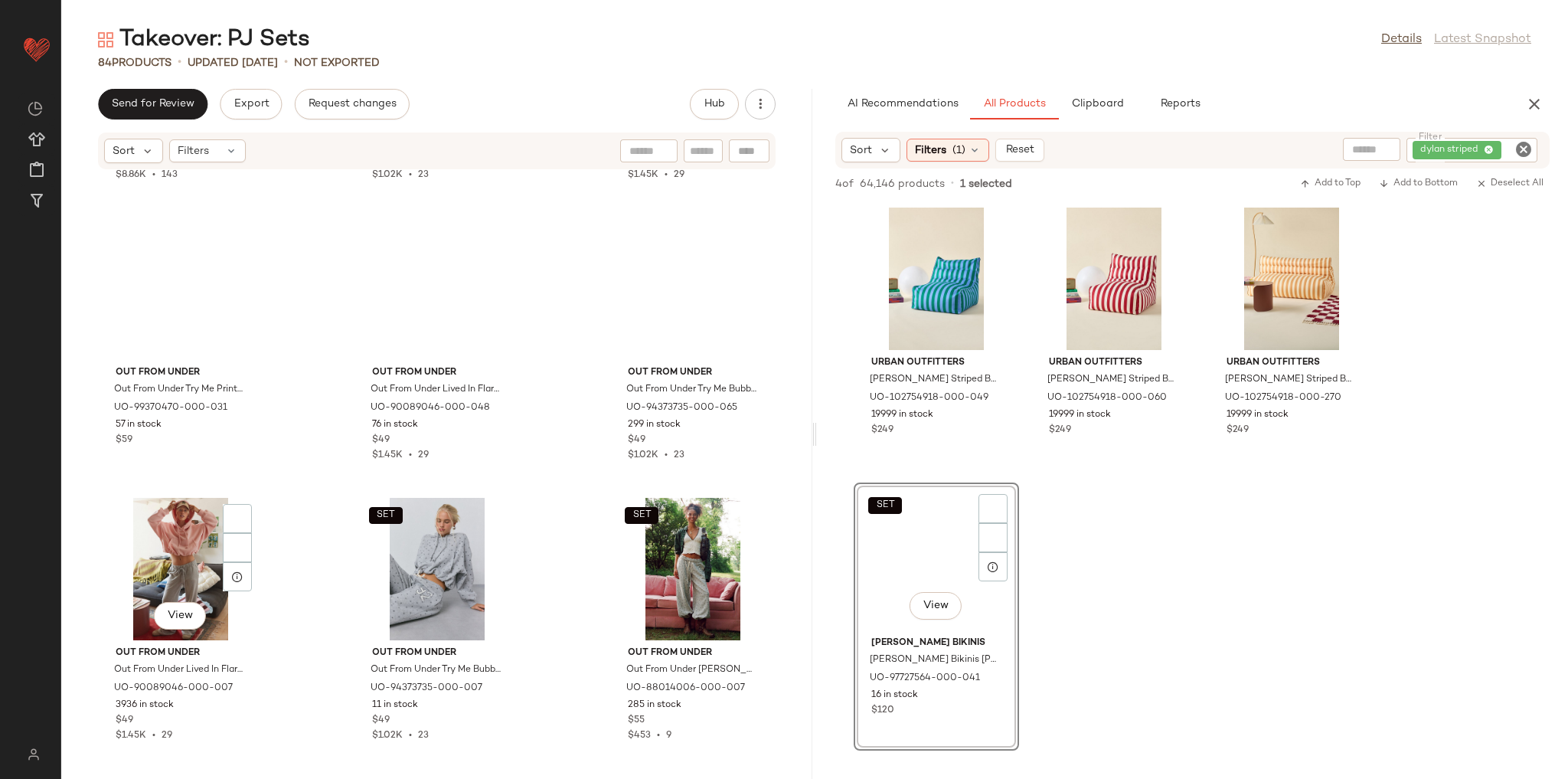
scroll to position [7263, 0]
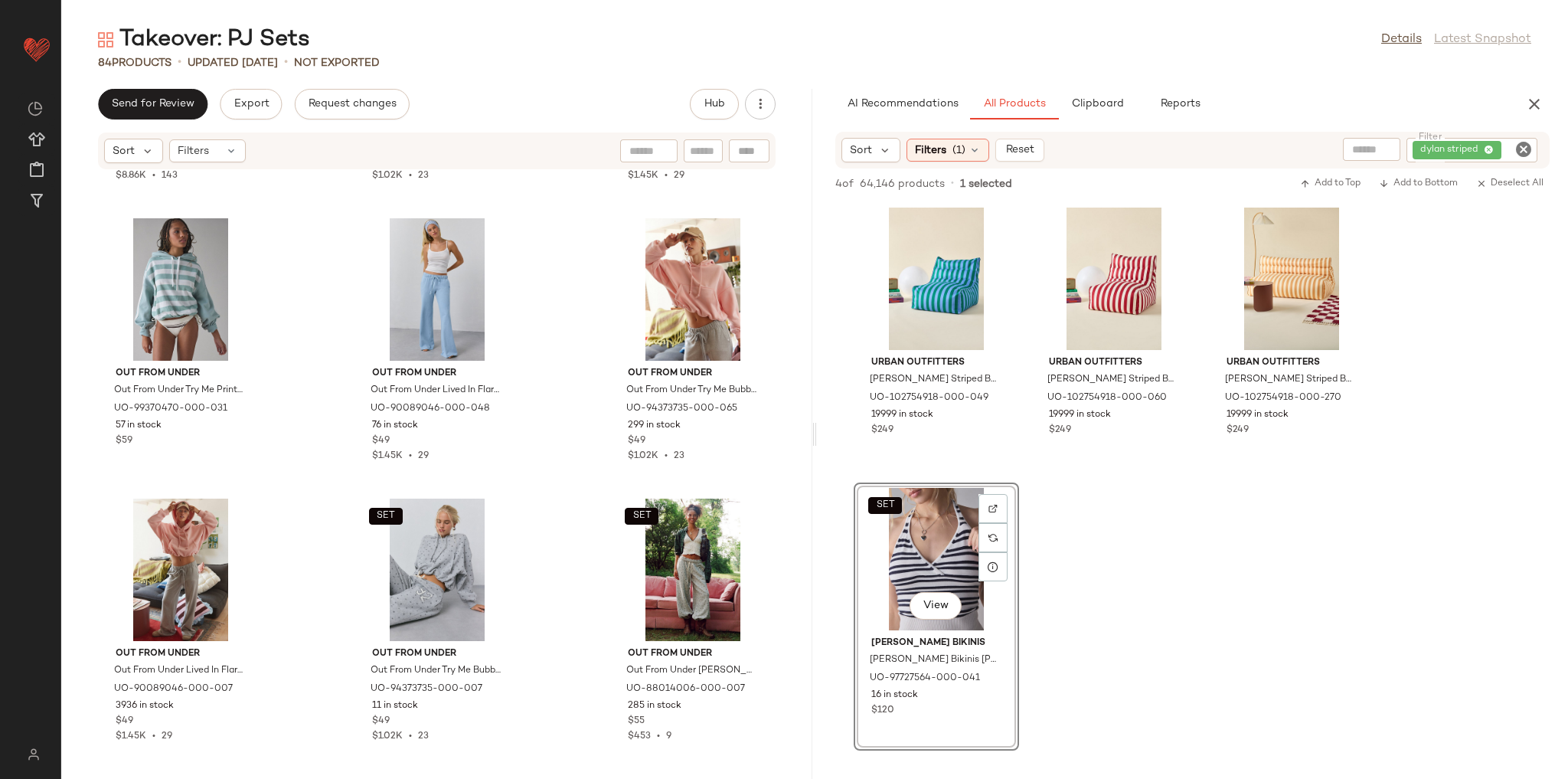
click at [1527, 147] on icon "Clear Filter" at bounding box center [1524, 150] width 19 height 19
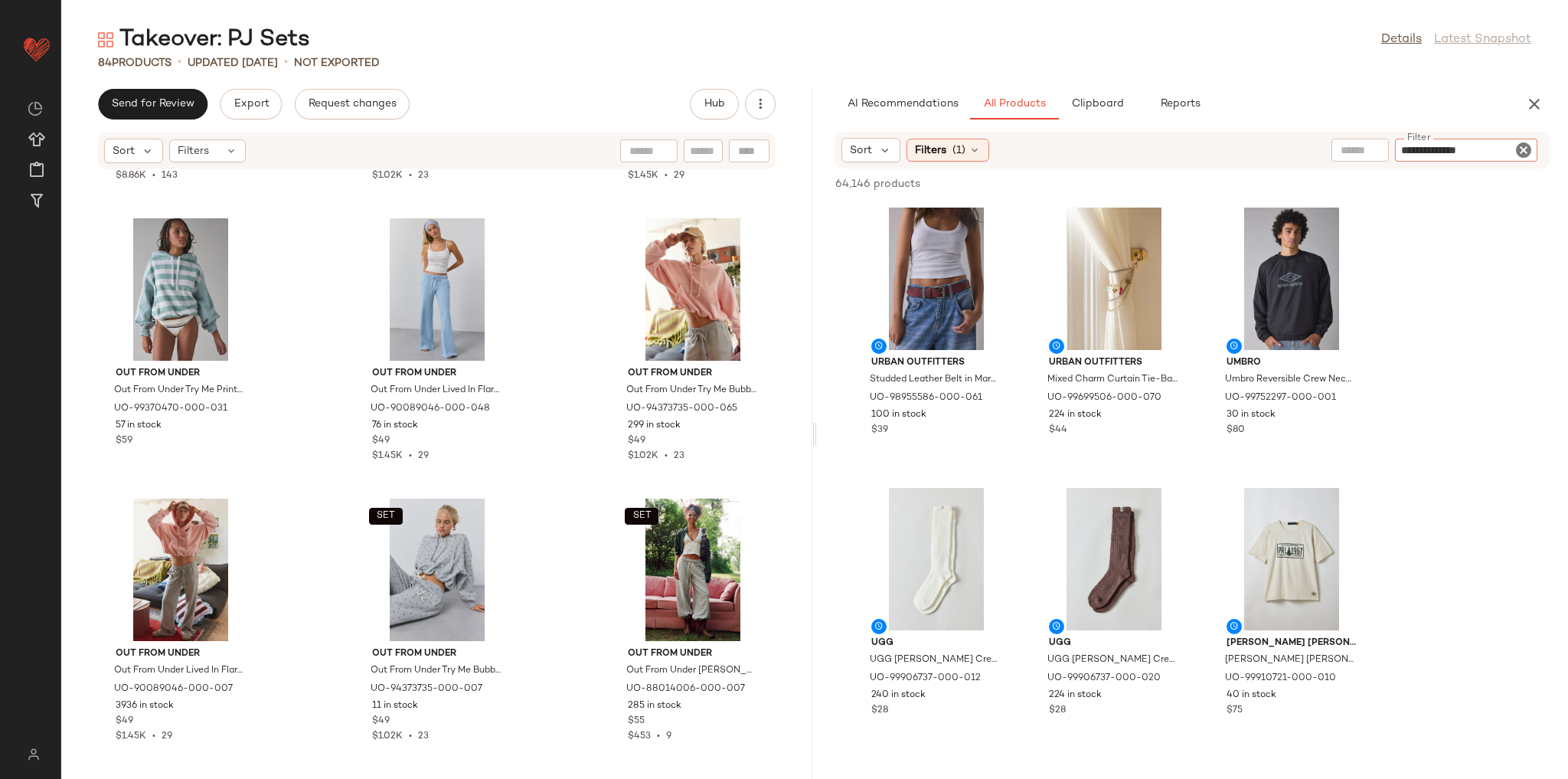
type input "**********"
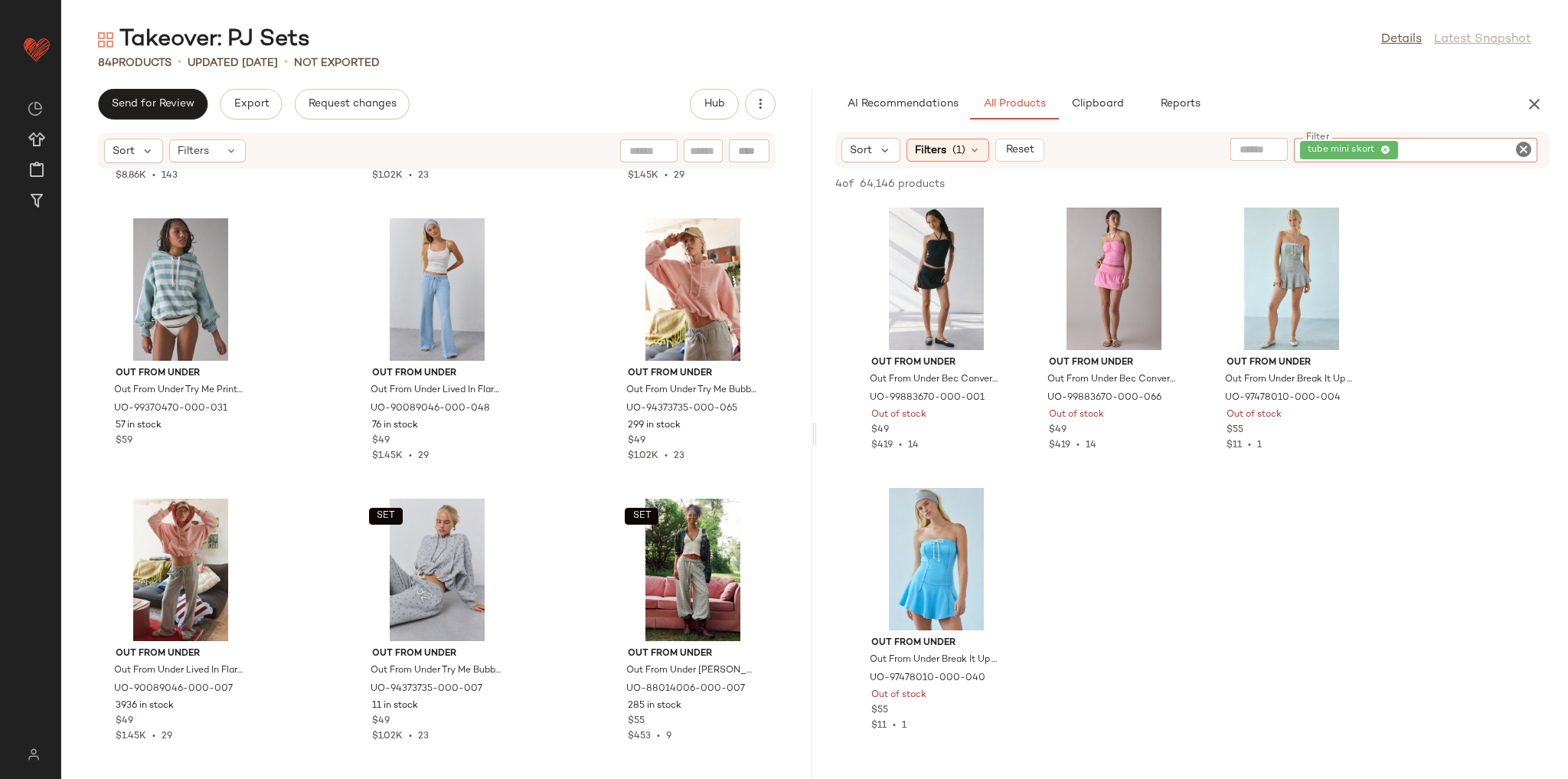
click at [1529, 145] on icon "Clear Filter" at bounding box center [1524, 150] width 19 height 19
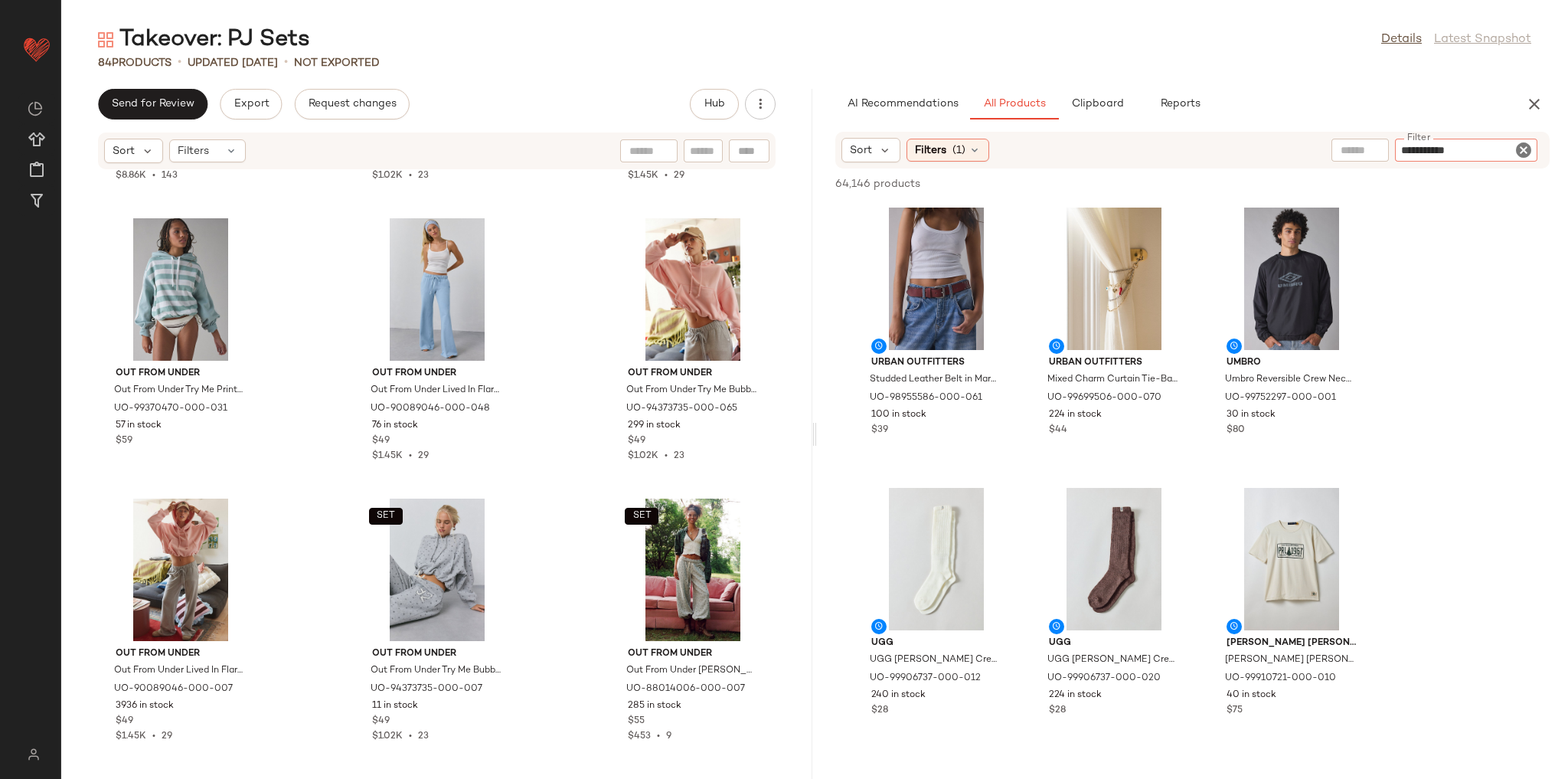
type input "**********"
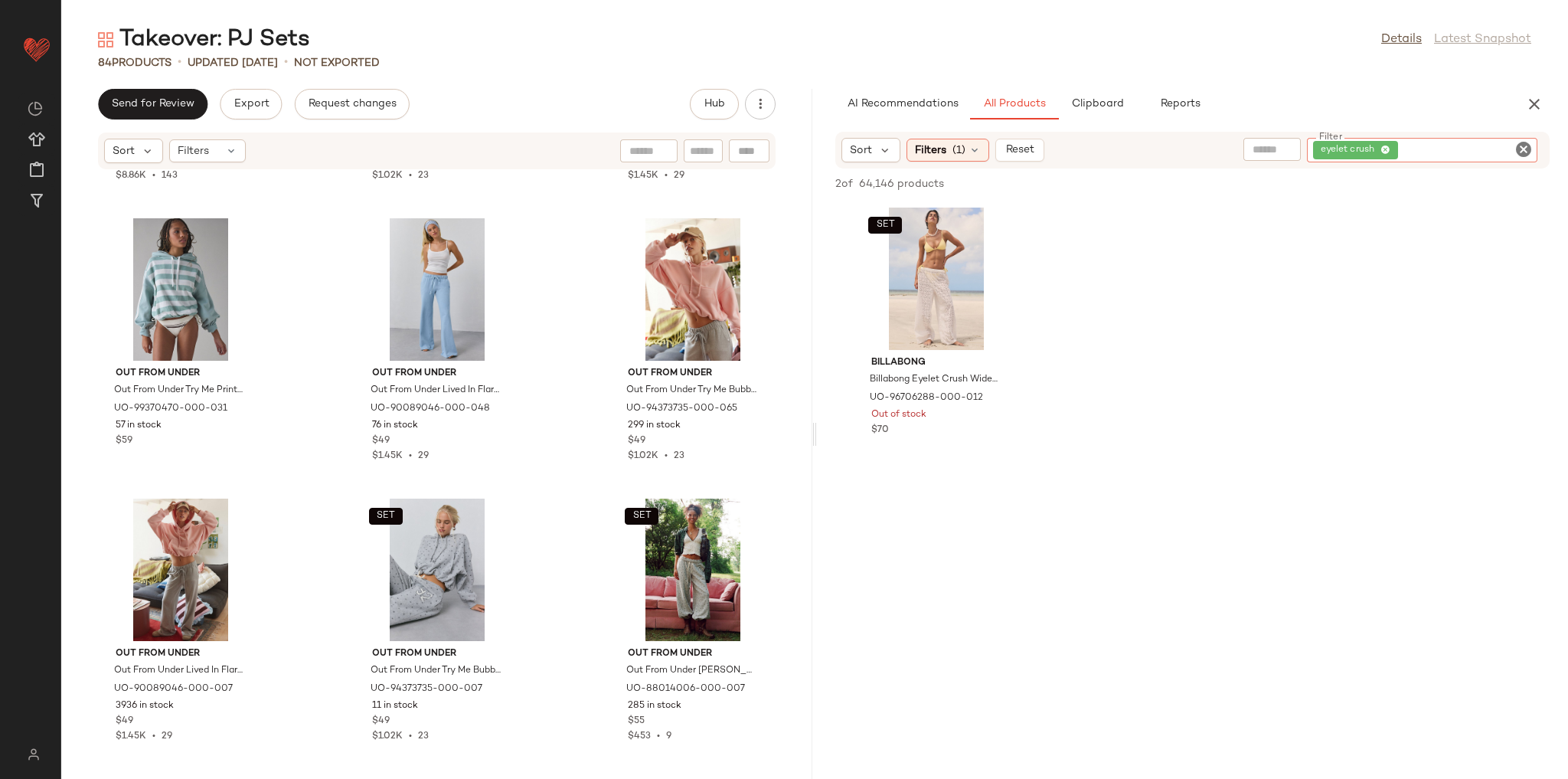
click at [1519, 145] on icon "Clear Filter" at bounding box center [1524, 150] width 19 height 19
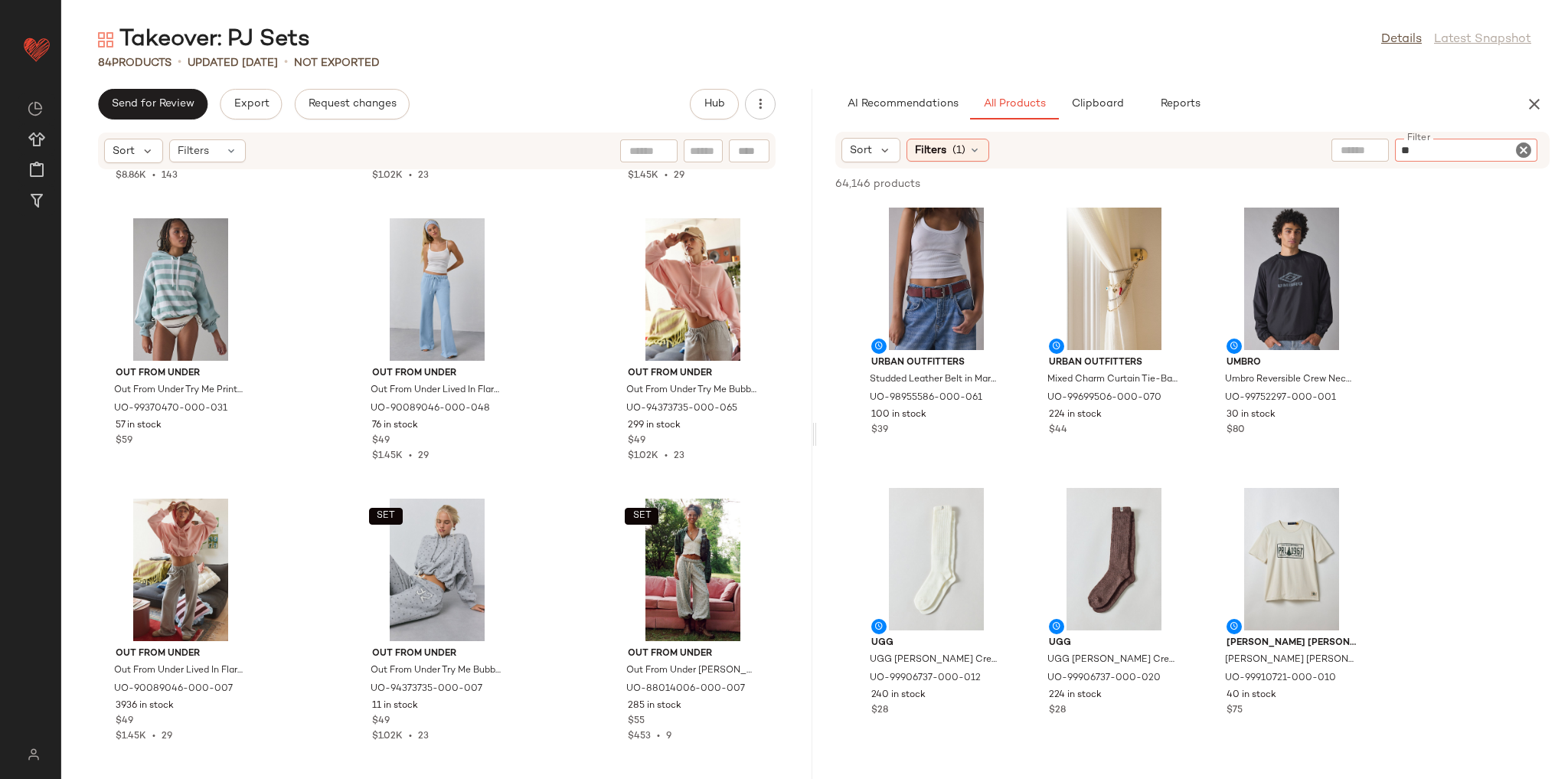
type input "*"
type input "**********"
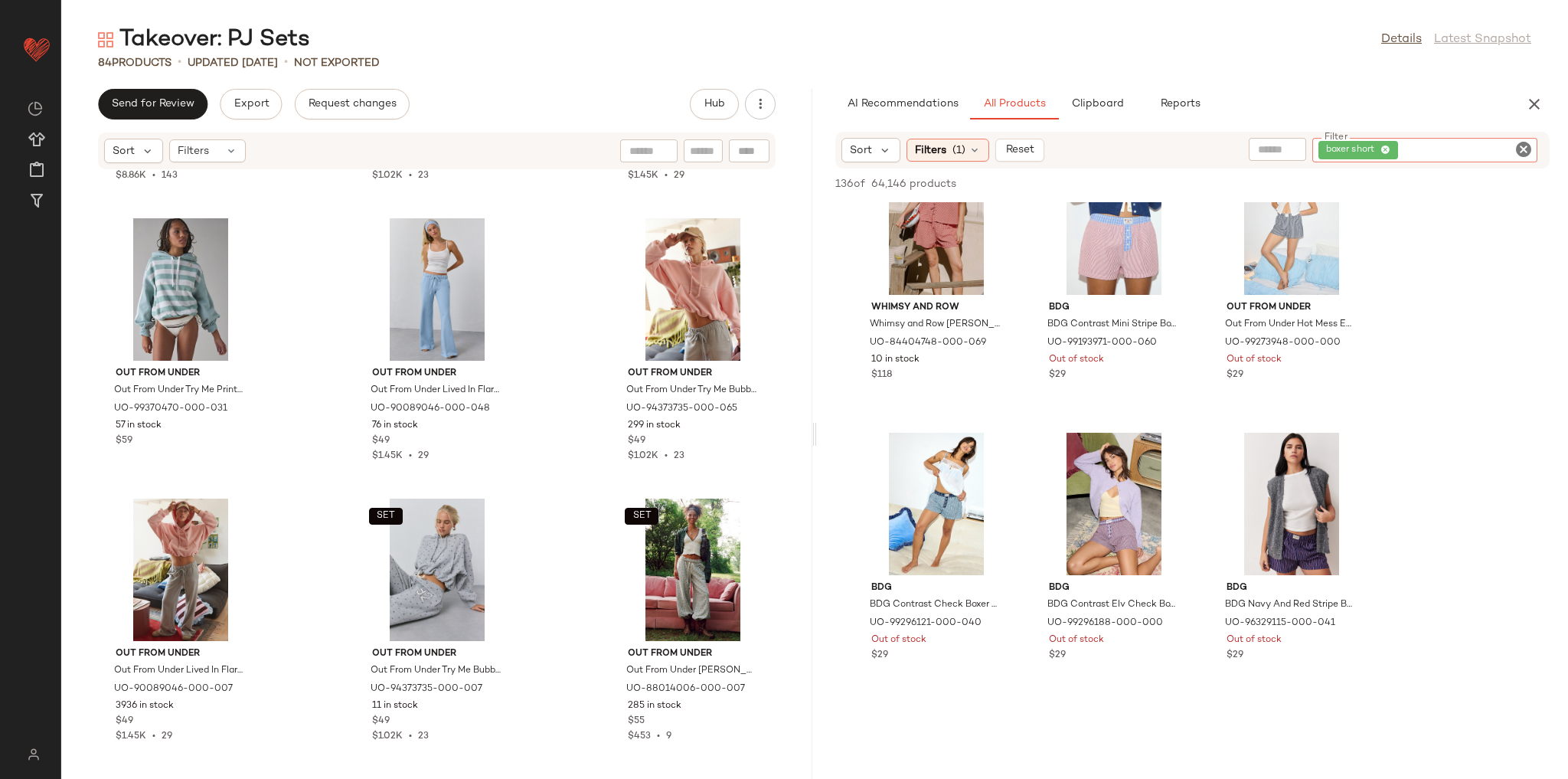
scroll to position [919, 0]
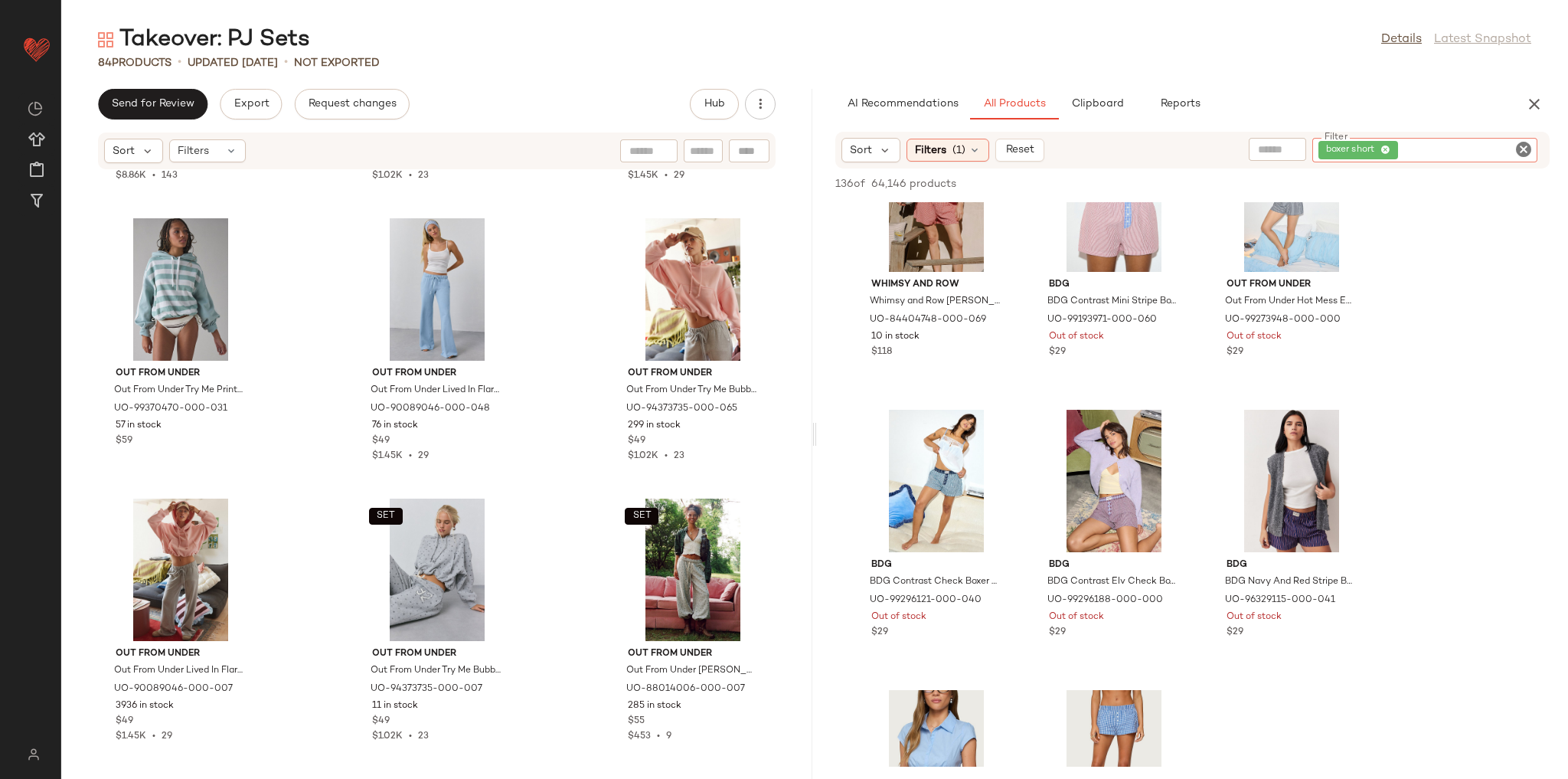
click at [1431, 151] on input "Filter" at bounding box center [1467, 150] width 130 height 16
type input "**********"
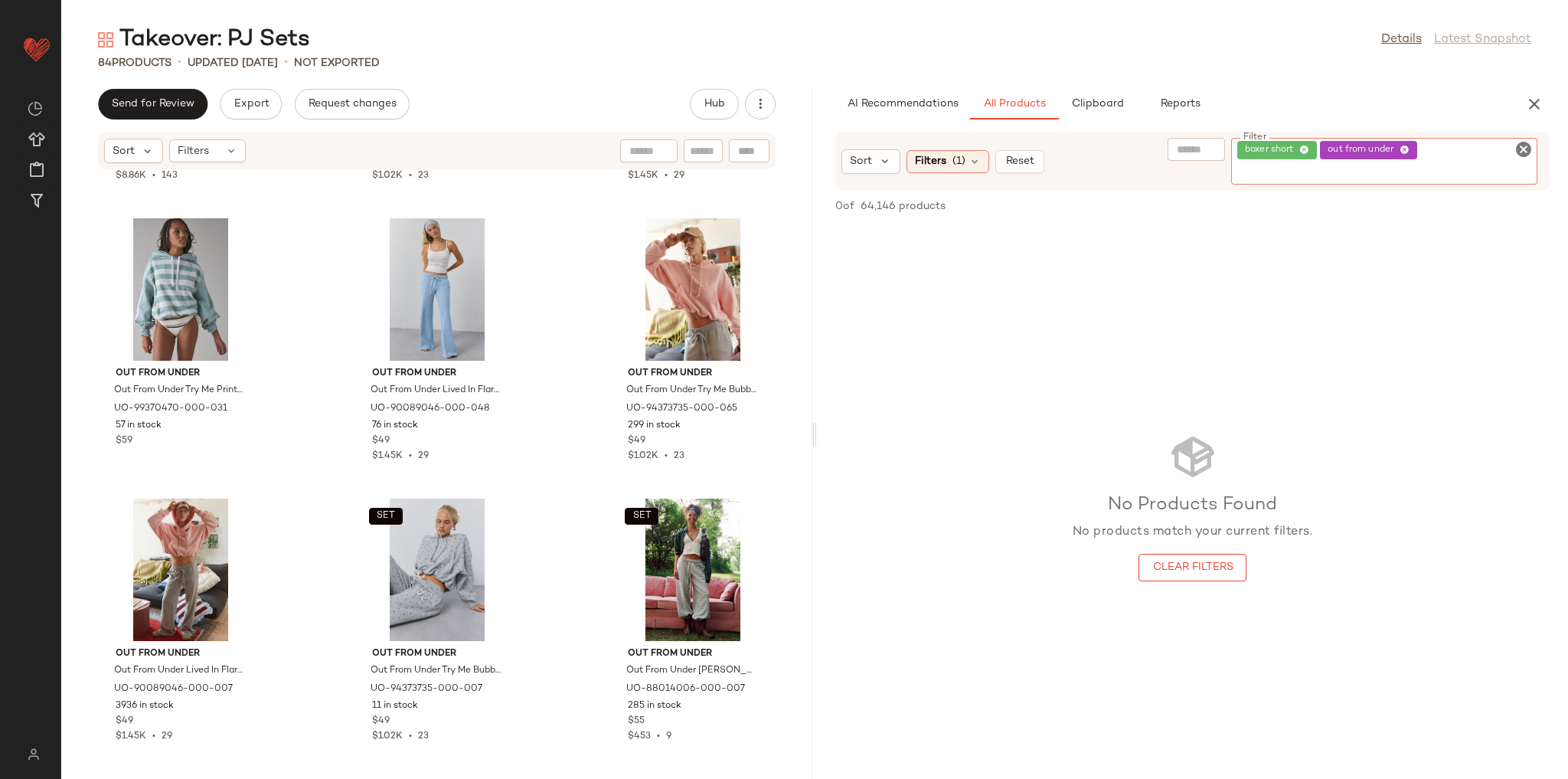
click at [1525, 149] on icon "Clear Filter" at bounding box center [1524, 150] width 19 height 19
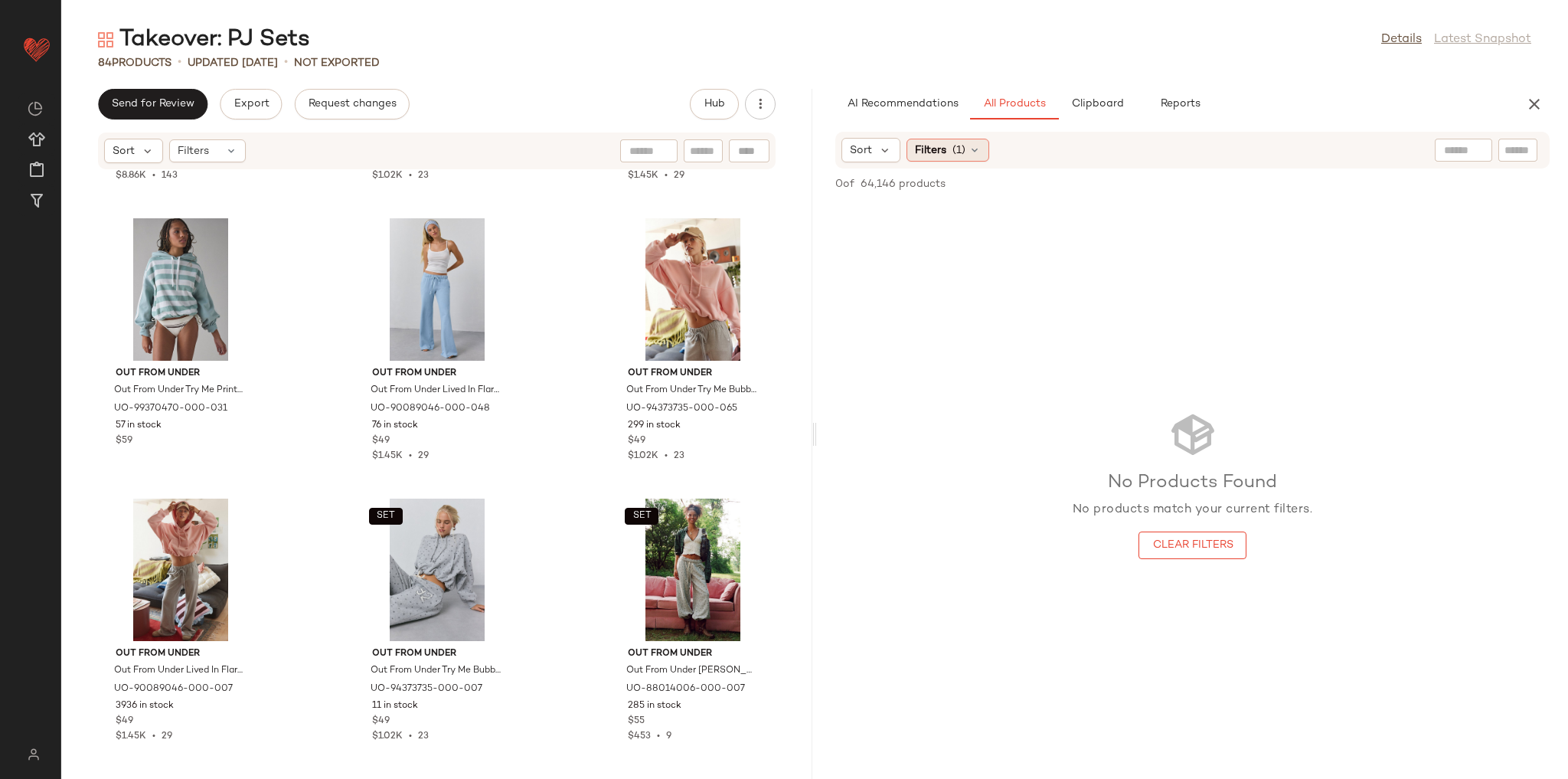
click at [948, 153] on div "Filters (1)" at bounding box center [948, 150] width 83 height 23
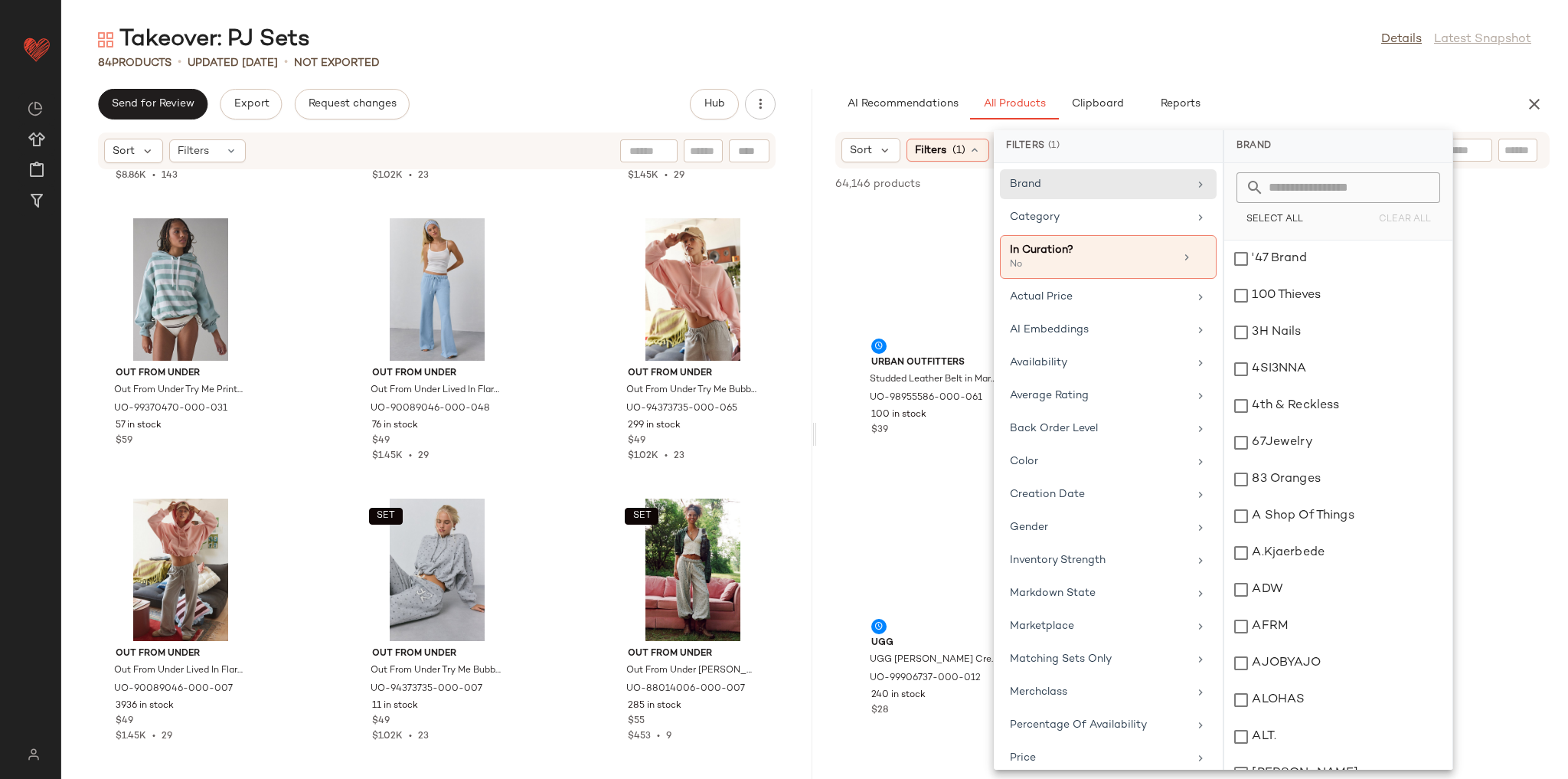
click at [1338, 178] on input "text" at bounding box center [1347, 188] width 167 height 30
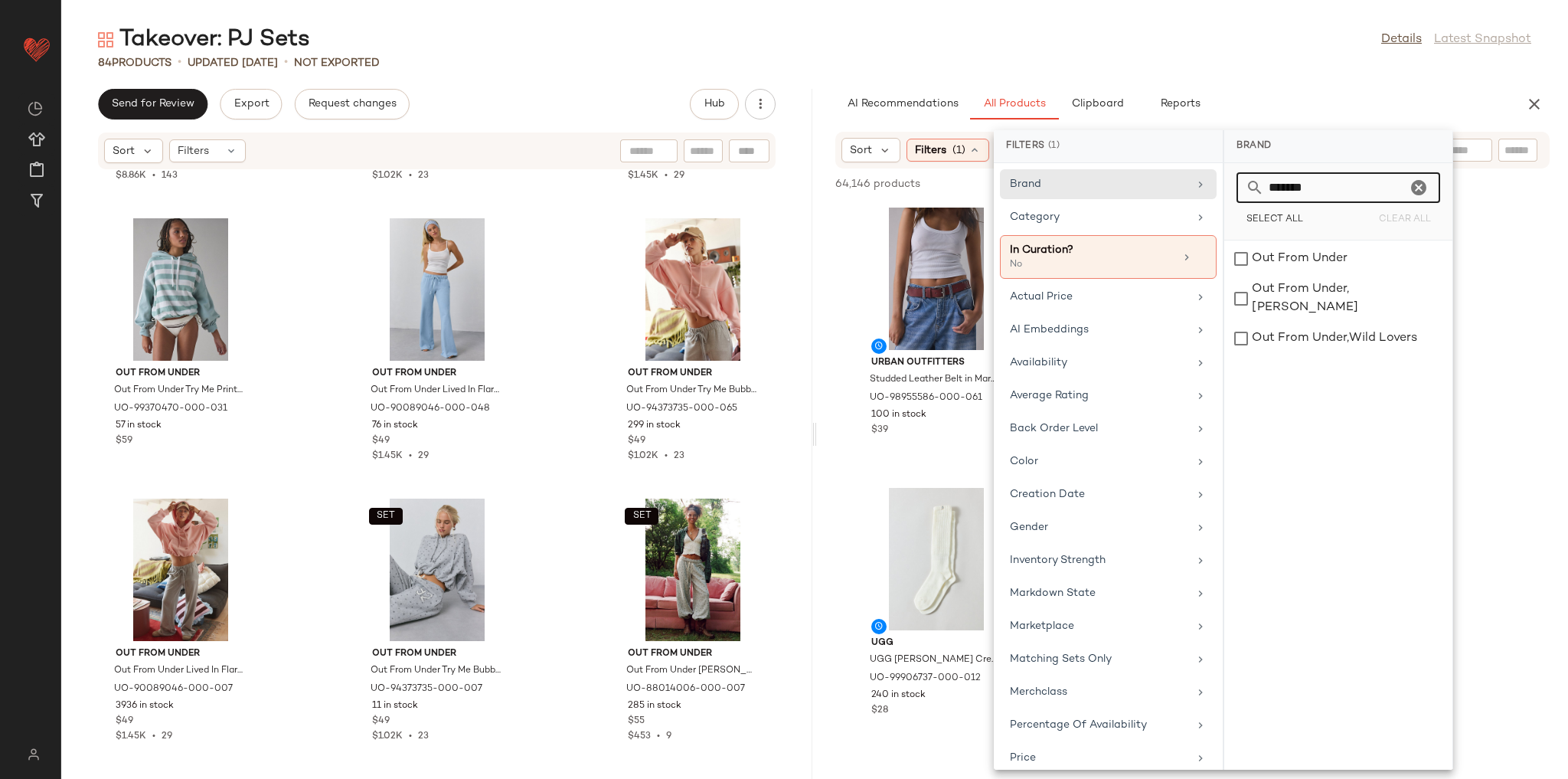
type input "********"
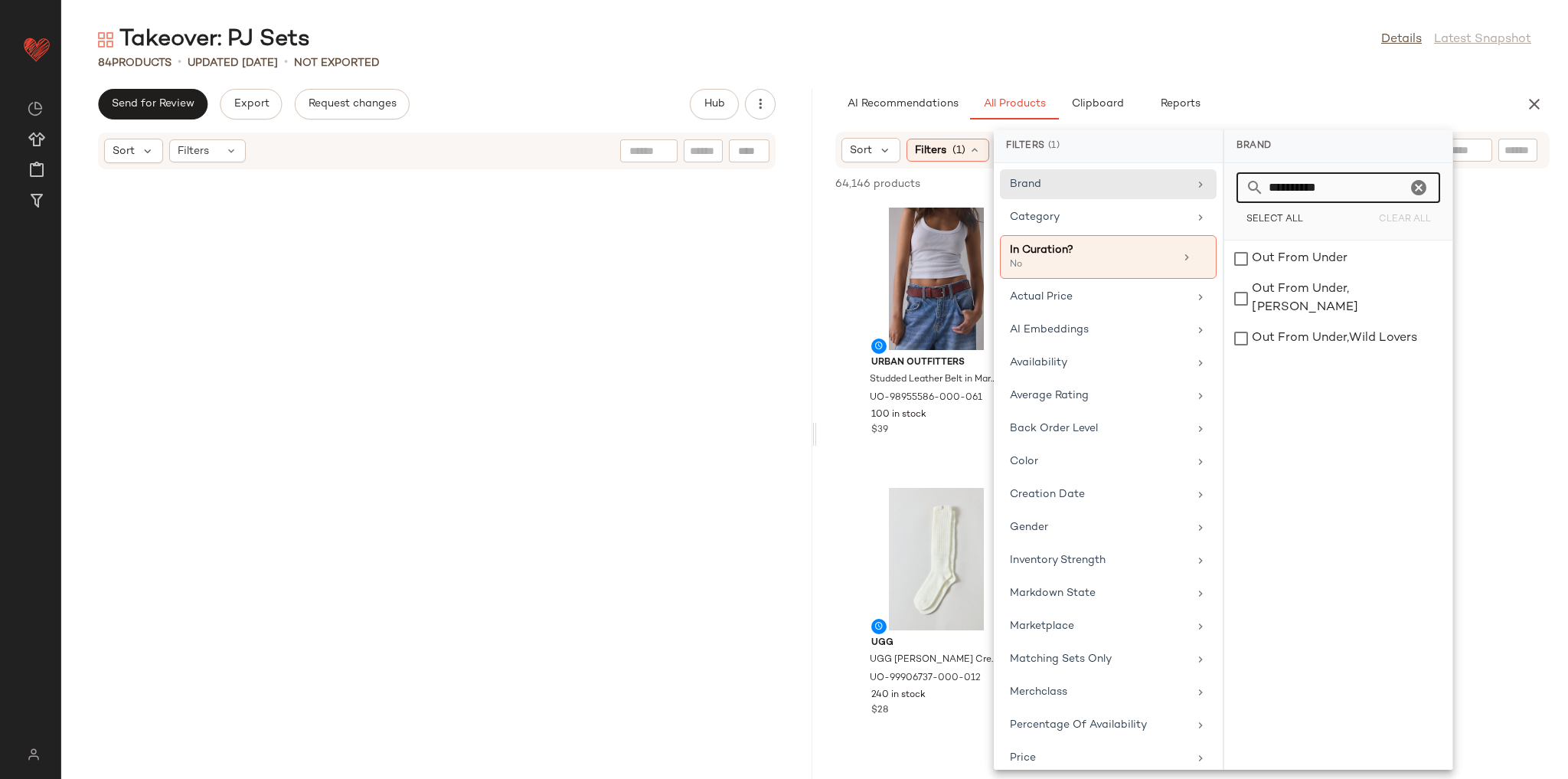
scroll to position [7263, 0]
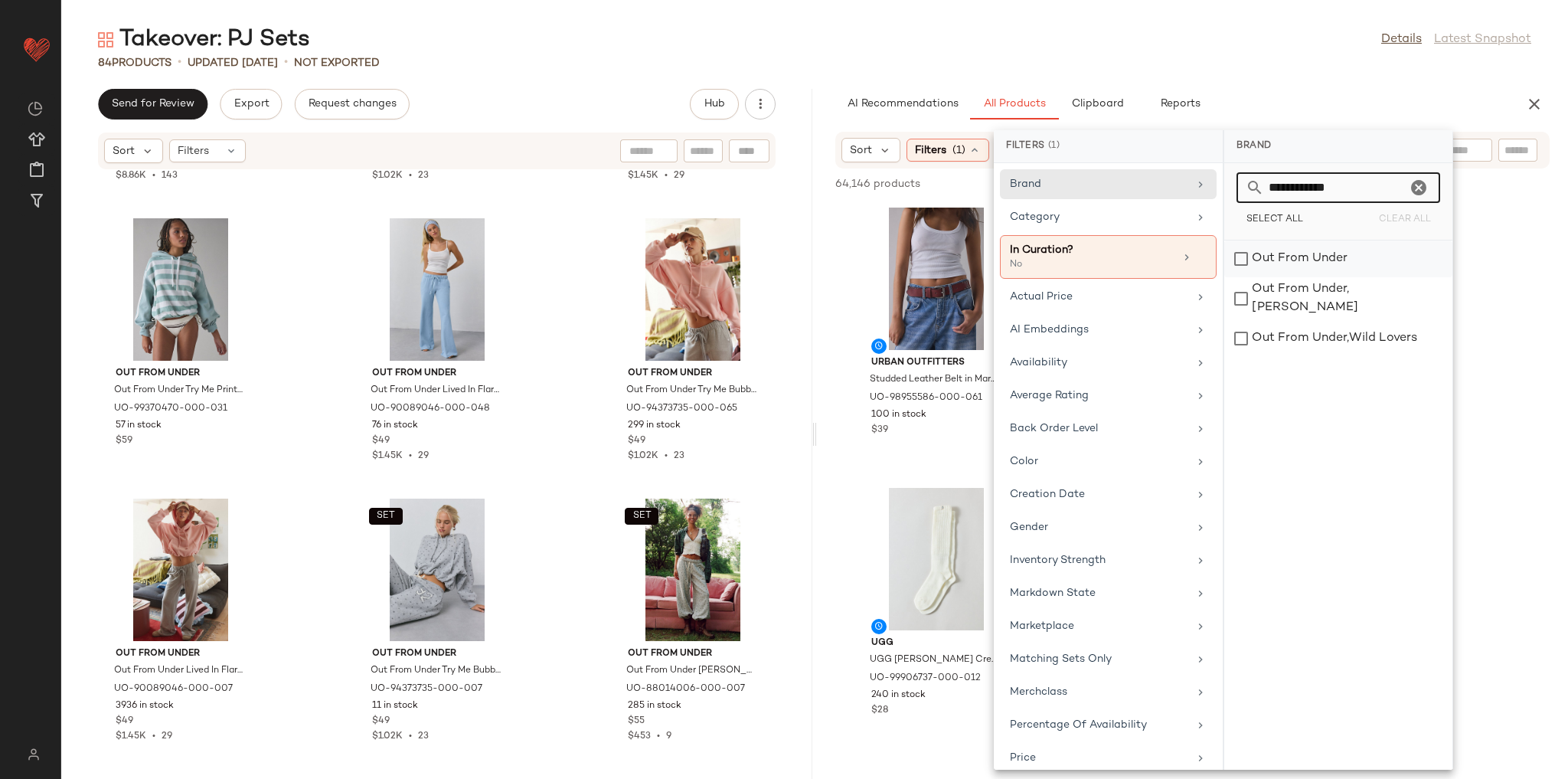
type input "**********"
click at [1343, 269] on div "Out From Under" at bounding box center [1338, 258] width 228 height 36
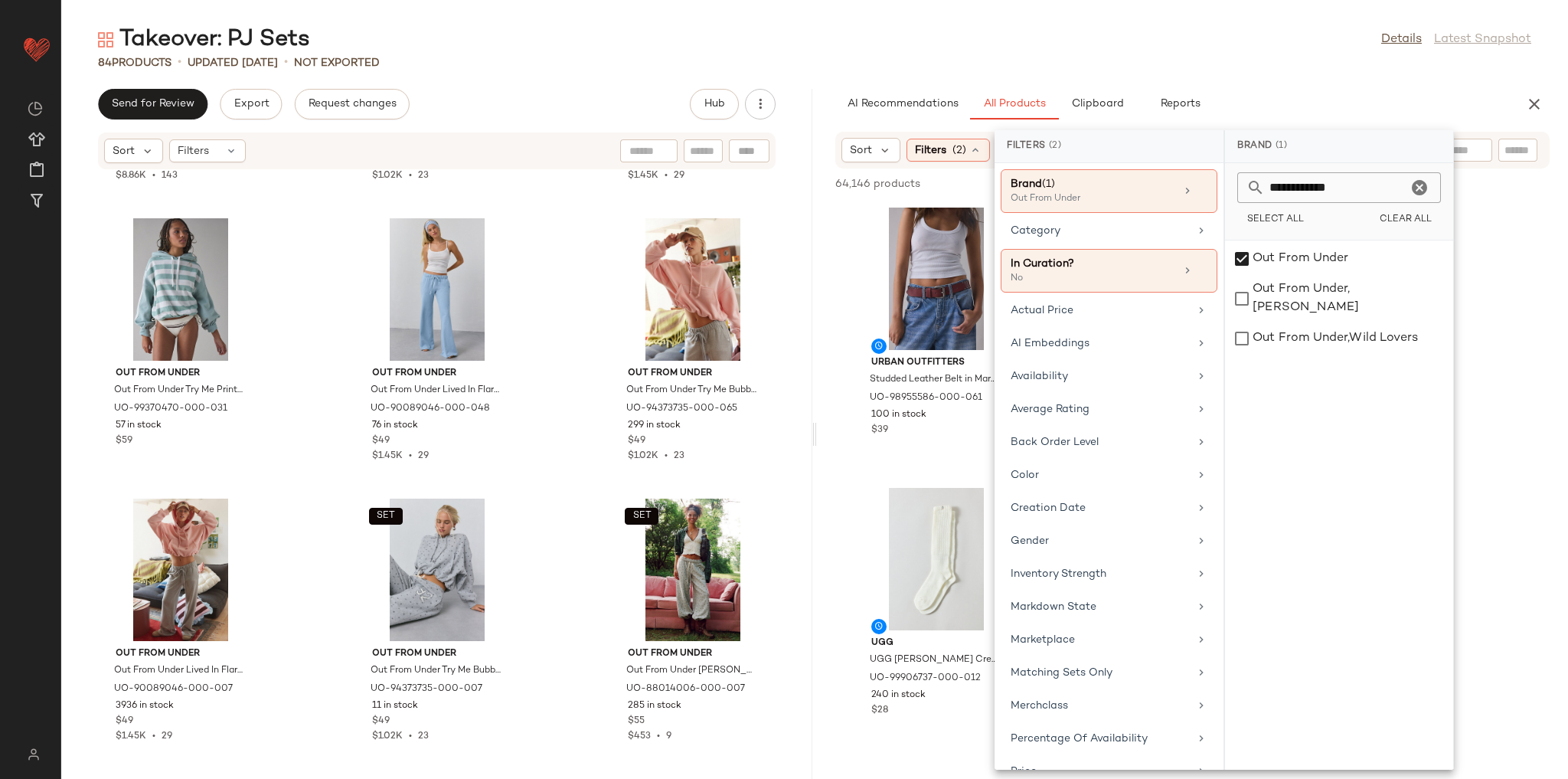
click at [1368, 64] on div "84 Products • updated Aug 26th • Not Exported" at bounding box center [814, 63] width 1507 height 15
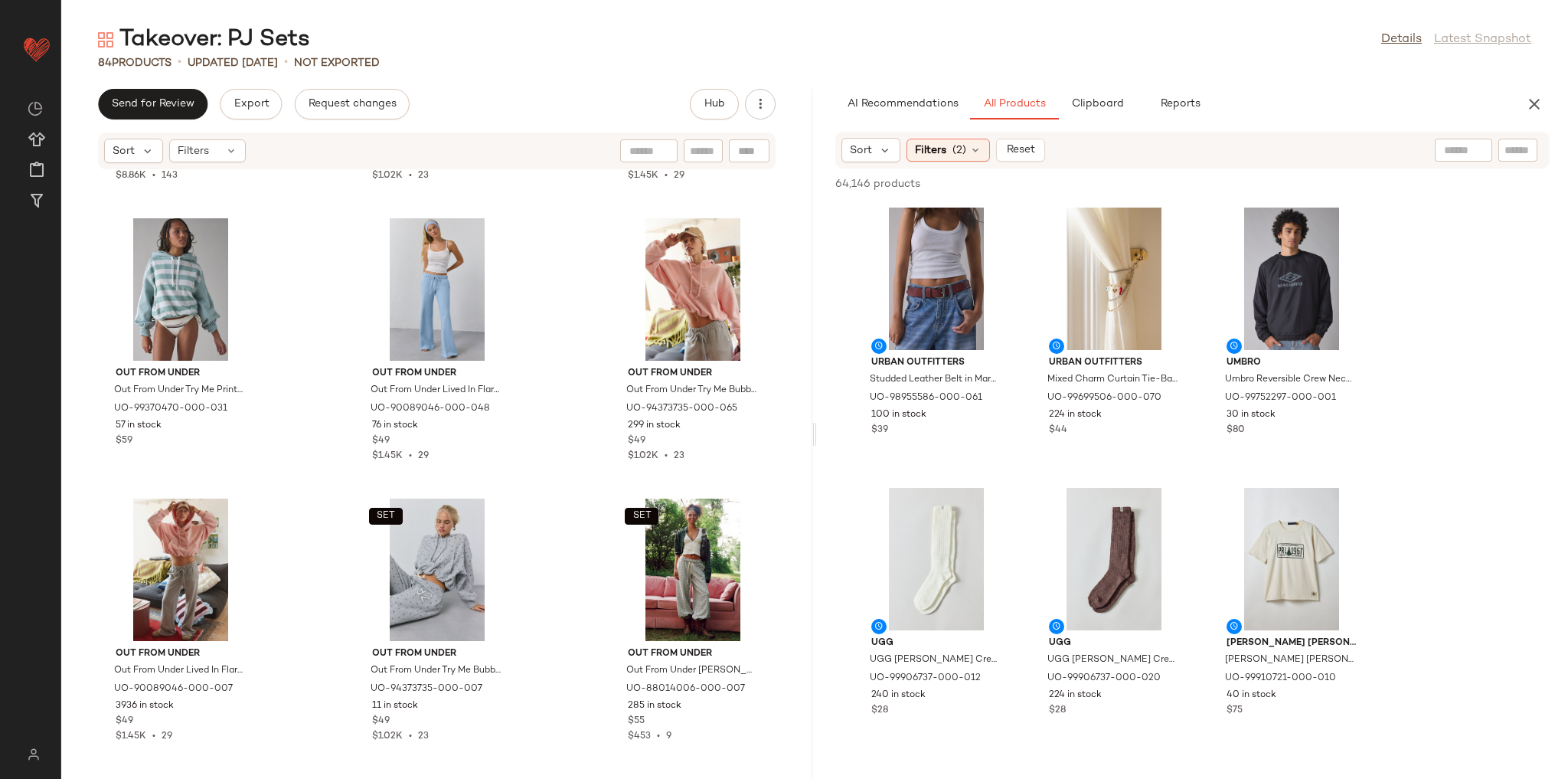
click at [1522, 151] on input "text" at bounding box center [1518, 150] width 27 height 16
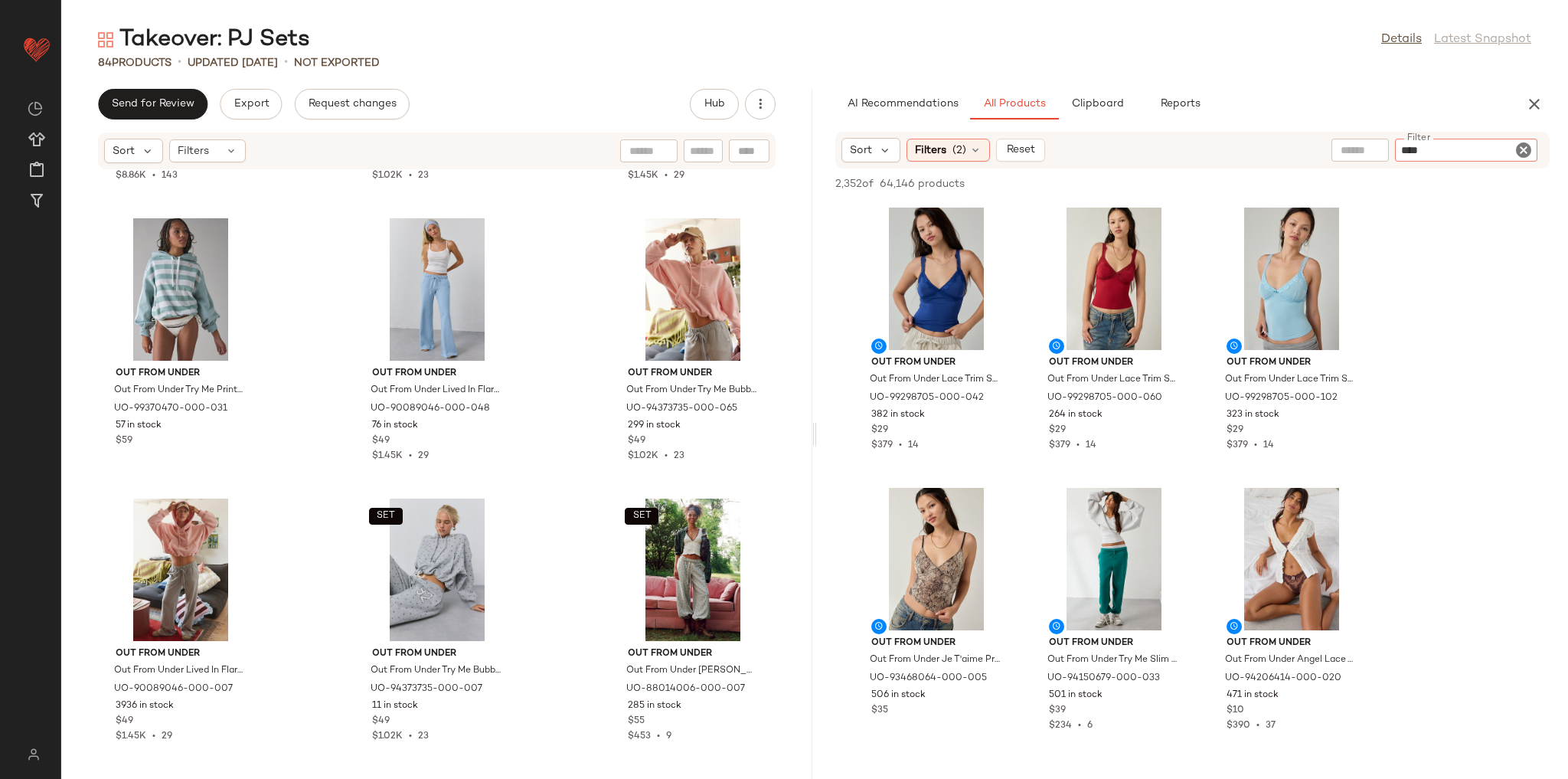
type input "*****"
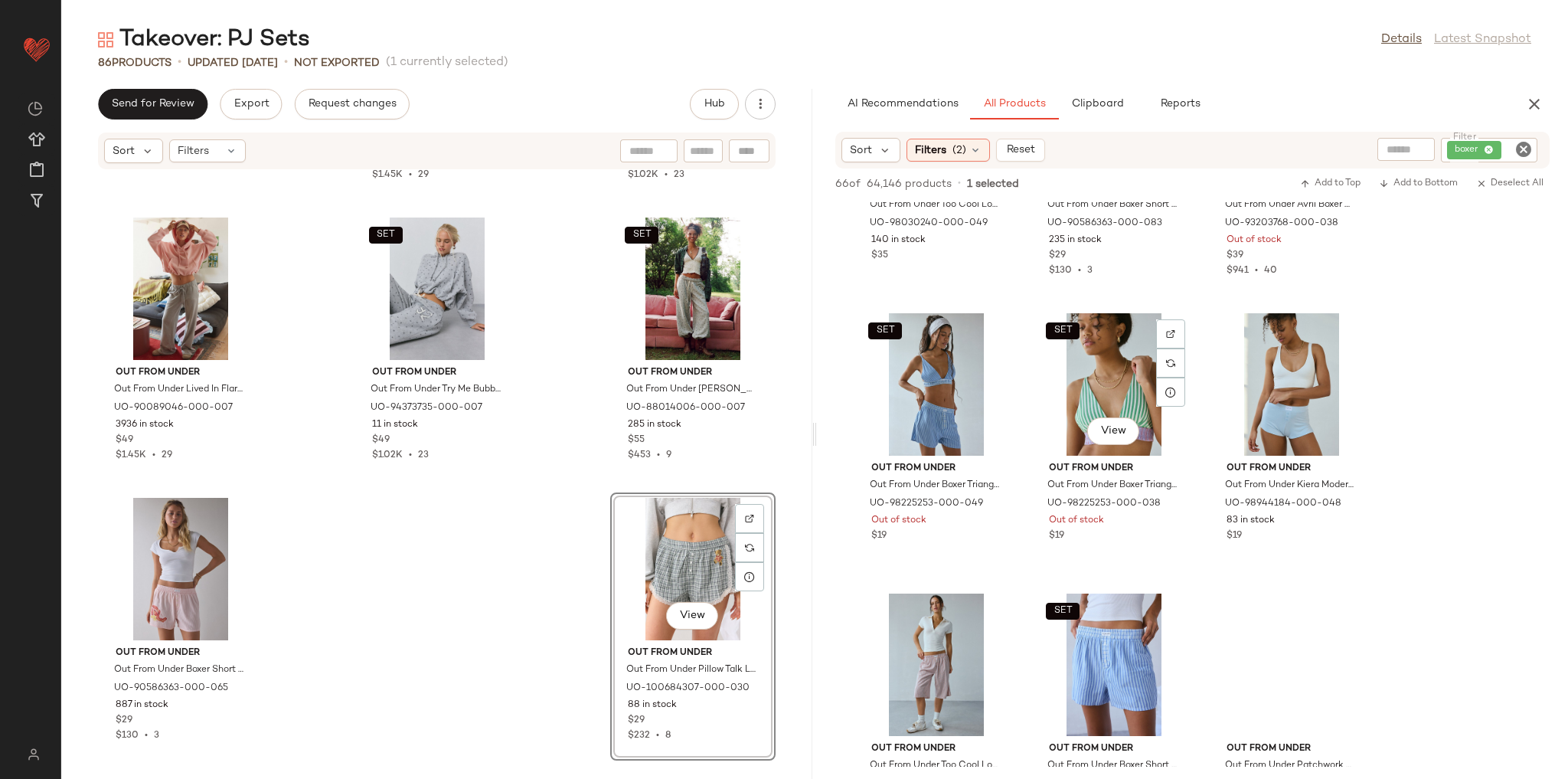
scroll to position [797, 0]
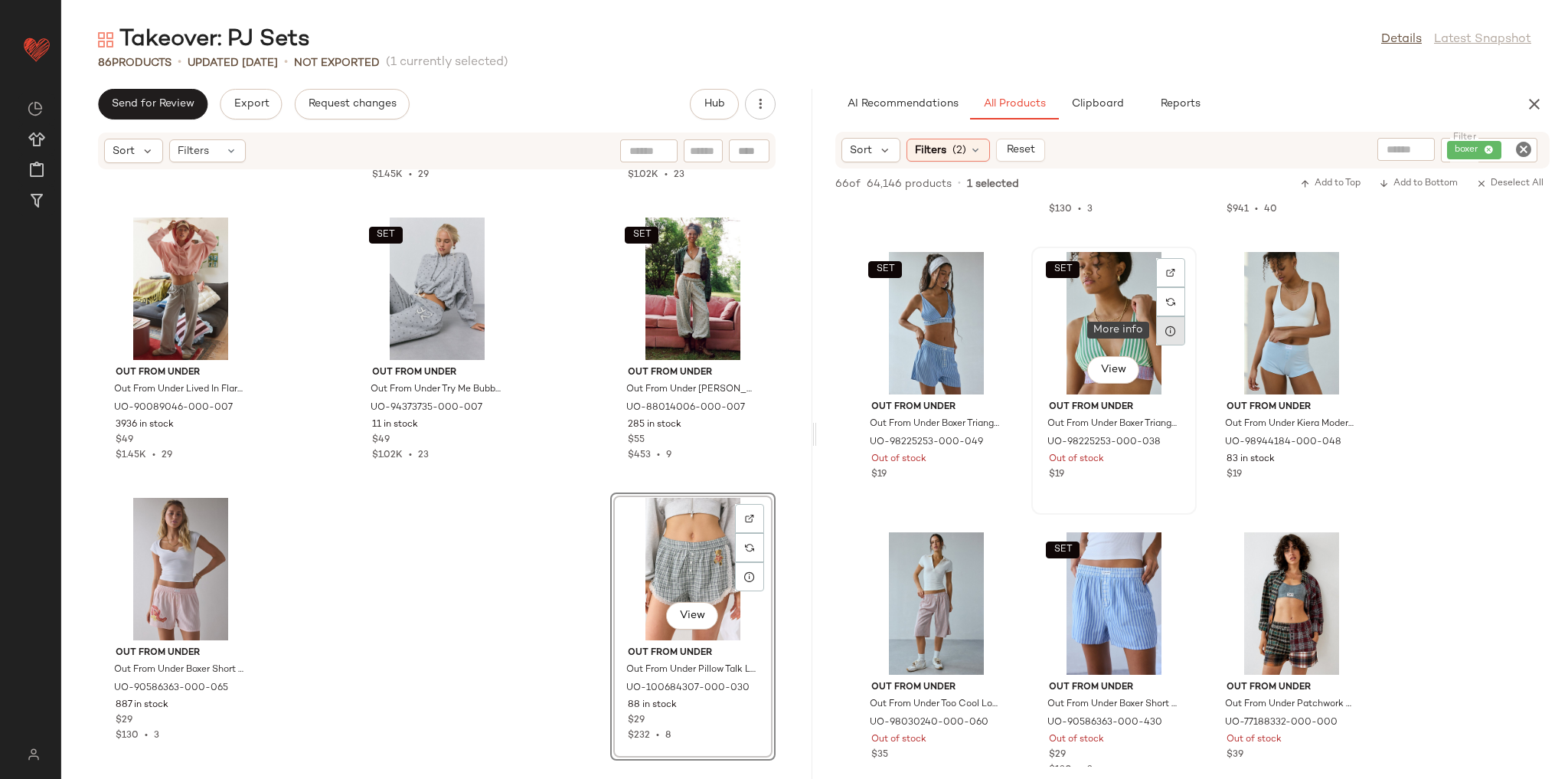
click at [1172, 329] on icon at bounding box center [1171, 331] width 12 height 12
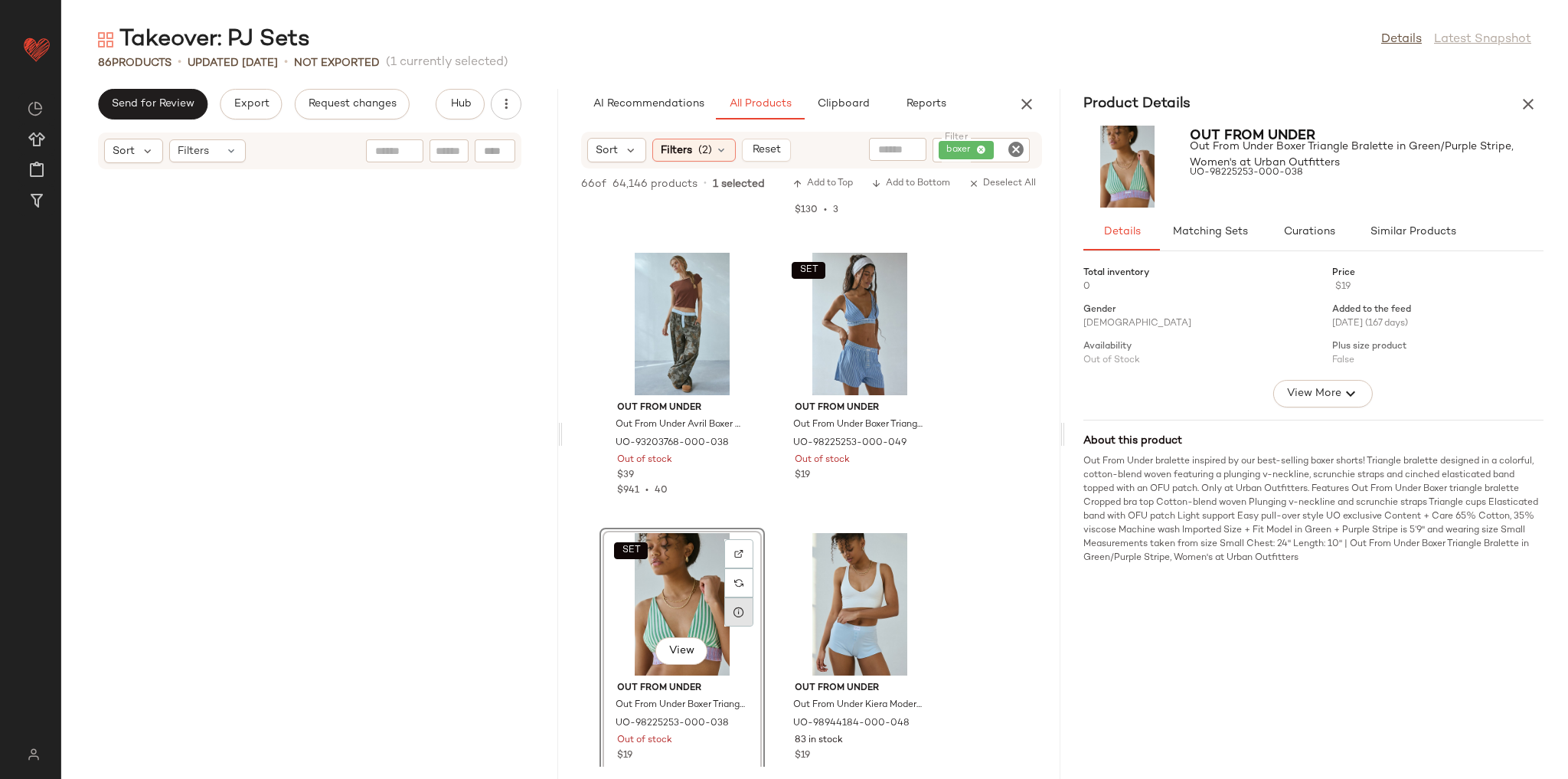
scroll to position [10936, 0]
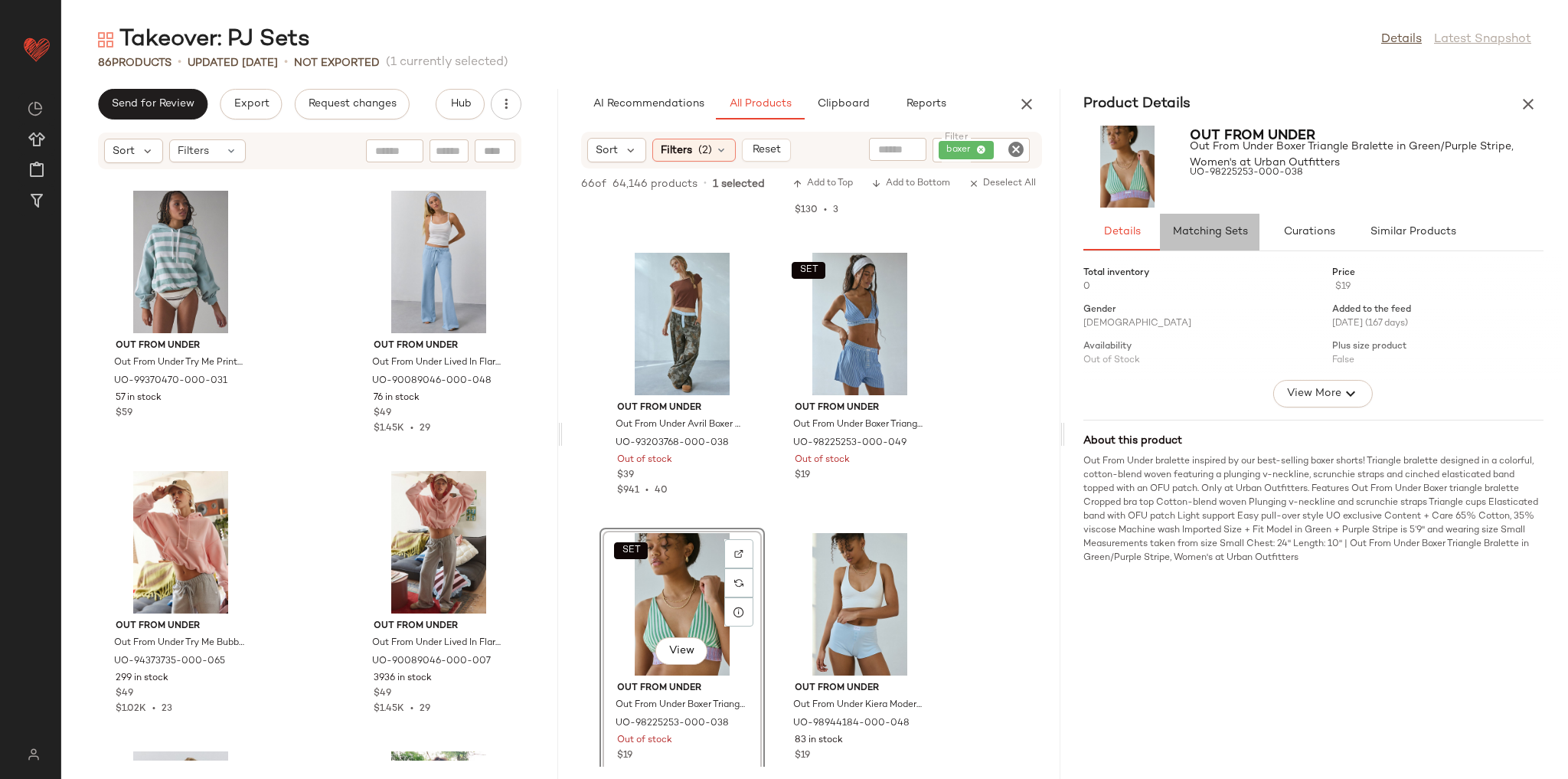
click at [1190, 248] on button "Matching Sets" at bounding box center [1210, 232] width 100 height 36
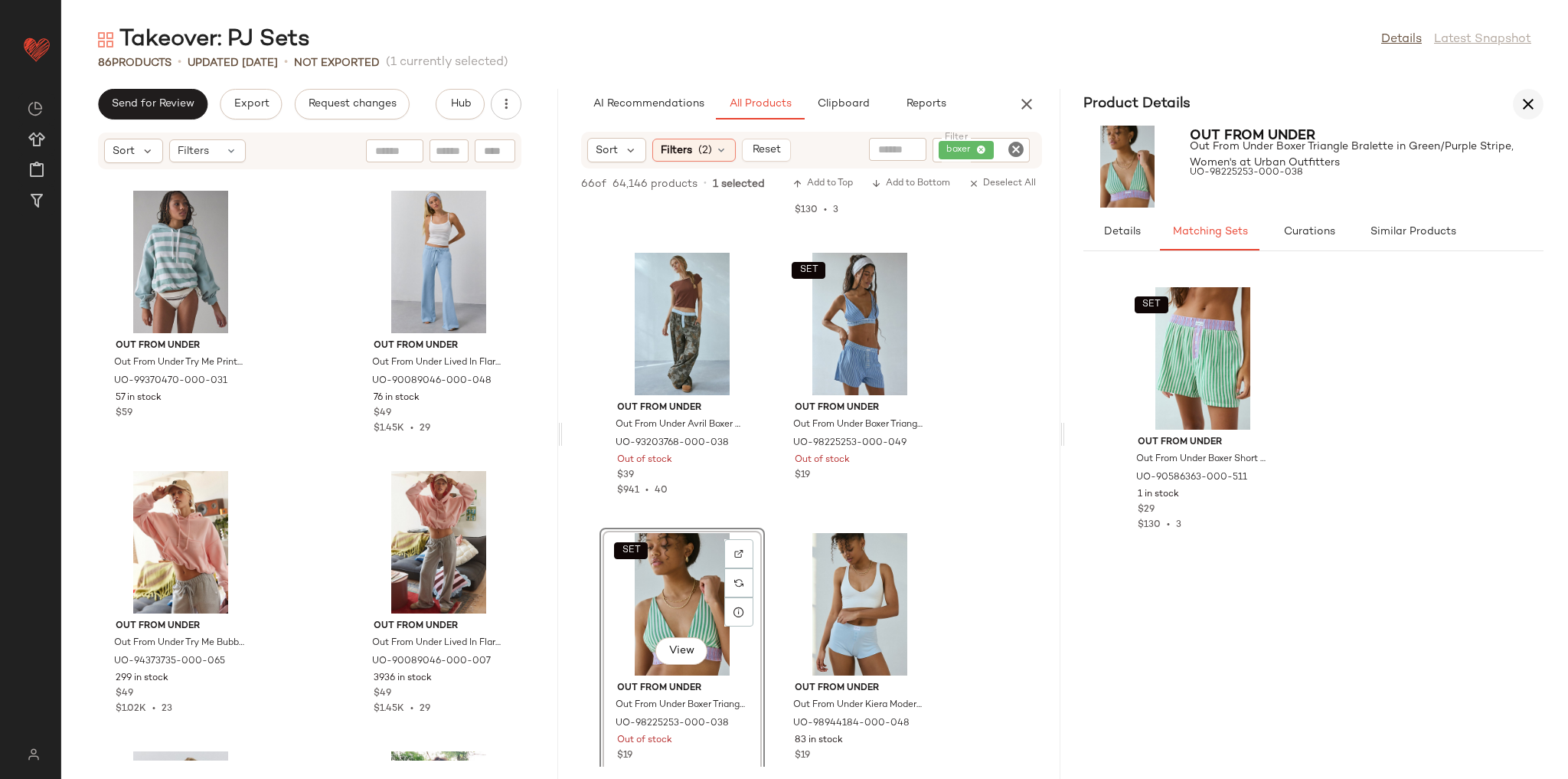
click at [1534, 110] on icon "button" at bounding box center [1528, 104] width 19 height 19
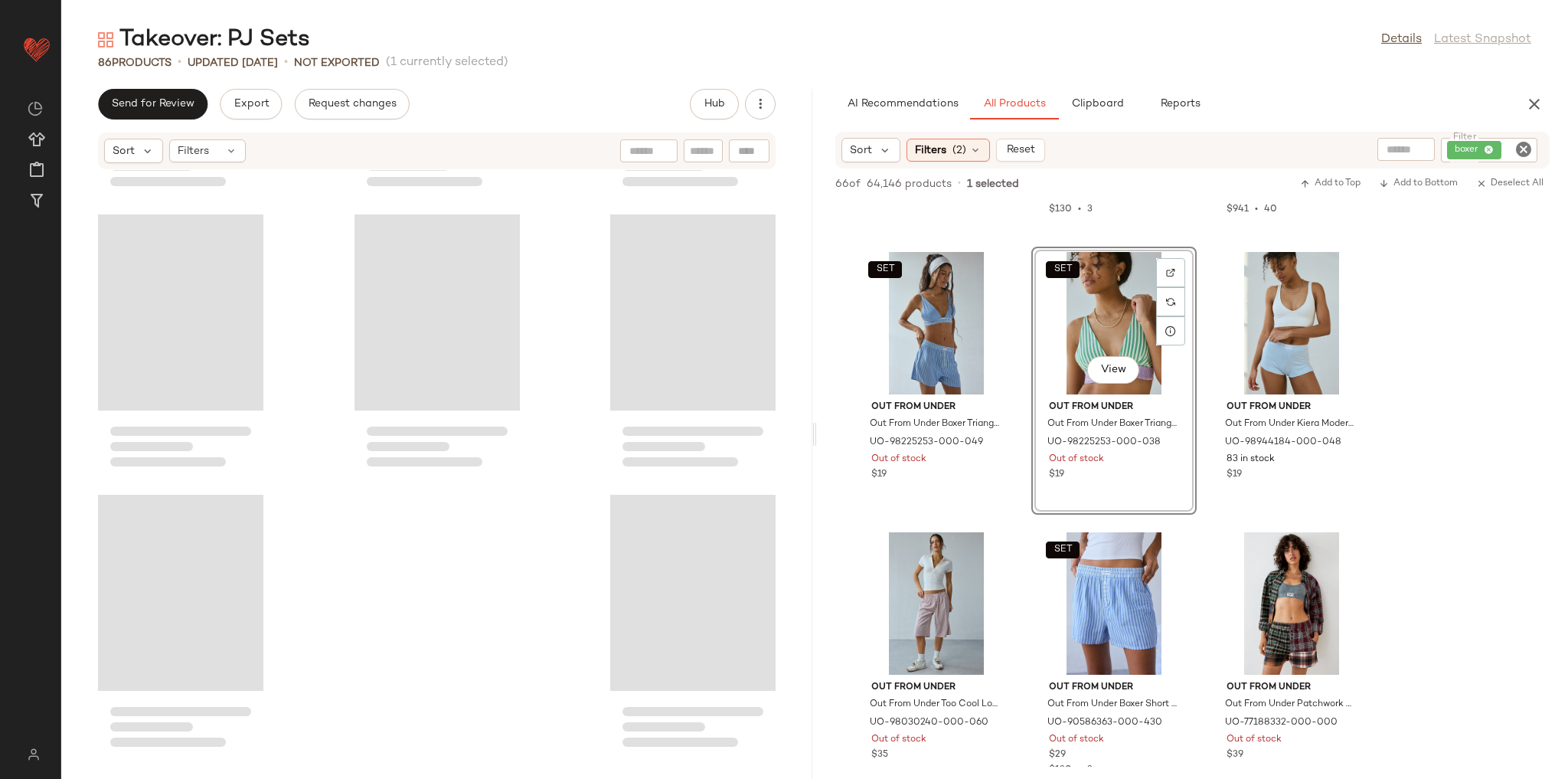
scroll to position [7010, 0]
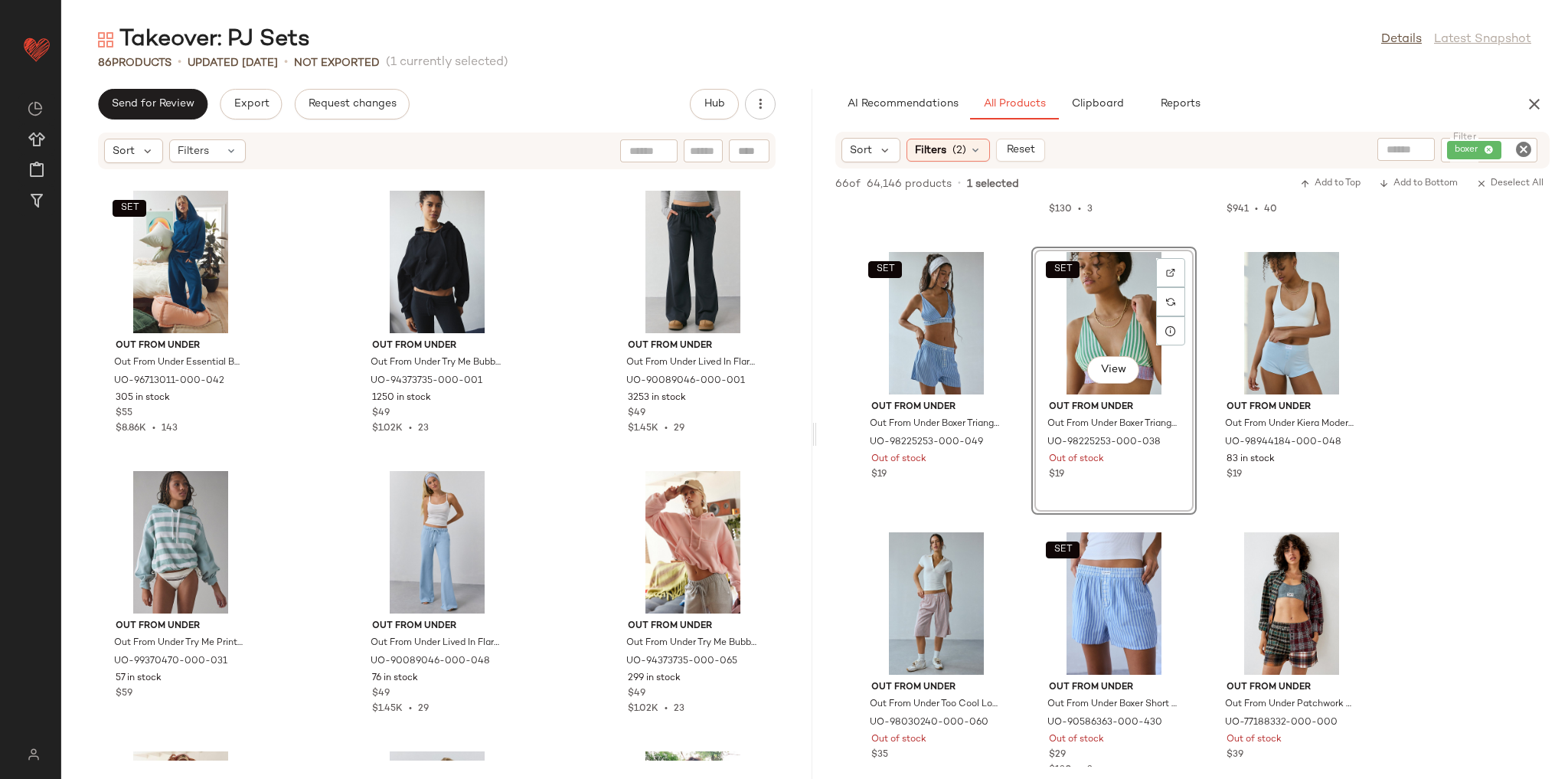
click at [1518, 147] on icon "Clear Filter" at bounding box center [1524, 150] width 19 height 19
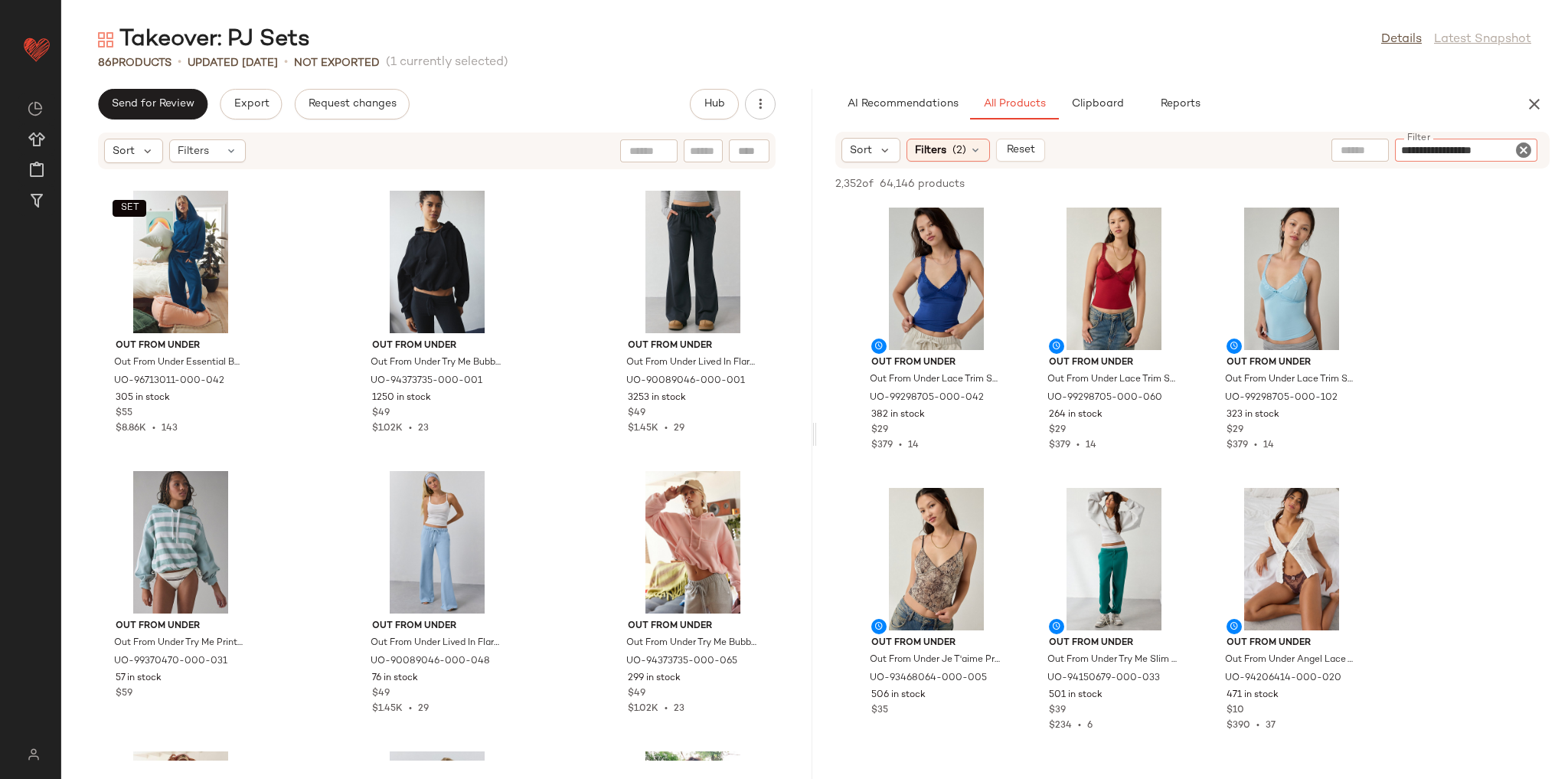
type input "**********"
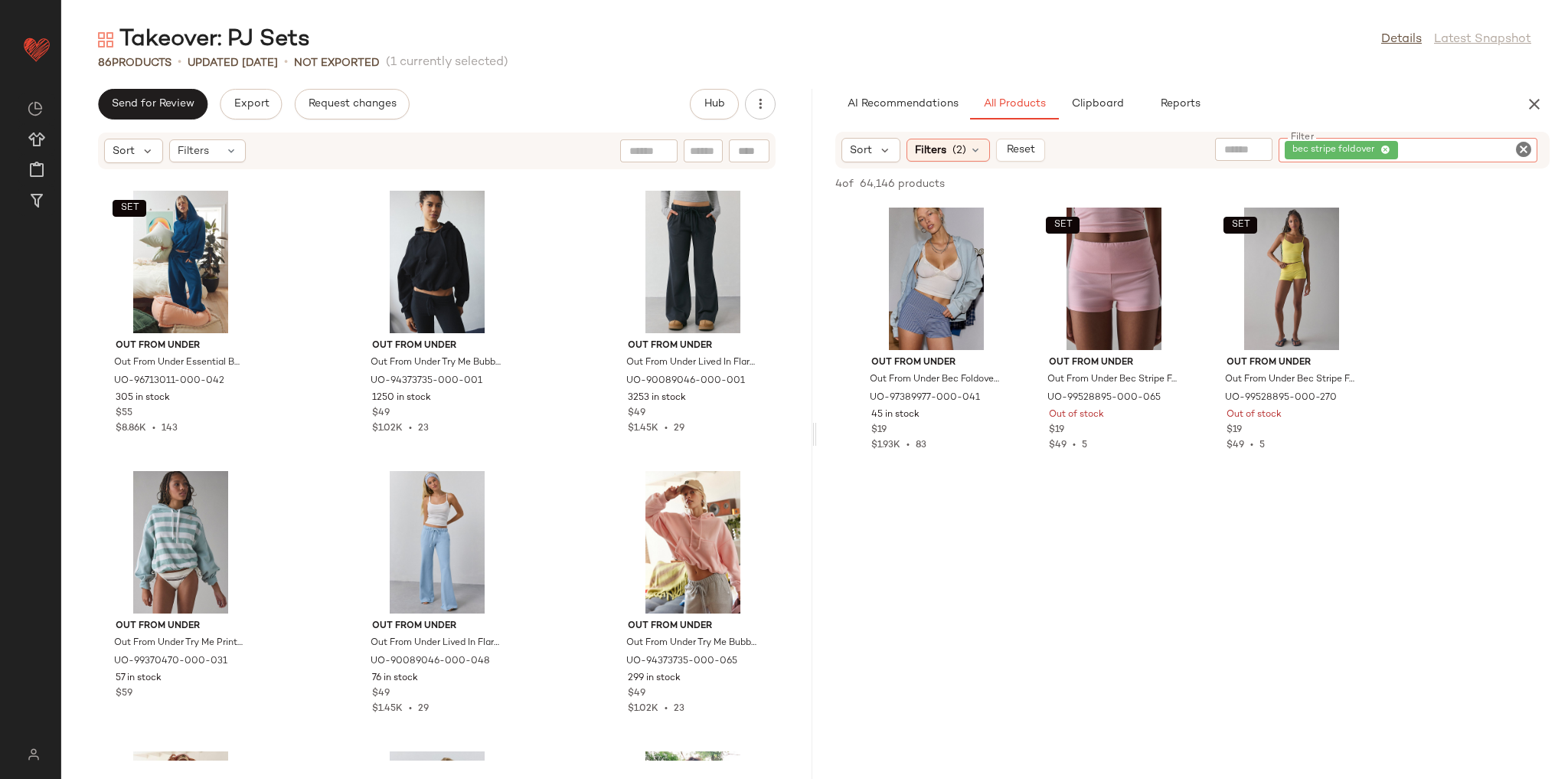
click at [1532, 145] on icon "Clear Filter" at bounding box center [1524, 150] width 19 height 19
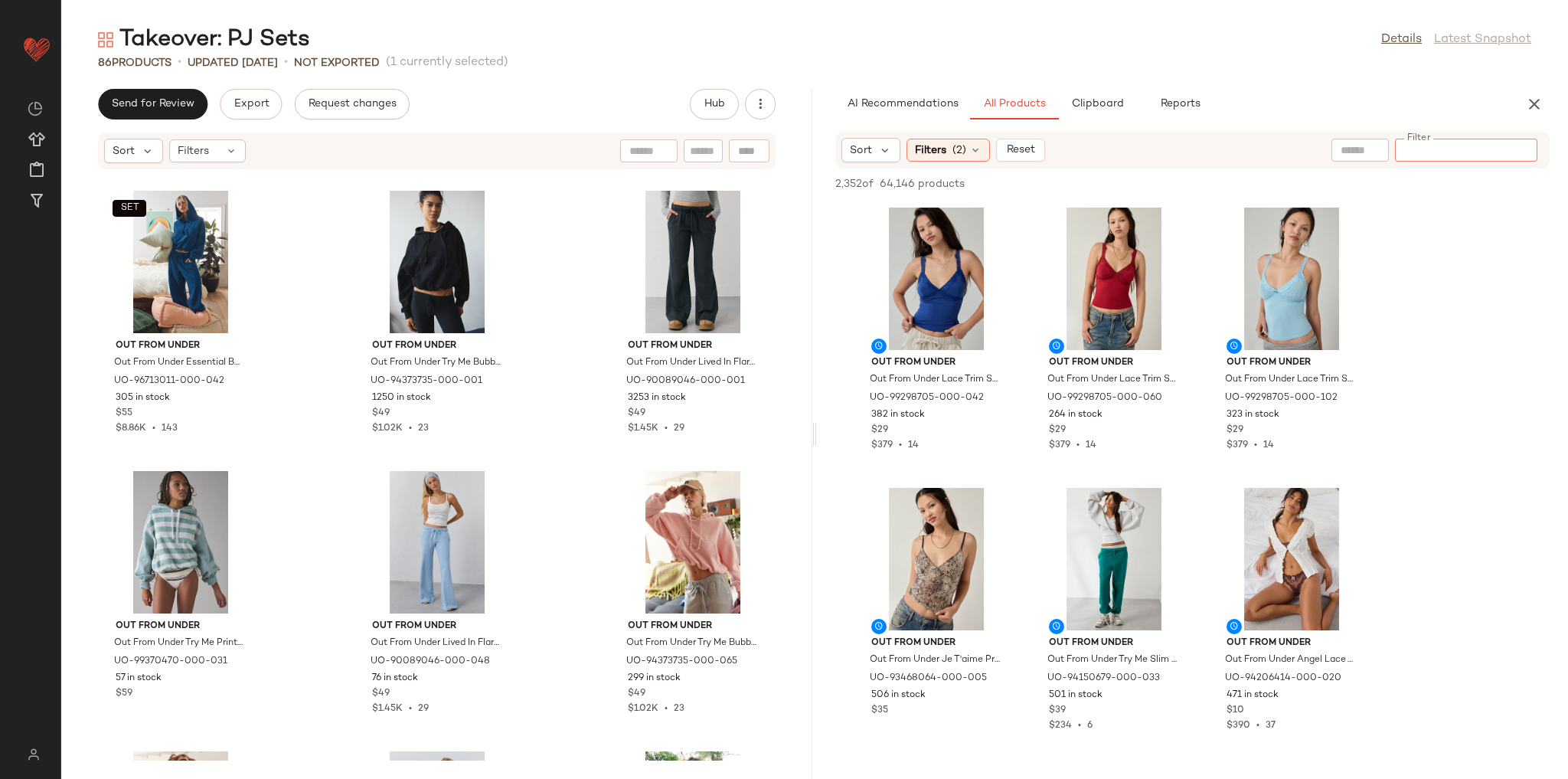
click at [1453, 153] on input "Filter" at bounding box center [1467, 150] width 130 height 16
type input "**********"
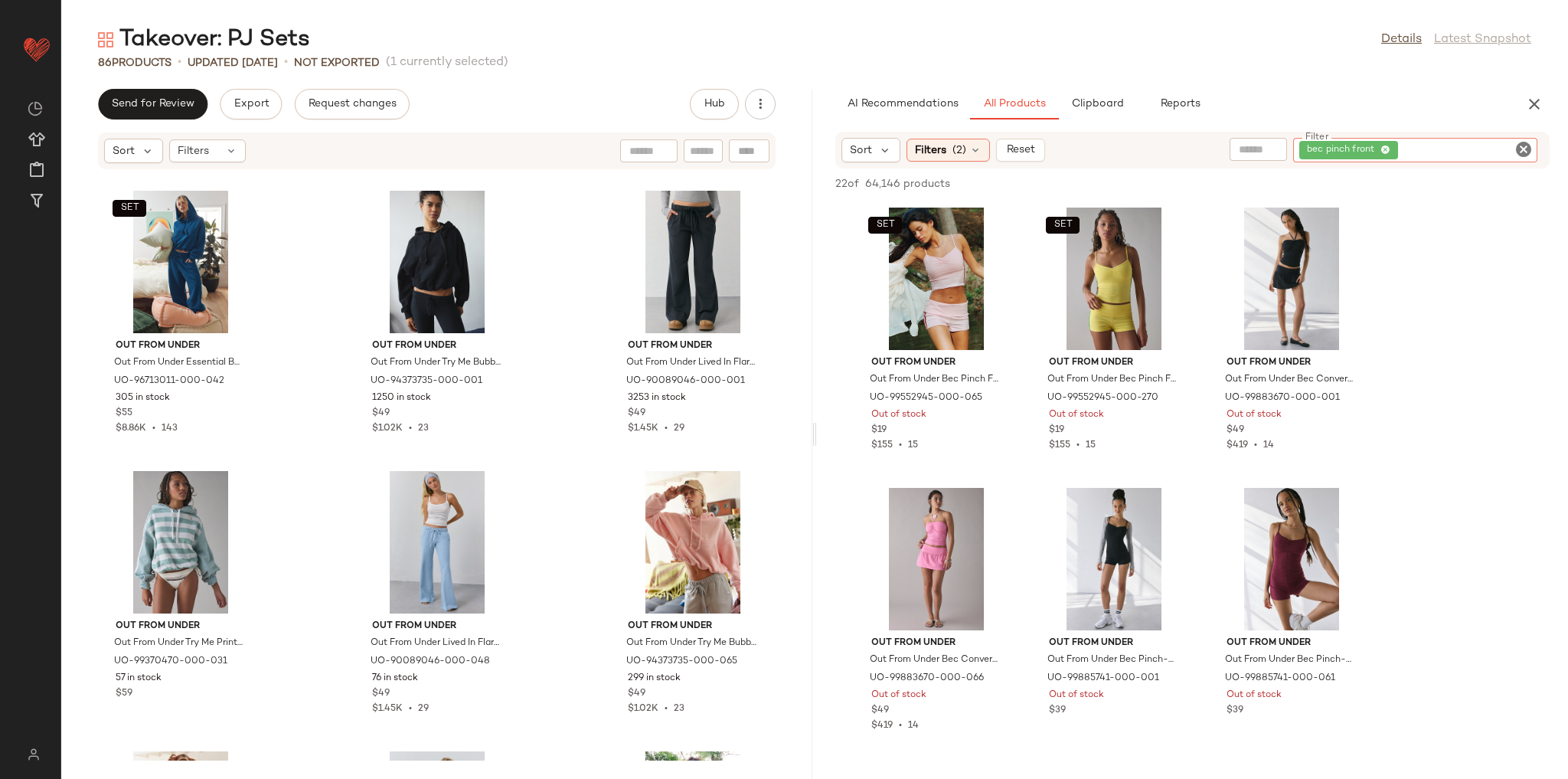
click at [1521, 151] on icon "Clear Filter" at bounding box center [1524, 150] width 19 height 19
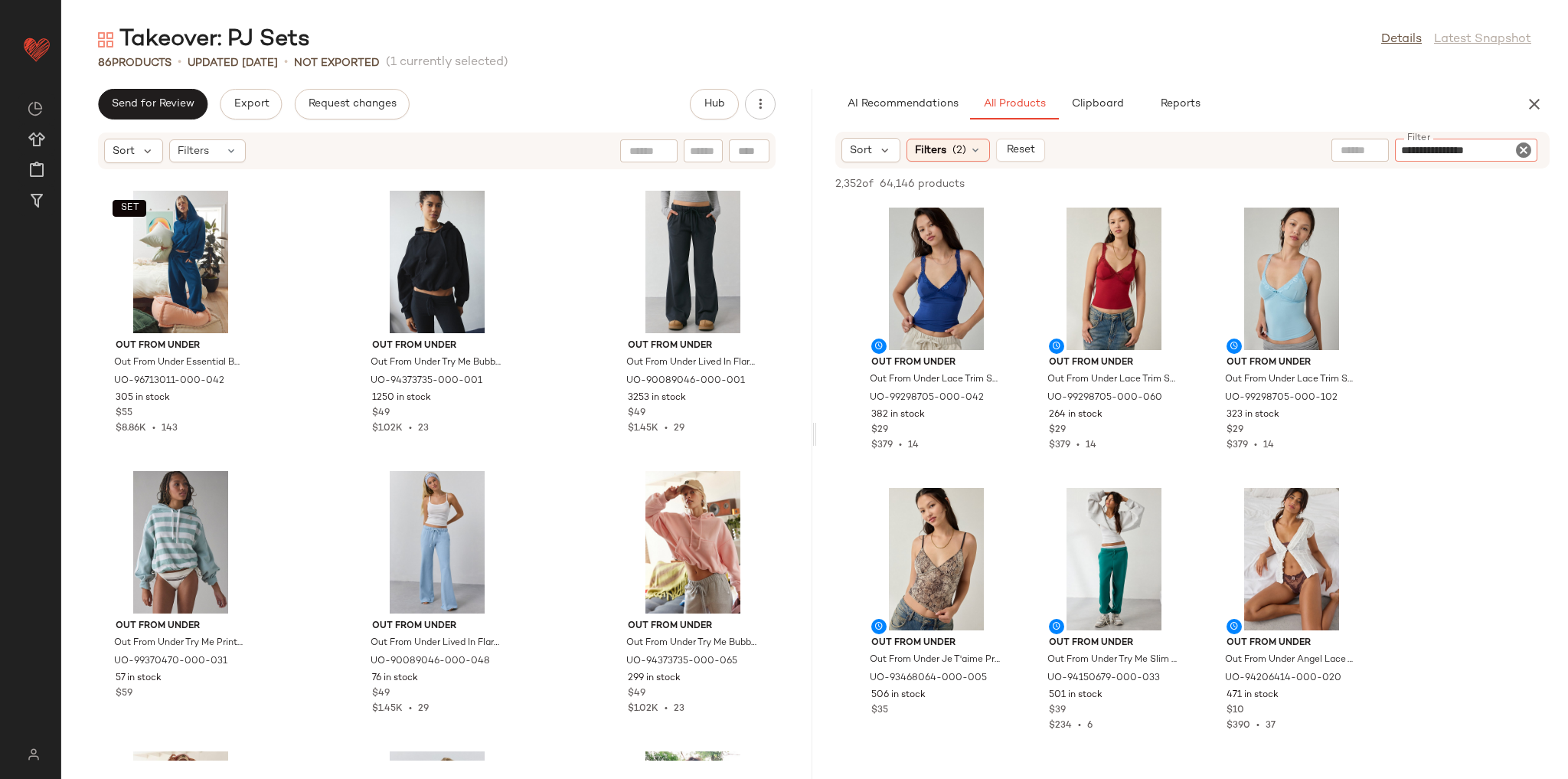
type input "**********"
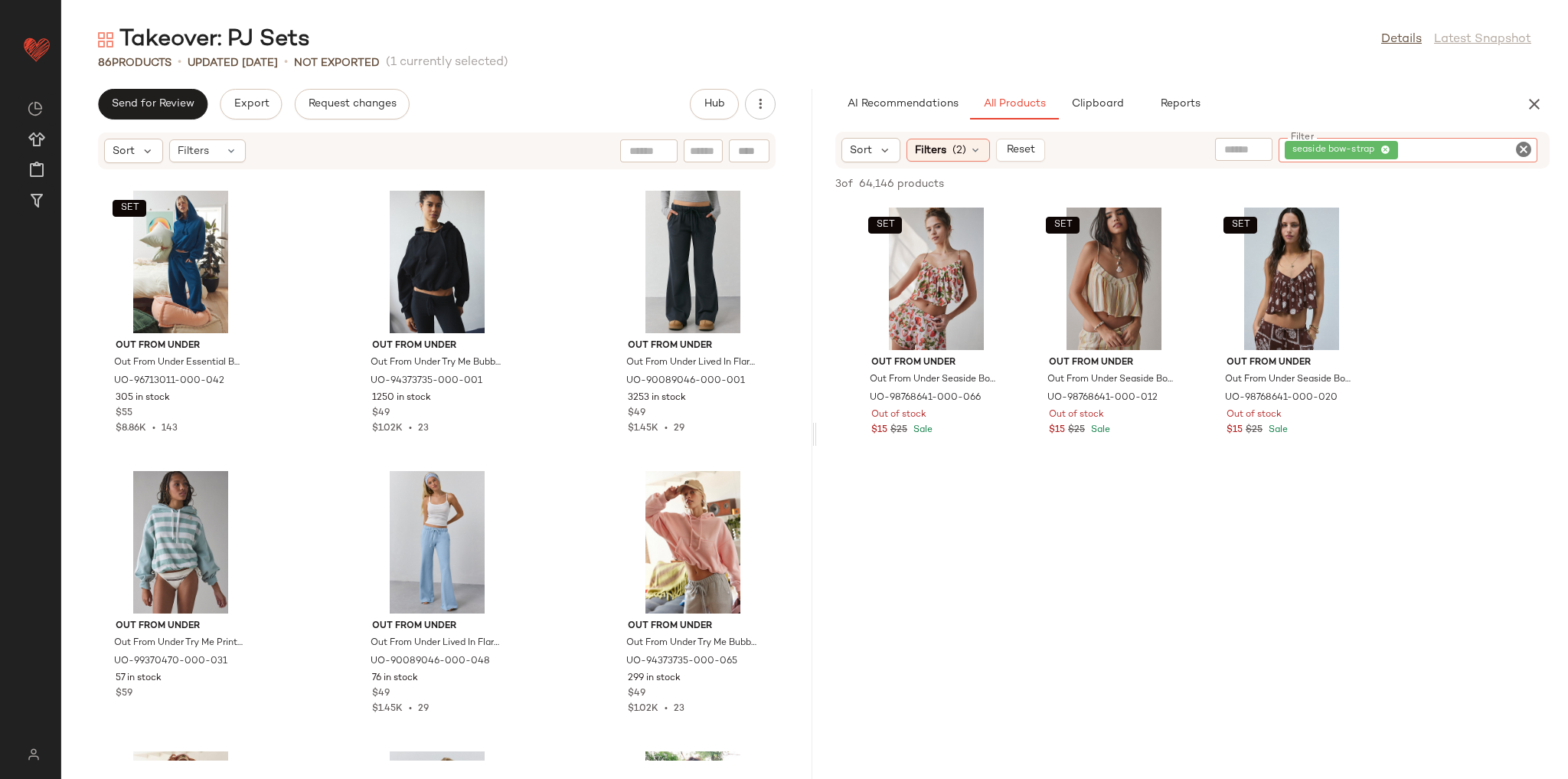
click at [1519, 153] on icon "Clear Filter" at bounding box center [1524, 150] width 19 height 19
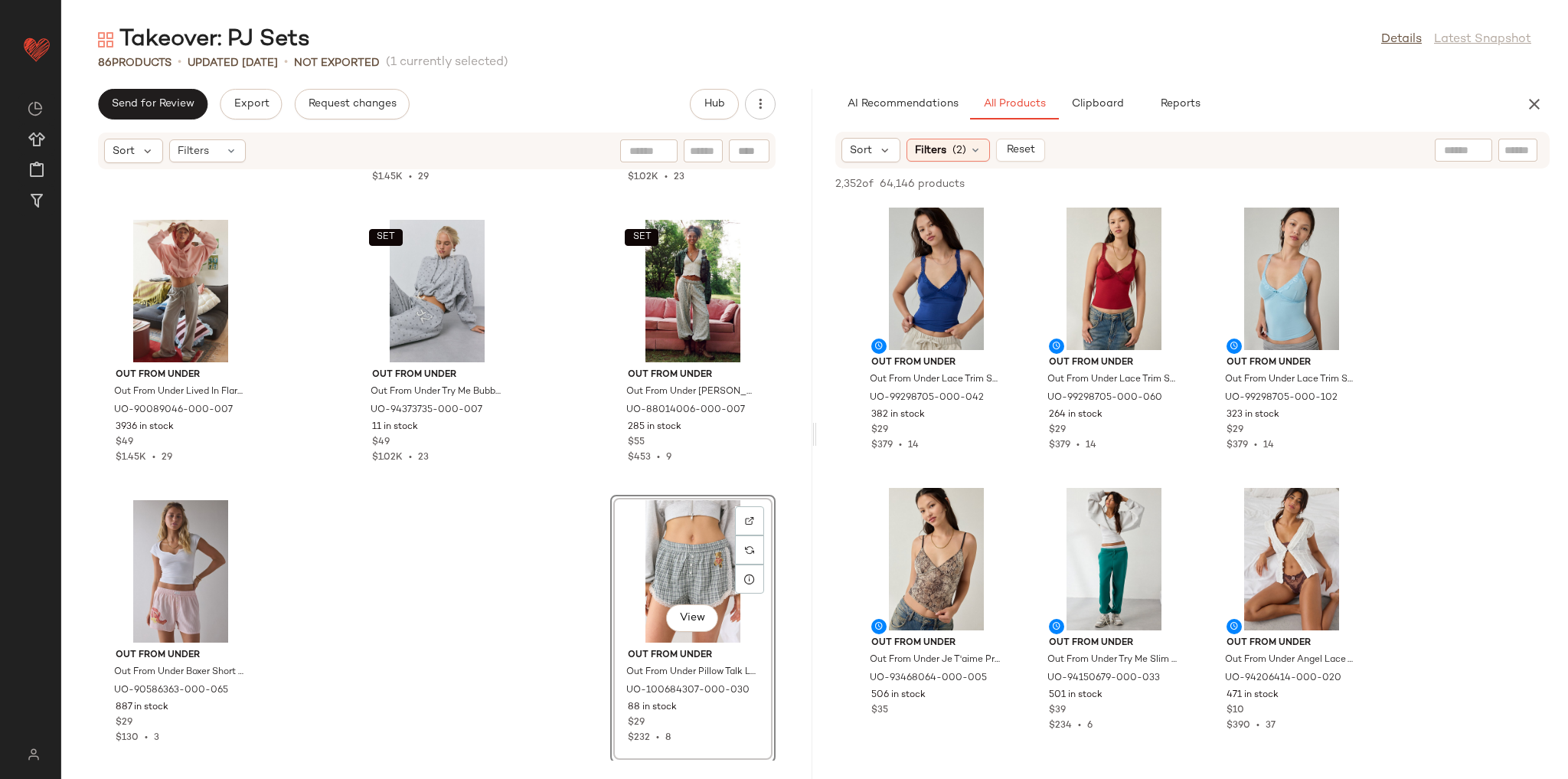
scroll to position [7544, 0]
click at [559, 468] on div "Out From Under Out From Under Try Me Printed Bubble Hoodie Sweatshirt in Olive,…" at bounding box center [436, 465] width 751 height 590
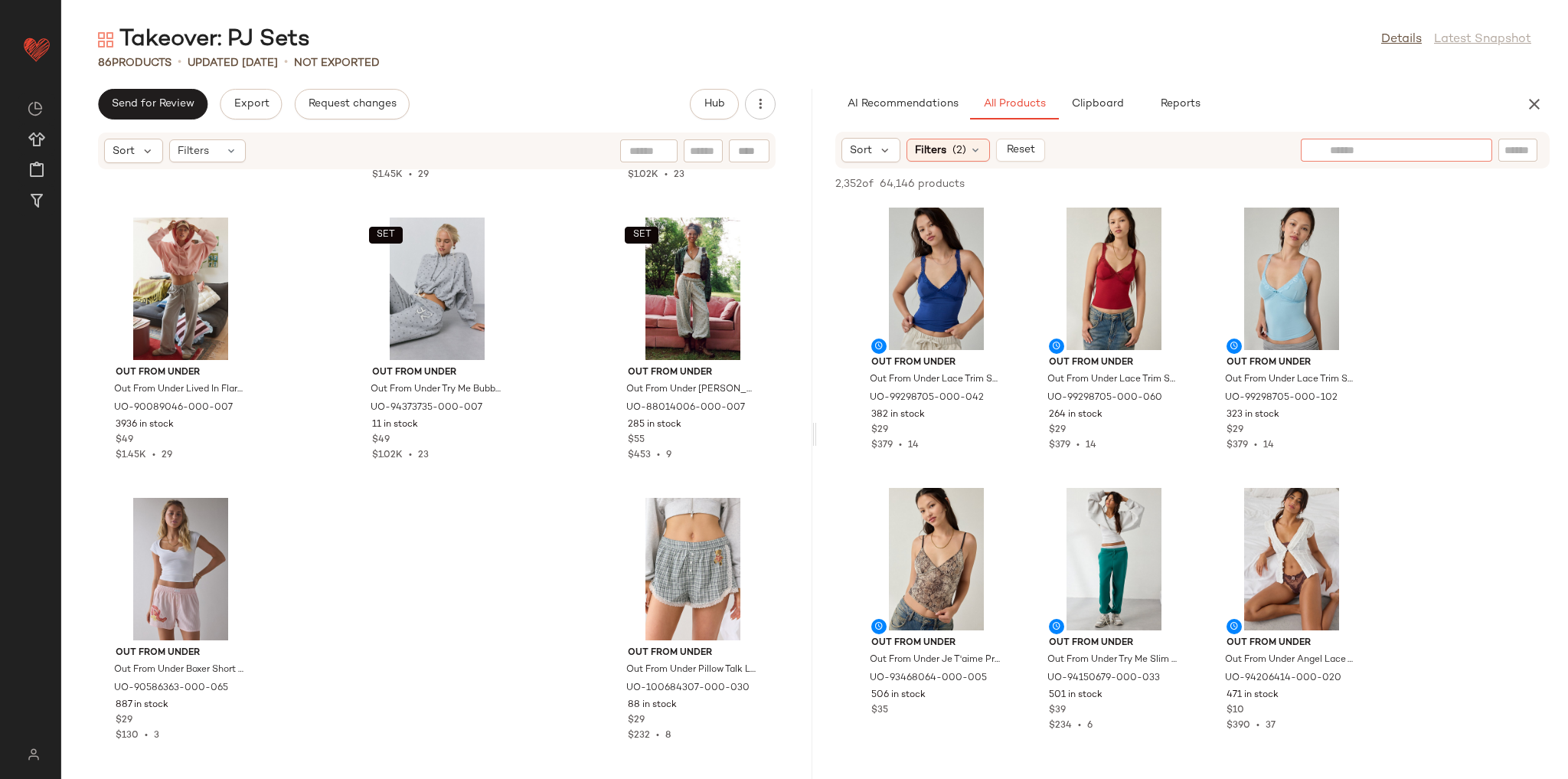
click at [1489, 144] on div at bounding box center [1396, 150] width 191 height 23
type input "*******"
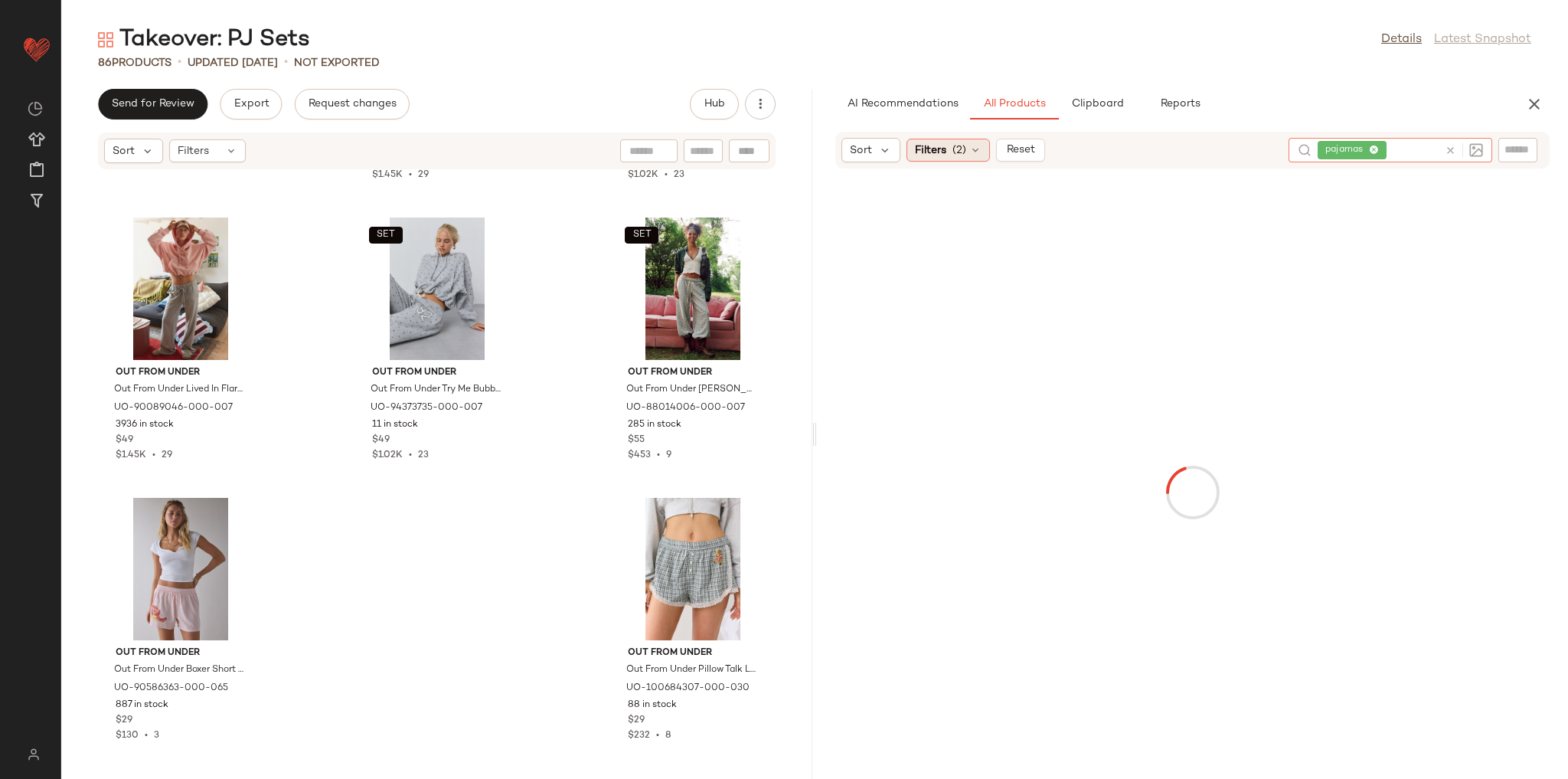
click at [947, 140] on div "Filters (2)" at bounding box center [948, 150] width 84 height 23
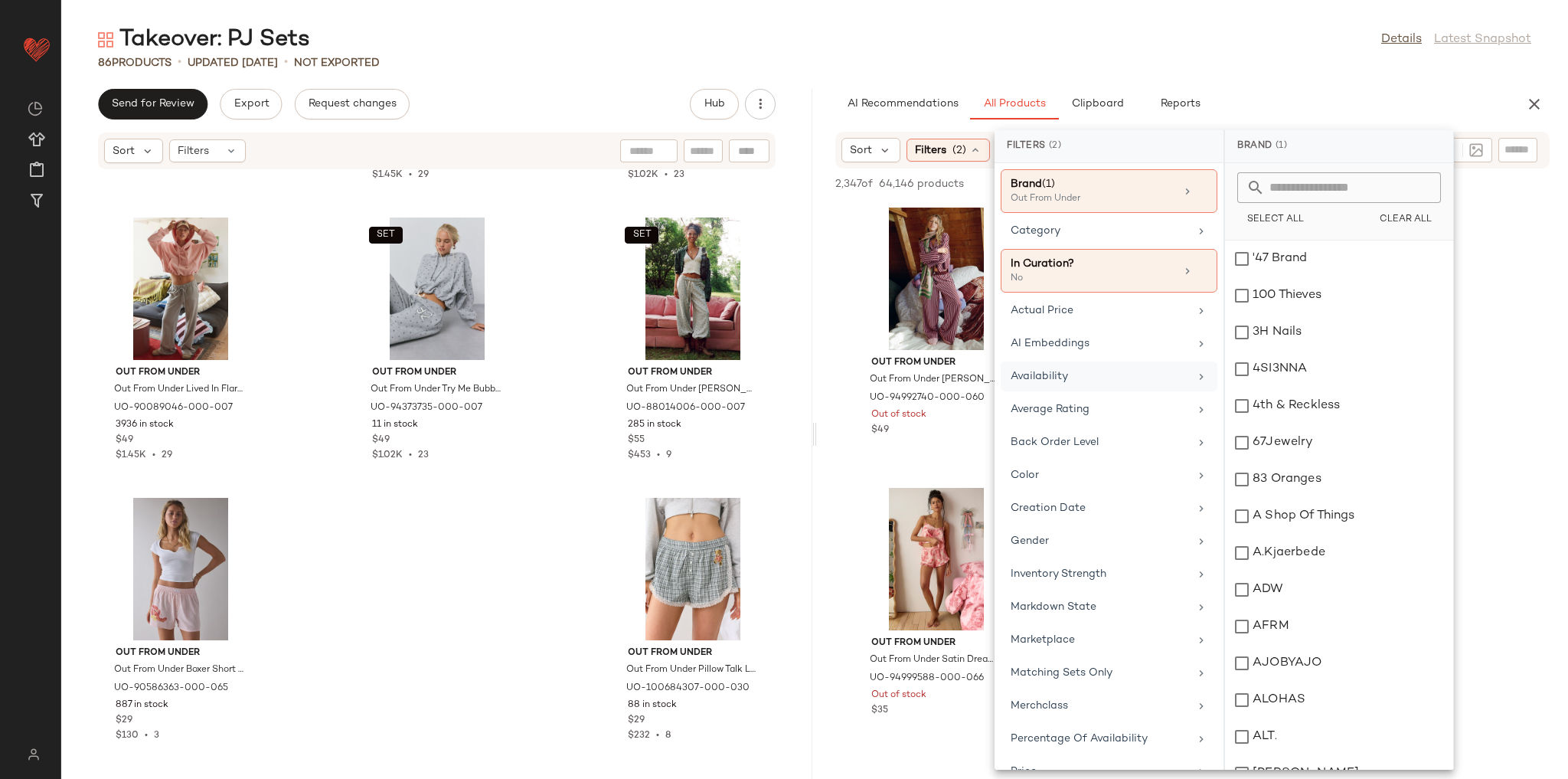
click at [1085, 377] on div "Availability" at bounding box center [1100, 376] width 178 height 16
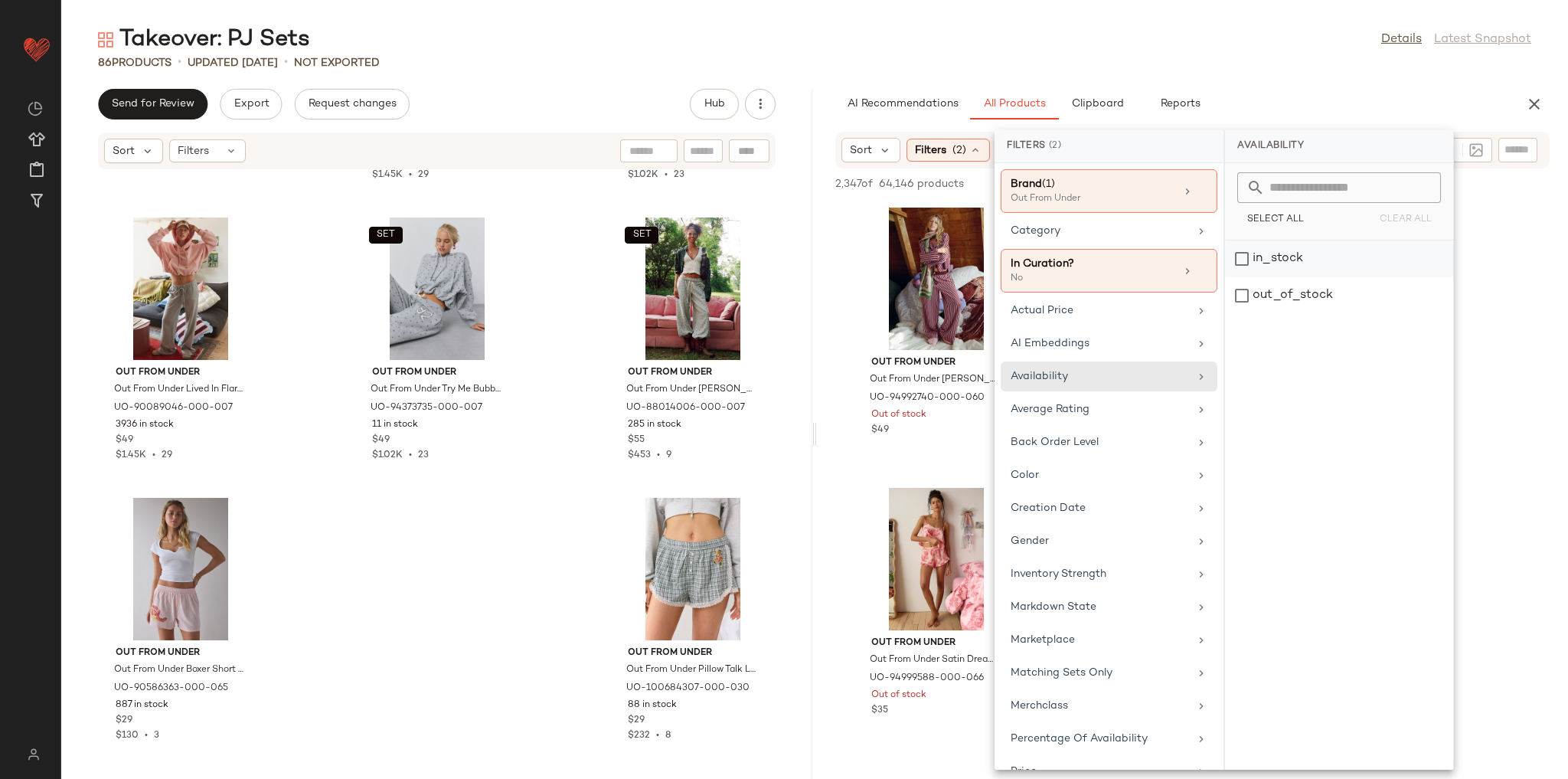
click at [1280, 266] on div "in_stock" at bounding box center [1339, 258] width 228 height 36
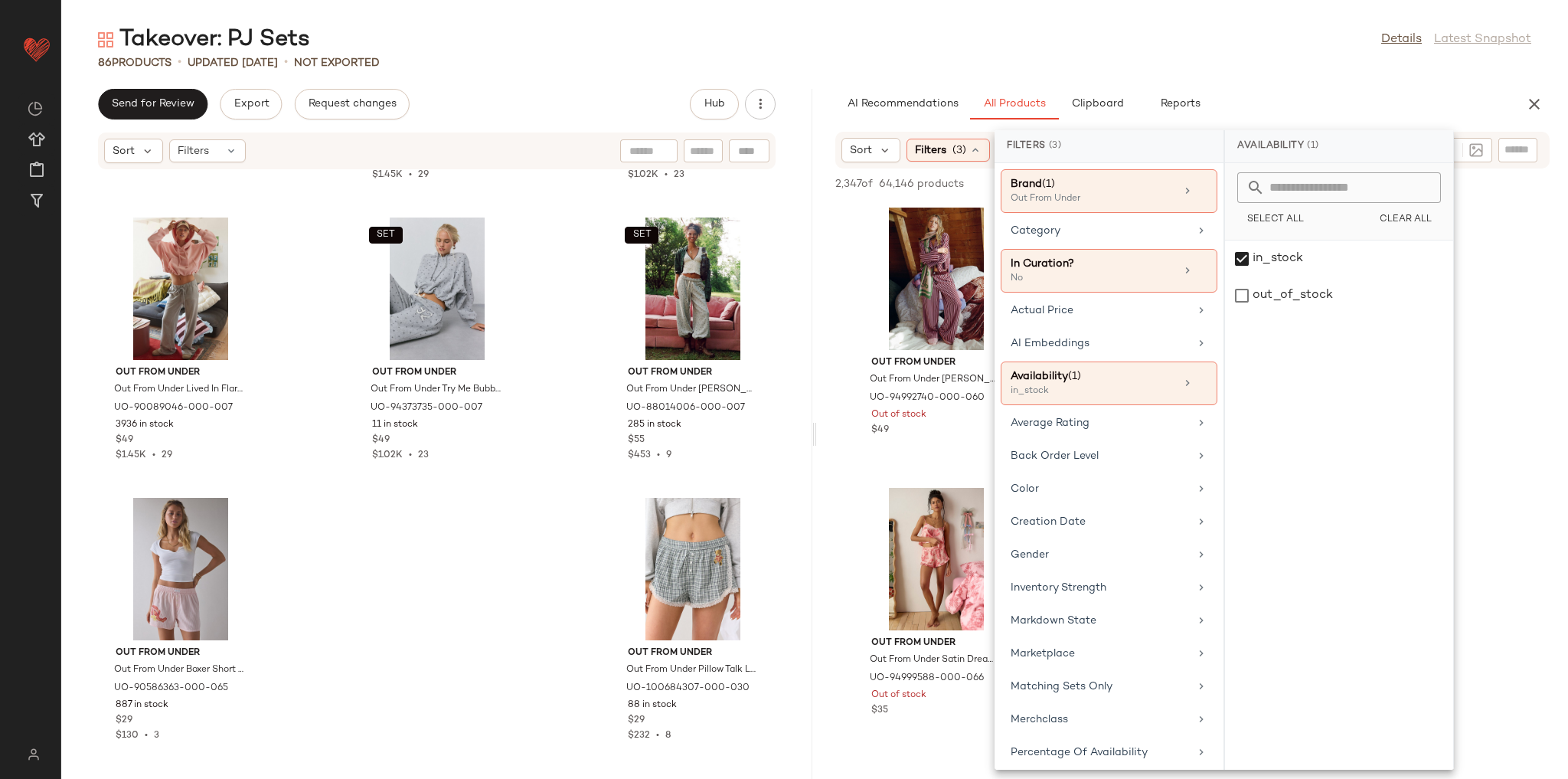
click at [1265, 60] on div "86 Products • updated Aug 26th • Not Exported" at bounding box center [814, 63] width 1507 height 15
